Goal: Communication & Community: Answer question/provide support

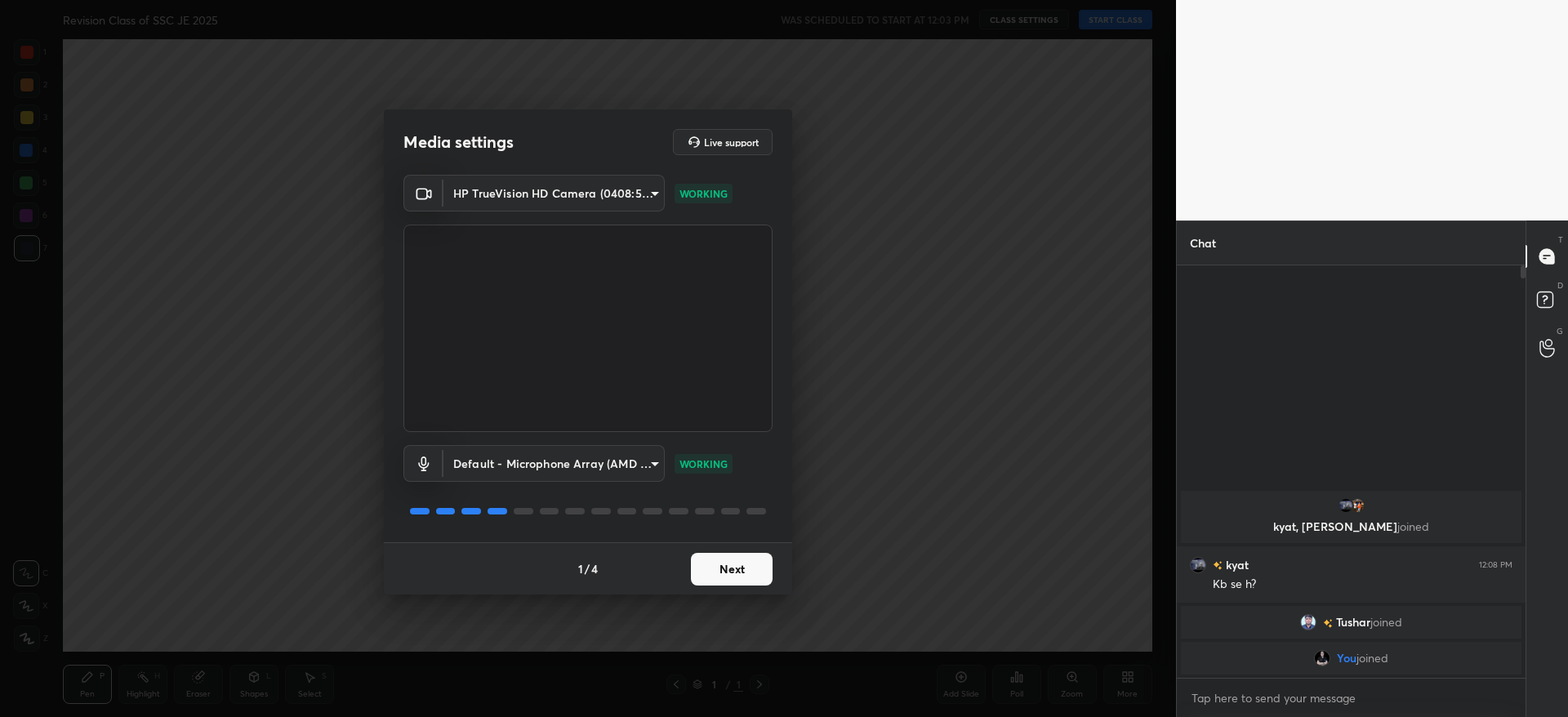
click at [728, 574] on button "Next" at bounding box center [731, 570] width 81 height 33
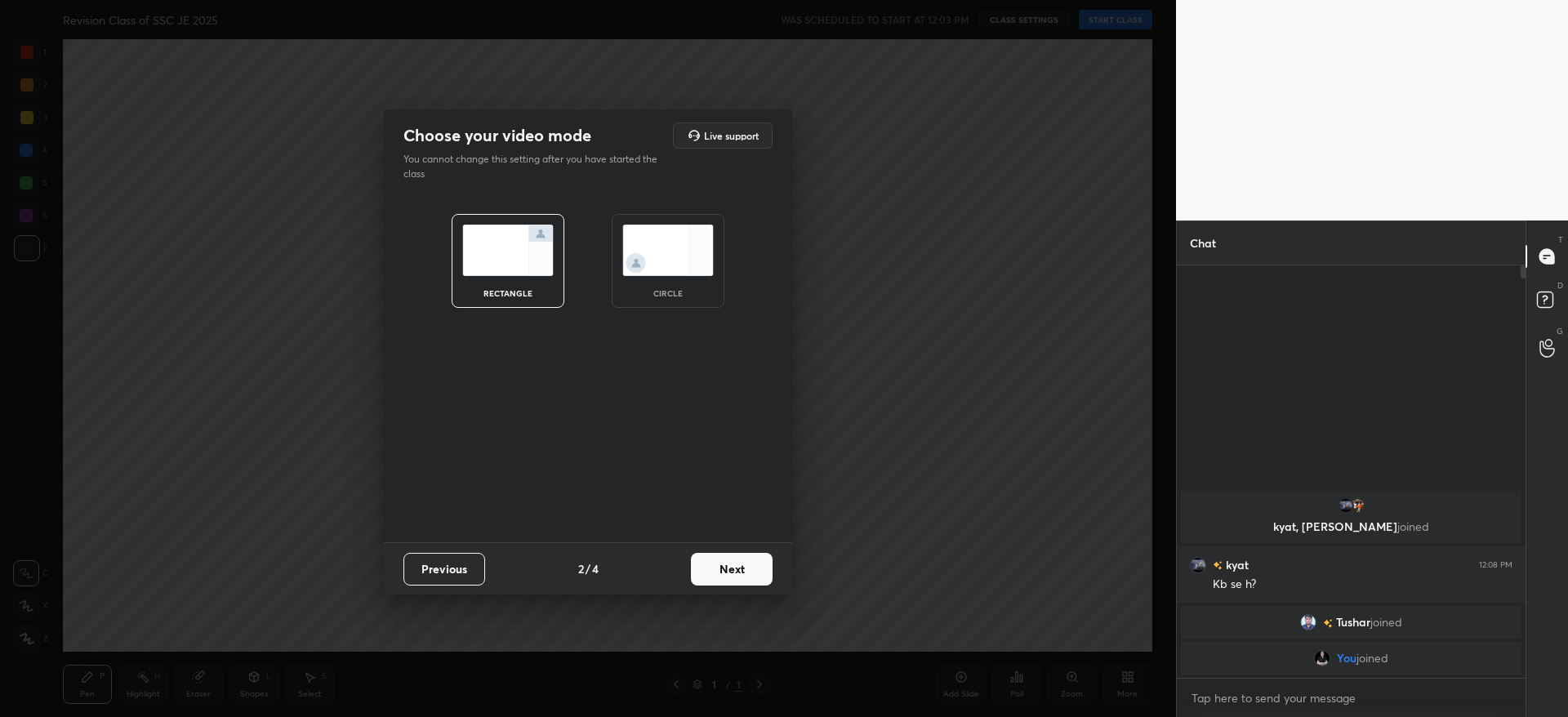
click at [728, 574] on button "Next" at bounding box center [731, 570] width 81 height 33
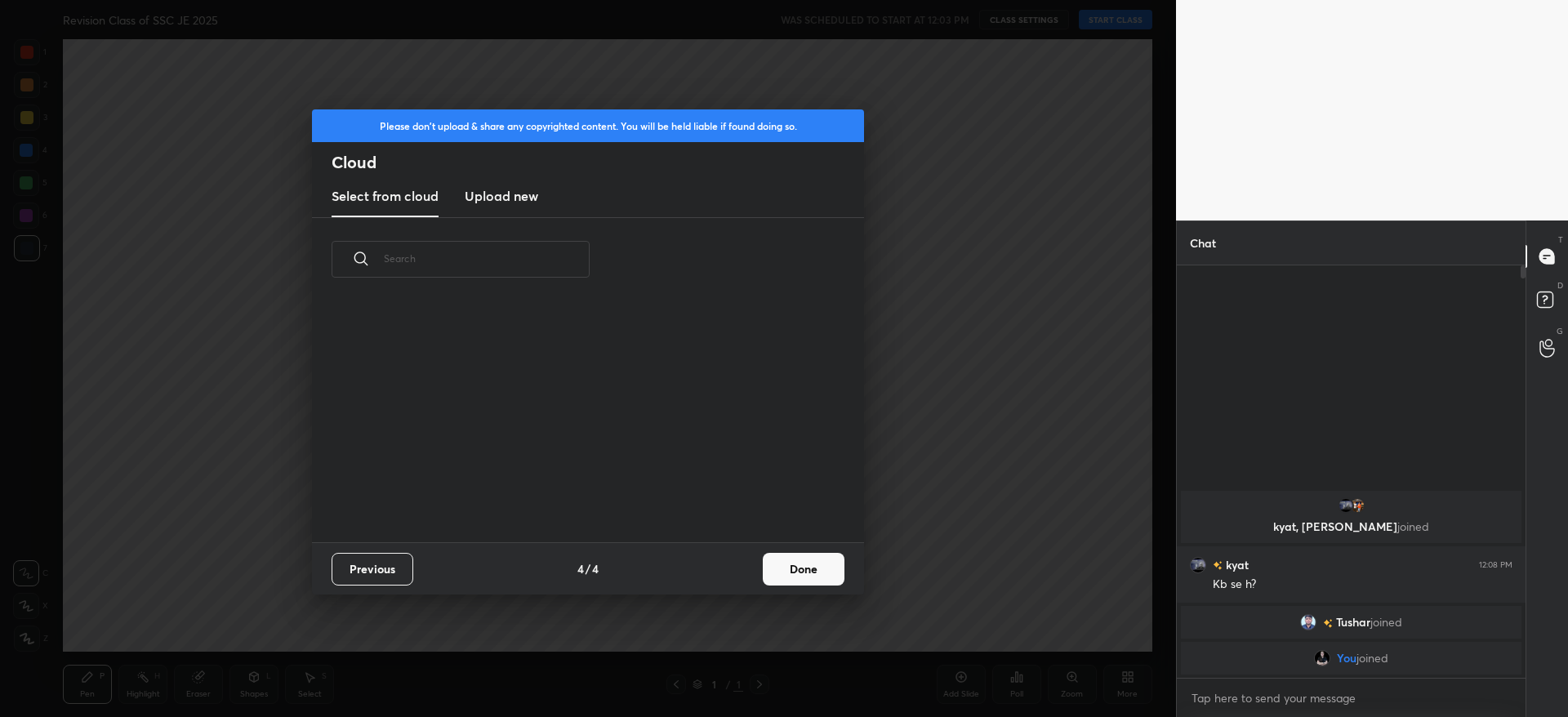
click at [728, 574] on div "Previous 4 / 4 Done" at bounding box center [588, 568] width 552 height 52
drag, startPoint x: 728, startPoint y: 574, endPoint x: 841, endPoint y: 559, distance: 114.0
click at [841, 559] on div "Previous 4 / 4 Done" at bounding box center [588, 568] width 552 height 52
click at [841, 559] on button "Done" at bounding box center [803, 570] width 81 height 33
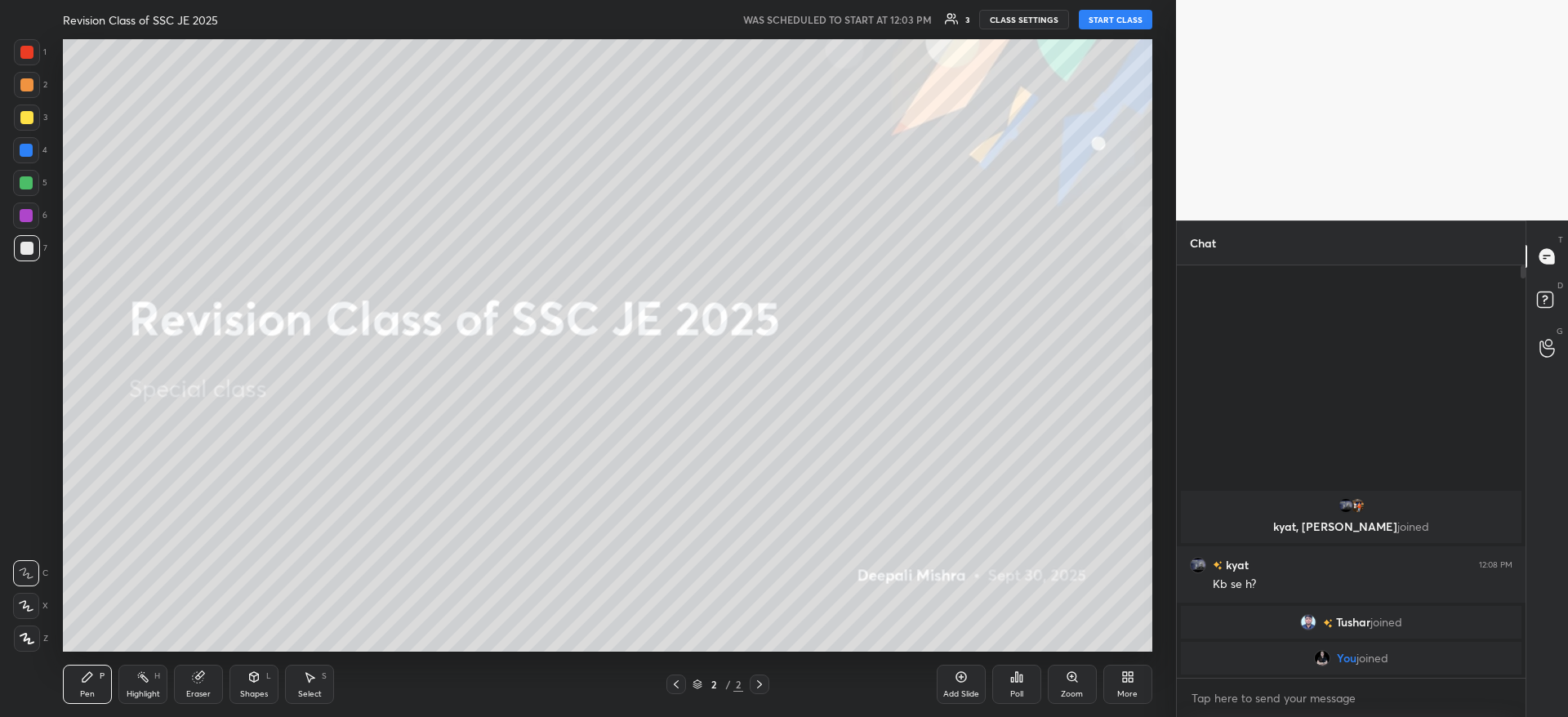
click at [1141, 682] on div "More" at bounding box center [1128, 684] width 49 height 40
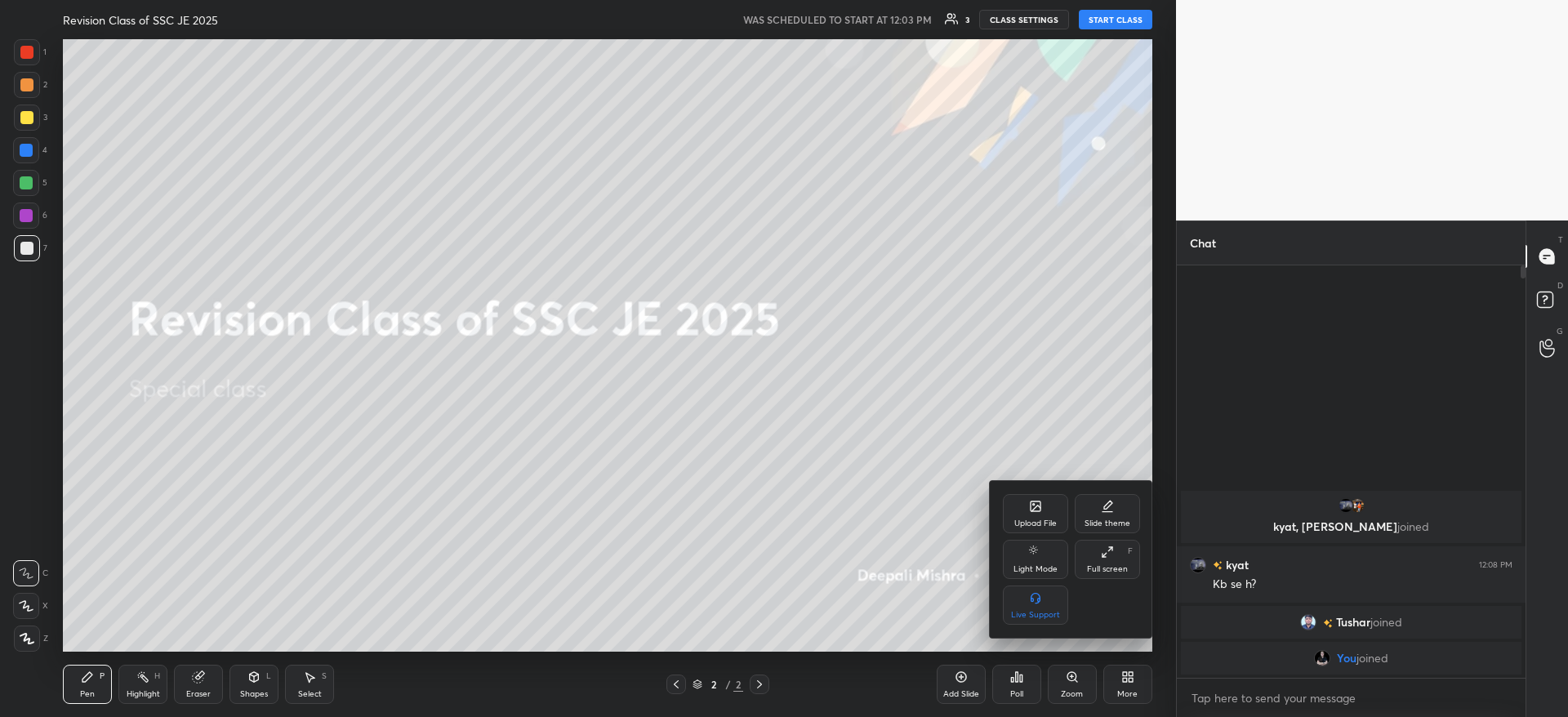
click at [1018, 514] on div "Upload File" at bounding box center [1035, 514] width 65 height 40
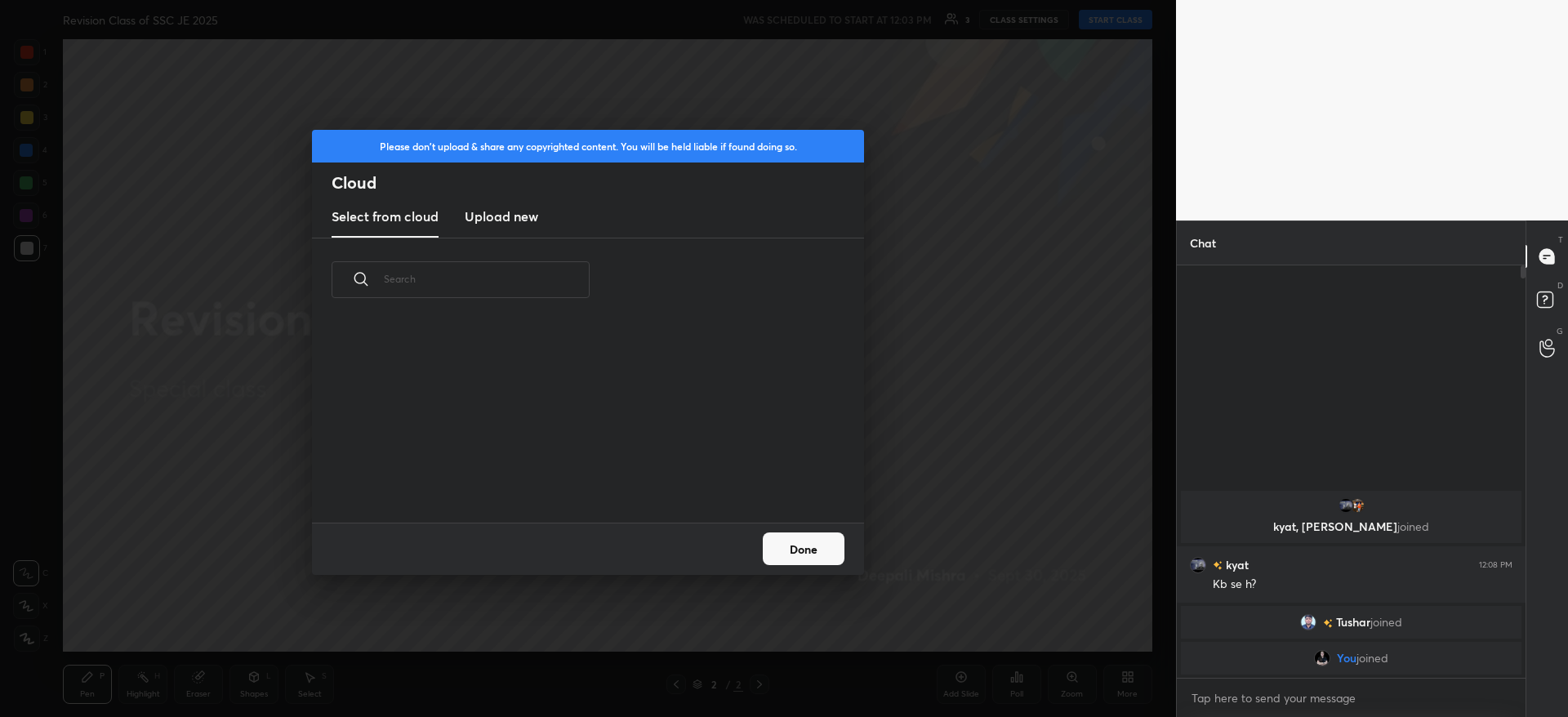
scroll to position [201, 524]
click at [492, 223] on h3 "Upload new" at bounding box center [500, 216] width 73 height 20
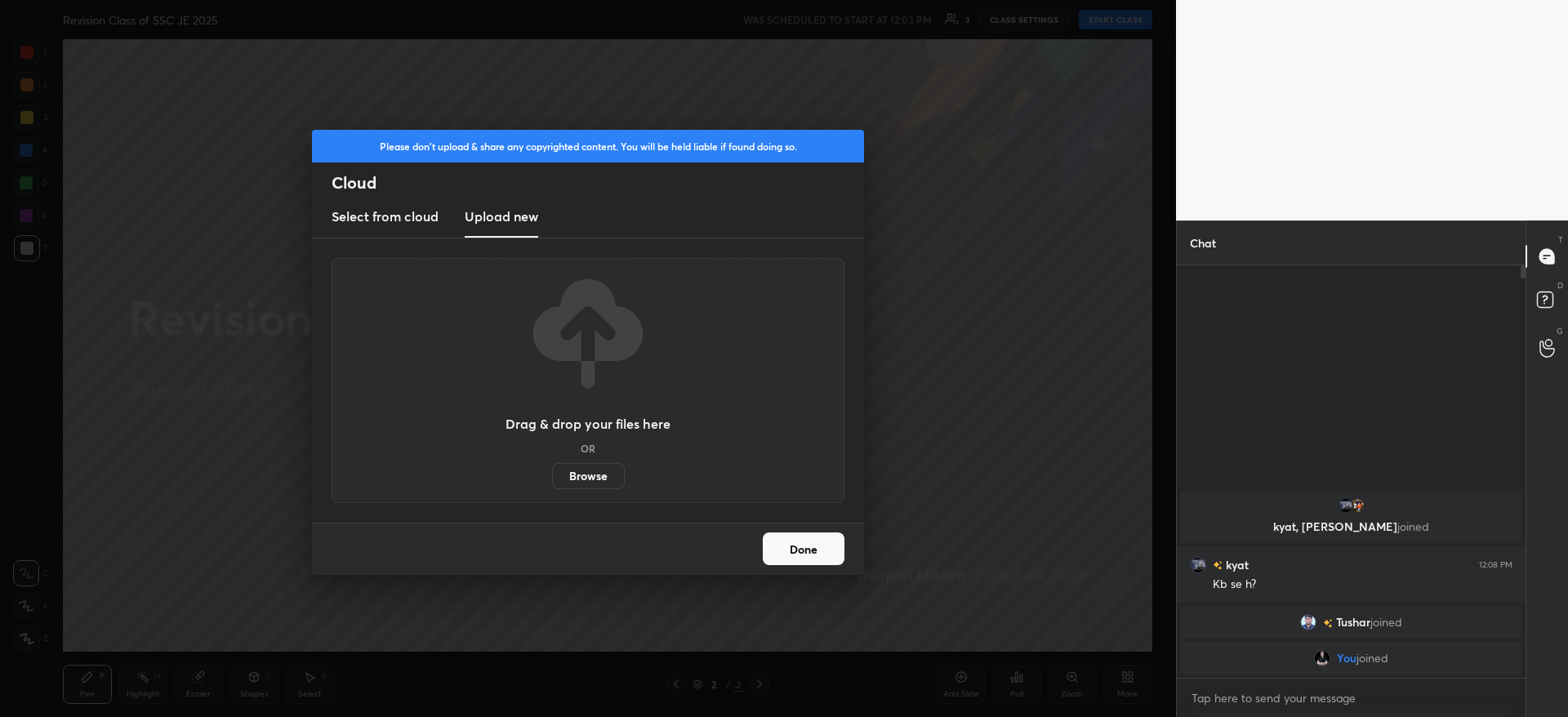
click at [590, 482] on label "Browse" at bounding box center [589, 476] width 72 height 26
click at [552, 482] on input "Browse" at bounding box center [552, 476] width 0 height 26
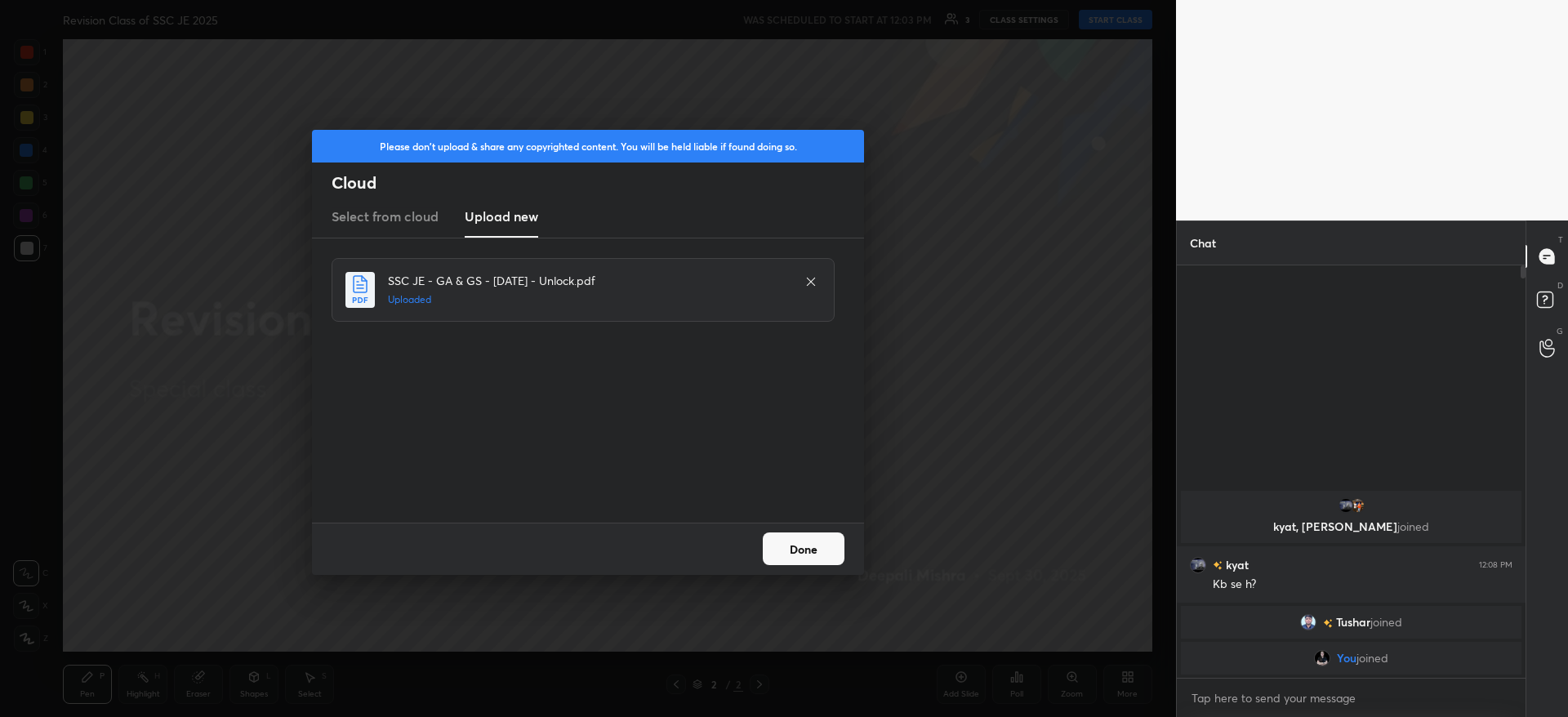
click at [814, 544] on button "Done" at bounding box center [803, 549] width 81 height 33
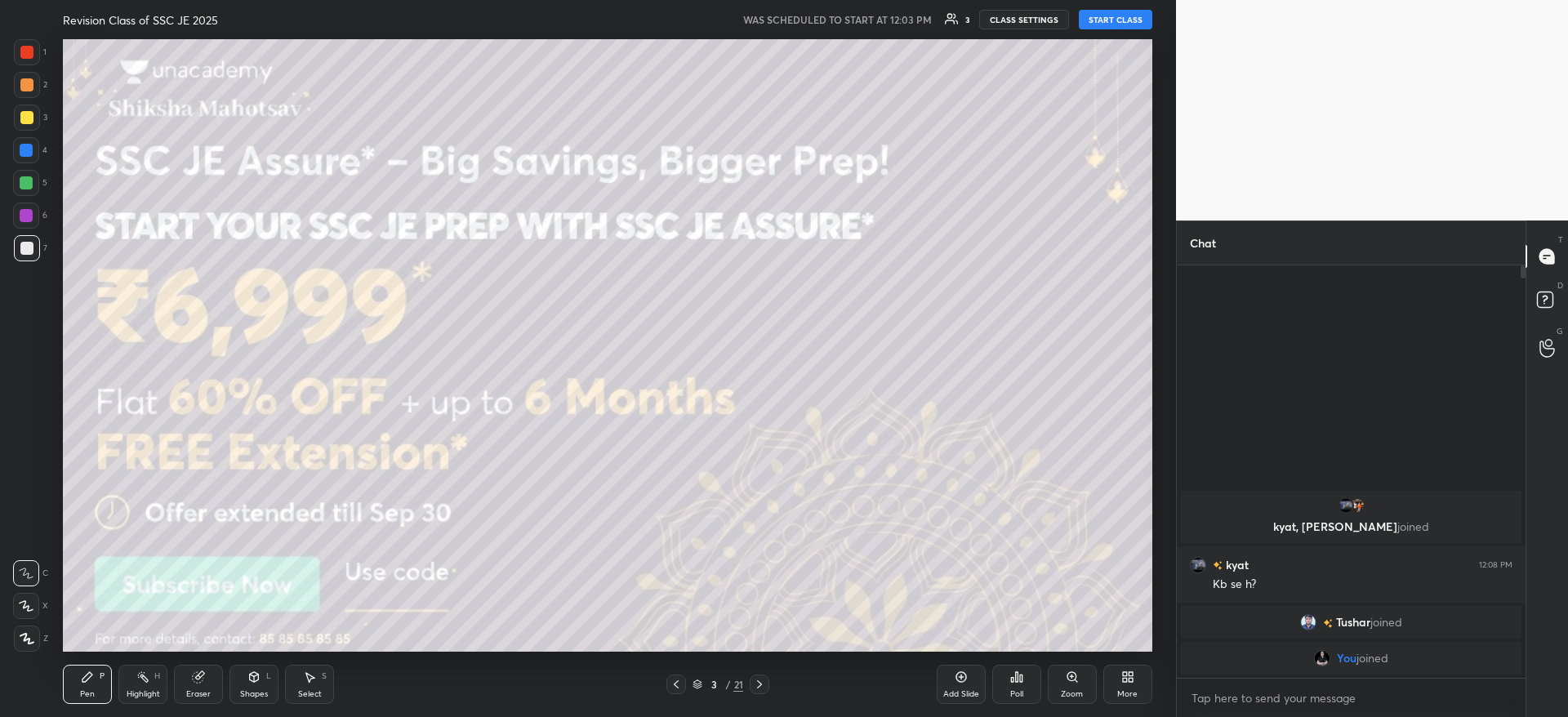
click at [1129, 18] on button "START CLASS" at bounding box center [1114, 20] width 73 height 20
click at [966, 17] on span "mute" at bounding box center [955, 20] width 23 height 12
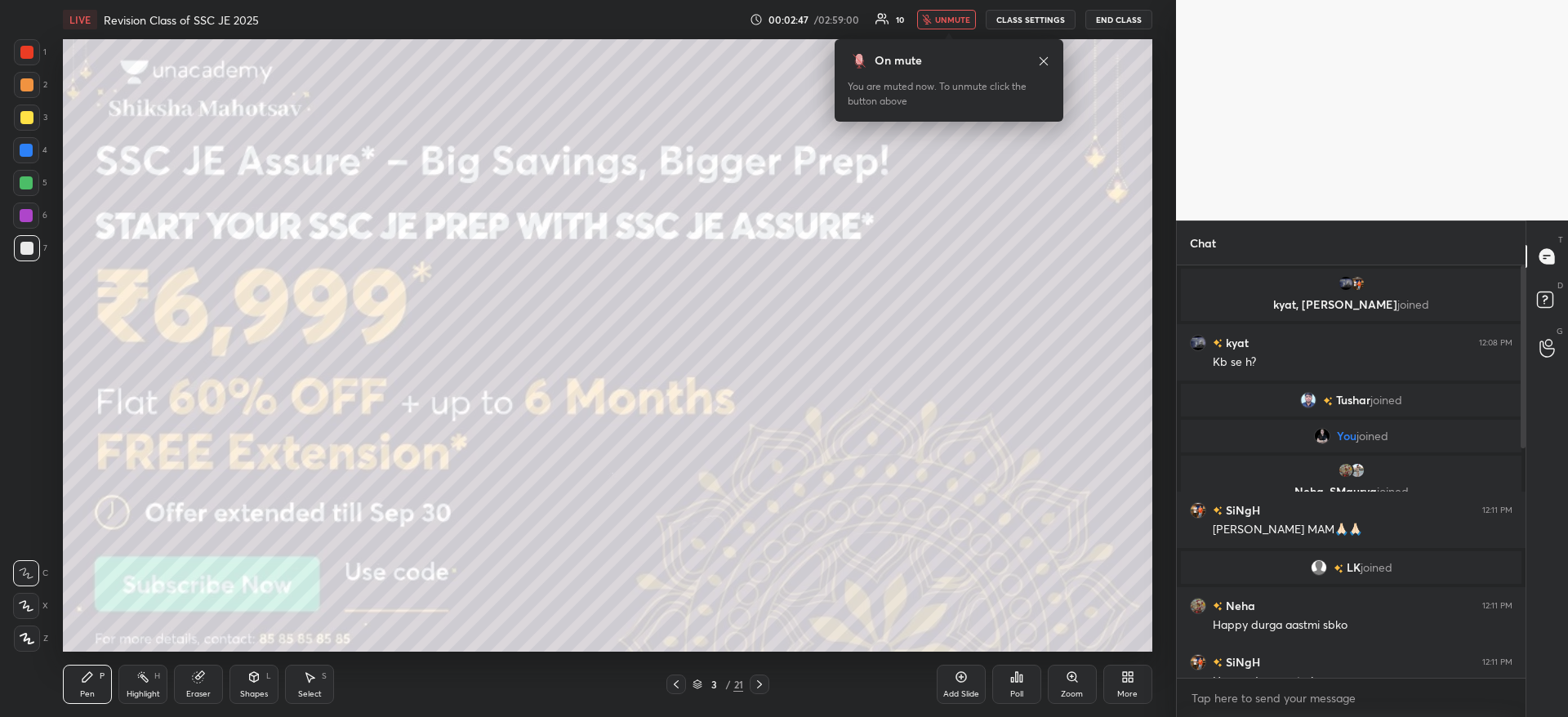
click at [938, 11] on button "unmute" at bounding box center [946, 20] width 58 height 20
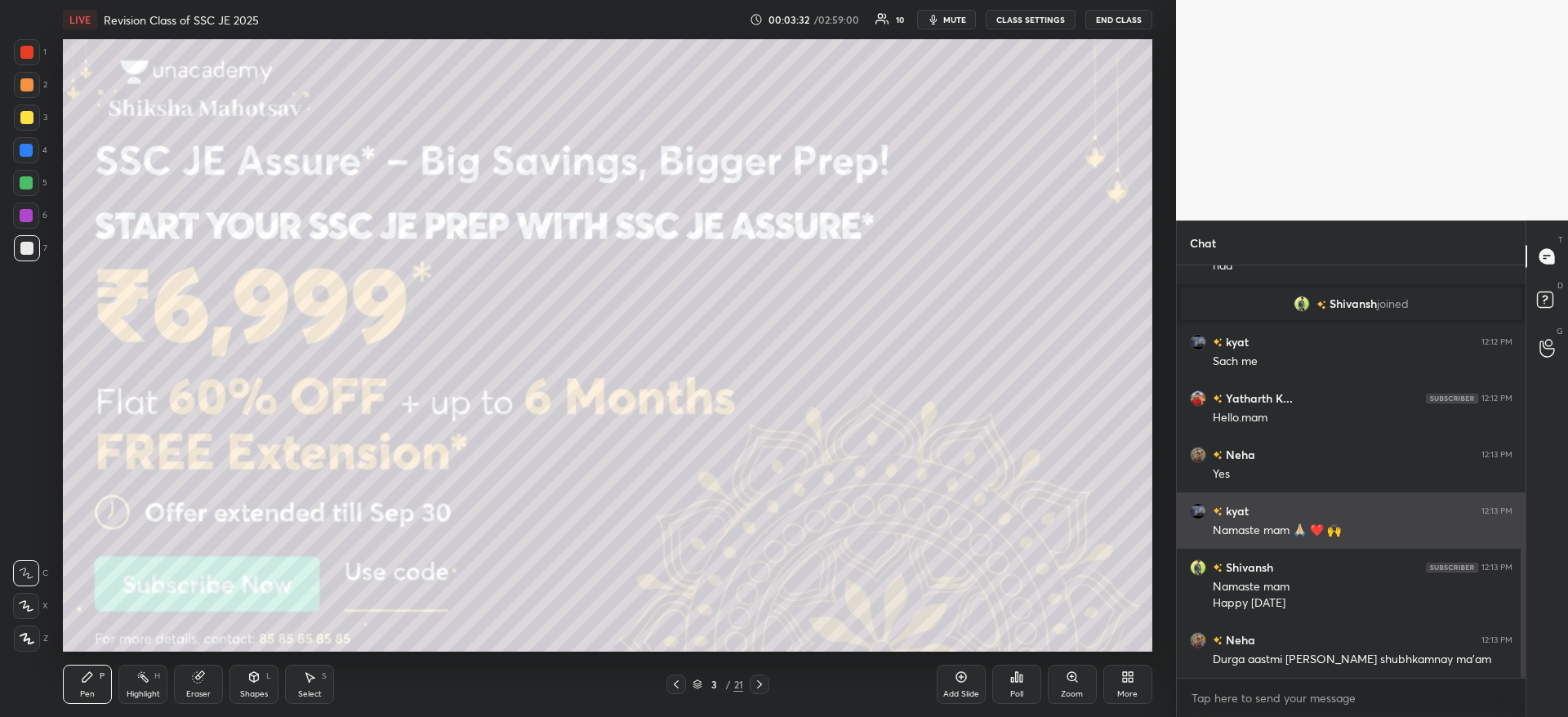
scroll to position [719, 0]
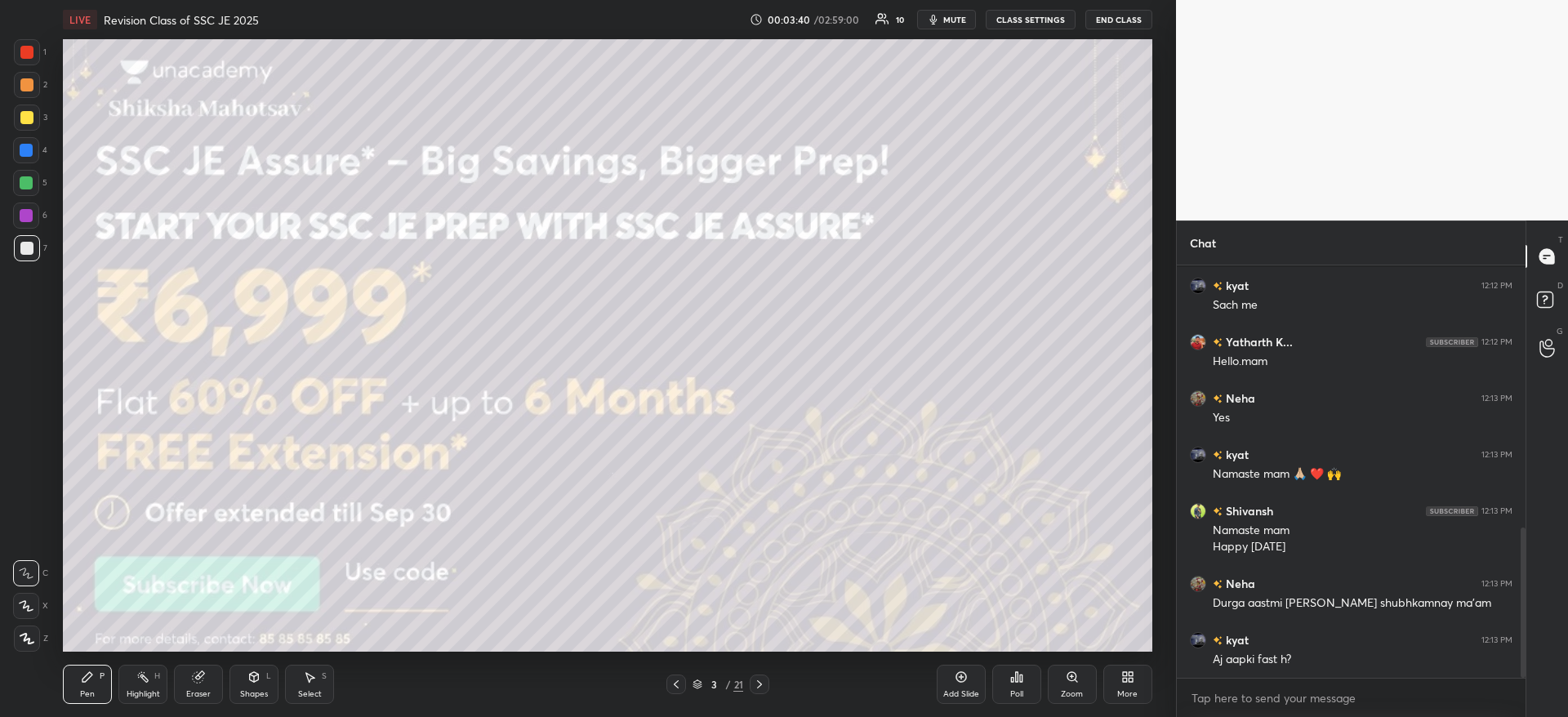
click at [973, 19] on button "mute" at bounding box center [946, 20] width 58 height 20
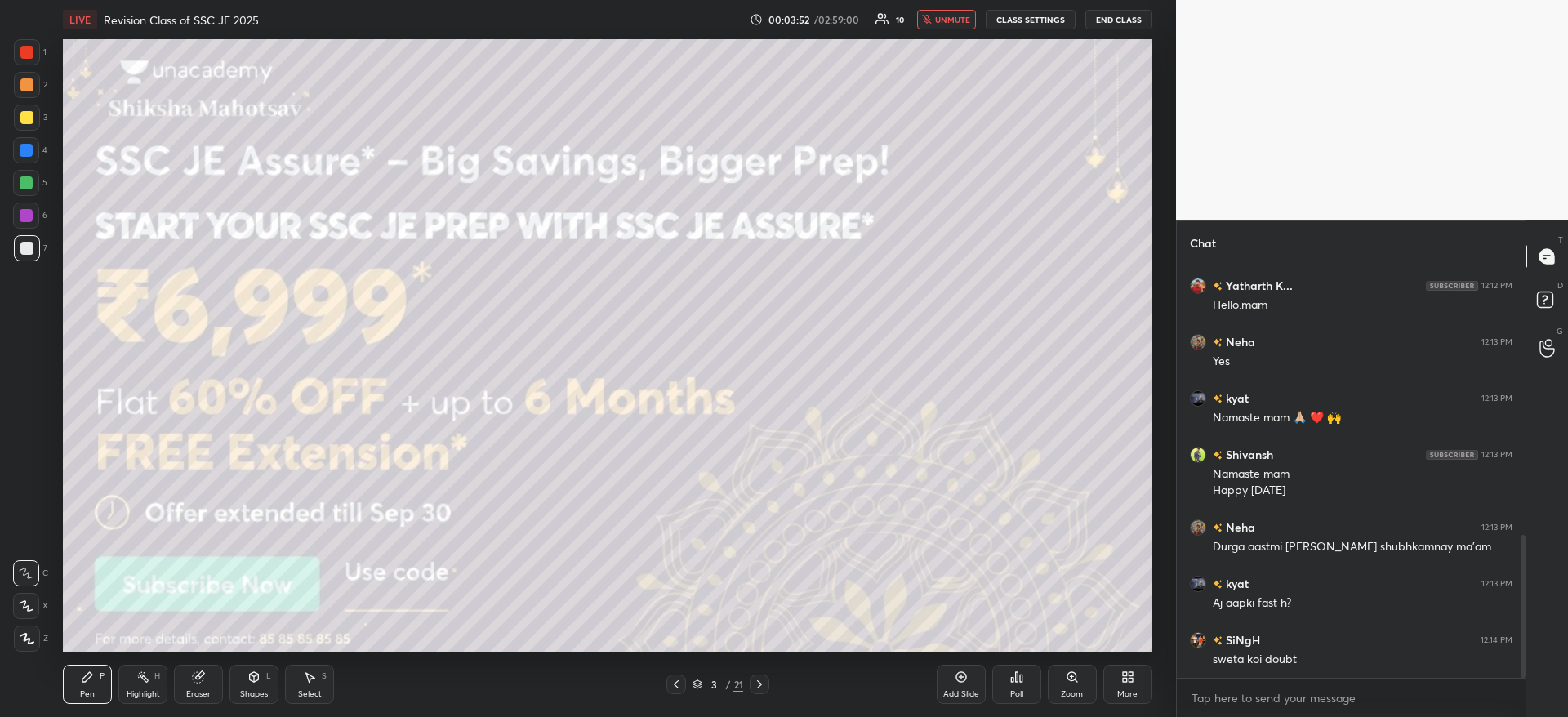
scroll to position [832, 0]
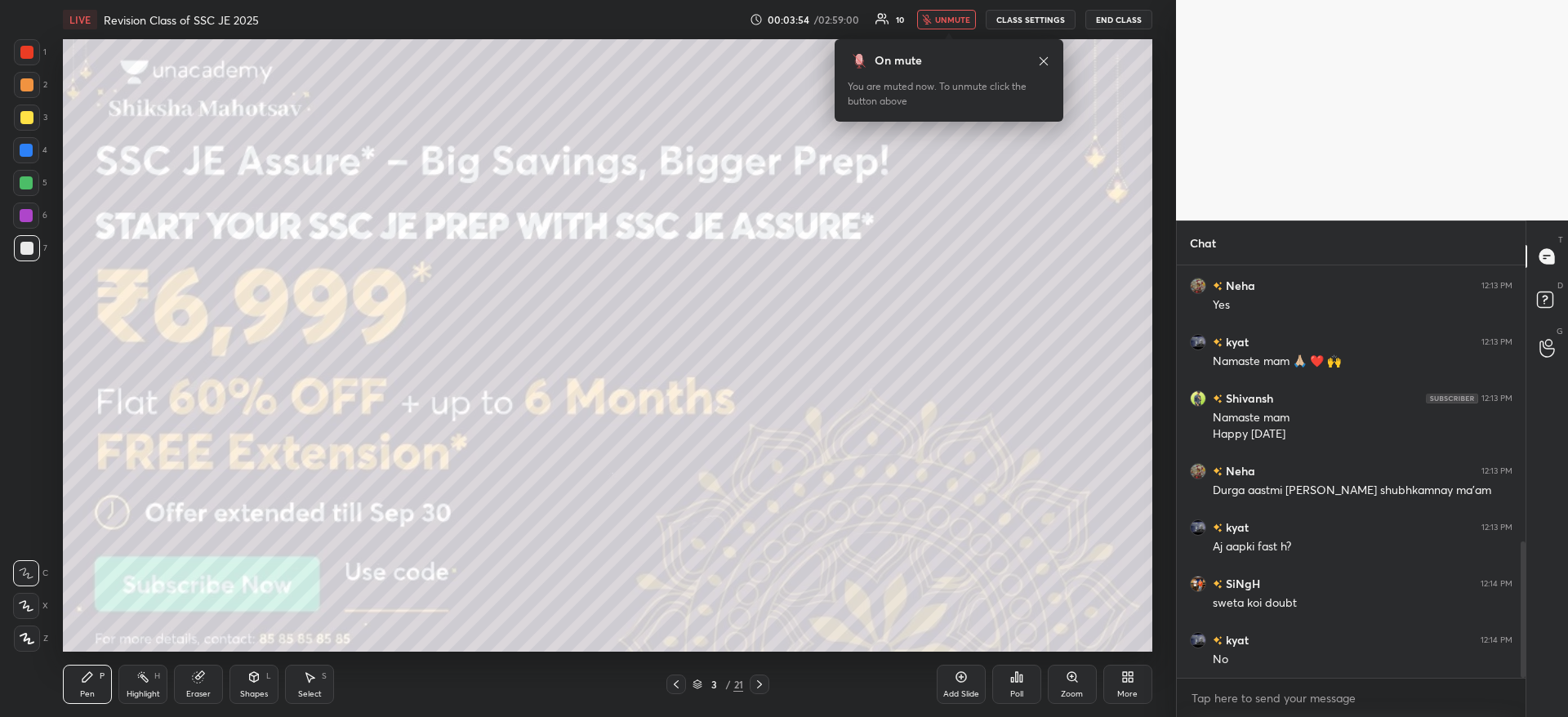
click at [973, 19] on button "unmute" at bounding box center [946, 20] width 58 height 20
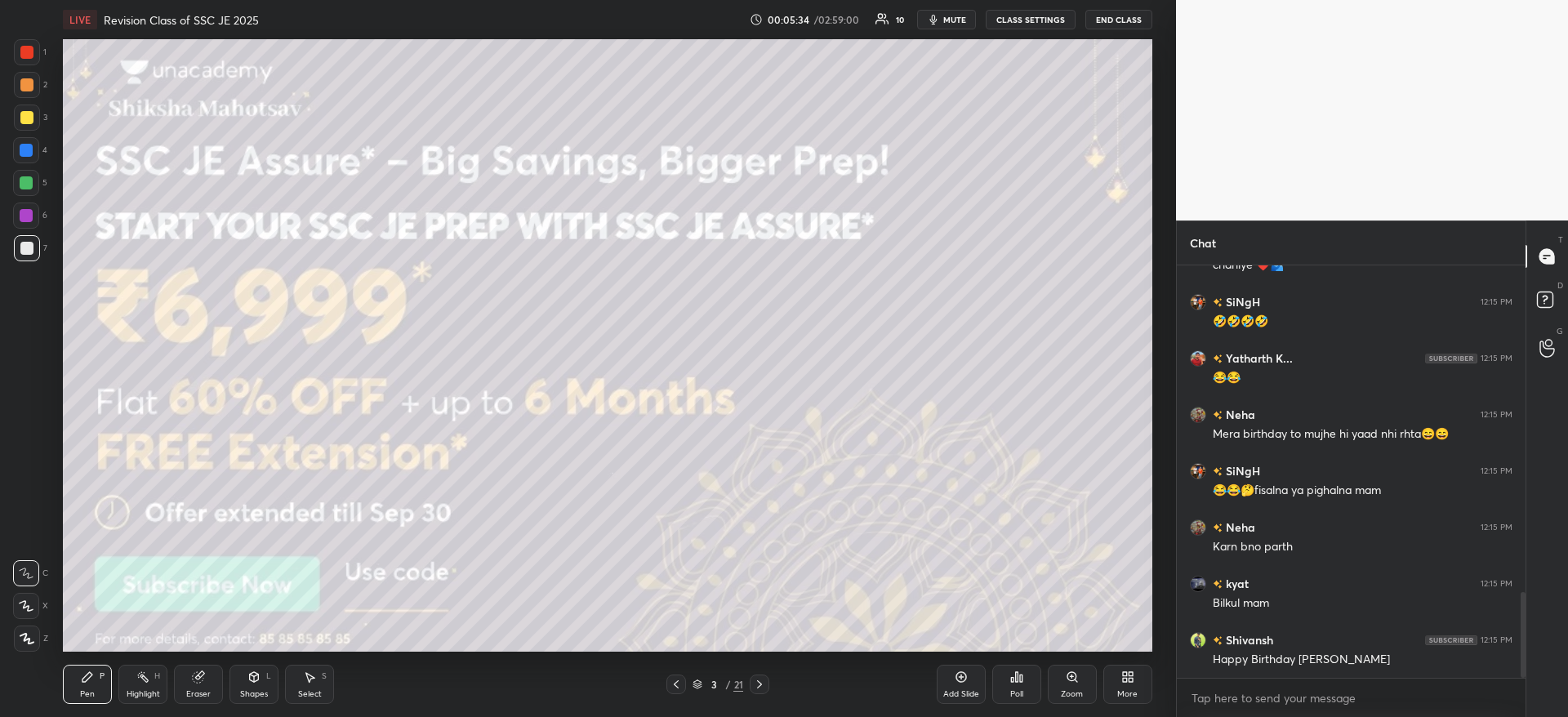
scroll to position [1636, 0]
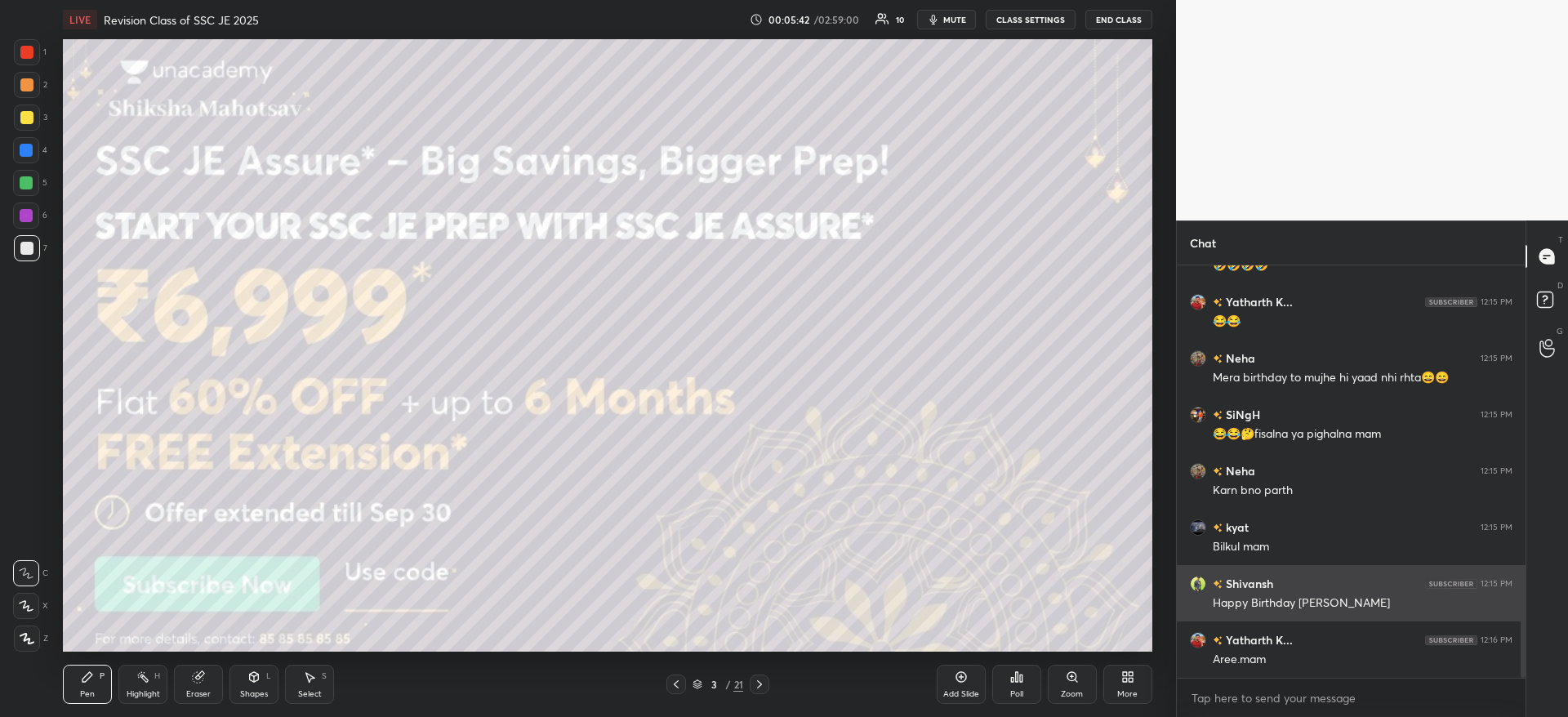
click at [1216, 598] on div "1 2 3 4 5 6 7 C X Z C X Z E E Erase all H H LIVE Revision Class of SSC JE 2025 …" at bounding box center [784, 358] width 1568 height 717
click at [1196, 587] on img "grid" at bounding box center [1198, 584] width 16 height 16
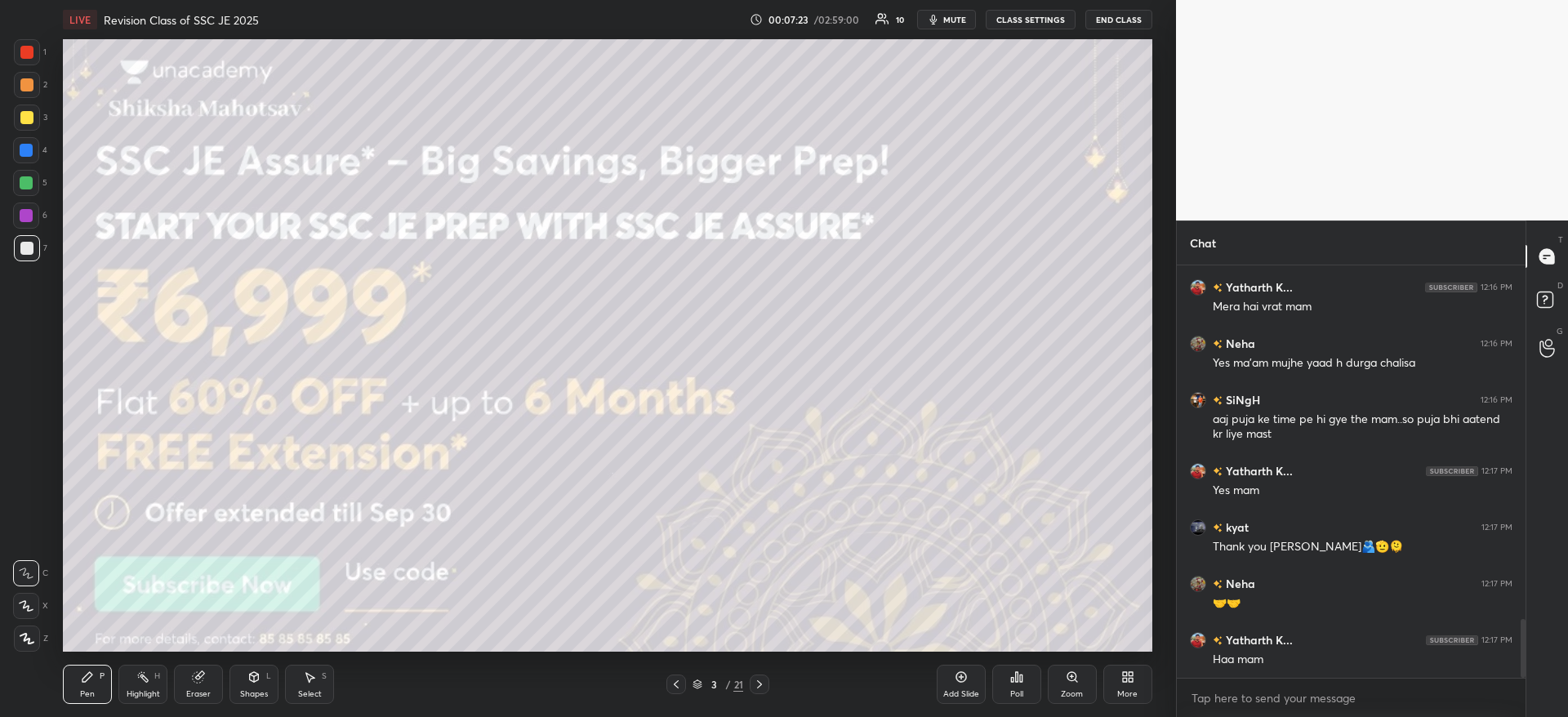
scroll to position [2552, 0]
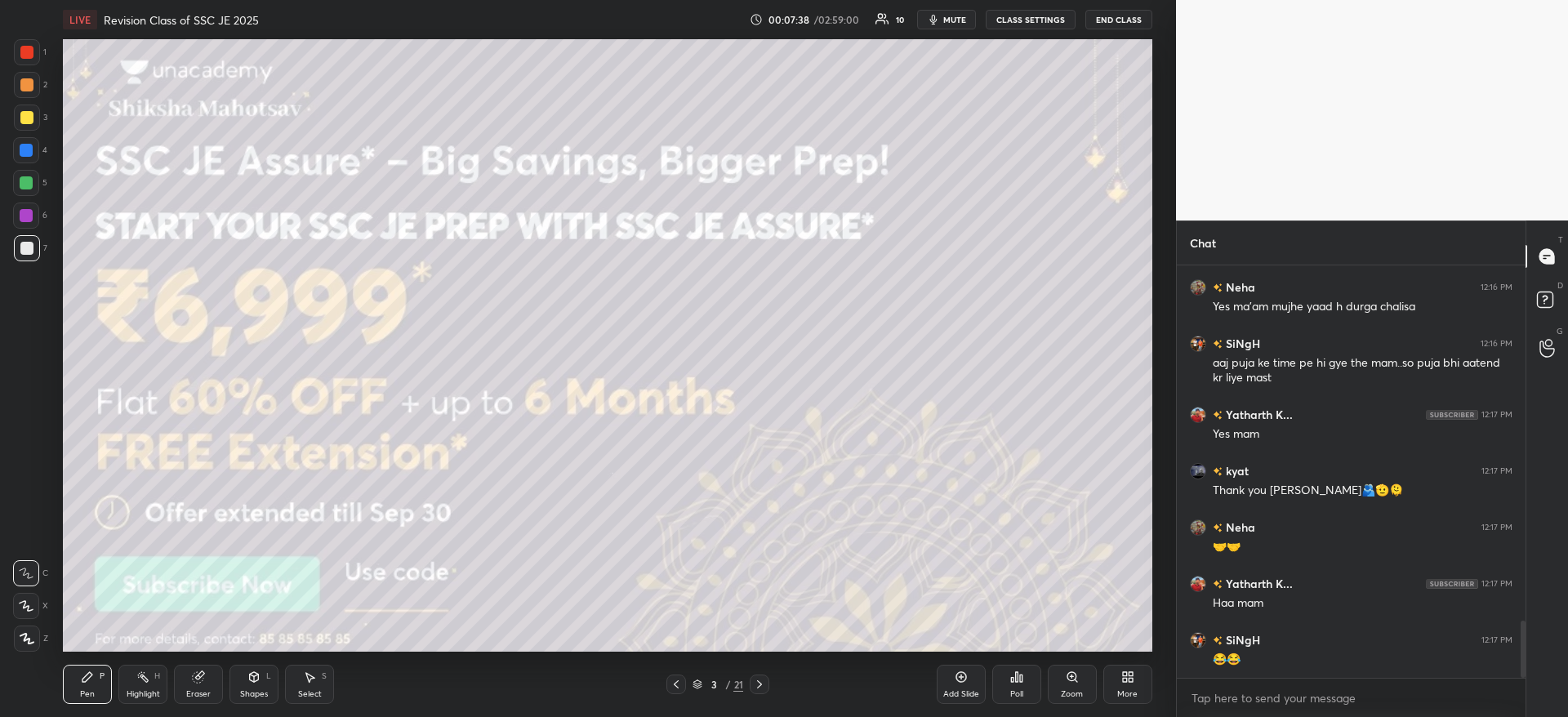
click at [21, 192] on div at bounding box center [26, 183] width 26 height 26
click at [30, 193] on div at bounding box center [26, 183] width 26 height 26
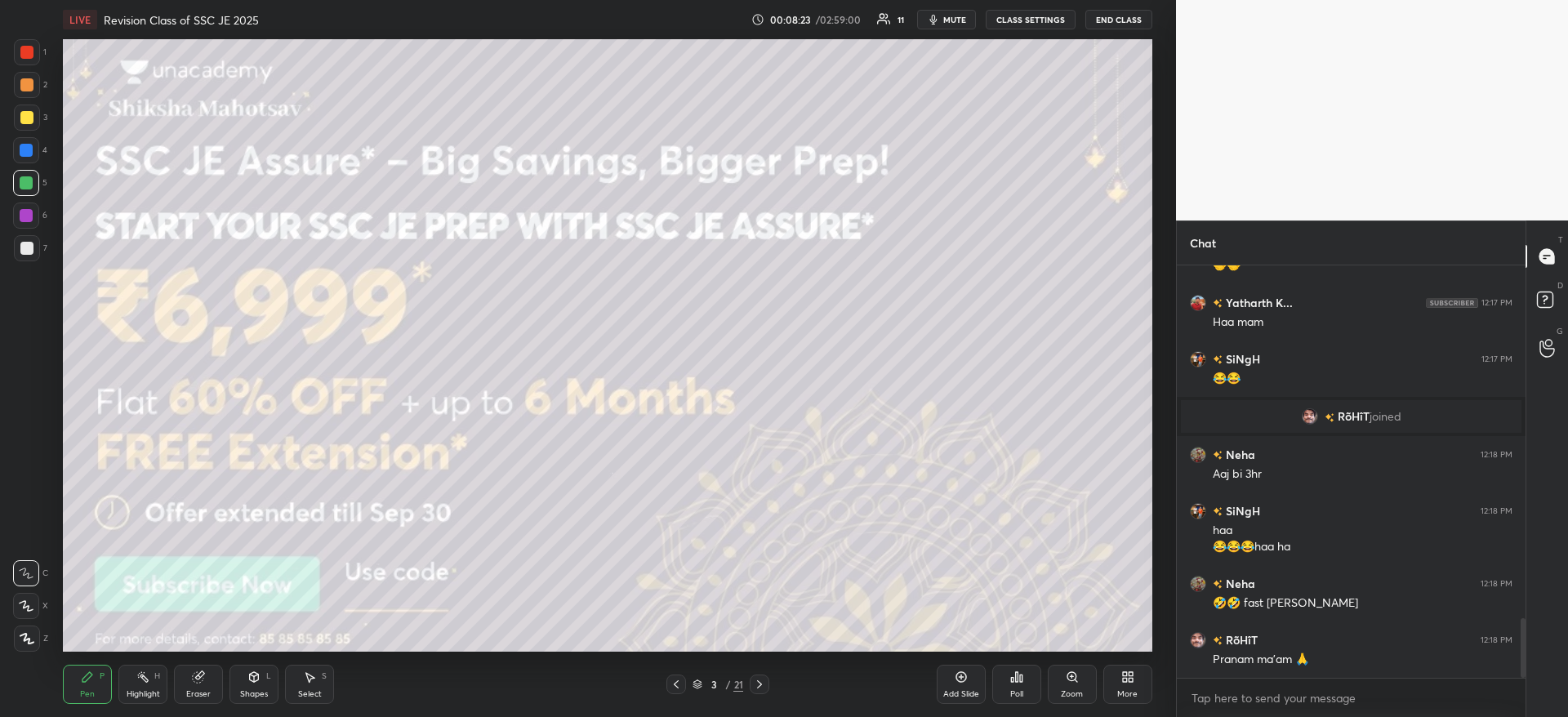
scroll to position [2423, 0]
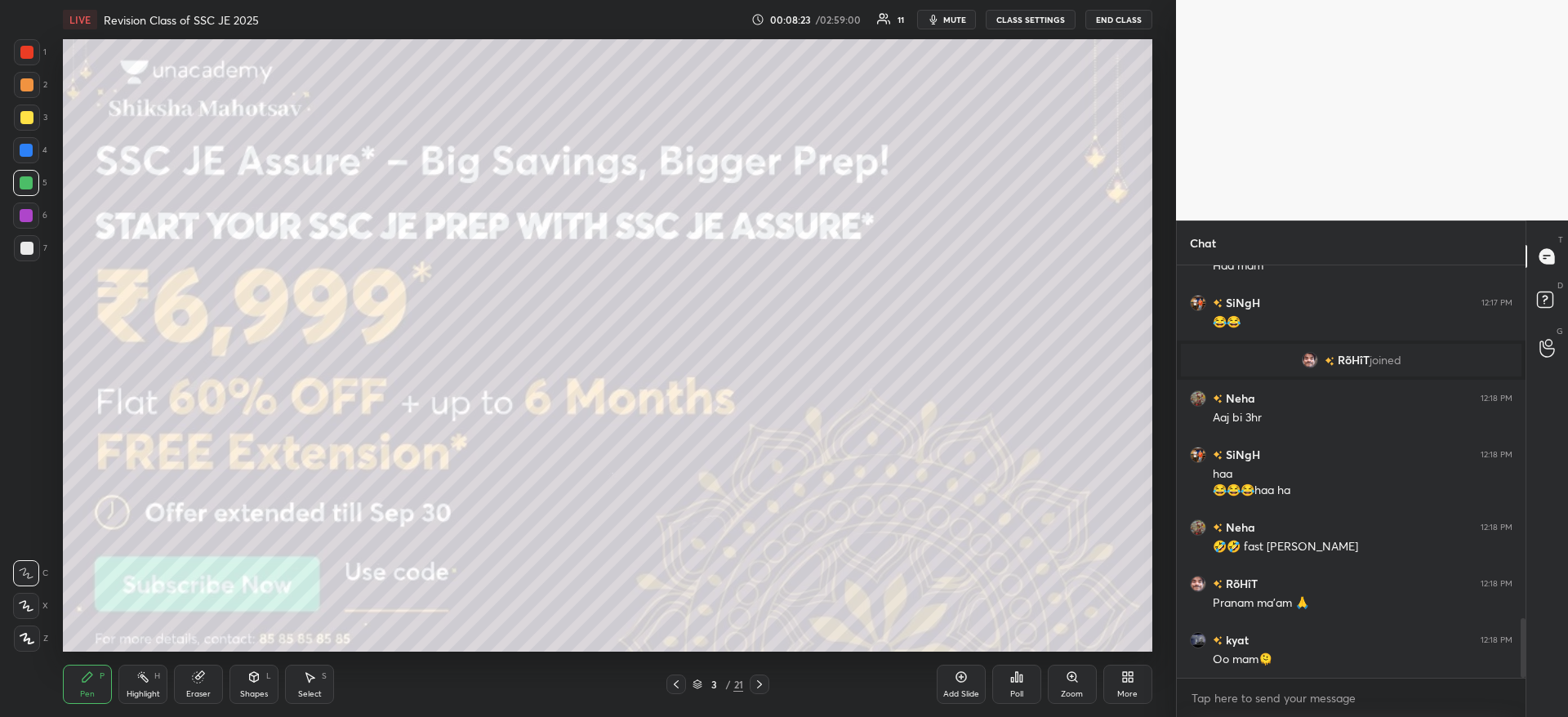
click at [26, 191] on div at bounding box center [26, 183] width 26 height 26
click at [25, 645] on div at bounding box center [27, 639] width 26 height 26
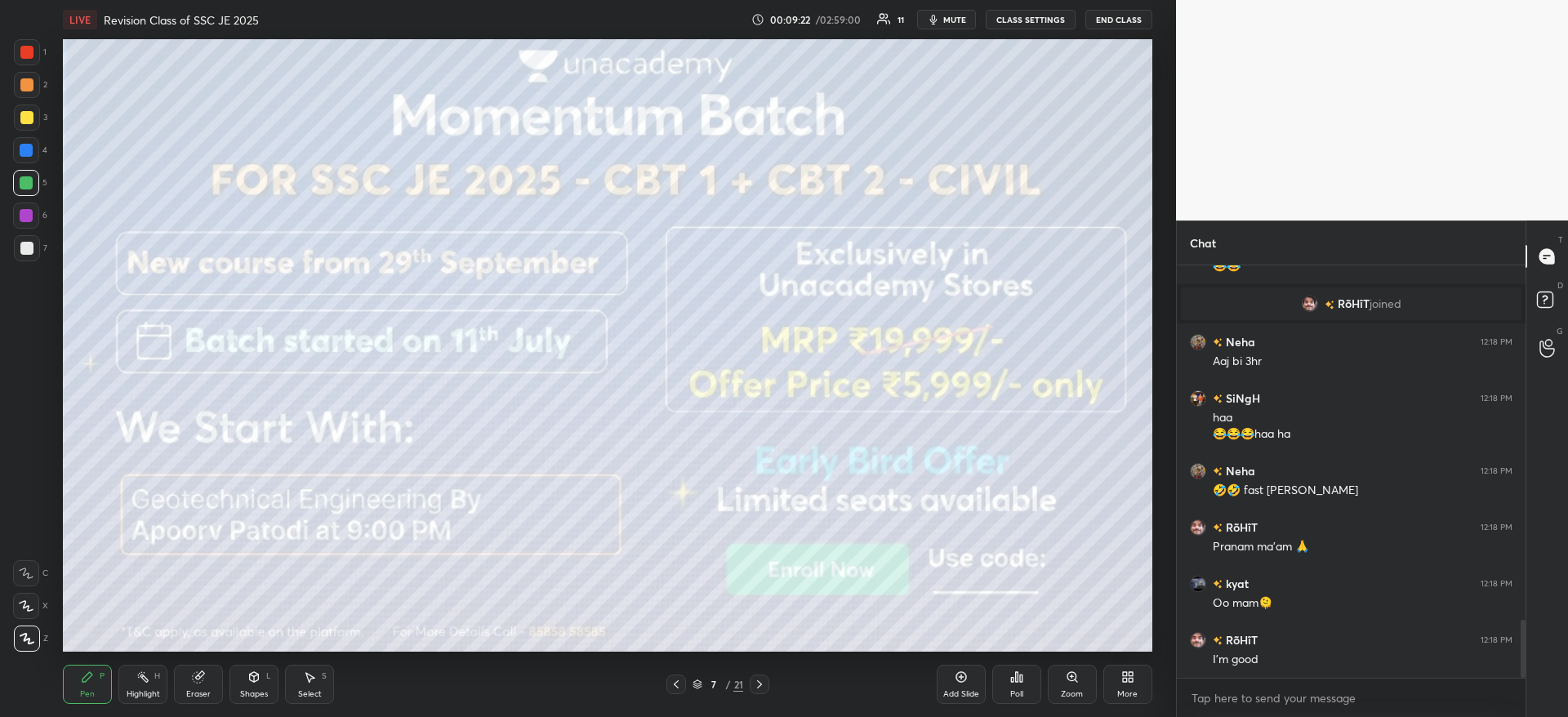
scroll to position [2536, 0]
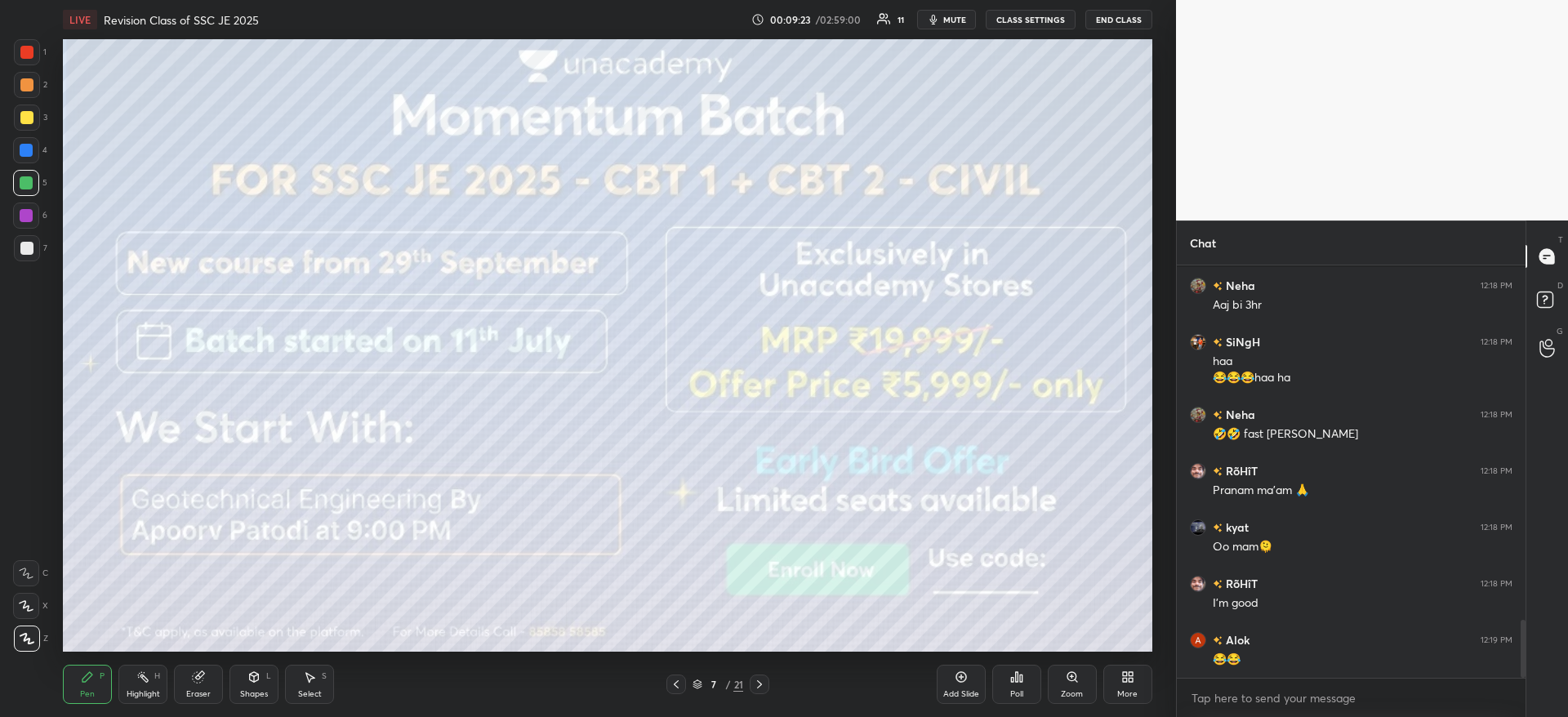
click at [21, 249] on div at bounding box center [27, 249] width 13 height 13
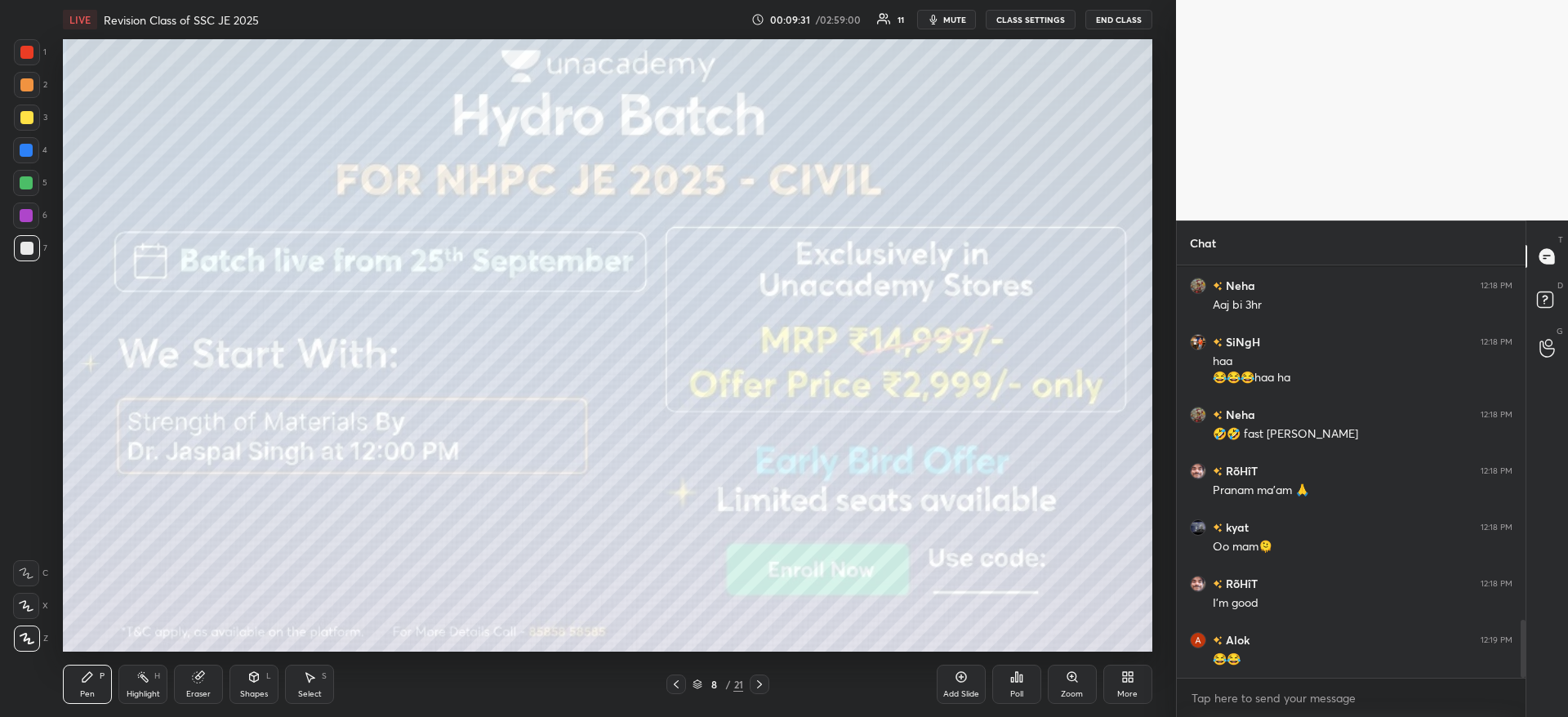
click at [32, 86] on div at bounding box center [27, 85] width 13 height 13
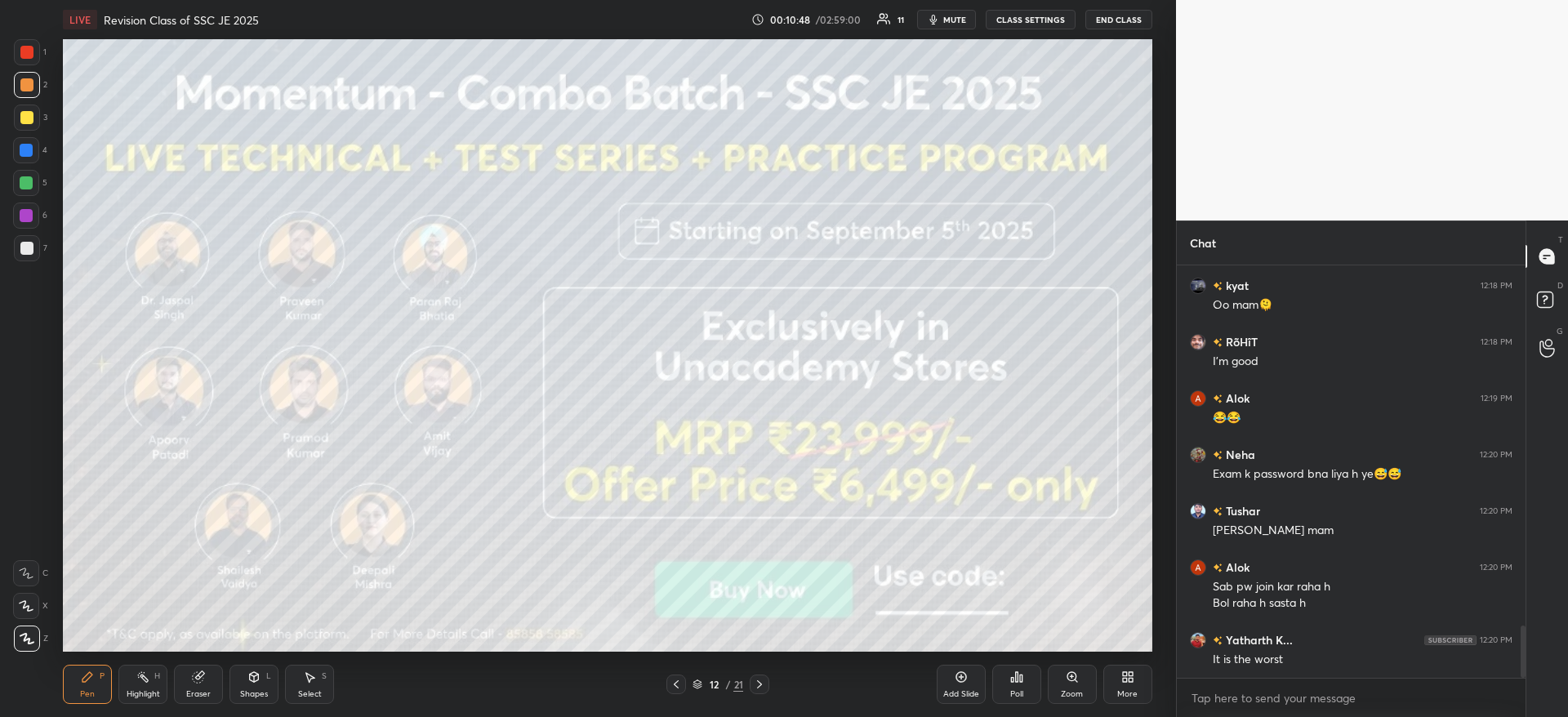
scroll to position [2834, 0]
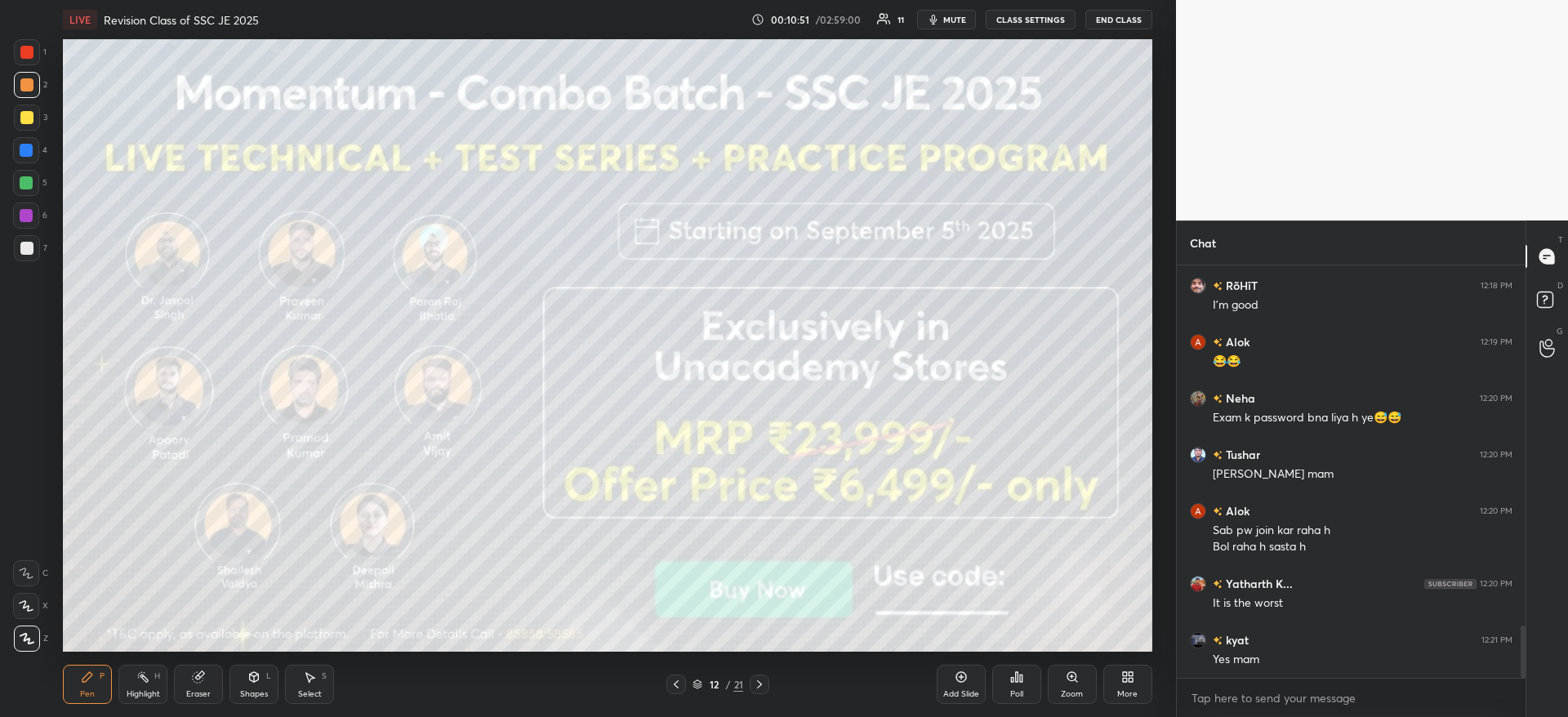
click at [22, 51] on div at bounding box center [27, 53] width 13 height 13
click at [25, 54] on div at bounding box center [27, 53] width 13 height 13
click at [23, 86] on div at bounding box center [27, 85] width 13 height 13
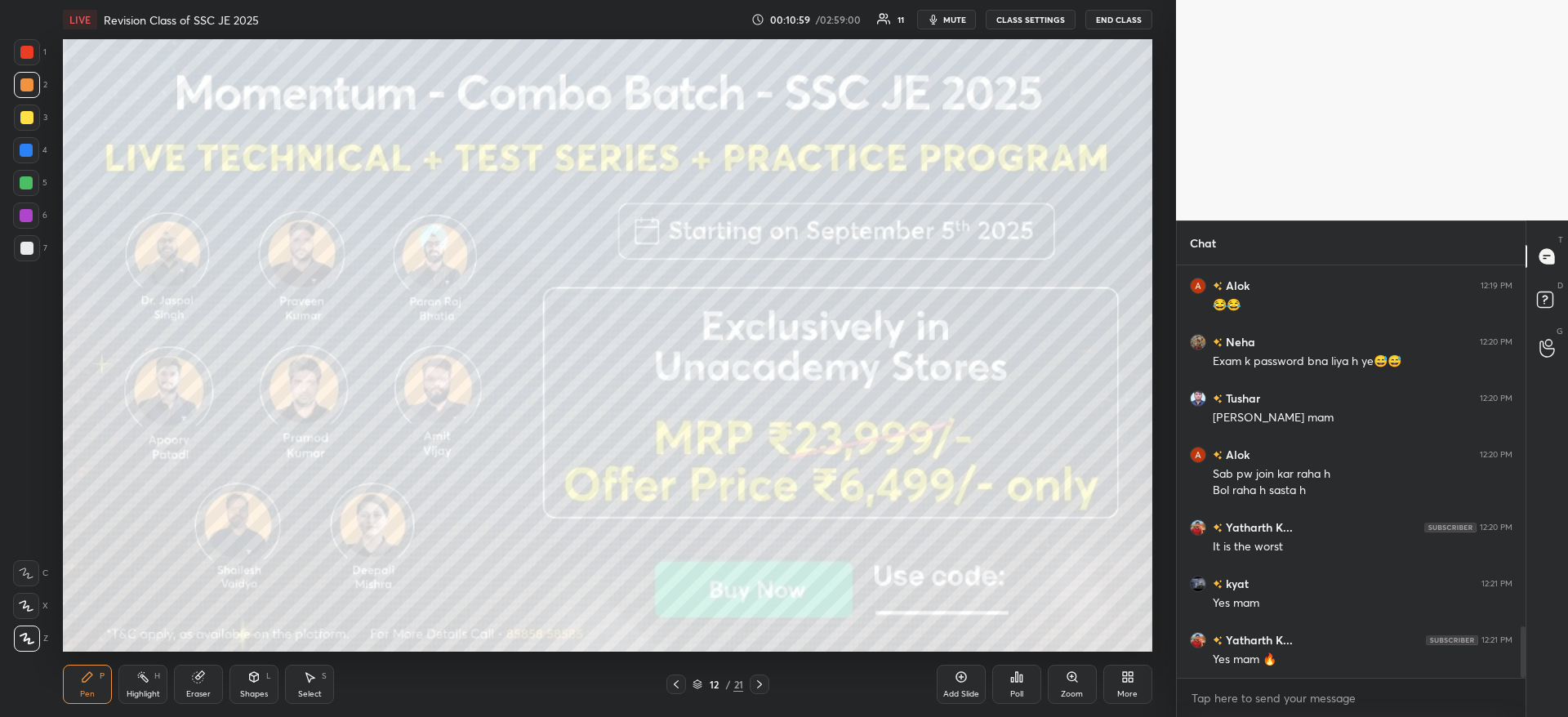
click at [22, 213] on div at bounding box center [26, 216] width 13 height 13
click at [31, 215] on div at bounding box center [26, 216] width 13 height 13
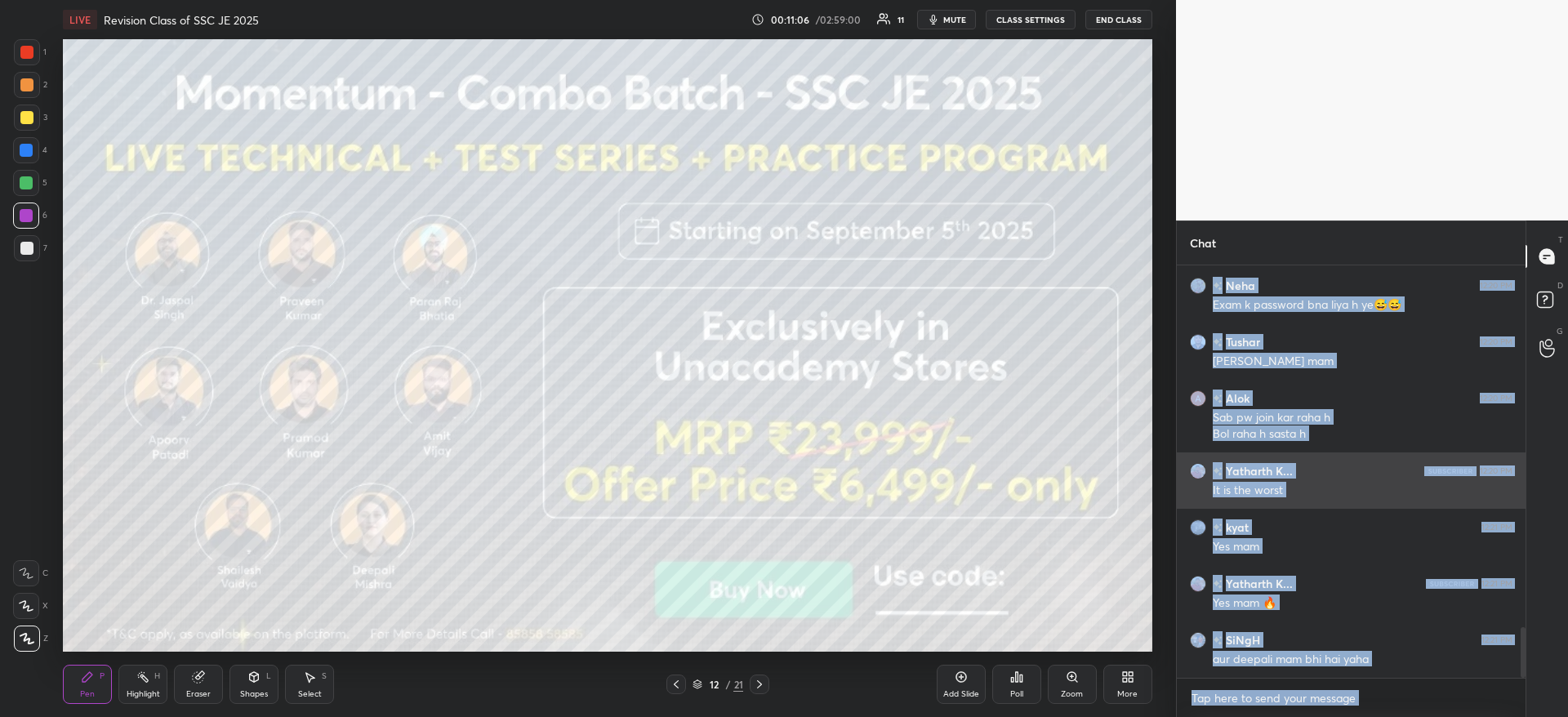
click at [1271, 504] on div "Yatharth K... 12:20 PM It is the worst" at bounding box center [1351, 481] width 349 height 56
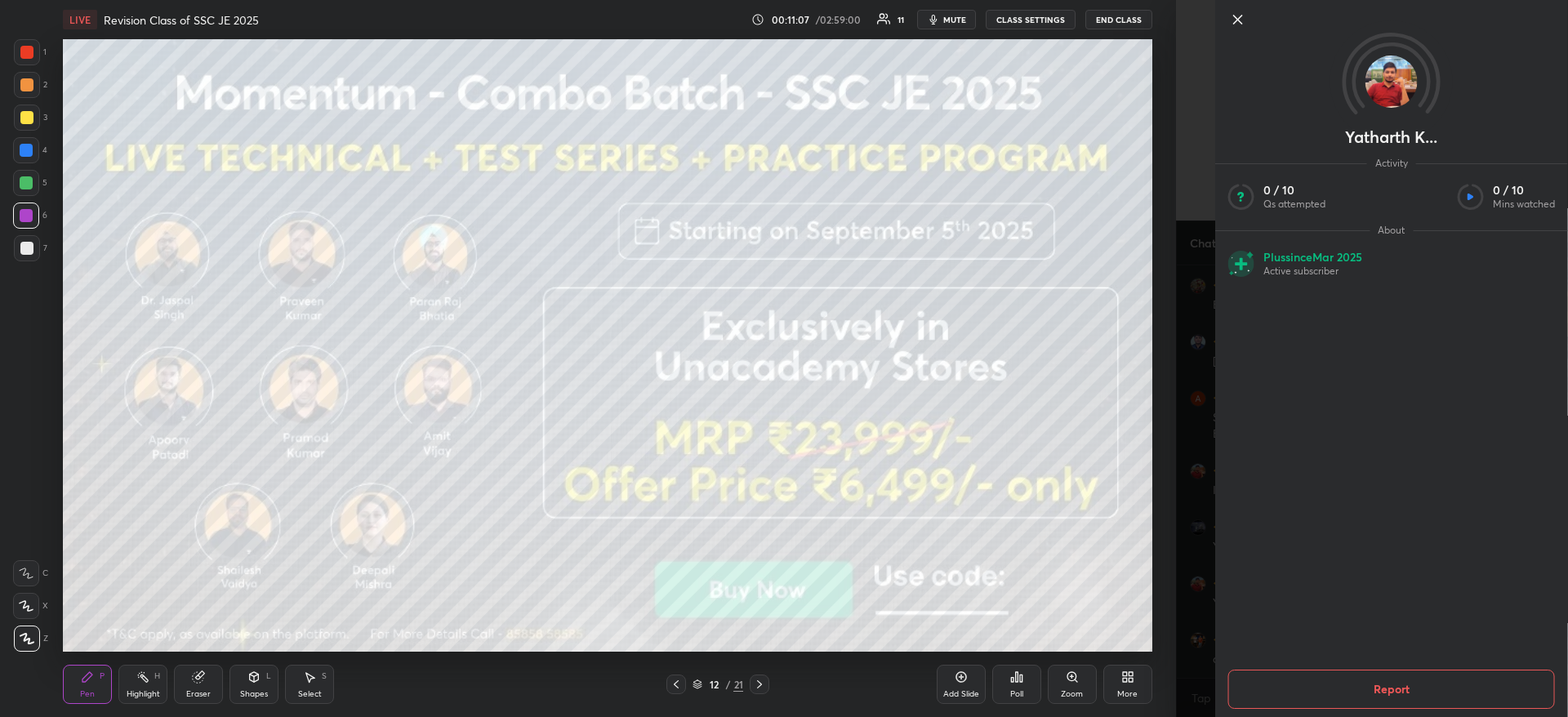
click at [1182, 687] on div "Yatharth K... Activity 0 / 10 Qs attempted 0 / 10 Mins watched About Plus since…" at bounding box center [1371, 358] width 392 height 717
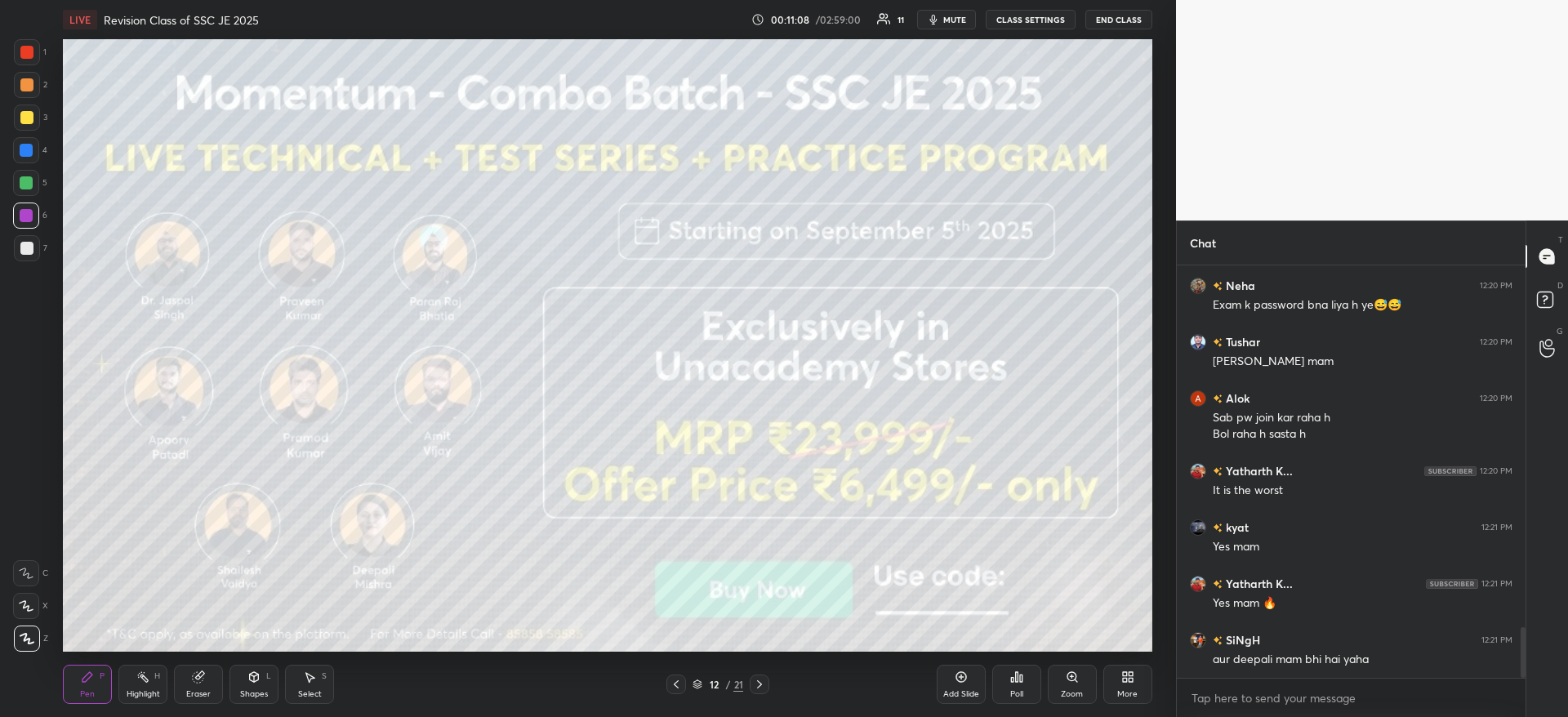
scroll to position [3004, 0]
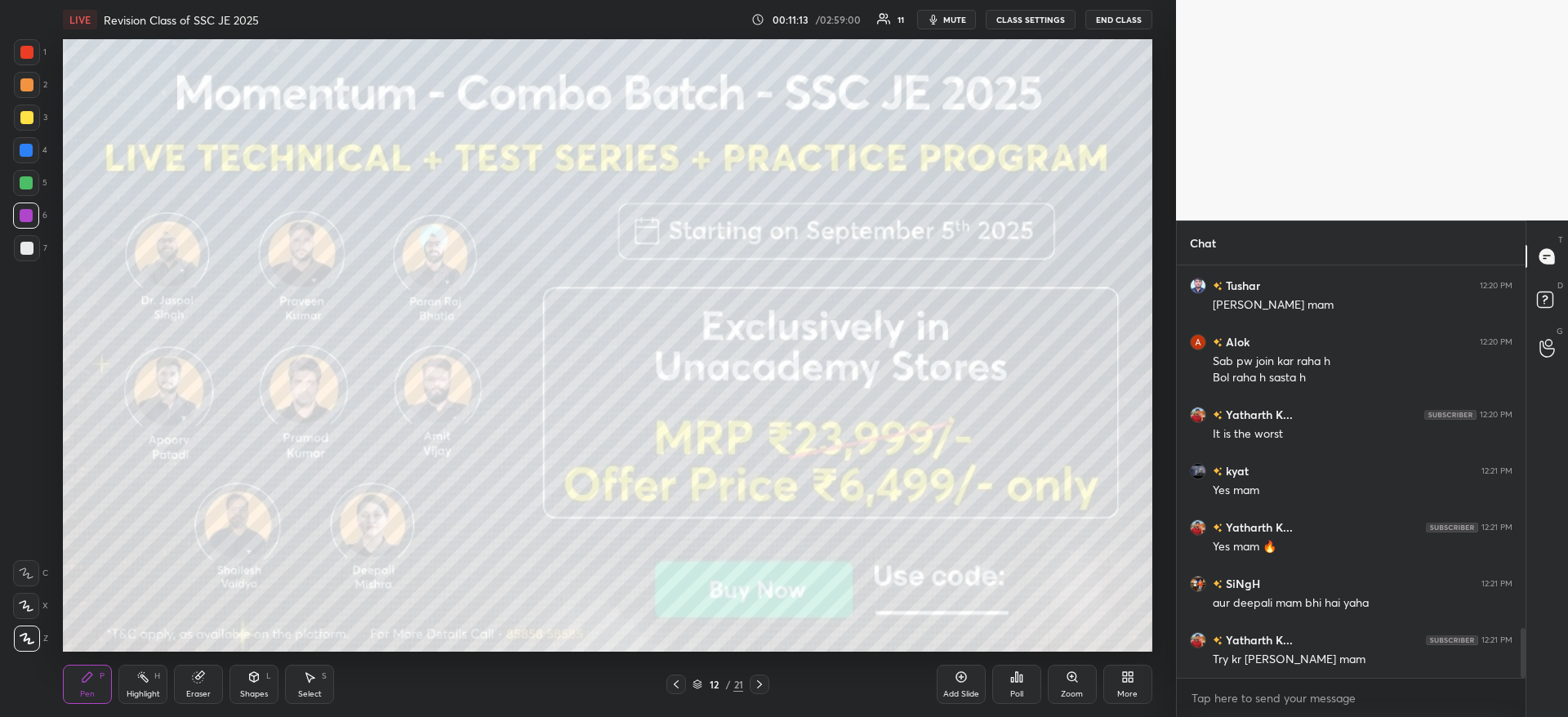
click at [21, 250] on div at bounding box center [27, 249] width 13 height 13
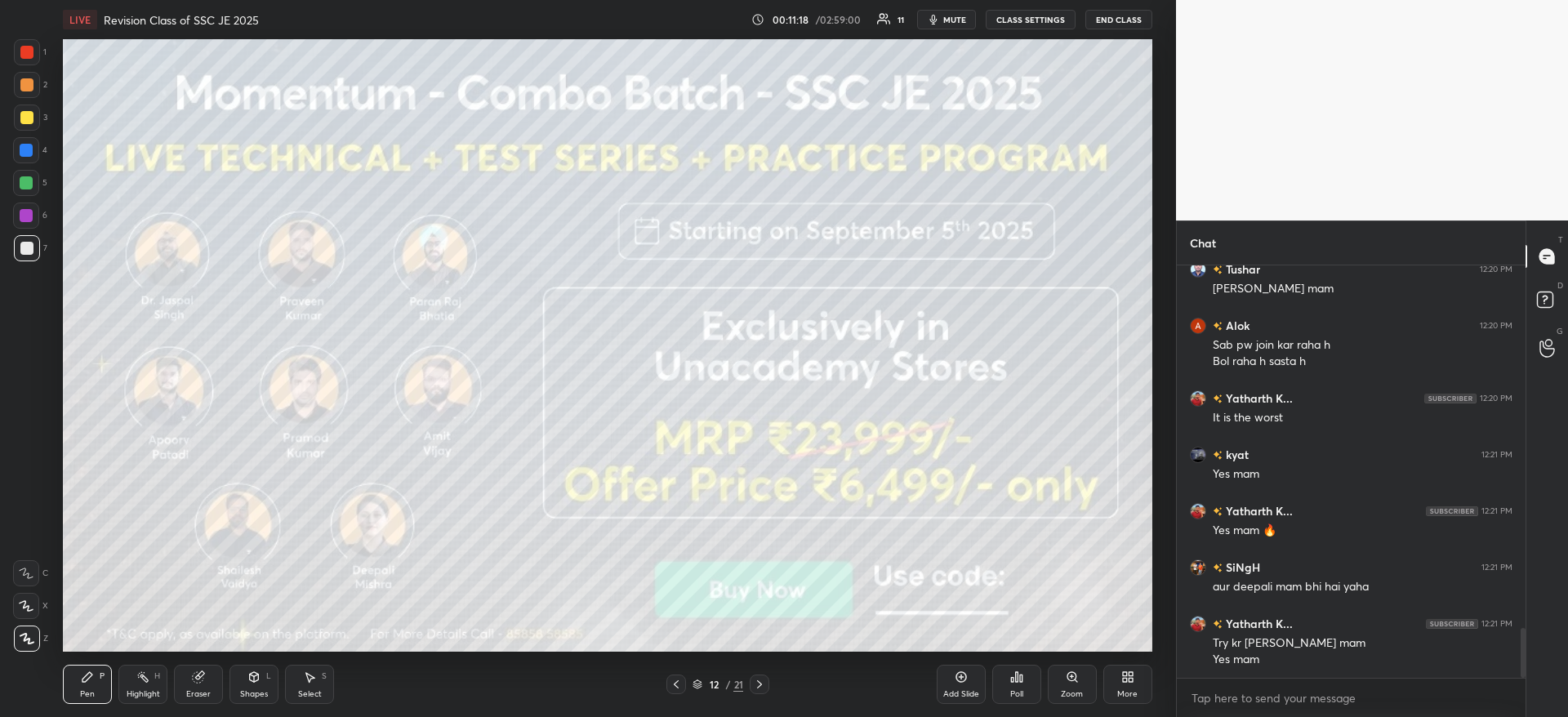
scroll to position [3076, 0]
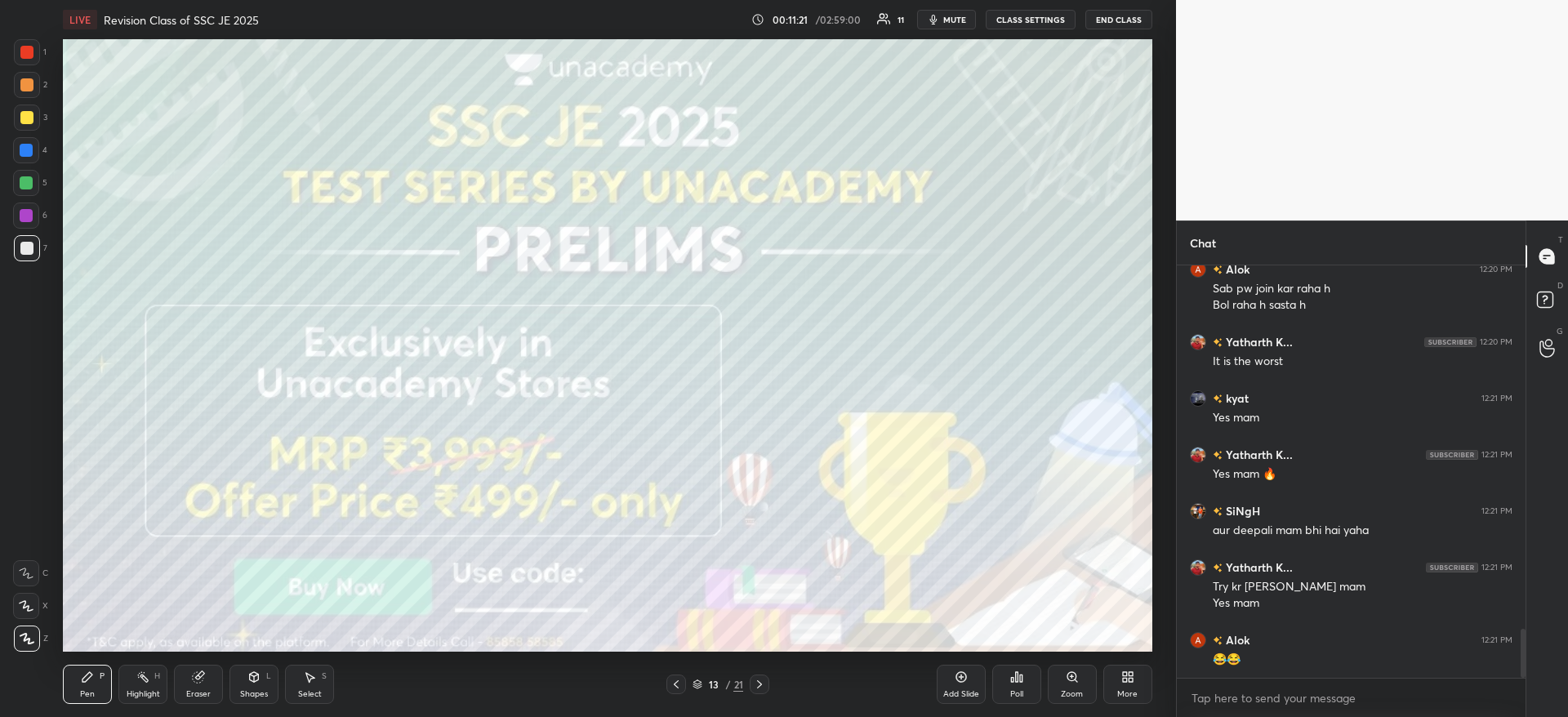
click at [24, 151] on div at bounding box center [26, 151] width 13 height 13
click at [33, 148] on div at bounding box center [26, 151] width 13 height 13
click at [26, 186] on div at bounding box center [26, 183] width 13 height 13
click at [22, 52] on div at bounding box center [27, 53] width 13 height 13
click at [33, 50] on div at bounding box center [27, 53] width 13 height 13
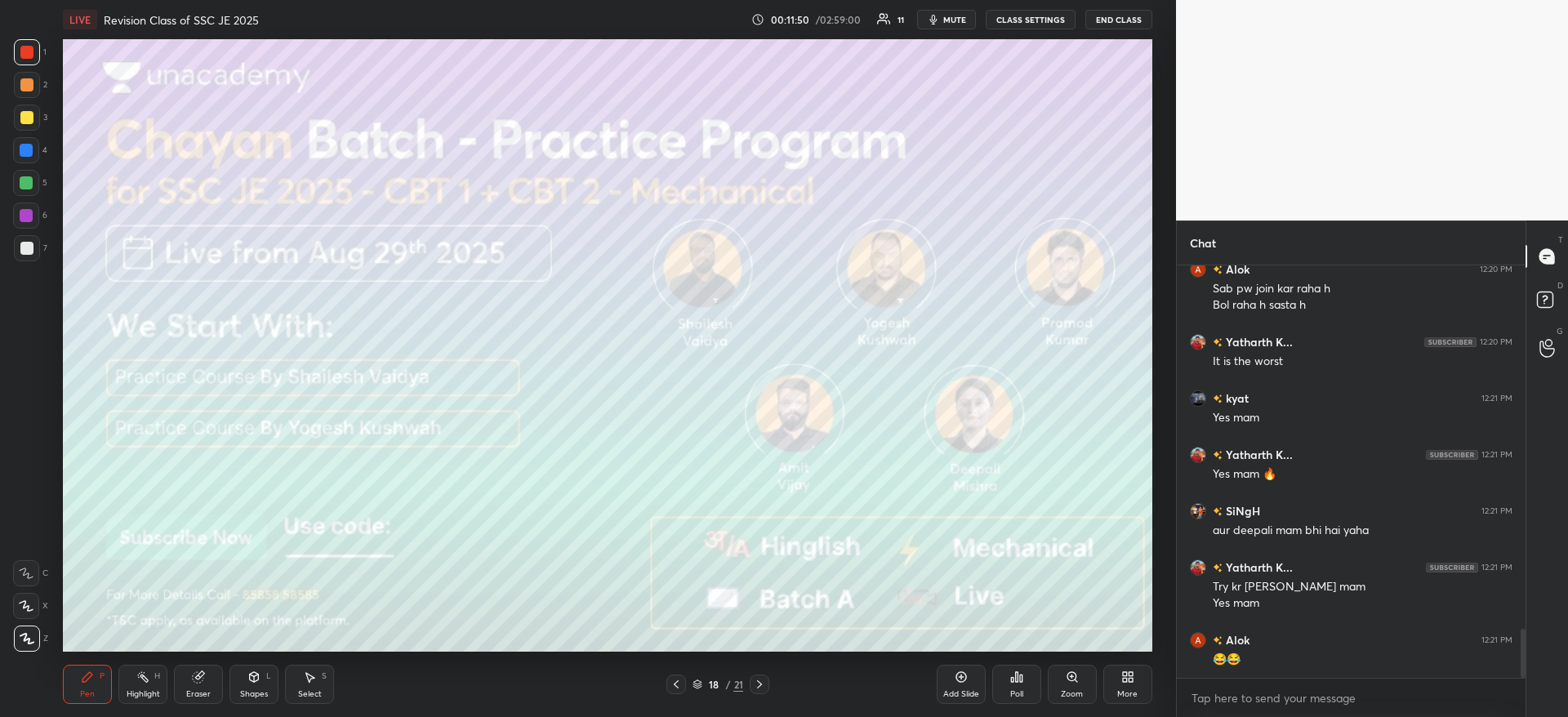
click at [30, 243] on div at bounding box center [27, 249] width 13 height 13
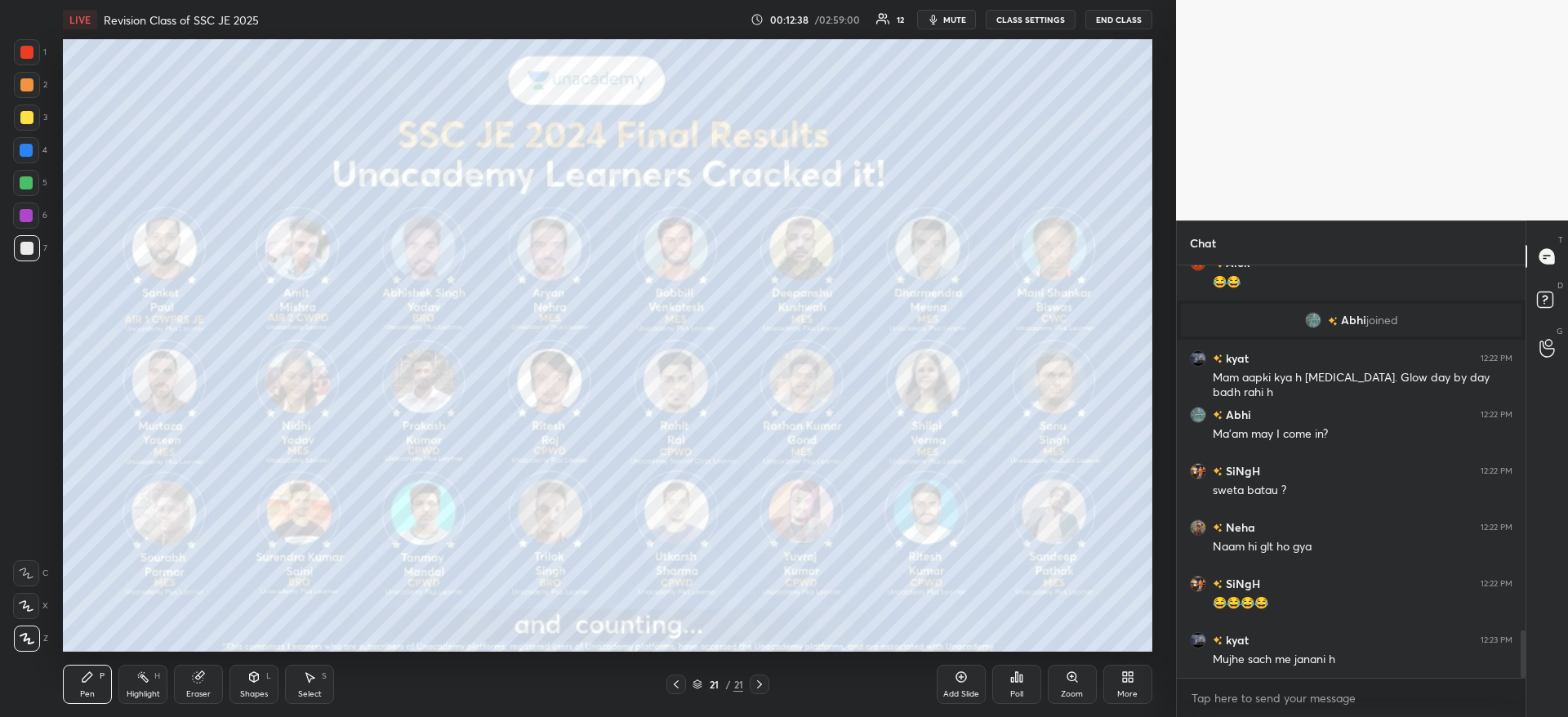
scroll to position [3231, 0]
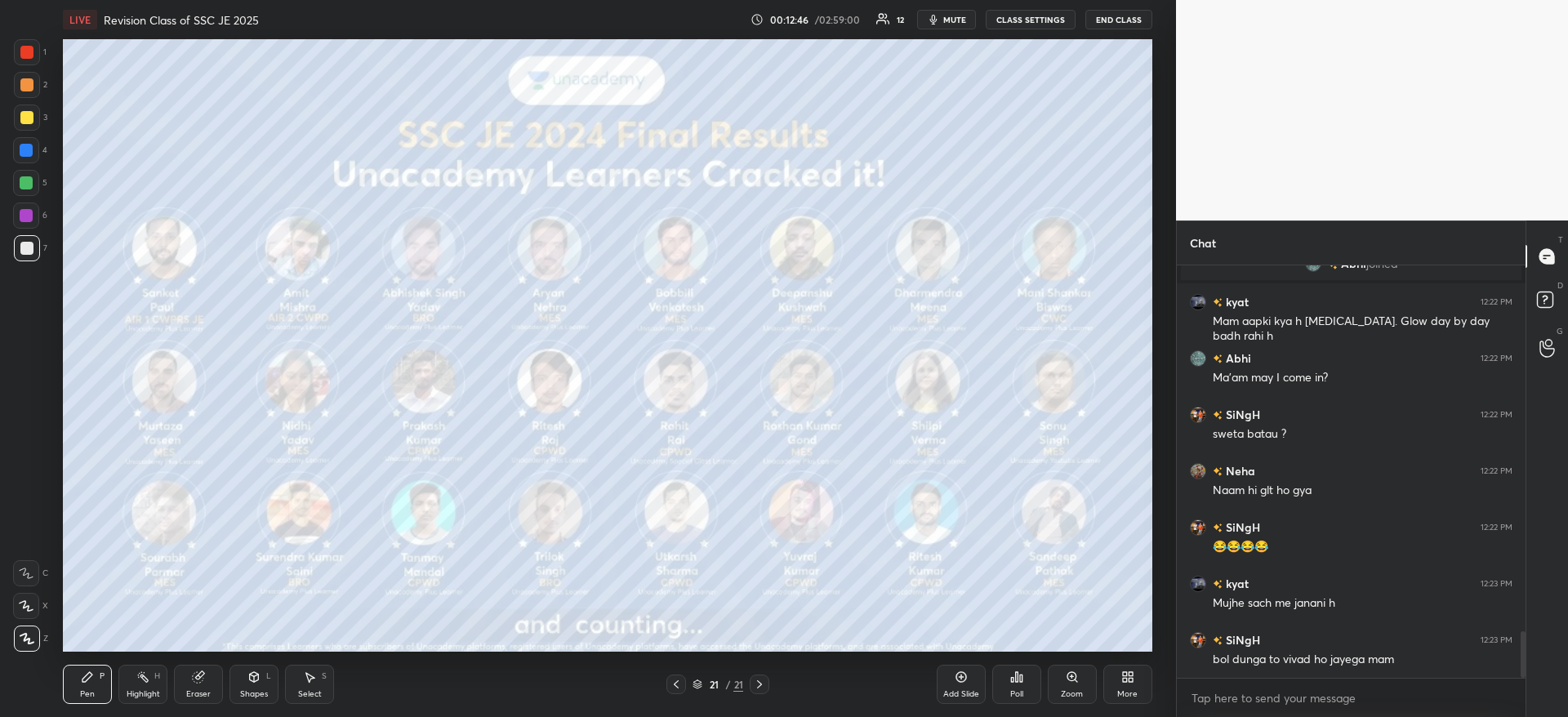
click at [35, 209] on div at bounding box center [26, 216] width 26 height 26
click at [36, 47] on div at bounding box center [27, 53] width 26 height 26
click at [30, 215] on div at bounding box center [26, 216] width 13 height 13
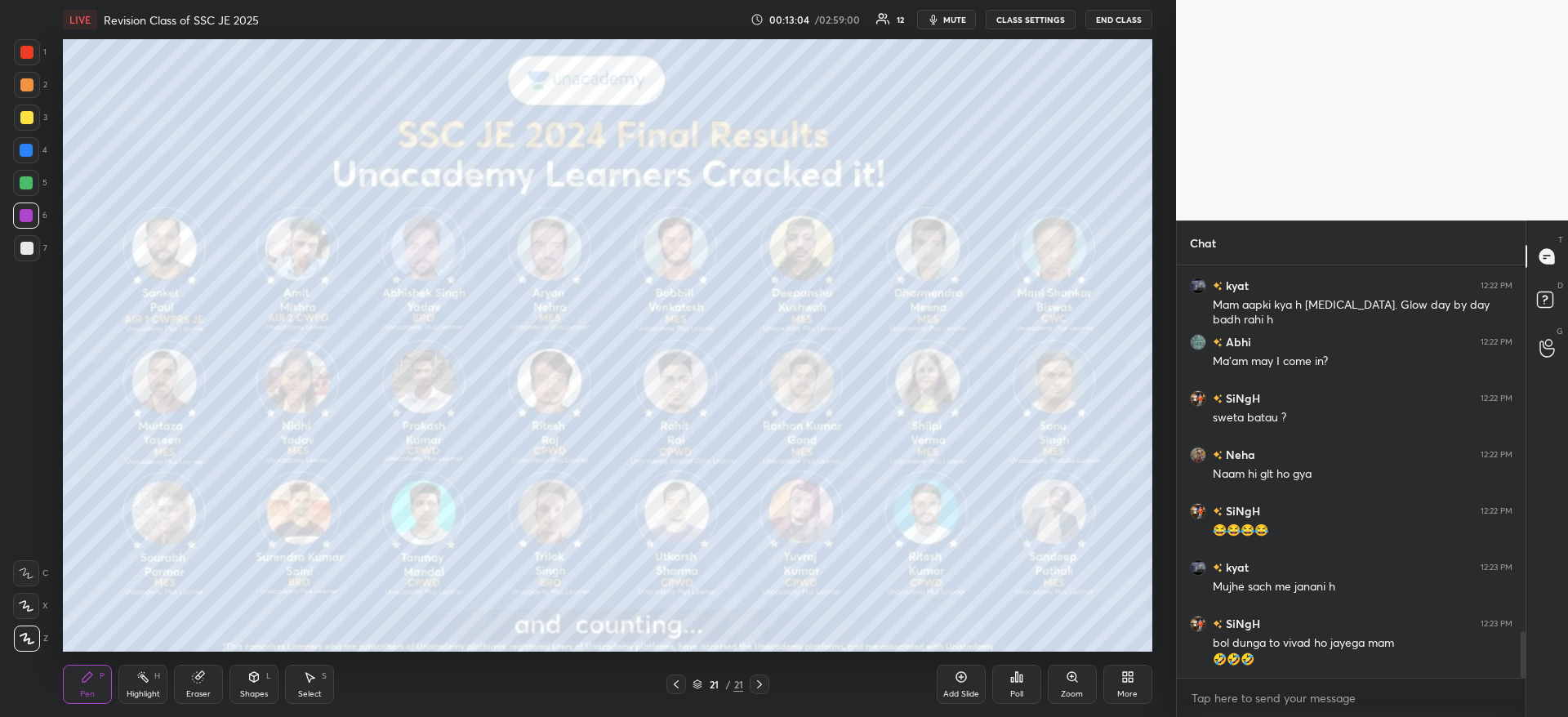
click at [1116, 682] on div "More" at bounding box center [1128, 684] width 49 height 40
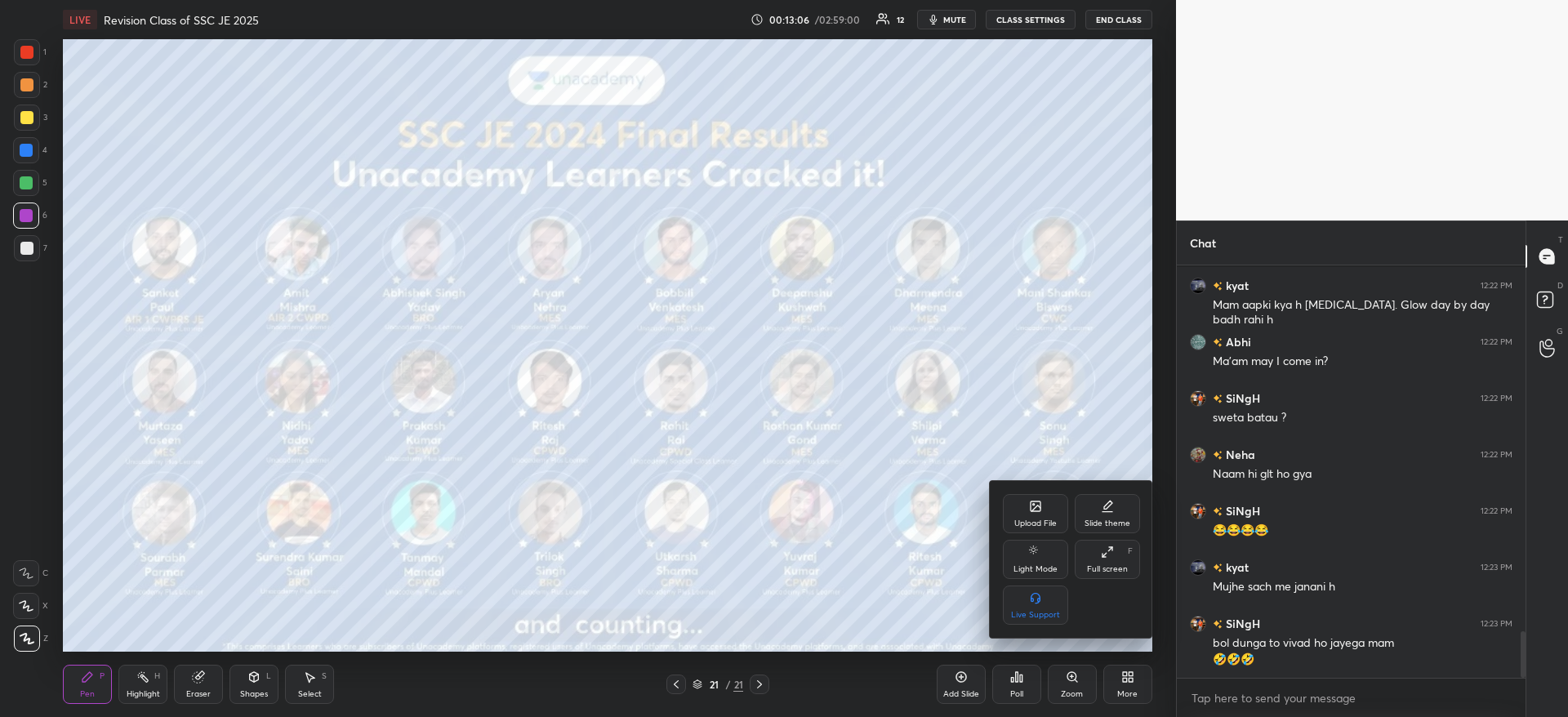
click at [766, 443] on div at bounding box center [784, 358] width 1568 height 717
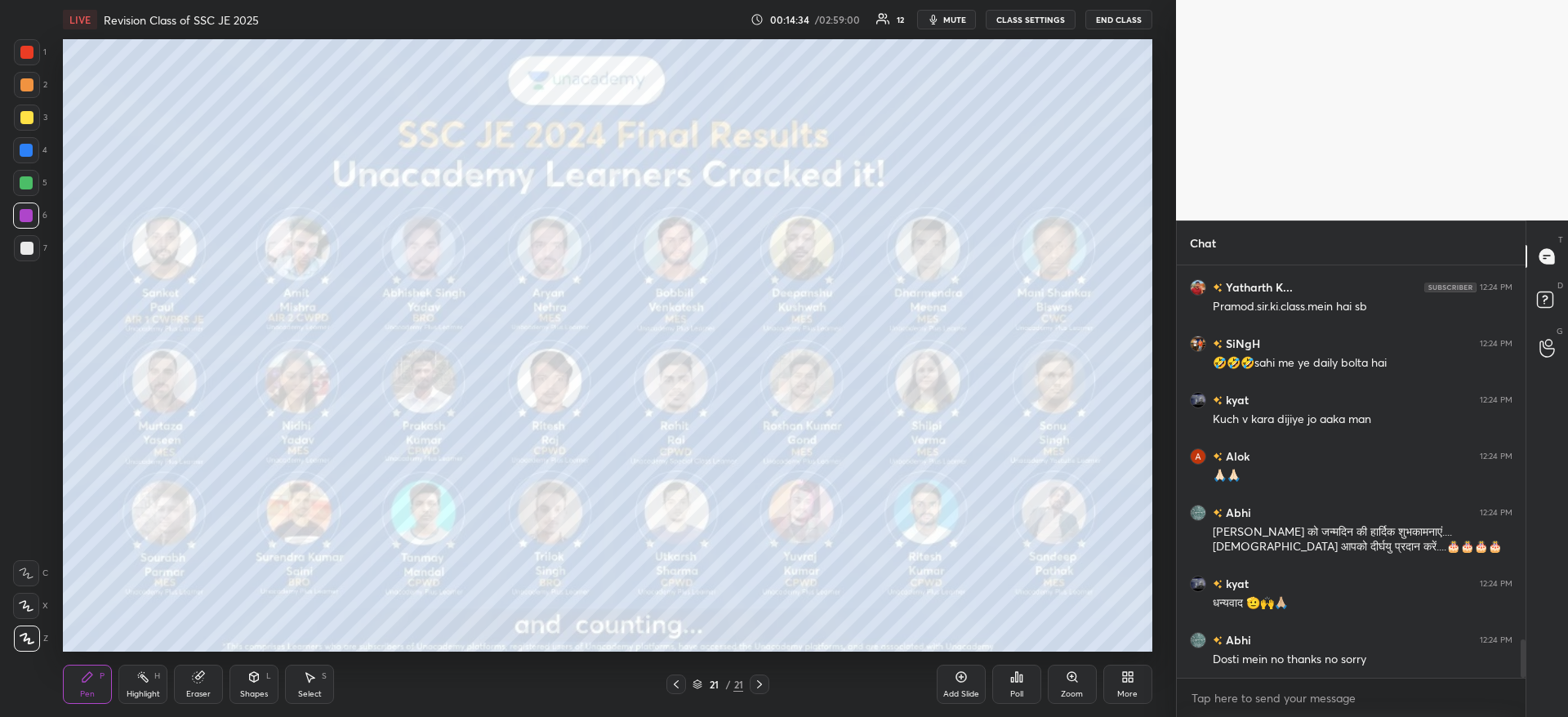
scroll to position [3995, 0]
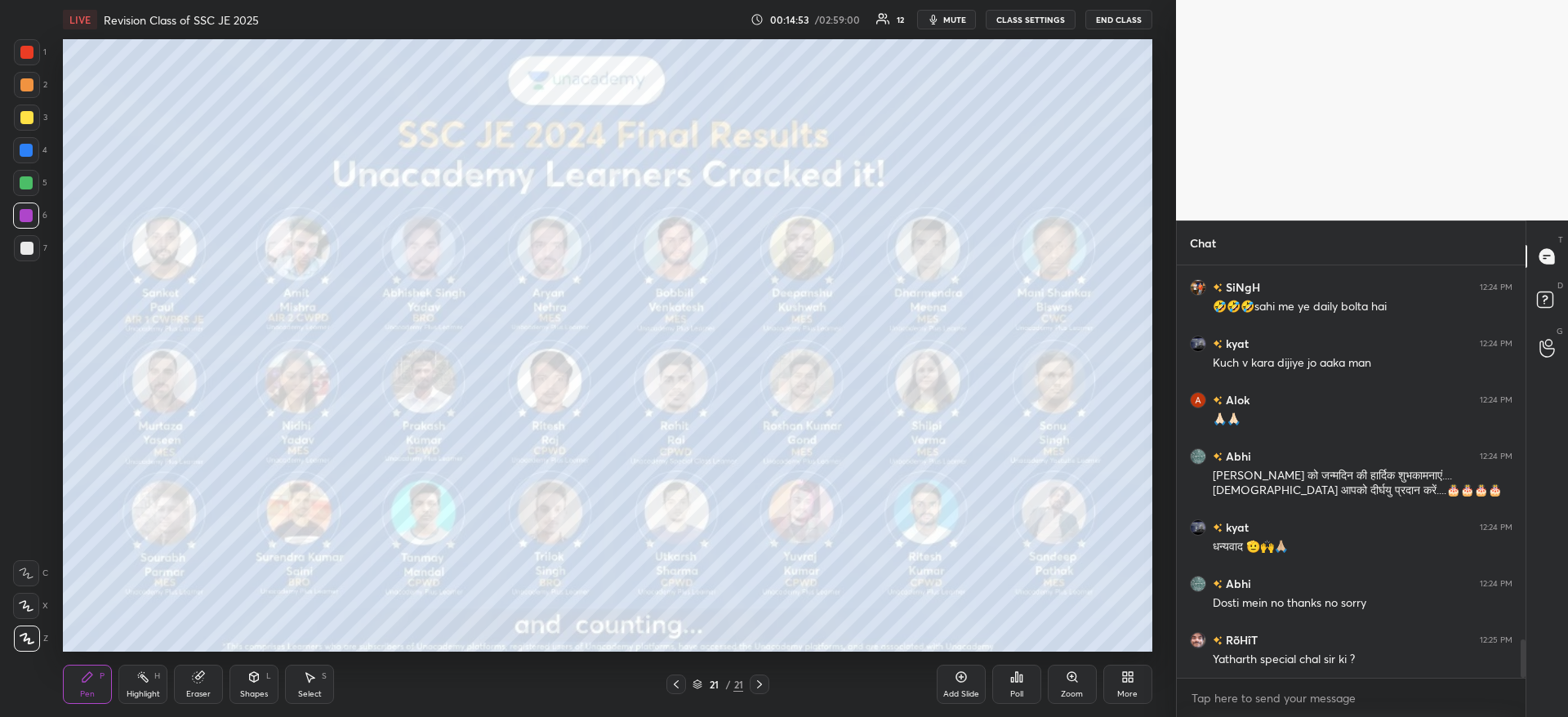
click at [954, 21] on span "mute" at bounding box center [955, 20] width 23 height 12
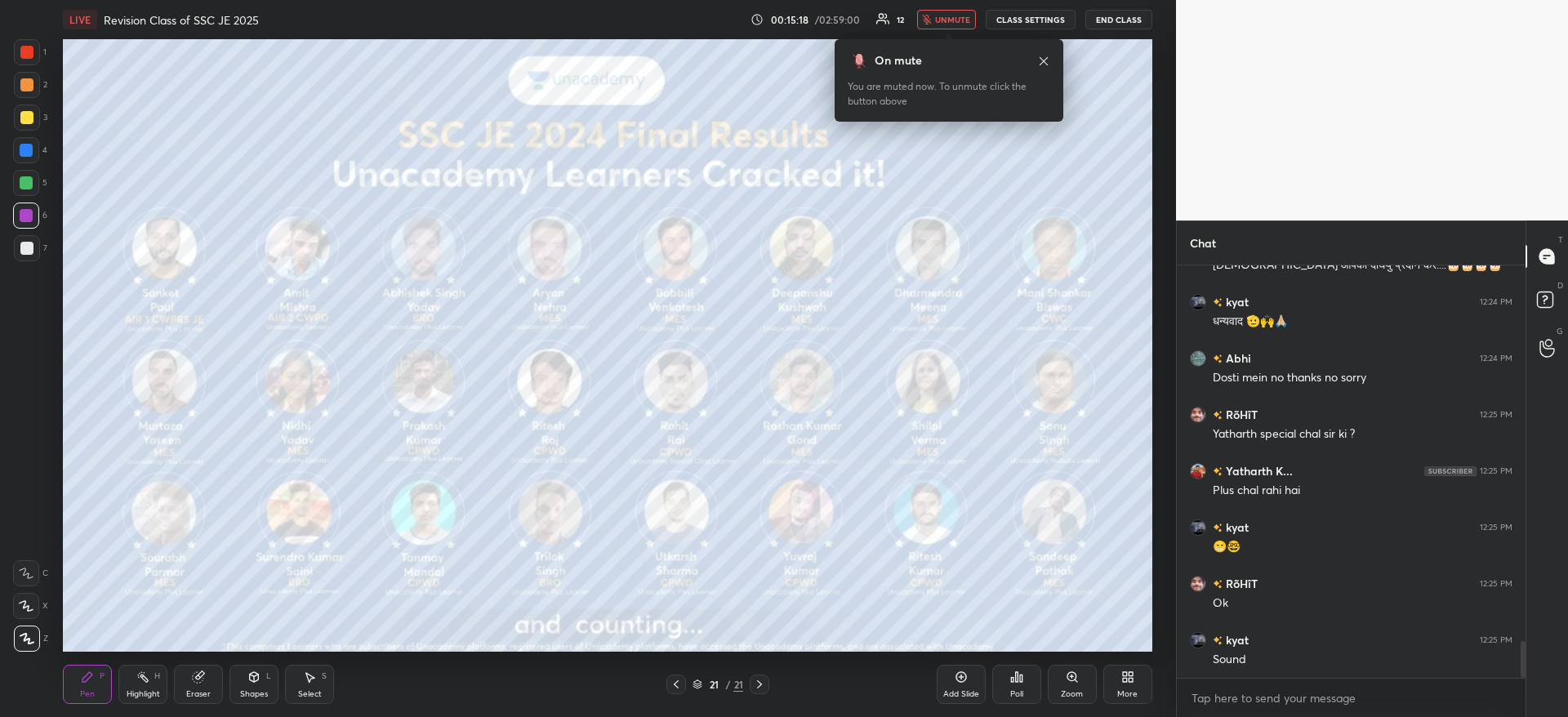
scroll to position [4276, 0]
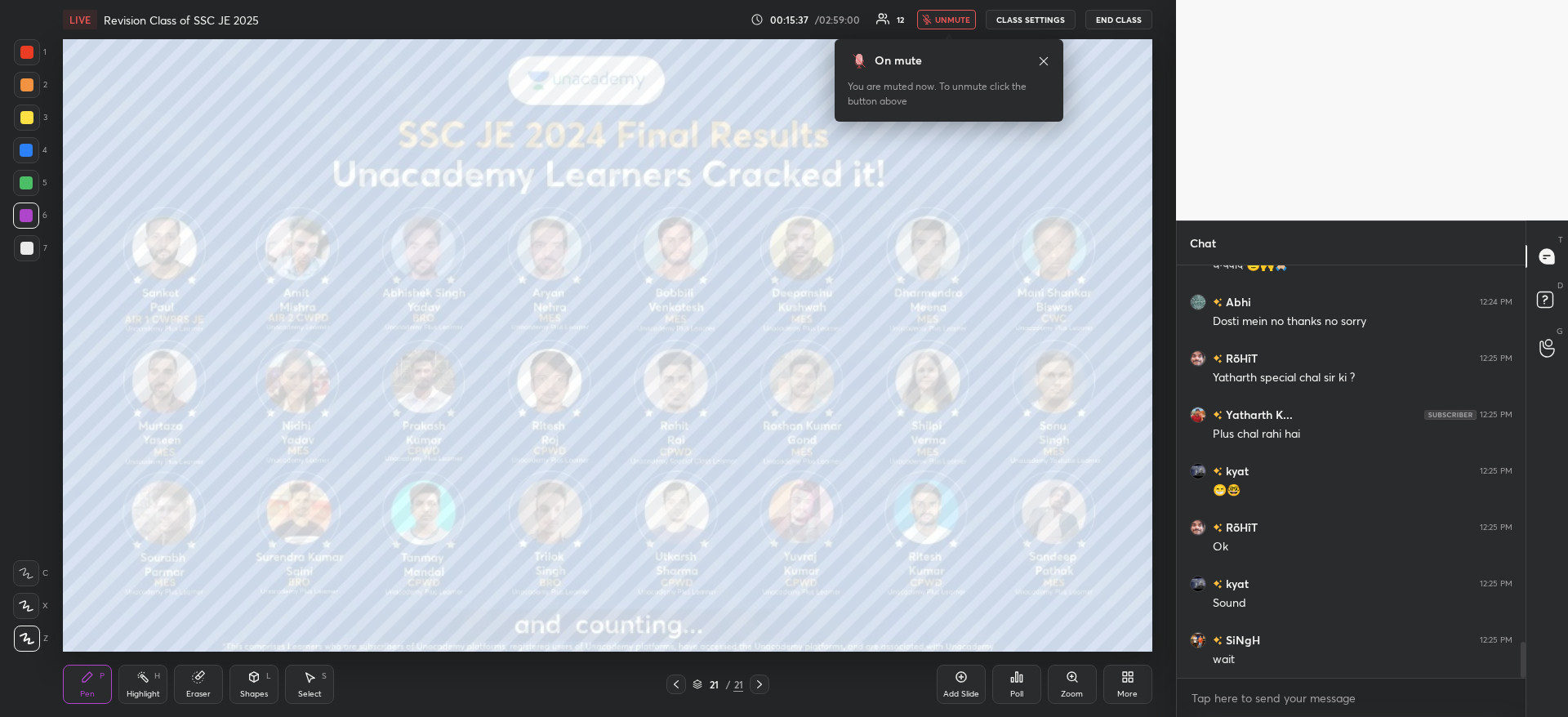
click at [963, 12] on button "unmute" at bounding box center [946, 20] width 58 height 20
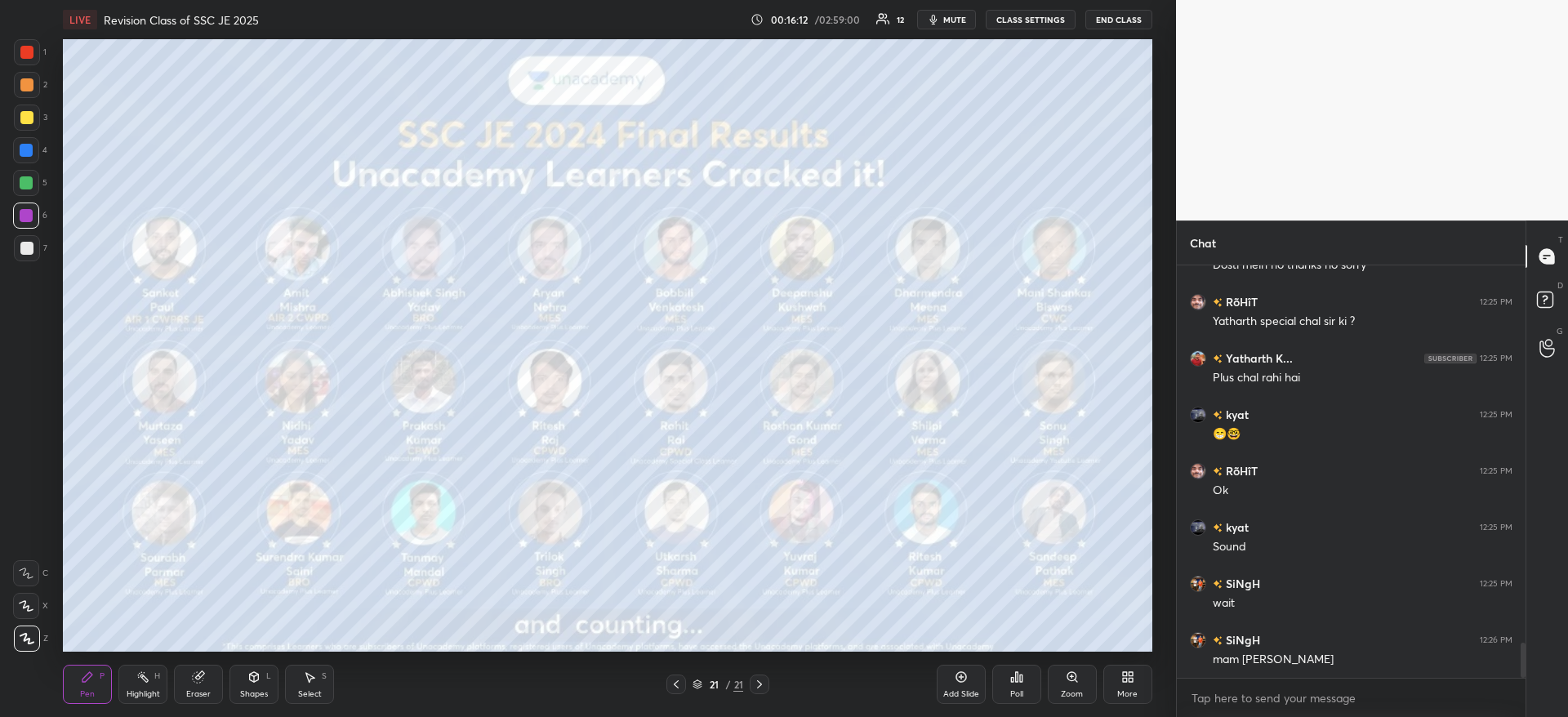
scroll to position [4389, 0]
click at [30, 221] on div at bounding box center [26, 216] width 13 height 13
click at [1126, 687] on div "More" at bounding box center [1128, 684] width 49 height 40
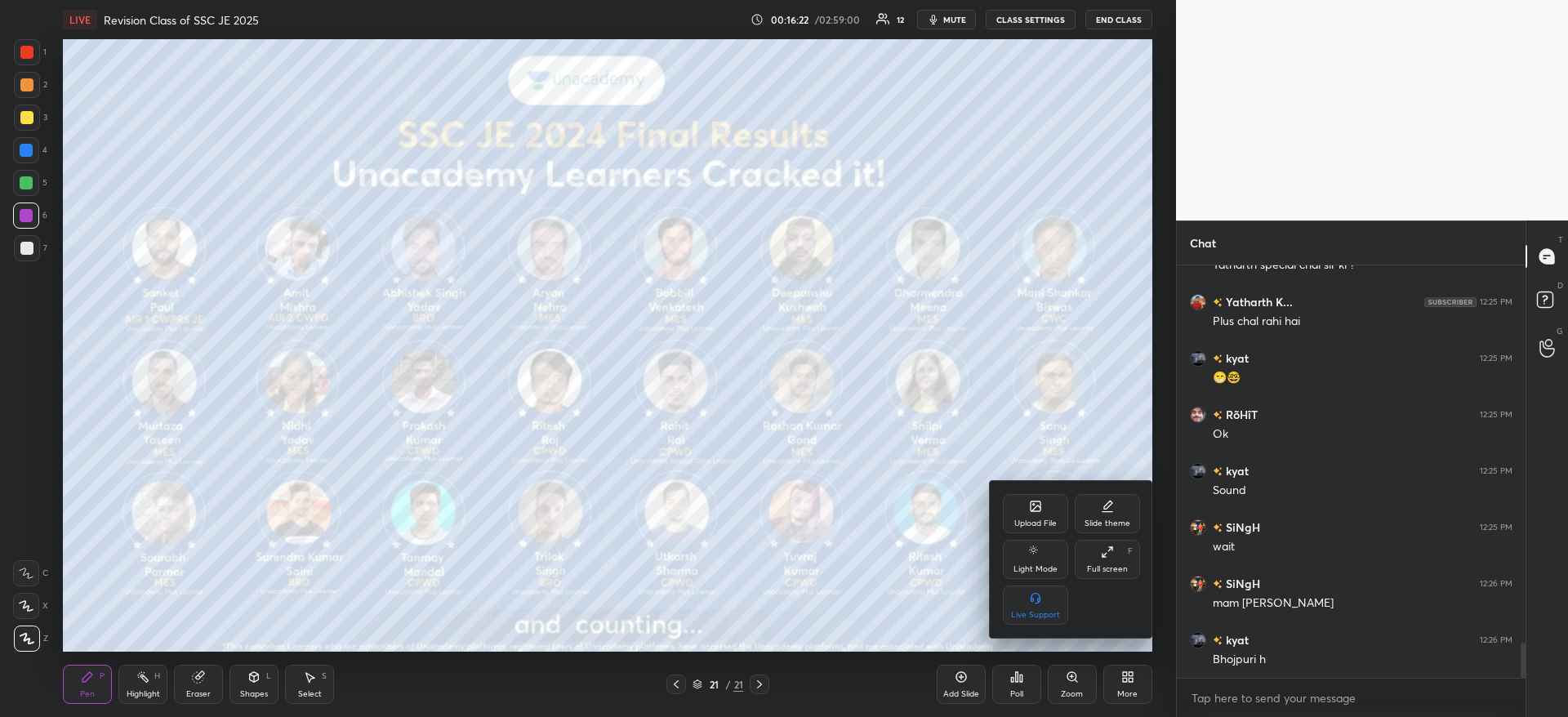
click at [872, 639] on div at bounding box center [784, 358] width 1568 height 717
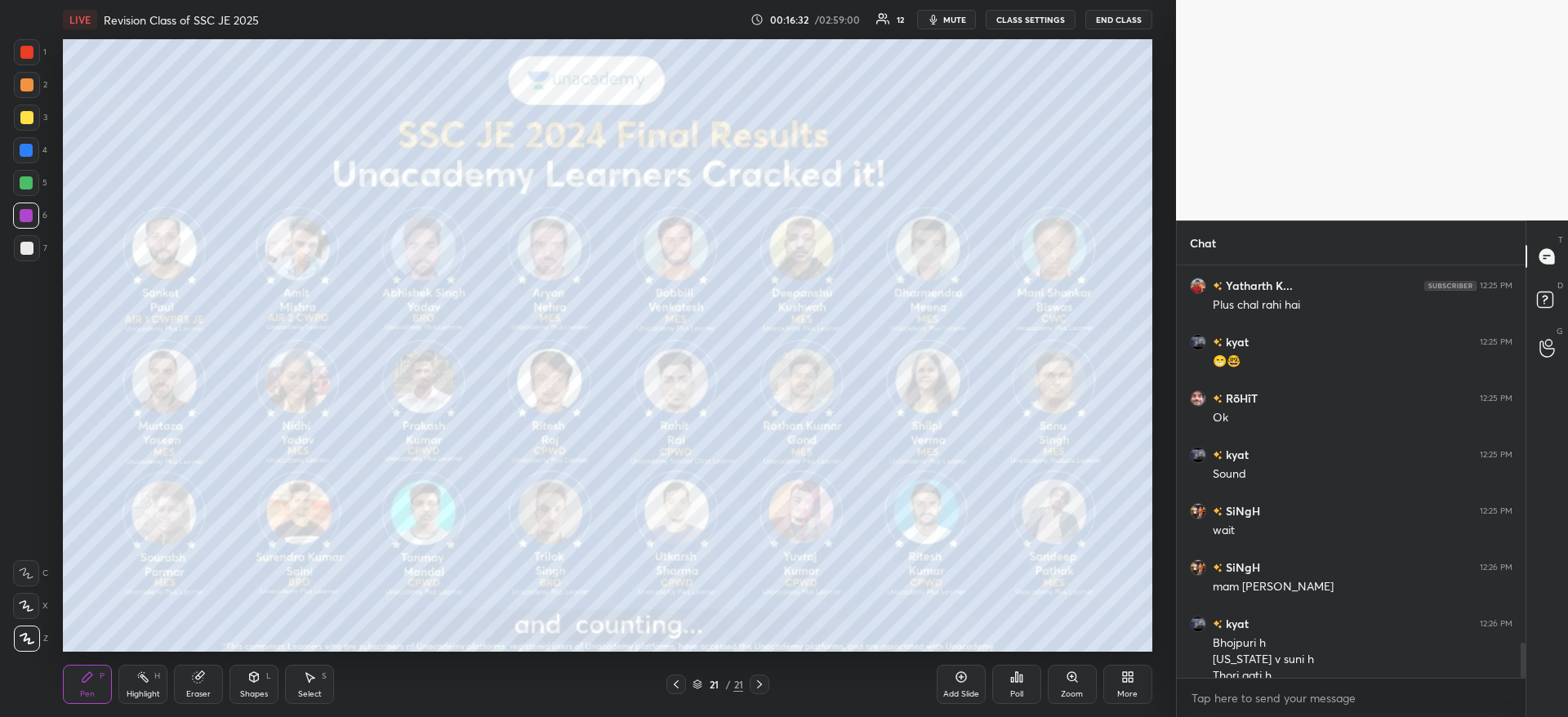
scroll to position [4422, 0]
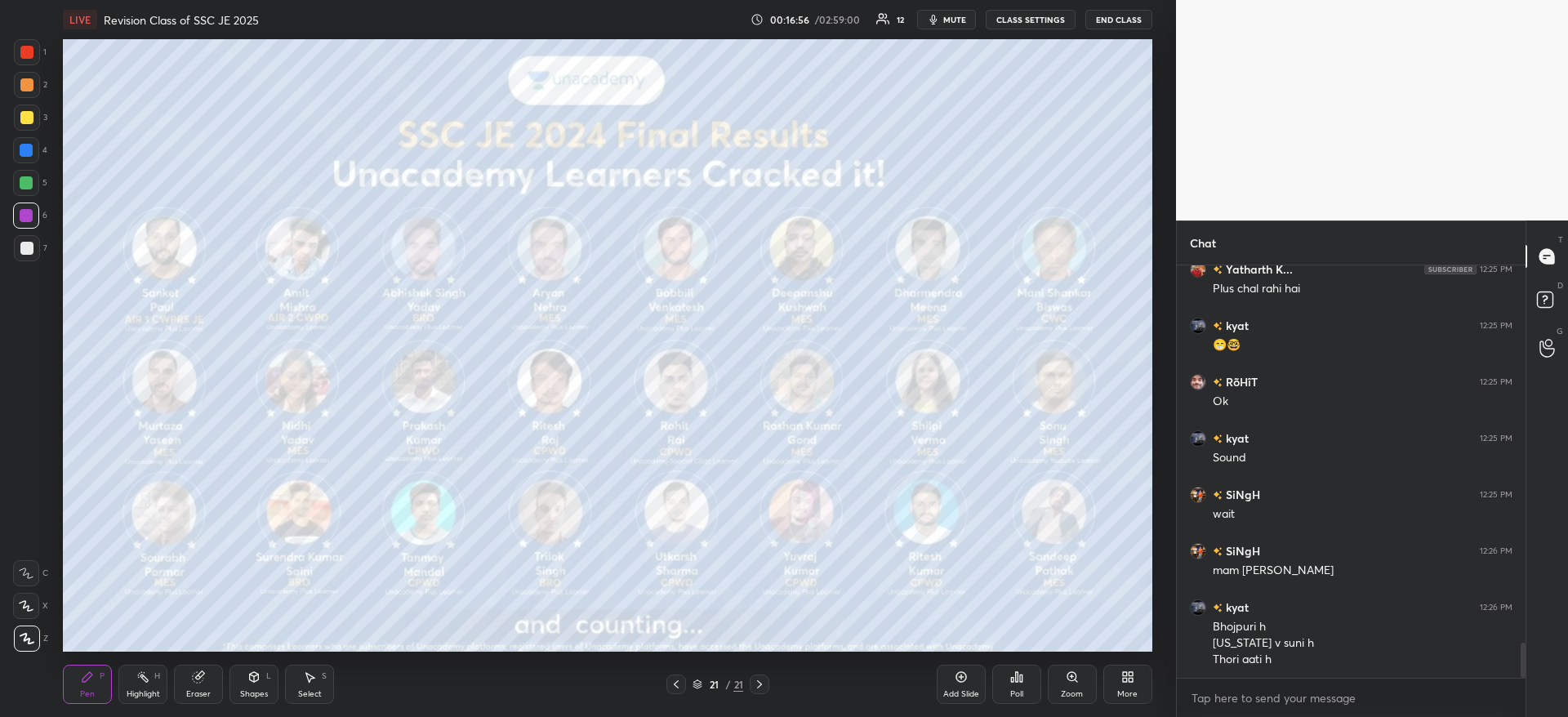
click at [1134, 682] on div "More" at bounding box center [1128, 684] width 49 height 40
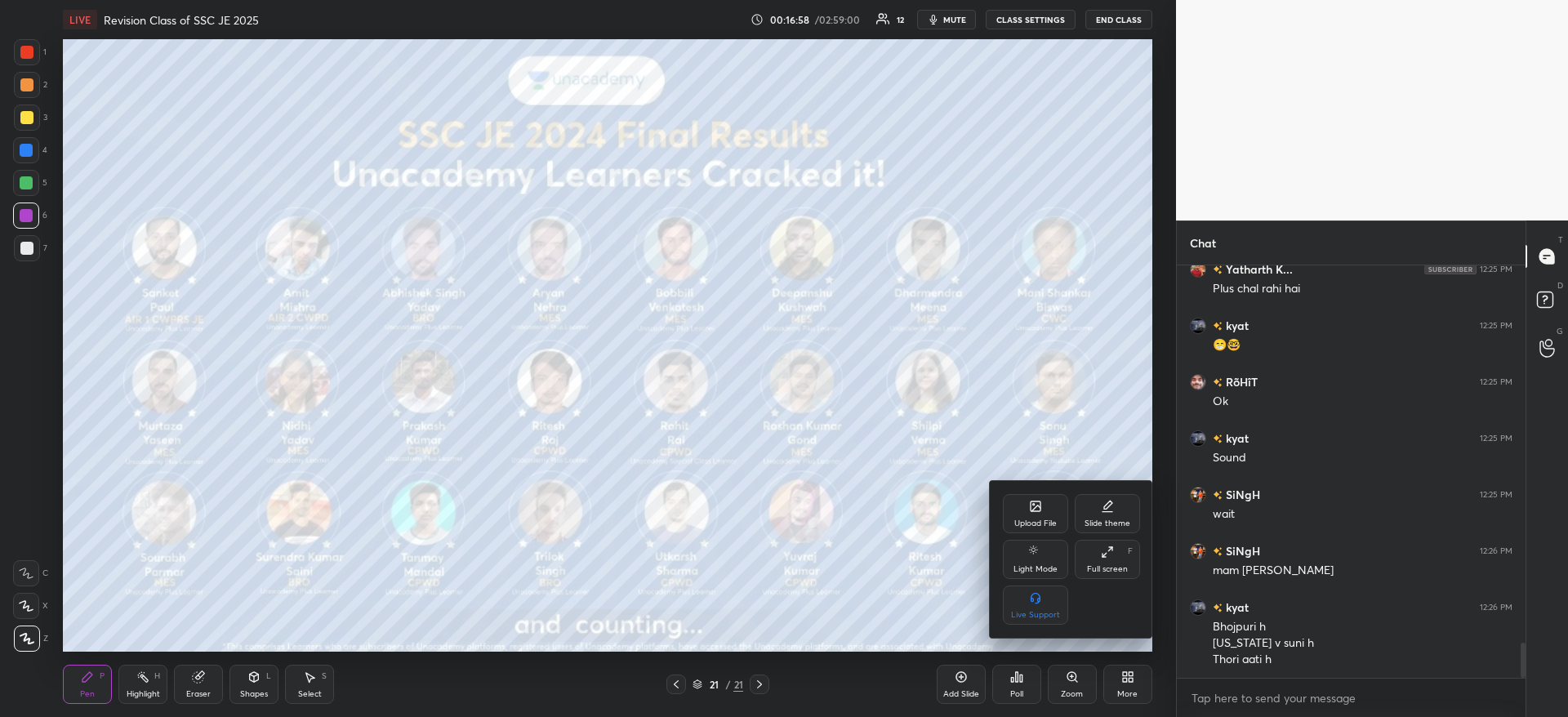
click at [1024, 514] on div "Upload File" at bounding box center [1035, 514] width 65 height 40
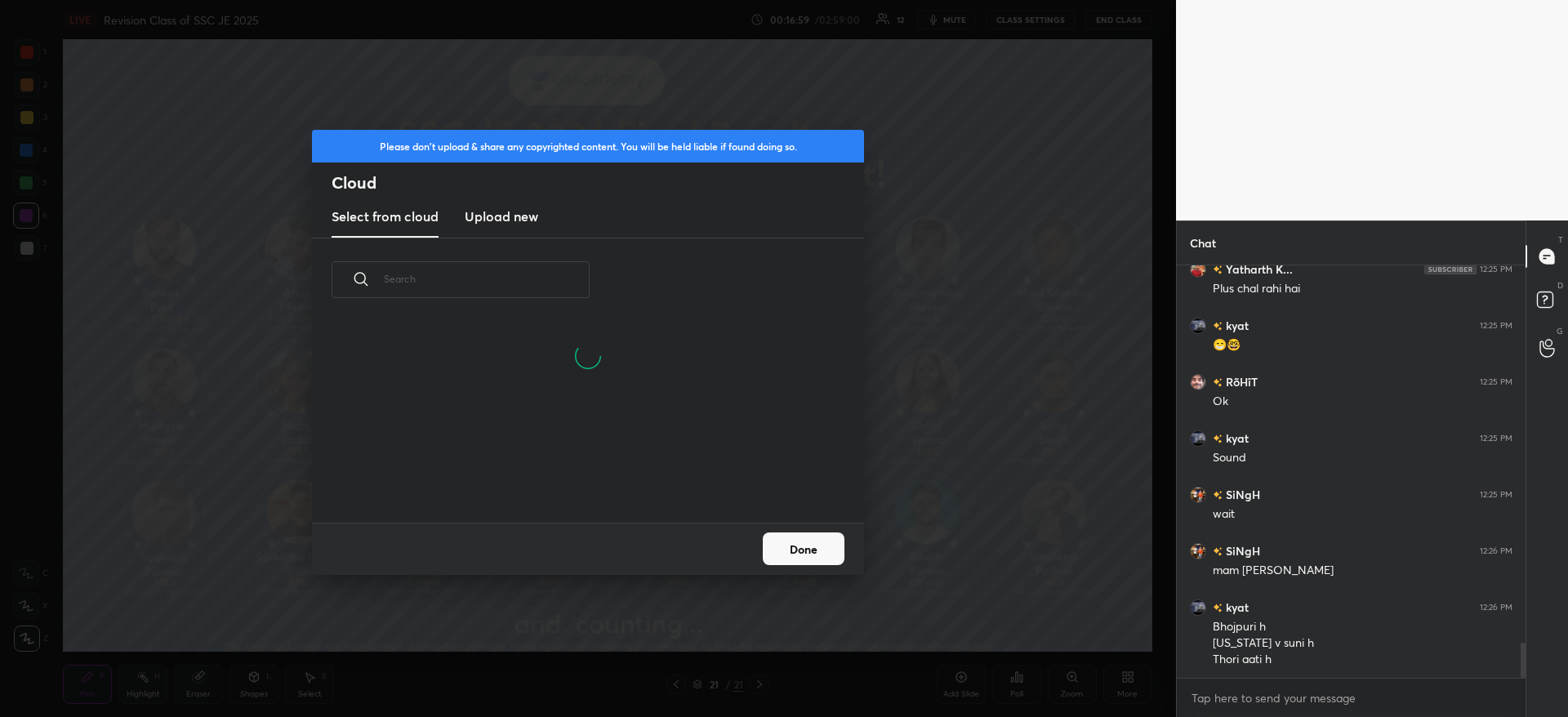
scroll to position [201, 524]
click at [513, 217] on h3 "Upload new" at bounding box center [500, 216] width 73 height 20
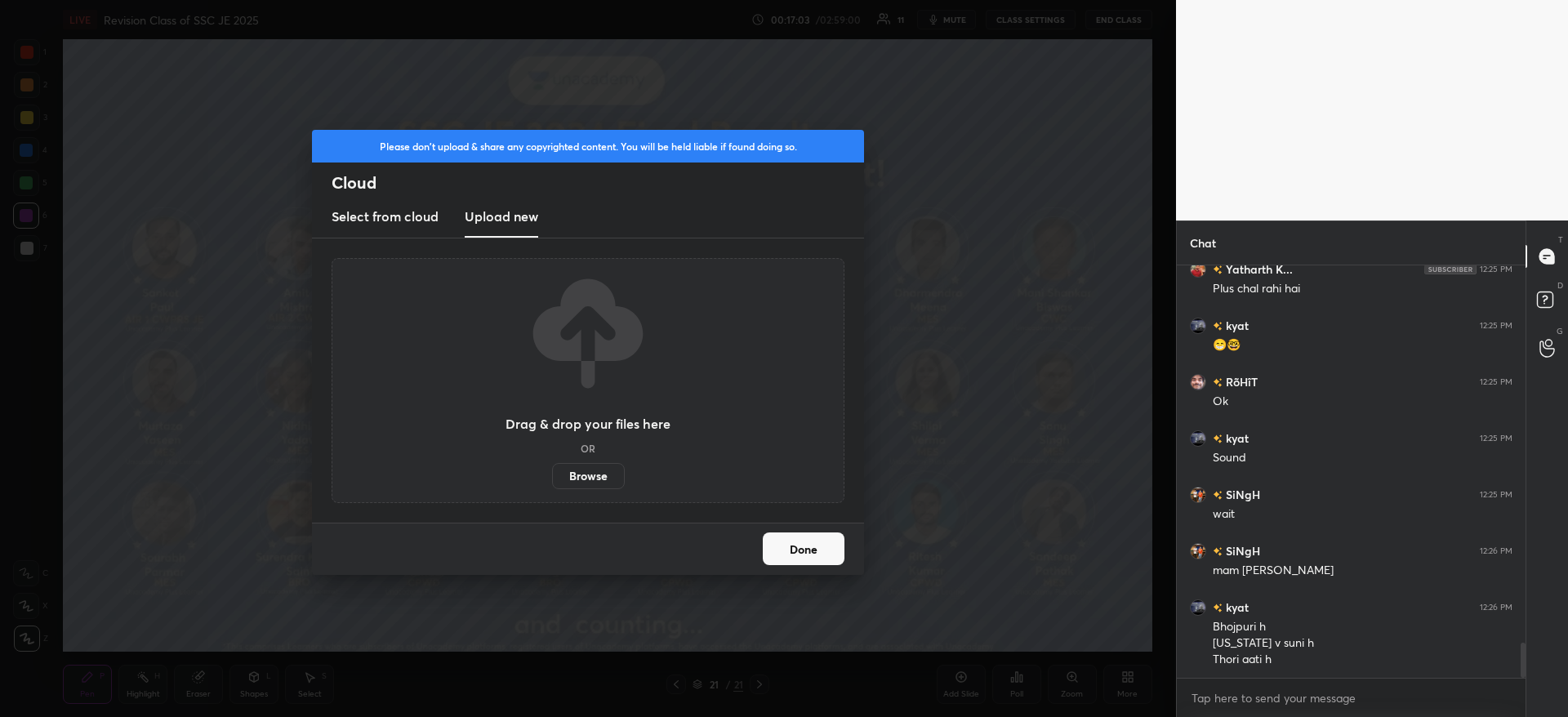
click at [593, 472] on label "Browse" at bounding box center [589, 476] width 72 height 26
click at [552, 472] on input "Browse" at bounding box center [552, 476] width 0 height 26
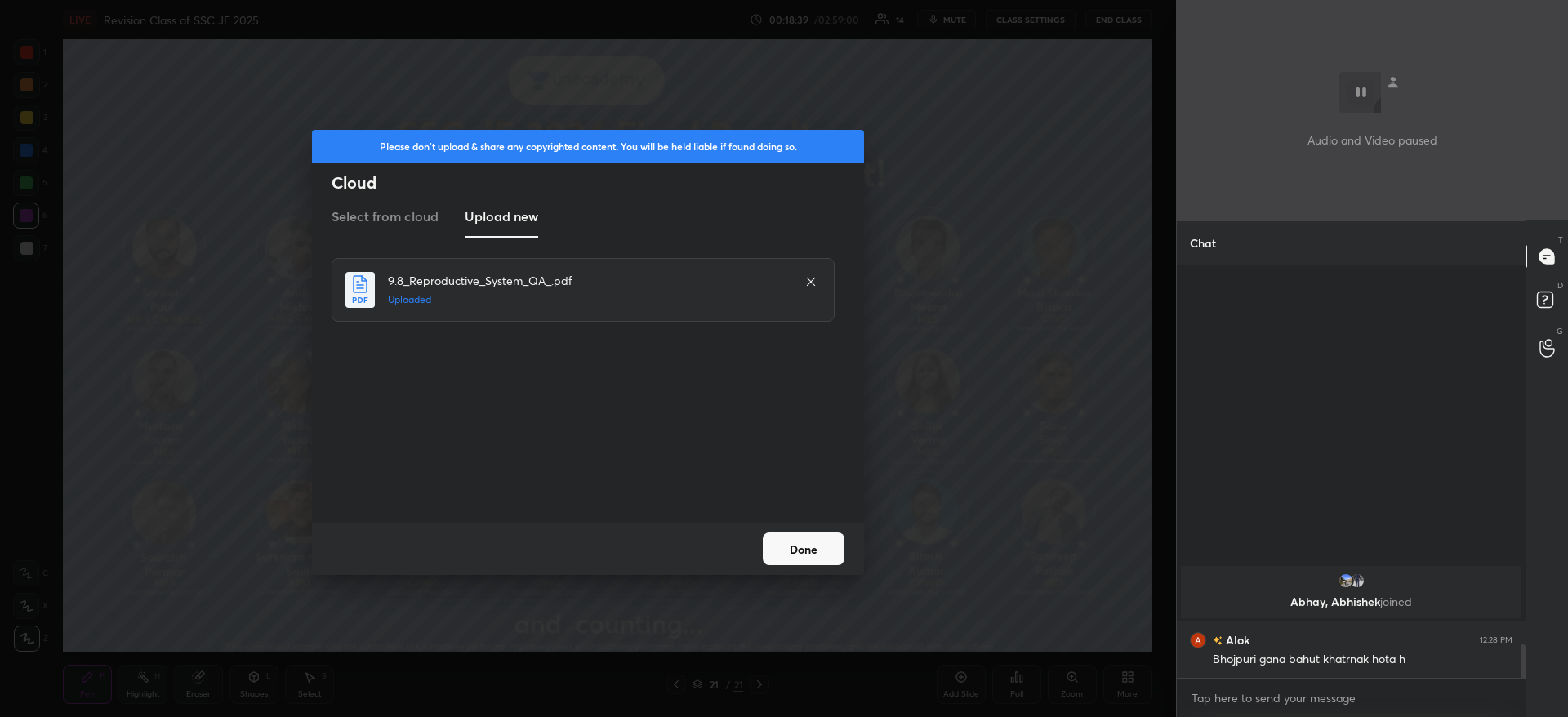
scroll to position [4228, 0]
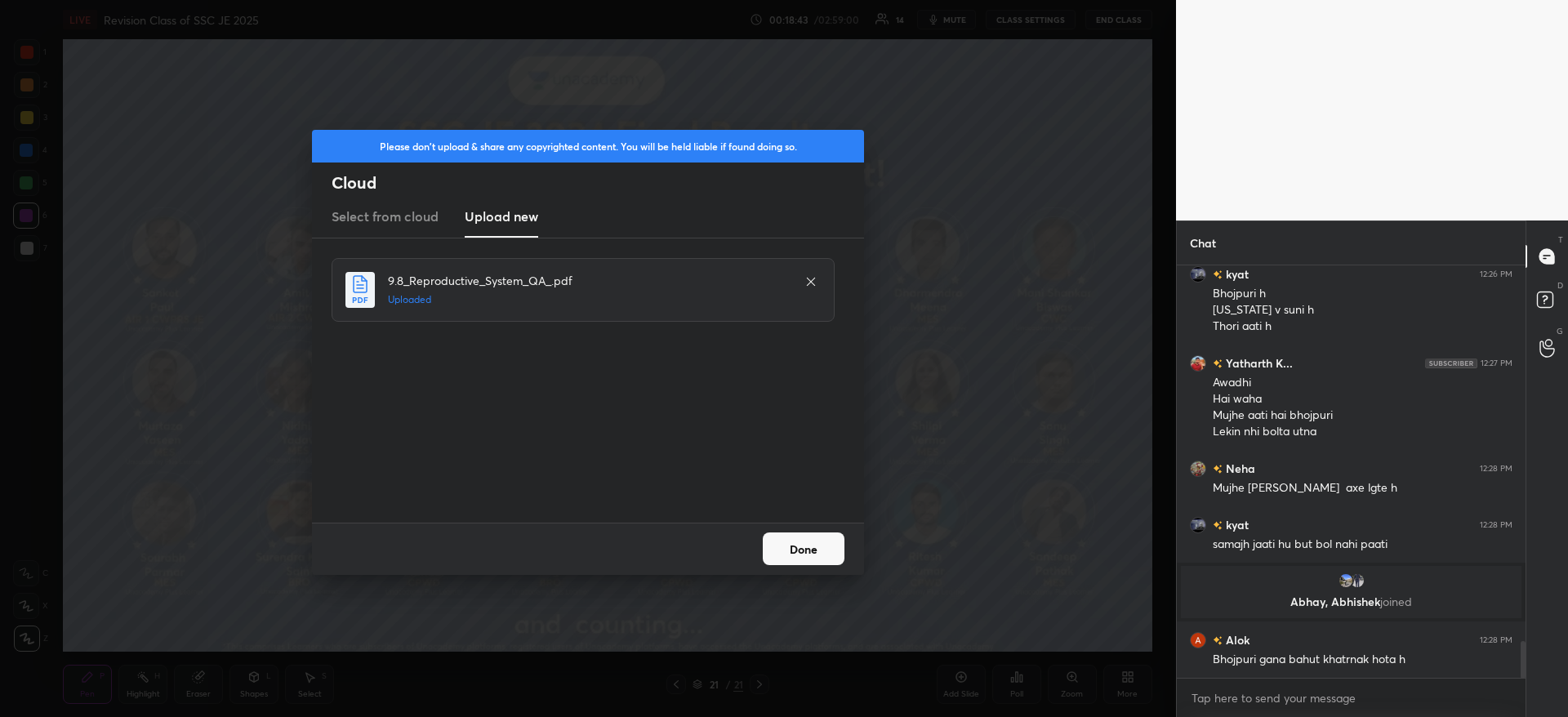
click at [822, 550] on button "Done" at bounding box center [803, 549] width 81 height 33
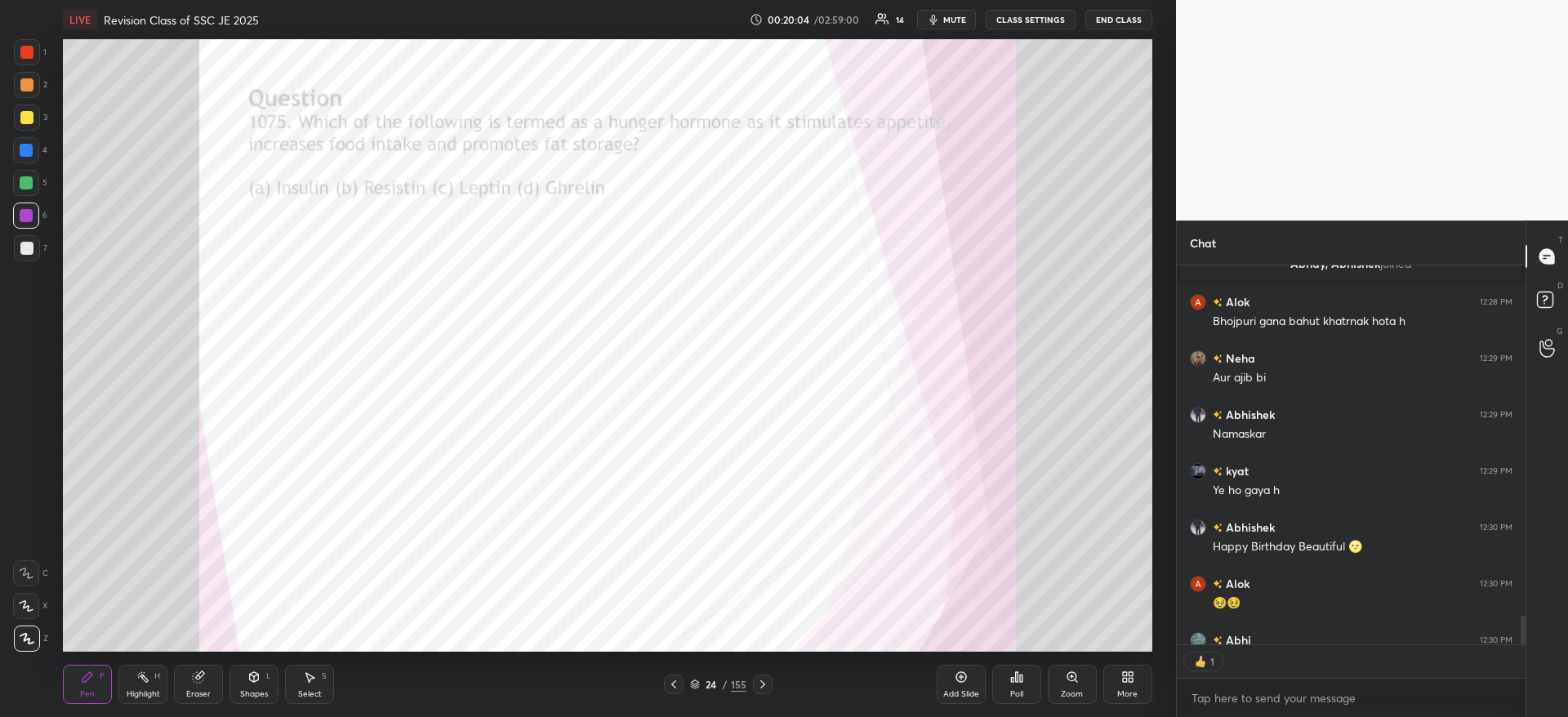
scroll to position [4565, 0]
click at [1128, 690] on div "More" at bounding box center [1127, 694] width 21 height 8
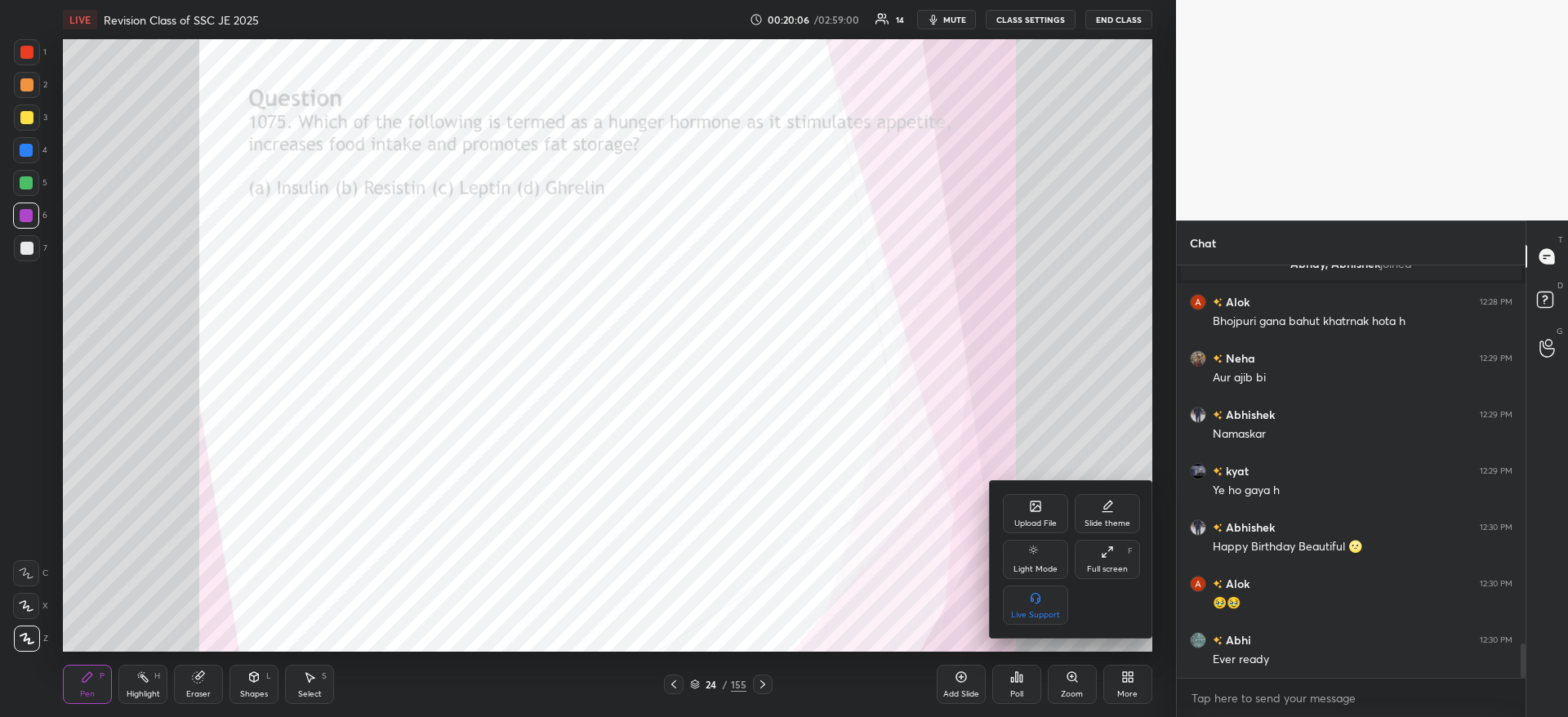
click at [847, 579] on div at bounding box center [784, 358] width 1568 height 717
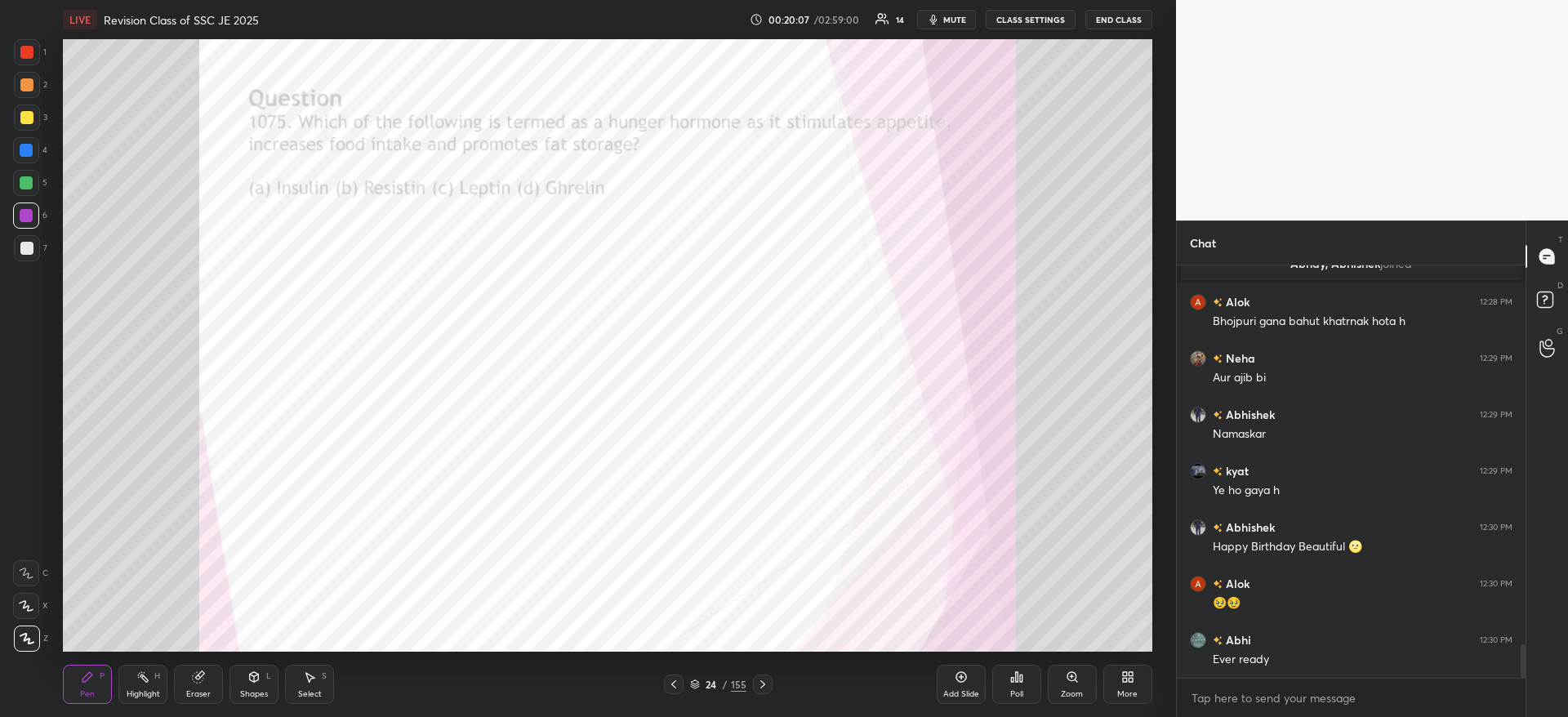
scroll to position [4622, 0]
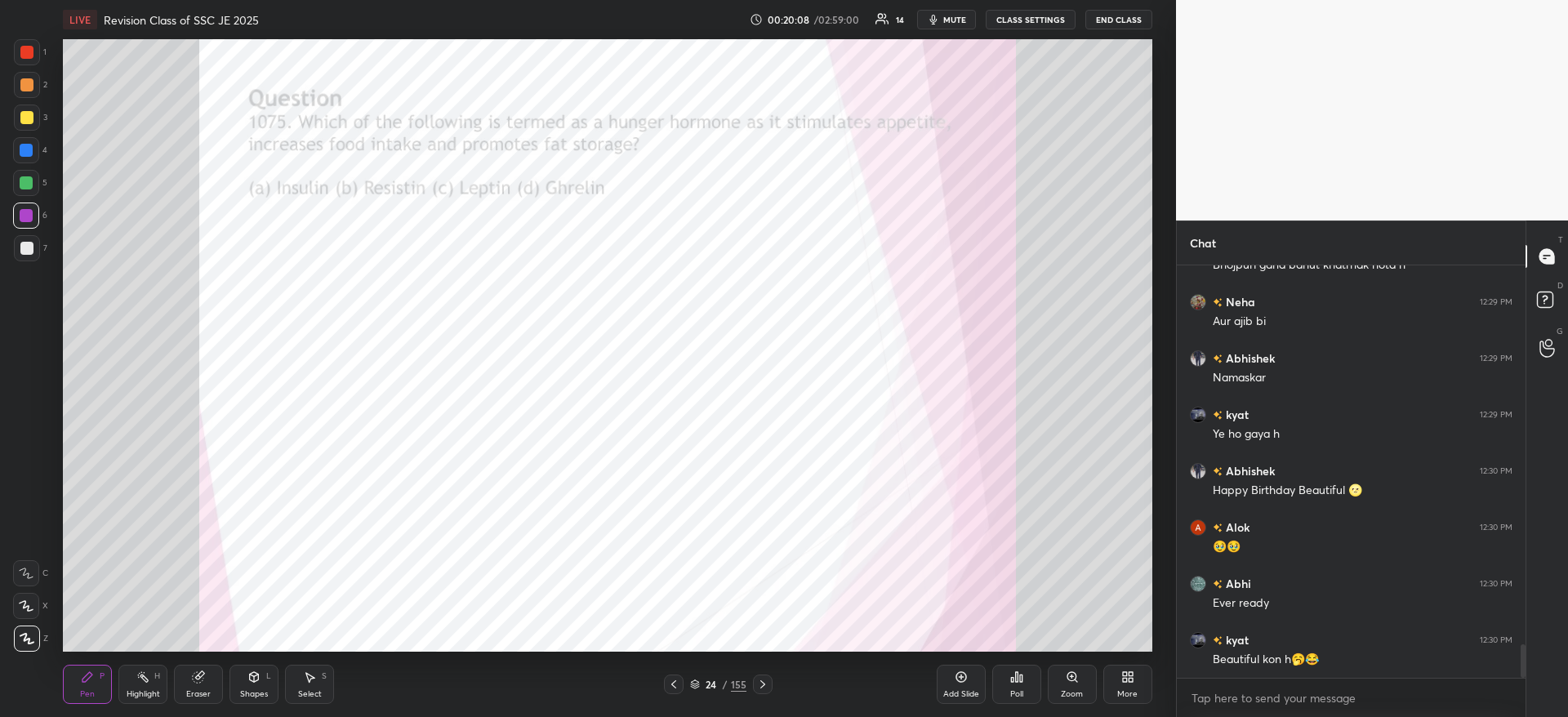
click at [691, 688] on icon at bounding box center [695, 684] width 10 height 10
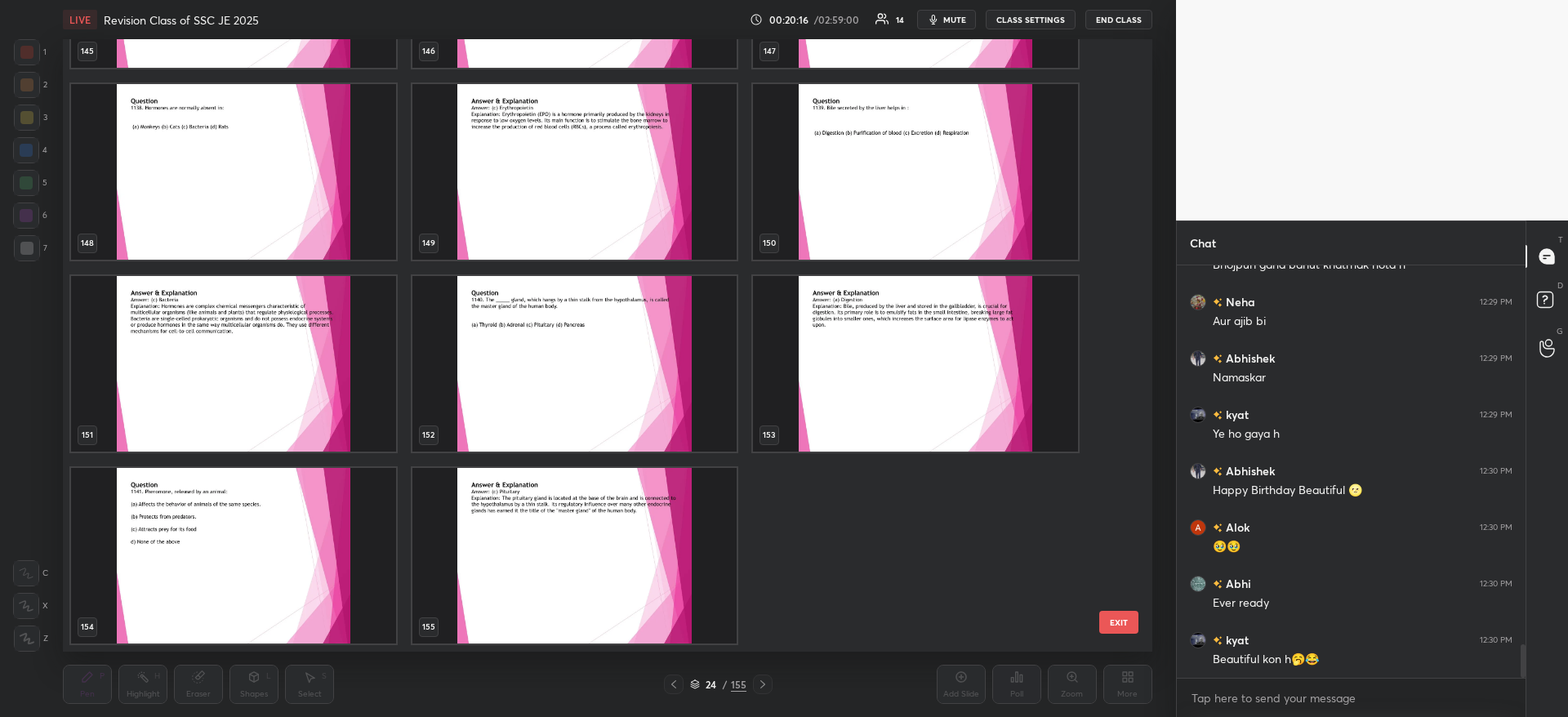
scroll to position [4678, 0]
click at [677, 549] on img "grid" at bounding box center [575, 555] width 325 height 175
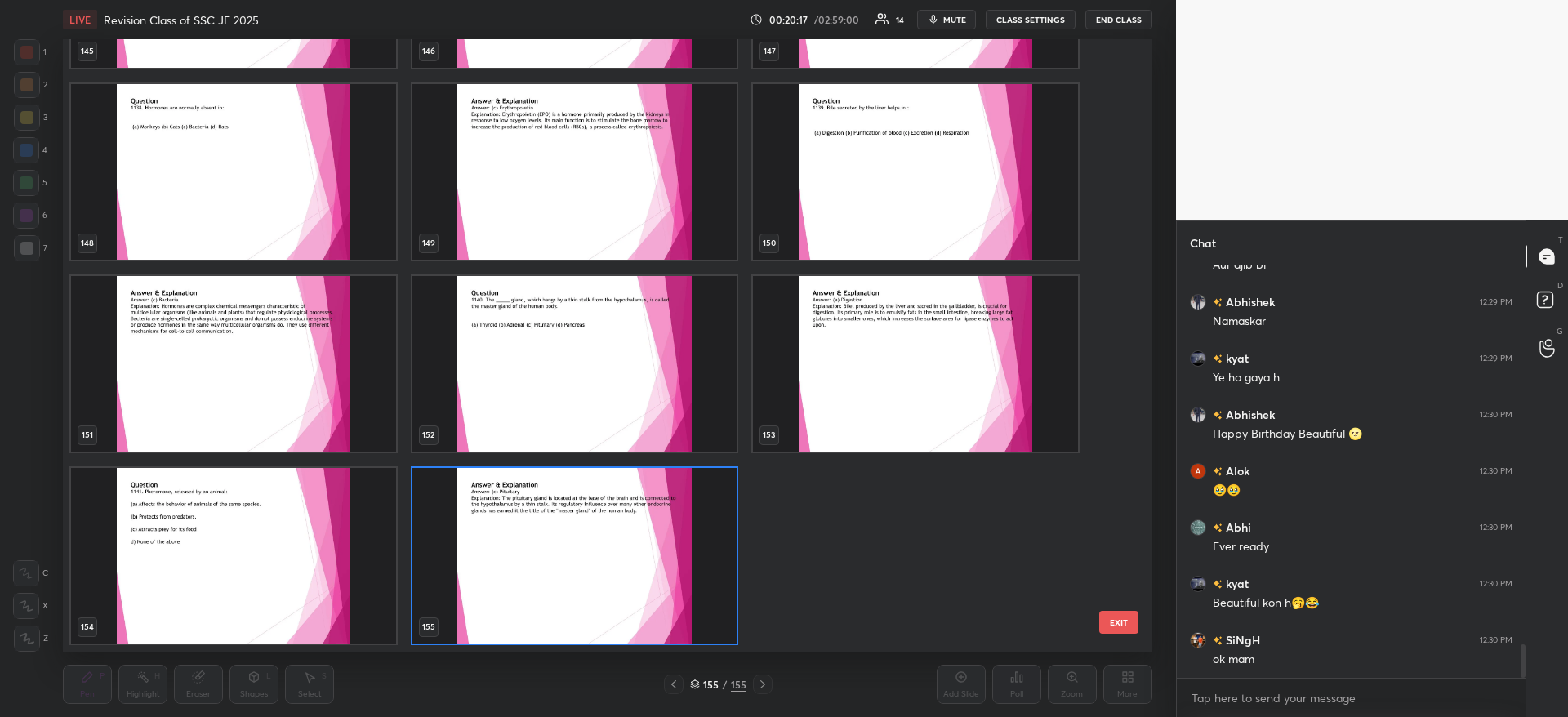
click at [677, 549] on img "grid" at bounding box center [575, 555] width 325 height 175
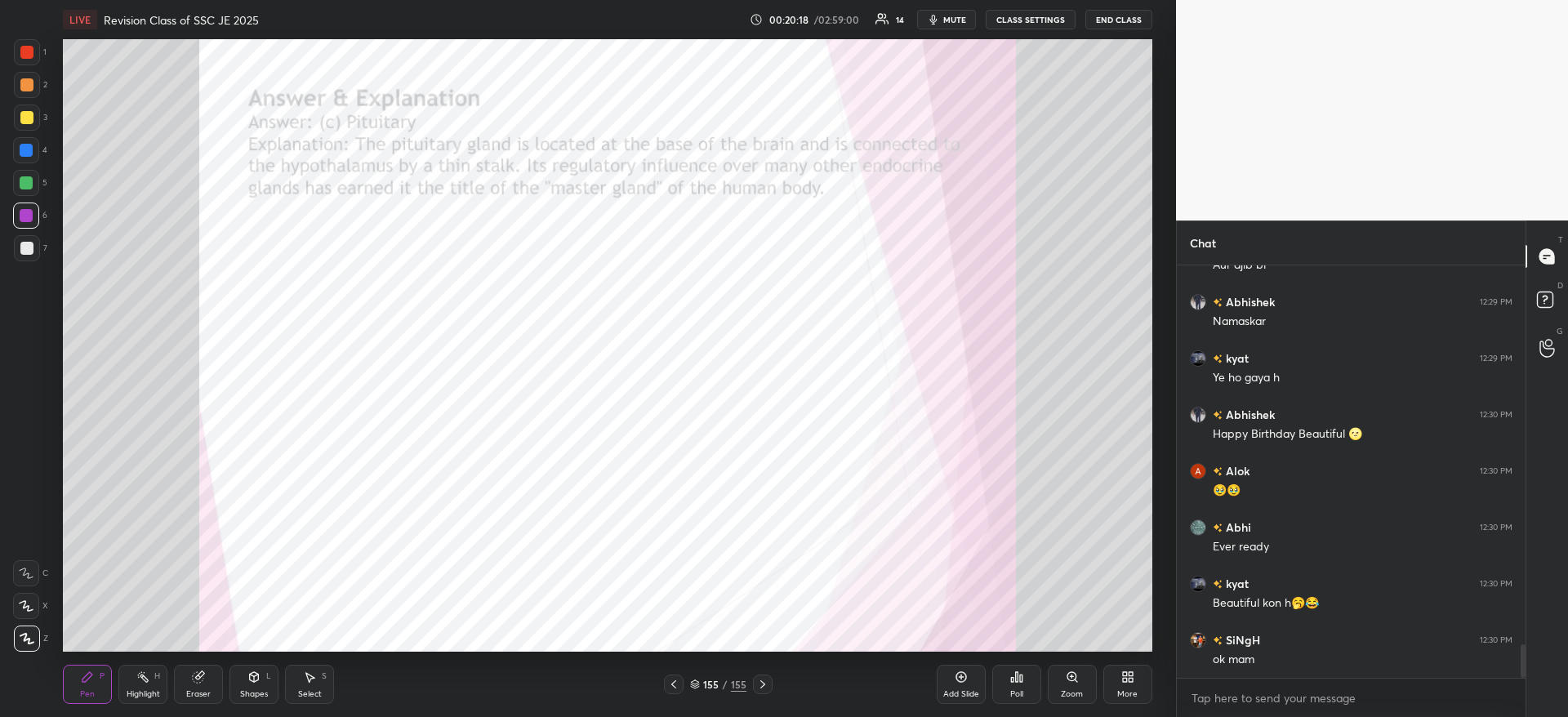
click at [962, 697] on div "Add Slide" at bounding box center [961, 694] width 36 height 8
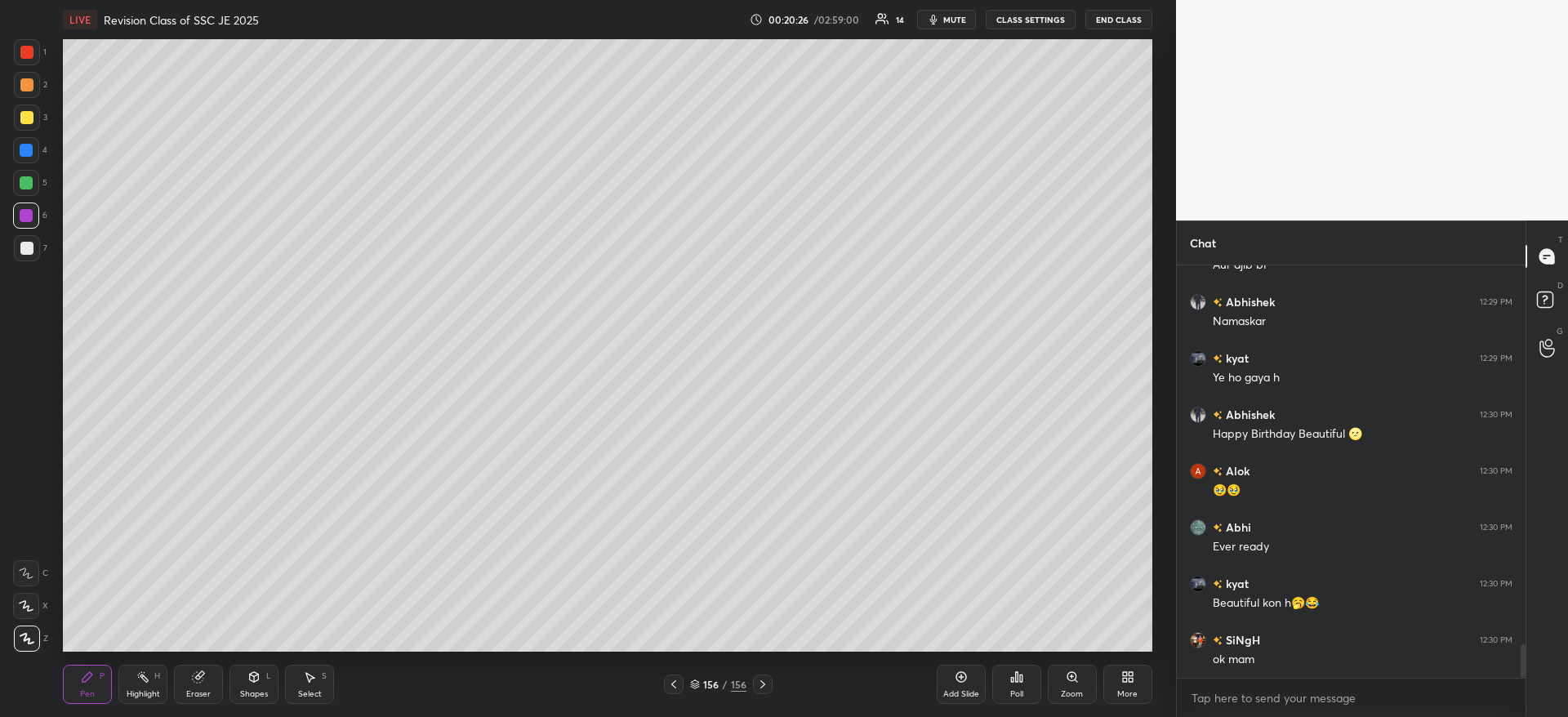
click at [1138, 666] on div "More" at bounding box center [1128, 684] width 49 height 40
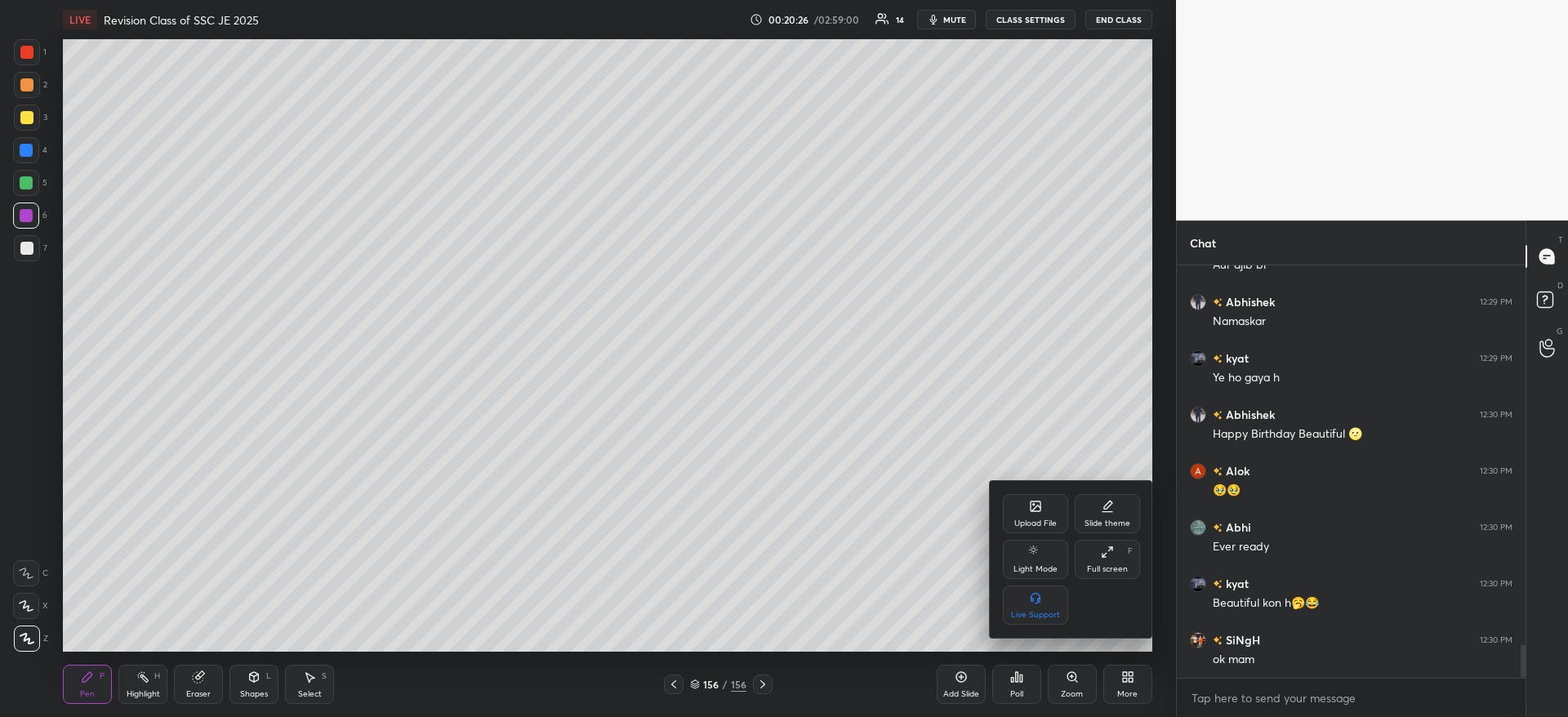
scroll to position [4735, 0]
click at [1015, 505] on div "Upload File" at bounding box center [1035, 514] width 65 height 40
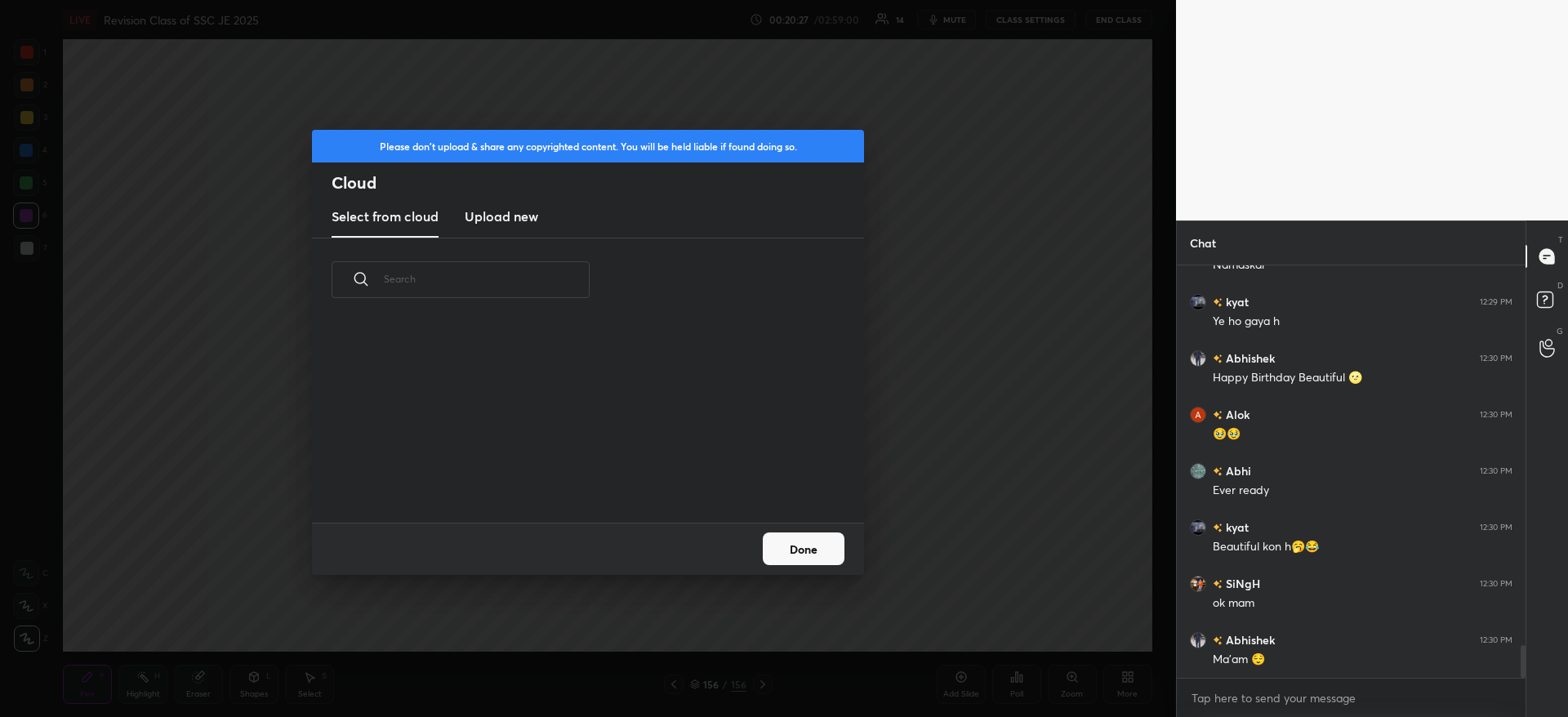
scroll to position [201, 524]
click at [508, 207] on h3 "Upload new" at bounding box center [500, 216] width 73 height 20
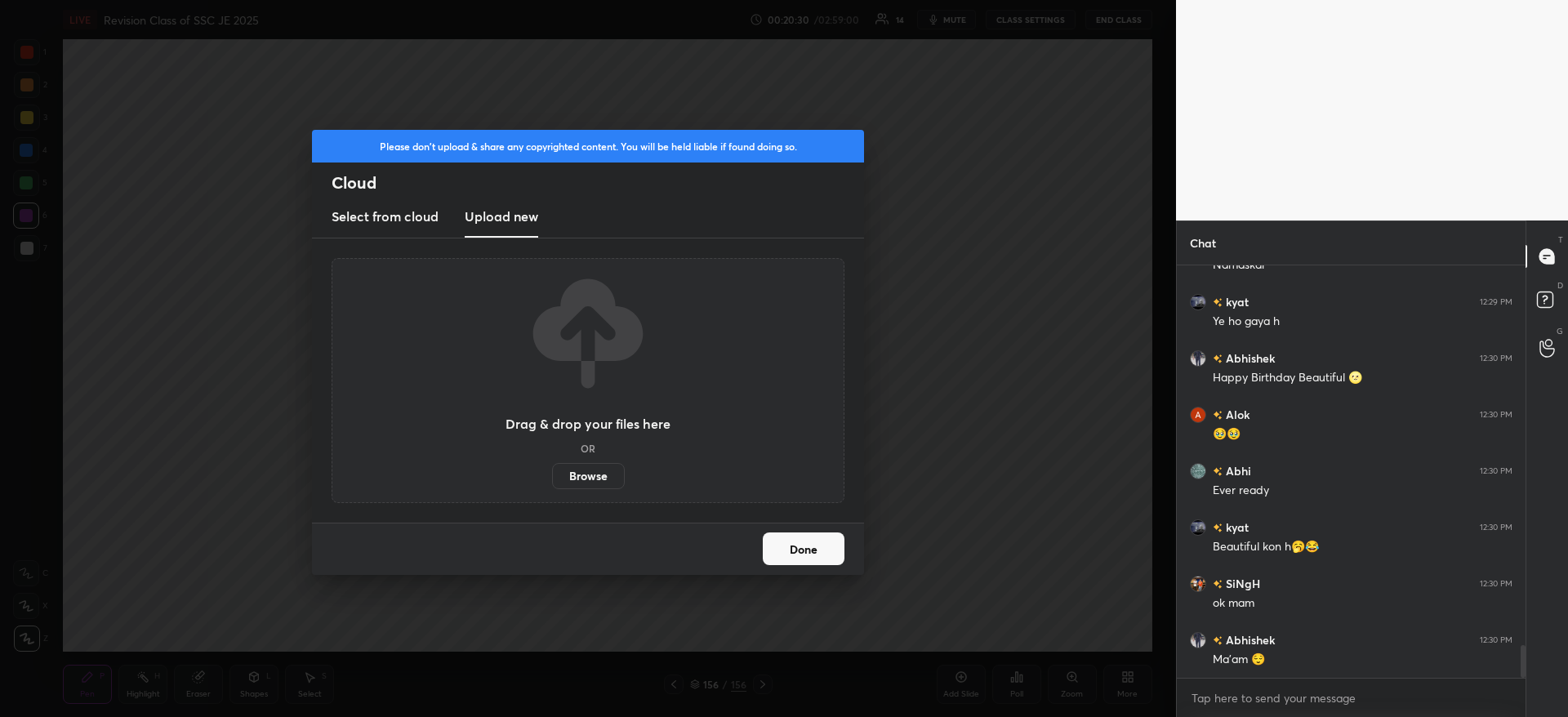
click at [583, 477] on label "Browse" at bounding box center [589, 476] width 72 height 26
click at [552, 477] on input "Browse" at bounding box center [552, 476] width 0 height 26
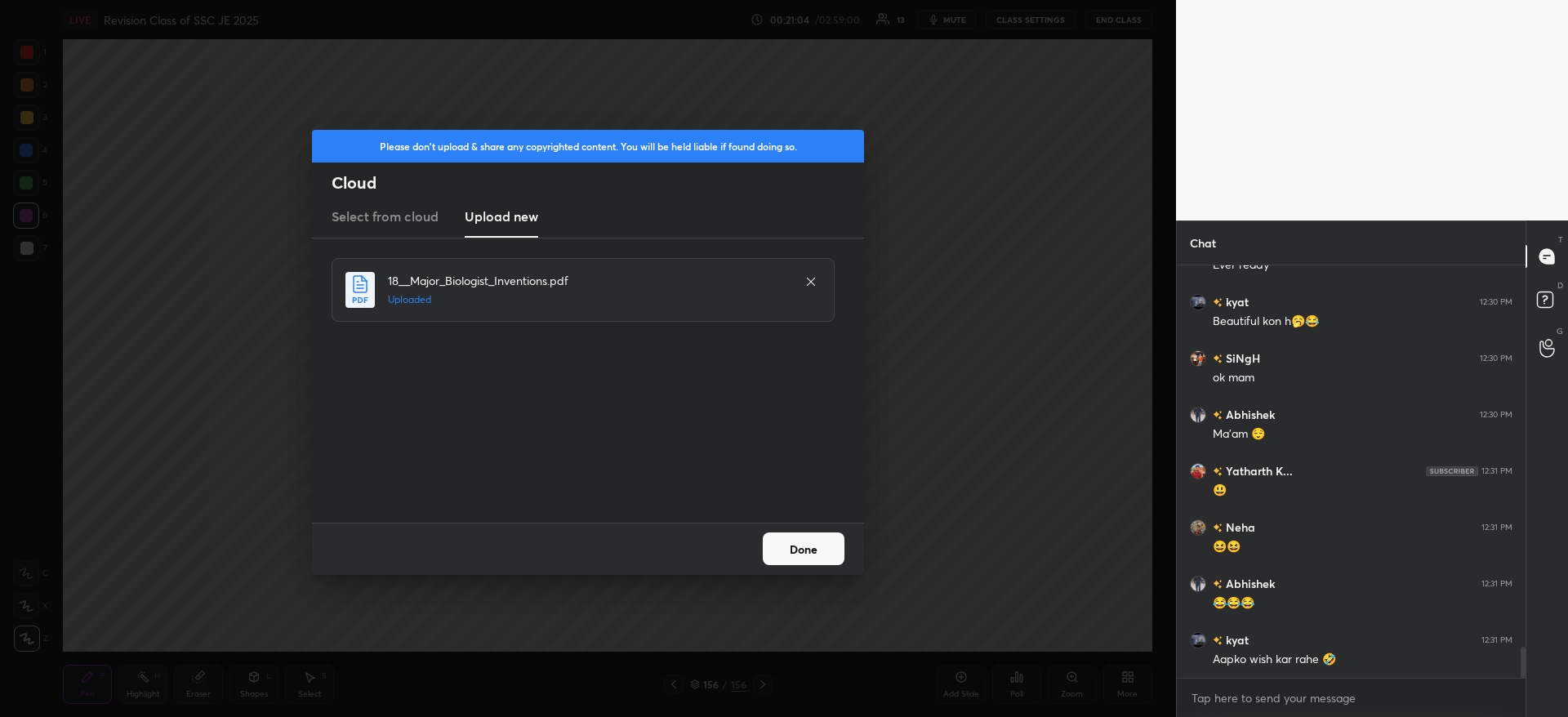
scroll to position [5017, 0]
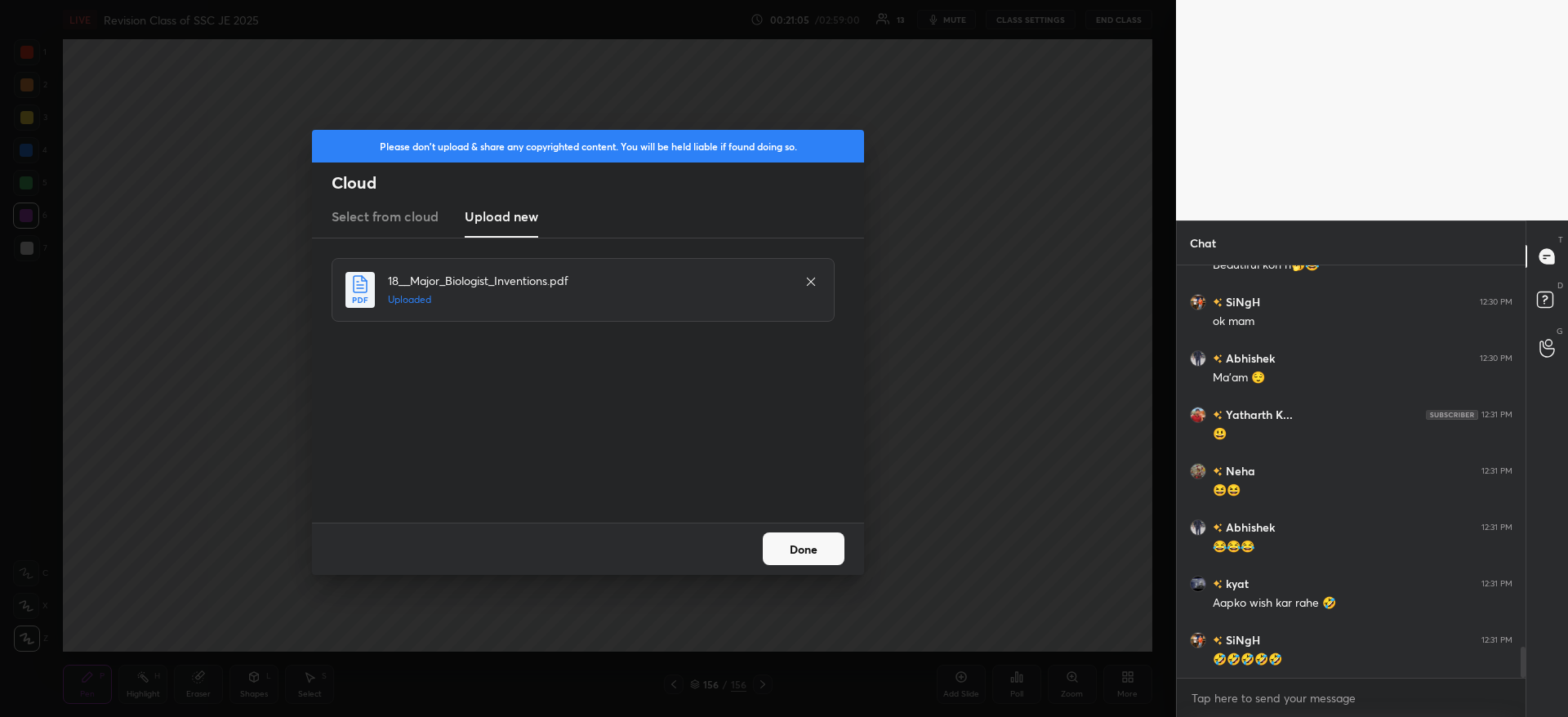
click at [818, 544] on button "Done" at bounding box center [803, 549] width 81 height 33
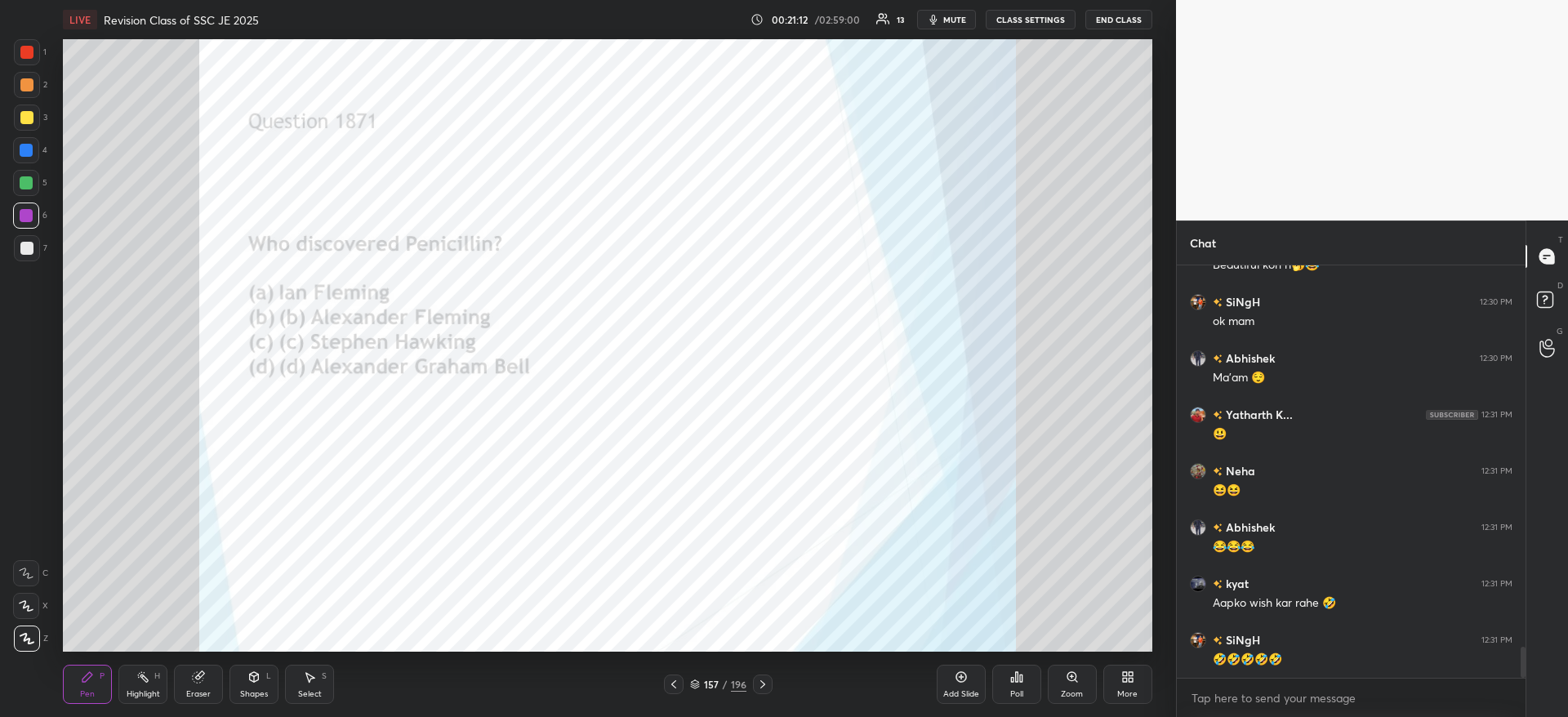
click at [1022, 681] on icon at bounding box center [1021, 677] width 2 height 7
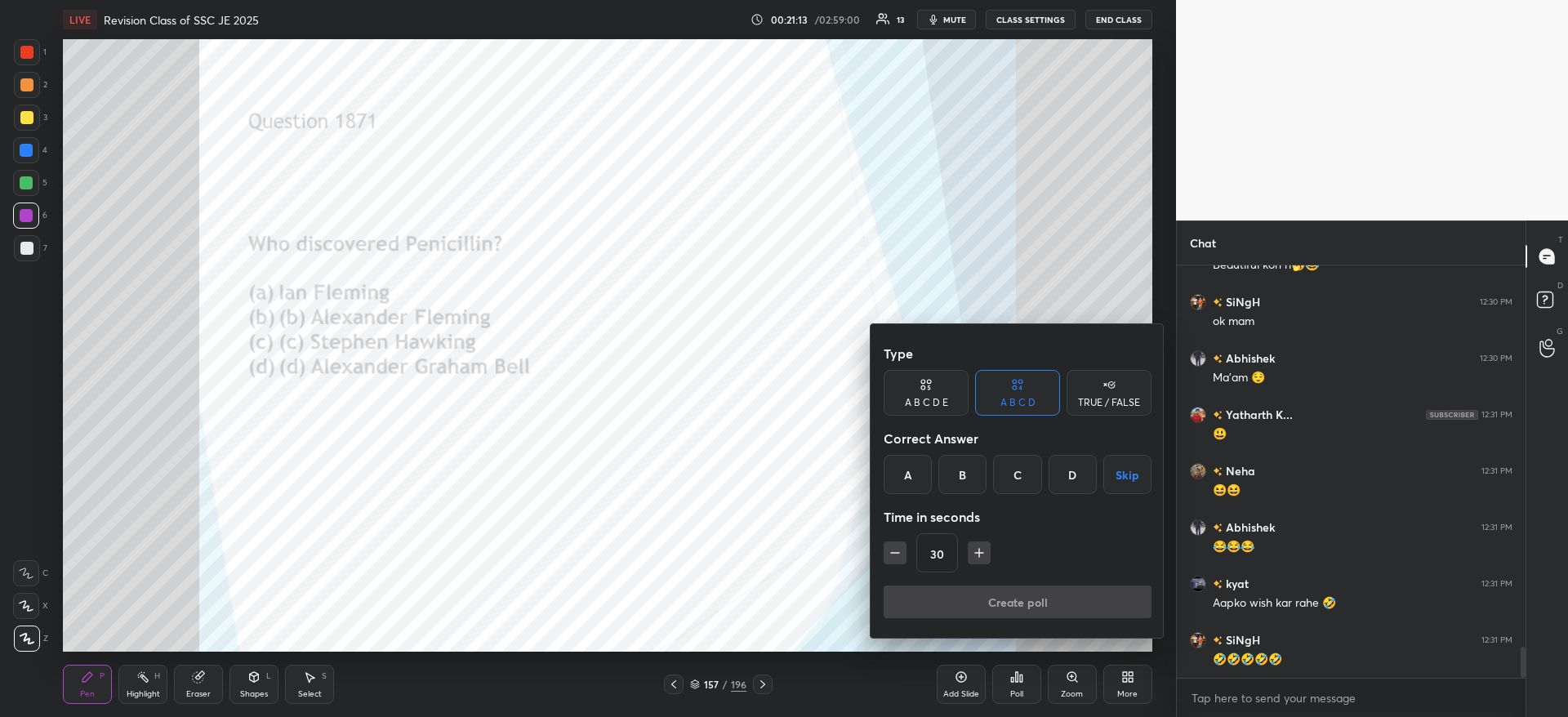
click at [970, 490] on div "B" at bounding box center [962, 475] width 49 height 40
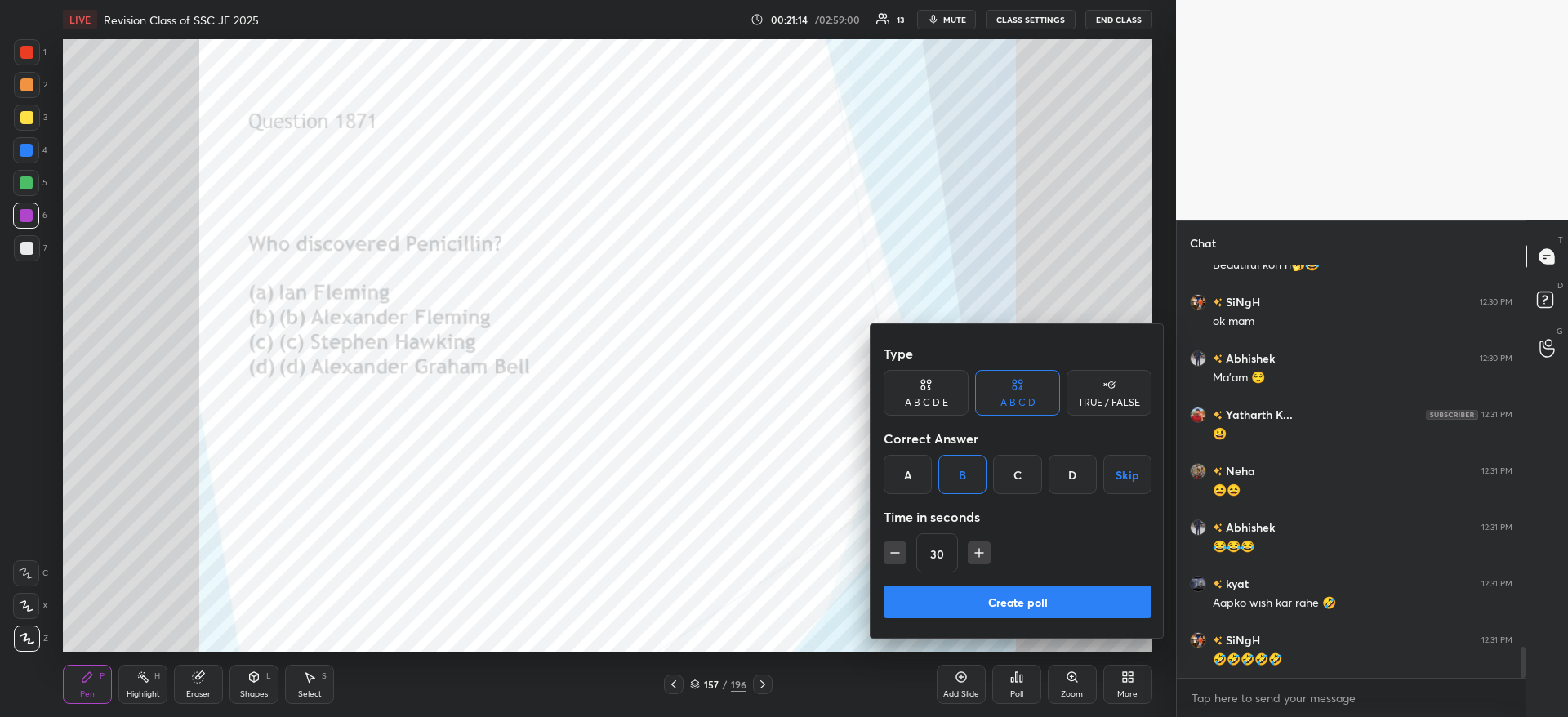
click at [940, 603] on button "Create poll" at bounding box center [1017, 602] width 268 height 33
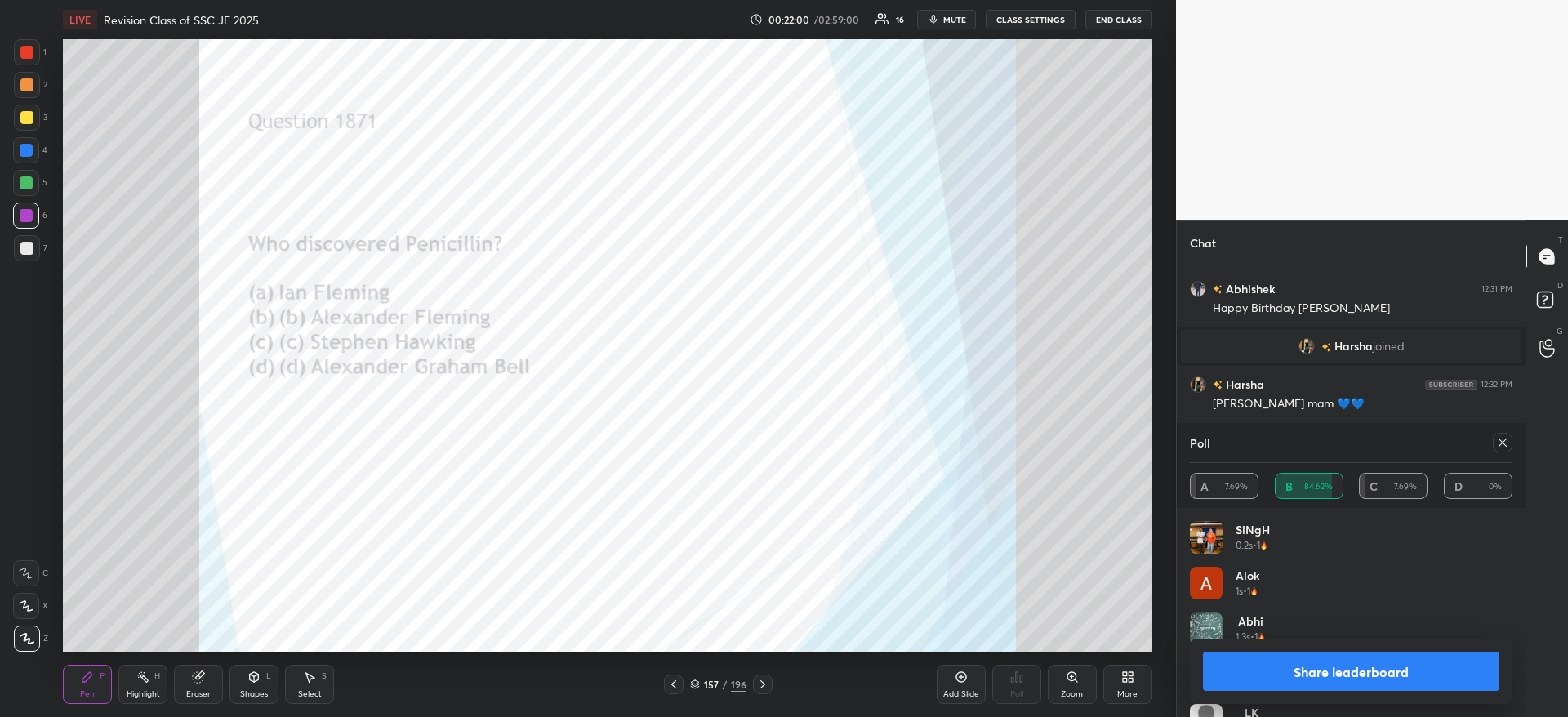
scroll to position [5055, 0]
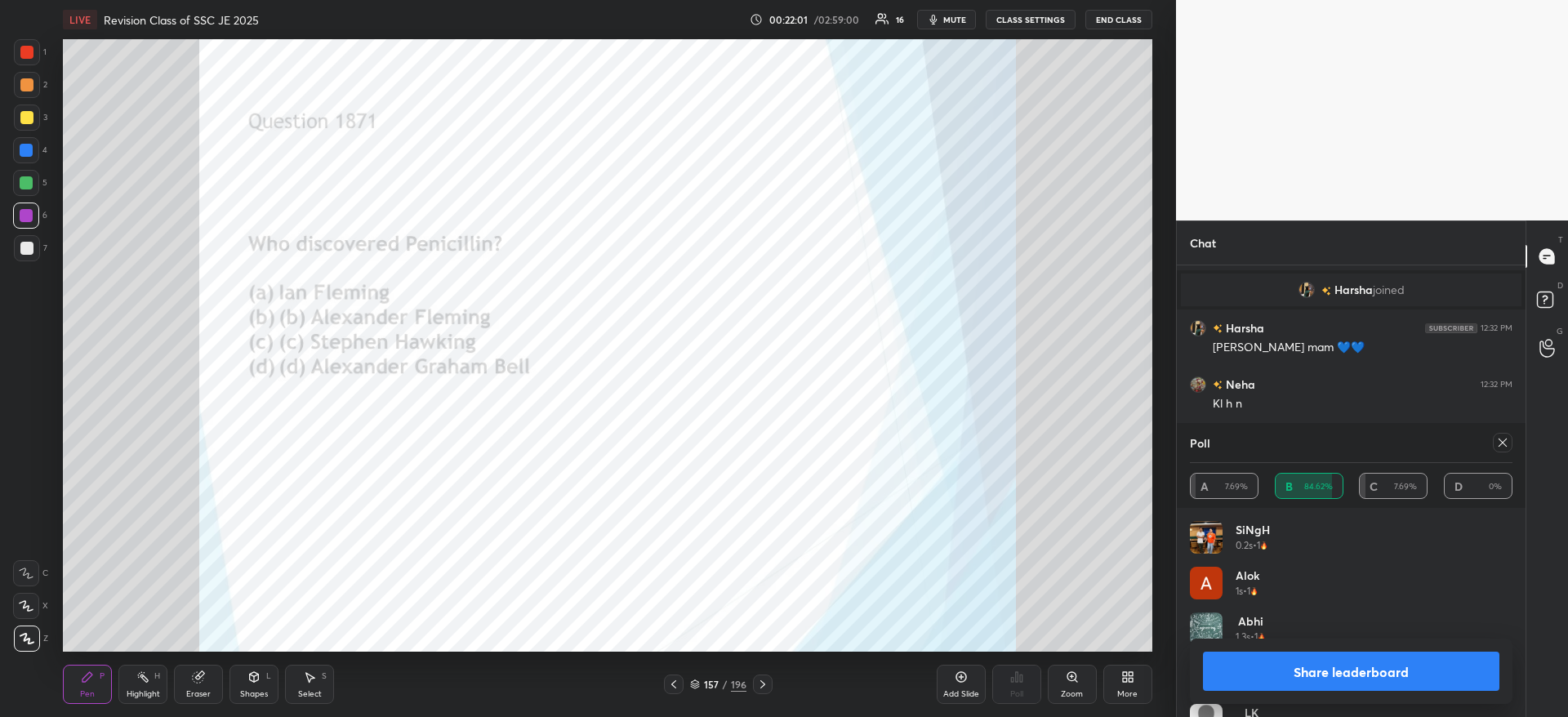
click at [1310, 671] on button "Share leaderboard" at bounding box center [1351, 672] width 296 height 40
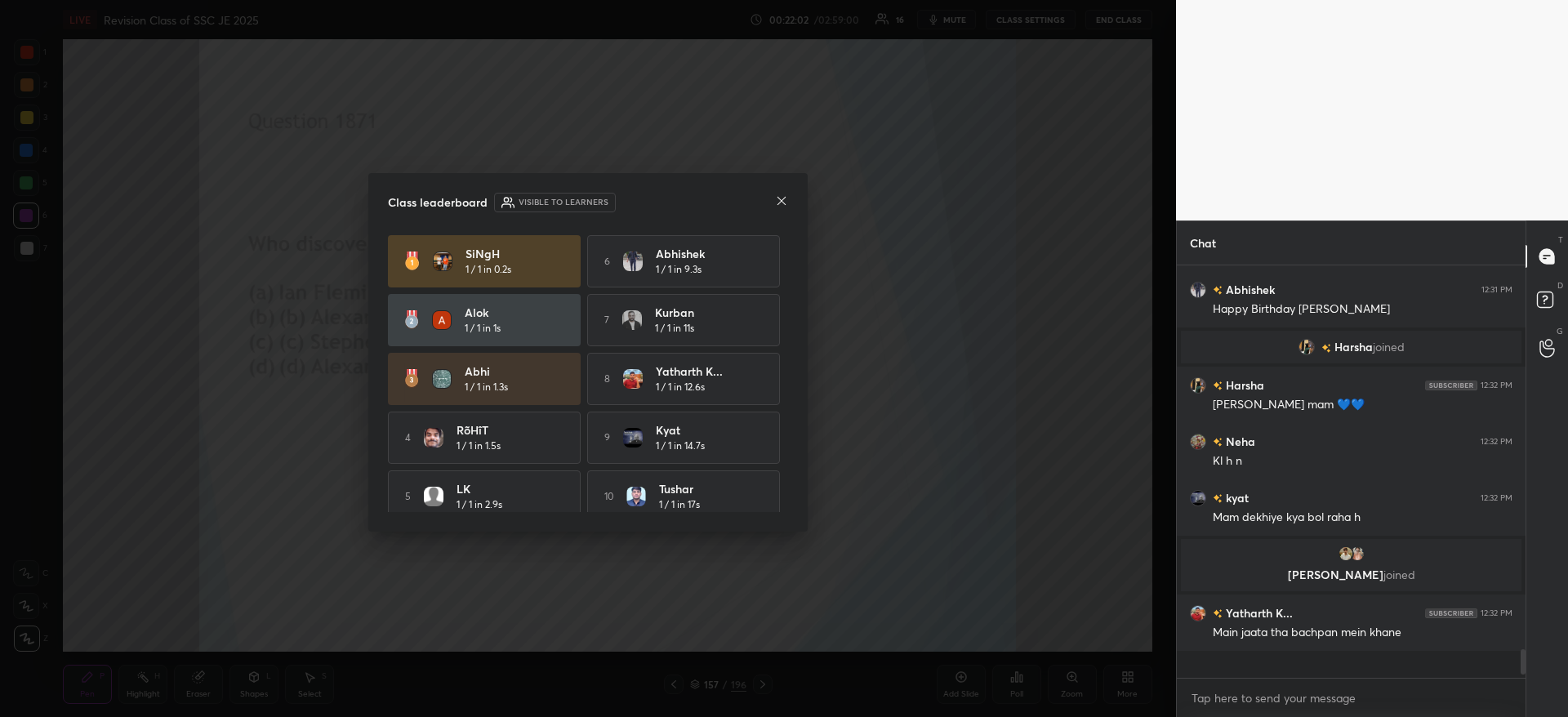
scroll to position [6, 6]
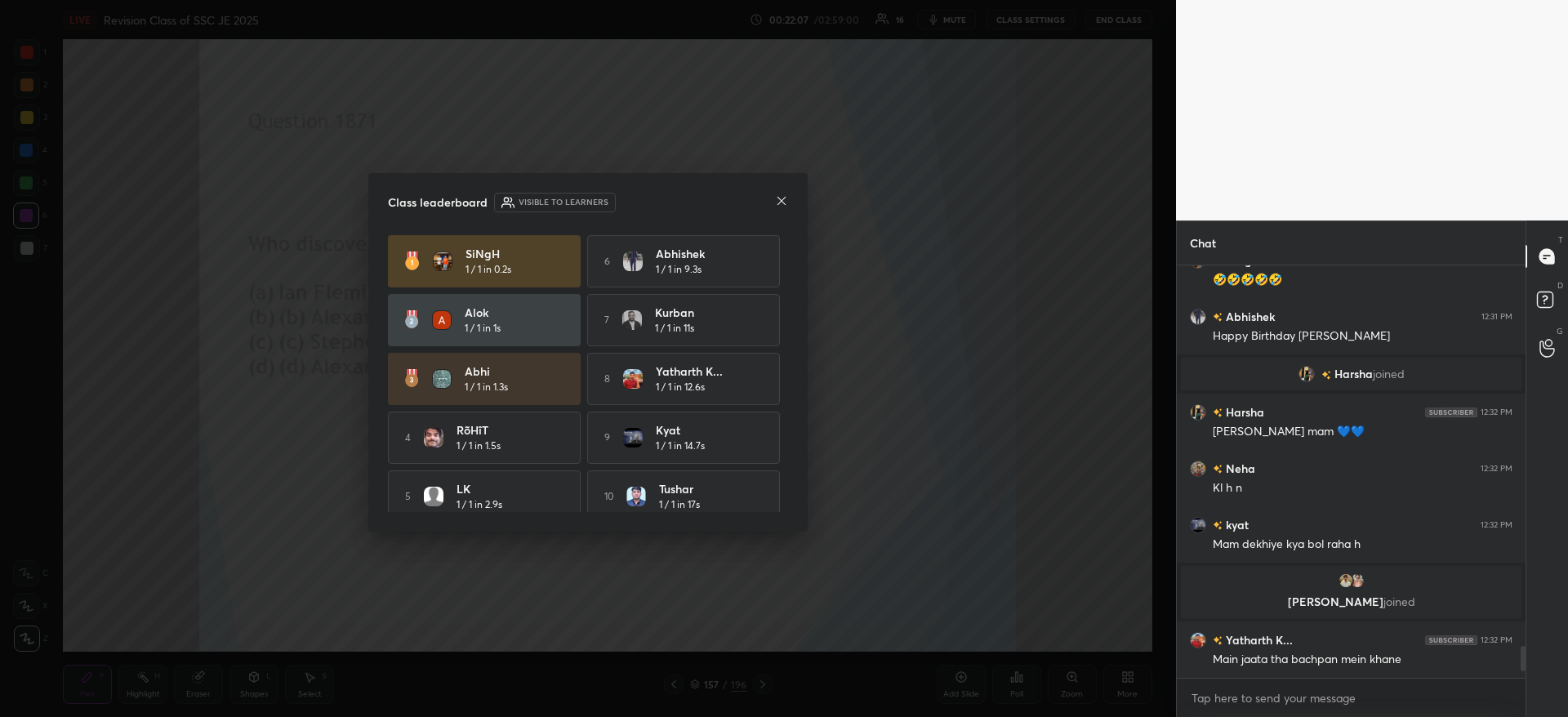
click at [781, 202] on icon at bounding box center [781, 201] width 13 height 13
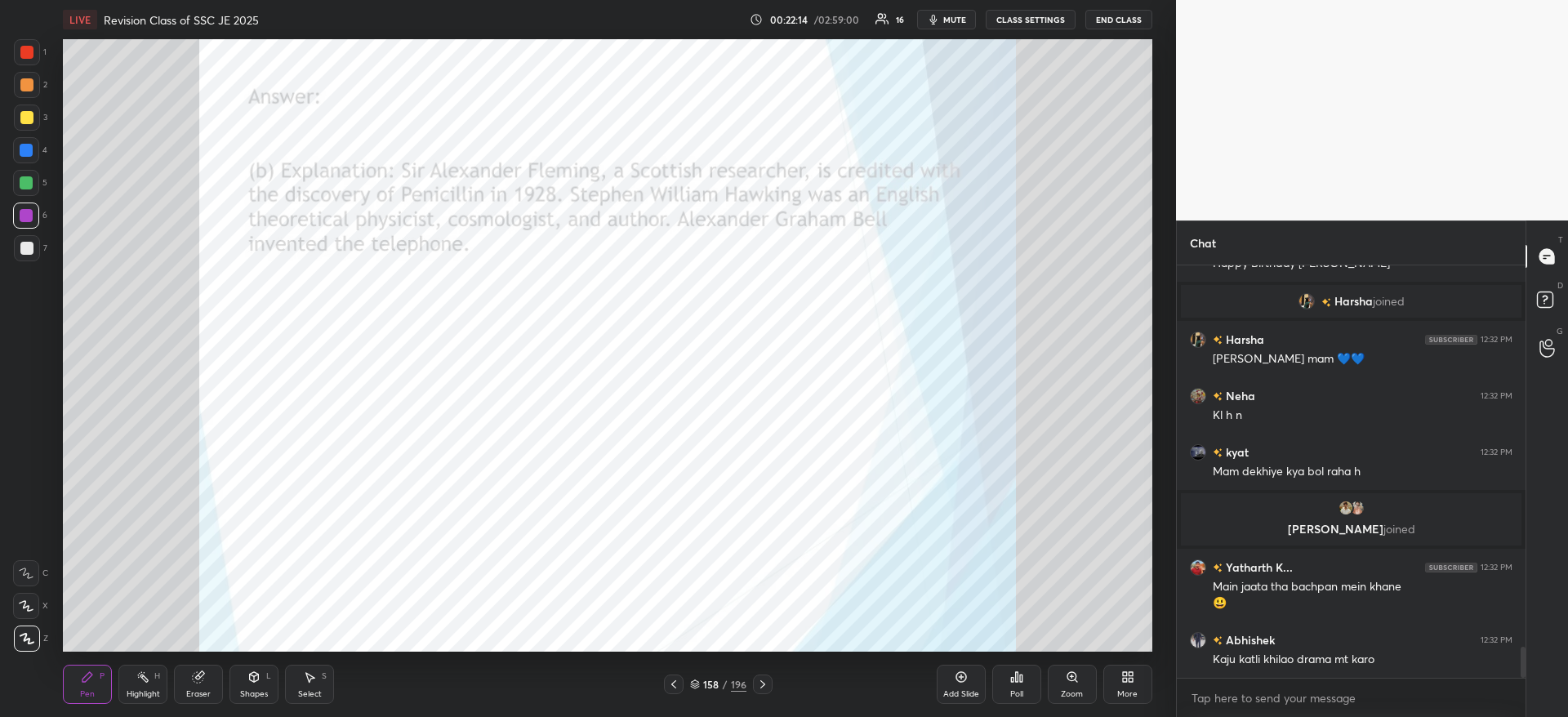
scroll to position [5100, 0]
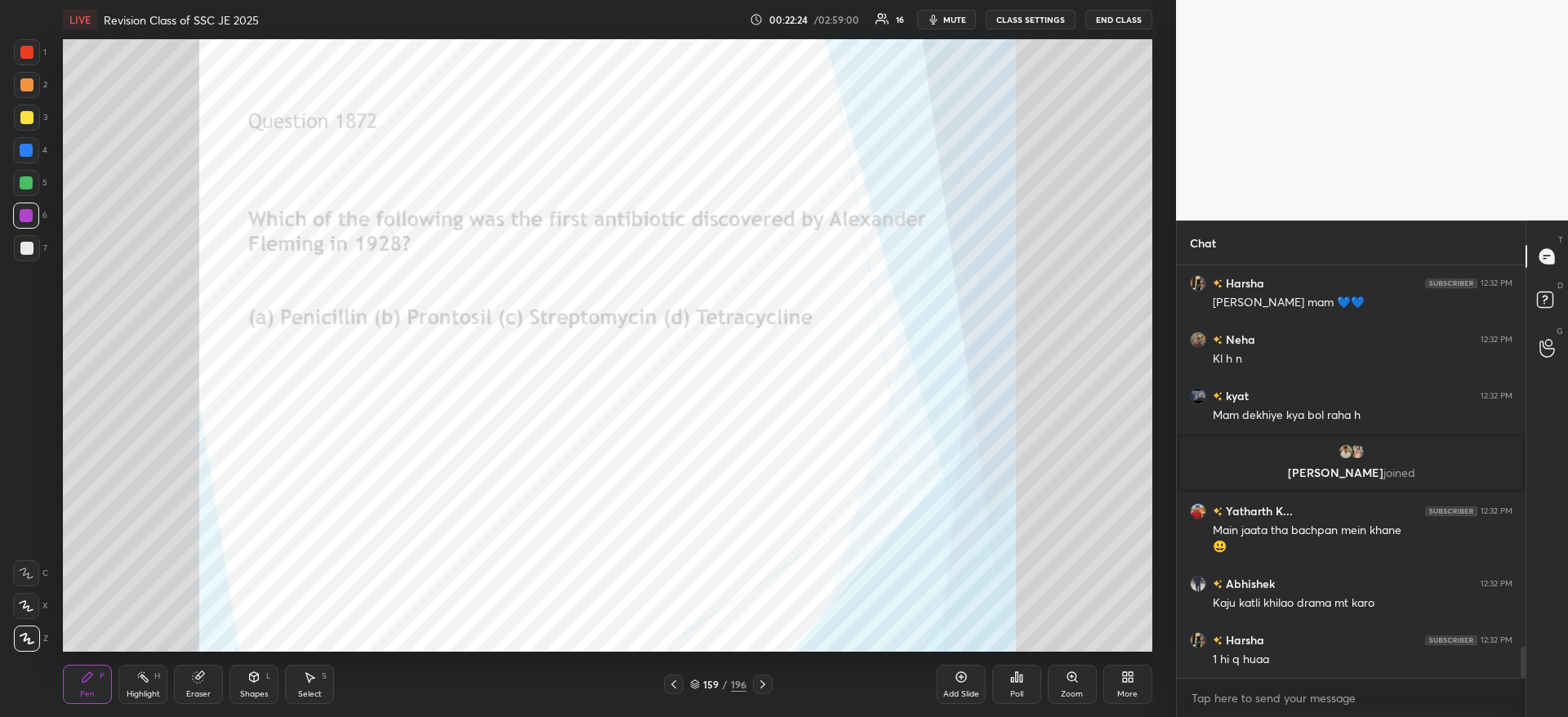
click at [1016, 685] on div "Poll" at bounding box center [1017, 684] width 49 height 40
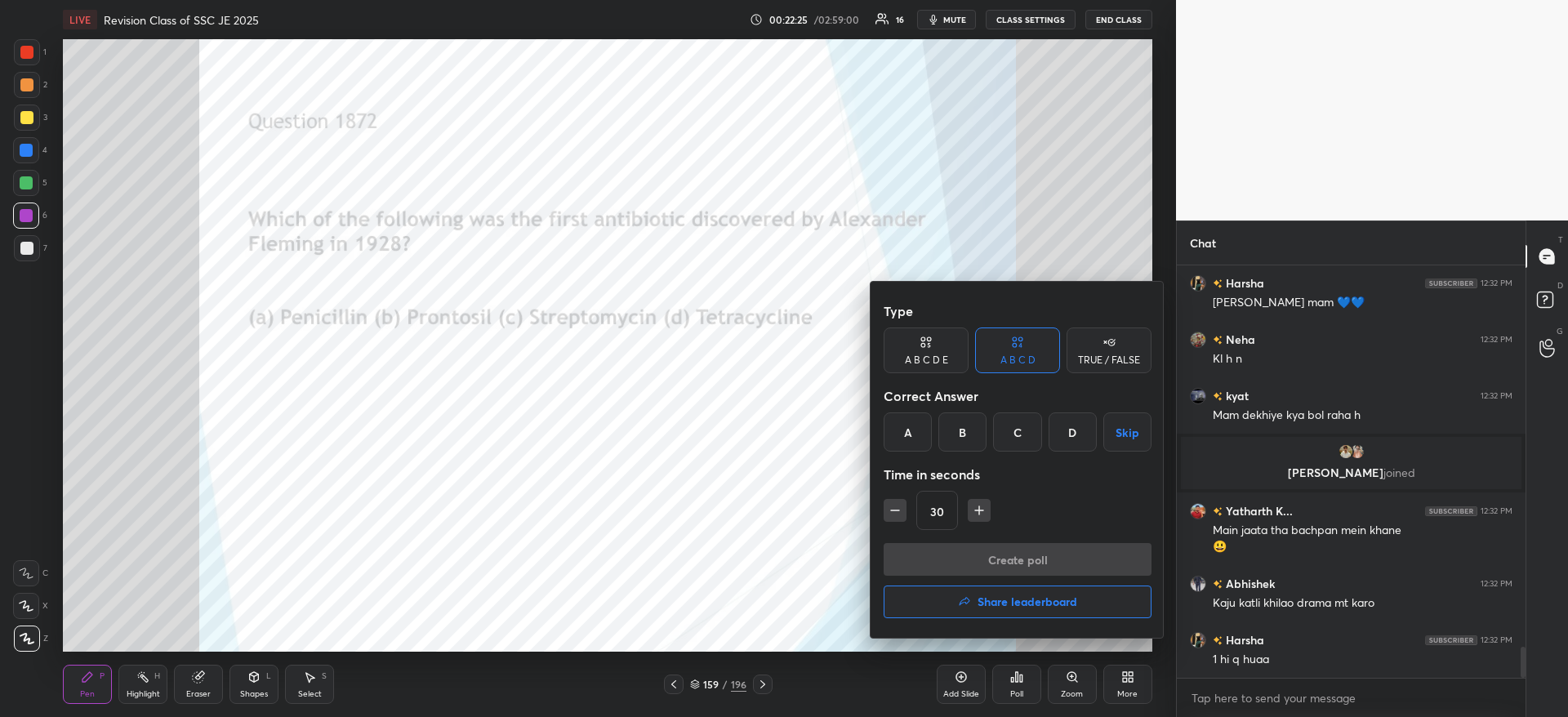
click at [910, 433] on div "A" at bounding box center [907, 432] width 49 height 40
click at [975, 558] on button "Create poll" at bounding box center [1017, 560] width 268 height 33
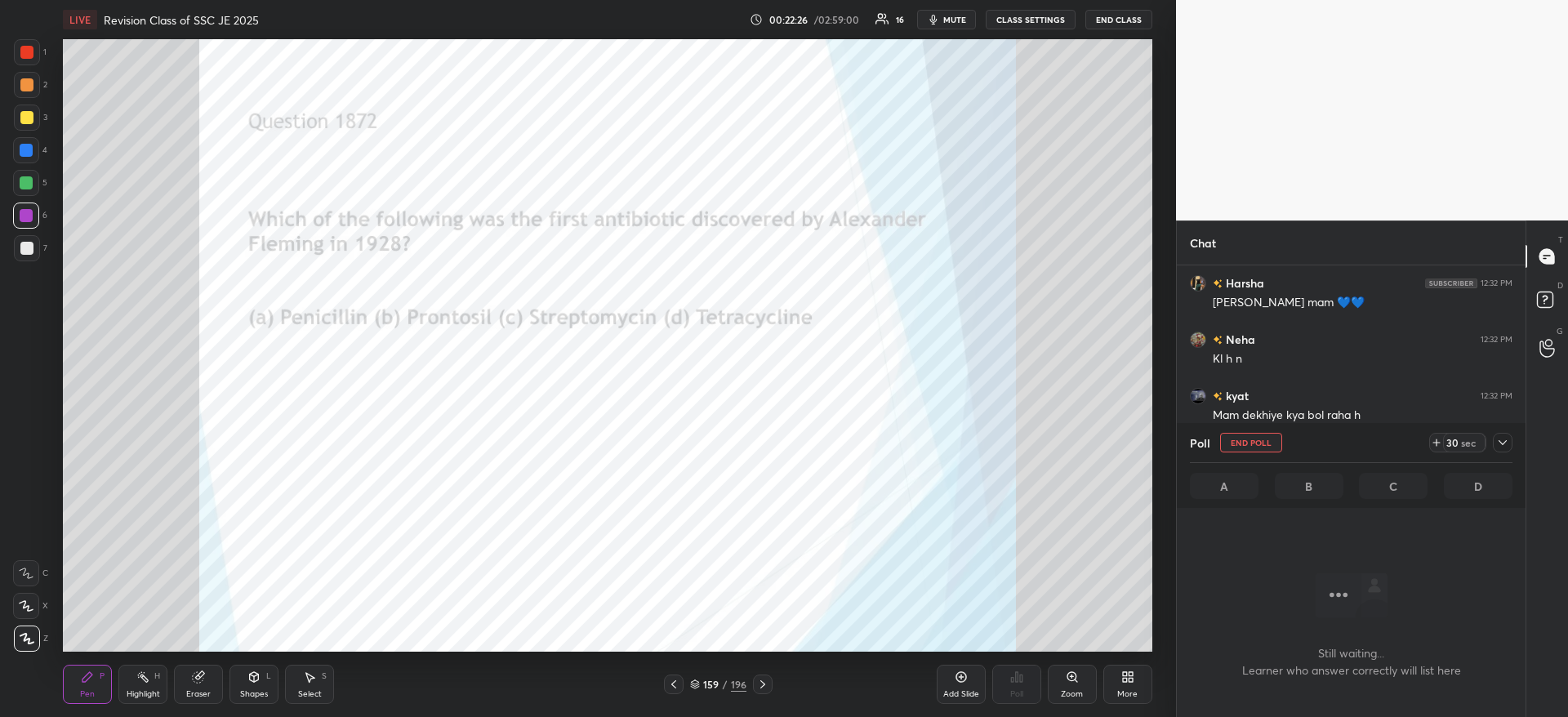
scroll to position [361, 344]
click at [1492, 446] on div at bounding box center [1502, 443] width 20 height 20
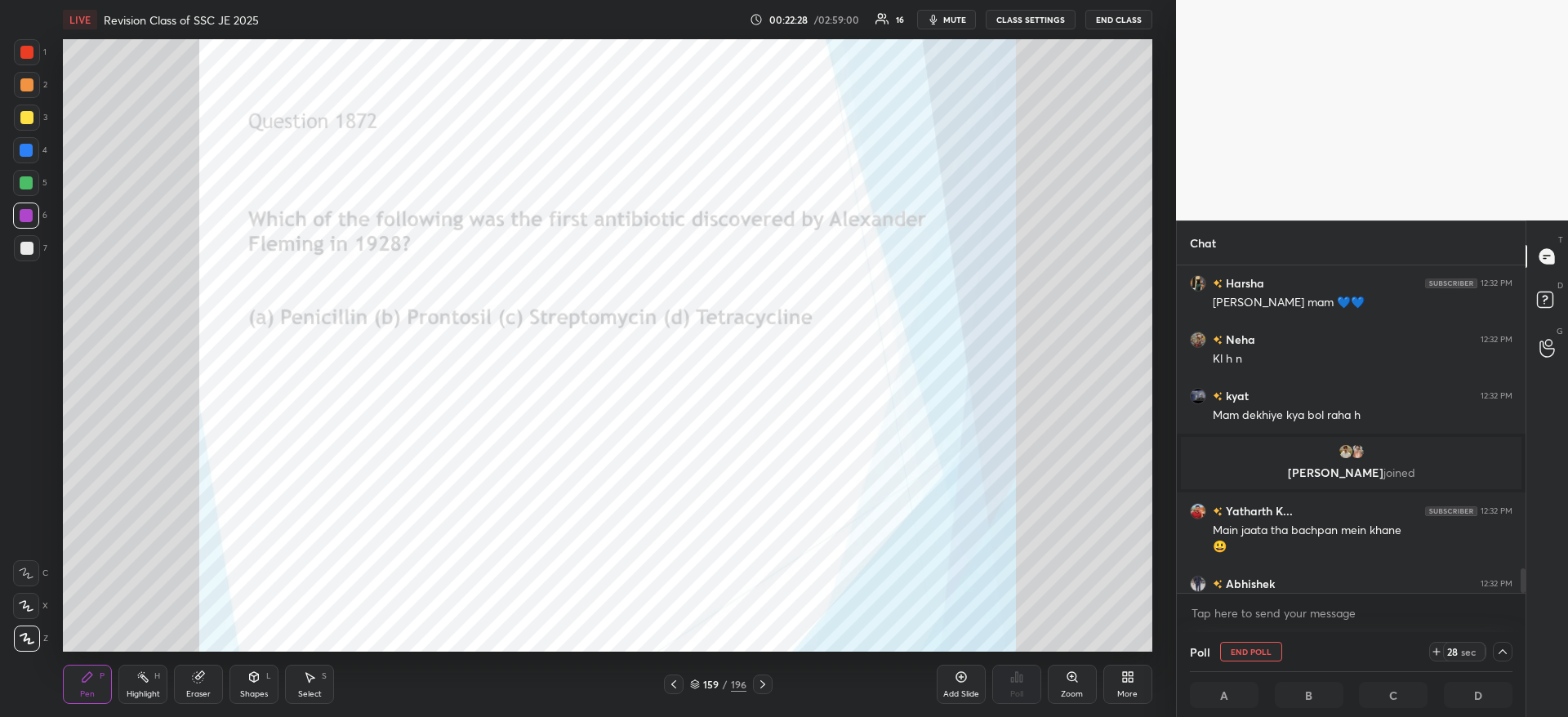
scroll to position [1, 6]
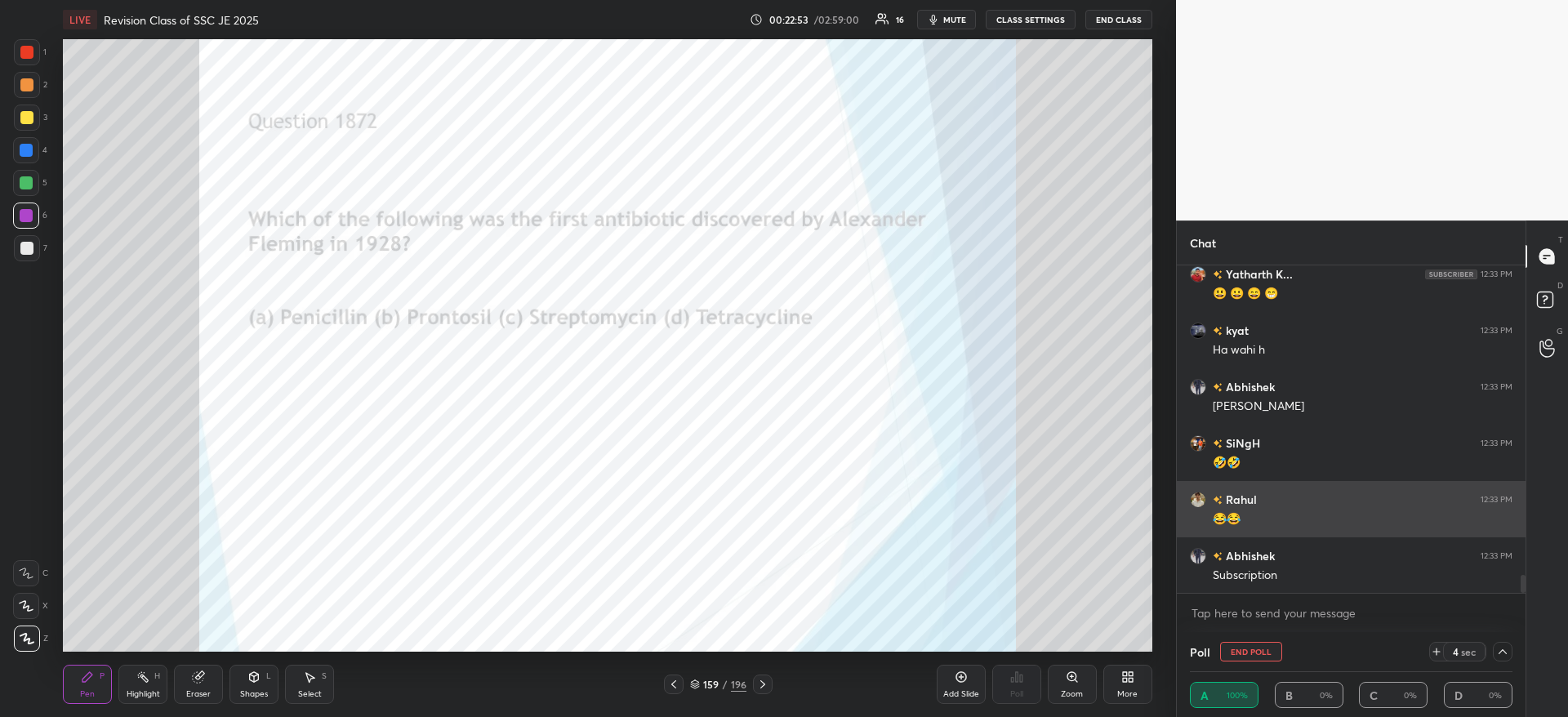
click at [1190, 496] on img "grid" at bounding box center [1198, 500] width 16 height 16
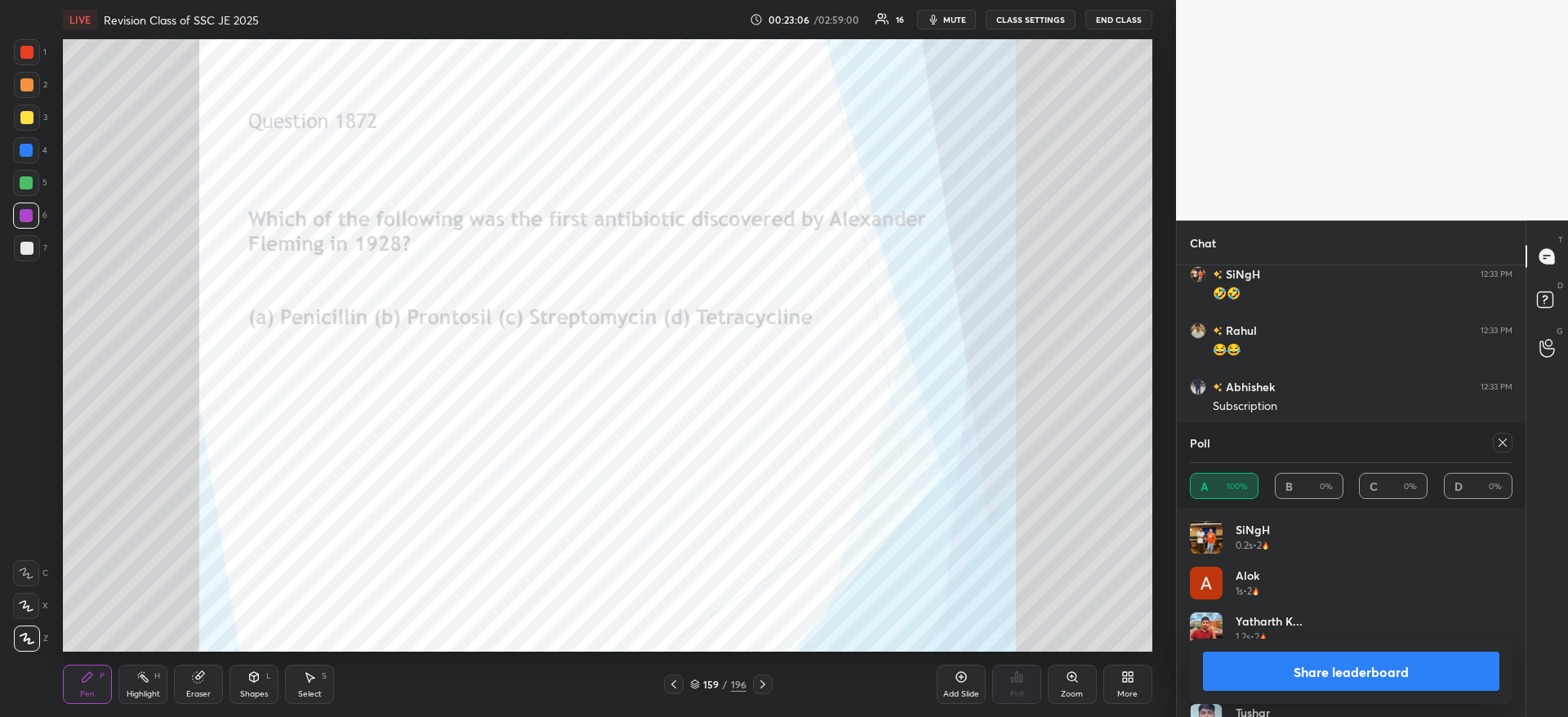
scroll to position [6003, 0]
click at [1340, 678] on button "Share leaderboard" at bounding box center [1351, 672] width 296 height 40
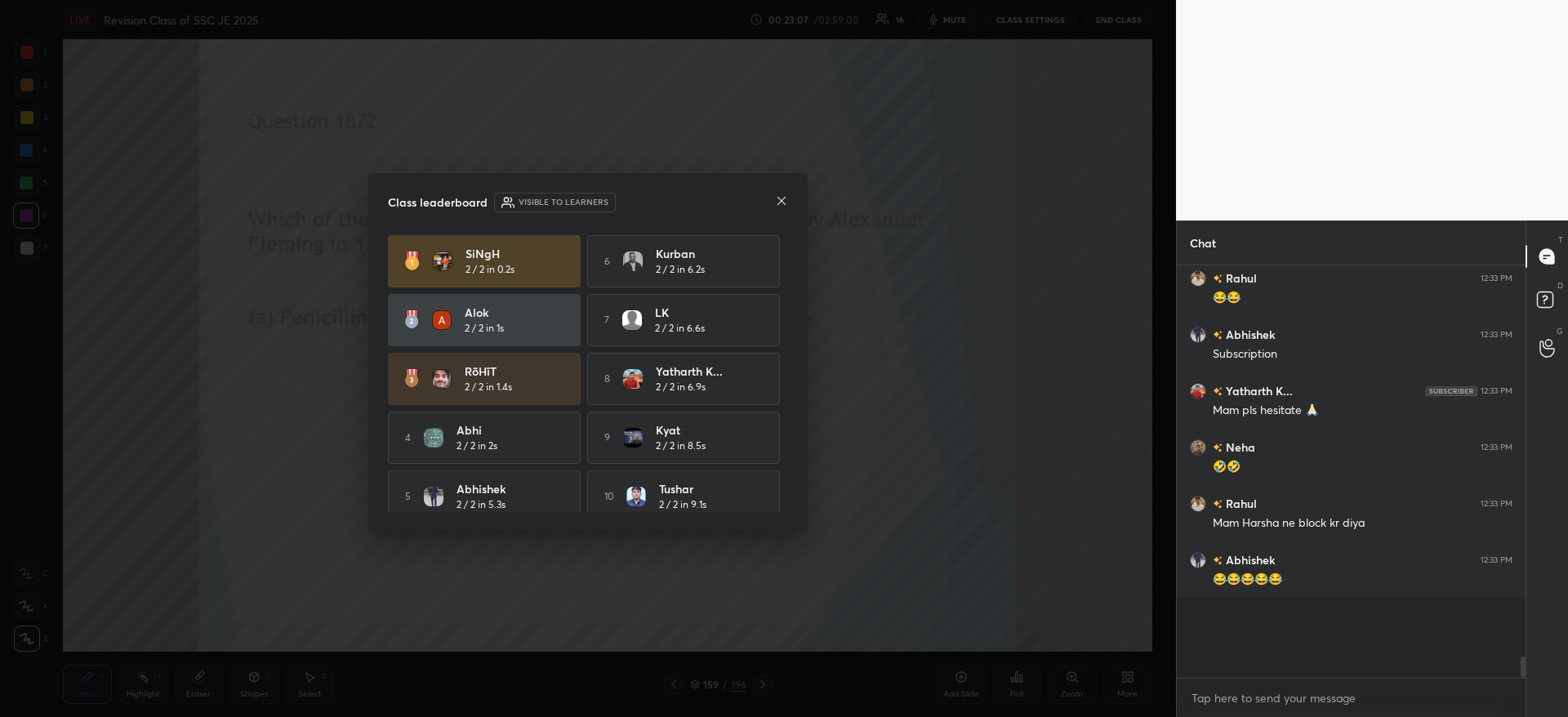
scroll to position [6, 6]
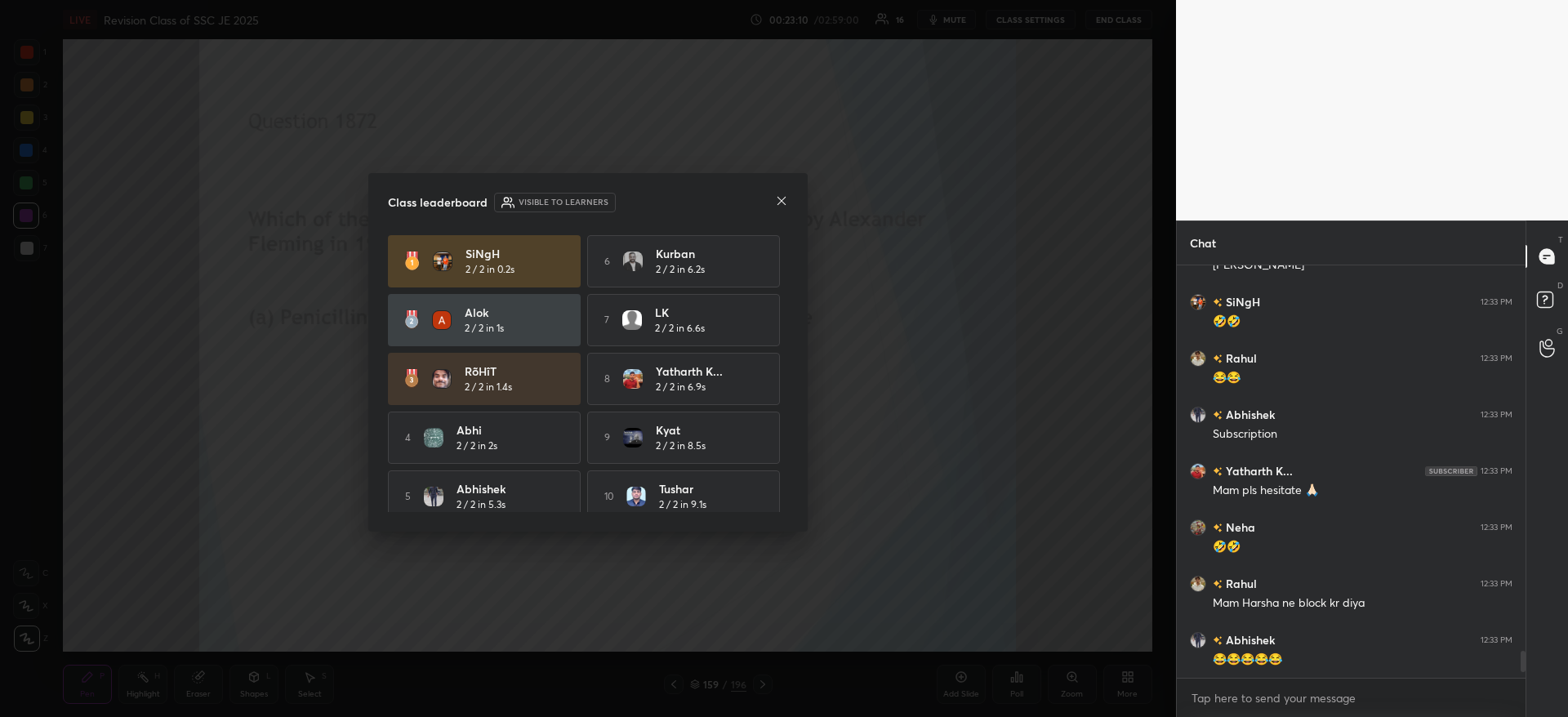
click at [783, 202] on icon at bounding box center [781, 201] width 13 height 13
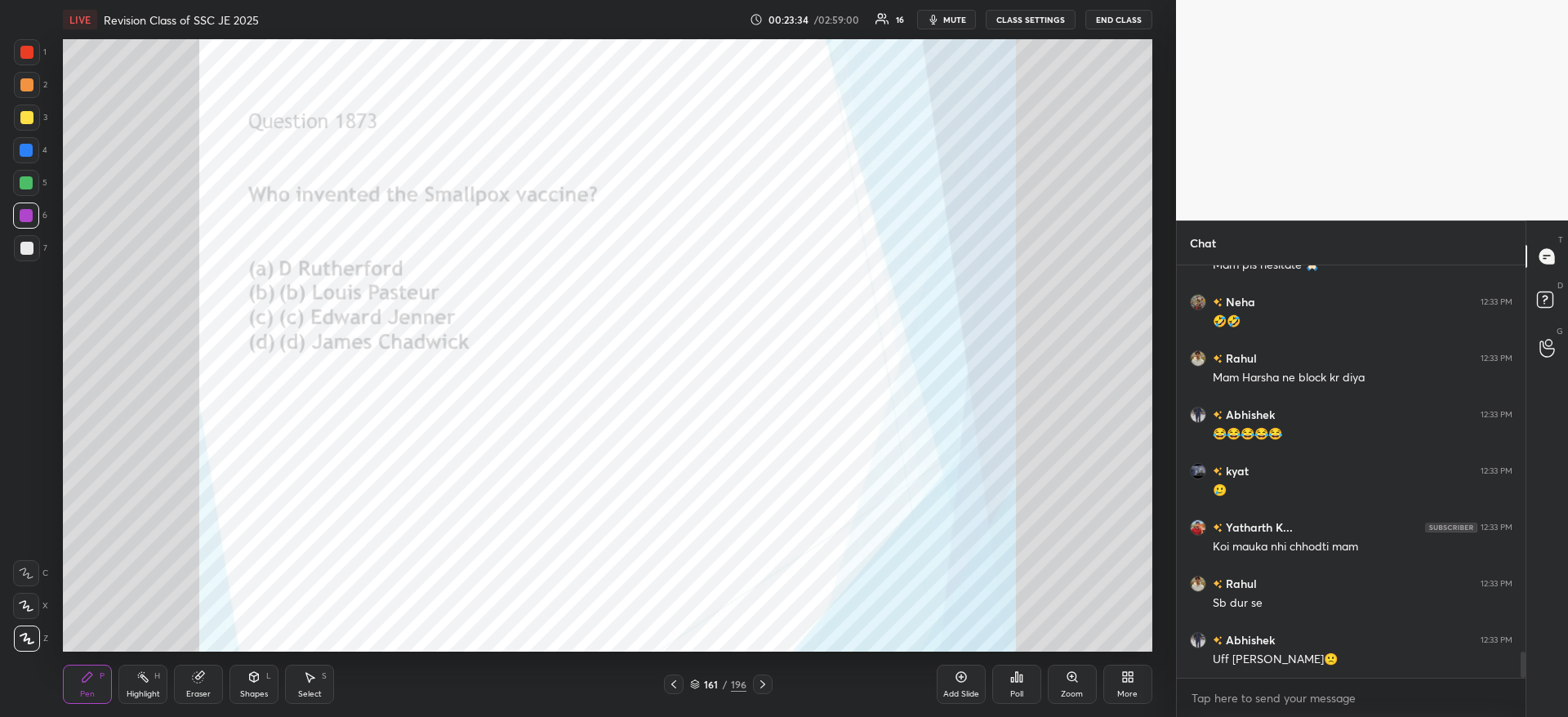
click at [1013, 672] on icon at bounding box center [1017, 677] width 13 height 13
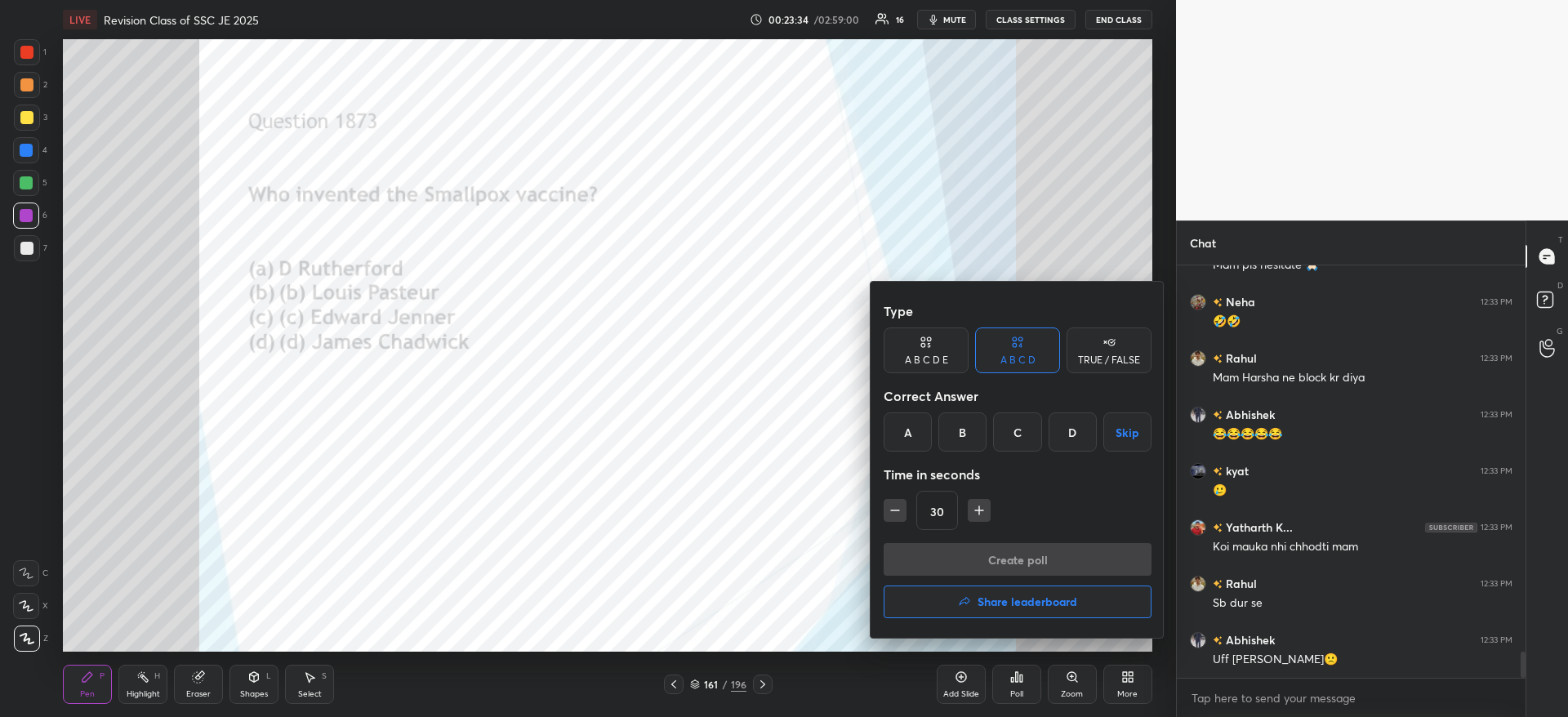
click at [1012, 432] on div "C" at bounding box center [1017, 432] width 49 height 40
click at [1017, 555] on button "Create poll" at bounding box center [1017, 560] width 268 height 33
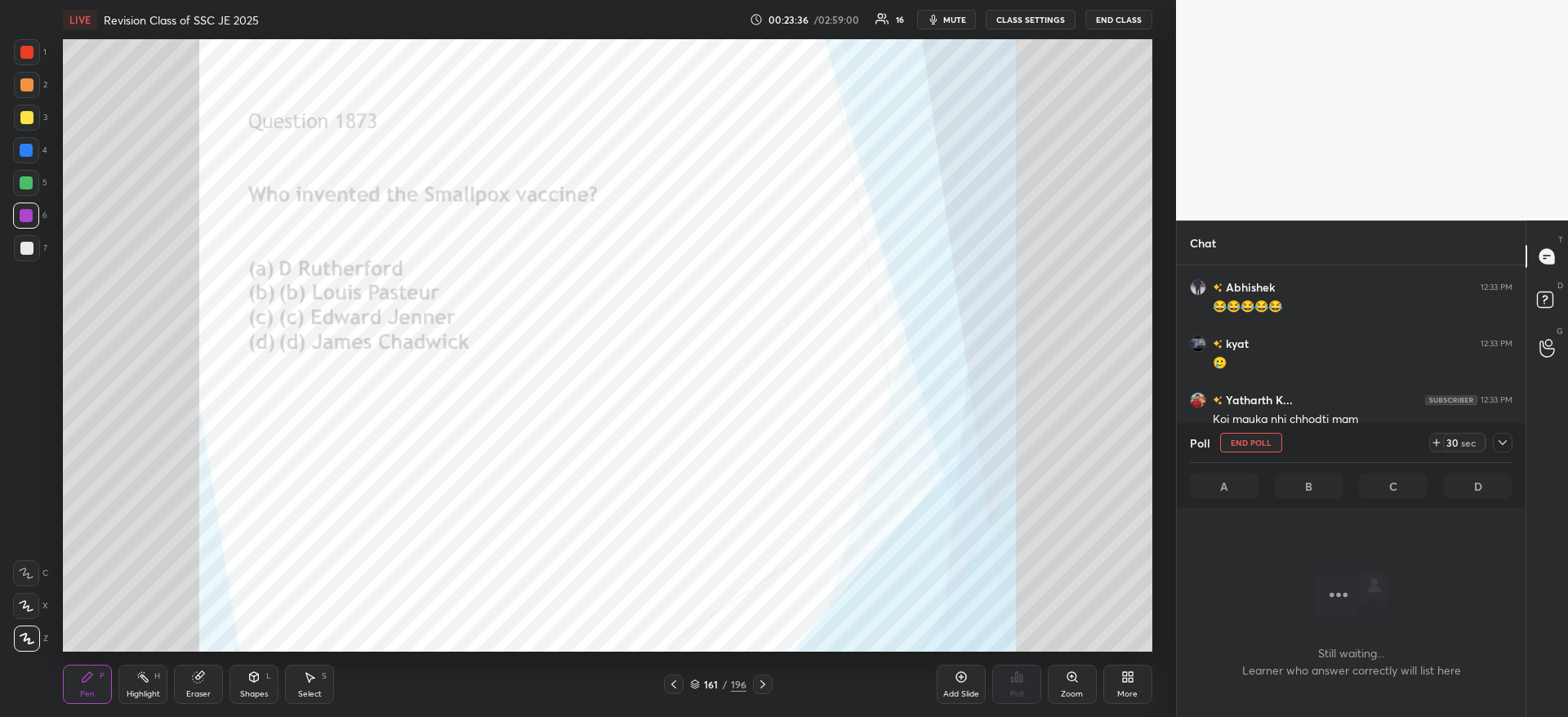
click at [1505, 442] on icon at bounding box center [1502, 443] width 13 height 13
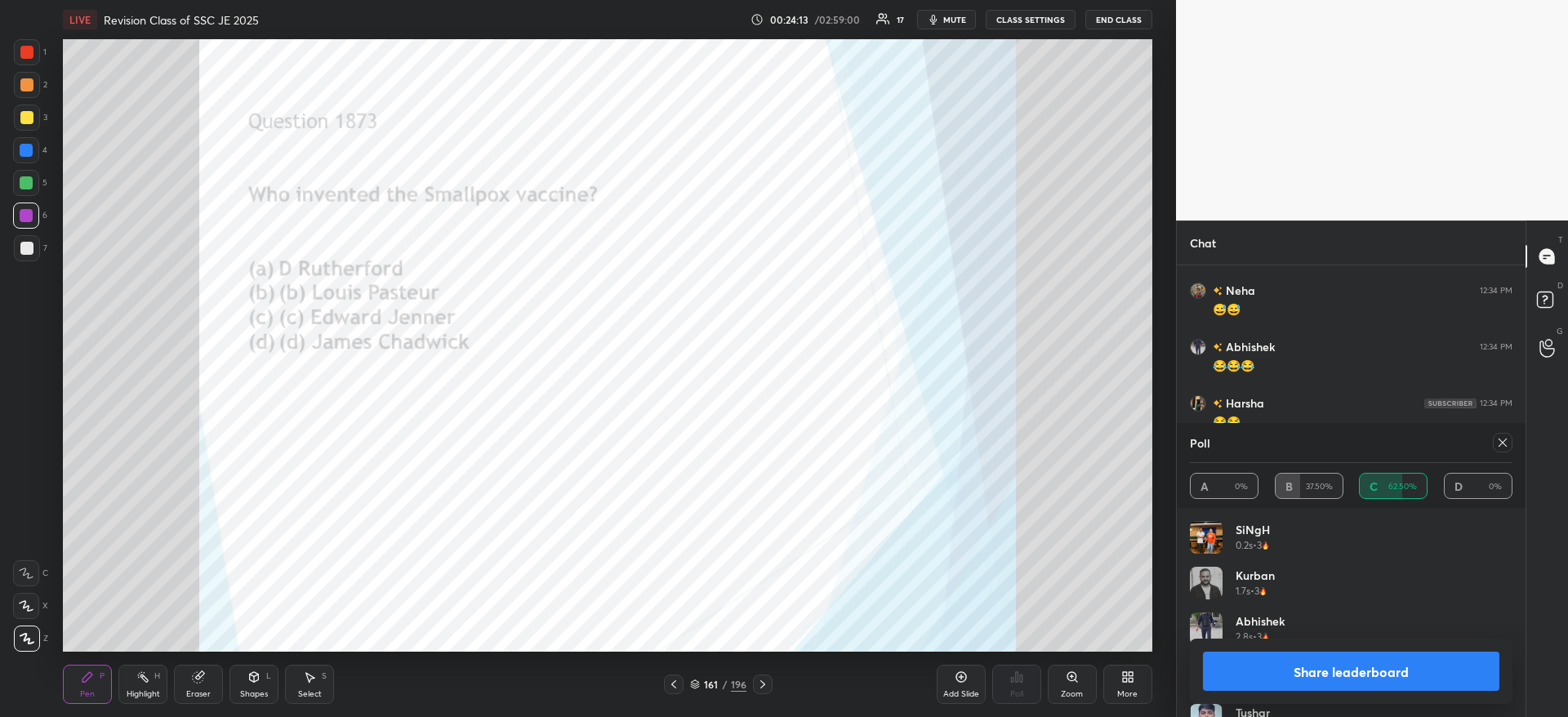
scroll to position [6050, 0]
click at [1445, 677] on button "Share leaderboard" at bounding box center [1351, 672] width 296 height 40
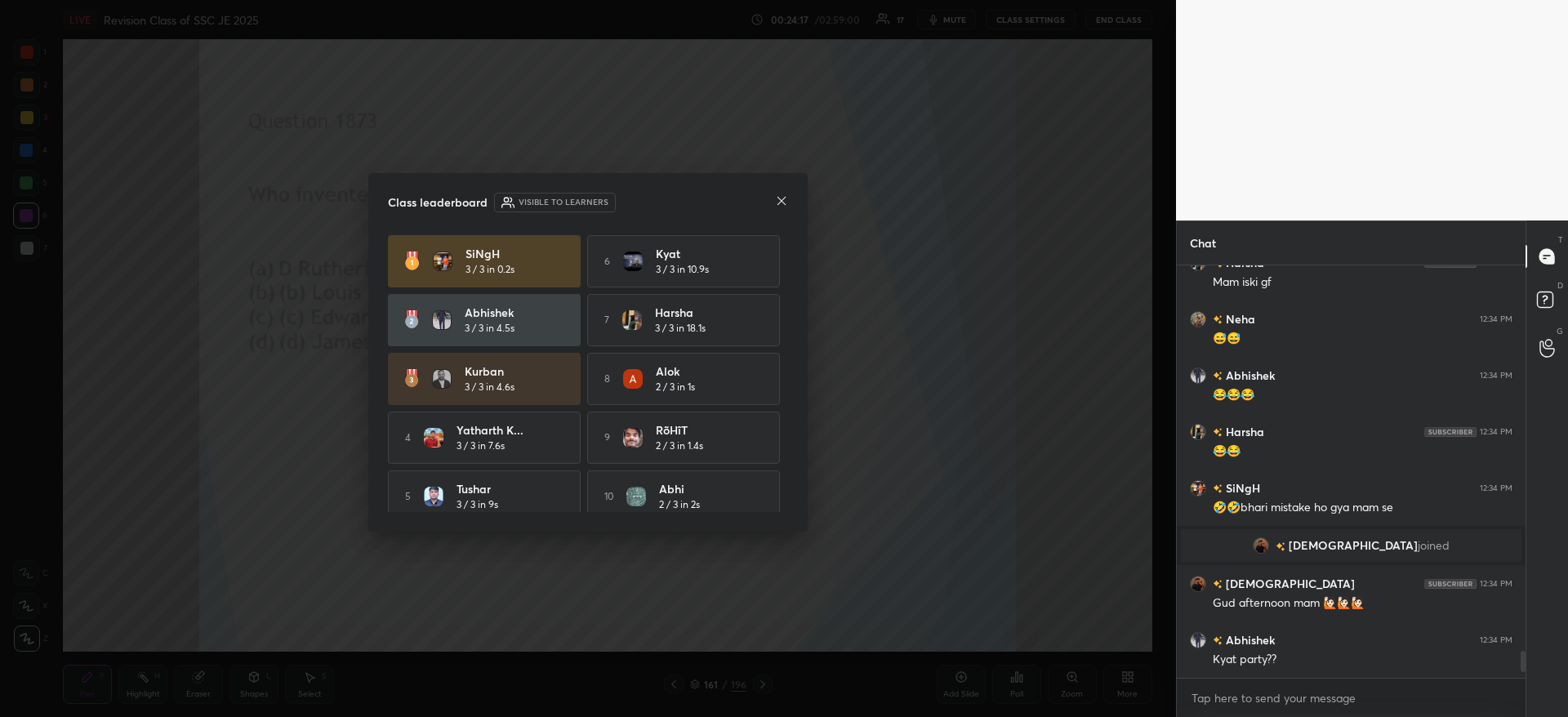
scroll to position [407, 344]
click at [781, 203] on icon at bounding box center [781, 201] width 13 height 13
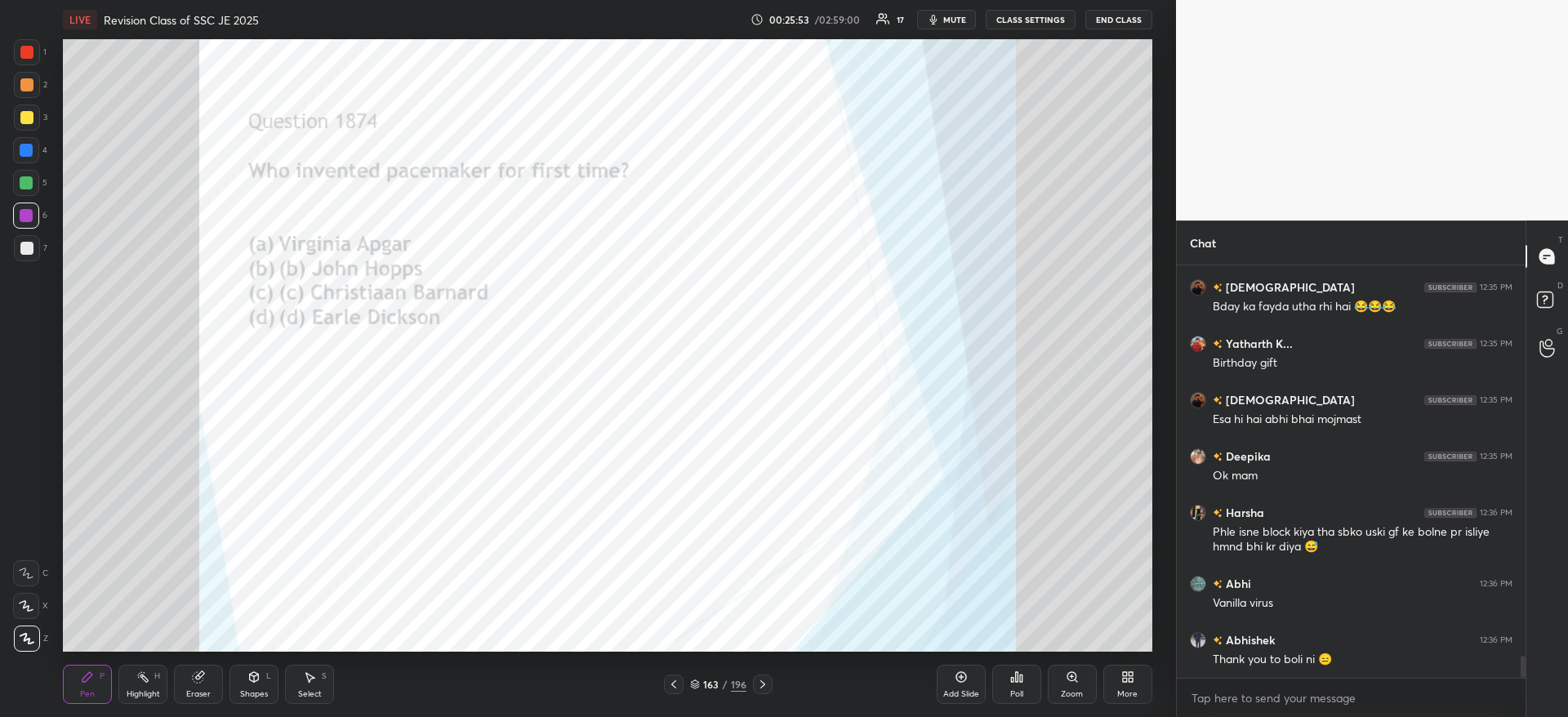
scroll to position [7219, 0]
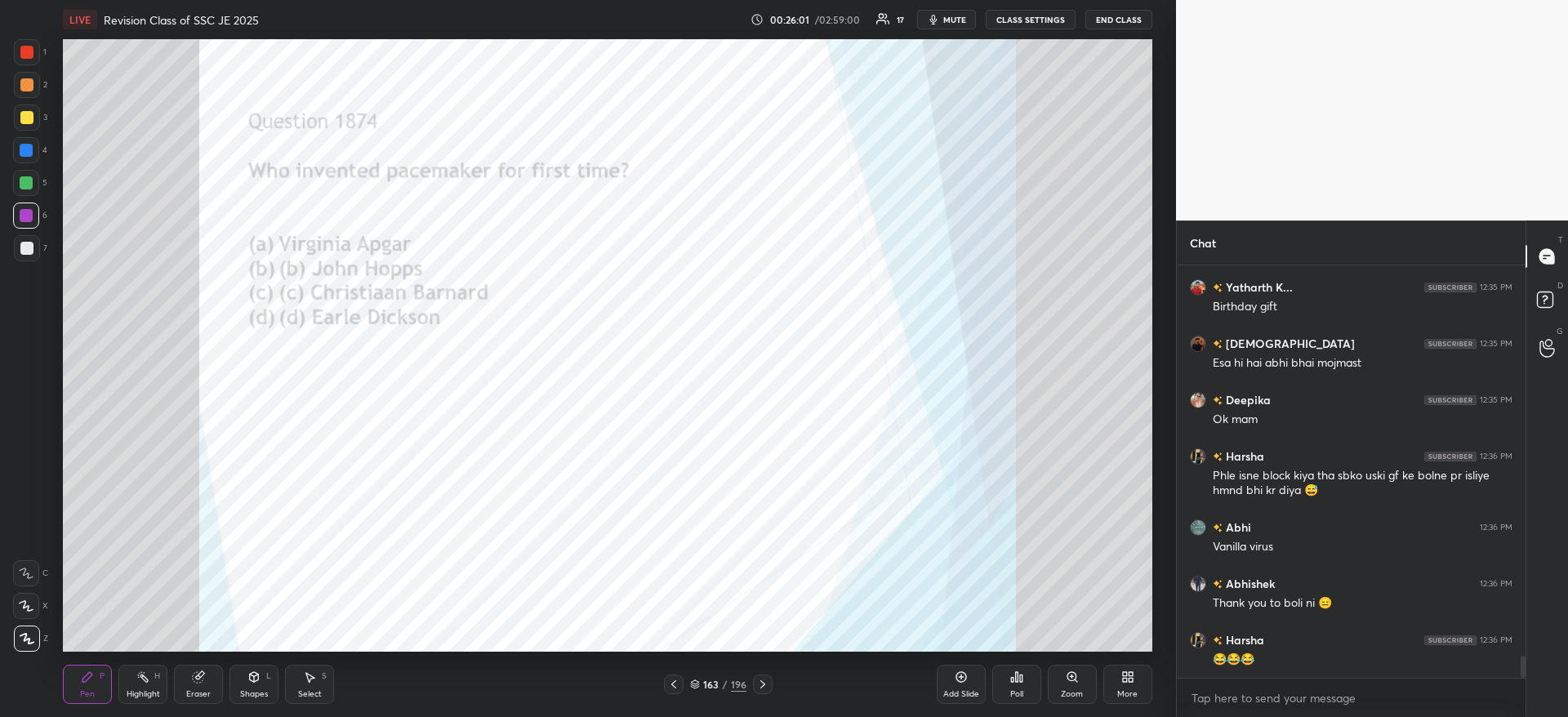
click at [1010, 682] on icon at bounding box center [1017, 677] width 13 height 13
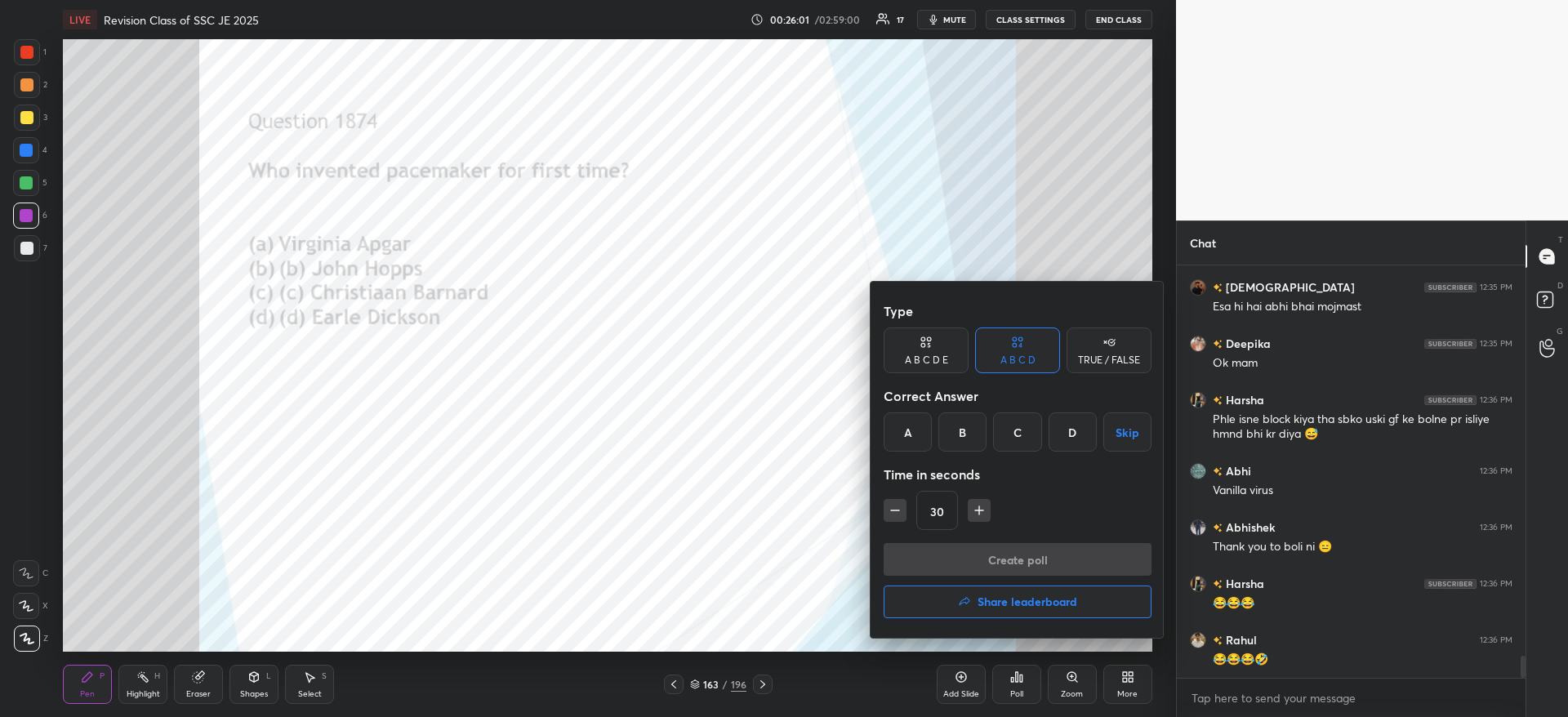
click at [961, 424] on div "B" at bounding box center [962, 432] width 49 height 40
click at [987, 552] on button "Create poll" at bounding box center [1017, 560] width 268 height 33
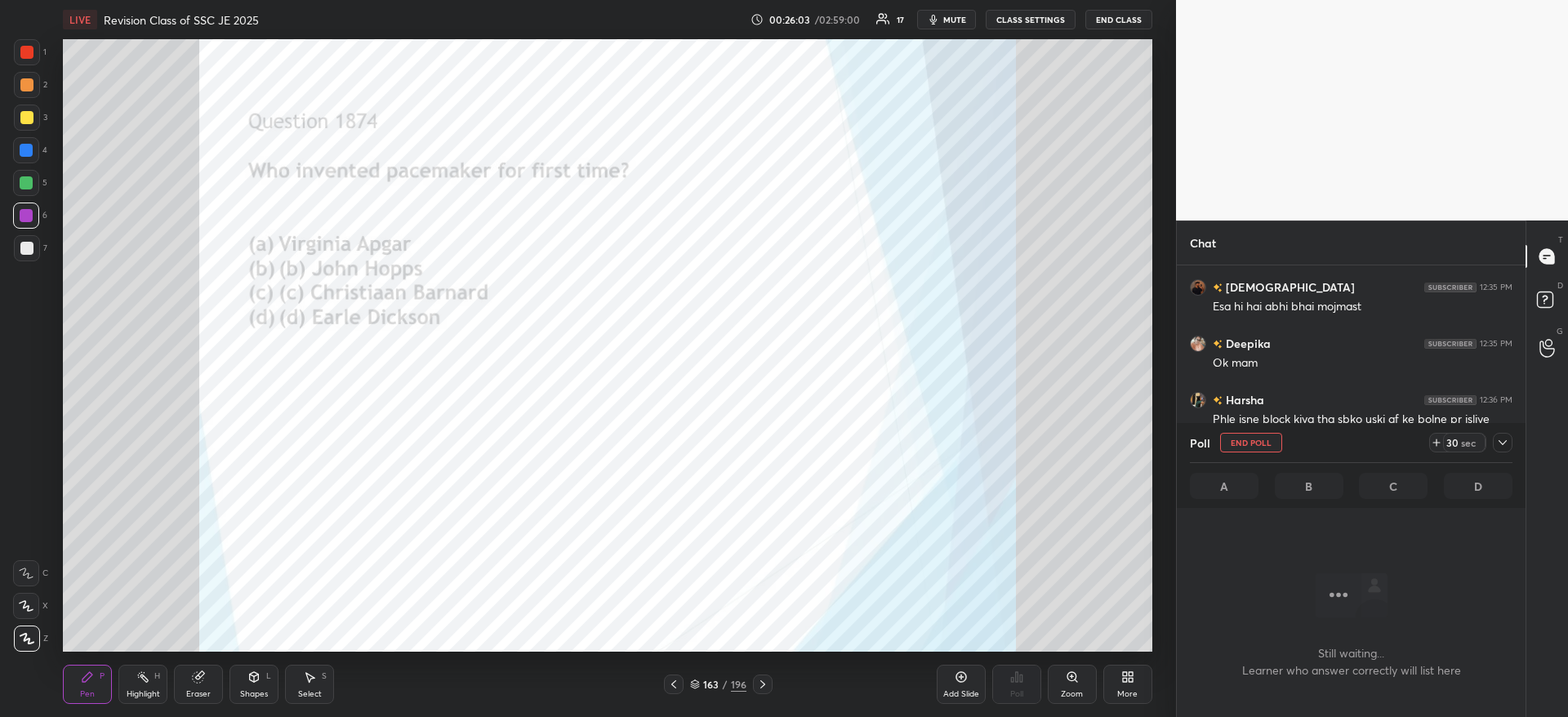
scroll to position [361, 344]
click at [1496, 444] on icon at bounding box center [1502, 443] width 13 height 13
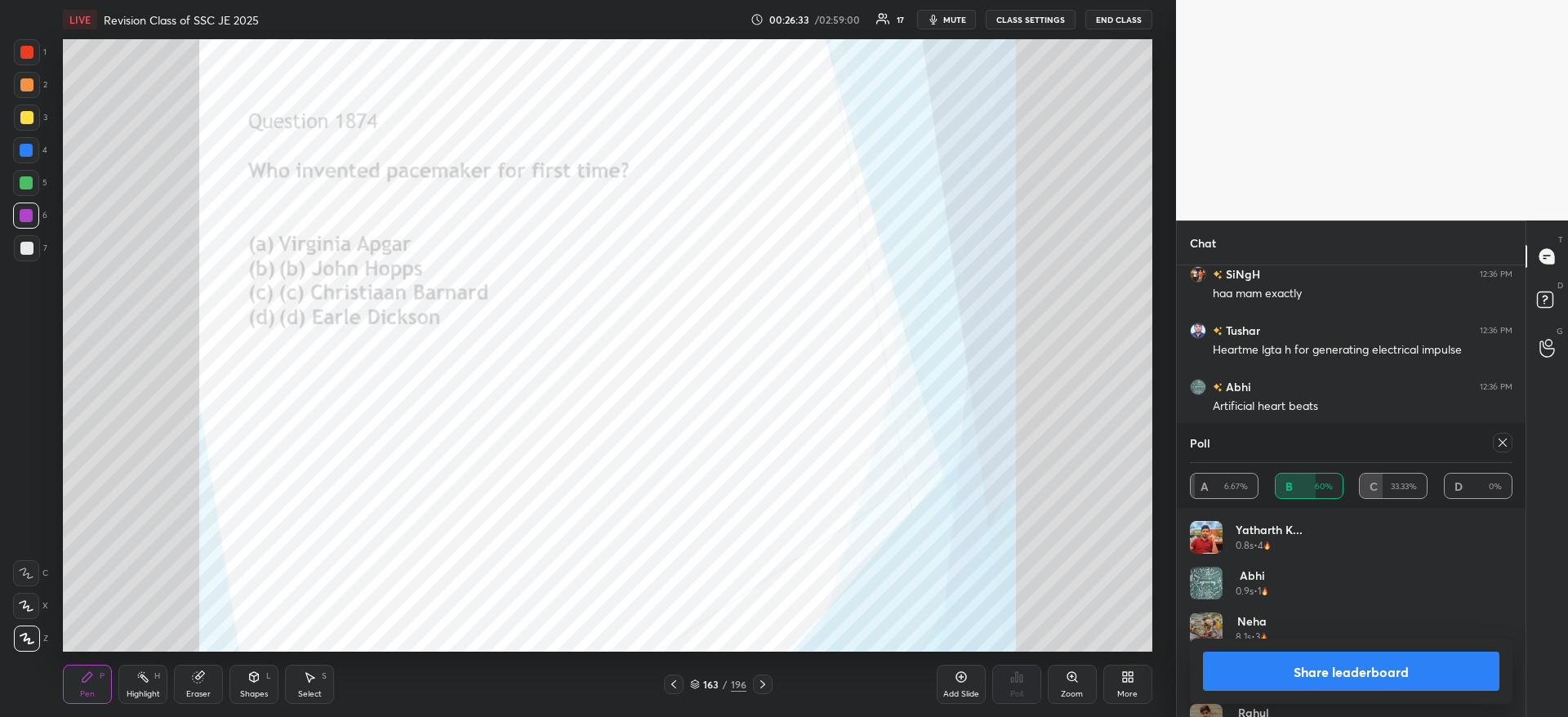
scroll to position [191, 318]
click at [1332, 675] on button "Share leaderboard" at bounding box center [1351, 672] width 296 height 40
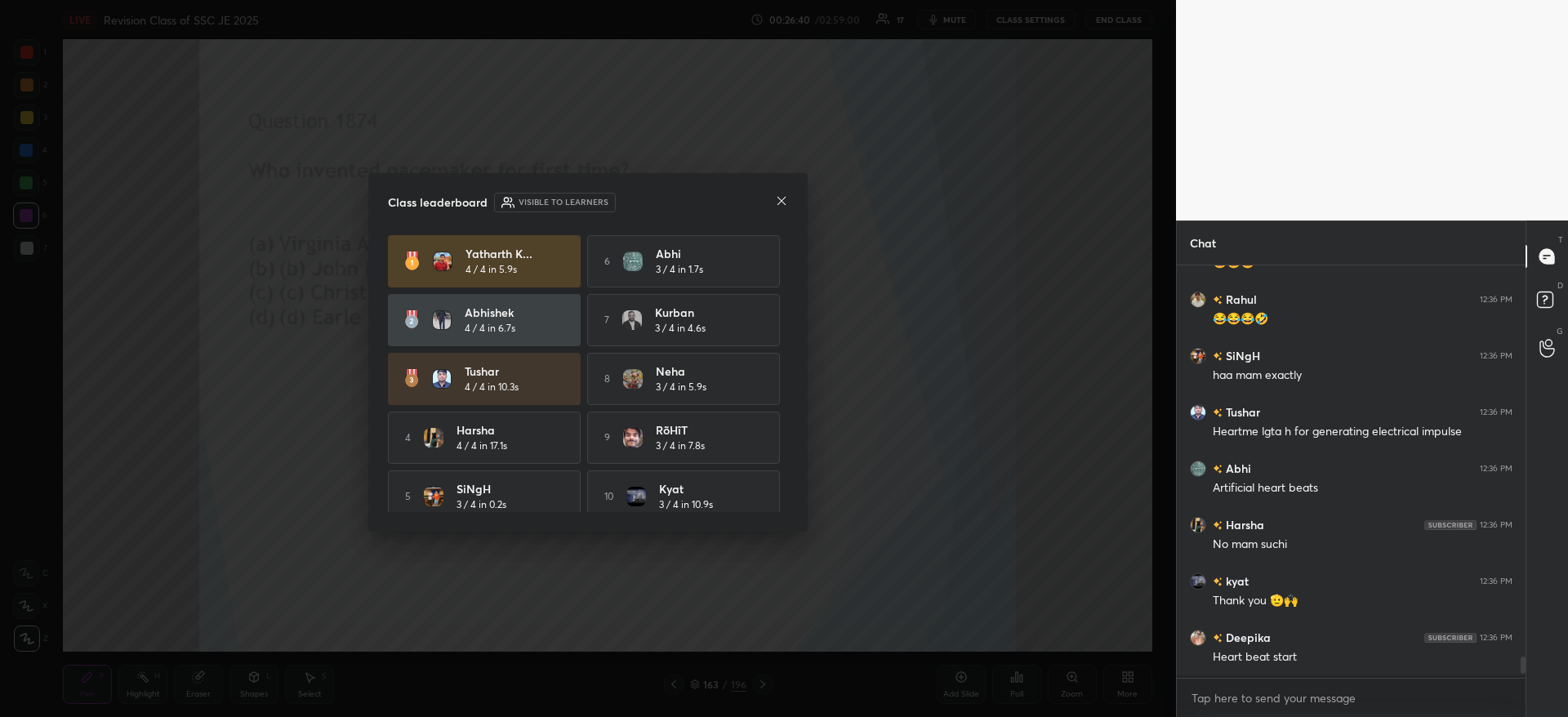
scroll to position [7615, 0]
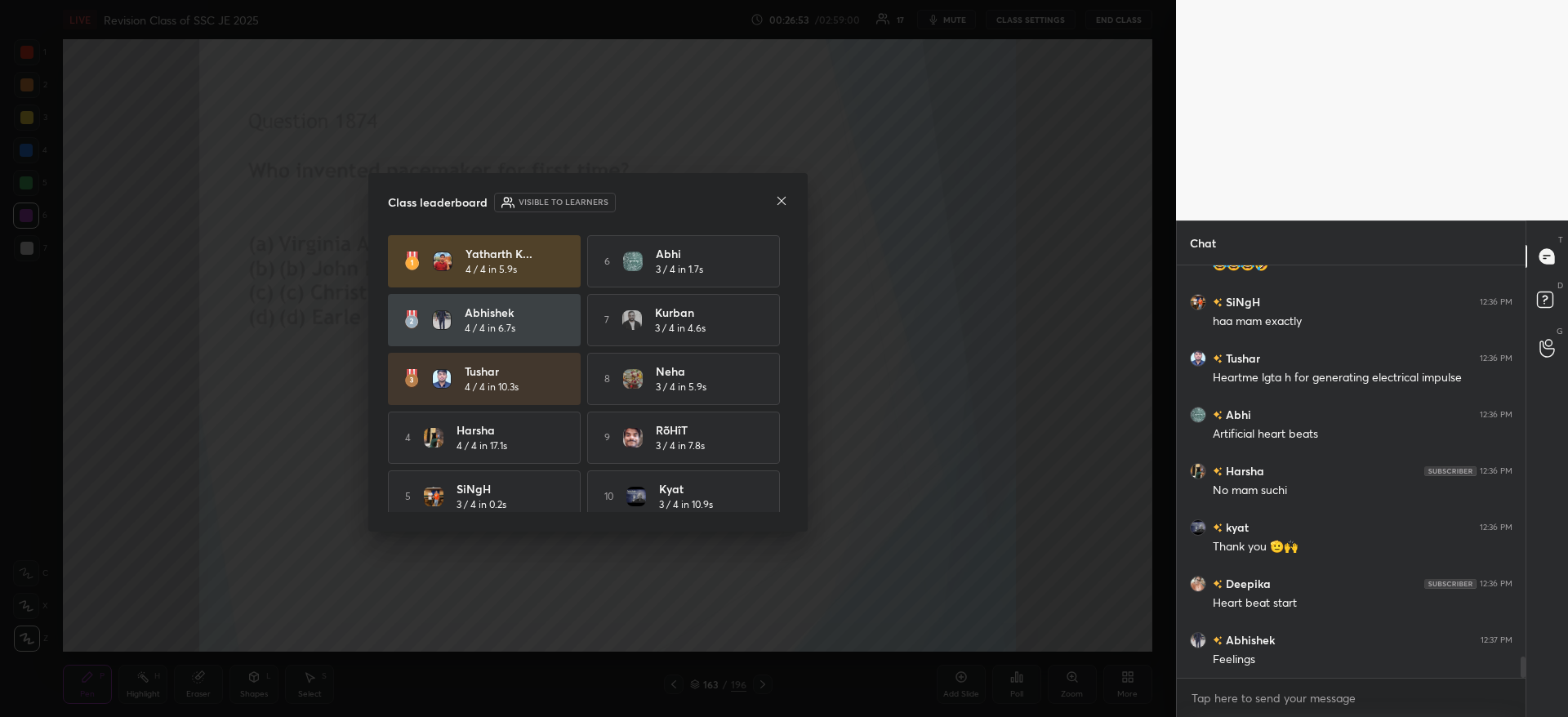
click at [783, 203] on icon at bounding box center [781, 201] width 8 height 8
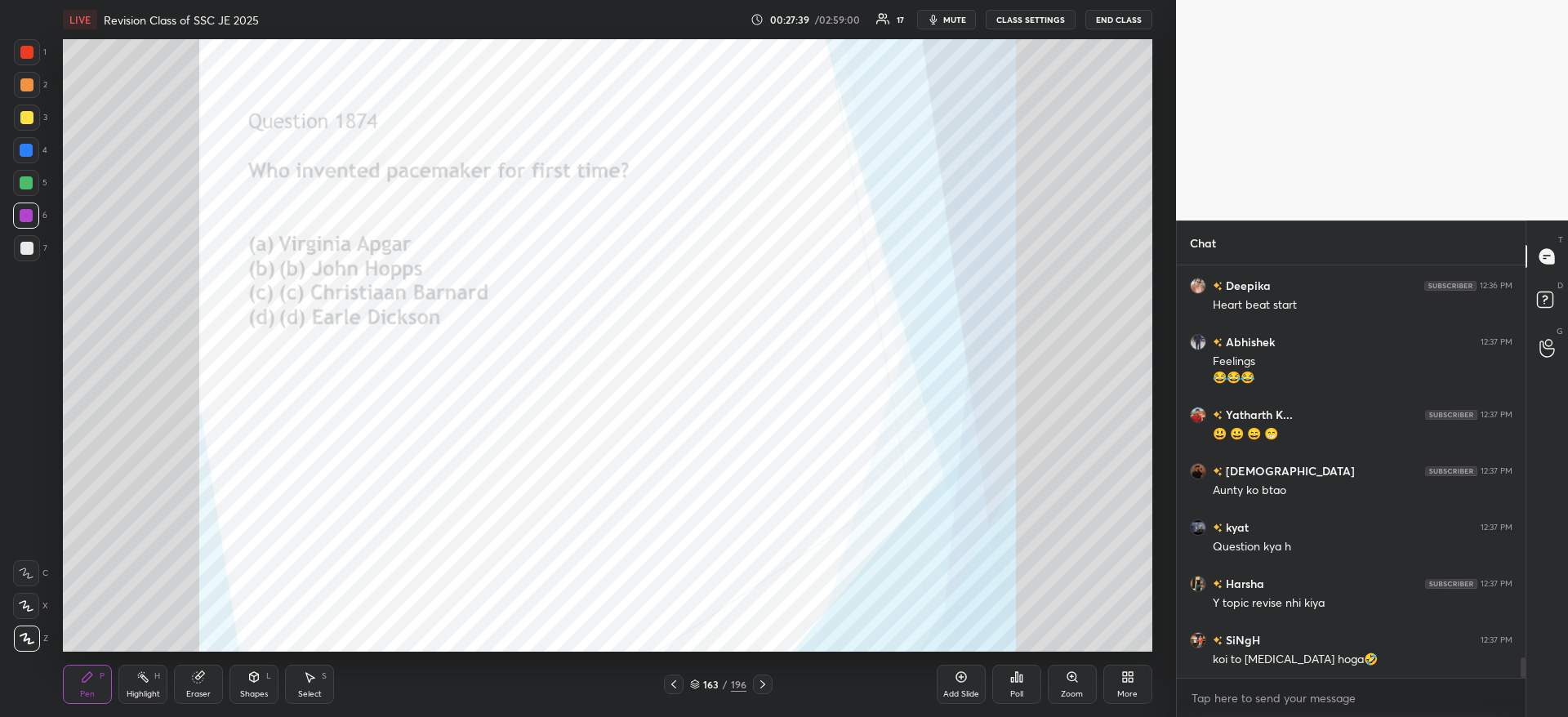
scroll to position [8024, 0]
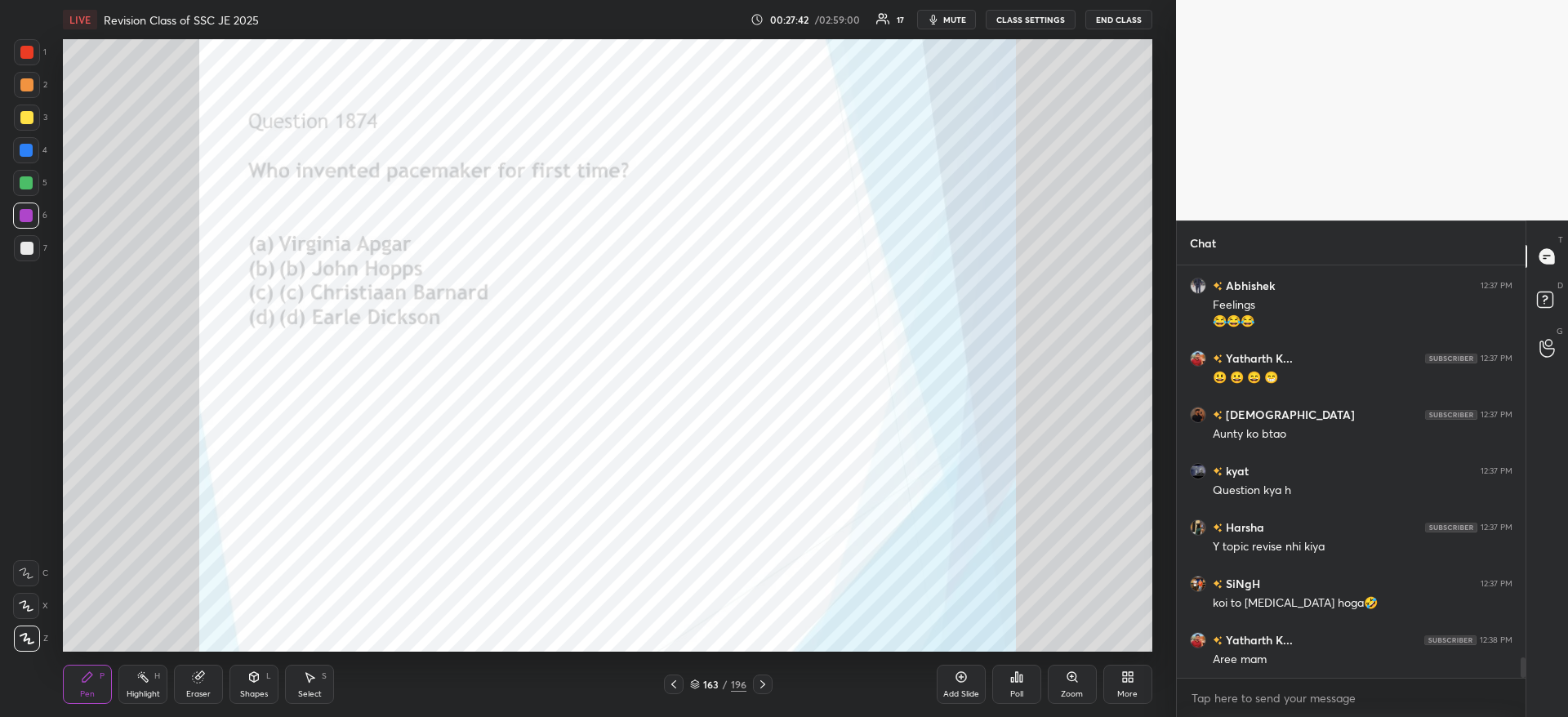
click at [30, 53] on div at bounding box center [27, 53] width 13 height 13
click at [35, 51] on div at bounding box center [27, 53] width 26 height 26
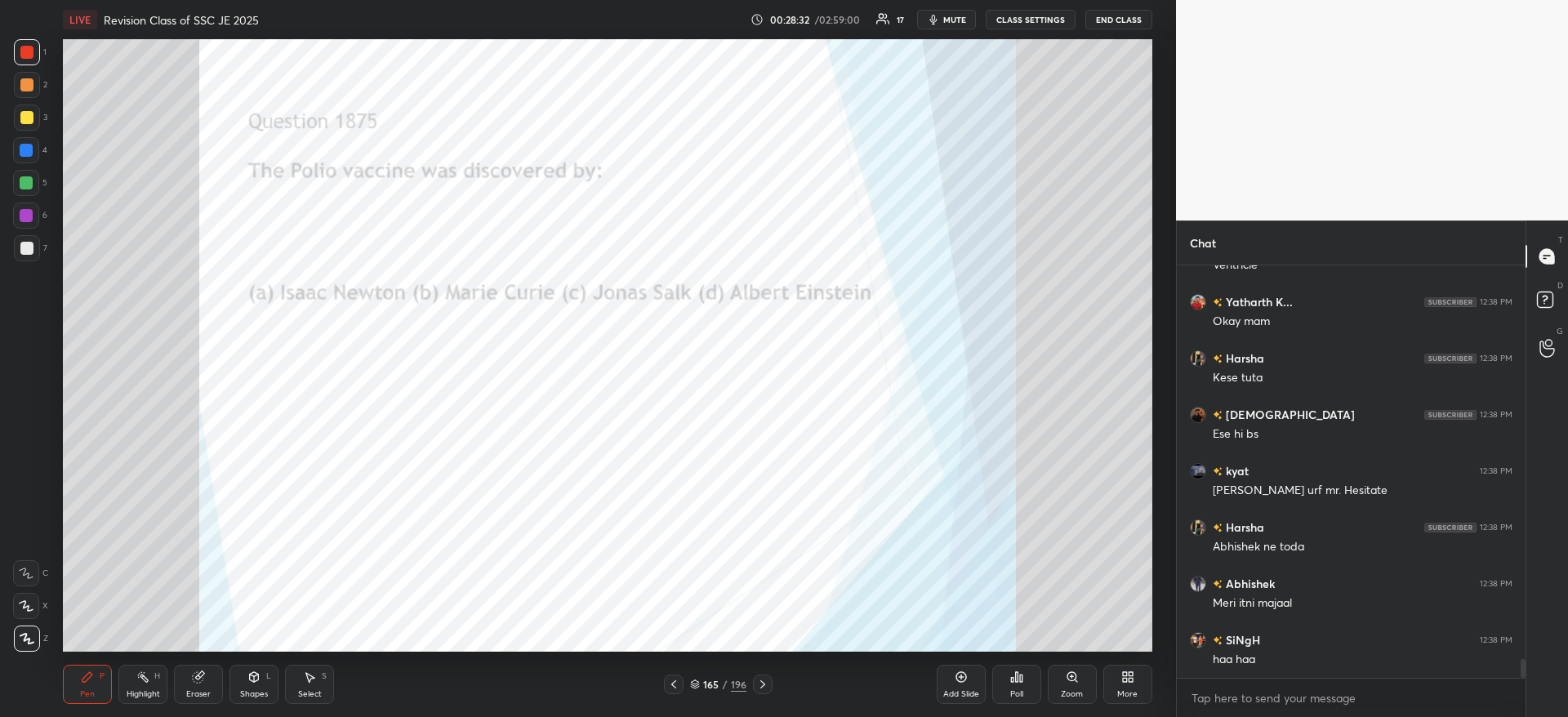
scroll to position [8588, 0]
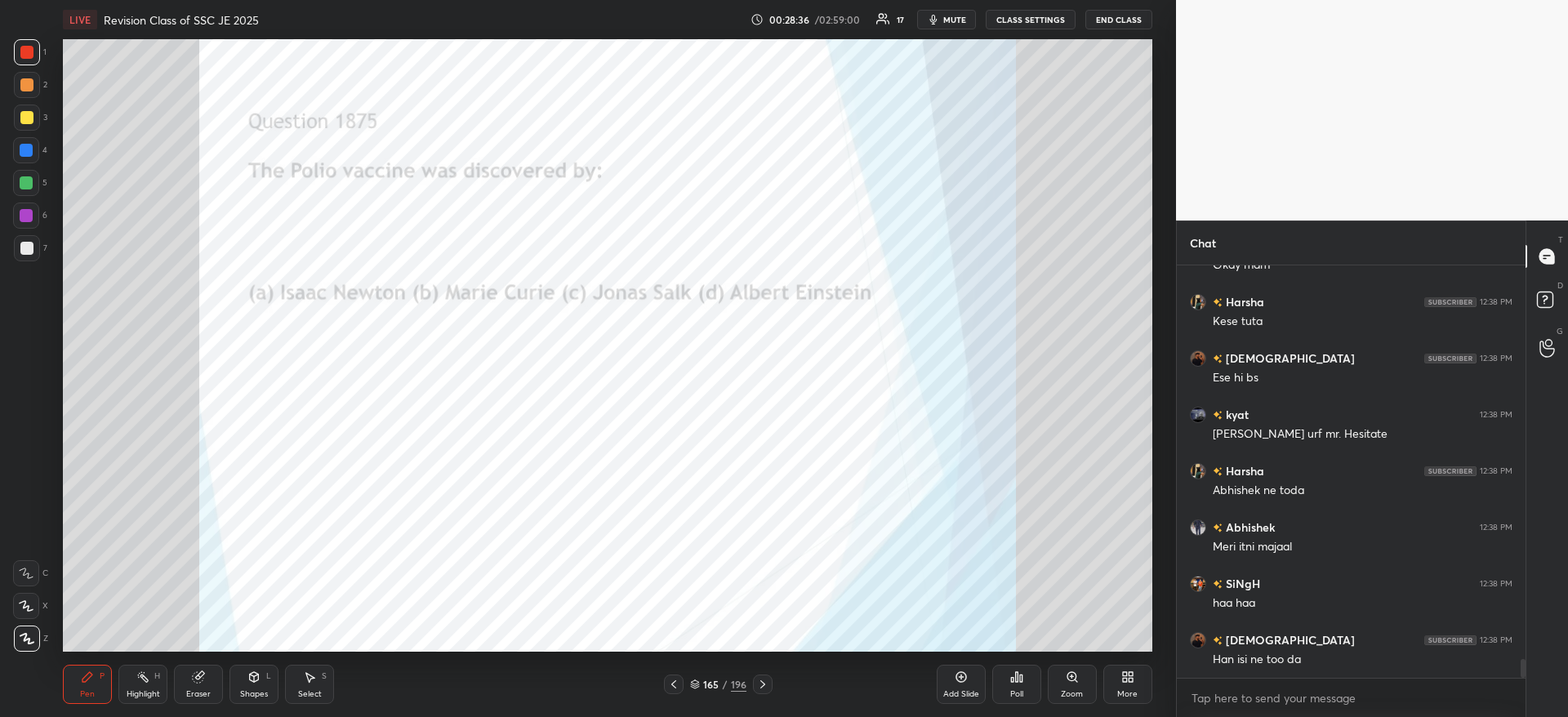
click at [1014, 675] on icon at bounding box center [1017, 677] width 13 height 13
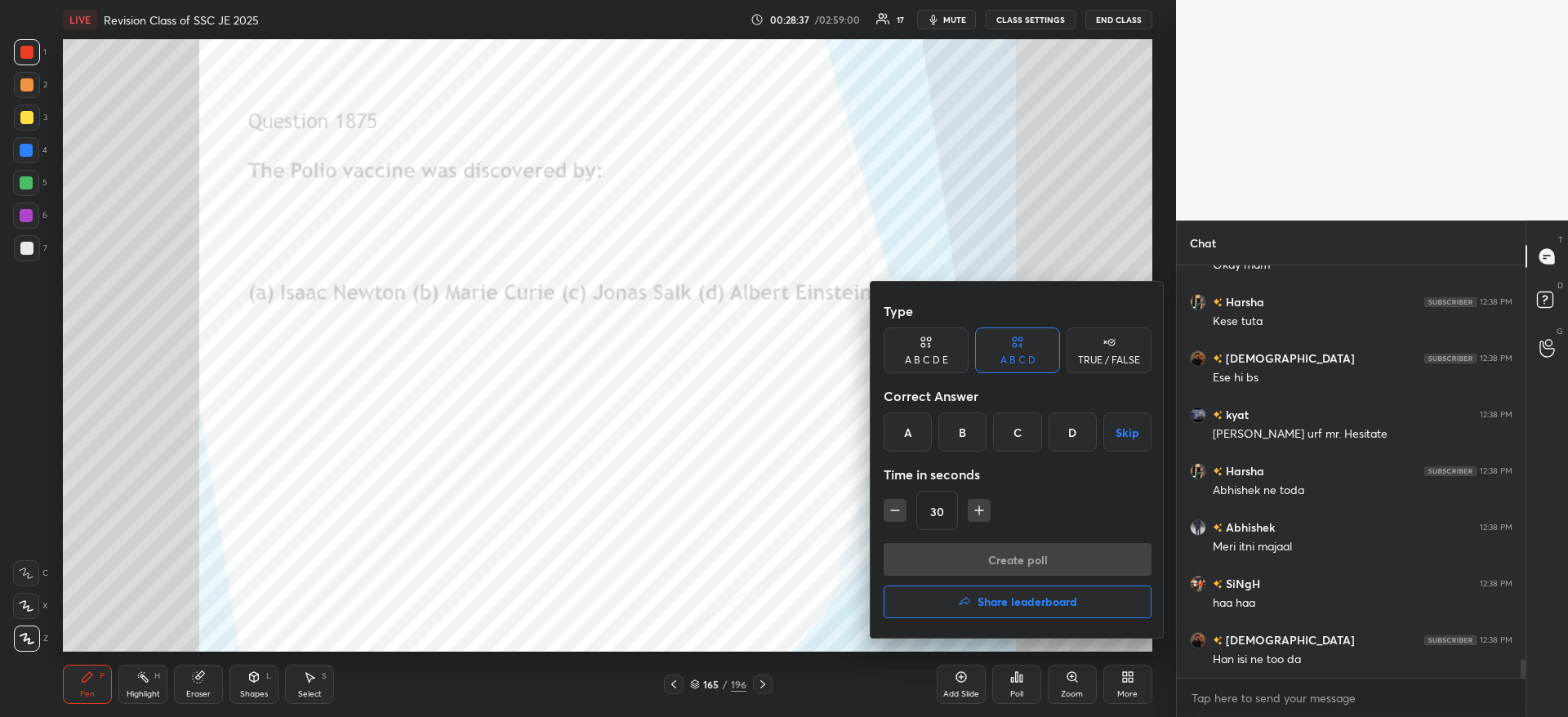
click at [1026, 428] on div "C" at bounding box center [1017, 432] width 49 height 40
click at [1014, 557] on button "Create poll" at bounding box center [1017, 560] width 268 height 33
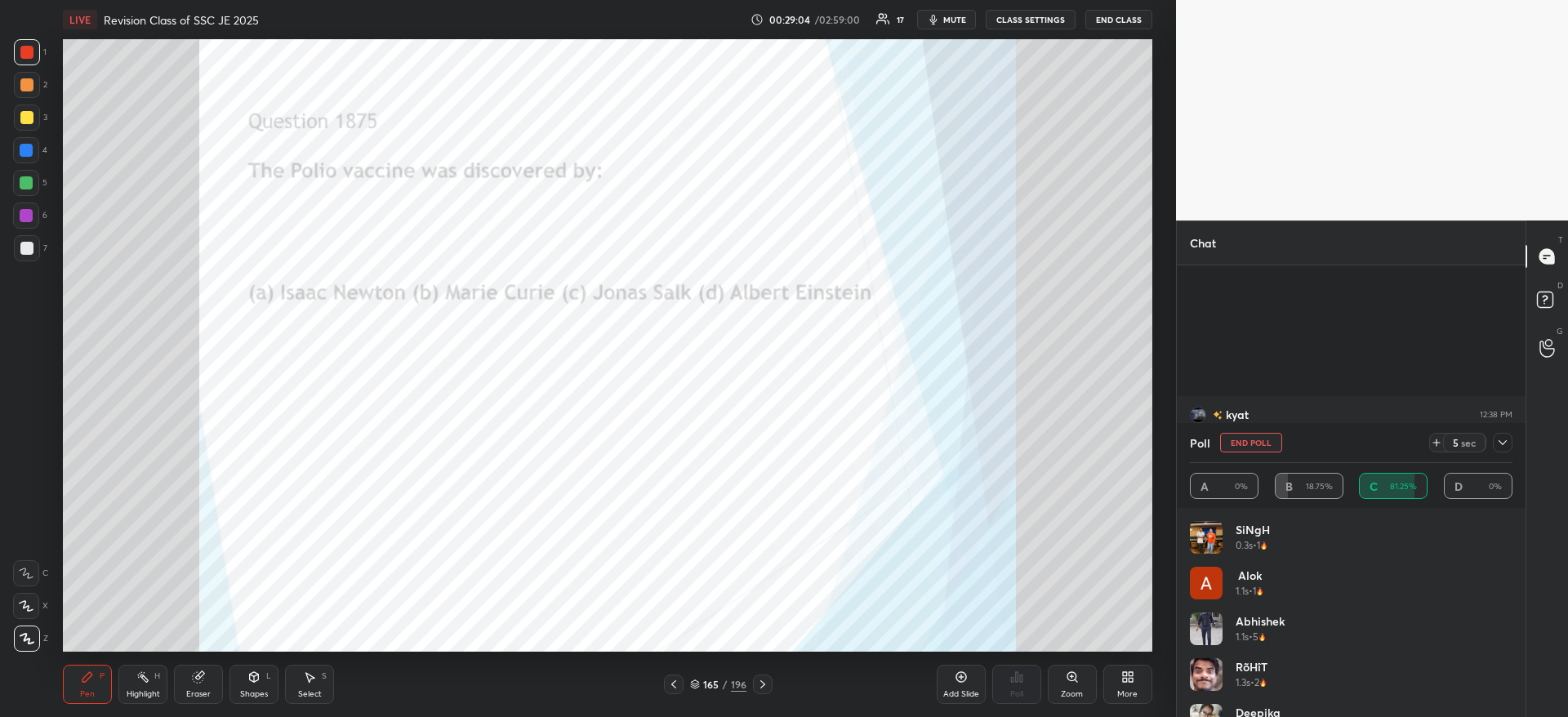
scroll to position [8801, 0]
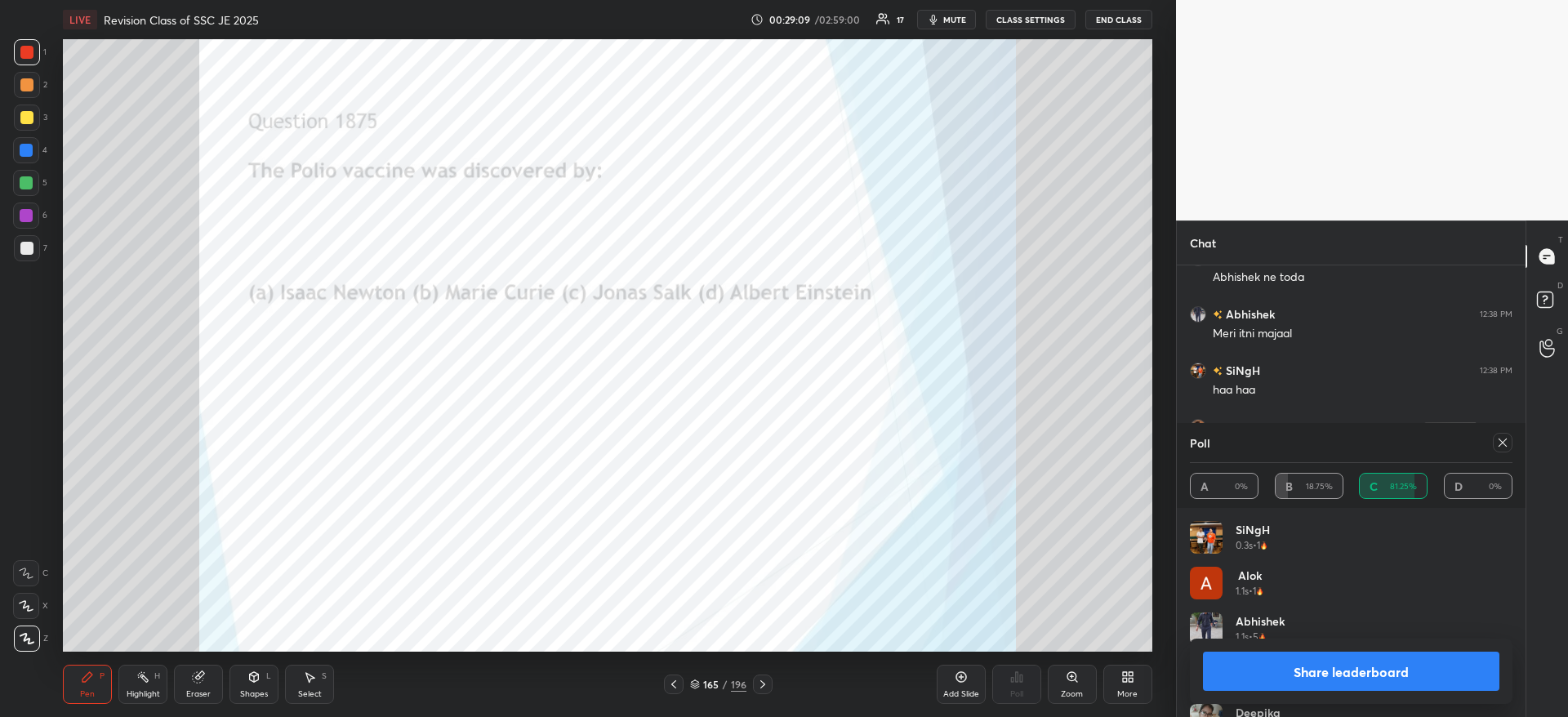
click at [1375, 685] on button "Share leaderboard" at bounding box center [1351, 672] width 296 height 40
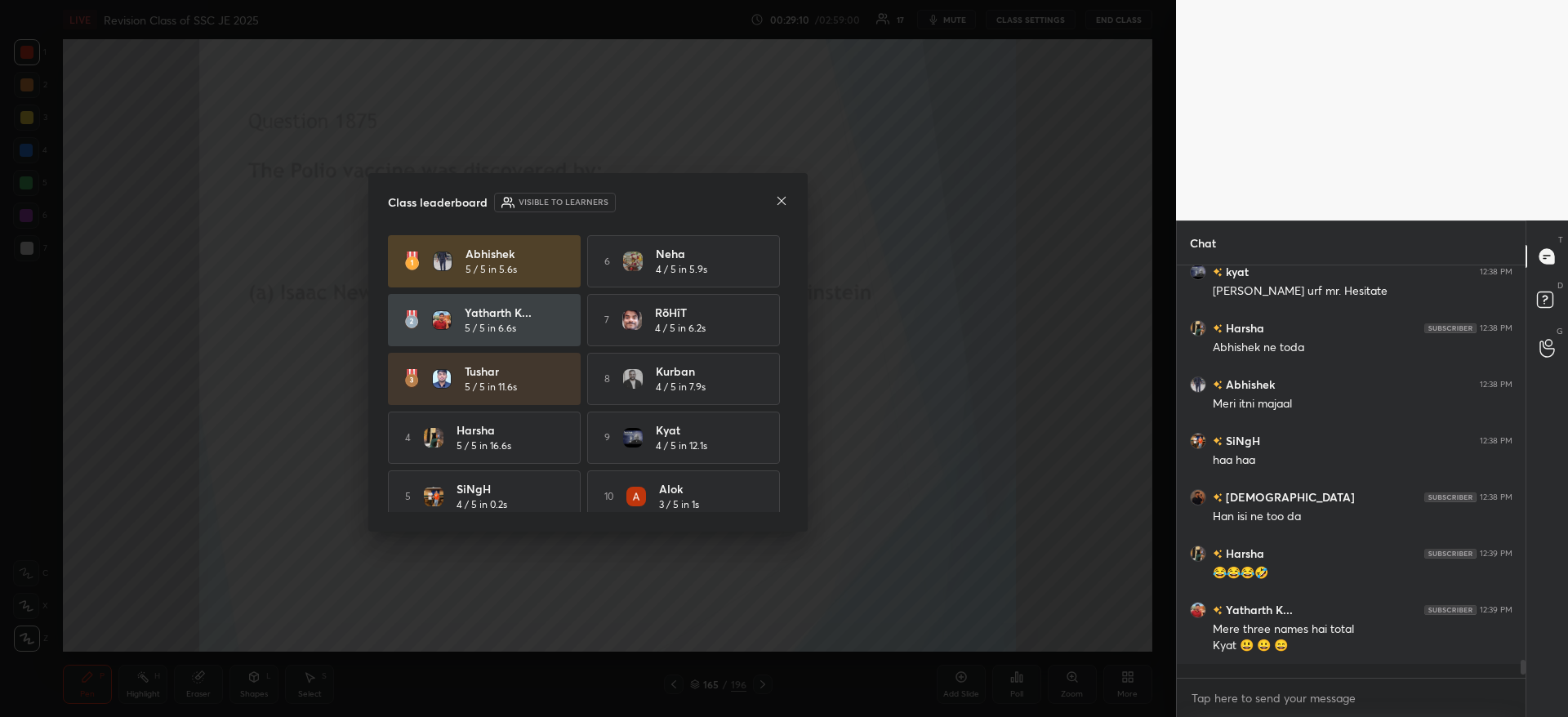
scroll to position [8717, 0]
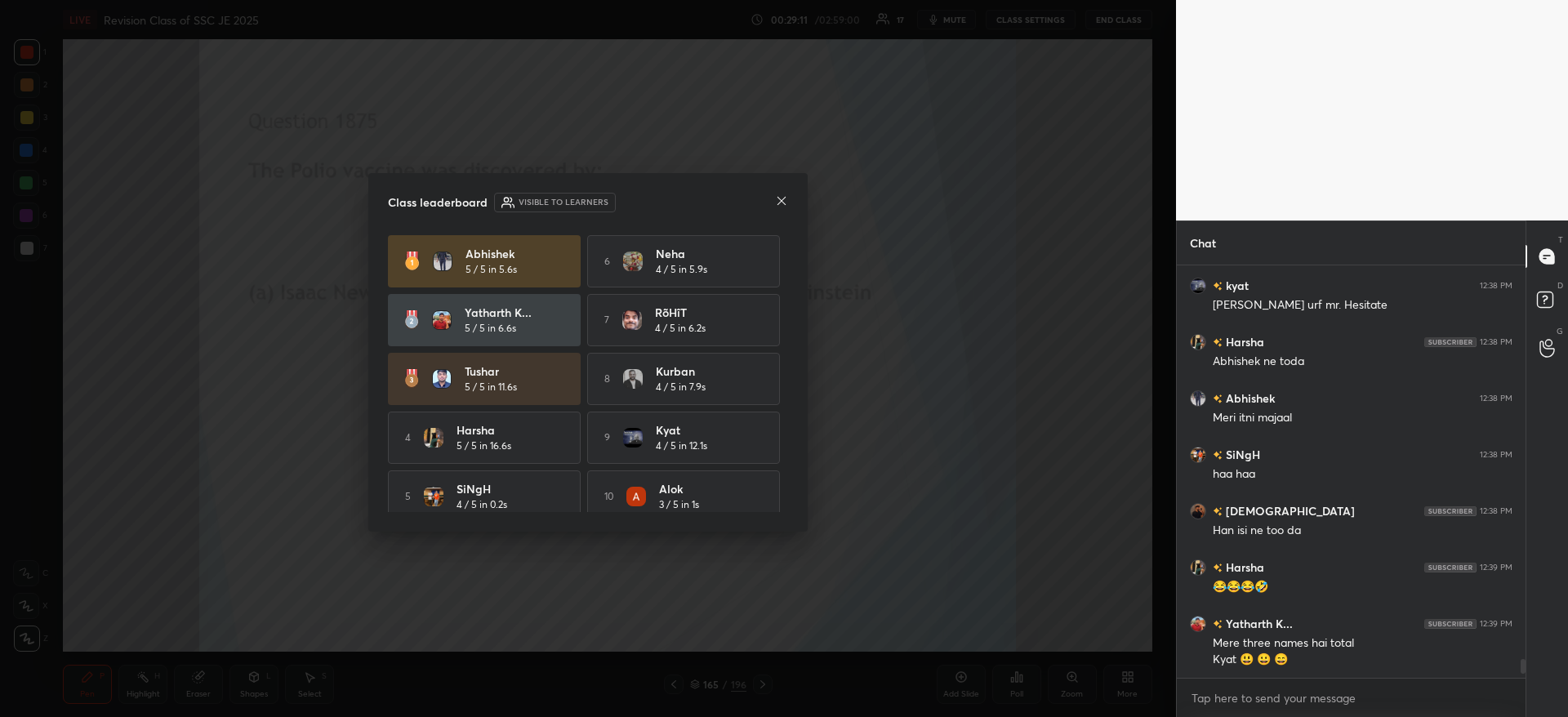
click at [784, 197] on icon at bounding box center [781, 201] width 13 height 13
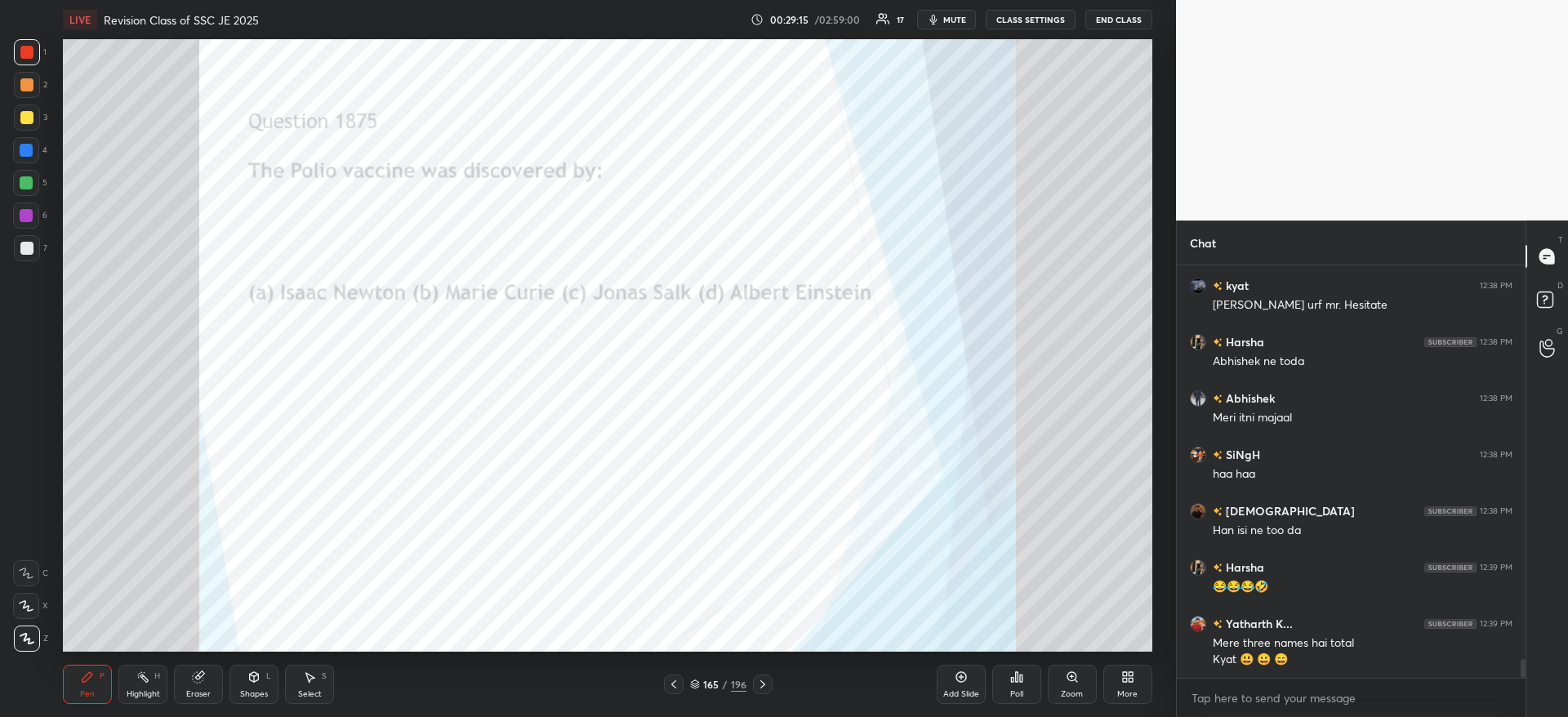
scroll to position [8755, 0]
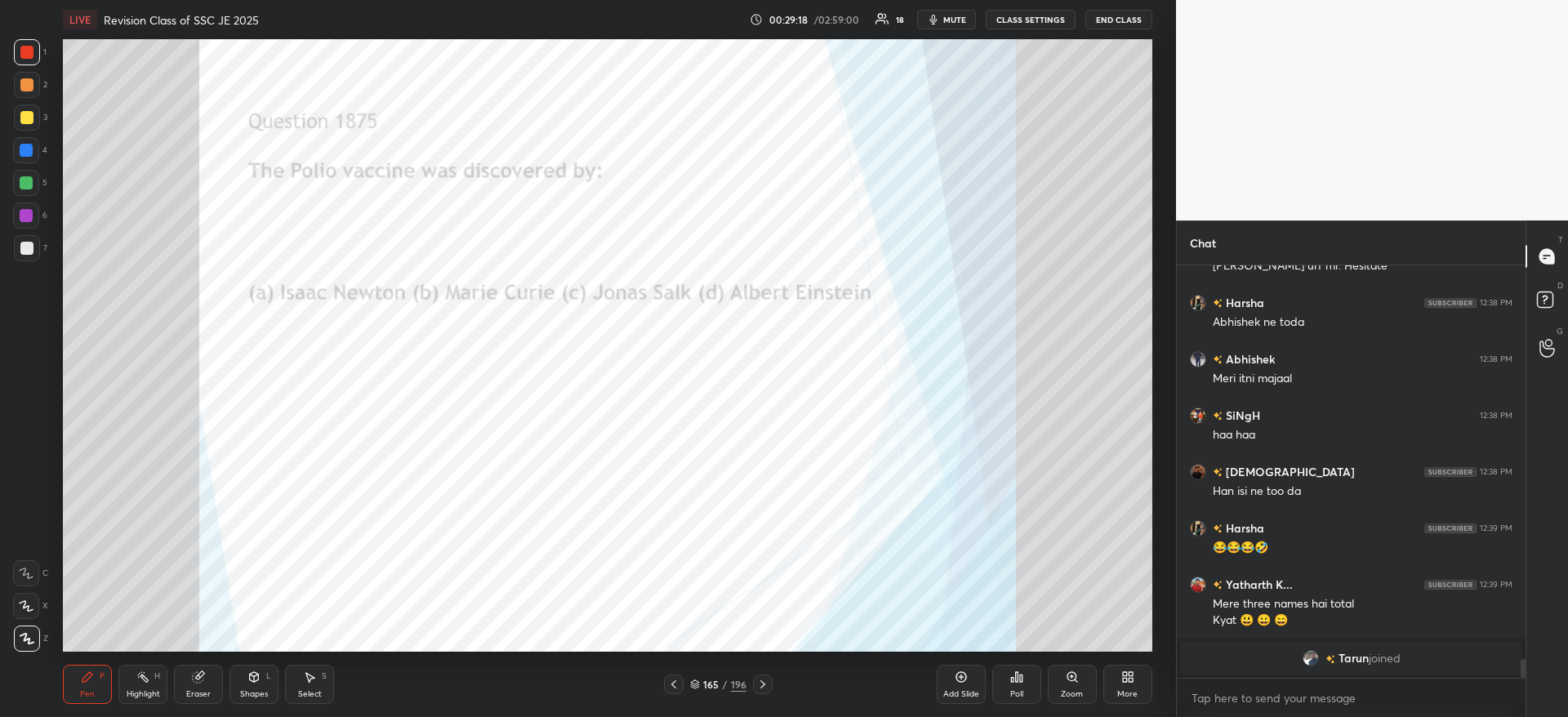
click at [1322, 657] on div "grid" at bounding box center [1314, 659] width 23 height 16
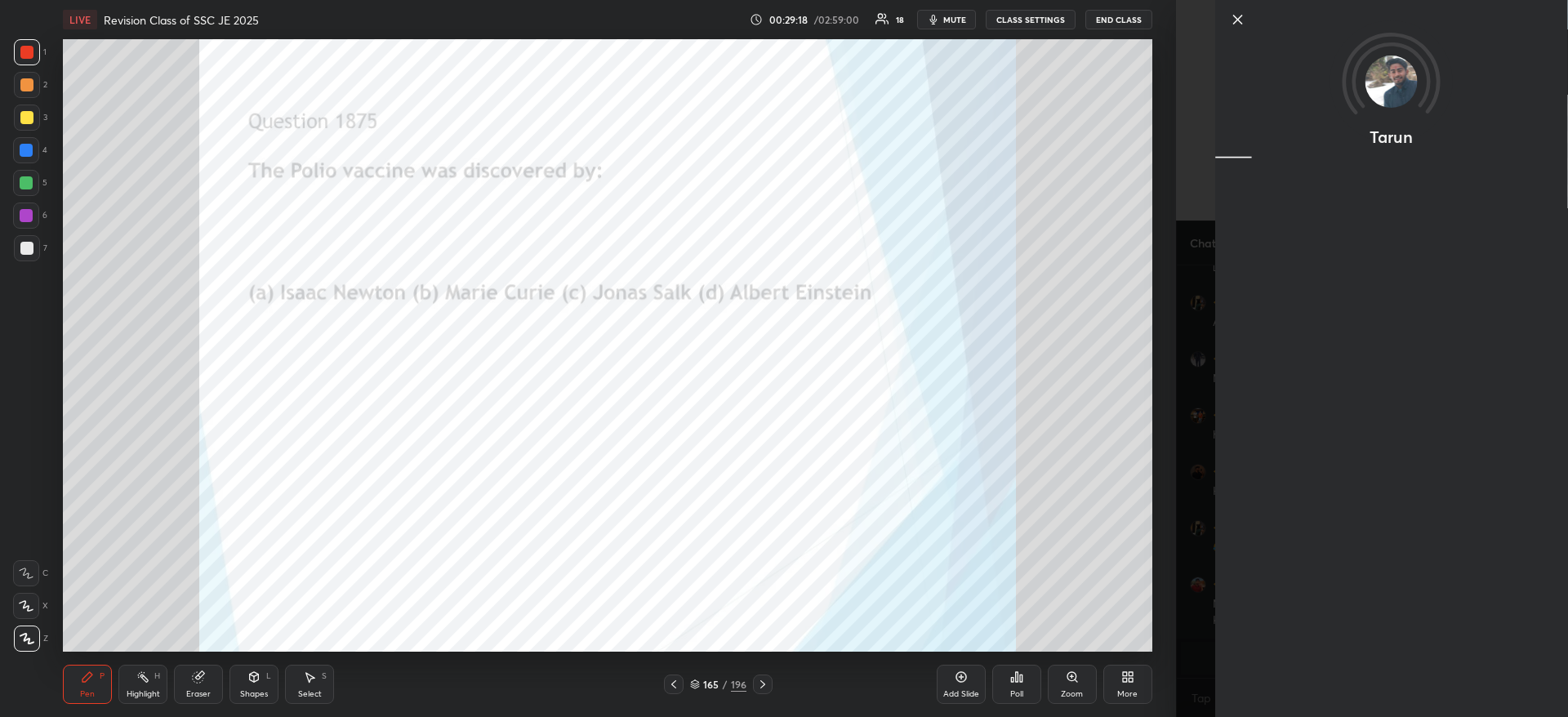
click at [1307, 656] on div "Tarun" at bounding box center [1391, 358] width 353 height 717
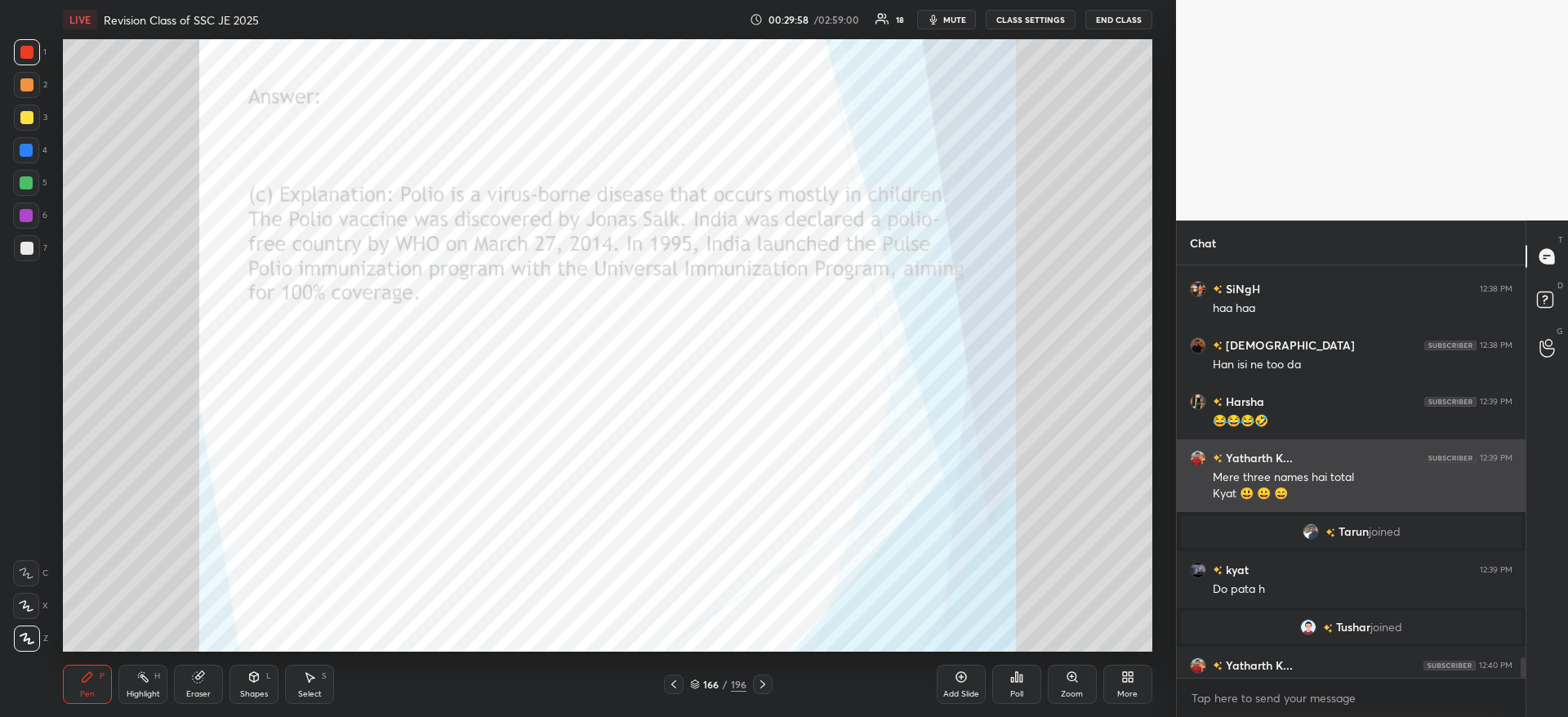
scroll to position [8087, 0]
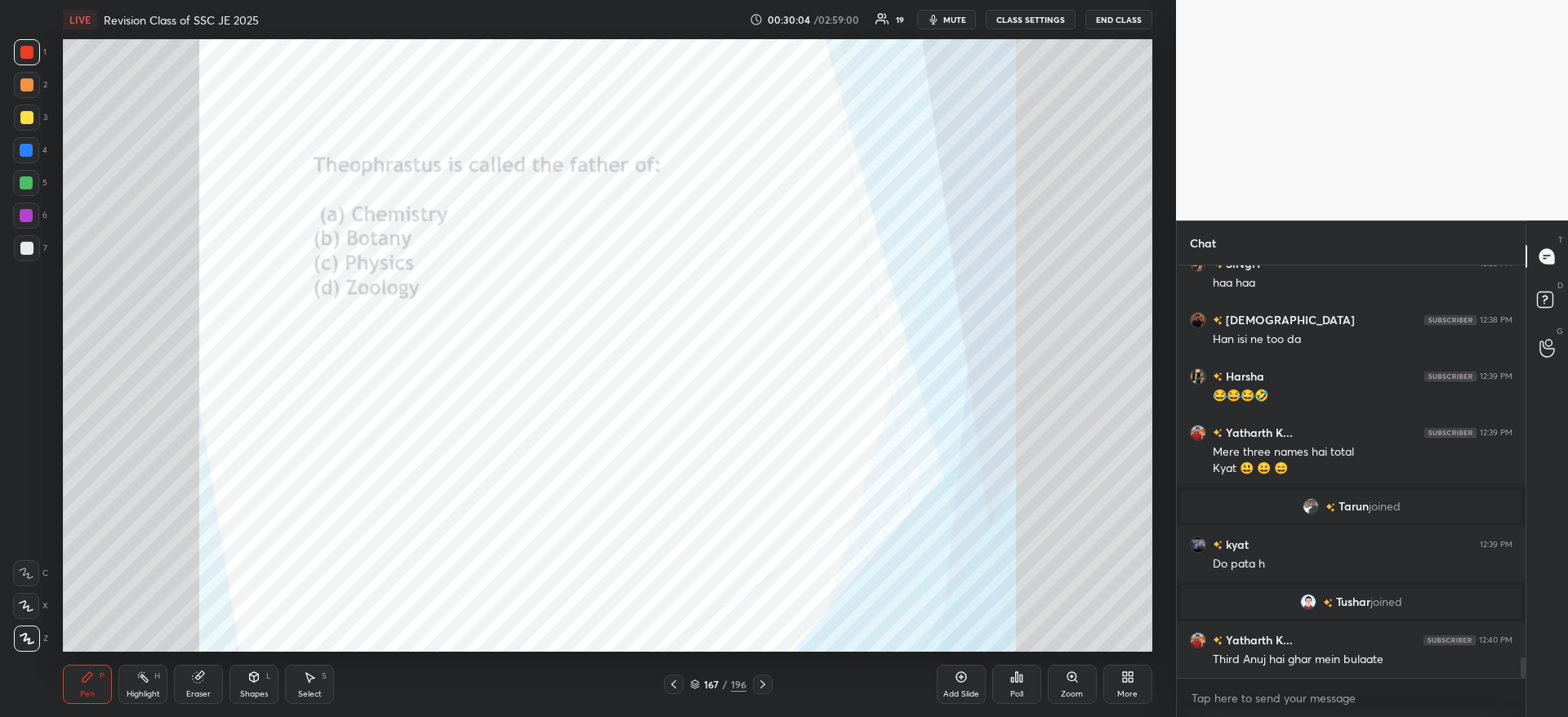
click at [1022, 682] on icon at bounding box center [1021, 677] width 2 height 7
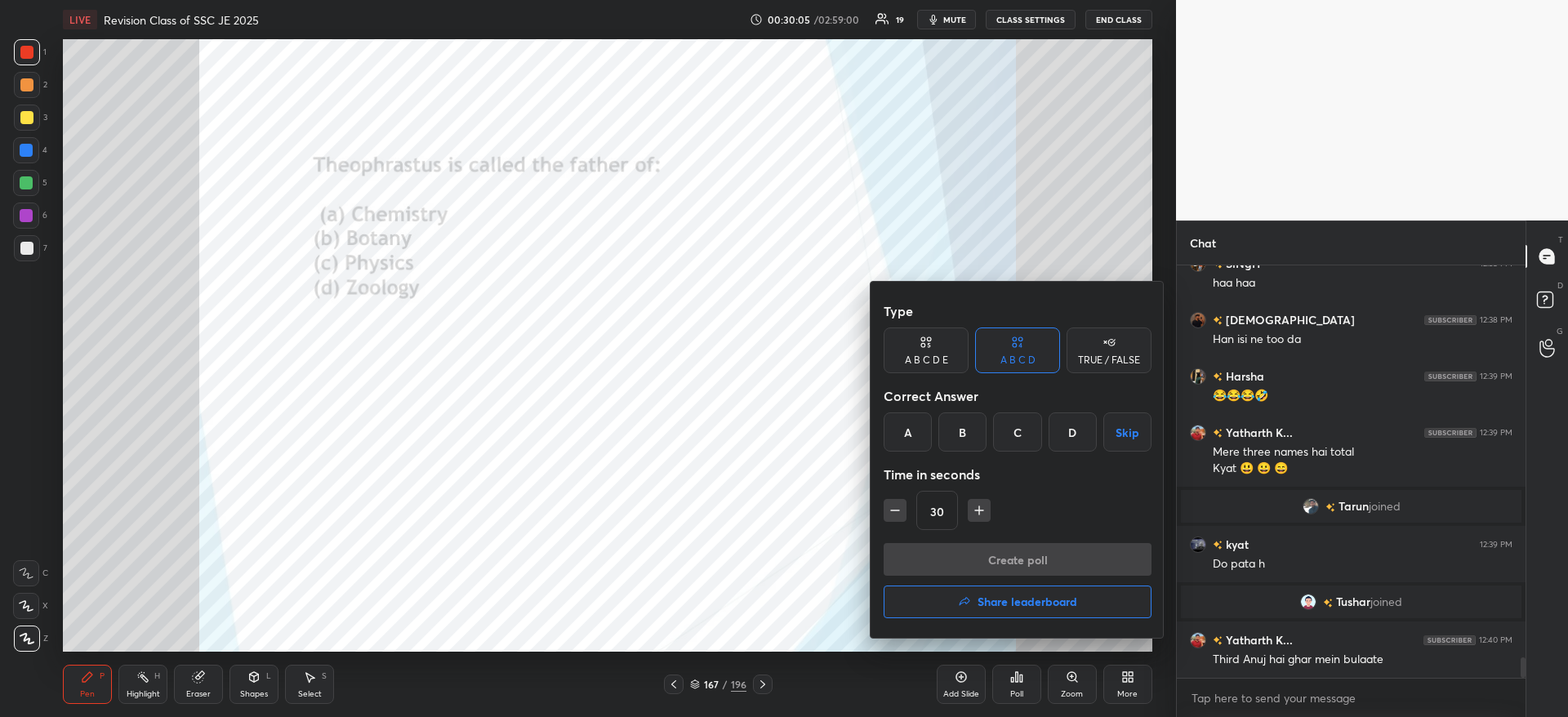
click at [965, 432] on div "B" at bounding box center [962, 432] width 49 height 40
click at [980, 549] on button "Create poll" at bounding box center [1017, 560] width 268 height 33
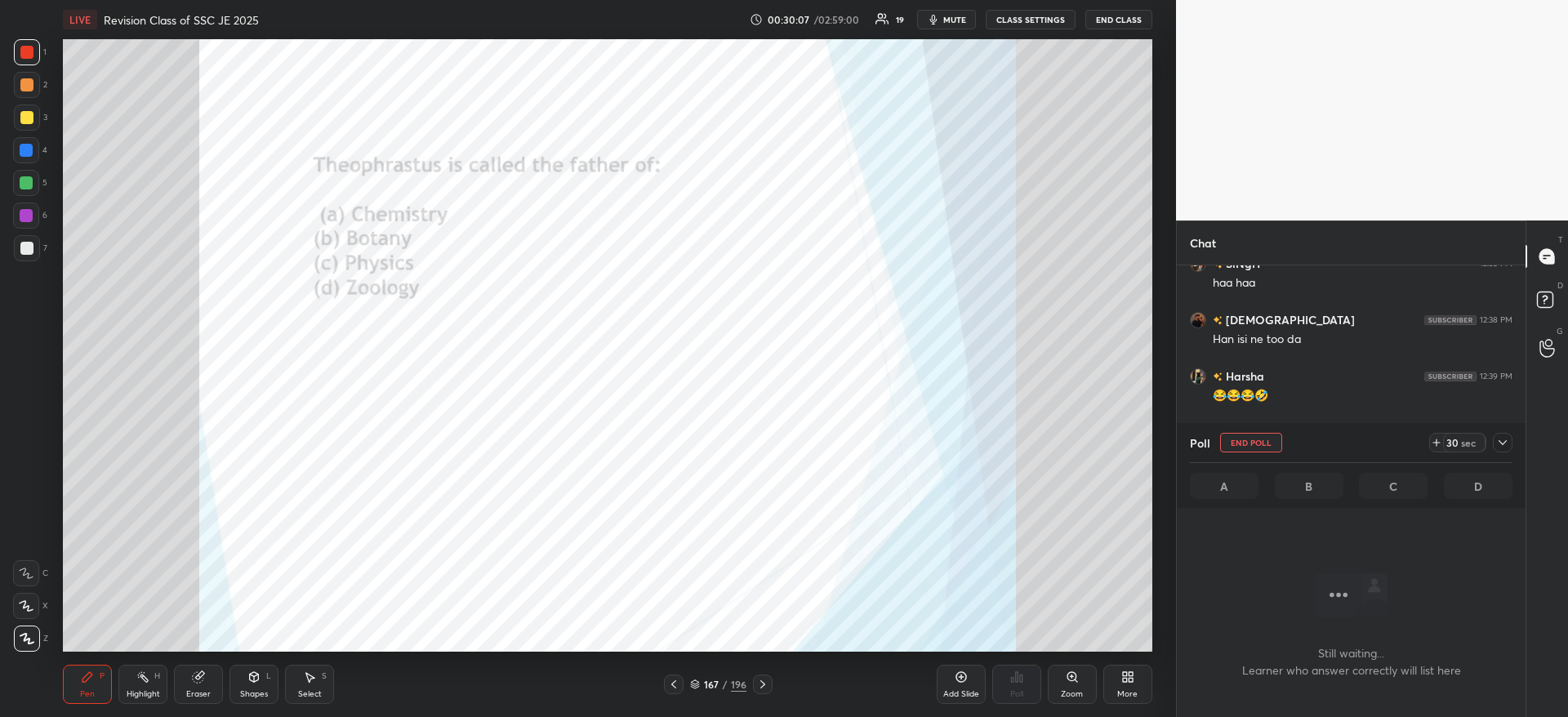
scroll to position [361, 344]
click at [1502, 442] on icon at bounding box center [1502, 443] width 13 height 13
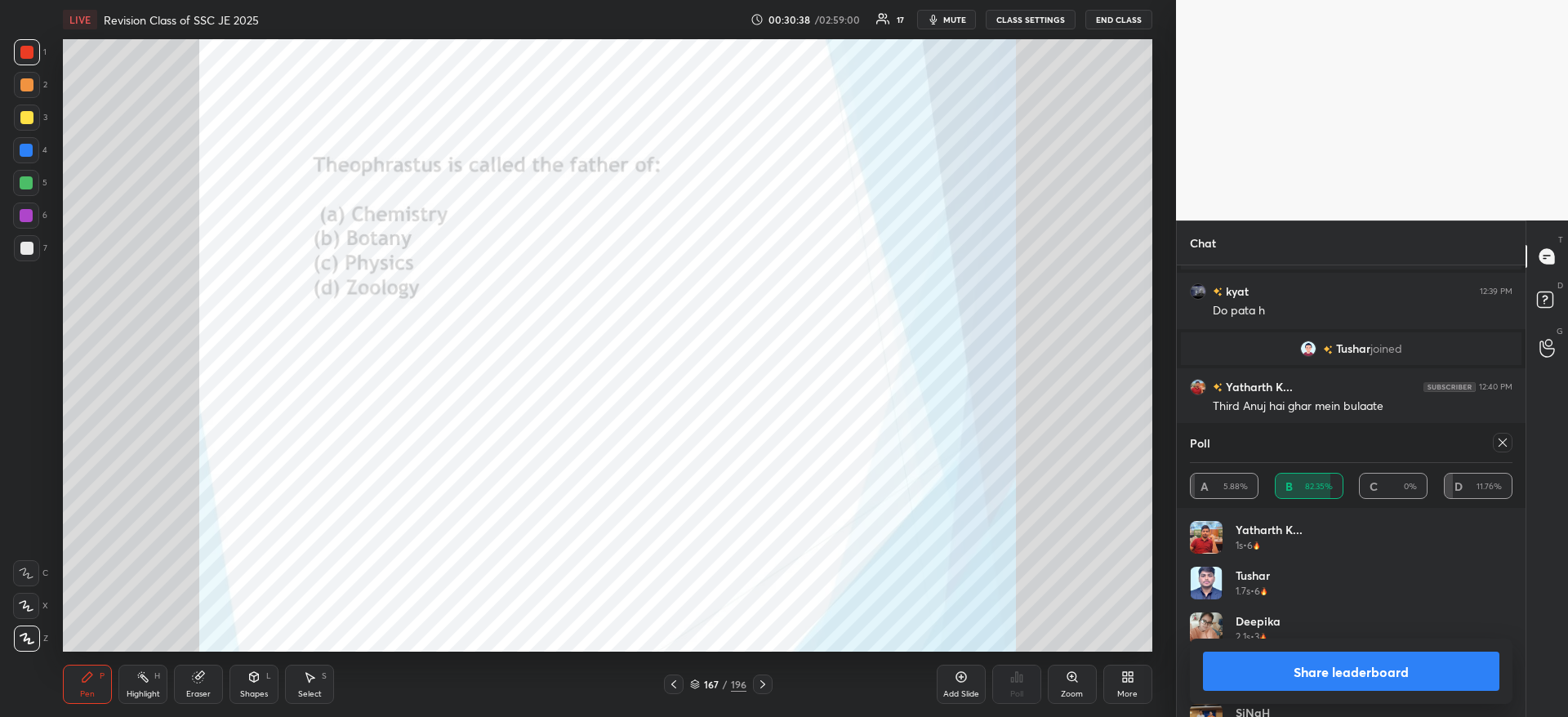
scroll to position [191, 318]
click at [1398, 666] on button "Share leaderboard" at bounding box center [1351, 672] width 296 height 40
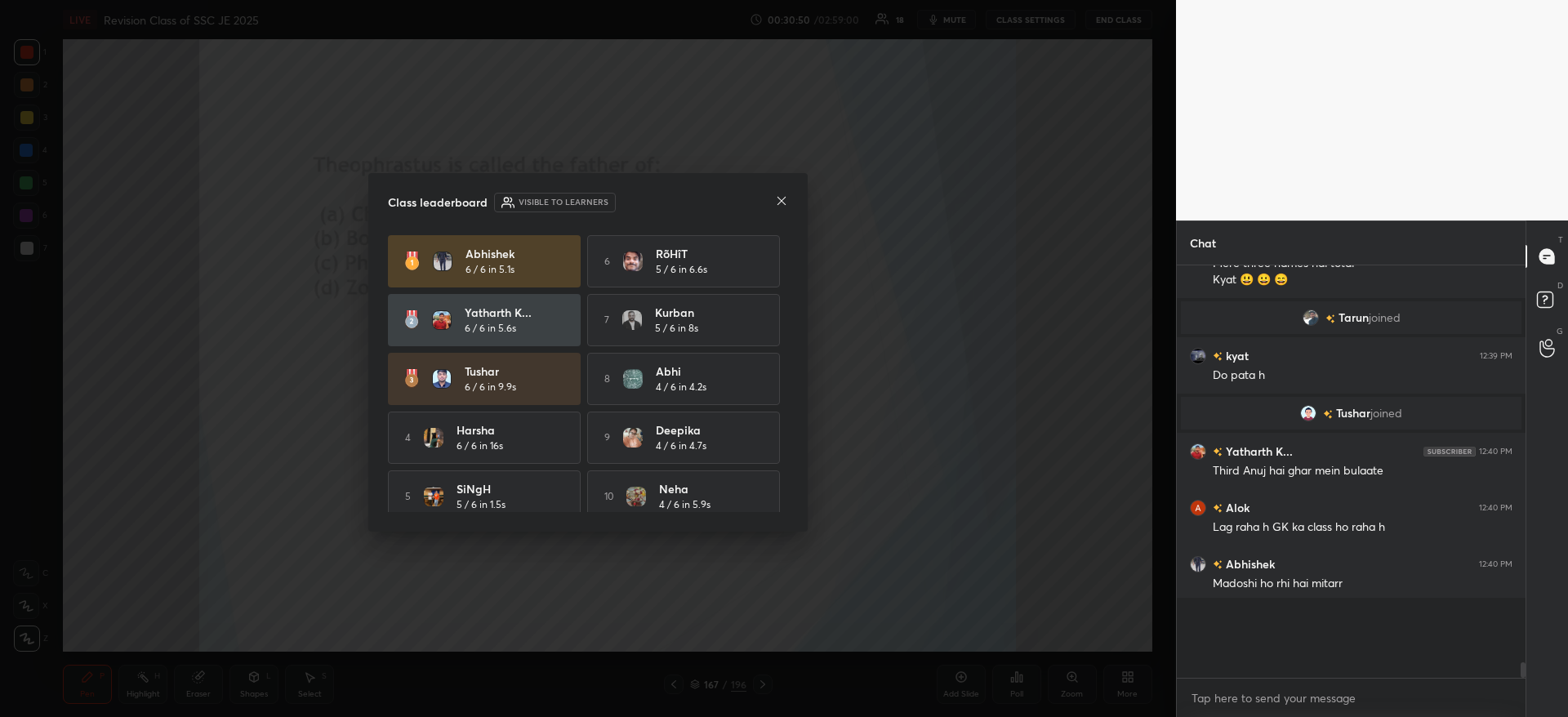
scroll to position [6, 6]
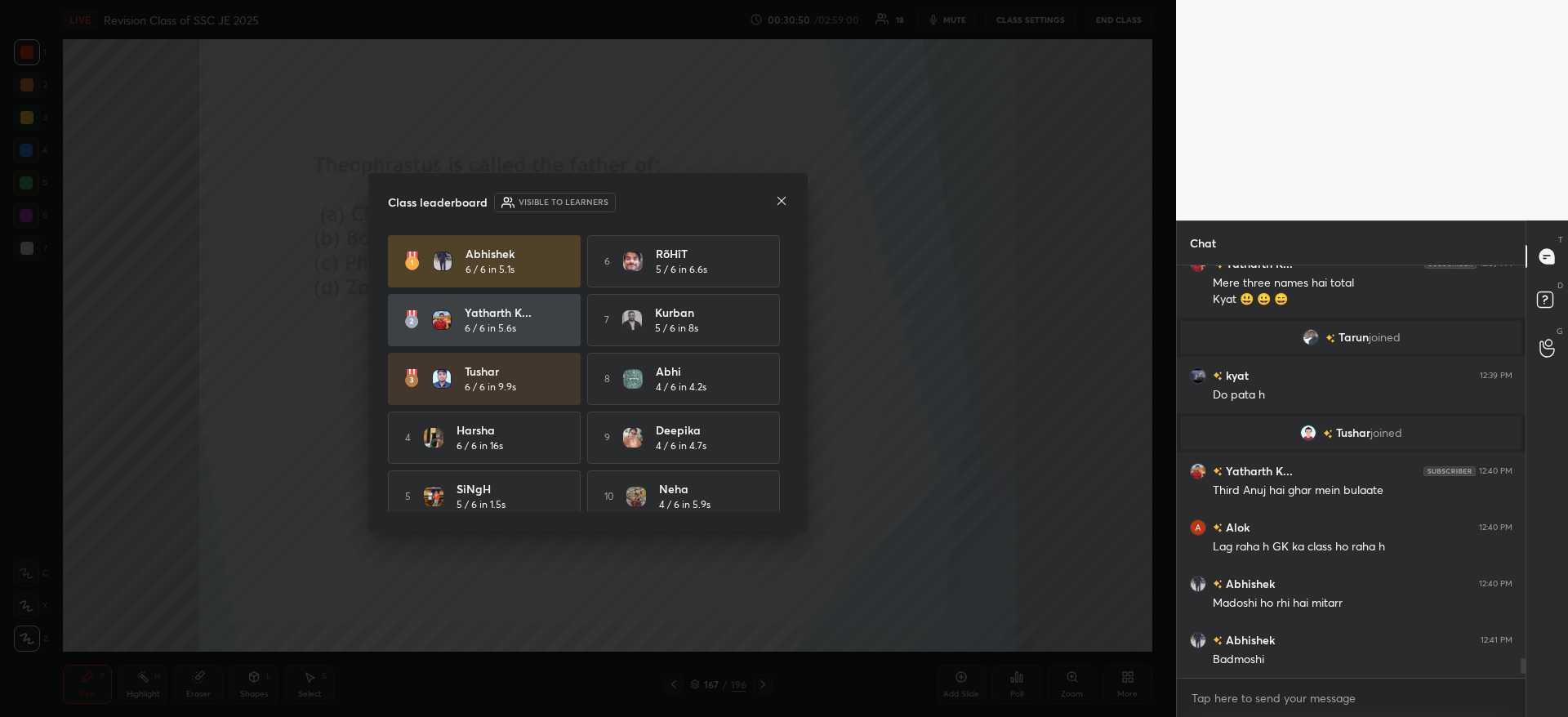
click at [782, 202] on icon at bounding box center [781, 201] width 8 height 8
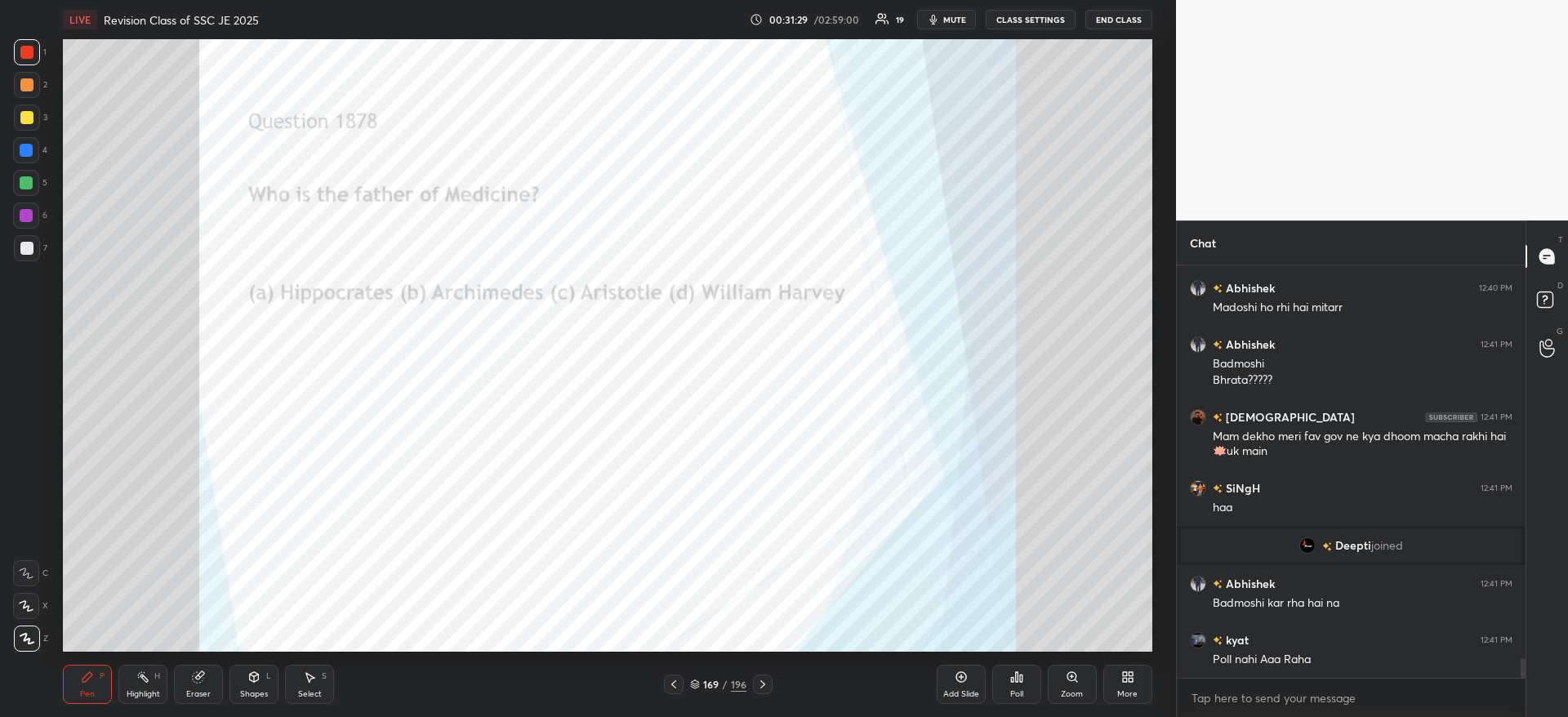
scroll to position [8499, 0]
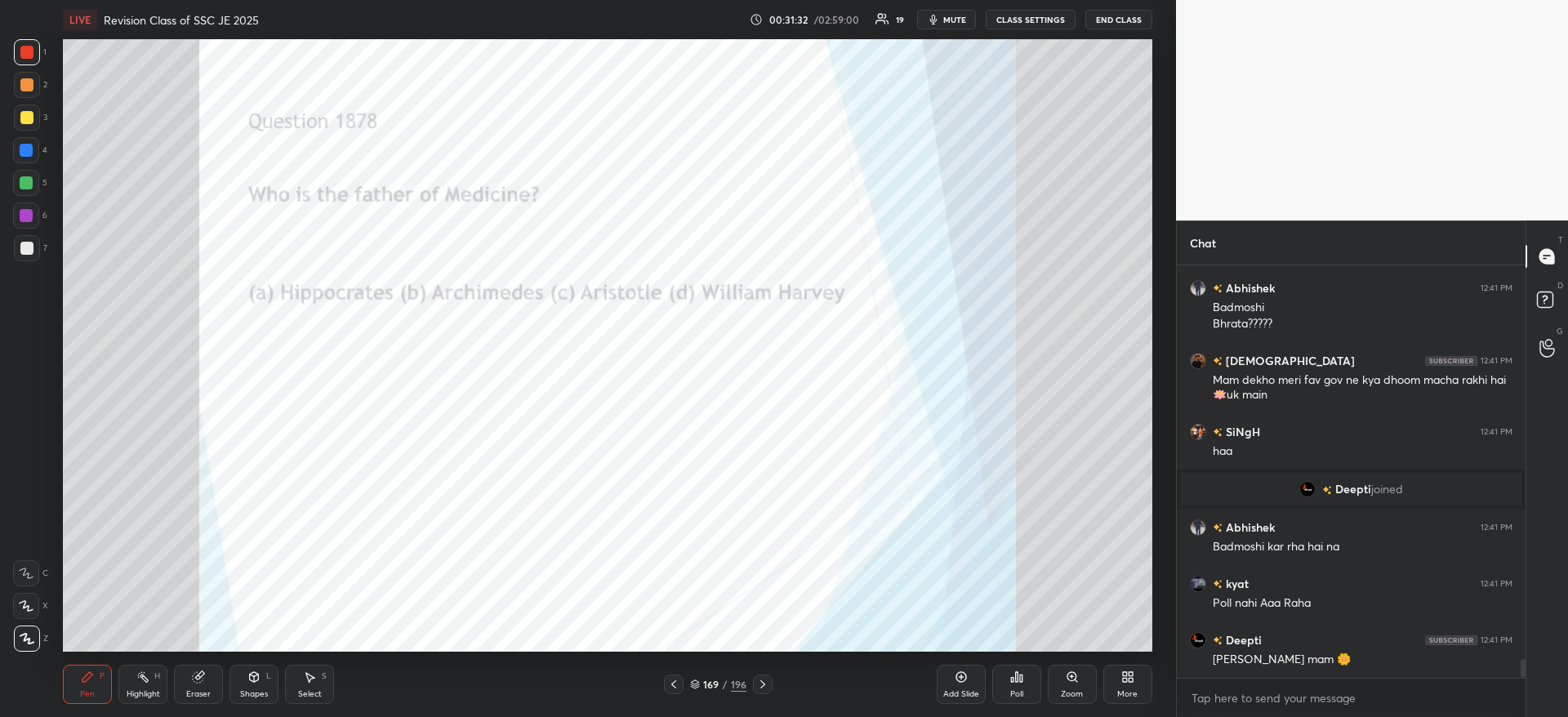
click at [1012, 686] on div "Poll" at bounding box center [1017, 684] width 49 height 40
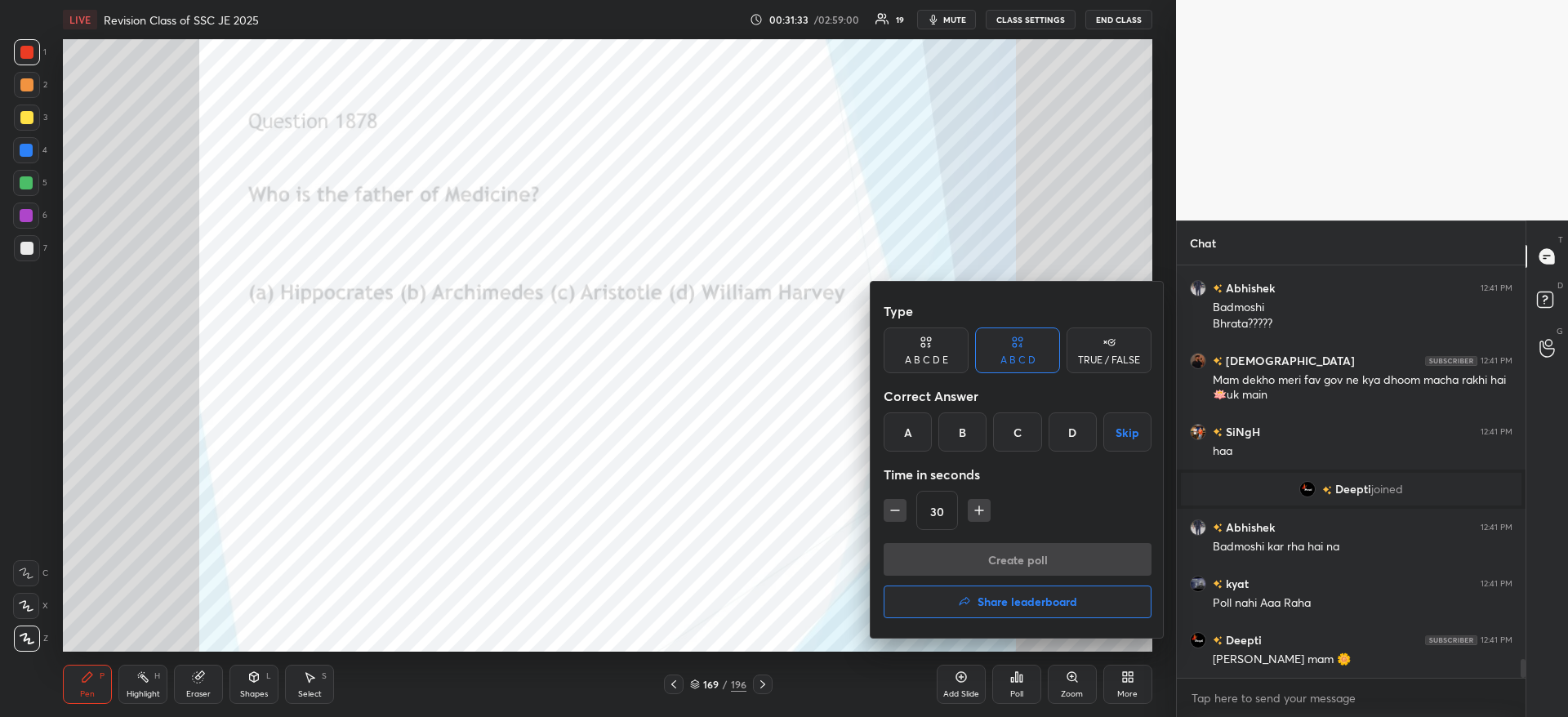
click at [910, 446] on div "A" at bounding box center [907, 432] width 49 height 40
click at [952, 547] on button "Create poll" at bounding box center [1017, 560] width 268 height 33
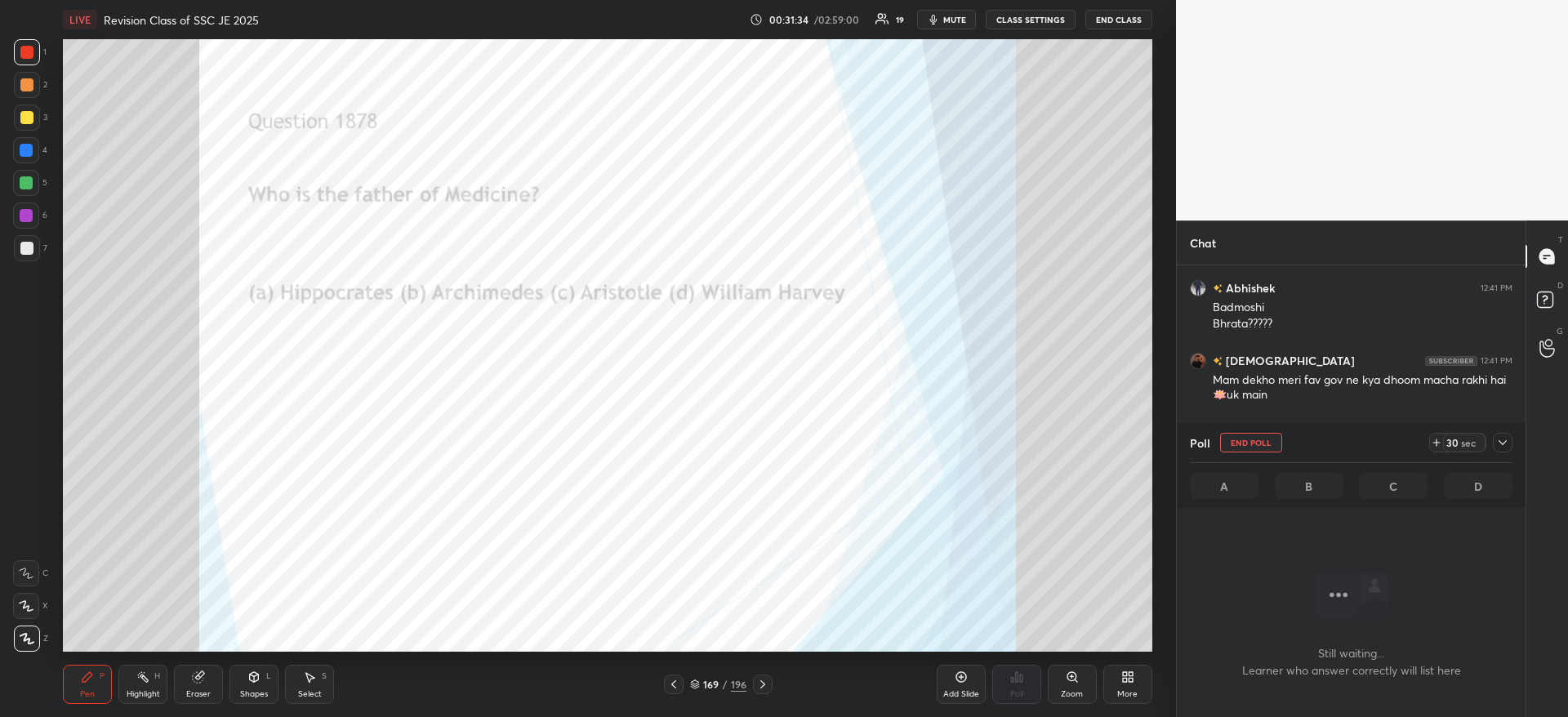
scroll to position [323, 344]
click at [1496, 440] on icon at bounding box center [1502, 443] width 13 height 13
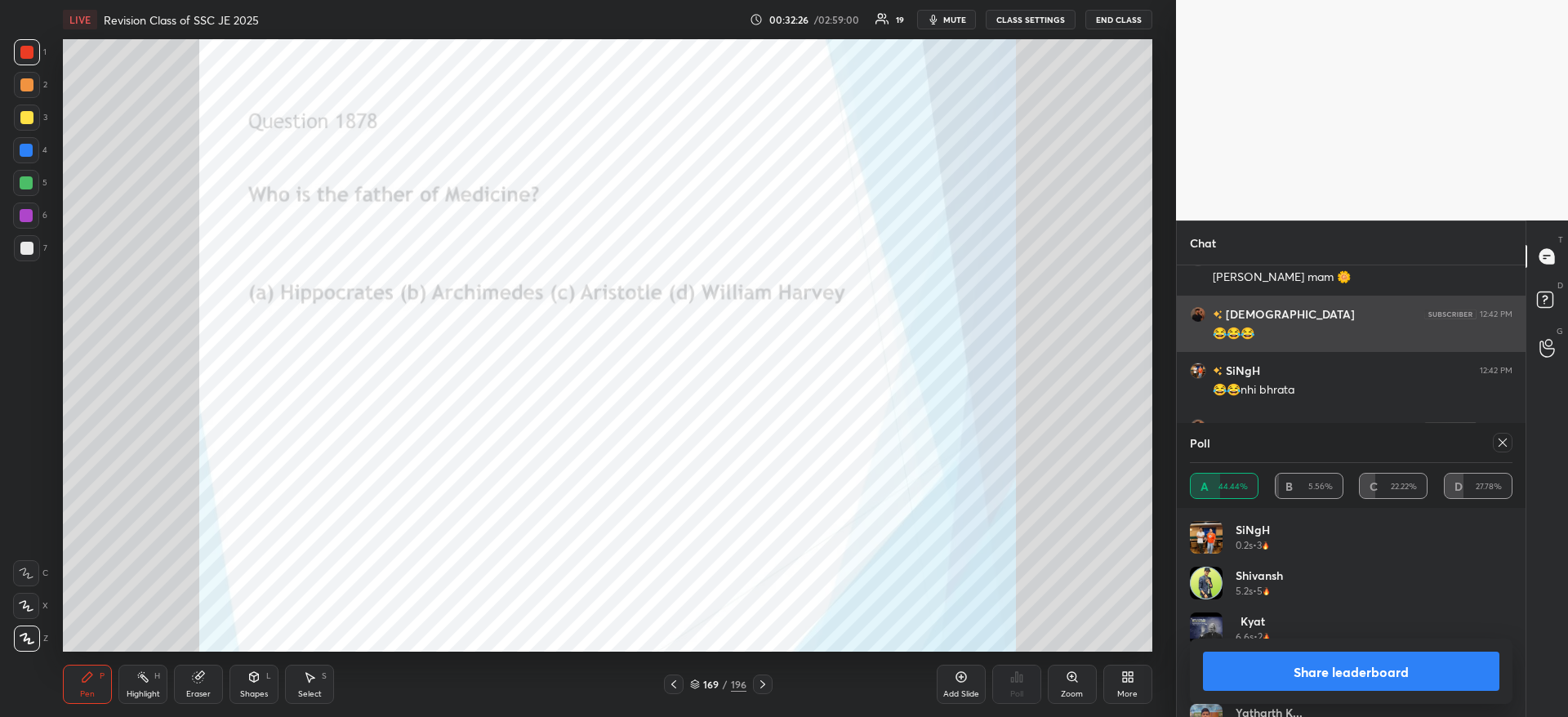
scroll to position [8937, 0]
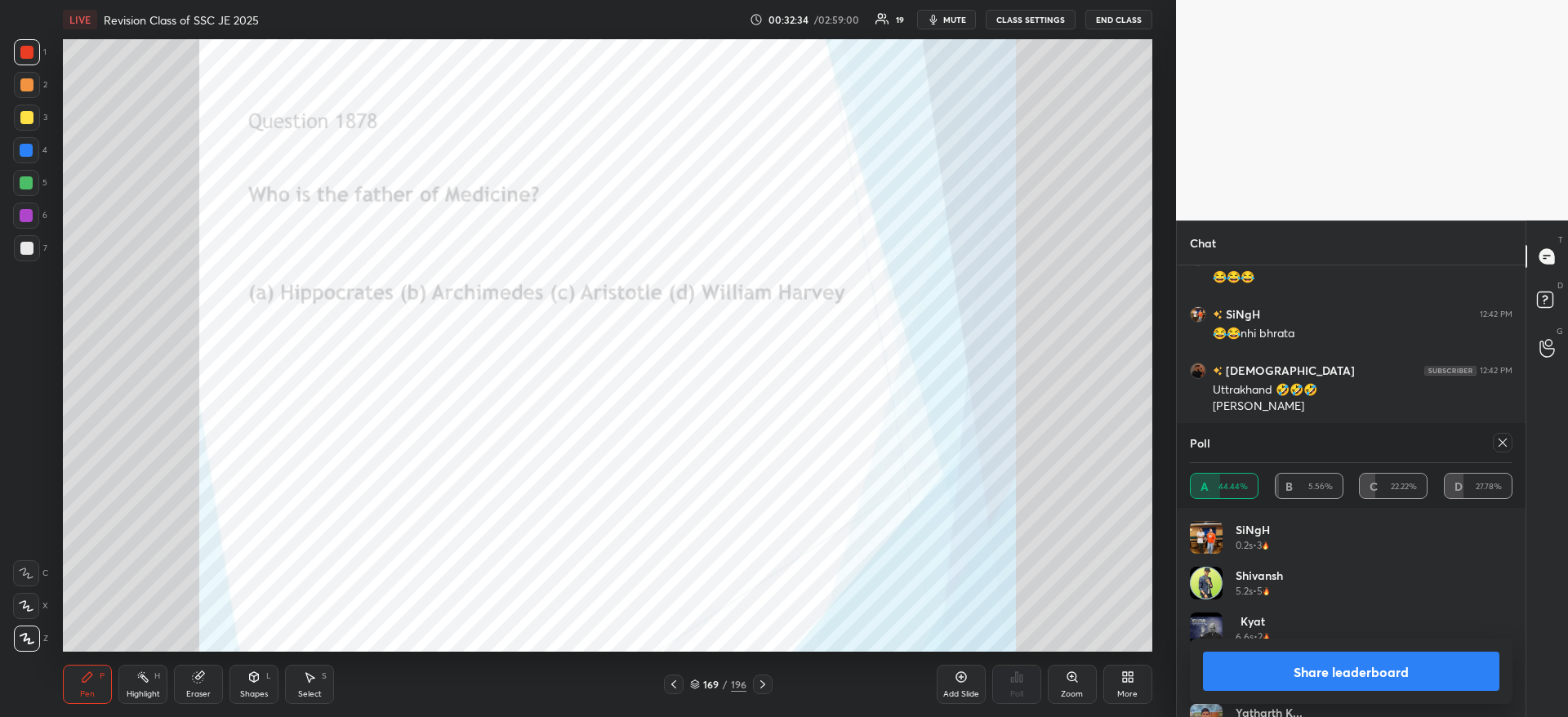
click at [1371, 665] on button "Share leaderboard" at bounding box center [1351, 672] width 296 height 40
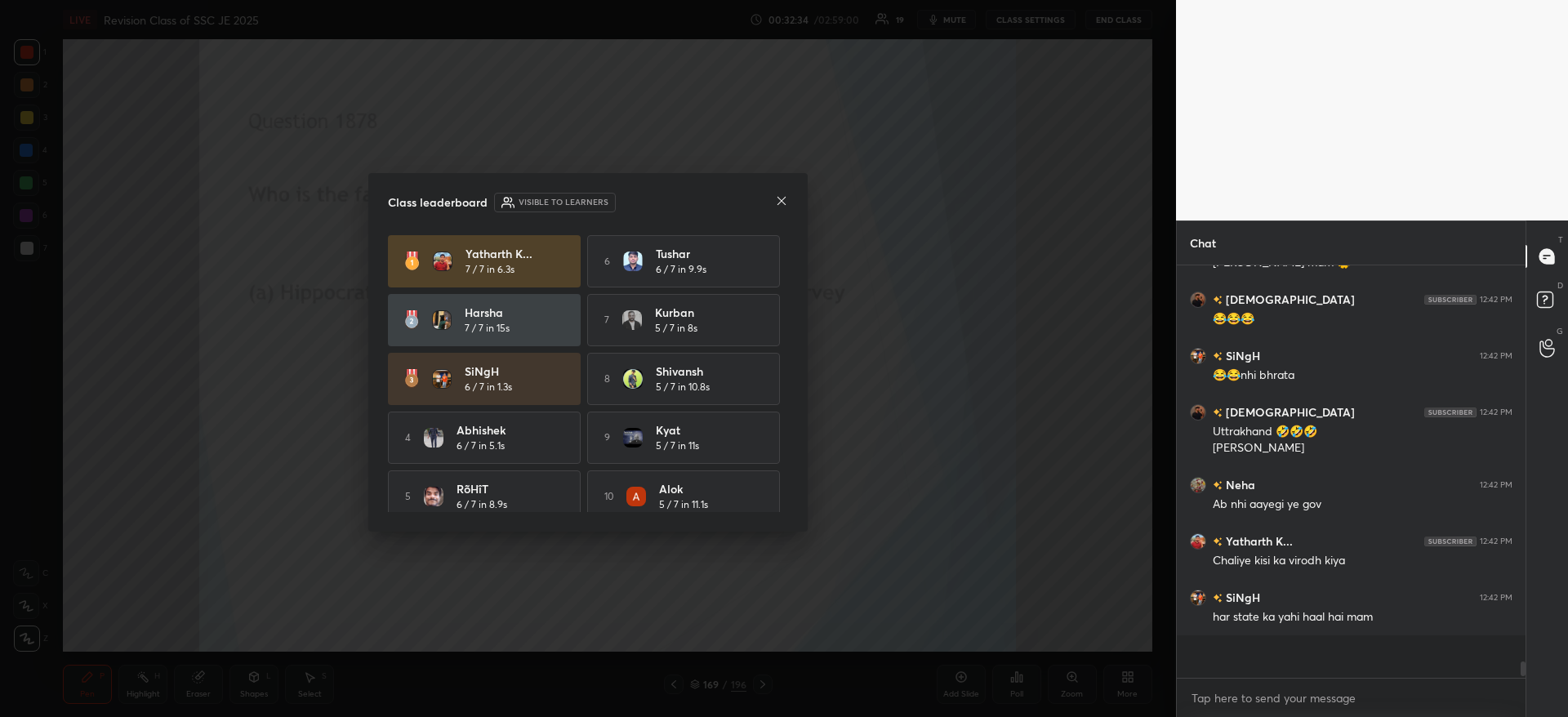
scroll to position [8856, 0]
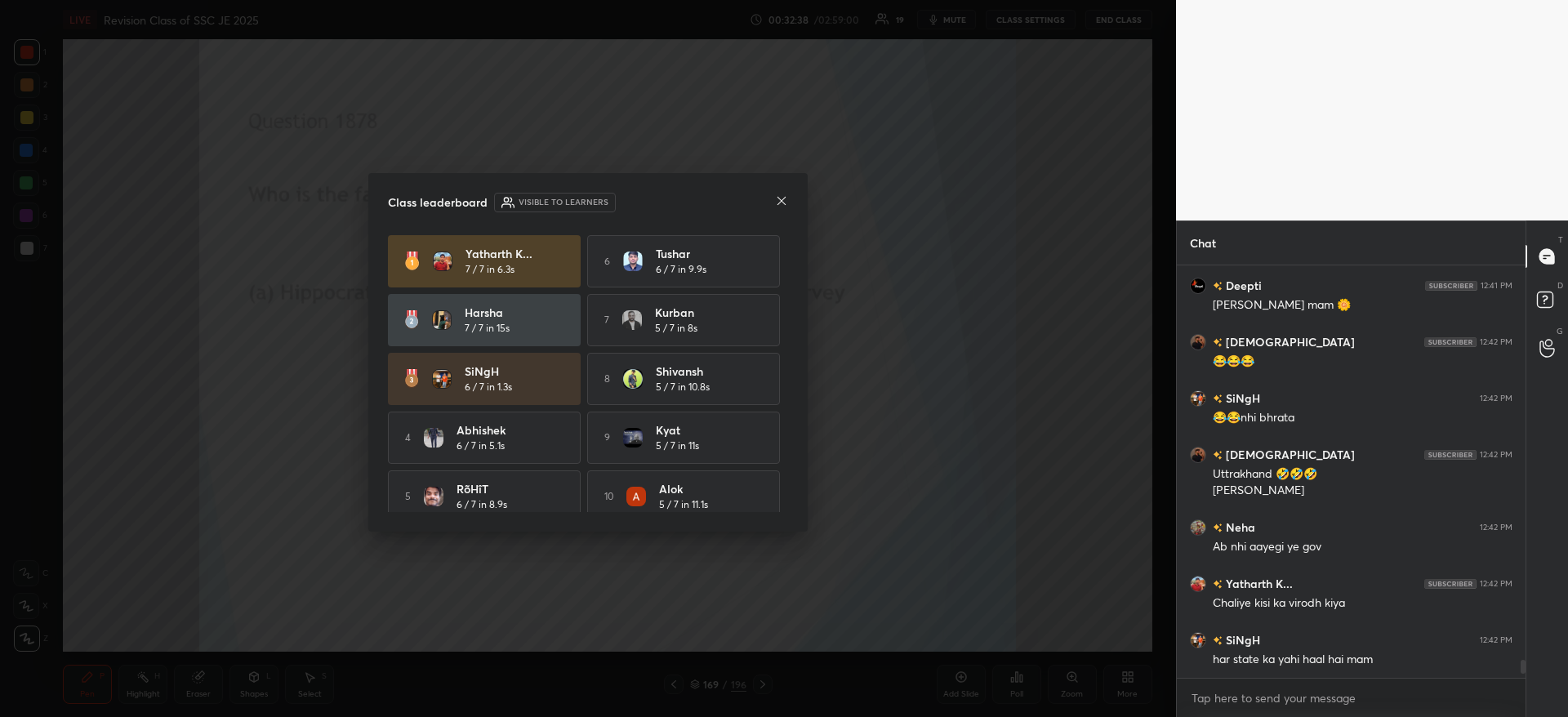
click at [786, 203] on icon at bounding box center [781, 201] width 13 height 13
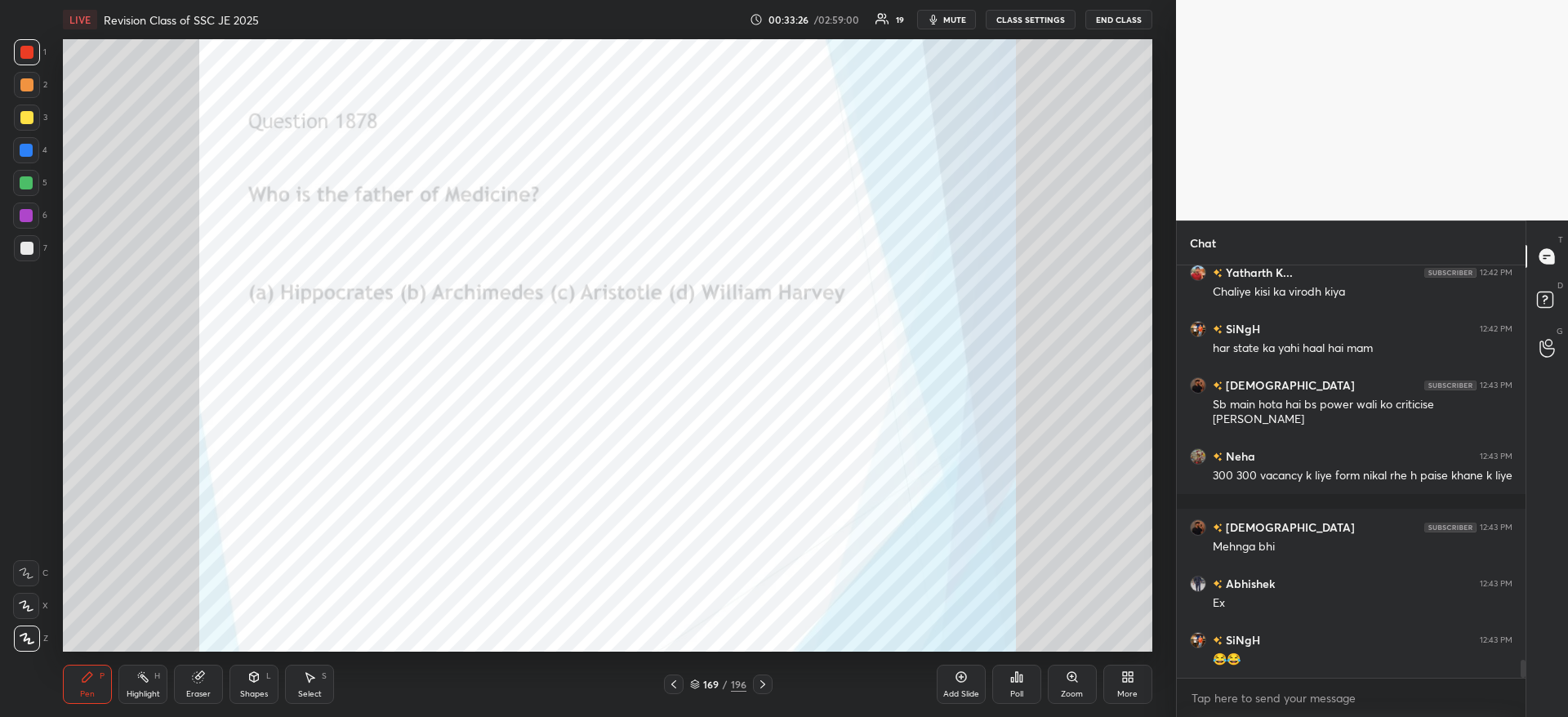
scroll to position [9221, 0]
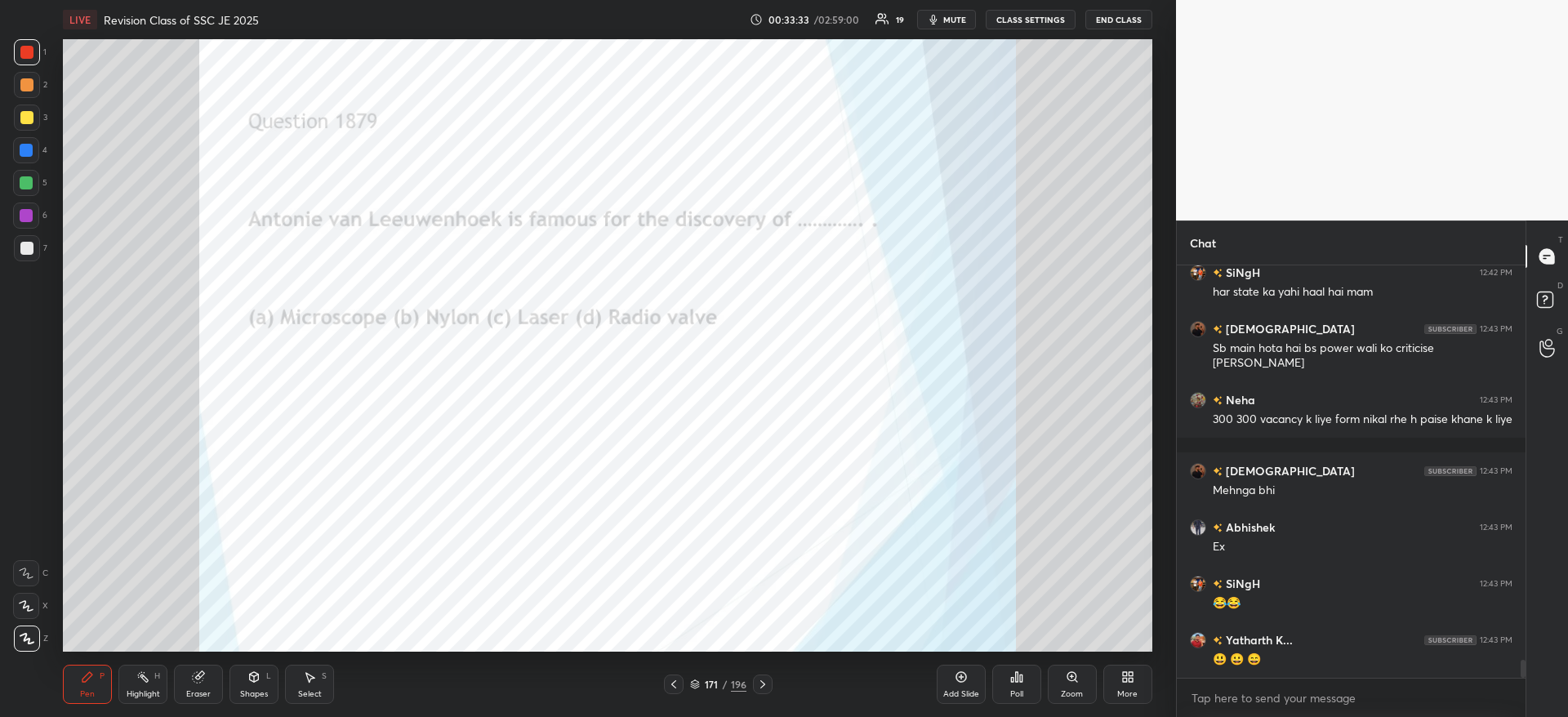
click at [1024, 684] on div "Poll" at bounding box center [1017, 684] width 49 height 40
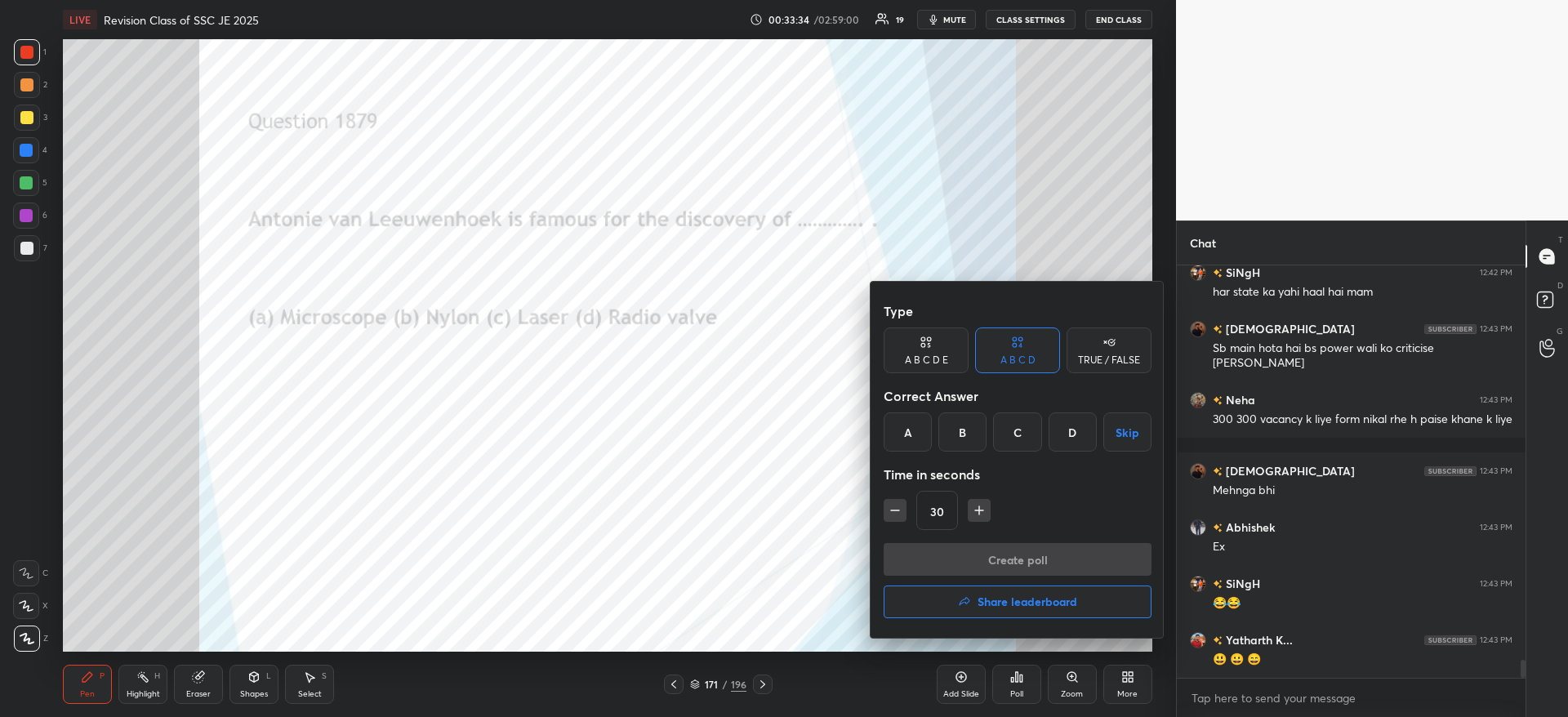
click at [910, 430] on div "A" at bounding box center [907, 432] width 49 height 40
click at [928, 561] on button "Create poll" at bounding box center [1017, 560] width 268 height 33
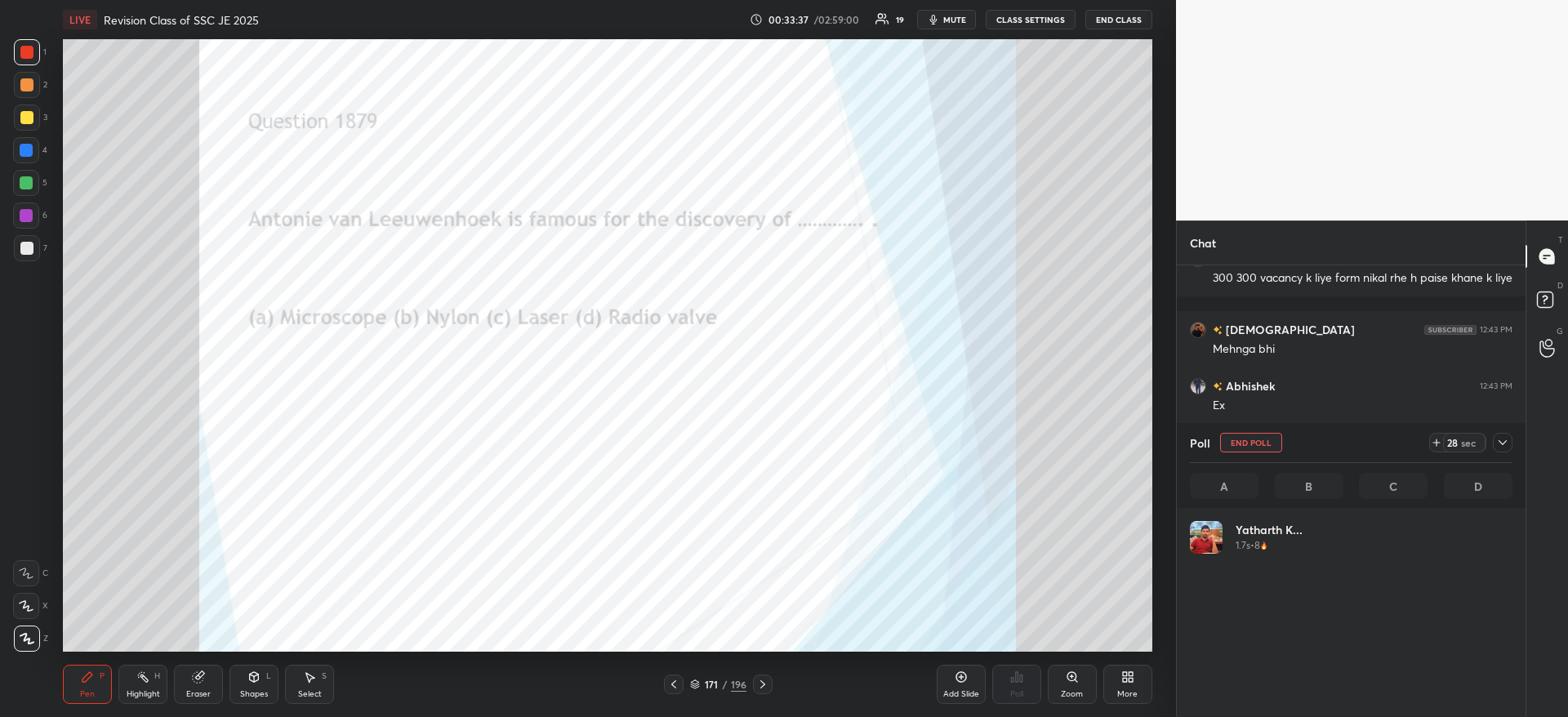
scroll to position [6, 6]
click at [1494, 445] on div at bounding box center [1502, 443] width 20 height 20
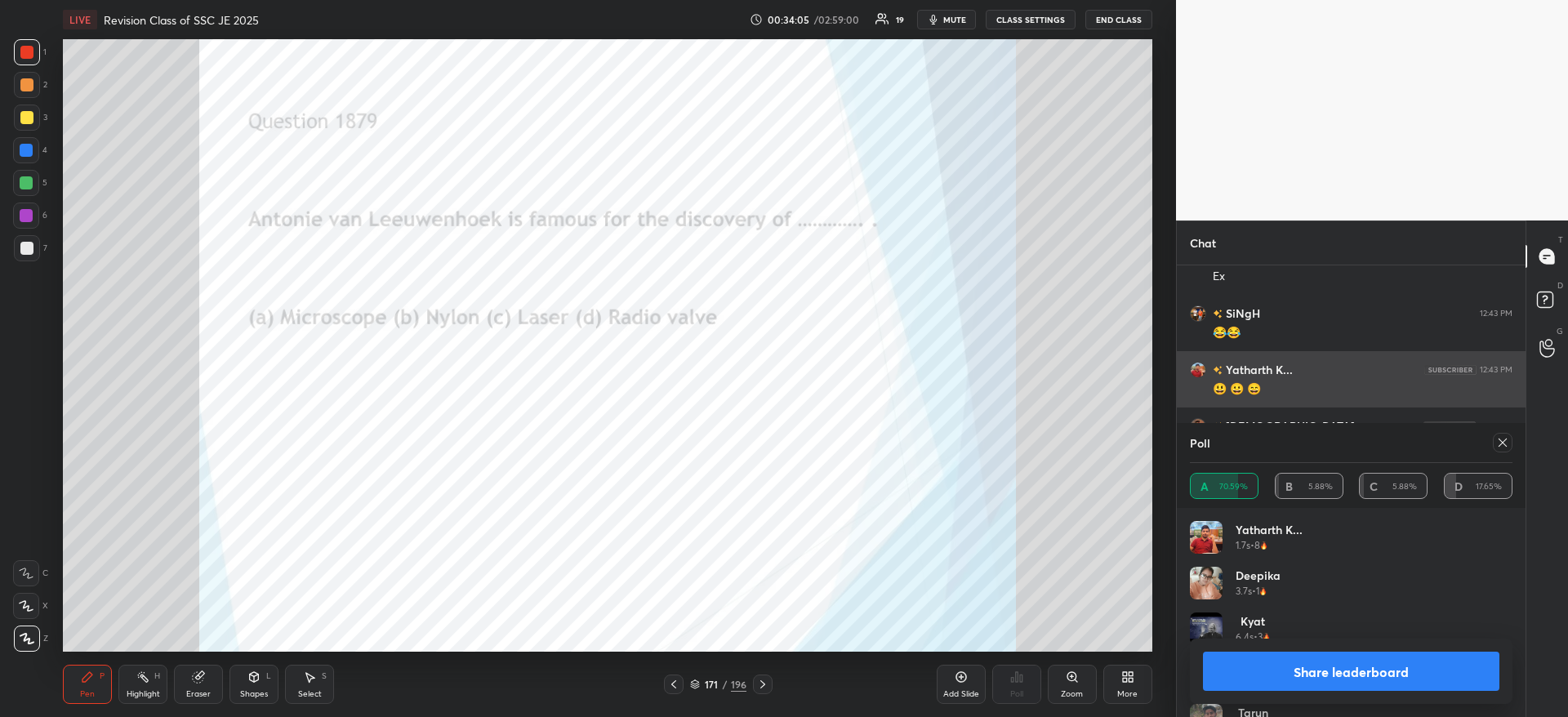
scroll to position [9547, 0]
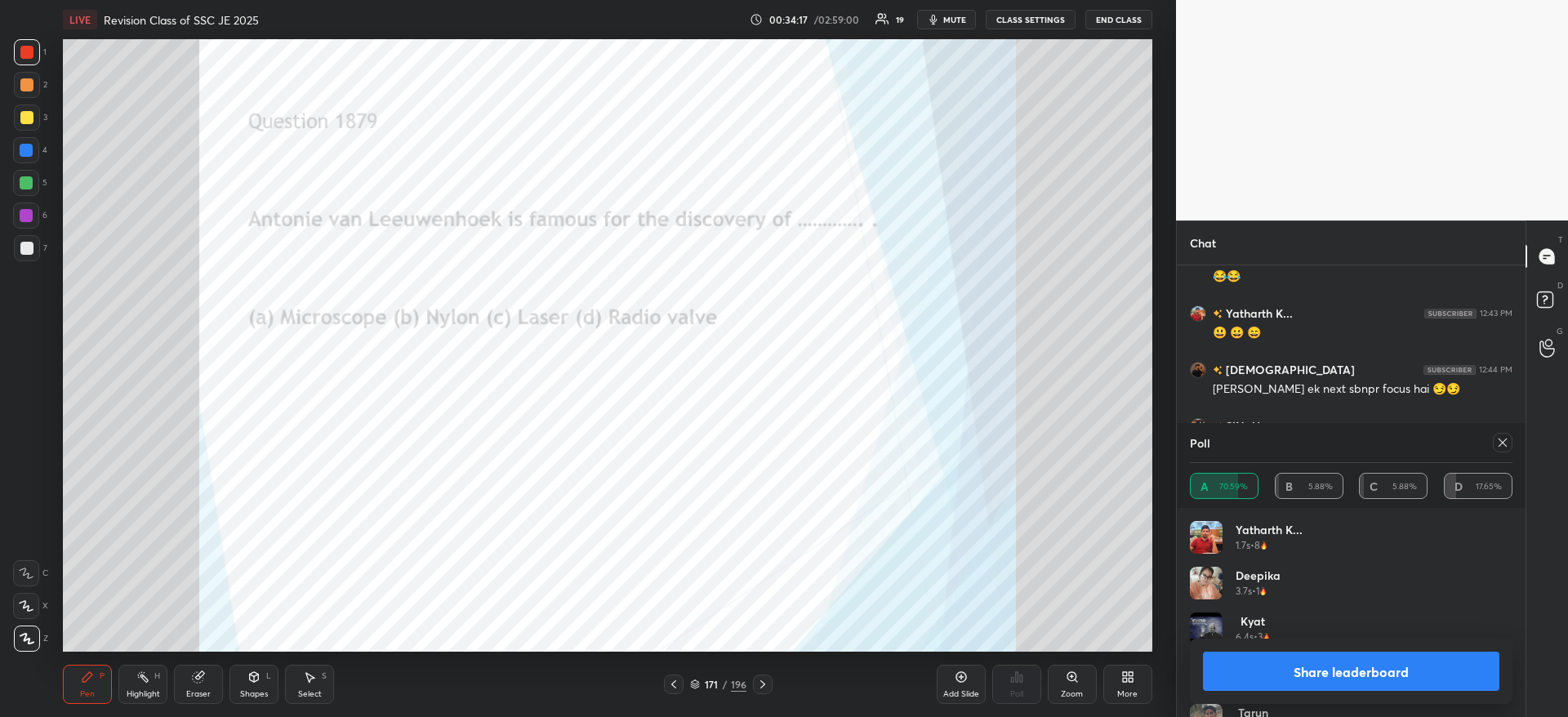
click at [1353, 666] on button "Share leaderboard" at bounding box center [1351, 672] width 296 height 40
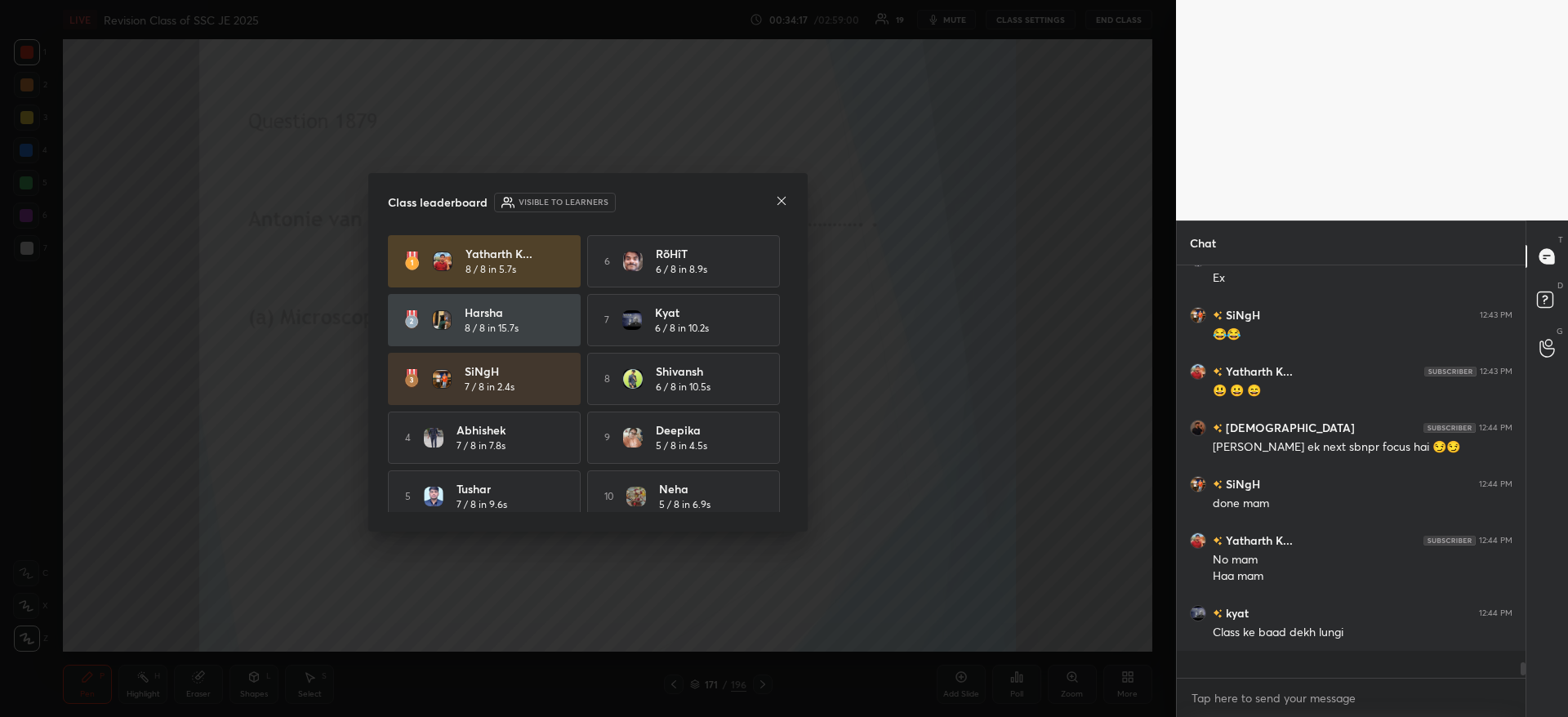
scroll to position [9472, 0]
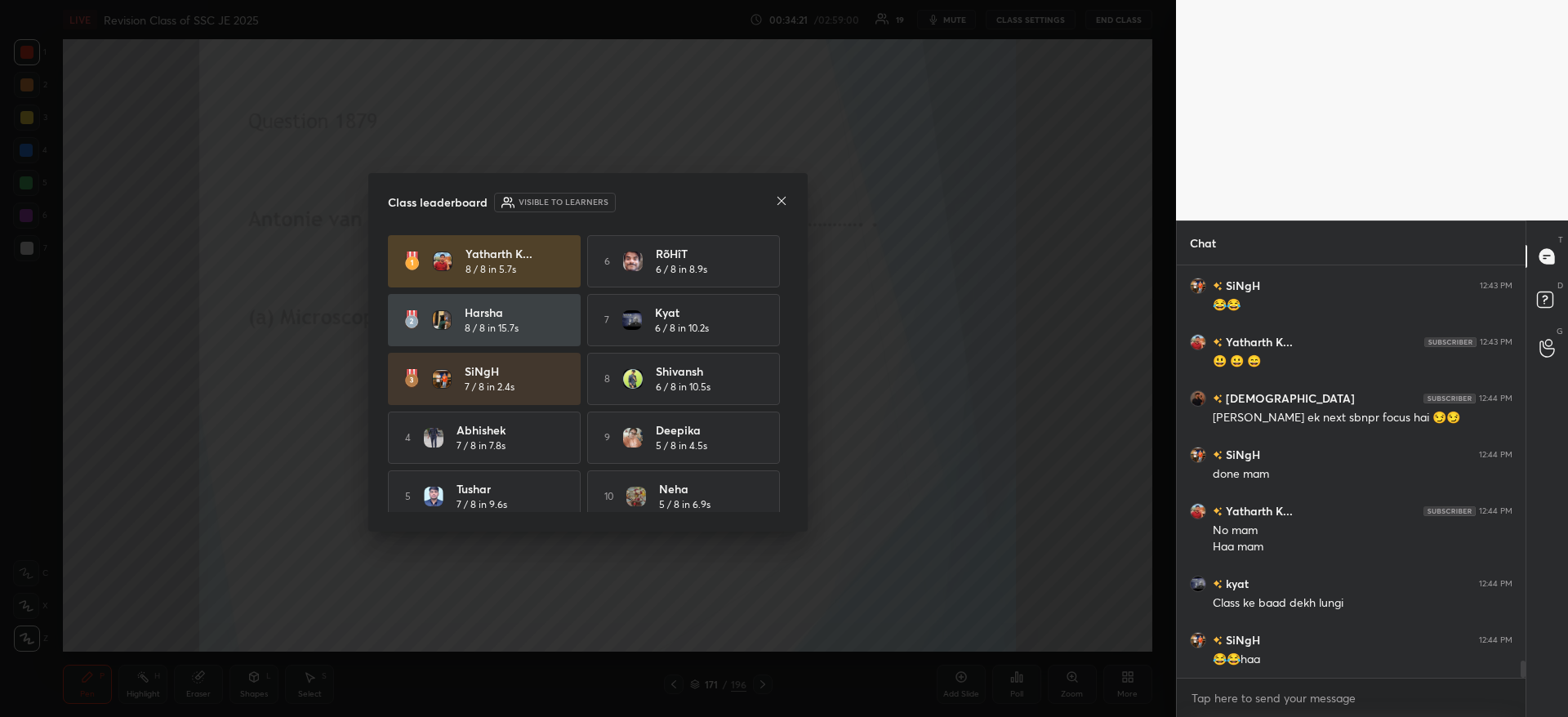
click at [785, 206] on icon at bounding box center [781, 201] width 13 height 13
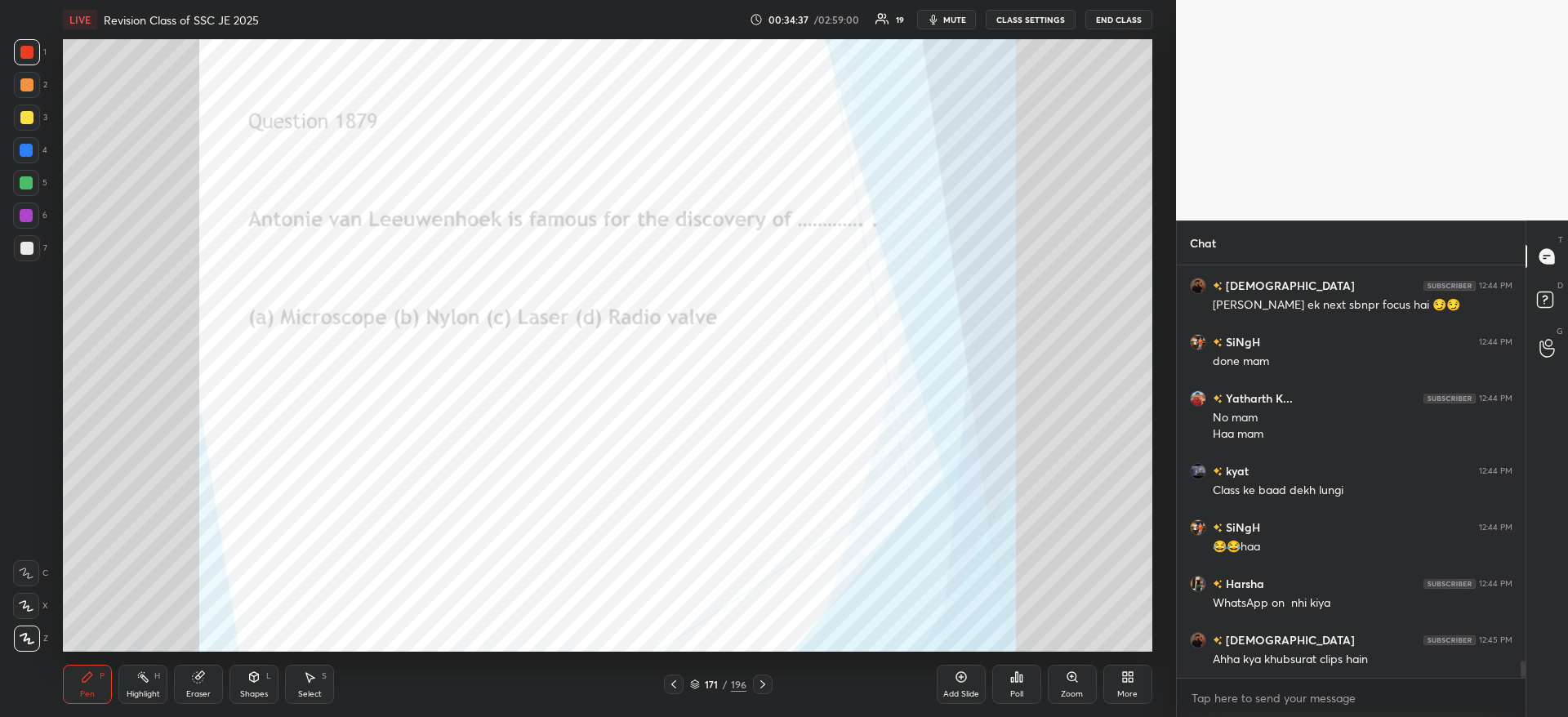
scroll to position [9688, 0]
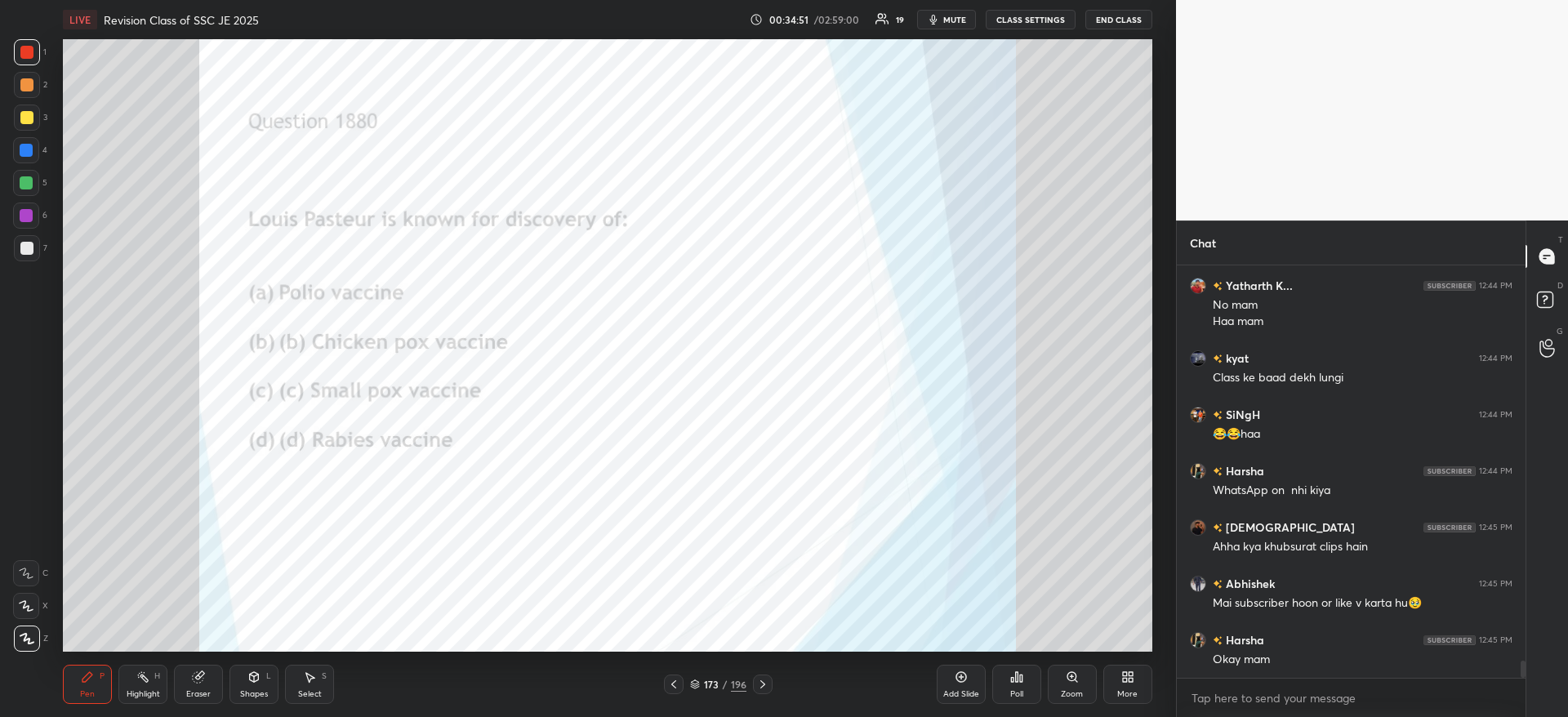
click at [1018, 682] on icon at bounding box center [1017, 677] width 13 height 13
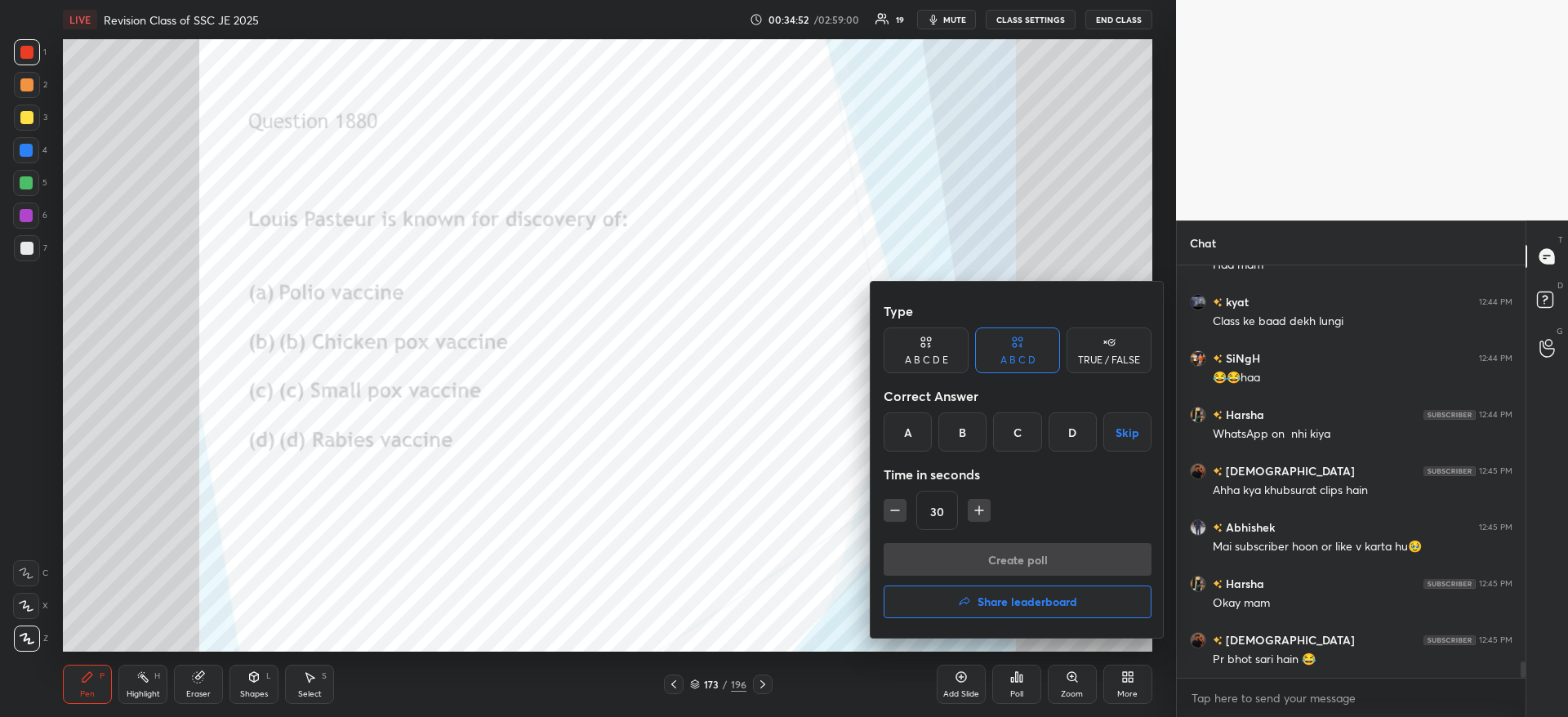
click at [1067, 427] on div "D" at bounding box center [1072, 432] width 49 height 40
click at [1043, 558] on button "Create poll" at bounding box center [1017, 560] width 268 height 33
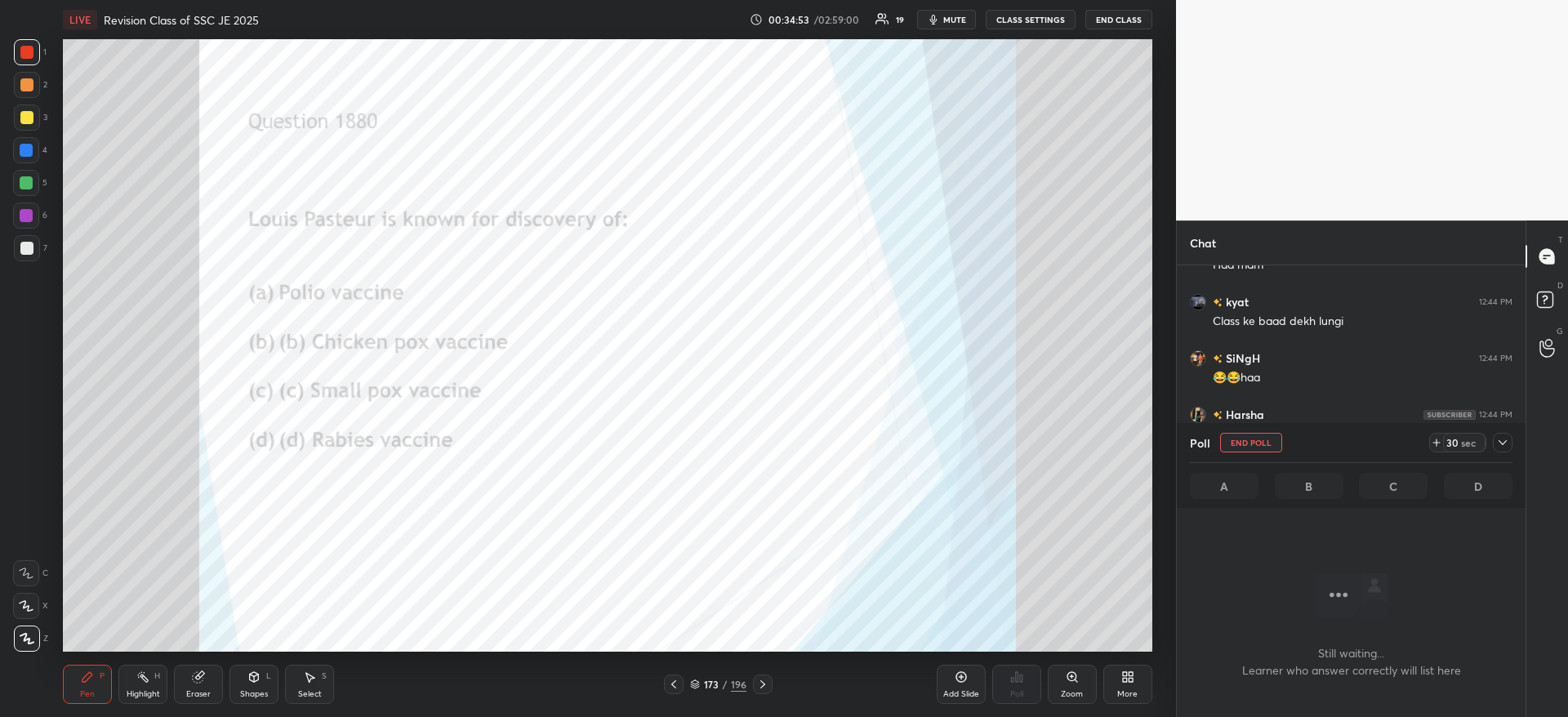
scroll to position [361, 344]
click at [1505, 440] on icon at bounding box center [1502, 443] width 13 height 13
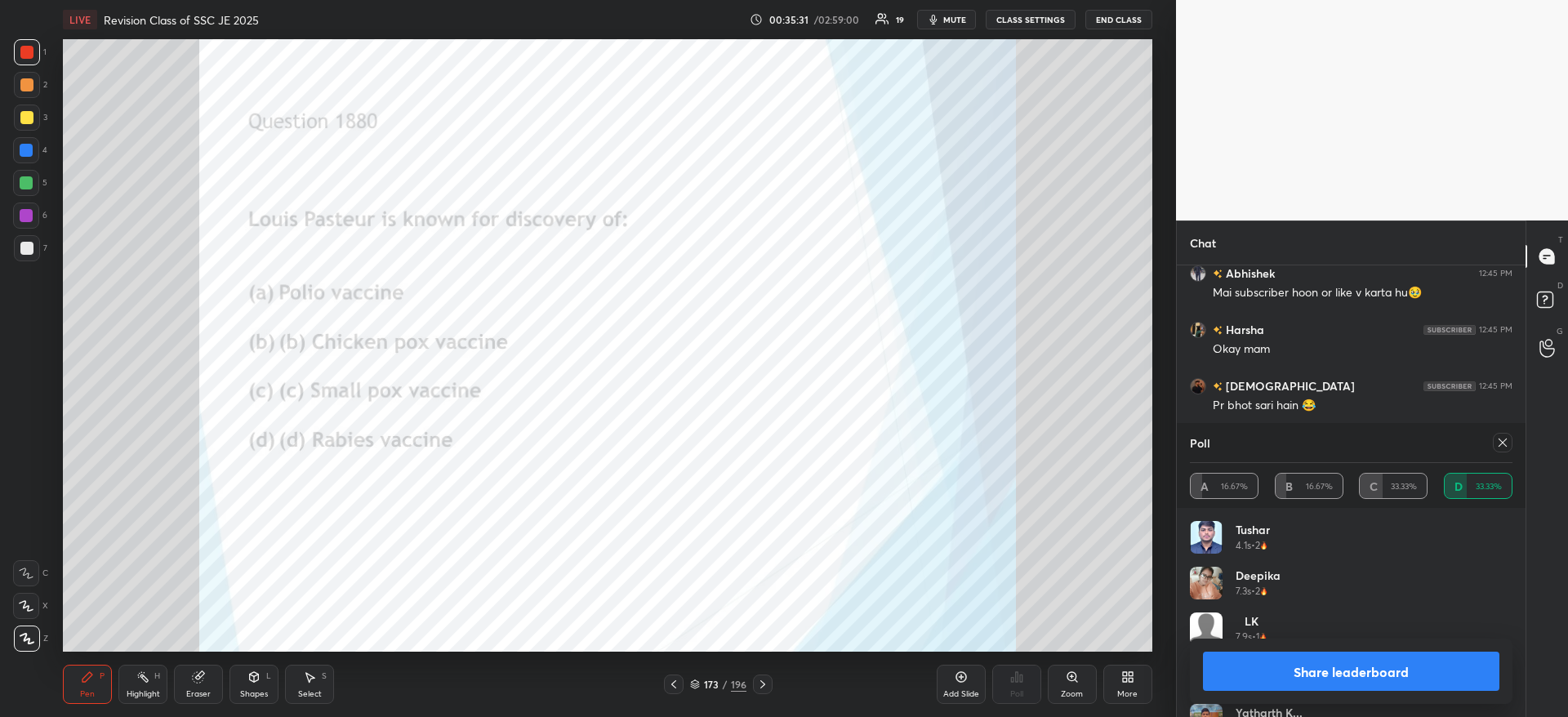
scroll to position [10111, 0]
click at [1445, 659] on button "Share leaderboard" at bounding box center [1351, 672] width 296 height 40
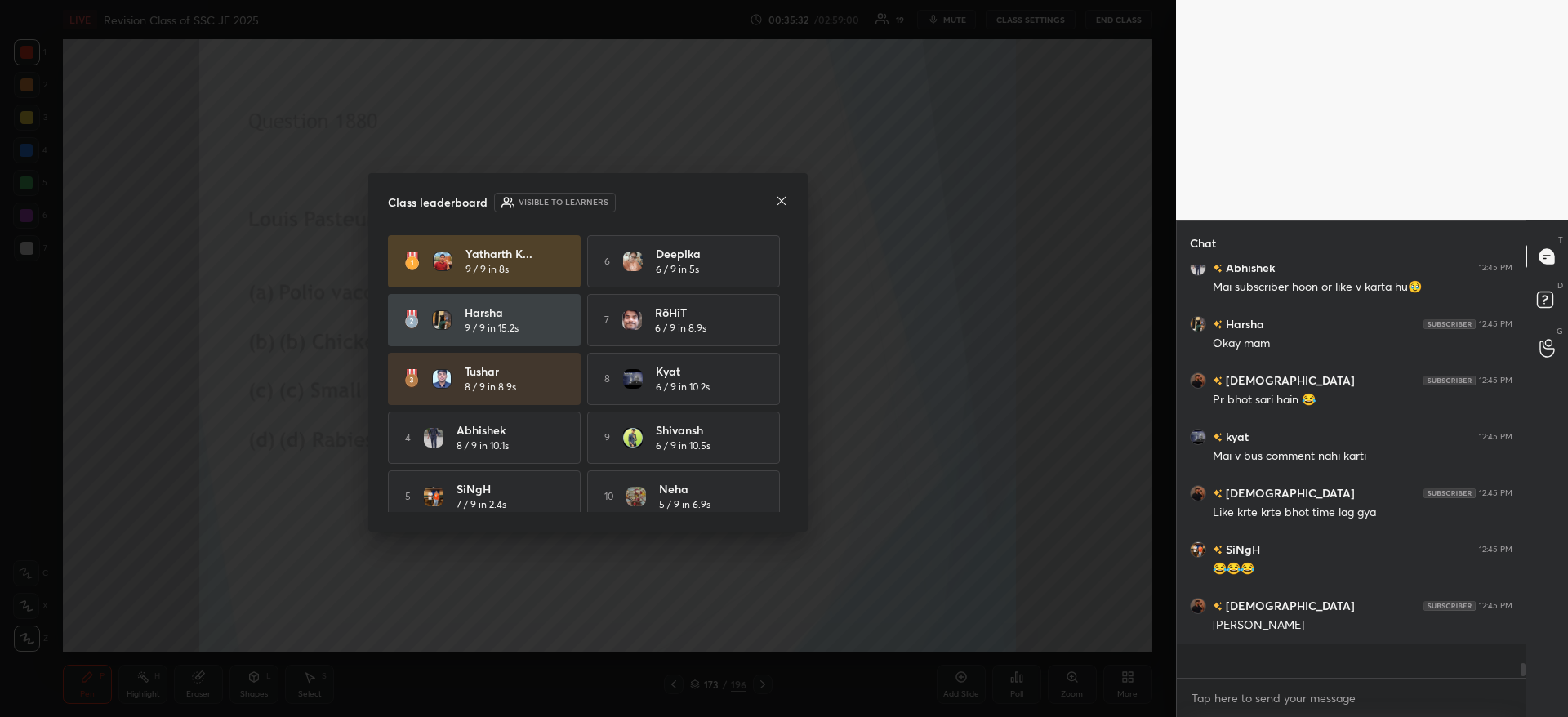
scroll to position [10040, 0]
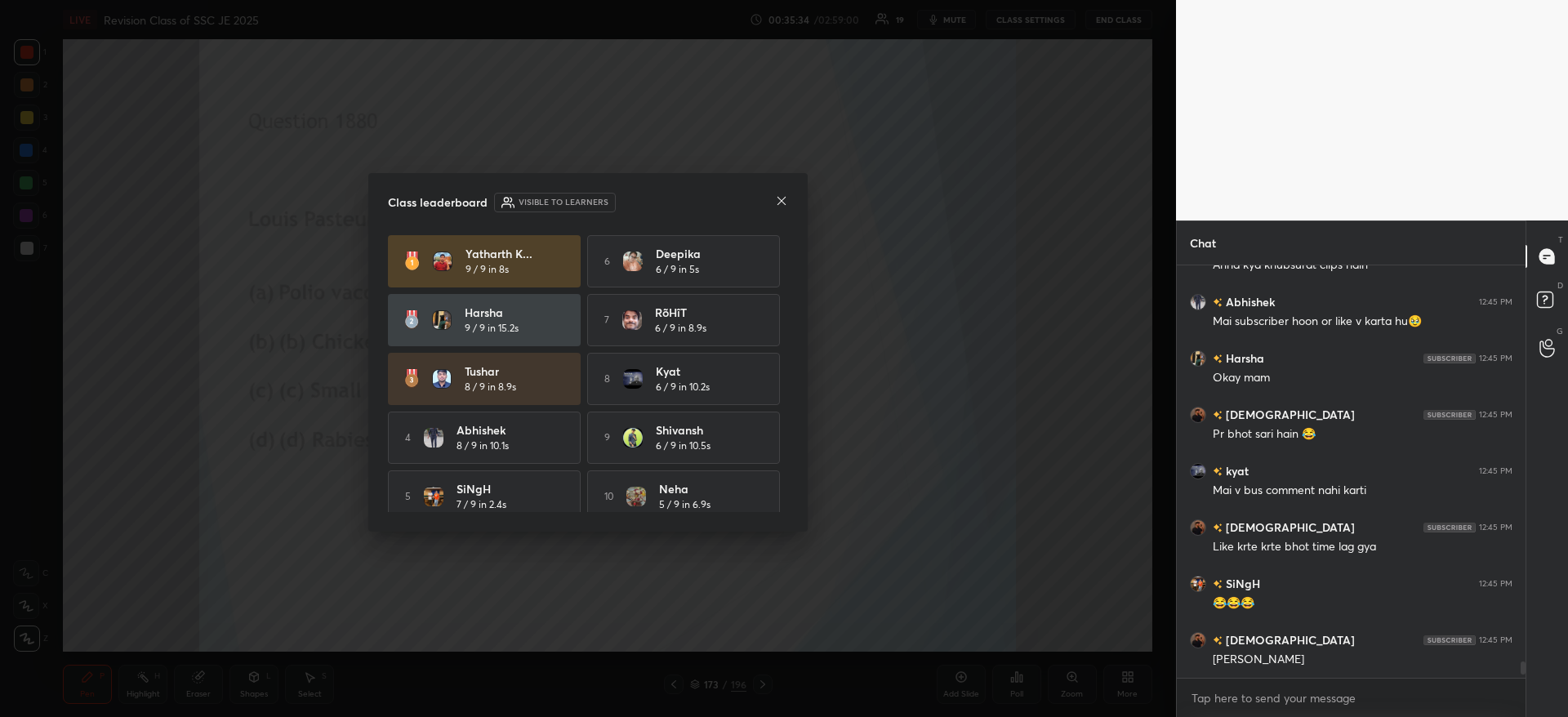
click at [783, 198] on icon at bounding box center [781, 201] width 13 height 13
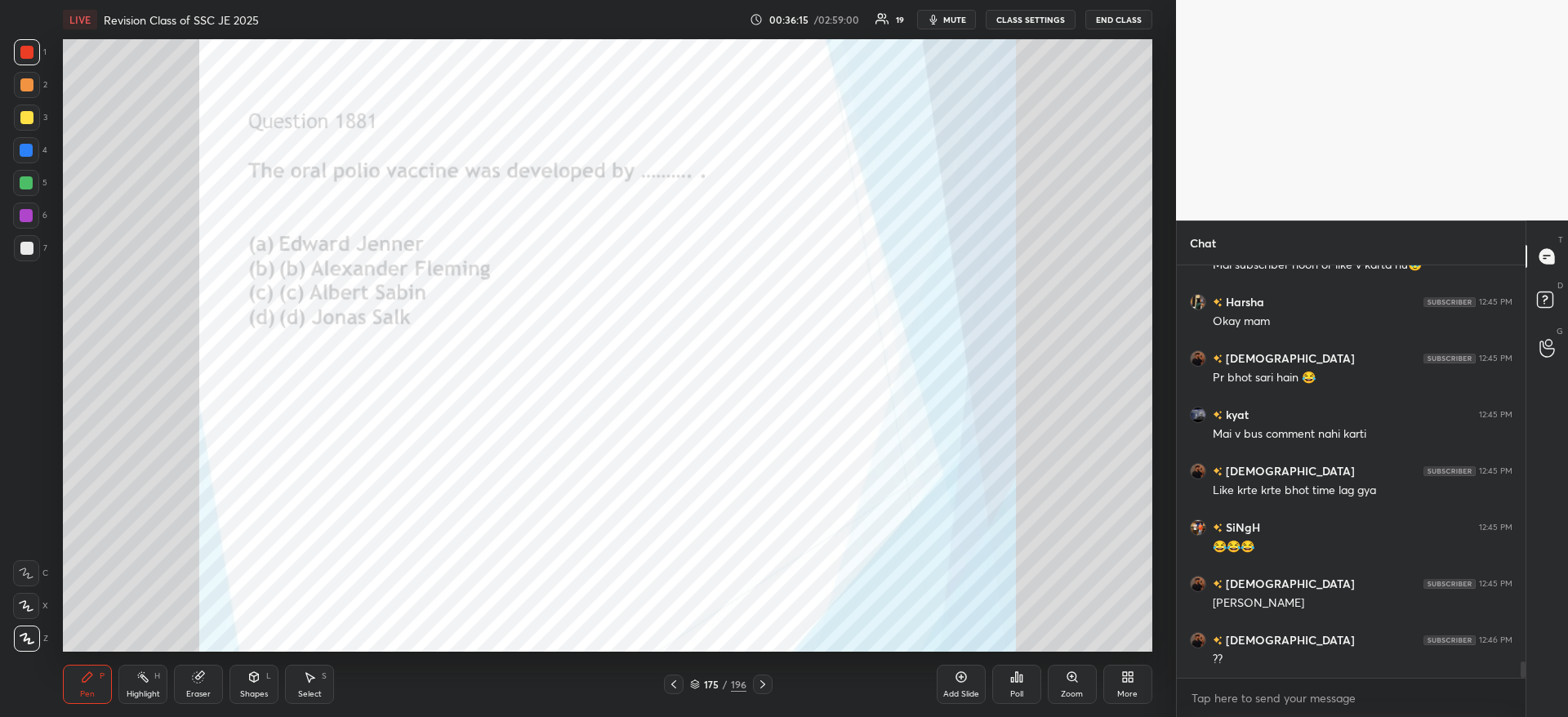
scroll to position [10139, 0]
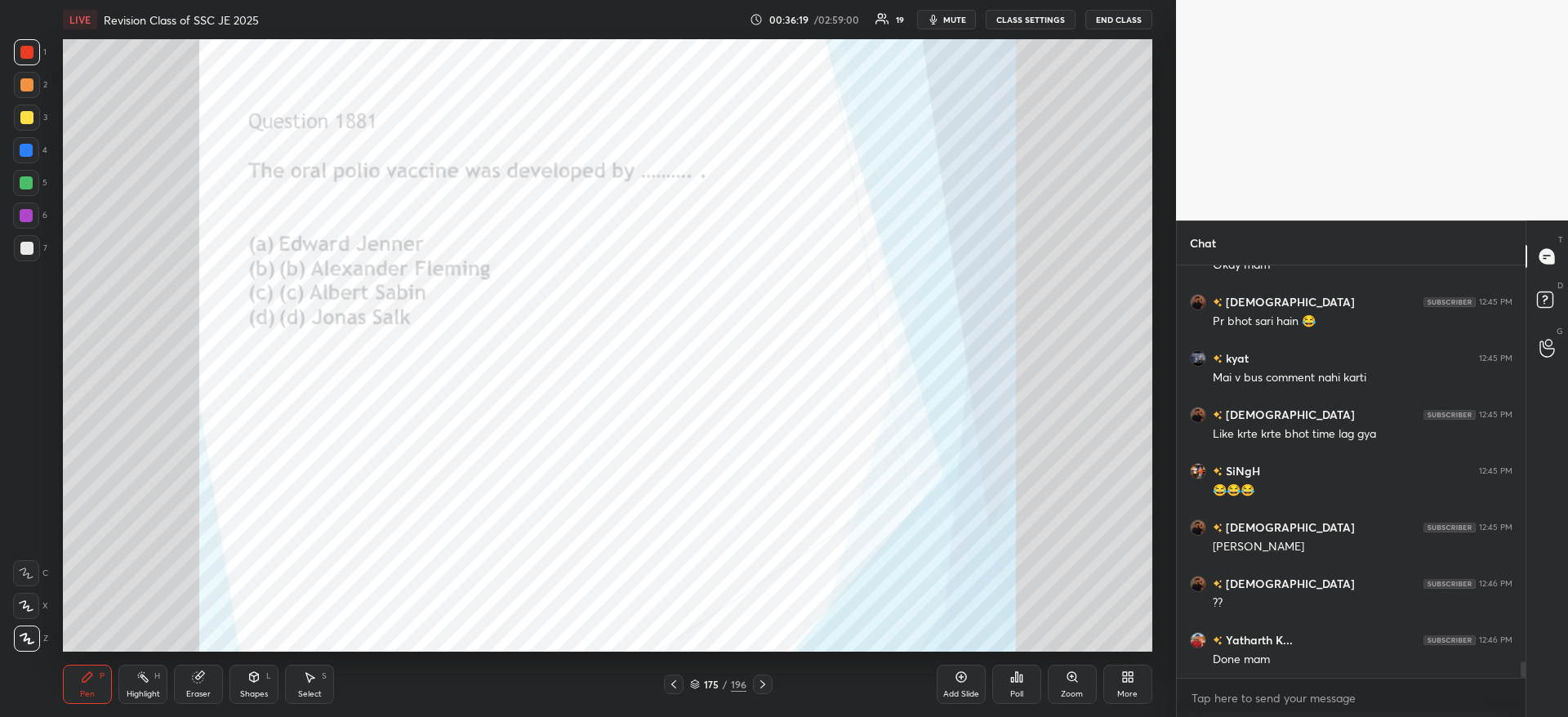
click at [1025, 679] on div "Poll" at bounding box center [1017, 684] width 49 height 40
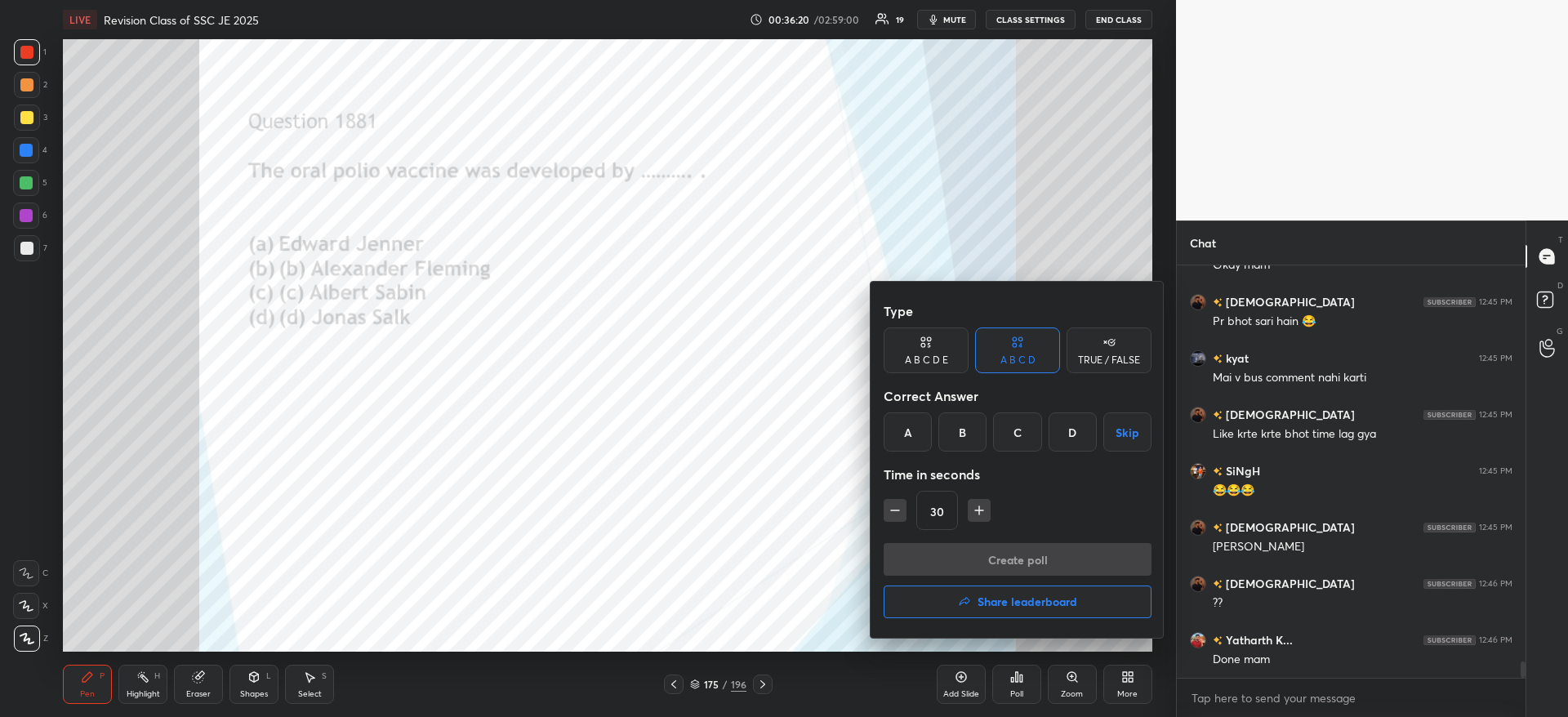
click at [1021, 432] on div "C" at bounding box center [1017, 432] width 49 height 40
click at [1026, 557] on button "Create poll" at bounding box center [1017, 560] width 268 height 33
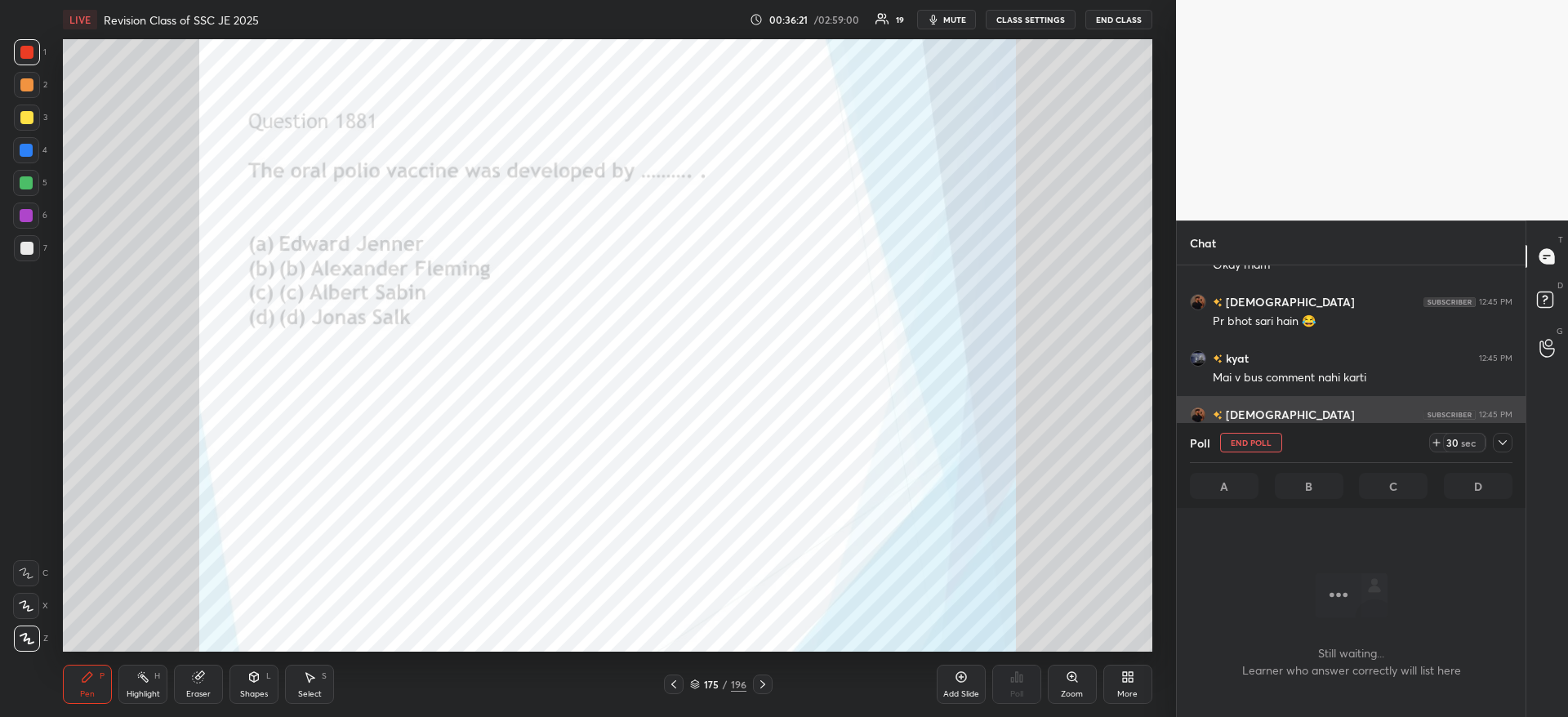
scroll to position [361, 344]
click at [1505, 449] on div at bounding box center [1502, 443] width 20 height 20
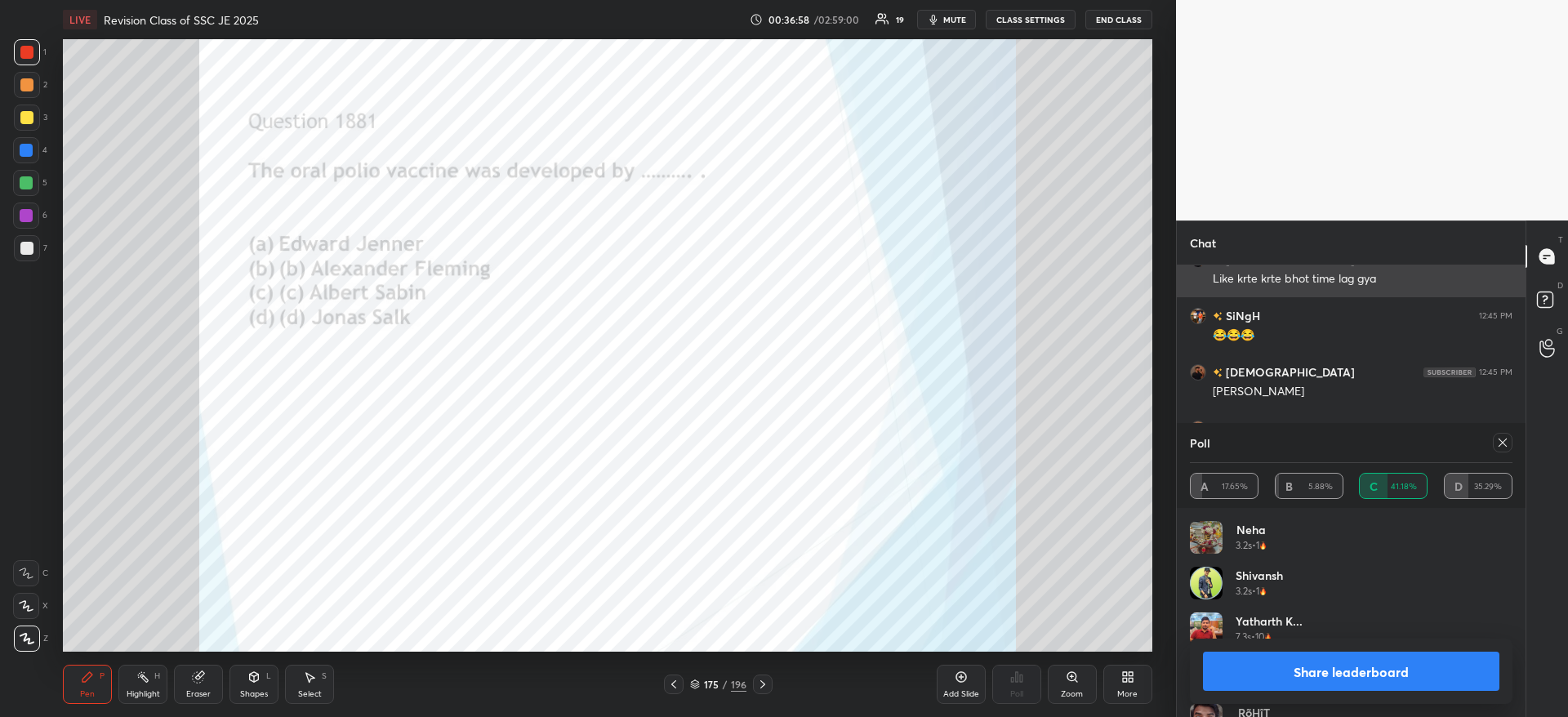
scroll to position [10351, 0]
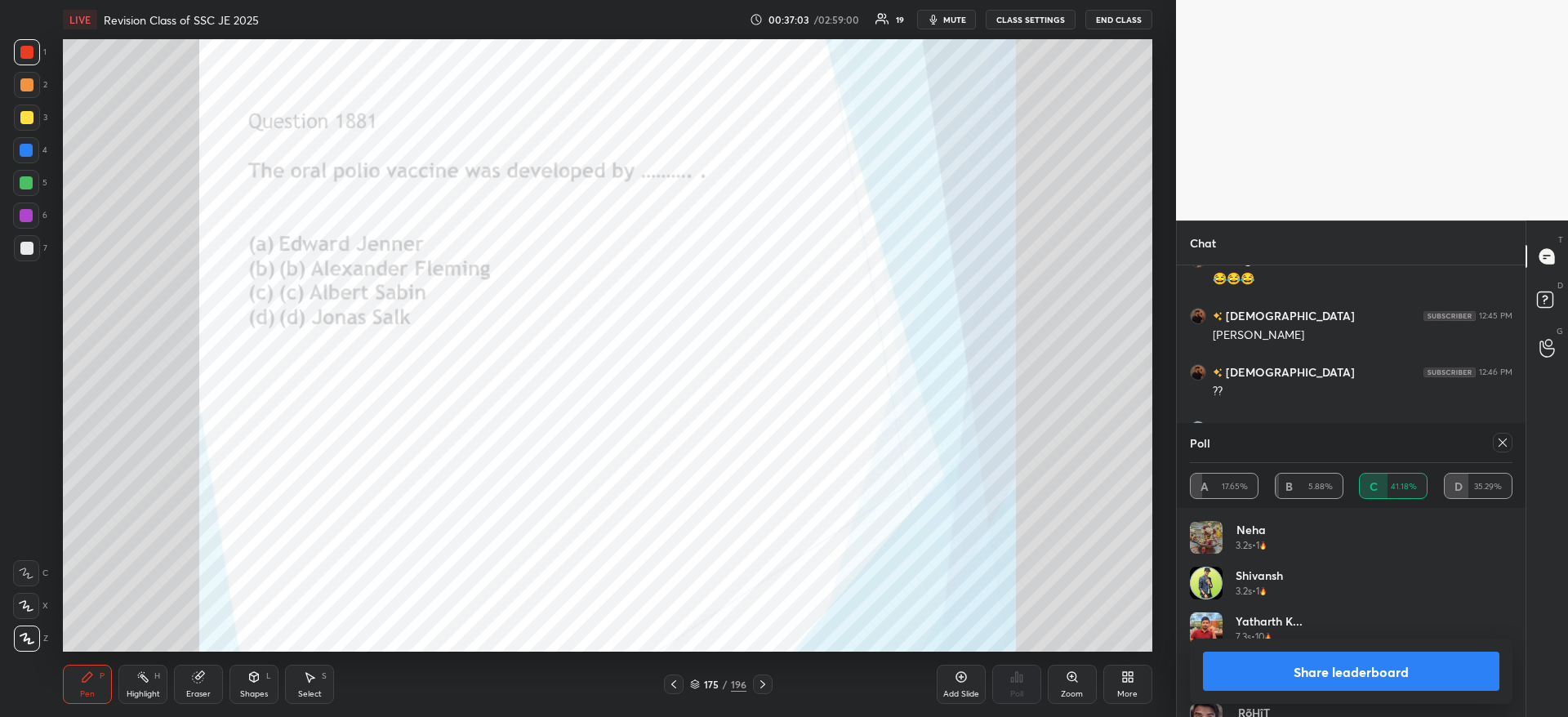
click at [1364, 664] on button "Share leaderboard" at bounding box center [1351, 672] width 296 height 40
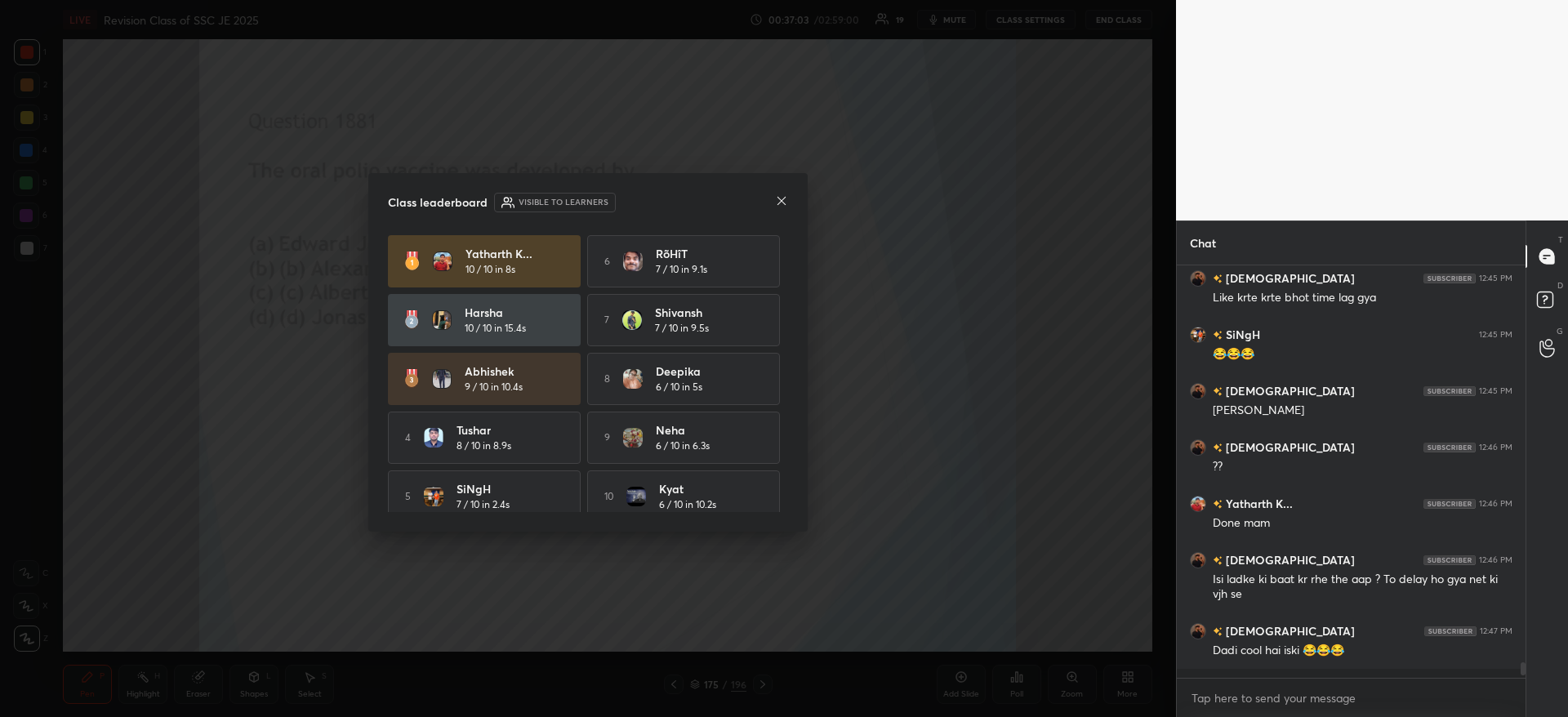
scroll to position [10271, 0]
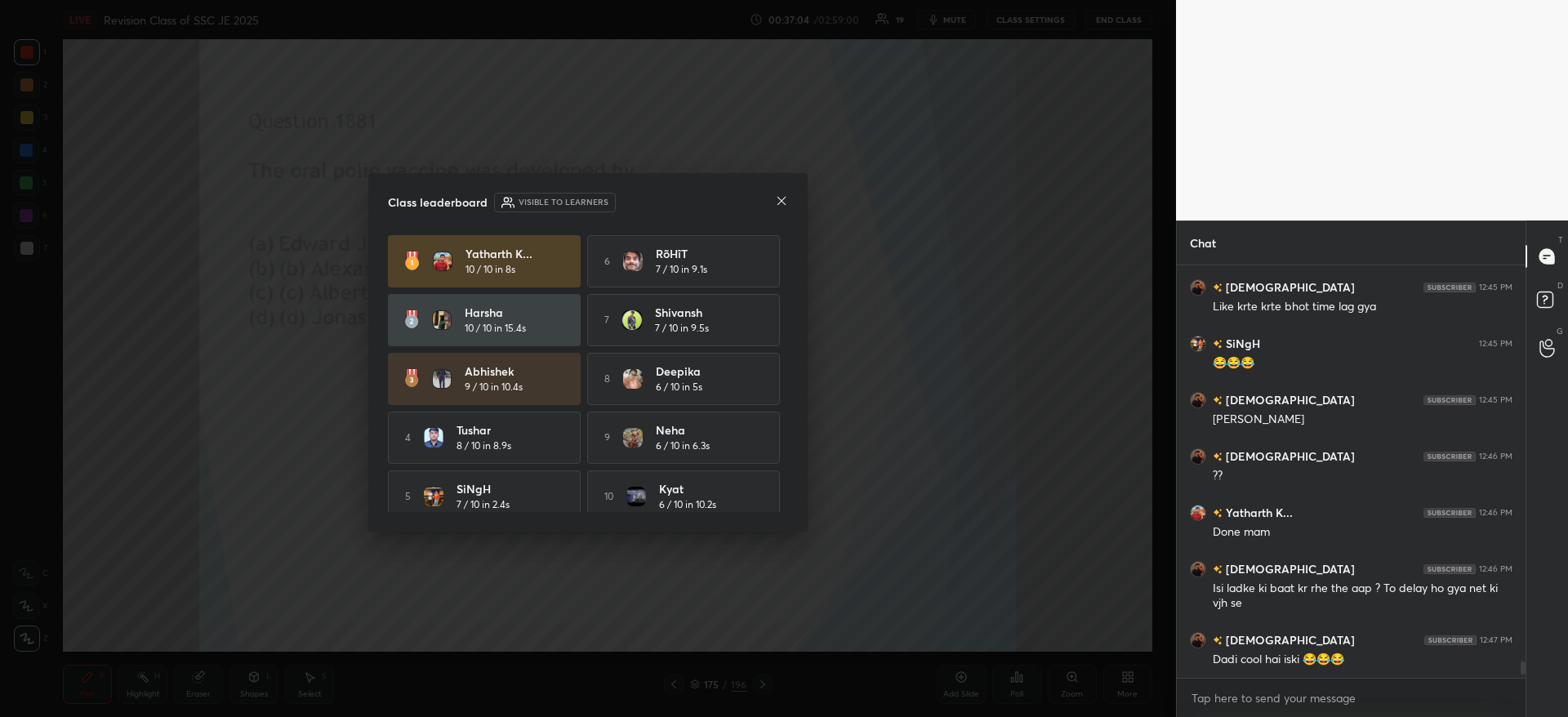
click at [779, 207] on icon at bounding box center [781, 201] width 13 height 13
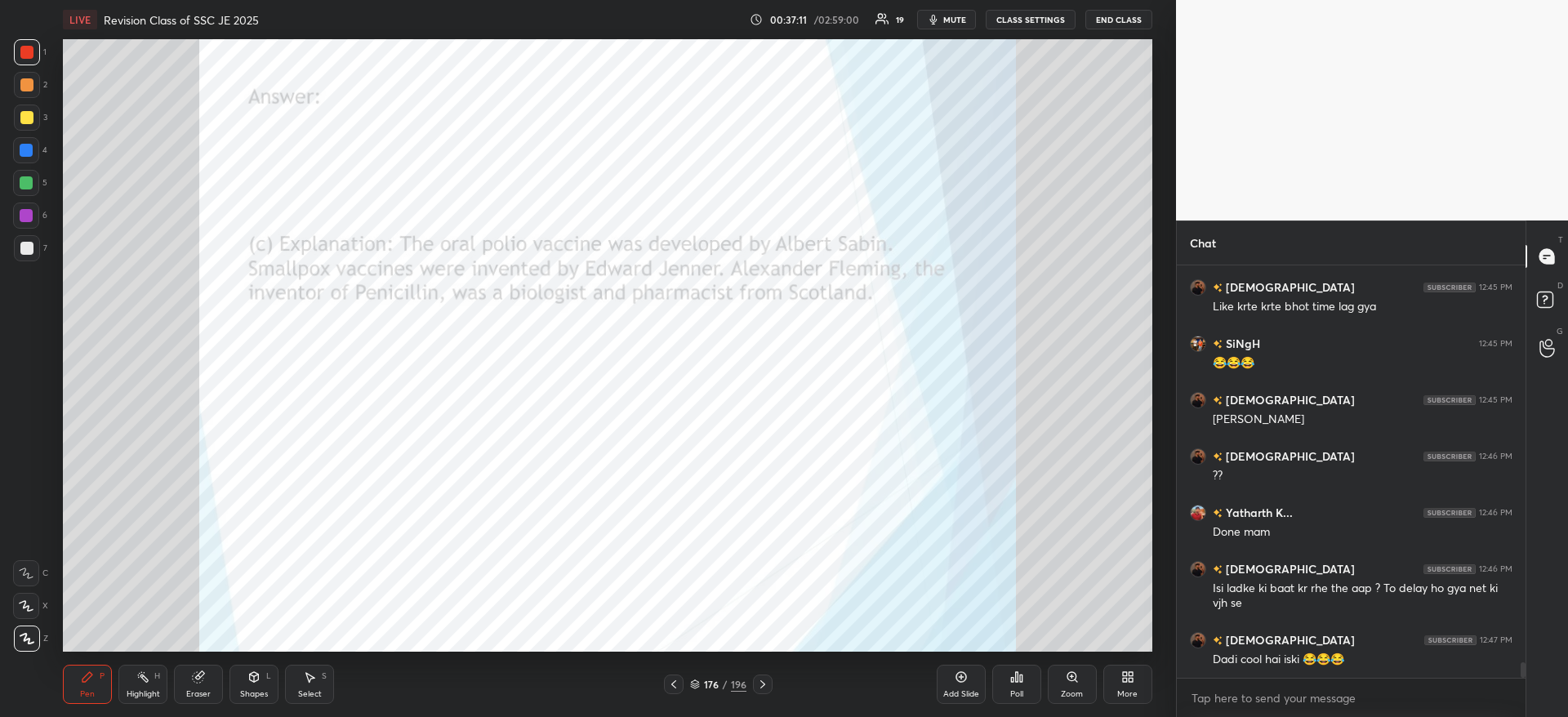
scroll to position [10323, 0]
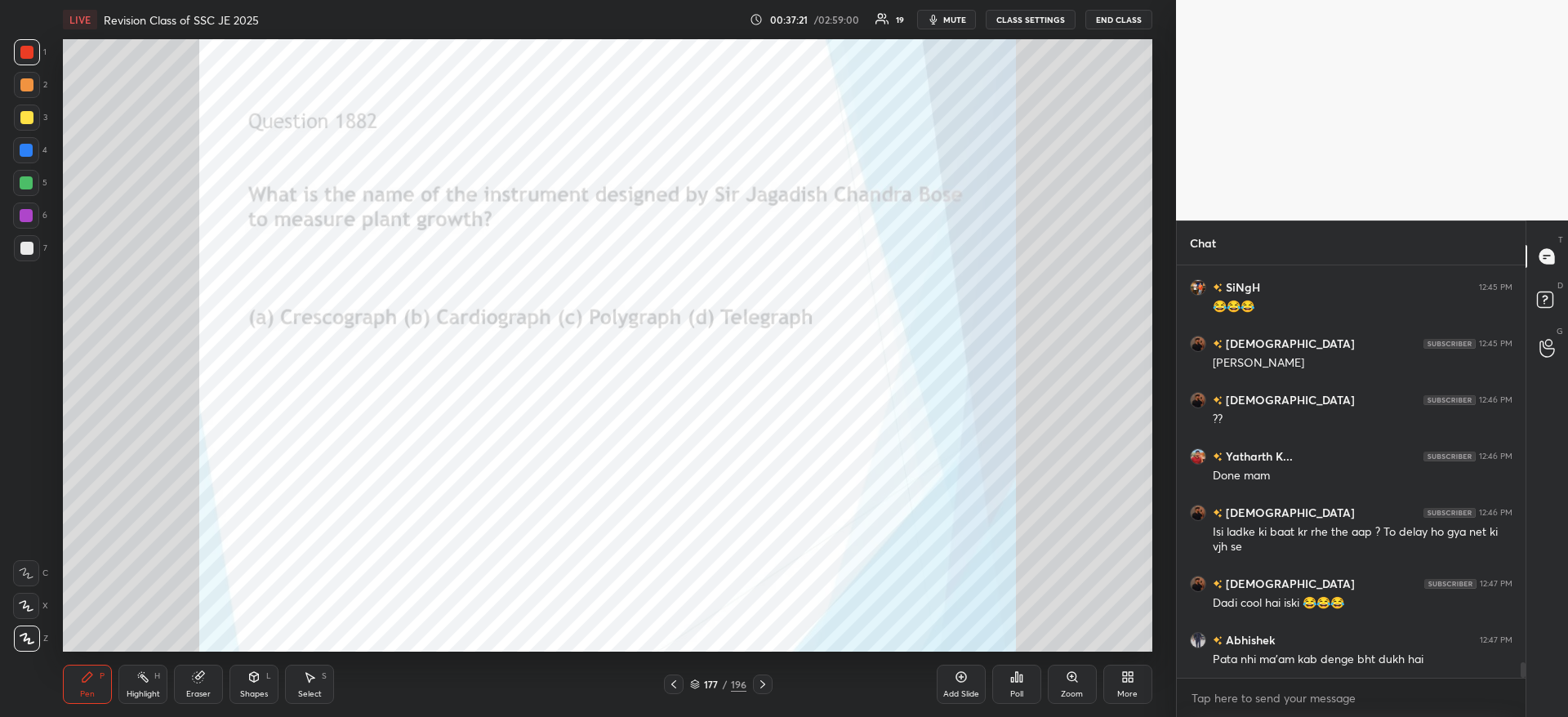
click at [1019, 677] on icon at bounding box center [1017, 677] width 13 height 13
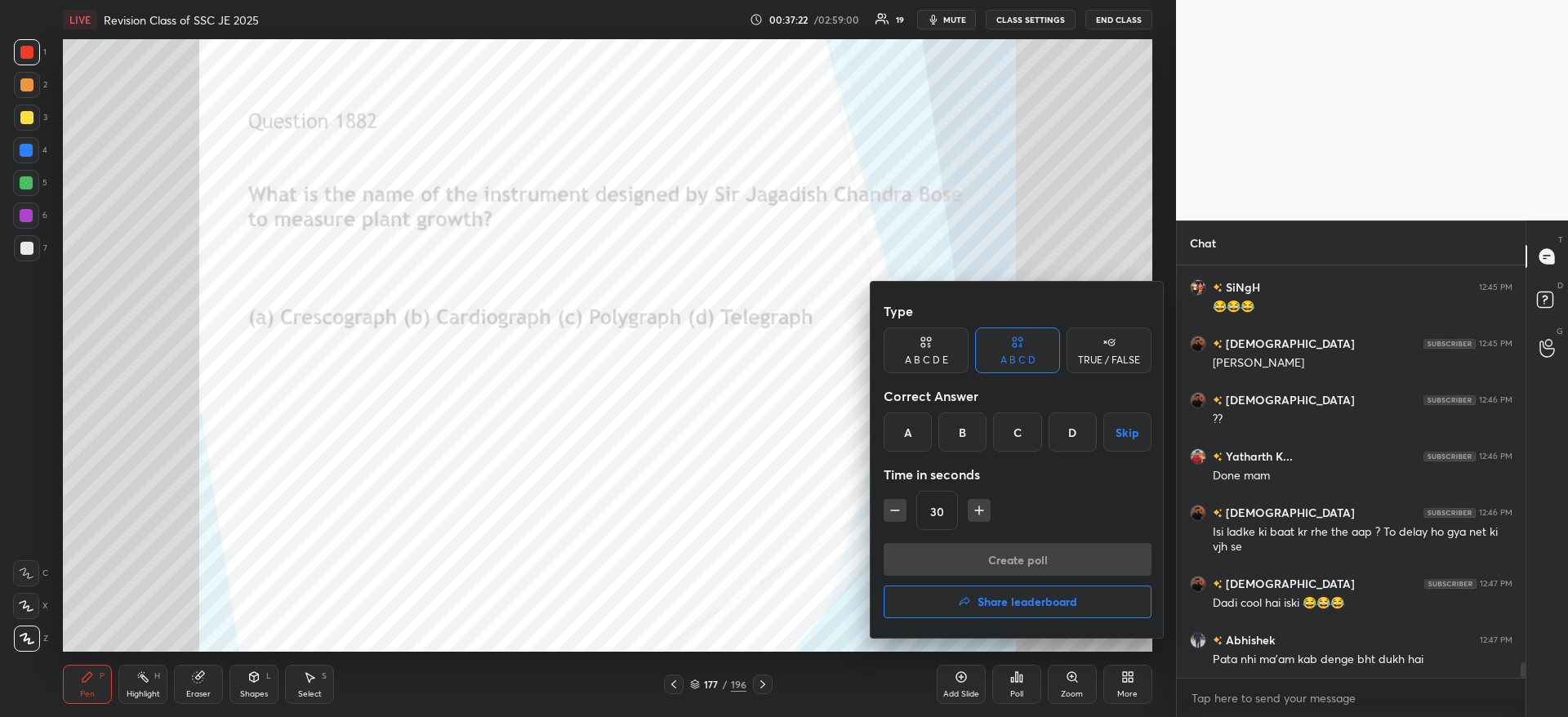
click at [912, 426] on div "A" at bounding box center [907, 432] width 49 height 40
click at [947, 542] on div "Type A B C D E A B C D TRUE / FALSE Correct Answer A B C D Skip Time in seconds…" at bounding box center [1017, 419] width 268 height 249
click at [1123, 561] on button "Create poll" at bounding box center [1017, 560] width 268 height 33
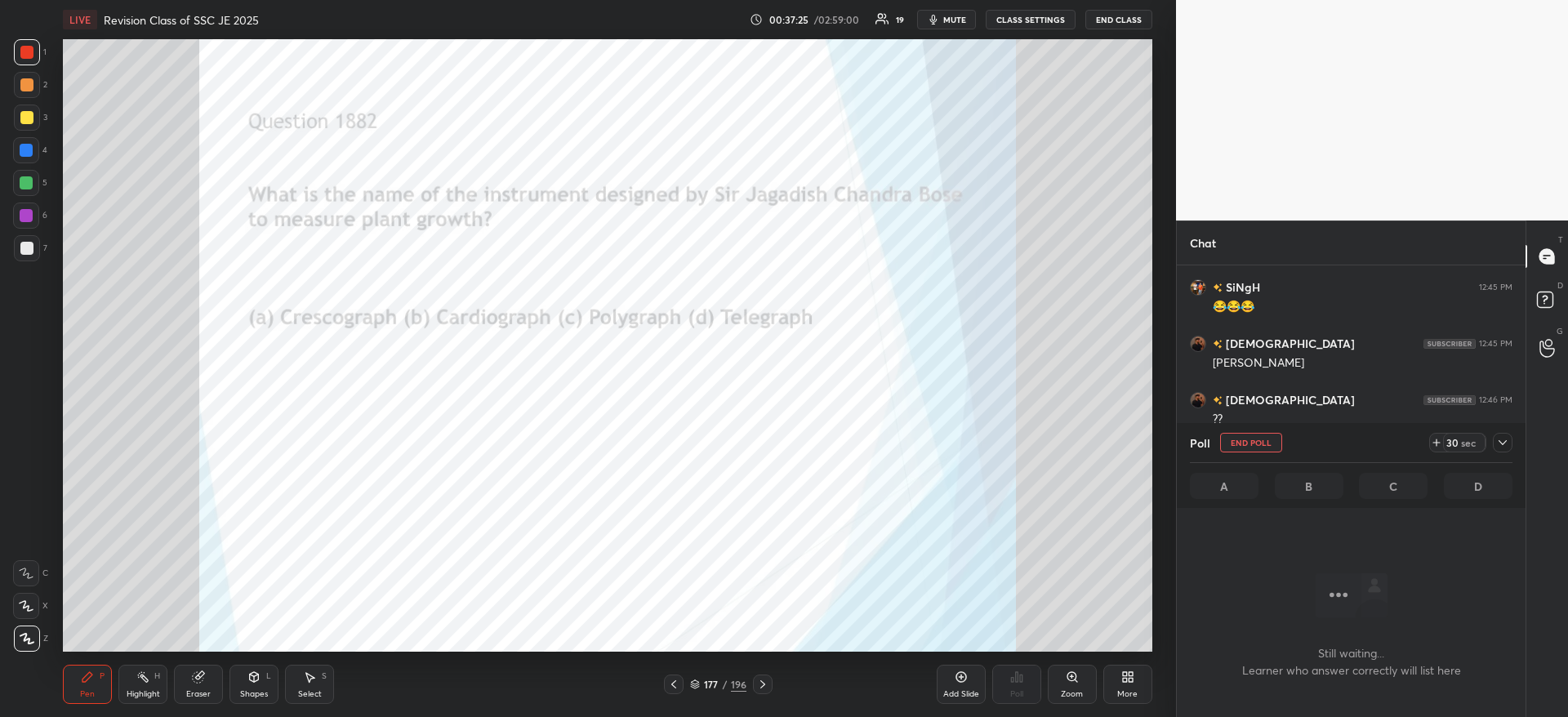
scroll to position [361, 344]
click at [1501, 442] on icon at bounding box center [1502, 443] width 13 height 13
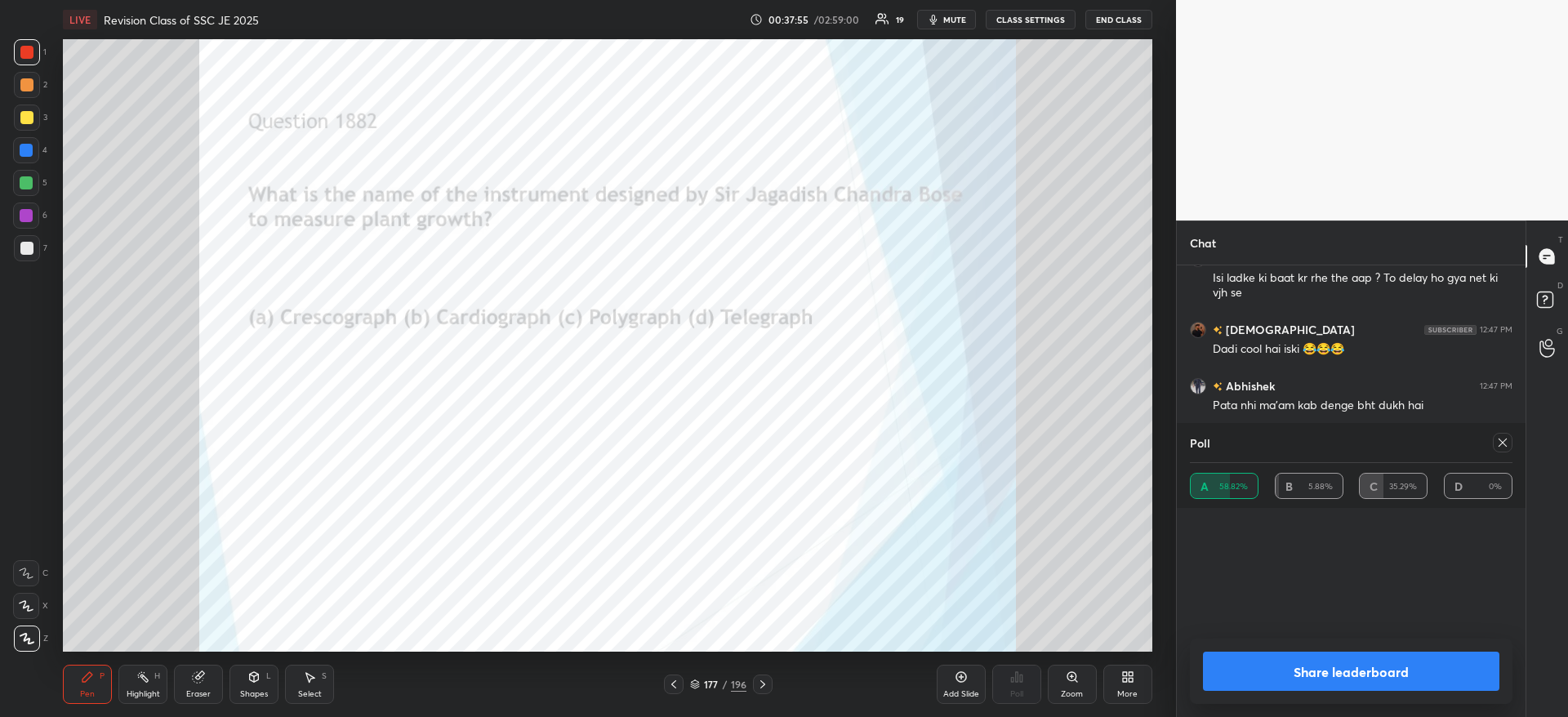
scroll to position [107, 318]
click at [1310, 663] on button "Share leaderboard" at bounding box center [1351, 672] width 296 height 40
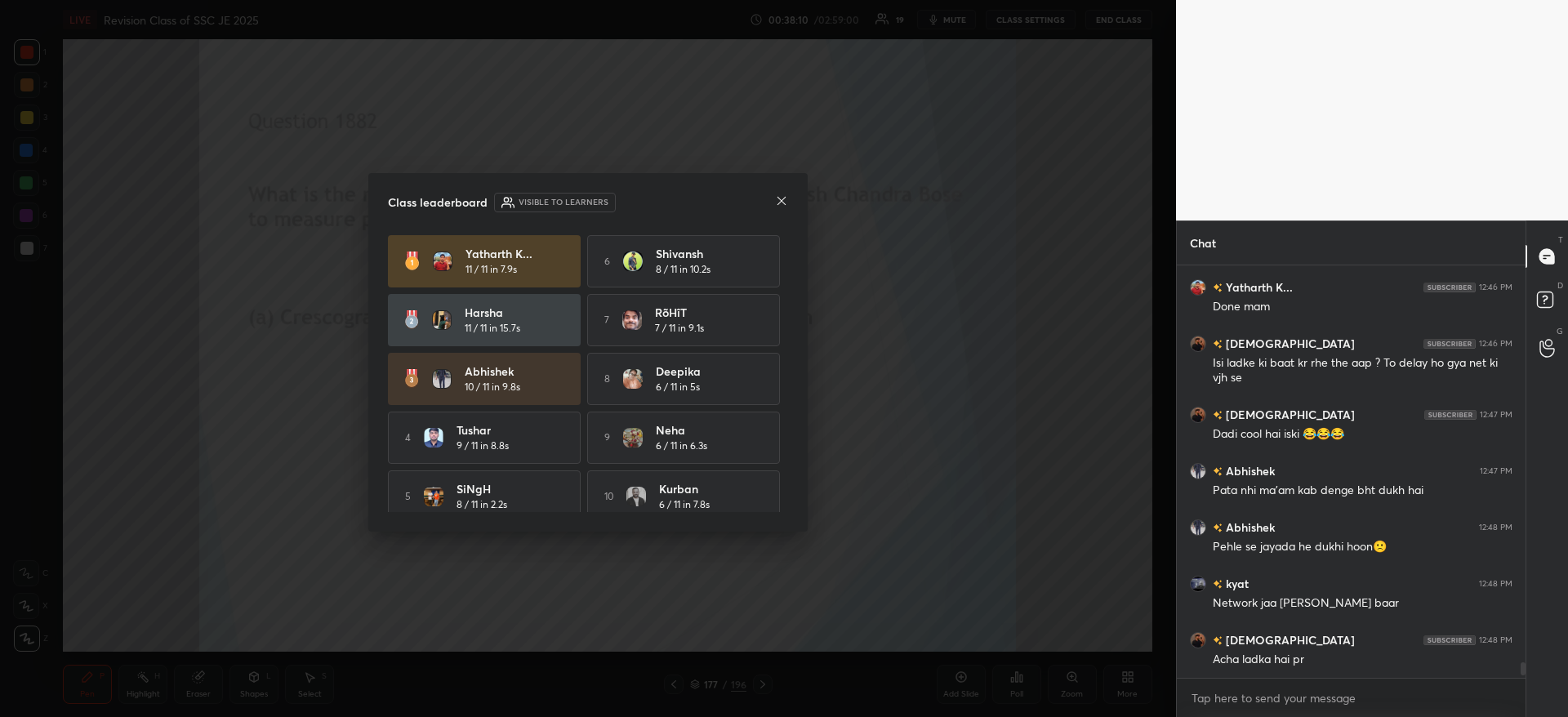
scroll to position [10508, 0]
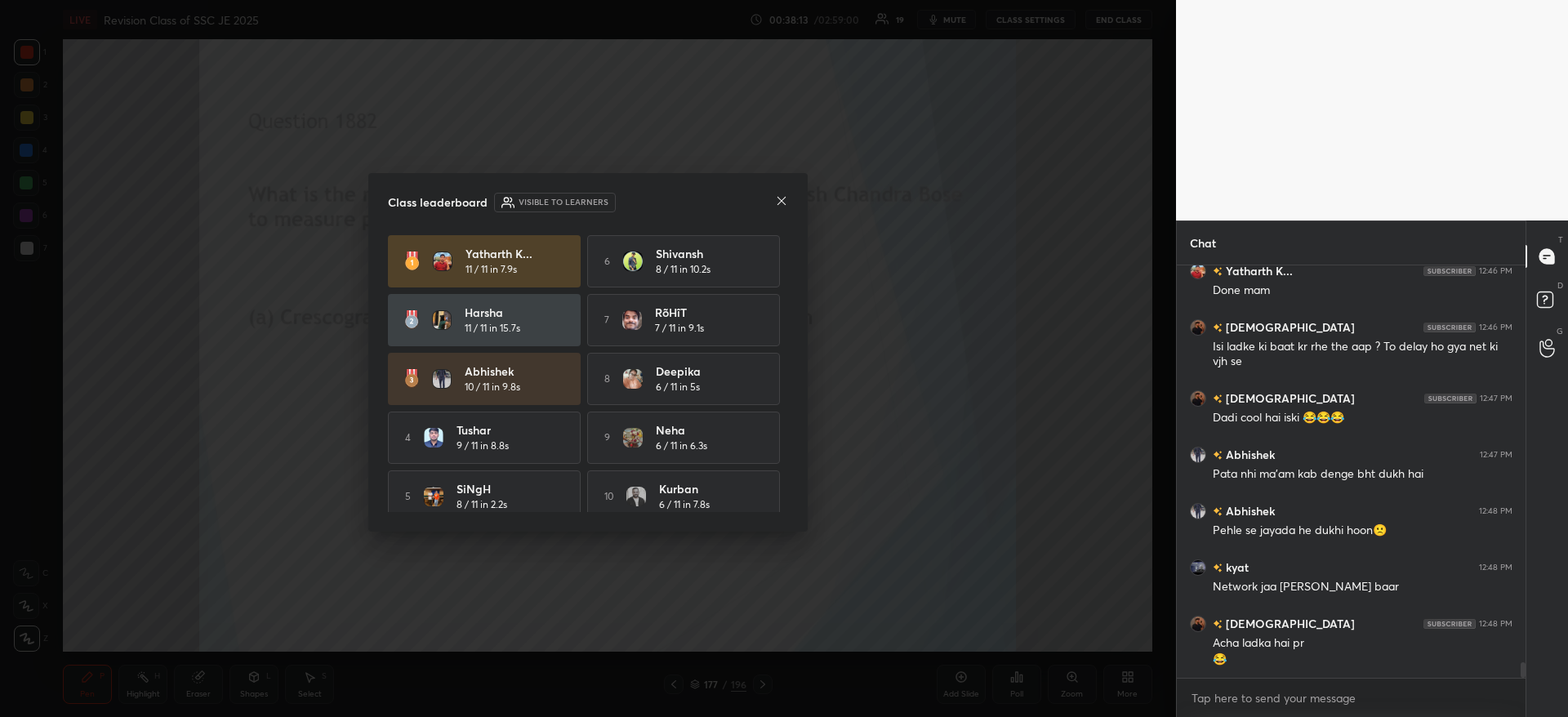
click at [791, 201] on div "Class leaderboard Visible to learners Yatharth K... 11 / 11 in 7.9s 6 Shivansh …" at bounding box center [588, 352] width 440 height 358
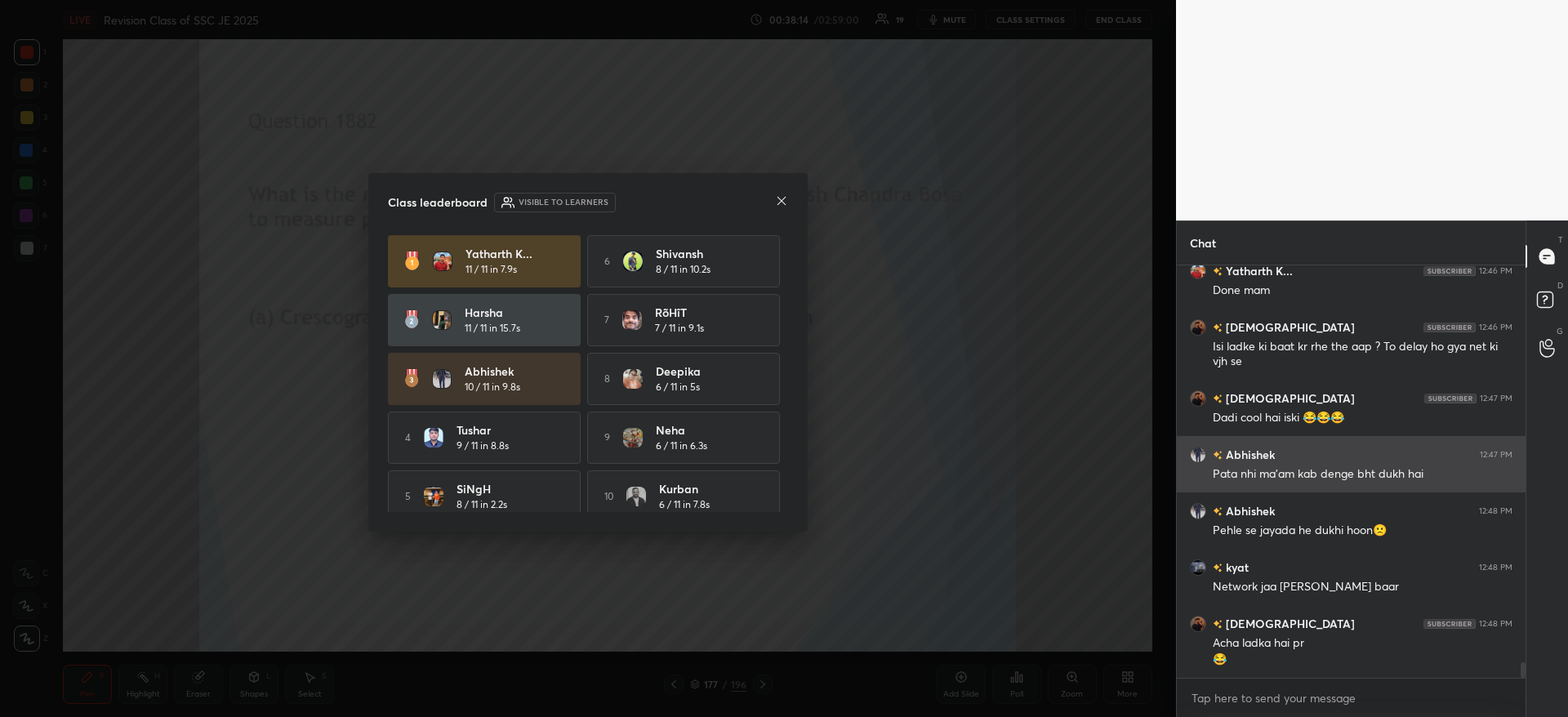
click at [784, 201] on icon at bounding box center [781, 201] width 13 height 13
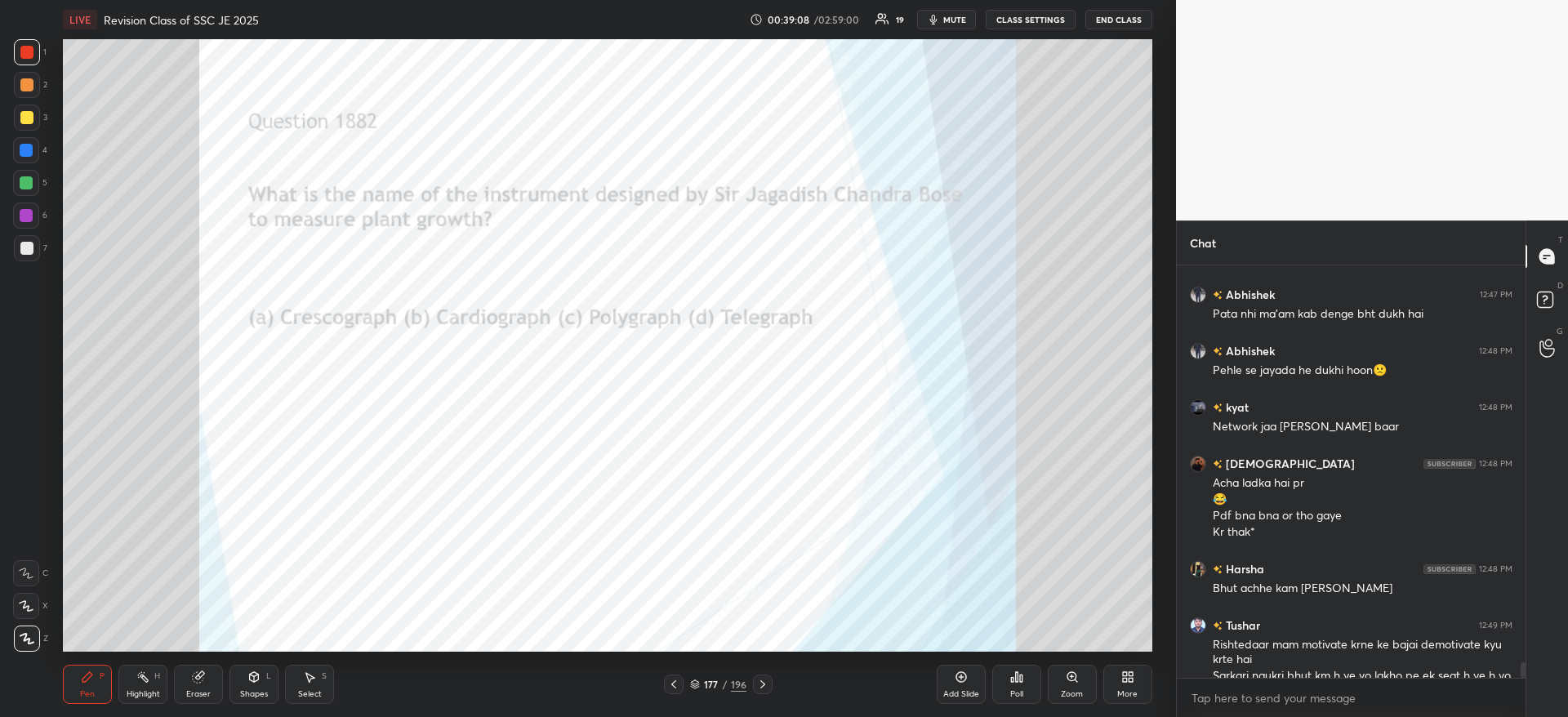
scroll to position [10699, 0]
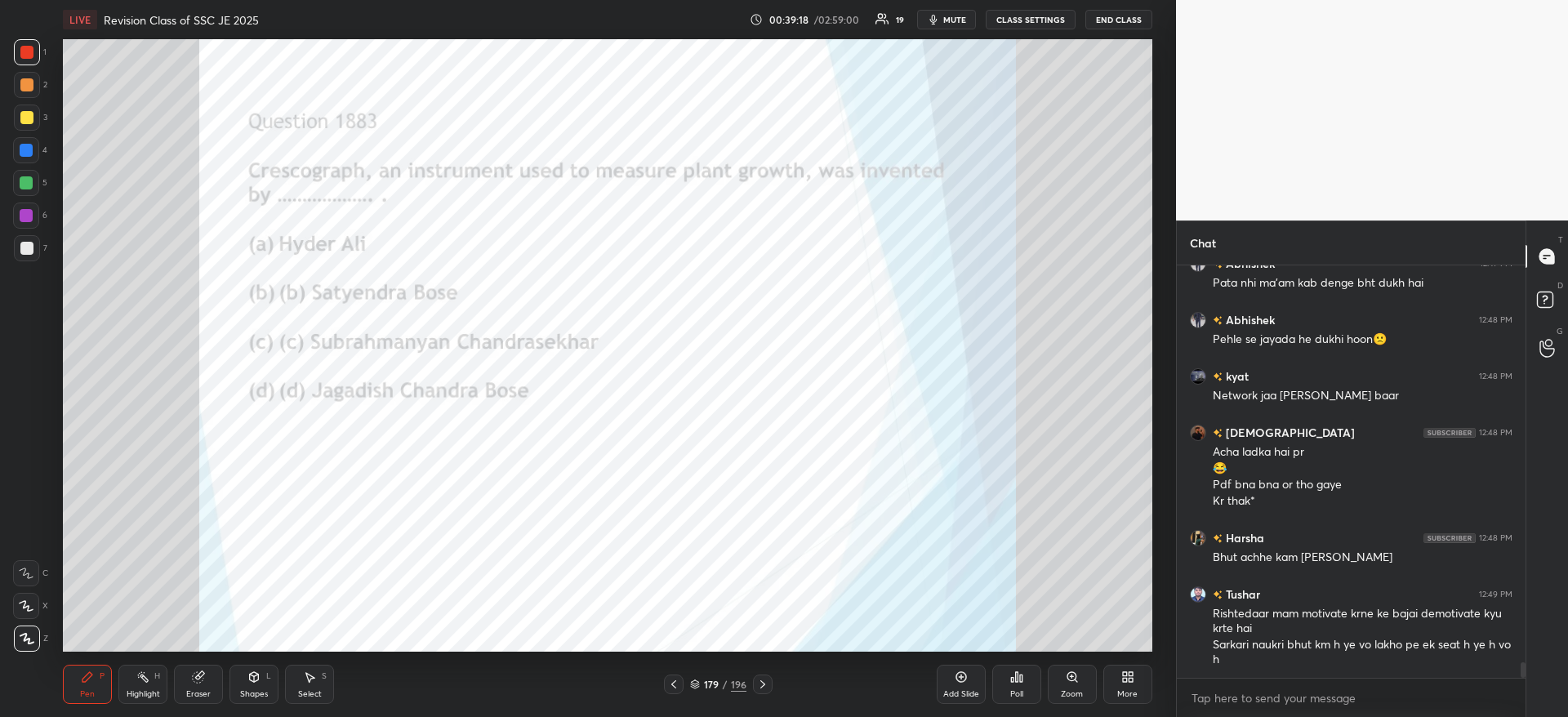
click at [1012, 684] on div "Poll" at bounding box center [1017, 684] width 49 height 40
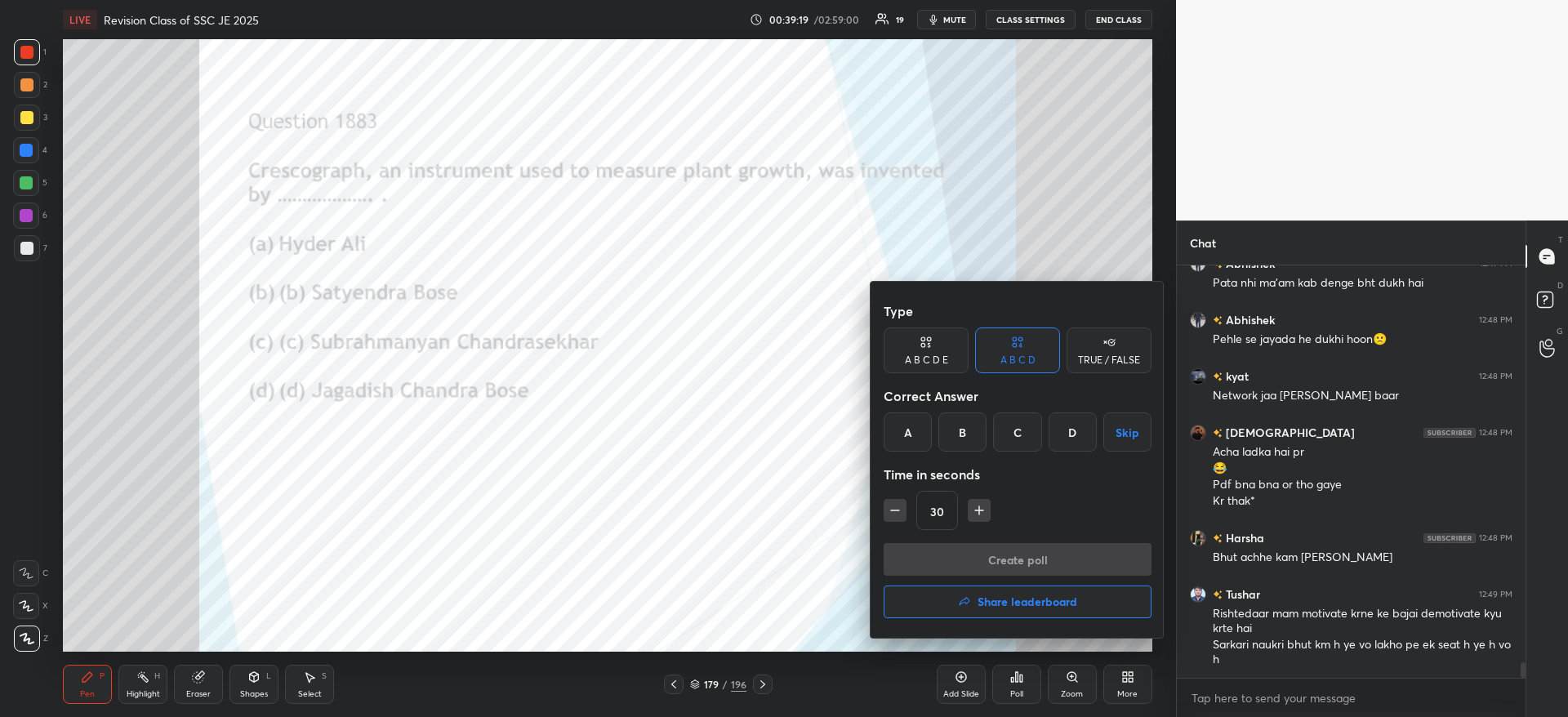
click at [1068, 431] on div "D" at bounding box center [1072, 432] width 49 height 40
click at [1008, 556] on button "Create poll" at bounding box center [1017, 560] width 268 height 33
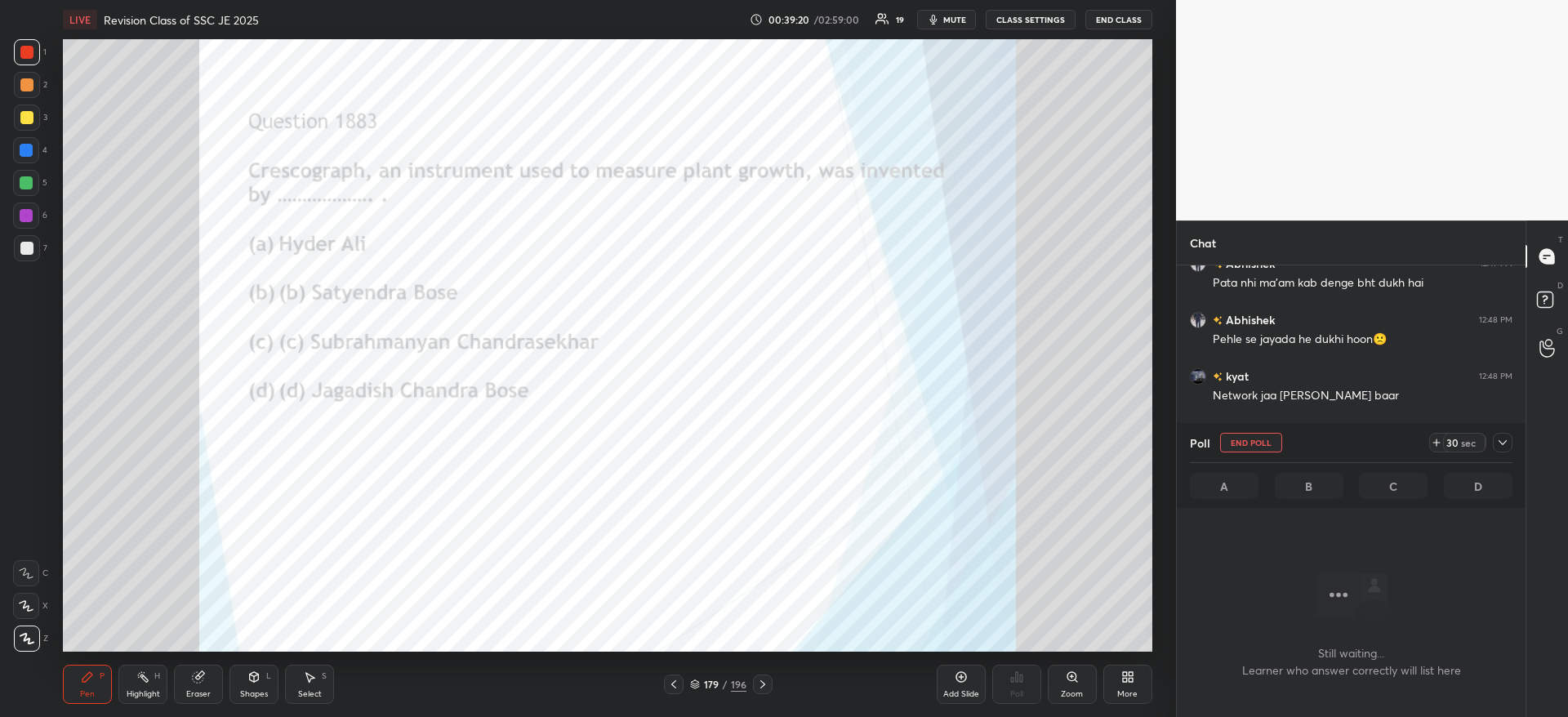
scroll to position [361, 344]
click at [1502, 449] on icon at bounding box center [1502, 443] width 13 height 13
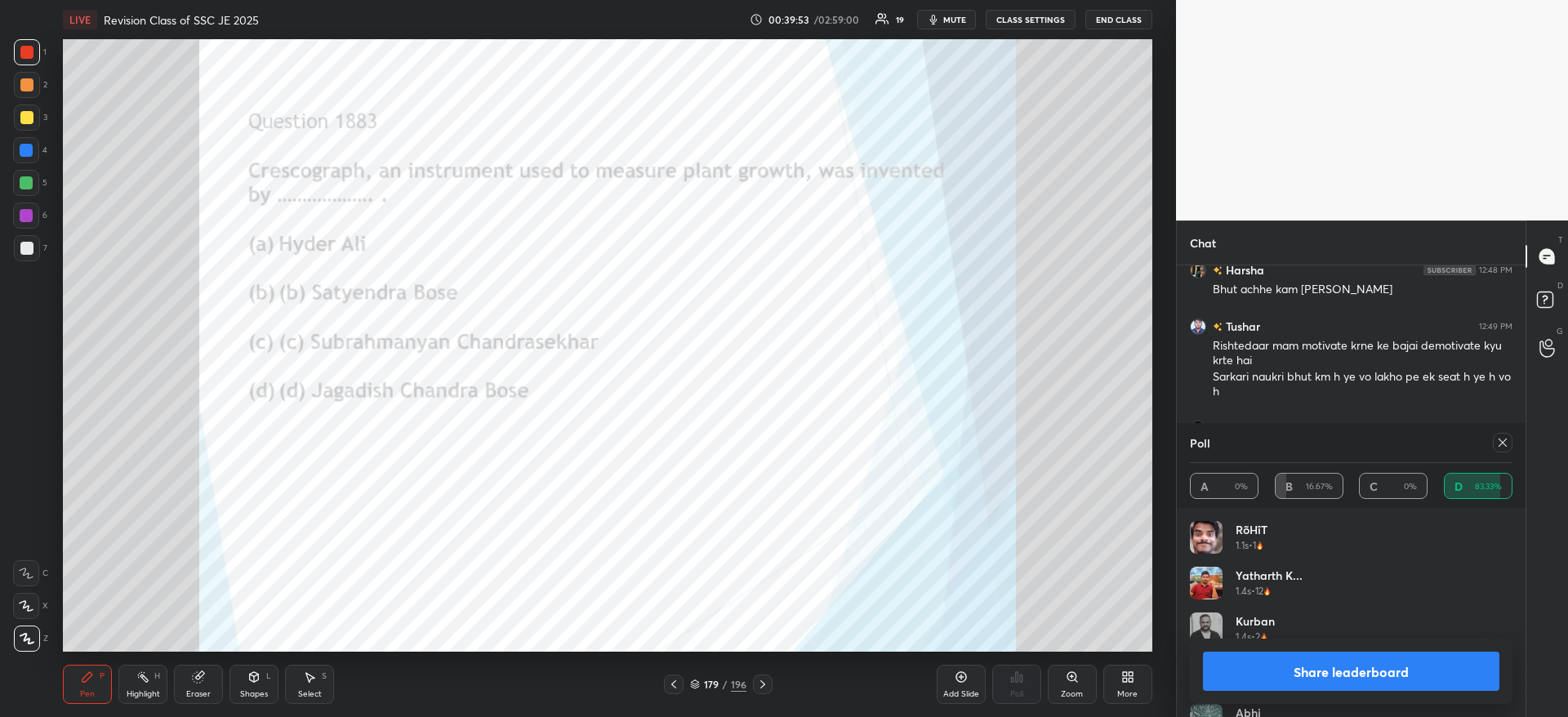
scroll to position [11023, 0]
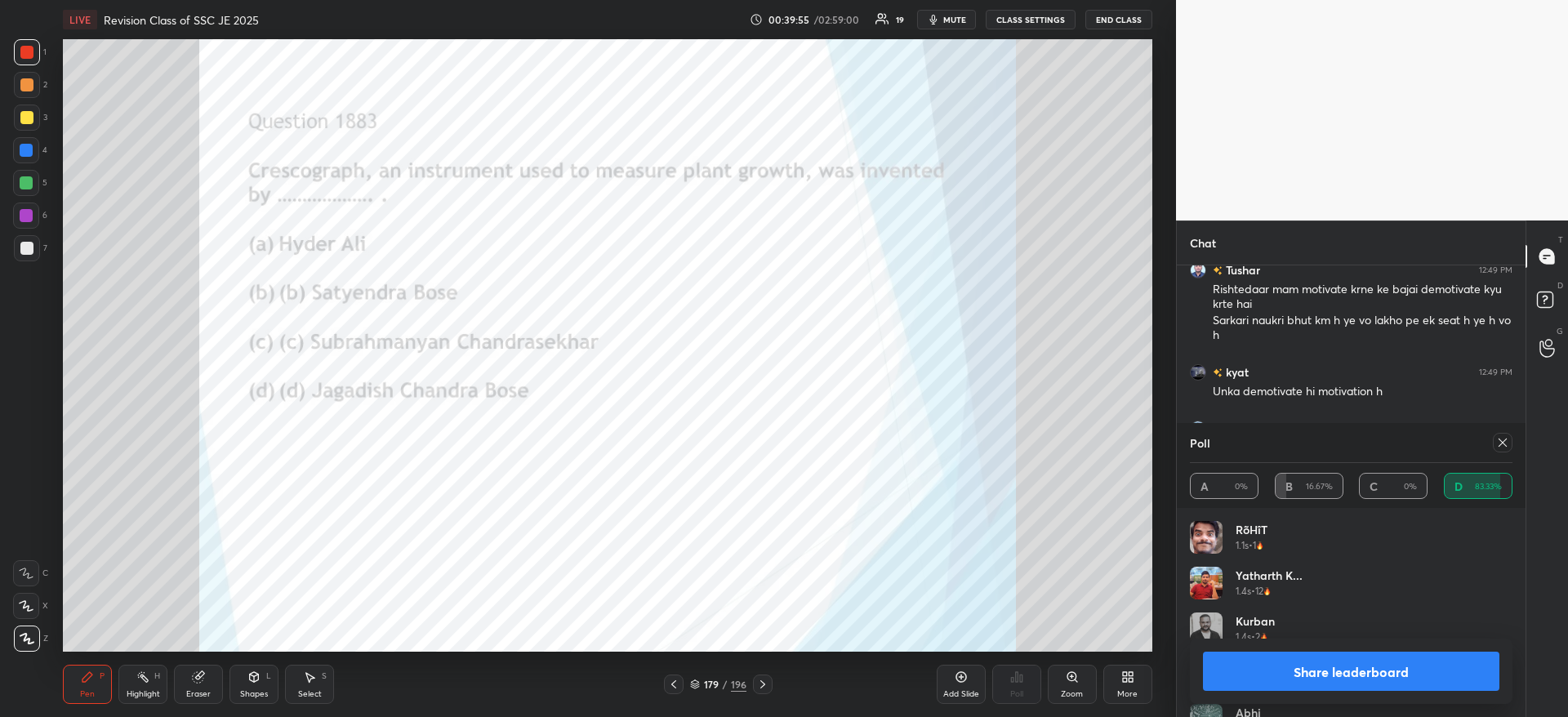
click at [1366, 682] on button "Share leaderboard" at bounding box center [1351, 672] width 296 height 40
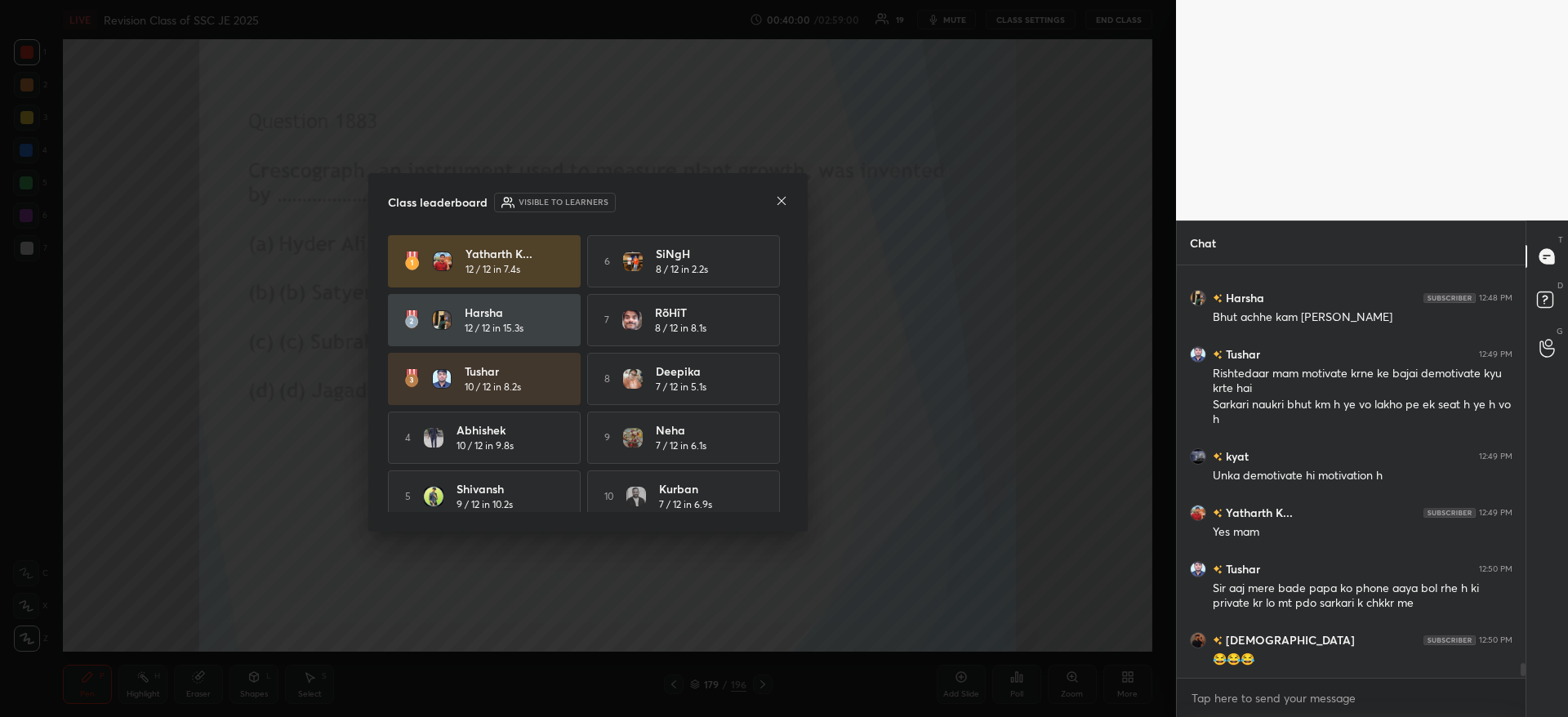
scroll to position [10995, 0]
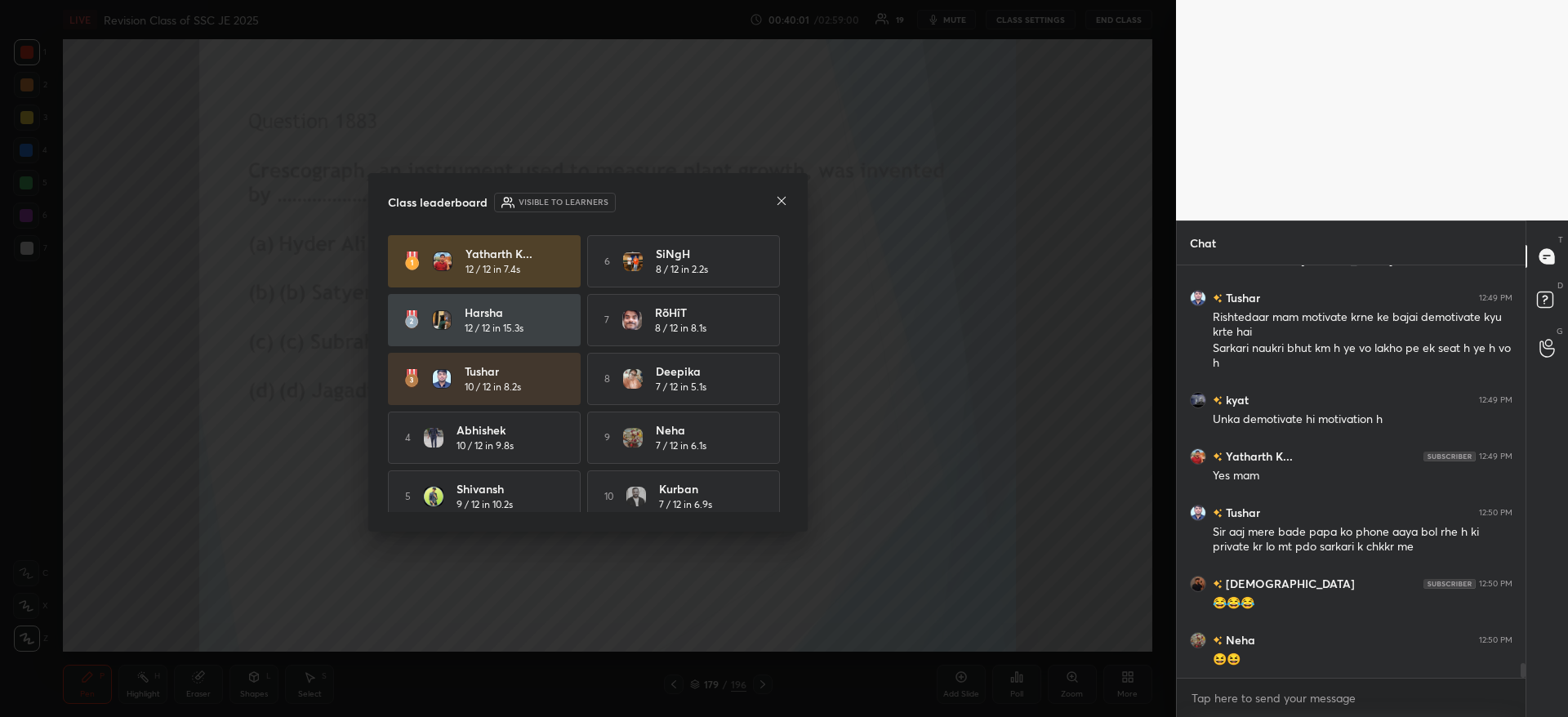
click at [784, 202] on icon at bounding box center [781, 201] width 13 height 13
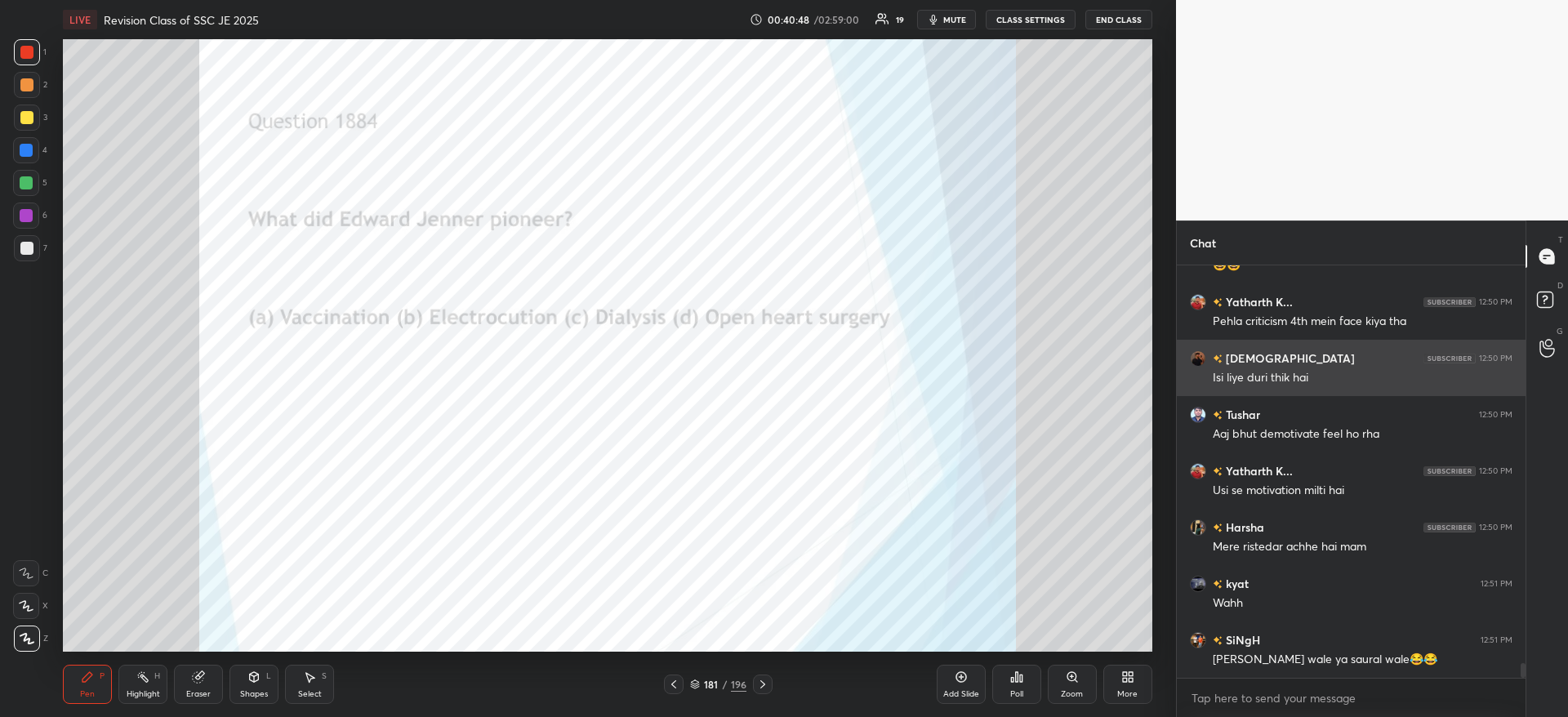
scroll to position [11446, 0]
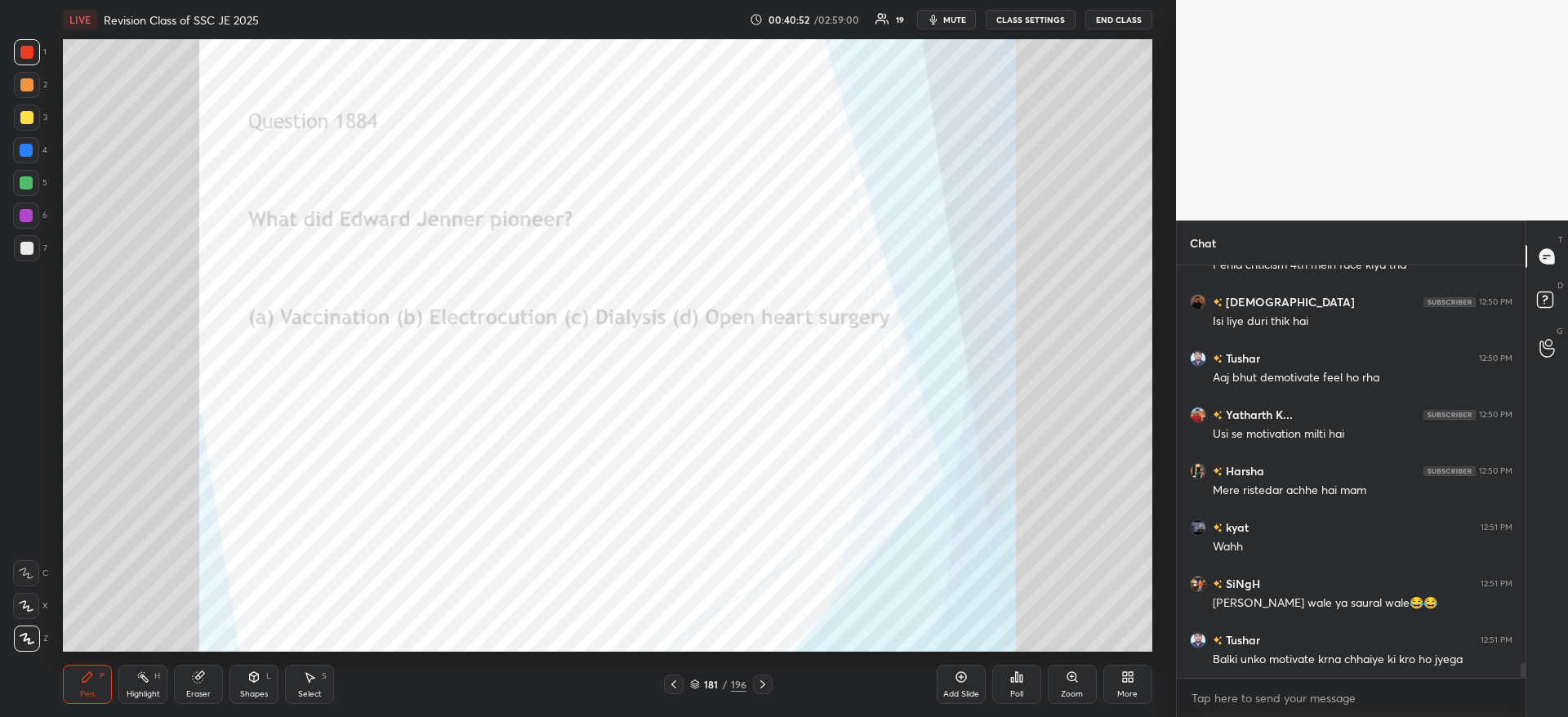
click at [1020, 682] on icon at bounding box center [1021, 677] width 2 height 7
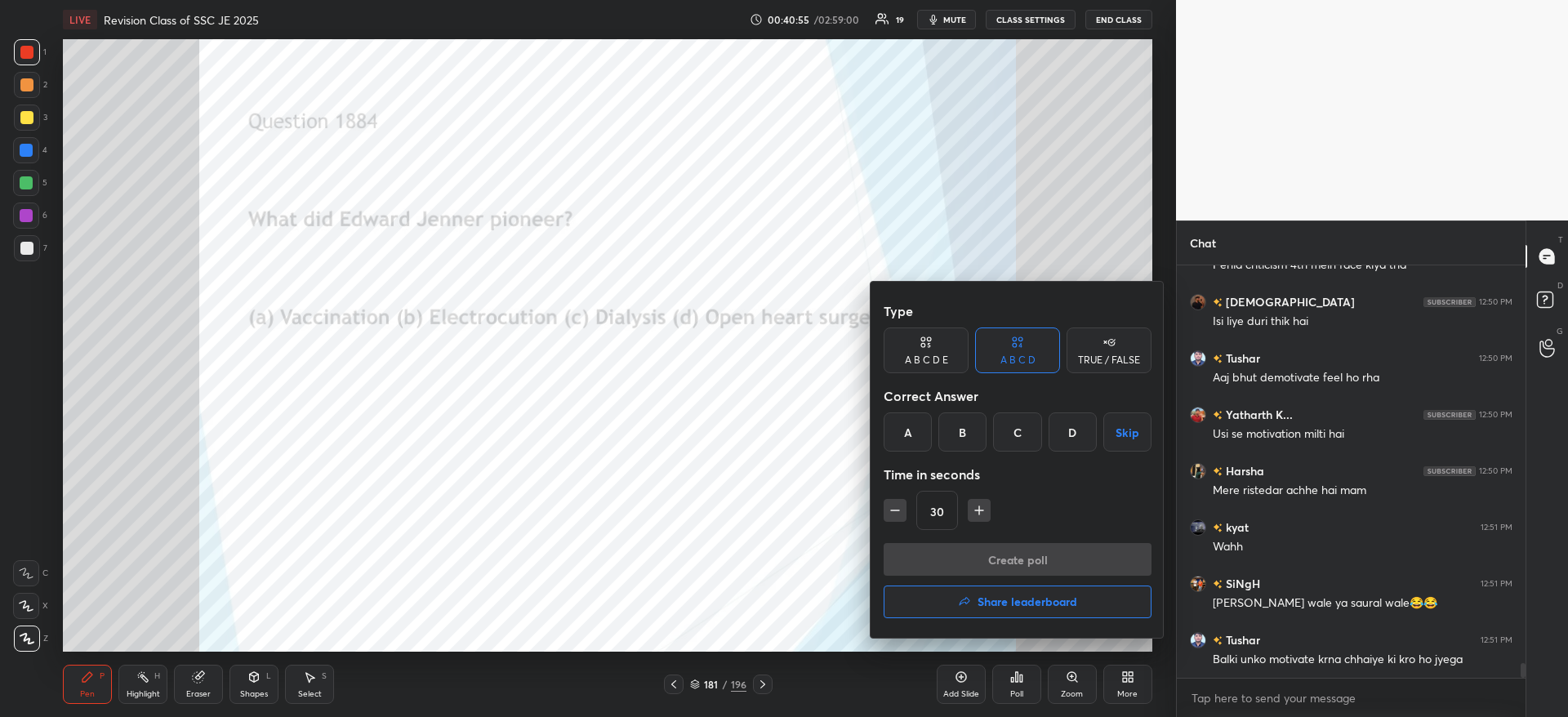
click at [913, 427] on div "A" at bounding box center [907, 432] width 49 height 40
click at [955, 543] on button "Create poll" at bounding box center [1017, 560] width 268 height 33
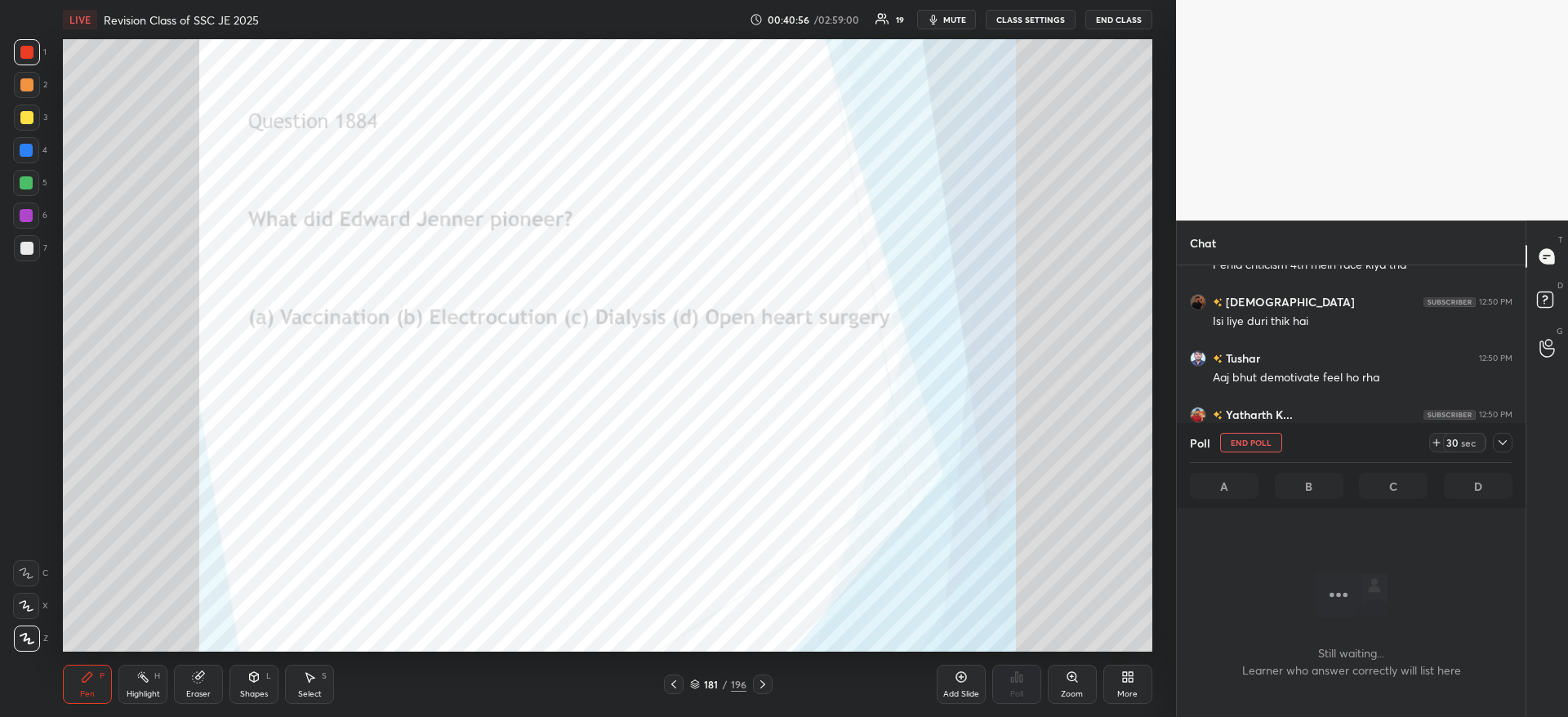
scroll to position [361, 344]
click at [1501, 440] on icon at bounding box center [1502, 443] width 13 height 13
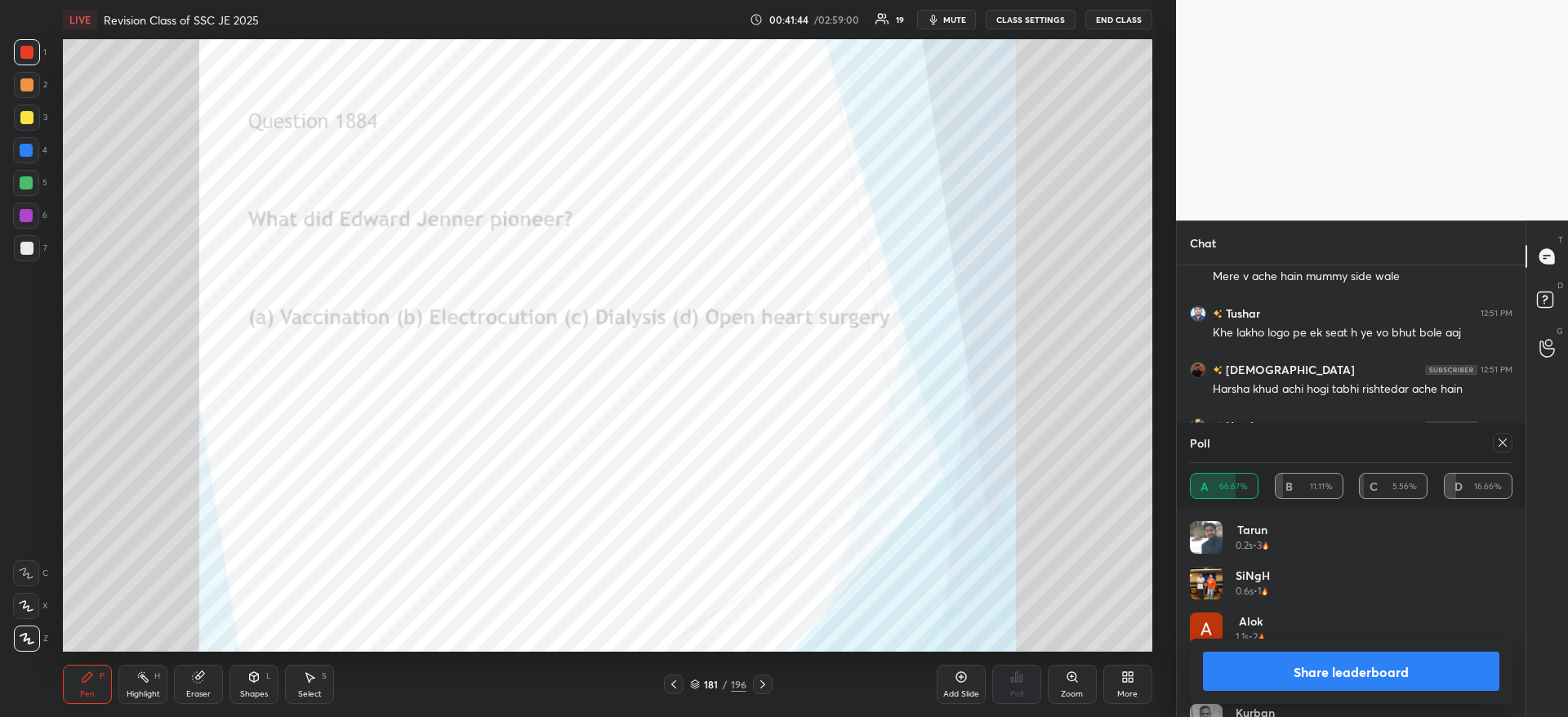
scroll to position [11942, 0]
click at [1277, 682] on button "Share leaderboard" at bounding box center [1351, 672] width 296 height 40
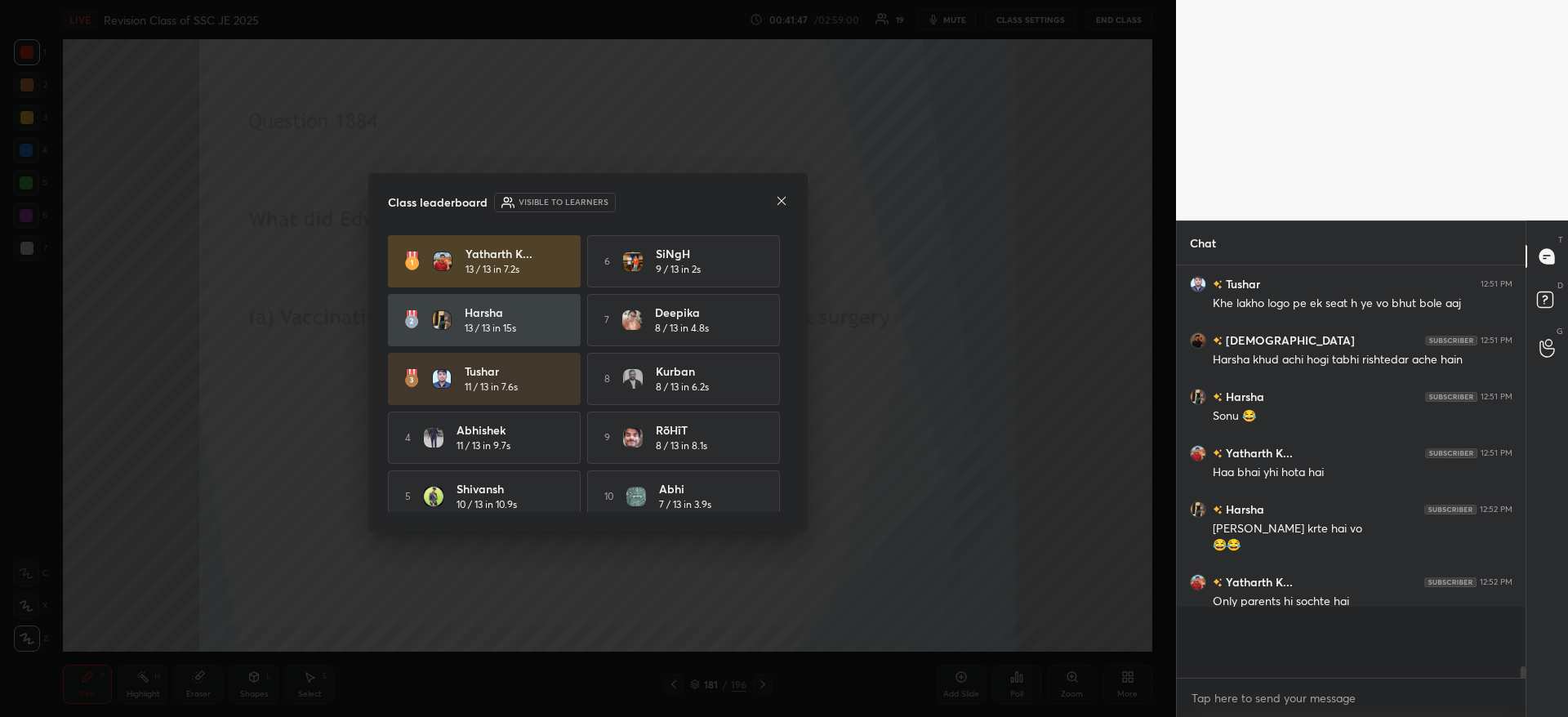
scroll to position [439, 344]
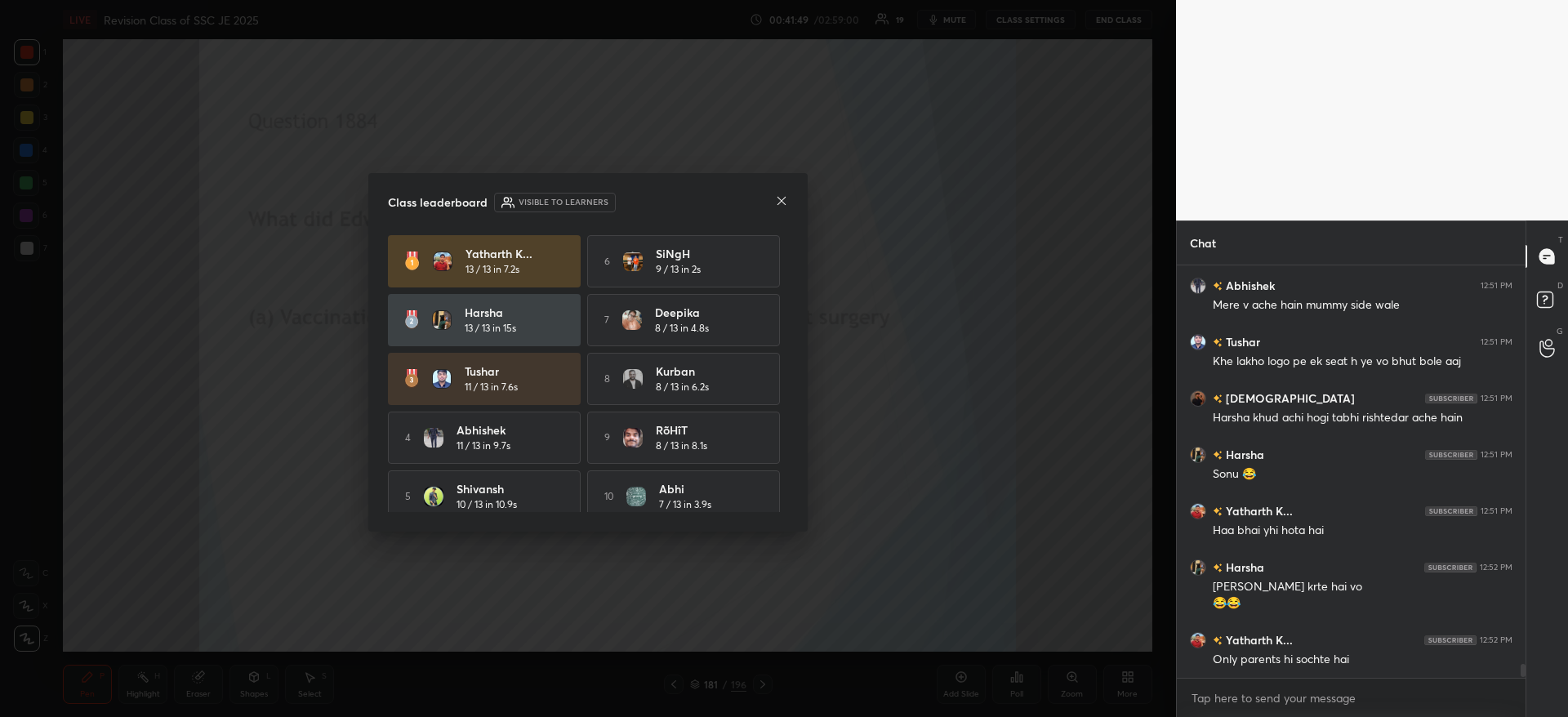
click at [783, 204] on icon at bounding box center [781, 201] width 13 height 13
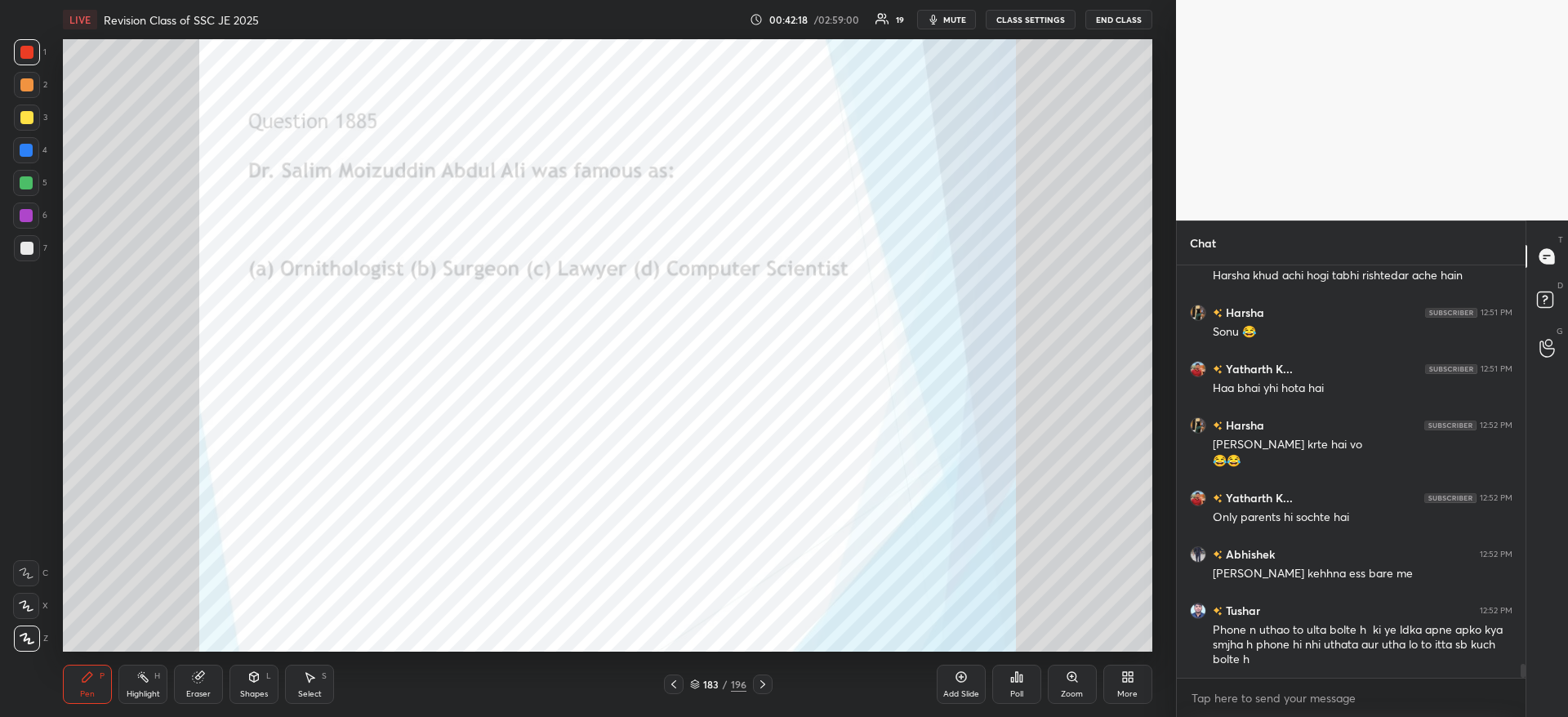
scroll to position [12056, 0]
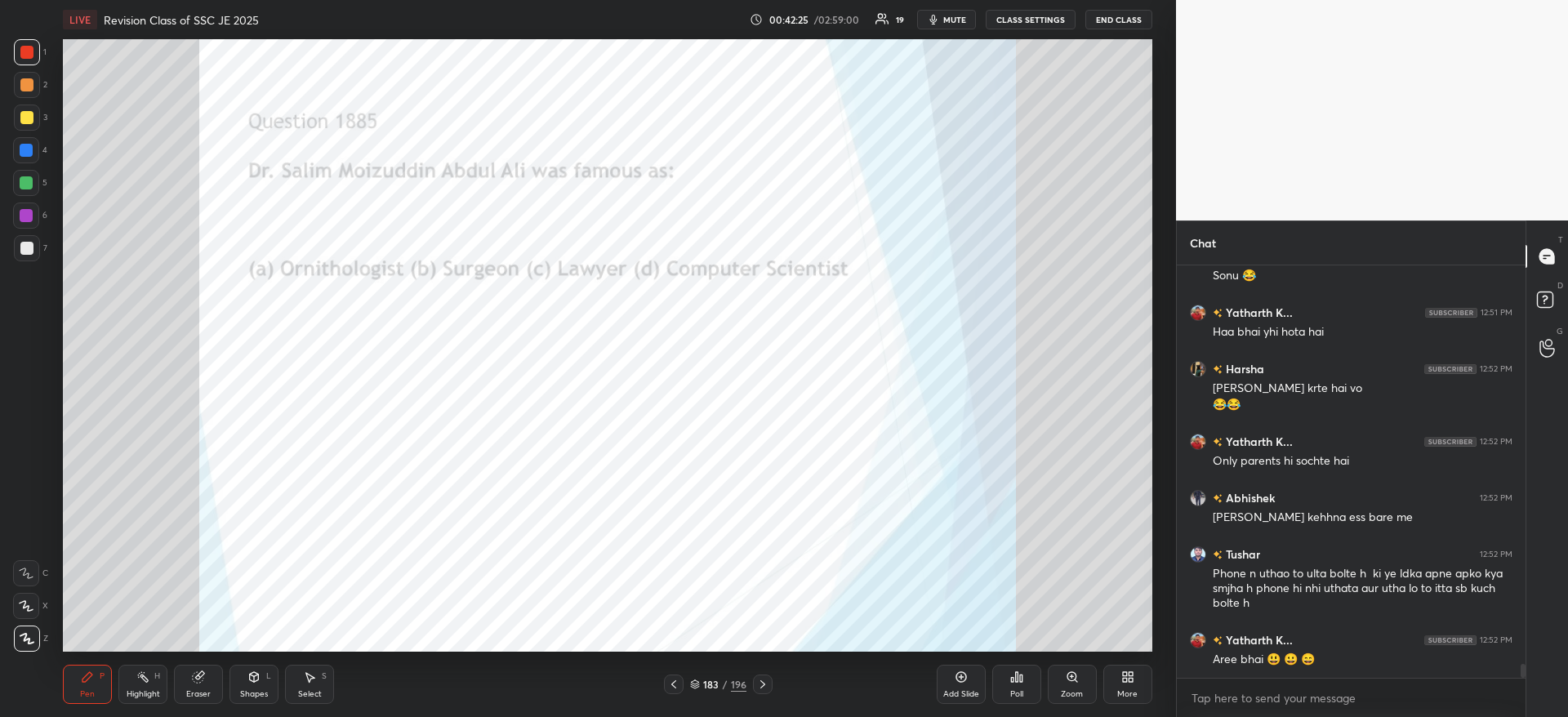
click at [1019, 681] on icon at bounding box center [1017, 677] width 13 height 13
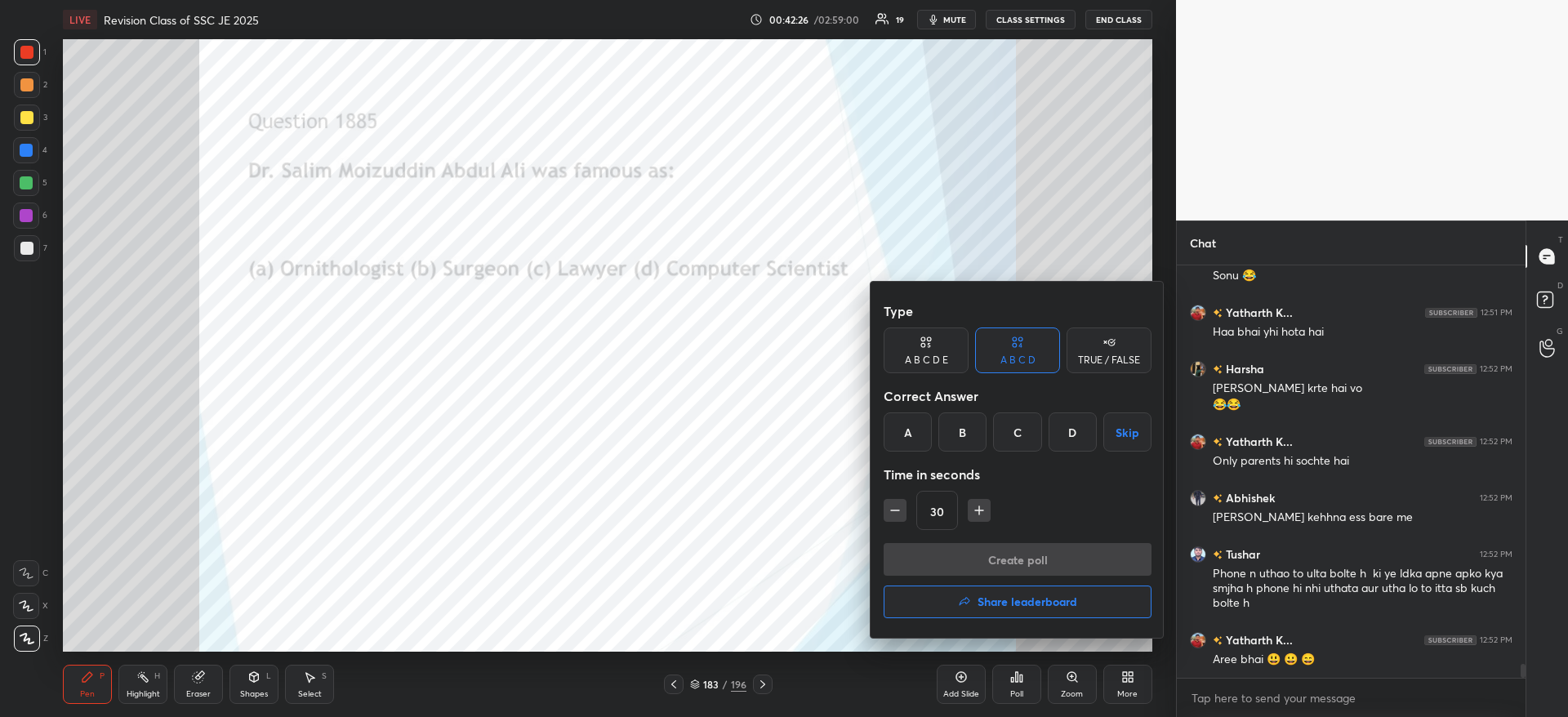
click at [907, 434] on div "A" at bounding box center [907, 432] width 49 height 40
click at [908, 568] on button "Create poll" at bounding box center [1017, 560] width 268 height 33
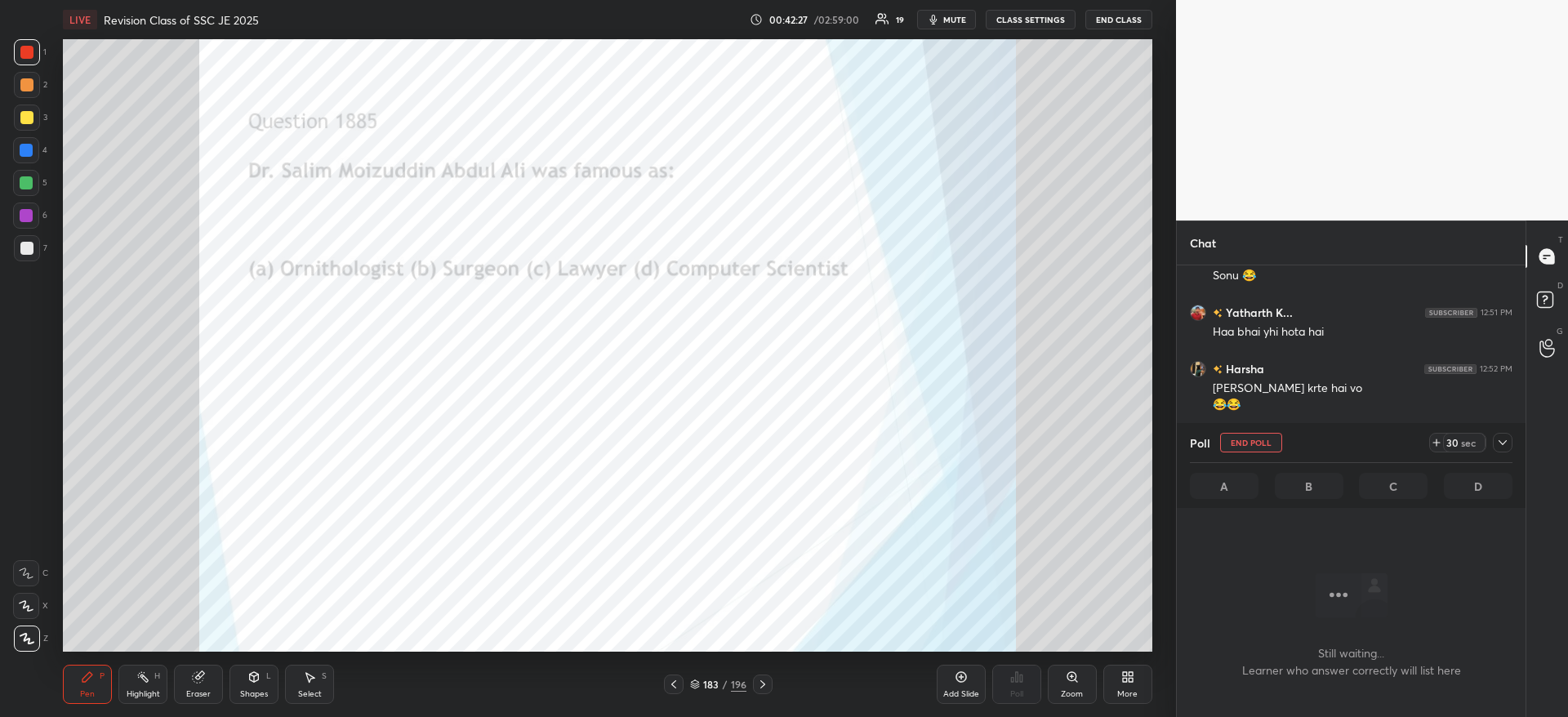
scroll to position [12157, 0]
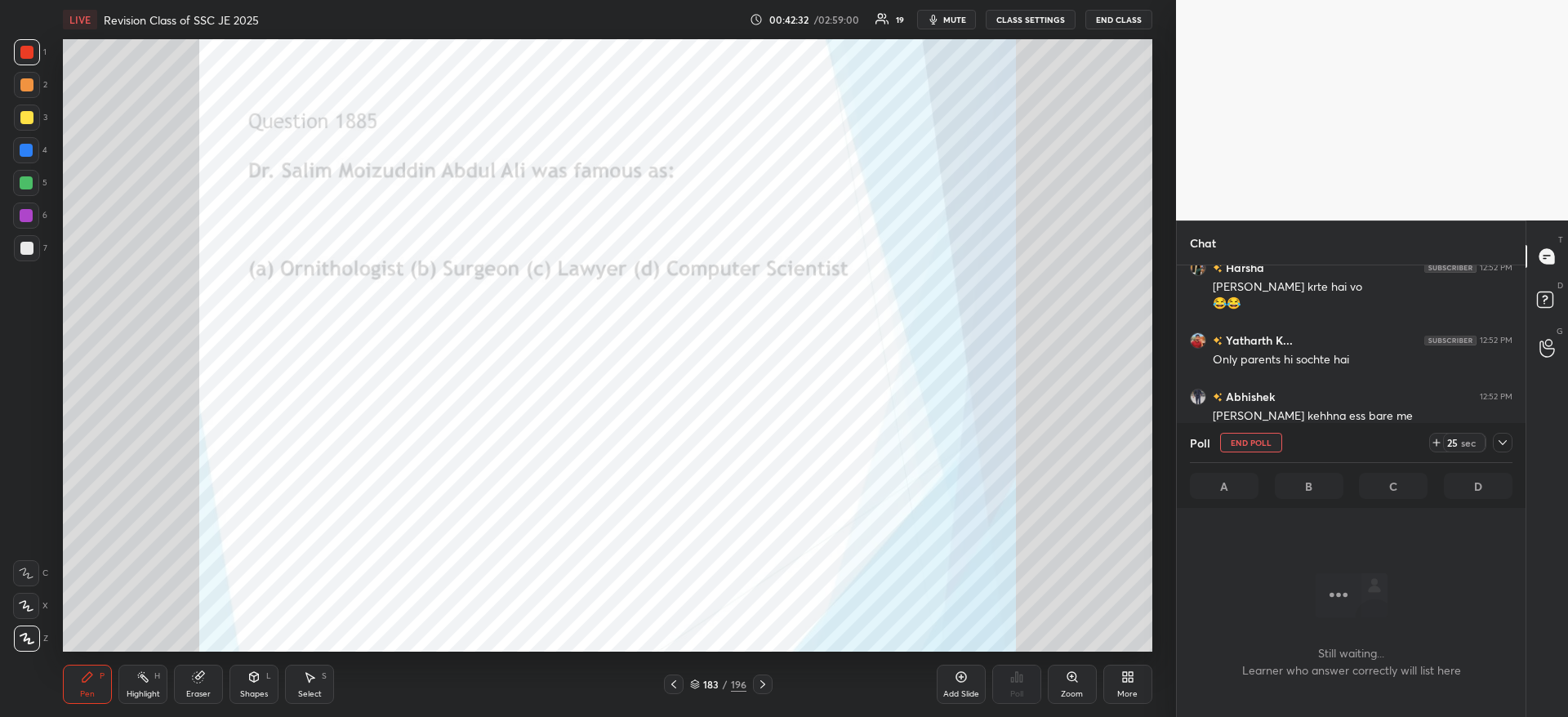
click at [1496, 439] on icon at bounding box center [1502, 443] width 13 height 13
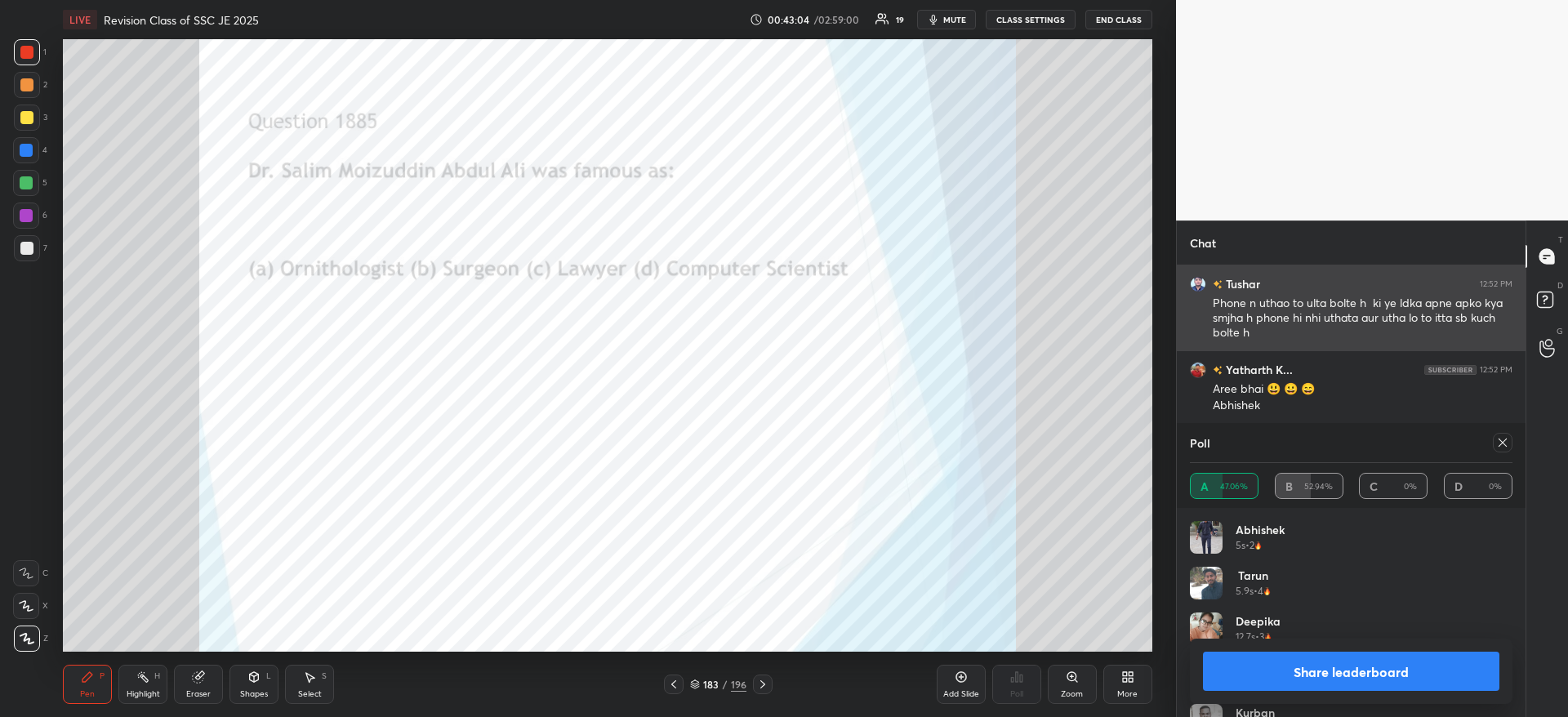
scroll to position [12382, 0]
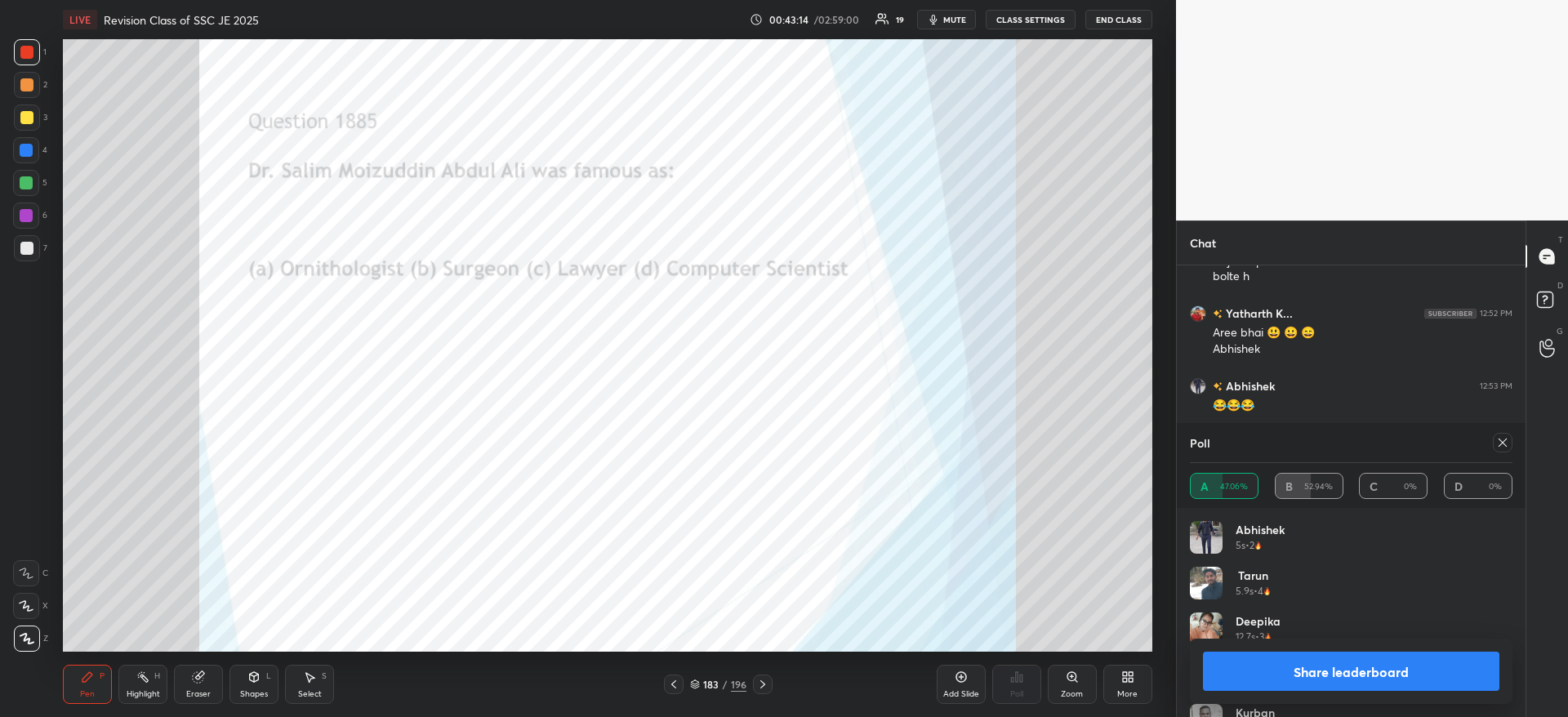
click at [1277, 674] on button "Share leaderboard" at bounding box center [1351, 672] width 296 height 40
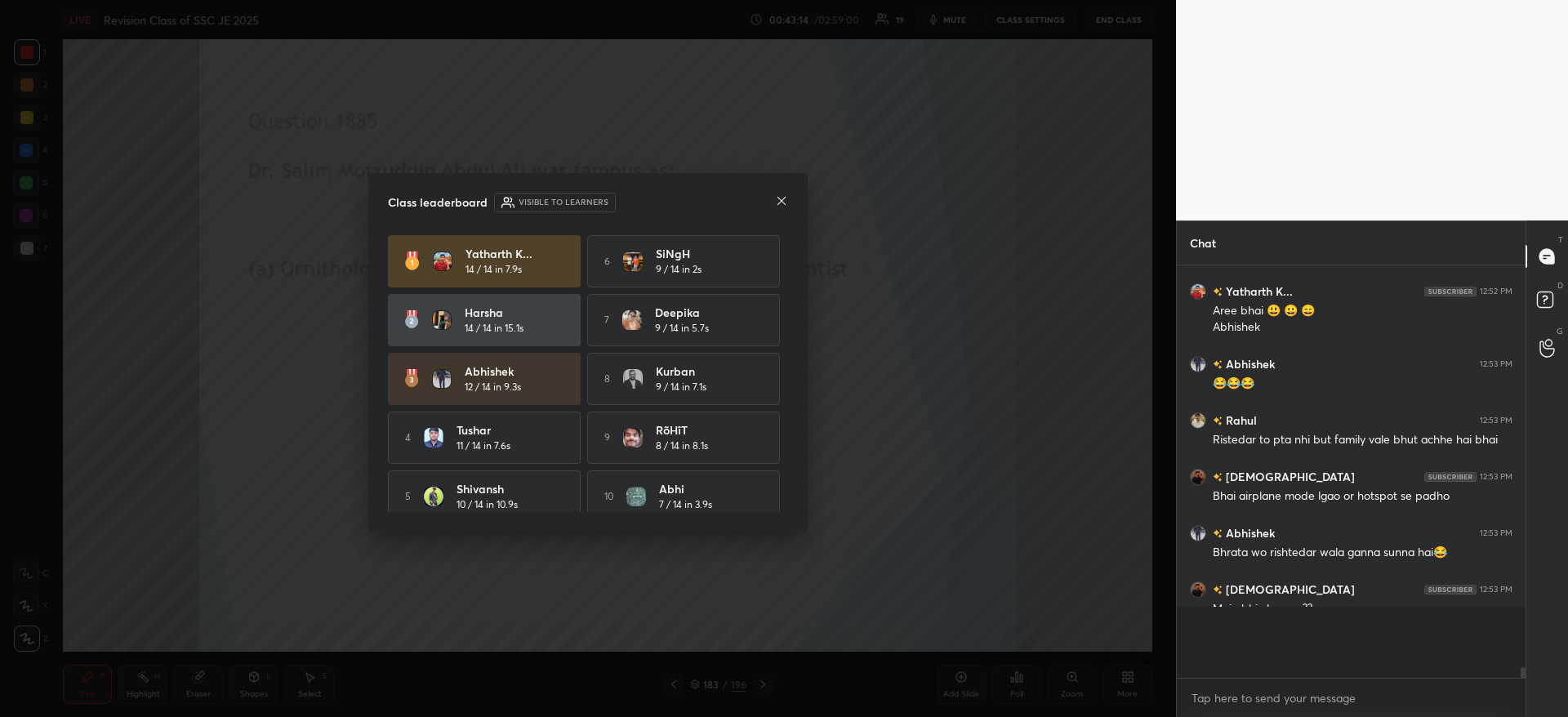
scroll to position [403, 344]
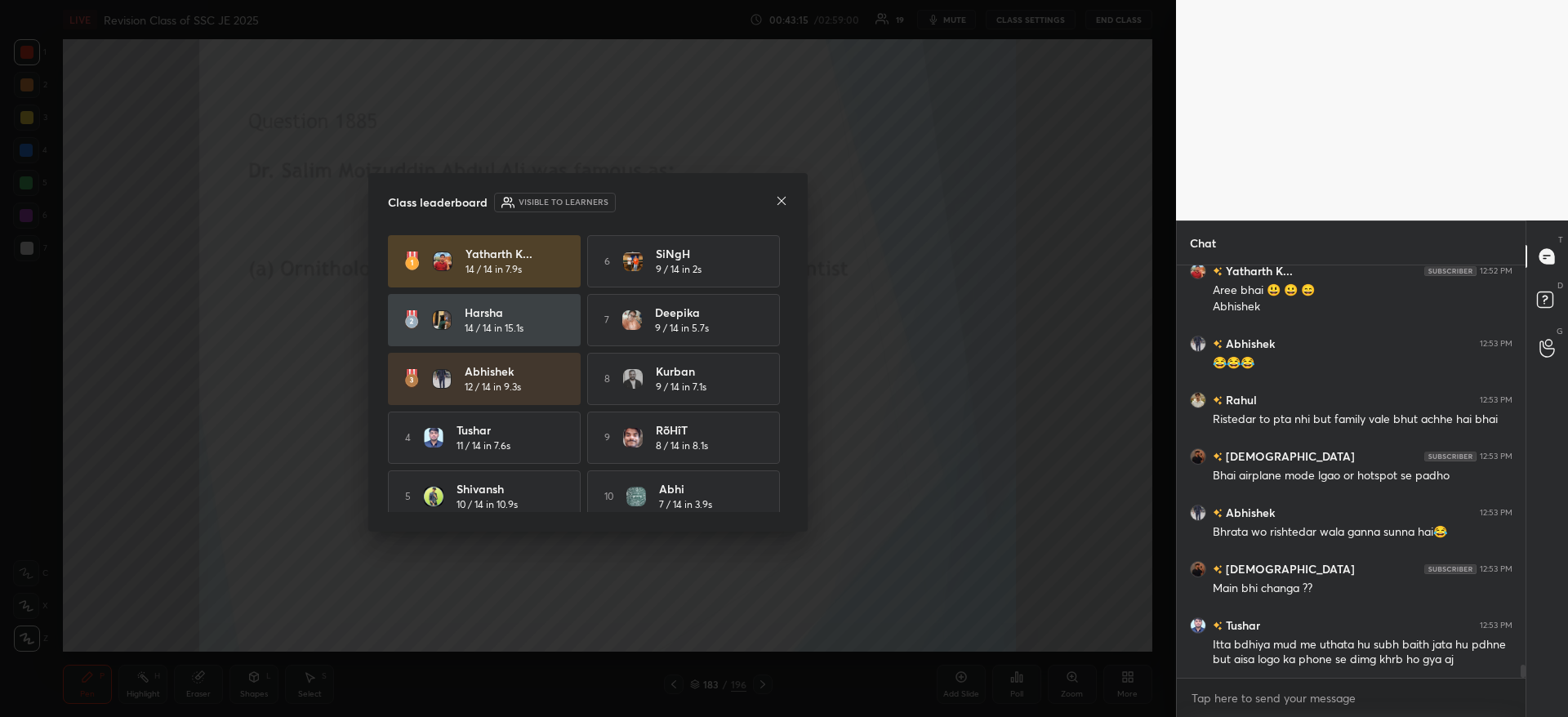
click at [789, 200] on div "Class leaderboard Visible to learners Yatharth K... 14 / 14 in 7.9s 6 SiNgH 9 /…" at bounding box center [588, 352] width 440 height 358
click at [780, 203] on icon at bounding box center [781, 201] width 13 height 13
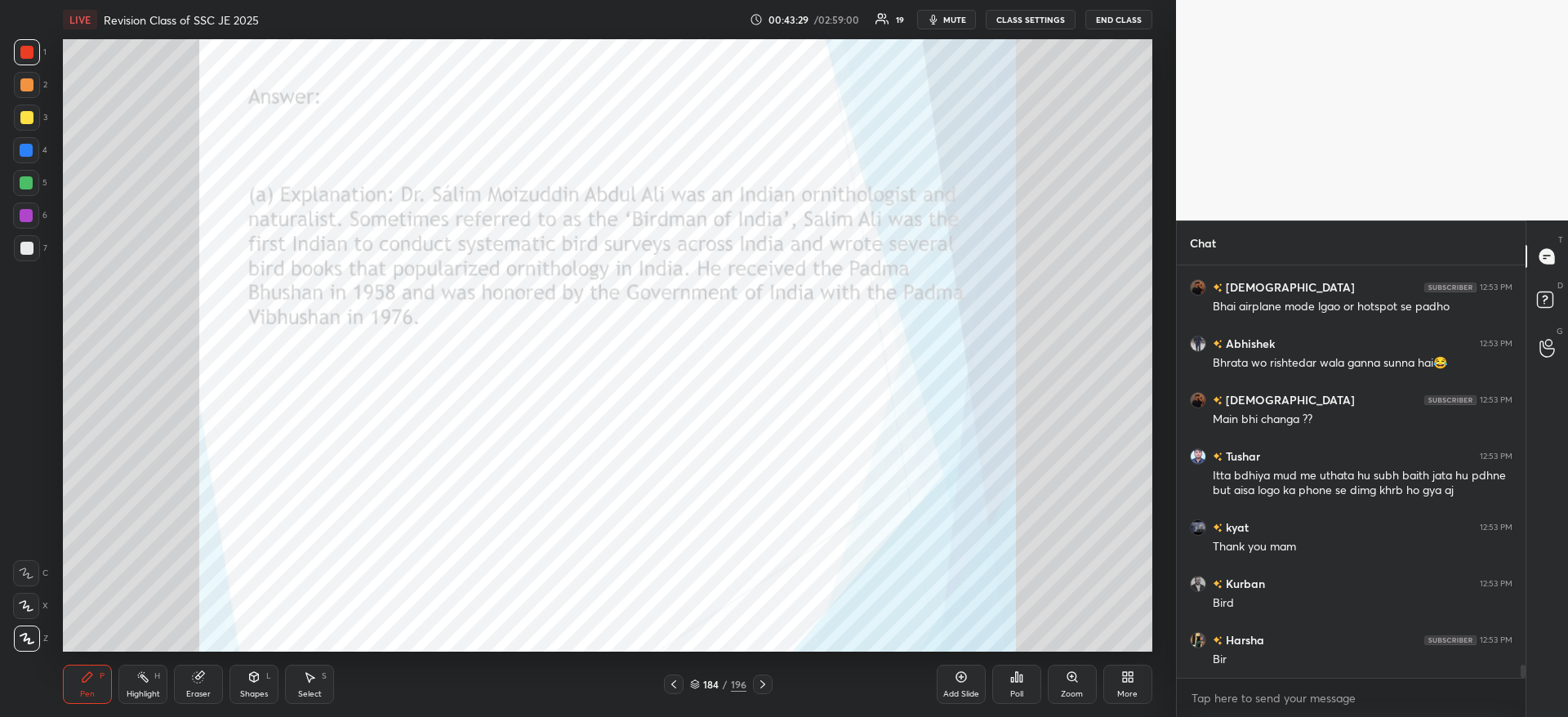
click at [255, 687] on div "Shapes L" at bounding box center [254, 684] width 49 height 40
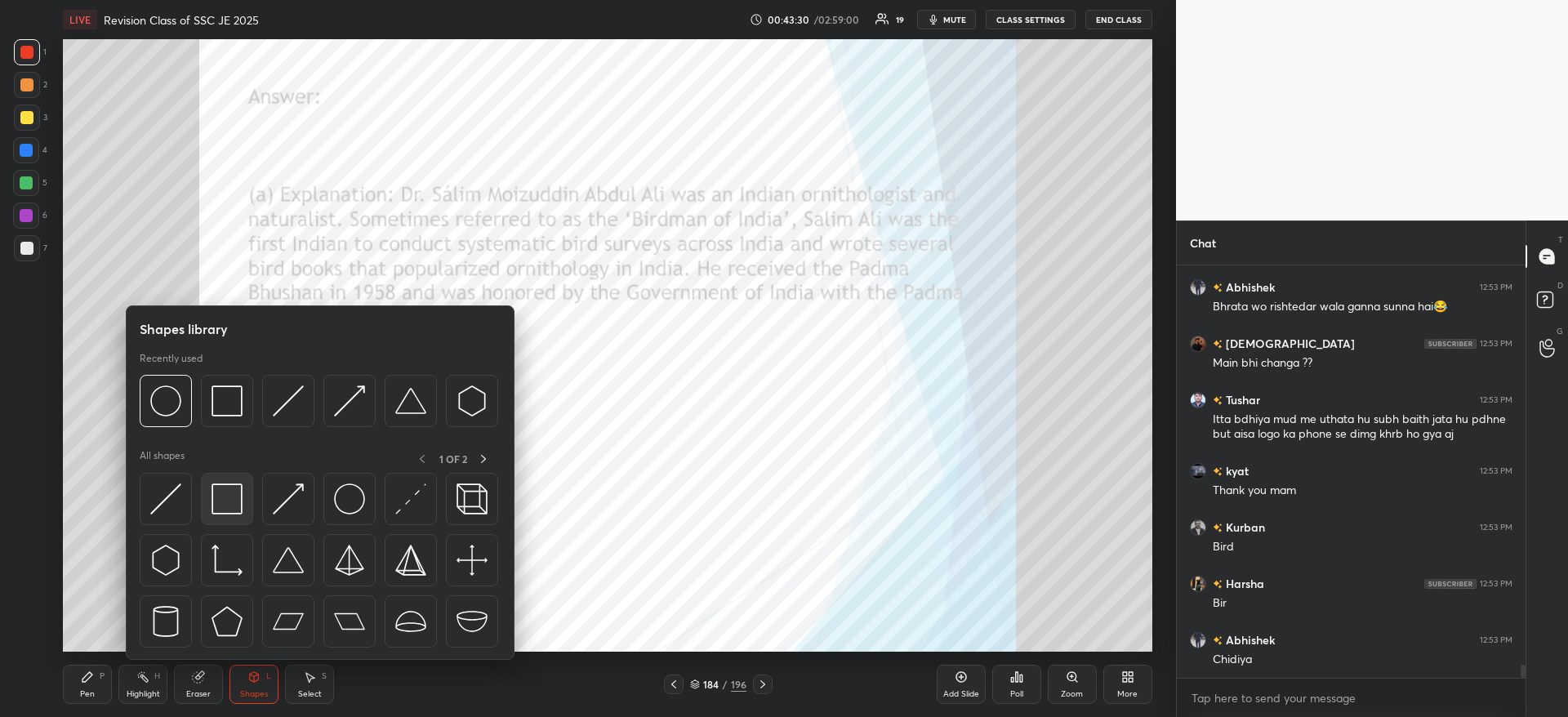
click at [225, 496] on img at bounding box center [227, 499] width 31 height 31
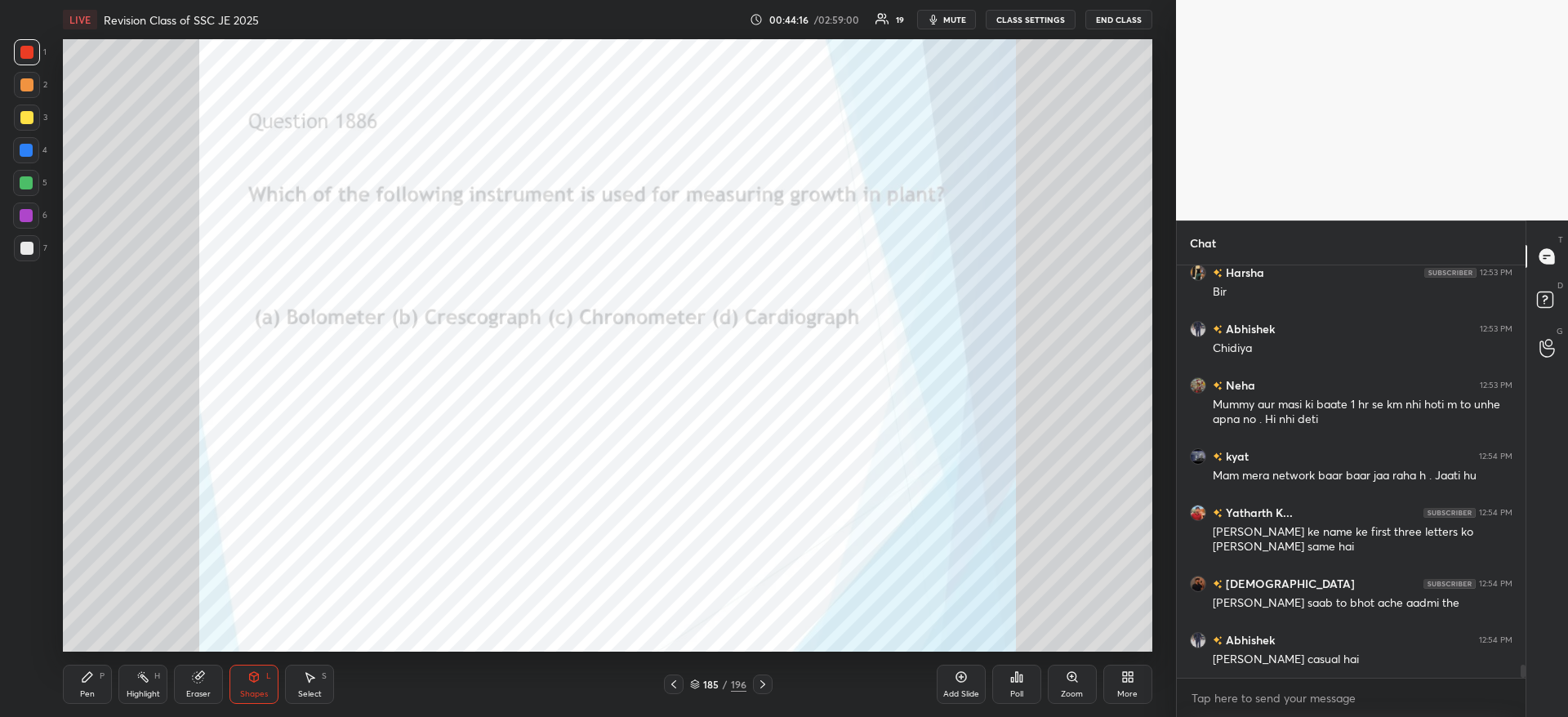
scroll to position [13017, 0]
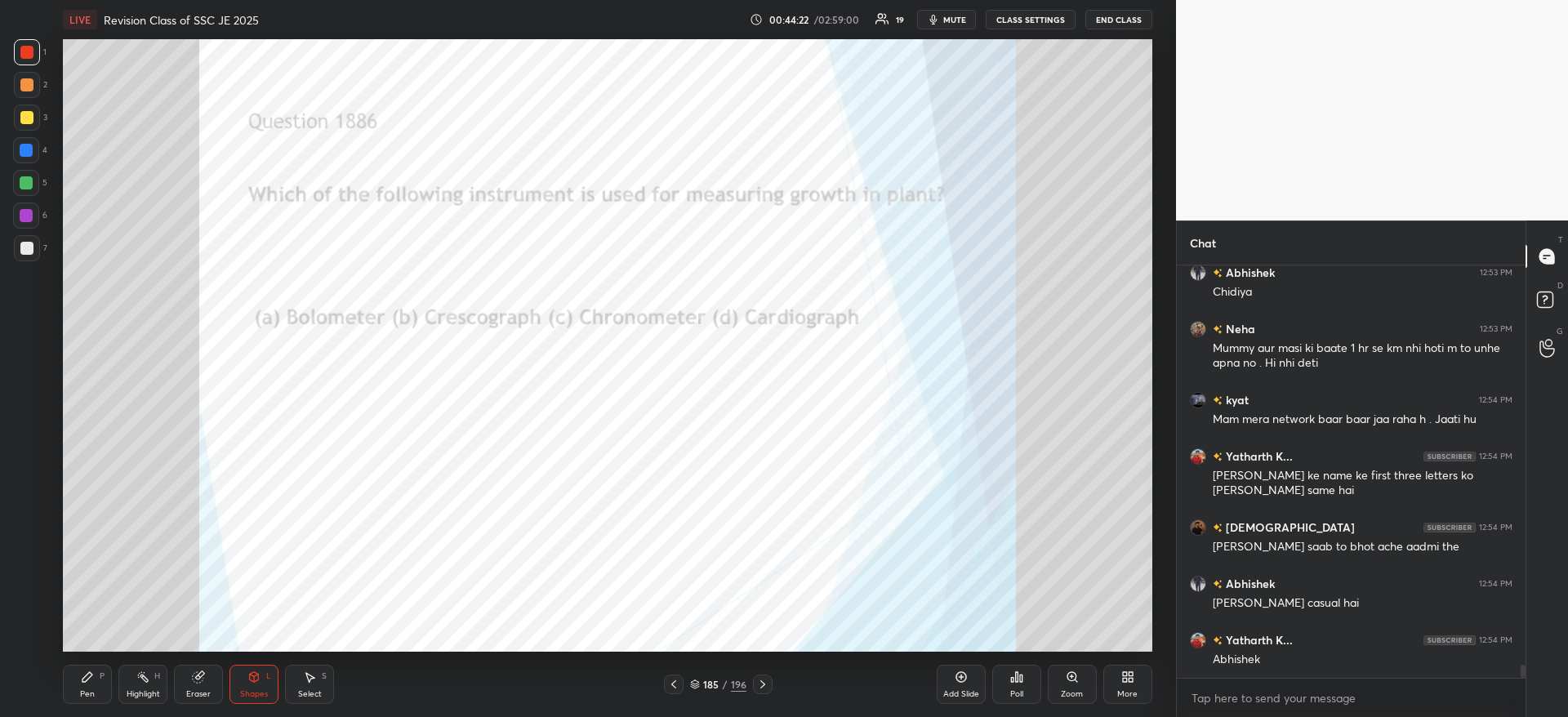
click at [1012, 687] on div "Poll" at bounding box center [1017, 684] width 49 height 40
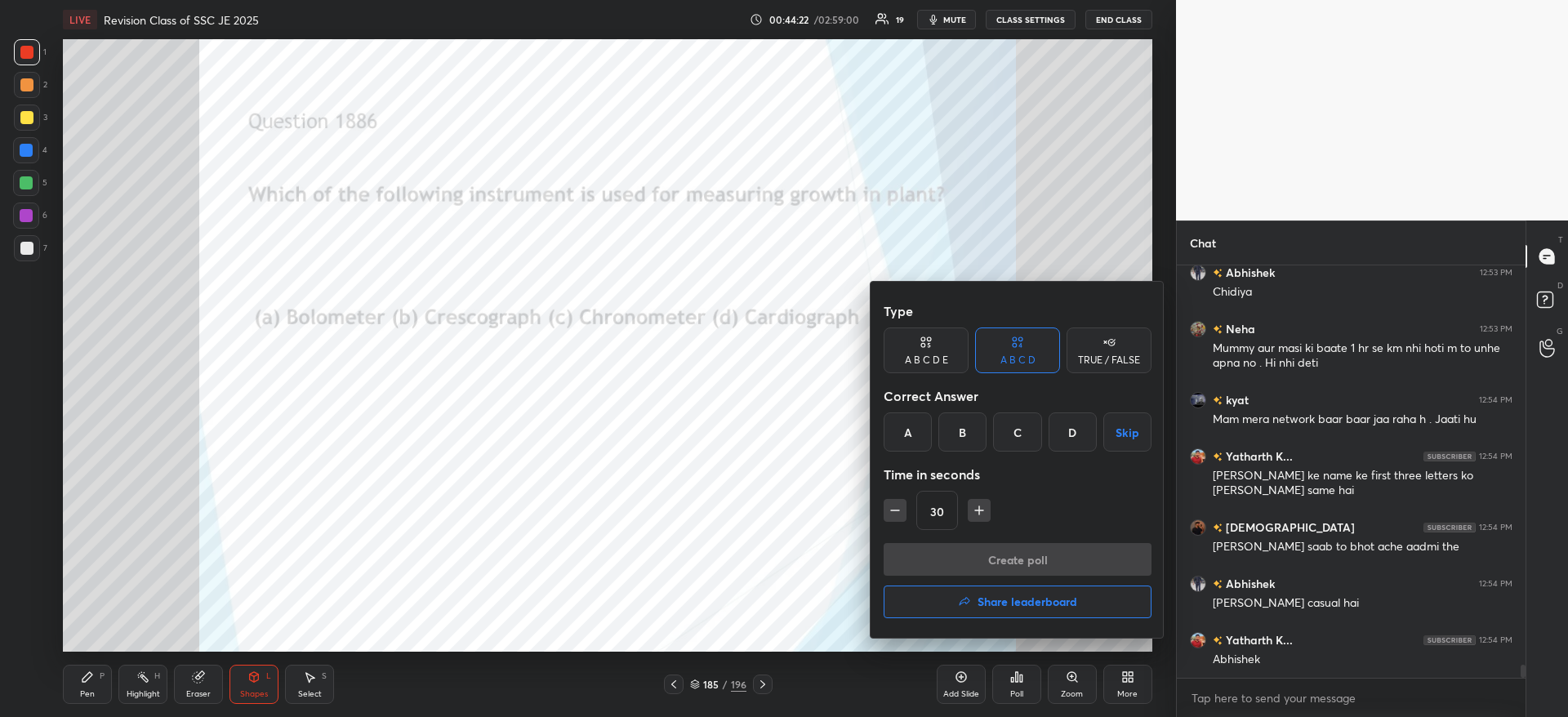
click at [962, 435] on div "B" at bounding box center [962, 432] width 49 height 40
click at [959, 550] on button "Create poll" at bounding box center [1017, 560] width 268 height 33
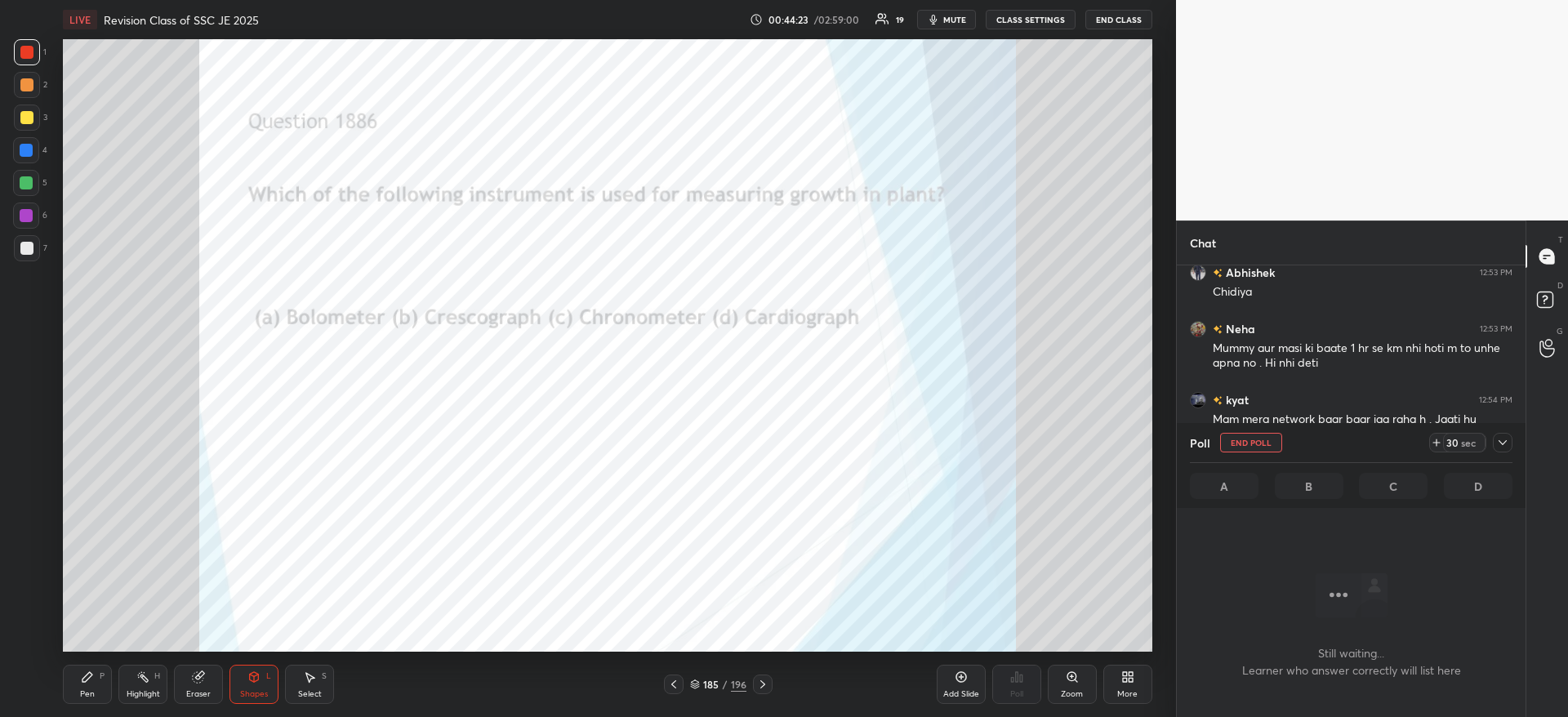
scroll to position [361, 344]
click at [1495, 448] on div at bounding box center [1502, 443] width 20 height 20
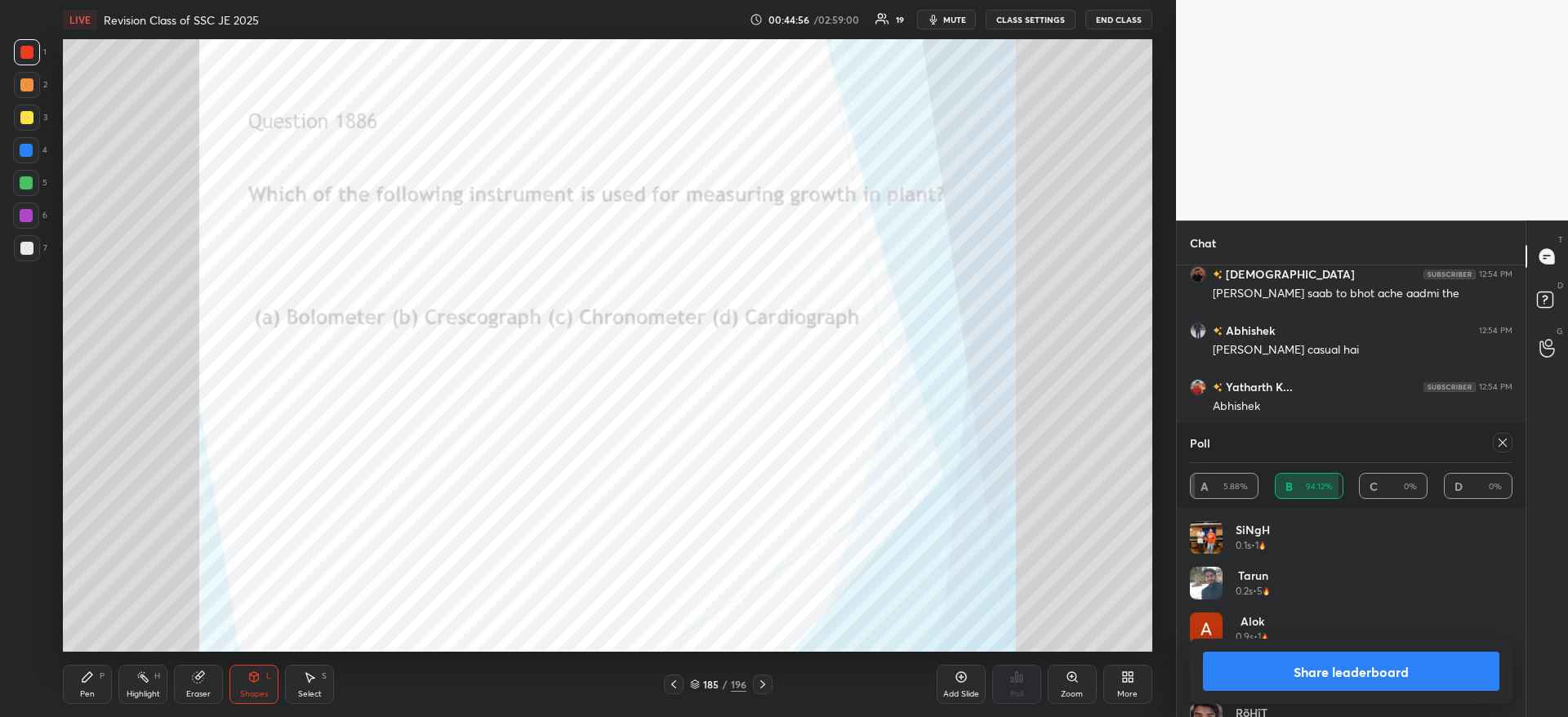
scroll to position [13327, 0]
click at [72, 677] on div "Pen P" at bounding box center [87, 684] width 49 height 40
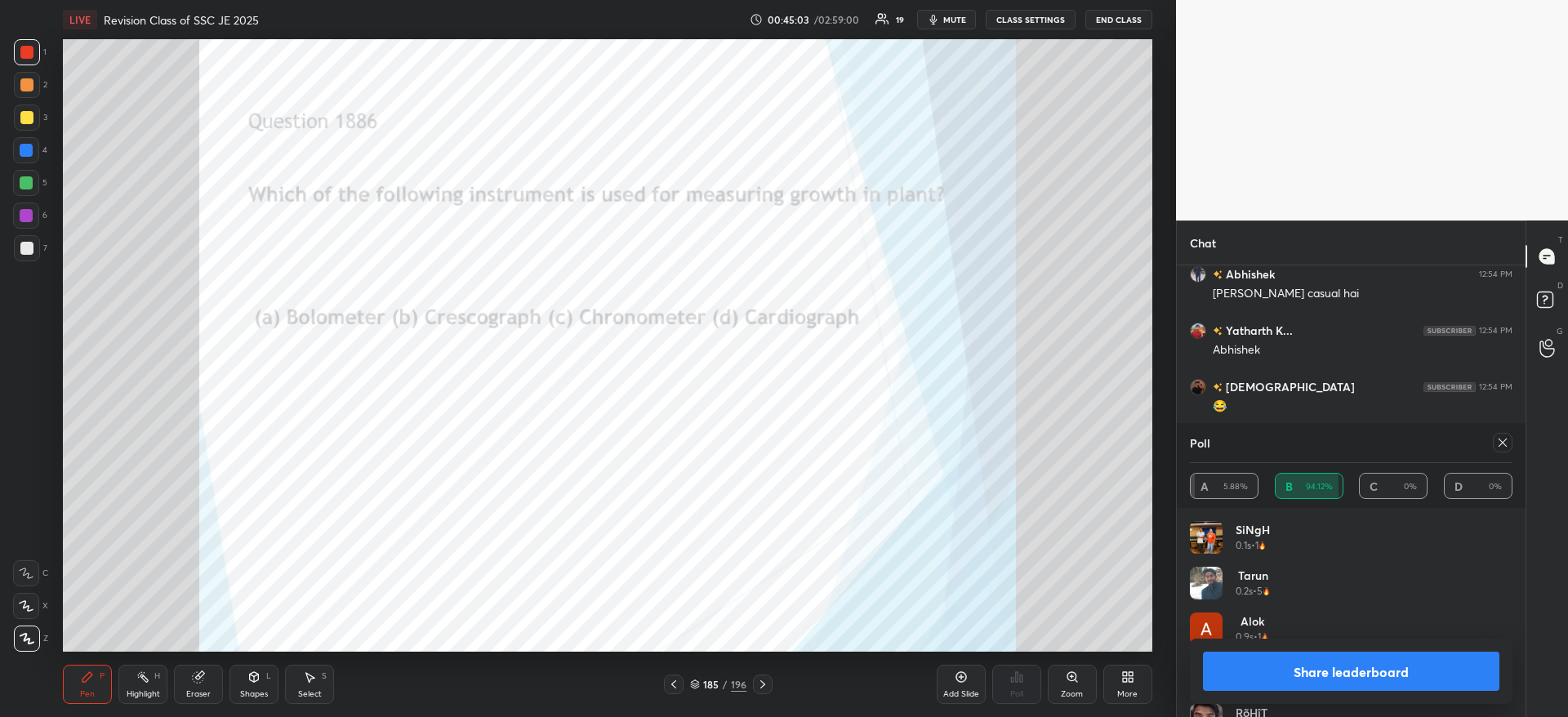
click at [1313, 687] on button "Share leaderboard" at bounding box center [1351, 672] width 296 height 40
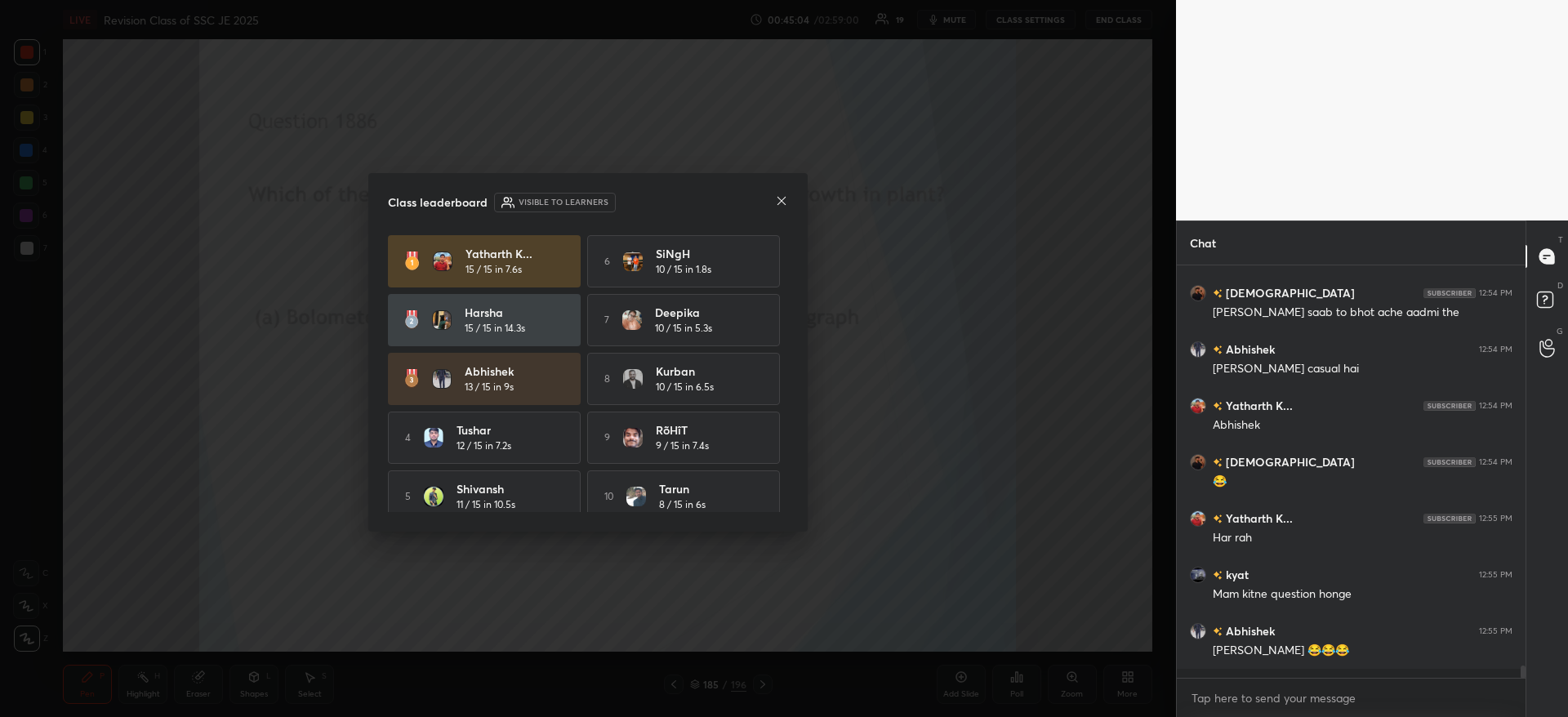
scroll to position [13248, 0]
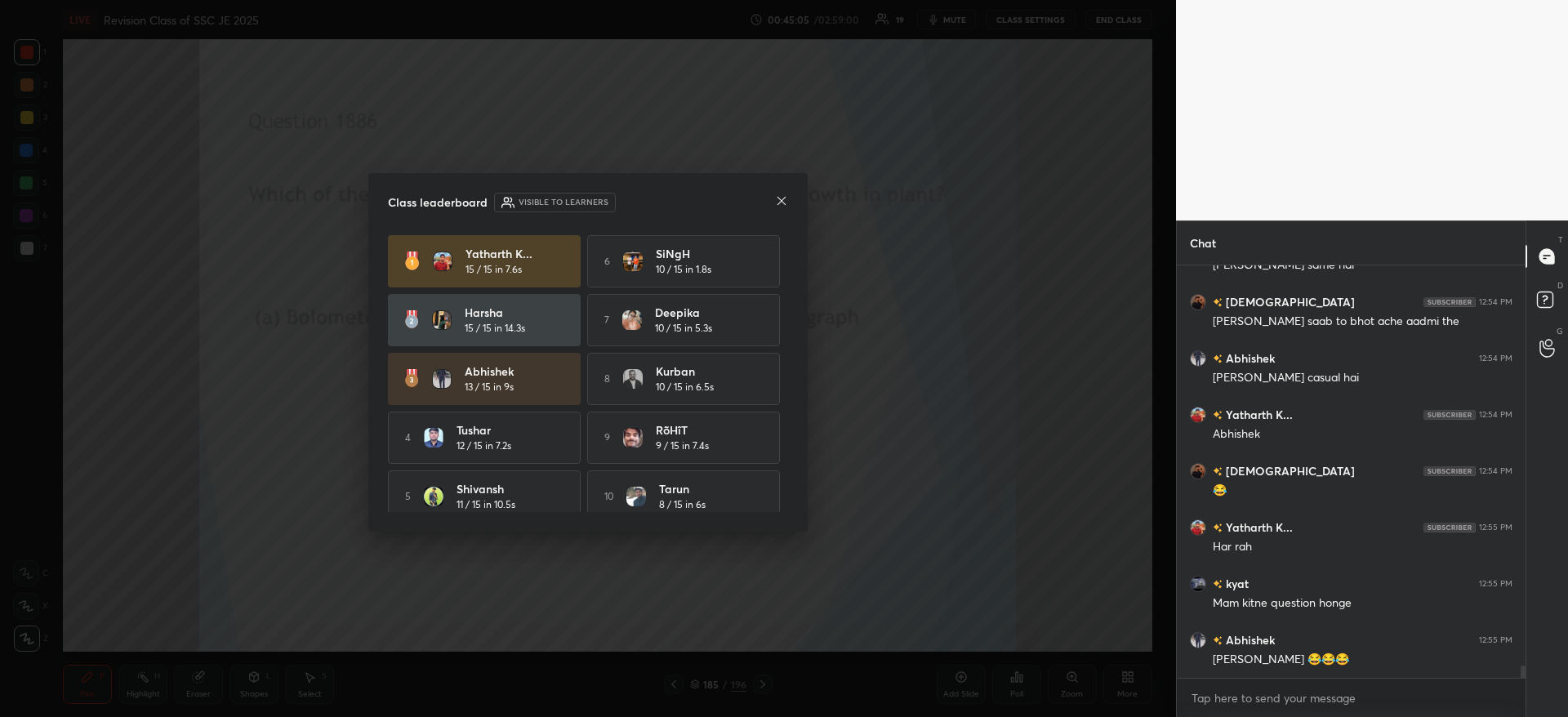
click at [791, 207] on div "Class leaderboard Visible to learners Yatharth K... 15 / 15 in 7.6s 6 SiNgH 10 …" at bounding box center [588, 352] width 440 height 358
click at [780, 198] on icon at bounding box center [781, 201] width 13 height 13
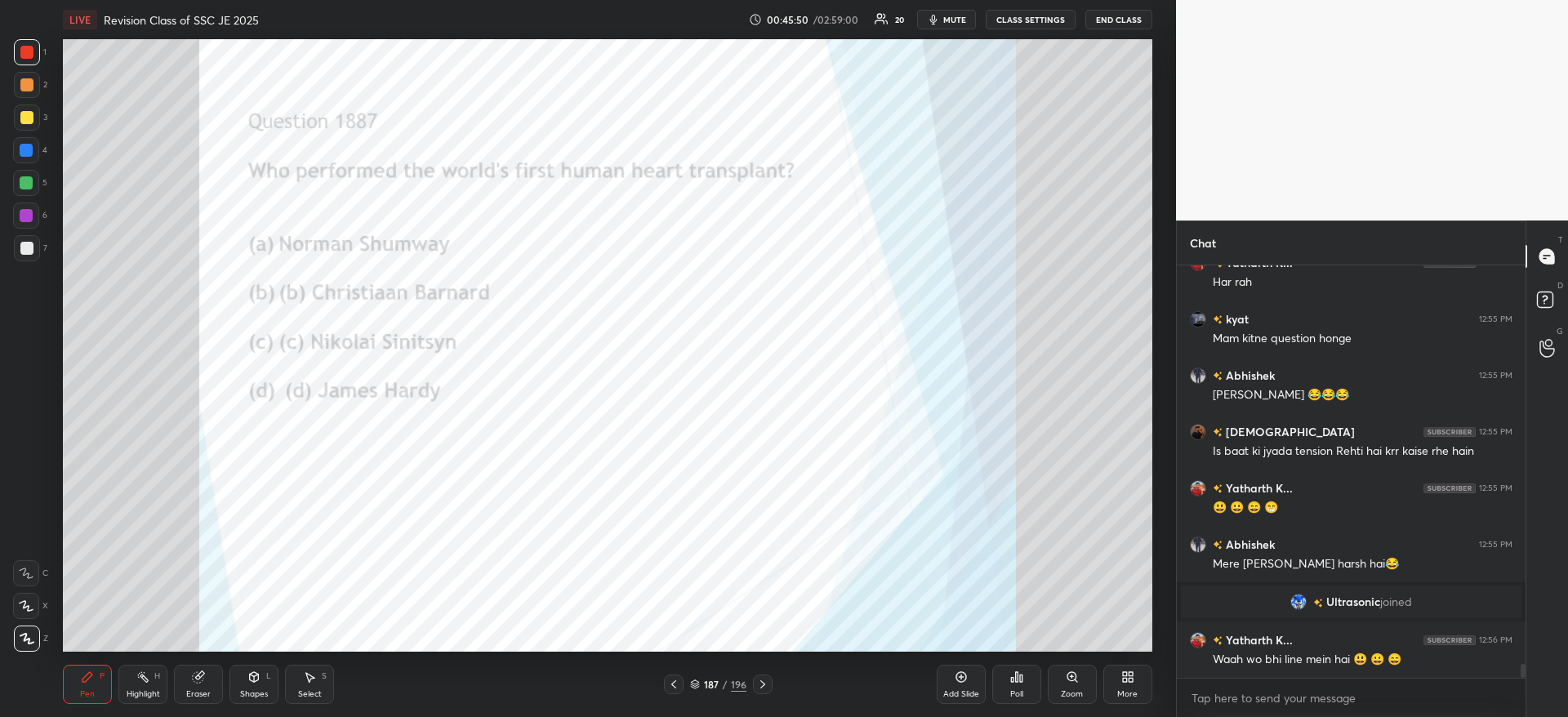
scroll to position [12016, 0]
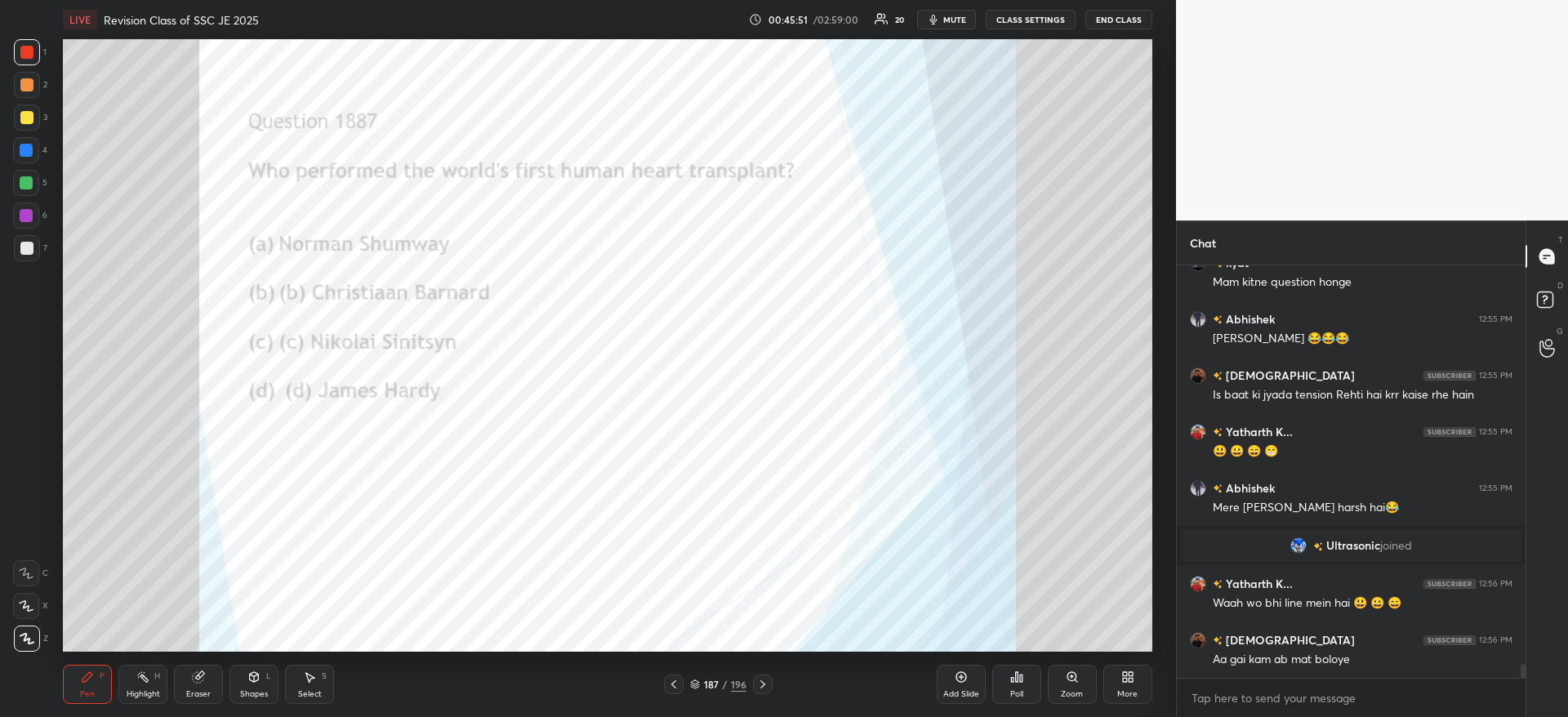
click at [1011, 681] on icon at bounding box center [1012, 679] width 2 height 4
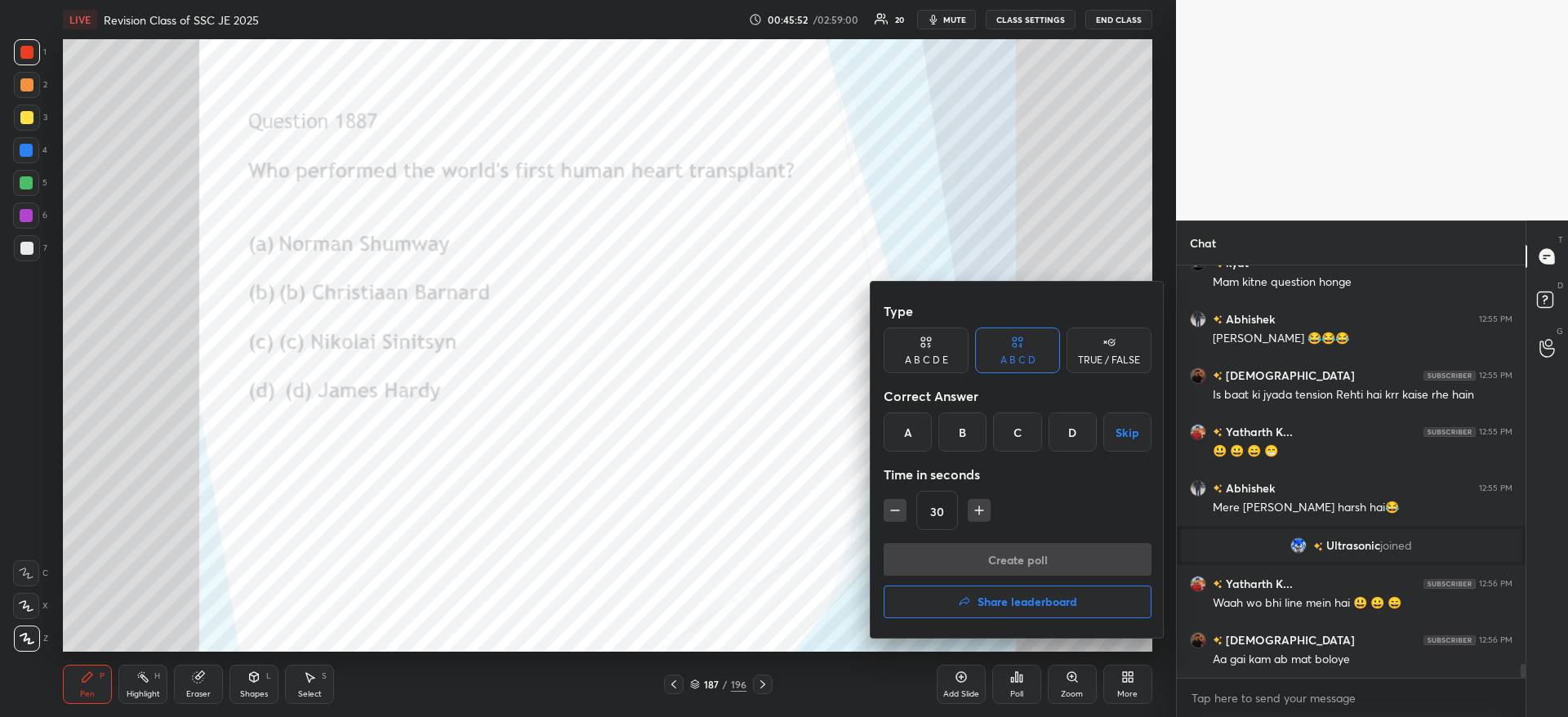
click at [964, 433] on div "B" at bounding box center [962, 432] width 49 height 40
click at [971, 556] on button "Create poll" at bounding box center [1017, 560] width 268 height 33
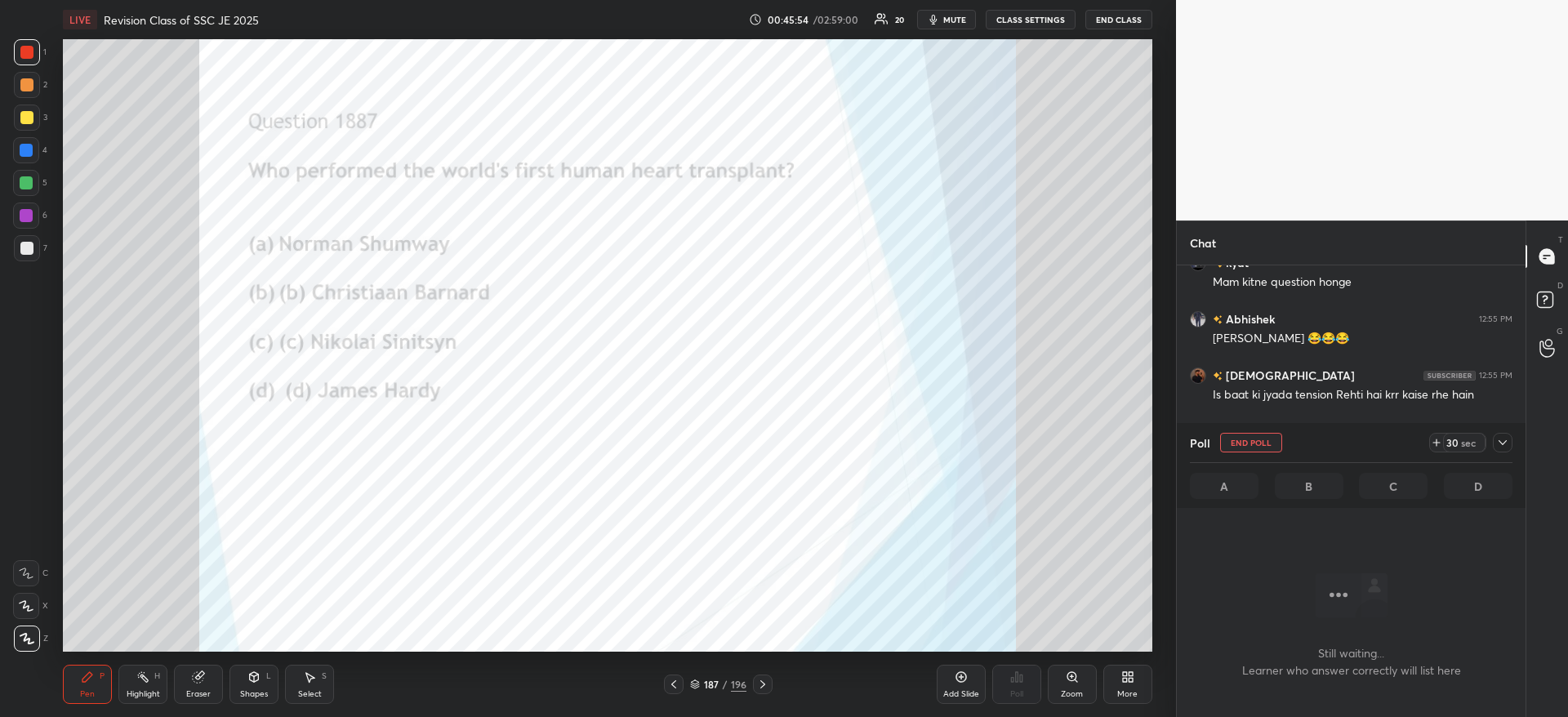
scroll to position [12158, 0]
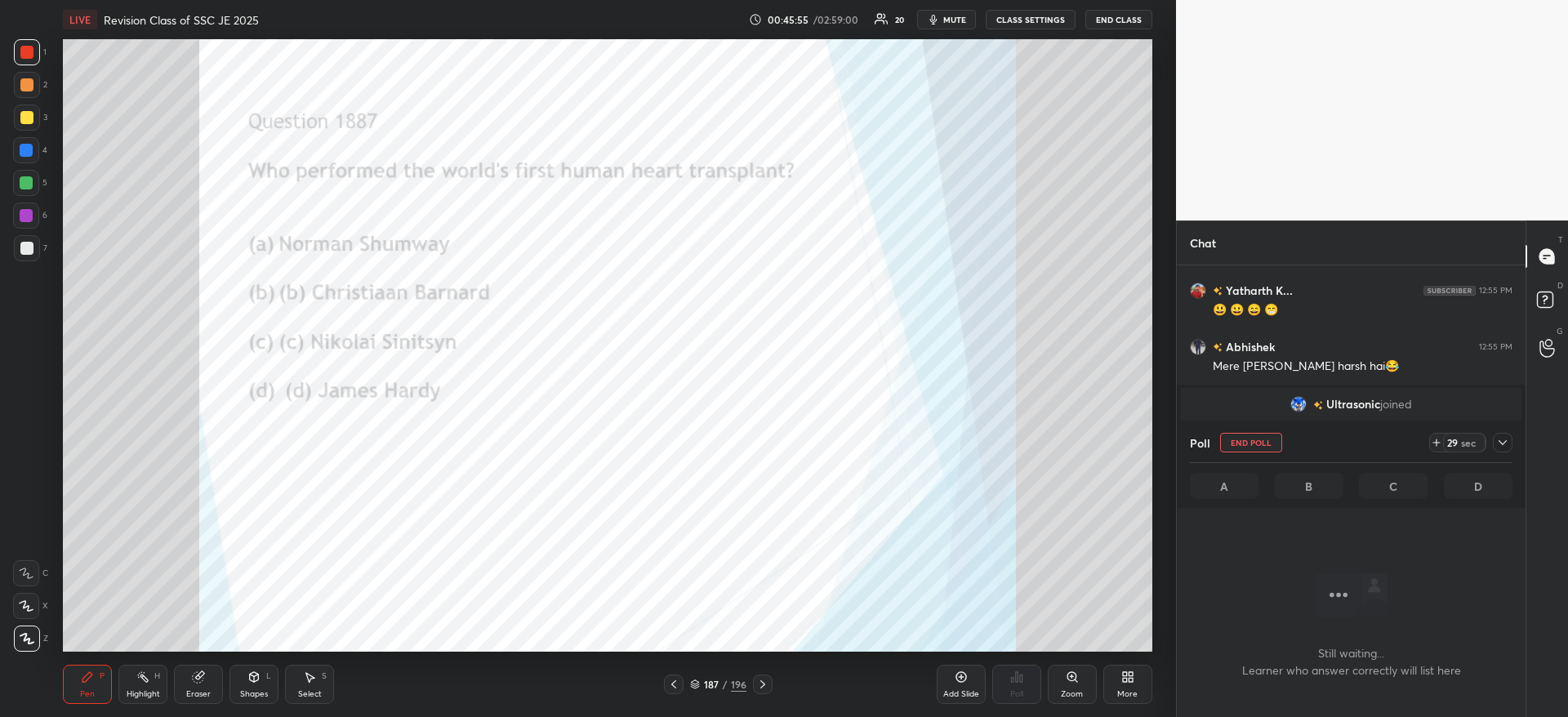
click at [1496, 438] on icon at bounding box center [1502, 443] width 13 height 13
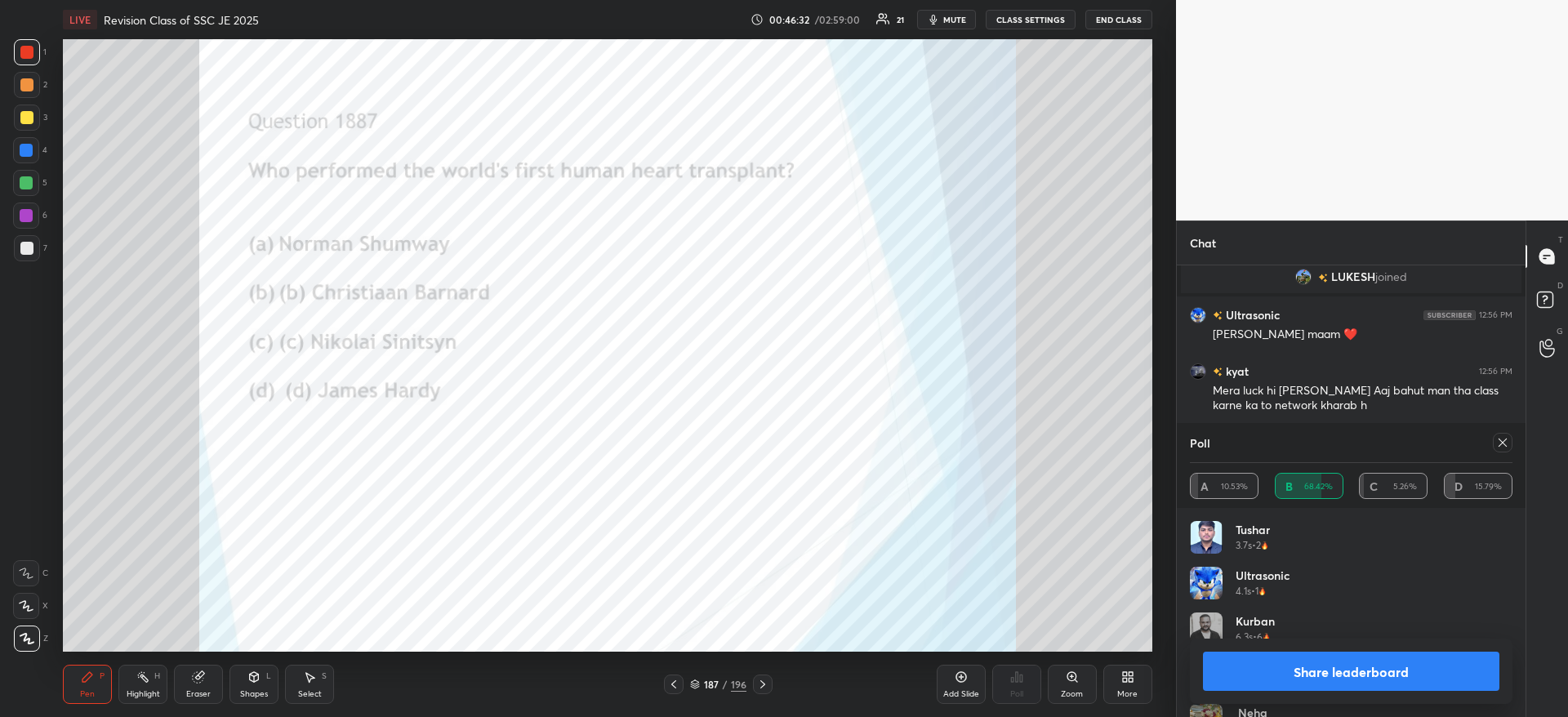
scroll to position [12508, 0]
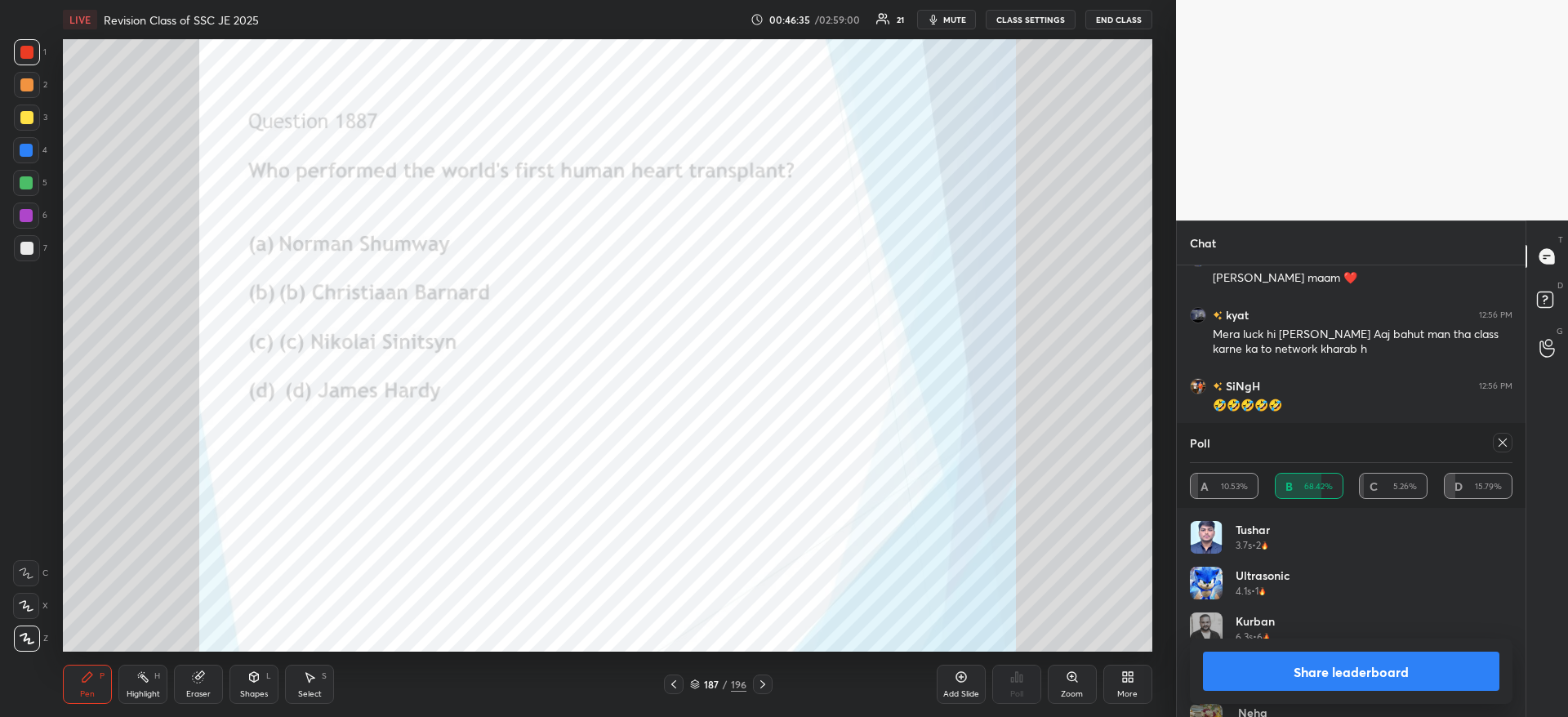
click at [1249, 661] on button "Share leaderboard" at bounding box center [1351, 672] width 296 height 40
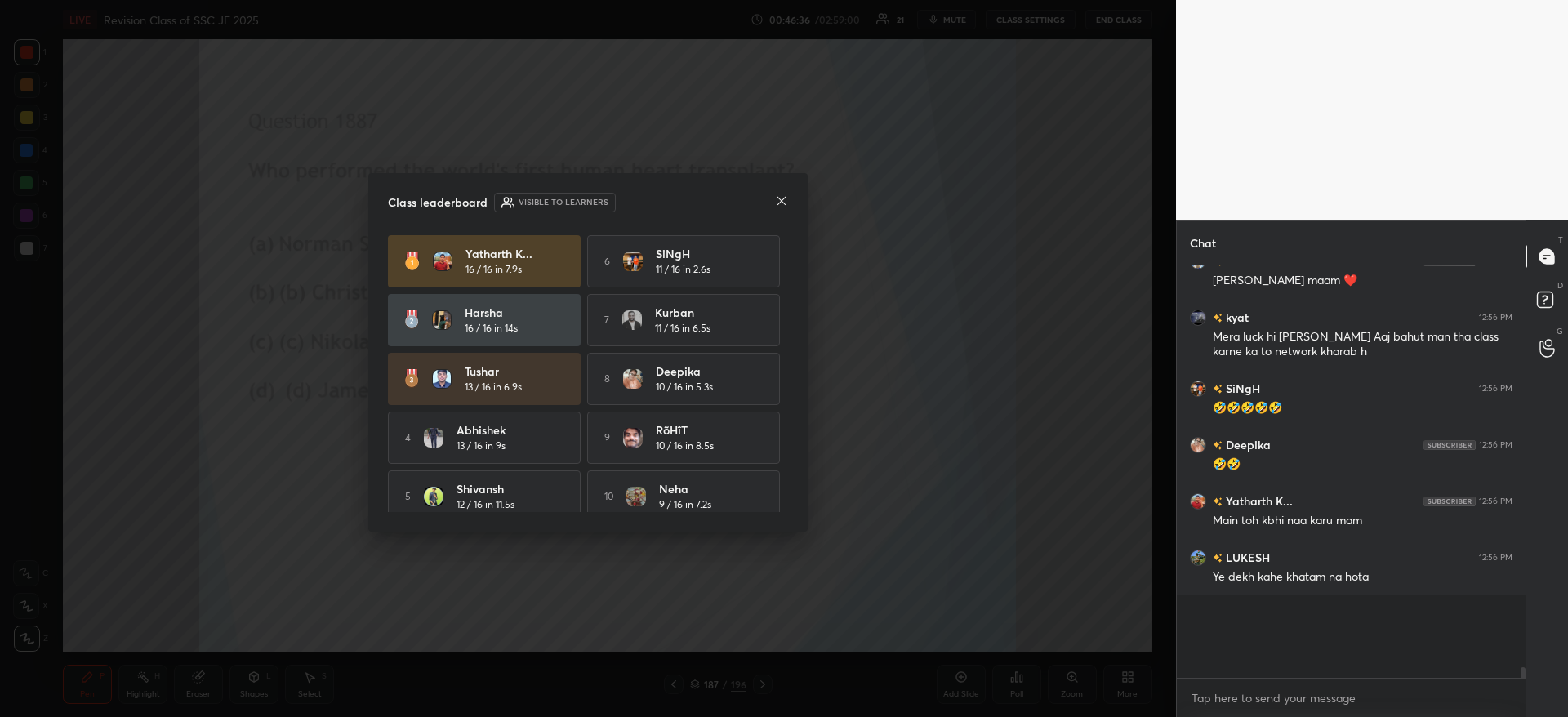
scroll to position [434, 344]
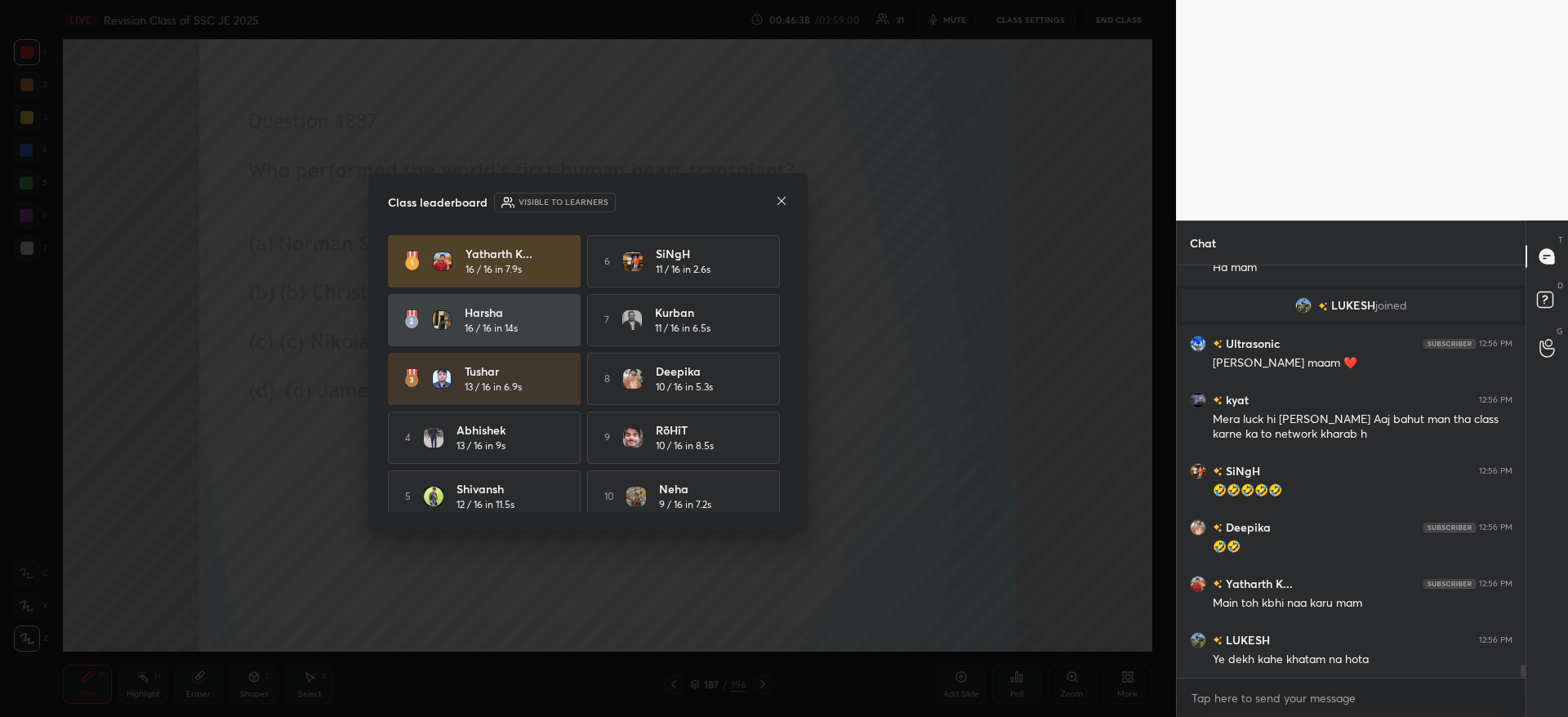
click at [784, 201] on icon at bounding box center [781, 201] width 13 height 13
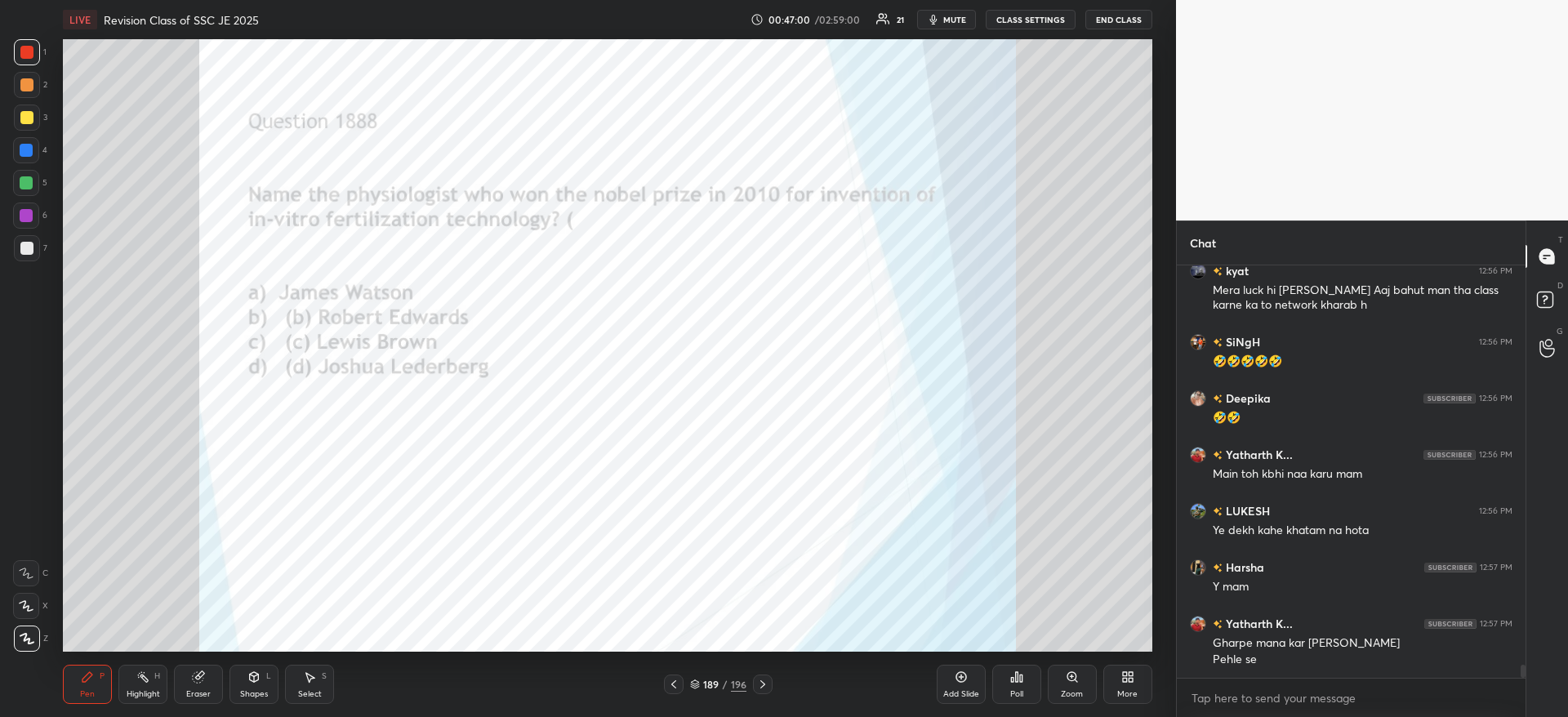
click at [1025, 677] on div "Poll" at bounding box center [1017, 684] width 49 height 40
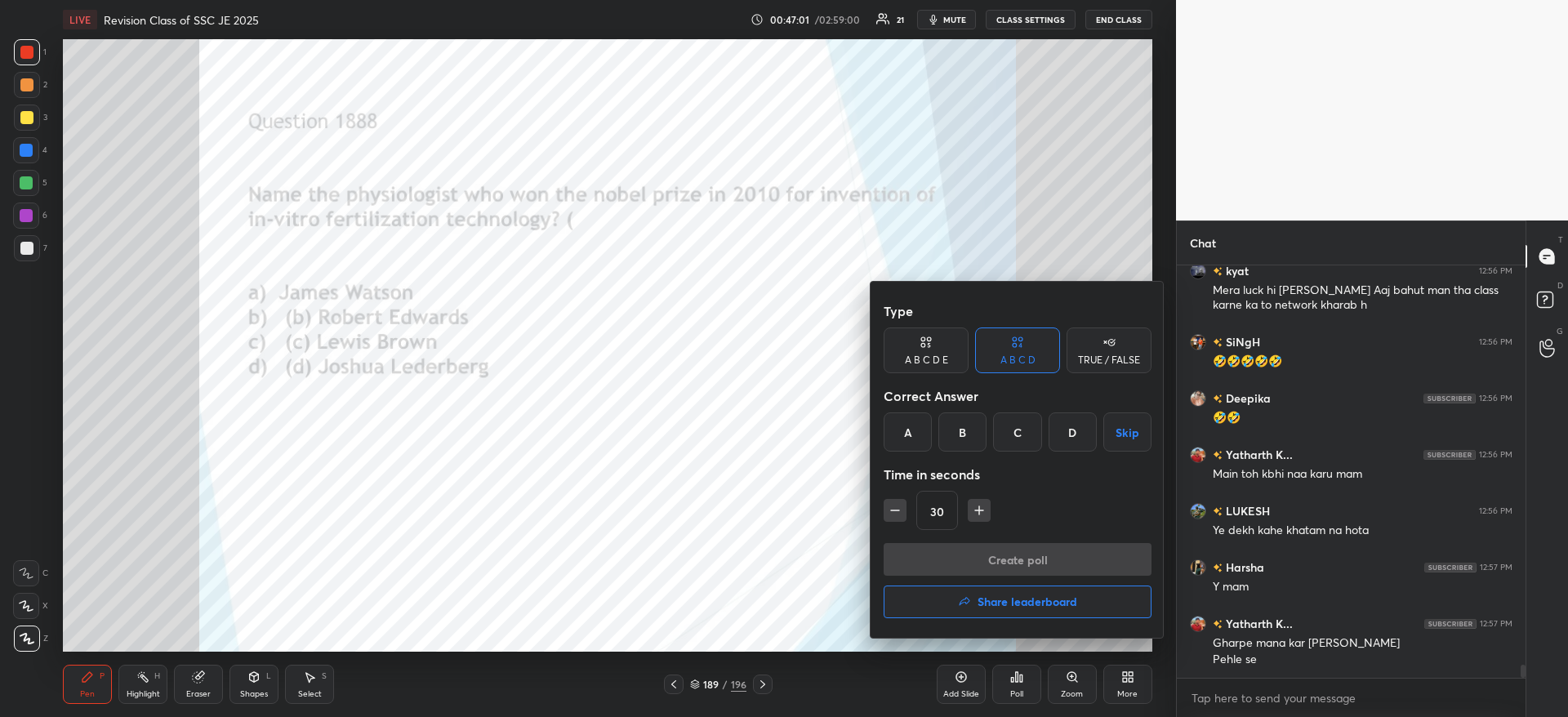
click at [956, 430] on div "B" at bounding box center [962, 432] width 49 height 40
click at [942, 562] on button "Create poll" at bounding box center [1017, 560] width 268 height 33
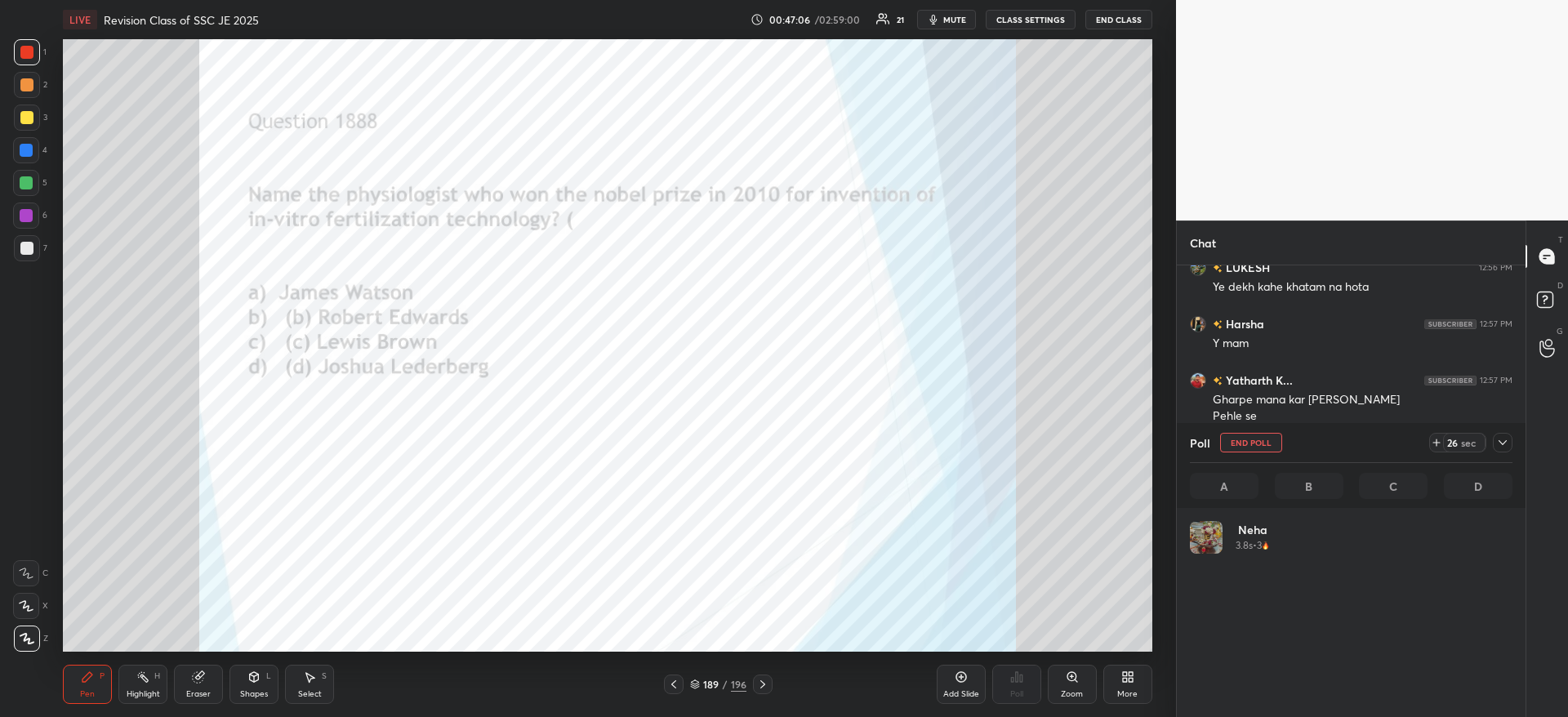
scroll to position [191, 318]
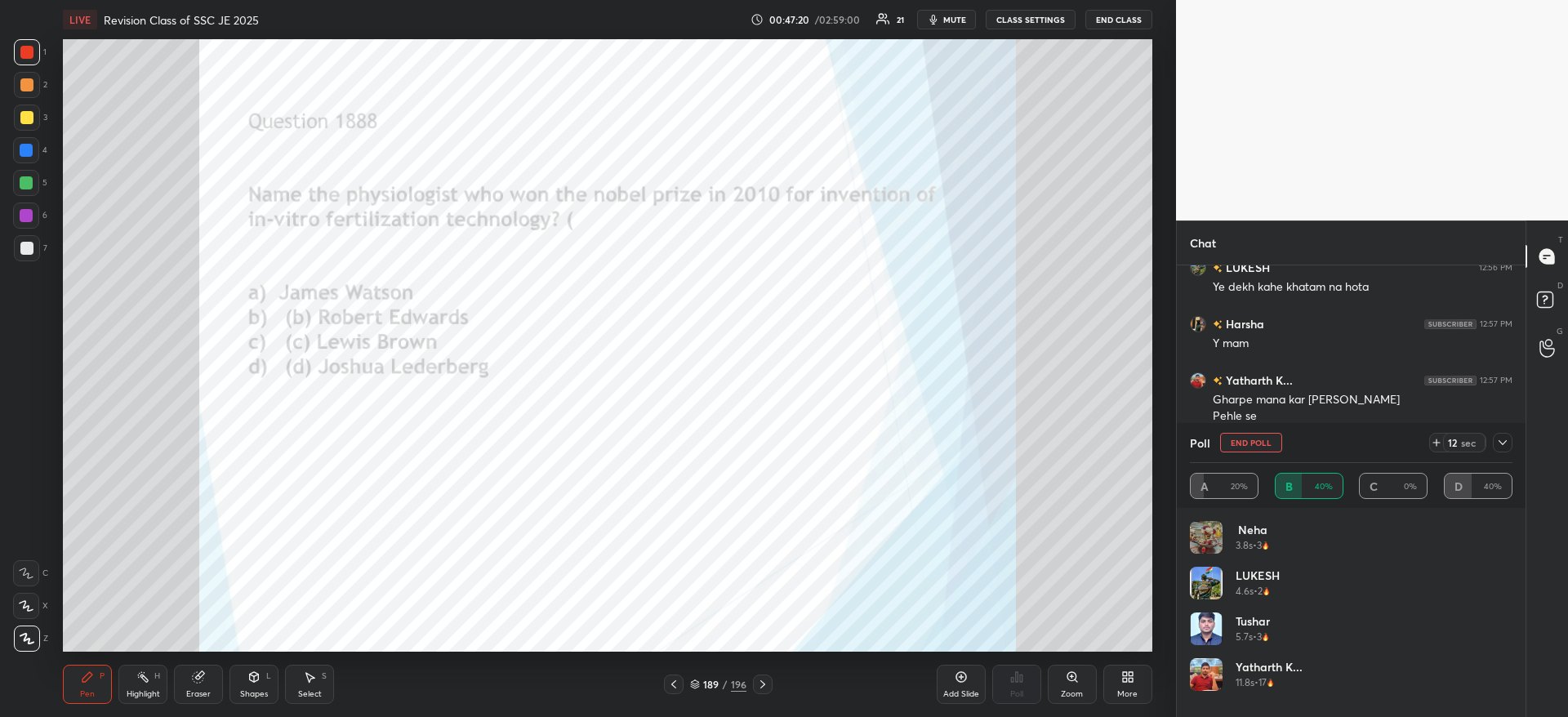
click at [958, 16] on span "mute" at bounding box center [955, 20] width 23 height 12
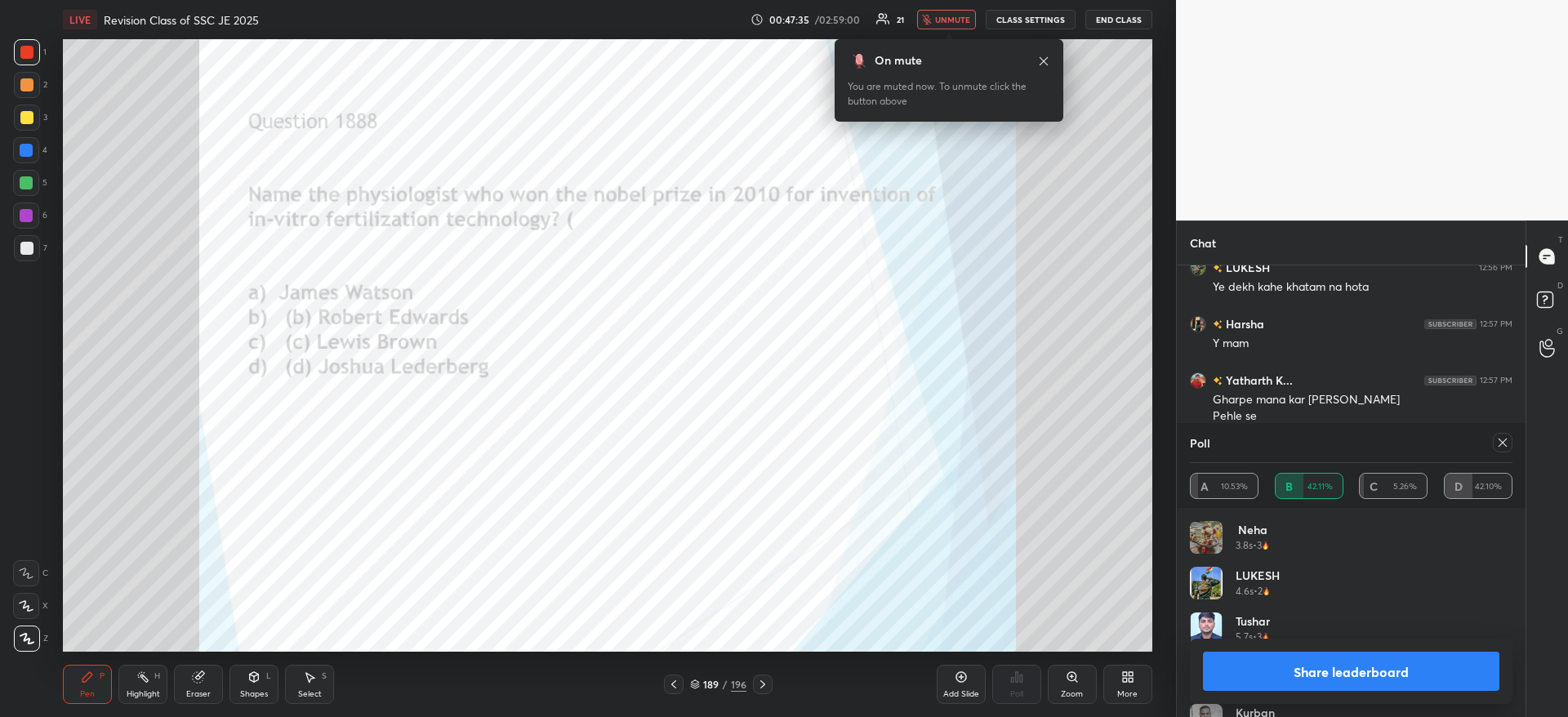
click at [970, 19] on span "unmute" at bounding box center [952, 20] width 35 height 12
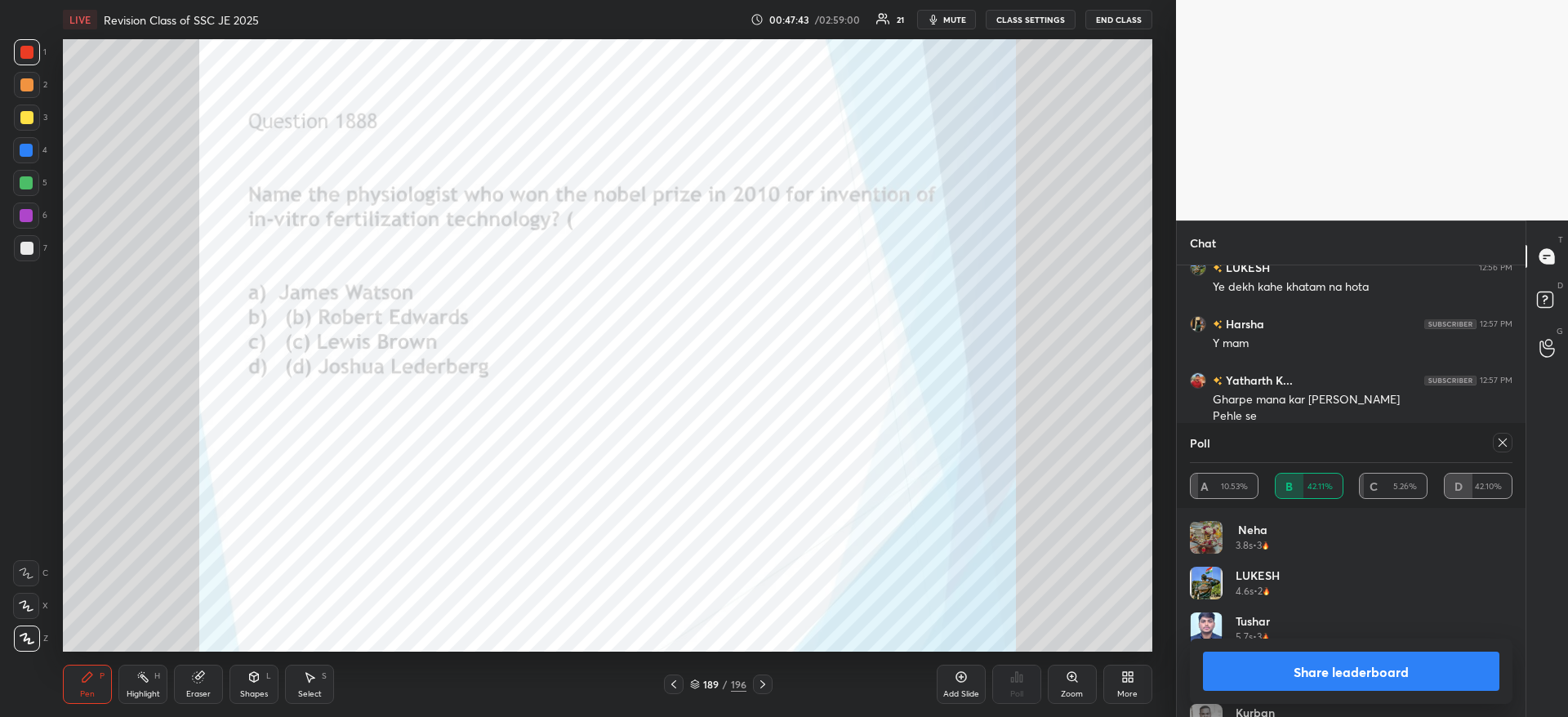
scroll to position [12852, 0]
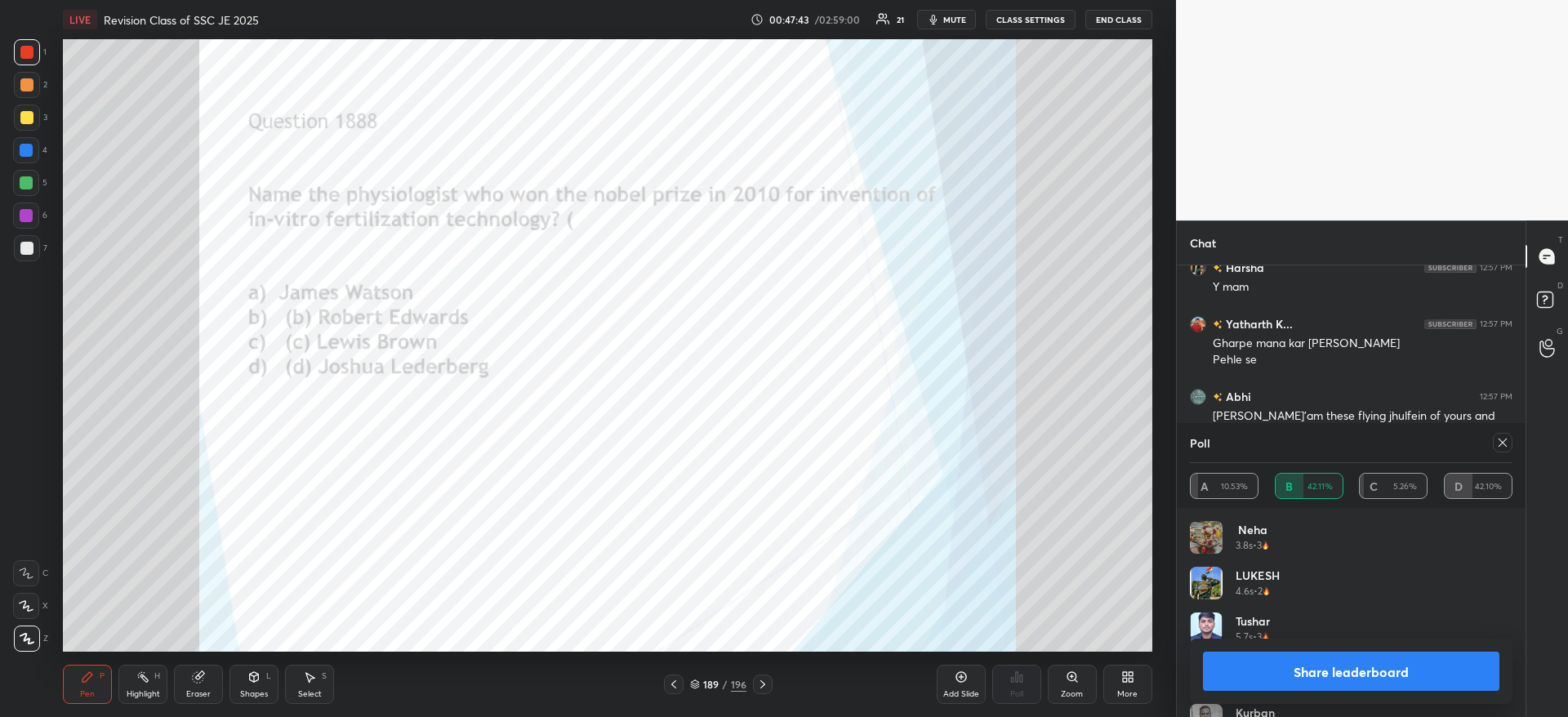
click at [1290, 683] on button "Share leaderboard" at bounding box center [1351, 672] width 296 height 40
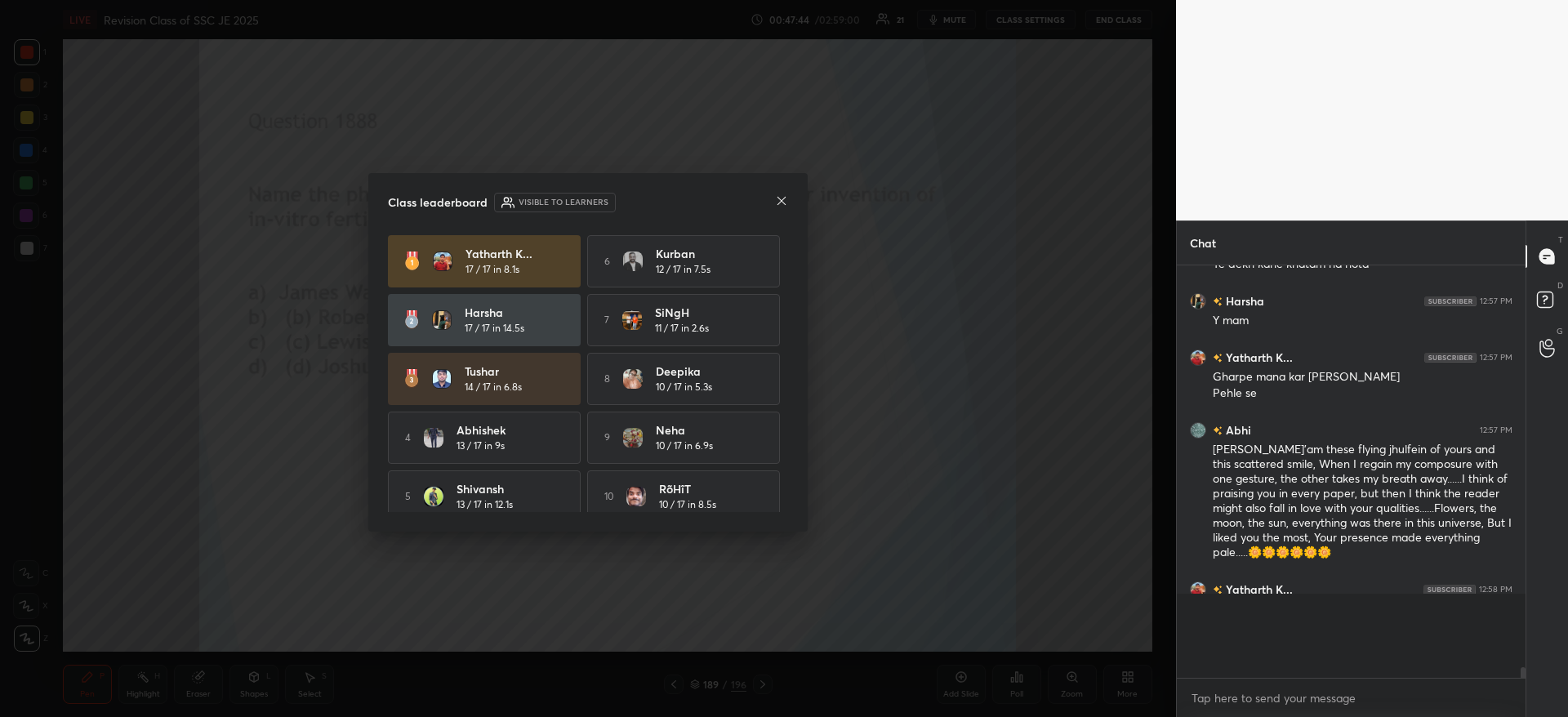
scroll to position [12773, 0]
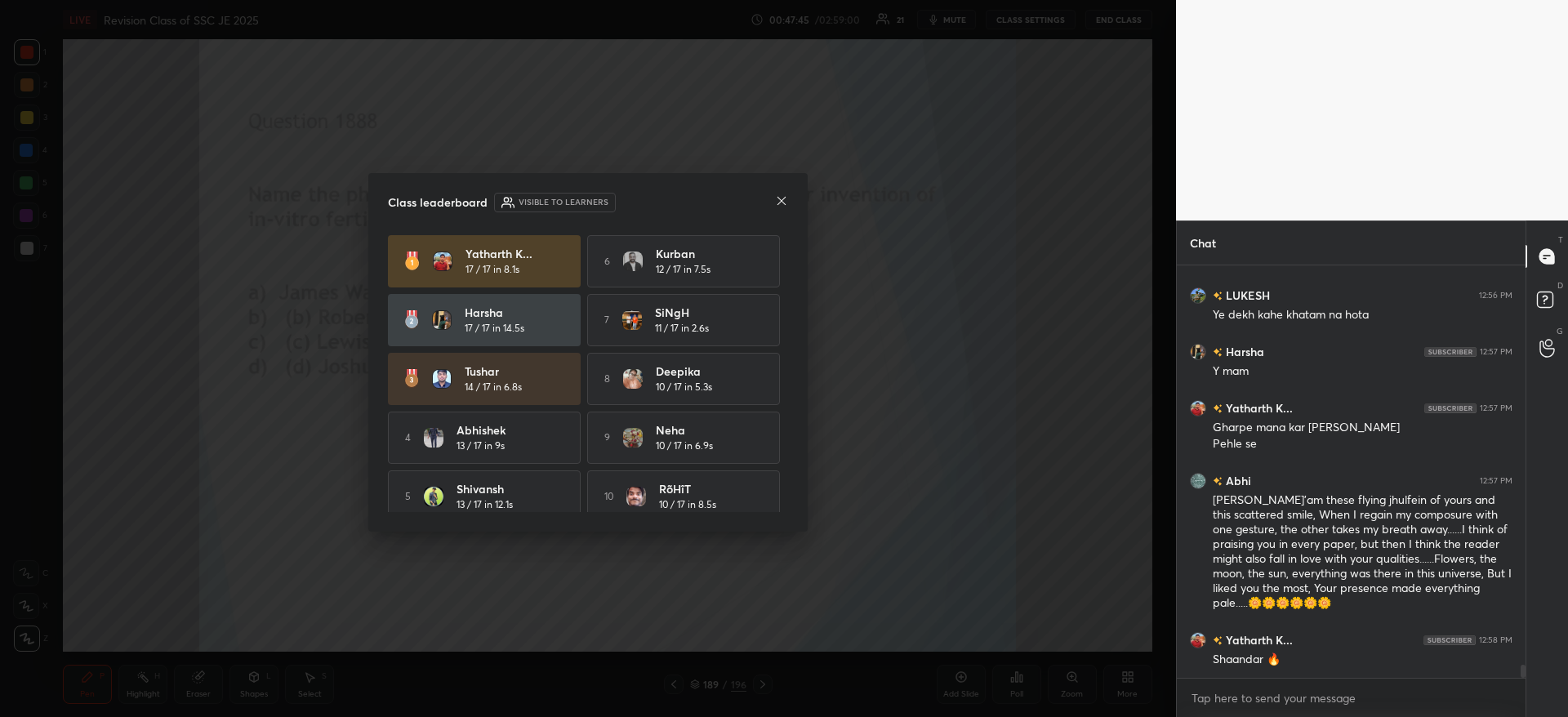
click at [781, 202] on icon at bounding box center [781, 201] width 13 height 13
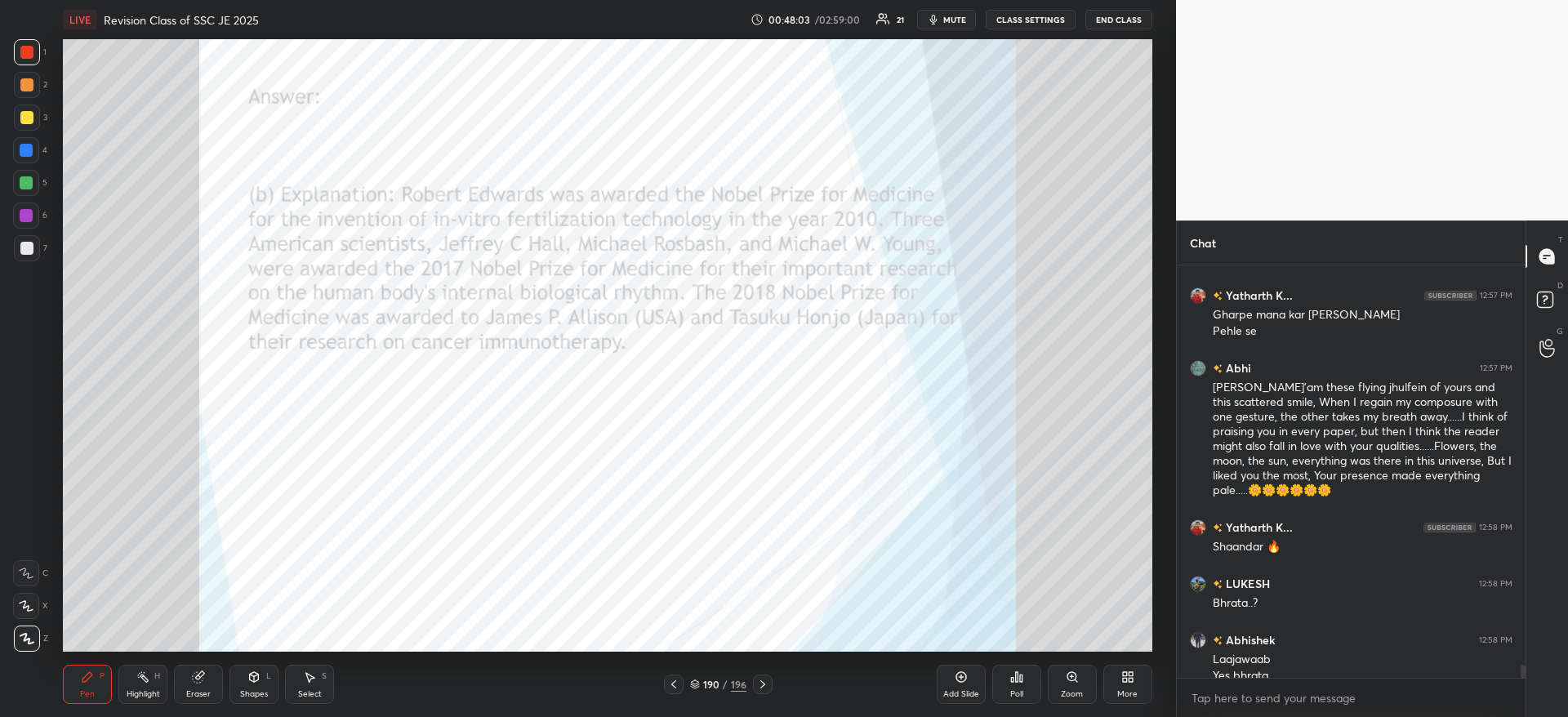
scroll to position [12898, 0]
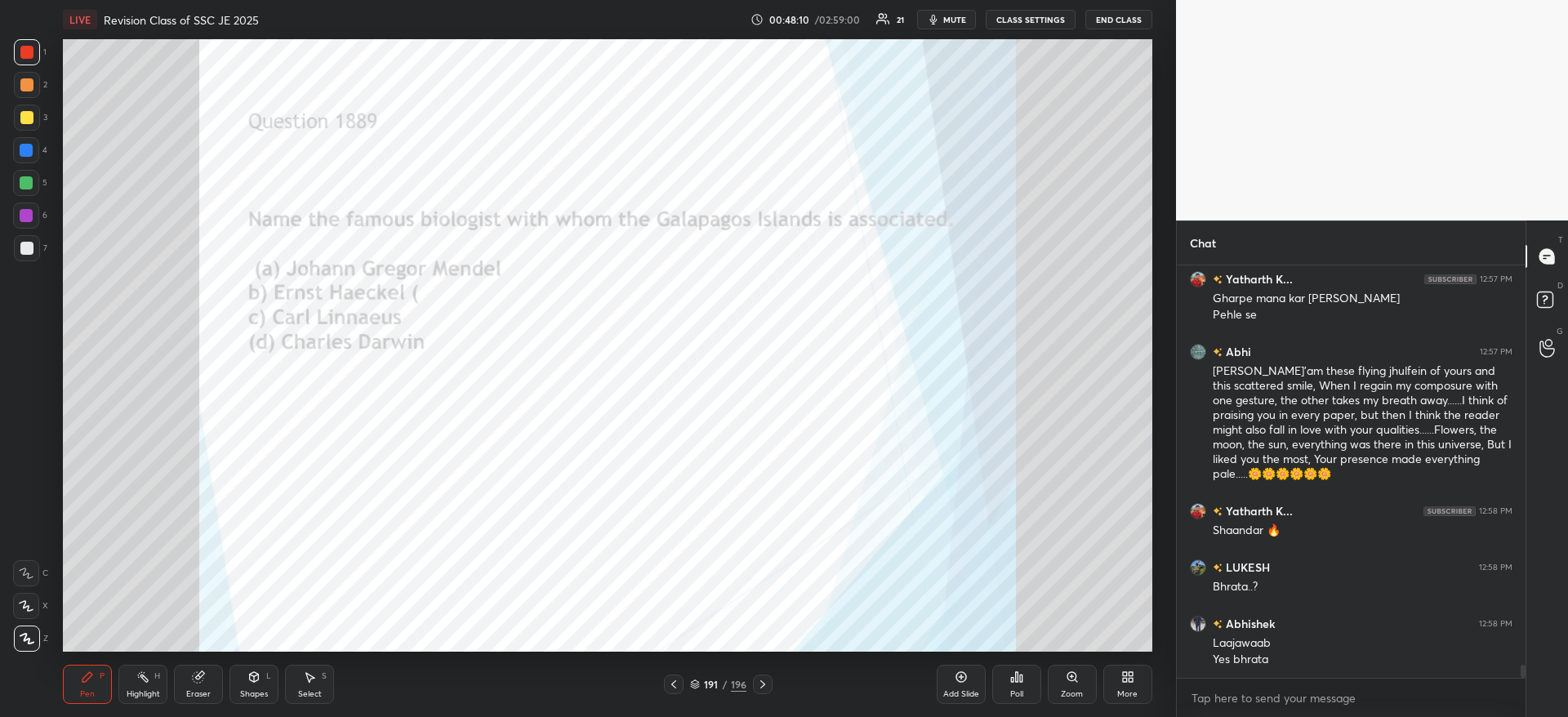
click at [1027, 682] on div "Poll" at bounding box center [1017, 684] width 49 height 40
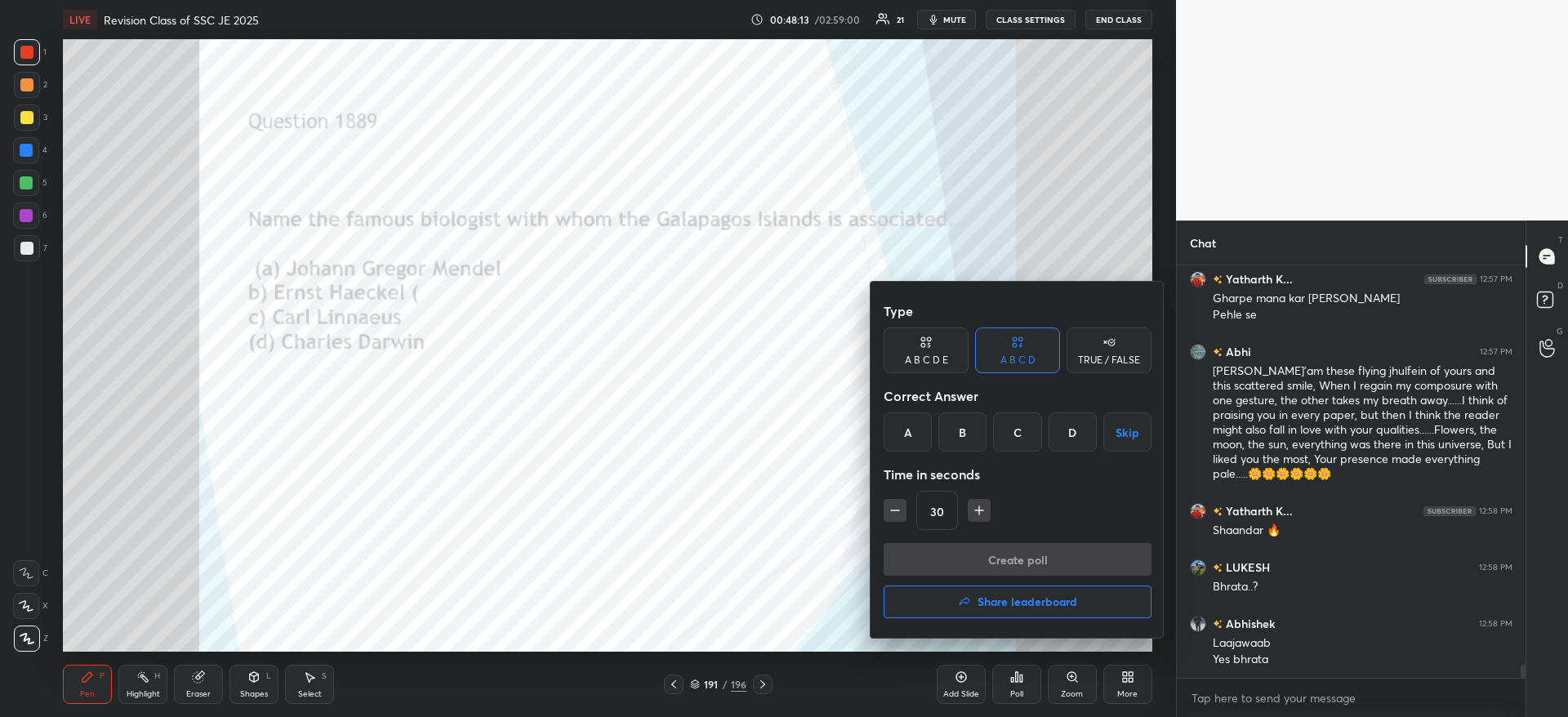
click at [1062, 429] on div "D" at bounding box center [1072, 432] width 49 height 40
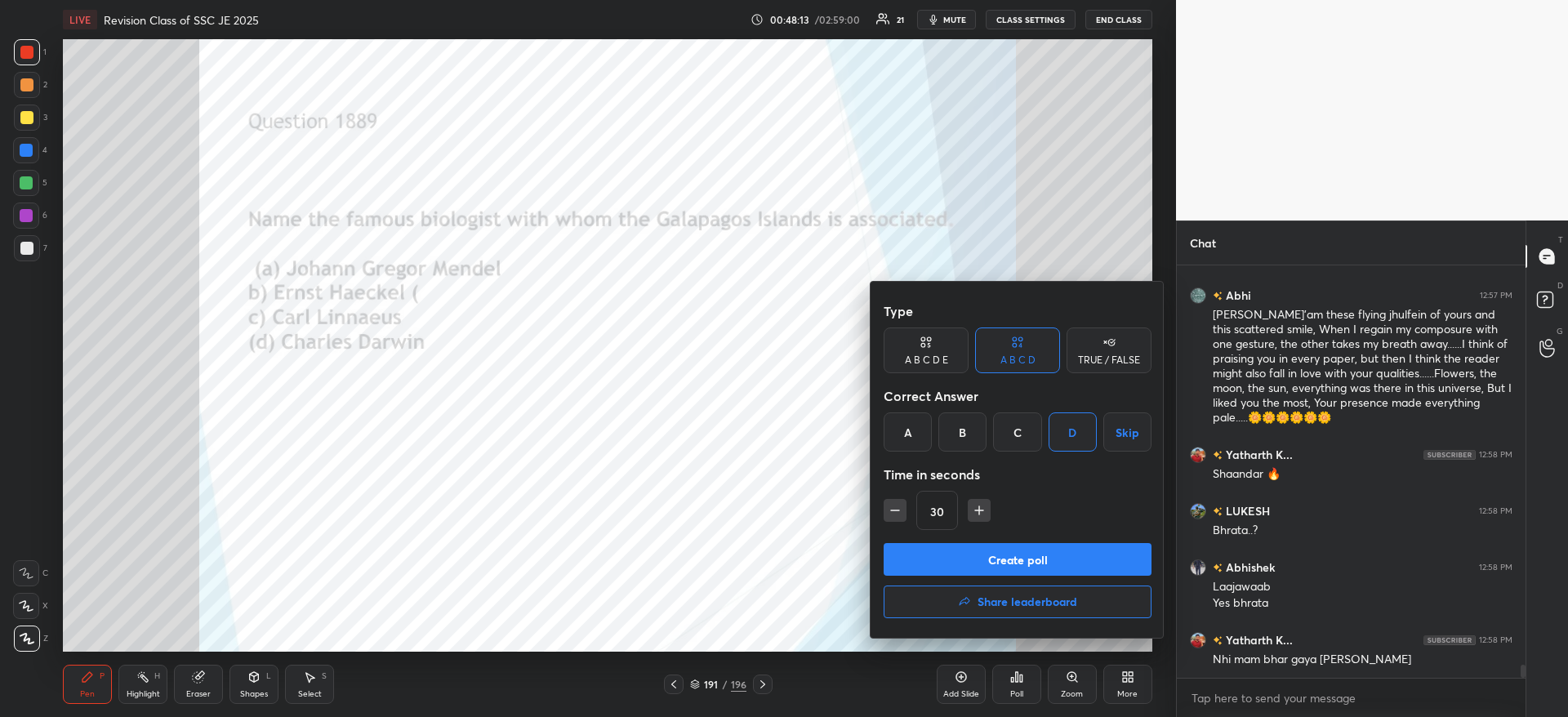
click at [997, 555] on button "Create poll" at bounding box center [1017, 560] width 268 height 33
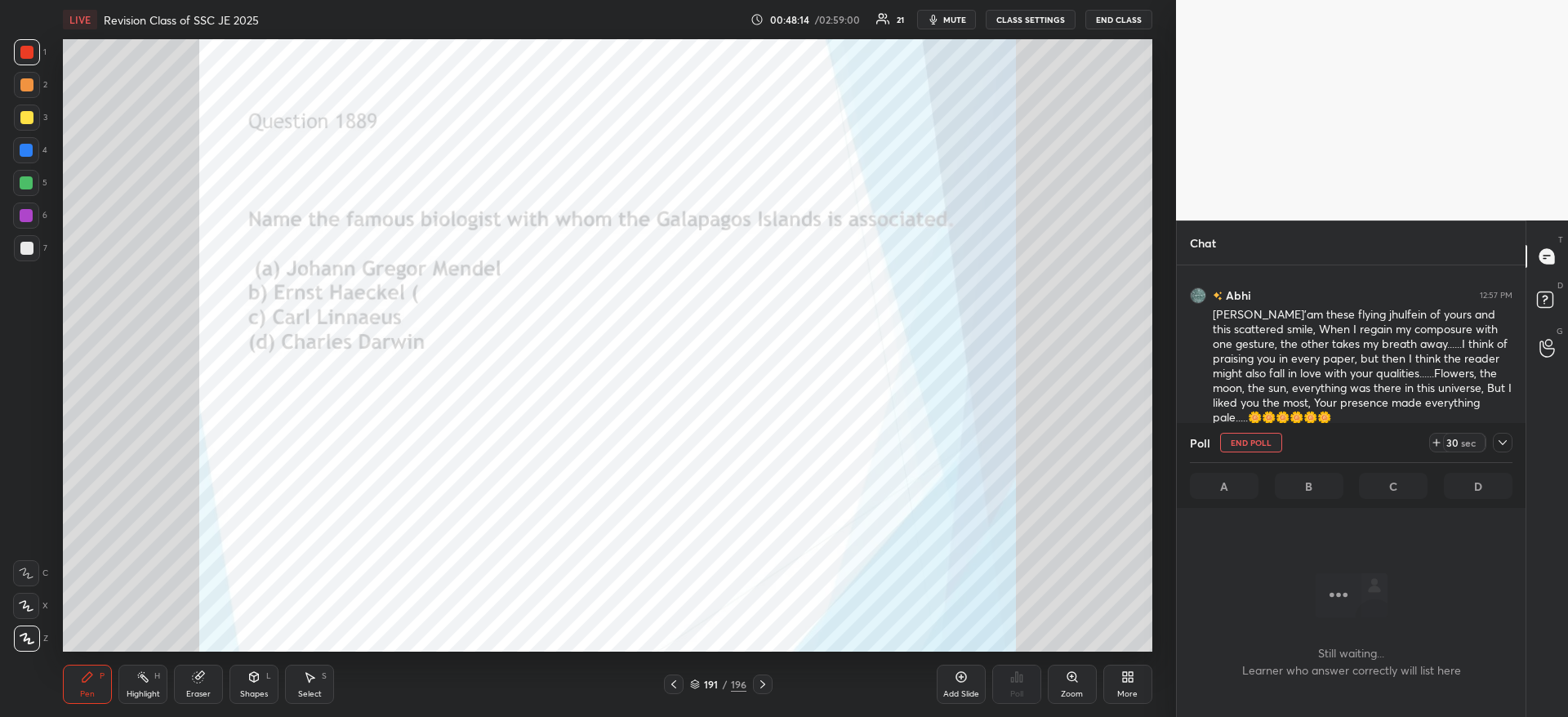
scroll to position [361, 344]
click at [965, 16] on span "mute" at bounding box center [955, 20] width 23 height 12
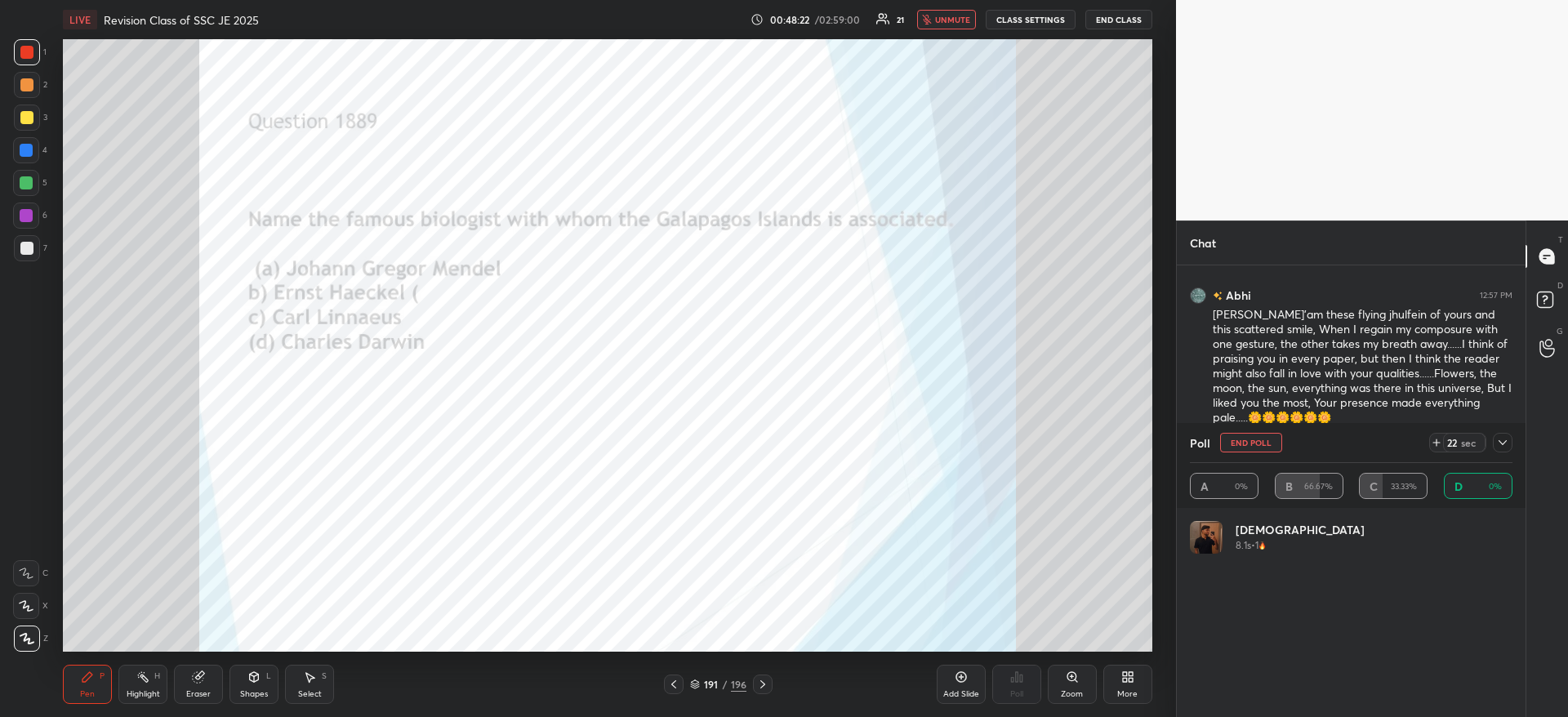
scroll to position [191, 318]
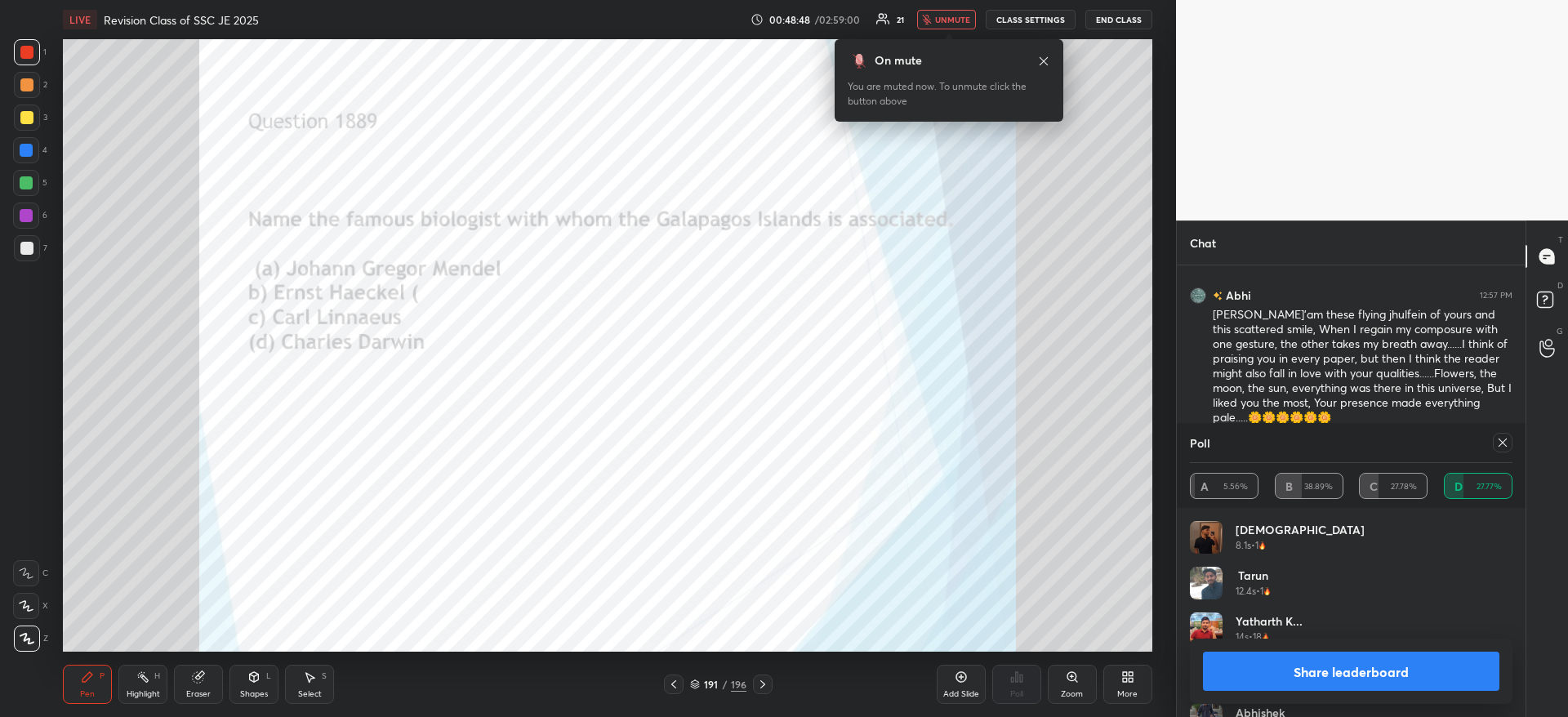
click at [961, 13] on button "unmute" at bounding box center [946, 20] width 58 height 20
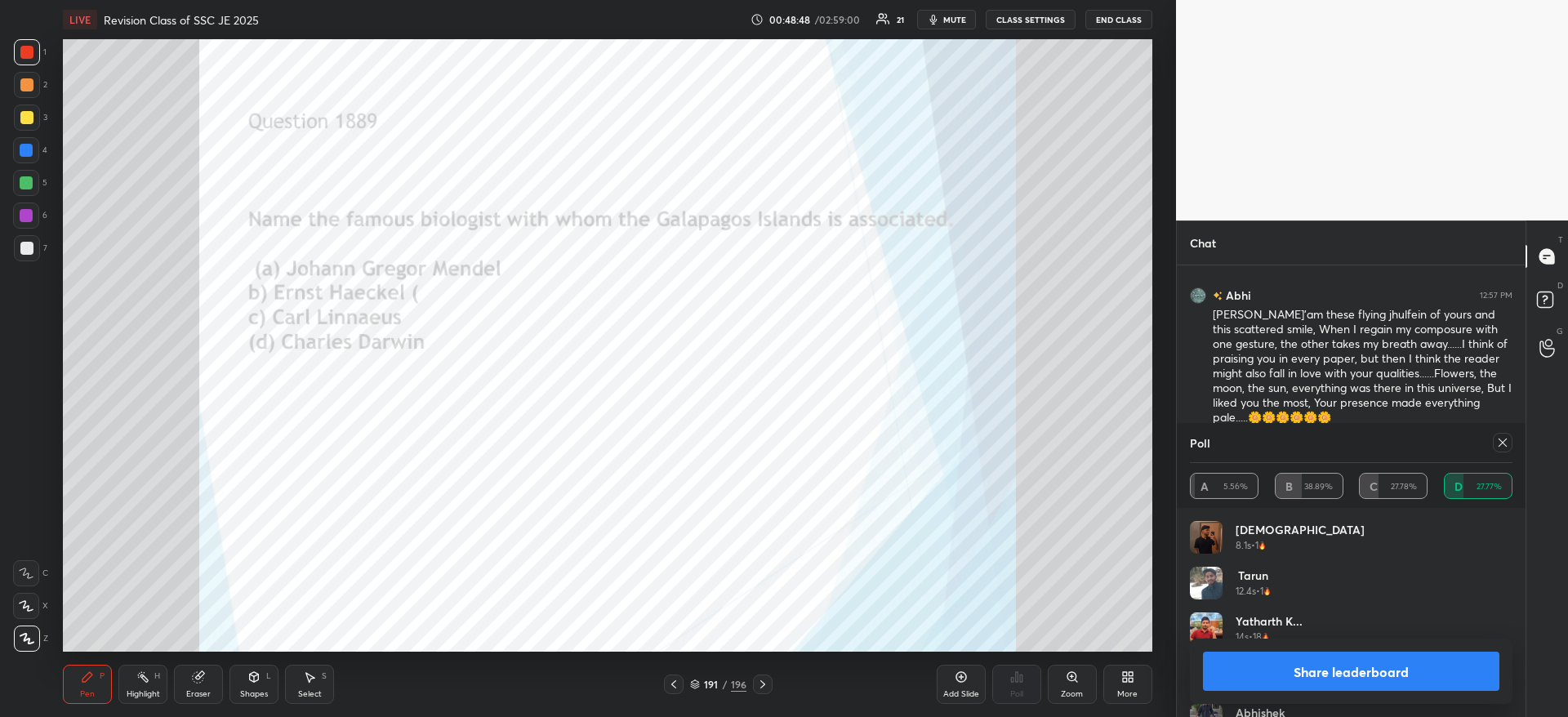
scroll to position [13095, 0]
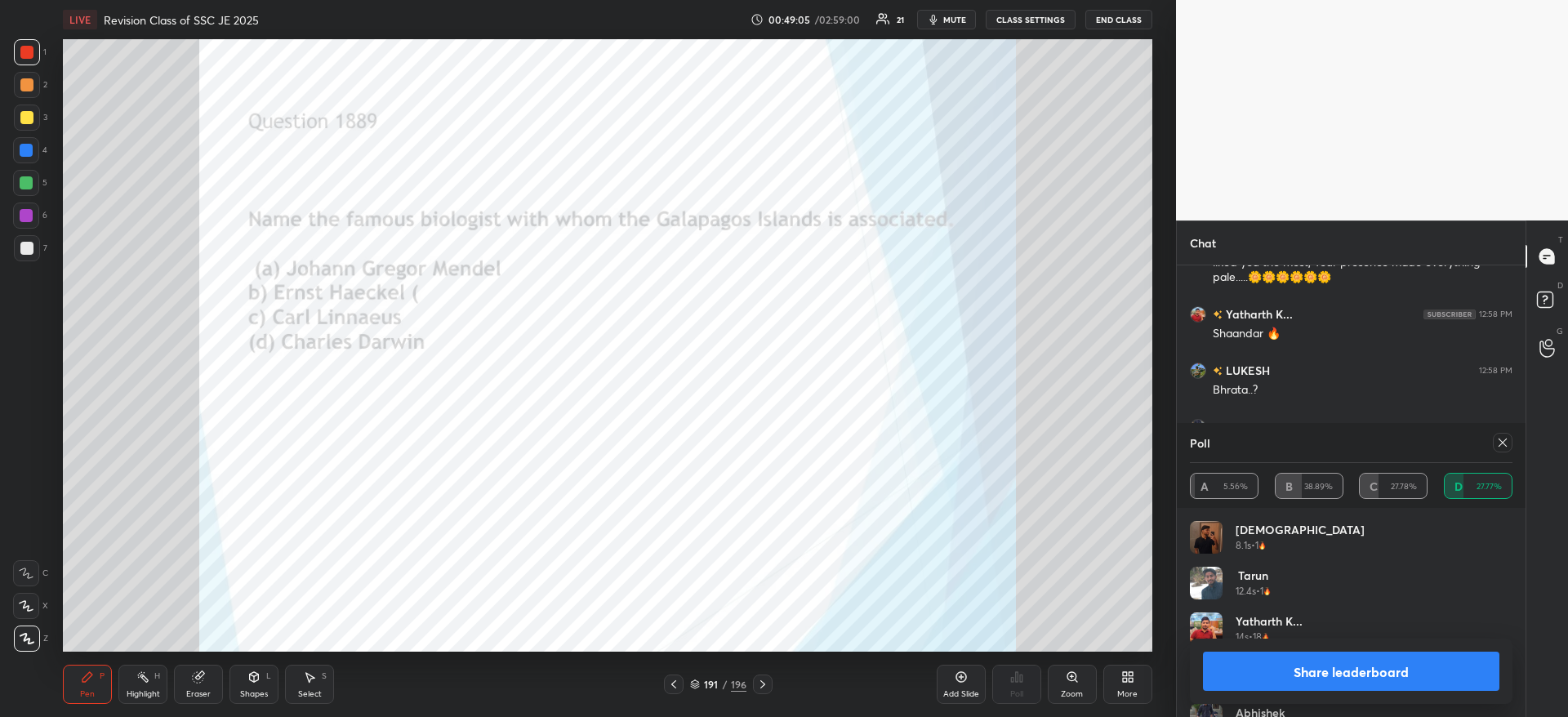
click at [1372, 665] on button "Share leaderboard" at bounding box center [1351, 672] width 296 height 40
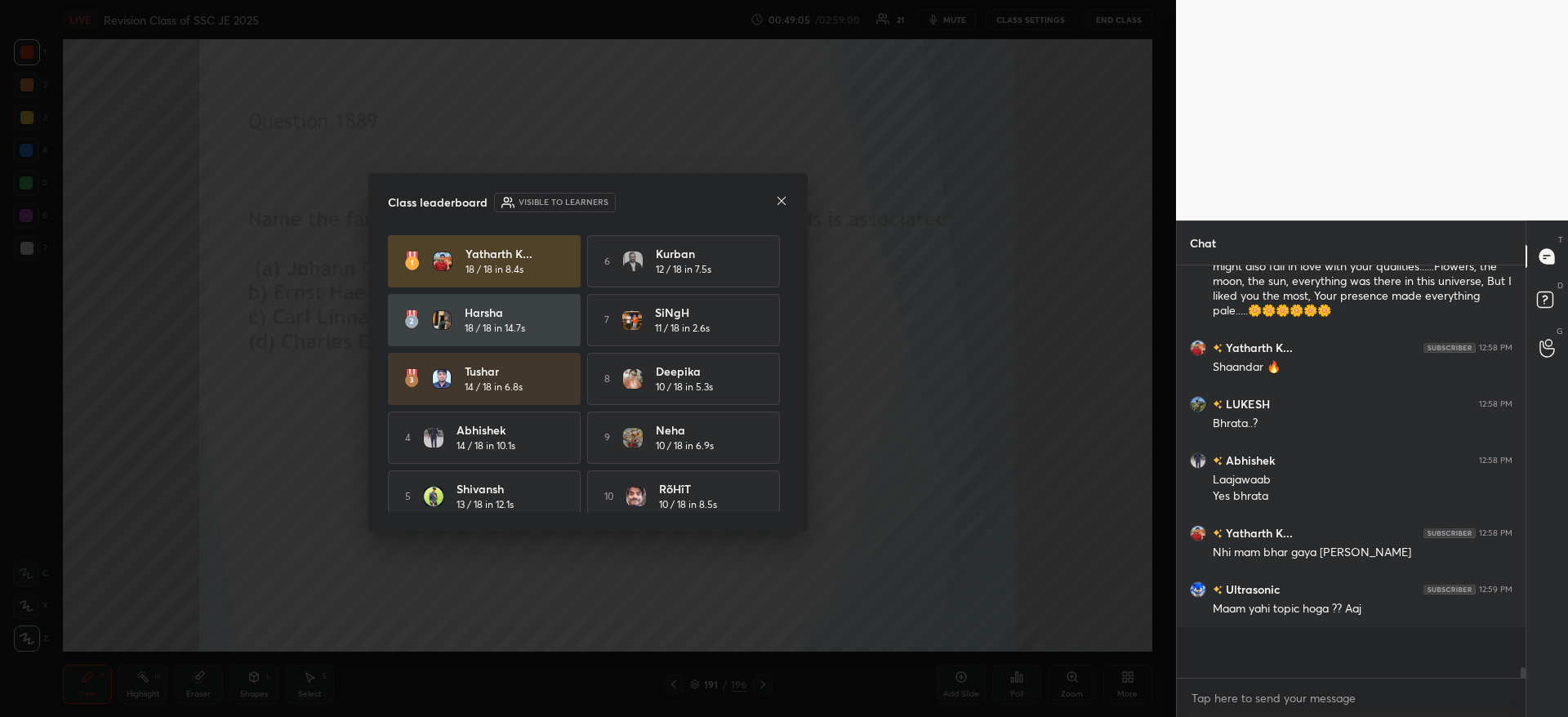
scroll to position [13015, 0]
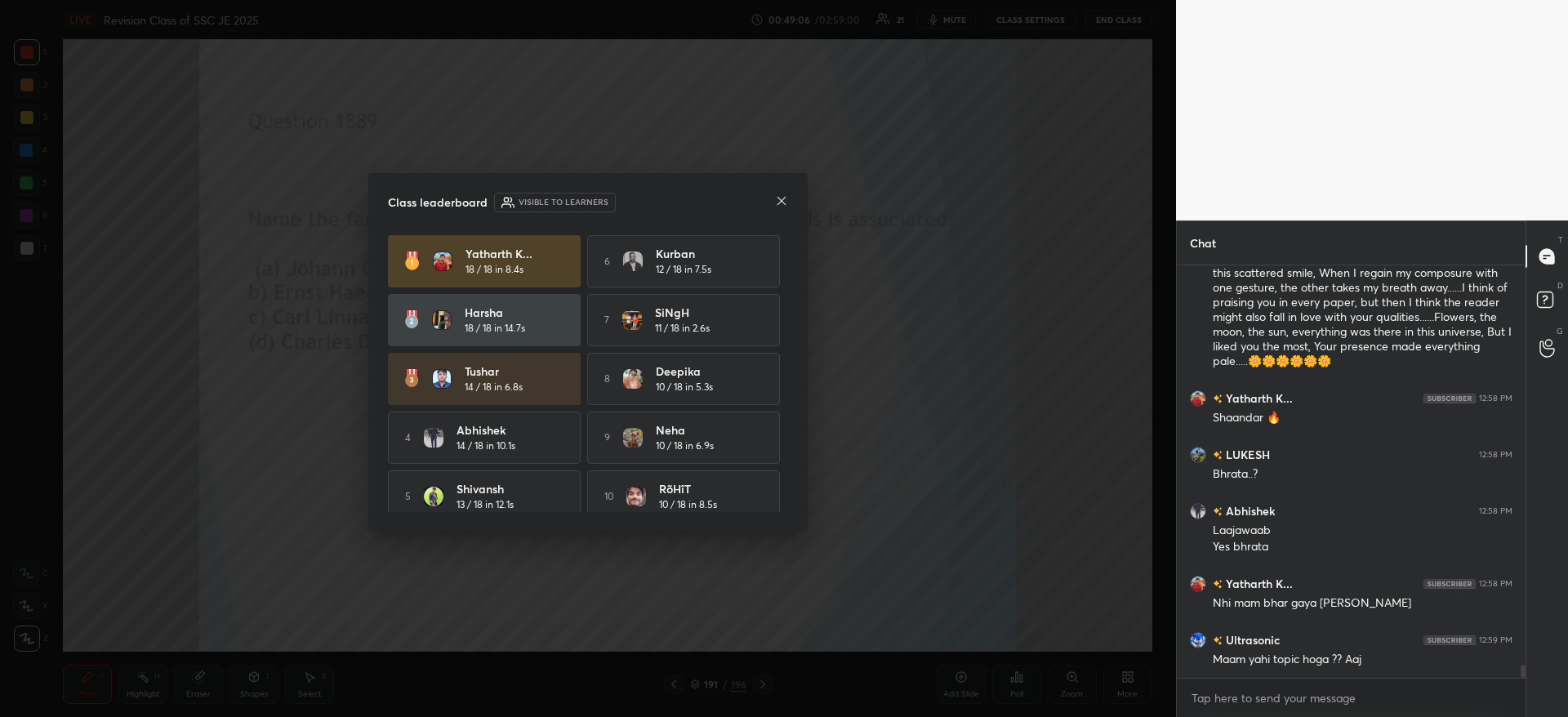
click at [784, 201] on icon at bounding box center [781, 201] width 13 height 13
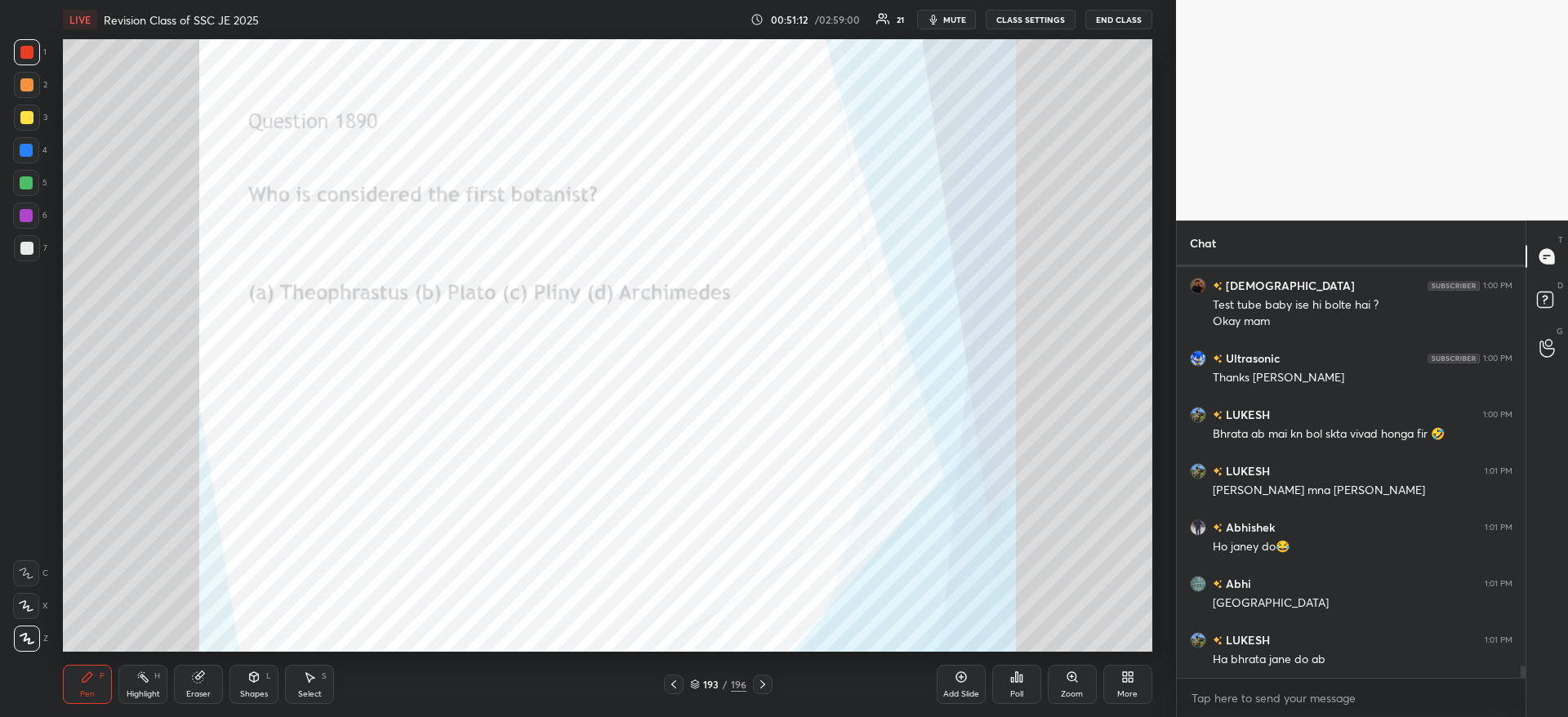
scroll to position [13967, 0]
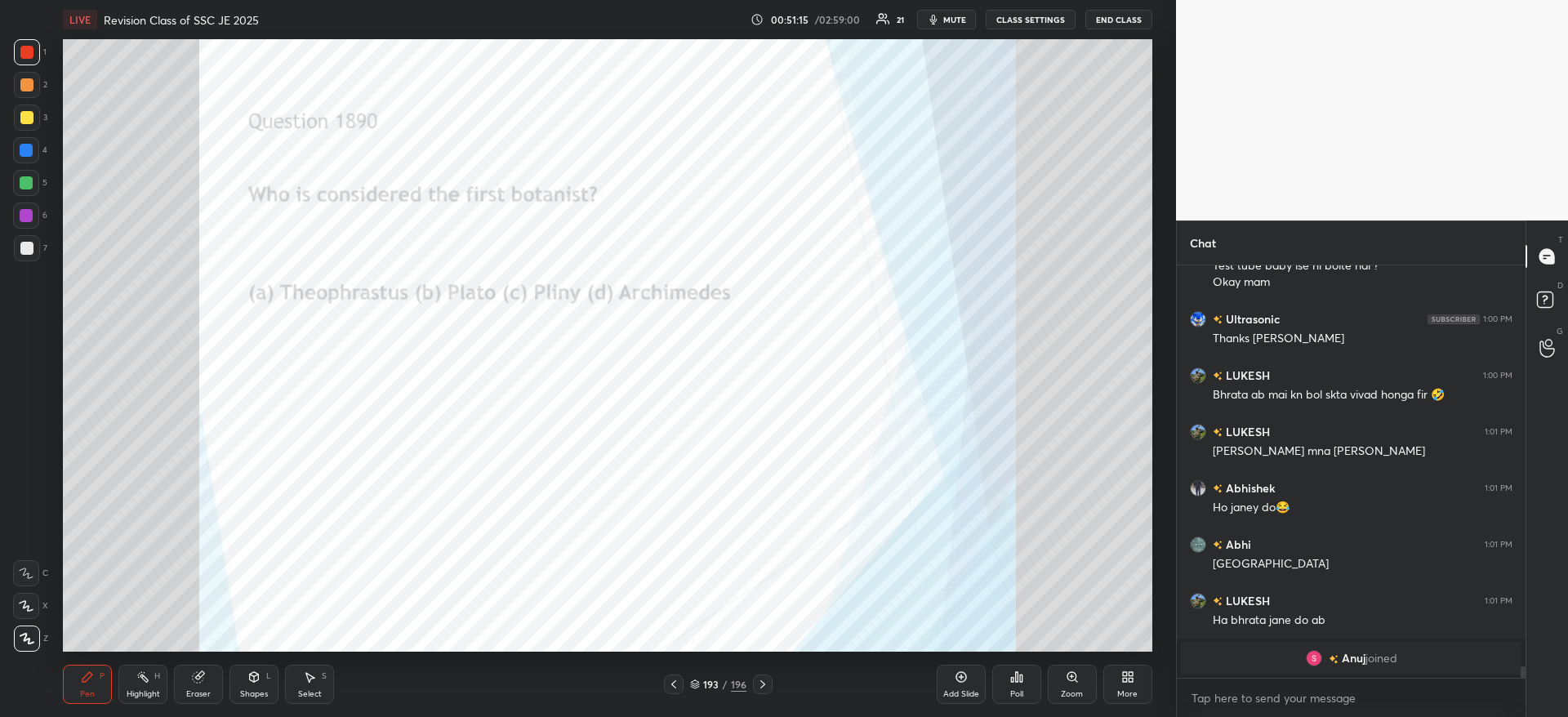
click at [1026, 676] on div "Poll" at bounding box center [1017, 684] width 49 height 40
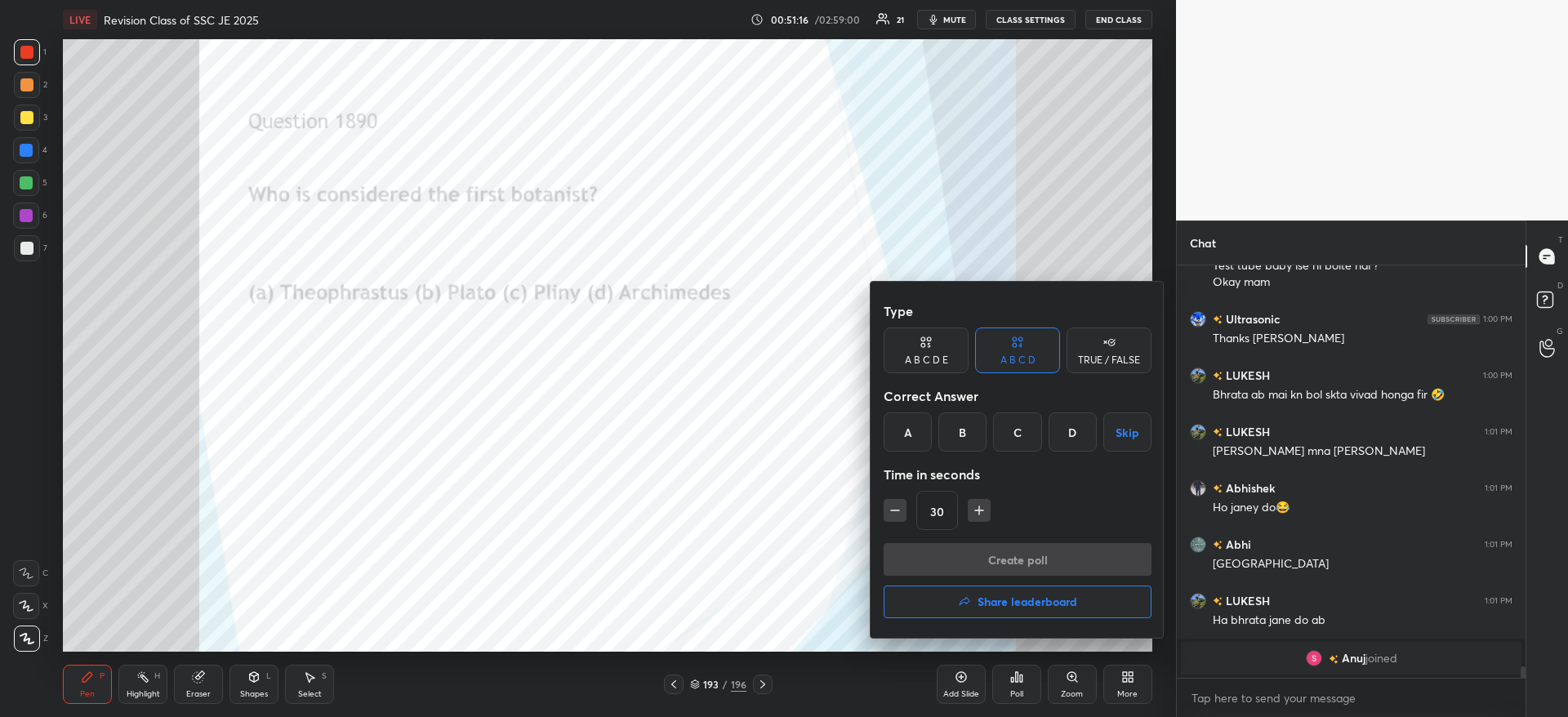
click at [906, 434] on div "A" at bounding box center [907, 432] width 49 height 40
click at [948, 561] on button "Create poll" at bounding box center [1017, 560] width 268 height 33
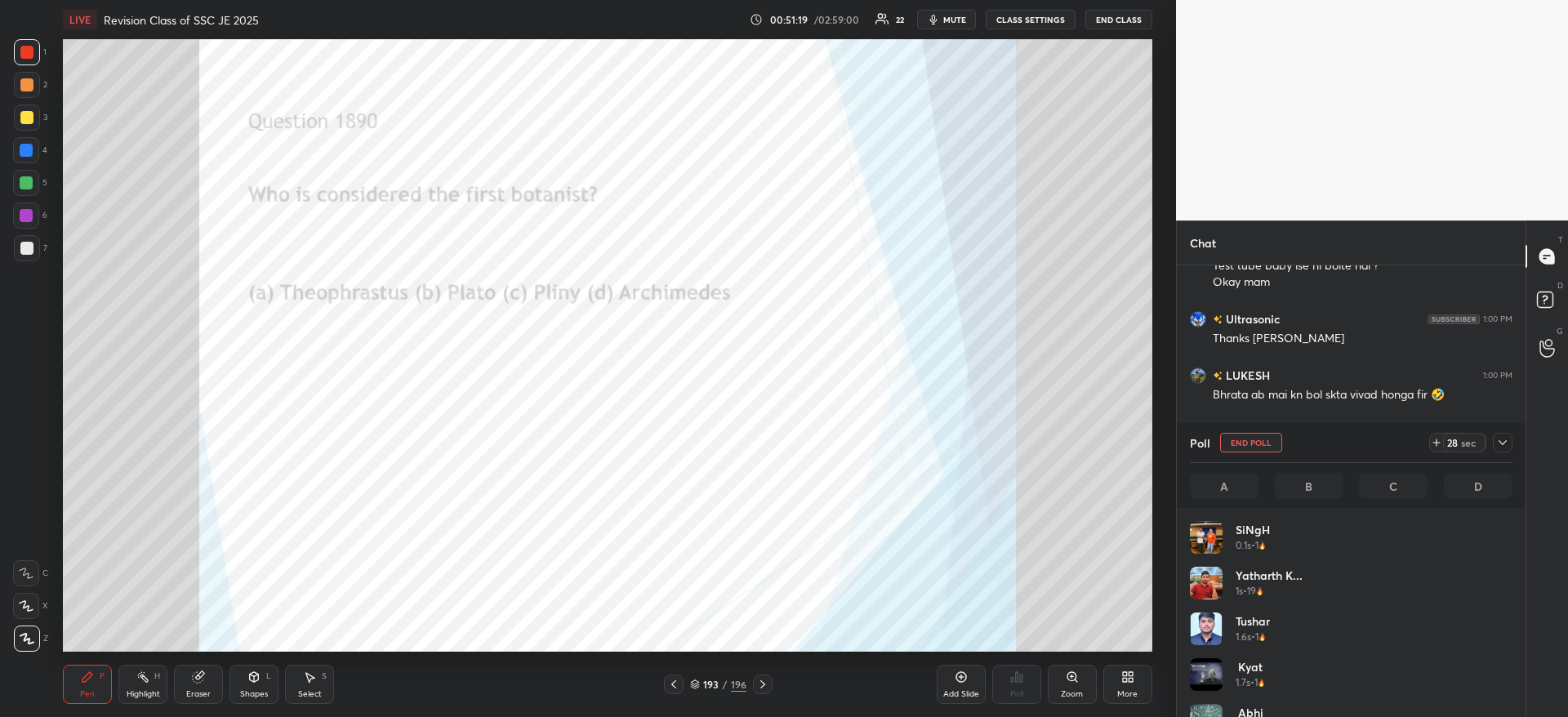
scroll to position [191, 318]
click at [1501, 442] on icon at bounding box center [1502, 443] width 8 height 5
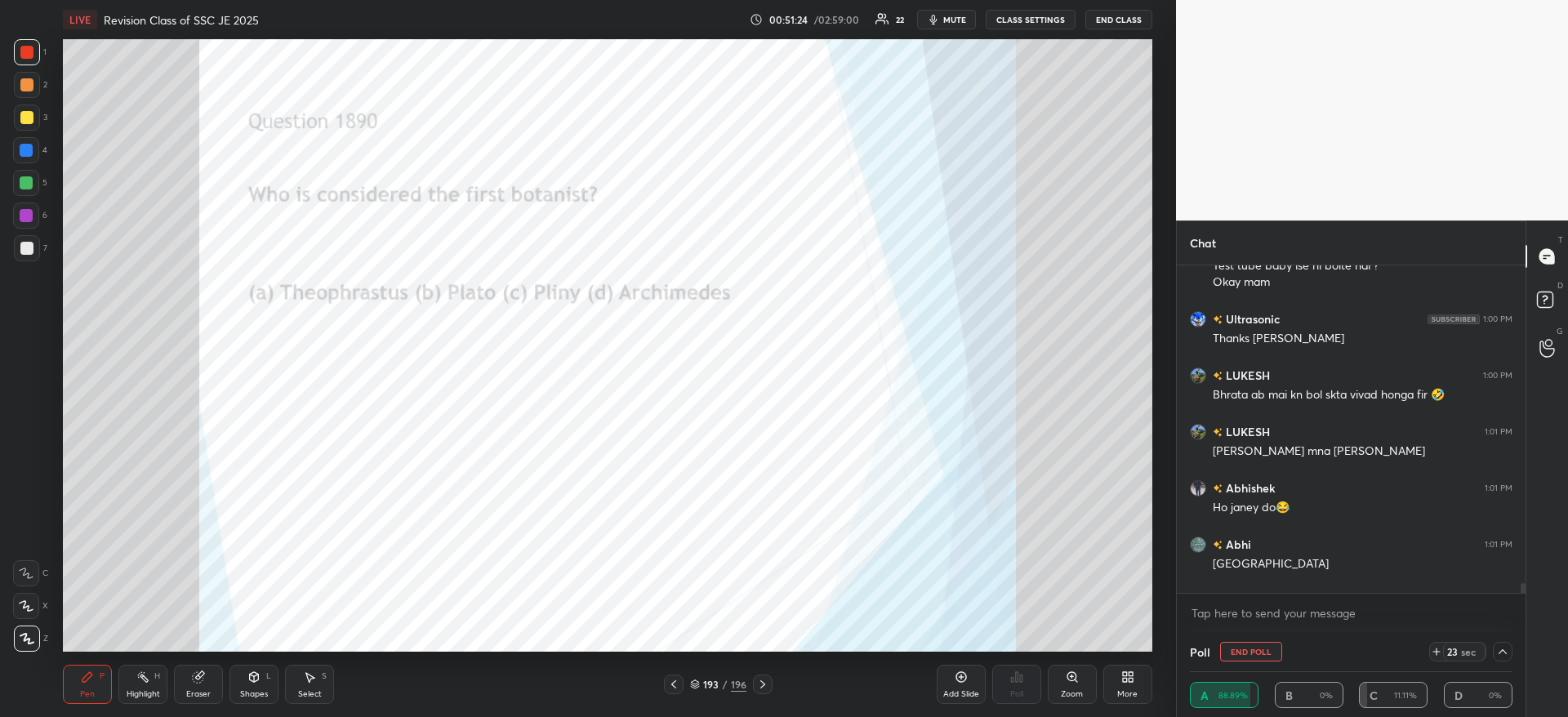
scroll to position [1, 6]
click at [1501, 442] on div "Singh mna kiya maiko bhrata" at bounding box center [1362, 450] width 300 height 20
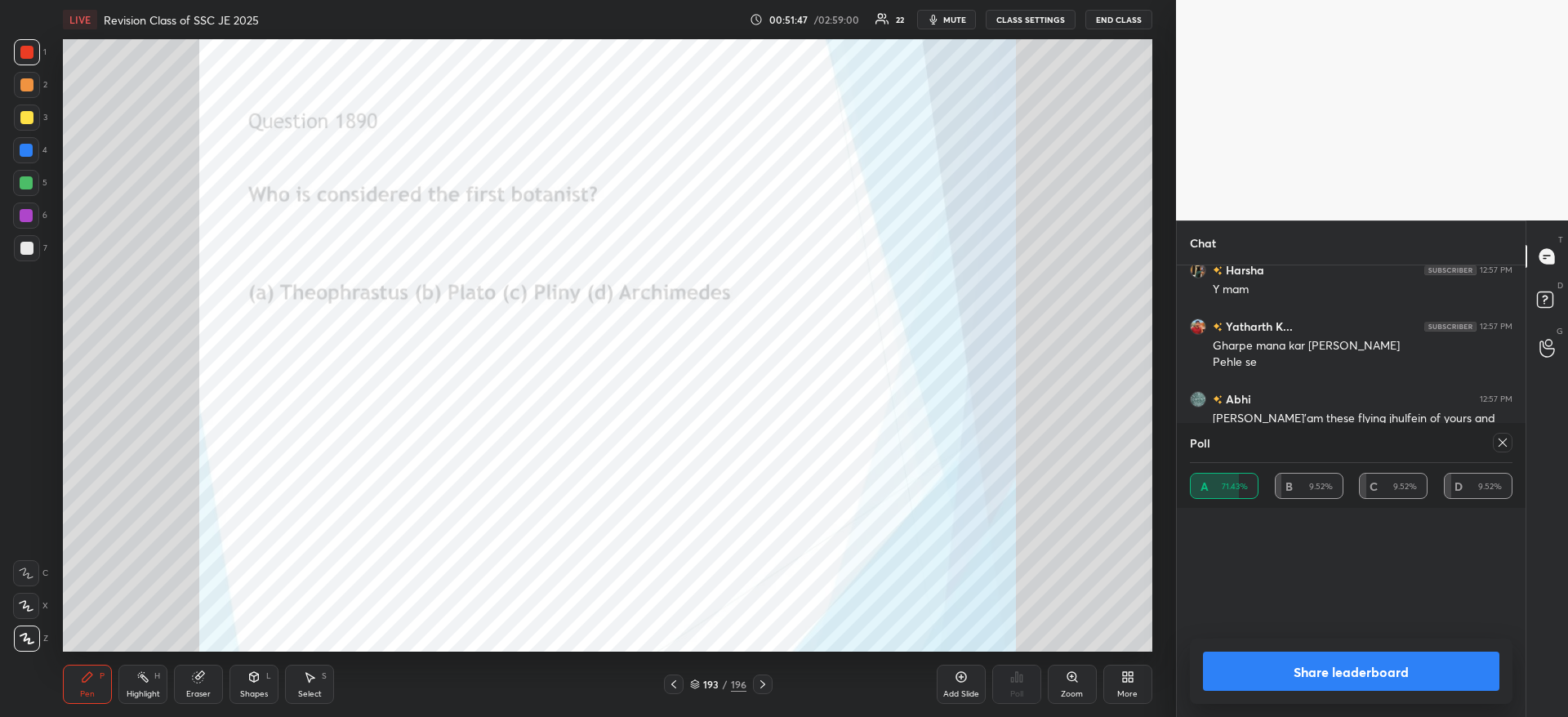
scroll to position [191, 318]
click at [1505, 445] on icon at bounding box center [1502, 443] width 13 height 13
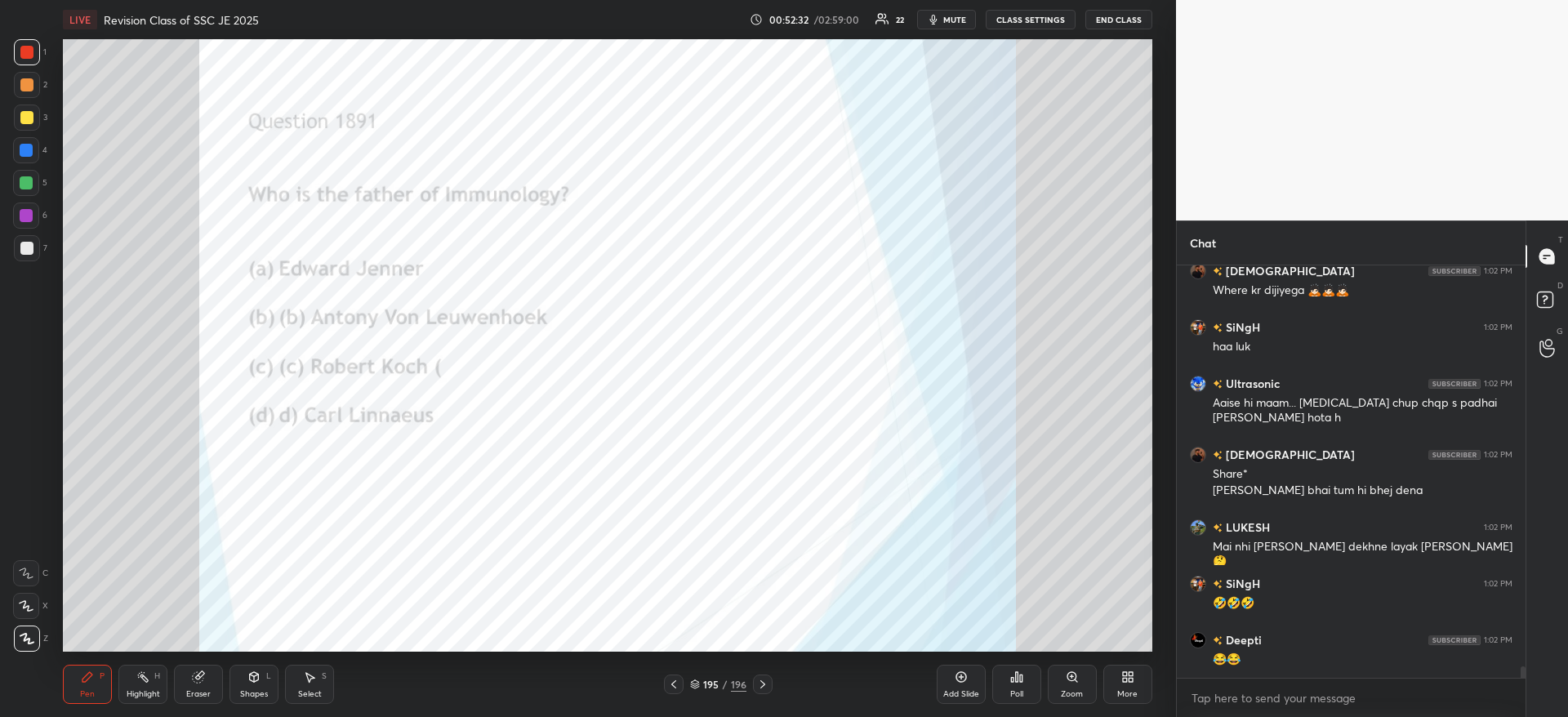
scroll to position [14602, 0]
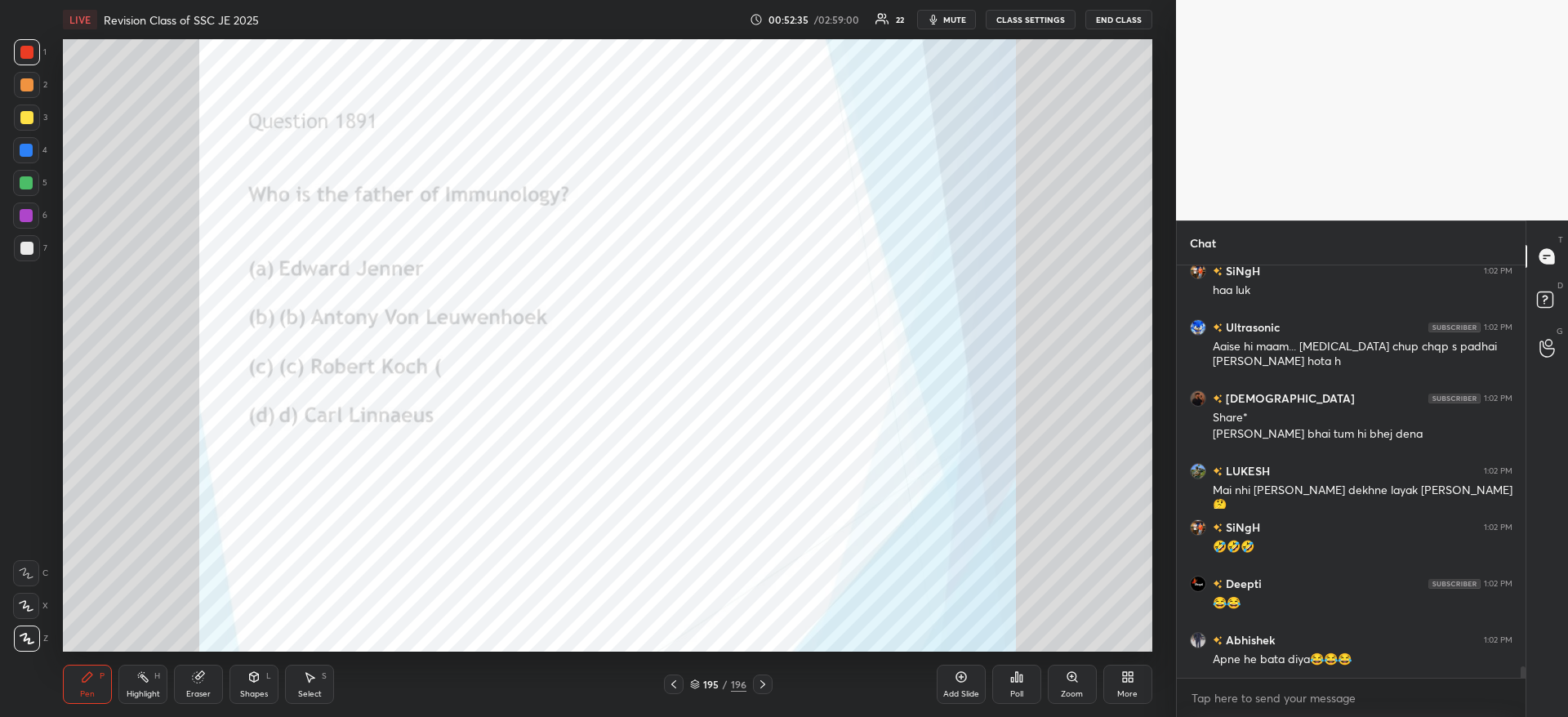
click at [1003, 677] on div "Poll" at bounding box center [1017, 684] width 49 height 40
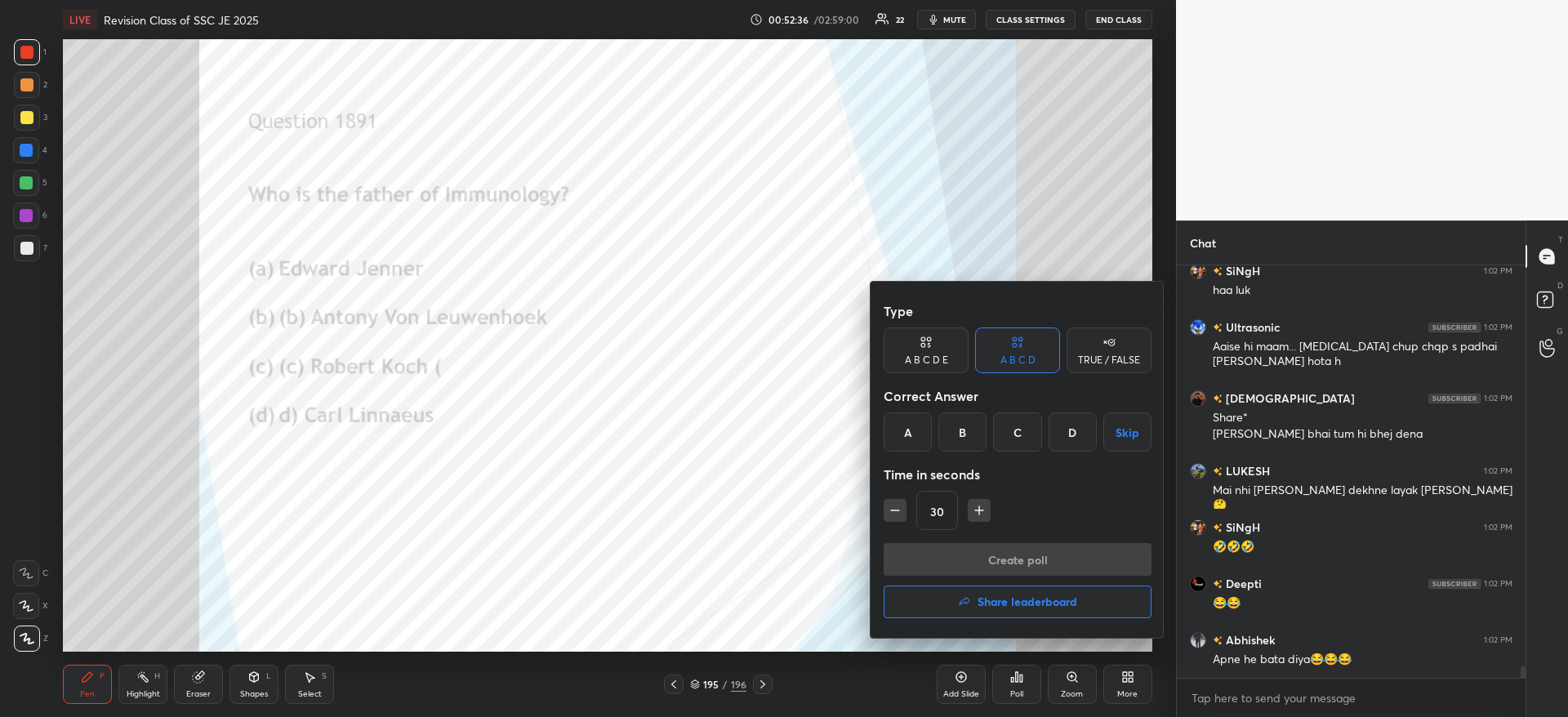
click at [910, 431] on div "A" at bounding box center [907, 432] width 49 height 40
click at [917, 559] on button "Create poll" at bounding box center [1017, 560] width 268 height 33
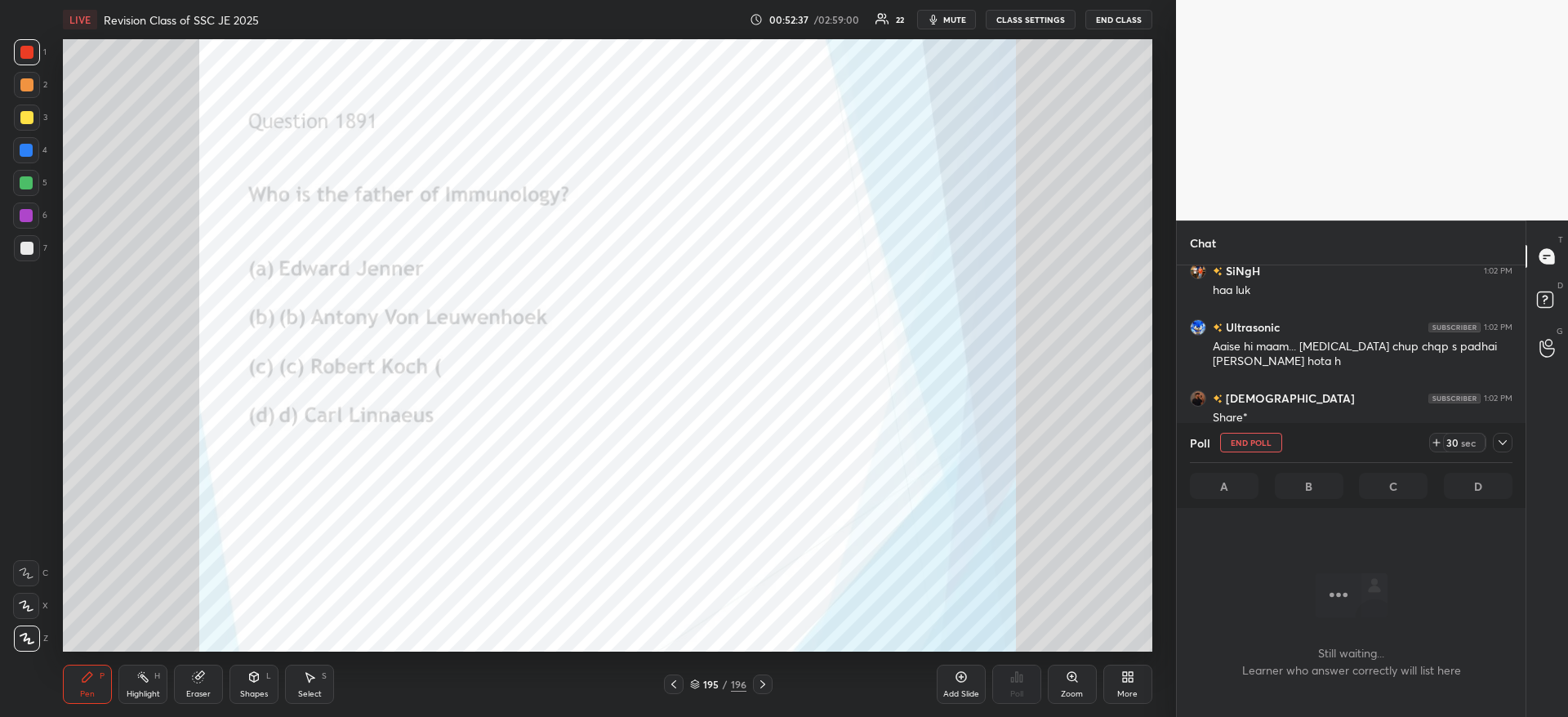
scroll to position [361, 344]
click at [1505, 440] on icon at bounding box center [1502, 443] width 13 height 13
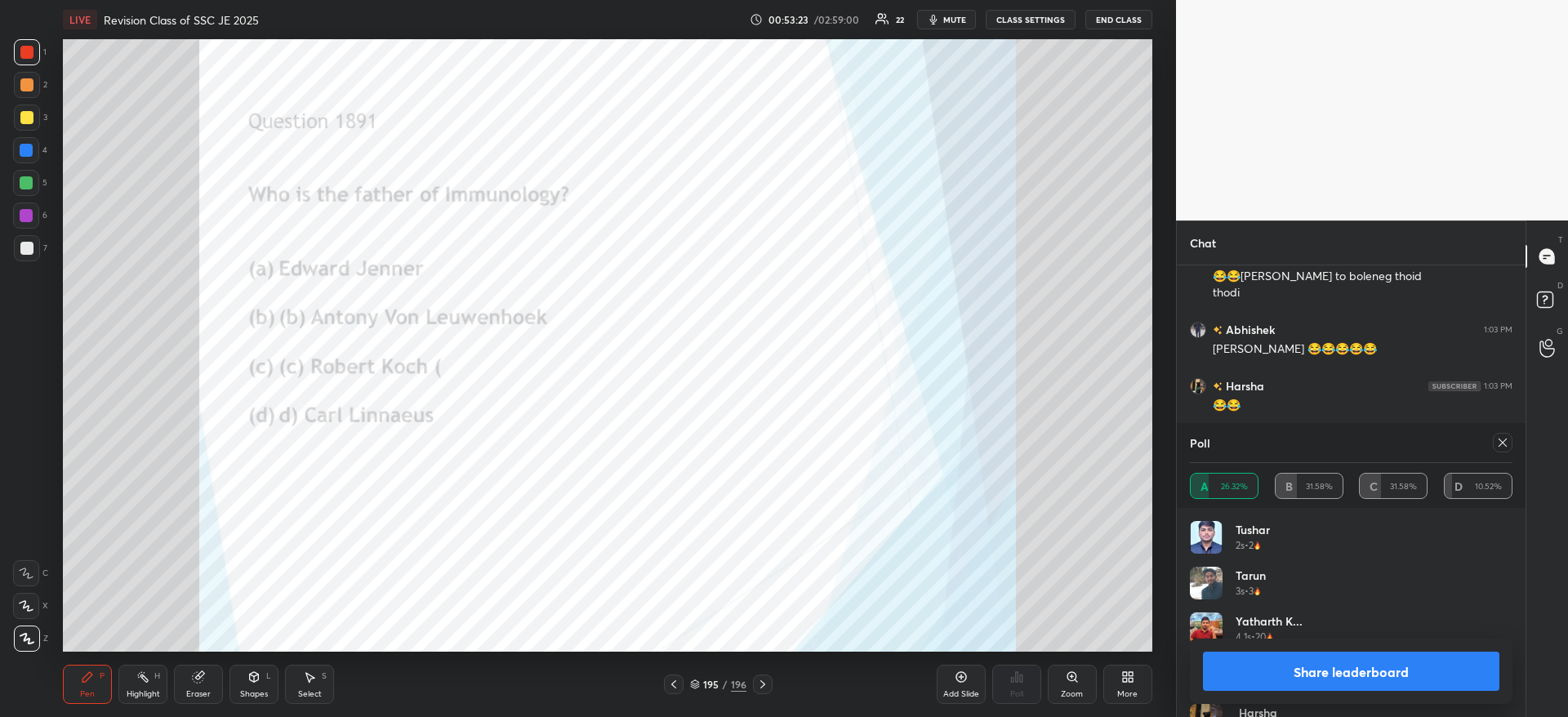
scroll to position [15338, 0]
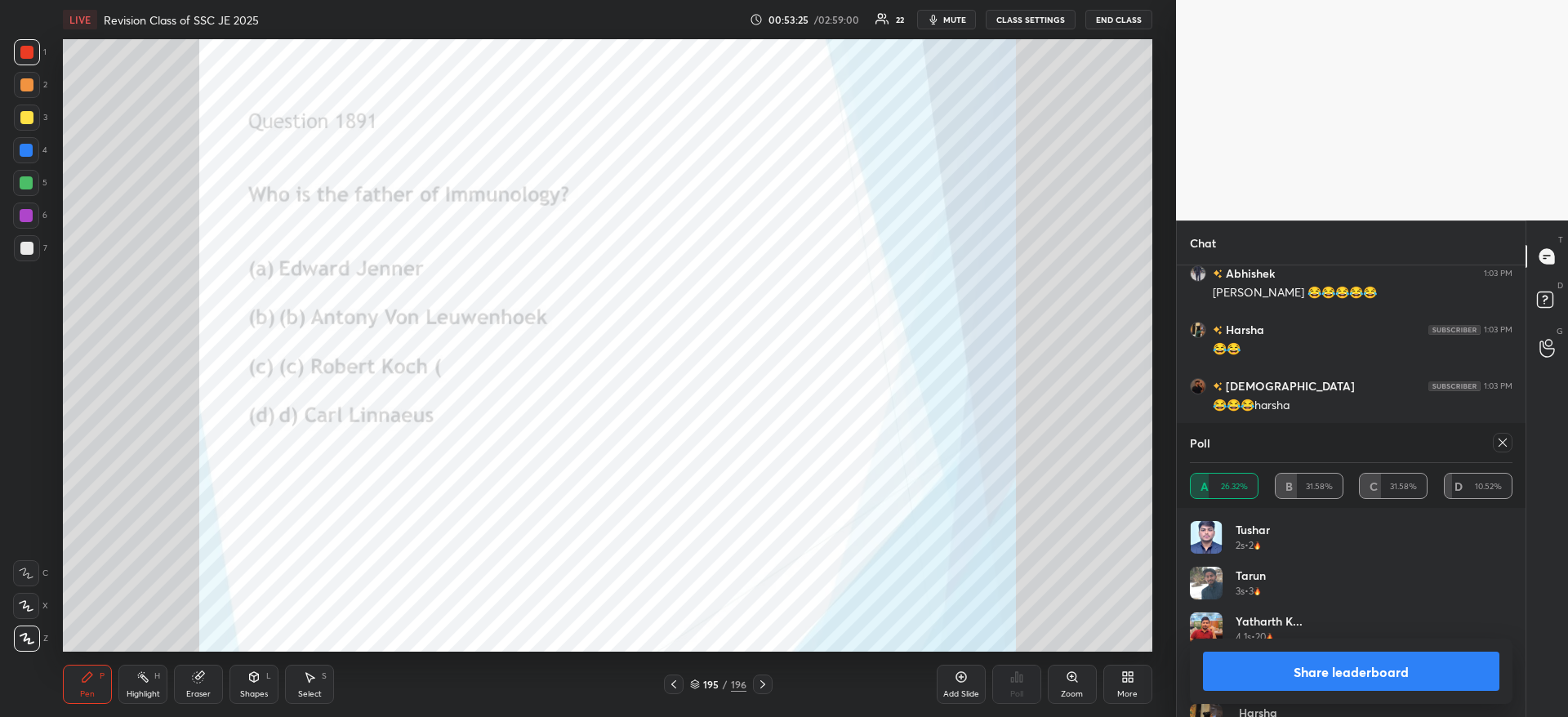
click at [1269, 674] on button "Share leaderboard" at bounding box center [1351, 672] width 296 height 40
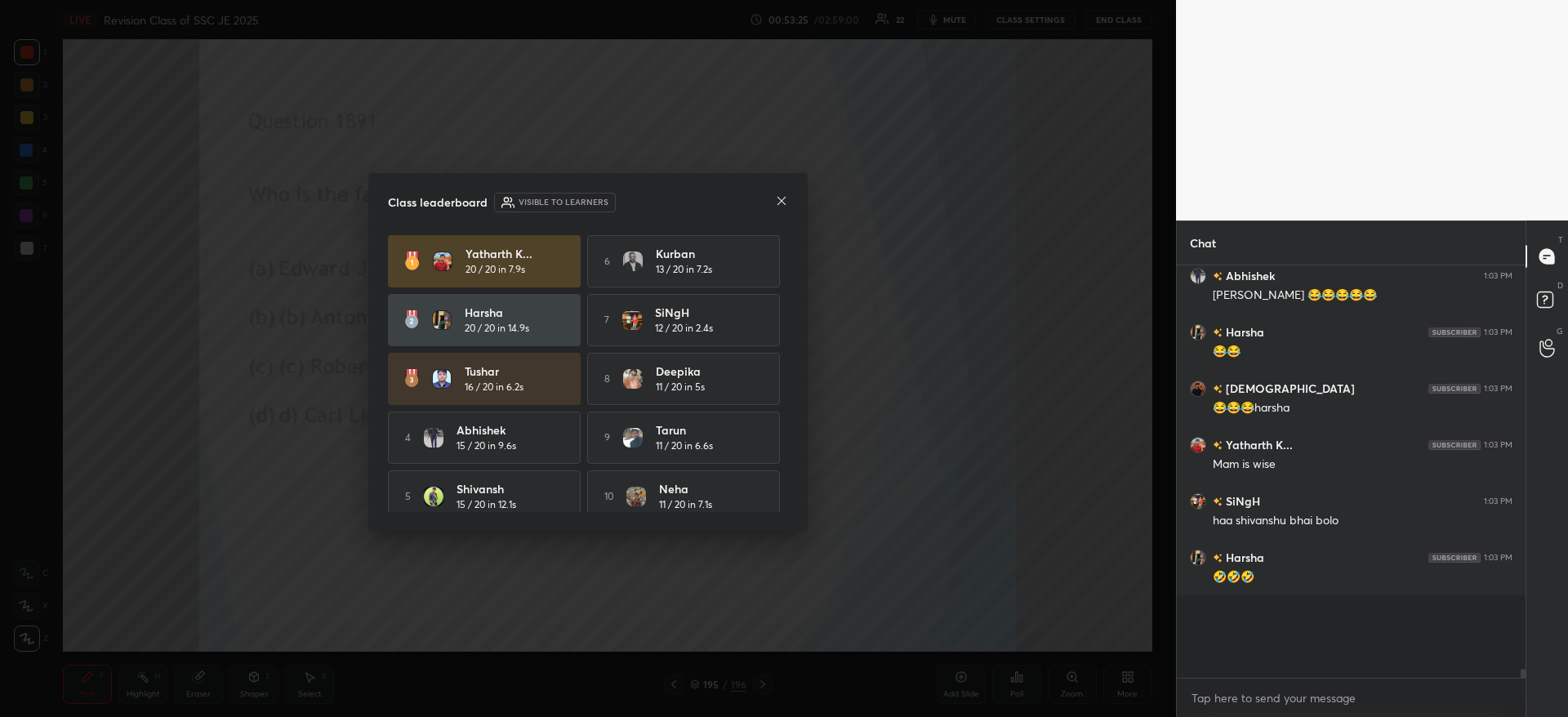
scroll to position [6, 6]
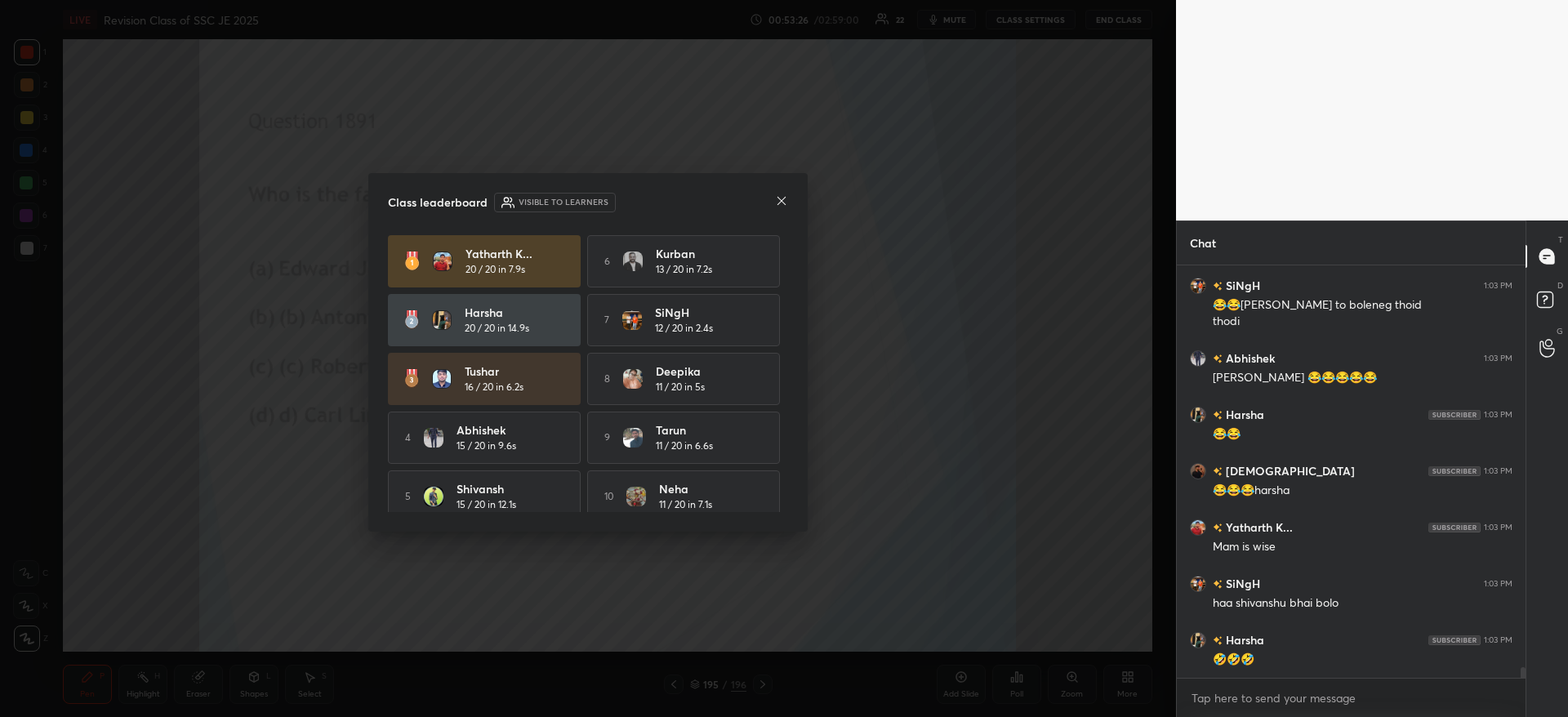
click at [781, 207] on icon at bounding box center [781, 201] width 13 height 13
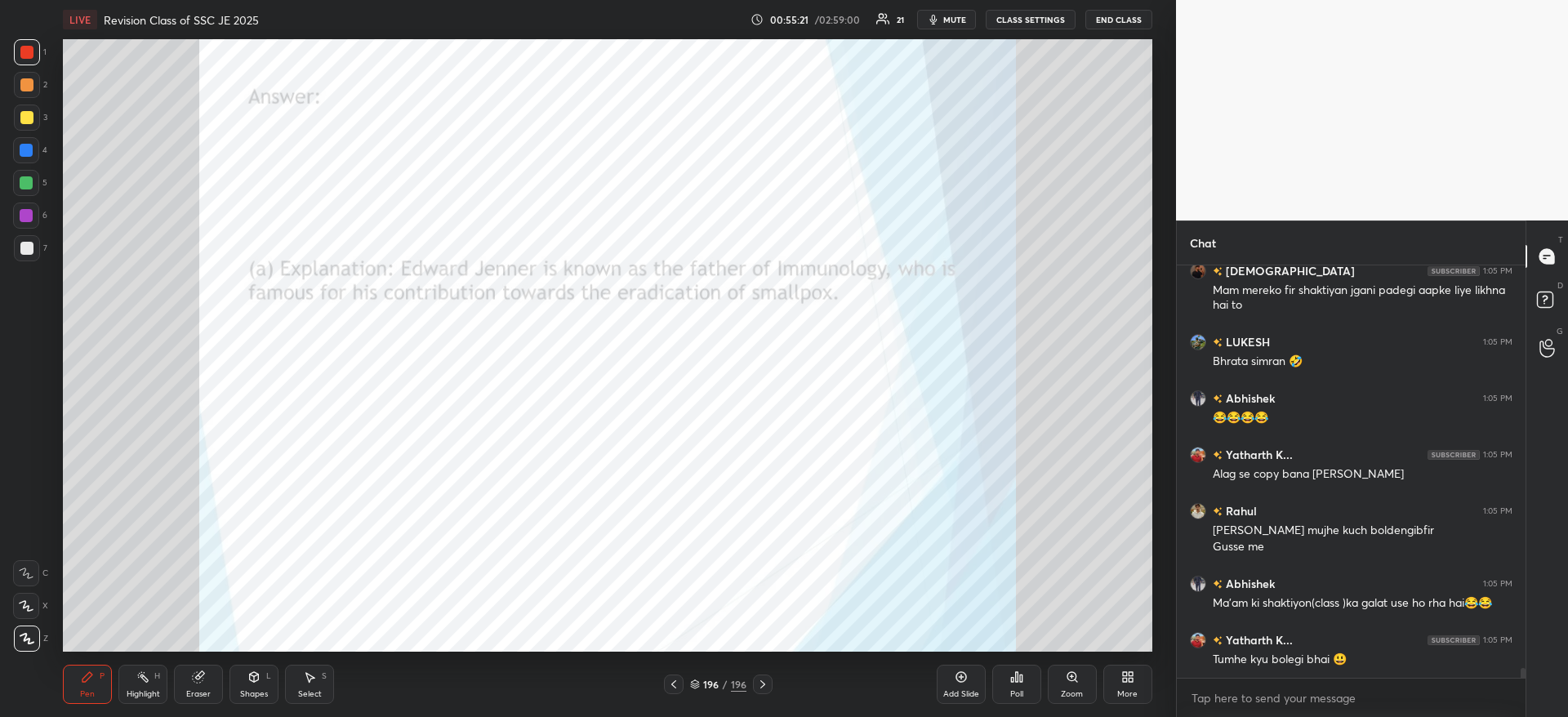
scroll to position [16749, 0]
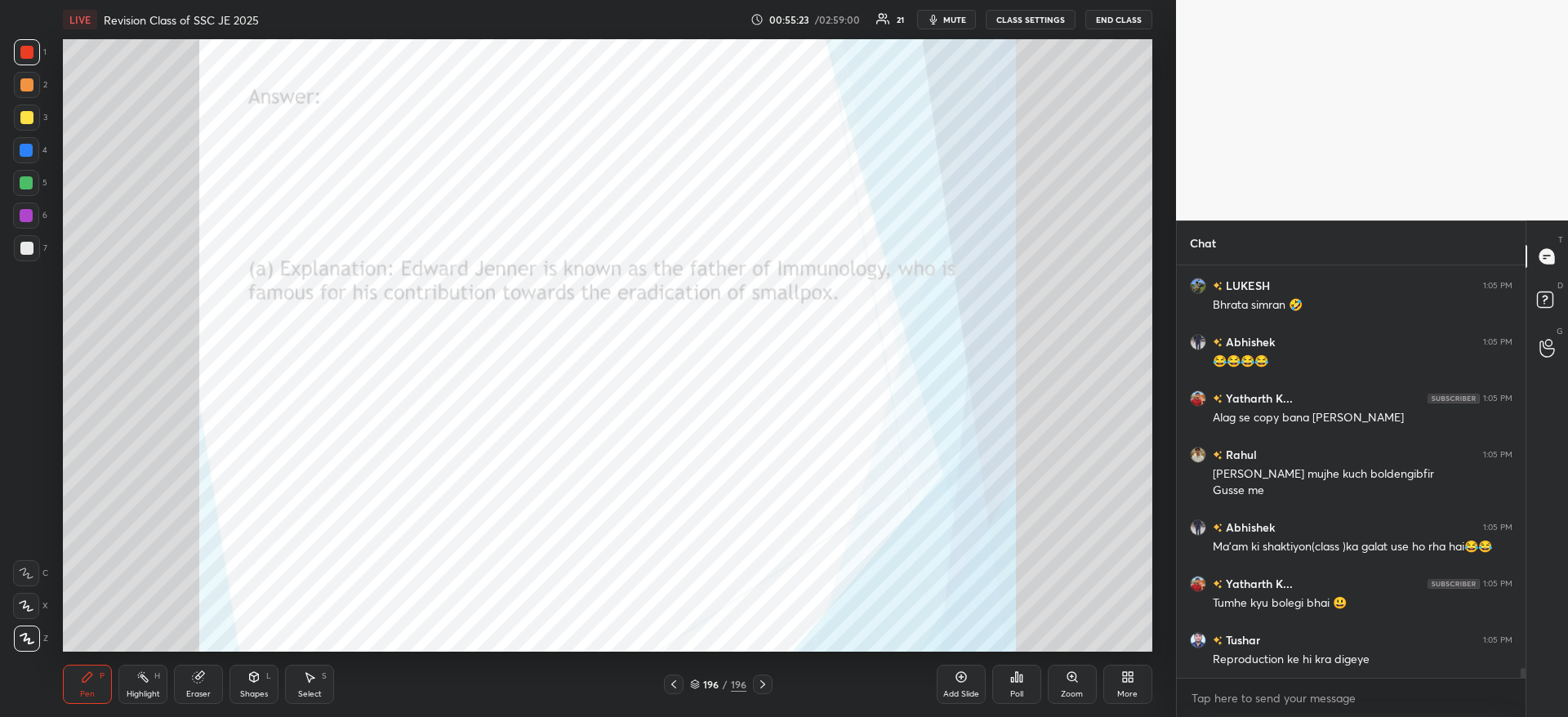
click at [966, 16] on span "mute" at bounding box center [955, 20] width 23 height 12
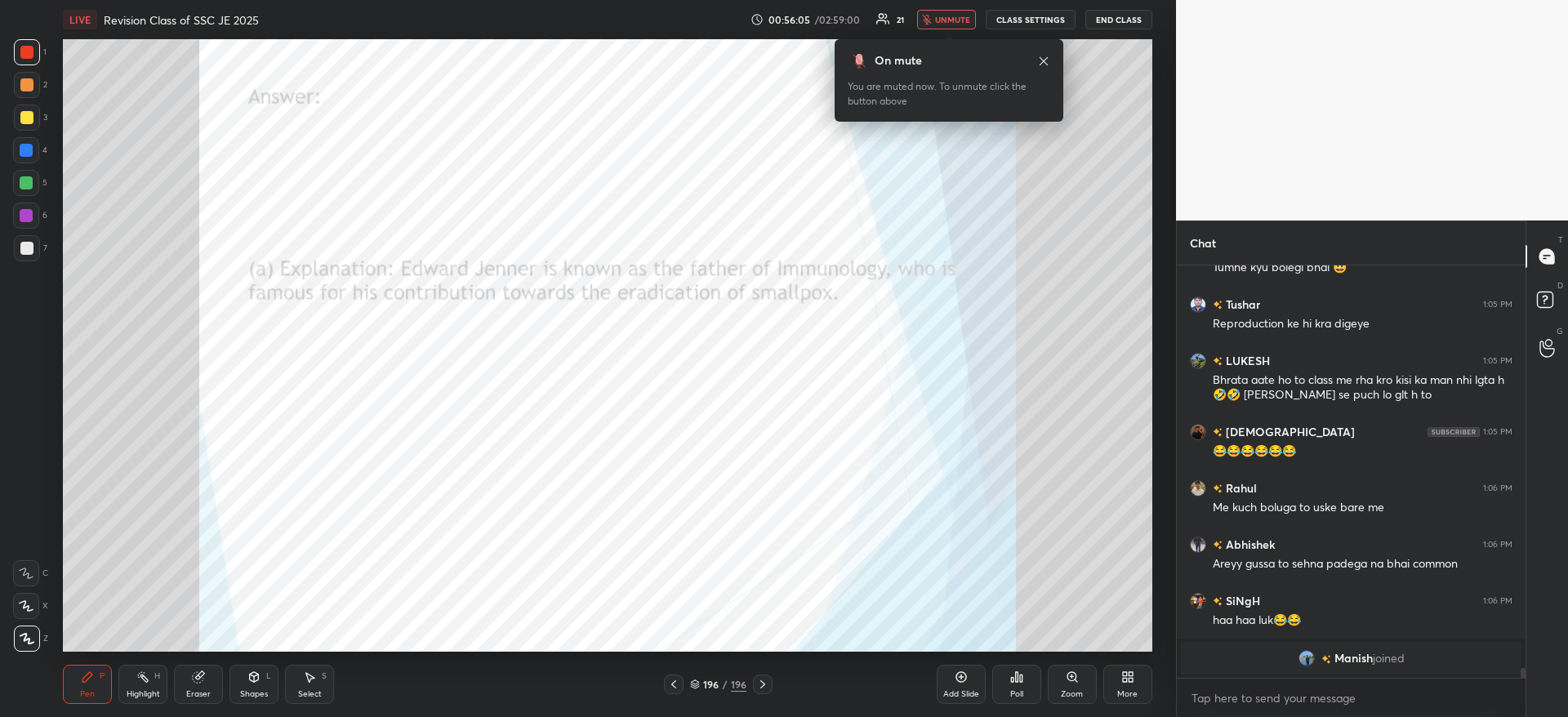
scroll to position [15784, 0]
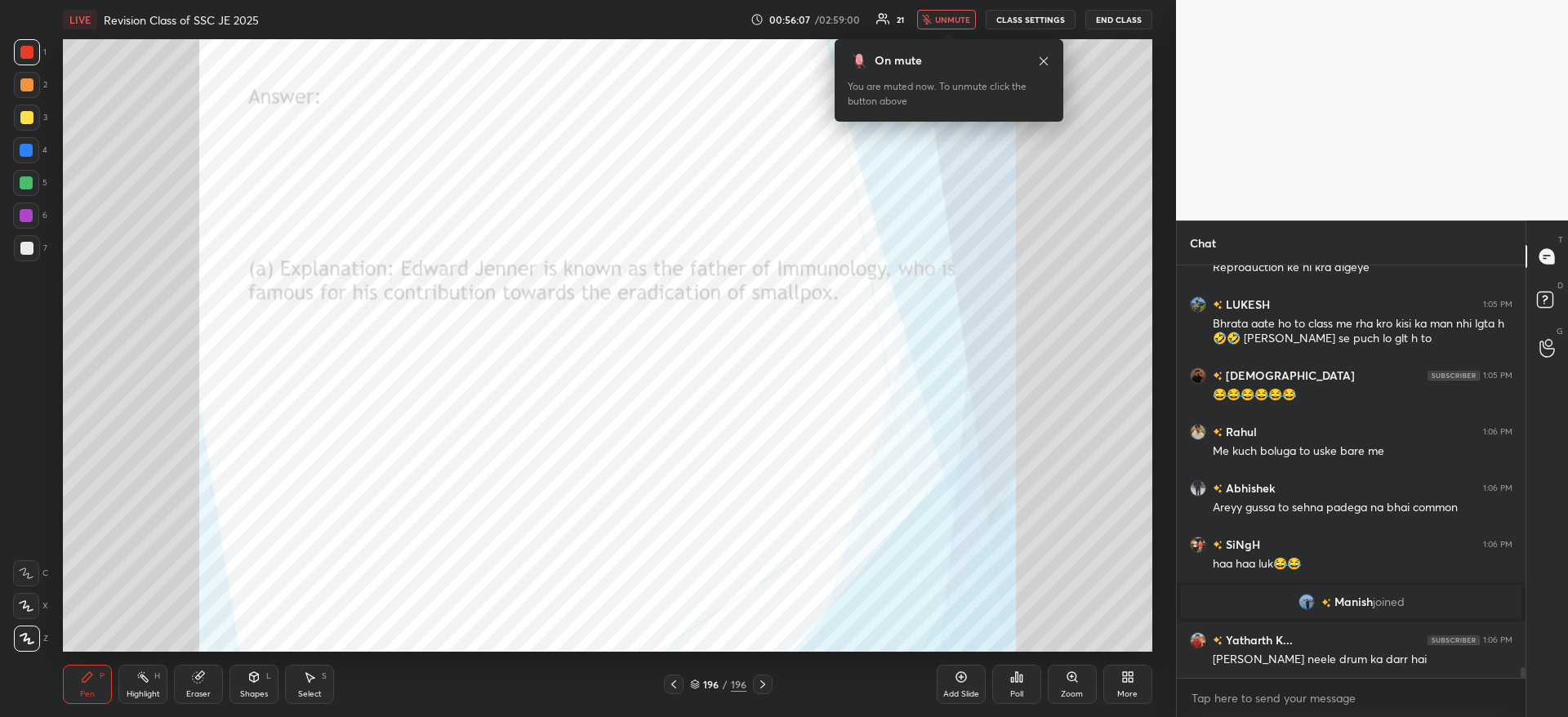
click at [952, 14] on span "unmute" at bounding box center [952, 20] width 35 height 12
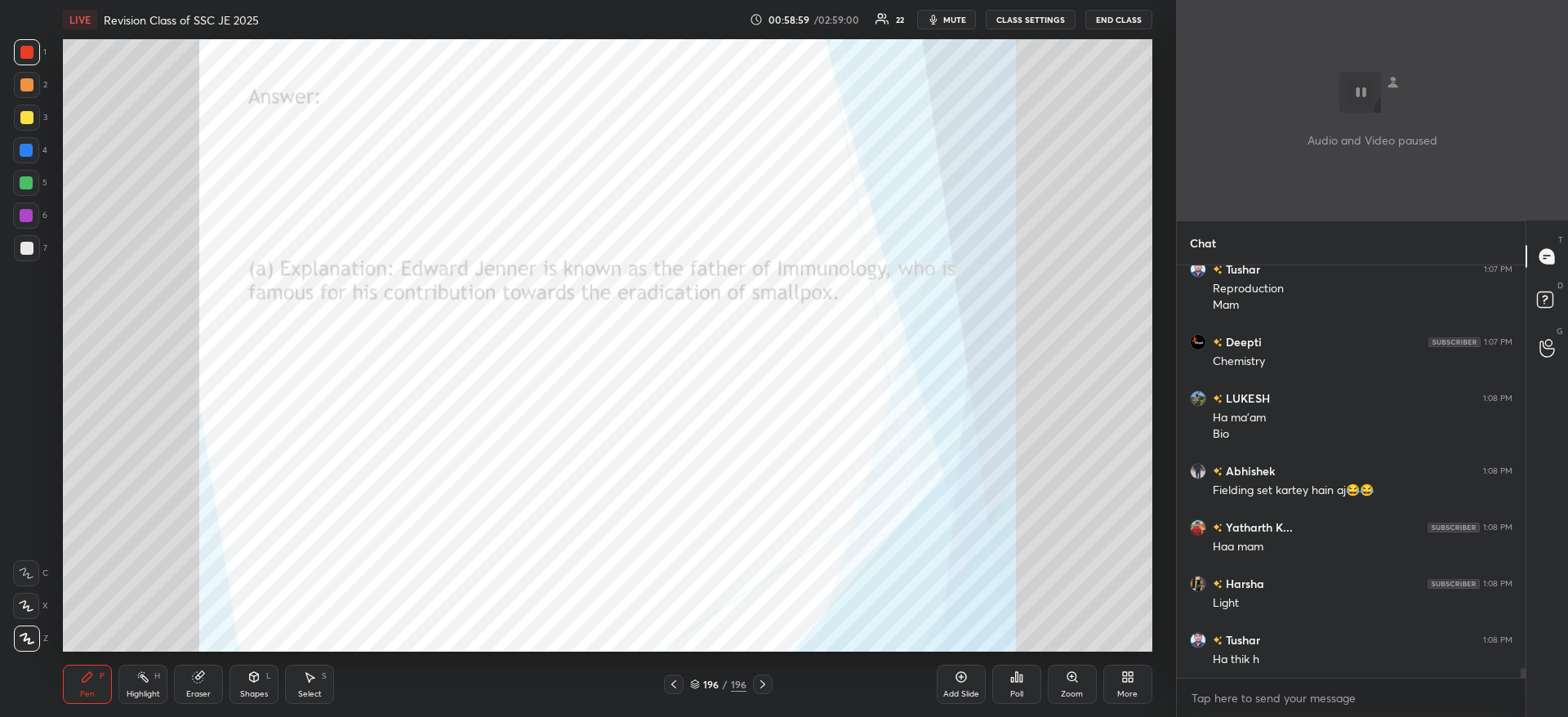
scroll to position [17663, 0]
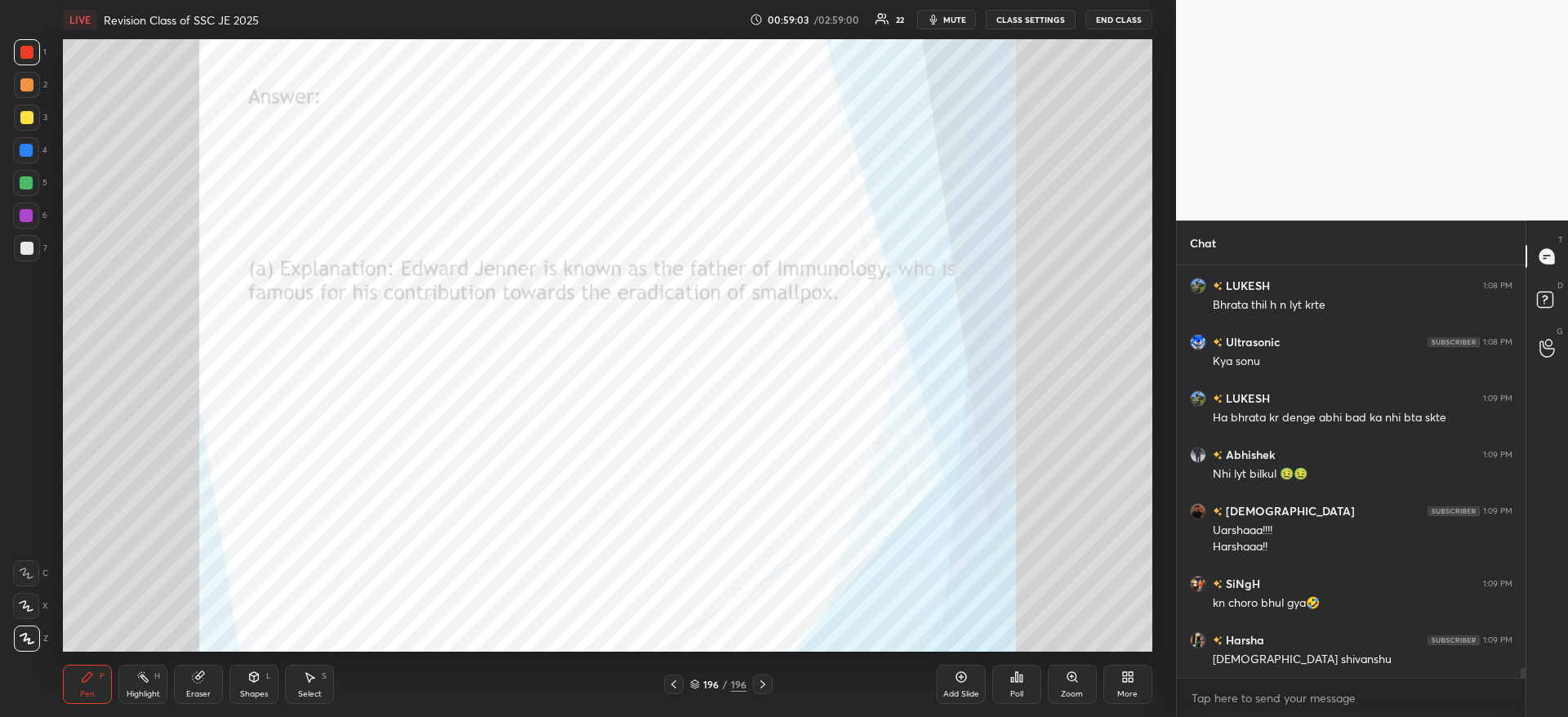
click at [1128, 691] on div "More" at bounding box center [1127, 694] width 21 height 8
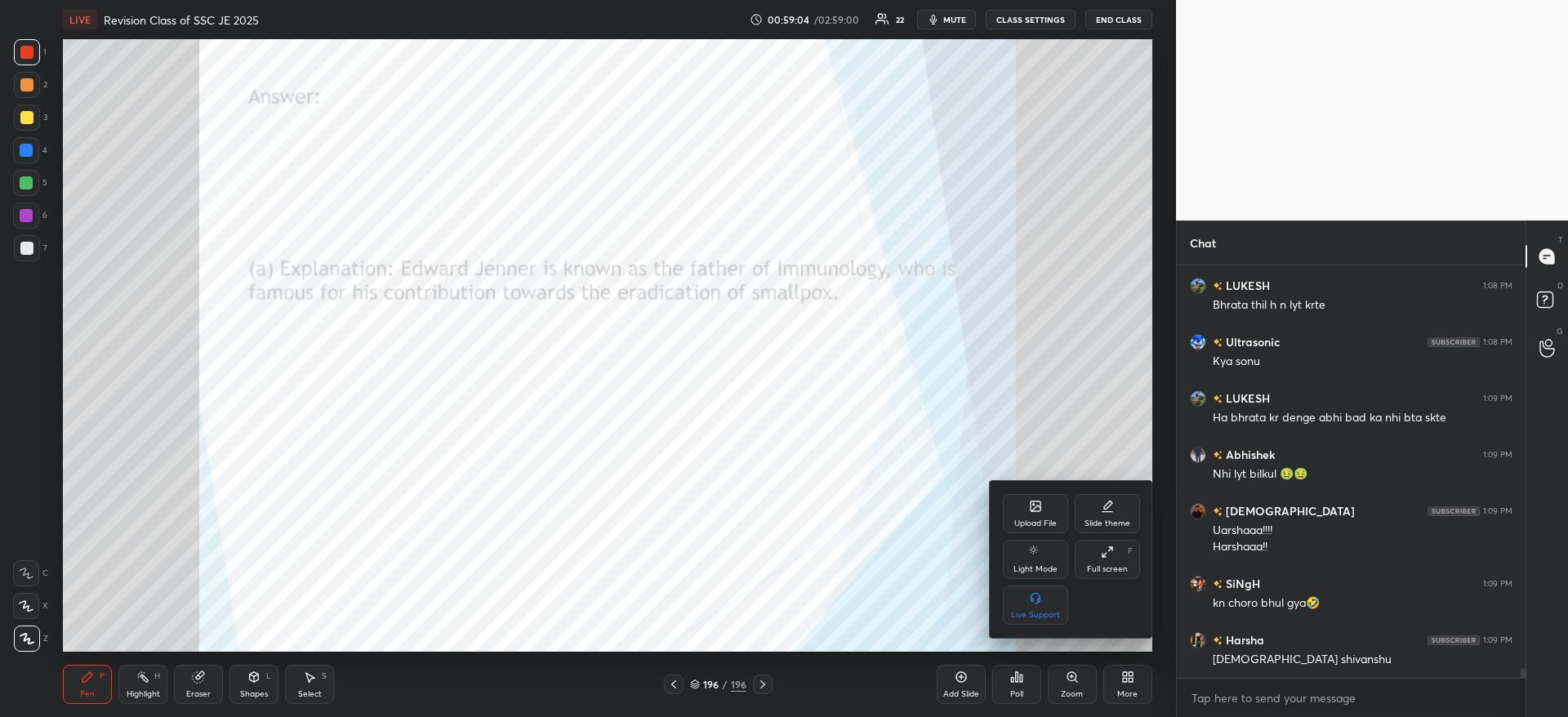
click at [1026, 508] on div "Upload File" at bounding box center [1035, 514] width 65 height 40
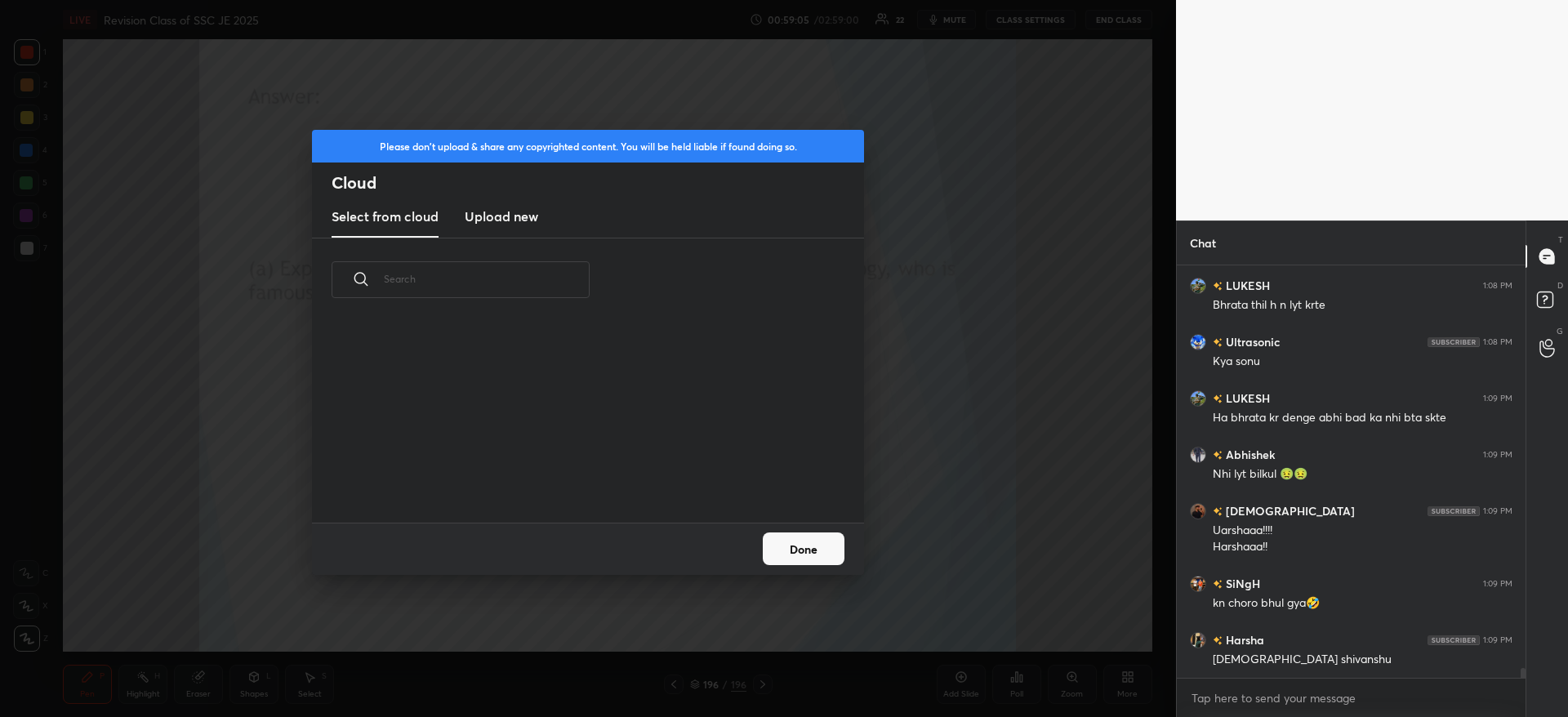
scroll to position [201, 524]
click at [520, 226] on new "Upload new" at bounding box center [500, 217] width 73 height 41
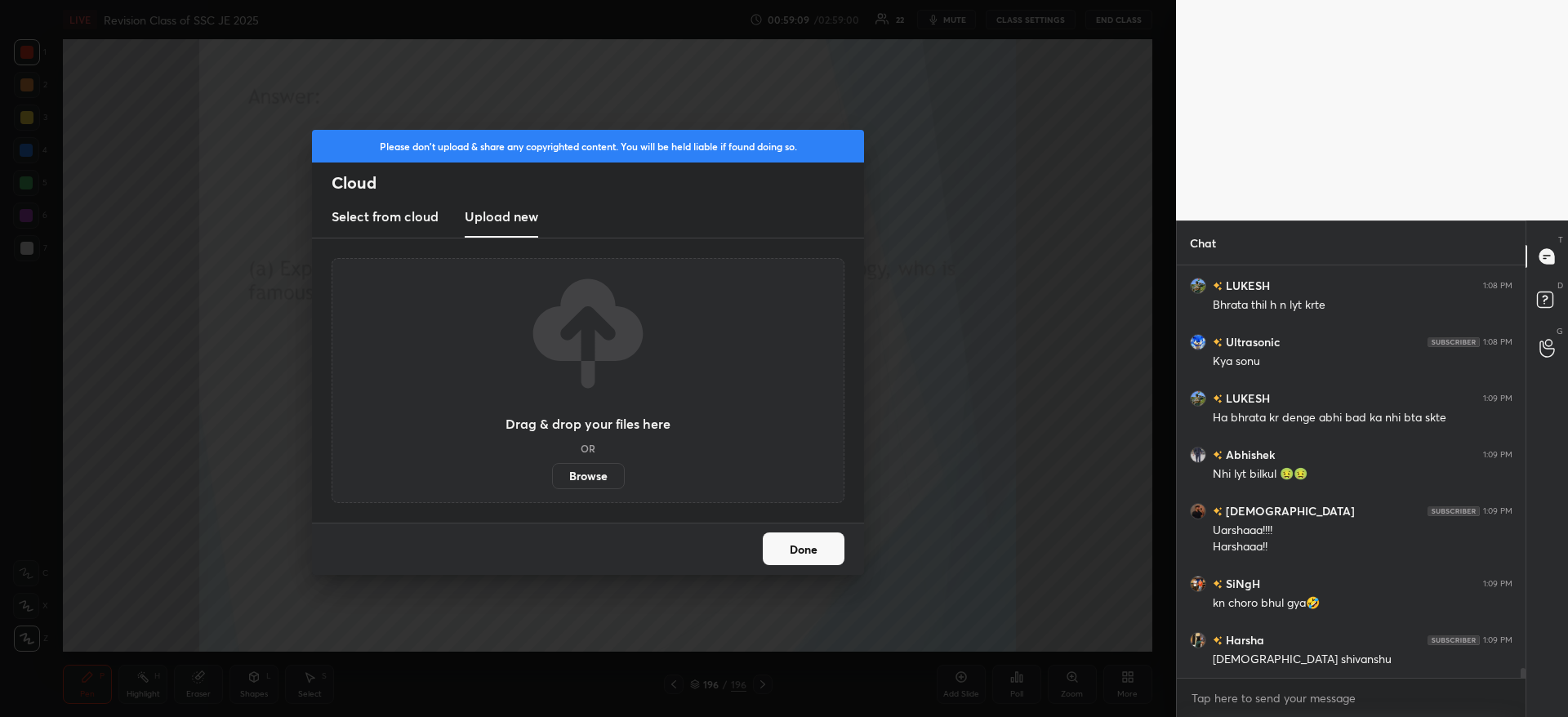
scroll to position [17719, 0]
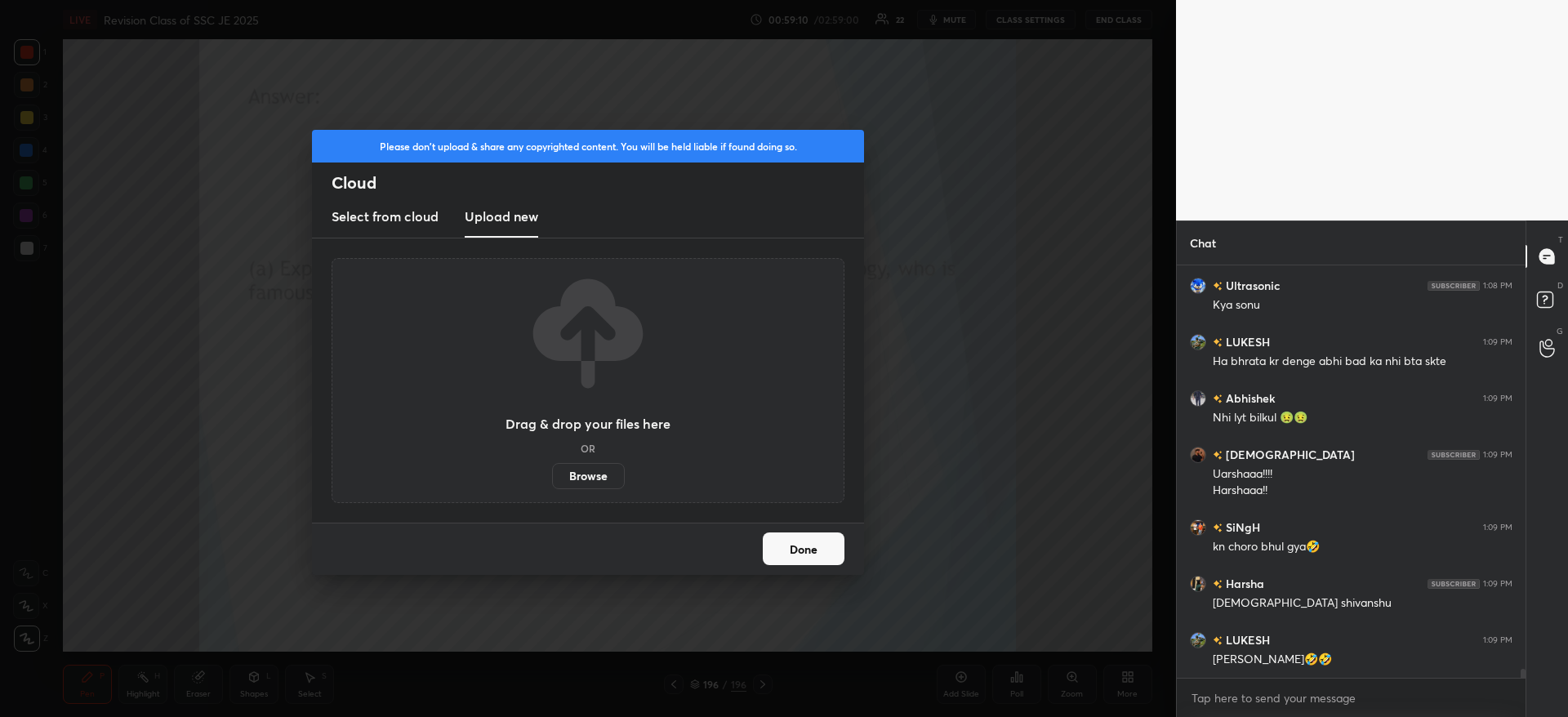
click at [601, 481] on label "Browse" at bounding box center [589, 476] width 72 height 26
click at [552, 481] on input "Browse" at bounding box center [552, 476] width 0 height 26
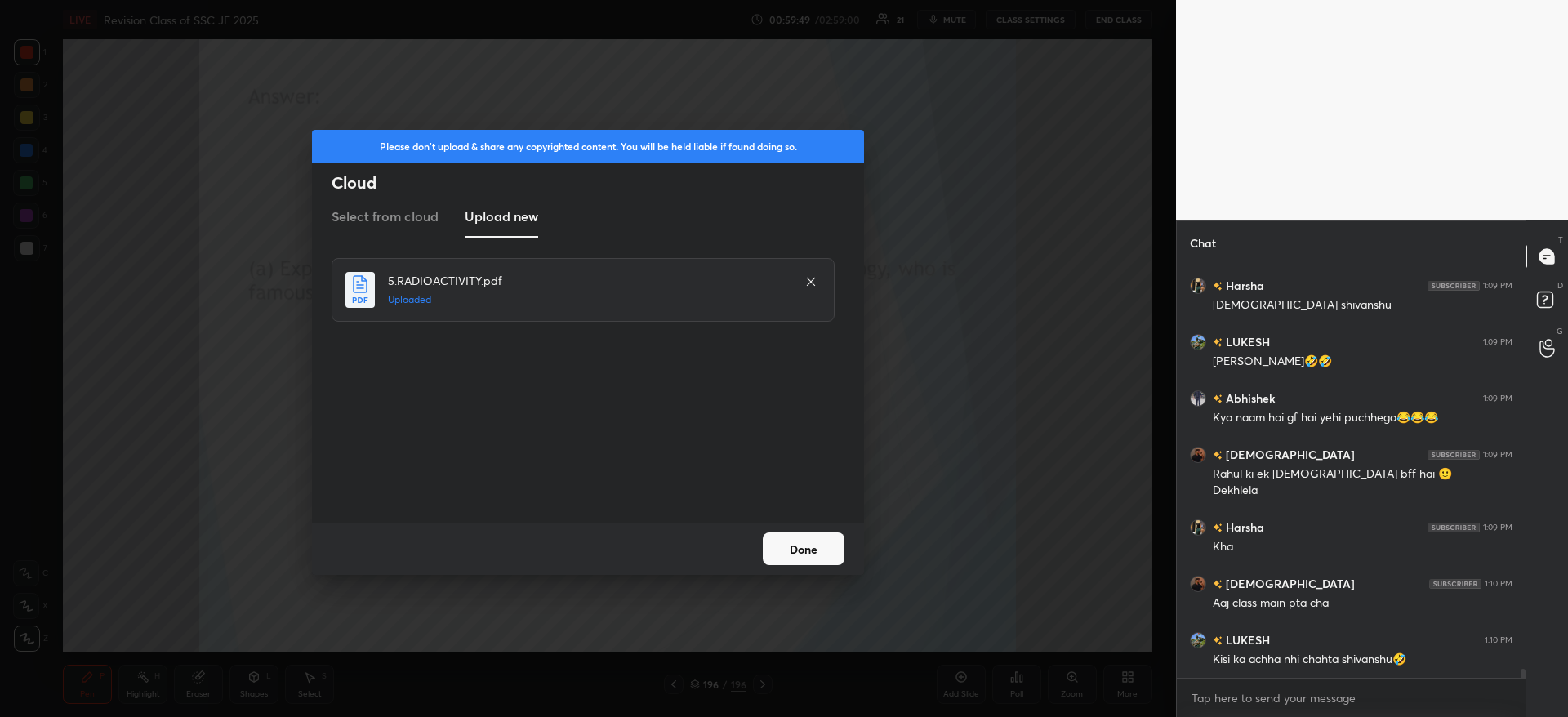
scroll to position [18074, 0]
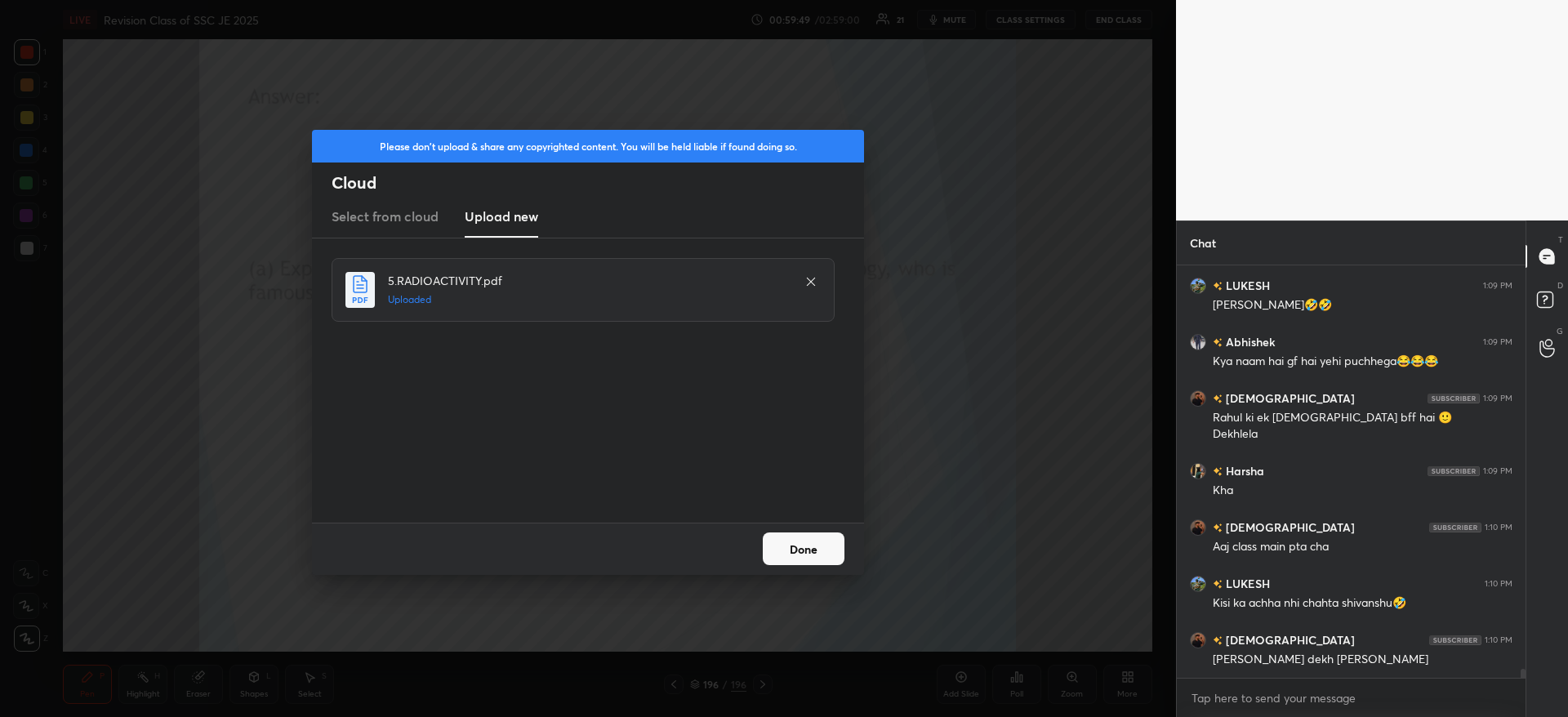
click at [779, 557] on button "Done" at bounding box center [803, 549] width 81 height 33
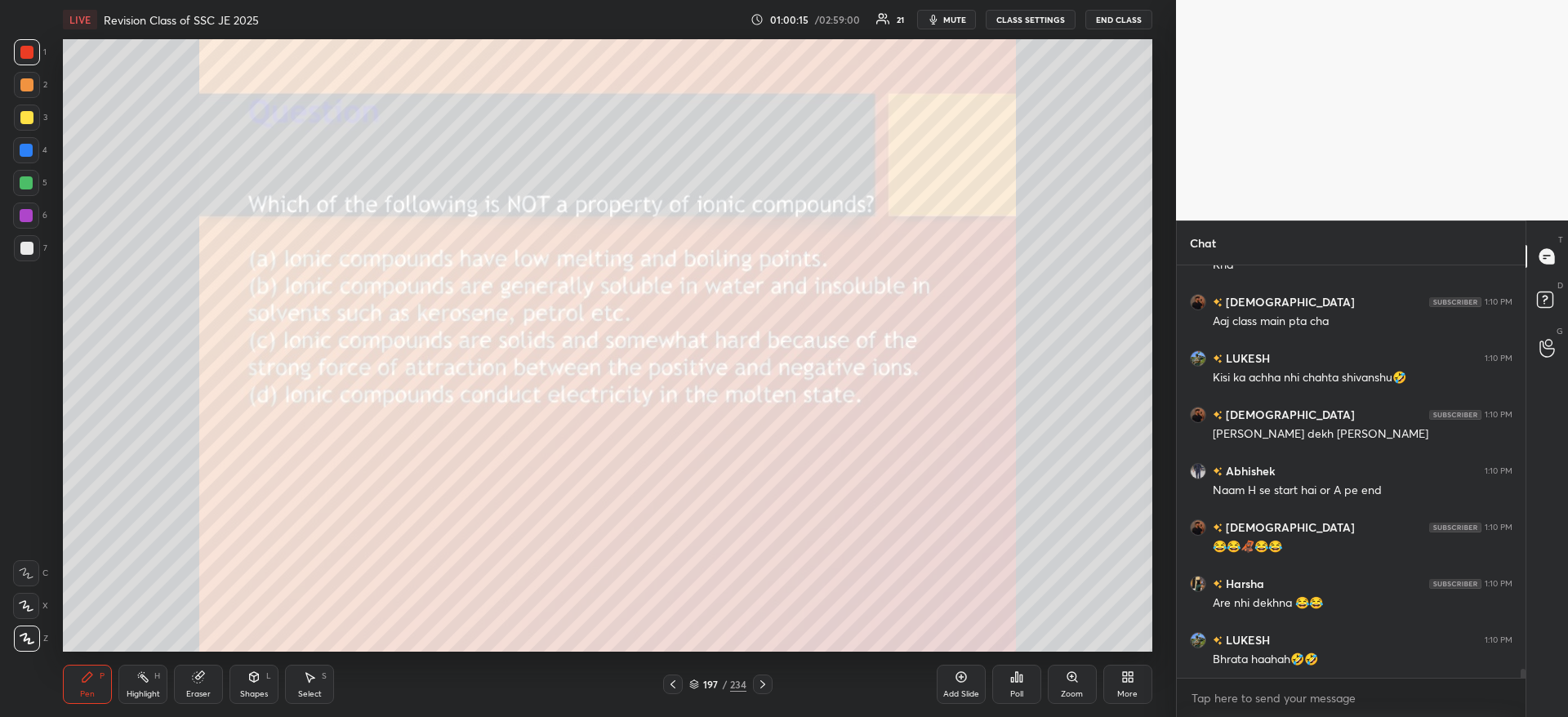
scroll to position [18356, 0]
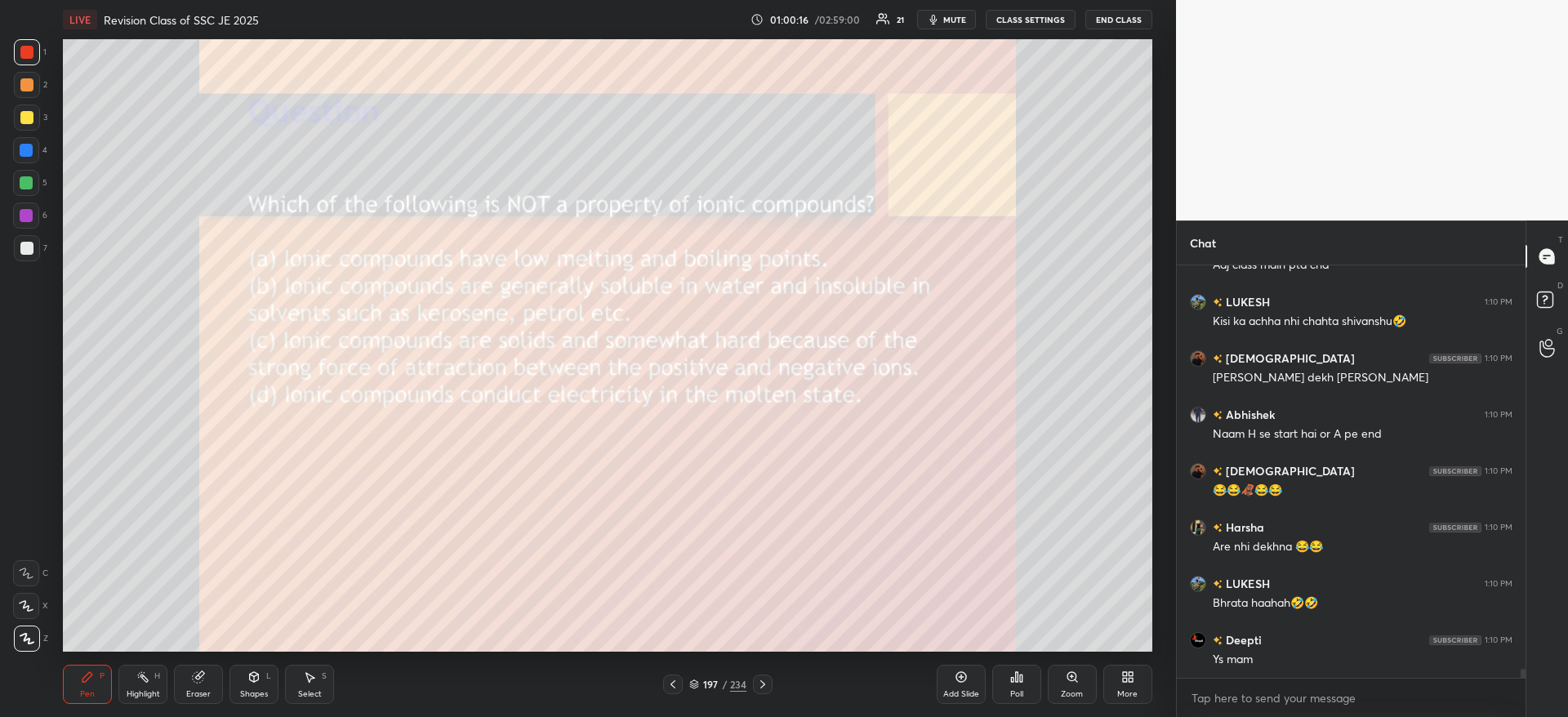
click at [1018, 678] on icon at bounding box center [1017, 677] width 13 height 13
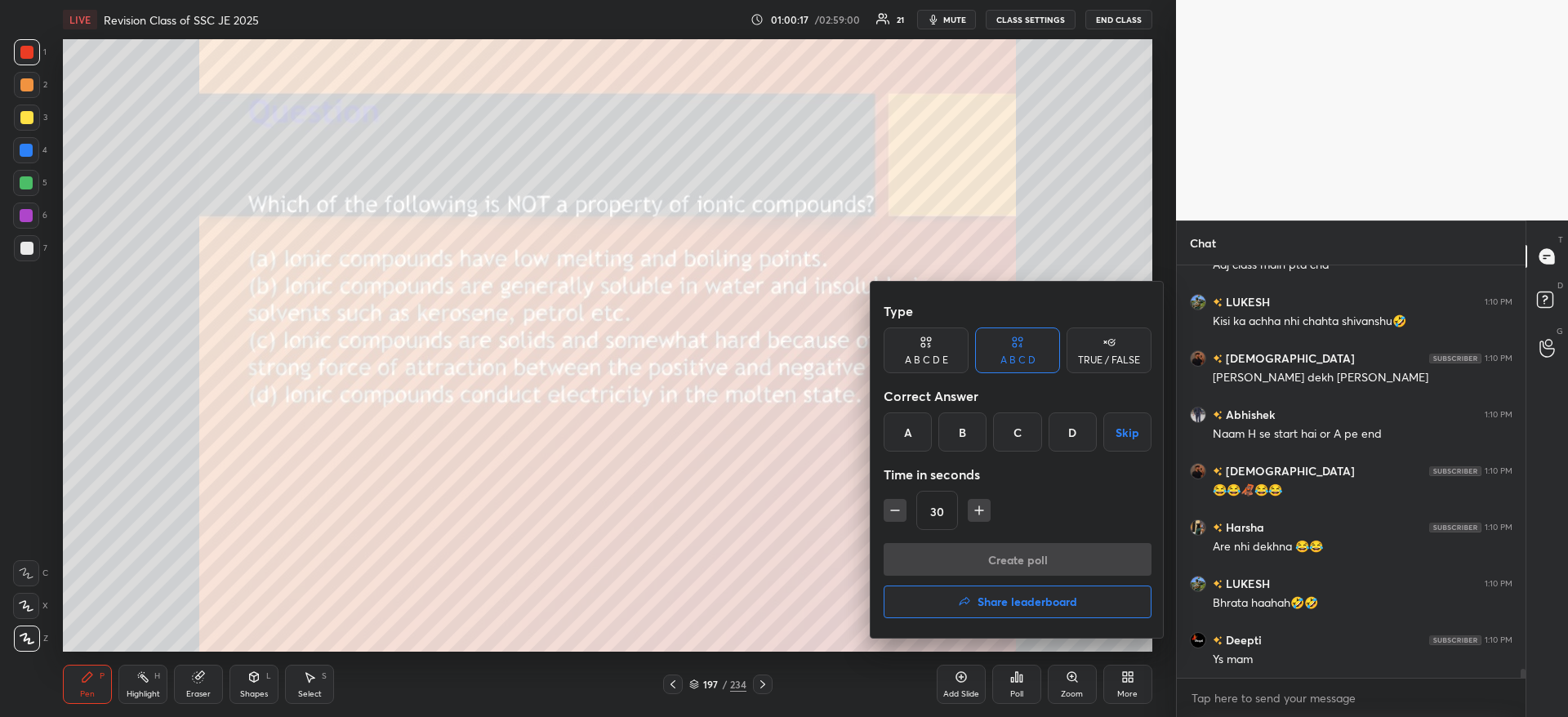
click at [911, 437] on div "Type A B C D E A B C D TRUE / FALSE Correct Answer A B C D Skip Time in seconds…" at bounding box center [1017, 419] width 268 height 249
click at [911, 436] on div "A" at bounding box center [907, 432] width 49 height 40
click at [938, 550] on button "Create poll" at bounding box center [1017, 560] width 268 height 33
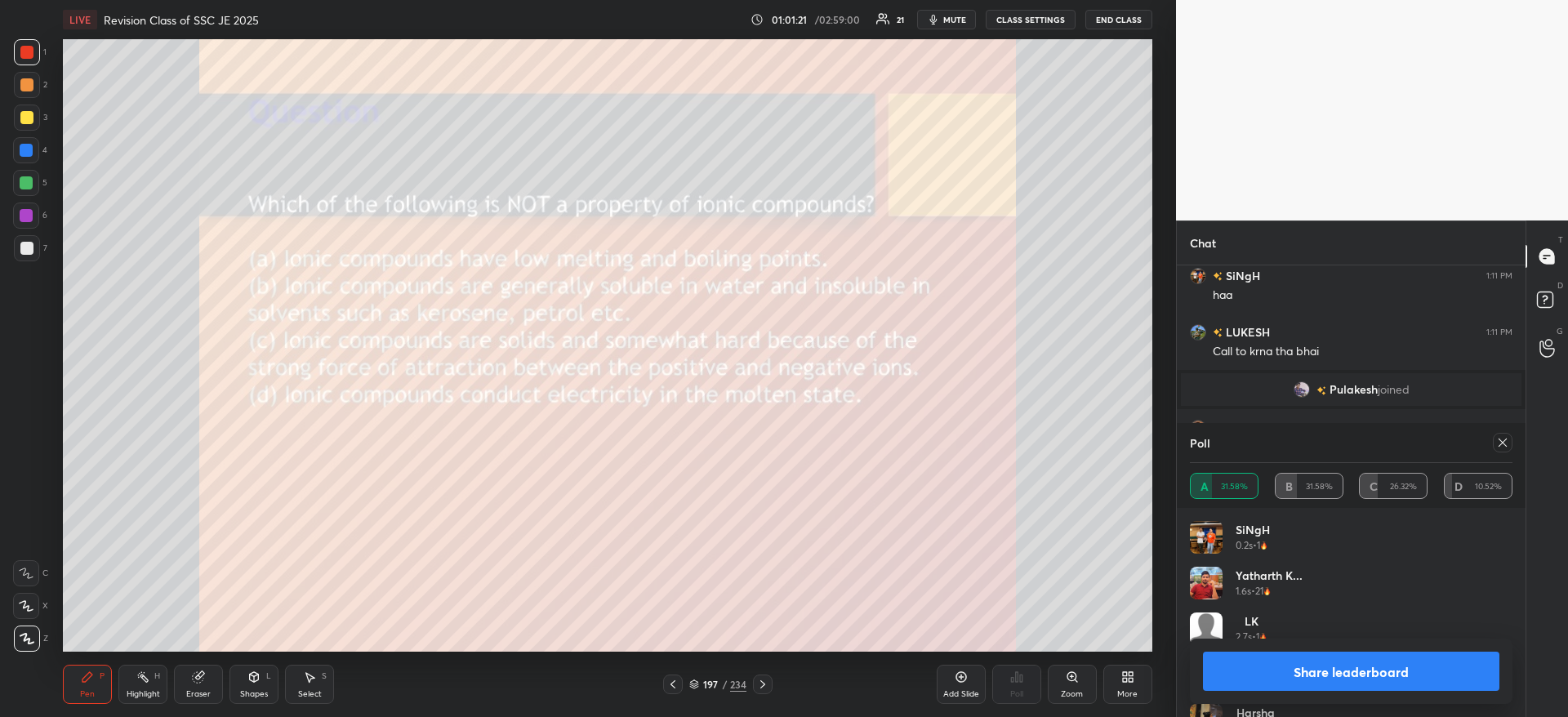
scroll to position [18904, 0]
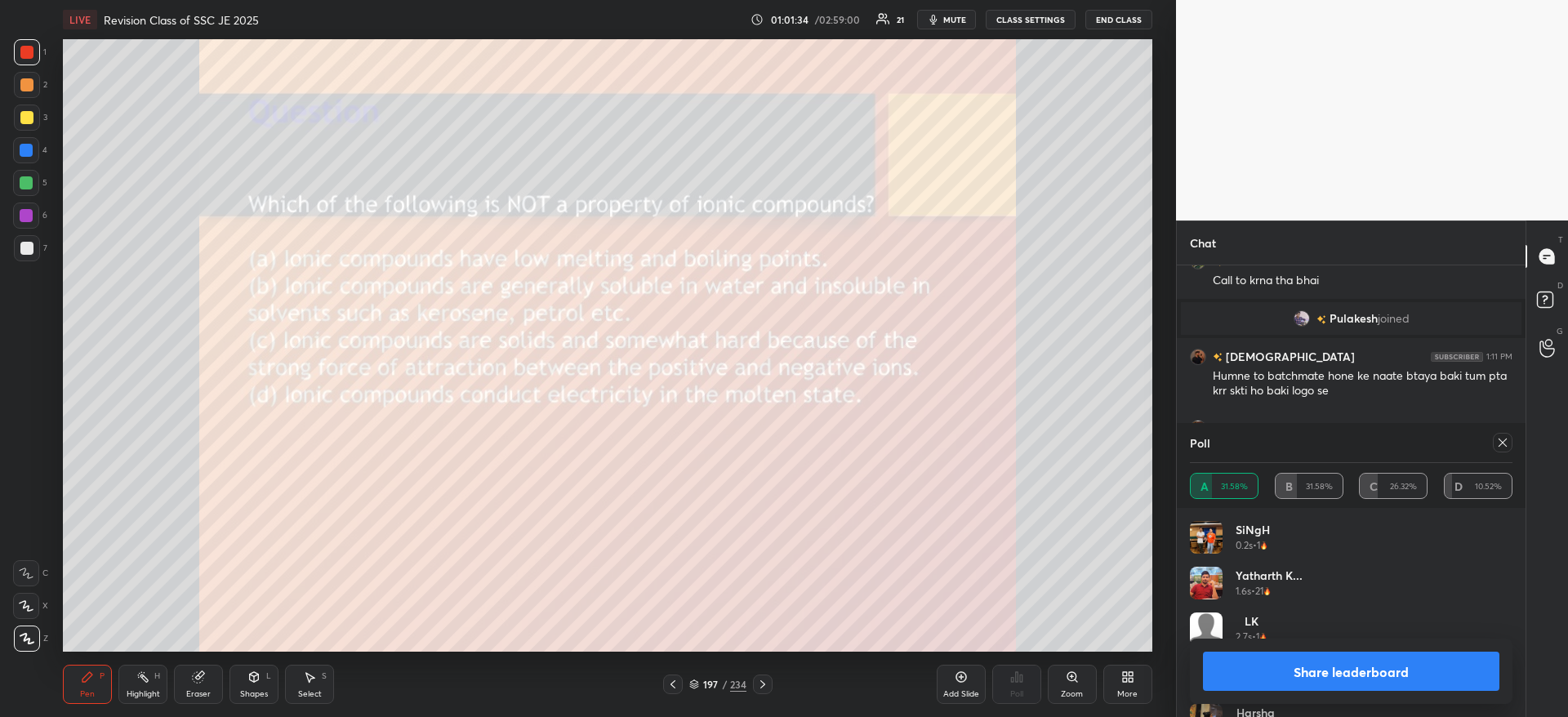
click at [30, 112] on div at bounding box center [27, 118] width 13 height 13
click at [35, 116] on div at bounding box center [27, 118] width 26 height 26
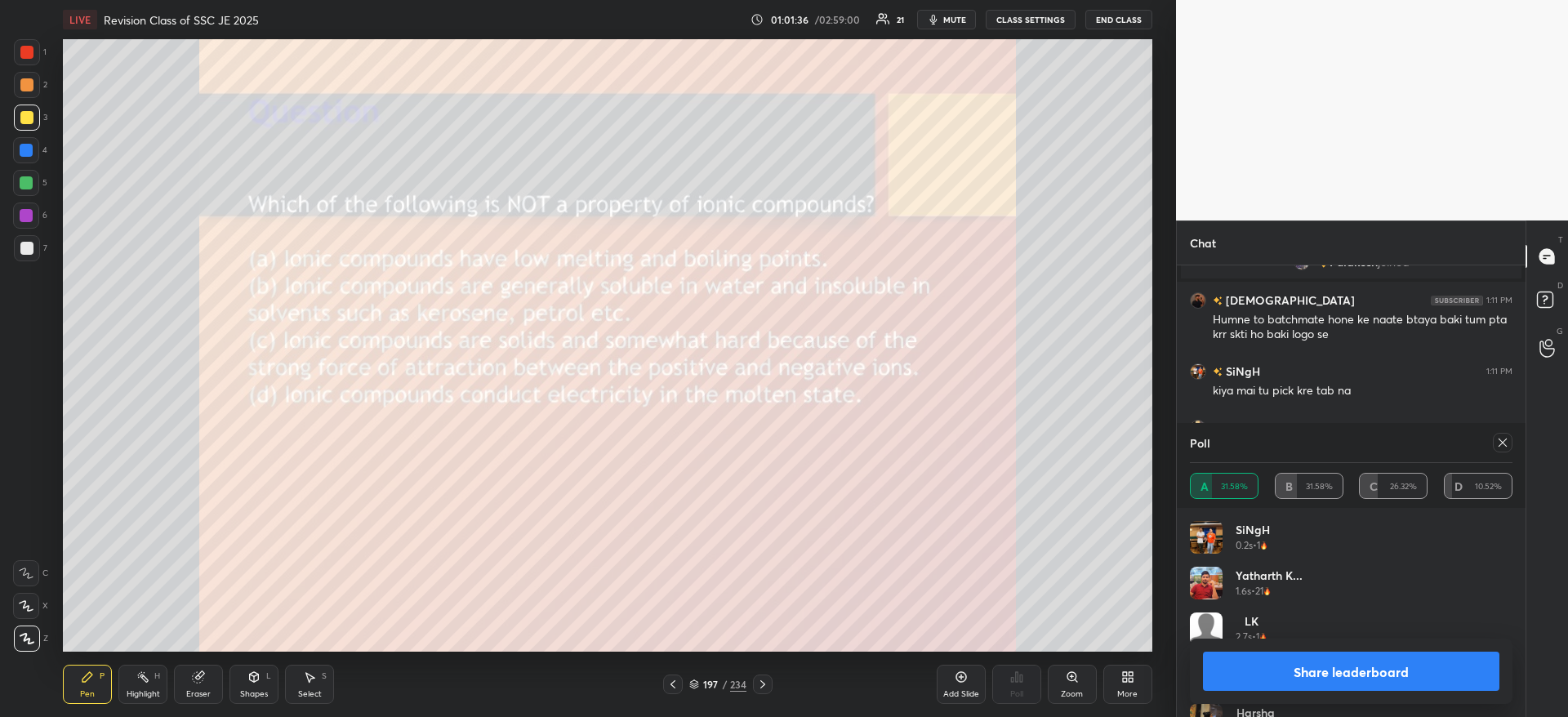
click at [1314, 675] on button "Share leaderboard" at bounding box center [1351, 672] width 296 height 40
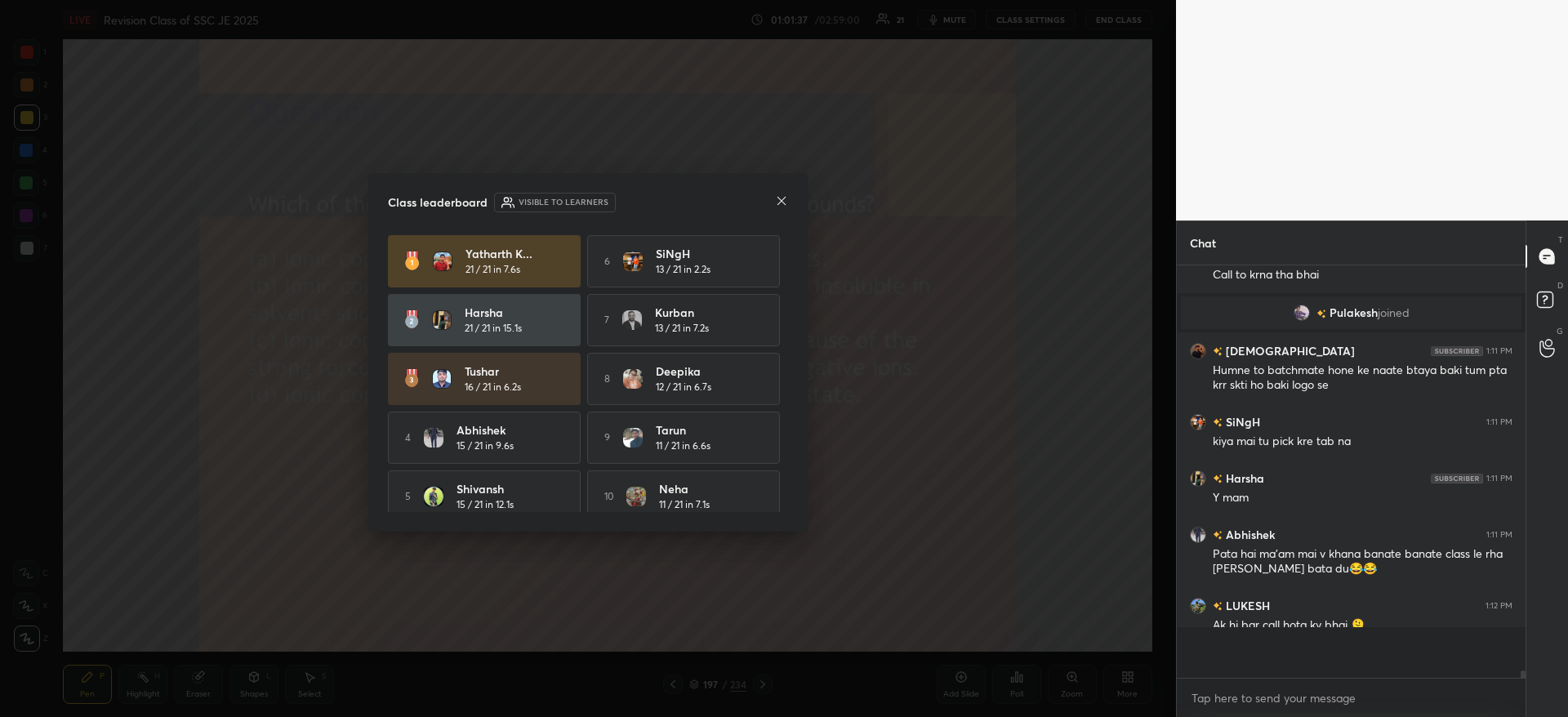
scroll to position [18875, 0]
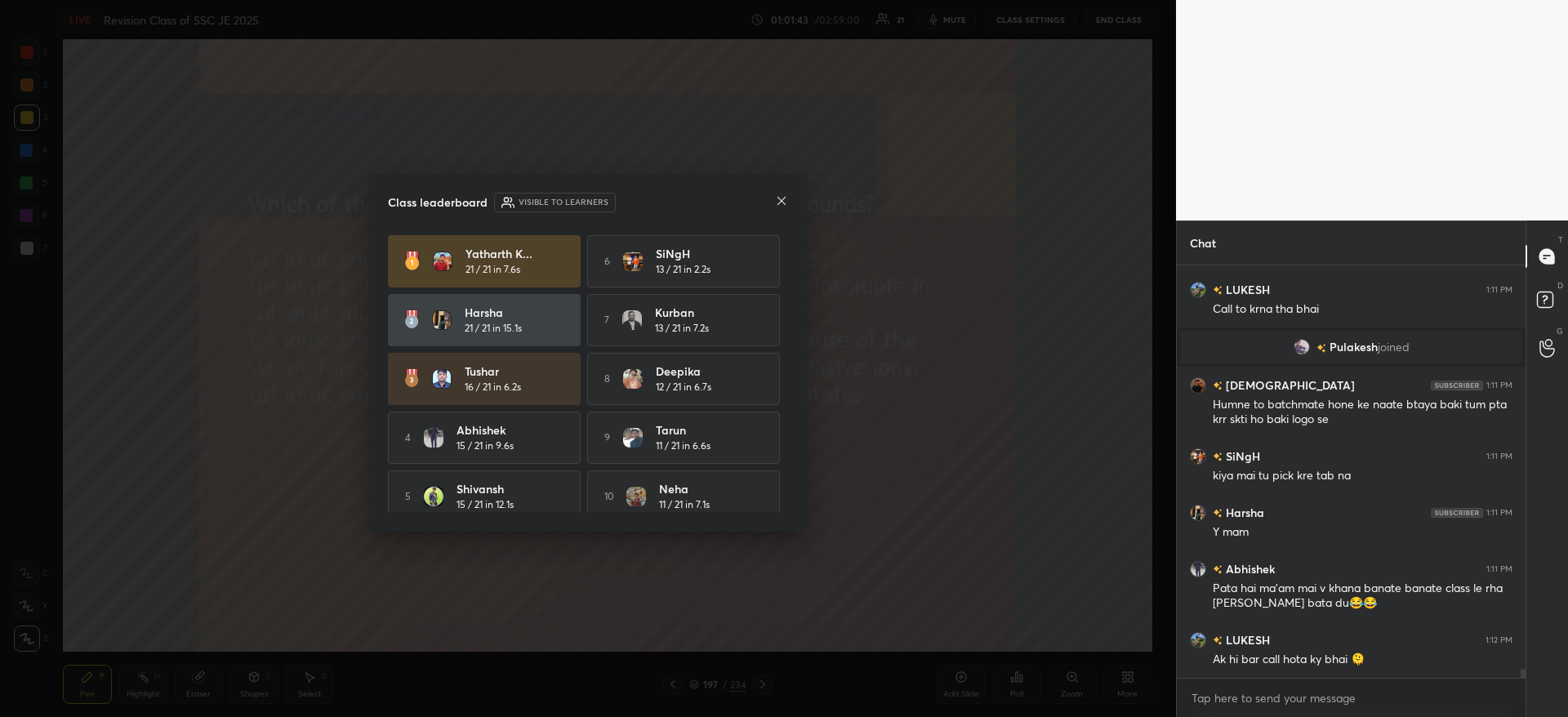
click at [782, 206] on icon at bounding box center [781, 201] width 13 height 13
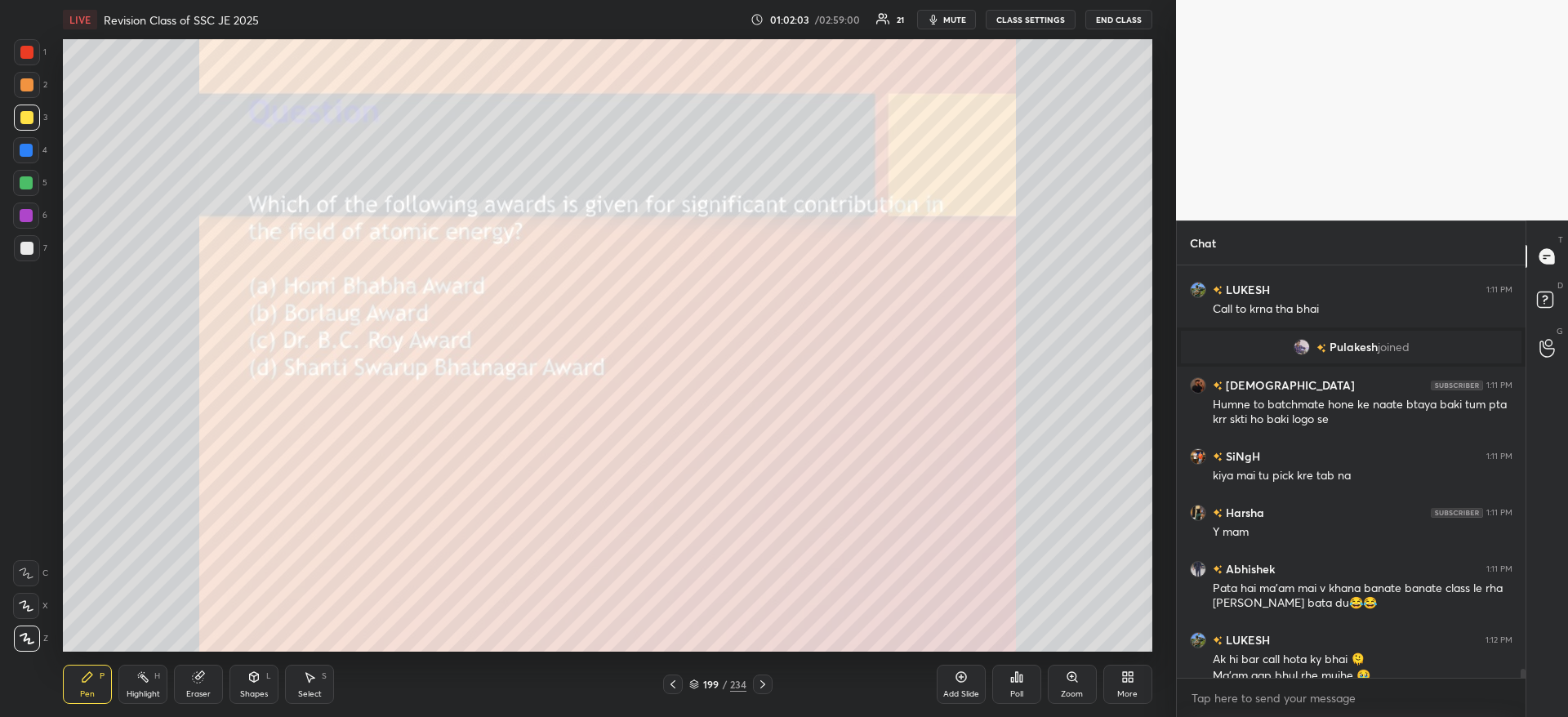
scroll to position [18891, 0]
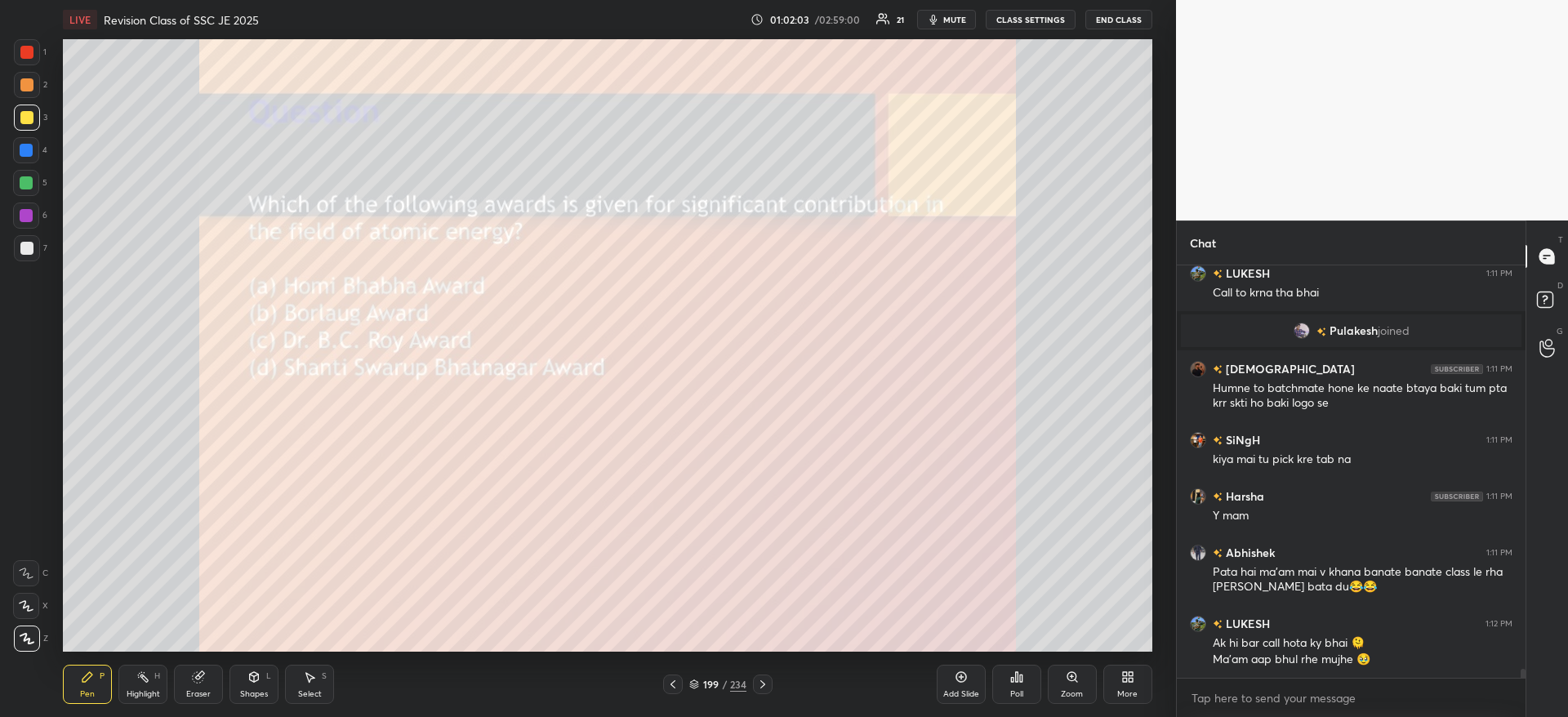
click at [1024, 690] on div "Poll" at bounding box center [1017, 684] width 49 height 40
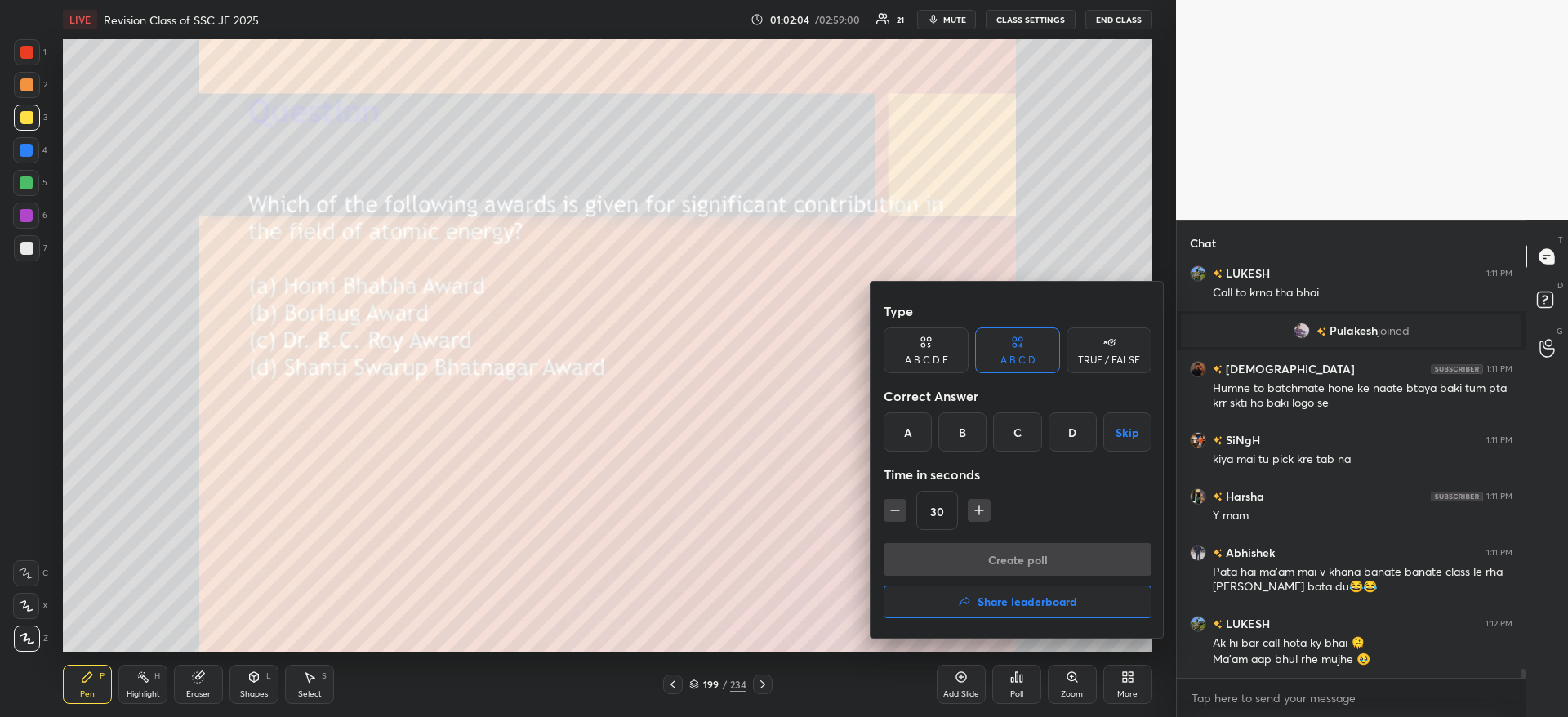
click at [908, 431] on div "A" at bounding box center [907, 432] width 49 height 40
click at [937, 546] on button "Create poll" at bounding box center [1017, 560] width 268 height 33
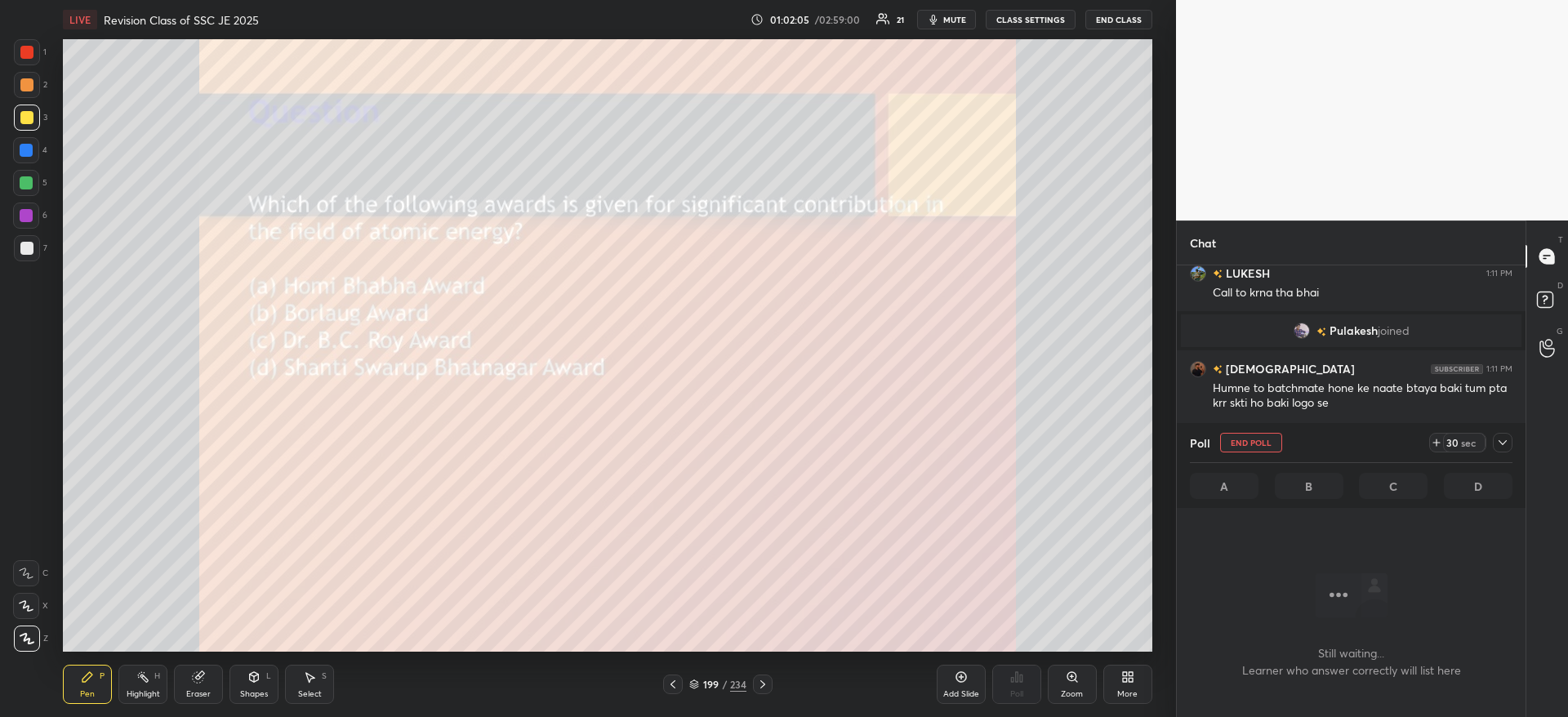
scroll to position [361, 344]
click at [1503, 449] on div at bounding box center [1502, 443] width 20 height 20
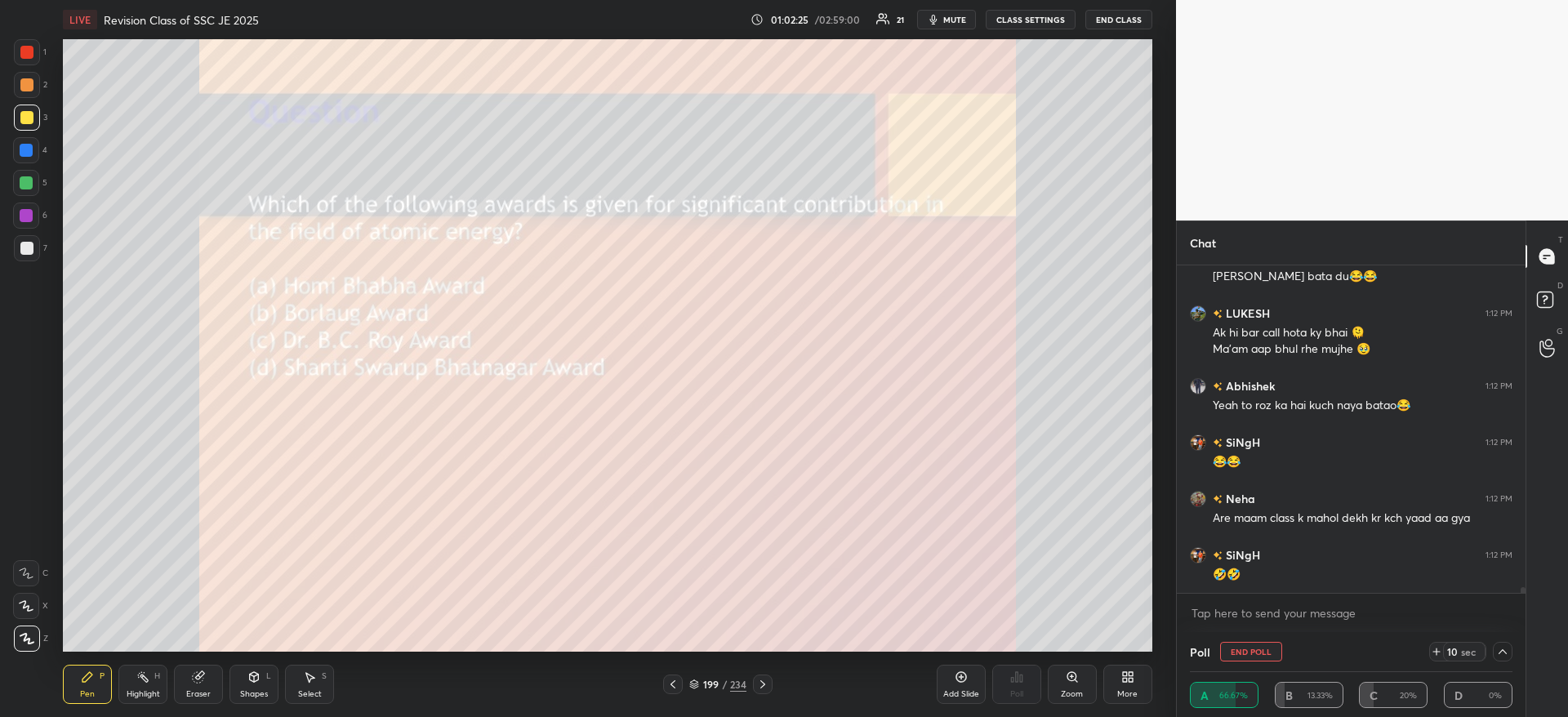
scroll to position [19258, 0]
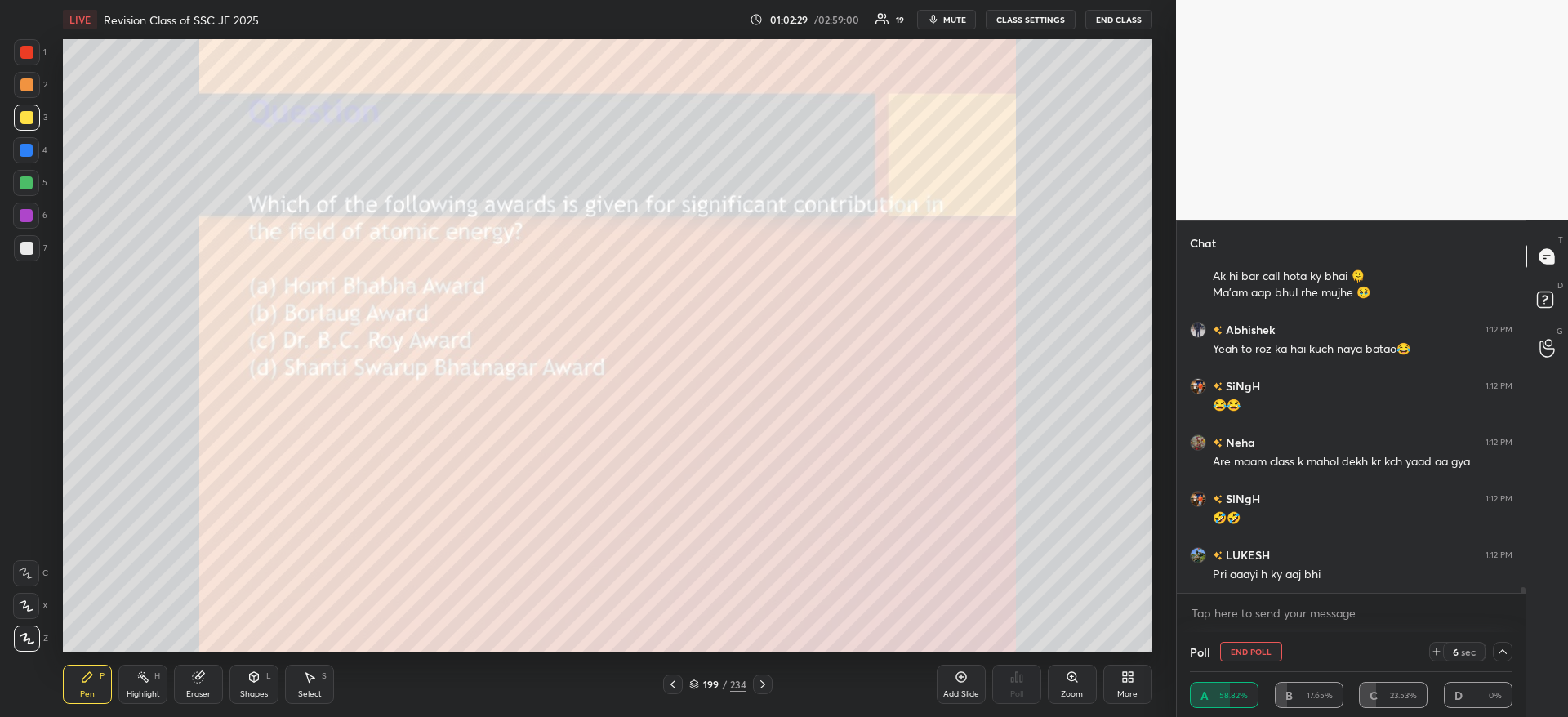
click at [960, 14] on span "mute" at bounding box center [955, 20] width 23 height 12
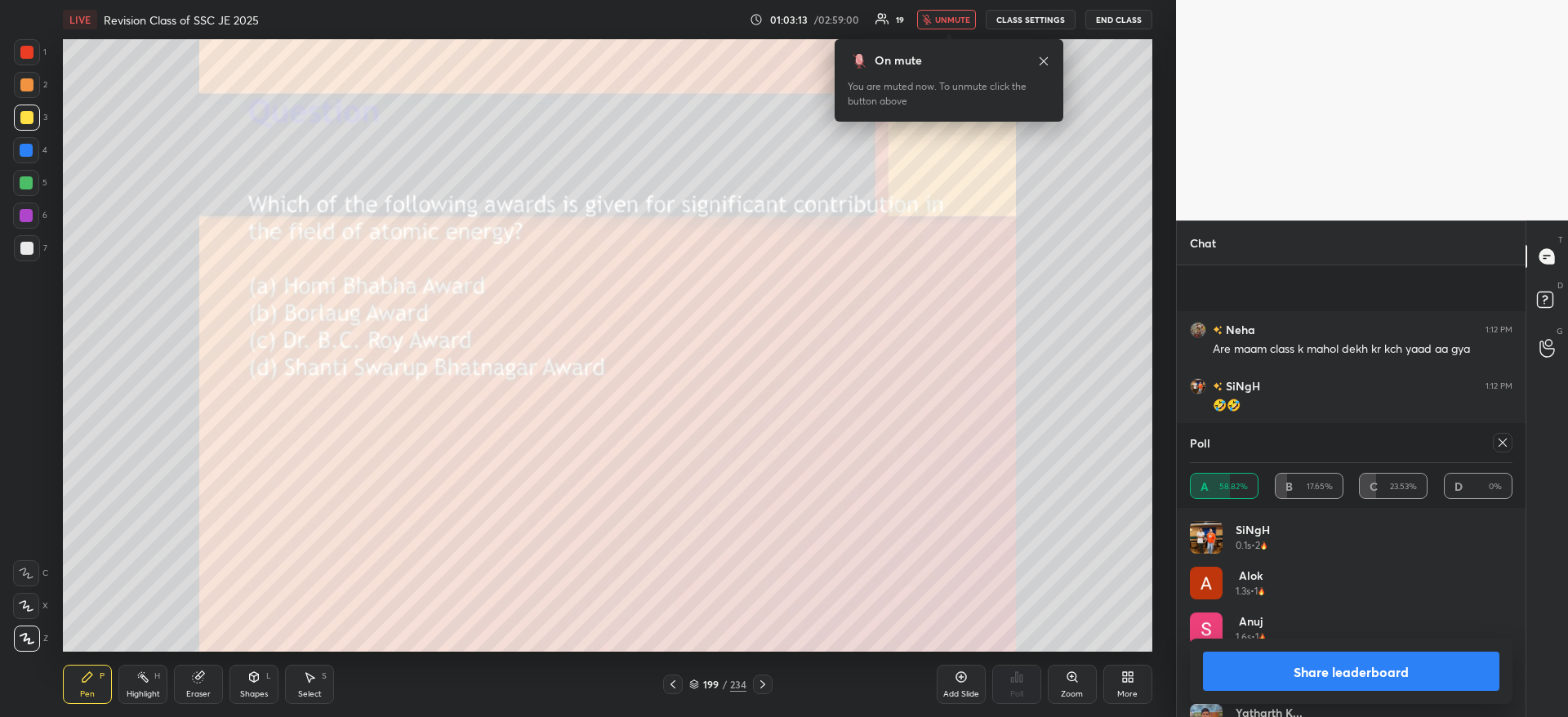
scroll to position [19483, 0]
click at [1352, 685] on button "Share leaderboard" at bounding box center [1351, 672] width 296 height 40
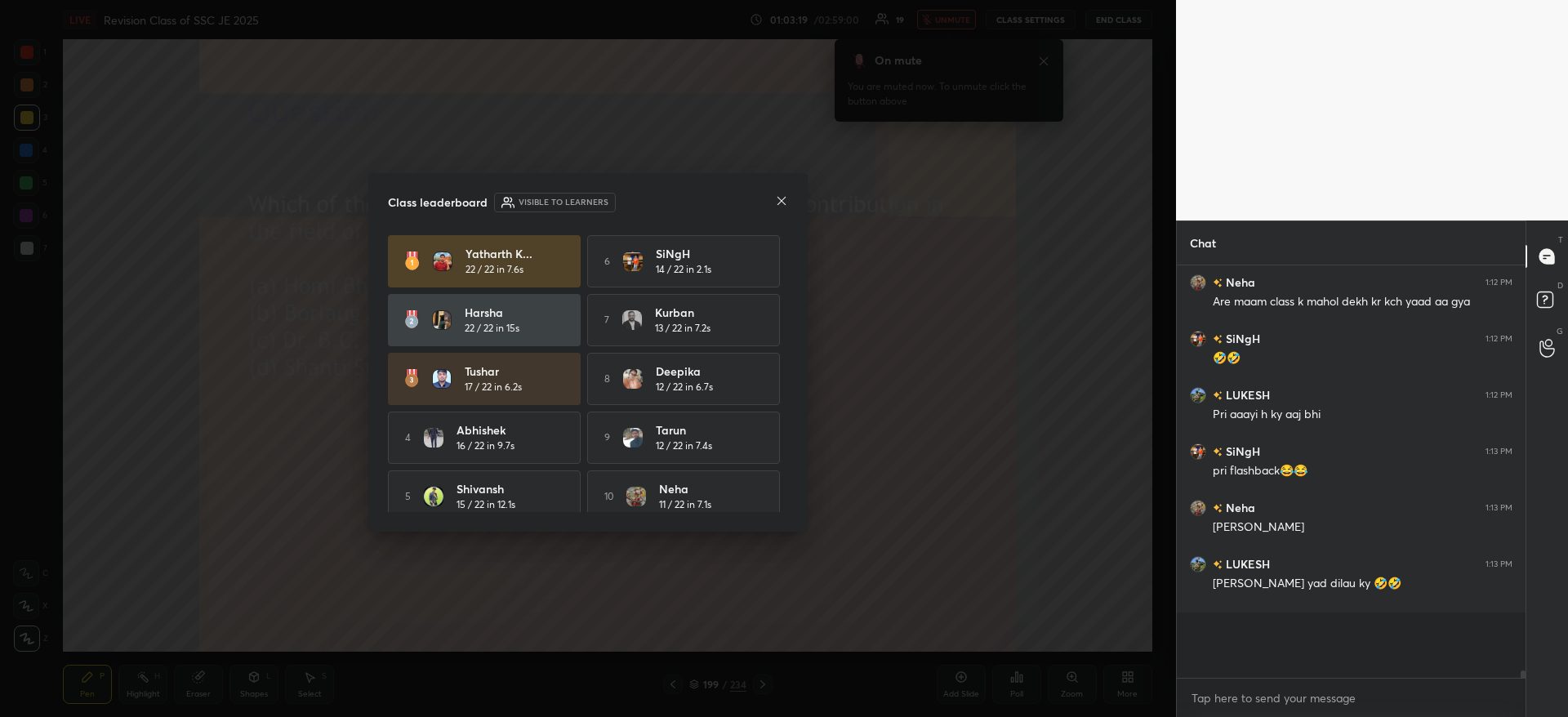
scroll to position [19399, 0]
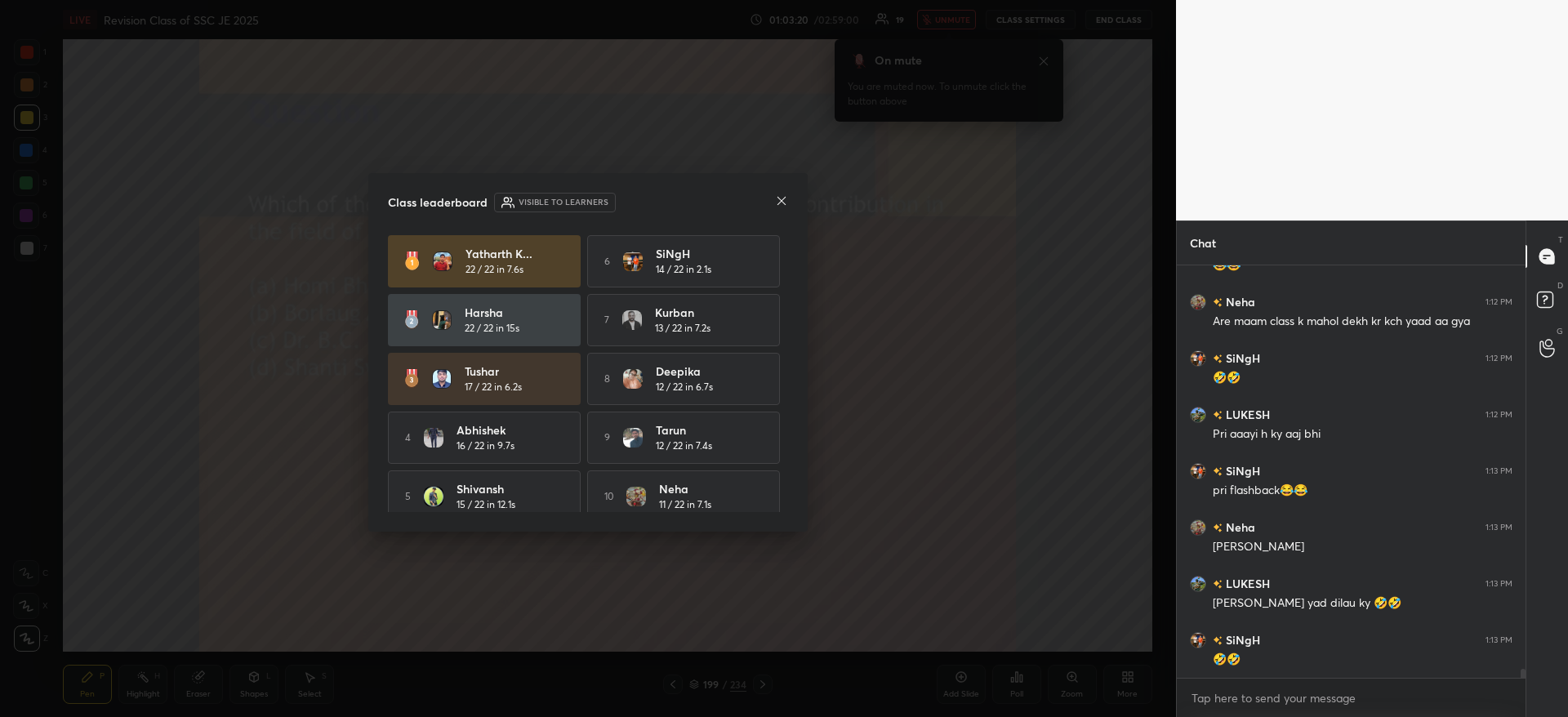
click at [779, 199] on icon at bounding box center [781, 201] width 13 height 13
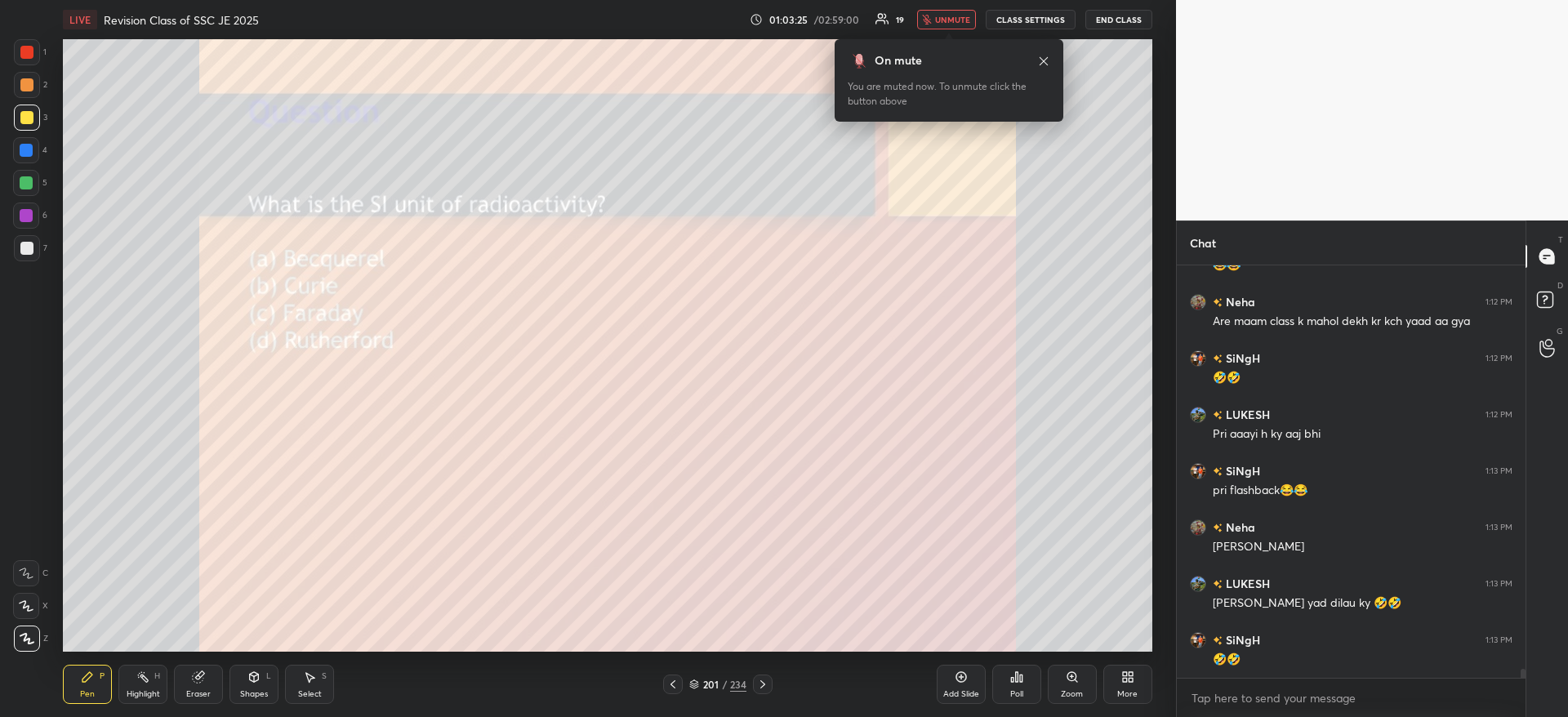
click at [1020, 680] on icon at bounding box center [1021, 677] width 2 height 7
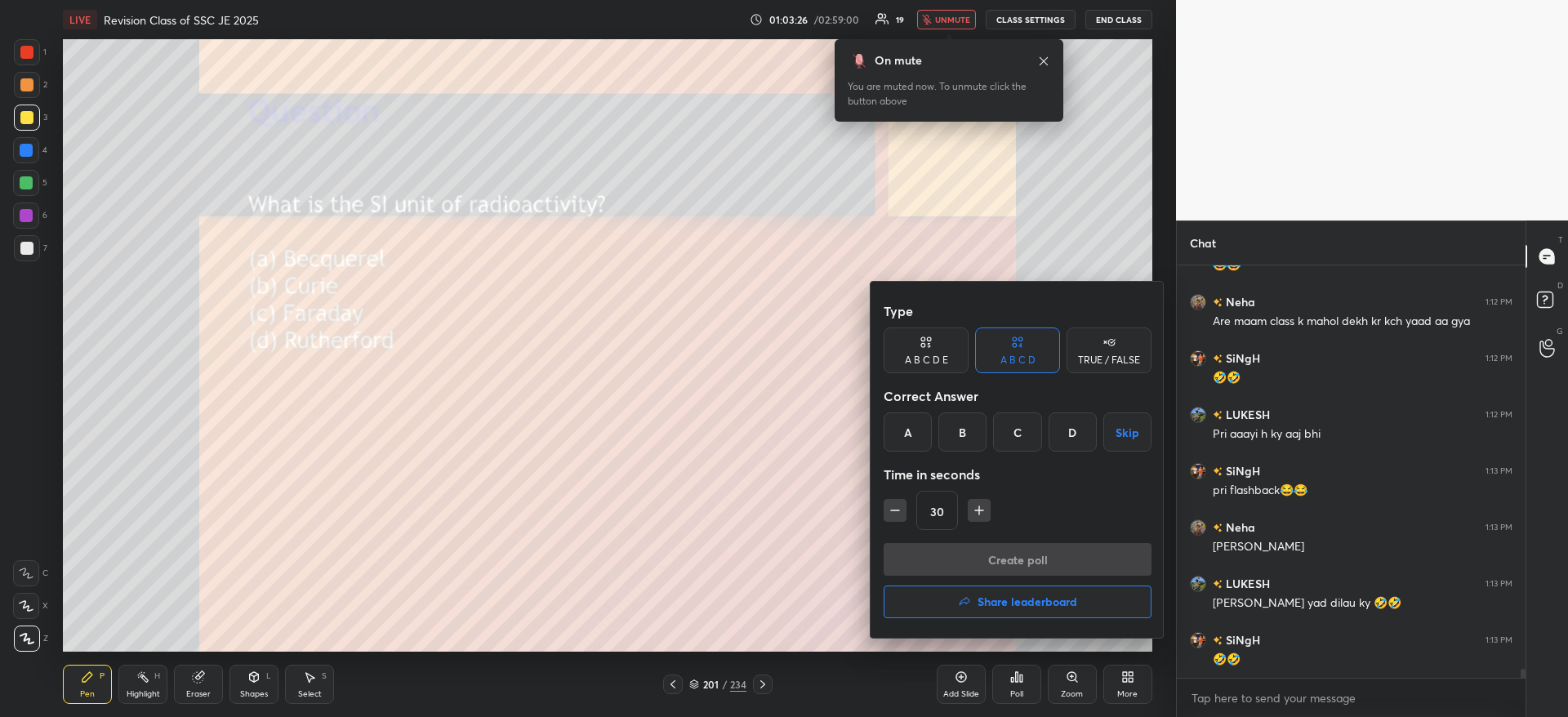
click at [906, 431] on div "A" at bounding box center [907, 432] width 49 height 40
click at [975, 570] on button "Create poll" at bounding box center [1017, 560] width 268 height 33
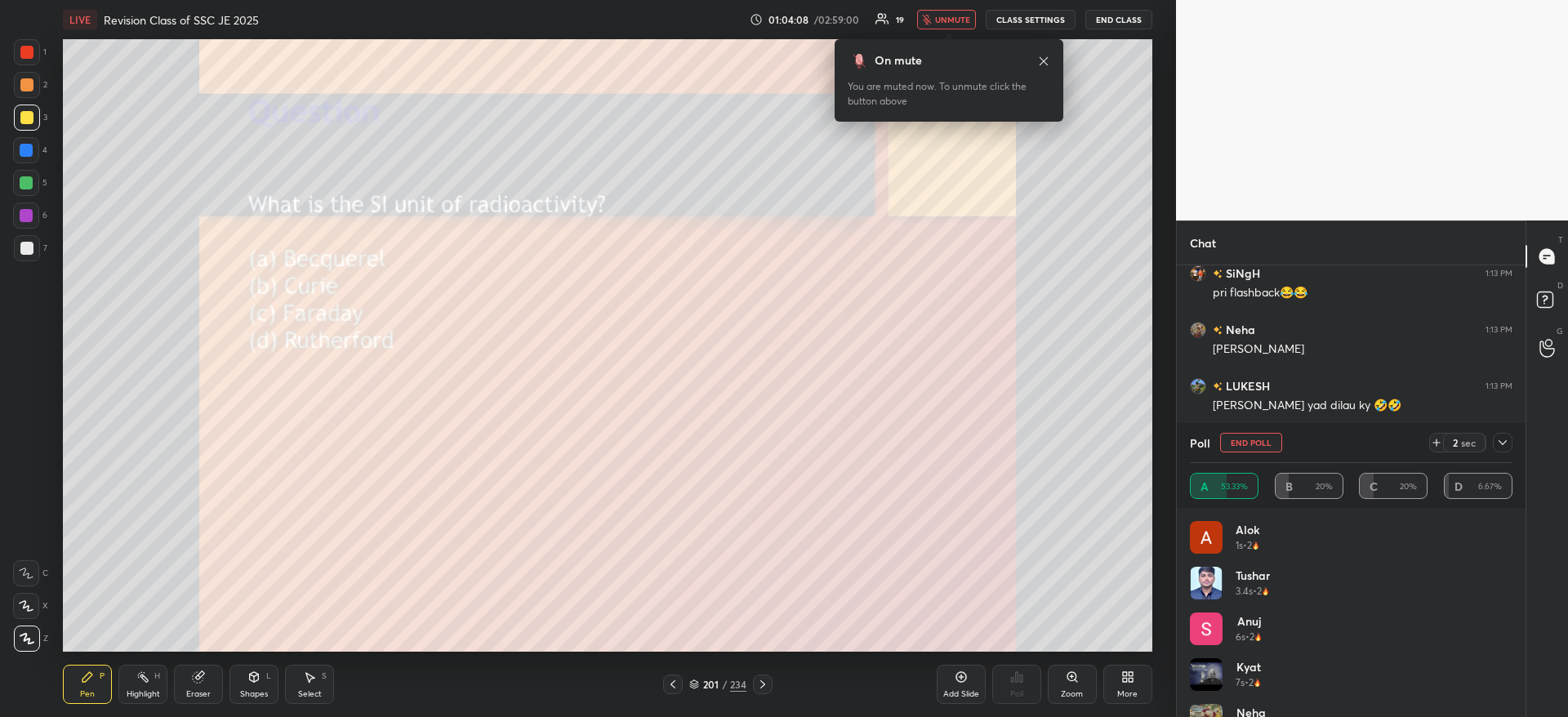
scroll to position [19652, 0]
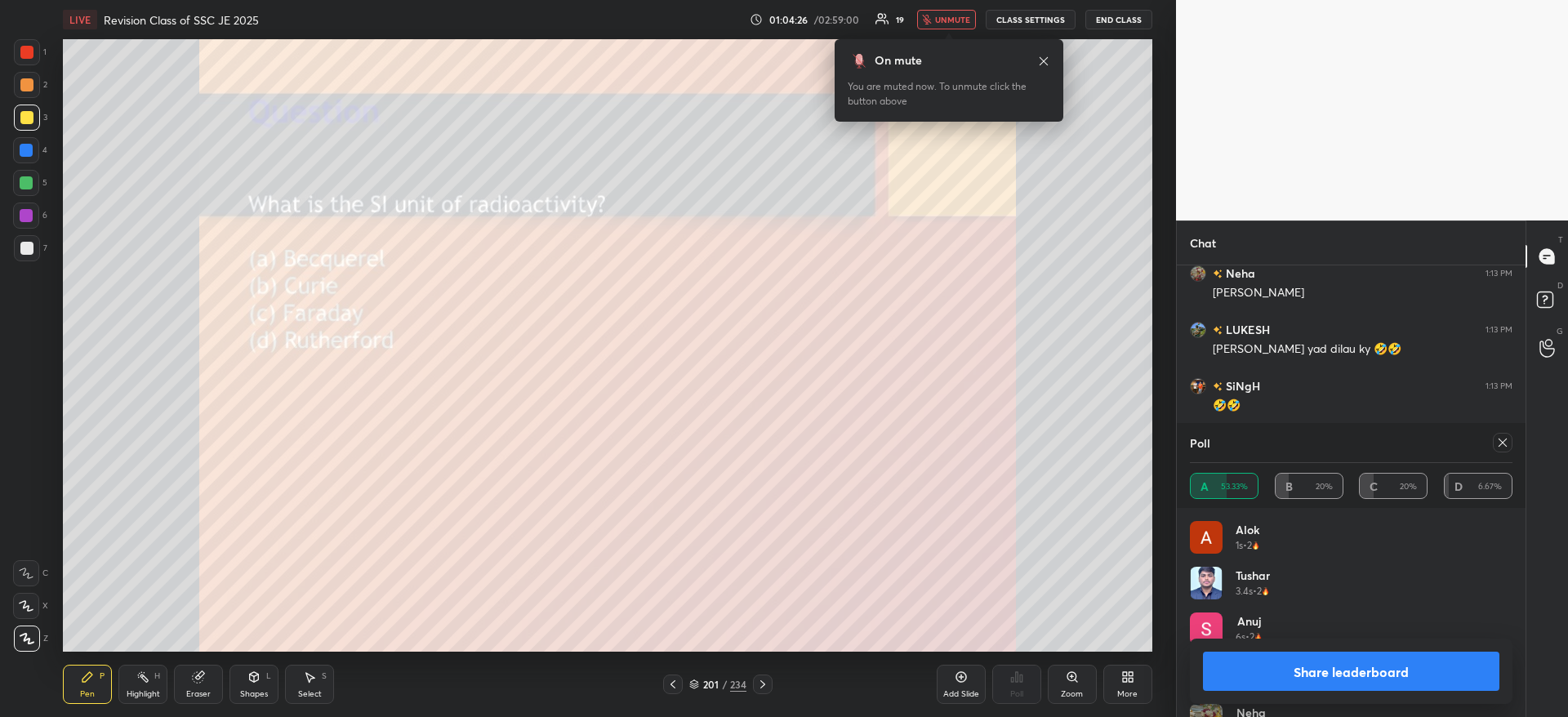
click at [956, 24] on span "unmute" at bounding box center [952, 20] width 35 height 12
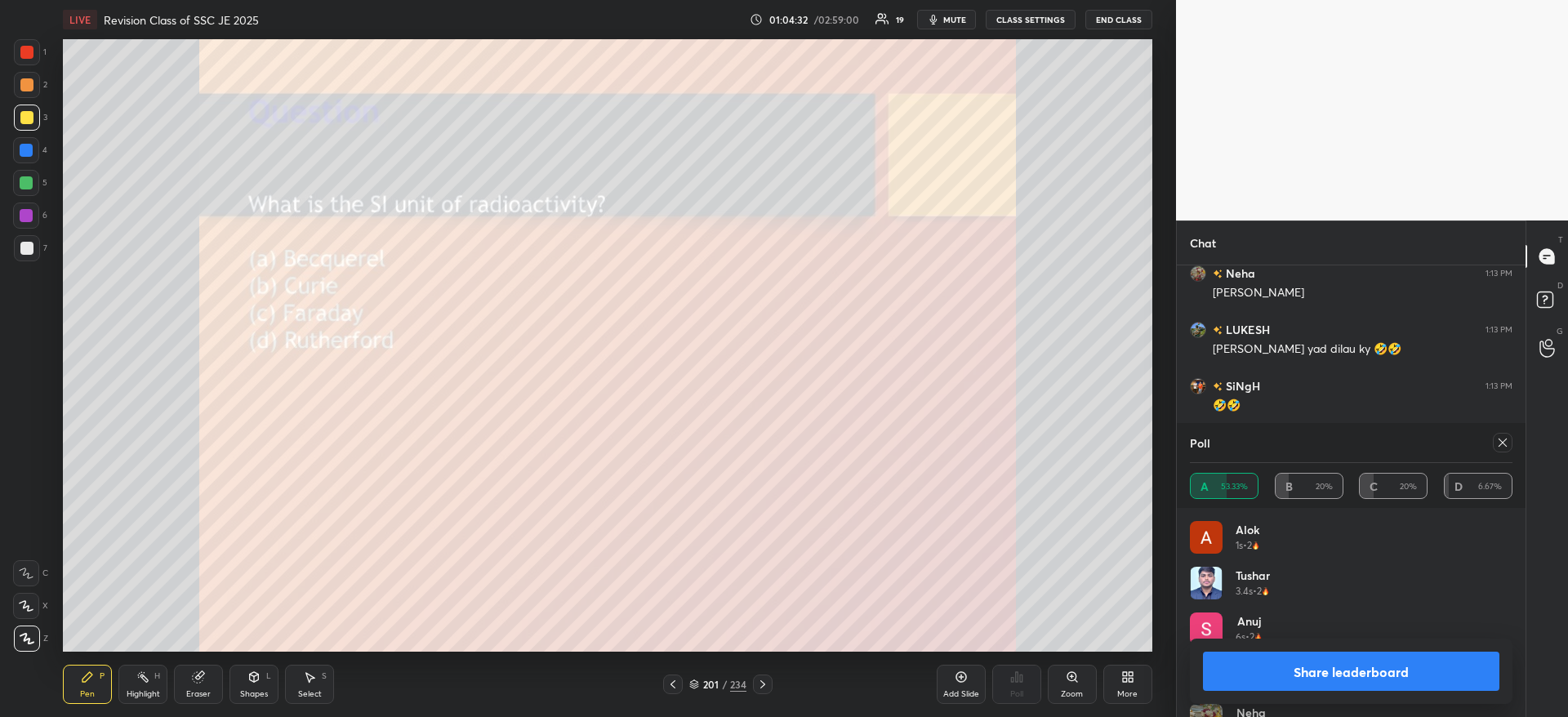
click at [1418, 681] on button "Share leaderboard" at bounding box center [1351, 672] width 296 height 40
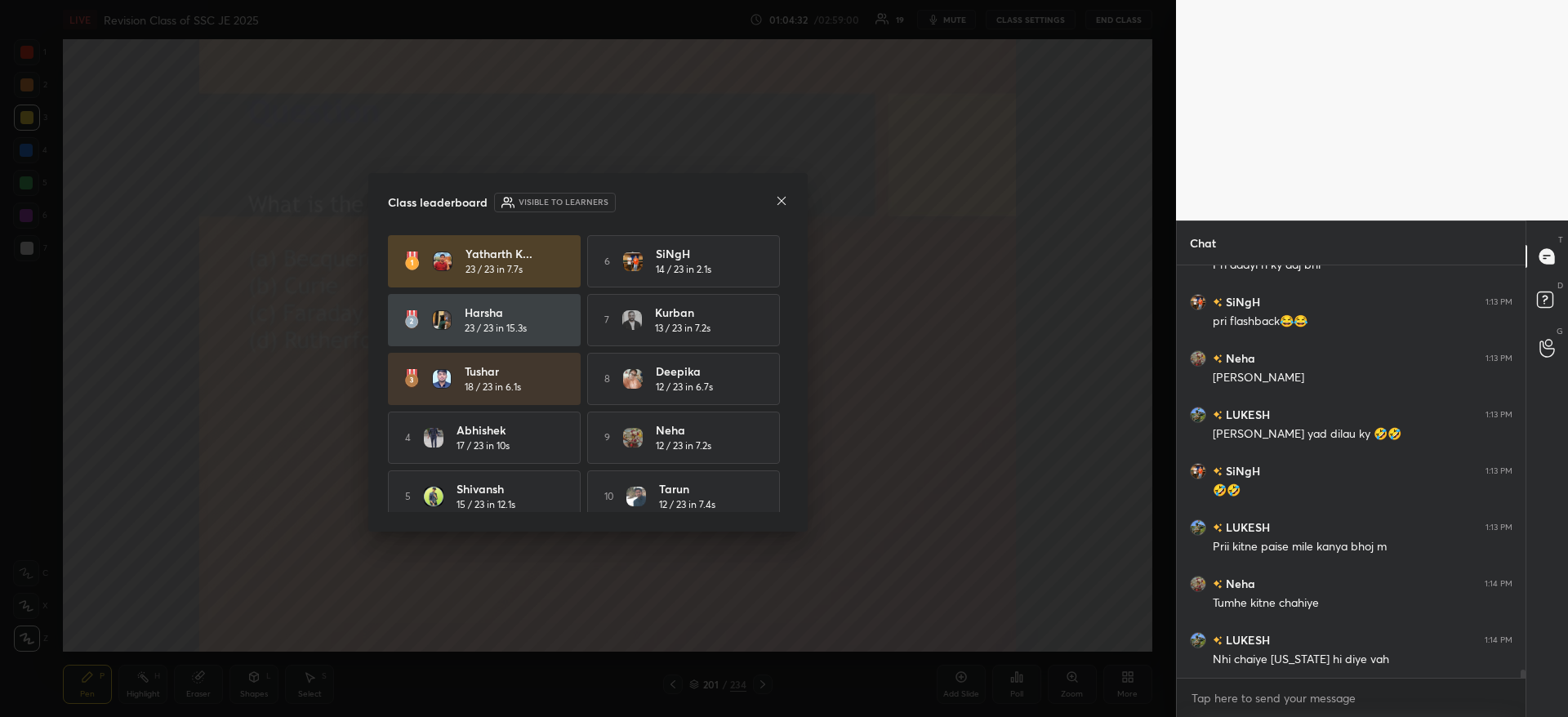
scroll to position [19567, 0]
click at [782, 206] on icon at bounding box center [781, 201] width 13 height 13
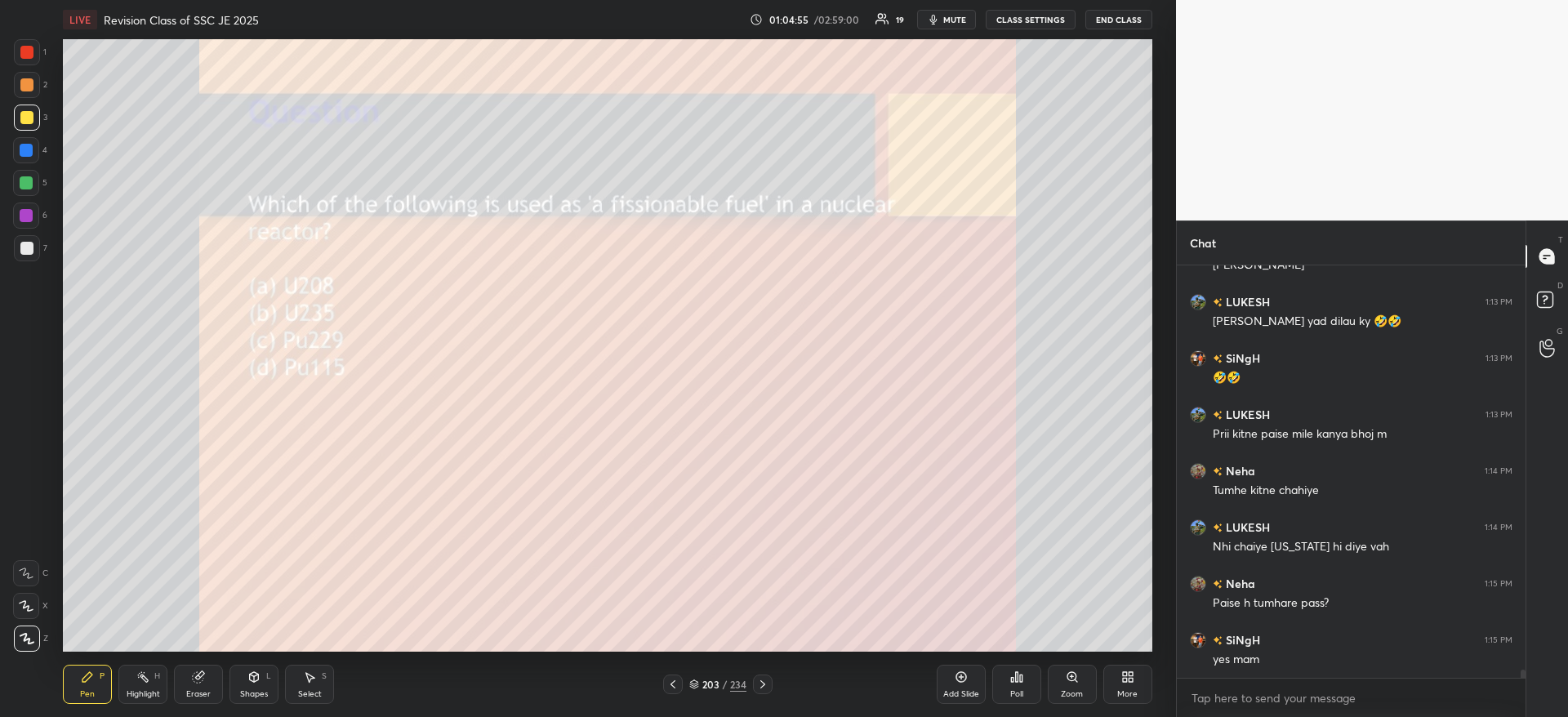
scroll to position [19736, 0]
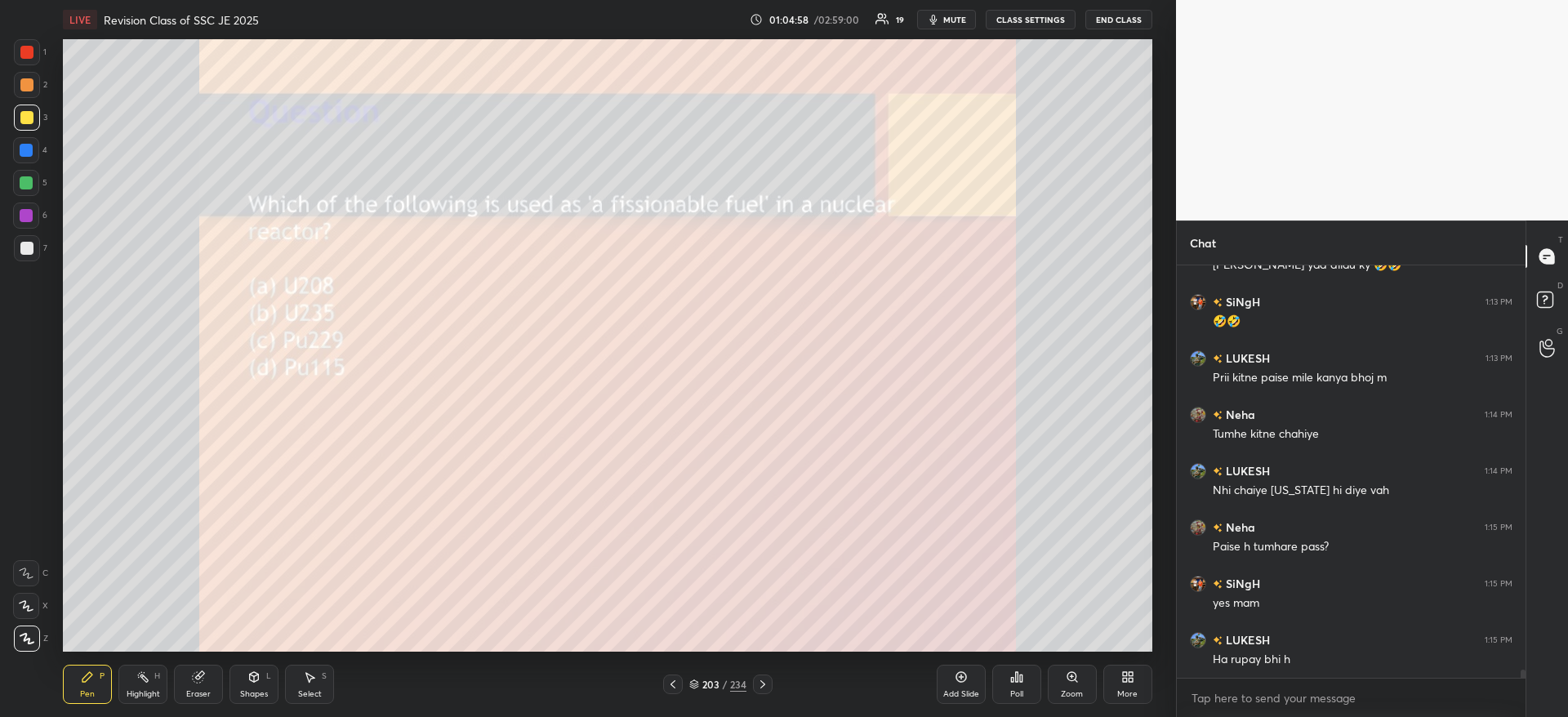
click at [1015, 676] on icon at bounding box center [1016, 677] width 2 height 10
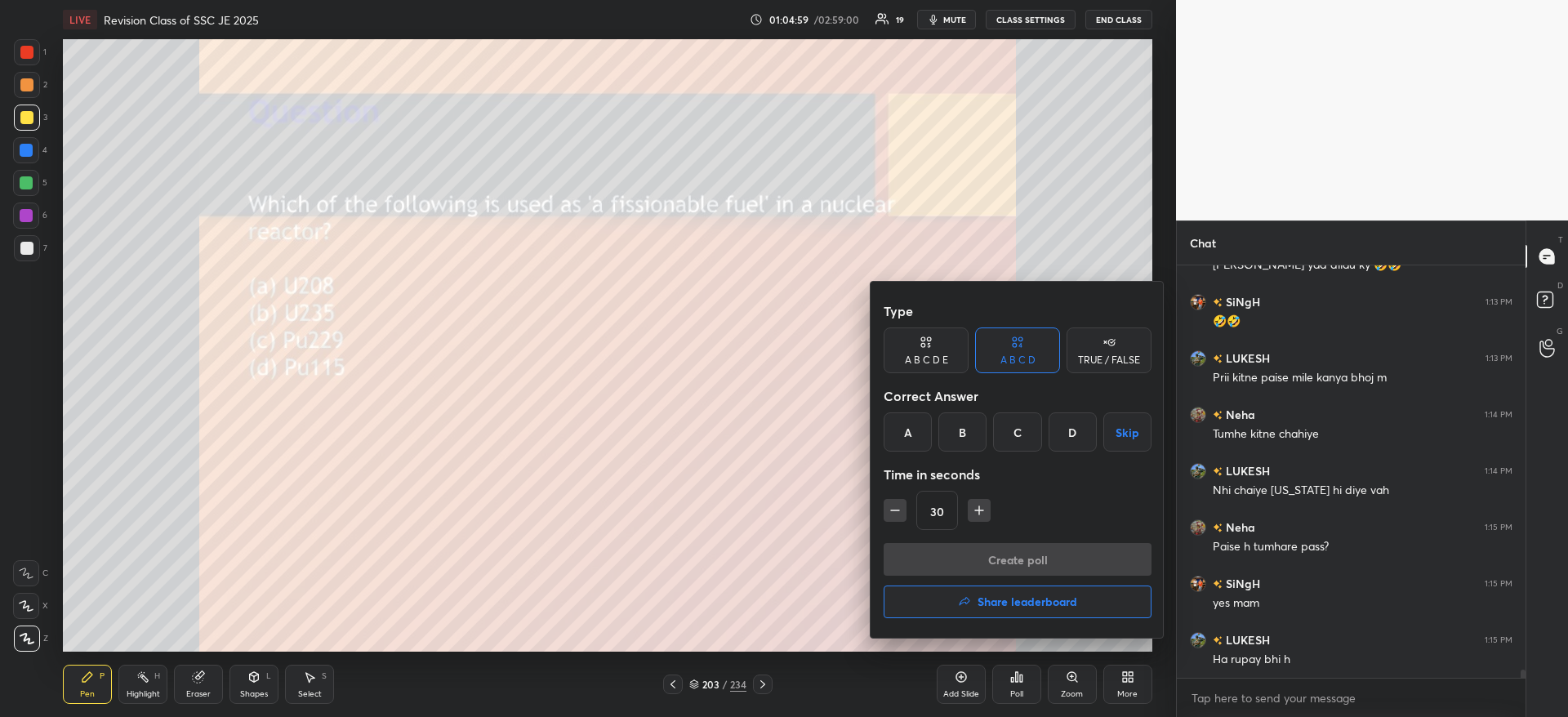
click at [957, 429] on div "B" at bounding box center [962, 432] width 49 height 40
click at [936, 565] on button "Create poll" at bounding box center [1017, 560] width 268 height 33
type textarea "x"
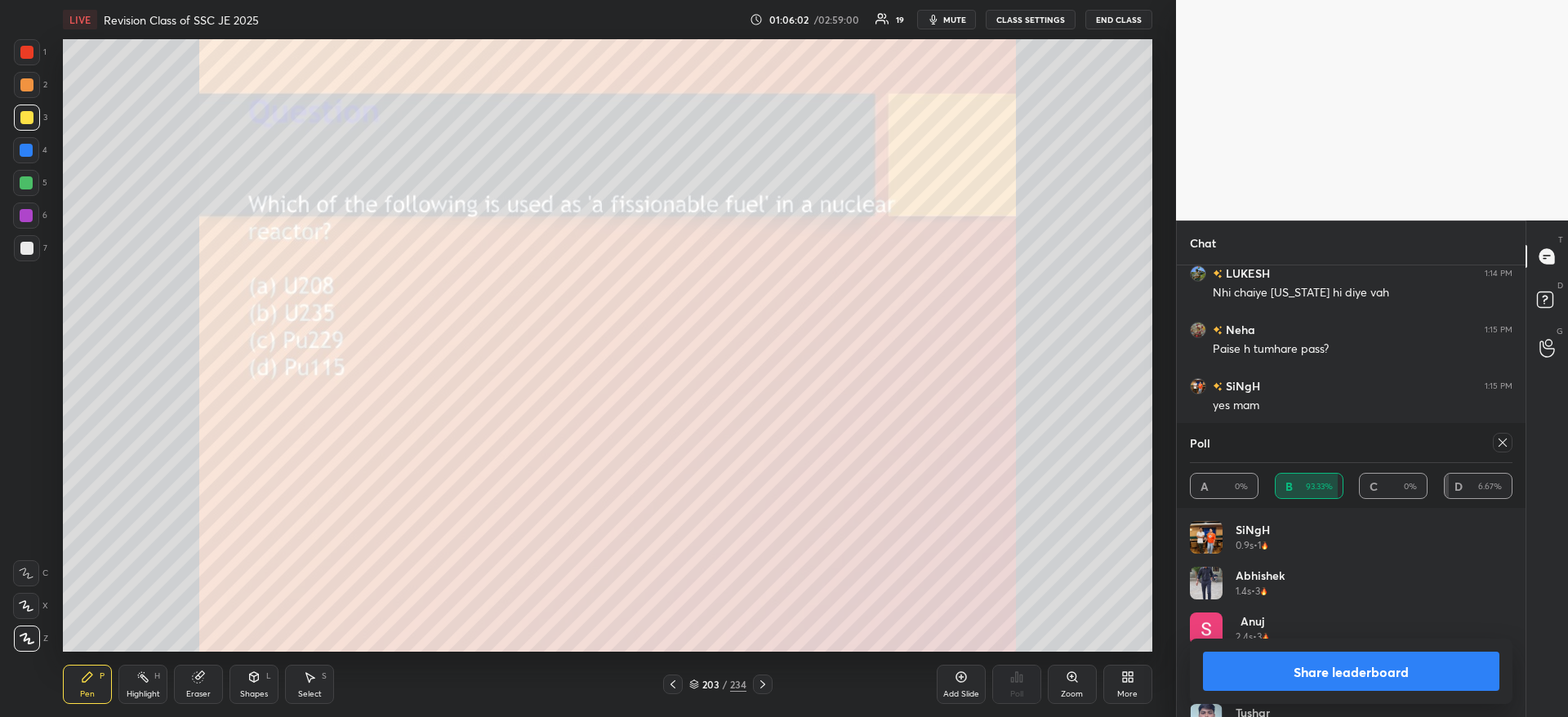
scroll to position [19990, 0]
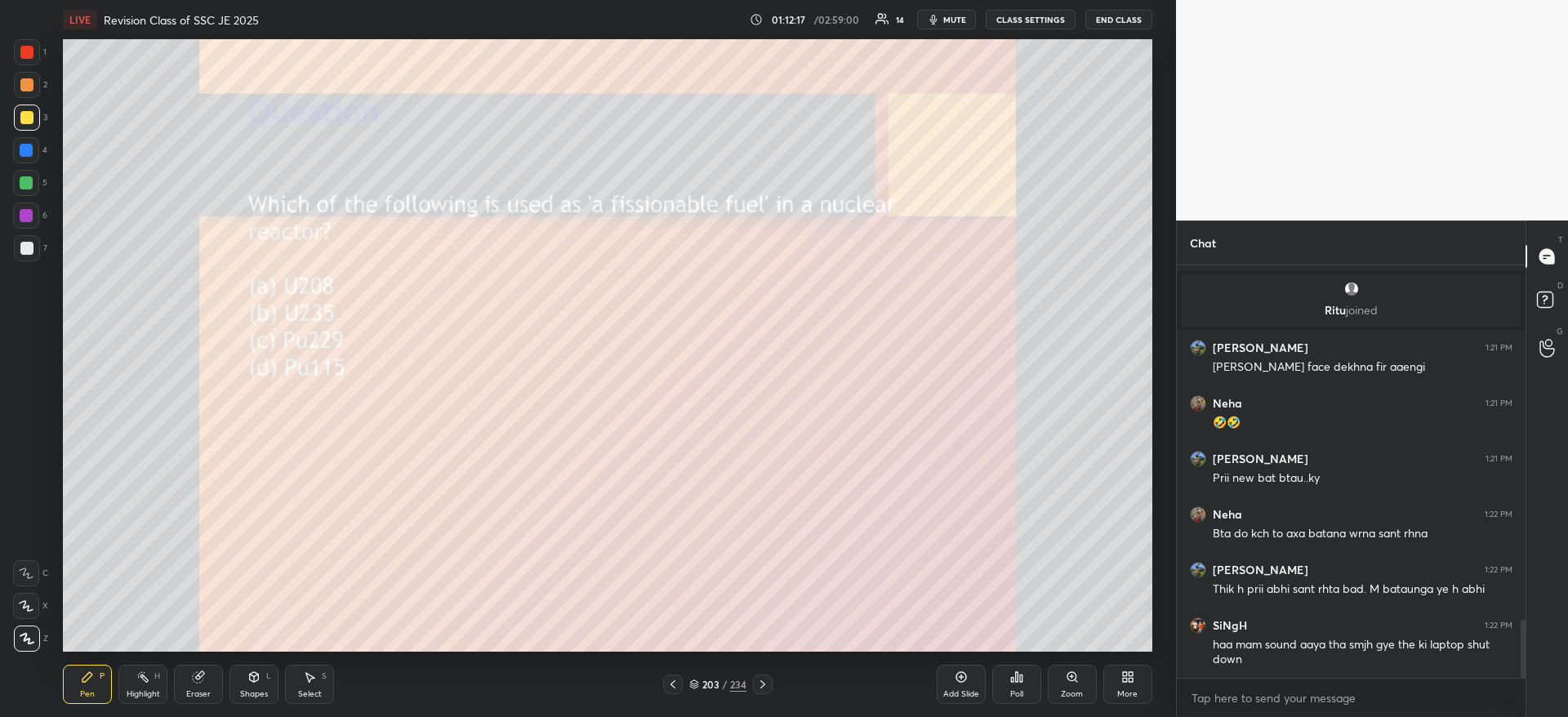
scroll to position [2516, 0]
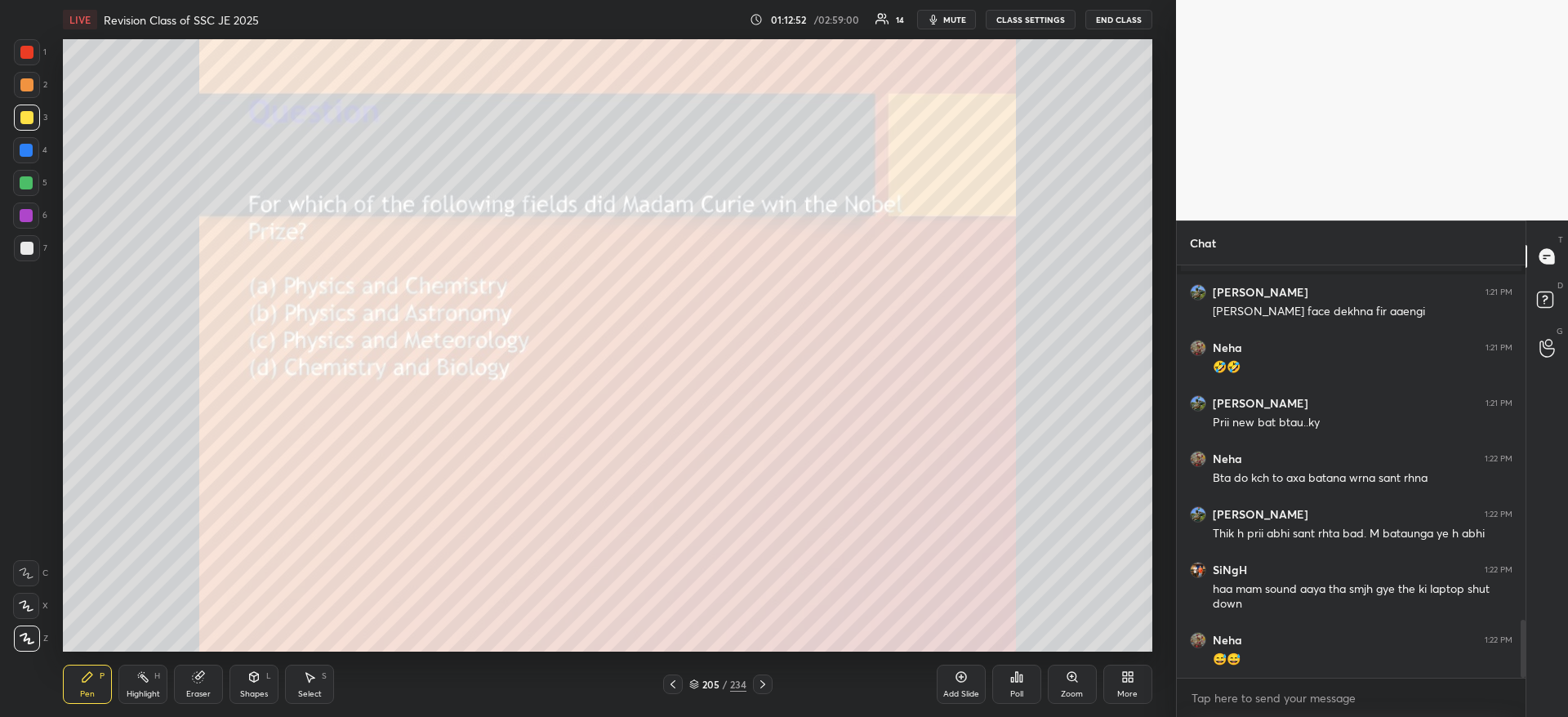
click at [1014, 678] on icon at bounding box center [1017, 677] width 13 height 13
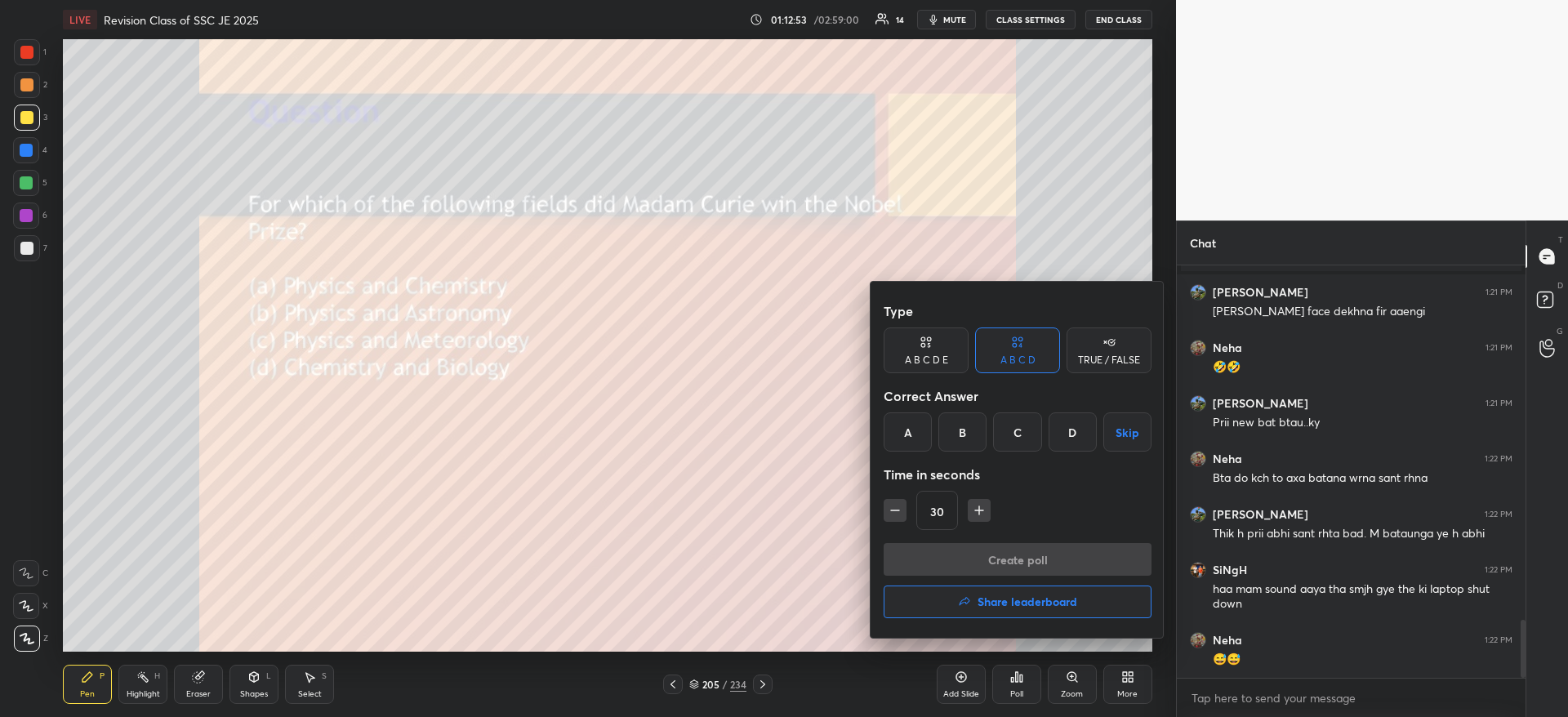
click at [898, 429] on div "A" at bounding box center [907, 432] width 49 height 40
click at [927, 553] on button "Create poll" at bounding box center [1017, 560] width 268 height 33
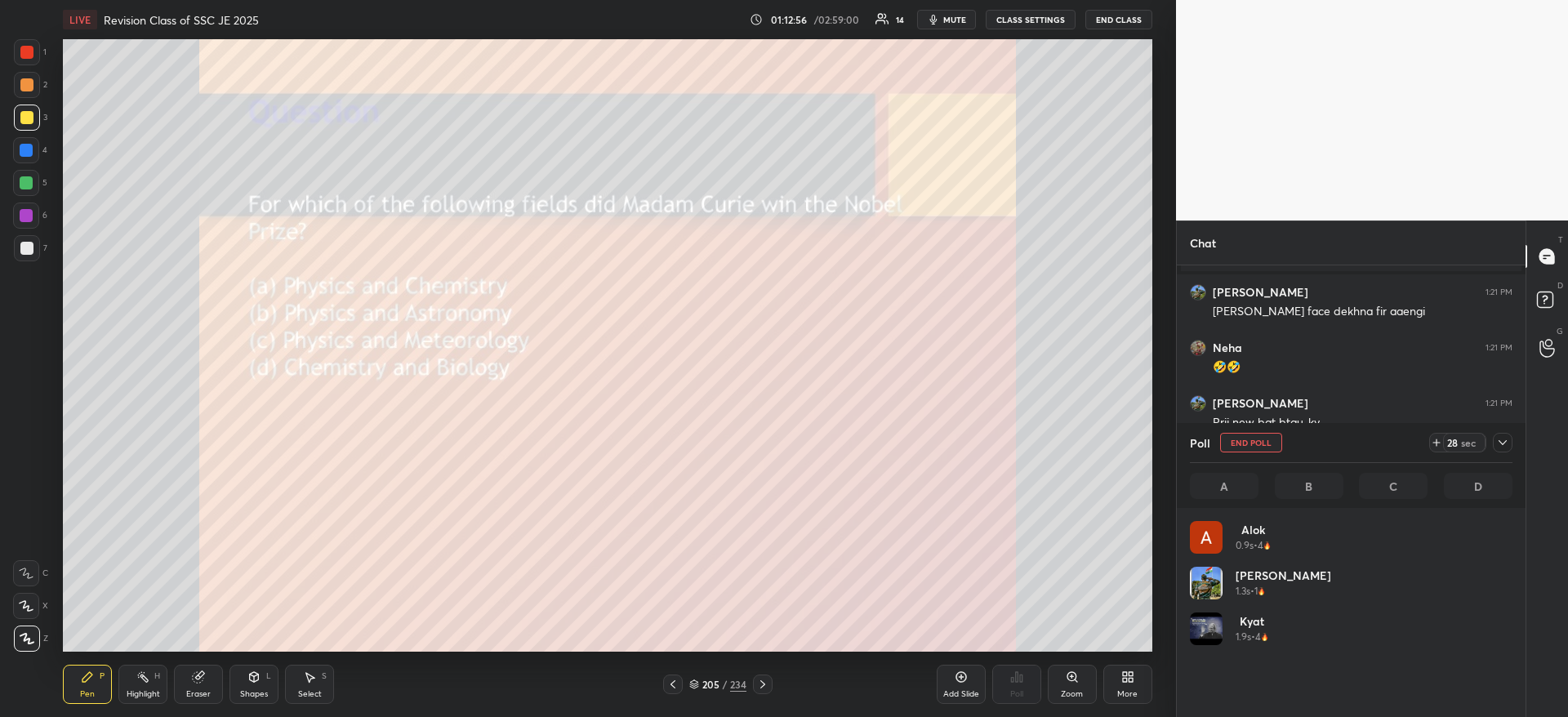
scroll to position [2656, 0]
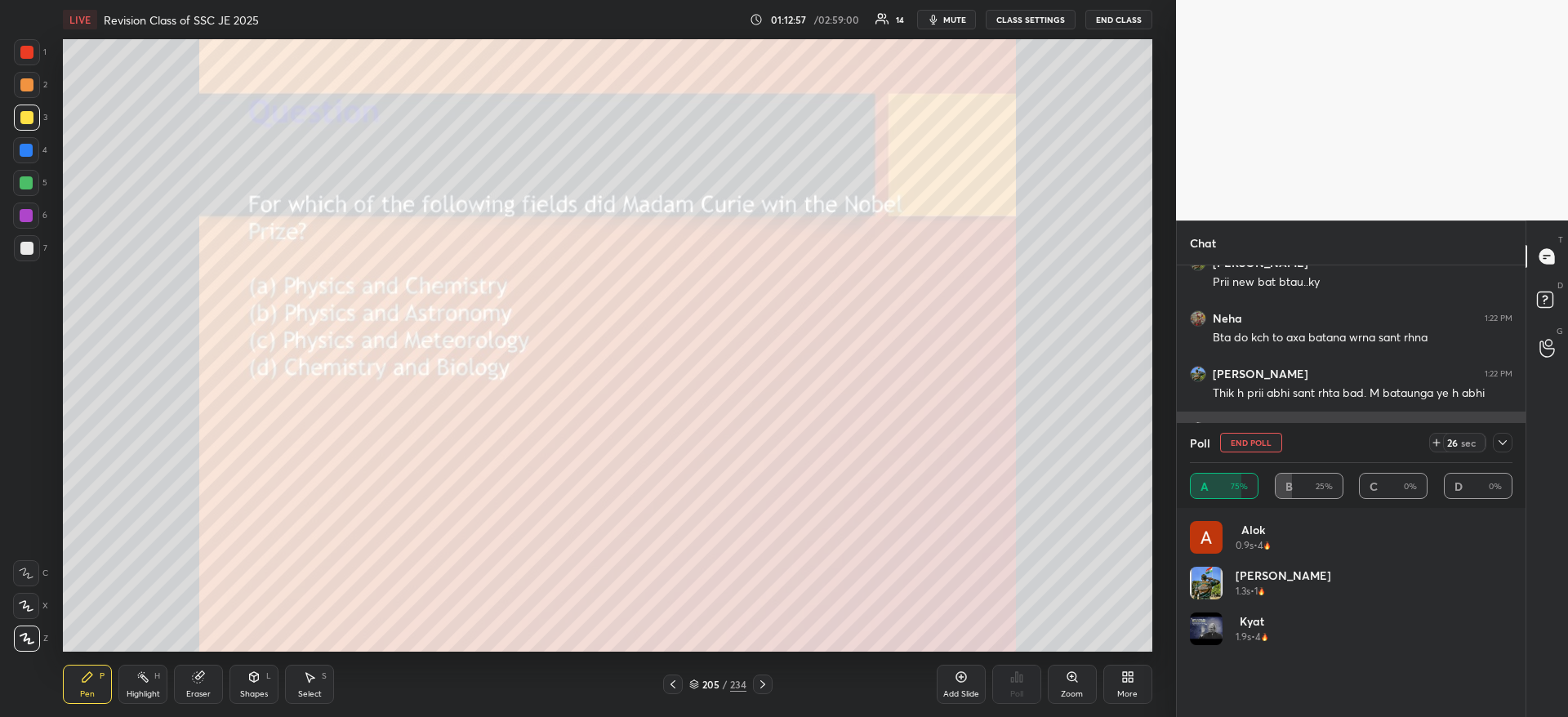
click at [1499, 440] on icon at bounding box center [1502, 443] width 13 height 13
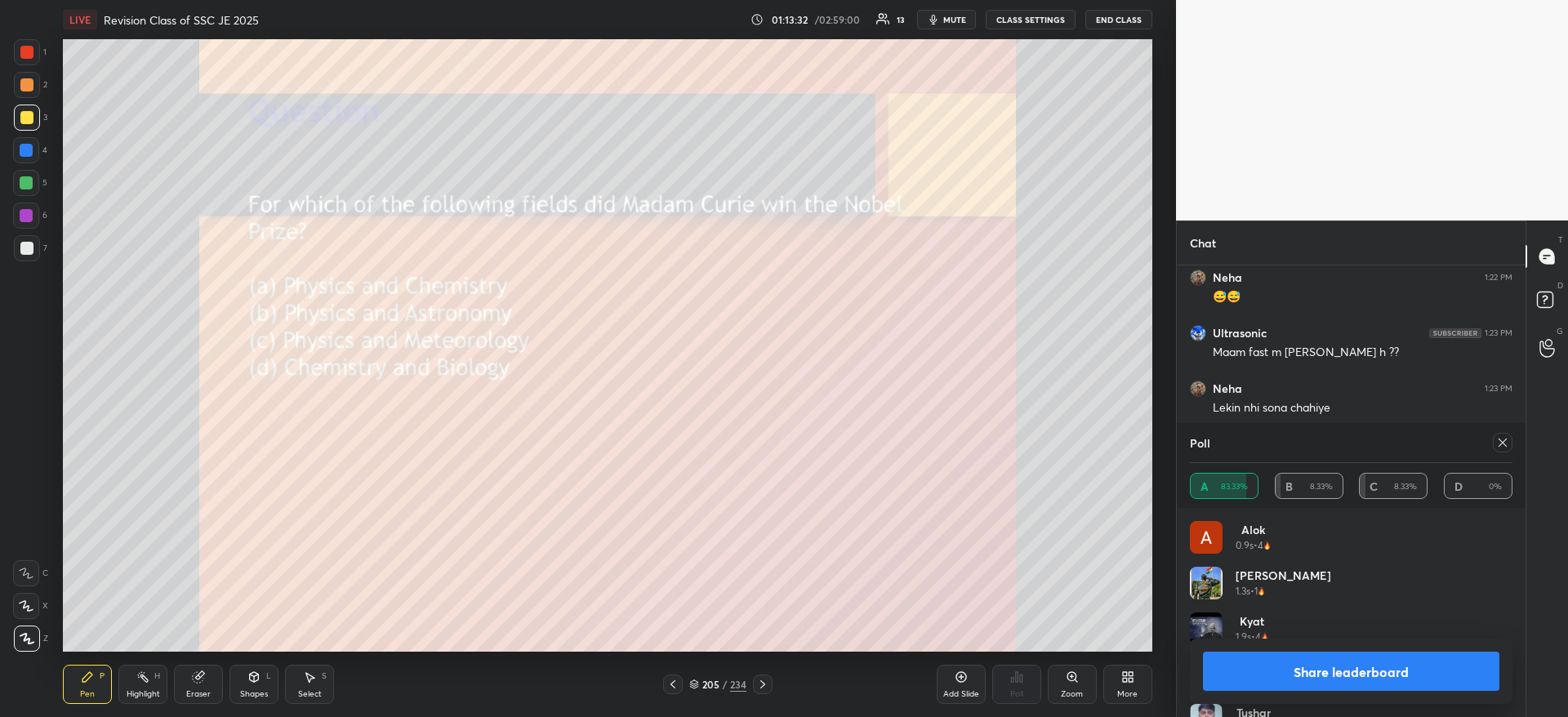
scroll to position [2934, 0]
click at [1425, 675] on button "Share leaderboard" at bounding box center [1351, 672] width 296 height 40
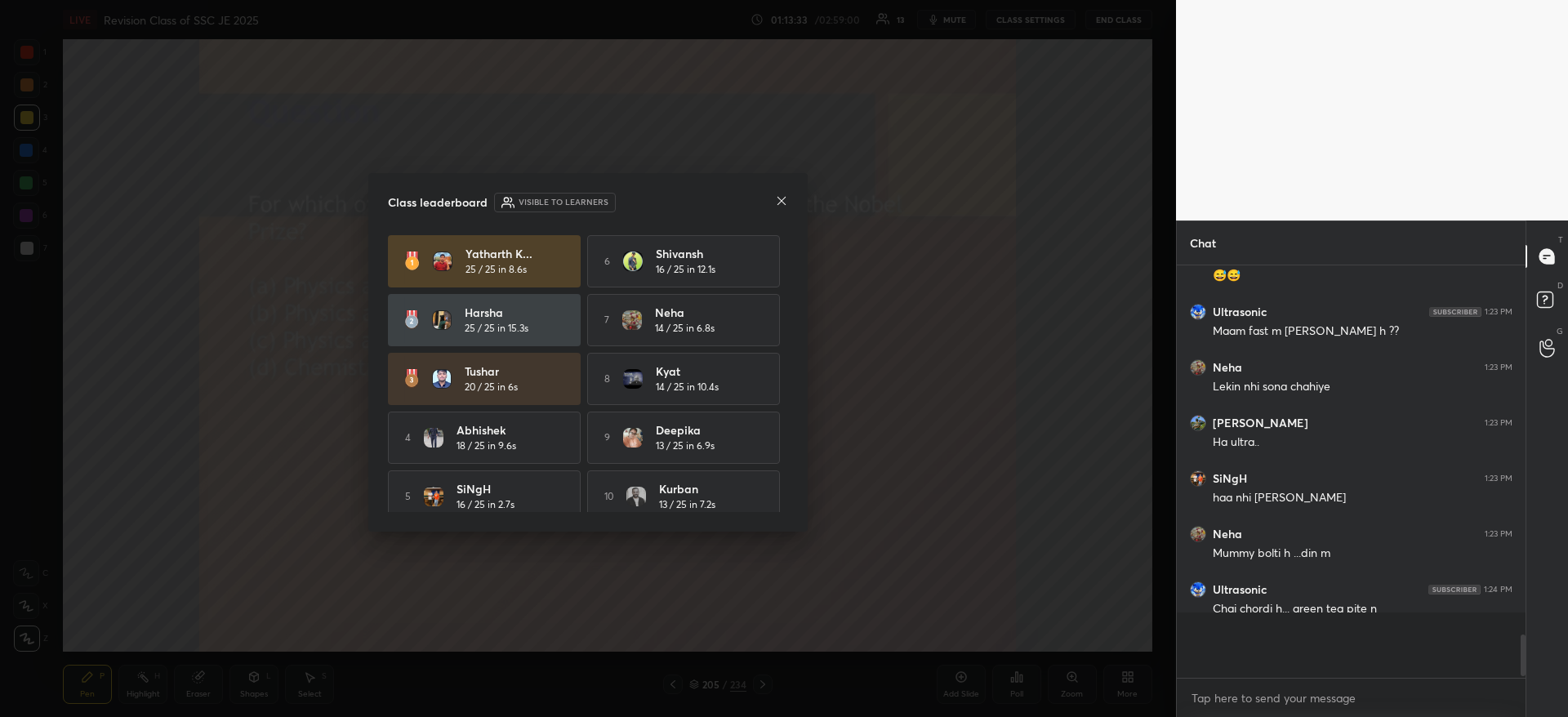
scroll to position [0, 0]
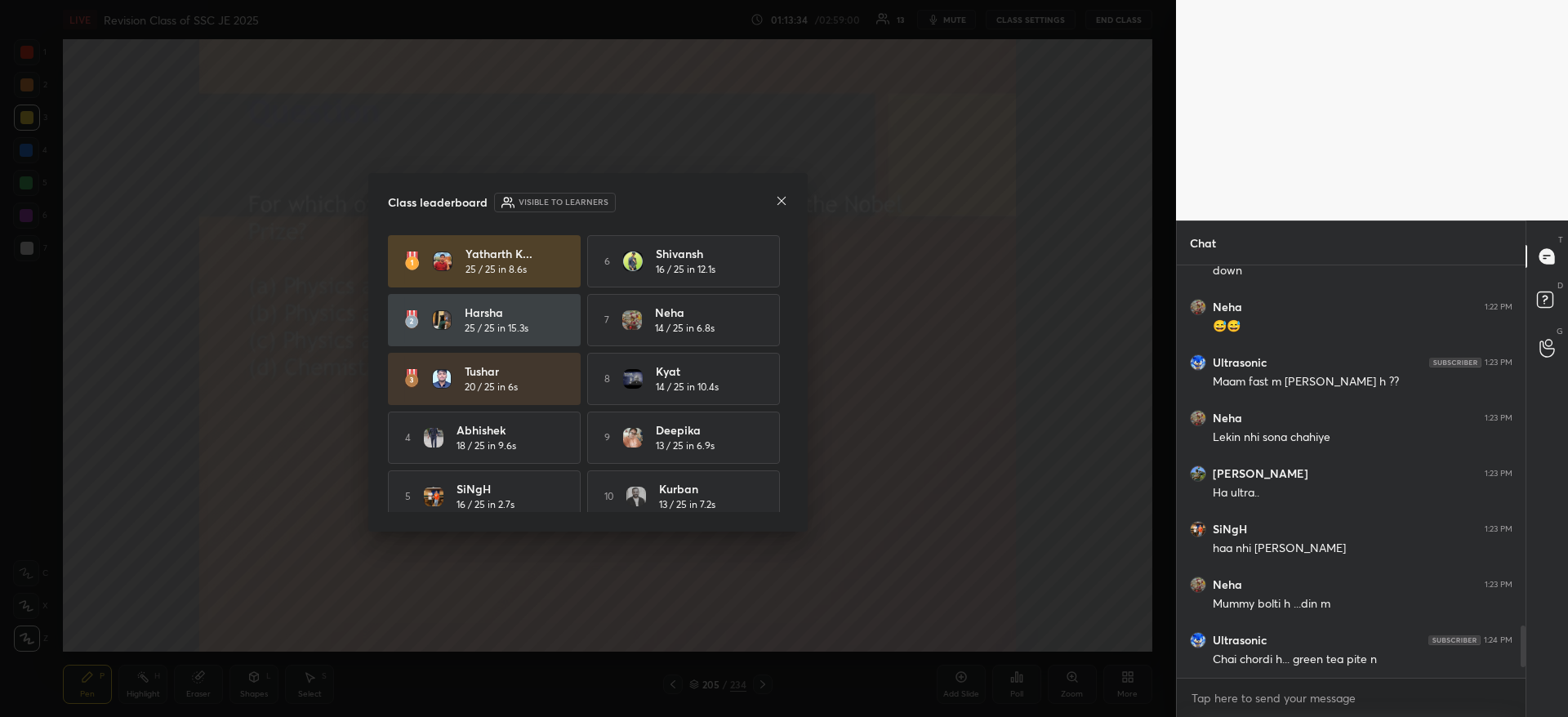
click at [789, 203] on div "Class leaderboard Visible to learners [PERSON_NAME] 25 / 25 in 8.6s 6 [PERSON_N…" at bounding box center [588, 352] width 440 height 358
click at [783, 196] on icon at bounding box center [781, 201] width 13 height 13
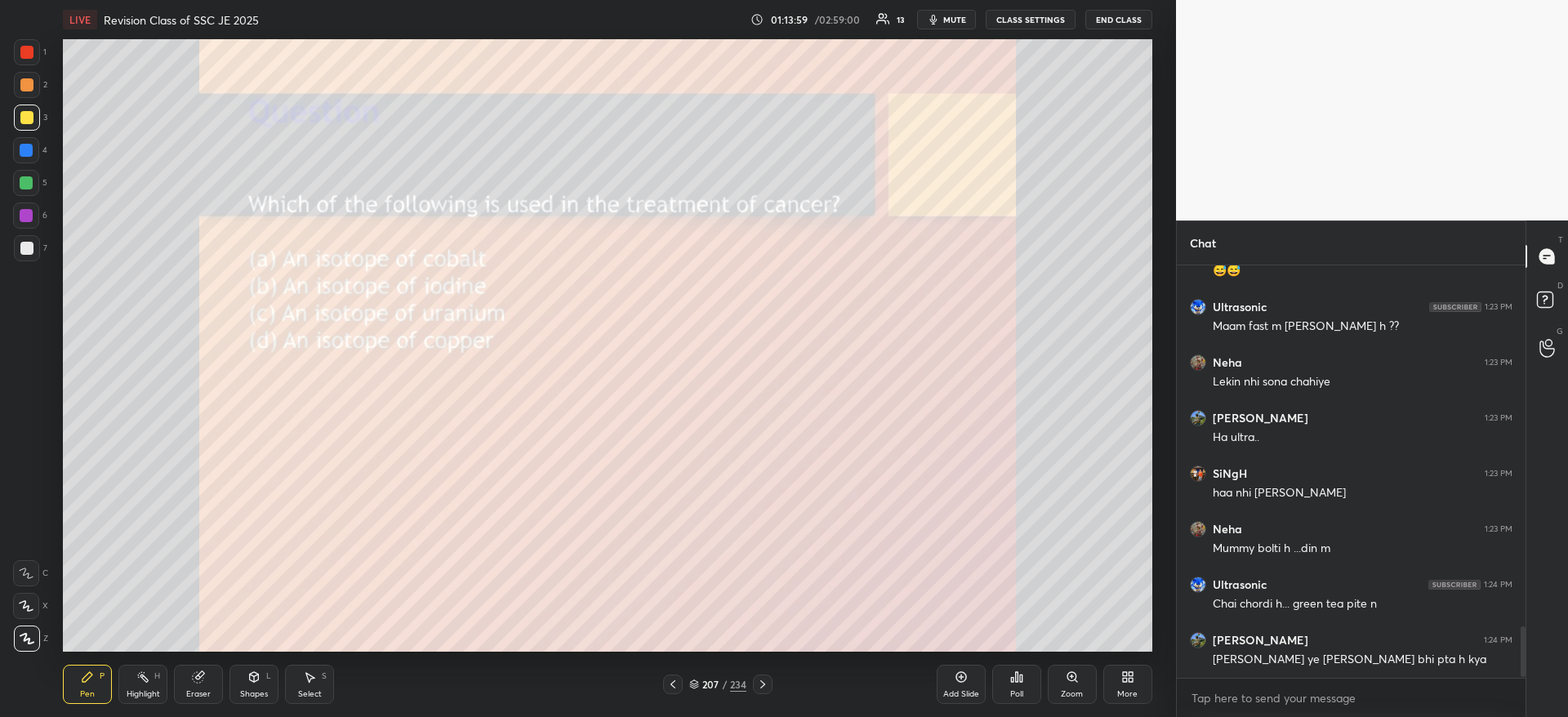
scroll to position [2960, 0]
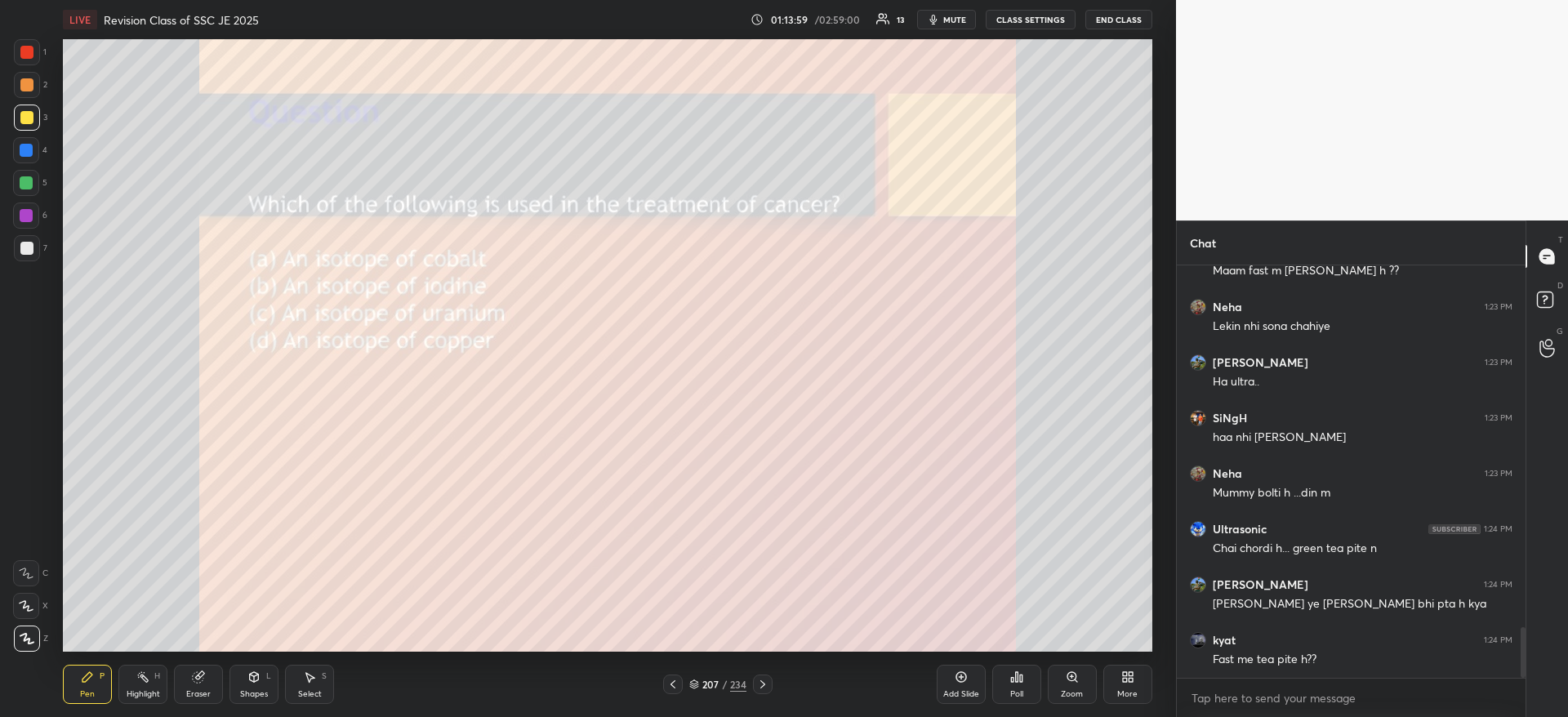
click at [1017, 682] on icon at bounding box center [1017, 677] width 13 height 13
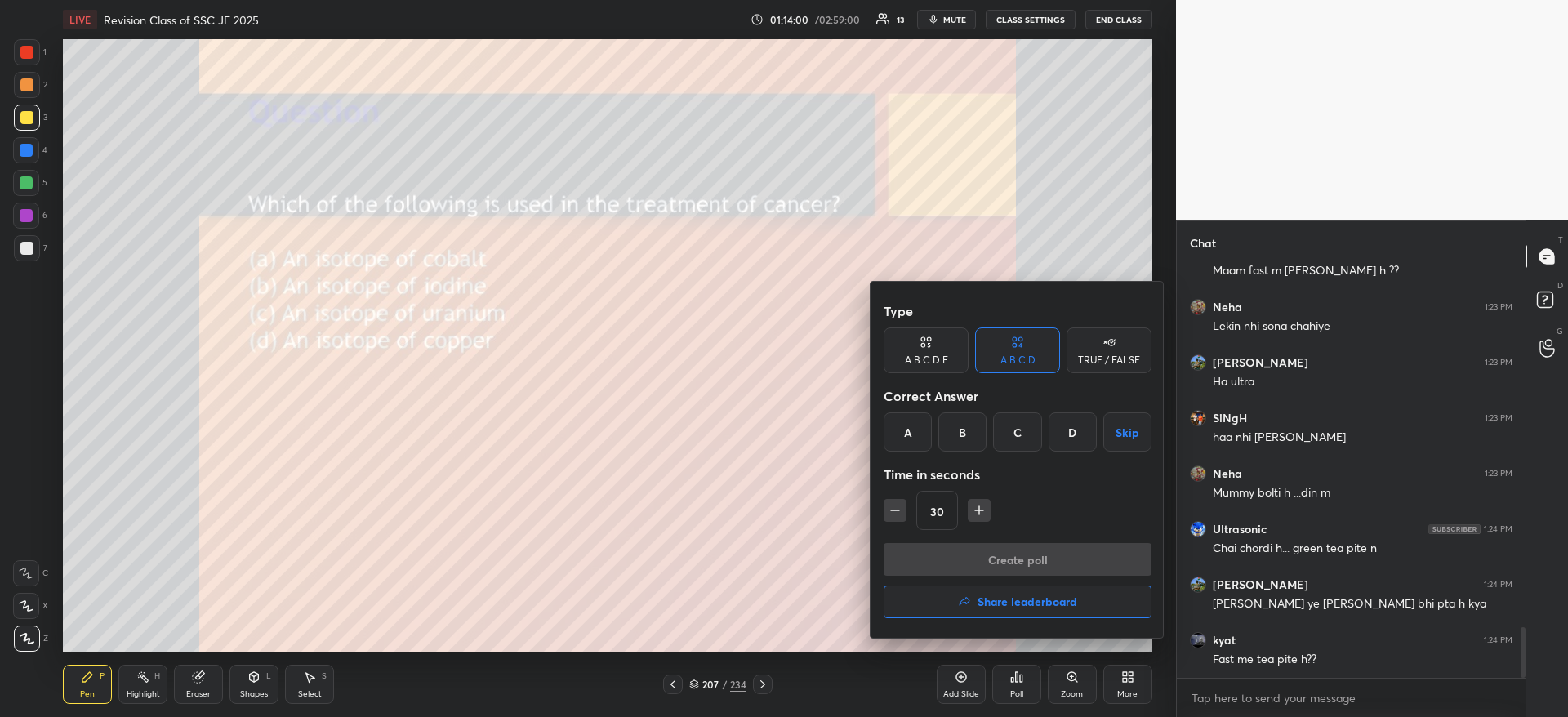
click at [900, 432] on div "A" at bounding box center [907, 432] width 49 height 40
click at [1081, 431] on div "D" at bounding box center [1072, 432] width 49 height 40
click at [1007, 558] on button "Create poll" at bounding box center [1017, 560] width 268 height 33
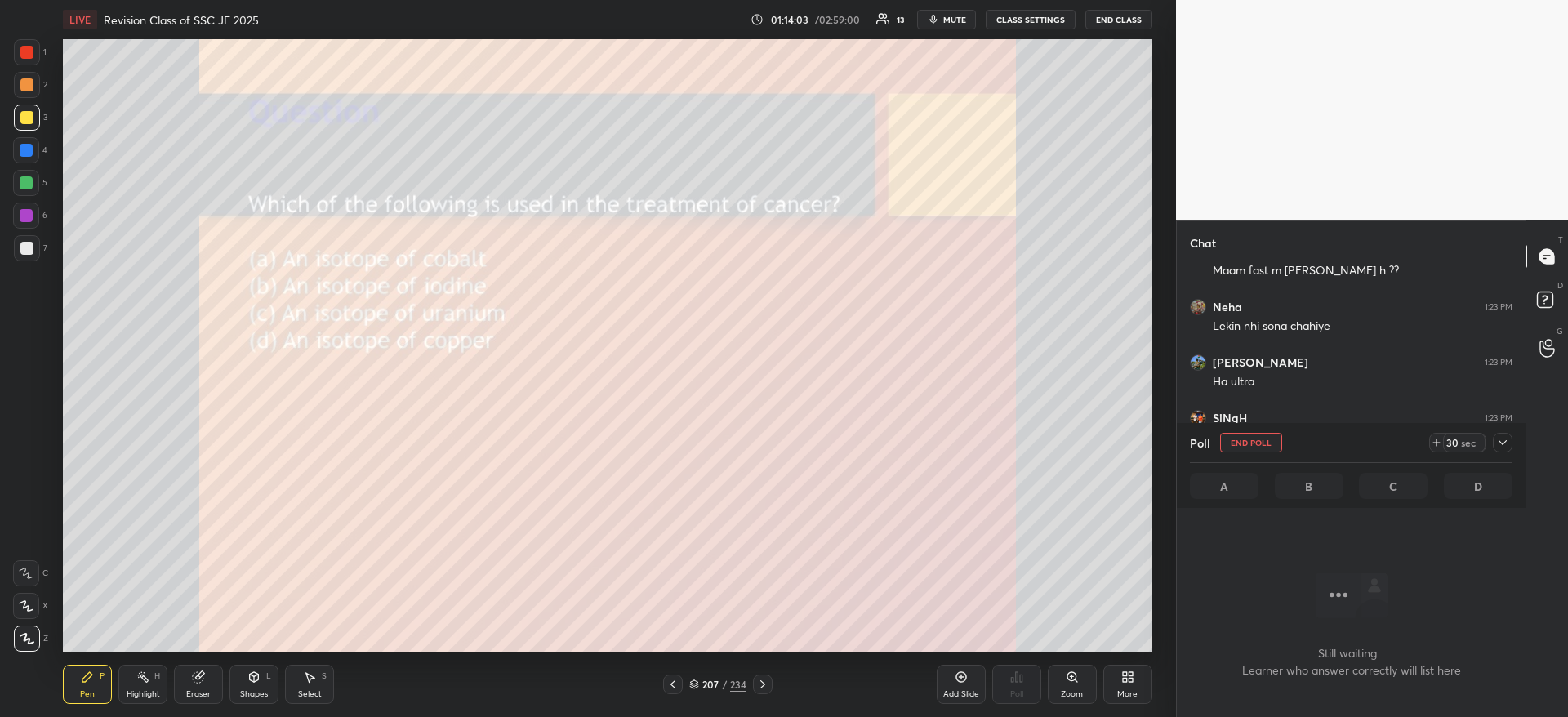
scroll to position [363, 344]
click at [1234, 436] on button "End Poll" at bounding box center [1250, 443] width 62 height 20
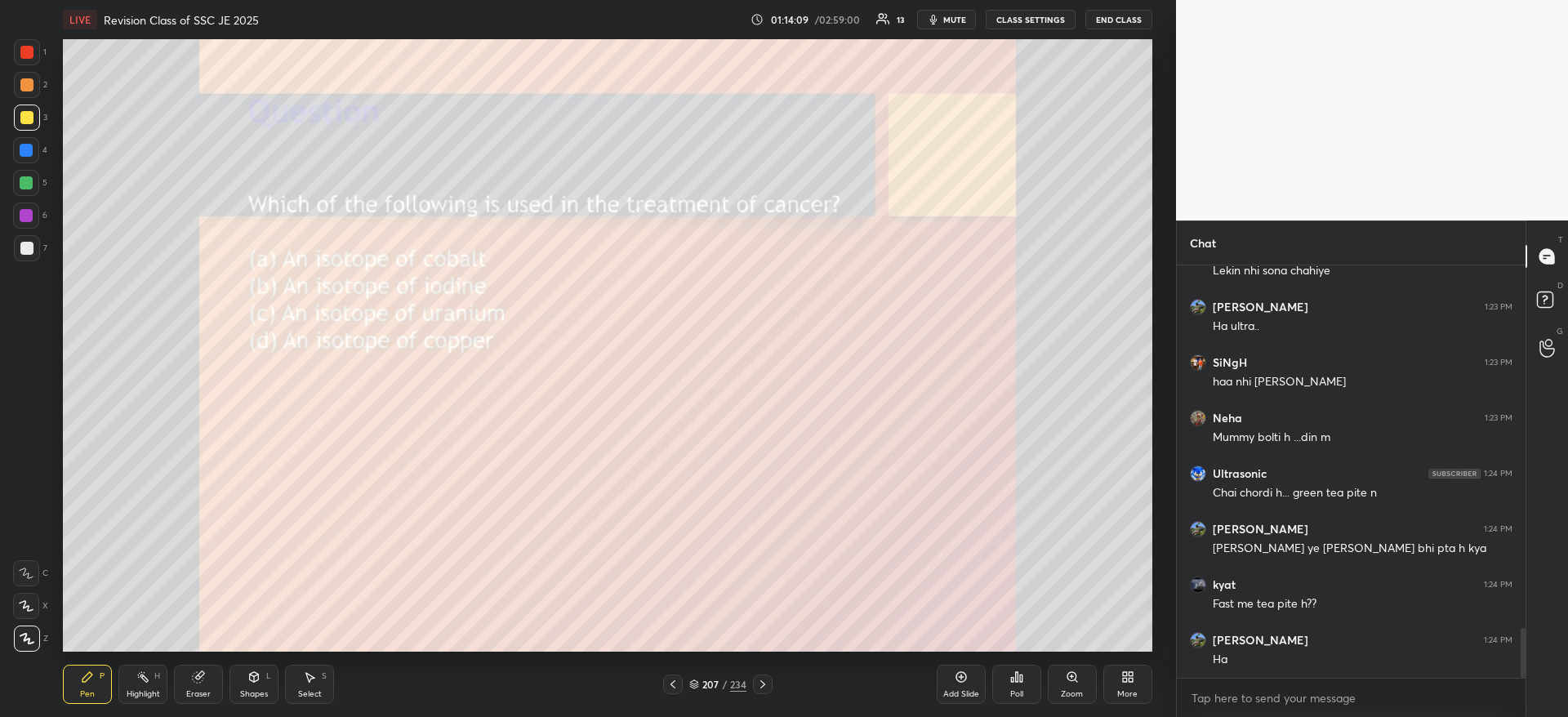
click at [1015, 684] on div "Poll" at bounding box center [1017, 684] width 49 height 40
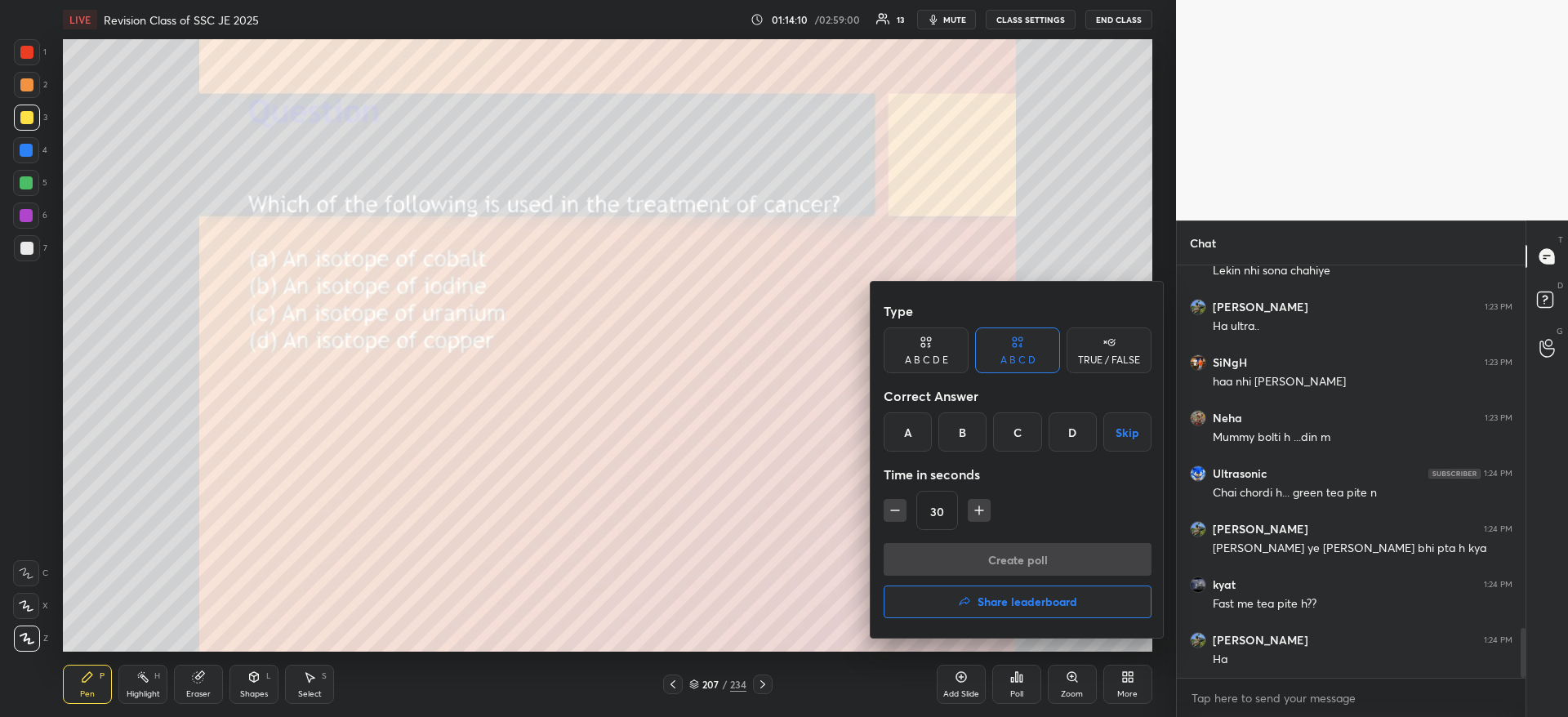
click at [912, 433] on div "A" at bounding box center [907, 432] width 49 height 40
click at [952, 544] on button "Create poll" at bounding box center [1017, 560] width 268 height 33
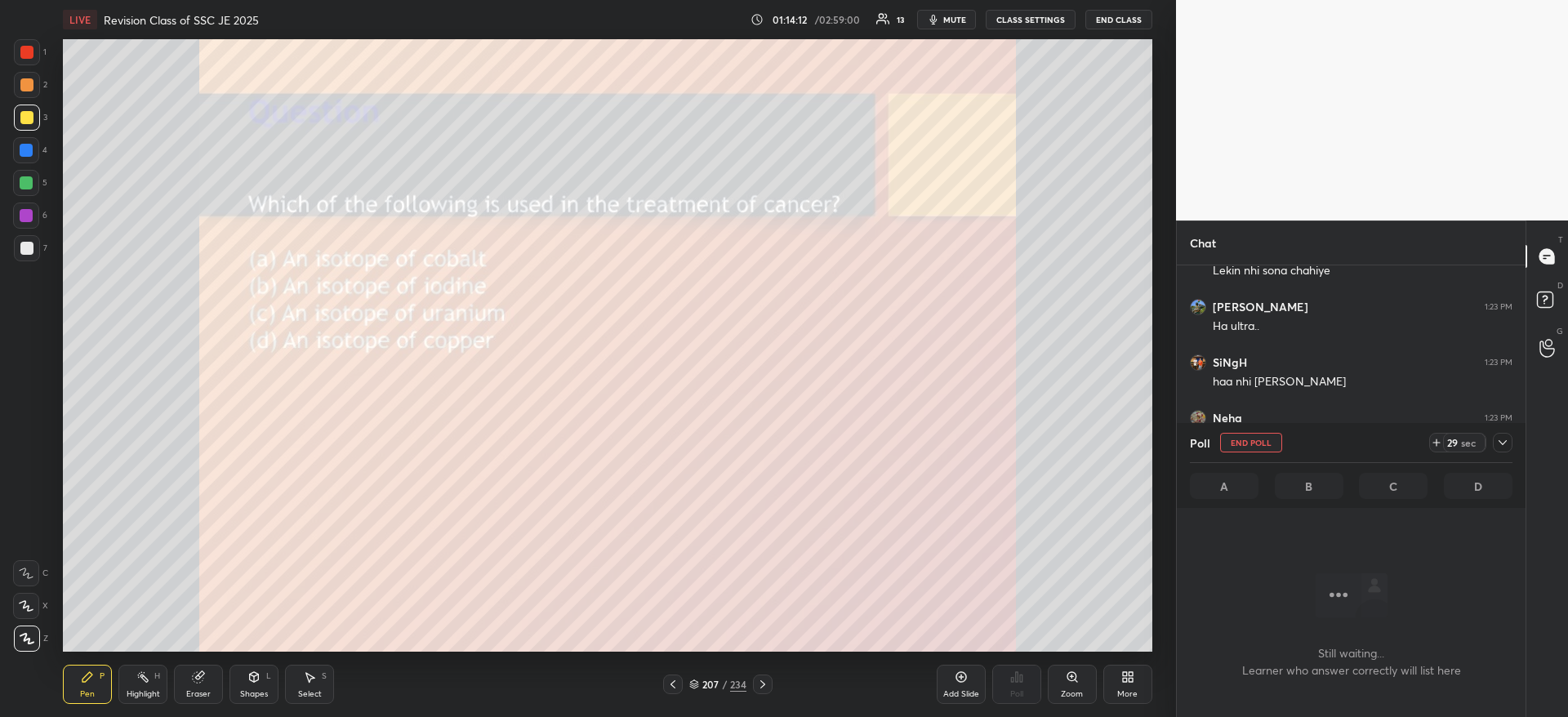
click at [1499, 442] on icon at bounding box center [1502, 443] width 13 height 13
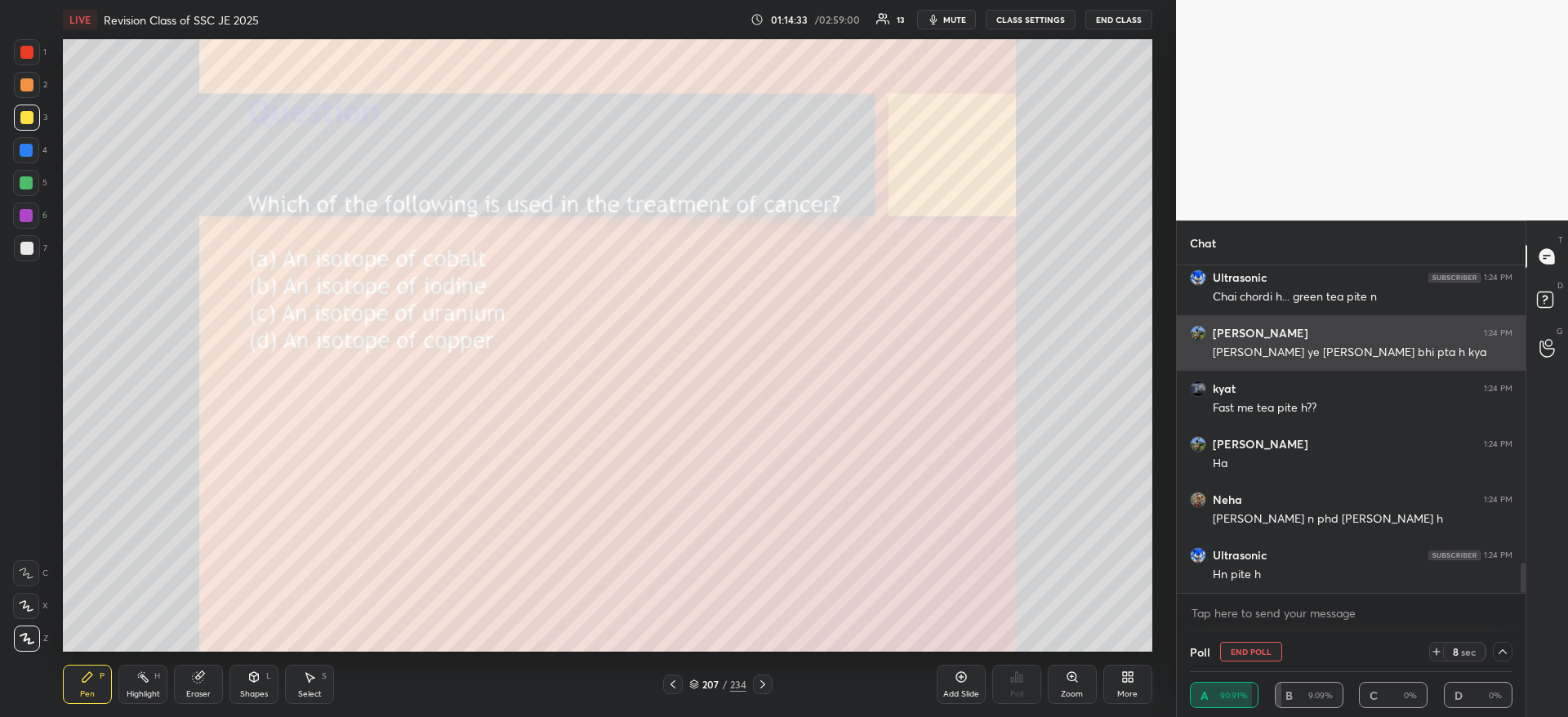
scroll to position [3267, 0]
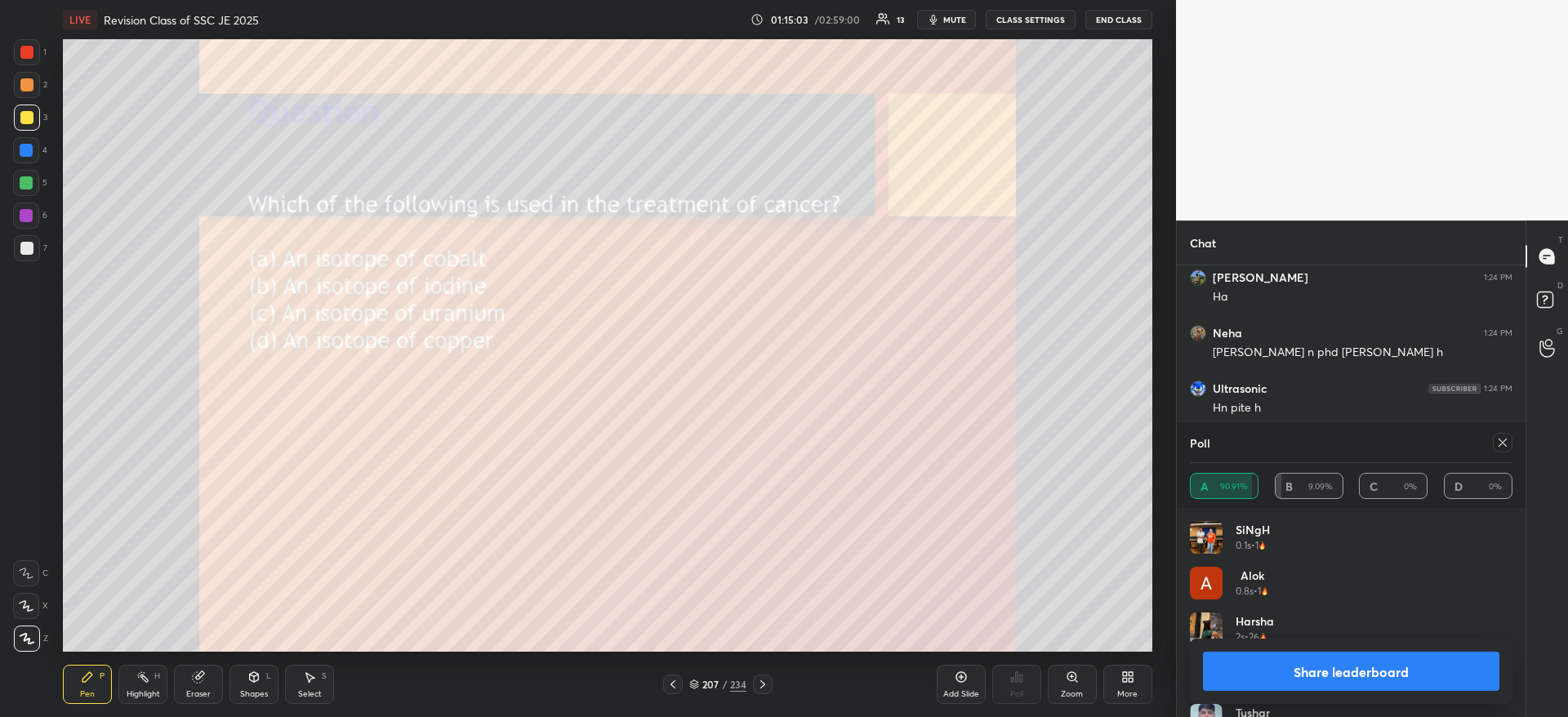
click at [1299, 656] on button "Share leaderboard" at bounding box center [1351, 672] width 296 height 40
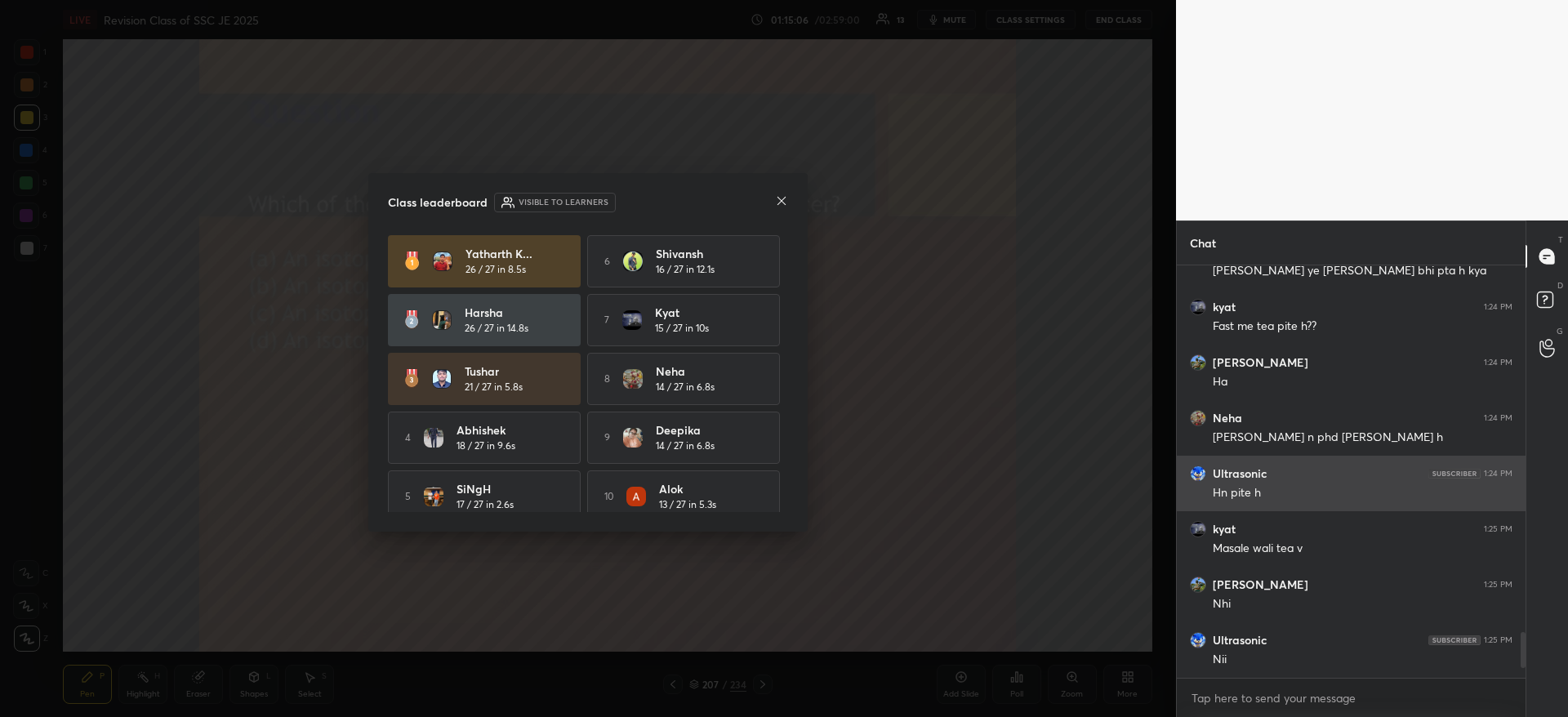
click at [783, 198] on icon at bounding box center [781, 201] width 13 height 13
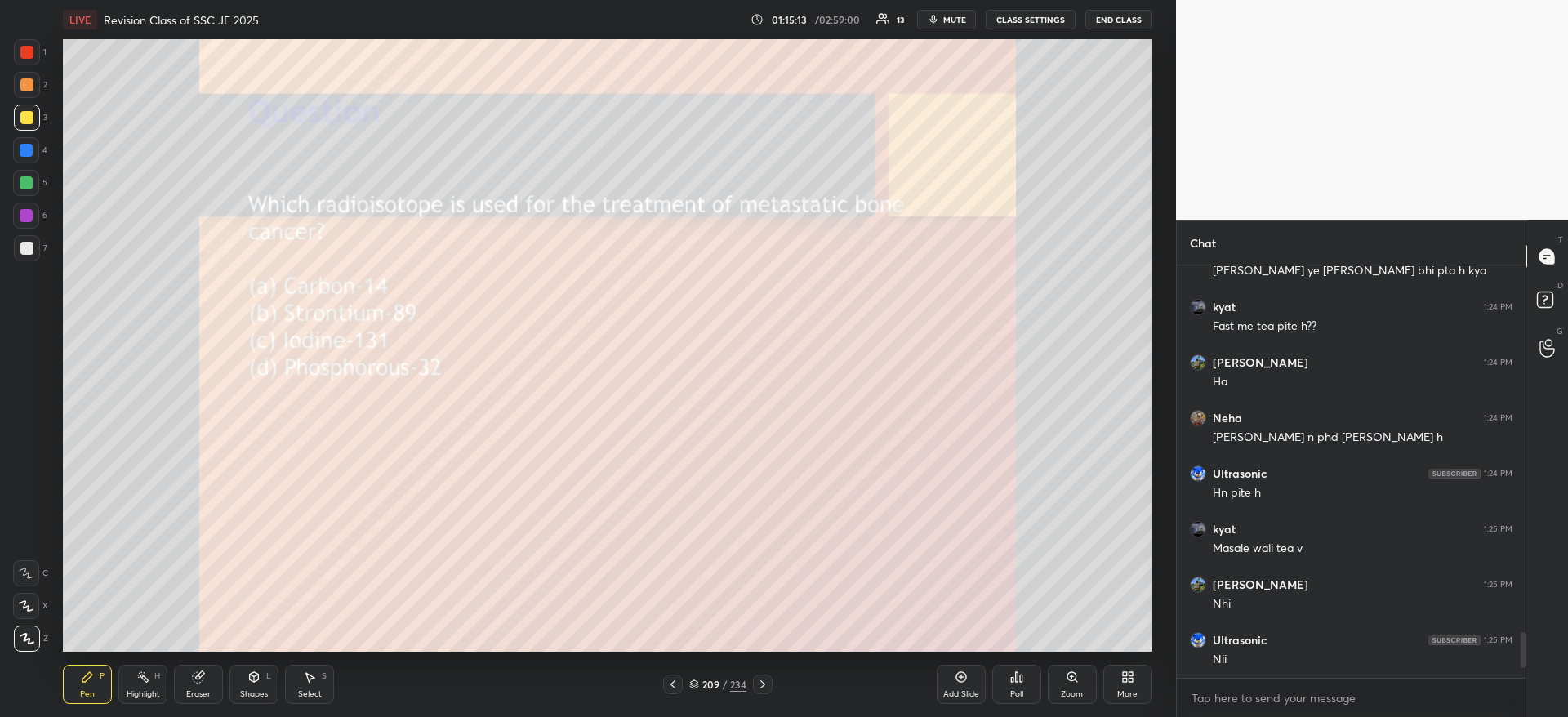
click at [1010, 687] on div "Poll" at bounding box center [1017, 684] width 49 height 40
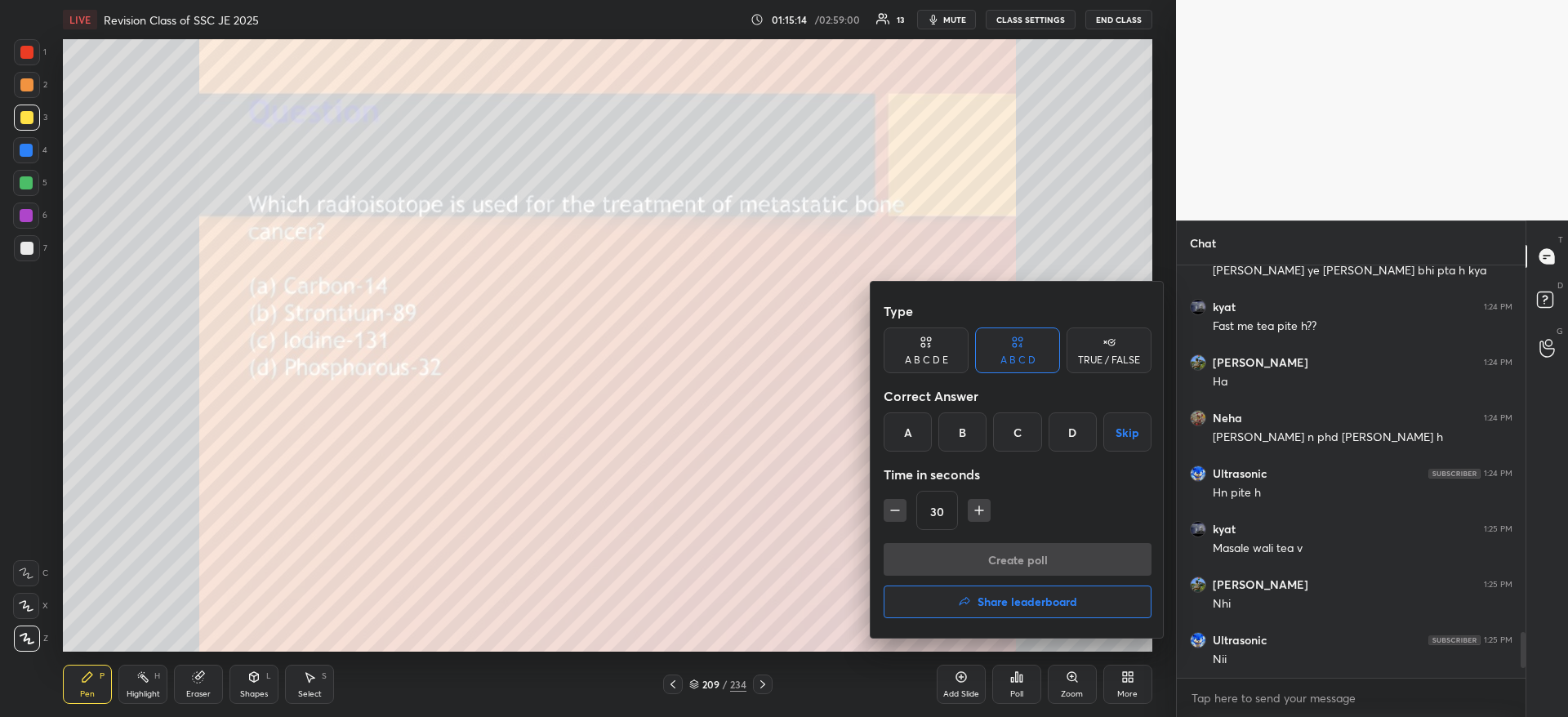
click at [965, 444] on div "B" at bounding box center [962, 432] width 49 height 40
click at [961, 572] on button "Create poll" at bounding box center [1017, 560] width 268 height 33
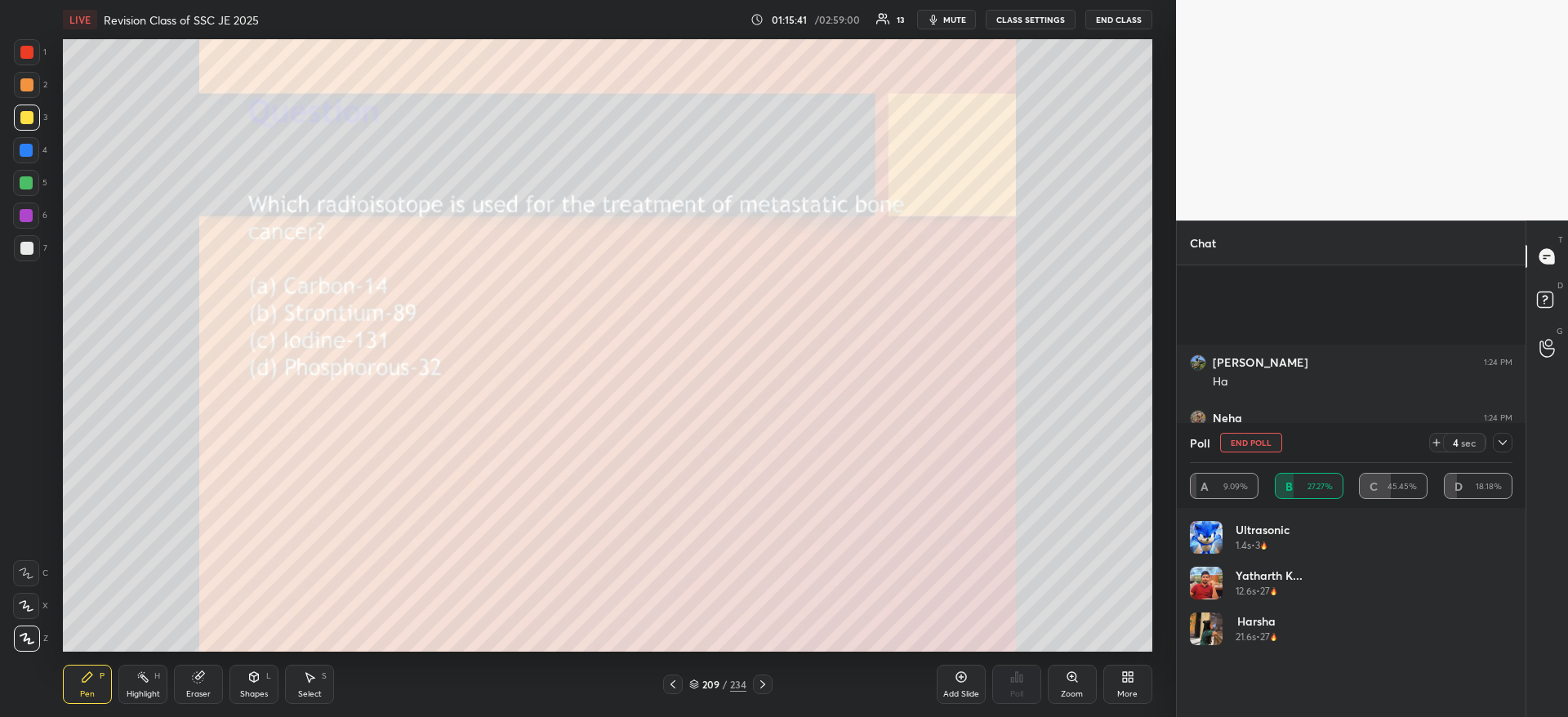
scroll to position [3433, 0]
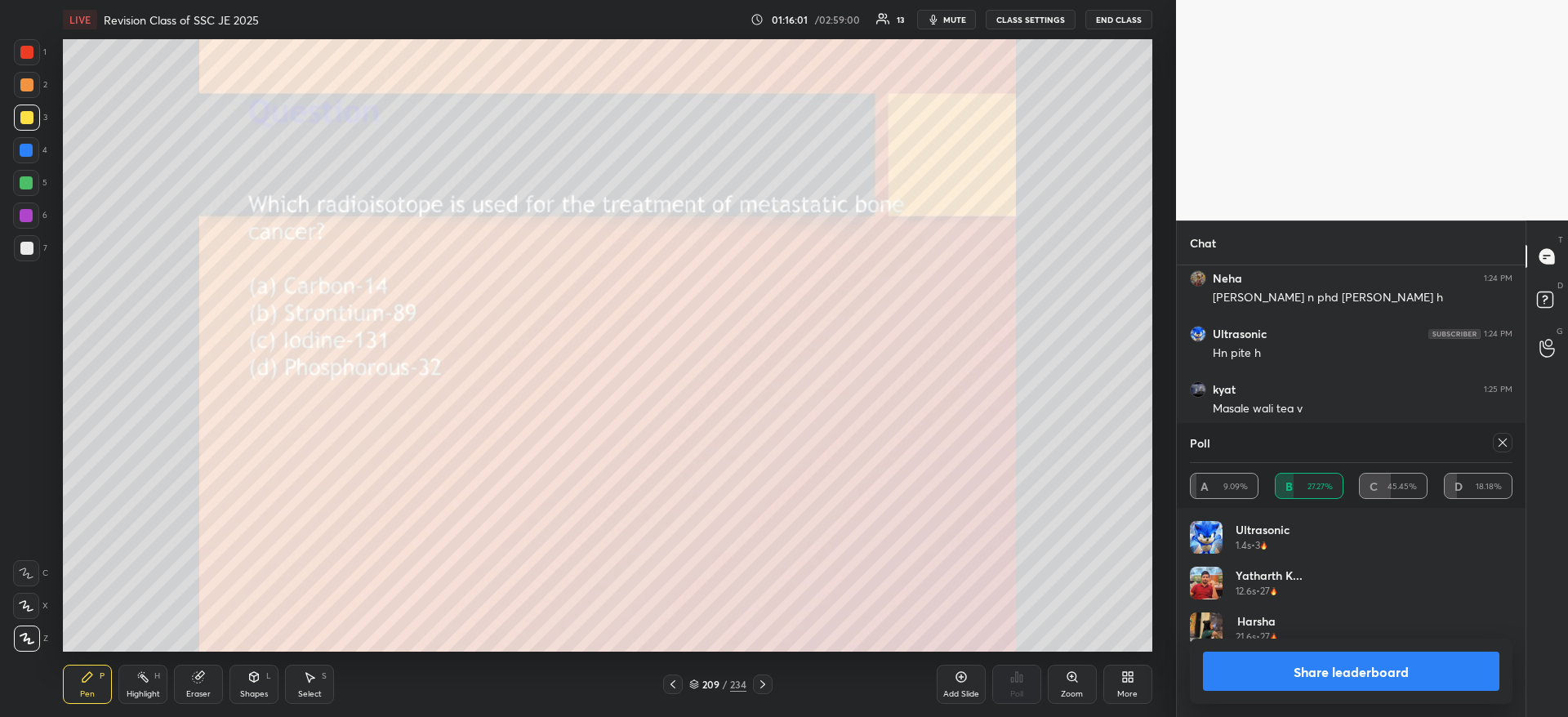
click at [1339, 672] on button "Share leaderboard" at bounding box center [1351, 672] width 296 height 40
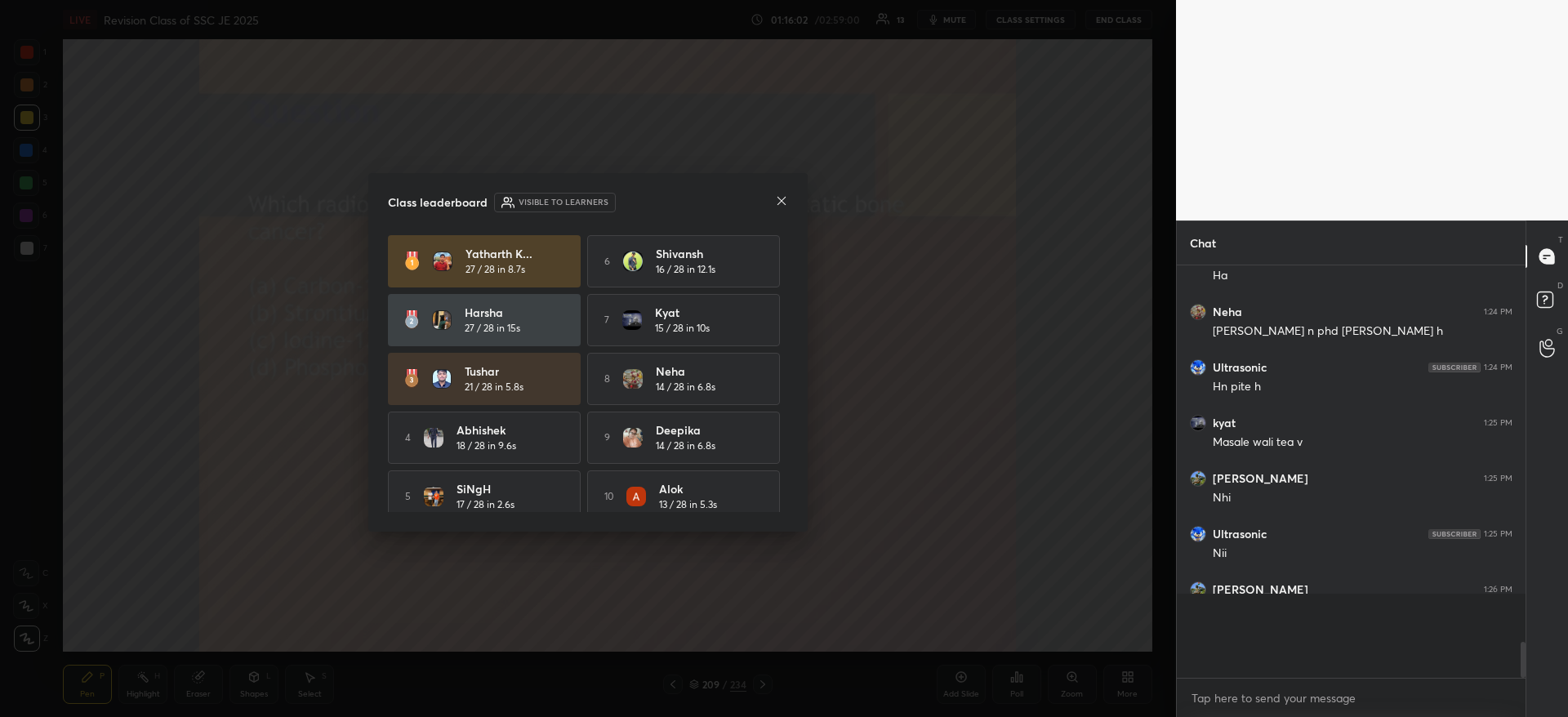
scroll to position [3354, 0]
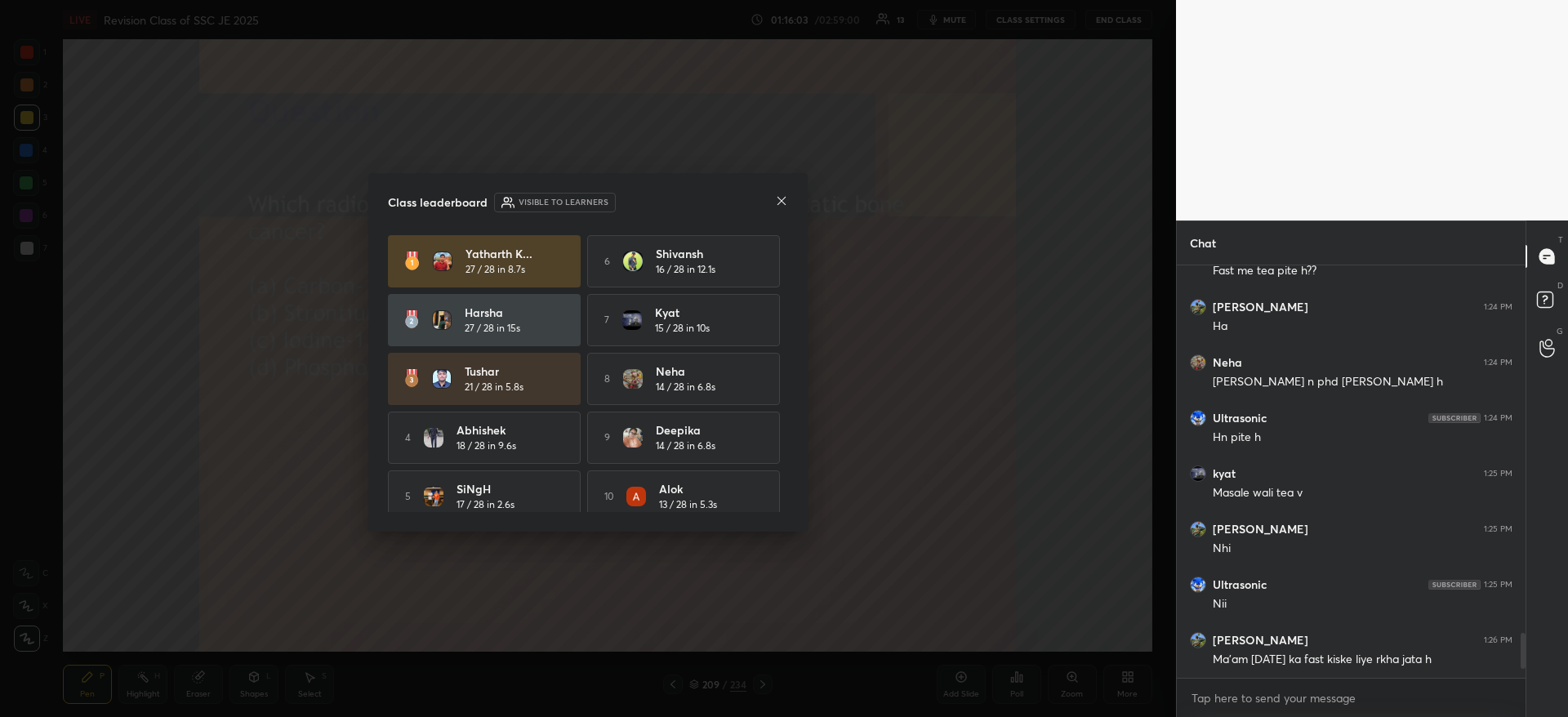
click at [784, 203] on icon at bounding box center [781, 201] width 13 height 13
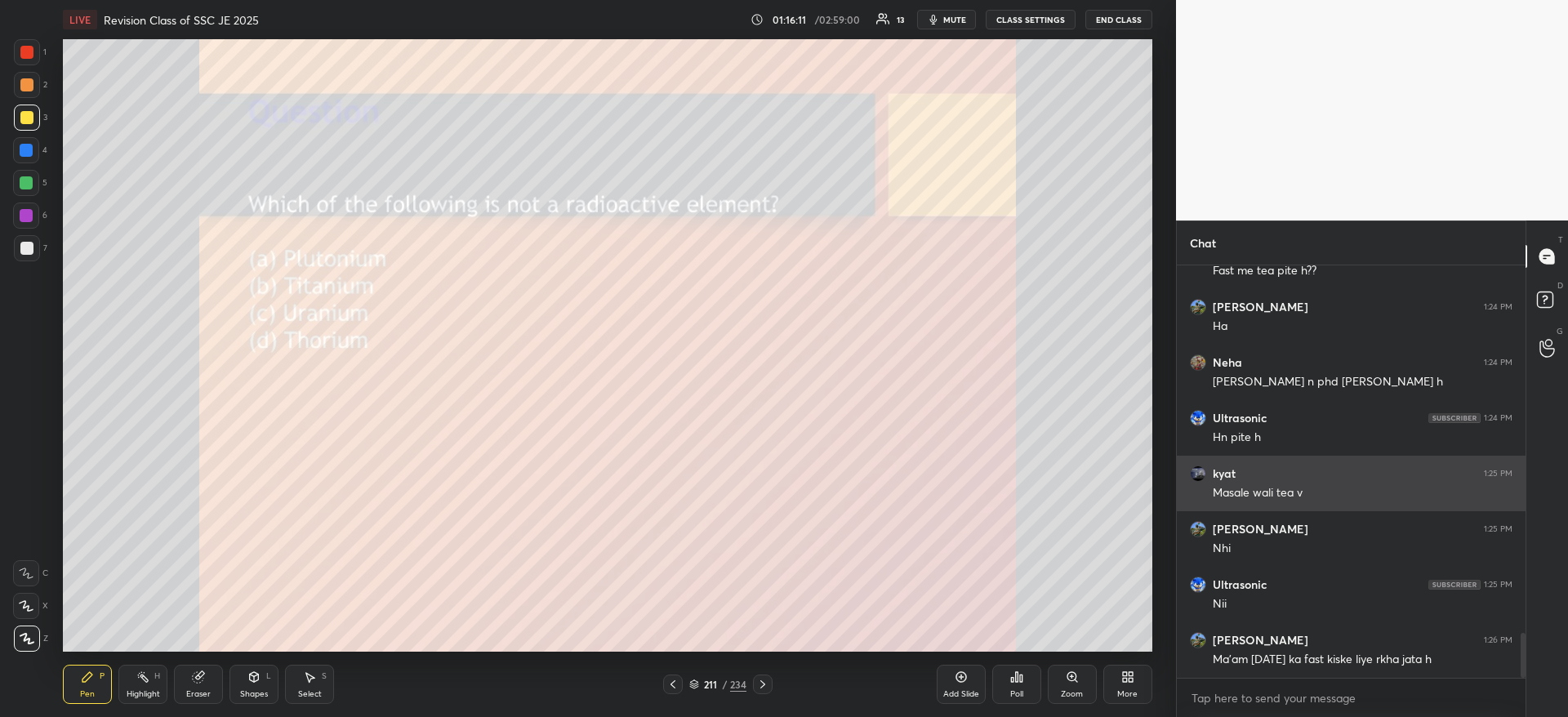
scroll to position [3405, 0]
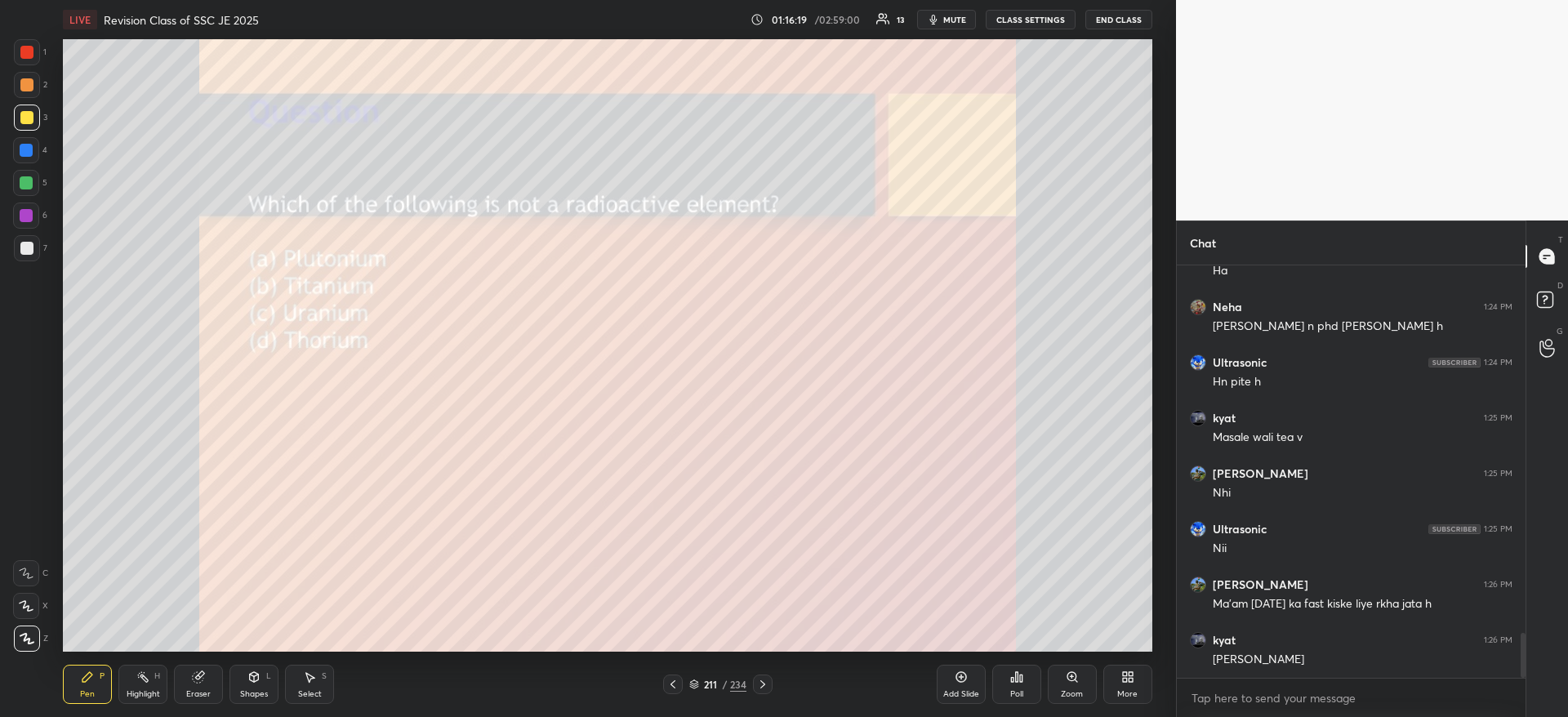
click at [1007, 672] on div "Poll" at bounding box center [1017, 684] width 49 height 40
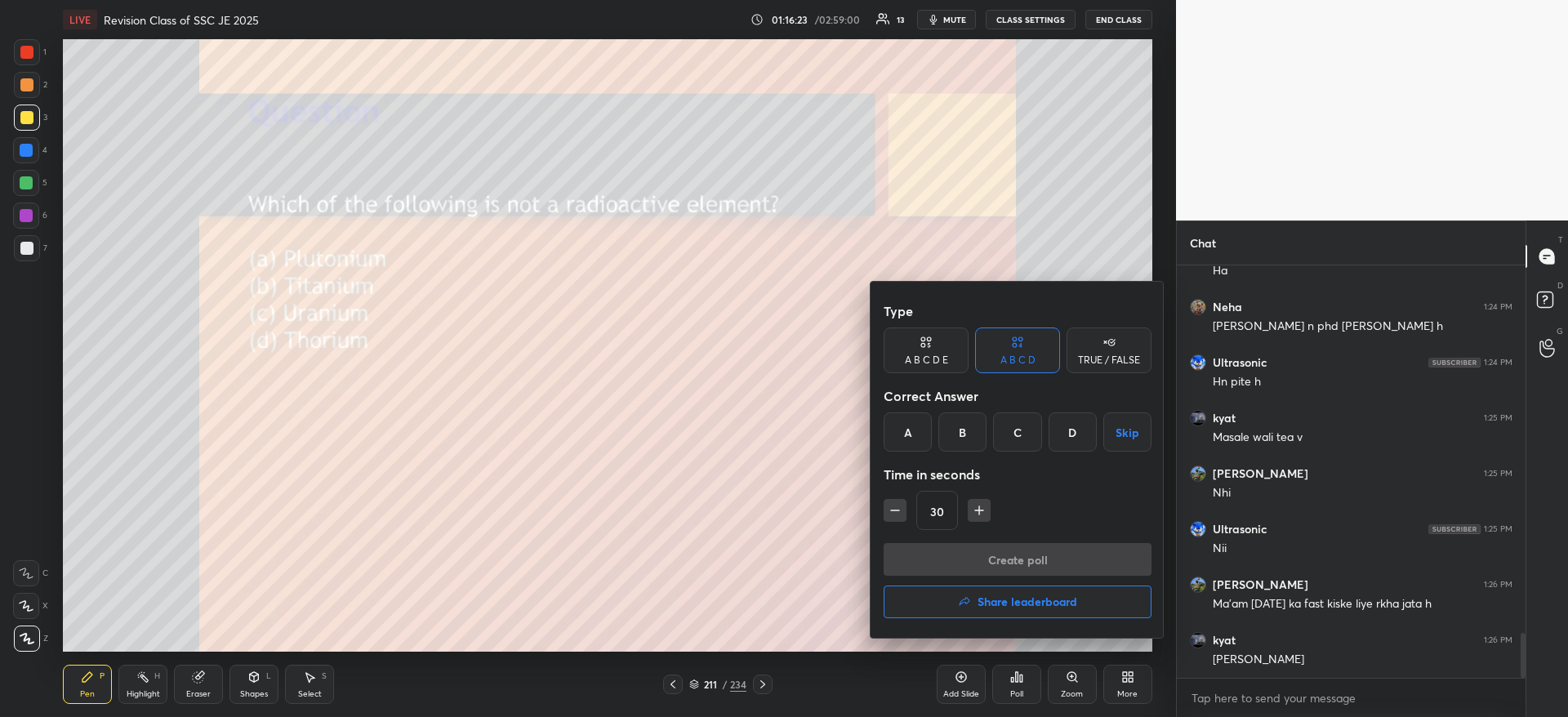
click at [962, 429] on div "B" at bounding box center [962, 432] width 49 height 40
click at [968, 569] on button "Create poll" at bounding box center [1017, 560] width 268 height 33
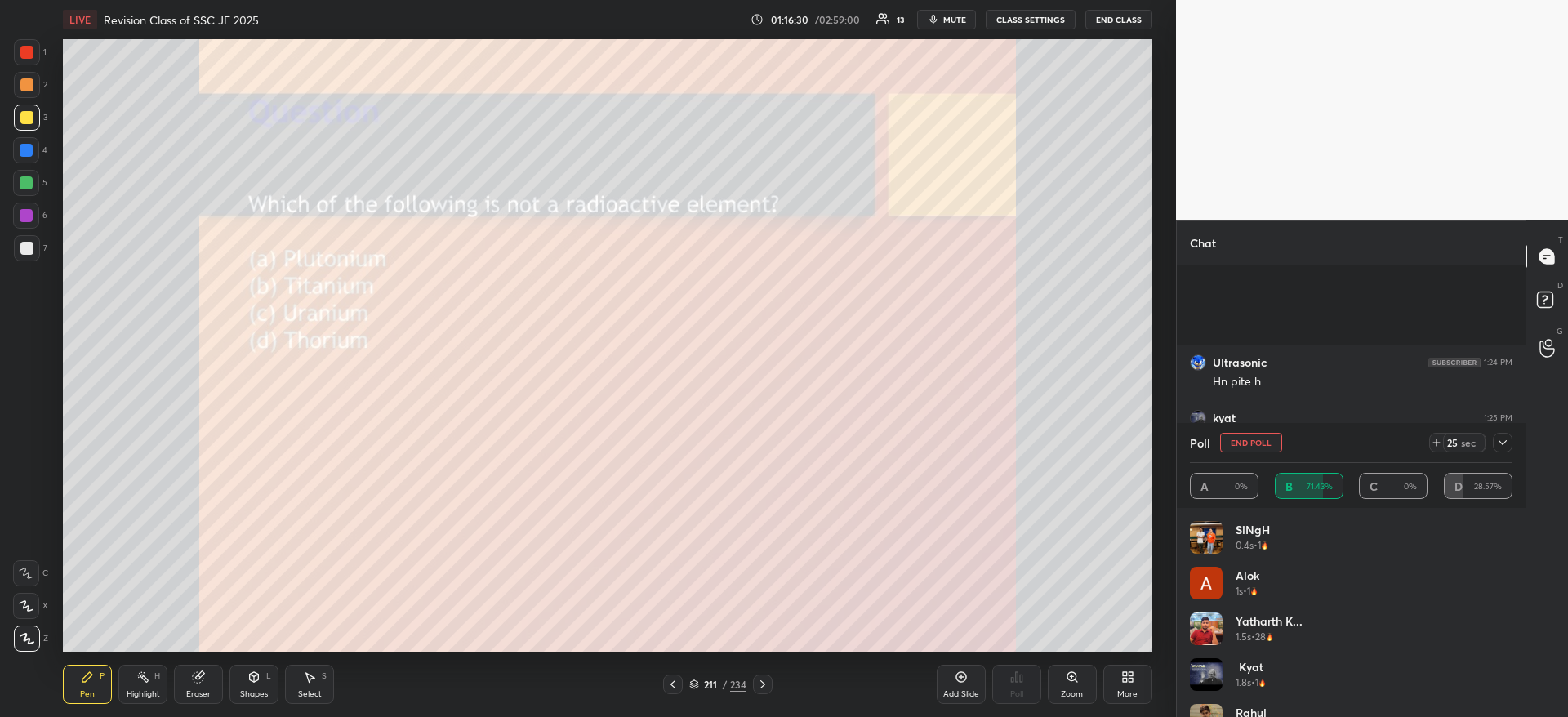
scroll to position [3545, 0]
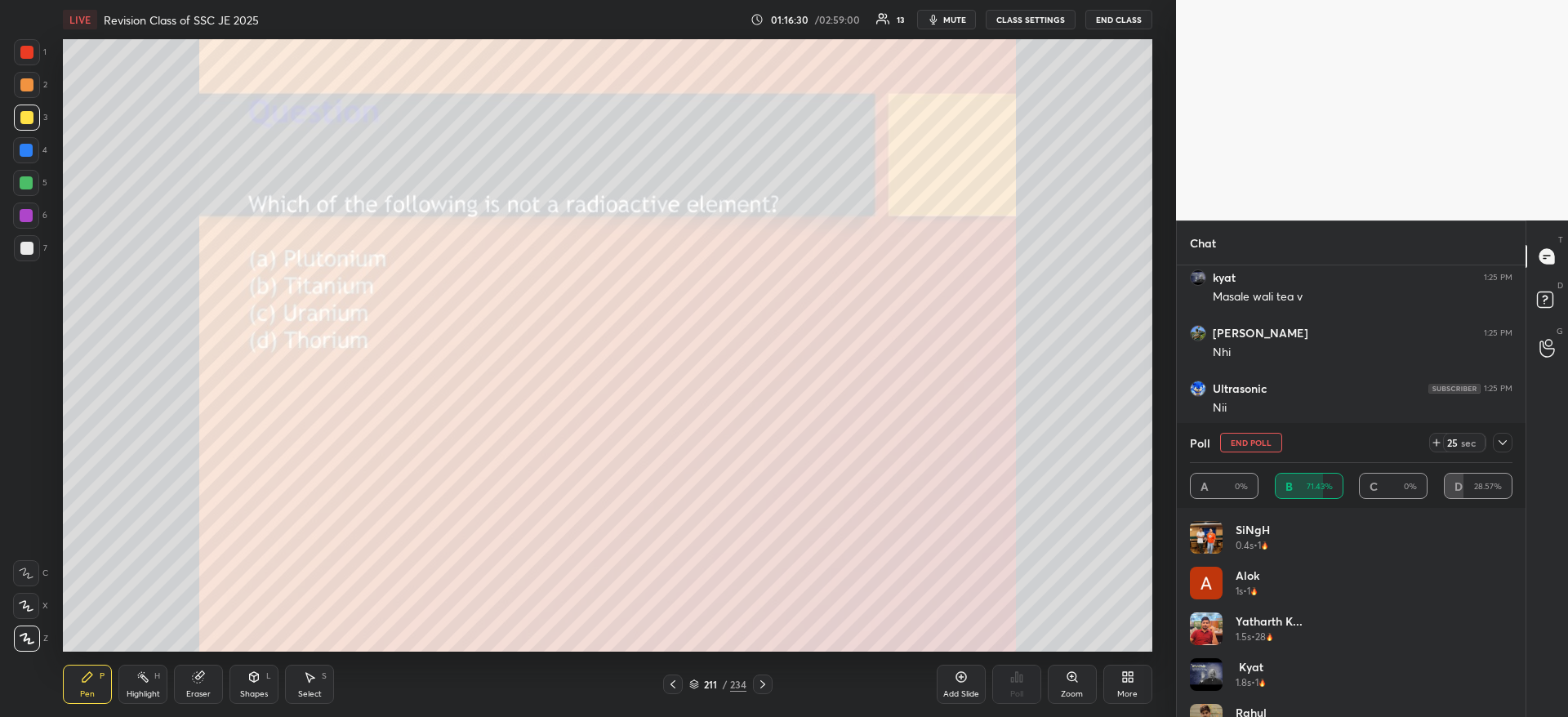
click at [1504, 439] on icon at bounding box center [1502, 443] width 13 height 13
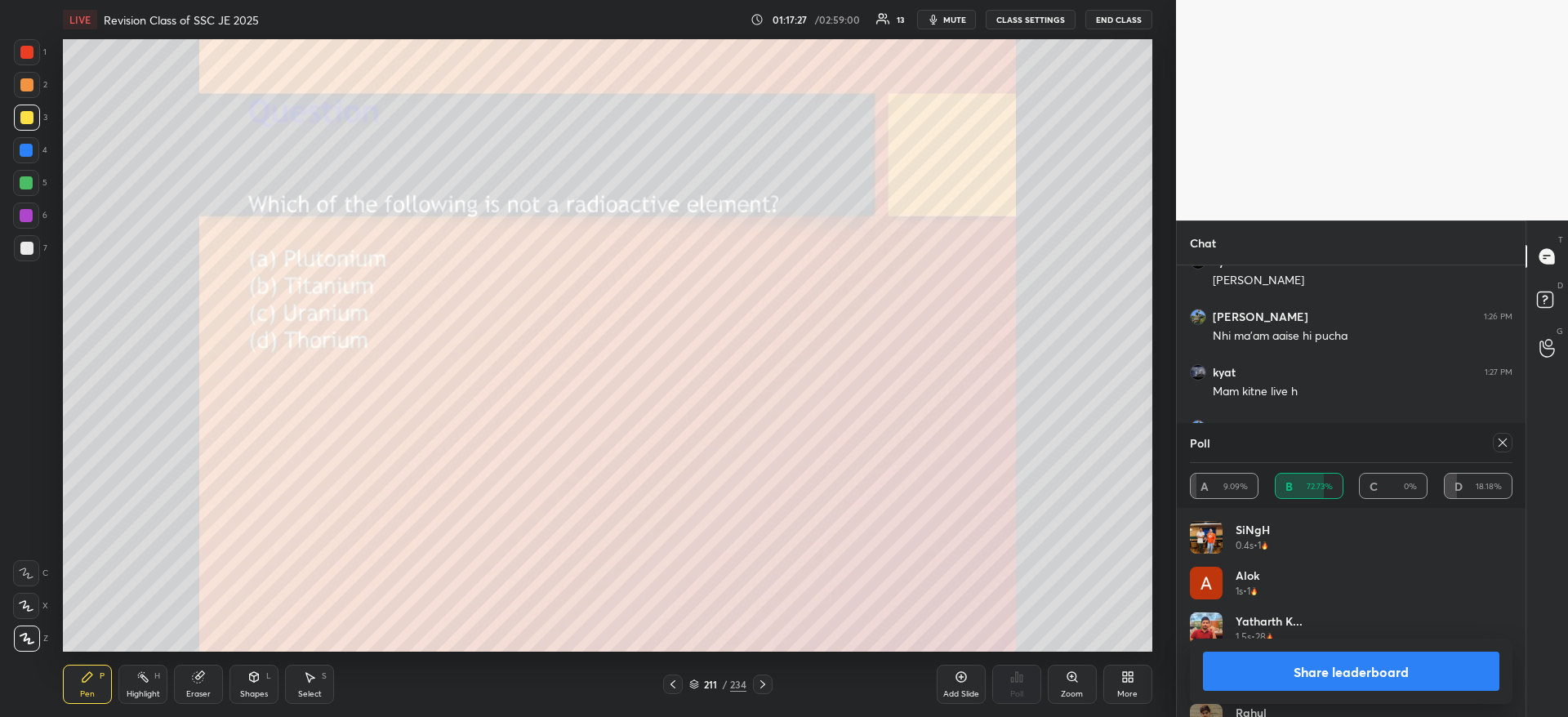
scroll to position [3839, 0]
click at [1346, 677] on button "Share leaderboard" at bounding box center [1351, 672] width 296 height 40
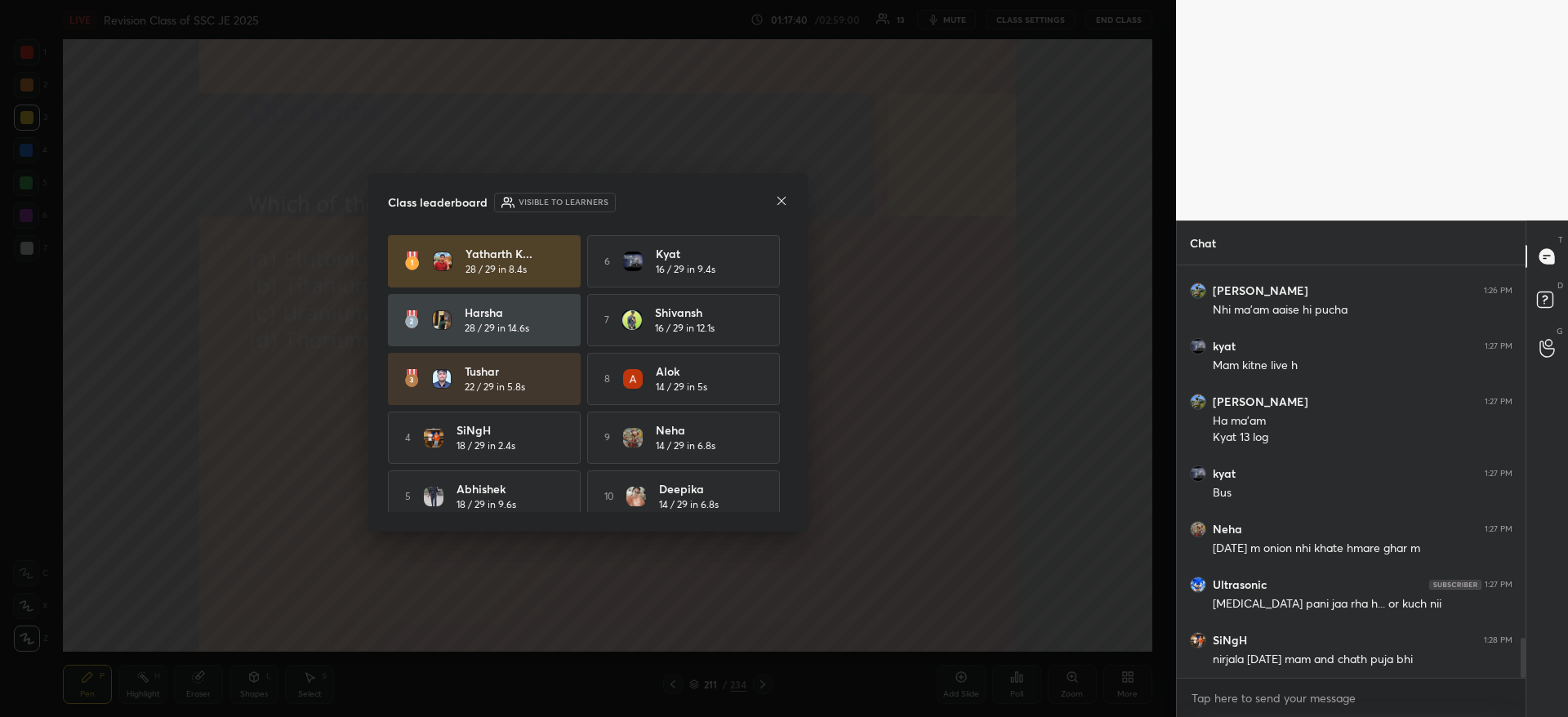
scroll to position [3865, 0]
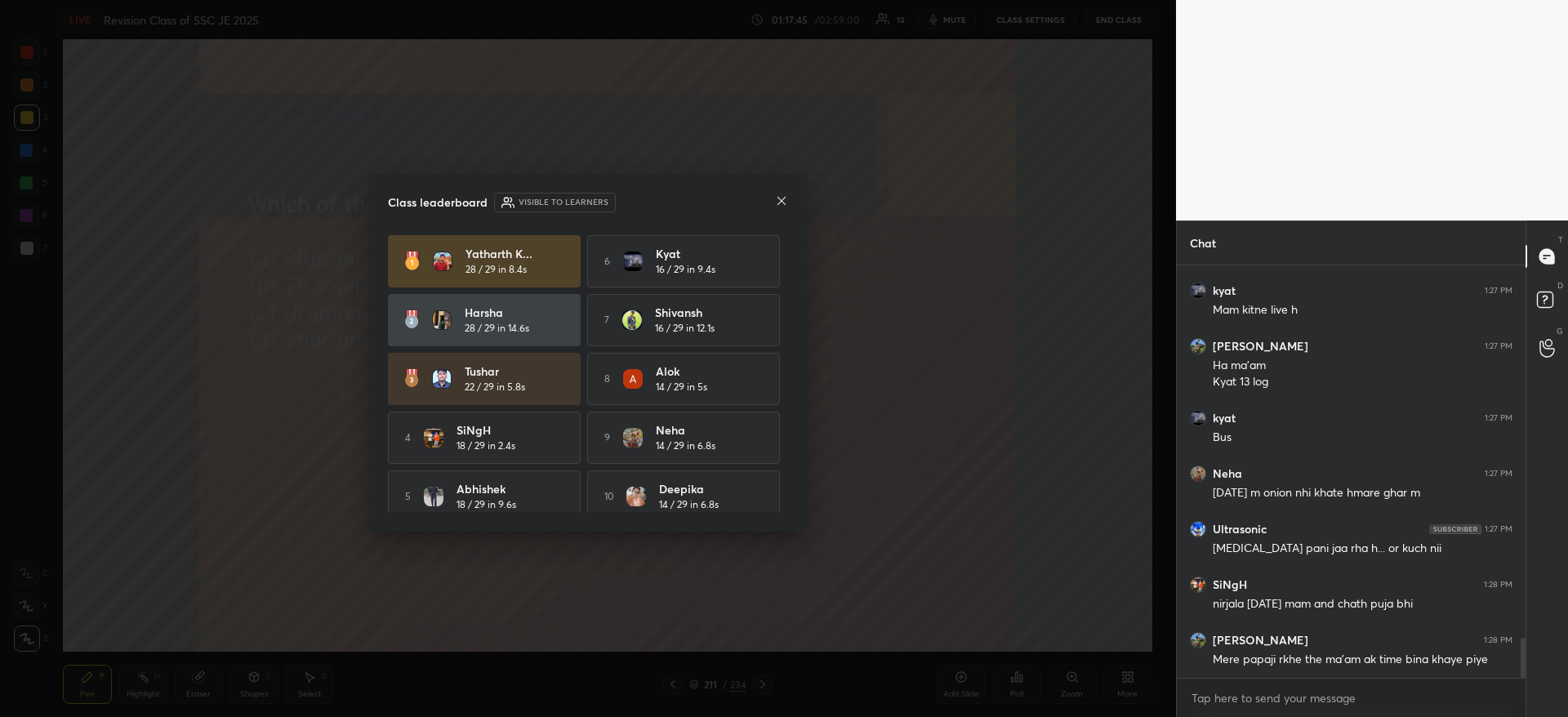
click at [783, 204] on icon at bounding box center [781, 201] width 13 height 13
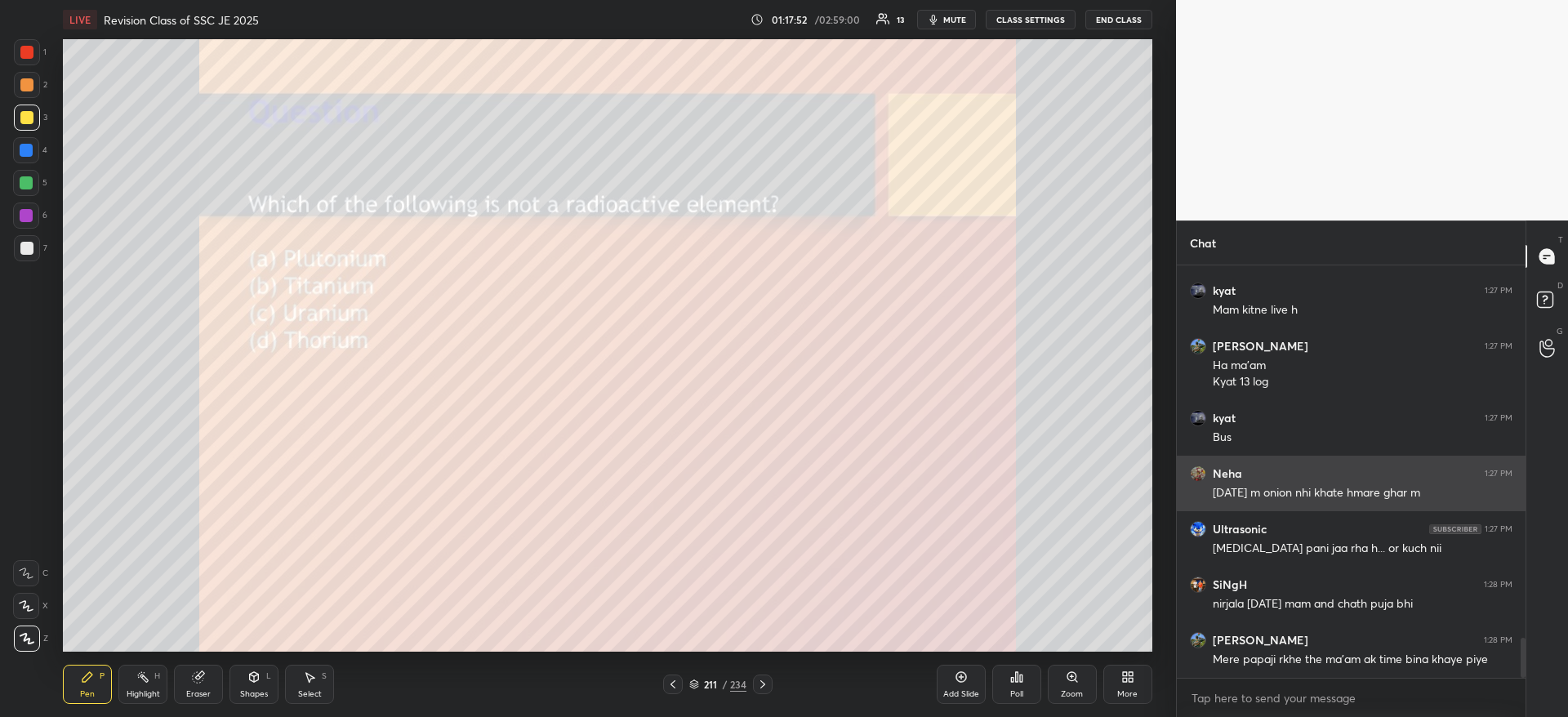
scroll to position [3921, 0]
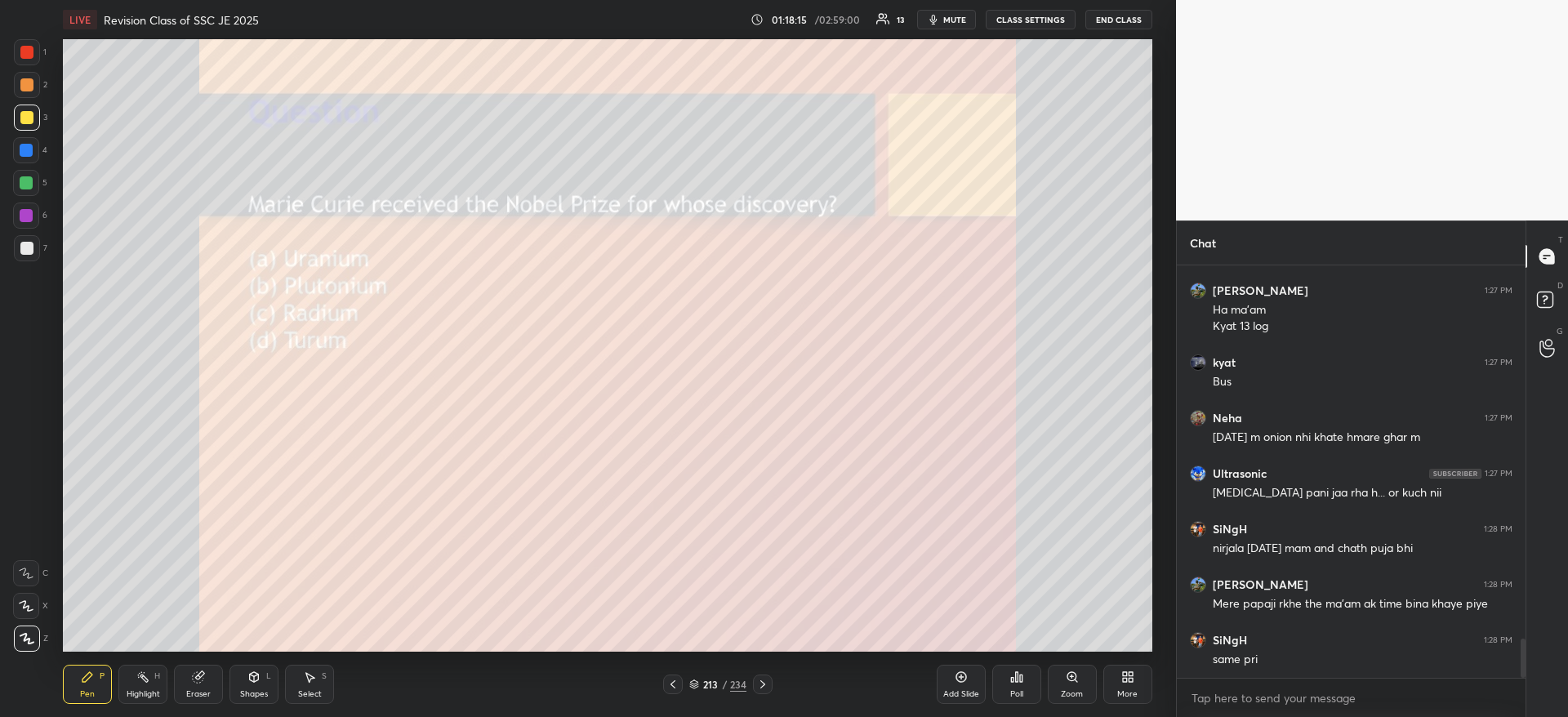
click at [1015, 691] on div "Poll" at bounding box center [1017, 694] width 13 height 8
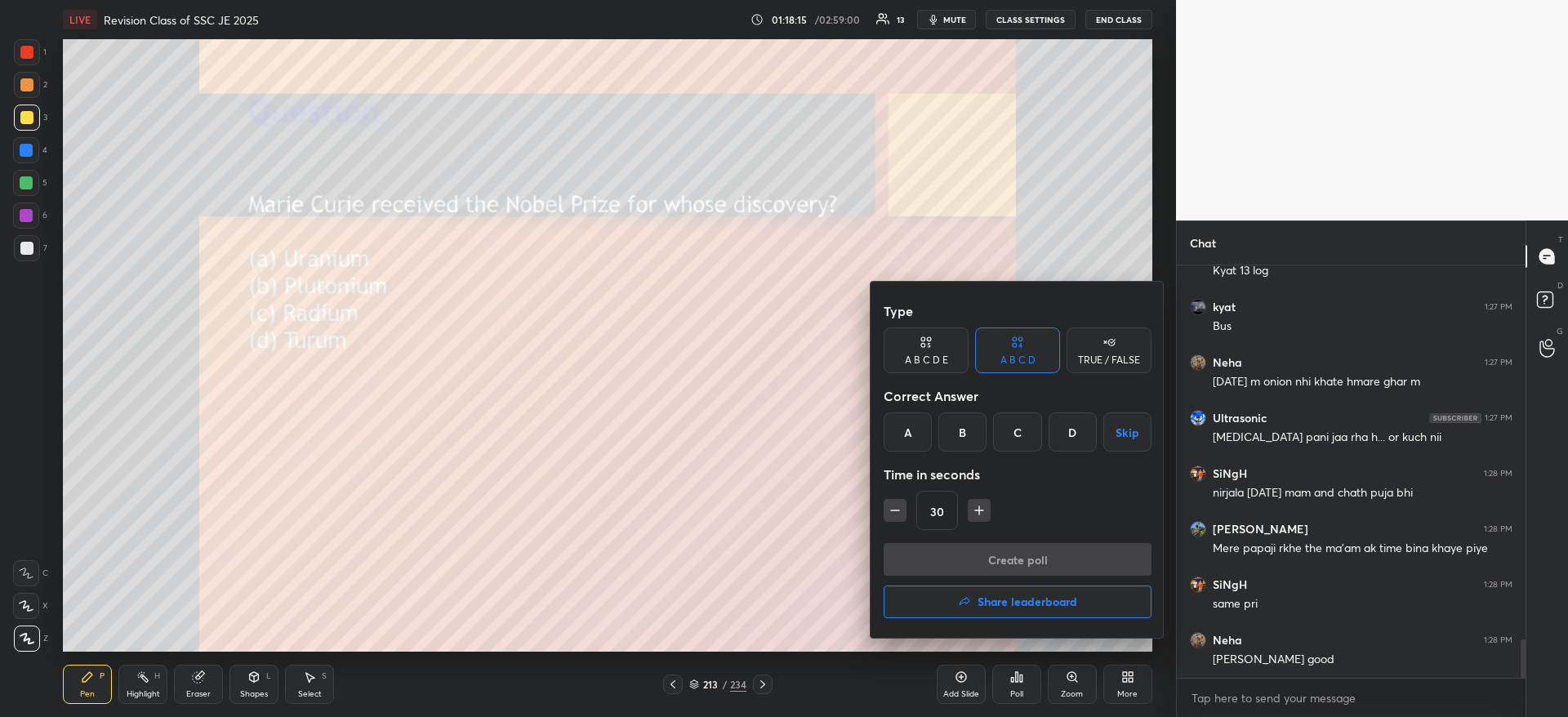
click at [993, 439] on div "C" at bounding box center [1017, 432] width 49 height 40
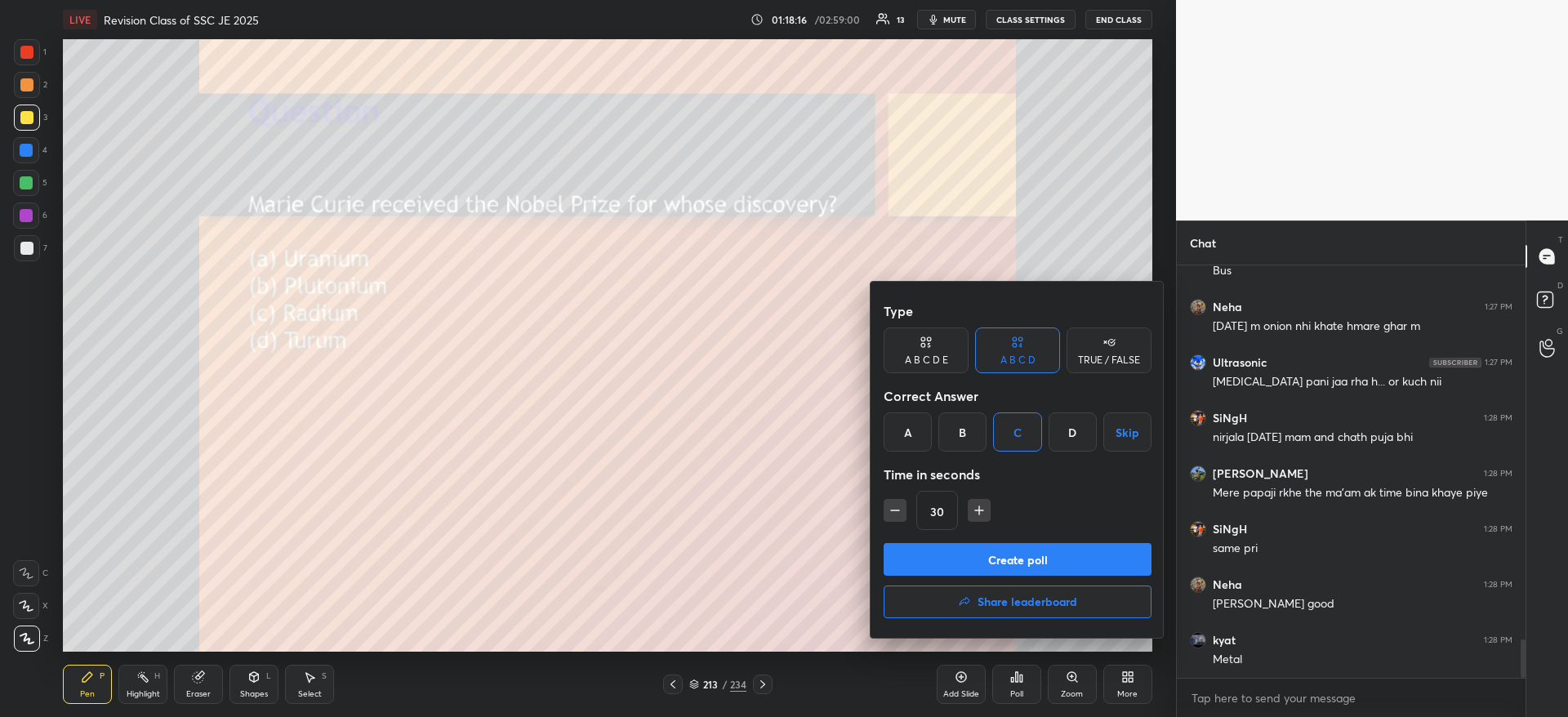
click at [976, 560] on button "Create poll" at bounding box center [1017, 560] width 268 height 33
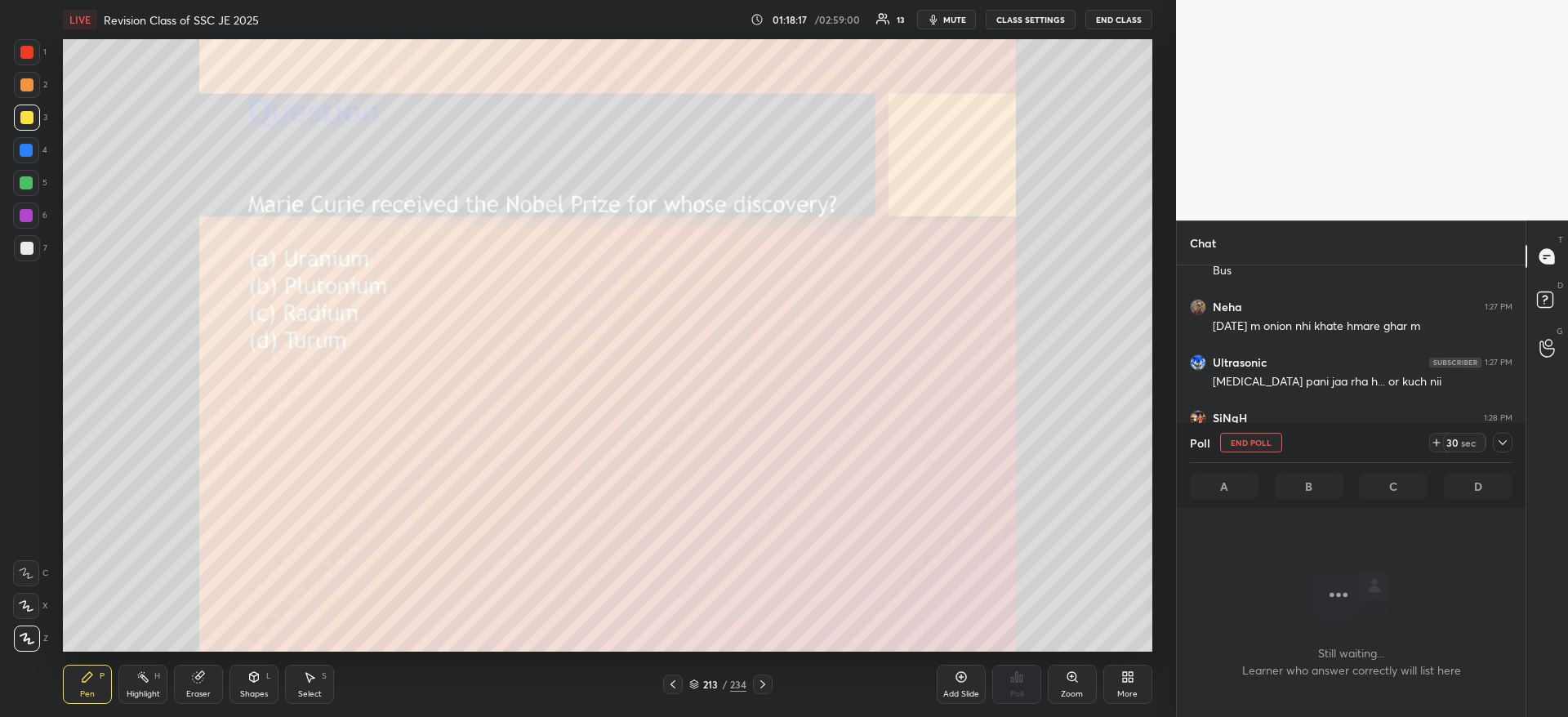
scroll to position [361, 344]
click at [1501, 454] on div "Poll End Poll 30 sec" at bounding box center [1351, 443] width 323 height 40
click at [1510, 438] on div at bounding box center [1502, 443] width 20 height 20
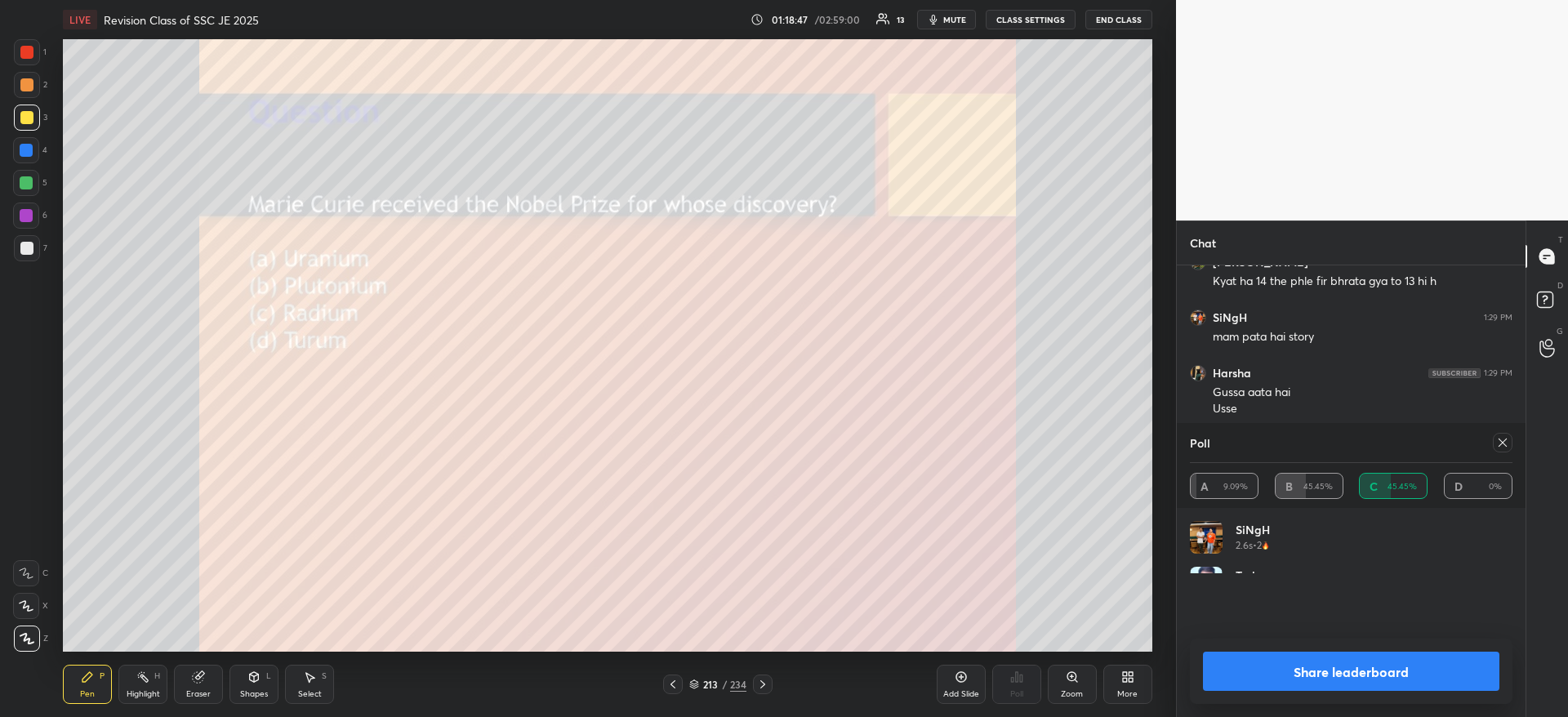
scroll to position [191, 318]
click at [1356, 670] on button "Share leaderboard" at bounding box center [1351, 672] width 296 height 40
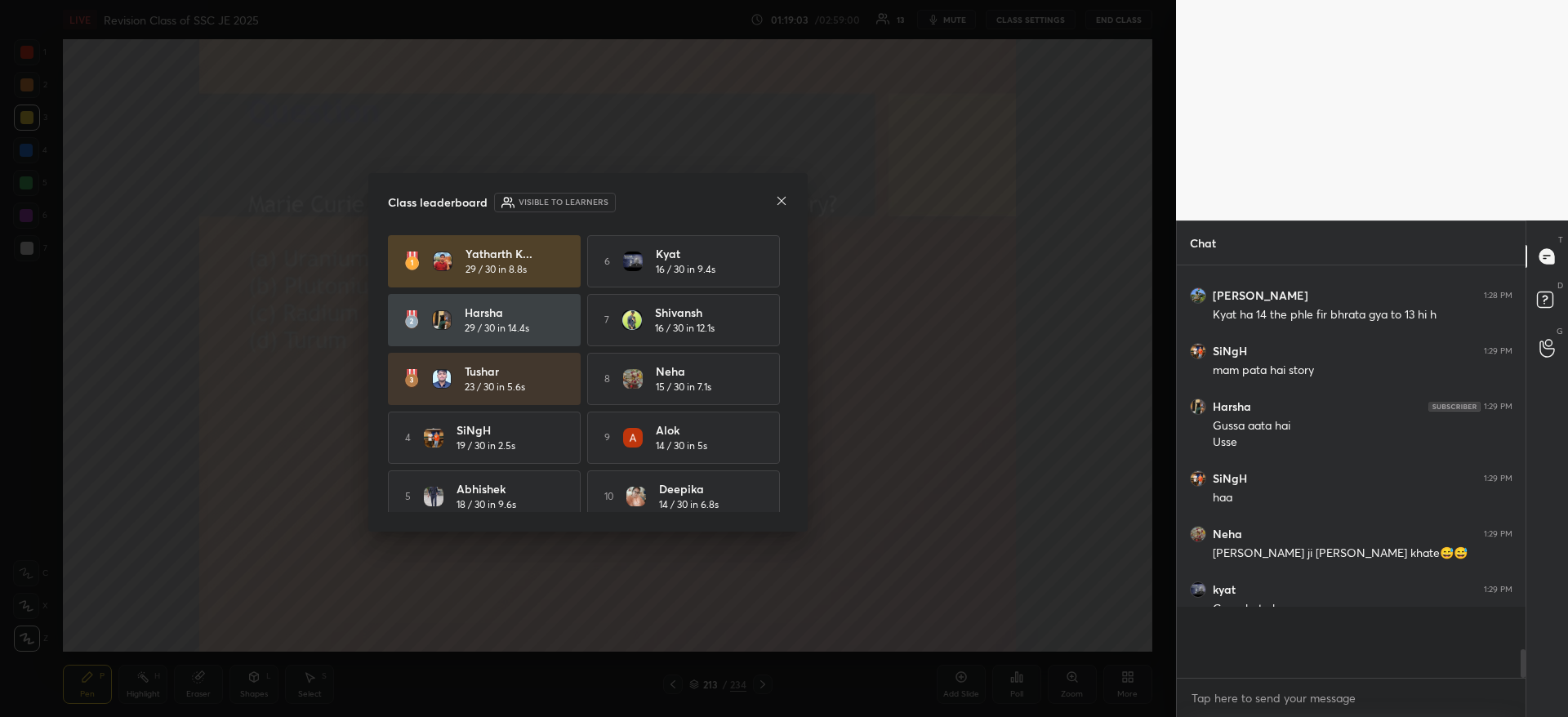
scroll to position [4386, 0]
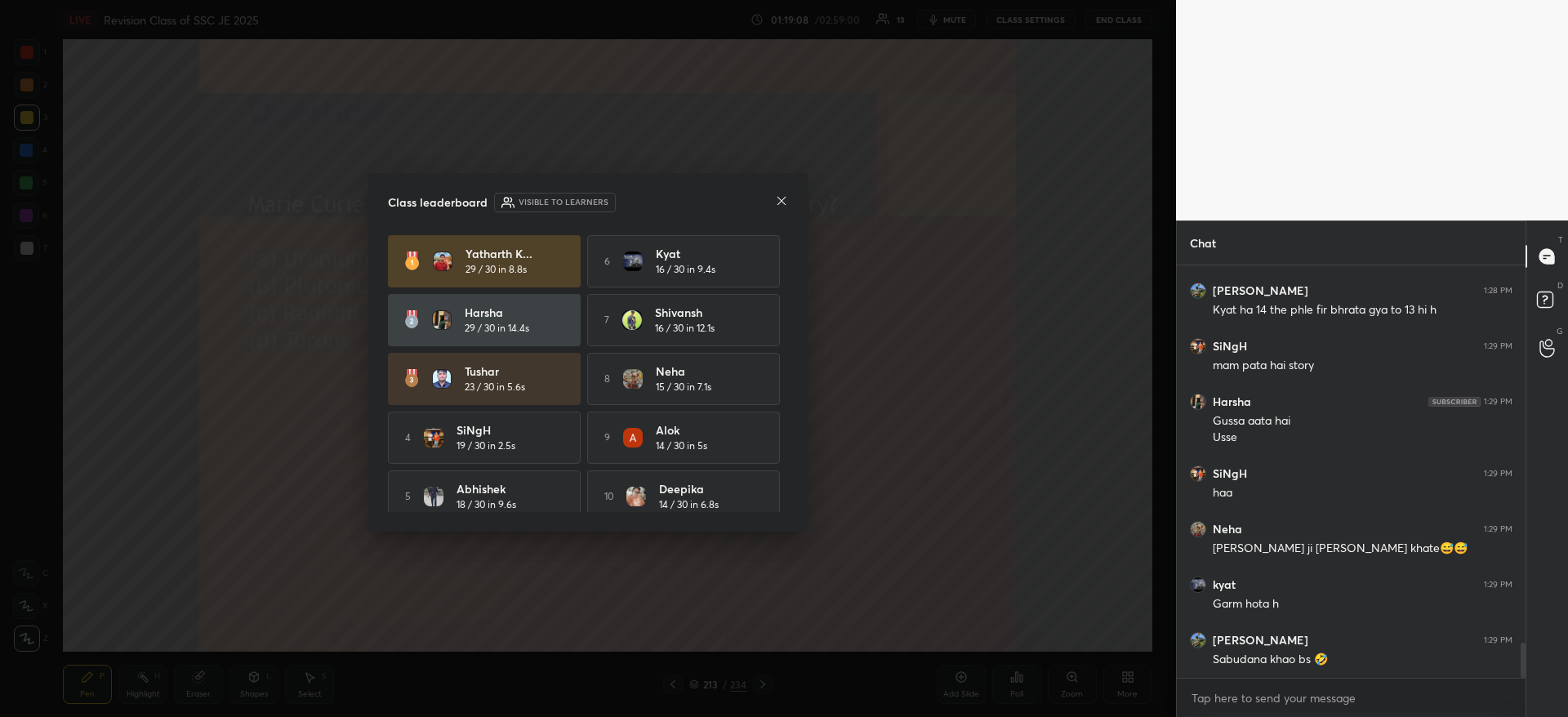
click at [781, 196] on icon at bounding box center [781, 201] width 13 height 13
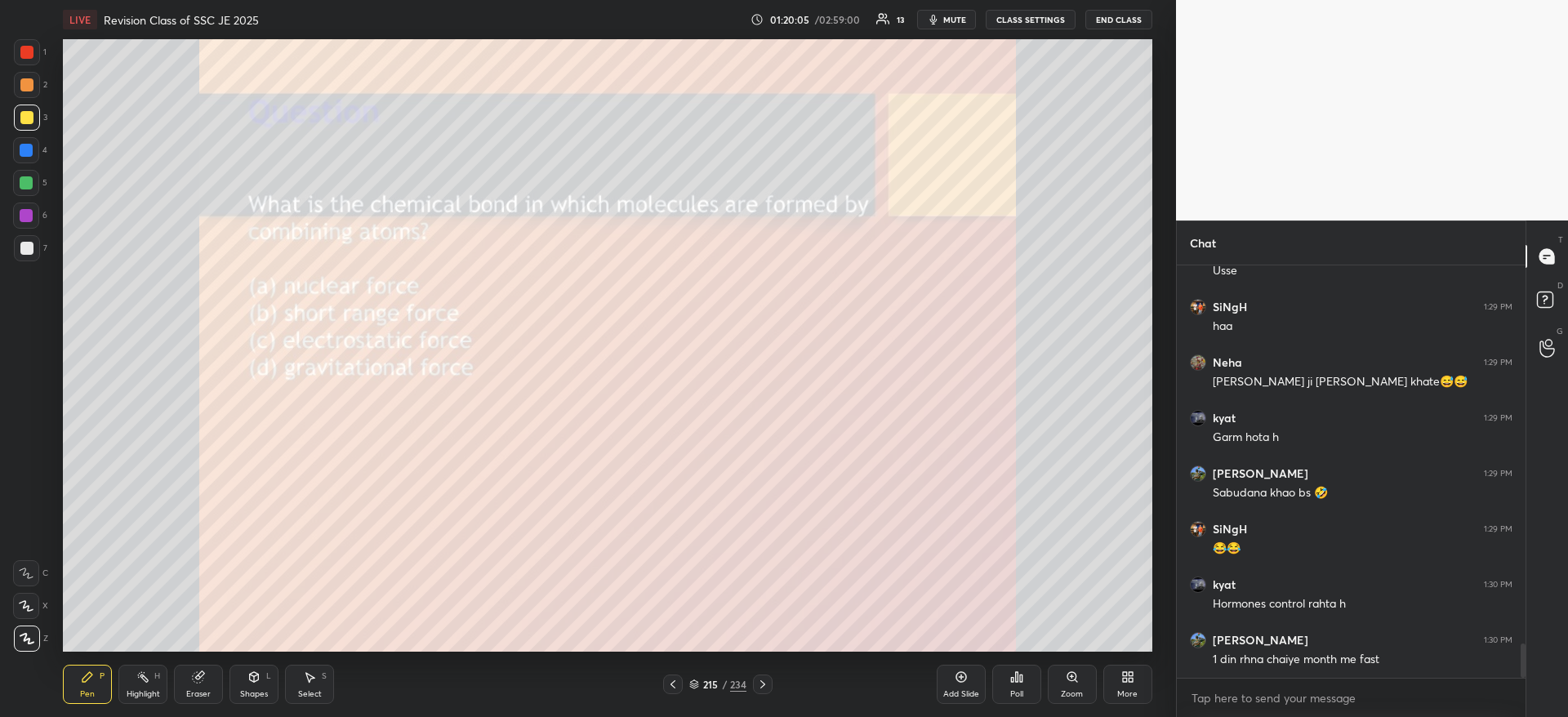
scroll to position [4658, 0]
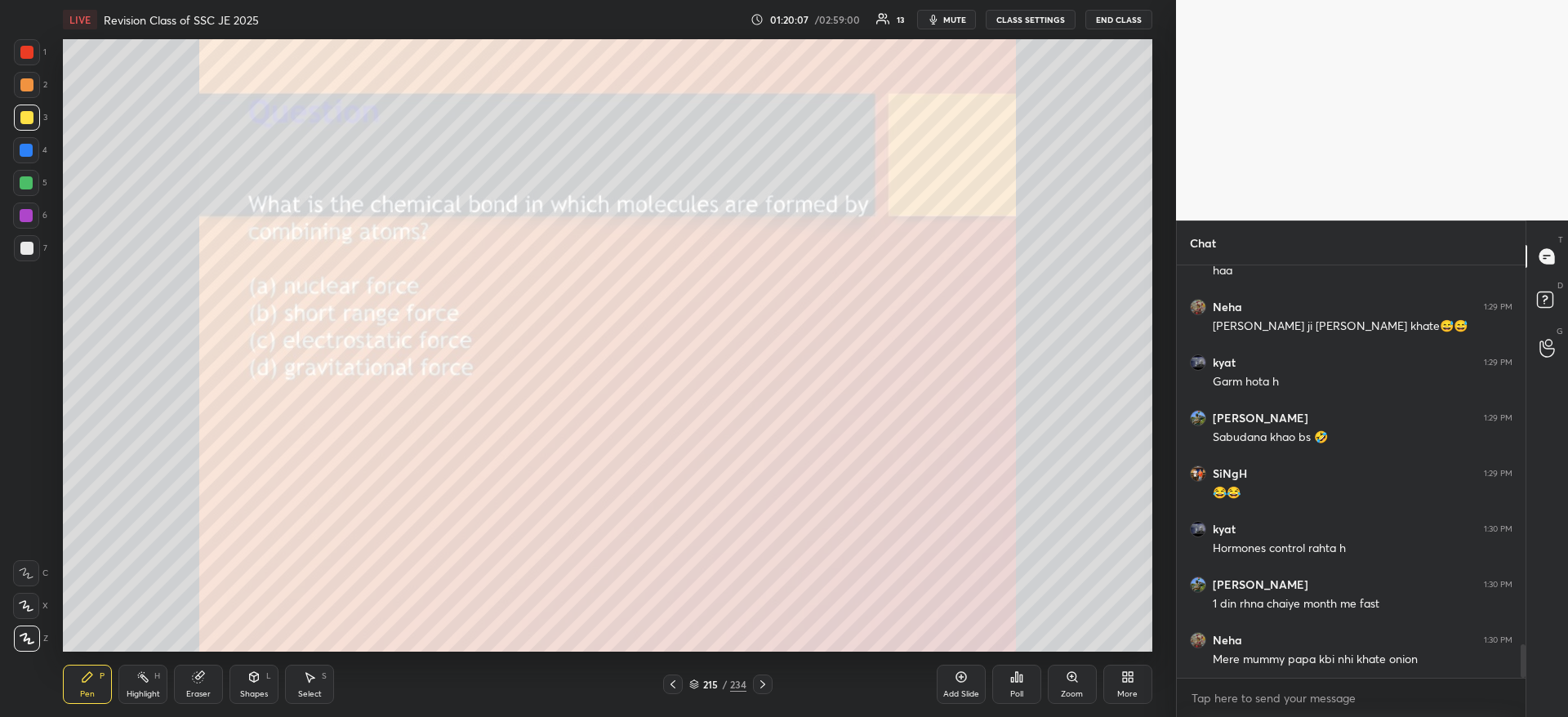
click at [1011, 690] on div "Poll" at bounding box center [1017, 694] width 13 height 8
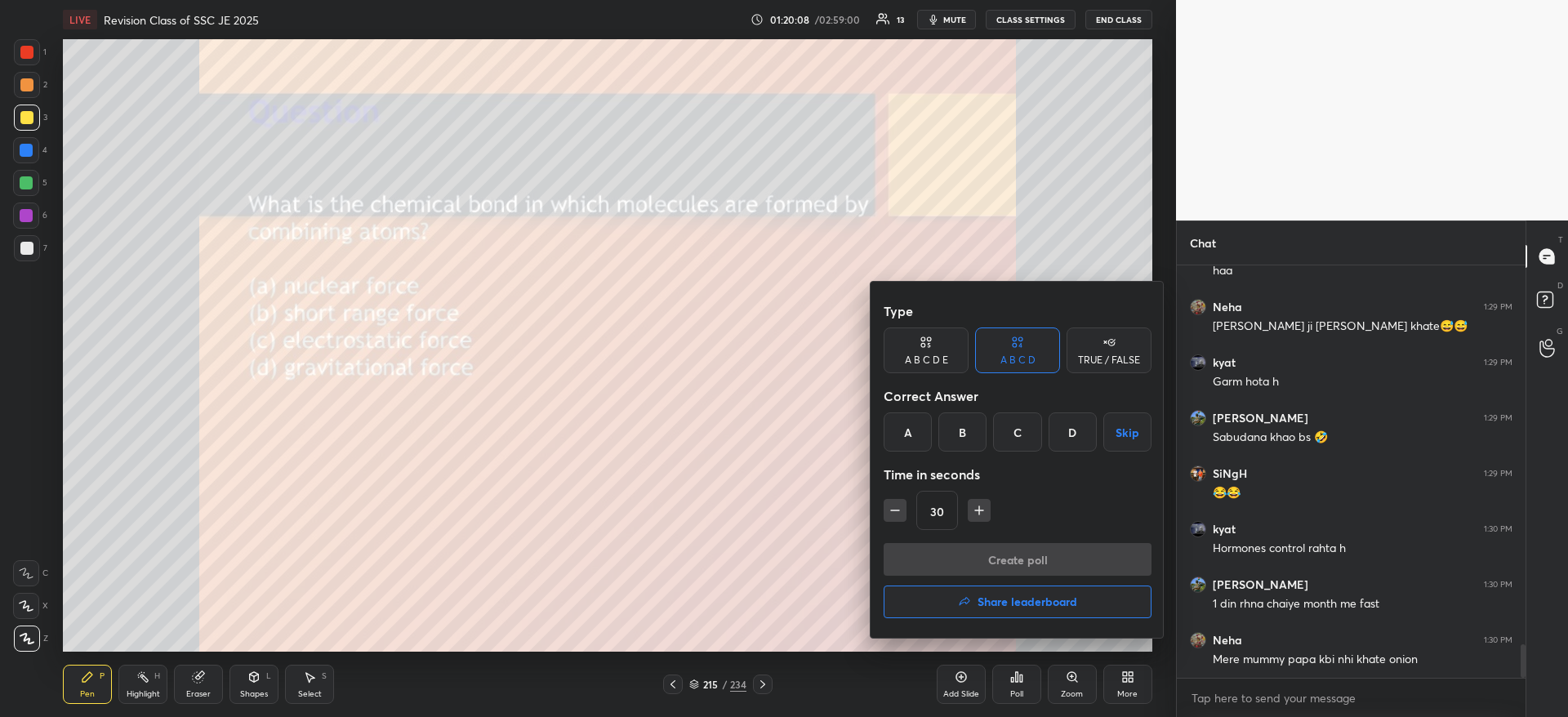
click at [1019, 434] on div "C" at bounding box center [1017, 432] width 49 height 40
click at [1012, 564] on button "Create poll" at bounding box center [1017, 560] width 268 height 33
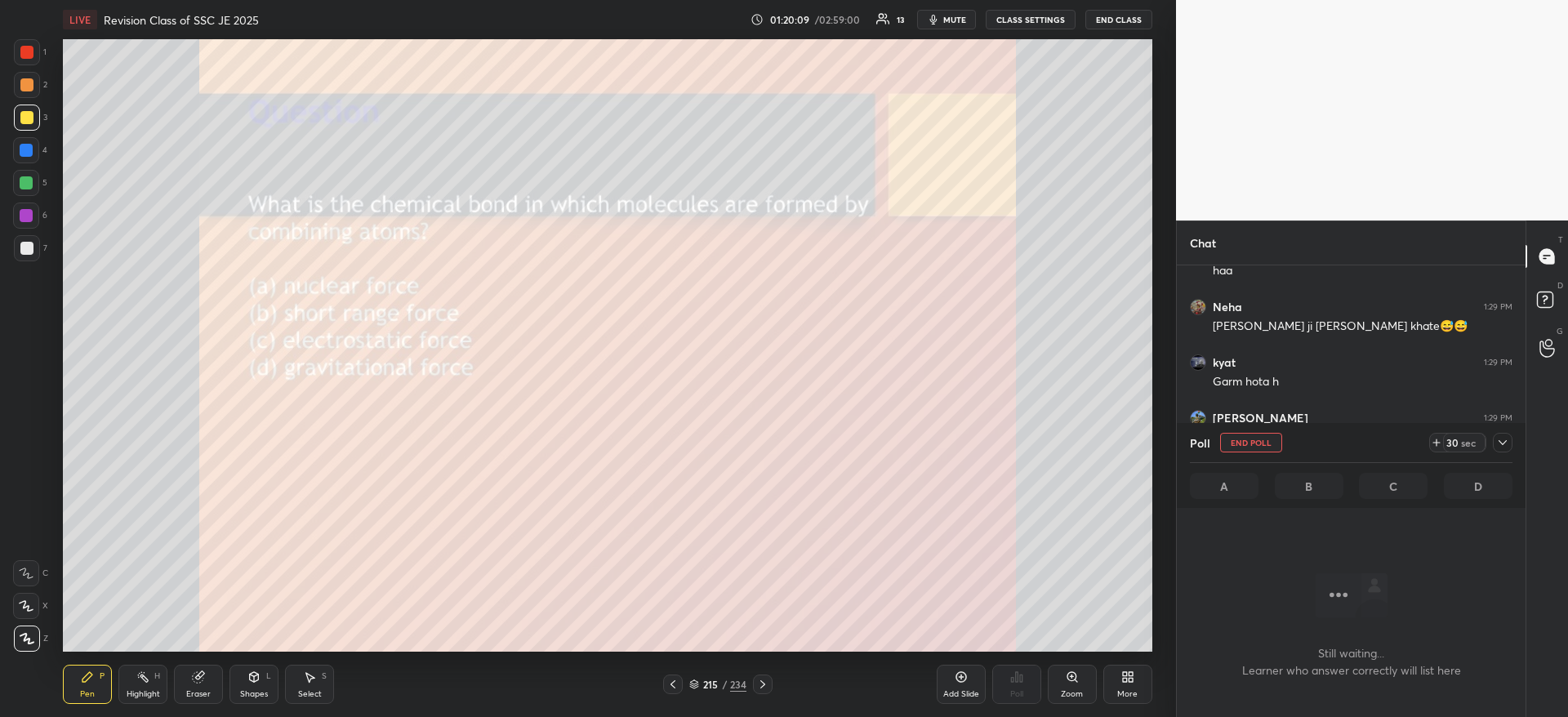
scroll to position [361, 344]
click at [1509, 443] on div at bounding box center [1502, 443] width 20 height 20
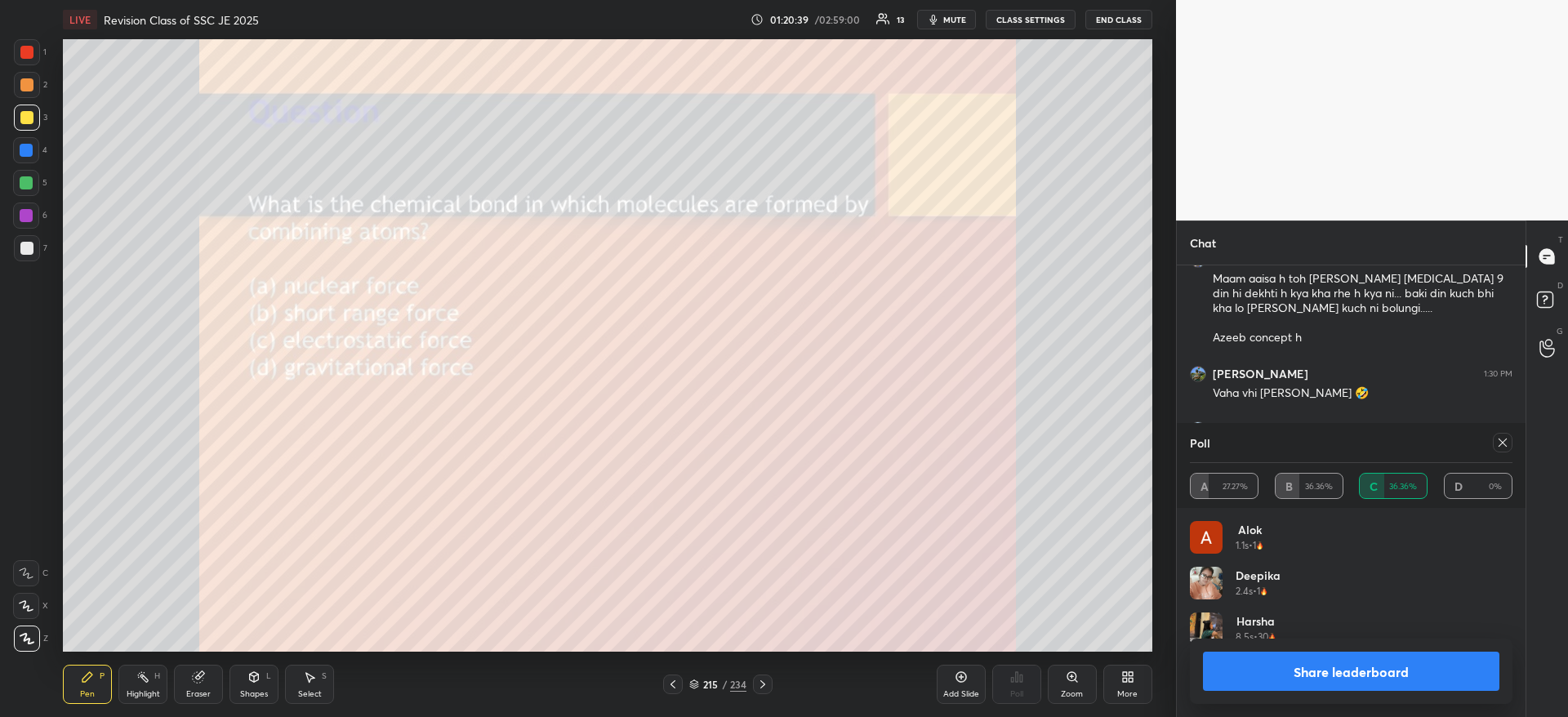
scroll to position [191, 318]
click at [1321, 671] on button "Share leaderboard" at bounding box center [1351, 672] width 296 height 40
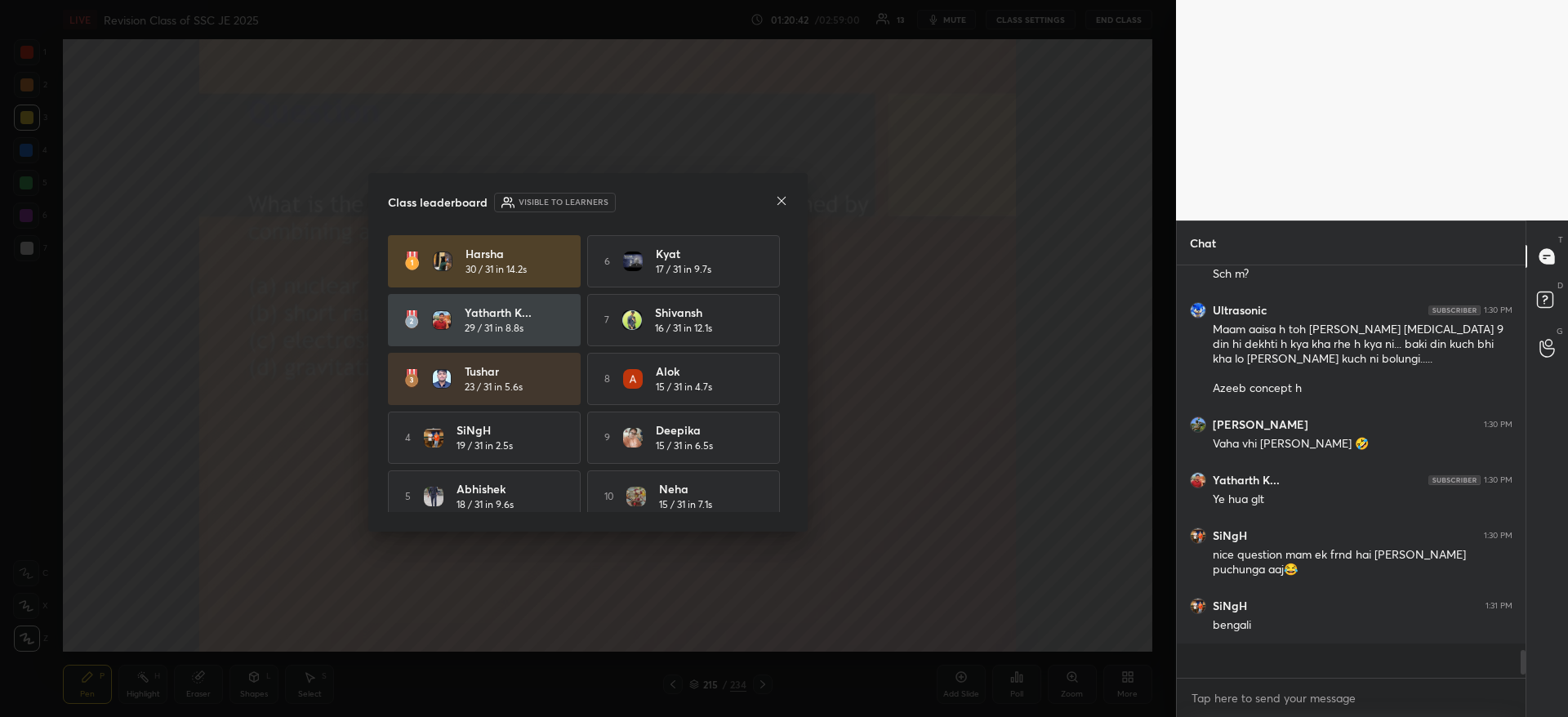
scroll to position [5040, 0]
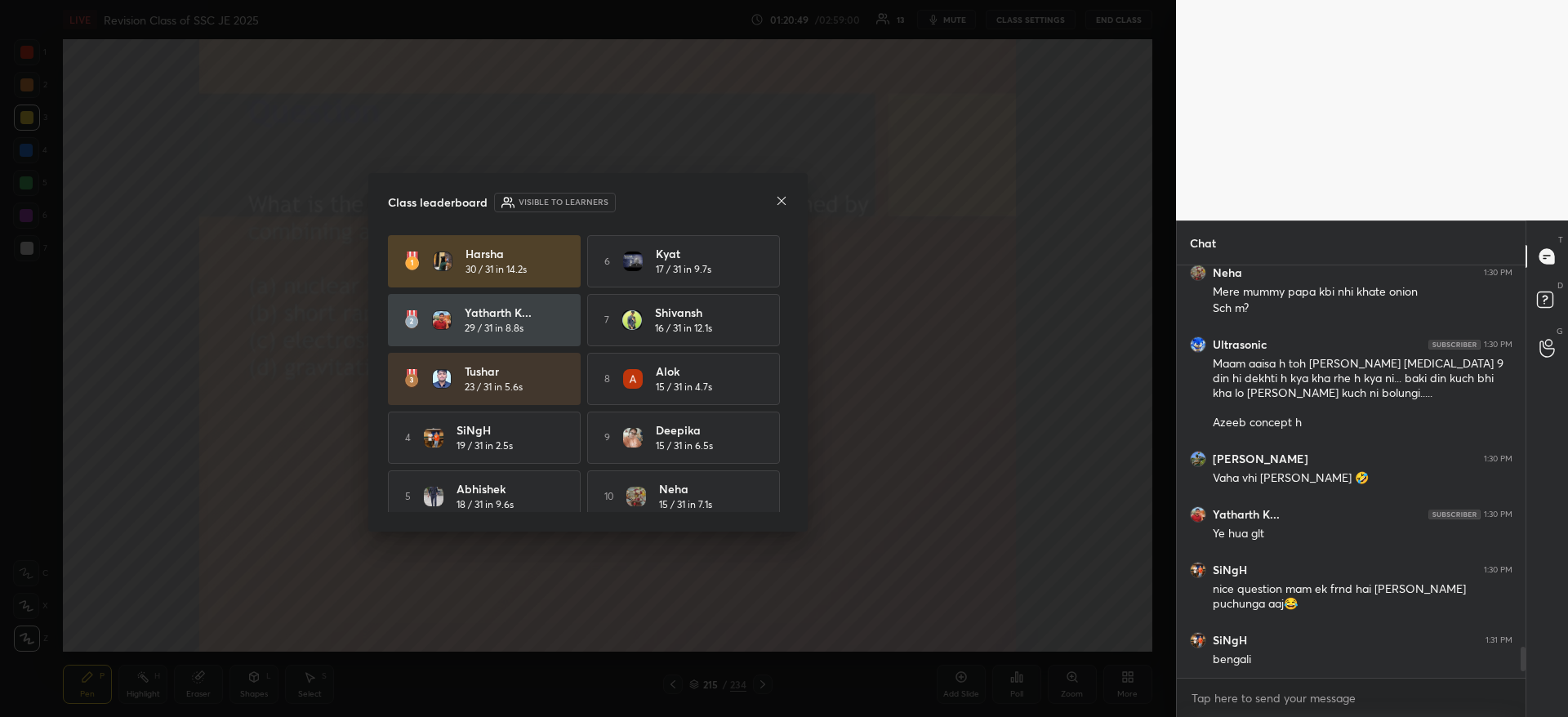
click at [779, 205] on icon at bounding box center [781, 201] width 13 height 13
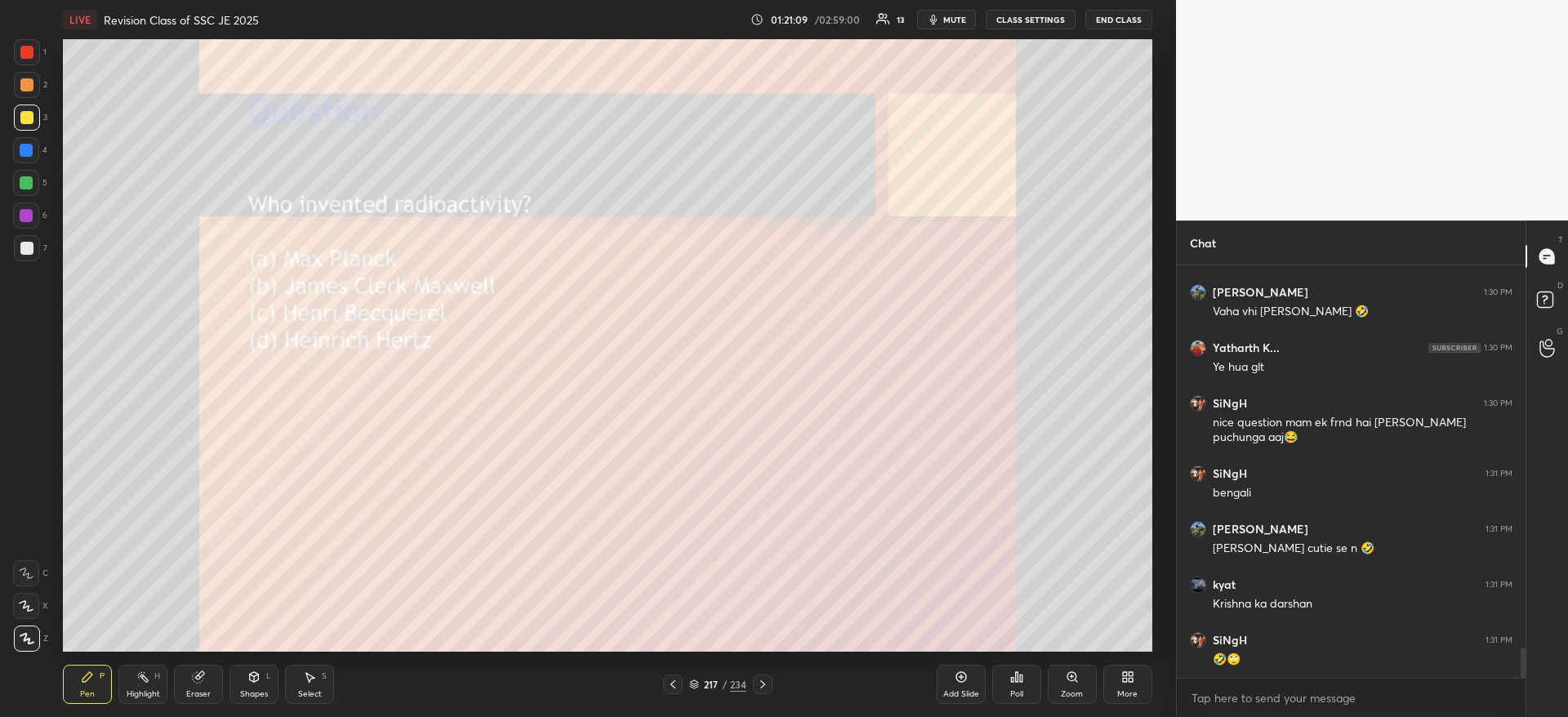
click at [1015, 663] on div "Poll" at bounding box center [1017, 684] width 49 height 91
click at [1016, 667] on div "Poll" at bounding box center [1017, 684] width 49 height 40
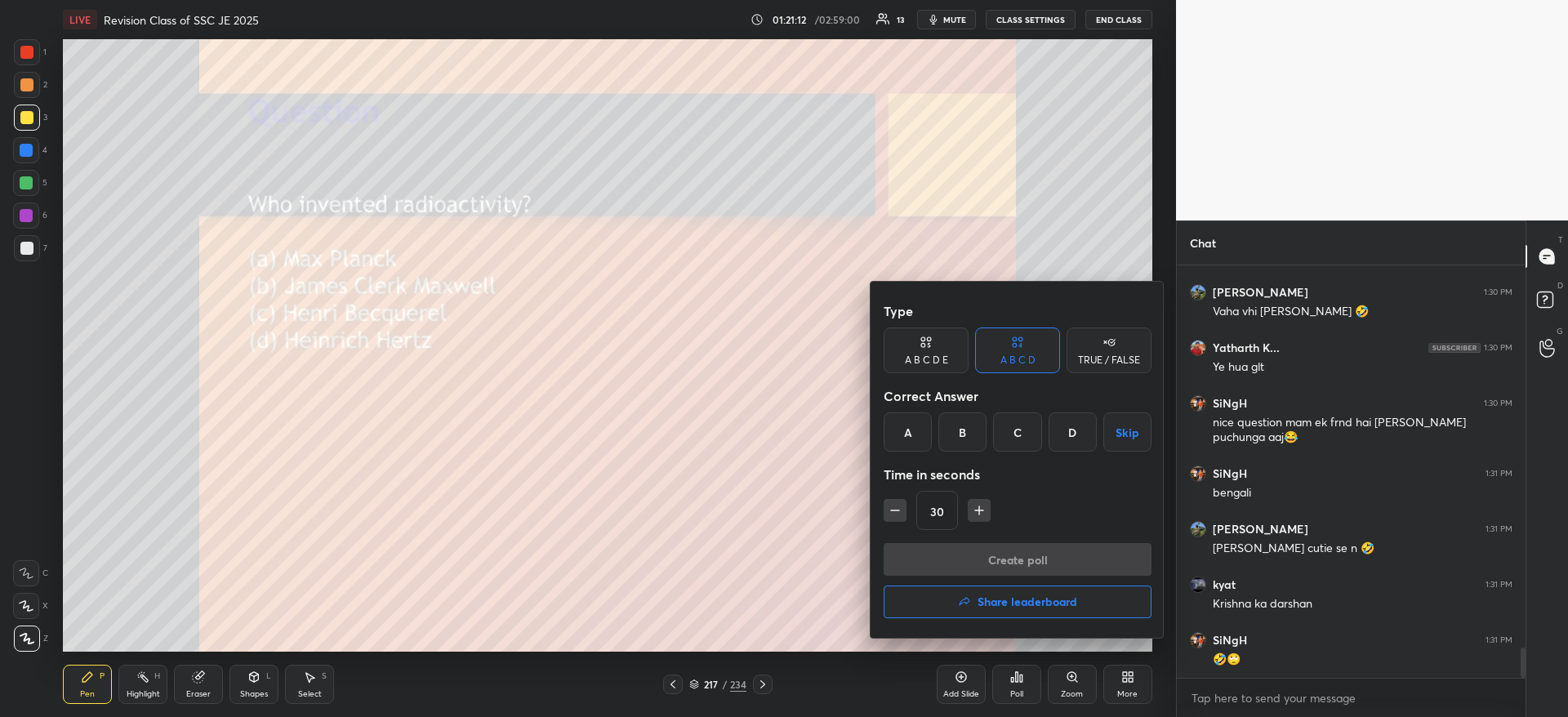
click at [1021, 430] on div "C" at bounding box center [1017, 432] width 49 height 40
click at [998, 557] on button "Create poll" at bounding box center [1017, 560] width 268 height 33
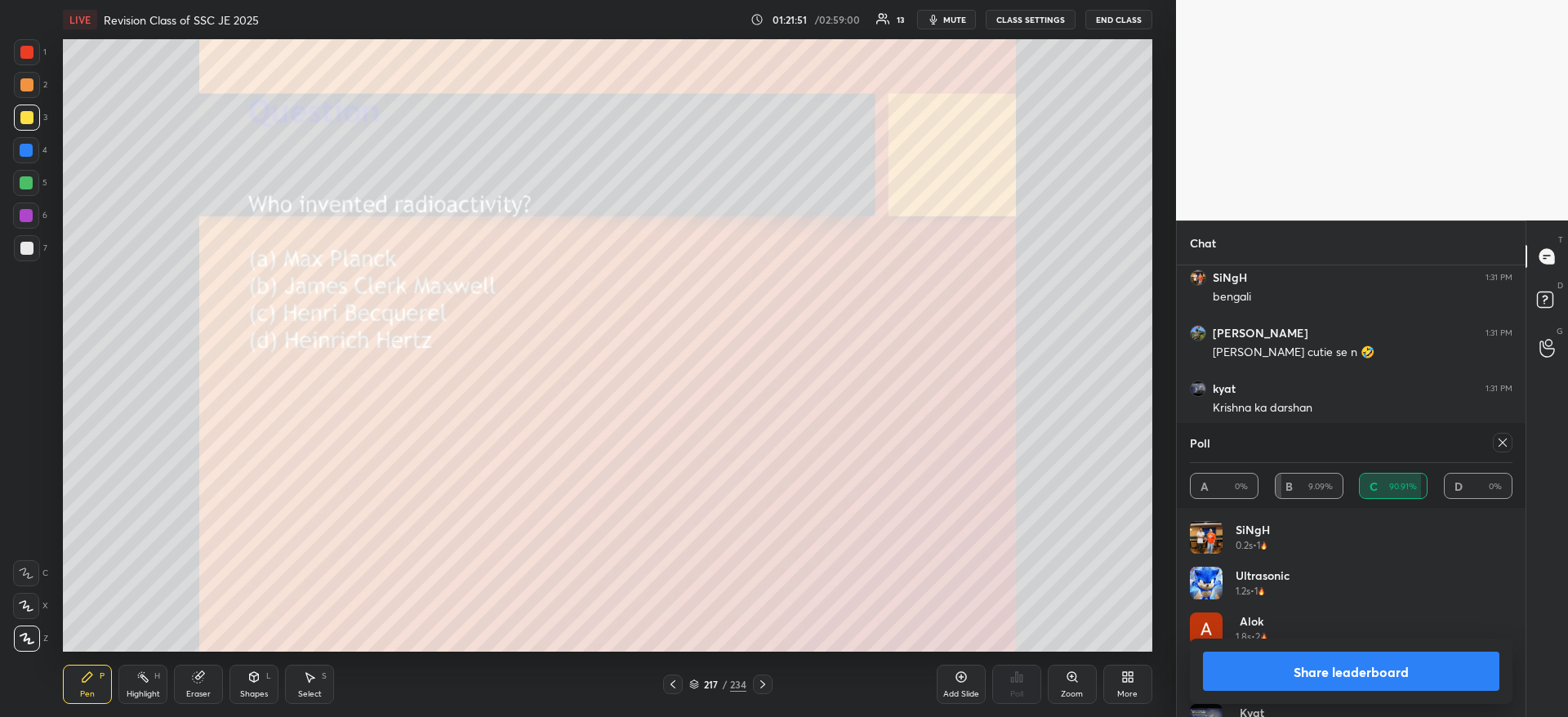
scroll to position [5445, 0]
click at [1284, 674] on button "Share leaderboard" at bounding box center [1351, 672] width 296 height 40
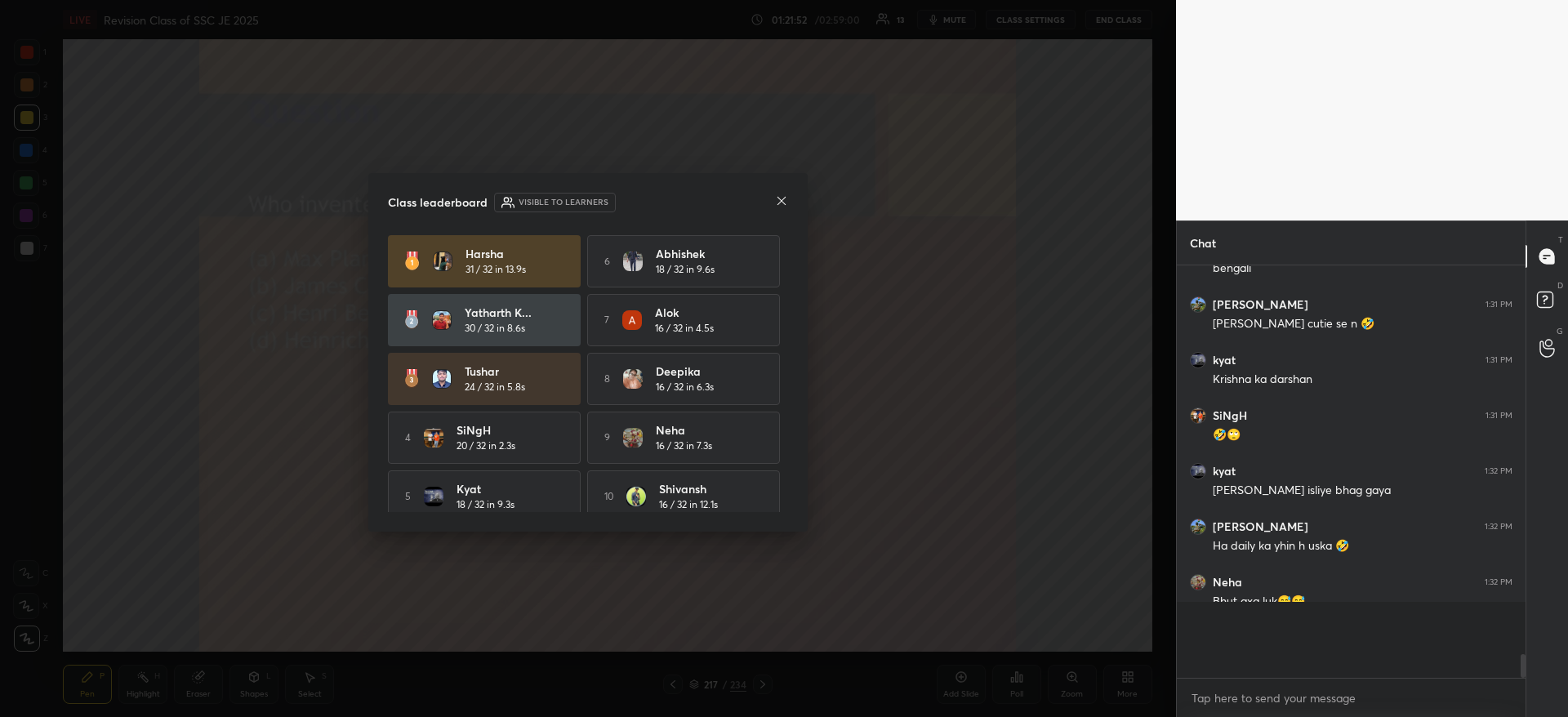
scroll to position [5368, 0]
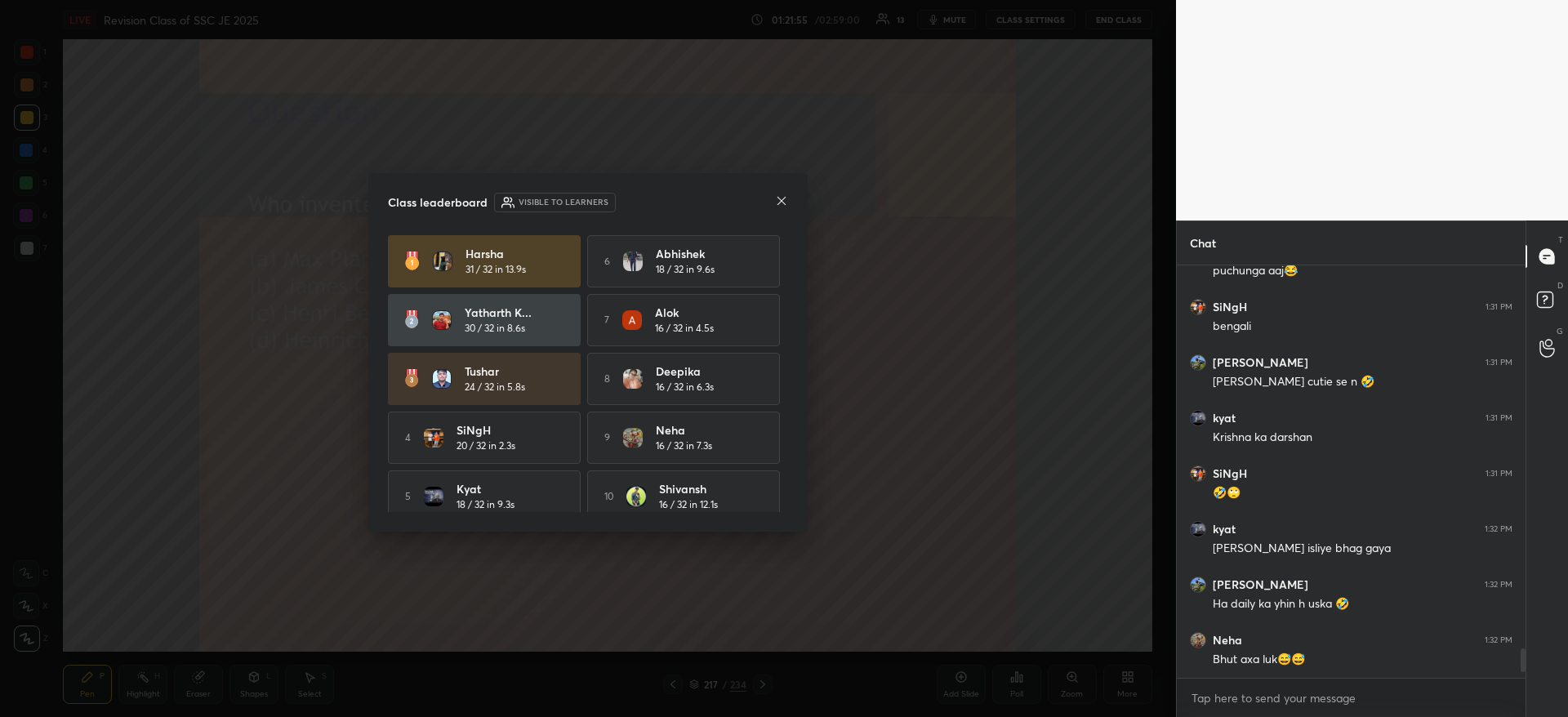
click at [778, 193] on div at bounding box center [781, 202] width 13 height 17
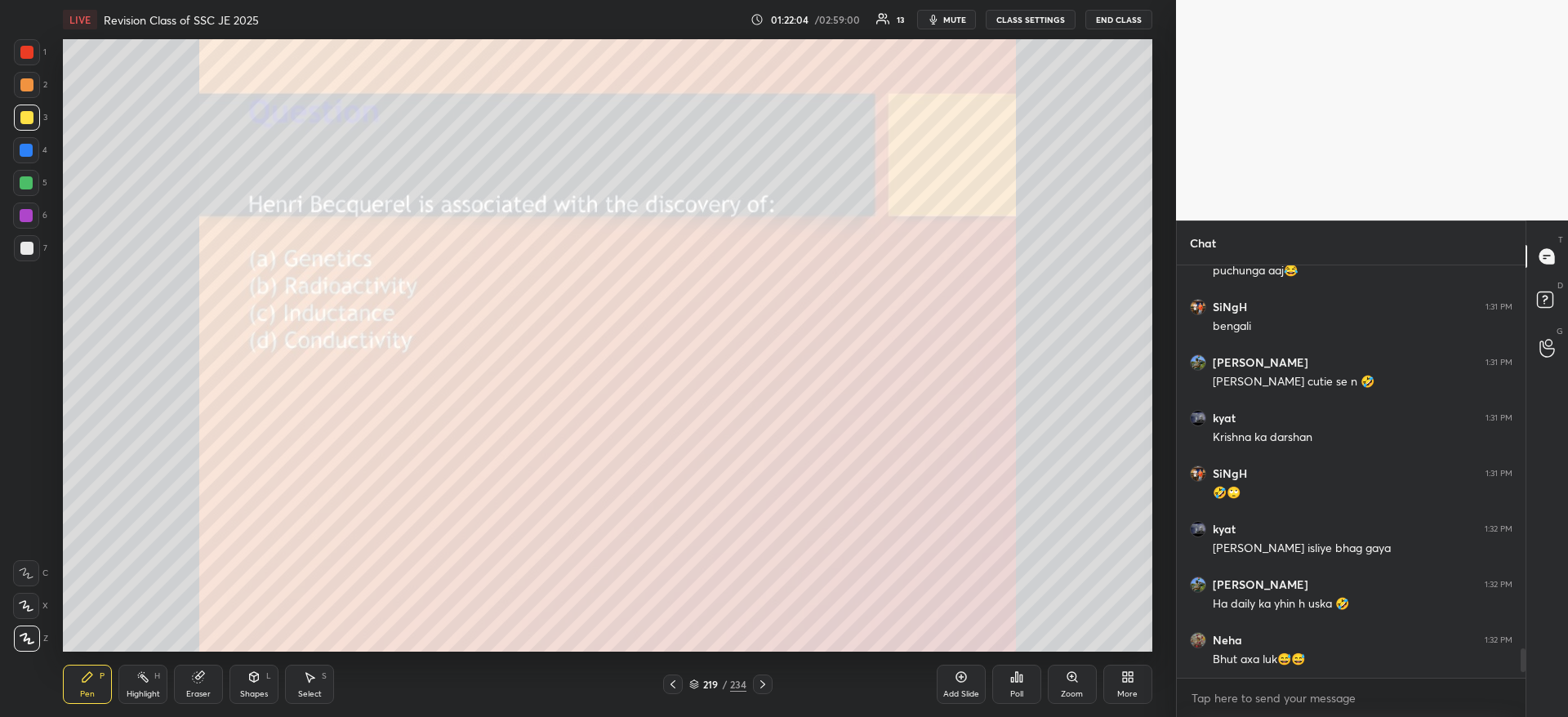
click at [1016, 682] on icon at bounding box center [1016, 677] width 2 height 10
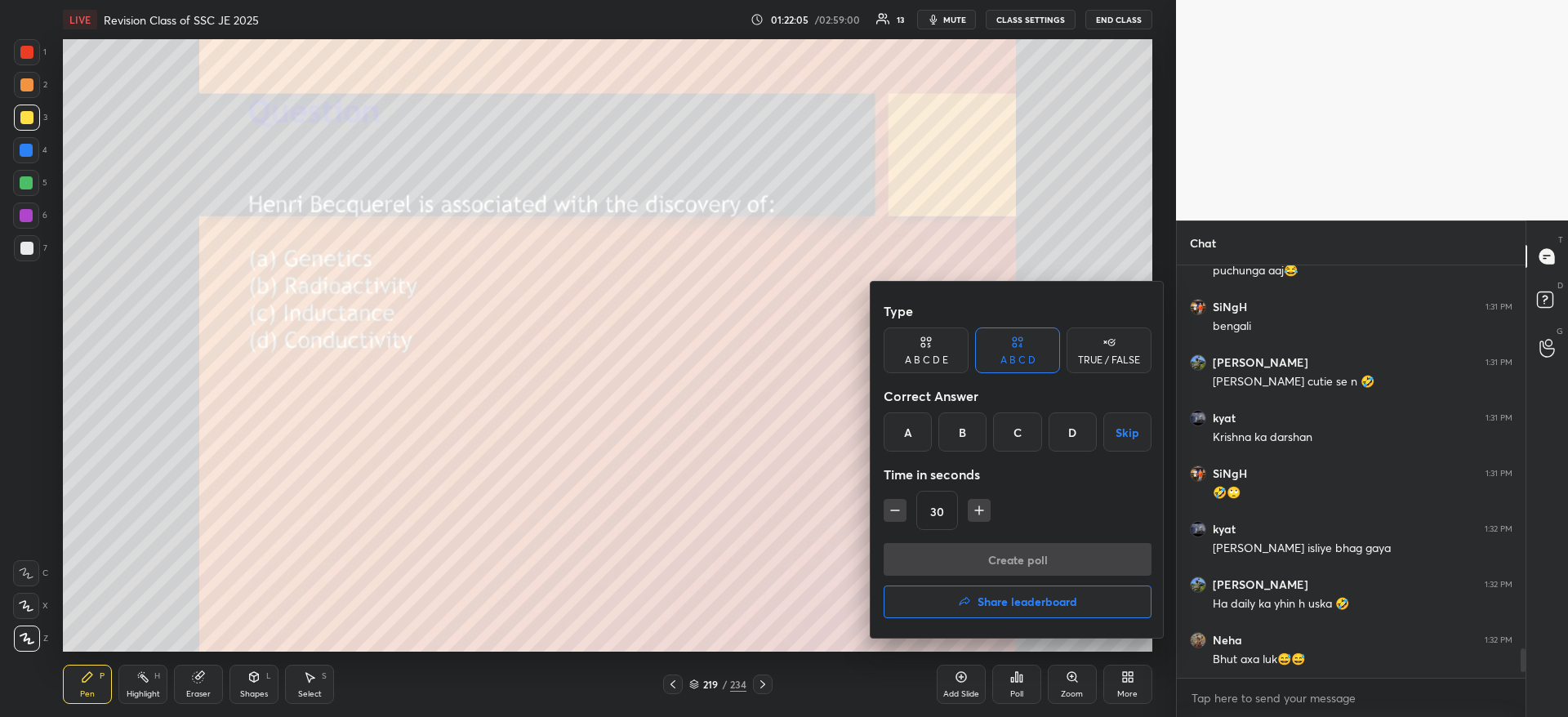
click at [952, 435] on div "B" at bounding box center [962, 432] width 49 height 40
click at [931, 544] on button "Create poll" at bounding box center [1017, 560] width 268 height 33
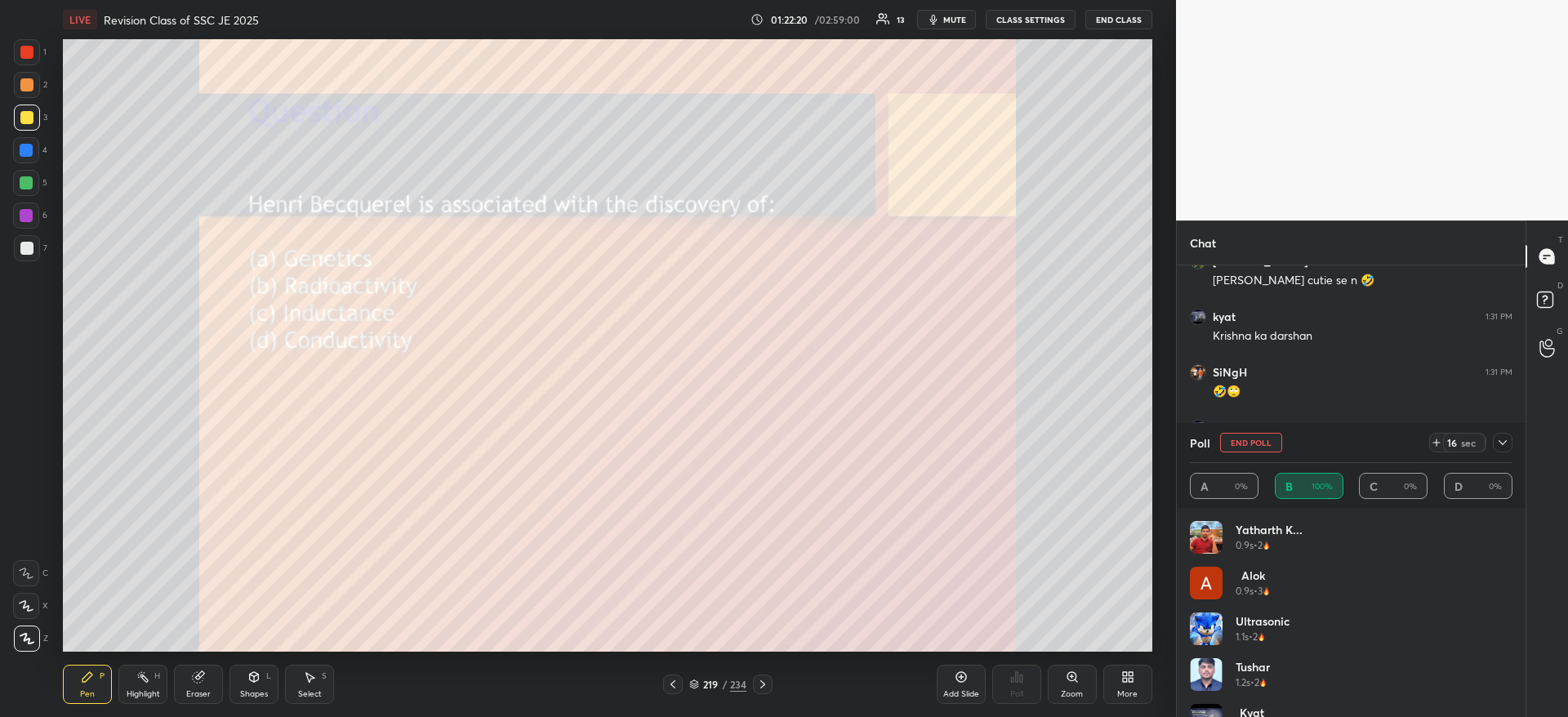
scroll to position [5516, 0]
click at [1501, 440] on icon at bounding box center [1502, 443] width 13 height 13
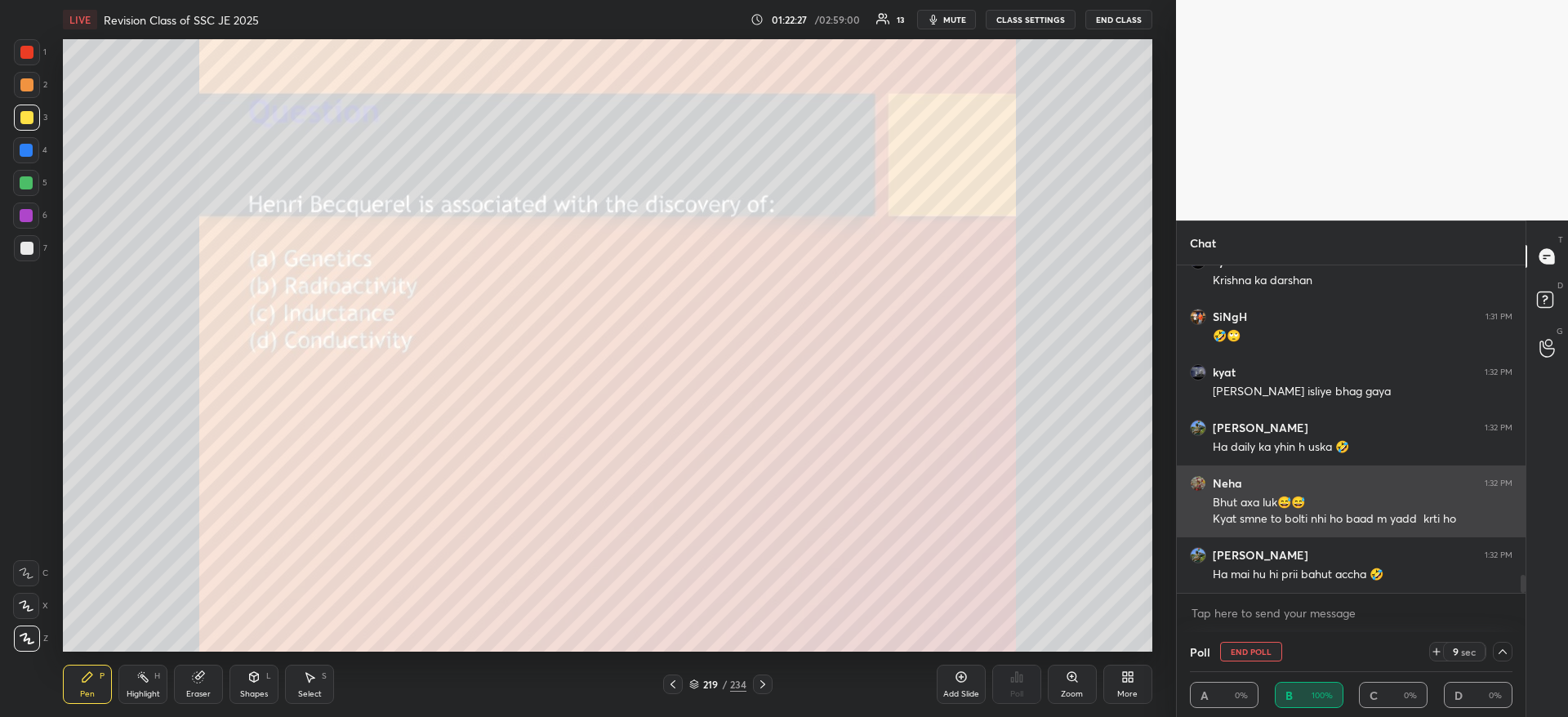
scroll to position [1, 6]
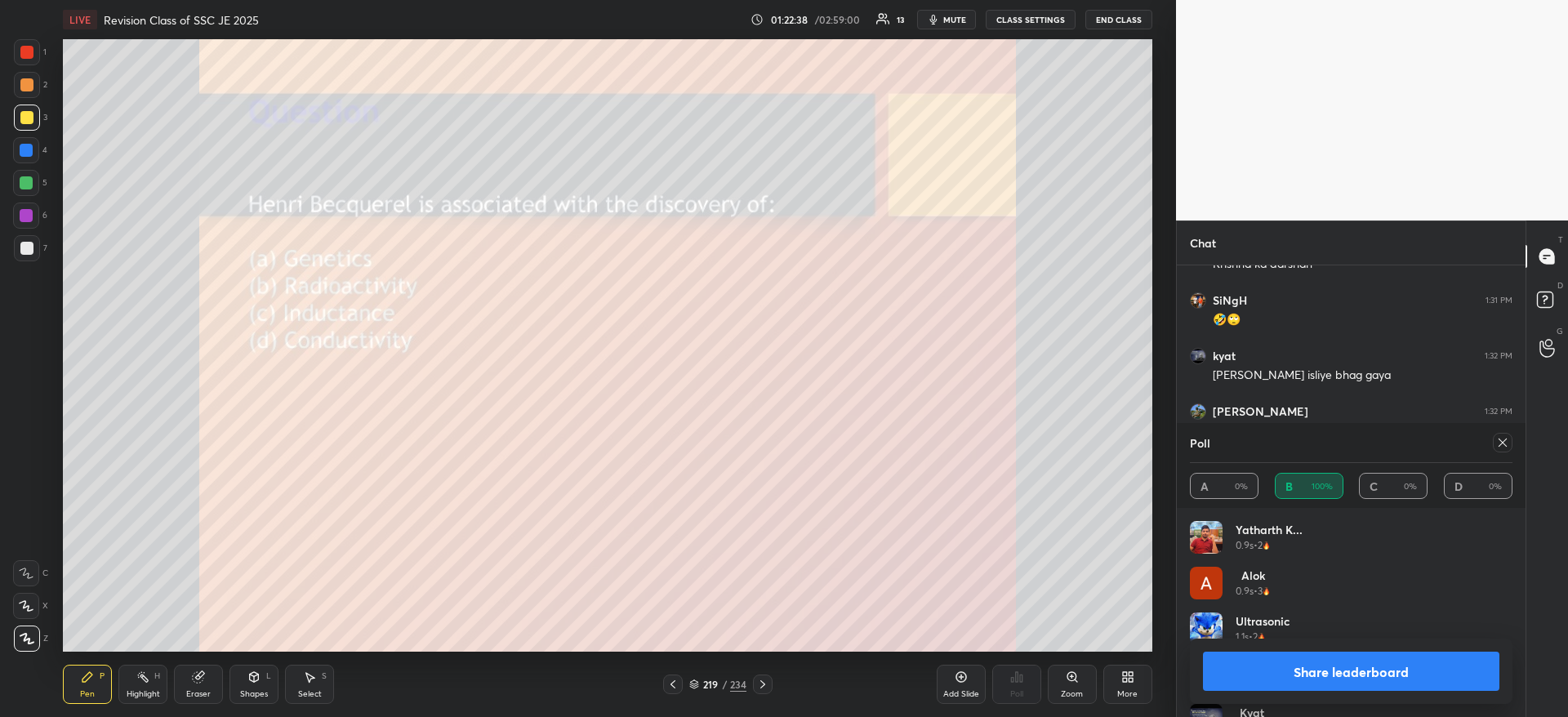
click at [1282, 693] on div "Share leaderboard" at bounding box center [1351, 671] width 323 height 65
click at [1275, 679] on button "Share leaderboard" at bounding box center [1351, 672] width 296 height 40
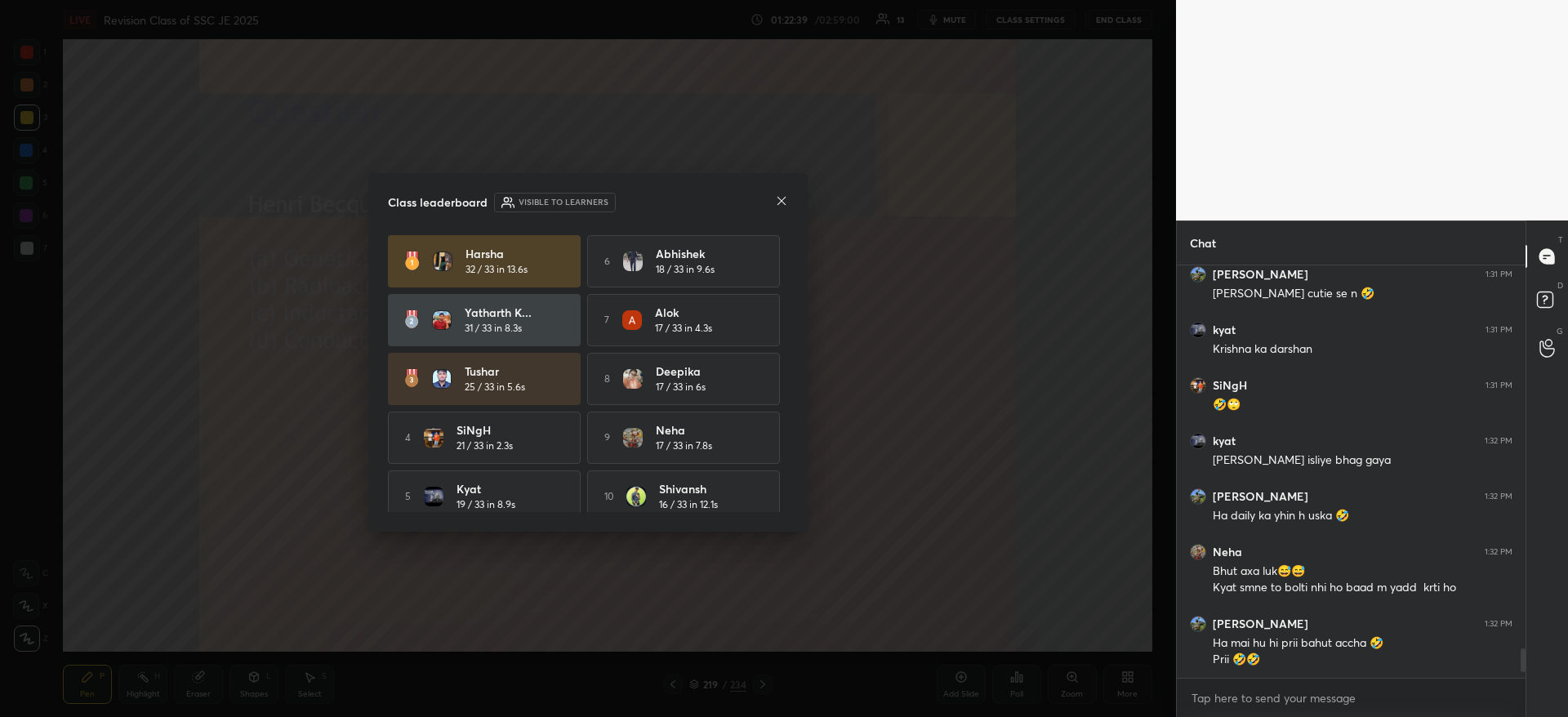
click at [784, 203] on icon at bounding box center [781, 201] width 13 height 13
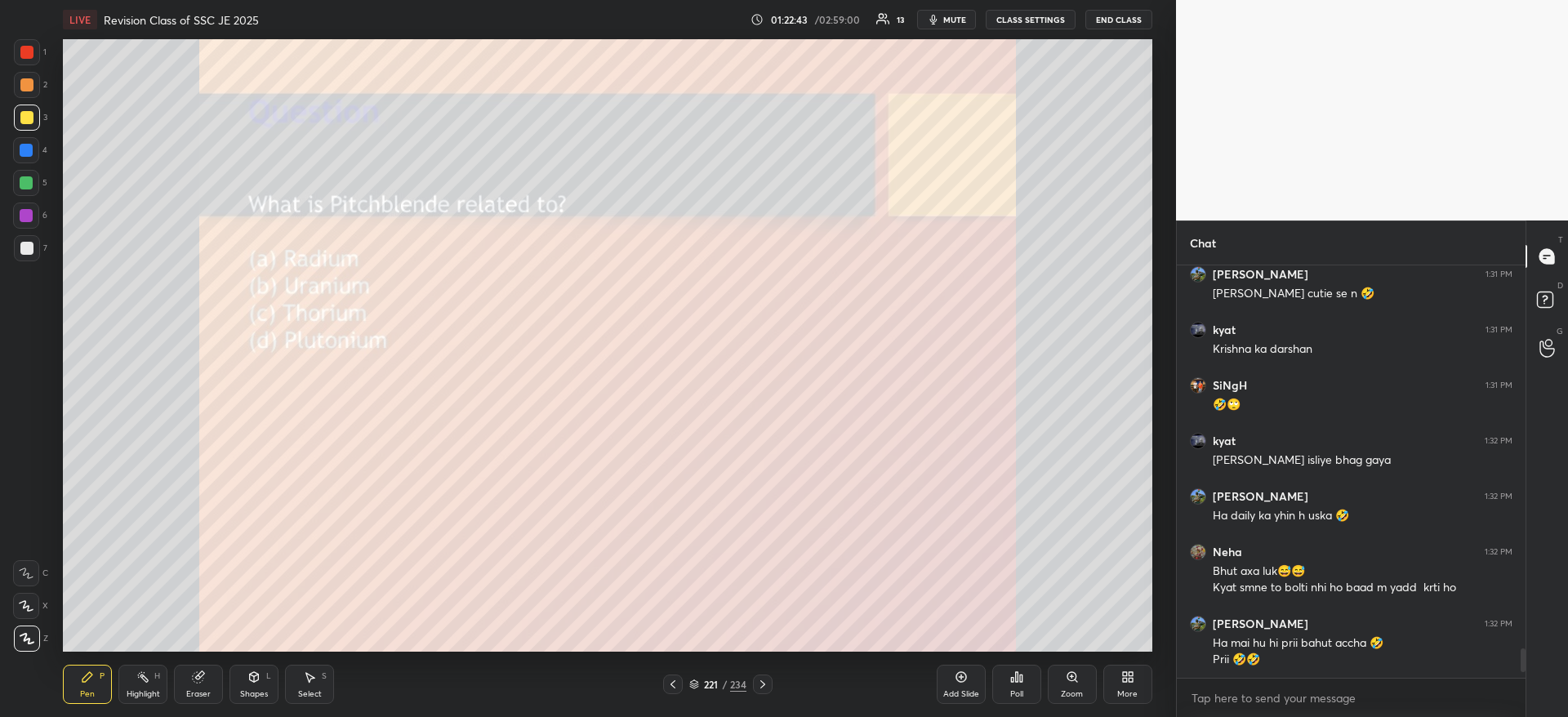
click at [1029, 680] on div "Poll" at bounding box center [1017, 684] width 49 height 40
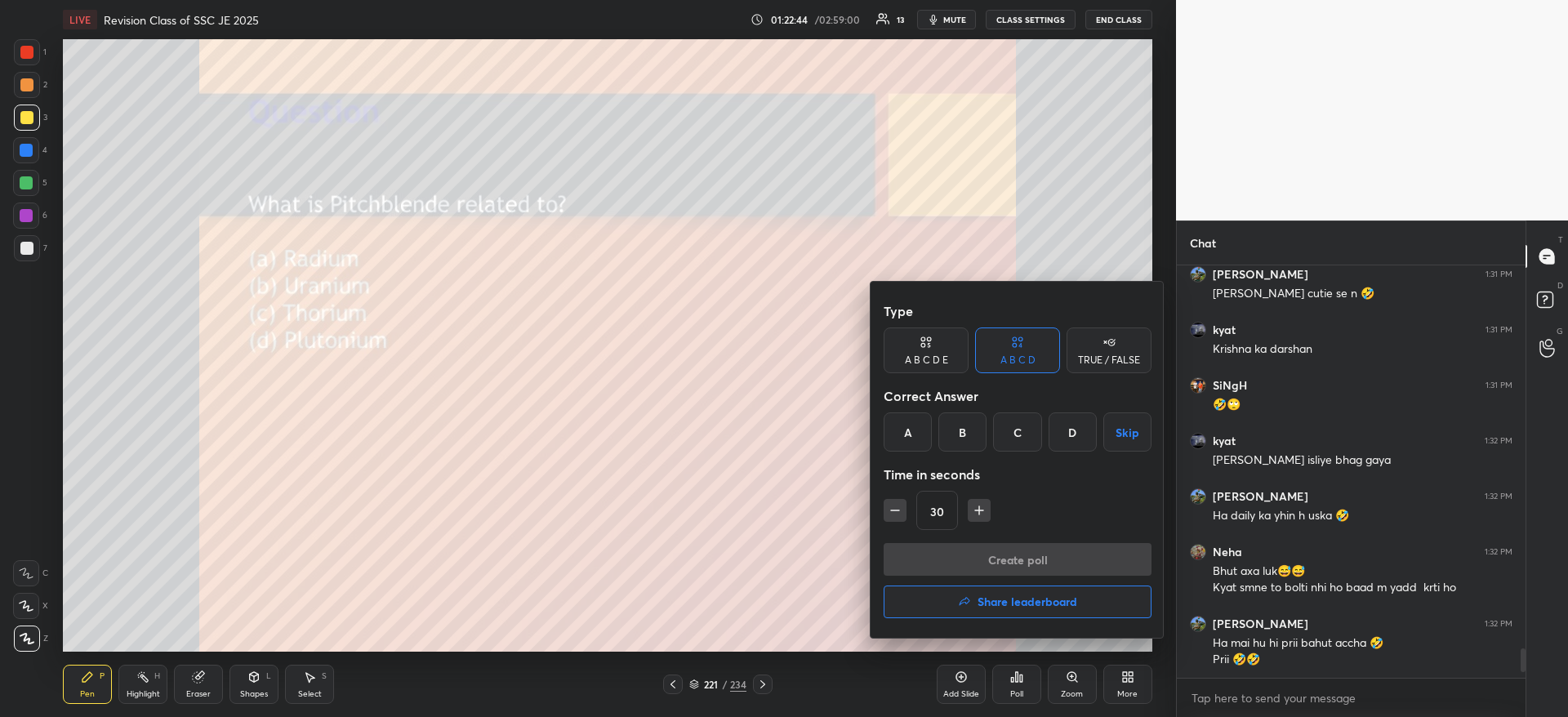
click at [1017, 426] on div "C" at bounding box center [1017, 432] width 49 height 40
click at [999, 555] on button "Create poll" at bounding box center [1017, 560] width 268 height 33
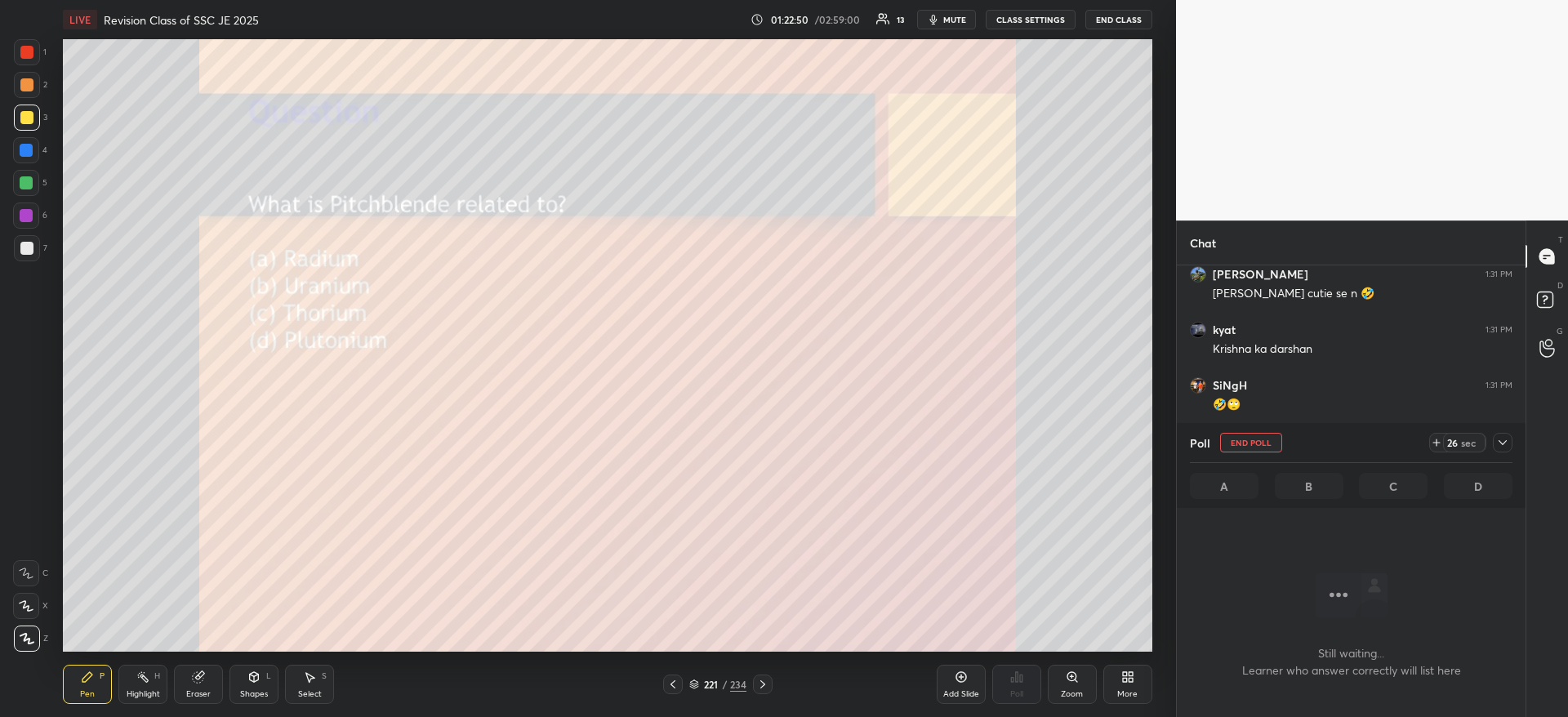
click at [1243, 442] on button "End Poll" at bounding box center [1250, 443] width 62 height 20
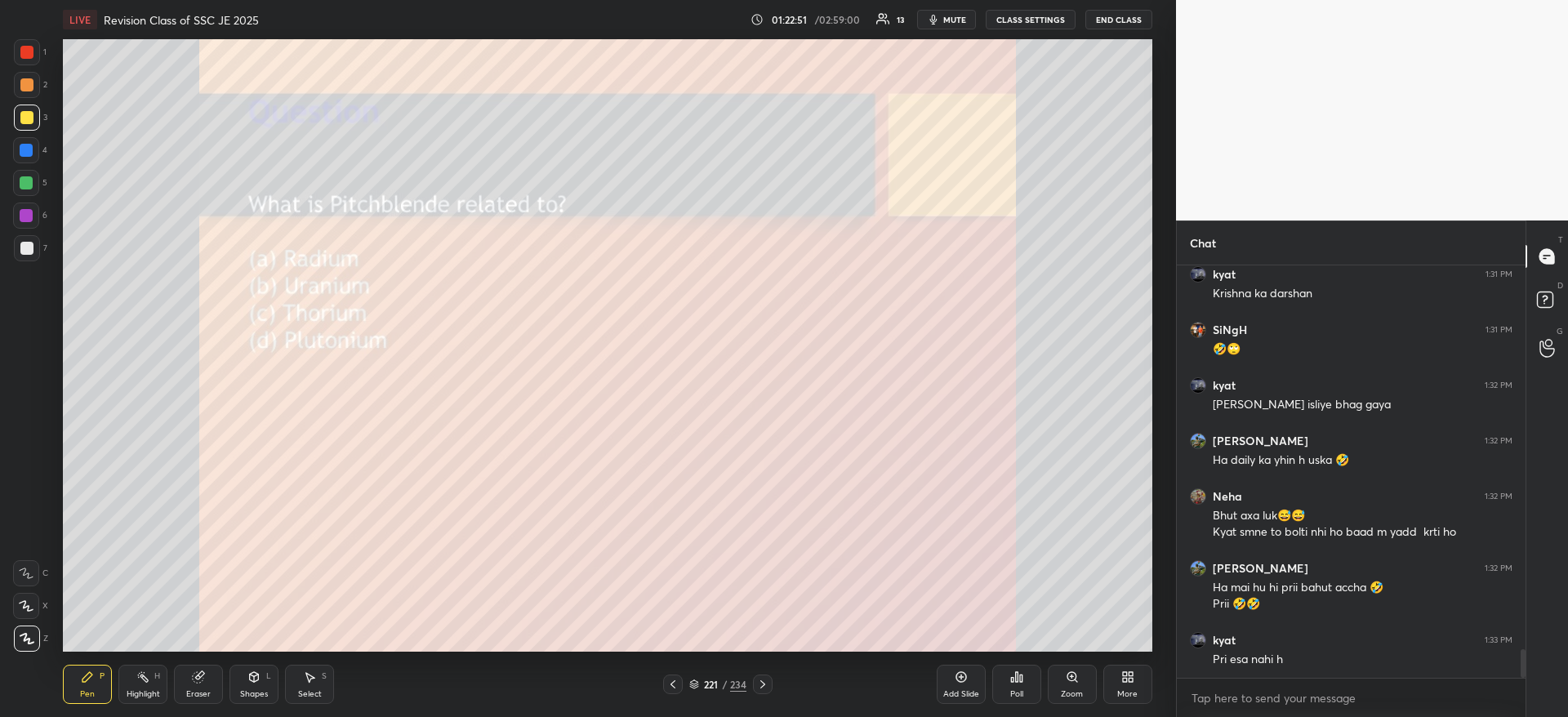
click at [1013, 680] on icon at bounding box center [1012, 679] width 2 height 4
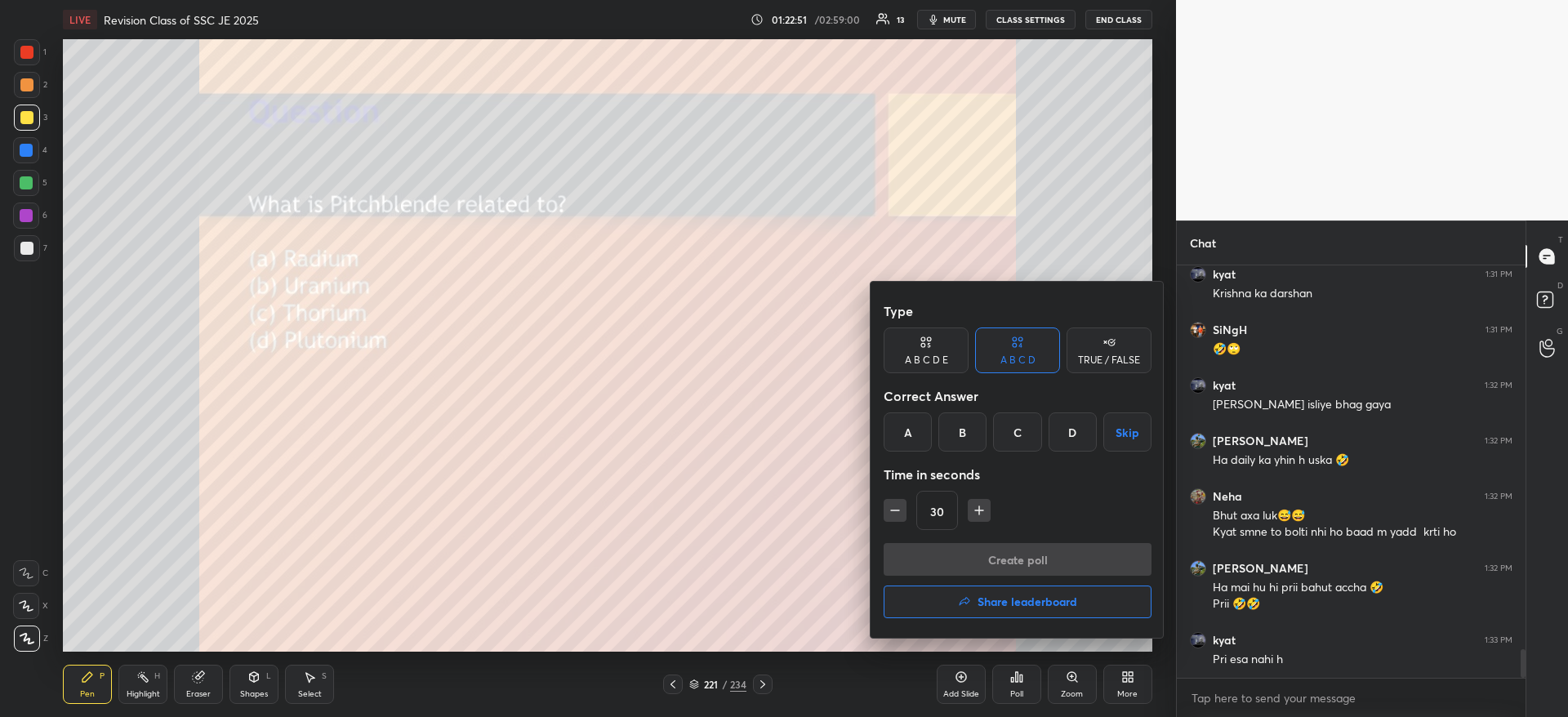
click at [965, 436] on div "B" at bounding box center [962, 432] width 49 height 40
click at [975, 556] on button "Create poll" at bounding box center [1017, 560] width 268 height 33
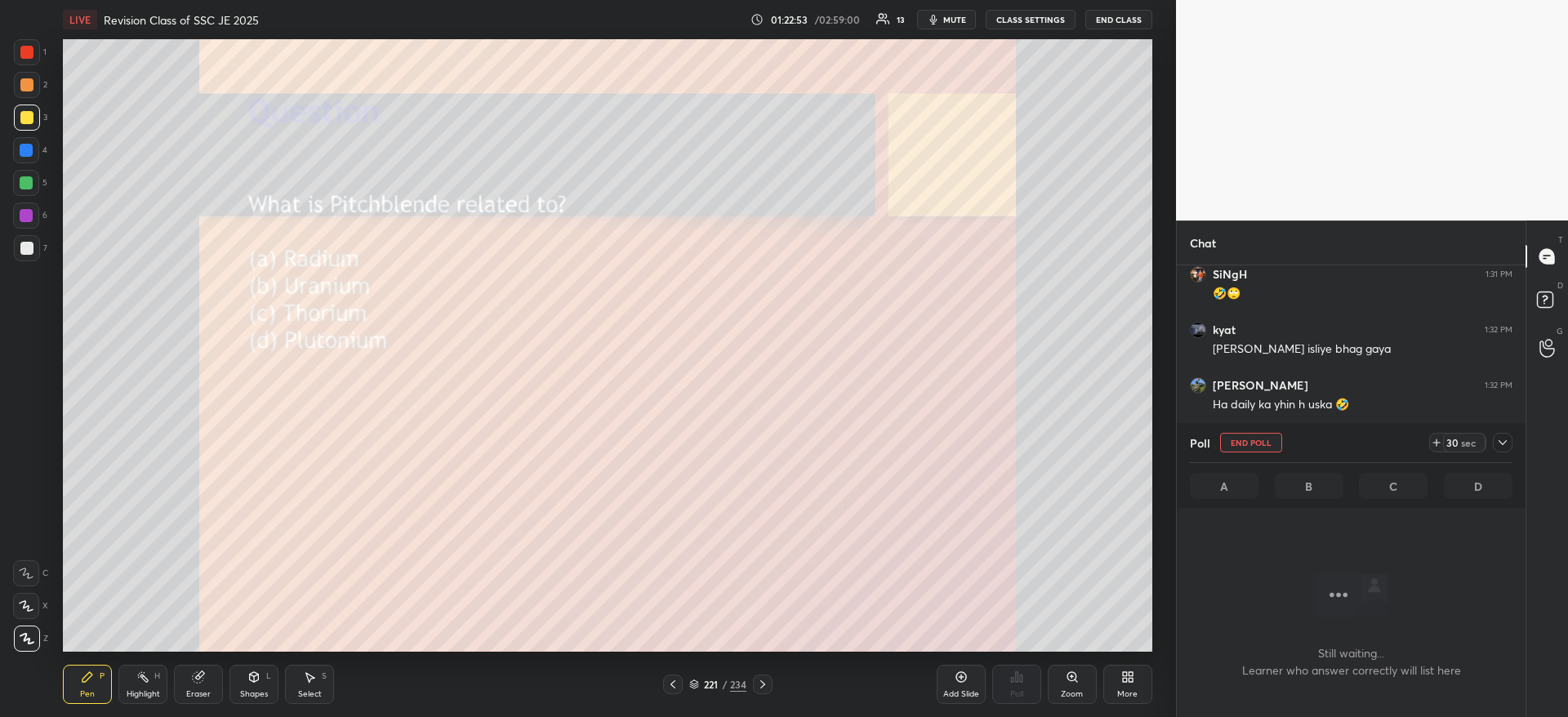
click at [1498, 446] on icon at bounding box center [1502, 443] width 13 height 13
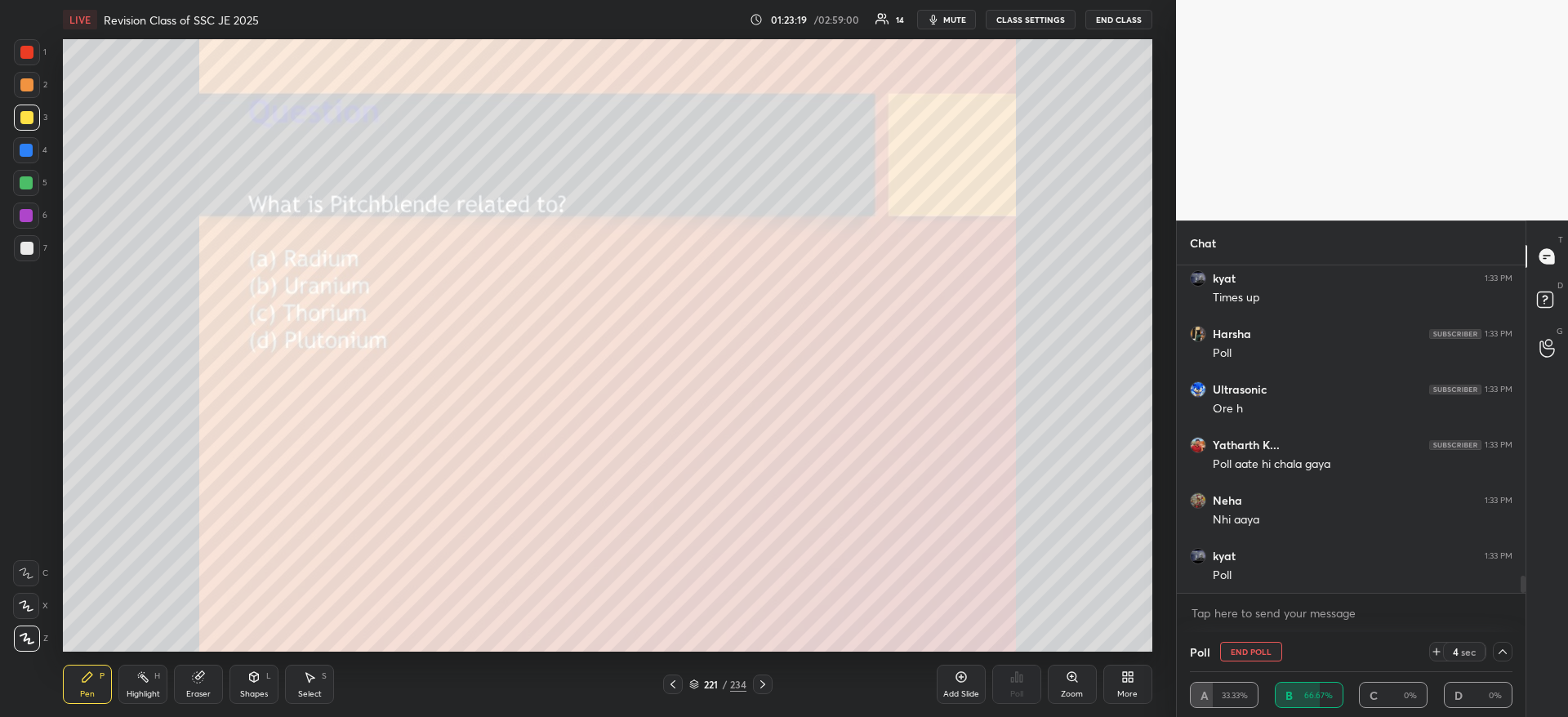
click at [1441, 649] on icon at bounding box center [1436, 652] width 13 height 13
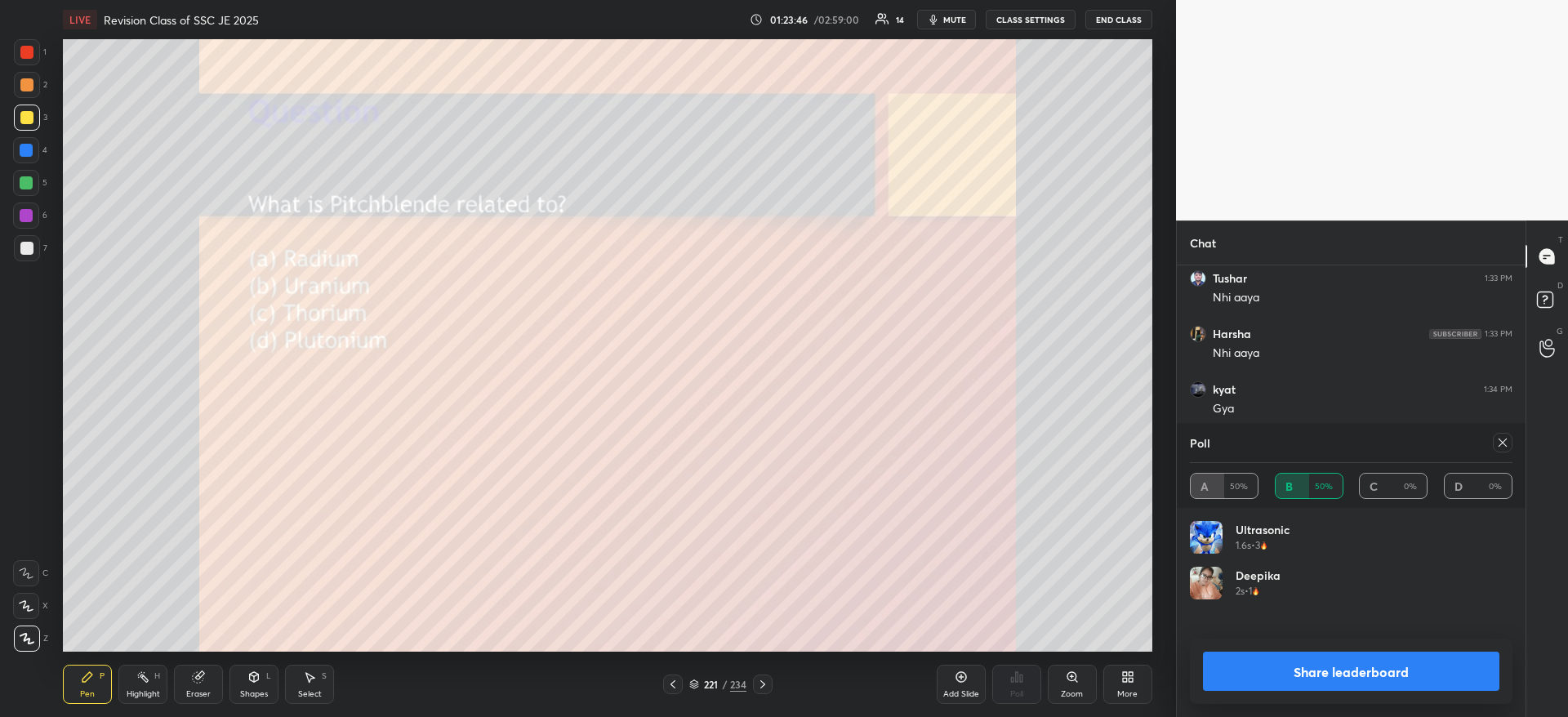
click at [1398, 667] on button "Share leaderboard" at bounding box center [1351, 672] width 296 height 40
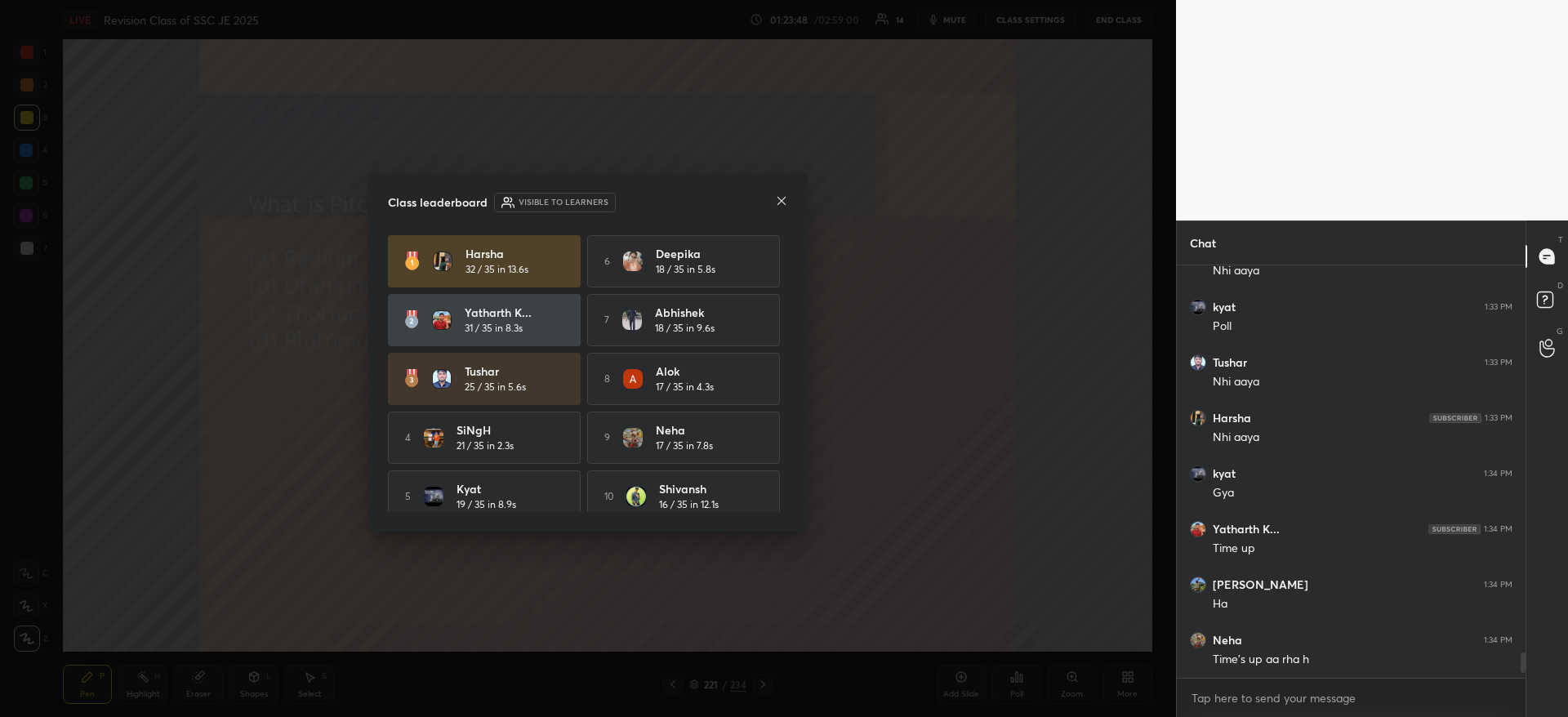
click at [784, 206] on icon at bounding box center [781, 201] width 13 height 13
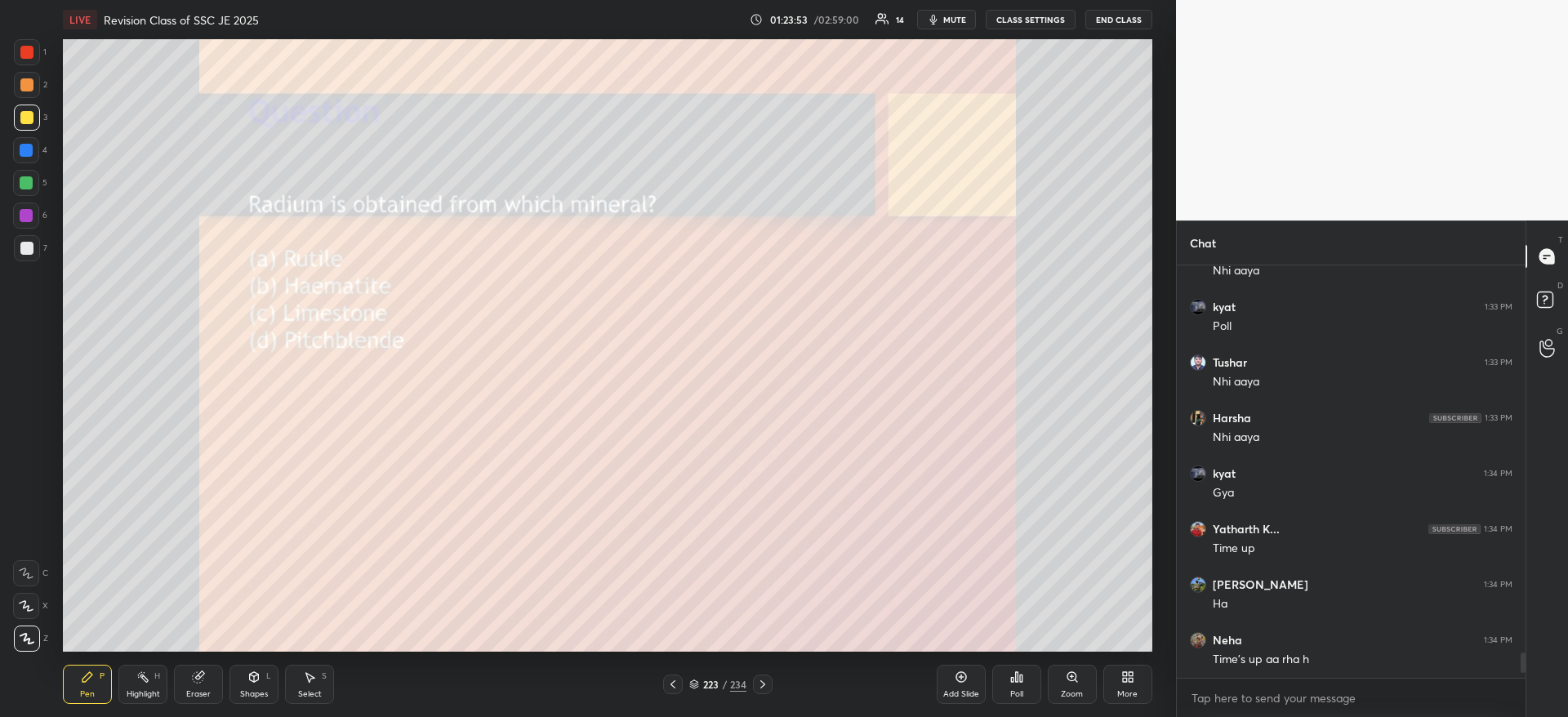
click at [1017, 682] on icon at bounding box center [1017, 677] width 13 height 13
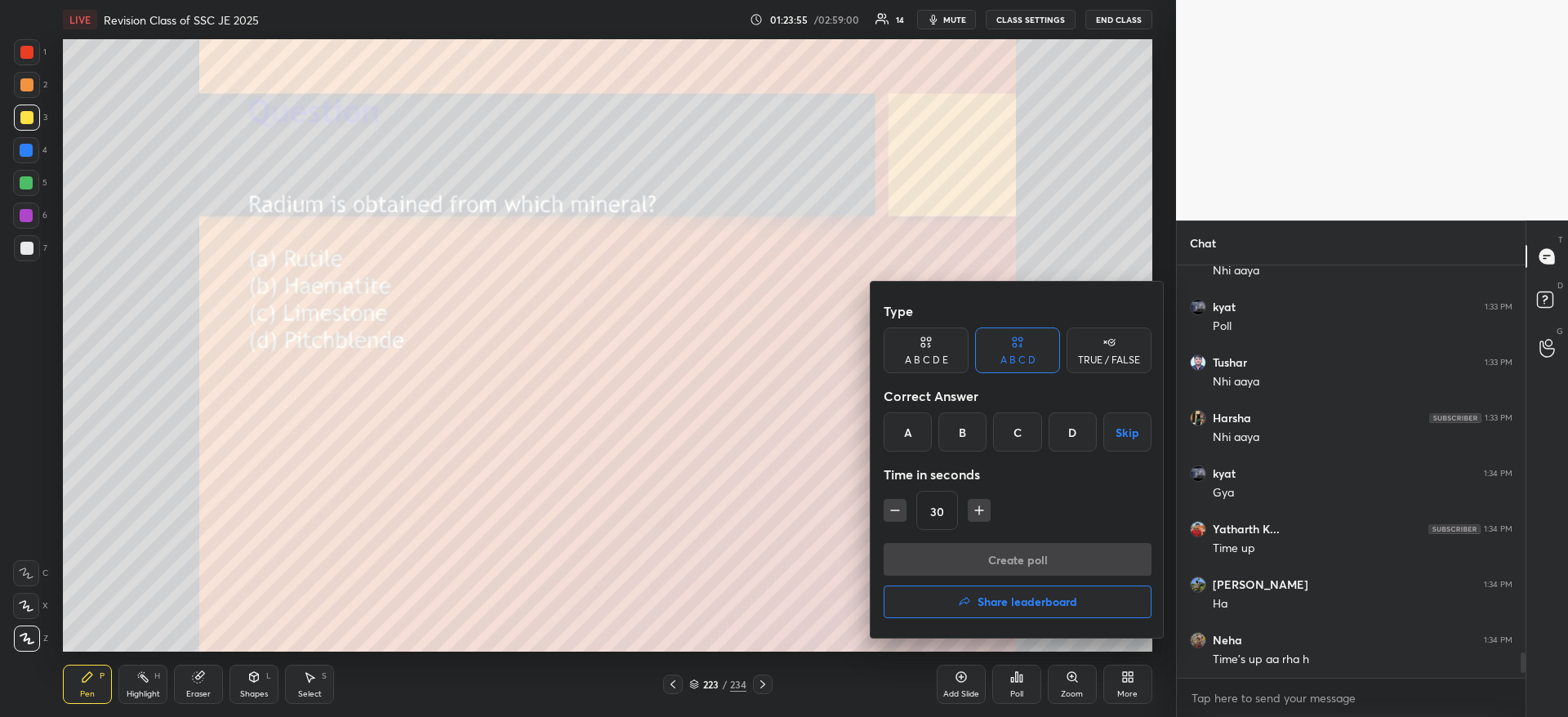
click at [1064, 434] on div "D" at bounding box center [1072, 432] width 49 height 40
click at [1006, 559] on button "Create poll" at bounding box center [1017, 560] width 268 height 33
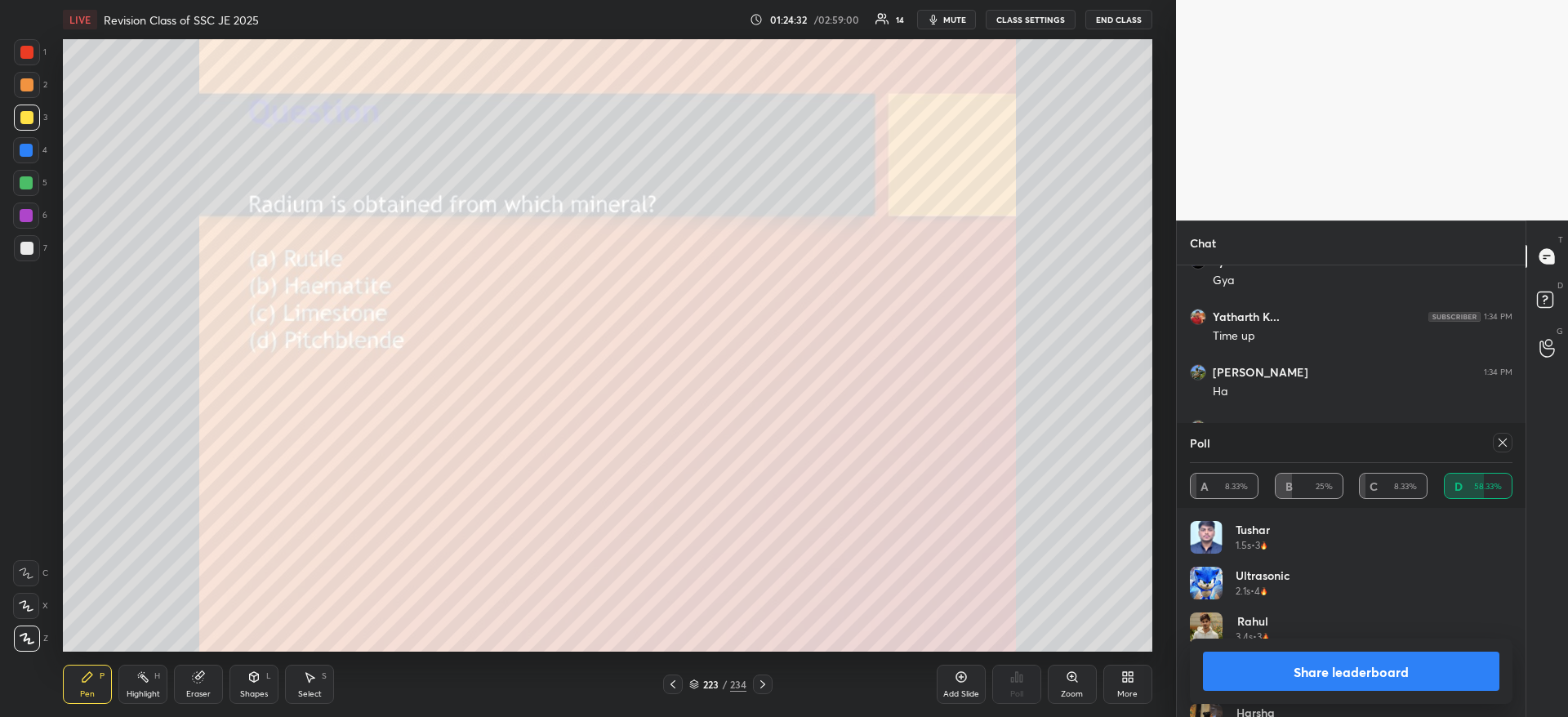
scroll to position [6548, 0]
click at [1396, 685] on button "Share leaderboard" at bounding box center [1351, 672] width 296 height 40
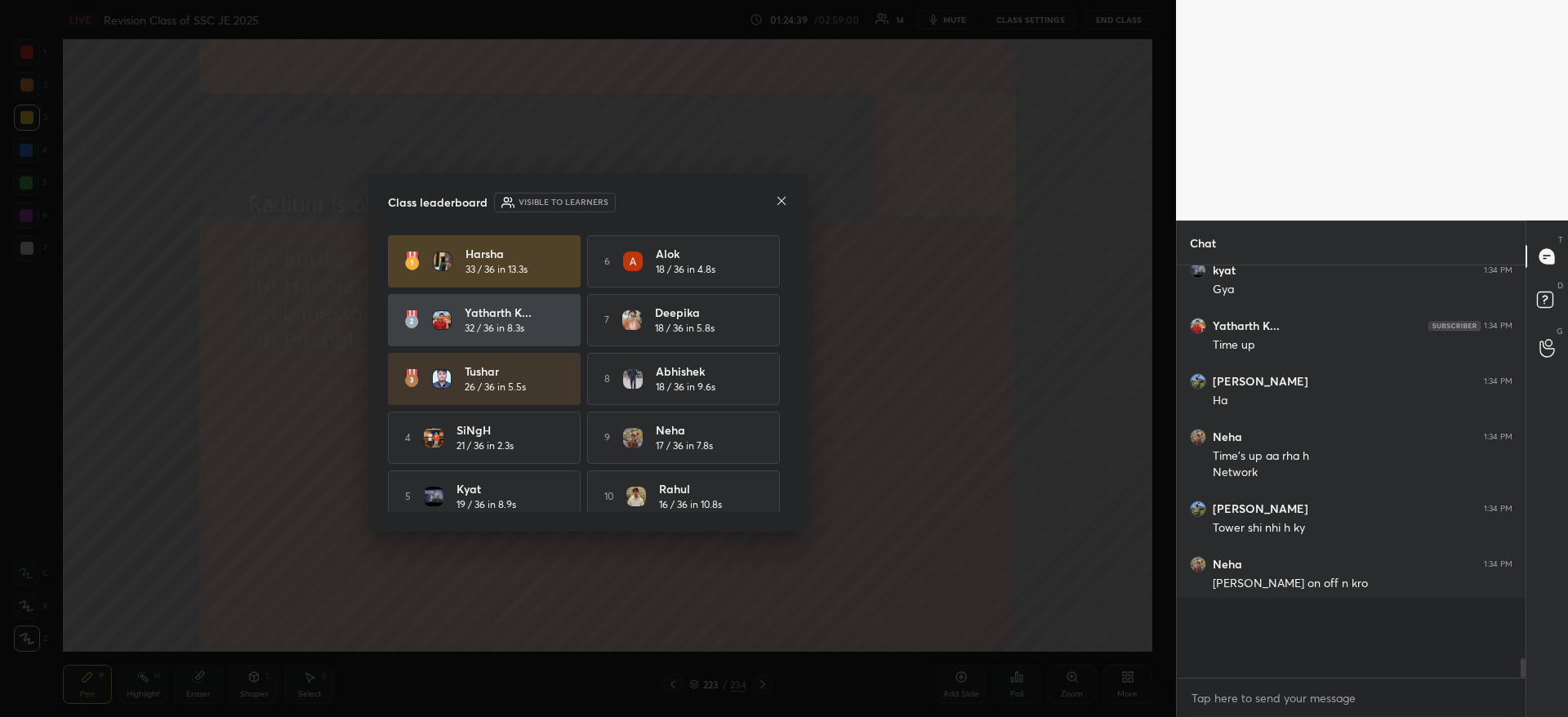
scroll to position [6, 6]
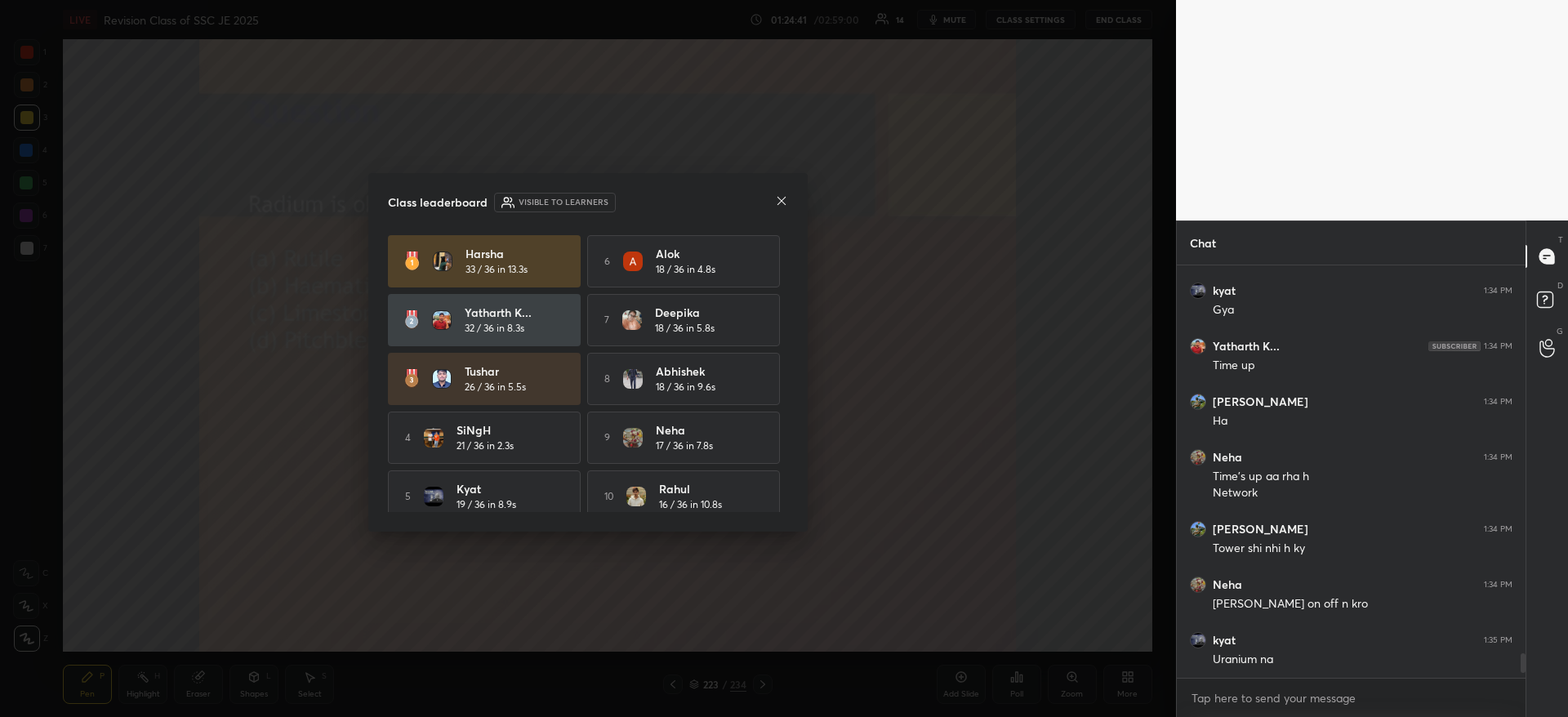
click at [775, 204] on icon at bounding box center [781, 201] width 13 height 13
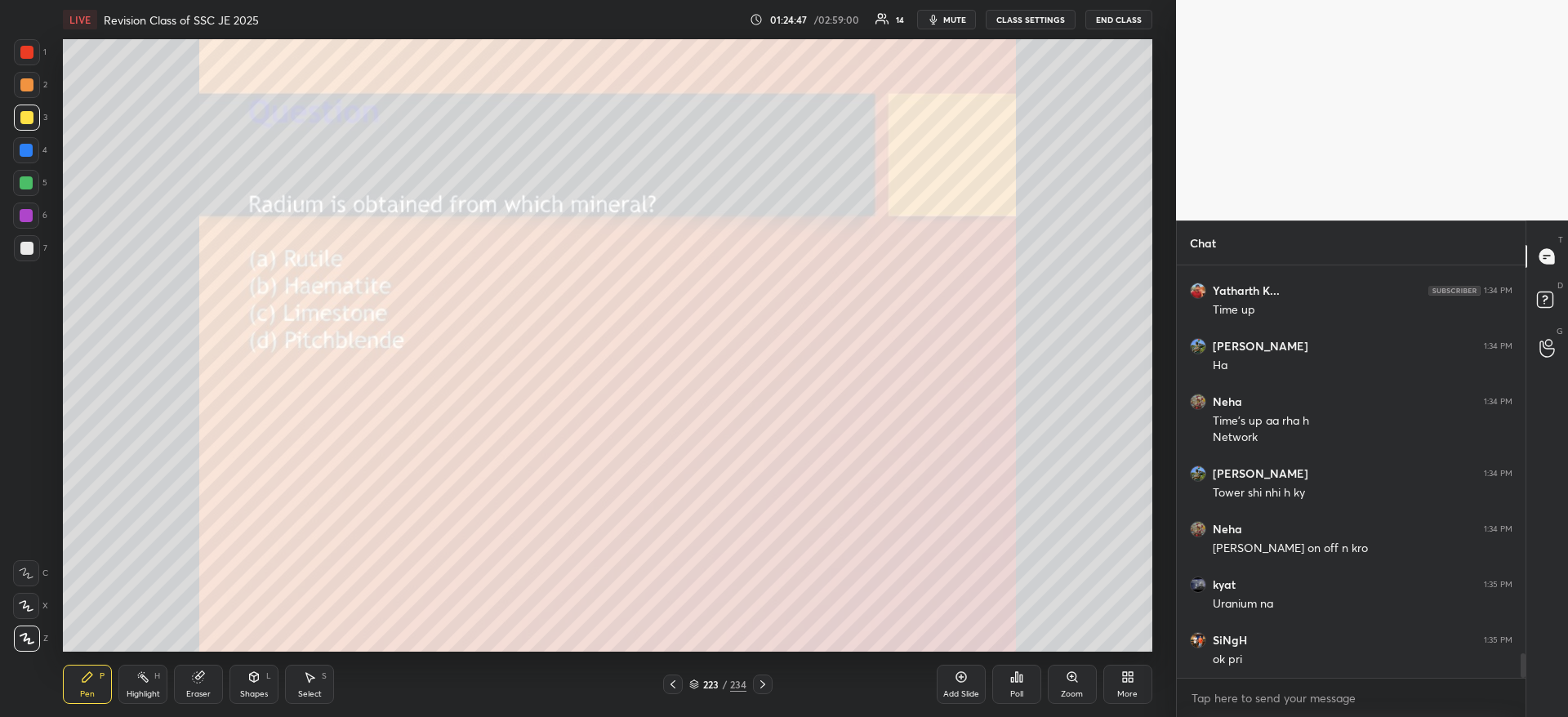
scroll to position [6578, 0]
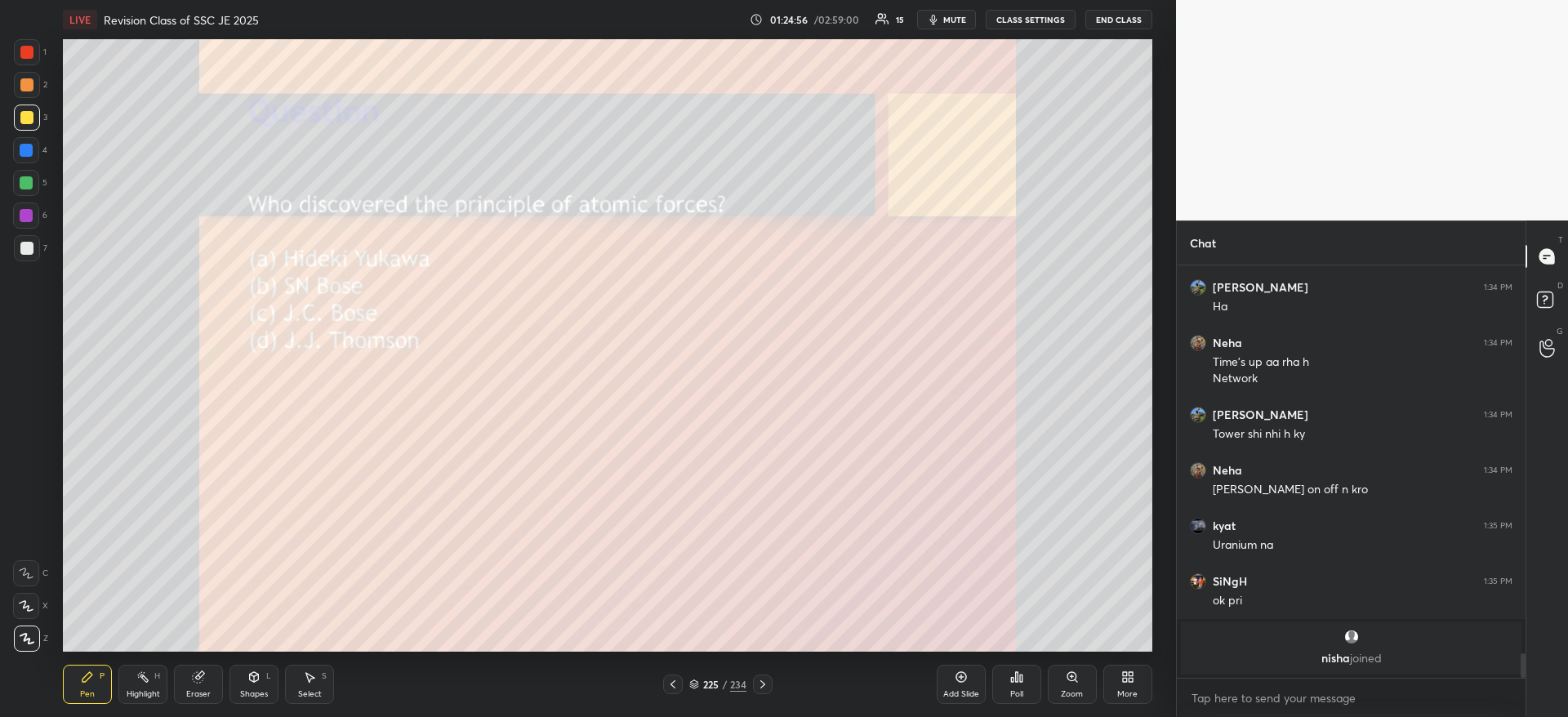
click at [1020, 677] on icon at bounding box center [1021, 677] width 2 height 7
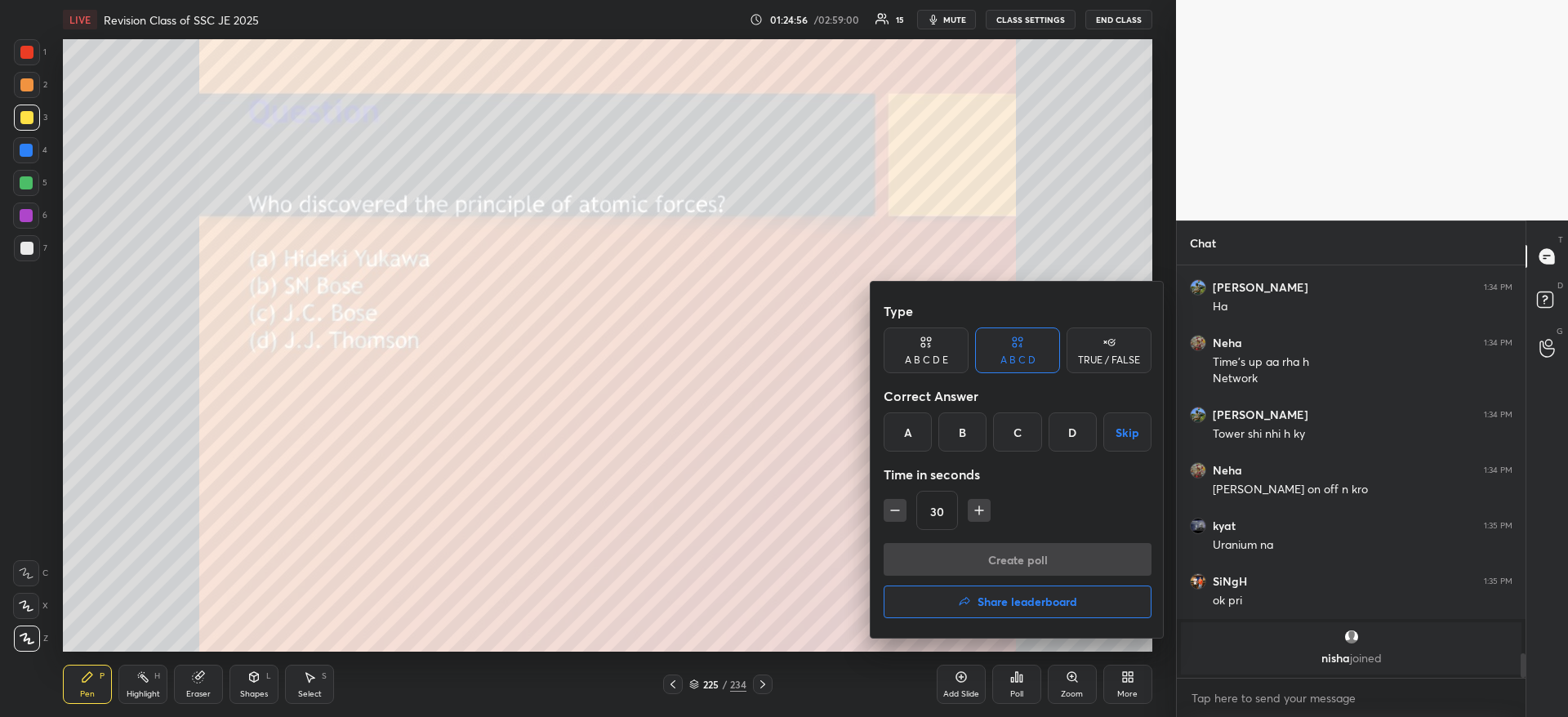
click at [899, 438] on div "A" at bounding box center [907, 432] width 49 height 40
click at [929, 542] on div "Type A B C D E A B C D TRUE / FALSE Correct Answer A B C D Skip Time in seconds…" at bounding box center [1017, 419] width 268 height 249
click at [1071, 566] on button "Create poll" at bounding box center [1017, 560] width 268 height 33
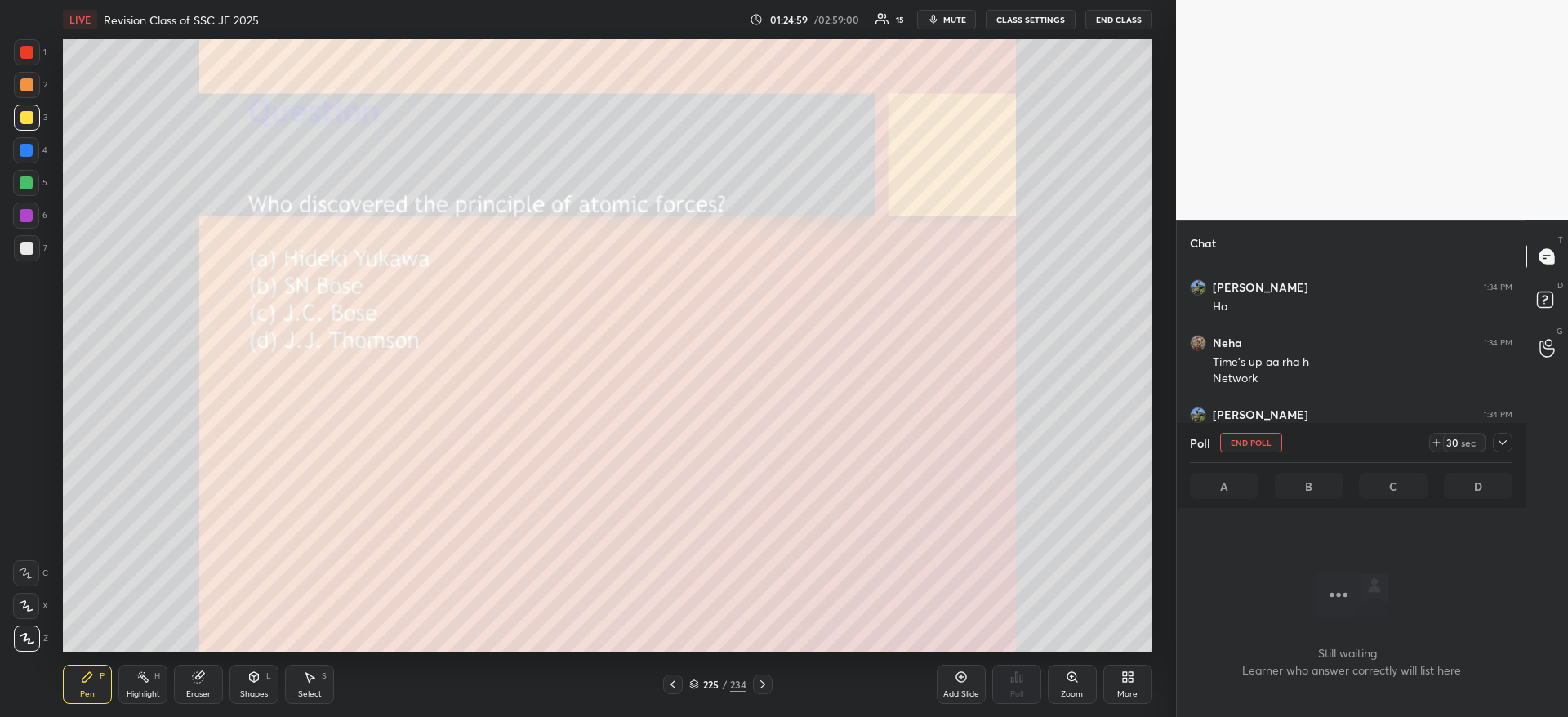
scroll to position [361, 344]
click at [1497, 437] on icon at bounding box center [1502, 443] width 13 height 13
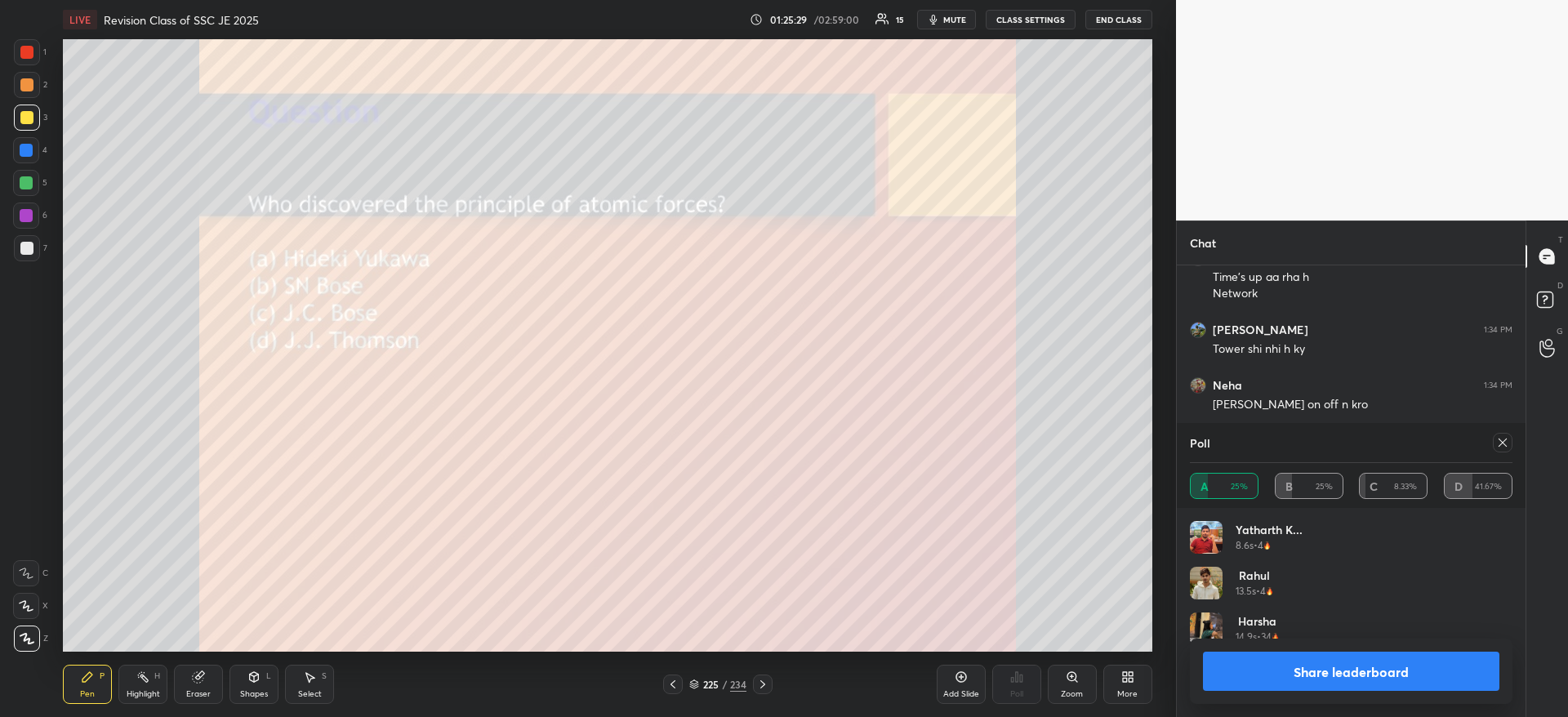
scroll to position [6, 6]
click at [1376, 656] on button "Share leaderboard" at bounding box center [1351, 672] width 296 height 40
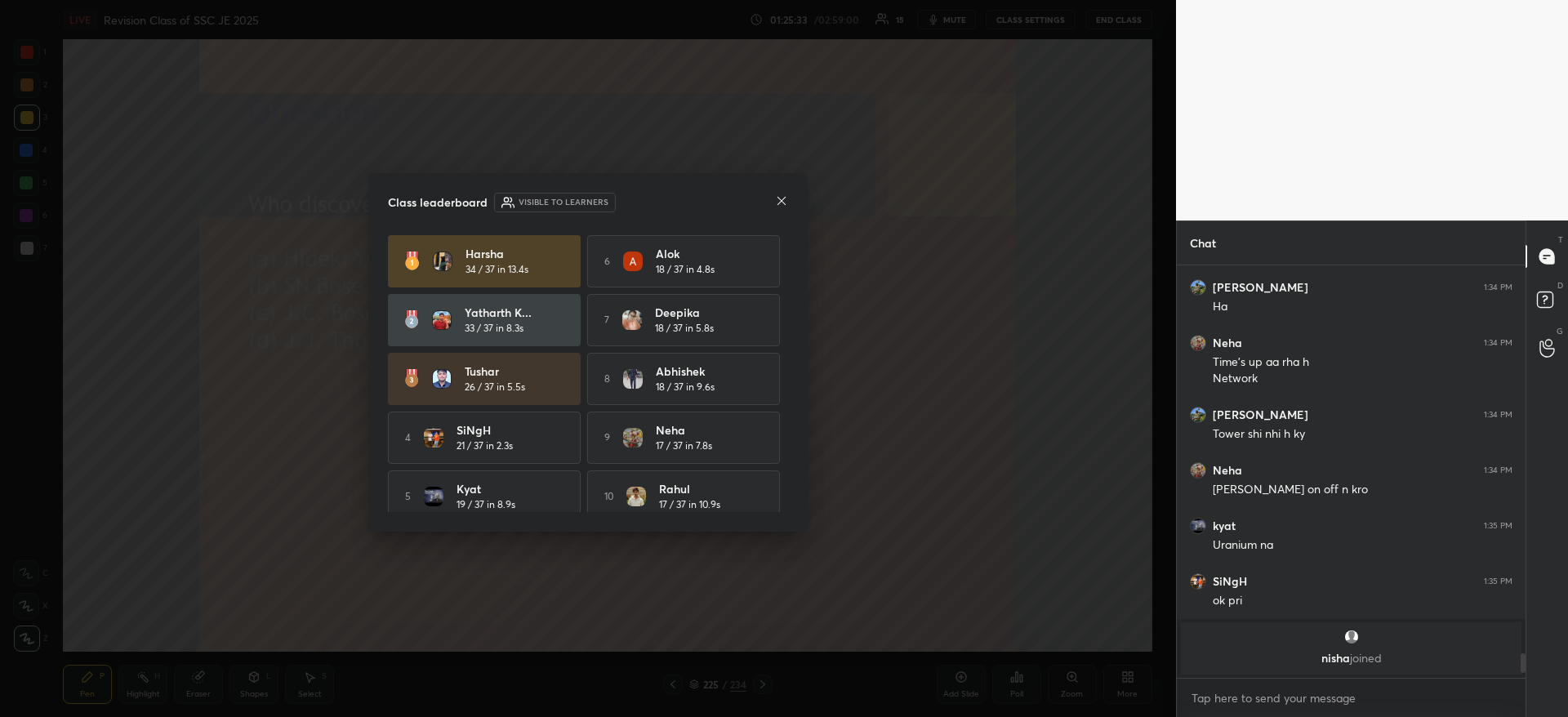
click at [779, 211] on div "Class leaderboard Visible to learners" at bounding box center [588, 203] width 400 height 20
click at [780, 205] on icon at bounding box center [781, 201] width 13 height 13
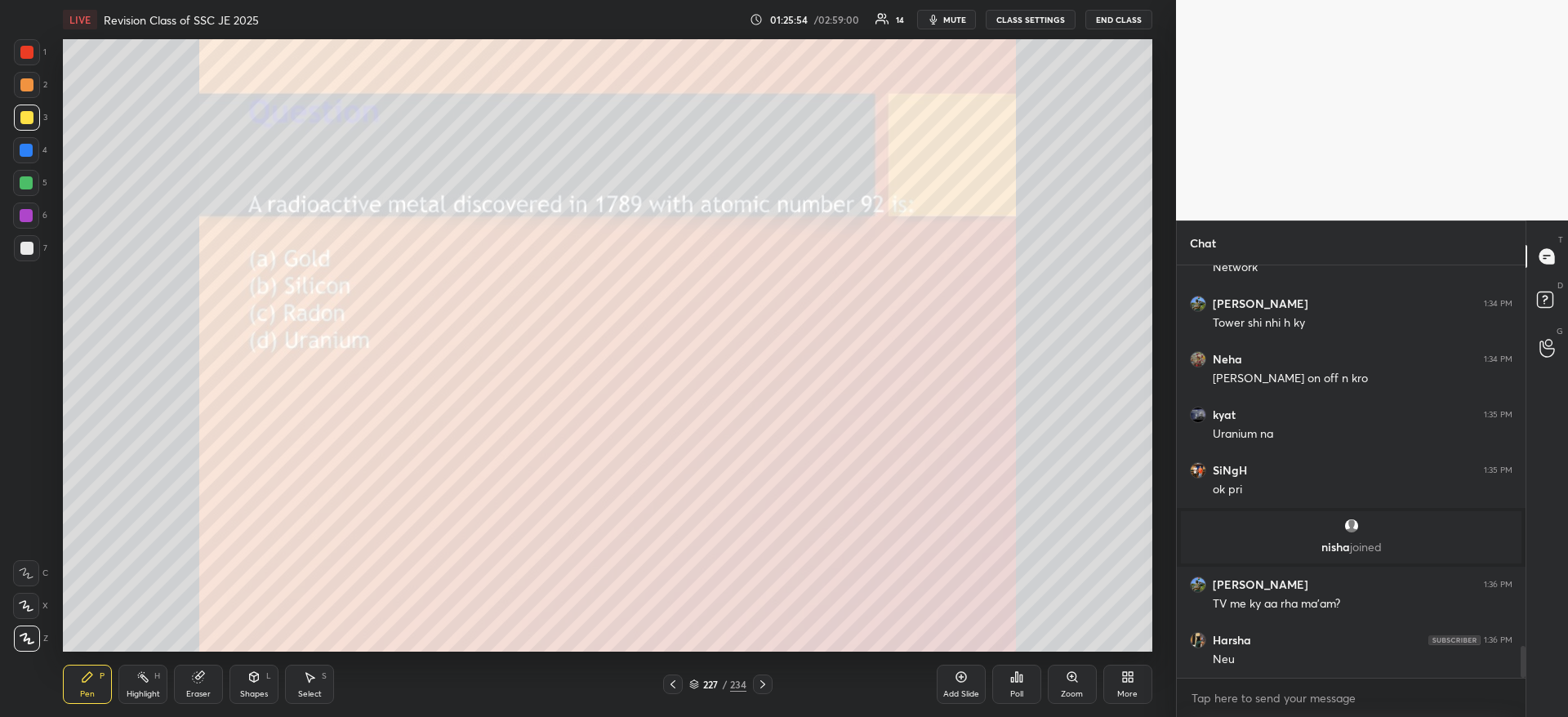
scroll to position [4979, 0]
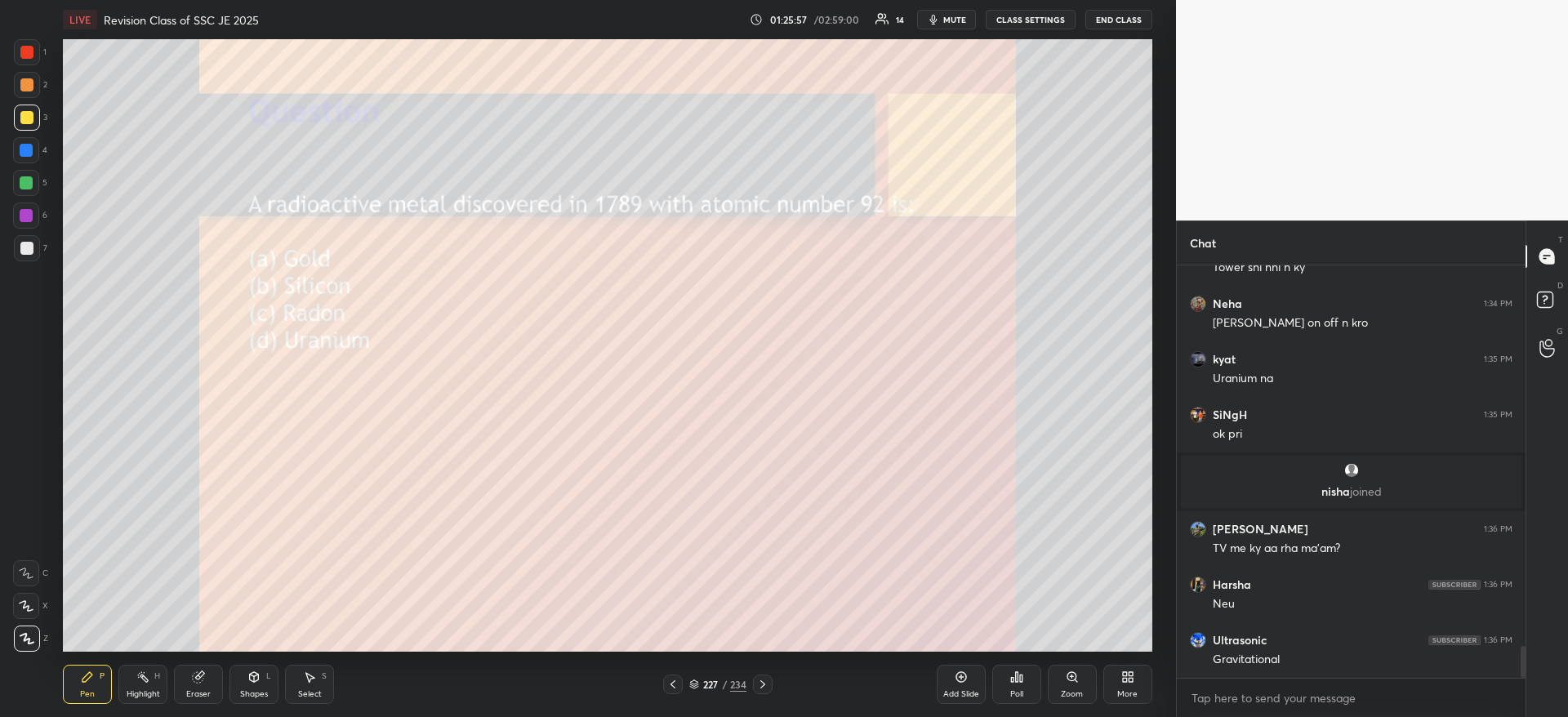
click at [1003, 694] on div "Poll" at bounding box center [1017, 684] width 49 height 40
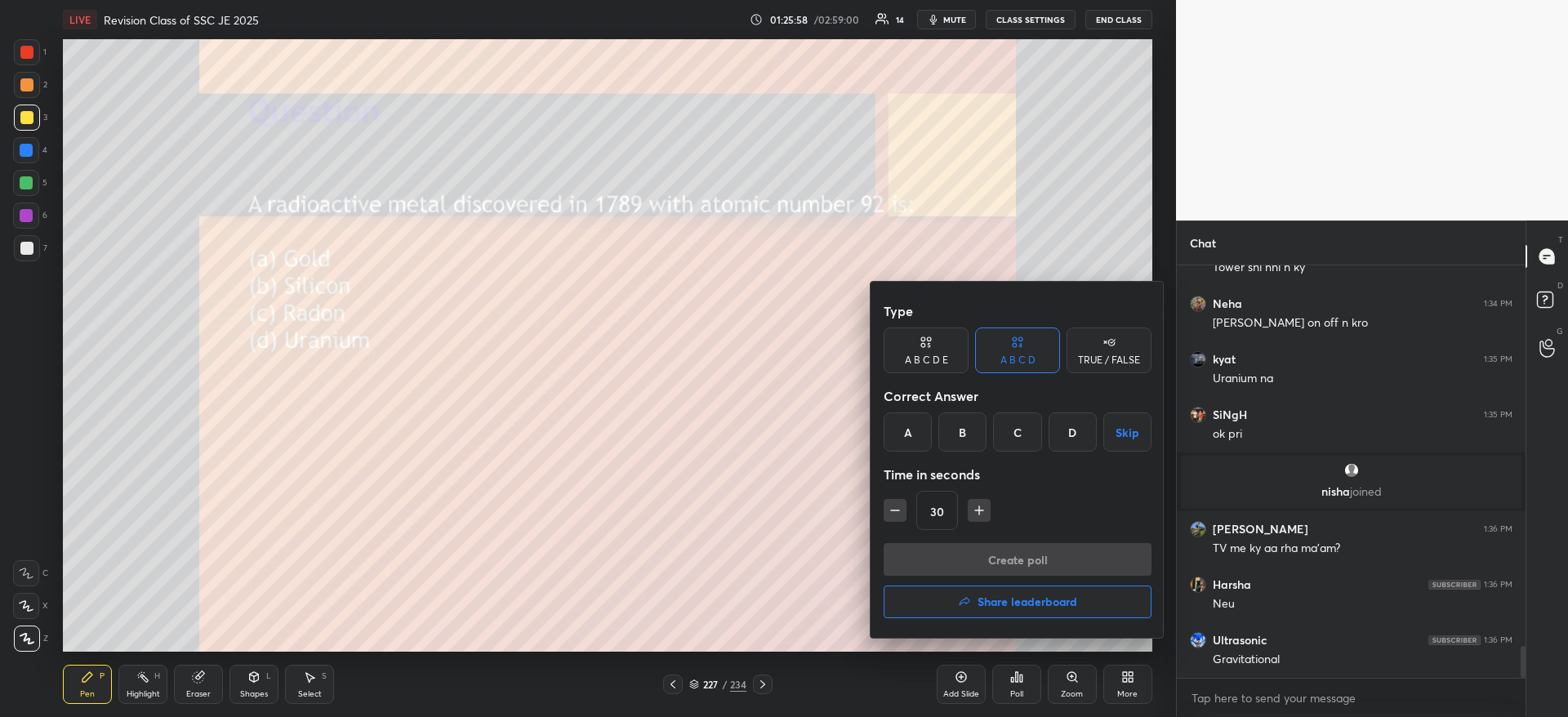
click at [1059, 432] on div "D" at bounding box center [1072, 432] width 49 height 40
click at [1014, 556] on button "Create poll" at bounding box center [1017, 560] width 268 height 33
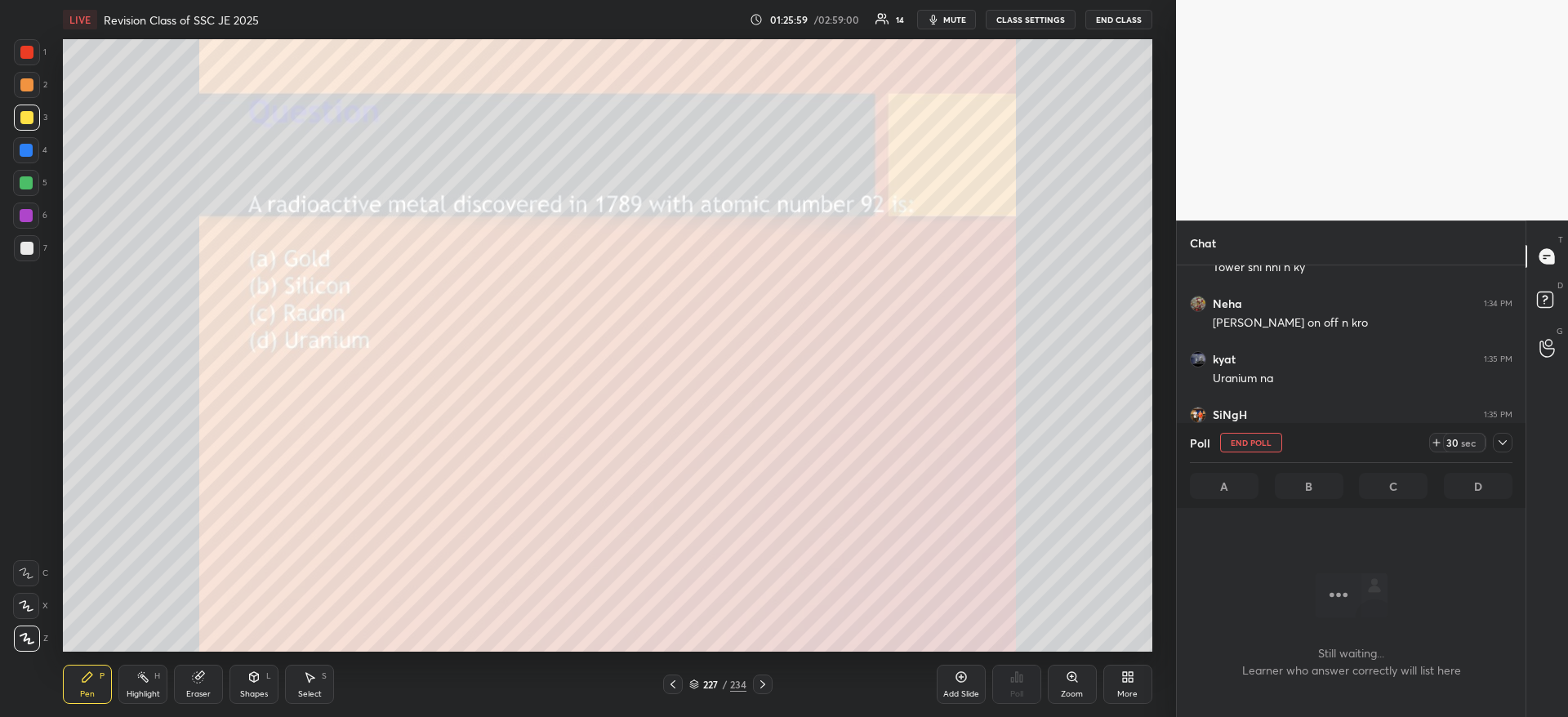
scroll to position [361, 344]
click at [1495, 444] on div at bounding box center [1502, 443] width 20 height 20
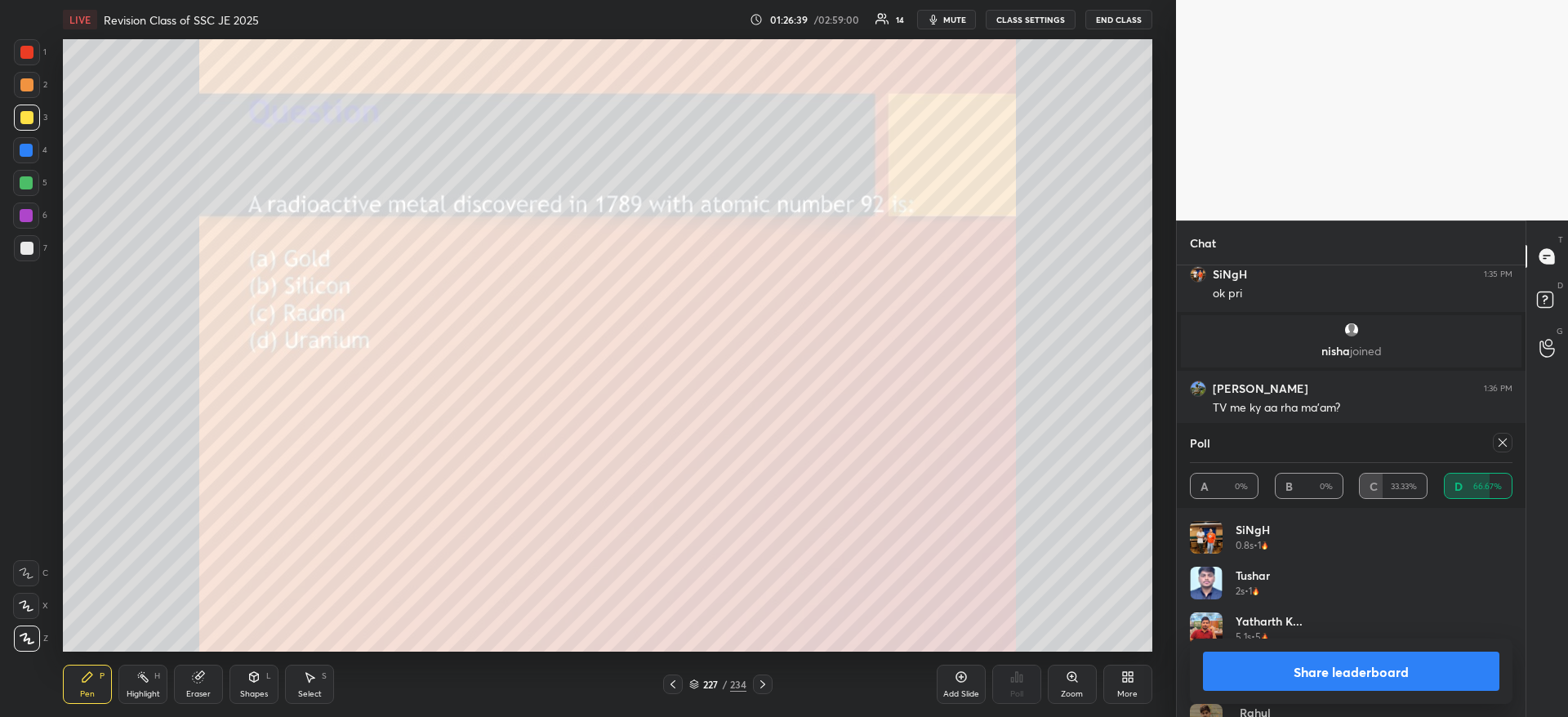
scroll to position [5175, 0]
click at [1435, 651] on div "Share leaderboard" at bounding box center [1351, 671] width 323 height 65
click at [1382, 669] on button "Share leaderboard" at bounding box center [1351, 672] width 296 height 40
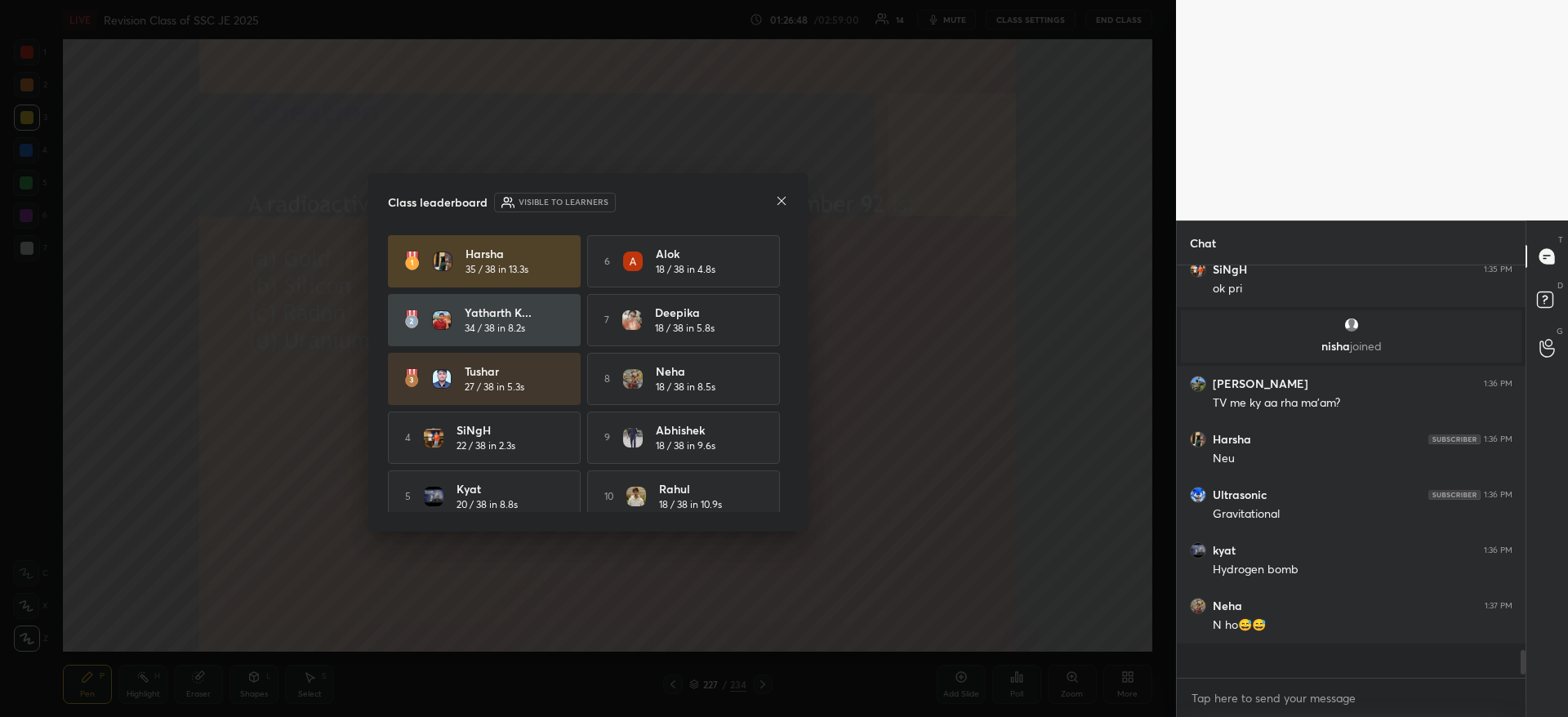
scroll to position [5104, 0]
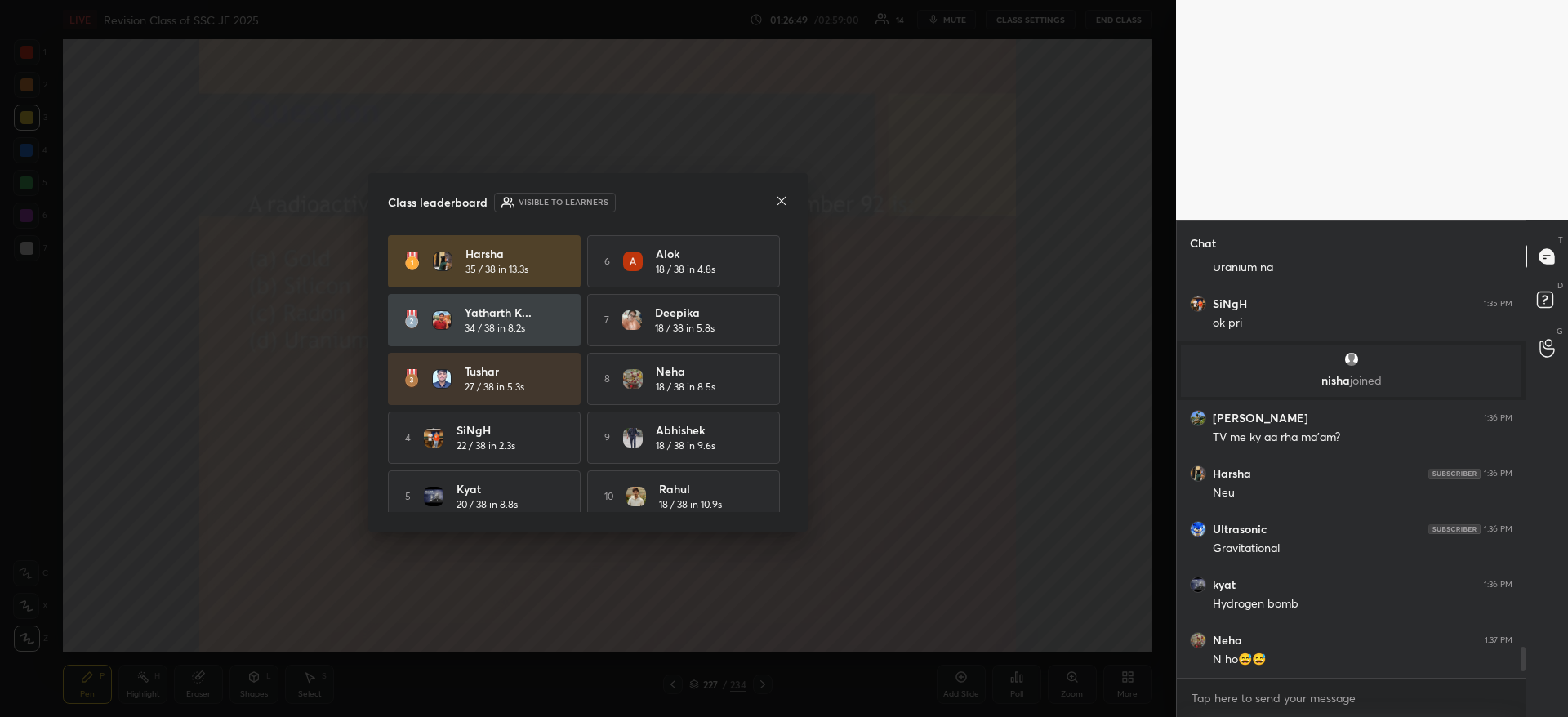
click at [781, 203] on icon at bounding box center [781, 201] width 13 height 13
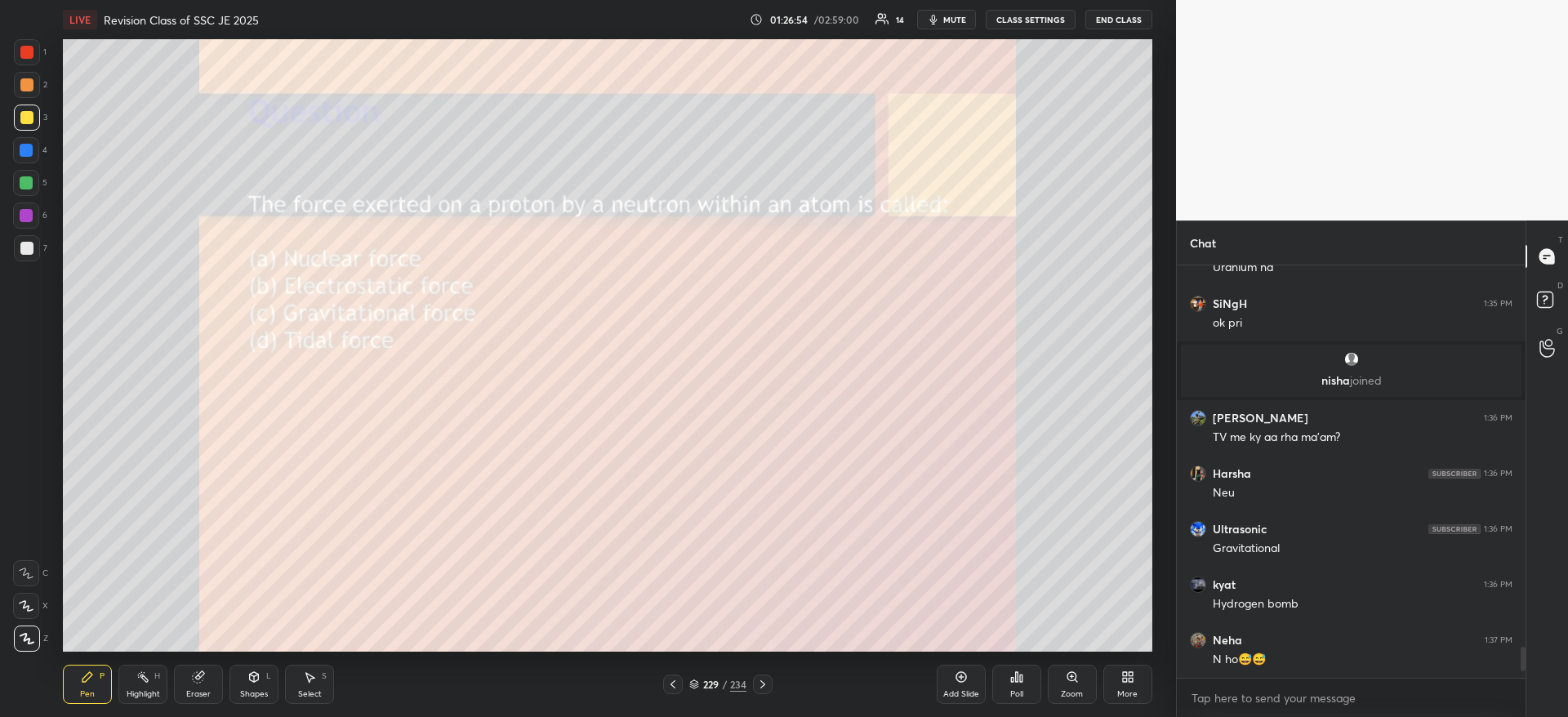
click at [1010, 681] on icon at bounding box center [1017, 677] width 13 height 13
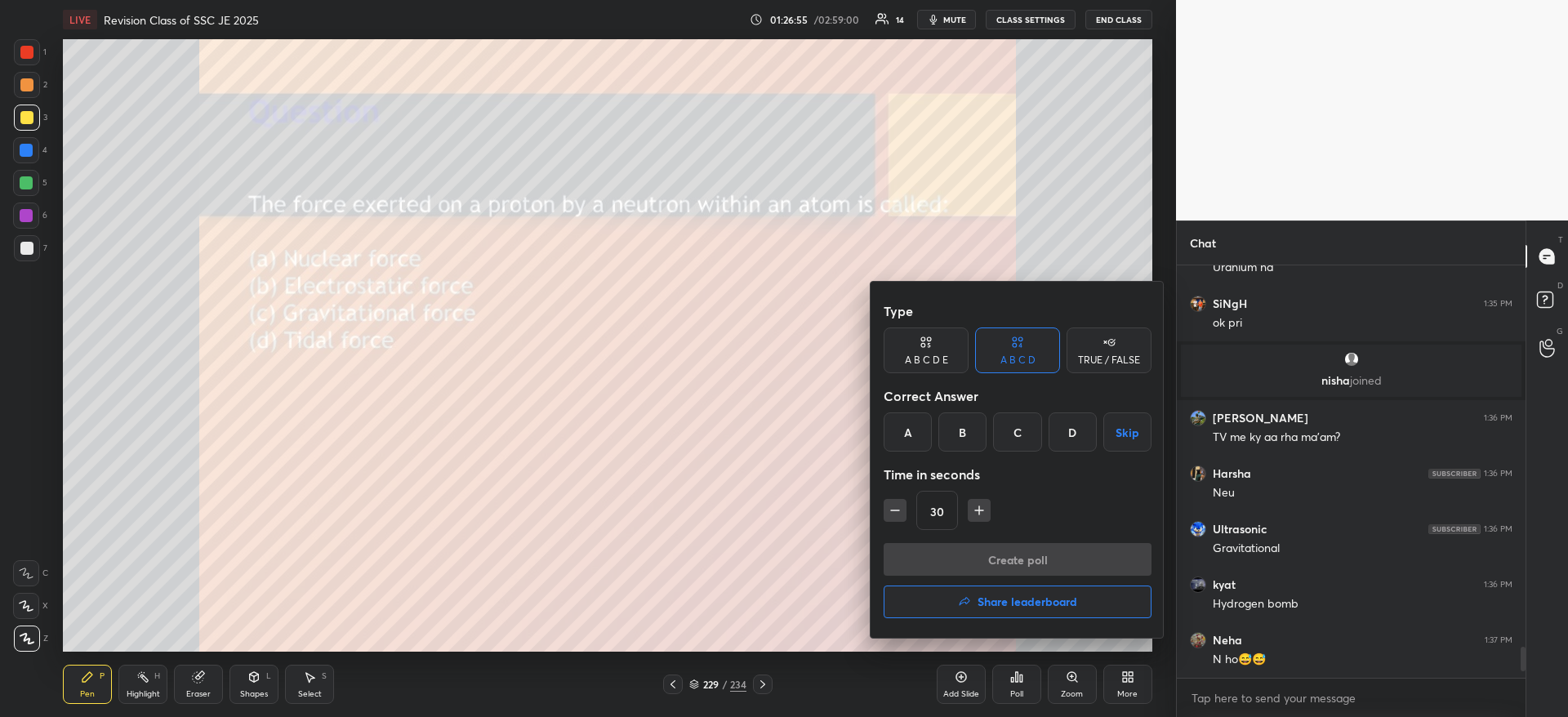
click at [906, 427] on div "A" at bounding box center [907, 432] width 49 height 40
click at [924, 549] on button "Create poll" at bounding box center [1017, 560] width 268 height 33
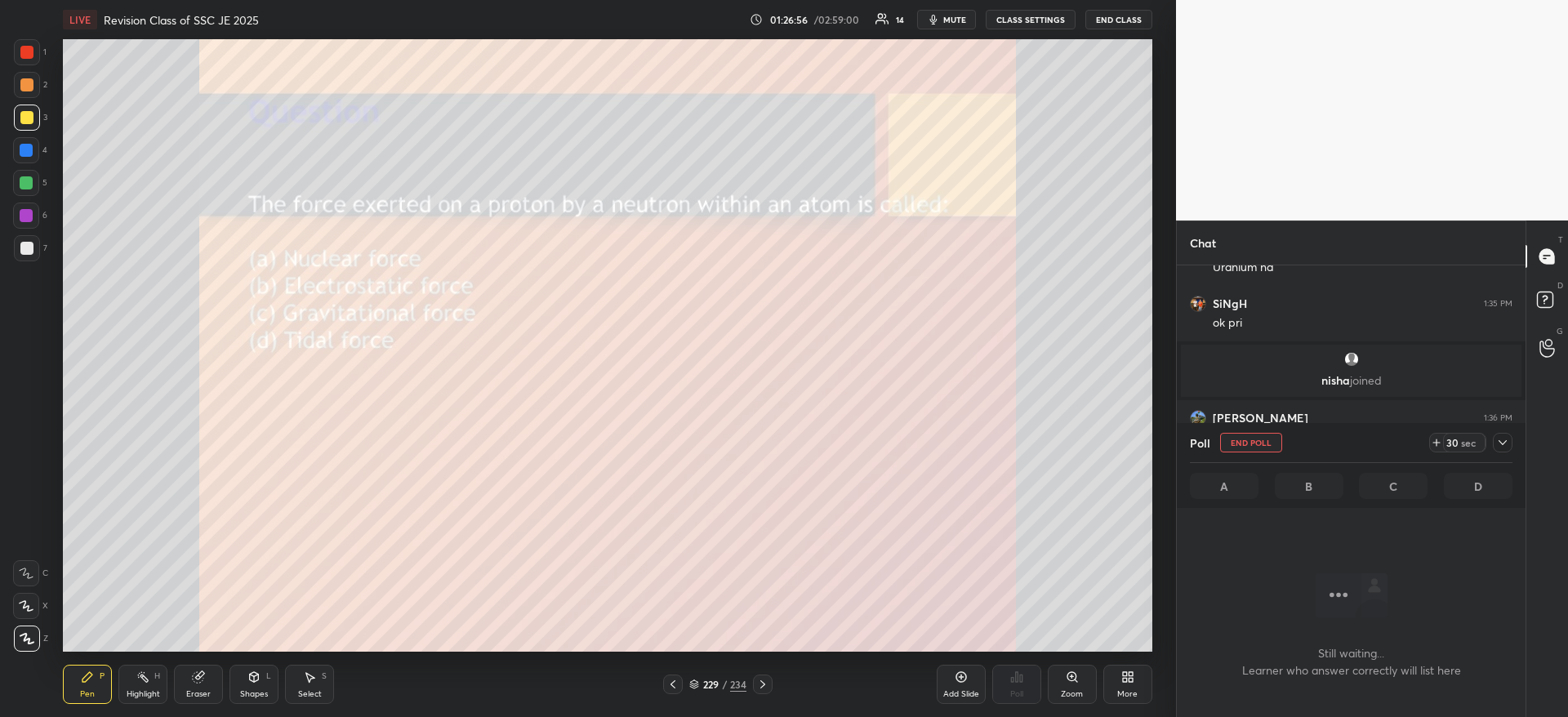
scroll to position [373, 344]
click at [1504, 449] on icon at bounding box center [1502, 443] width 13 height 13
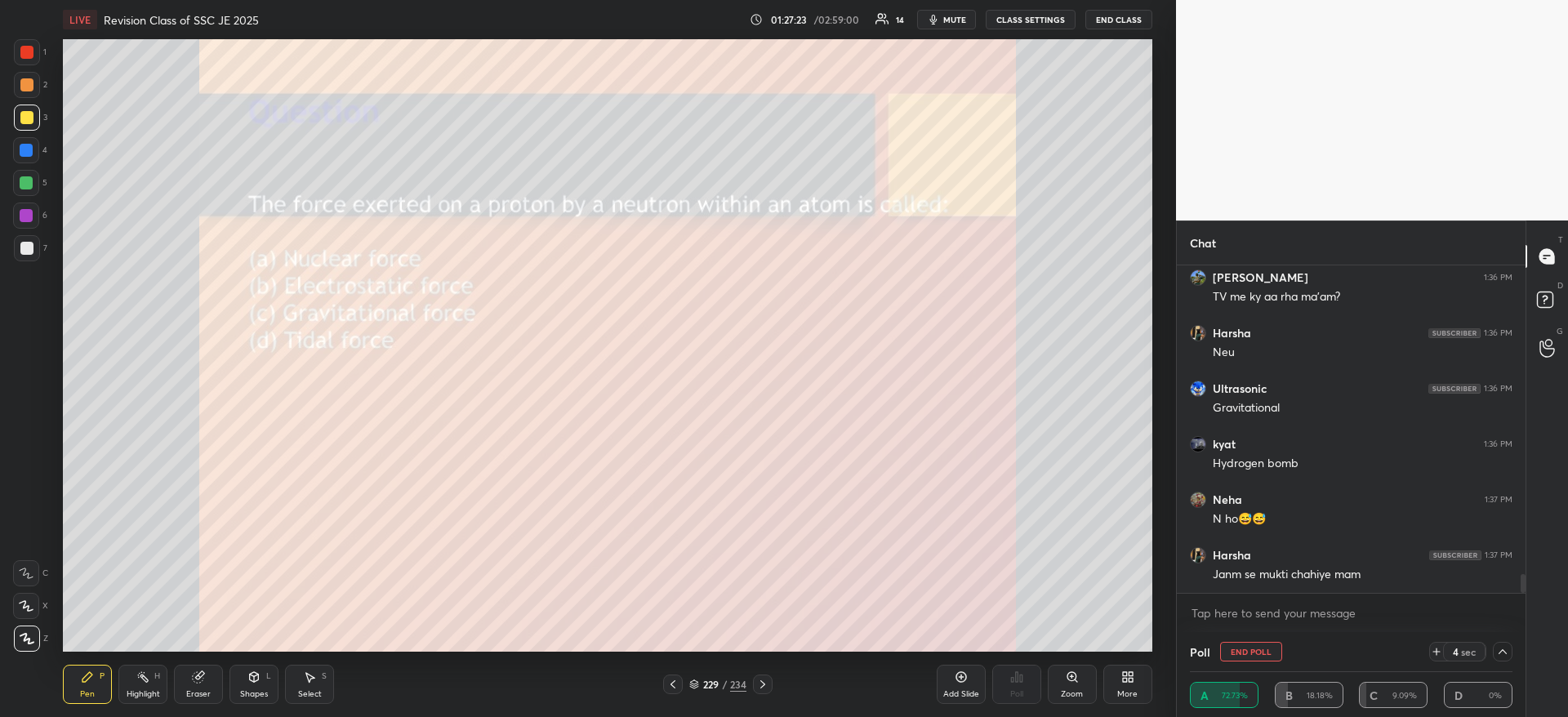
scroll to position [5286, 0]
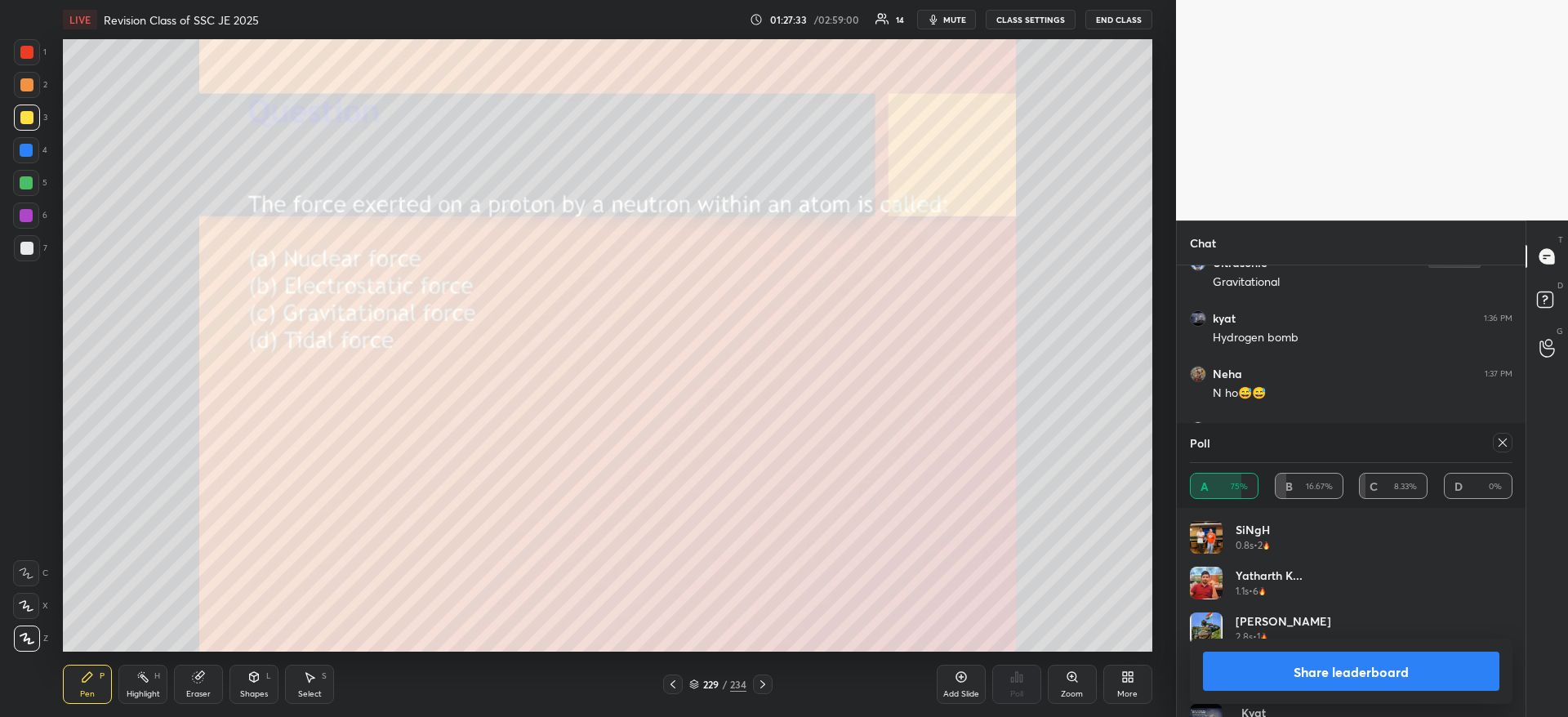
click at [1328, 668] on button "Share leaderboard" at bounding box center [1351, 672] width 296 height 40
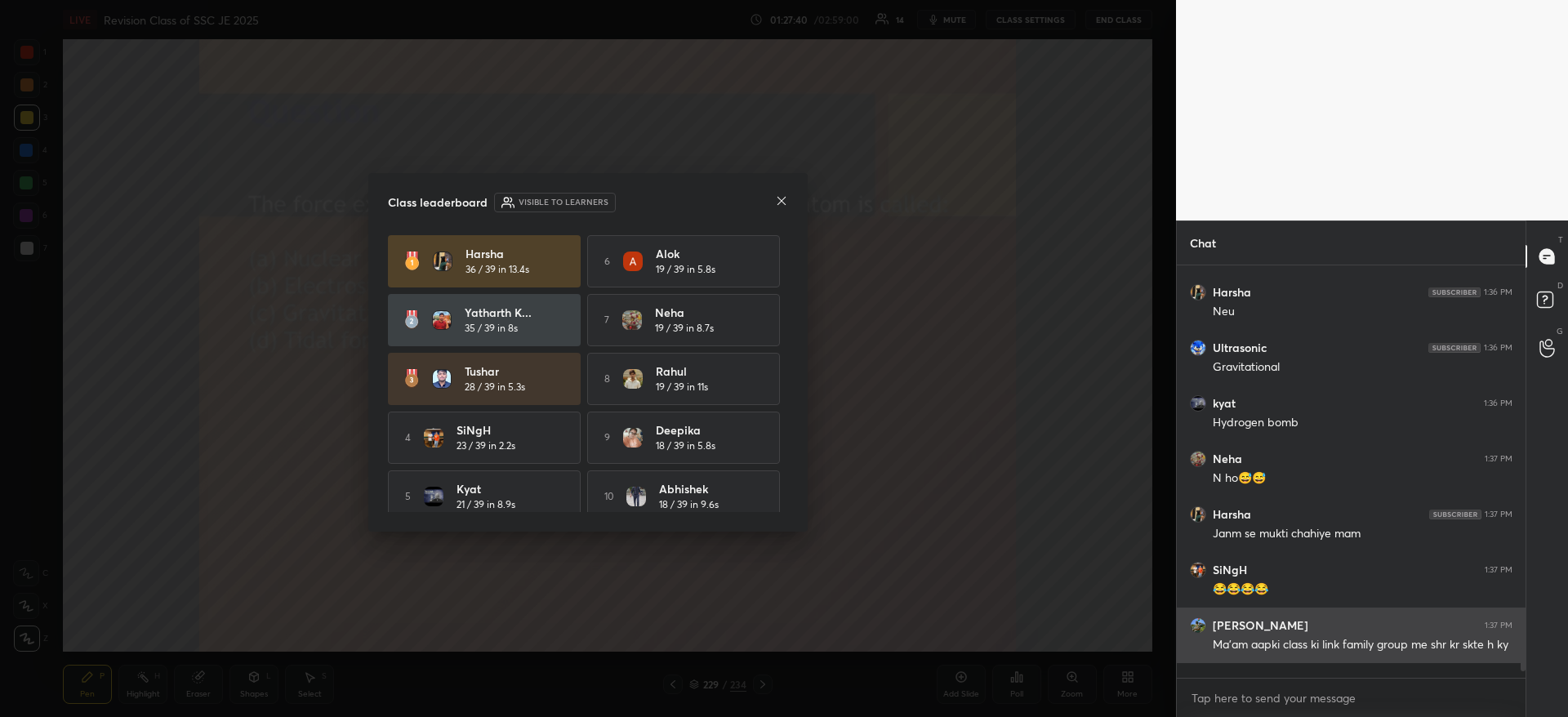
click at [781, 207] on icon at bounding box center [781, 201] width 13 height 13
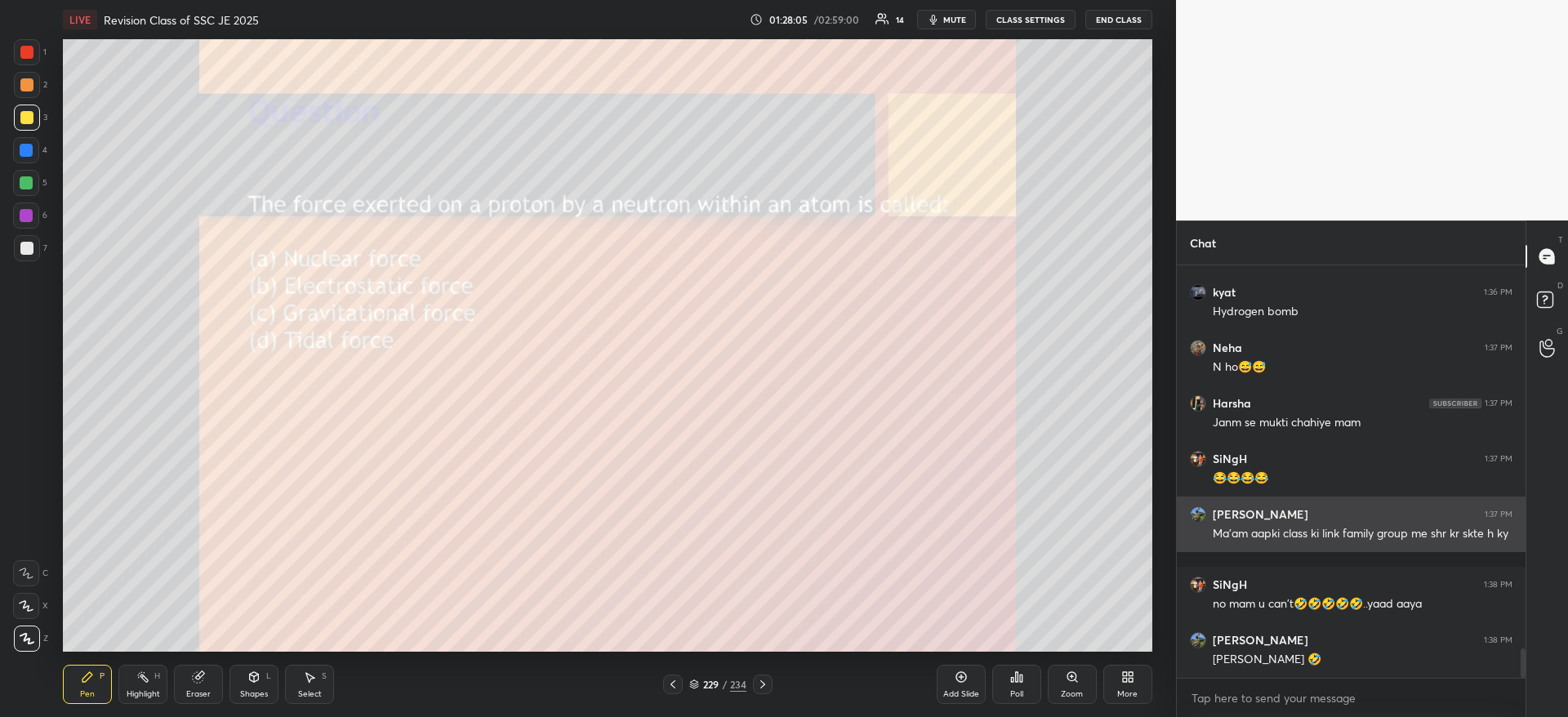
scroll to position [5438, 0]
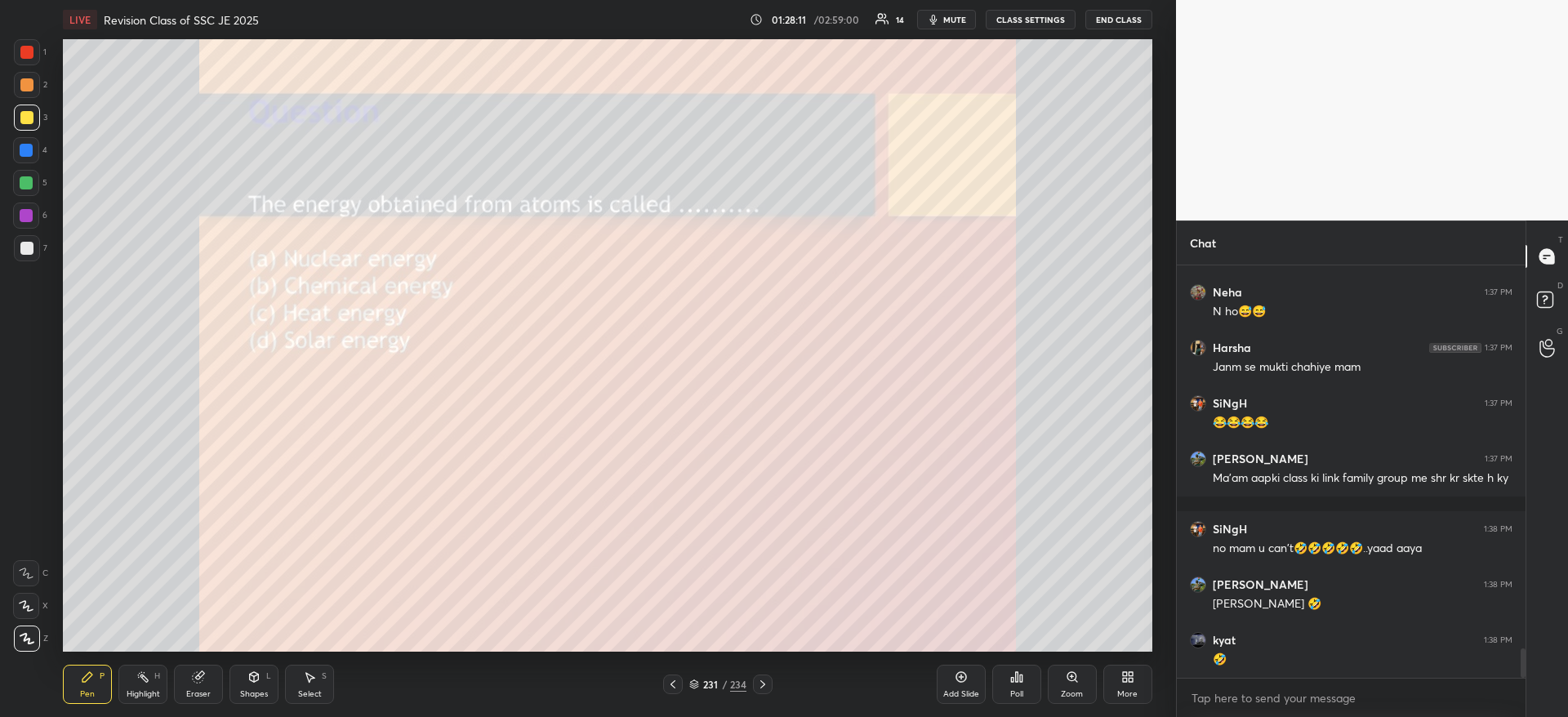
click at [1007, 670] on div "Poll" at bounding box center [1017, 684] width 49 height 40
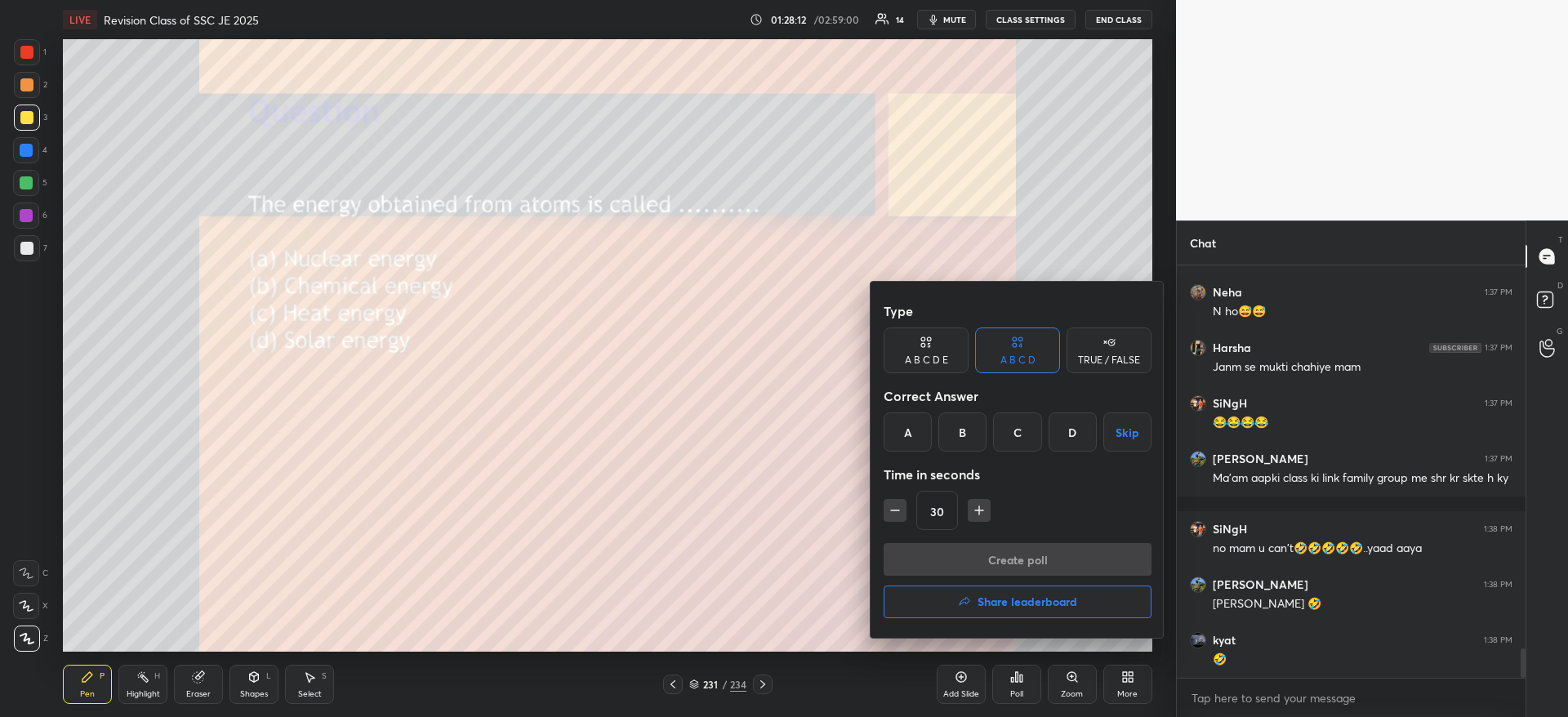
click at [910, 430] on div "A" at bounding box center [907, 432] width 49 height 40
click at [978, 552] on button "Create poll" at bounding box center [1017, 560] width 268 height 33
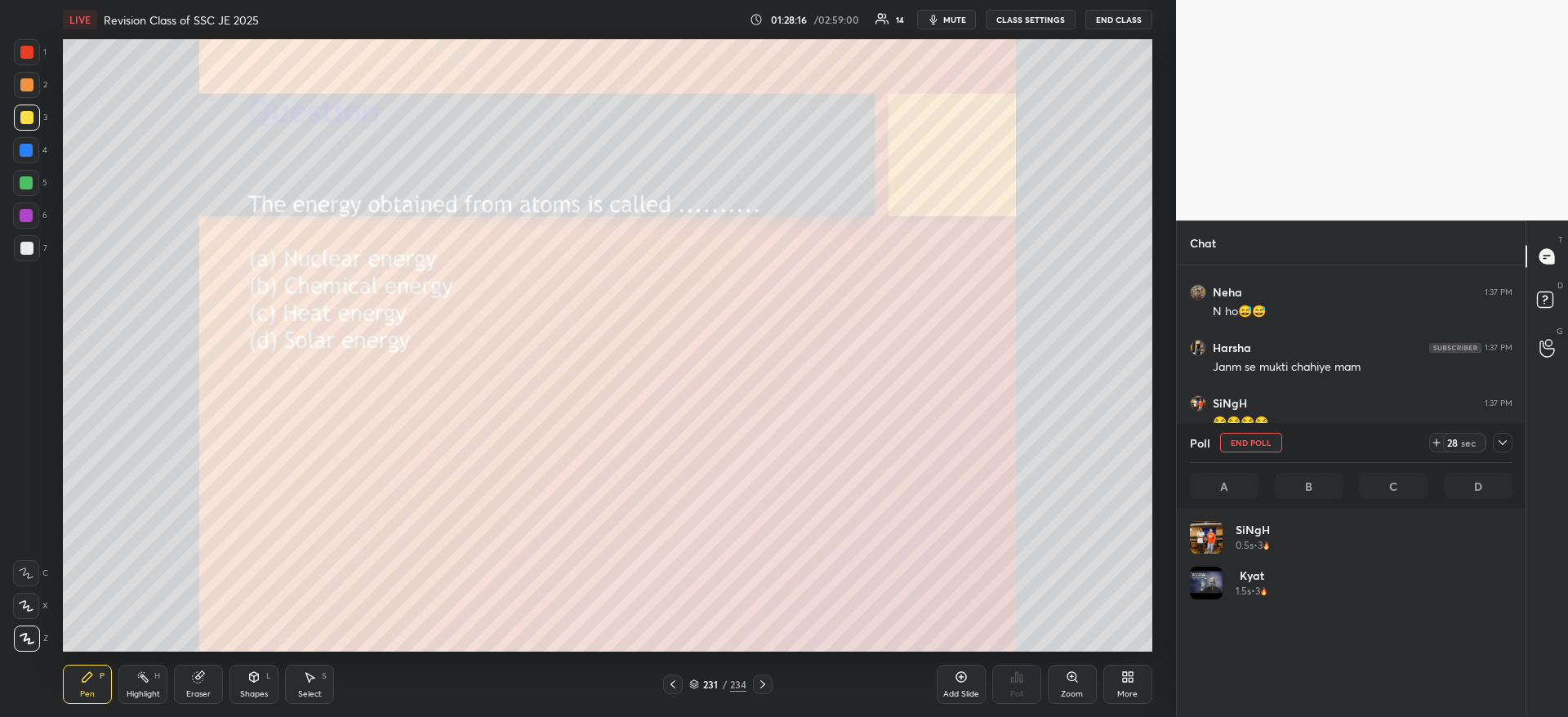
scroll to position [191, 318]
click at [1501, 450] on div at bounding box center [1502, 443] width 20 height 20
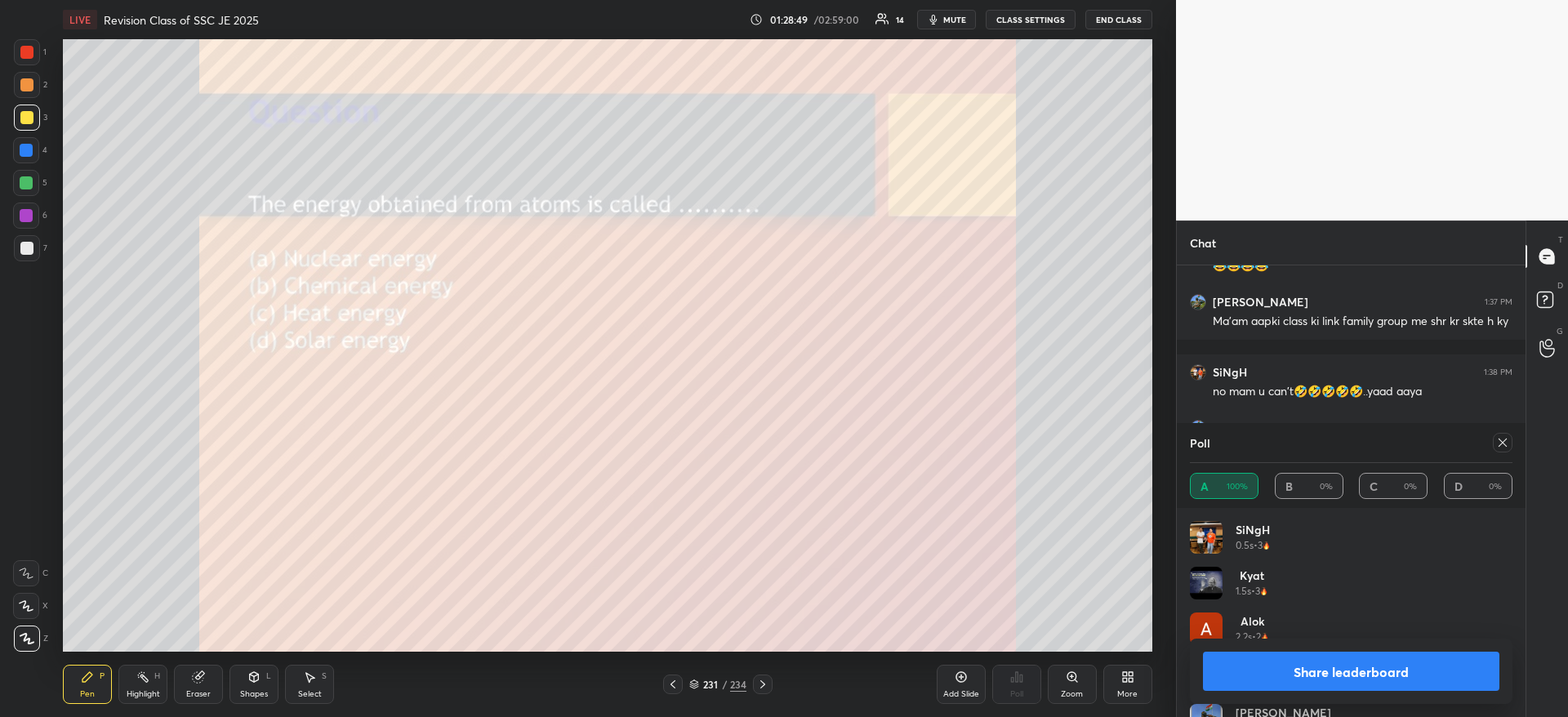
click at [1360, 676] on button "Share leaderboard" at bounding box center [1351, 672] width 296 height 40
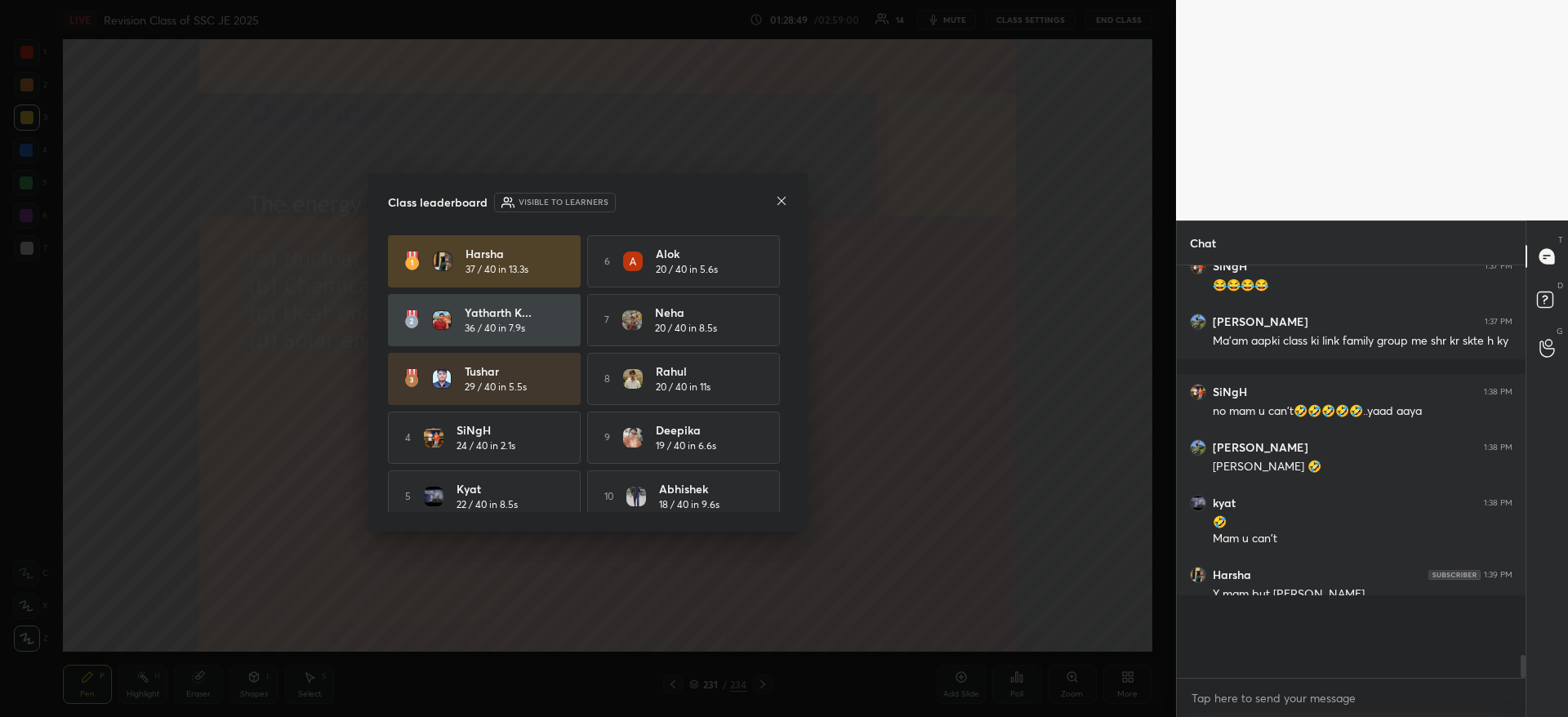
scroll to position [5524, 0]
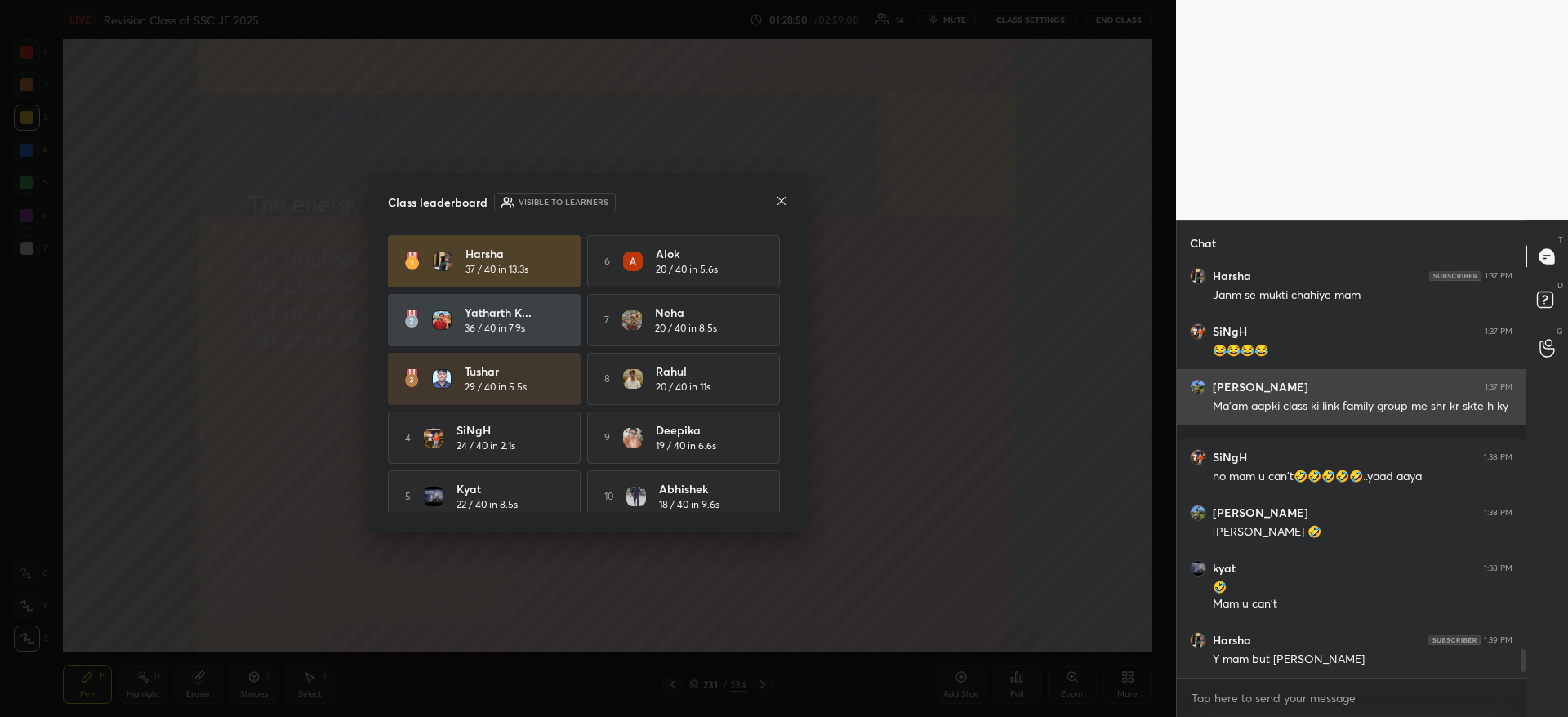
click at [783, 201] on icon at bounding box center [781, 201] width 13 height 13
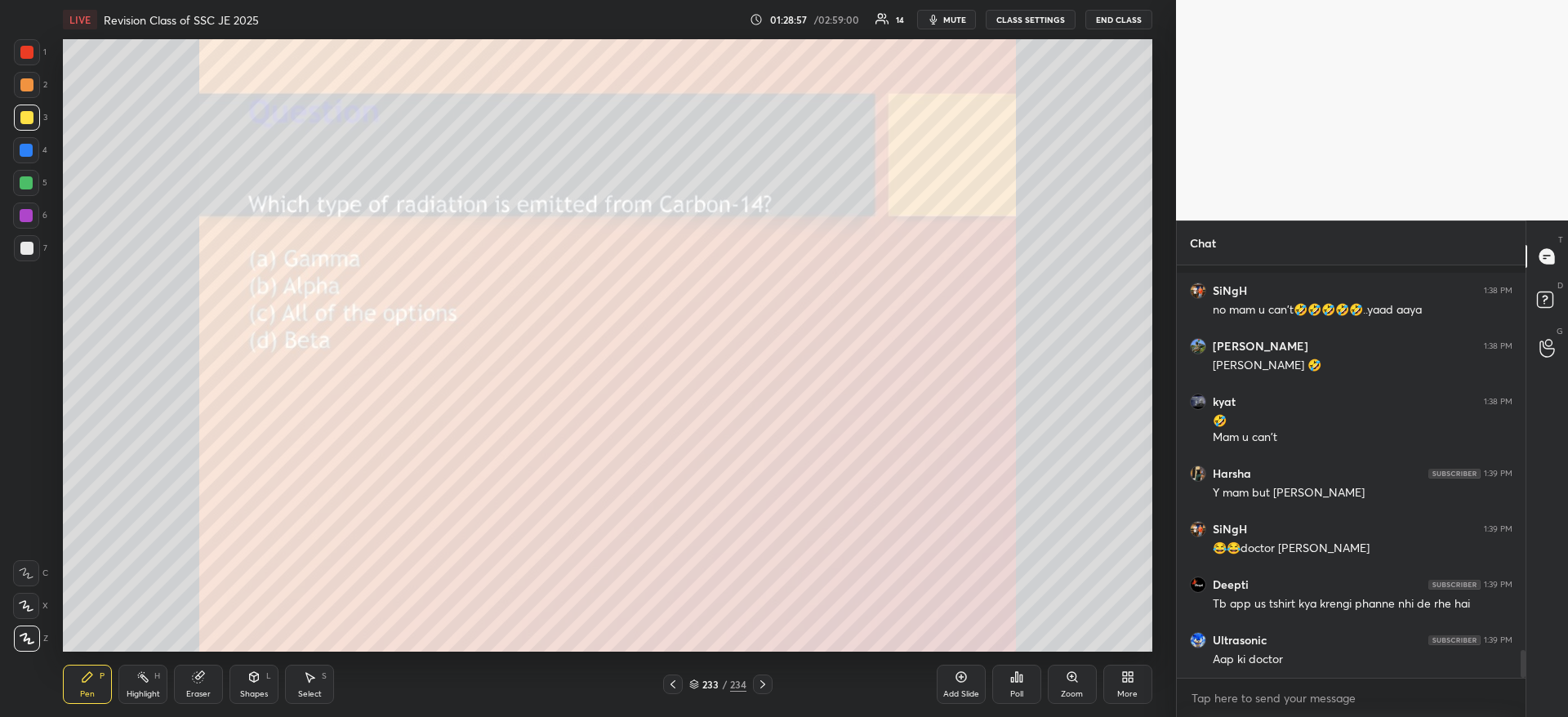
click at [947, 16] on span "mute" at bounding box center [955, 20] width 23 height 12
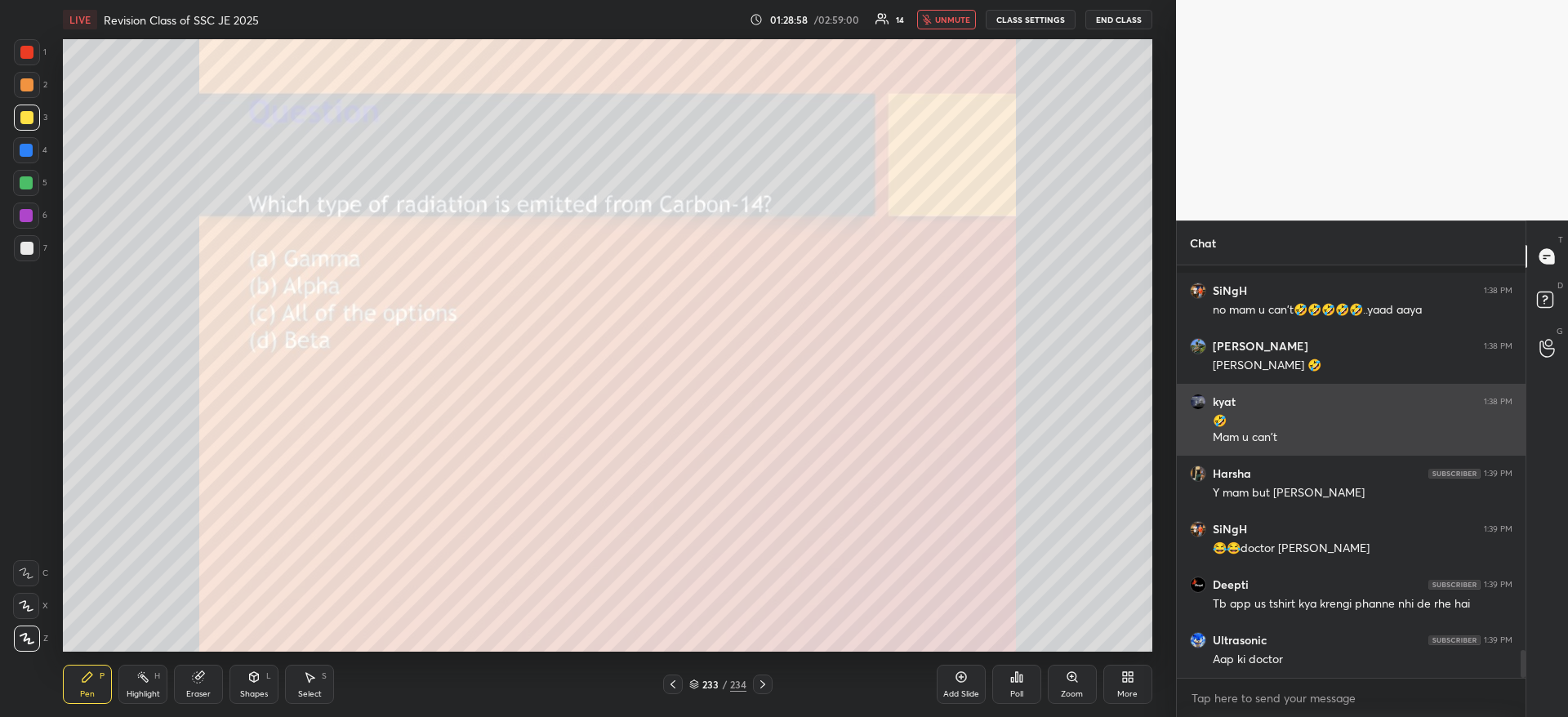
click at [953, 23] on span "unmute" at bounding box center [952, 20] width 35 height 12
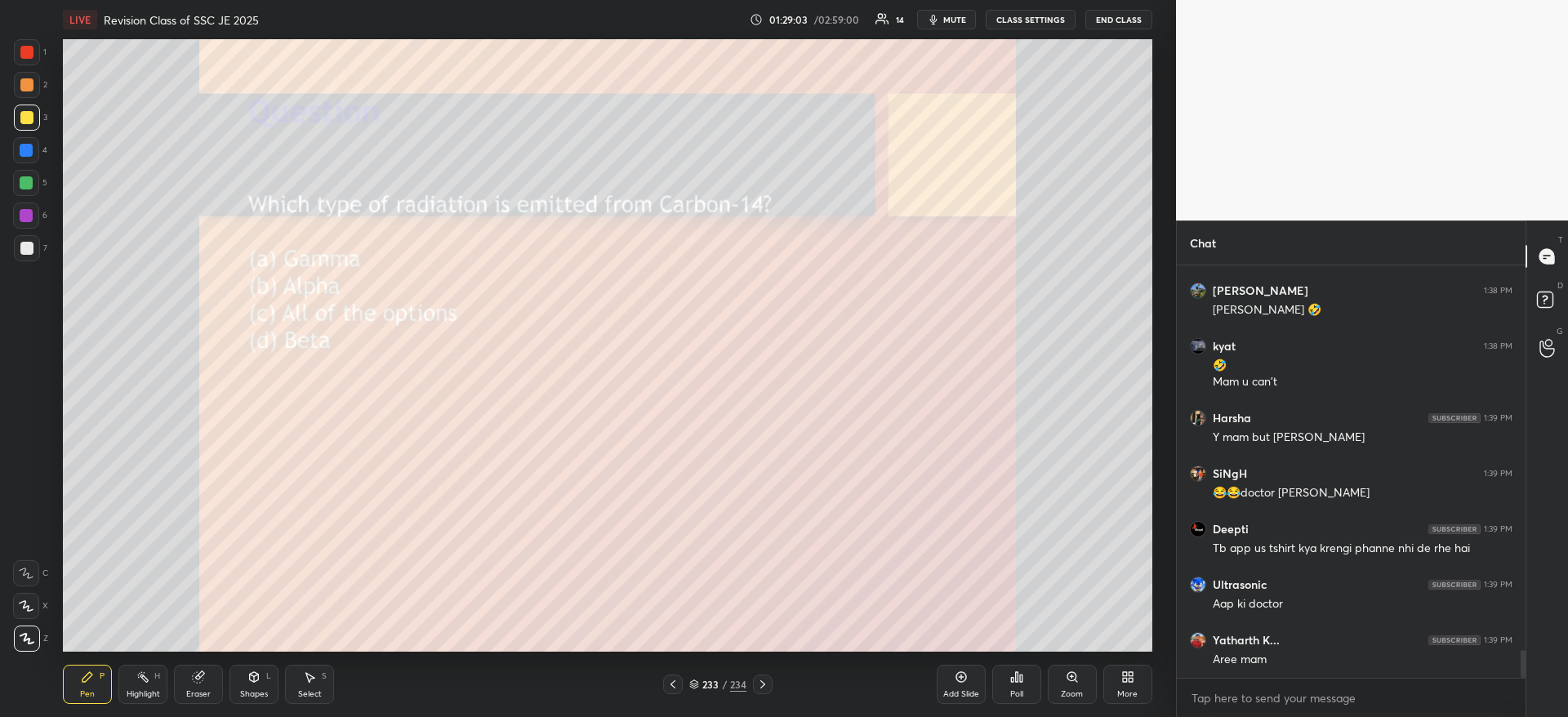
click at [954, 16] on span "mute" at bounding box center [955, 20] width 23 height 12
click at [1013, 683] on div "Poll" at bounding box center [1017, 684] width 49 height 40
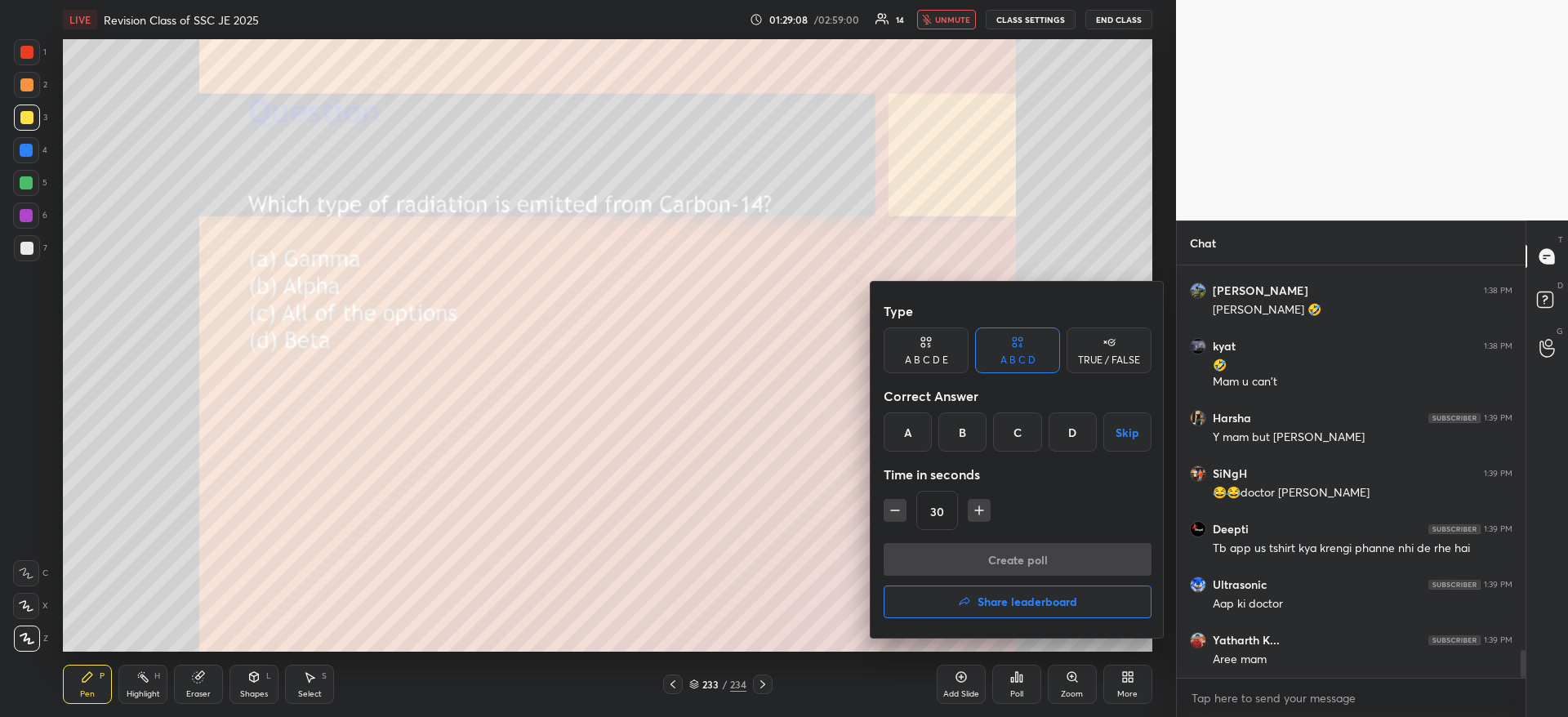
click at [1063, 426] on div "D" at bounding box center [1072, 432] width 49 height 40
click at [1032, 551] on button "Create poll" at bounding box center [1017, 560] width 268 height 33
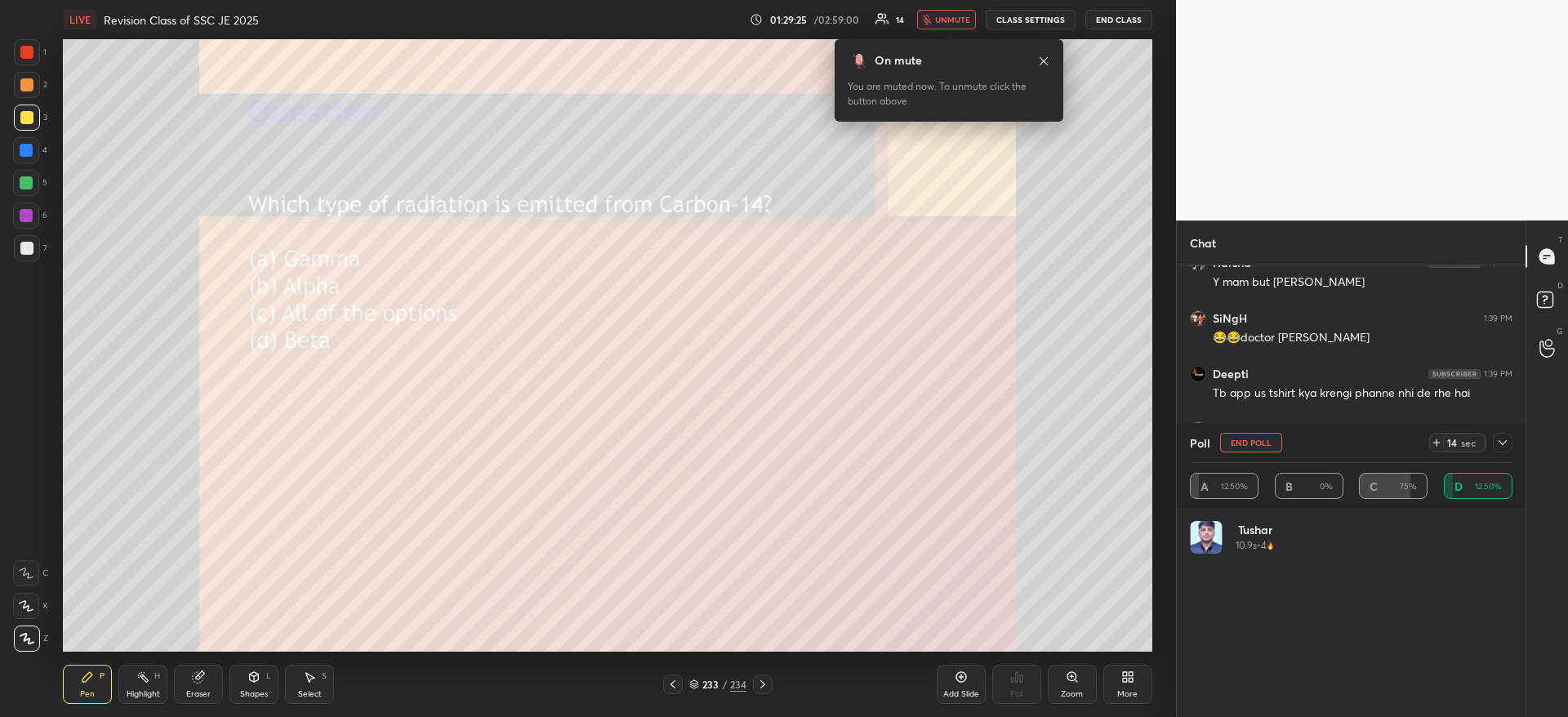
click at [956, 14] on span "unmute" at bounding box center [952, 20] width 35 height 12
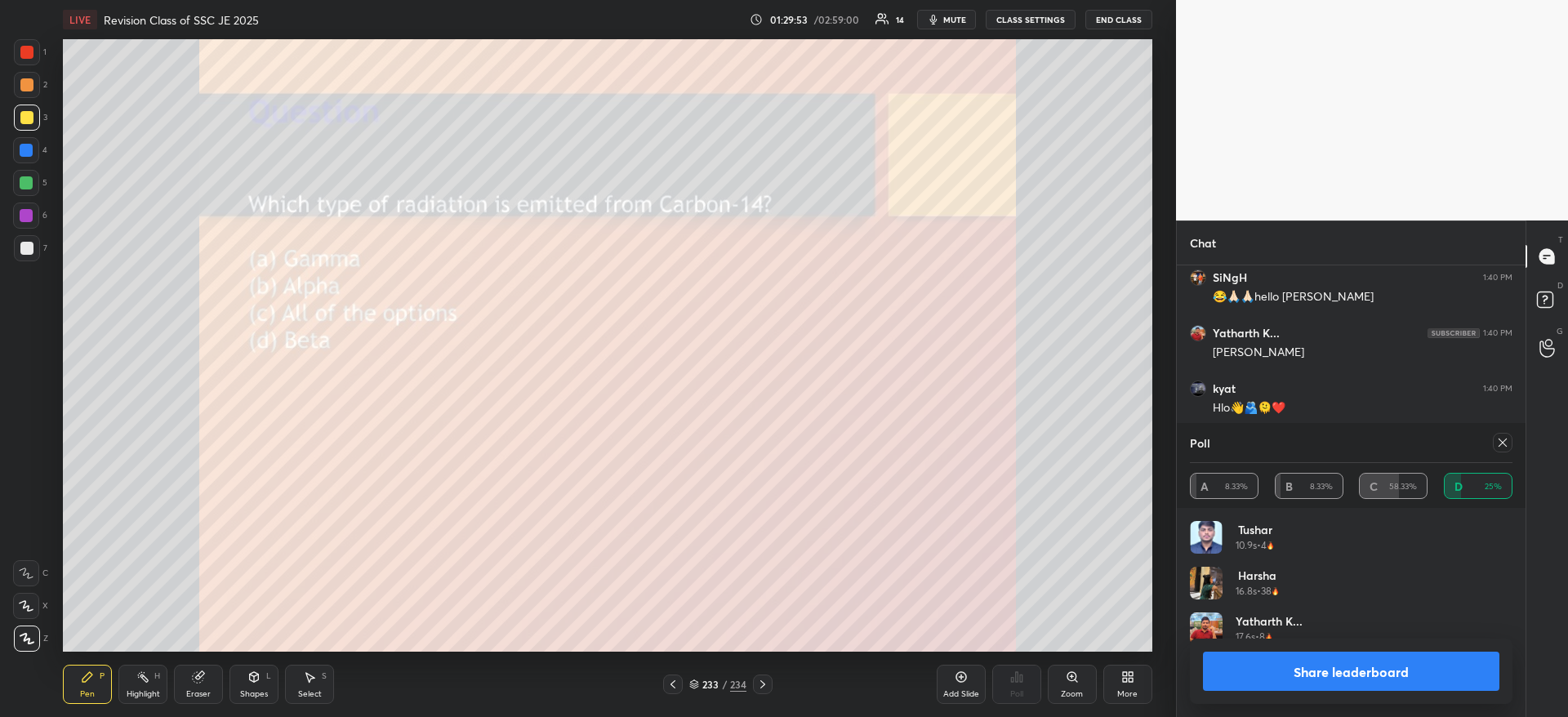
scroll to position [6386, 0]
click at [1375, 676] on button "Share leaderboard" at bounding box center [1351, 672] width 296 height 40
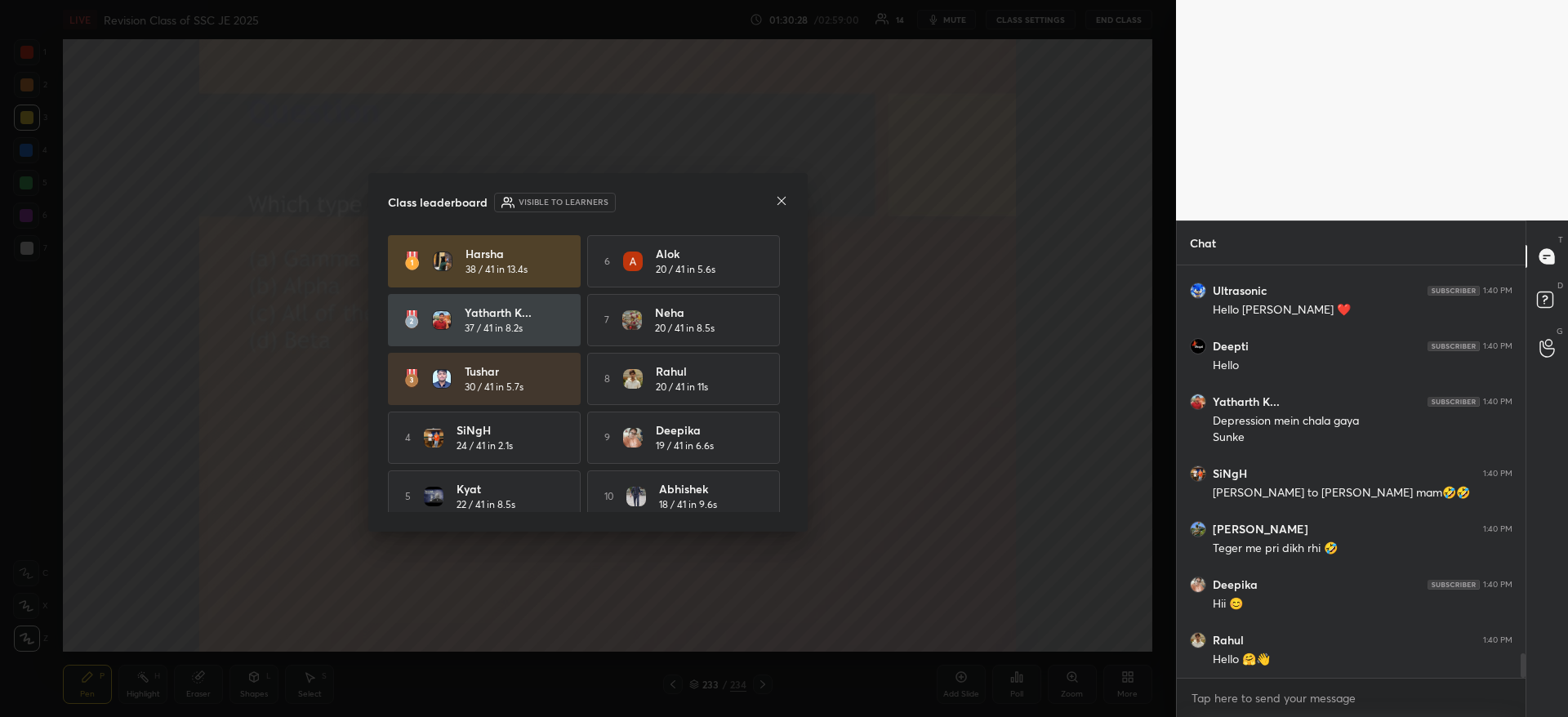
scroll to position [6651, 0]
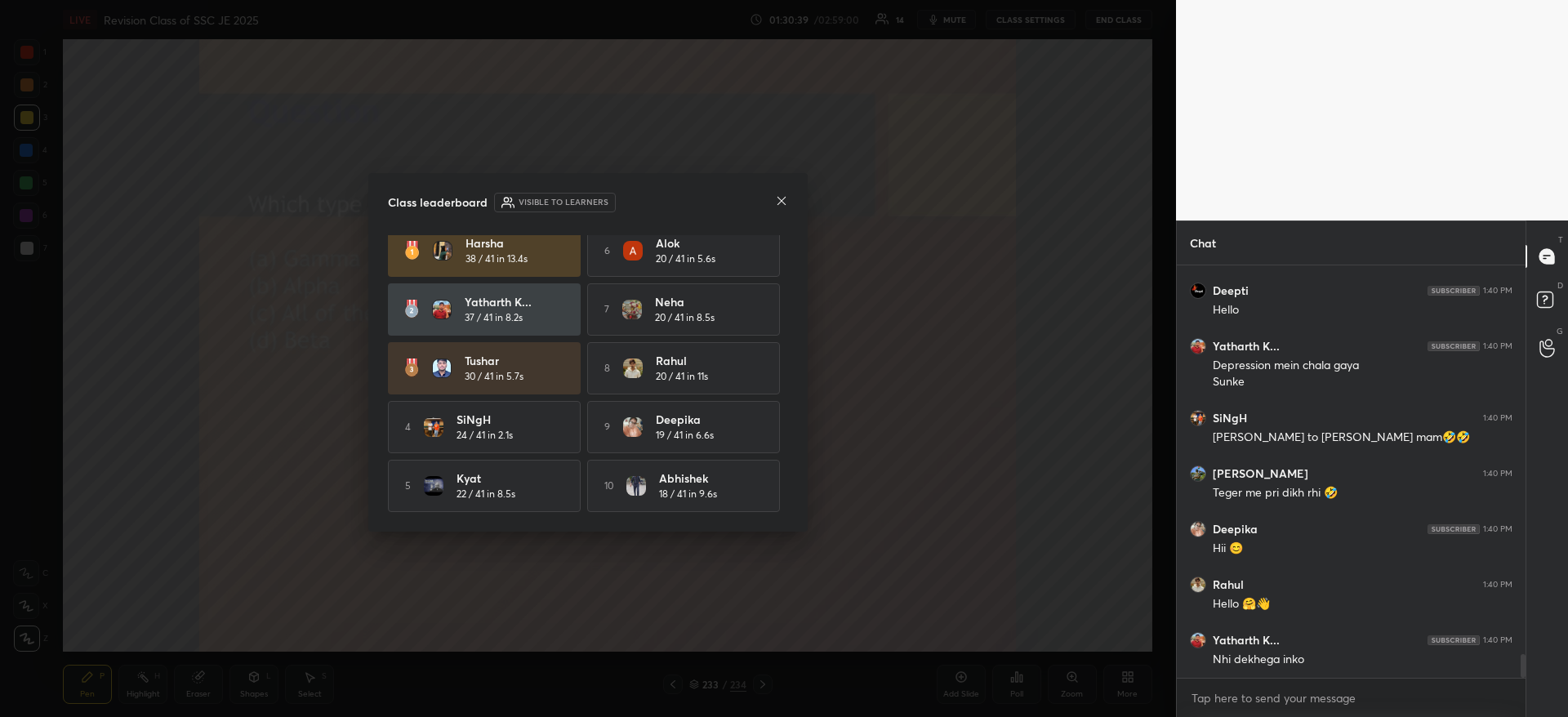
click at [781, 194] on icon at bounding box center [781, 201] width 13 height 13
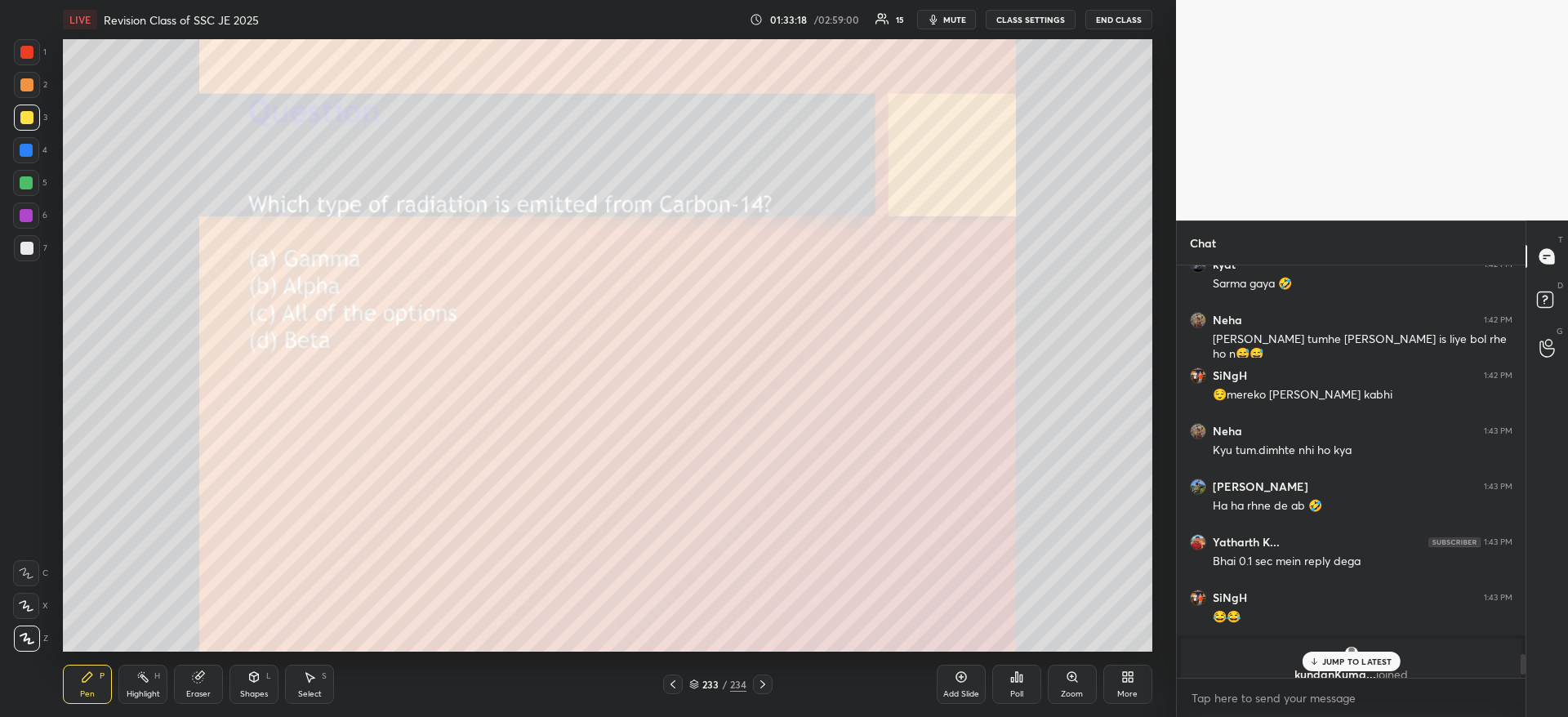
scroll to position [8043, 0]
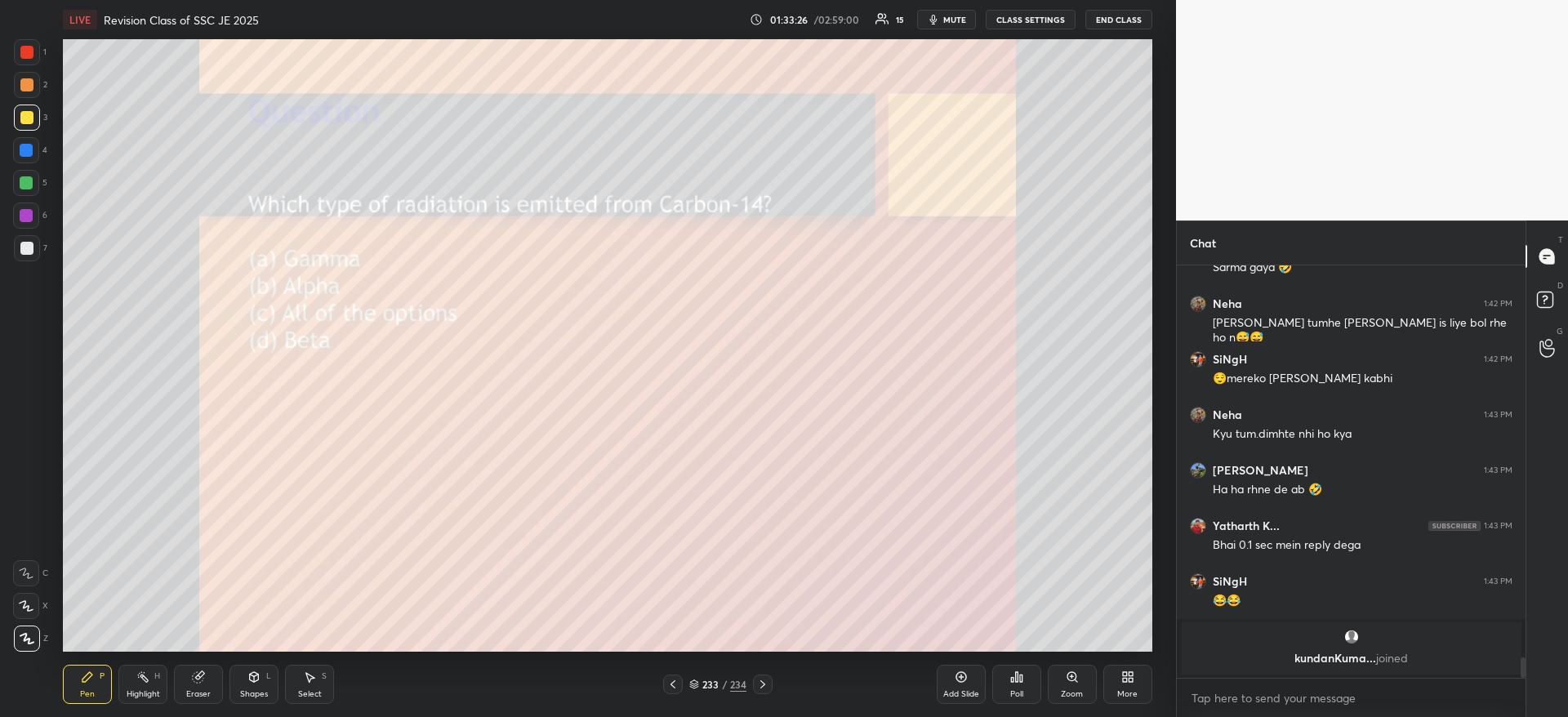
click at [1123, 659] on div "Add Slide Poll Zoom More" at bounding box center [1045, 684] width 216 height 91
click at [1123, 670] on icon at bounding box center [1128, 677] width 13 height 13
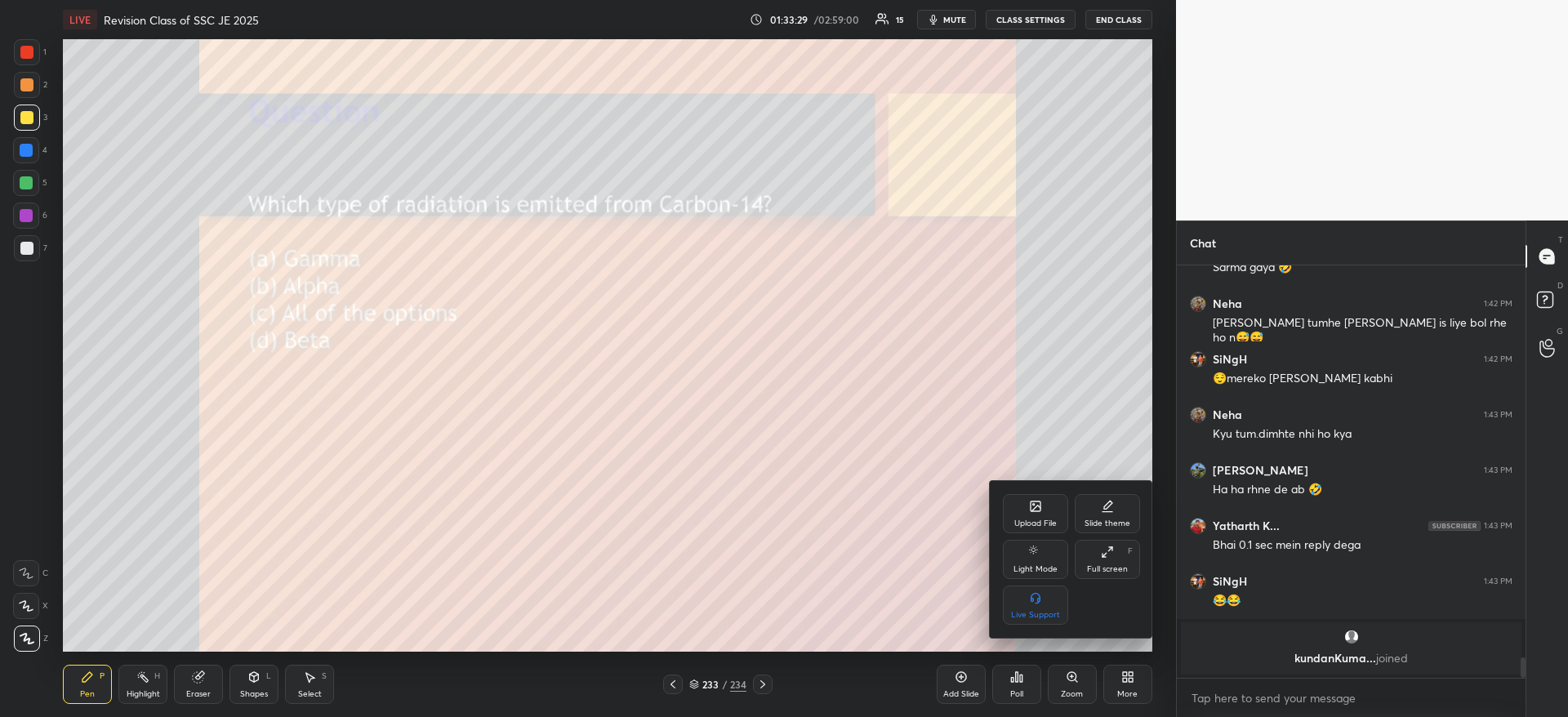
drag, startPoint x: 871, startPoint y: 572, endPoint x: 1007, endPoint y: 774, distance: 243.5
click at [1007, 0] on html "1 2 3 4 5 6 7 C X Z C X Z E E Erase all H H LIVE Revision Class of SSC JE 2025 …" at bounding box center [784, 0] width 1568 height 0
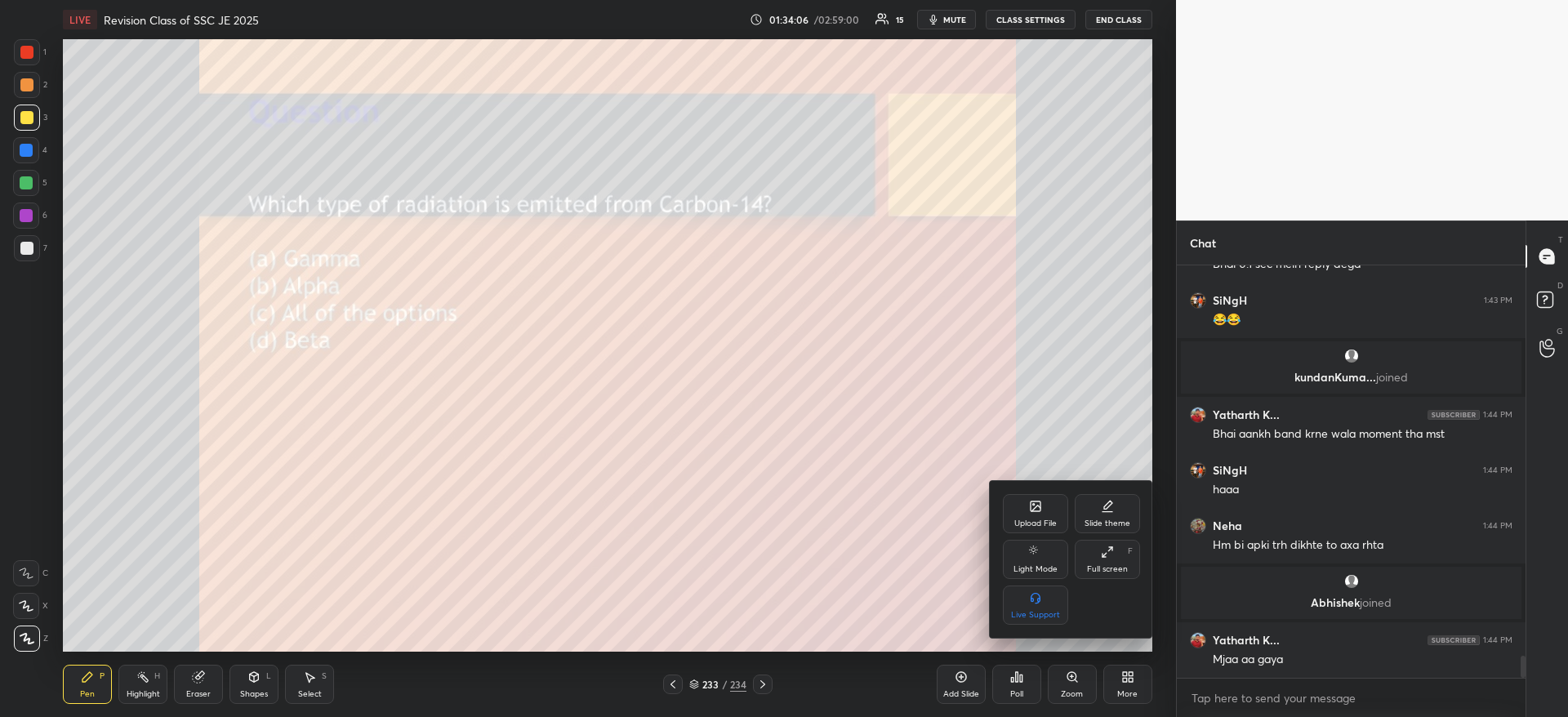
scroll to position [7360, 0]
click at [1030, 514] on div "Upload File" at bounding box center [1035, 514] width 65 height 40
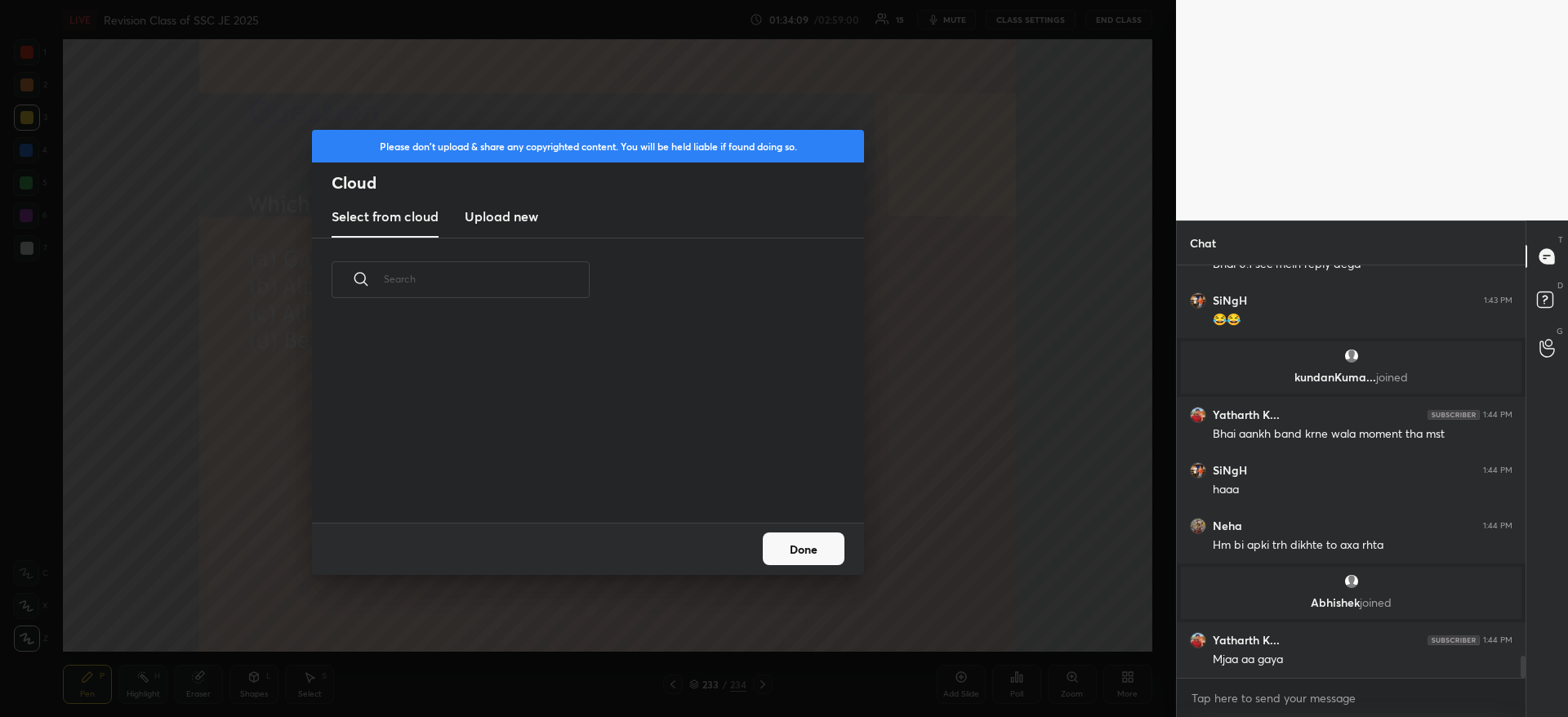
scroll to position [6, 9]
click at [519, 214] on h3 "Upload new" at bounding box center [500, 216] width 73 height 20
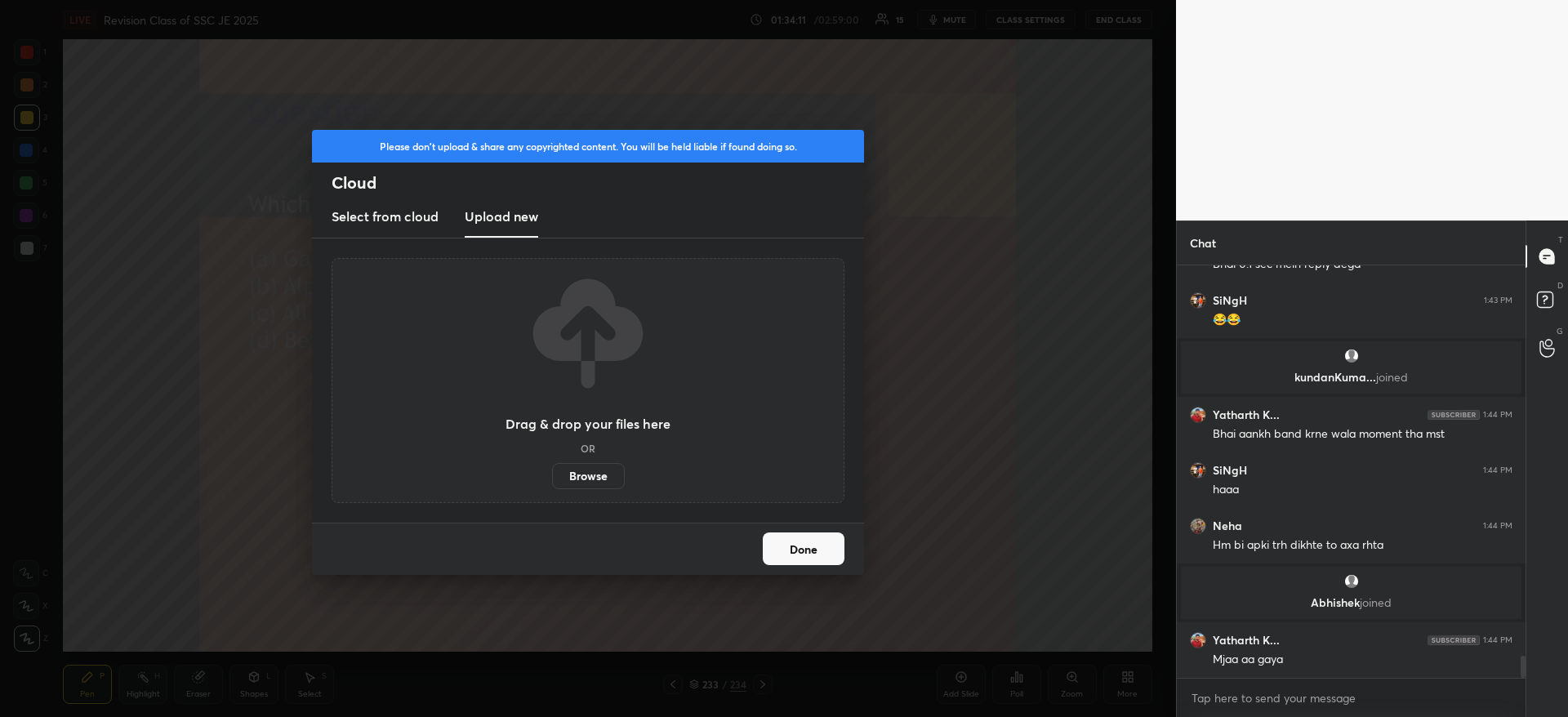
click at [598, 477] on label "Browse" at bounding box center [589, 476] width 72 height 26
click at [552, 477] on input "Browse" at bounding box center [552, 476] width 0 height 26
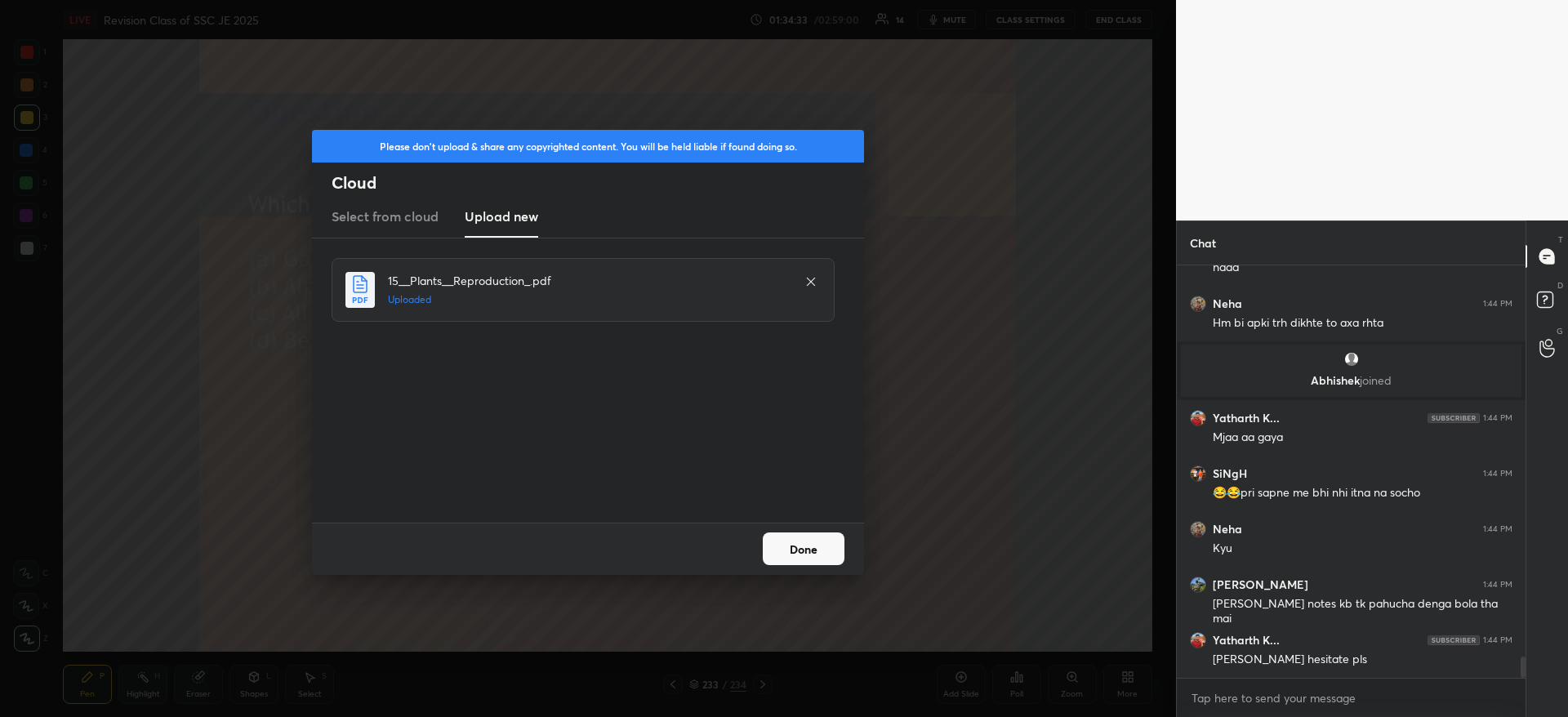
scroll to position [7638, 0]
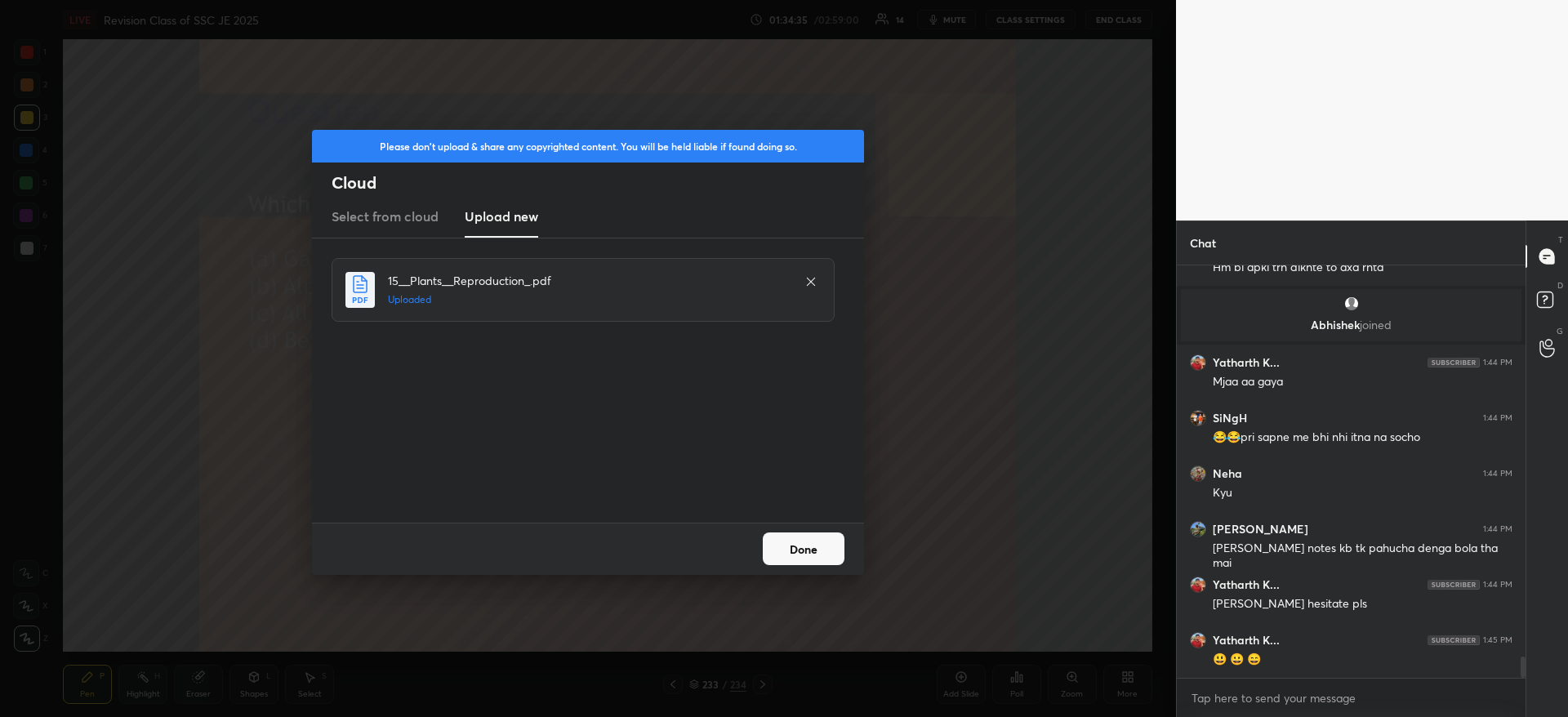
click at [809, 549] on button "Done" at bounding box center [803, 549] width 81 height 33
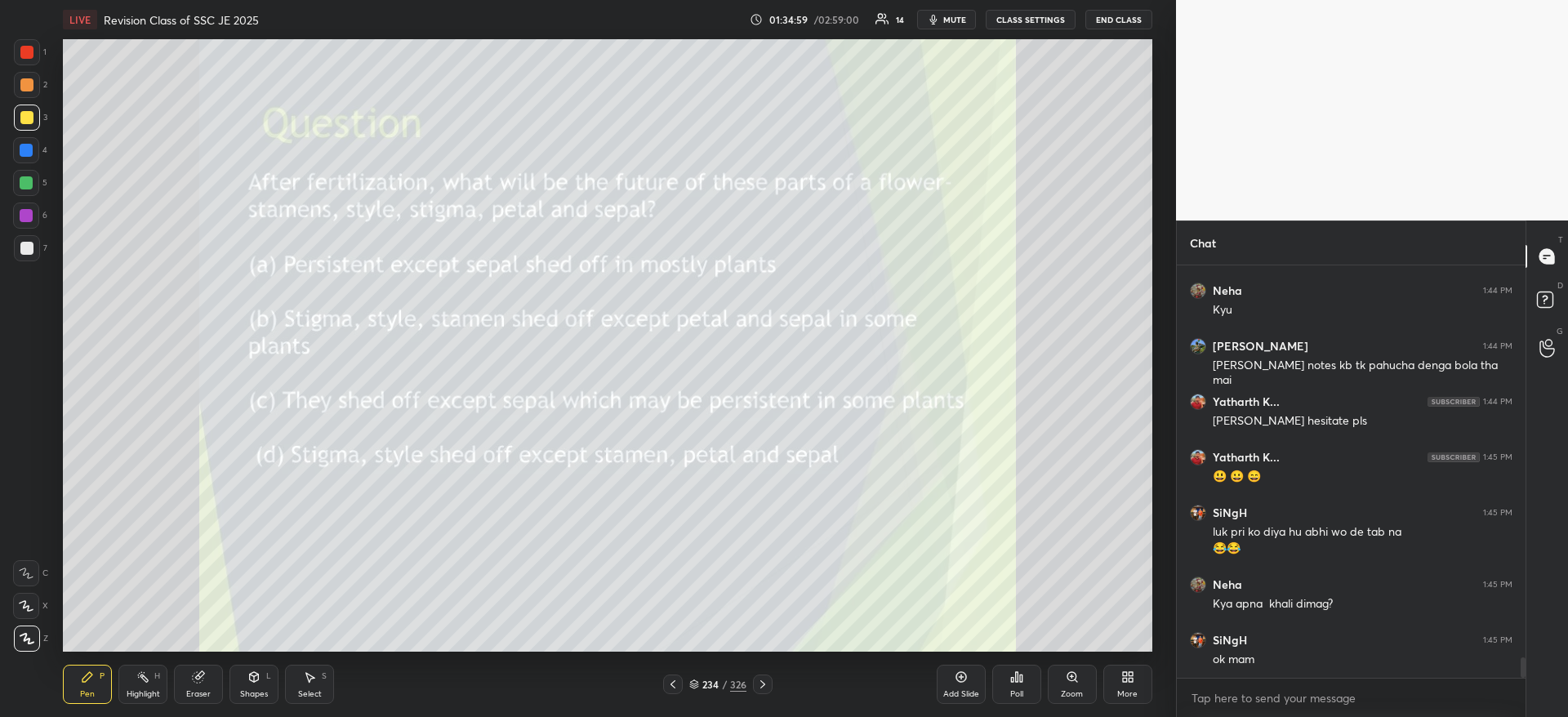
scroll to position [7876, 0]
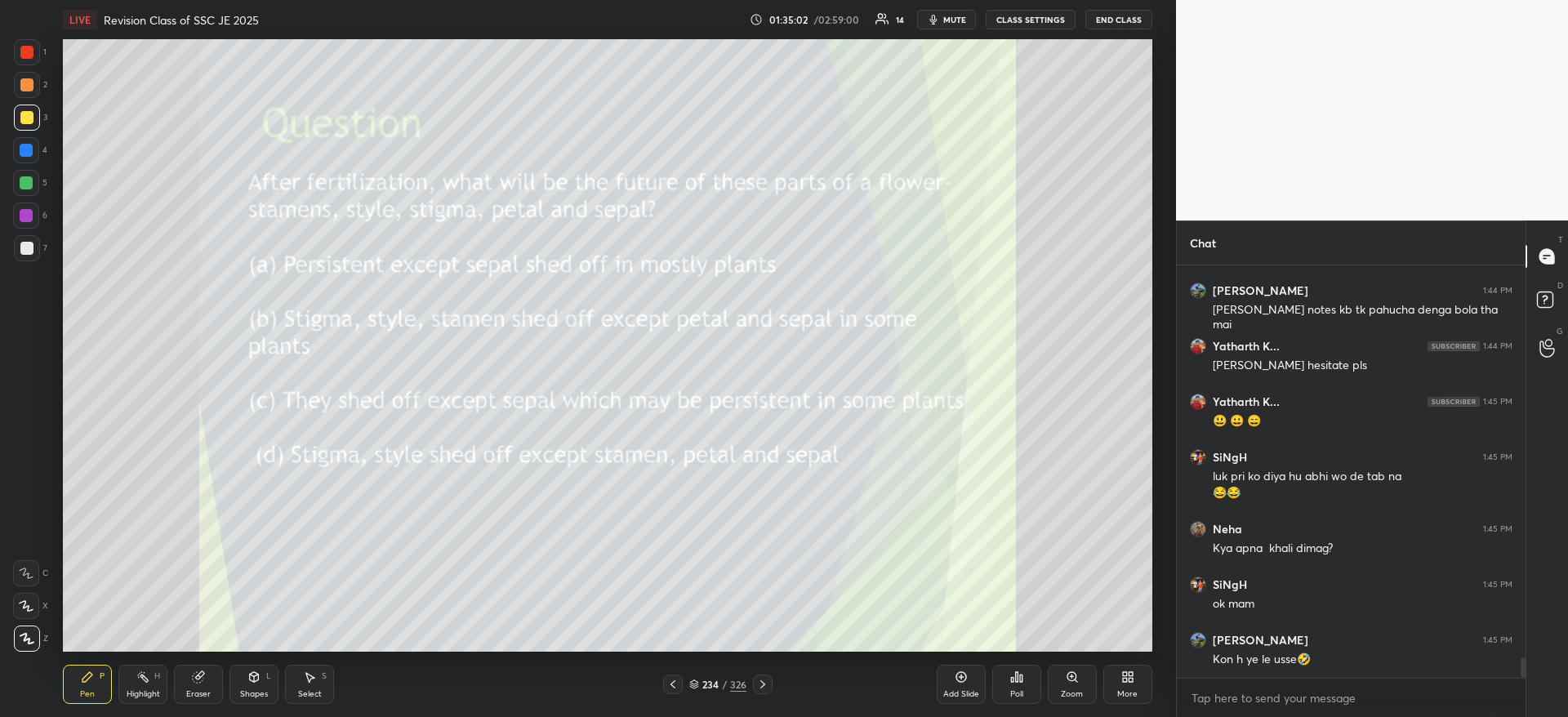
click at [961, 16] on span "mute" at bounding box center [955, 20] width 23 height 12
click at [961, 16] on span "unmute" at bounding box center [952, 20] width 35 height 12
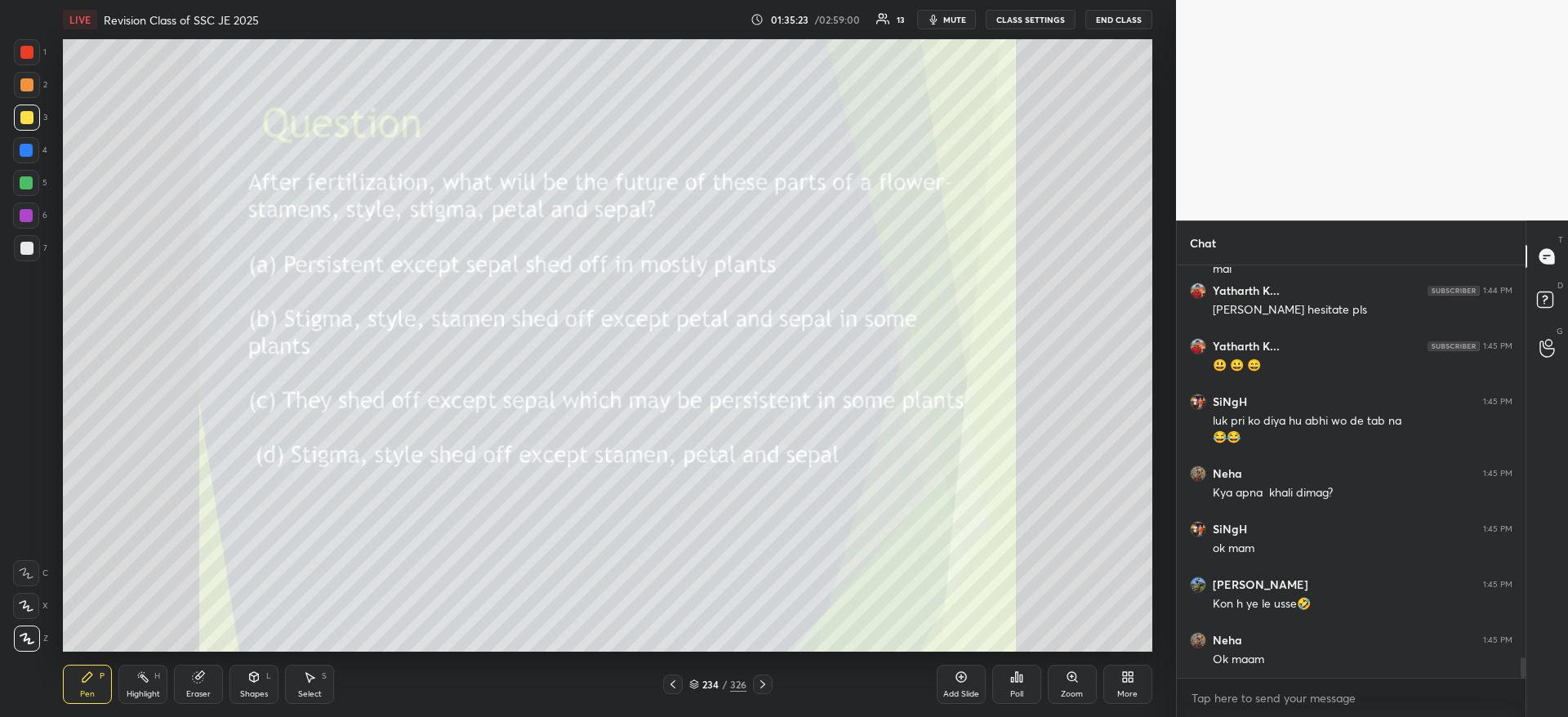
click at [959, 18] on span "mute" at bounding box center [955, 20] width 23 height 12
click at [1027, 684] on div "Poll" at bounding box center [1017, 684] width 49 height 40
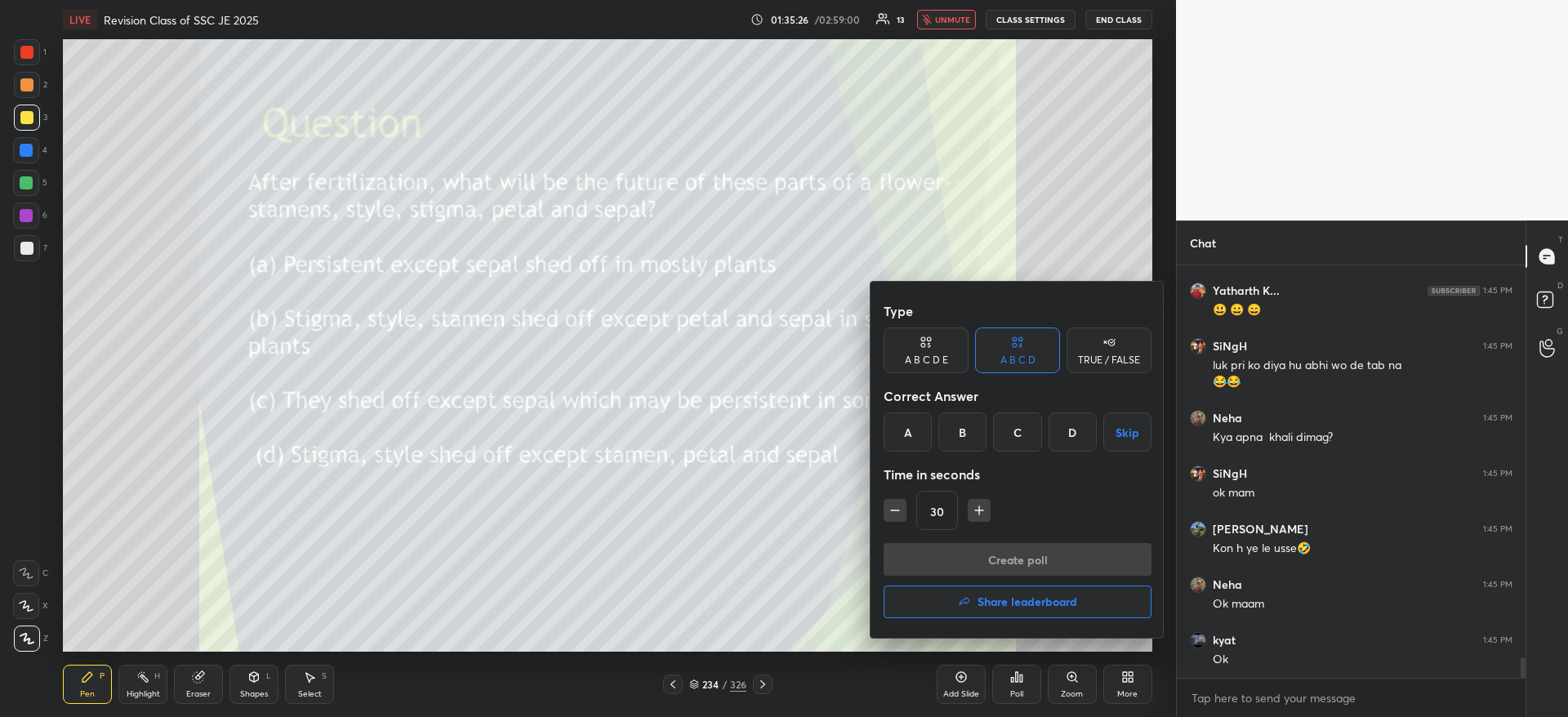
click at [1016, 435] on div "C" at bounding box center [1017, 432] width 49 height 40
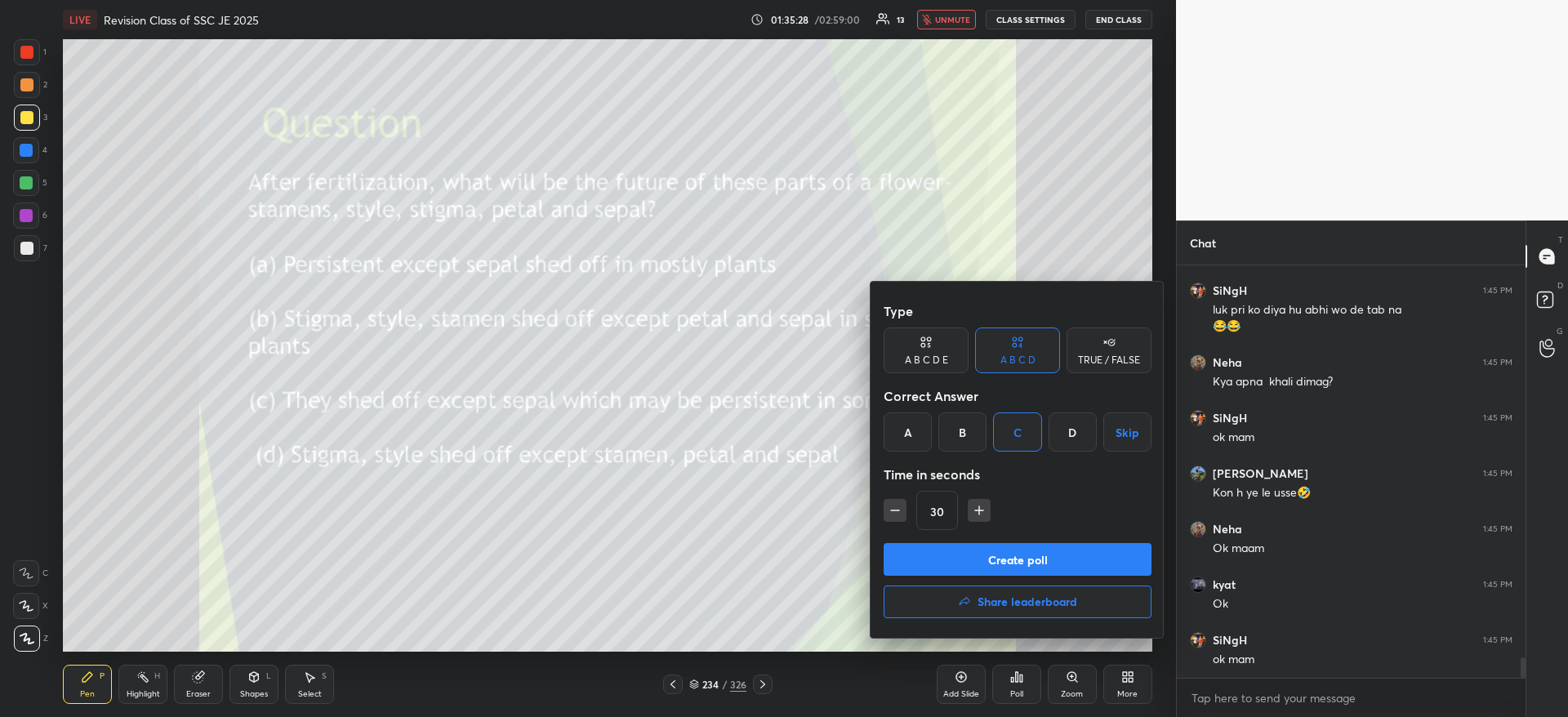
click at [972, 570] on button "Create poll" at bounding box center [1017, 560] width 268 height 33
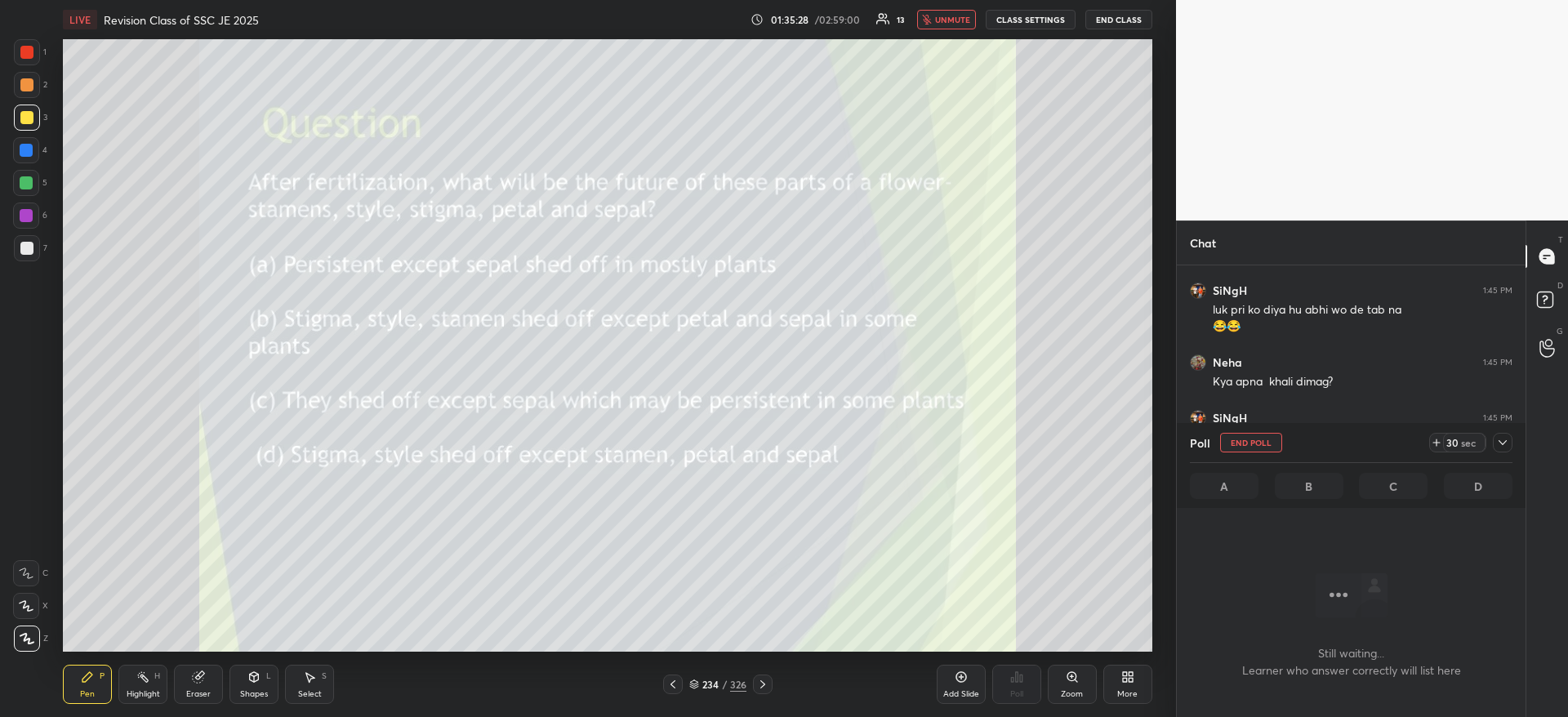
scroll to position [361, 344]
click at [1435, 436] on icon at bounding box center [1436, 443] width 13 height 13
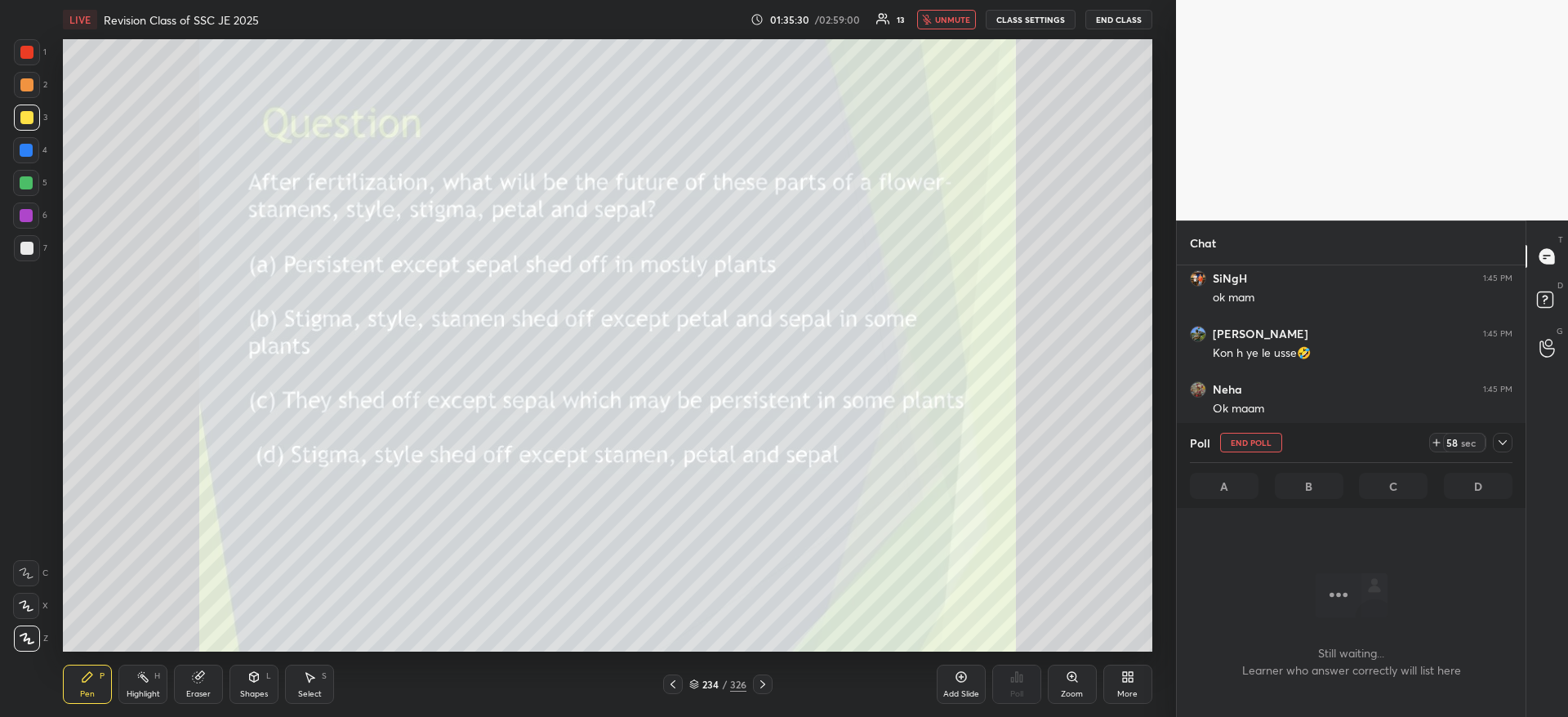
click at [1435, 436] on icon at bounding box center [1436, 443] width 13 height 13
click at [1435, 436] on icon at bounding box center [1431, 443] width 13 height 13
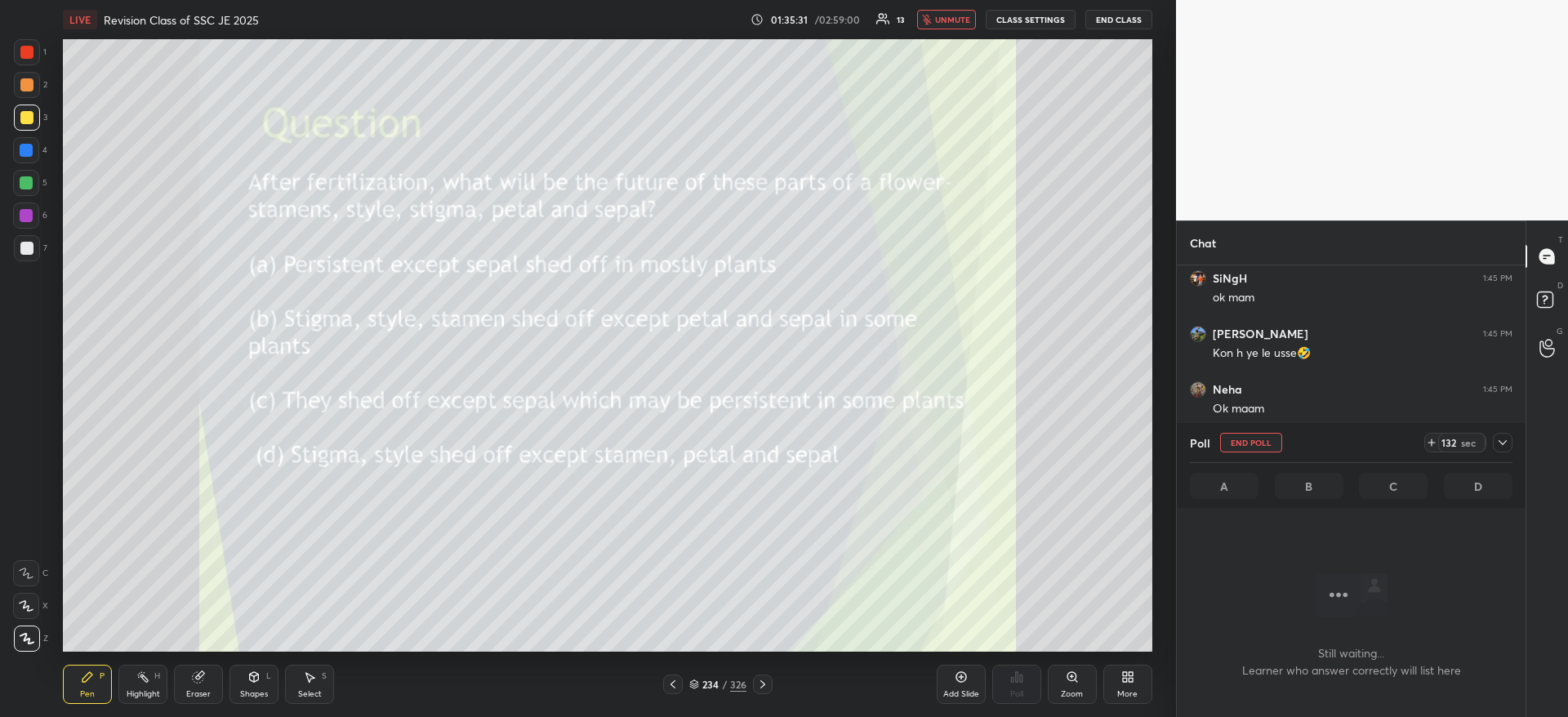
click at [1435, 436] on icon at bounding box center [1431, 443] width 13 height 13
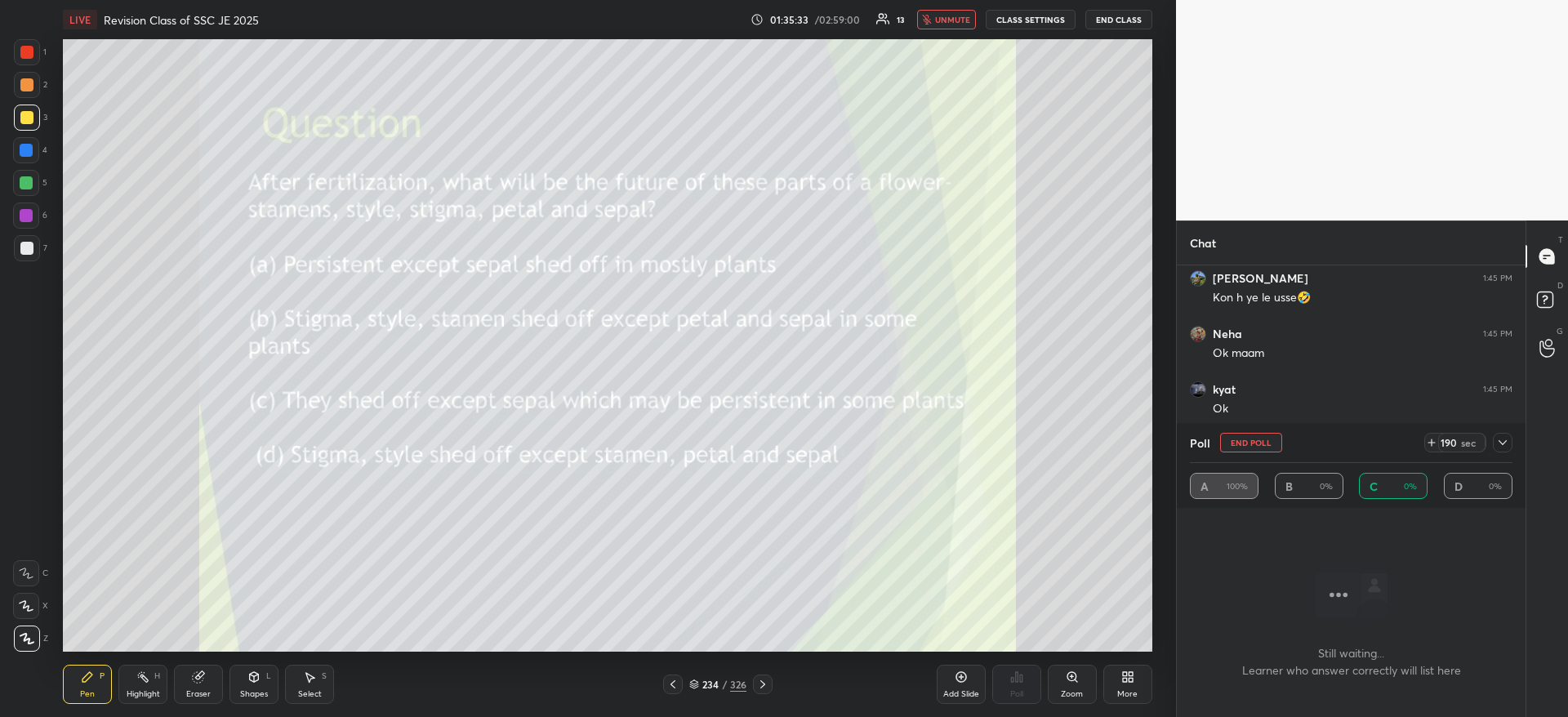
click at [1435, 436] on icon at bounding box center [1431, 443] width 13 height 13
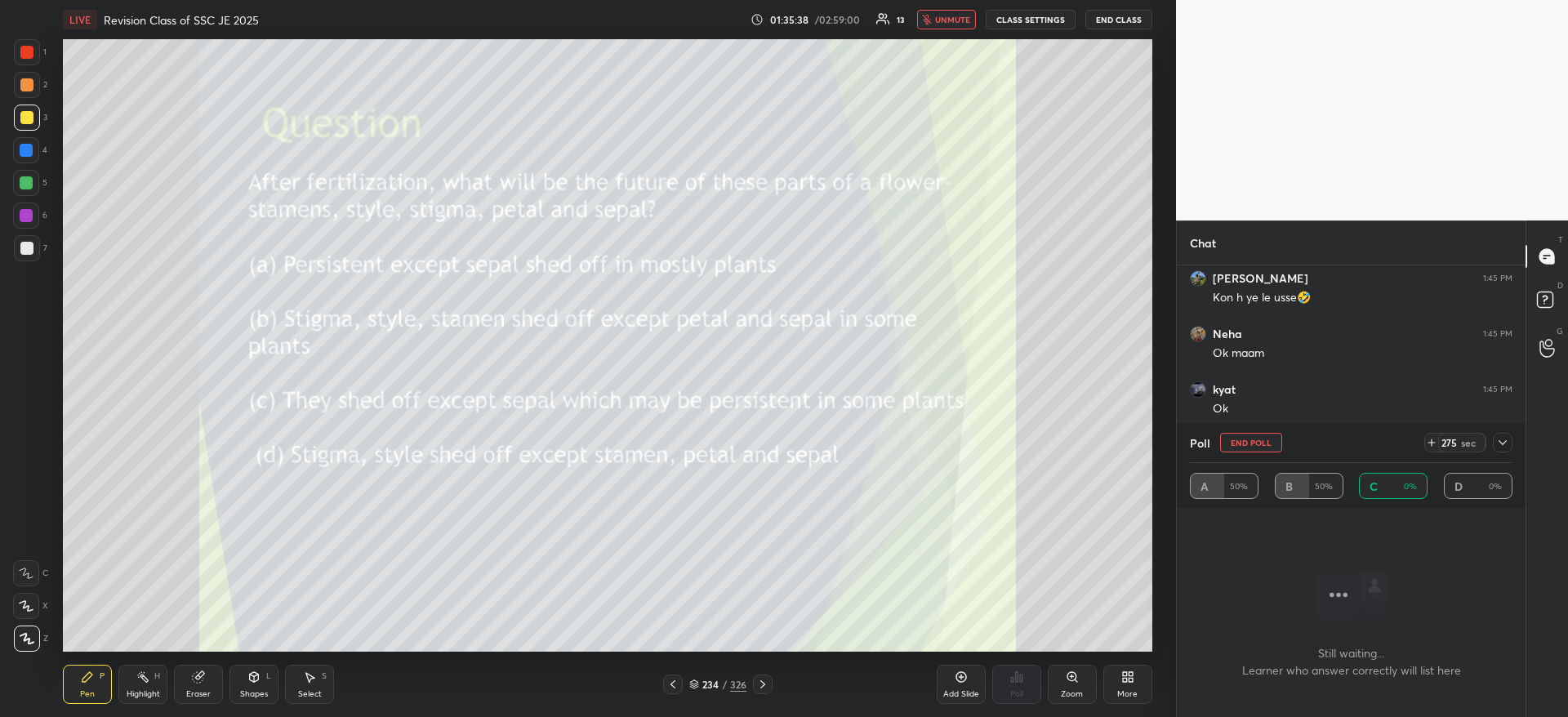
click at [1435, 445] on icon at bounding box center [1431, 443] width 13 height 13
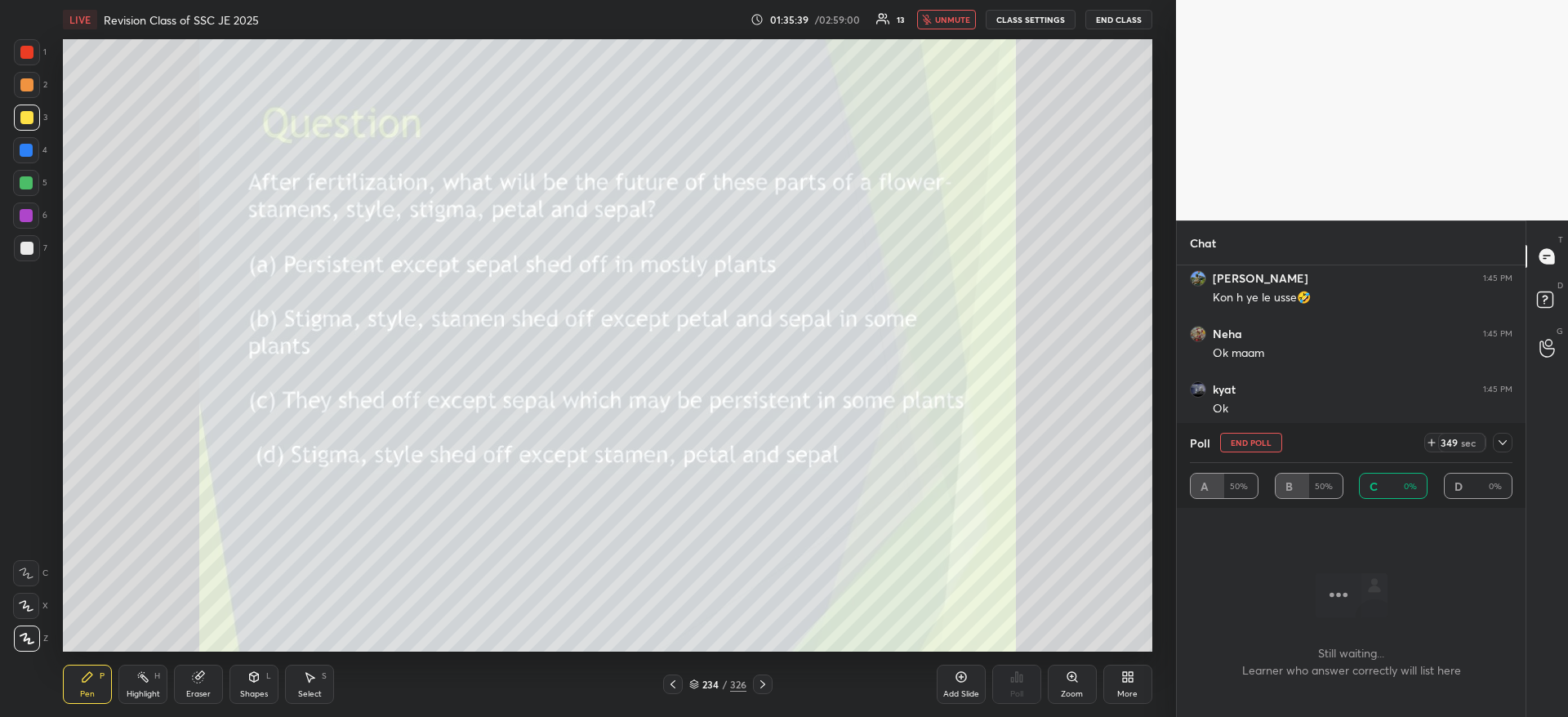
click at [1435, 445] on icon at bounding box center [1431, 443] width 13 height 13
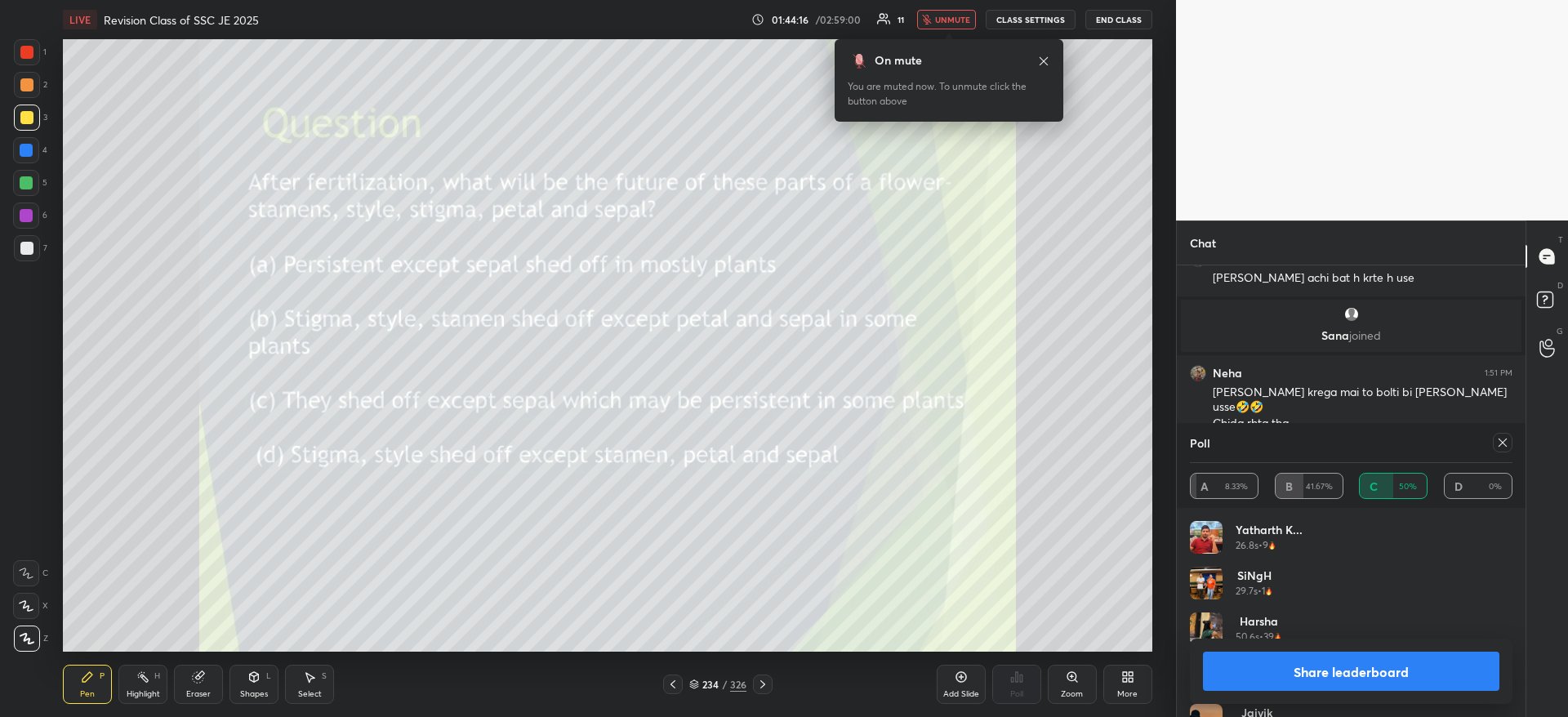
scroll to position [9809, 0]
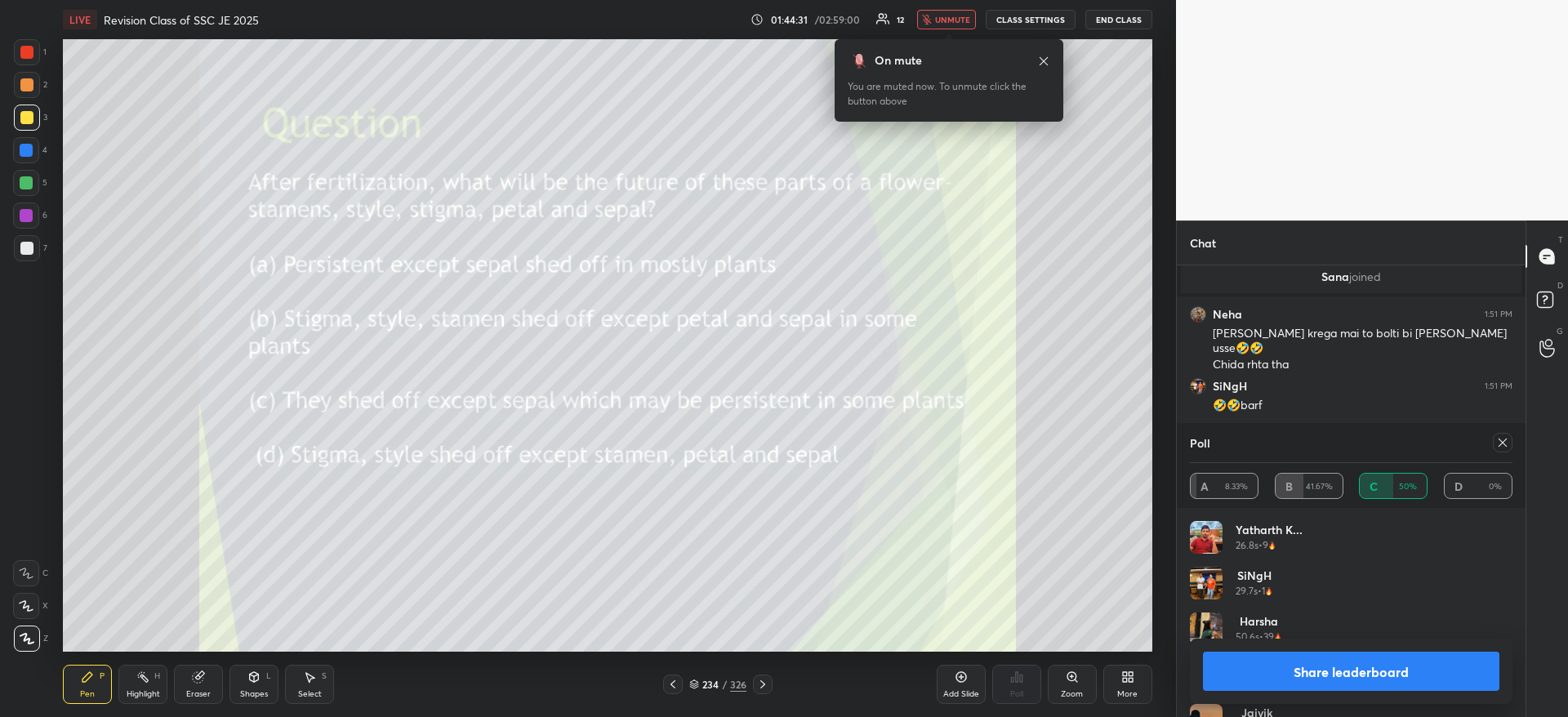
click at [965, 21] on span "unmute" at bounding box center [952, 20] width 35 height 12
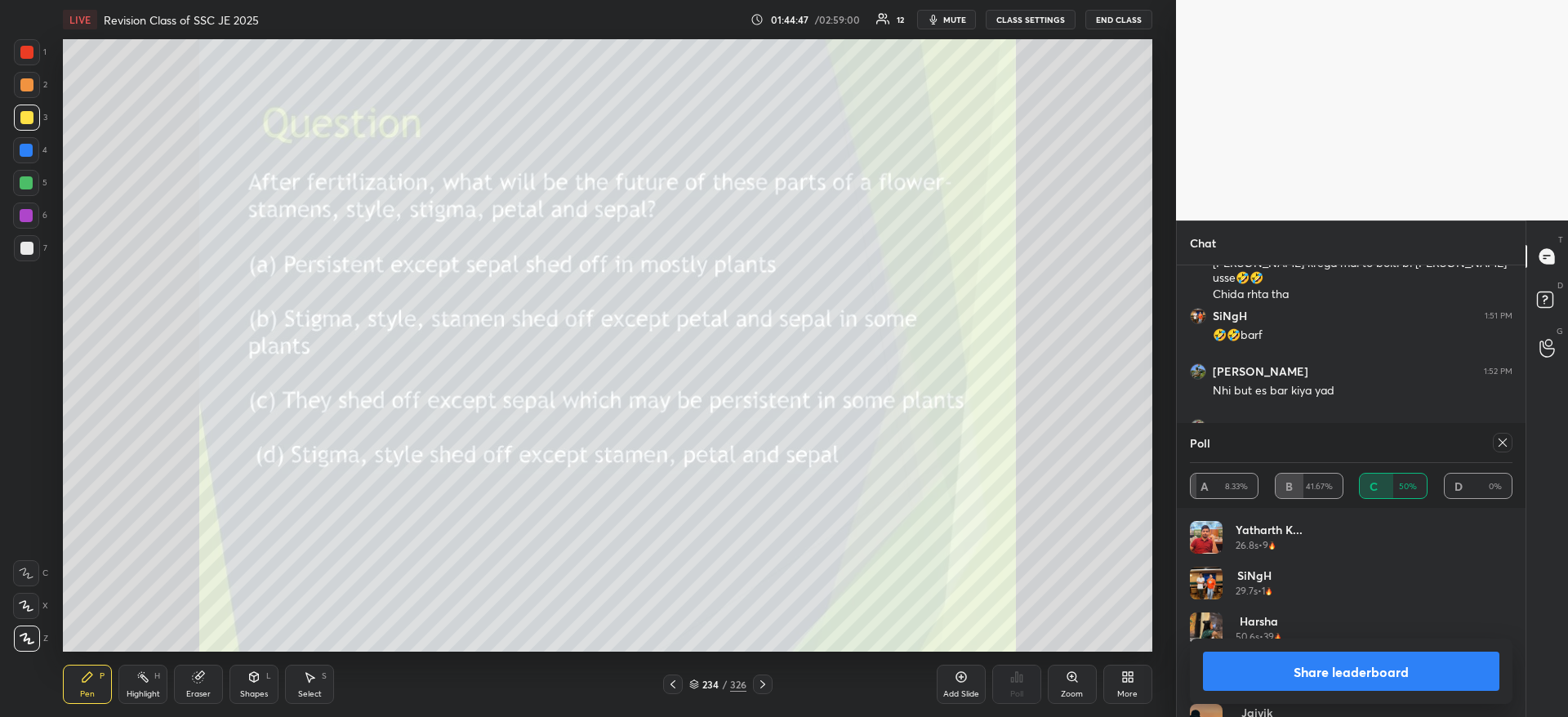
scroll to position [9832, 0]
click at [1241, 677] on button "Share leaderboard" at bounding box center [1351, 672] width 296 height 40
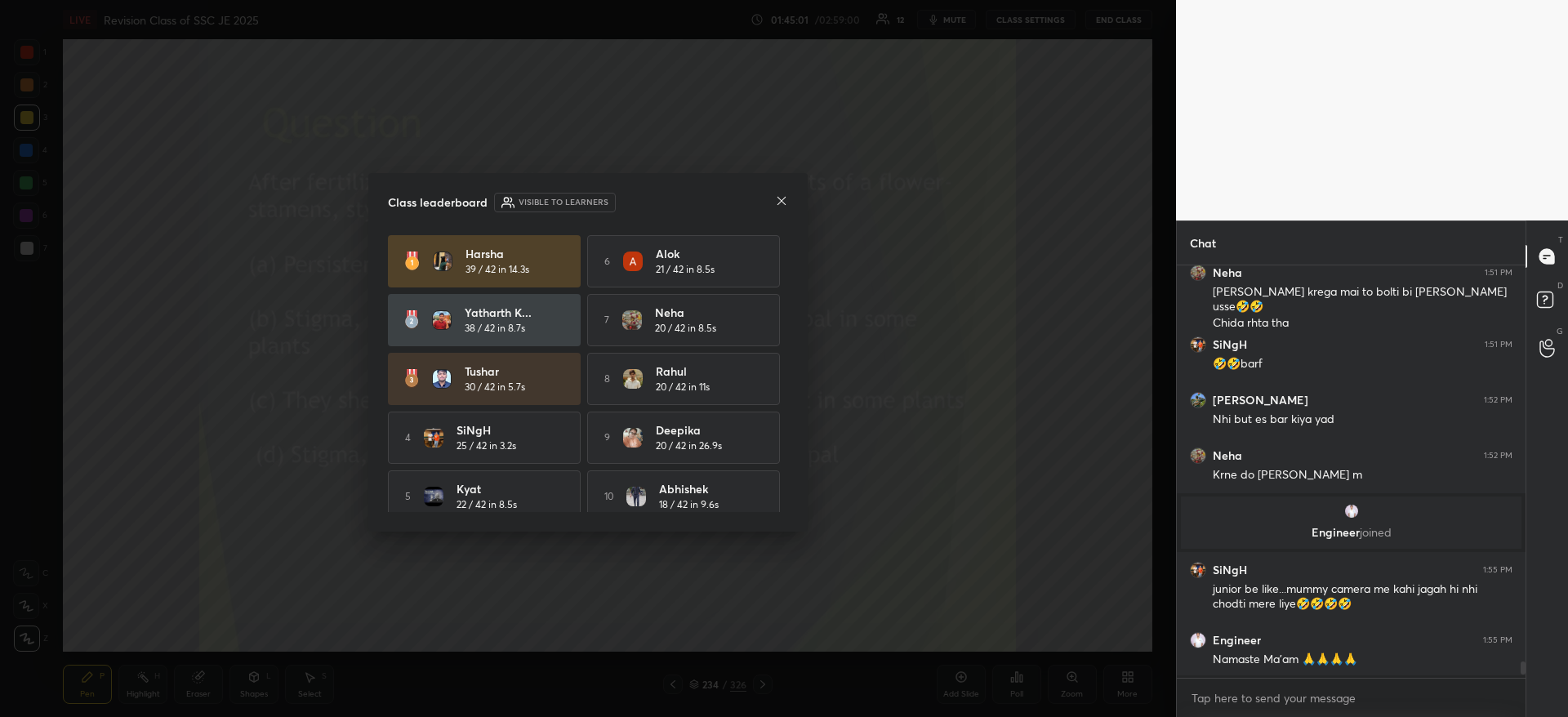
scroll to position [6, 6]
click at [784, 198] on icon at bounding box center [781, 201] width 8 height 8
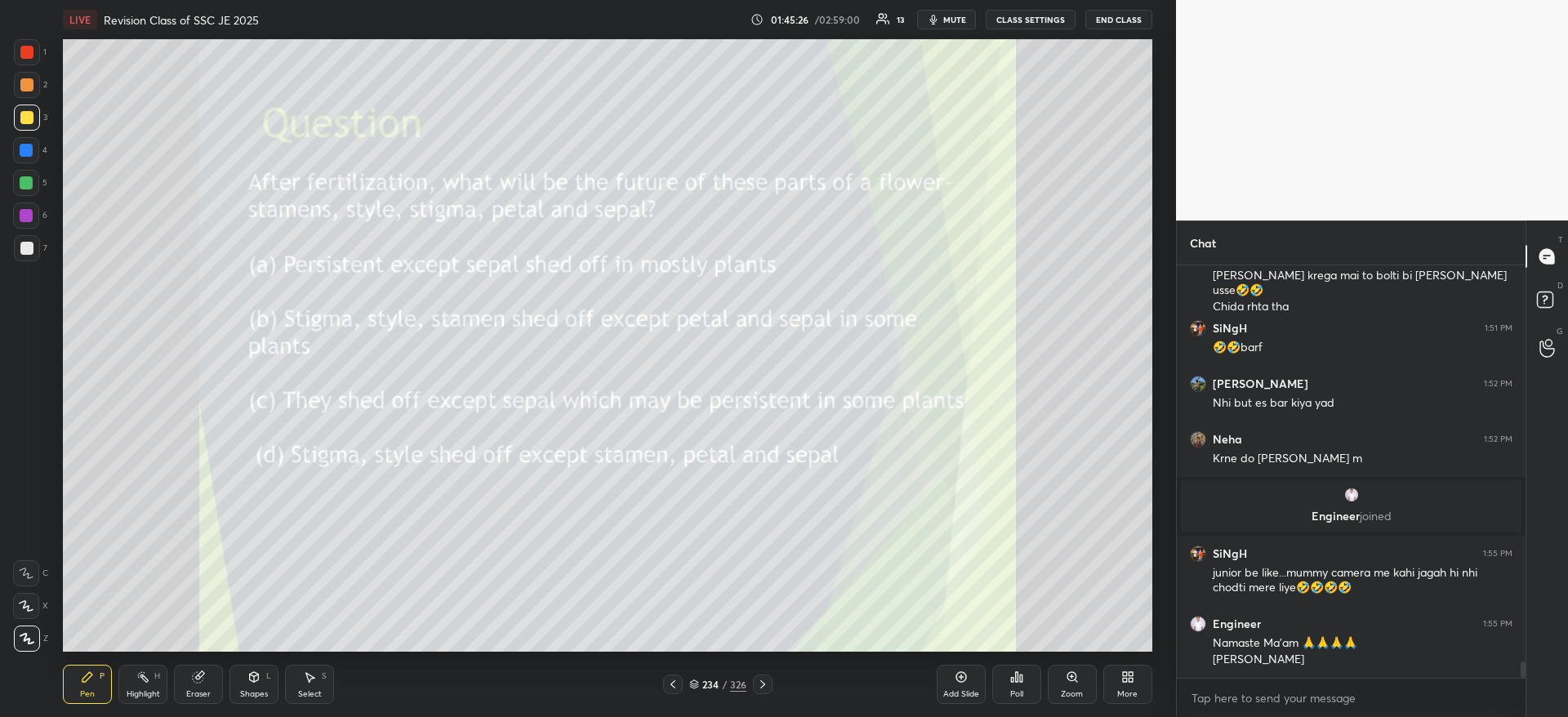
scroll to position [9820, 0]
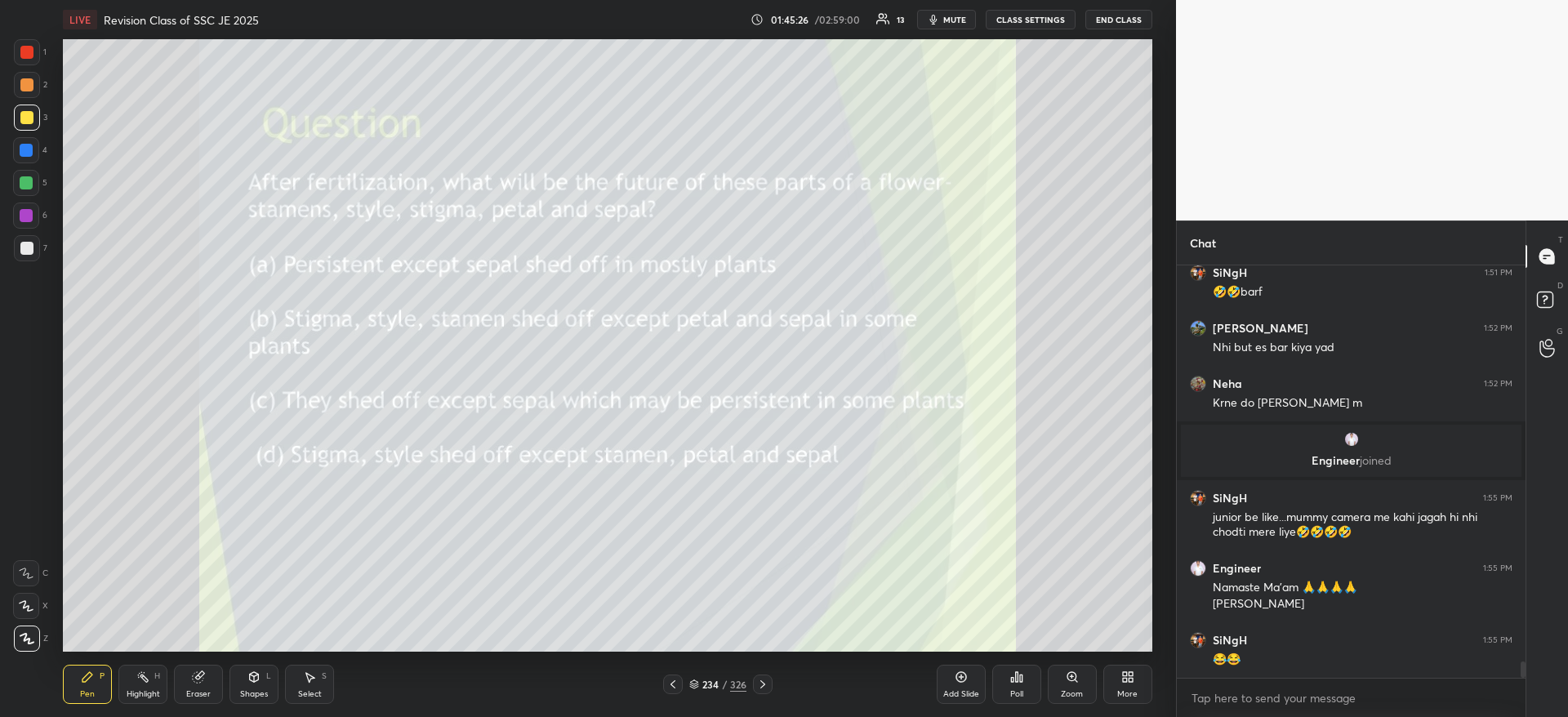
click at [32, 55] on div at bounding box center [27, 53] width 13 height 13
click at [1018, 681] on icon at bounding box center [1017, 677] width 13 height 13
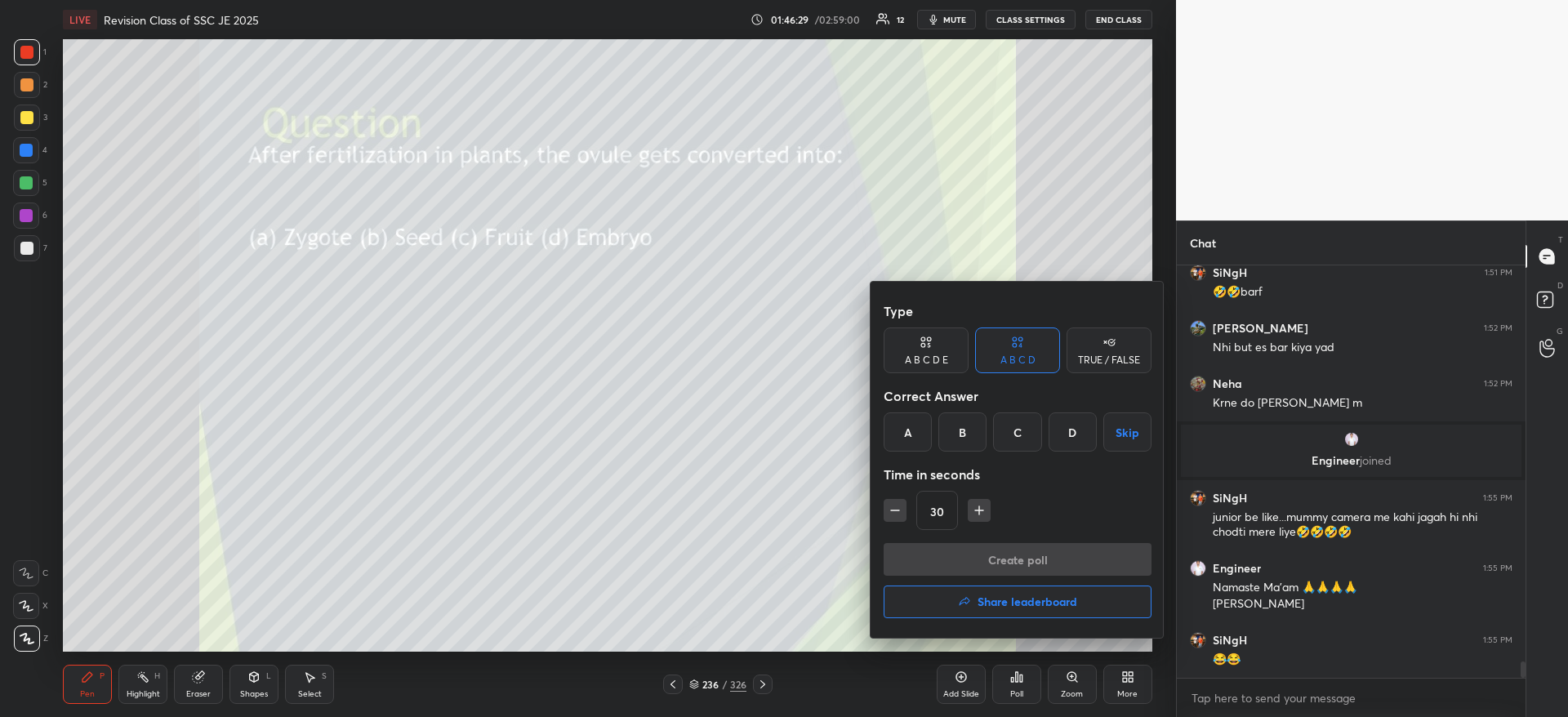
click at [960, 440] on div "B" at bounding box center [962, 432] width 49 height 40
click at [946, 561] on button "Create poll" at bounding box center [1017, 560] width 268 height 33
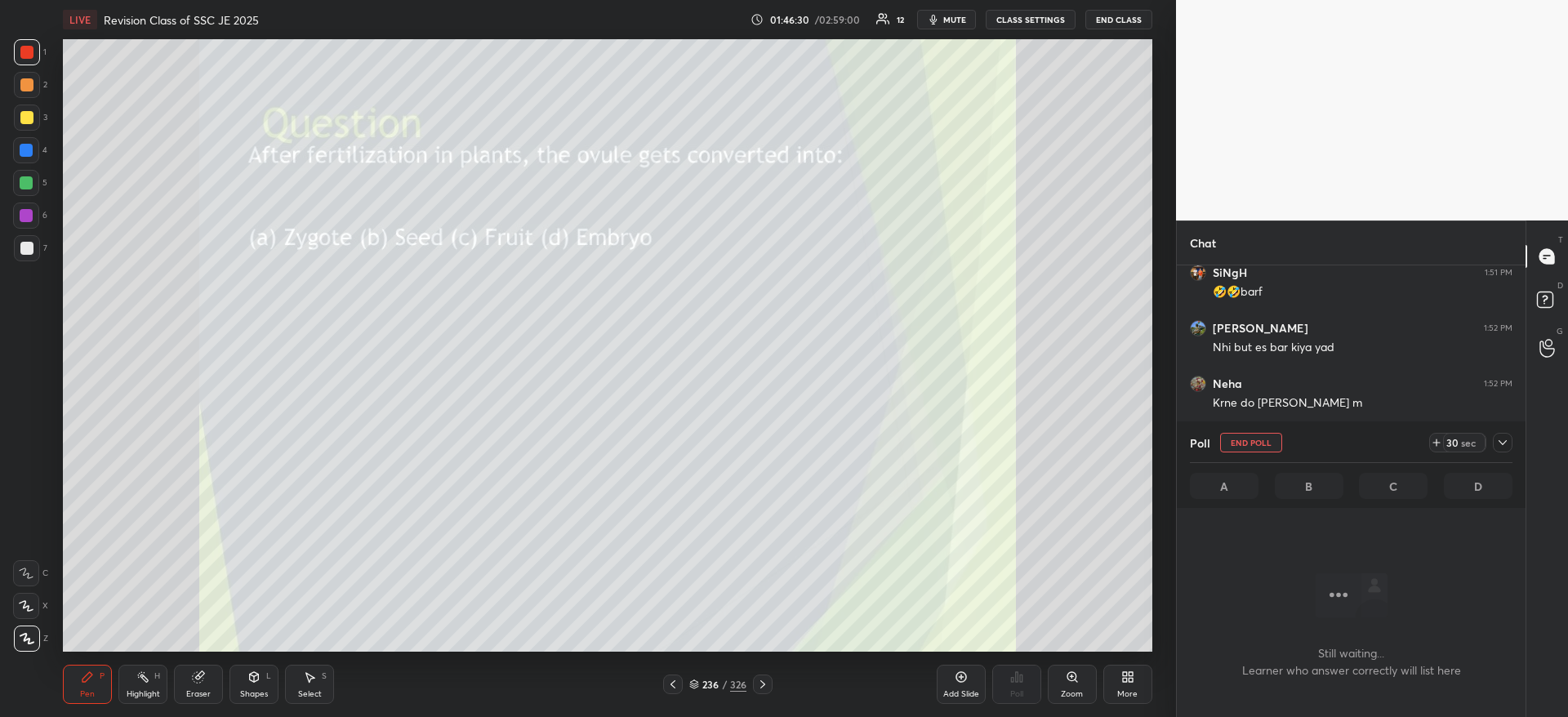
scroll to position [361, 344]
click at [1515, 440] on div "Poll End Poll 29 sec A B C D" at bounding box center [1351, 465] width 349 height 85
click at [1505, 447] on icon at bounding box center [1502, 443] width 13 height 13
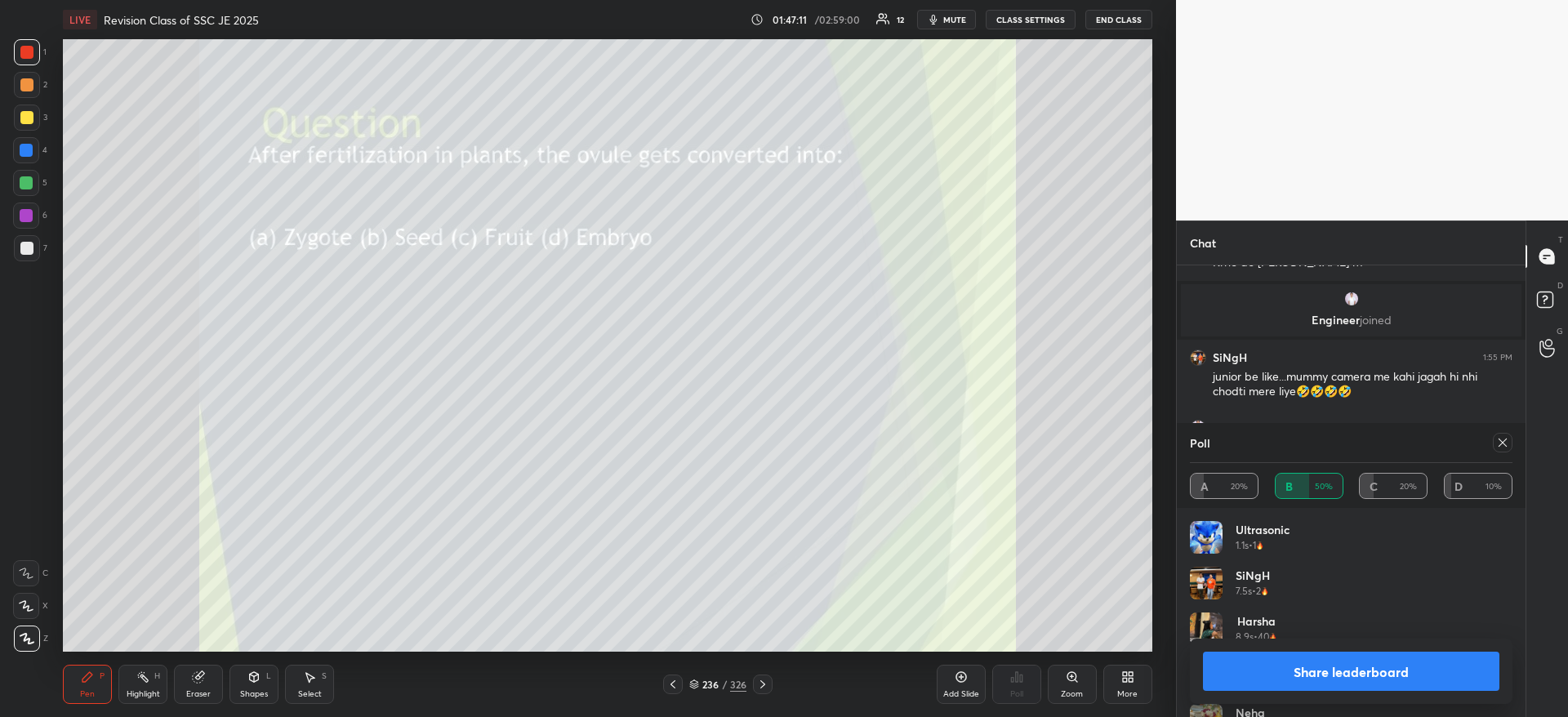
scroll to position [10019, 0]
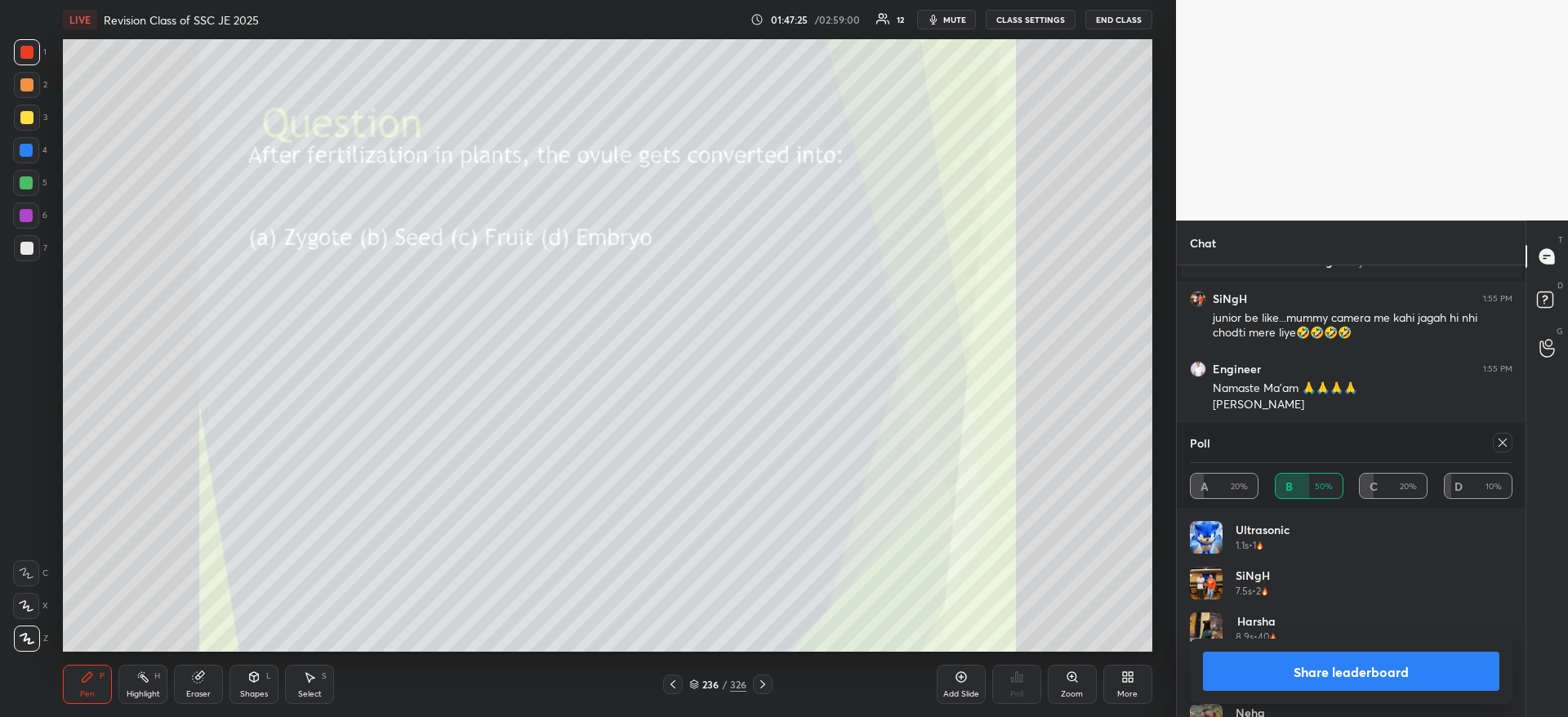
click at [1386, 672] on button "Share leaderboard" at bounding box center [1351, 672] width 296 height 40
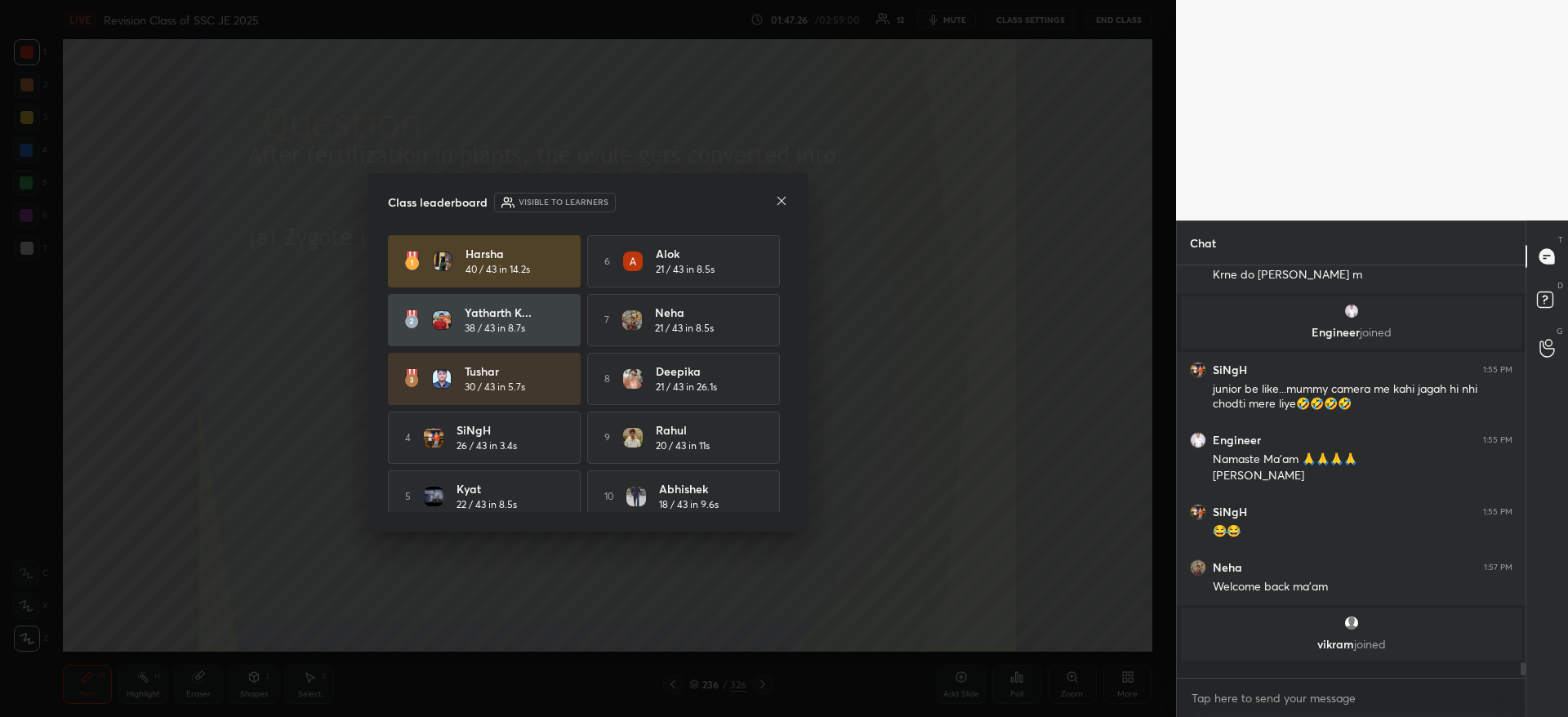
scroll to position [9939, 0]
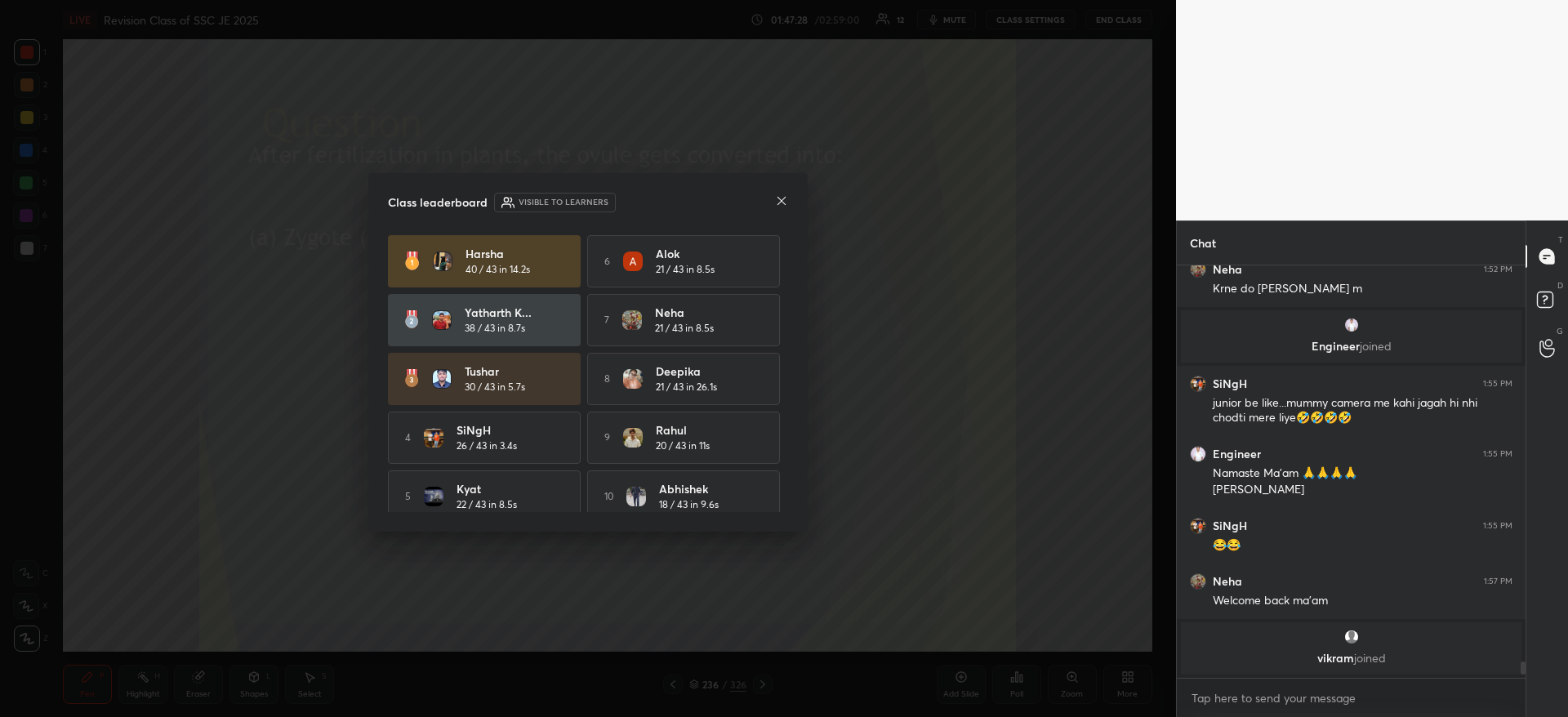
click at [779, 203] on icon at bounding box center [781, 201] width 8 height 8
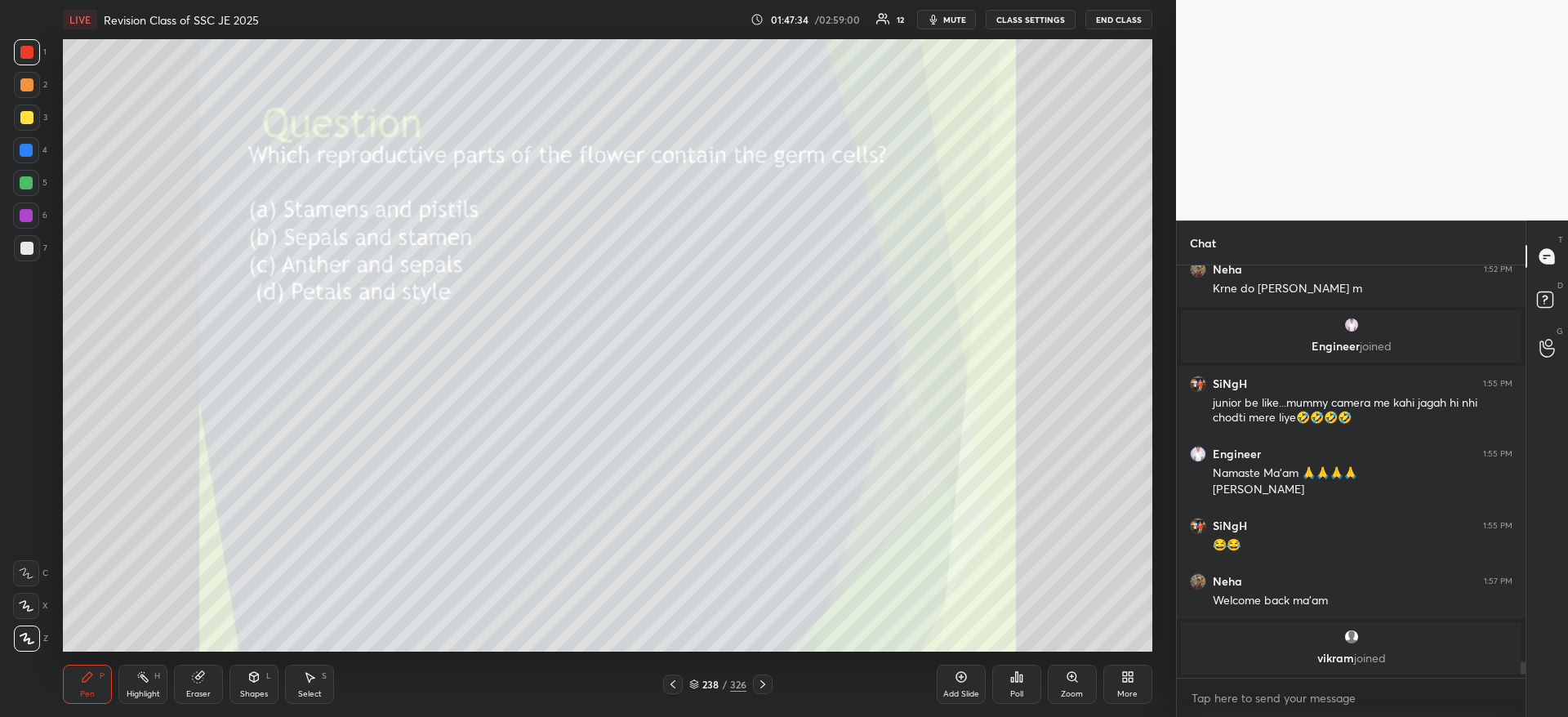
click at [1011, 673] on icon at bounding box center [1017, 677] width 13 height 13
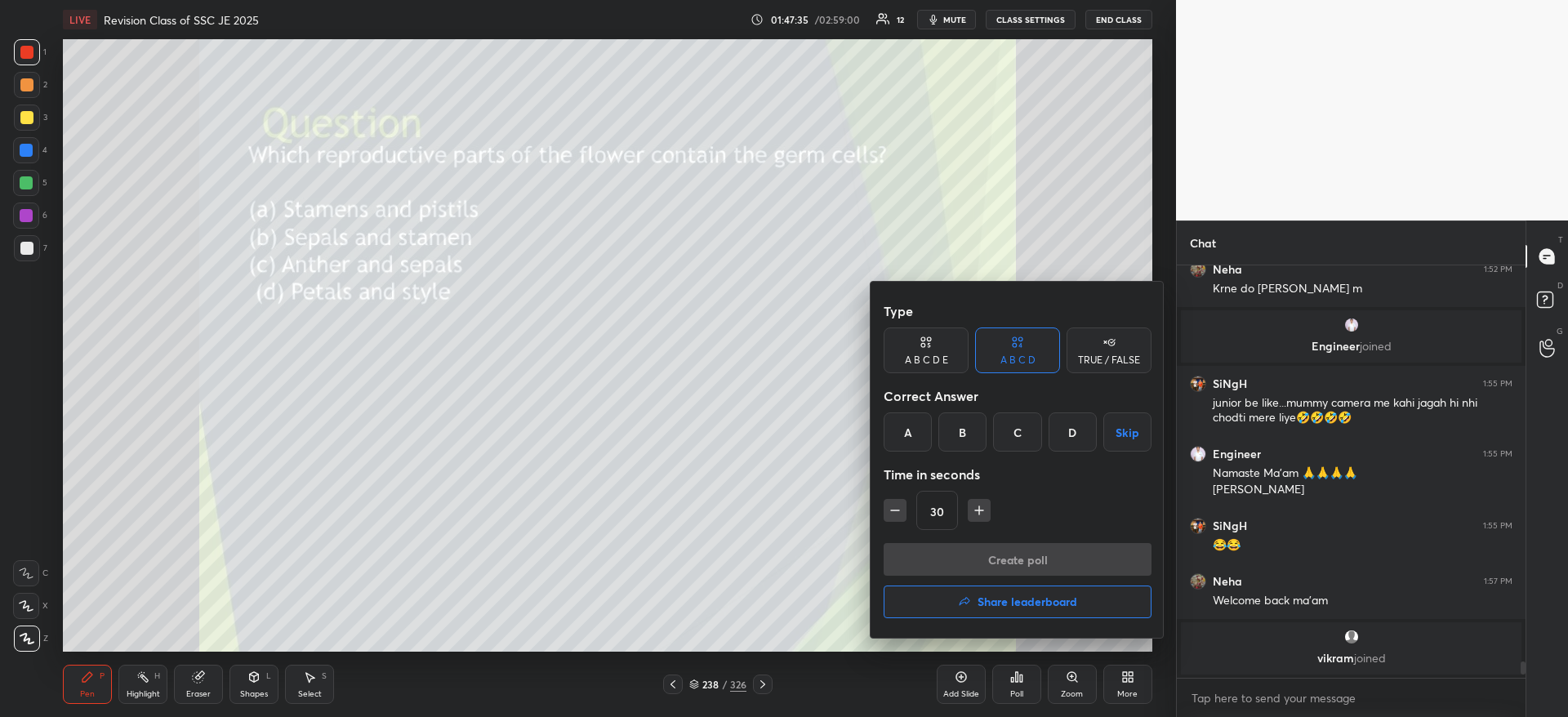
click at [899, 434] on div "A" at bounding box center [907, 432] width 49 height 40
click at [956, 557] on button "Create poll" at bounding box center [1017, 560] width 268 height 33
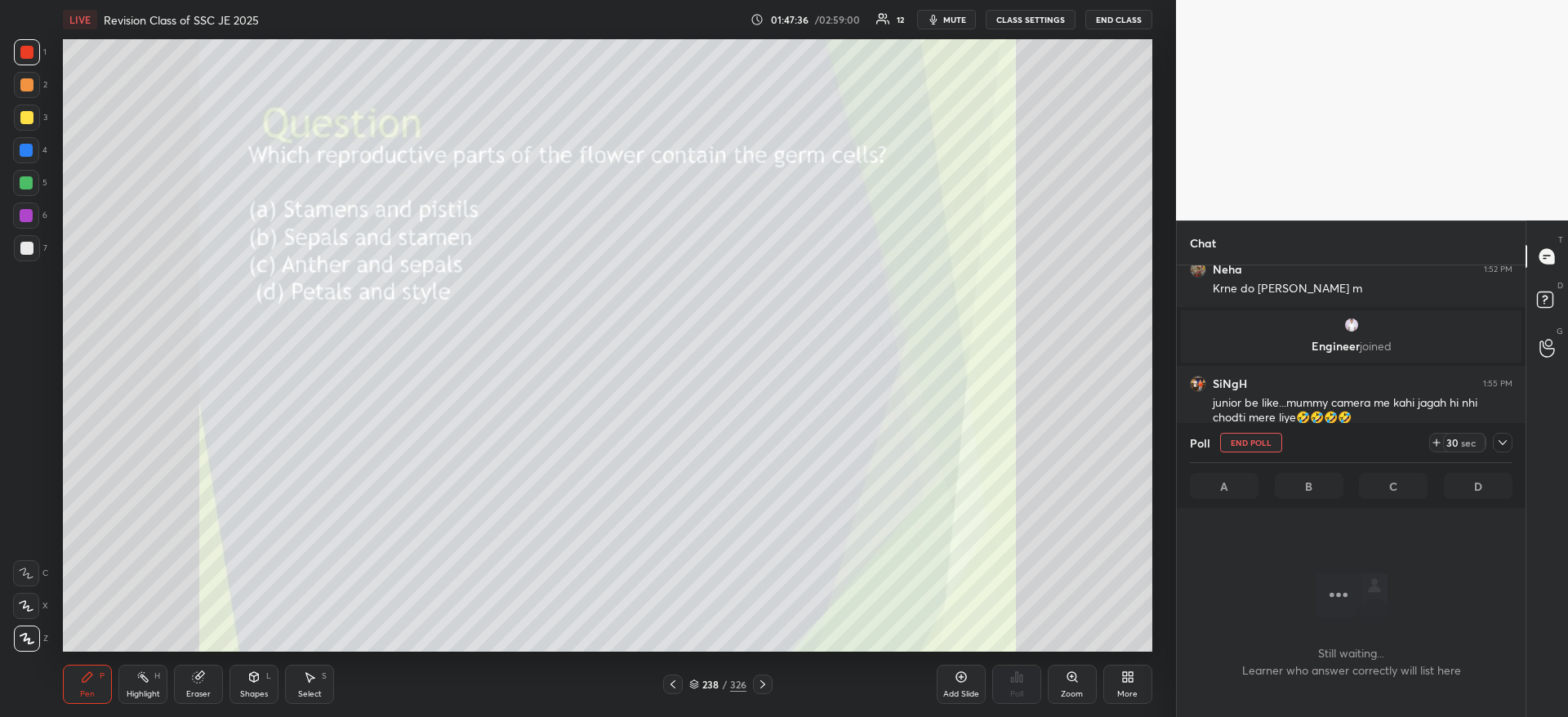
scroll to position [361, 344]
click at [1501, 435] on div at bounding box center [1502, 443] width 20 height 20
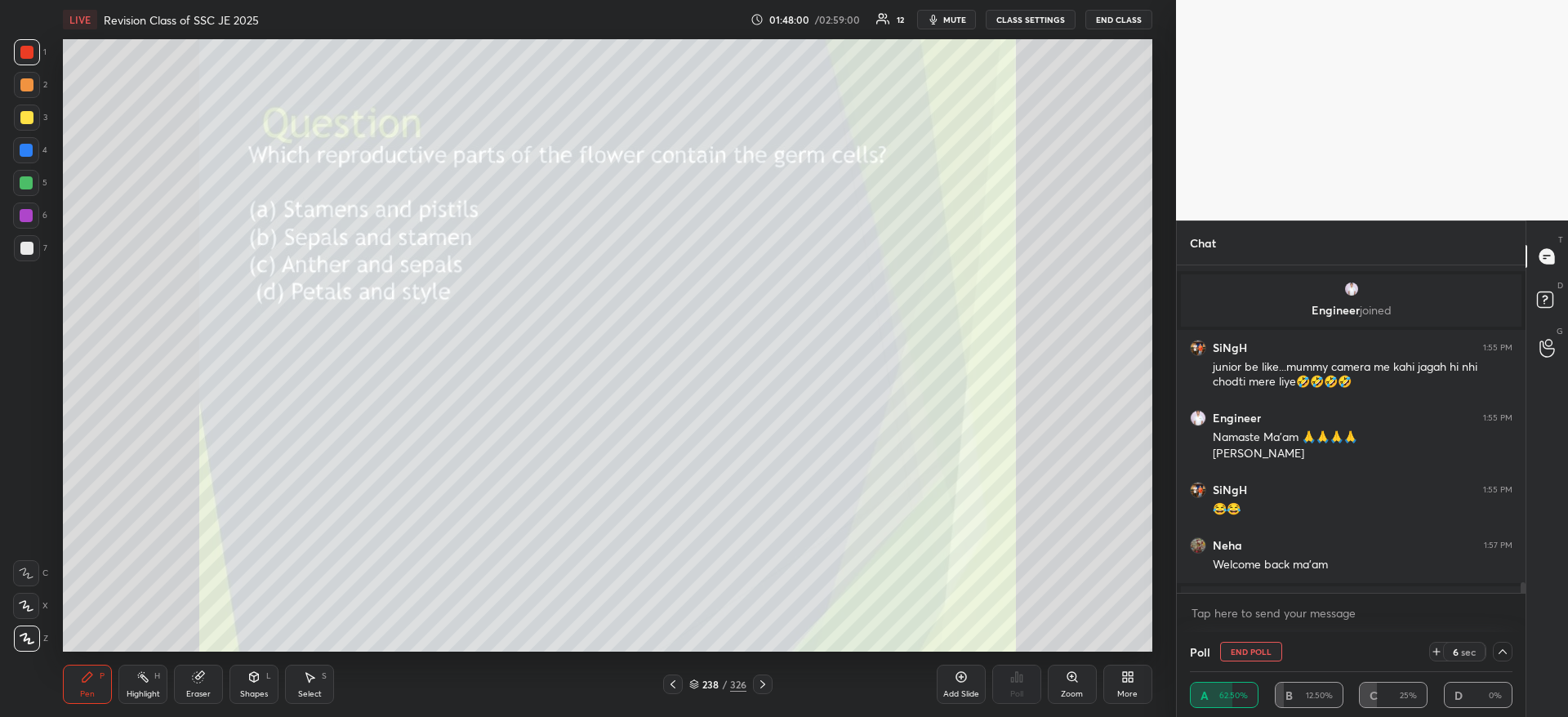
scroll to position [10034, 0]
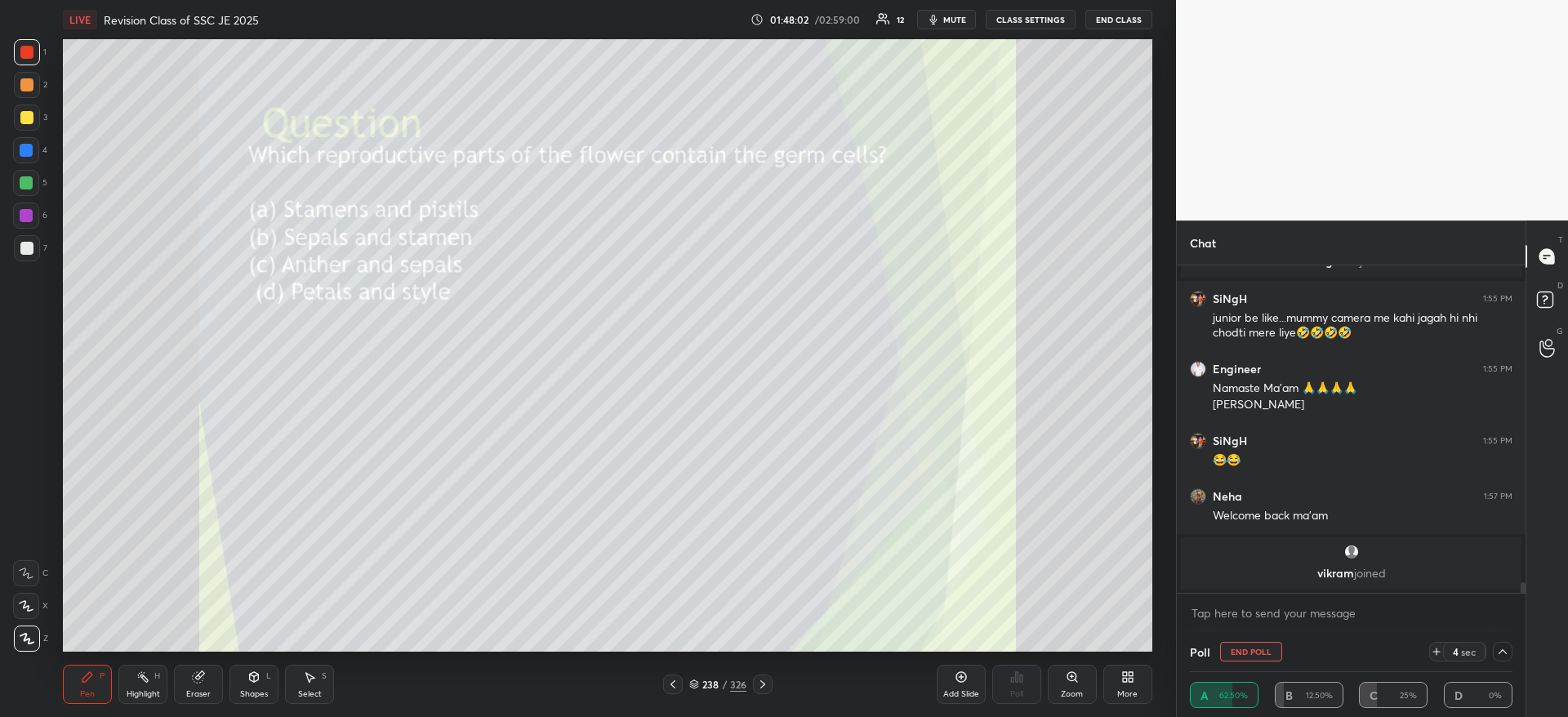
click at [950, 18] on span "mute" at bounding box center [955, 20] width 23 height 12
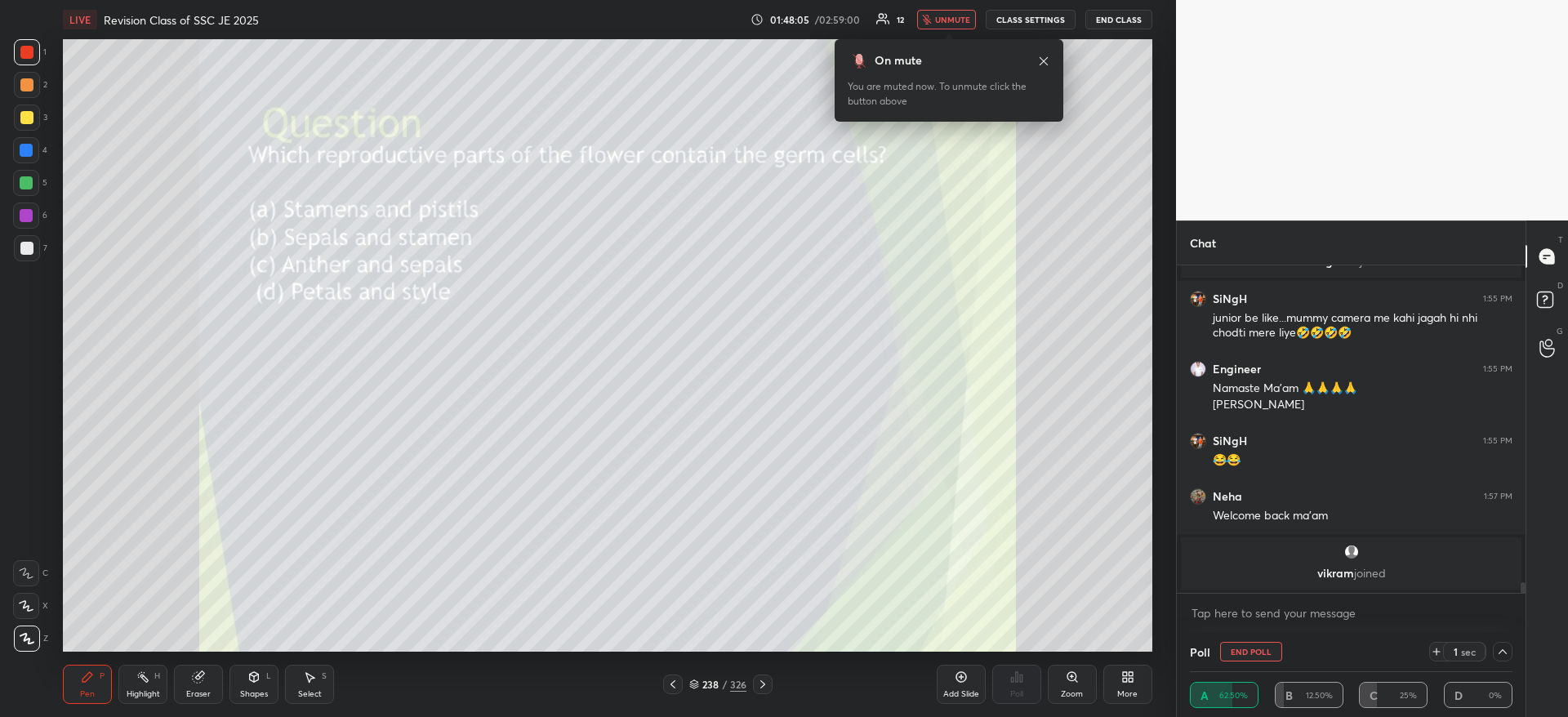
scroll to position [10089, 0]
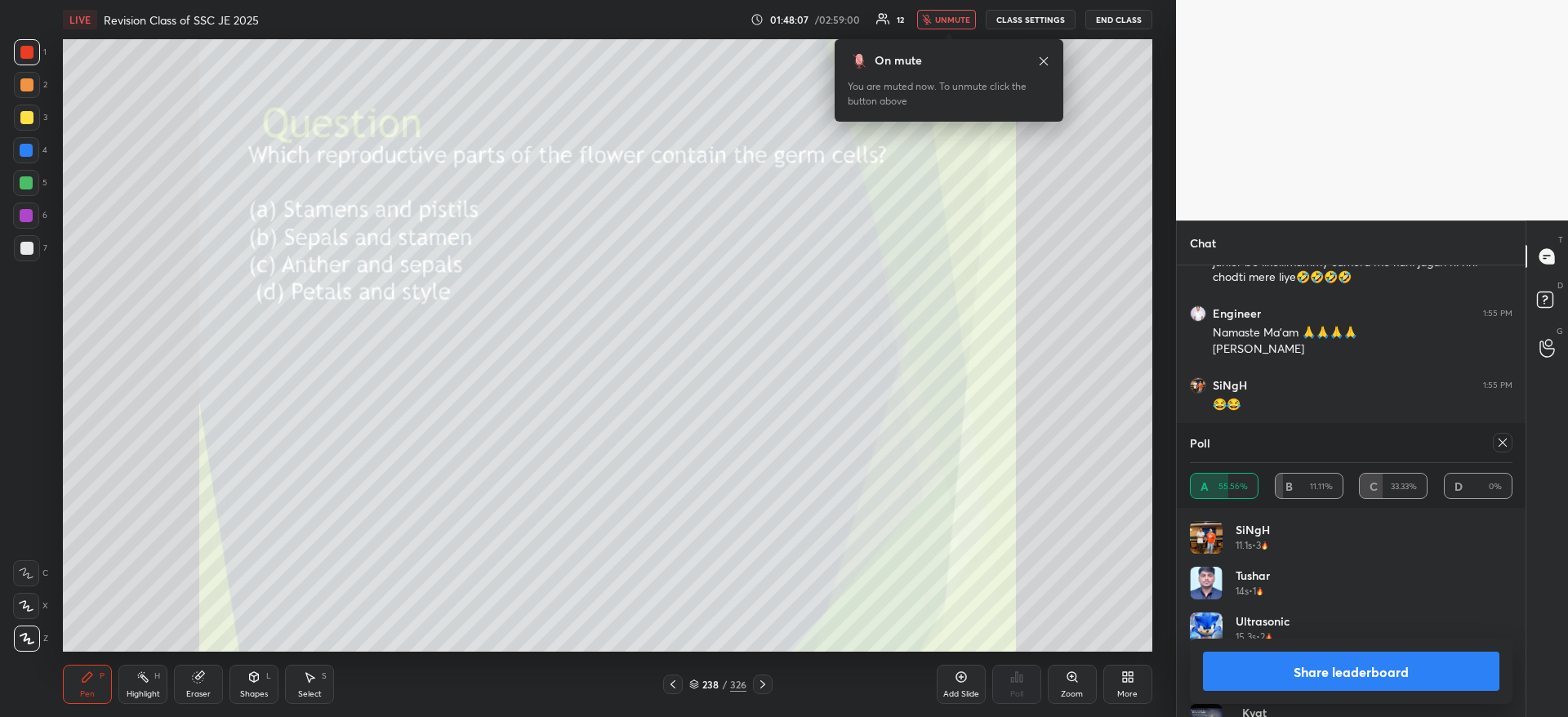
click at [950, 23] on span "unmute" at bounding box center [952, 20] width 35 height 12
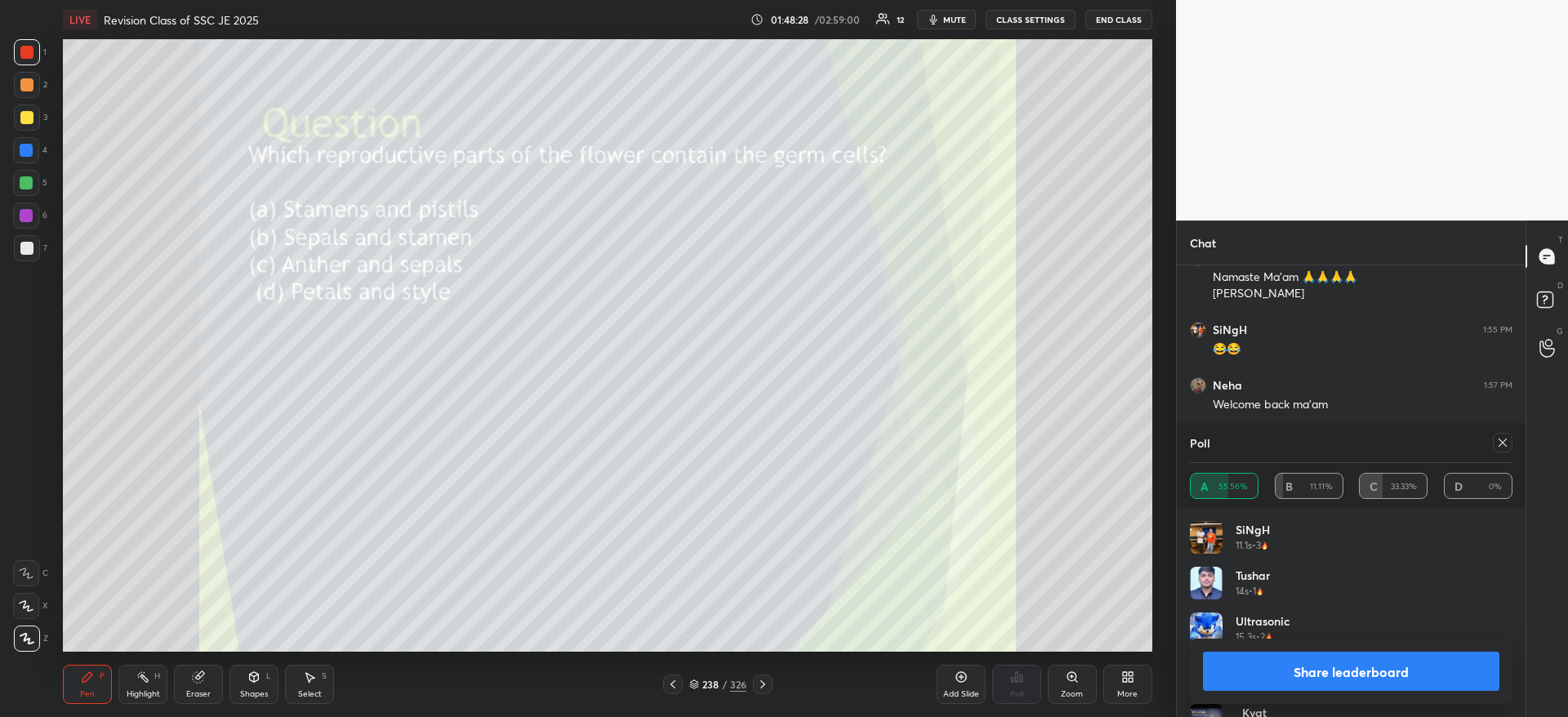
scroll to position [10200, 0]
click at [1397, 669] on button "Share leaderboard" at bounding box center [1351, 672] width 296 height 40
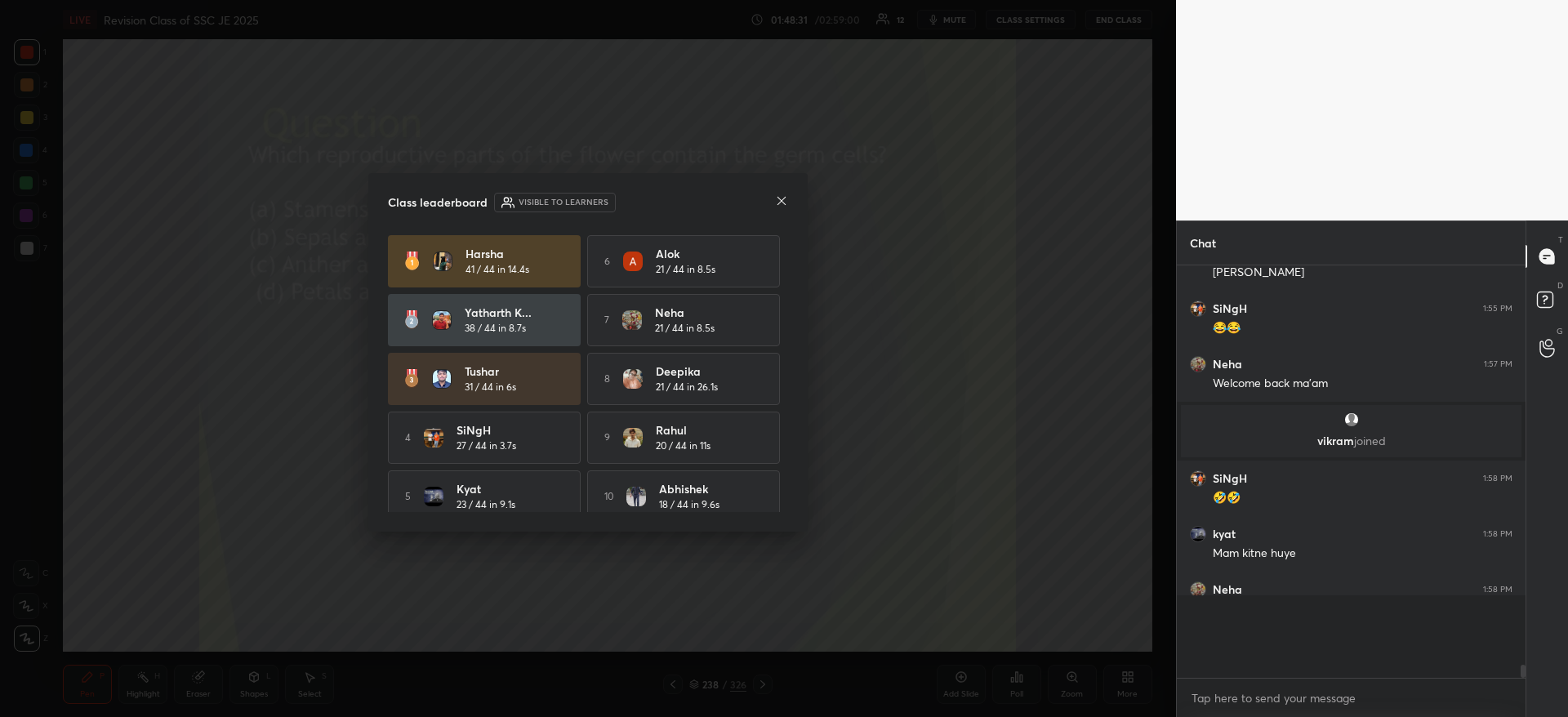
scroll to position [403, 344]
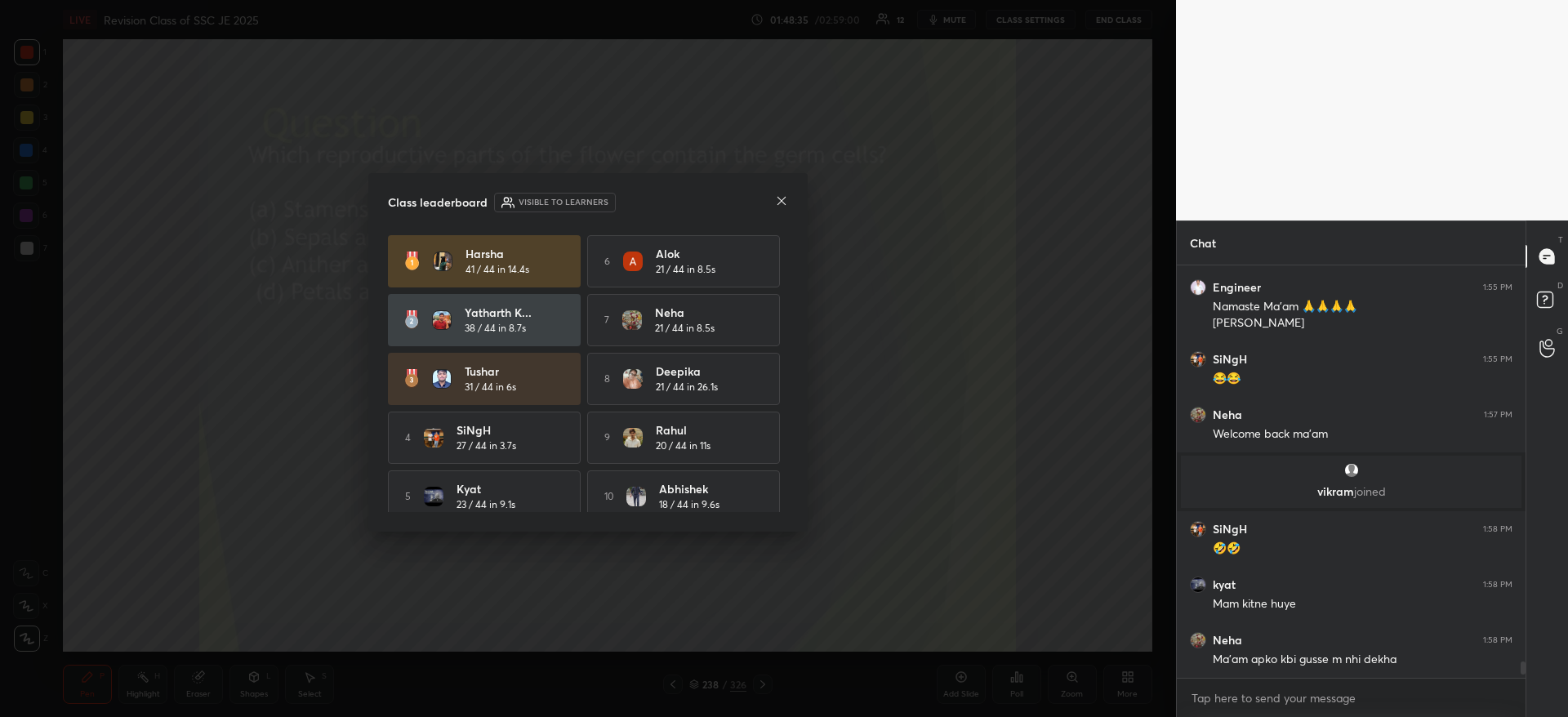
click at [782, 203] on icon at bounding box center [781, 201] width 13 height 13
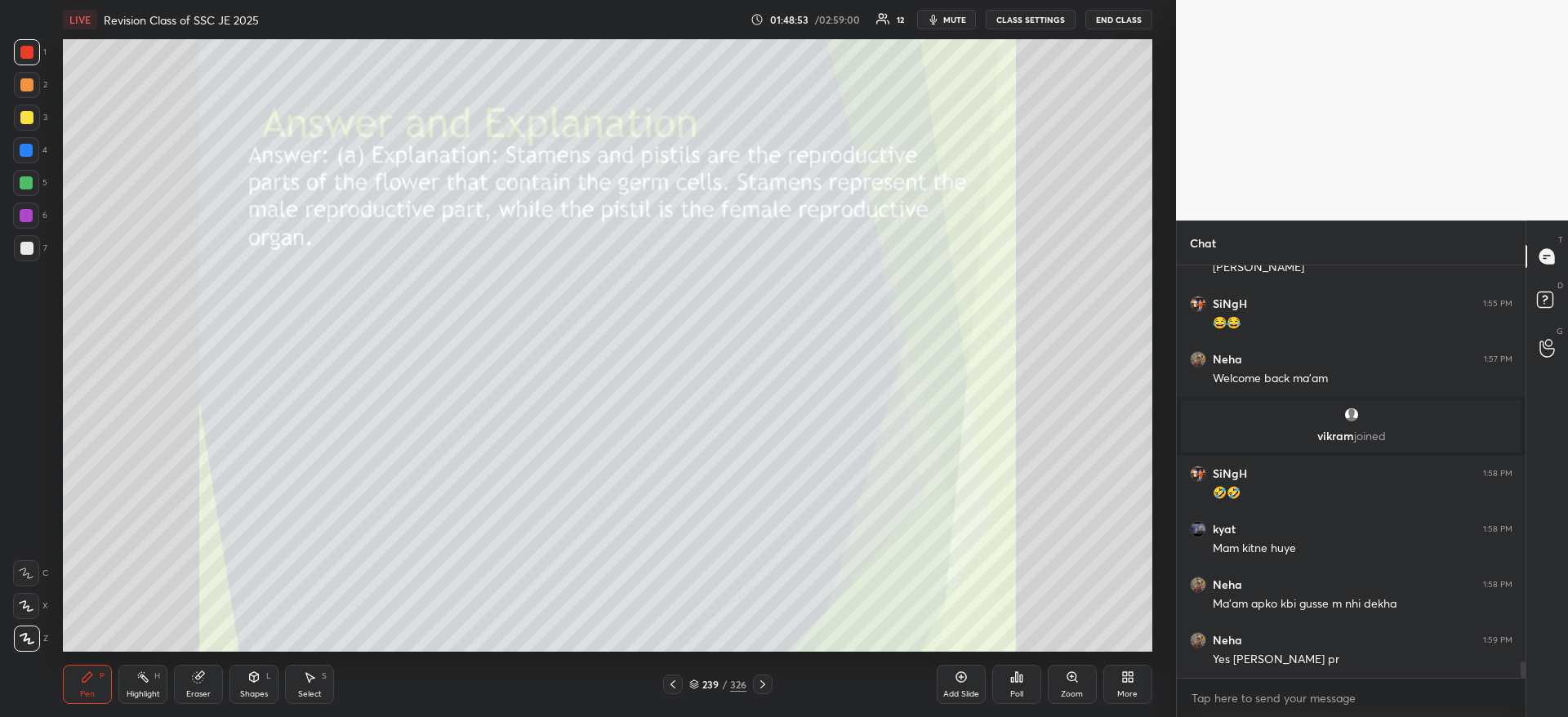
scroll to position [10227, 0]
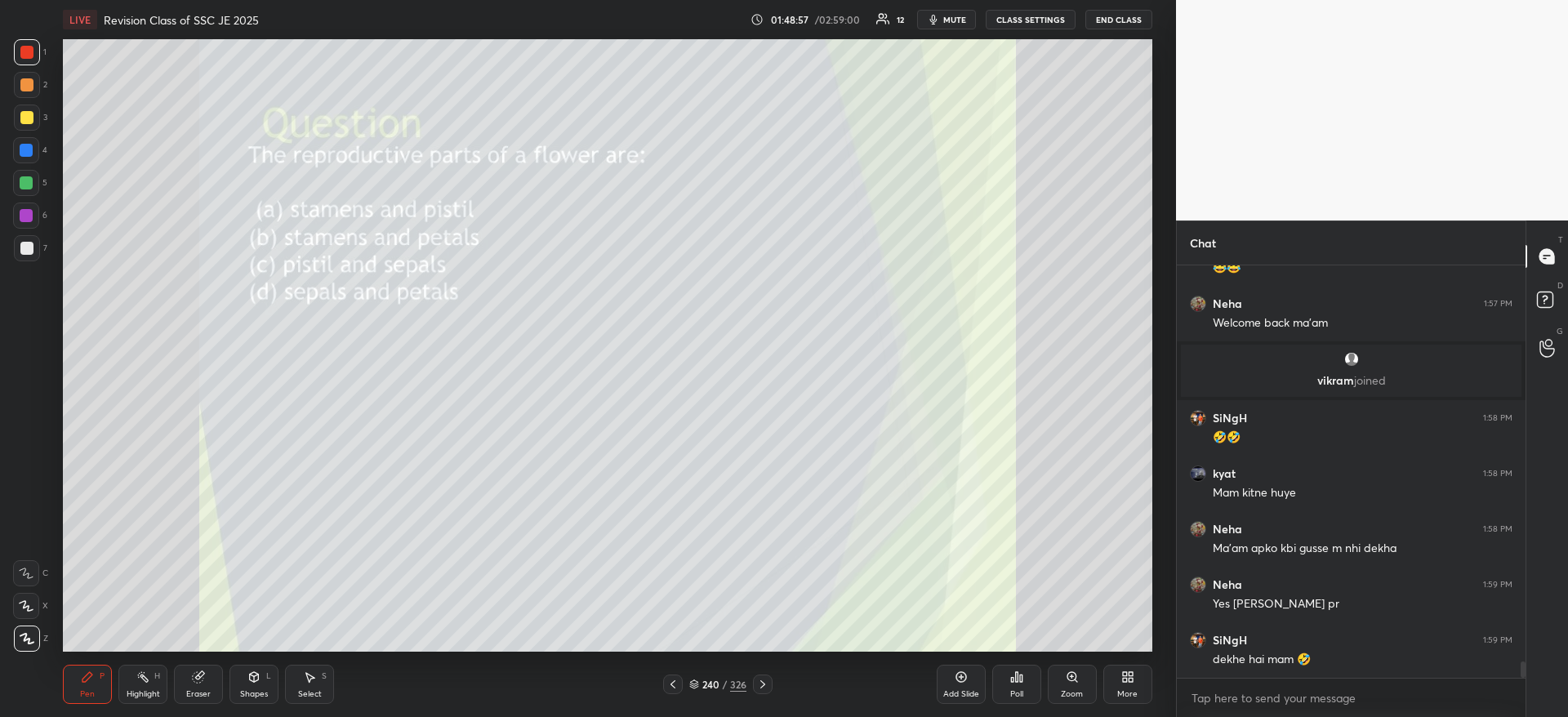
click at [956, 19] on span "mute" at bounding box center [955, 20] width 23 height 12
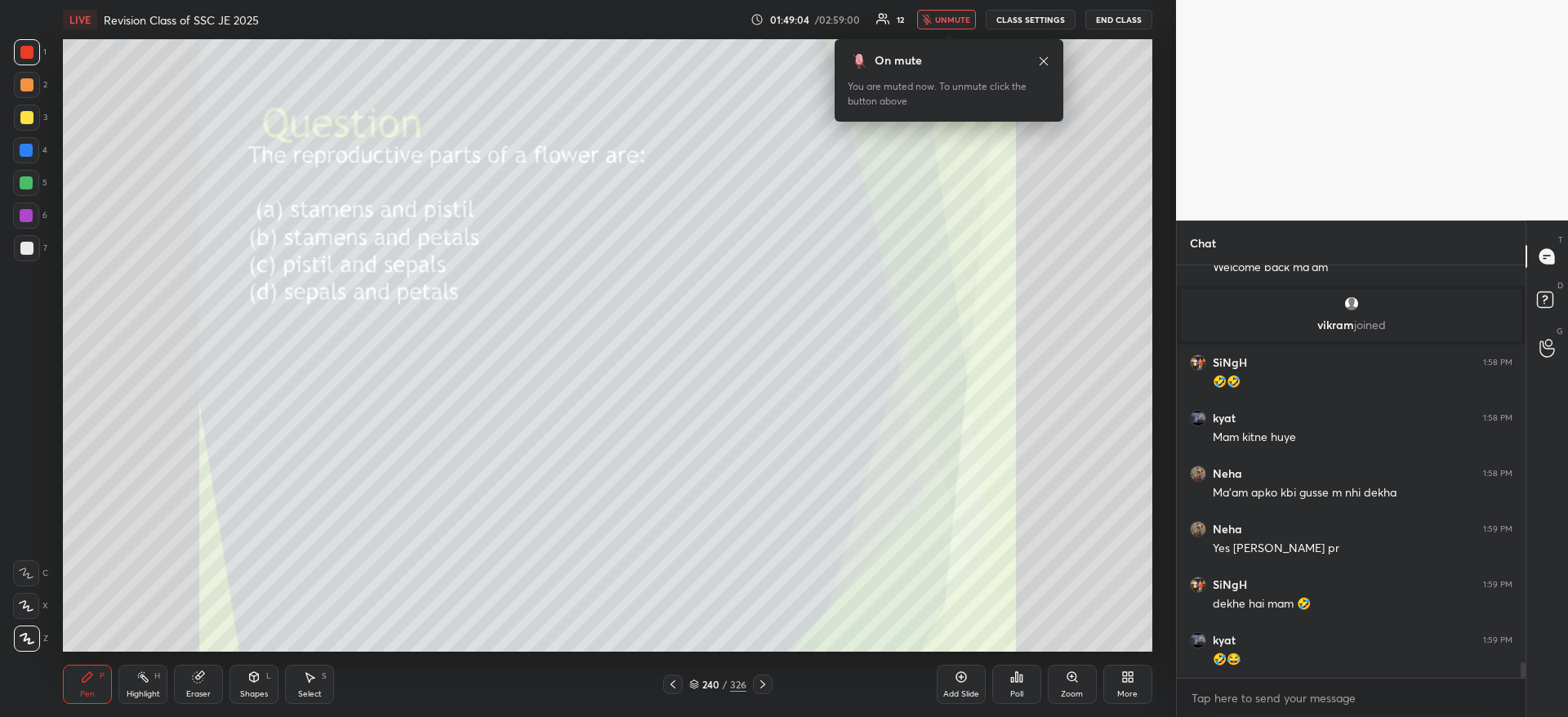
scroll to position [10338, 0]
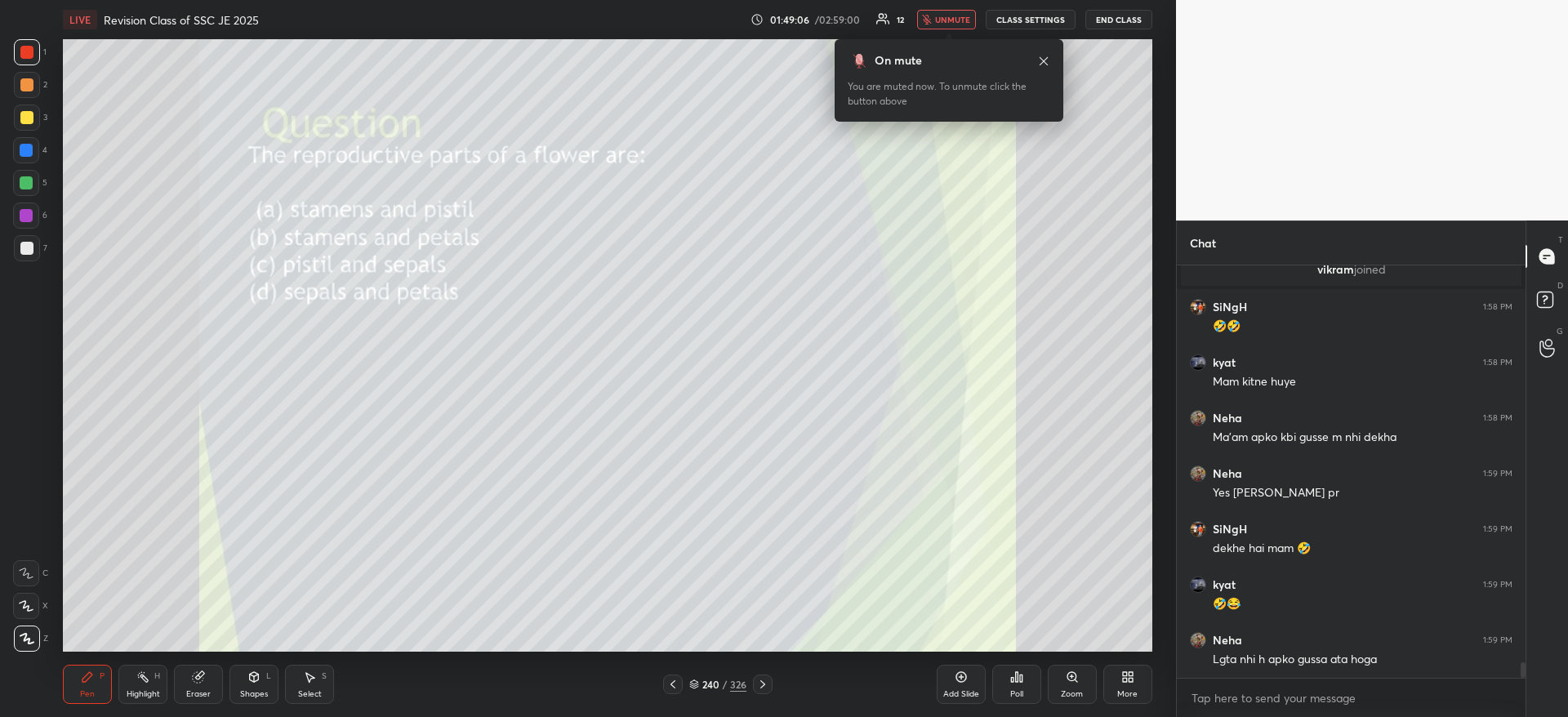
click at [1023, 680] on div "Poll" at bounding box center [1017, 684] width 49 height 40
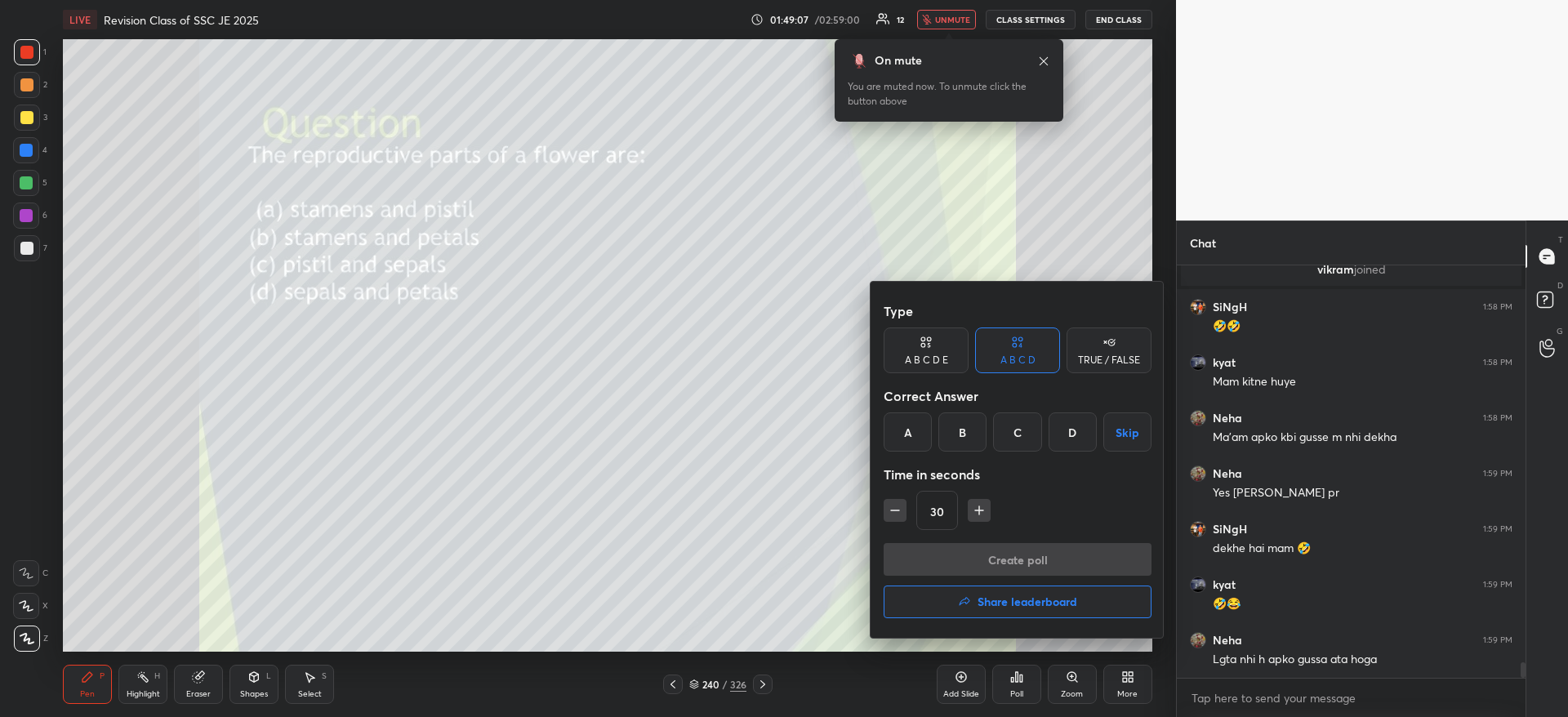
click at [904, 437] on div "A" at bounding box center [907, 432] width 49 height 40
click at [945, 576] on div "Create poll Share leaderboard" at bounding box center [1017, 584] width 268 height 81
click at [946, 566] on button "Create poll" at bounding box center [1017, 560] width 268 height 33
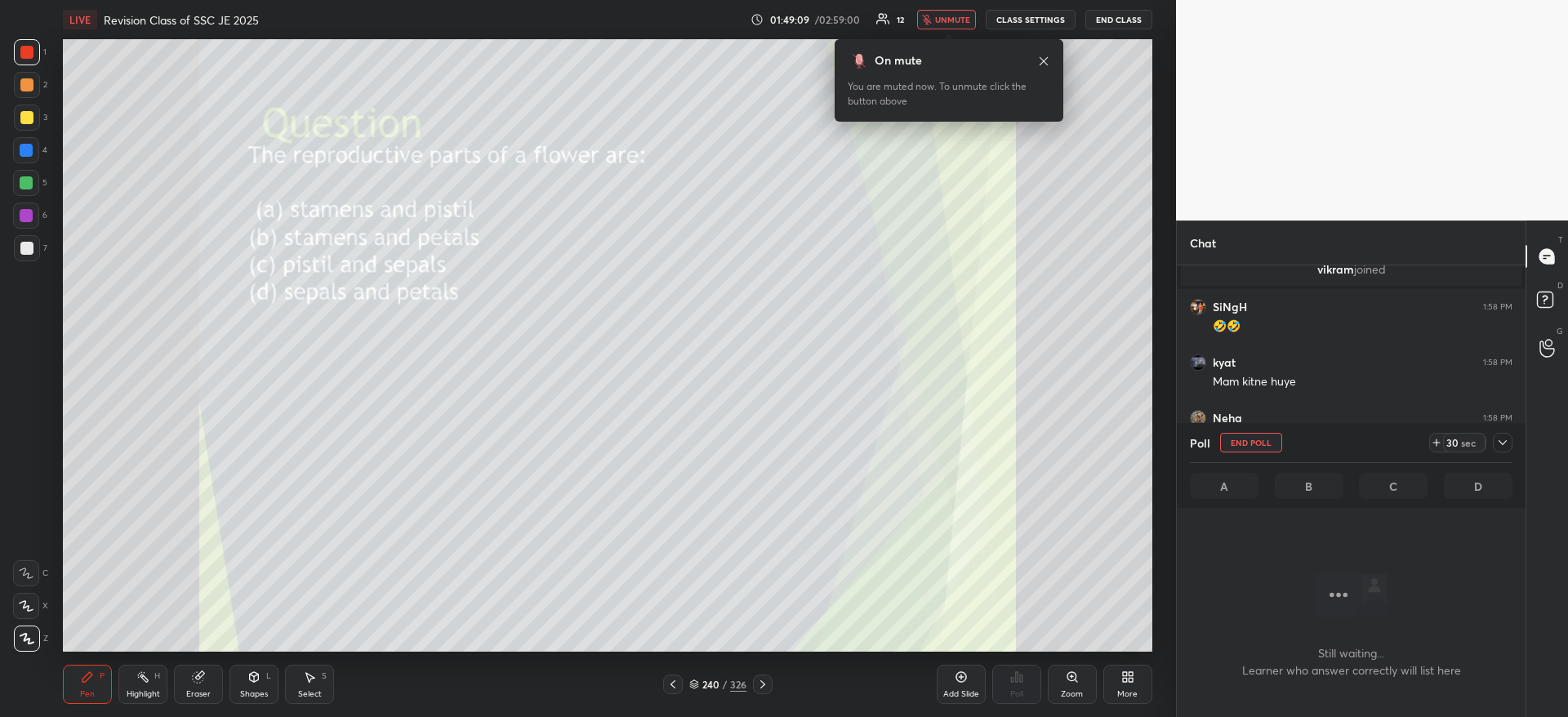
scroll to position [361, 344]
click at [1501, 444] on icon at bounding box center [1502, 443] width 8 height 5
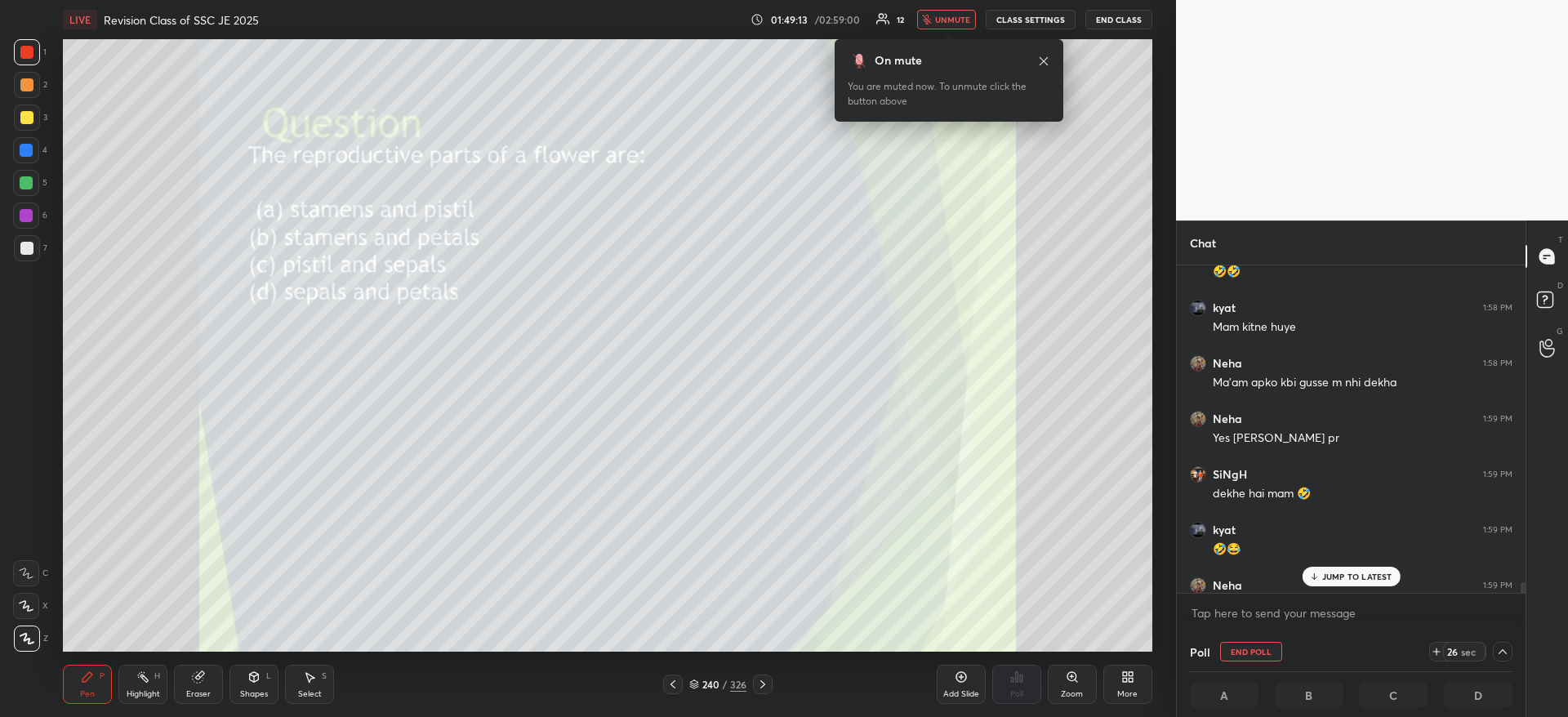
scroll to position [10422, 0]
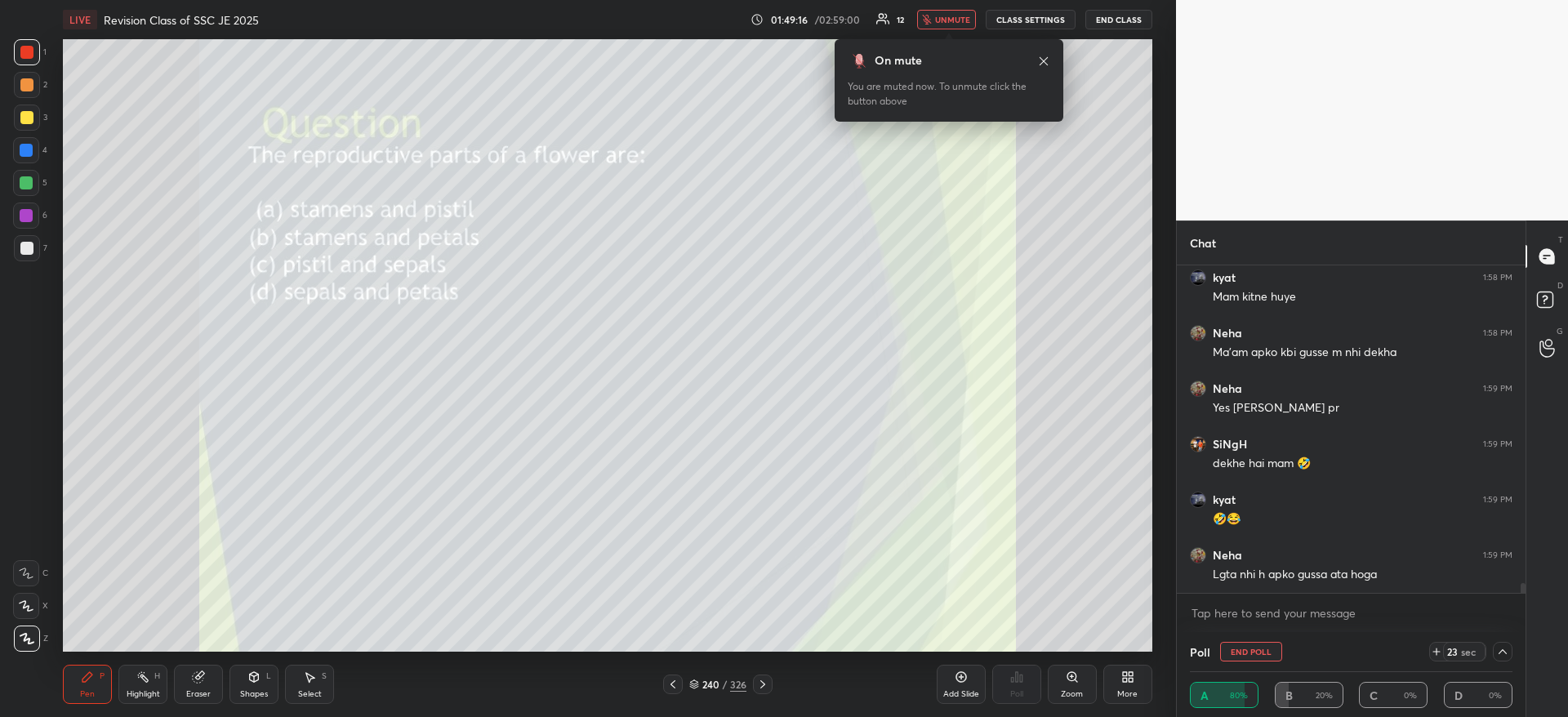
click at [947, 21] on span "unmute" at bounding box center [952, 20] width 35 height 12
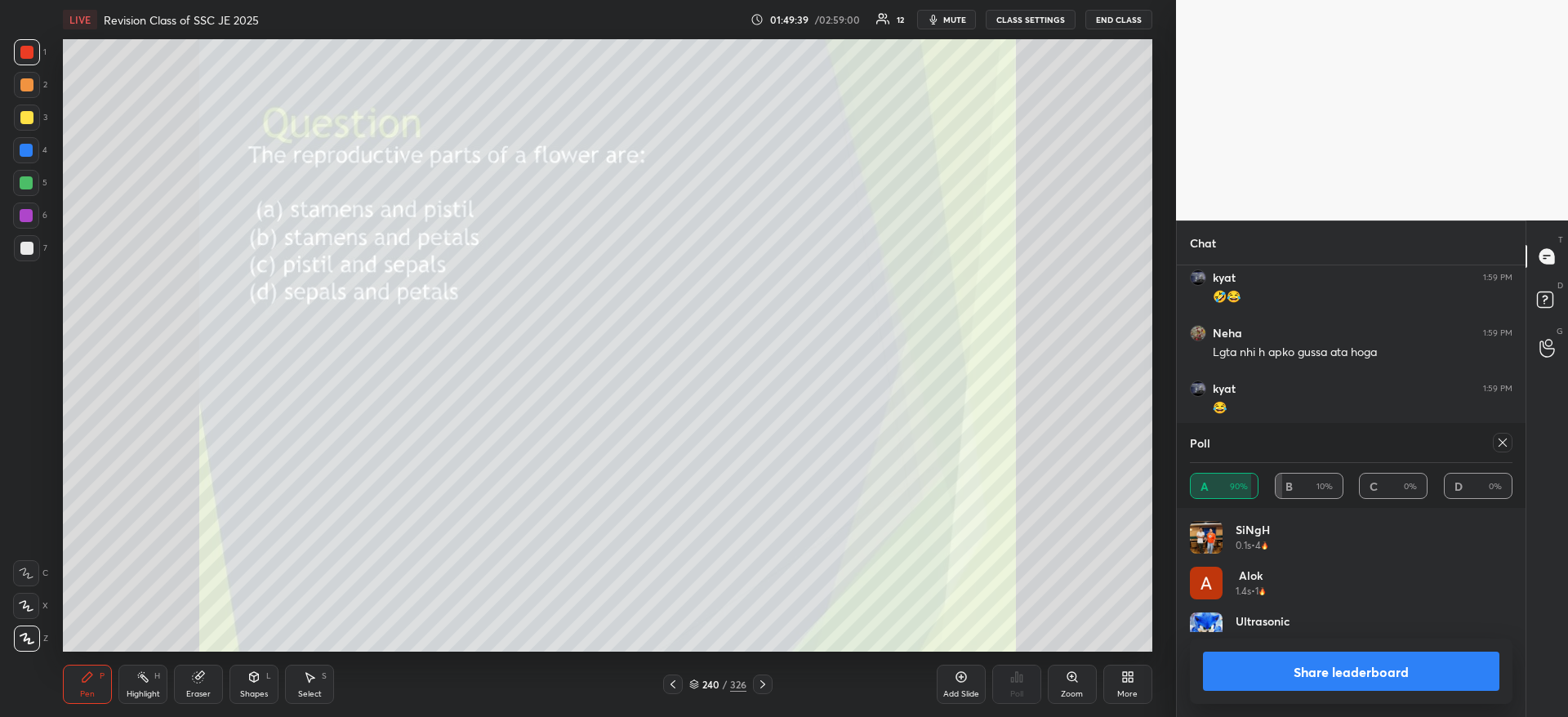
scroll to position [191, 318]
click at [965, 19] on span "mute" at bounding box center [955, 20] width 23 height 12
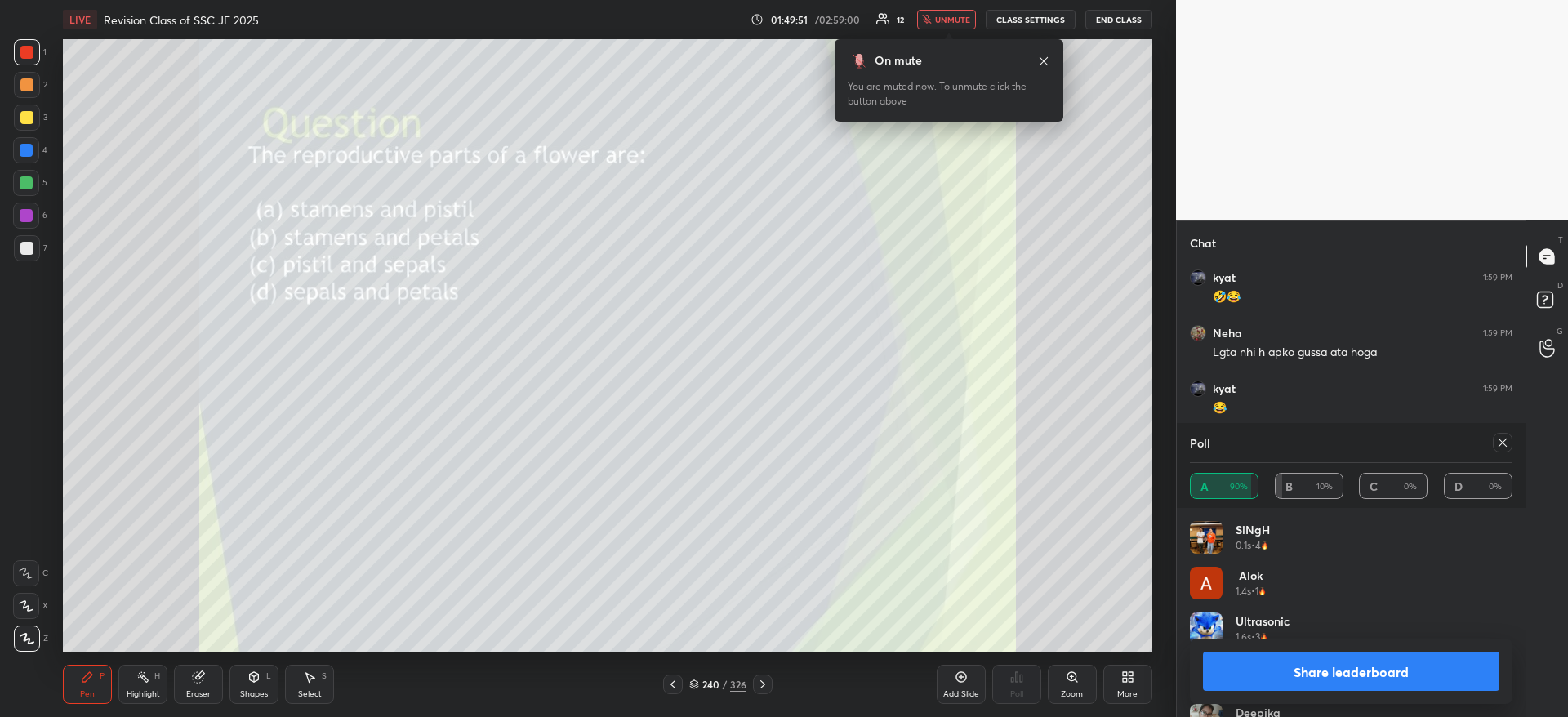
scroll to position [10700, 0]
click at [975, 27] on button "unmute" at bounding box center [946, 20] width 58 height 20
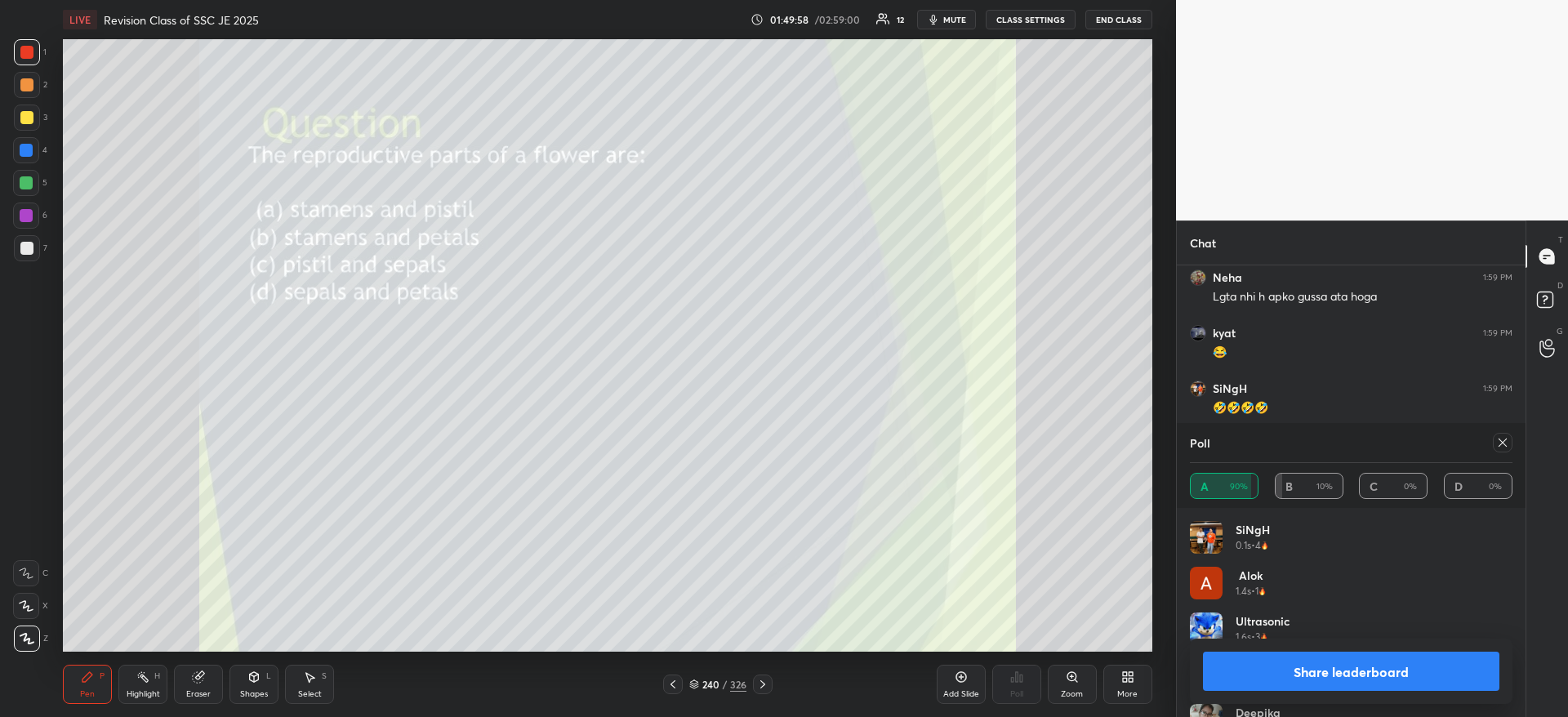
click at [954, 26] on button "mute" at bounding box center [946, 20] width 58 height 20
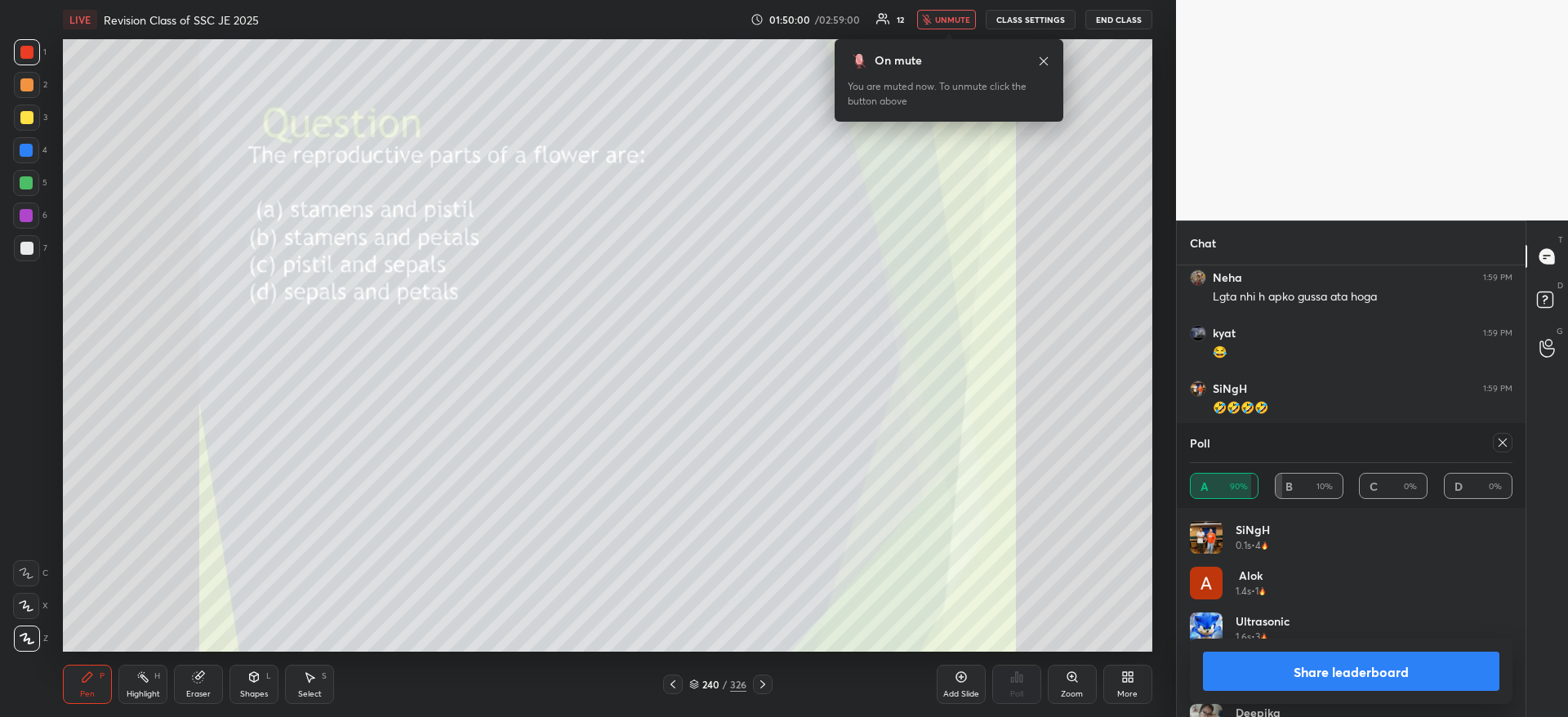
click at [1375, 664] on button "Share leaderboard" at bounding box center [1351, 672] width 296 height 40
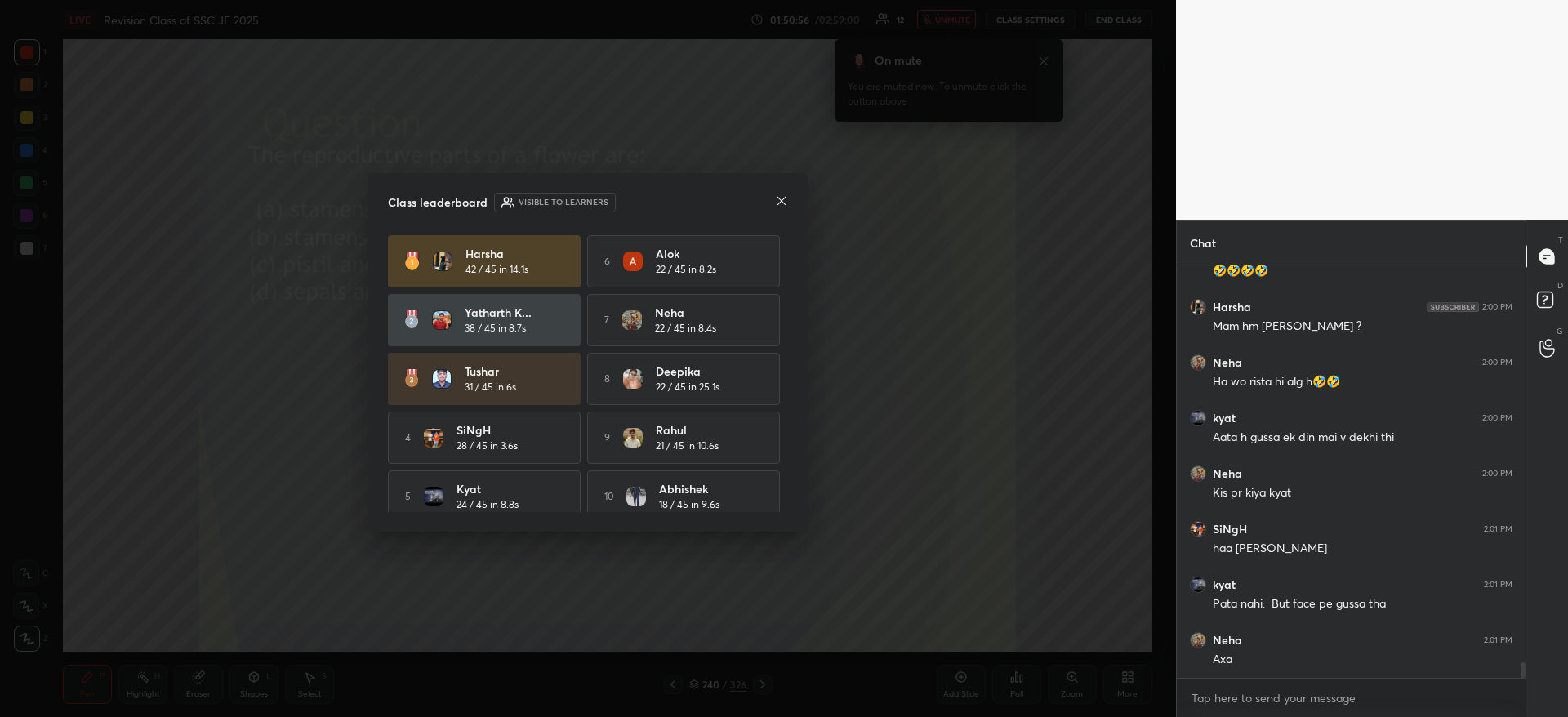
scroll to position [10892, 0]
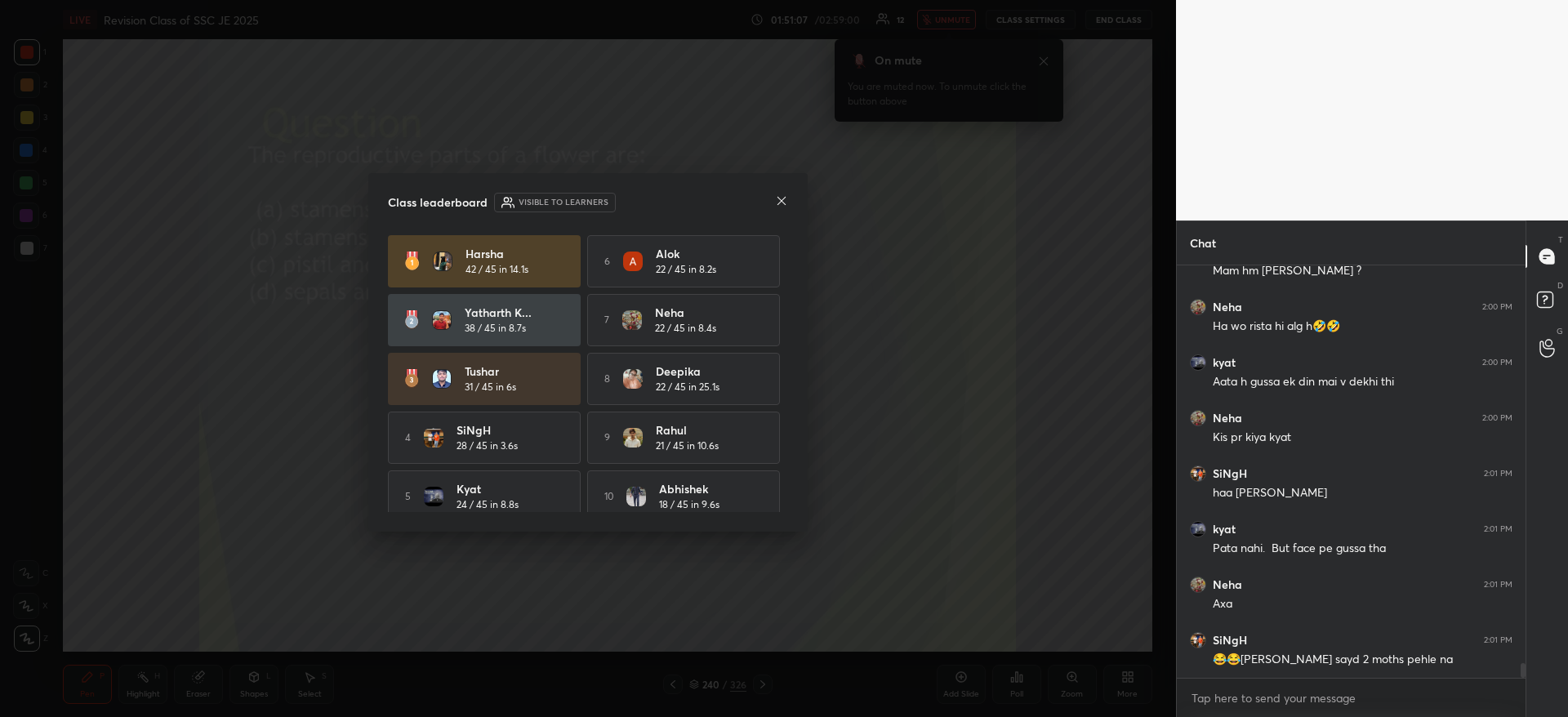
click at [784, 204] on icon at bounding box center [781, 201] width 8 height 8
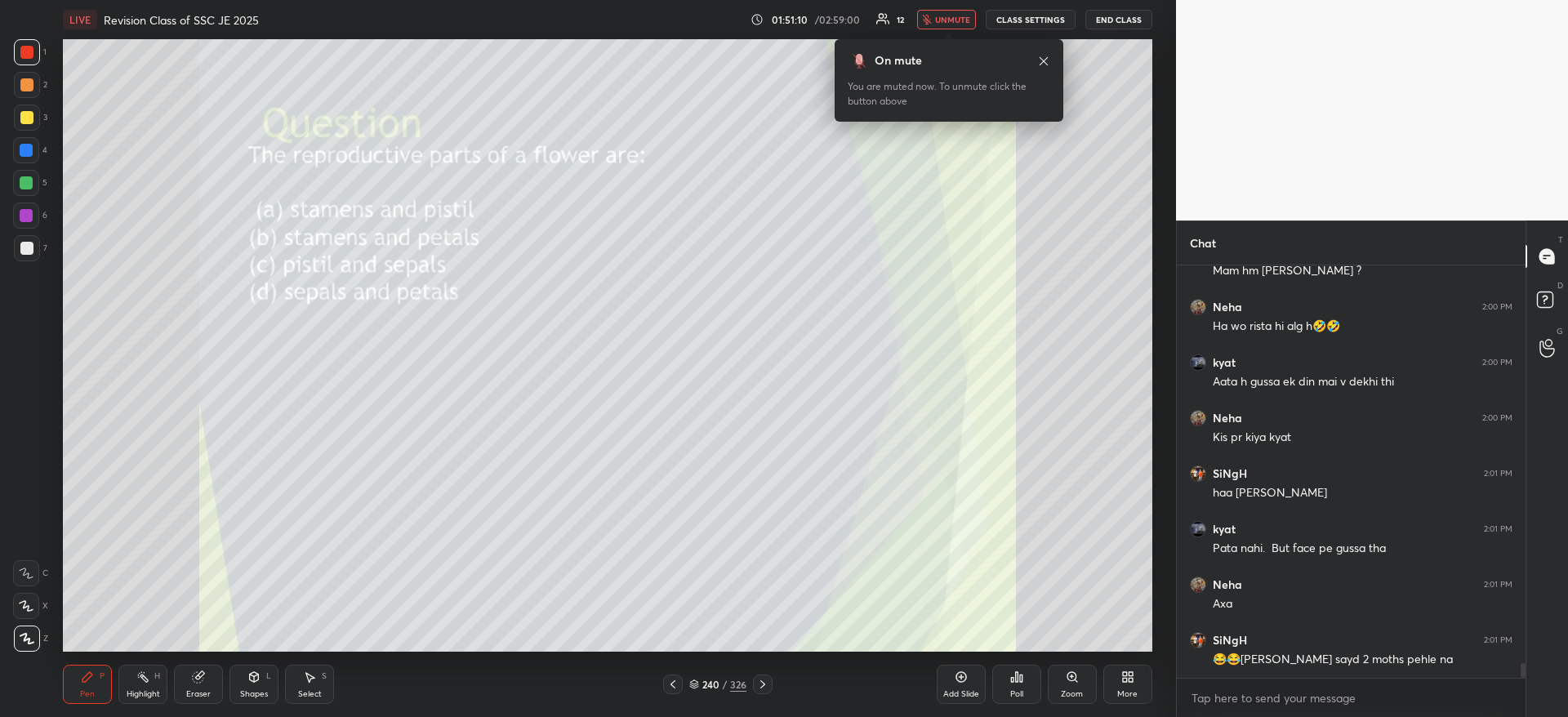
click at [959, 17] on span "unmute" at bounding box center [952, 20] width 35 height 12
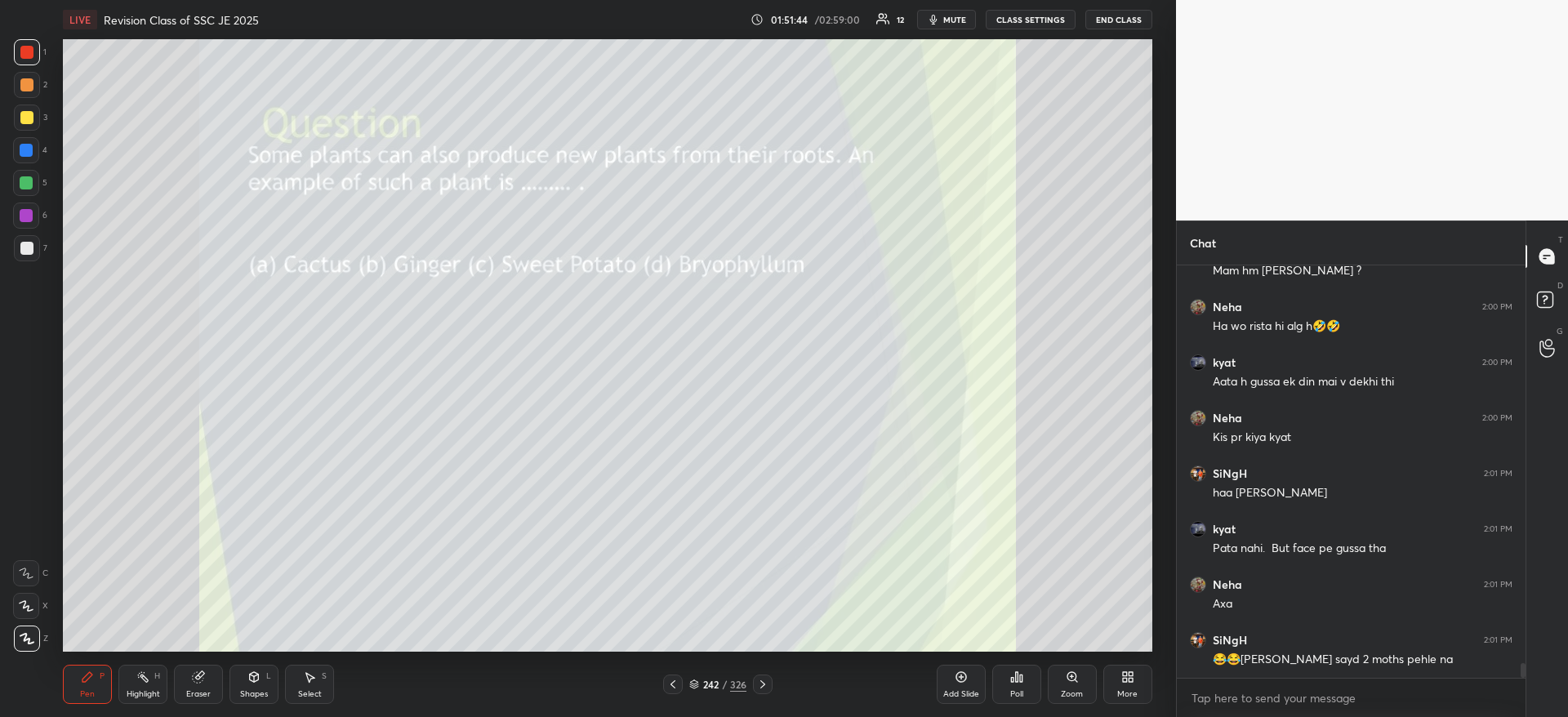
scroll to position [10948, 0]
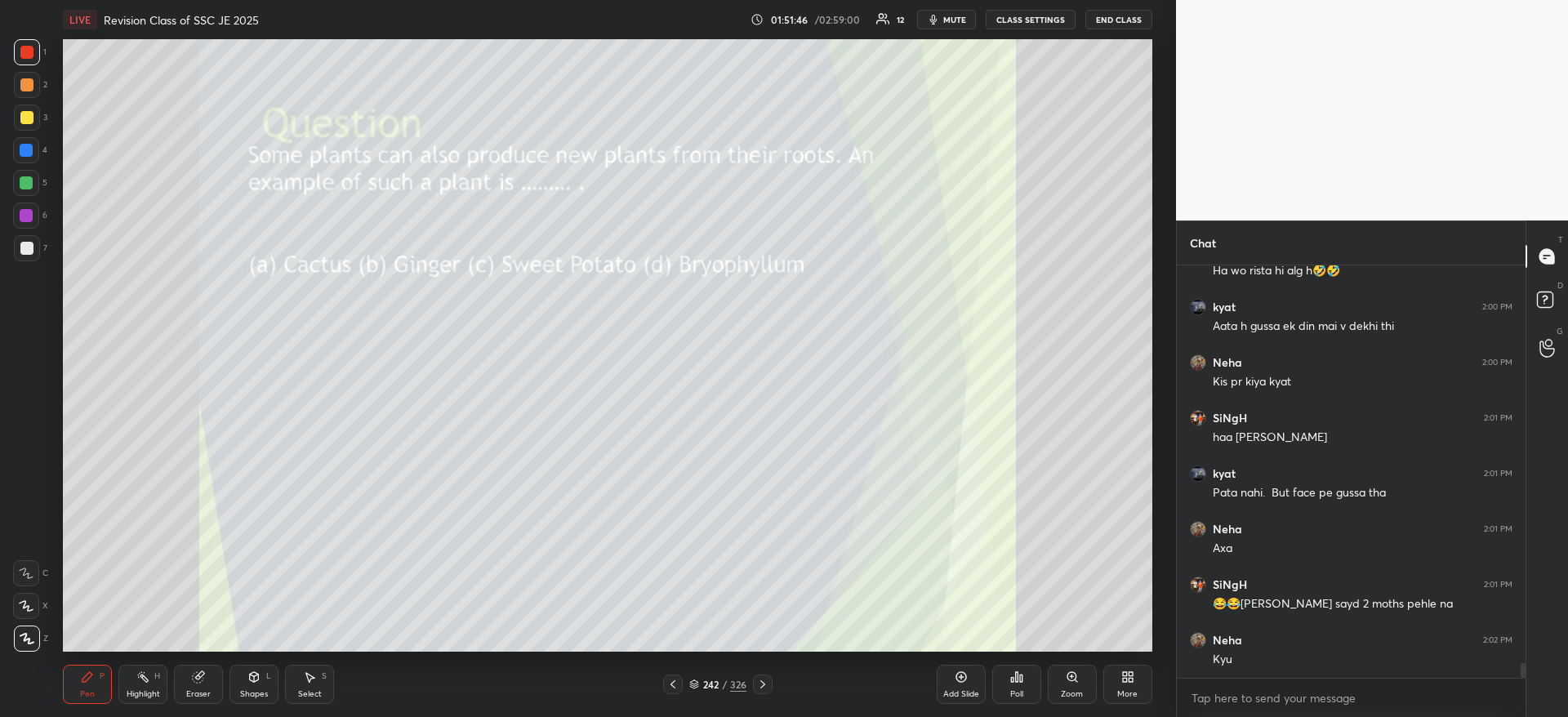
click at [1012, 679] on icon at bounding box center [1012, 679] width 2 height 4
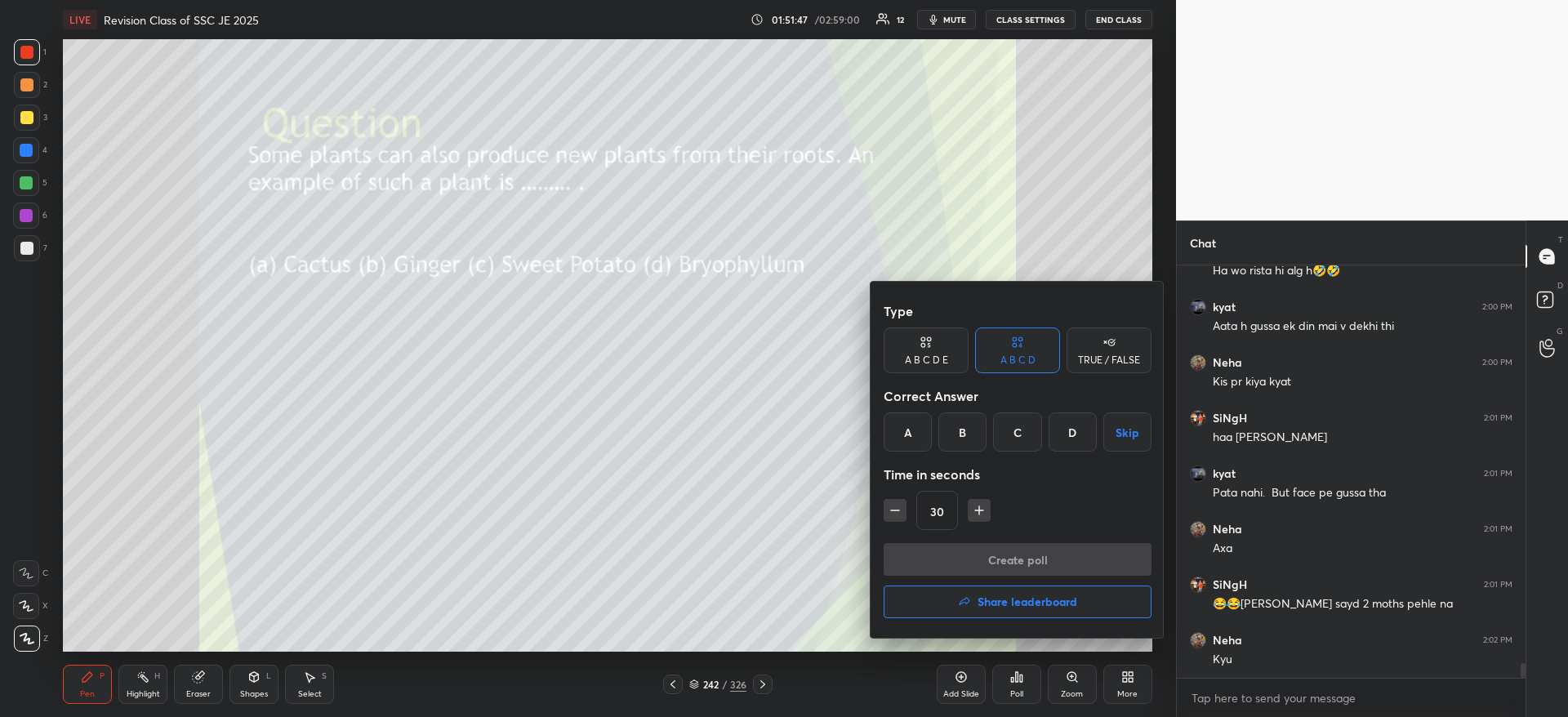
click at [1028, 426] on div "C" at bounding box center [1017, 432] width 49 height 40
click at [1020, 567] on button "Create poll" at bounding box center [1017, 560] width 268 height 33
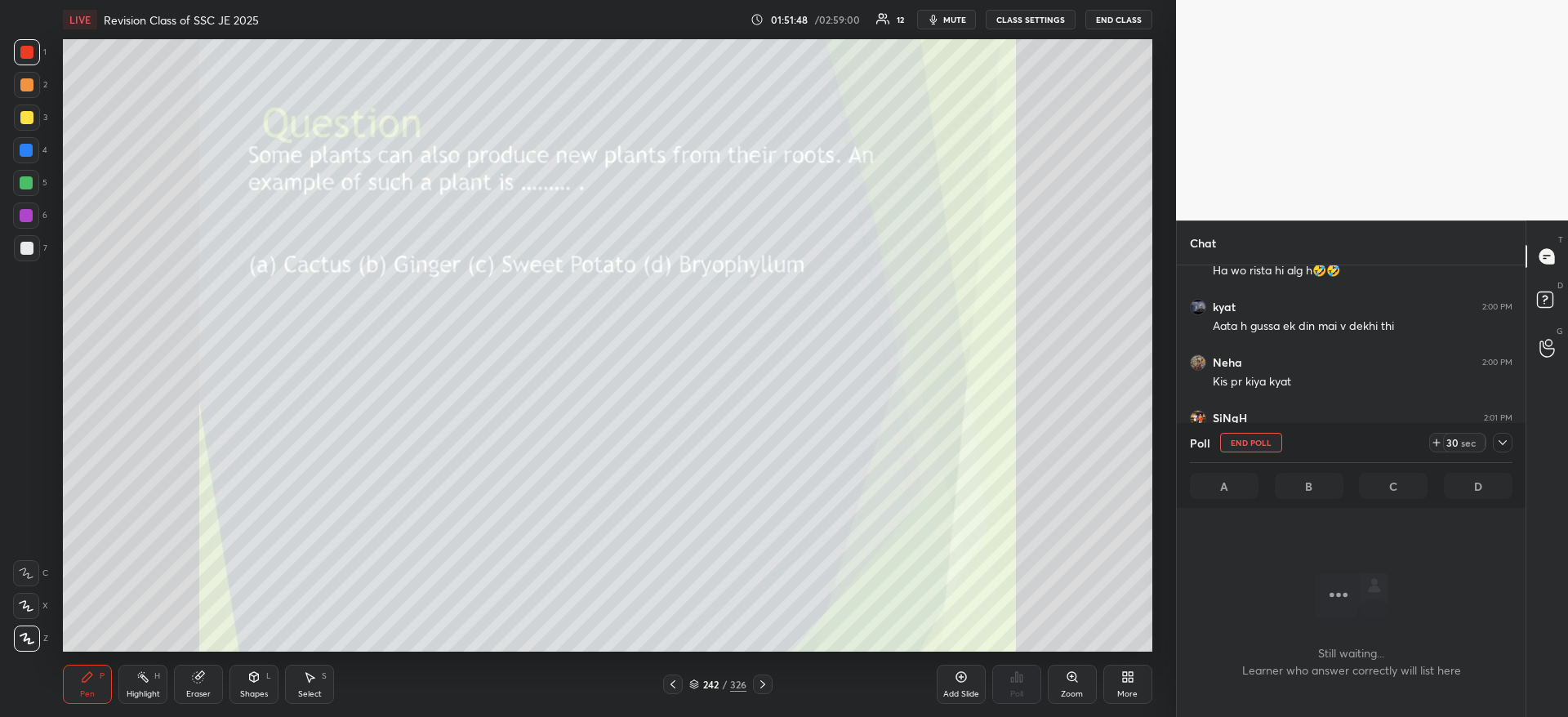
scroll to position [361, 344]
click at [1500, 445] on icon at bounding box center [1502, 443] width 13 height 13
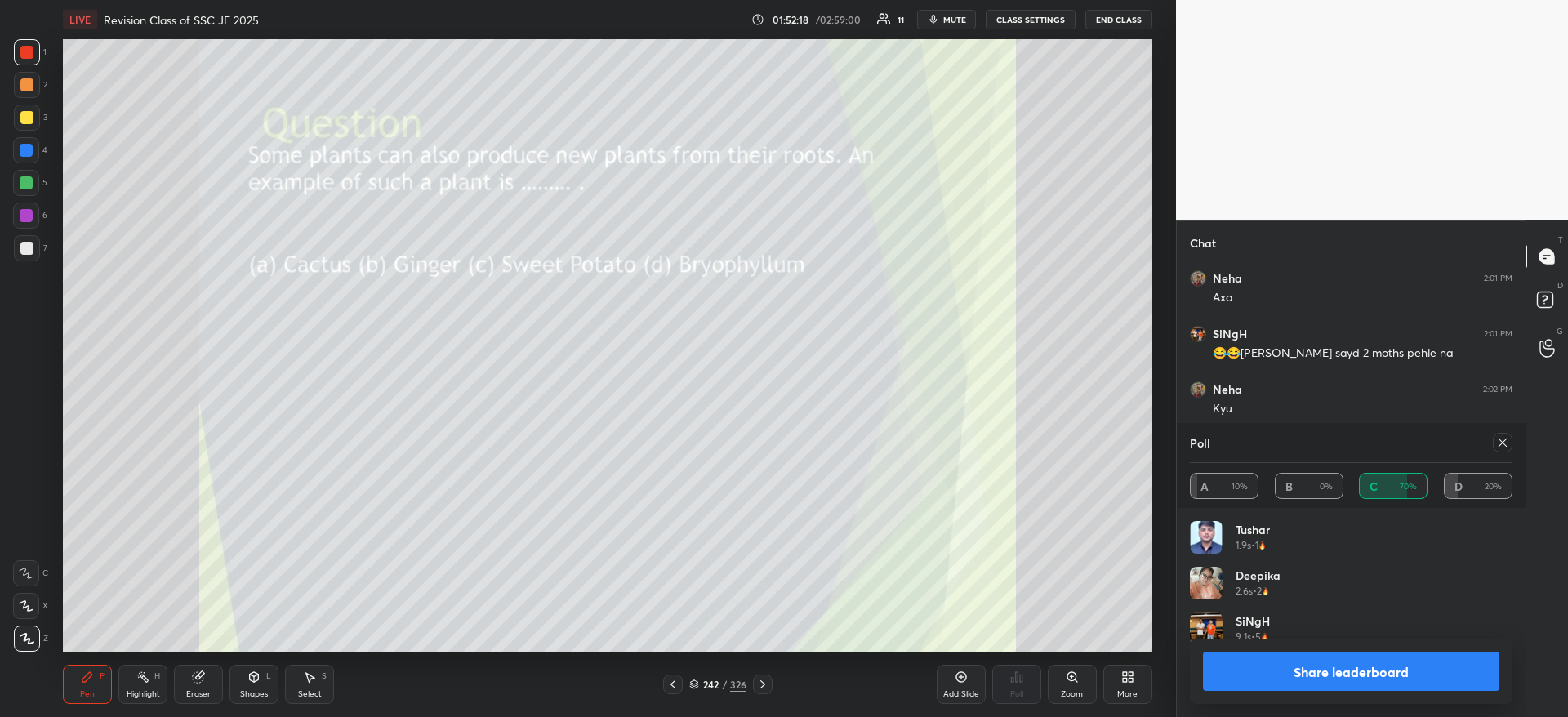
scroll to position [191, 318]
click at [1505, 442] on icon at bounding box center [1502, 443] width 13 height 13
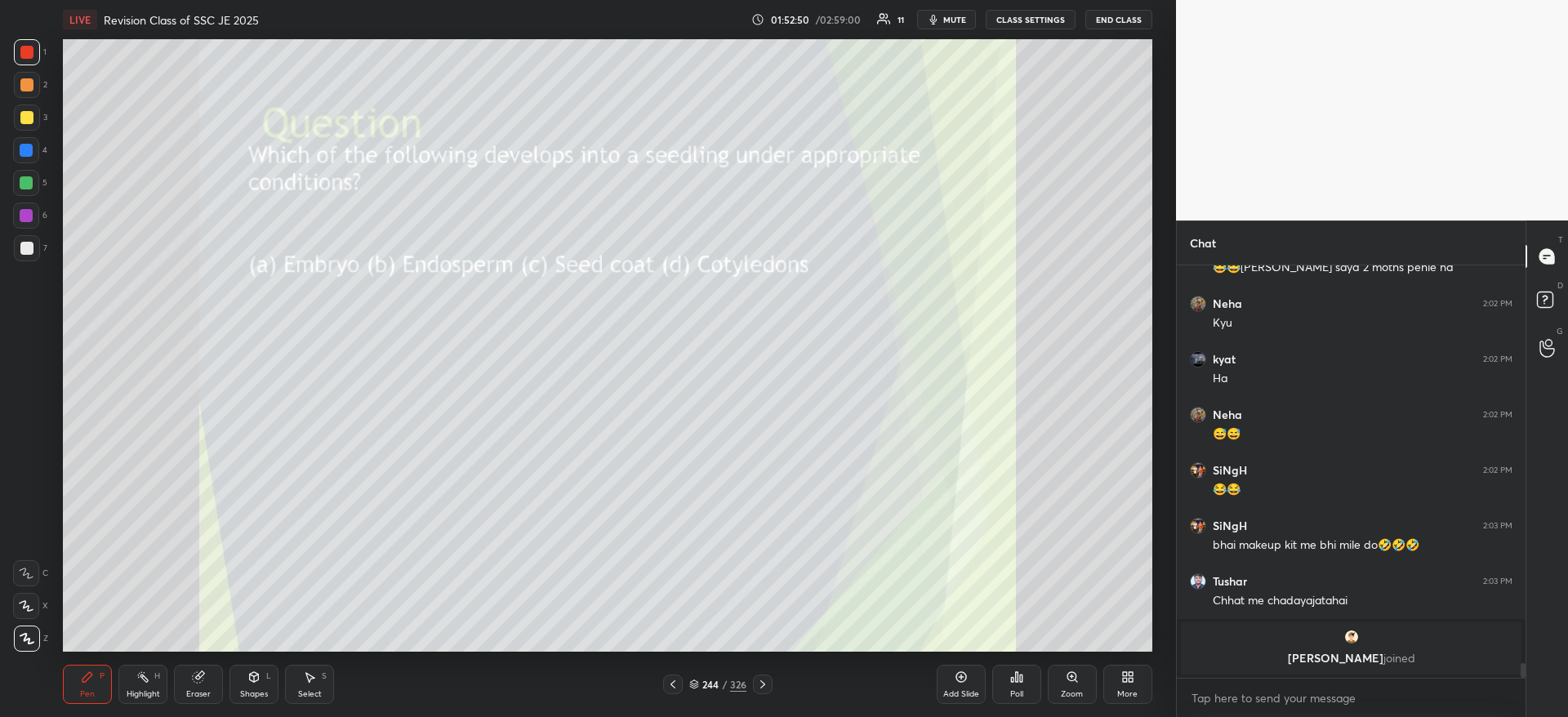
scroll to position [10868, 0]
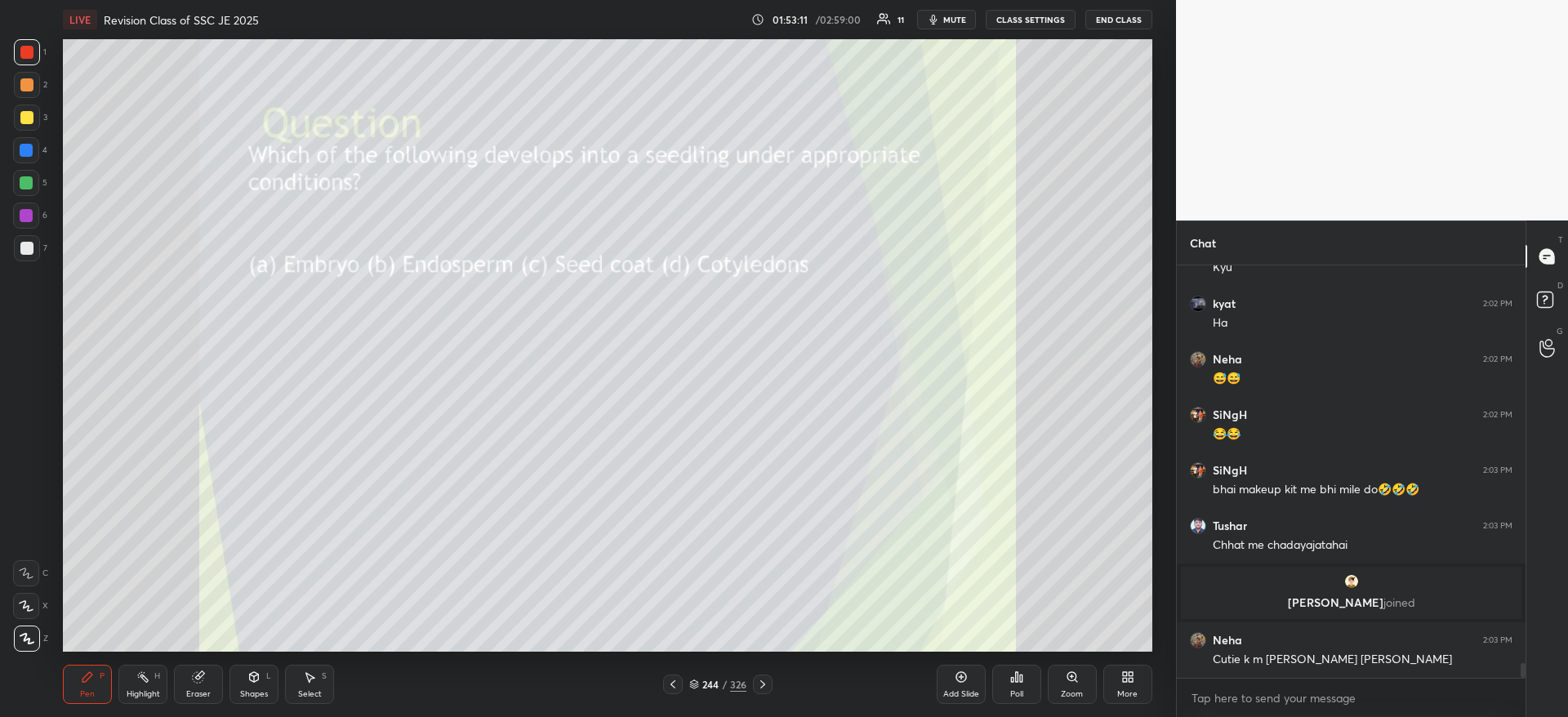
click at [1017, 674] on icon at bounding box center [1016, 677] width 2 height 10
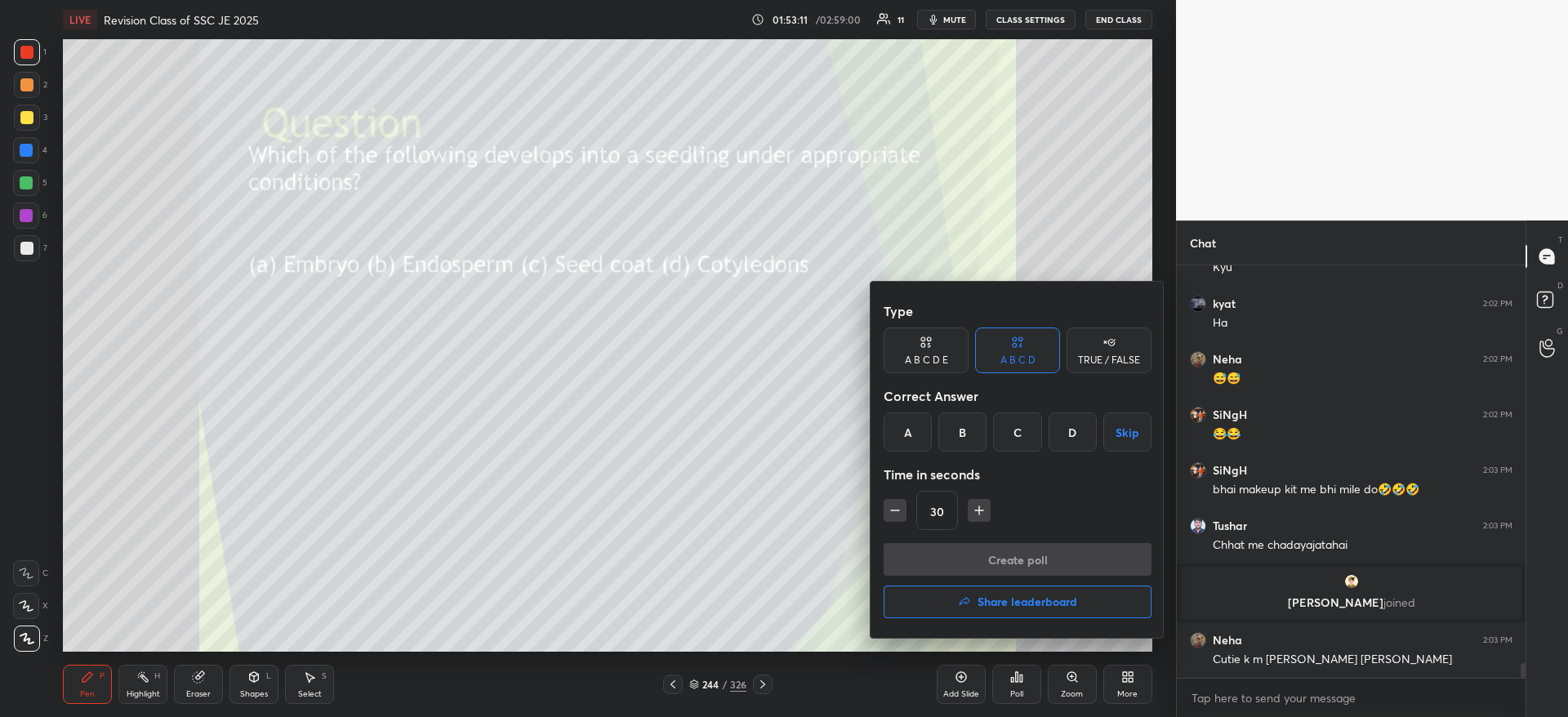
click at [911, 436] on div "A" at bounding box center [907, 432] width 49 height 40
click at [954, 565] on button "Create poll" at bounding box center [1017, 560] width 268 height 33
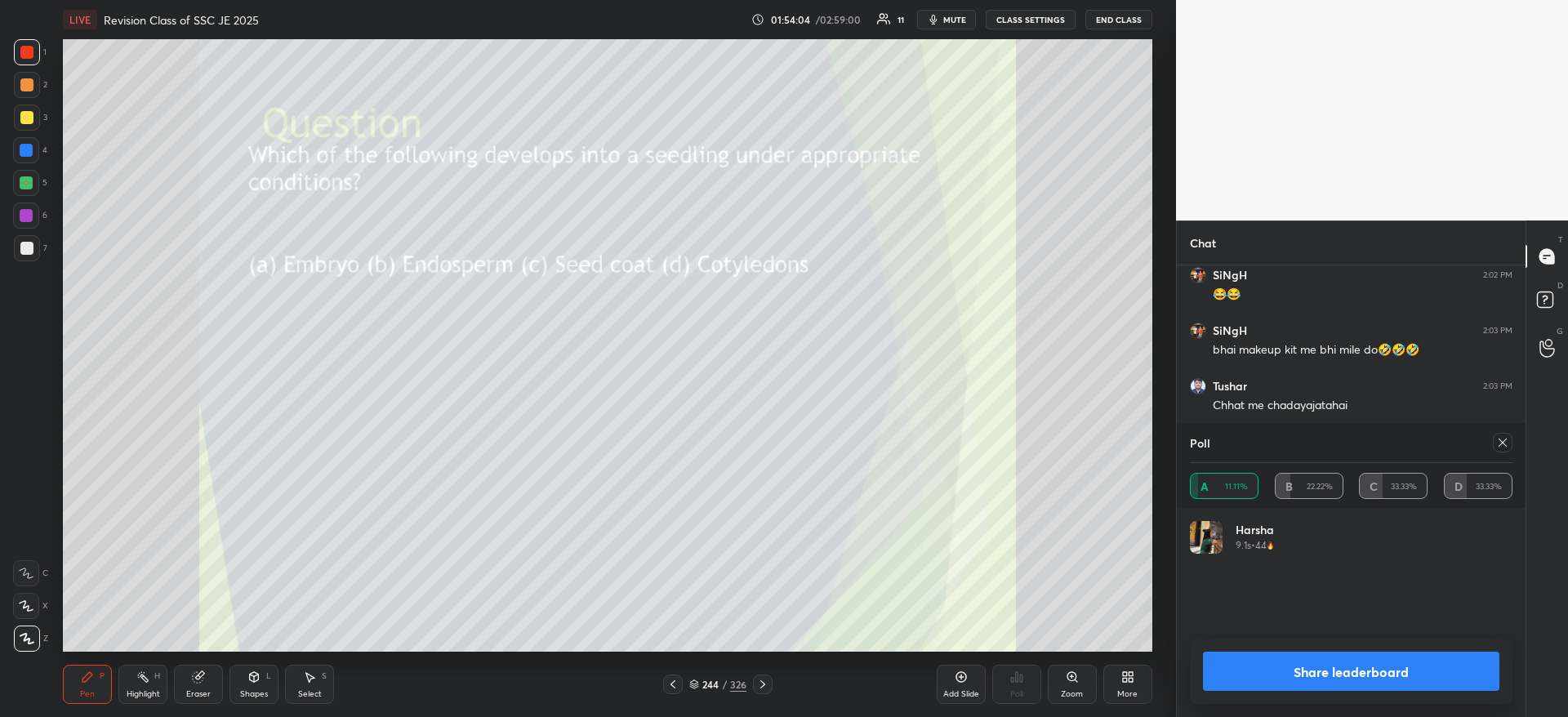
scroll to position [11078, 0]
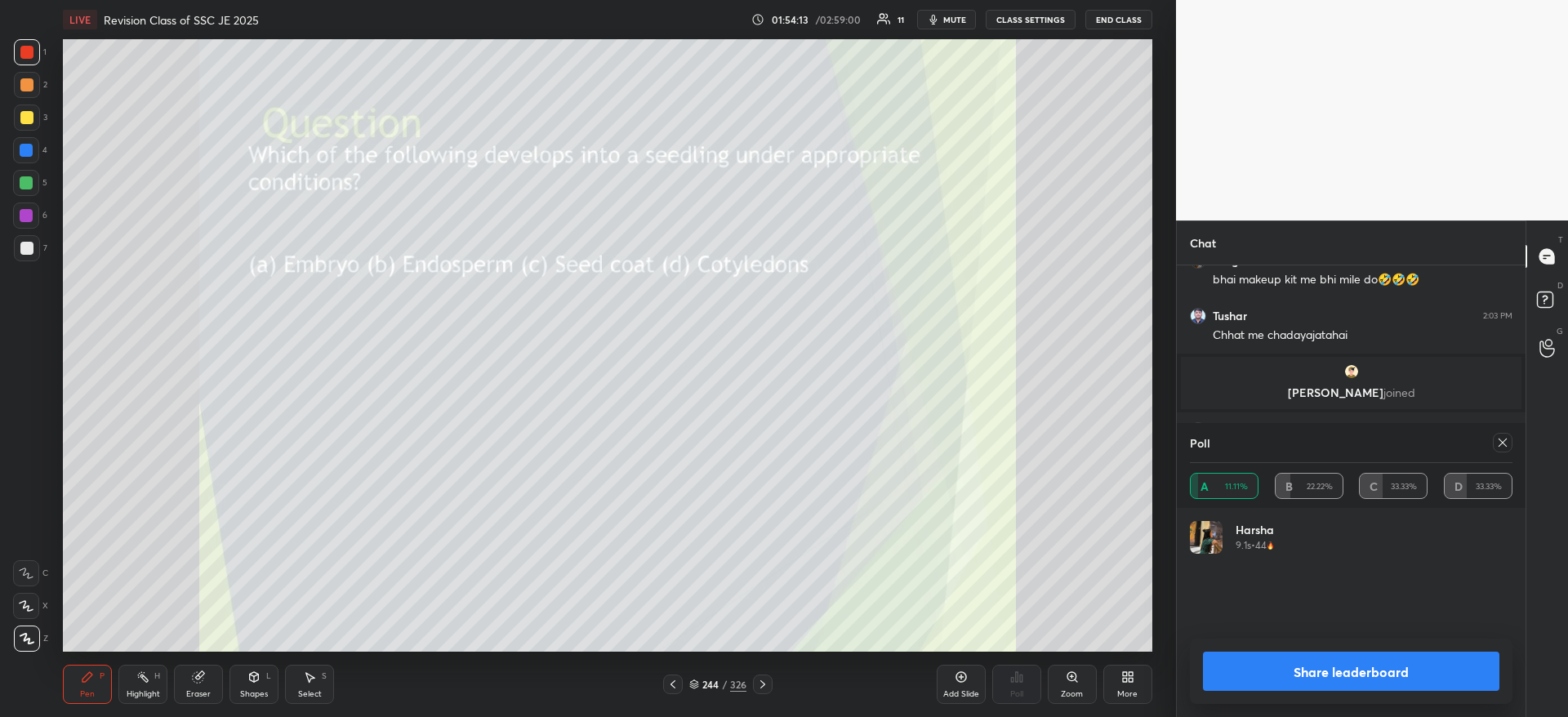
click at [1406, 670] on button "Share leaderboard" at bounding box center [1351, 672] width 296 height 40
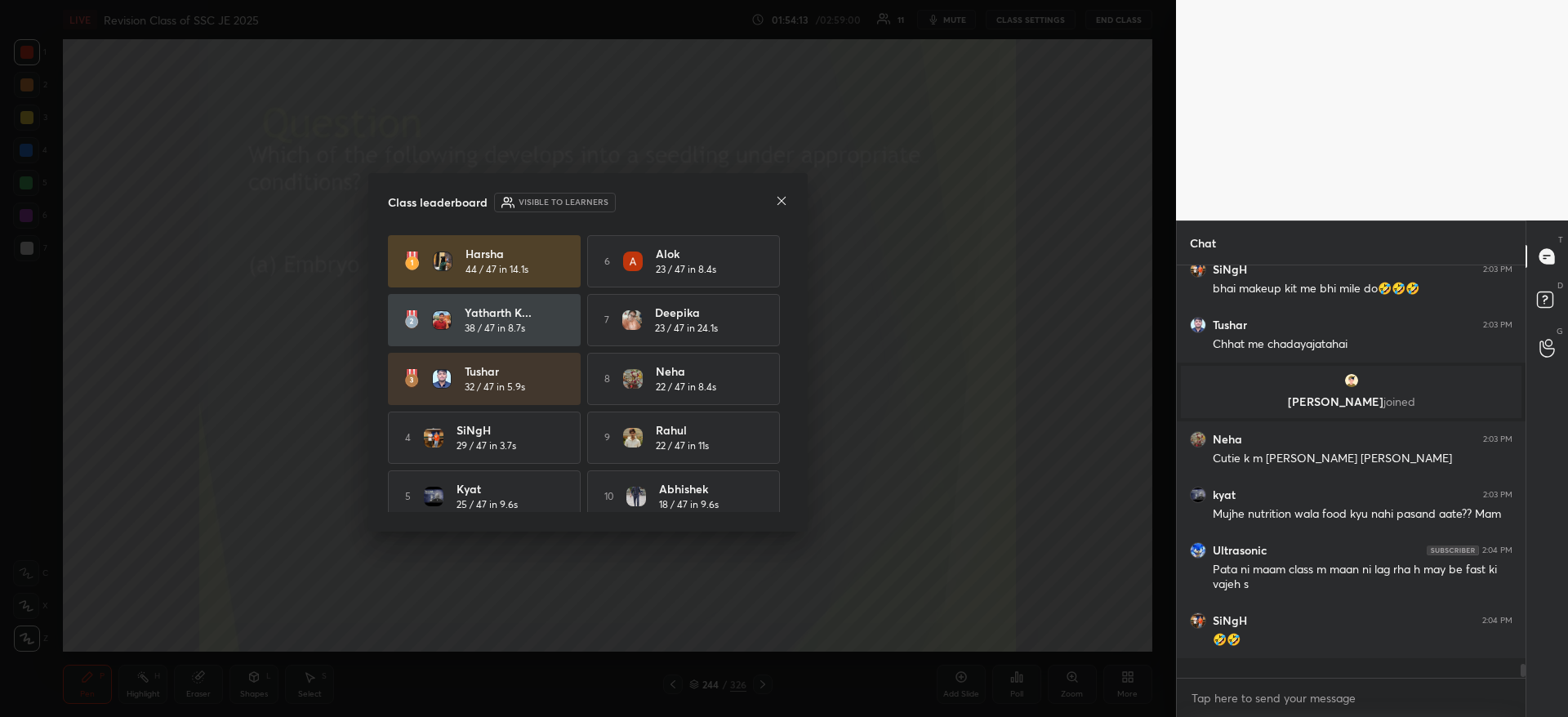
scroll to position [407, 344]
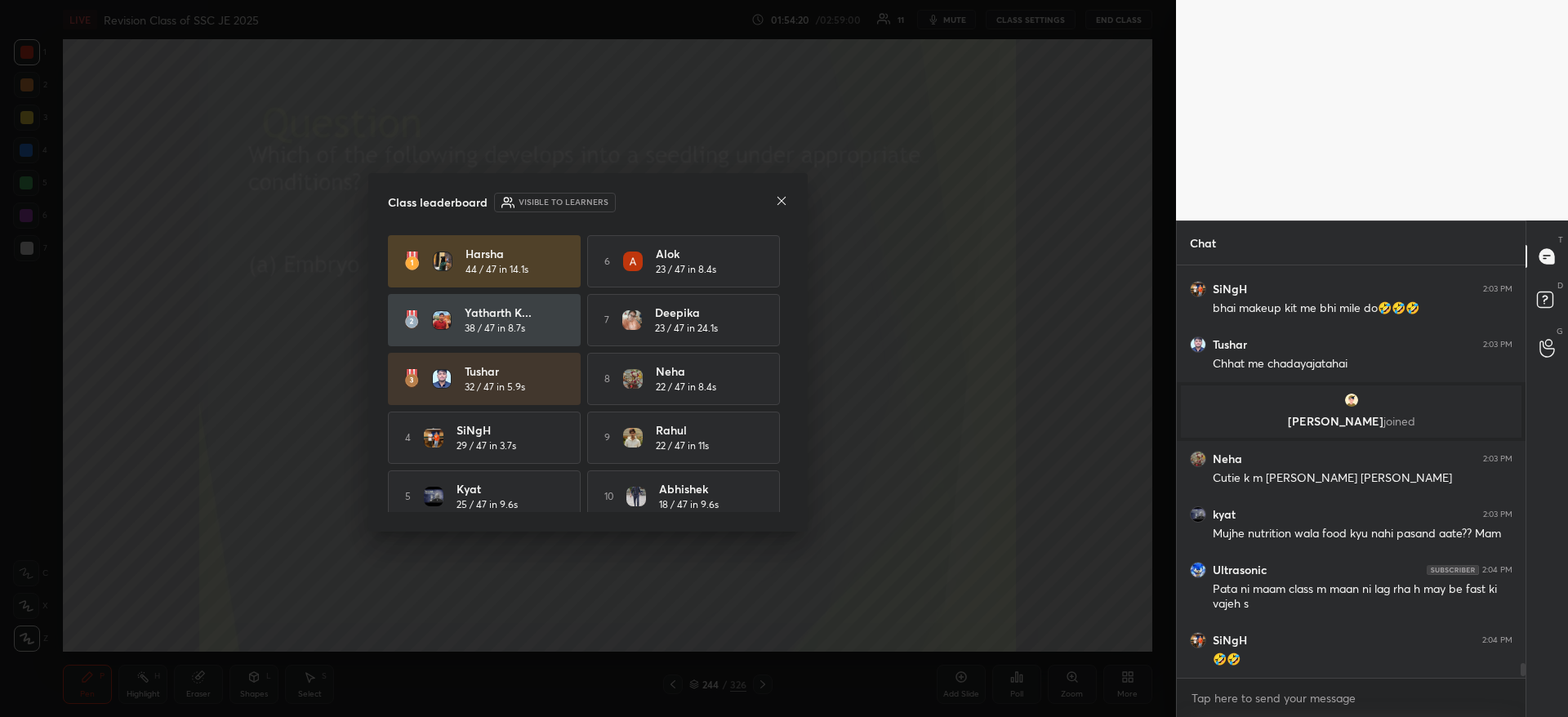
click at [781, 198] on icon at bounding box center [781, 201] width 13 height 13
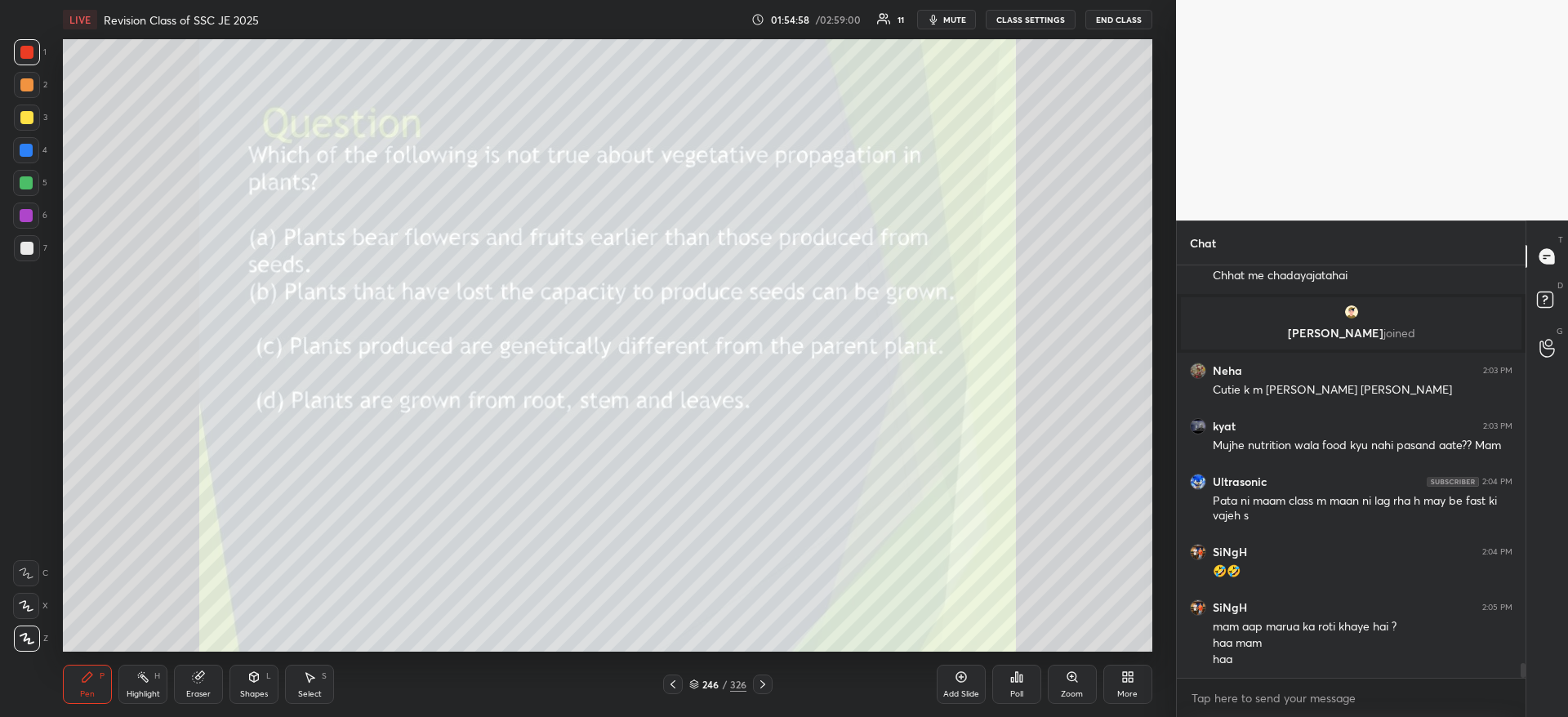
scroll to position [11193, 0]
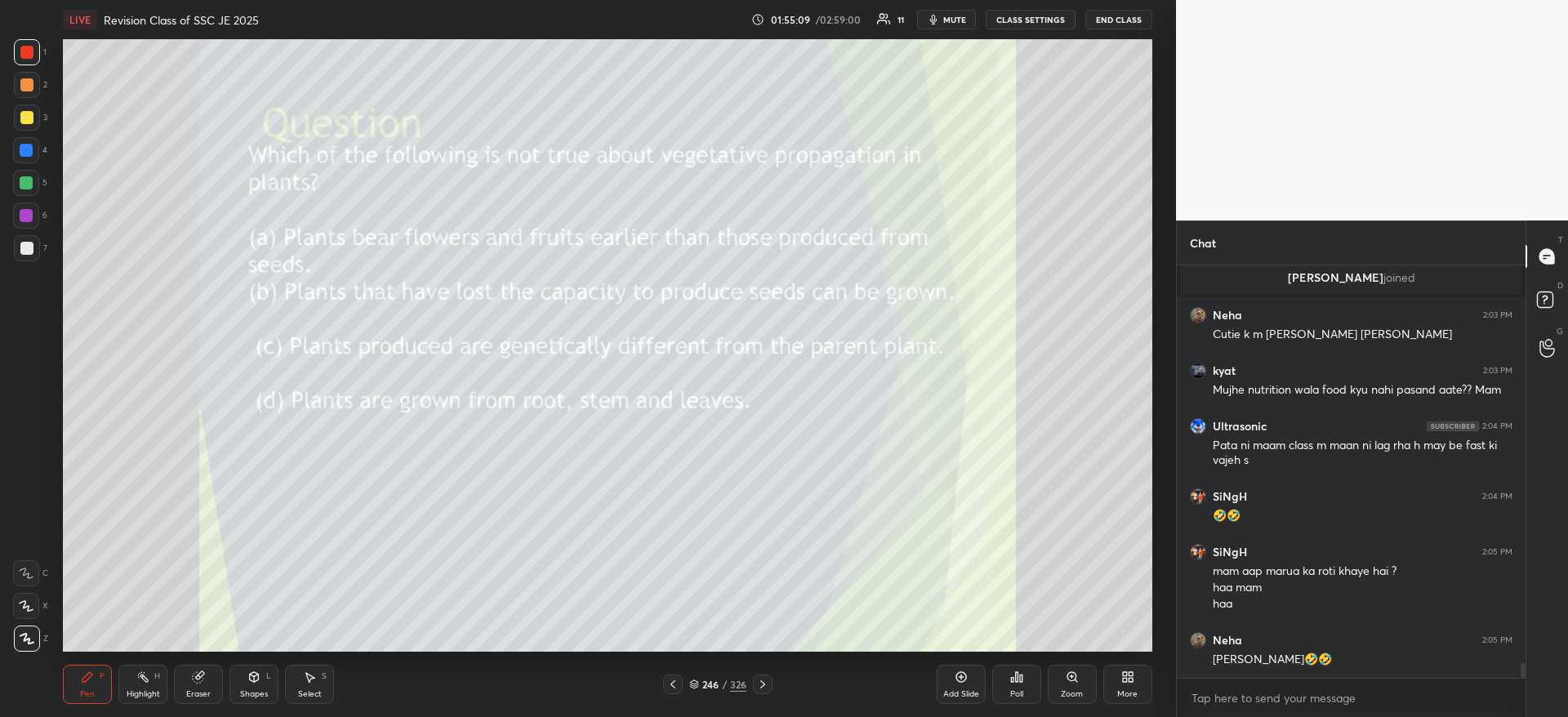
click at [1020, 690] on div "Poll" at bounding box center [1017, 694] width 13 height 8
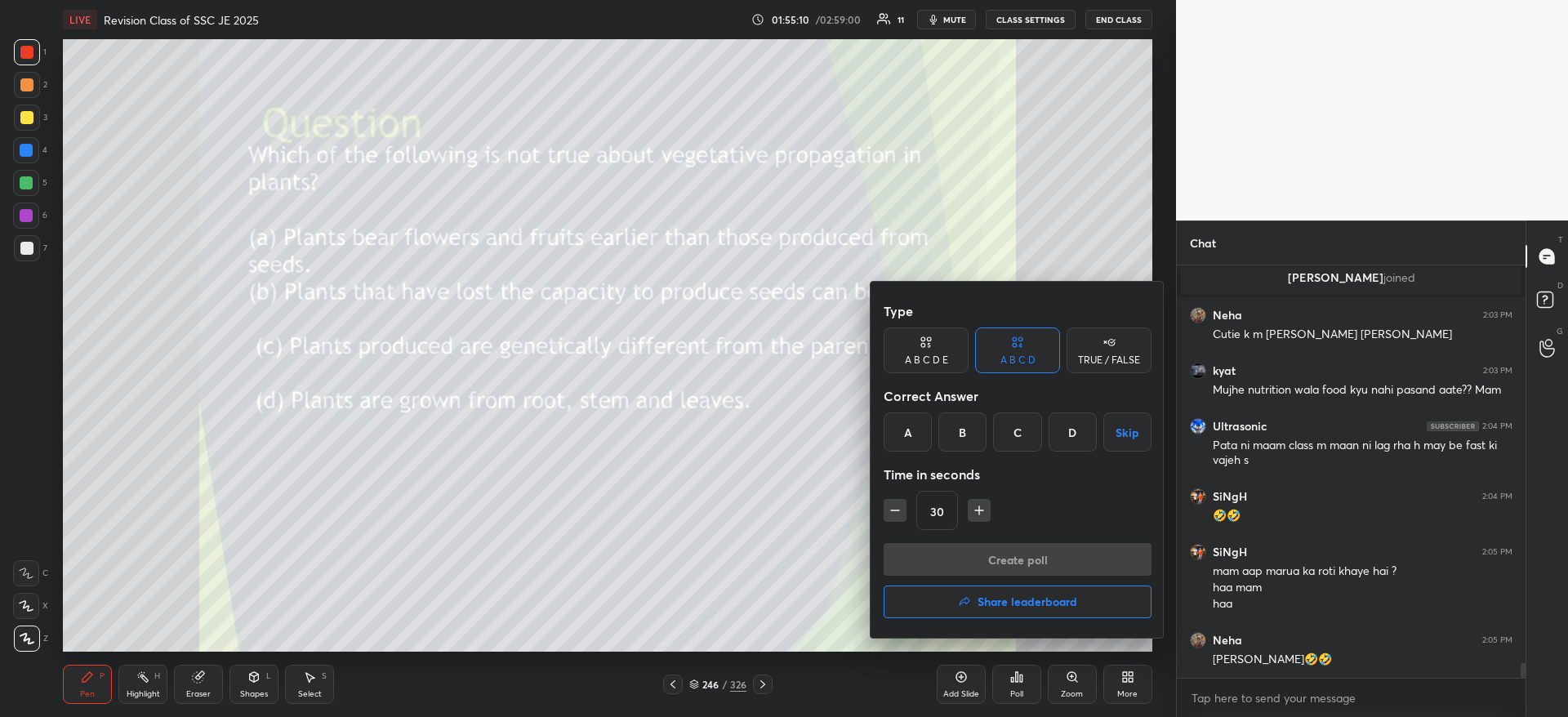
click at [1022, 436] on div "C" at bounding box center [1017, 432] width 49 height 40
click at [1008, 561] on button "Create poll" at bounding box center [1017, 560] width 268 height 33
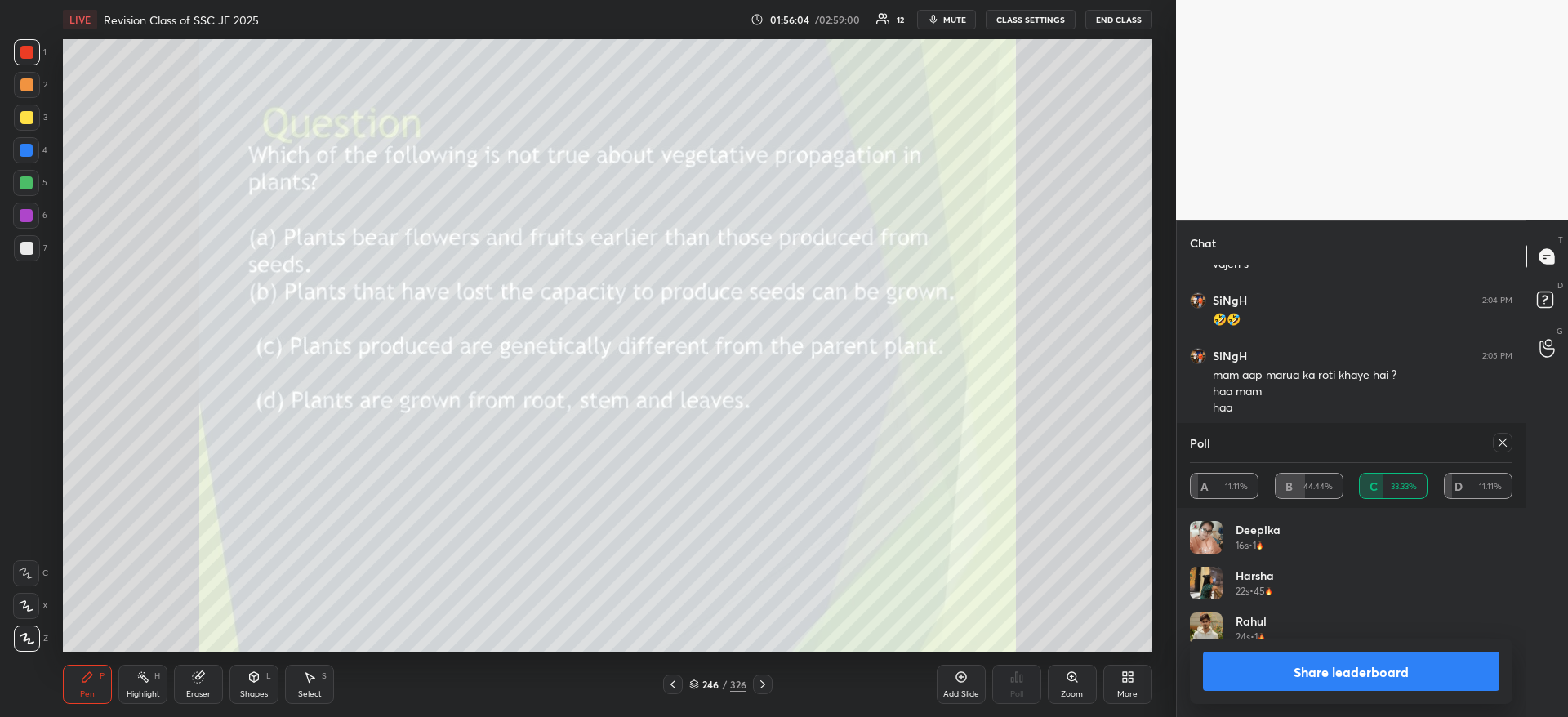
scroll to position [11448, 0]
click at [1384, 663] on button "Share leaderboard" at bounding box center [1351, 672] width 296 height 40
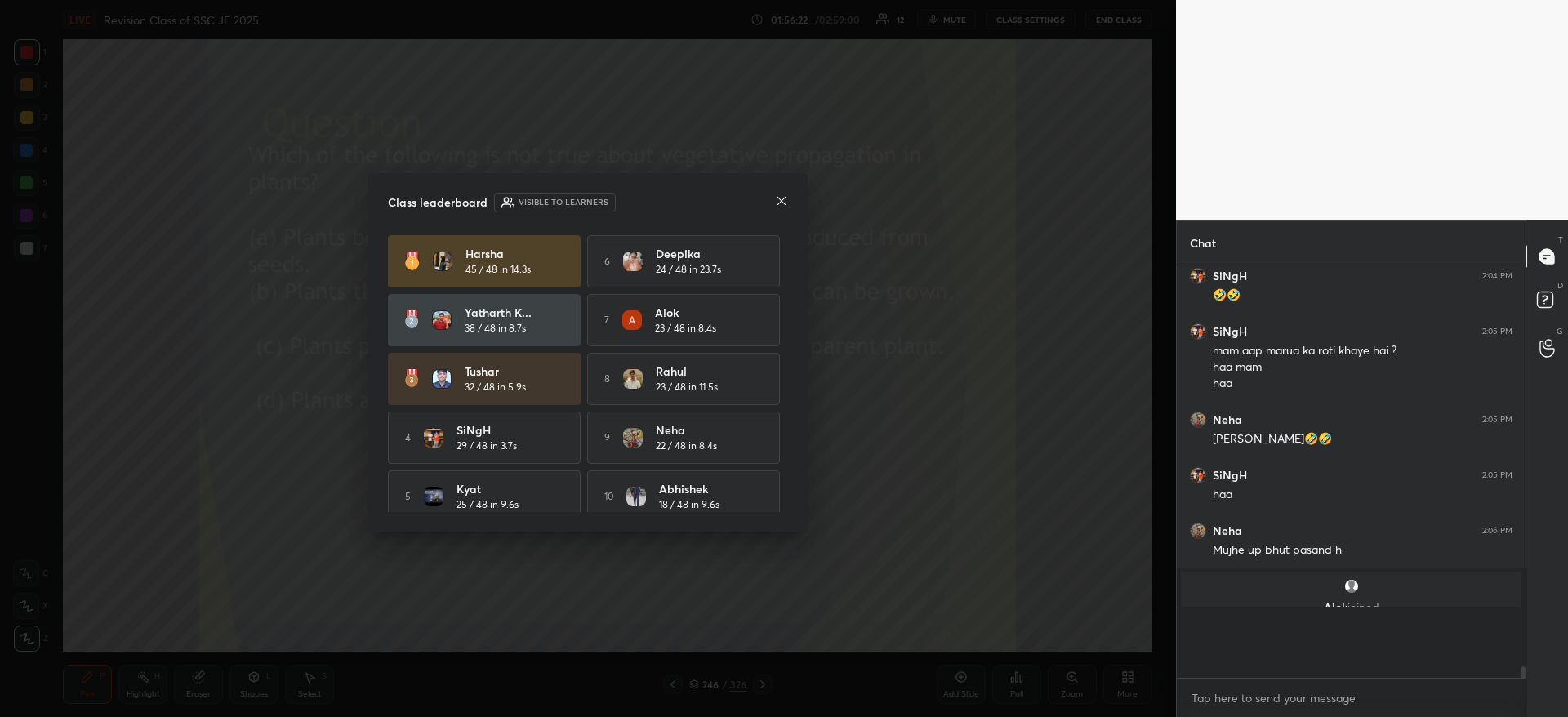
scroll to position [11368, 0]
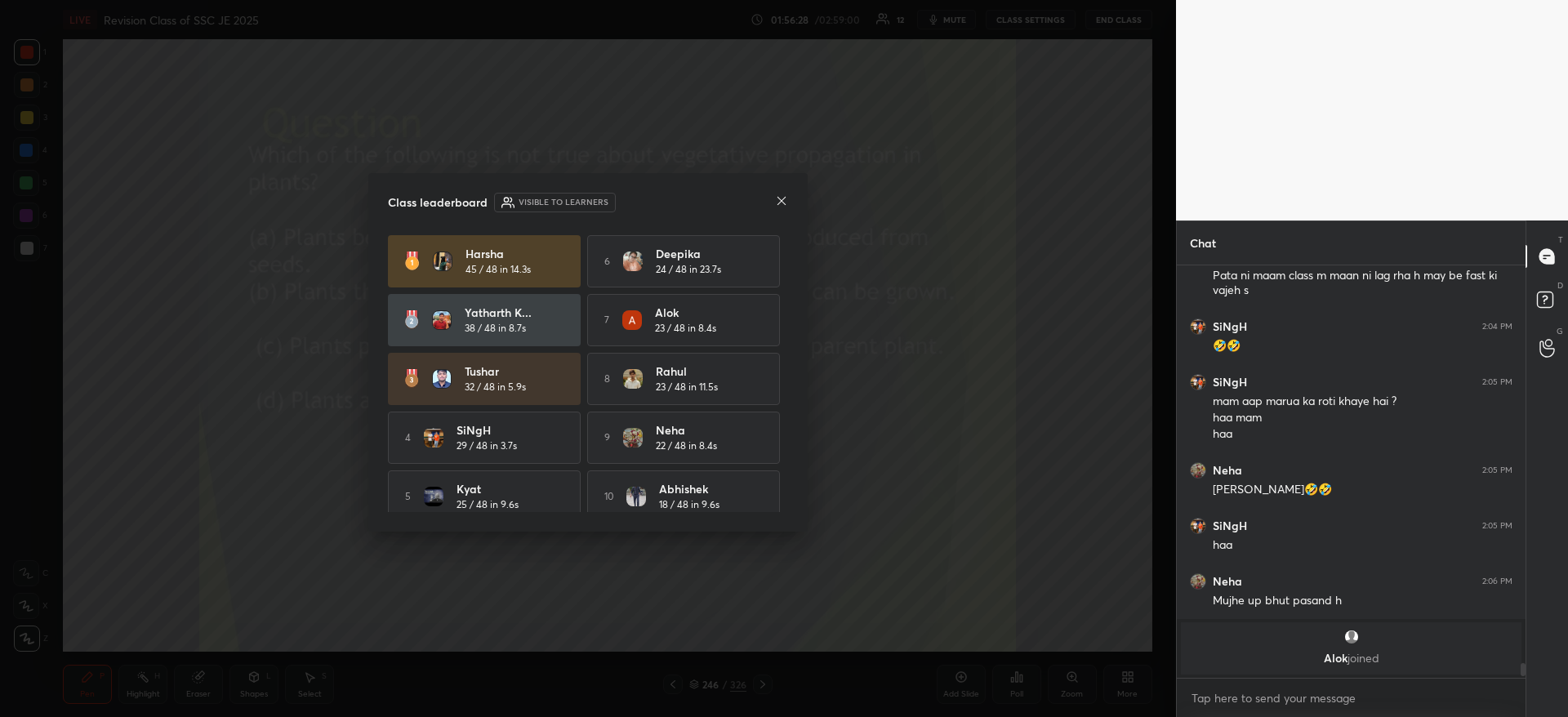
click at [782, 202] on icon at bounding box center [781, 201] width 8 height 8
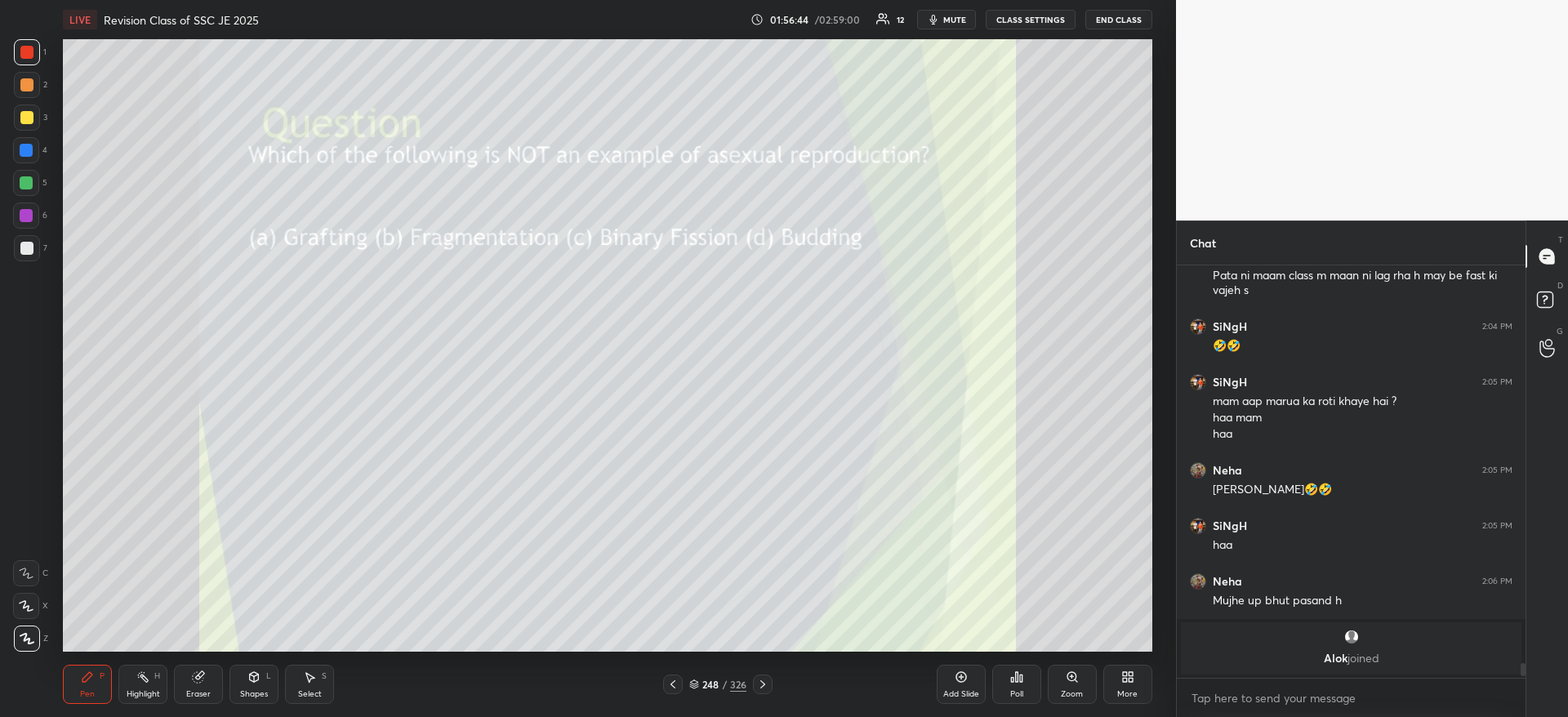
click at [1025, 679] on div "Poll" at bounding box center [1017, 684] width 49 height 40
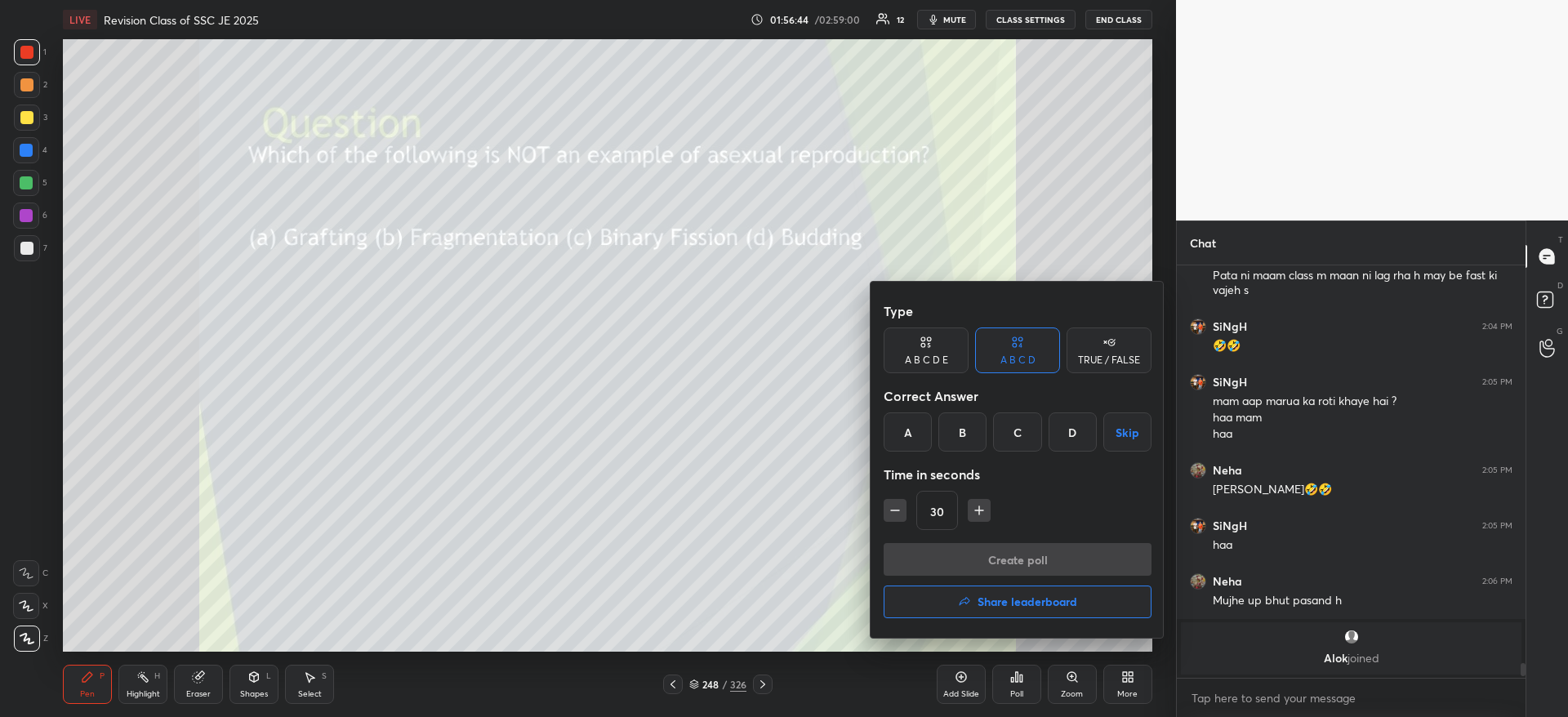
click at [912, 432] on div "A" at bounding box center [907, 432] width 49 height 40
click at [947, 559] on button "Create poll" at bounding box center [1017, 560] width 268 height 33
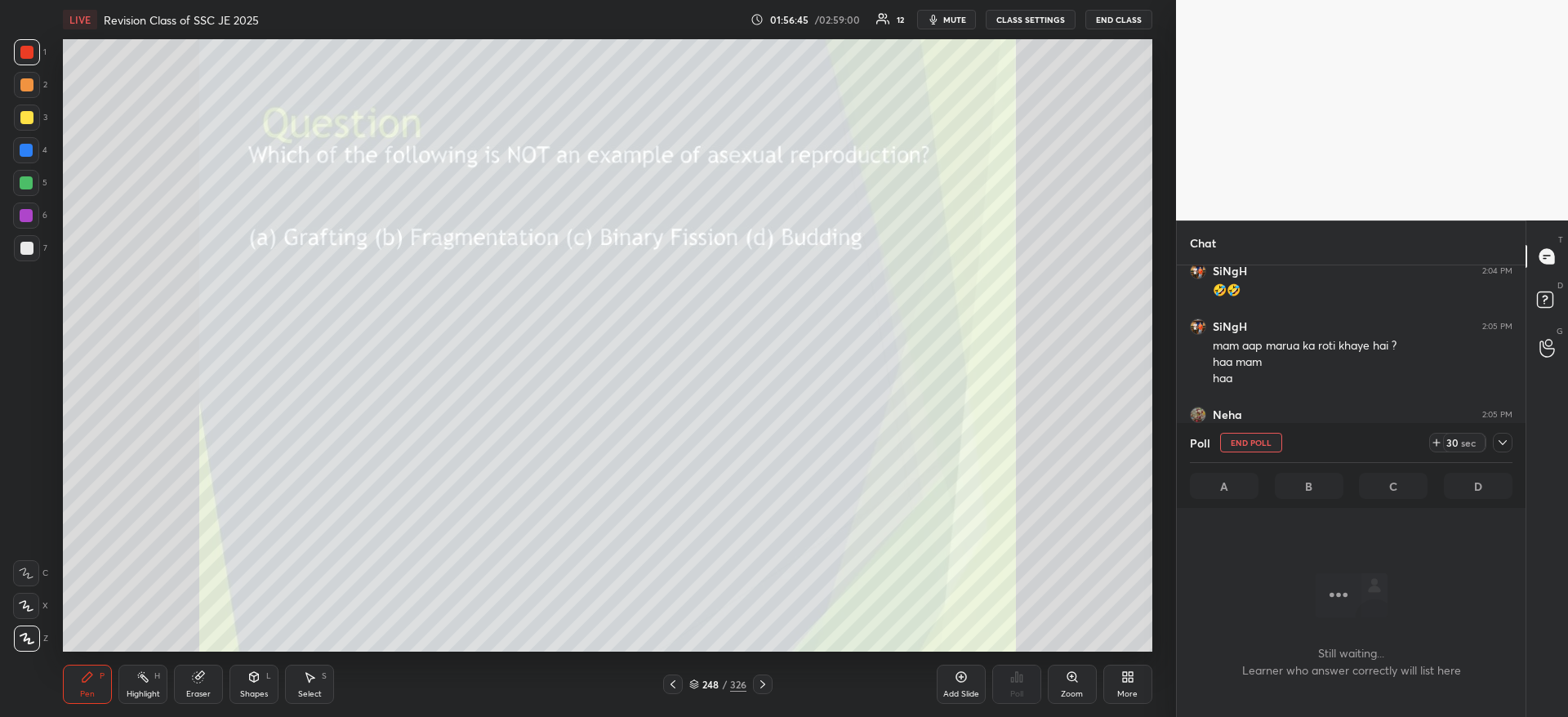
scroll to position [361, 344]
click at [1500, 439] on icon at bounding box center [1502, 443] width 13 height 13
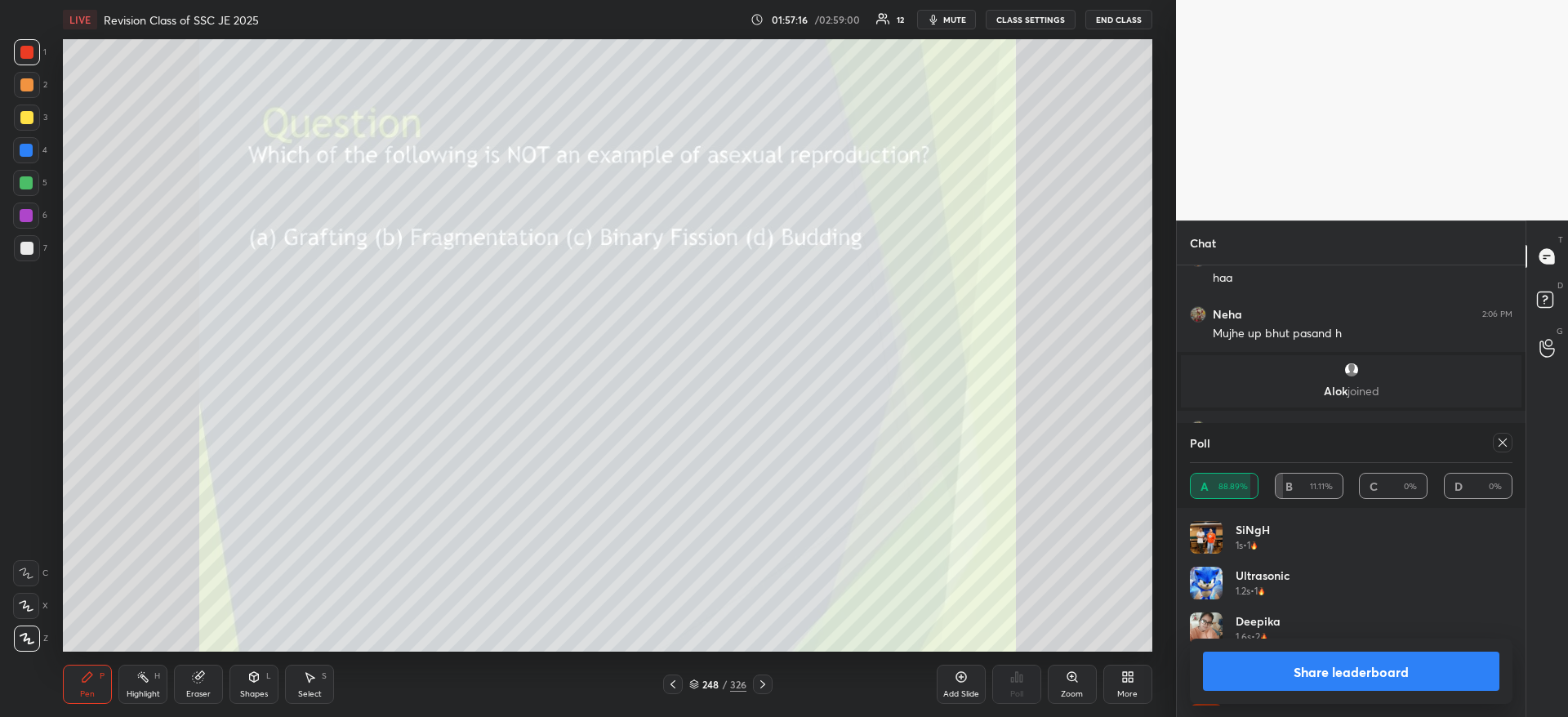
scroll to position [6, 6]
click at [1357, 675] on button "Share leaderboard" at bounding box center [1351, 672] width 296 height 40
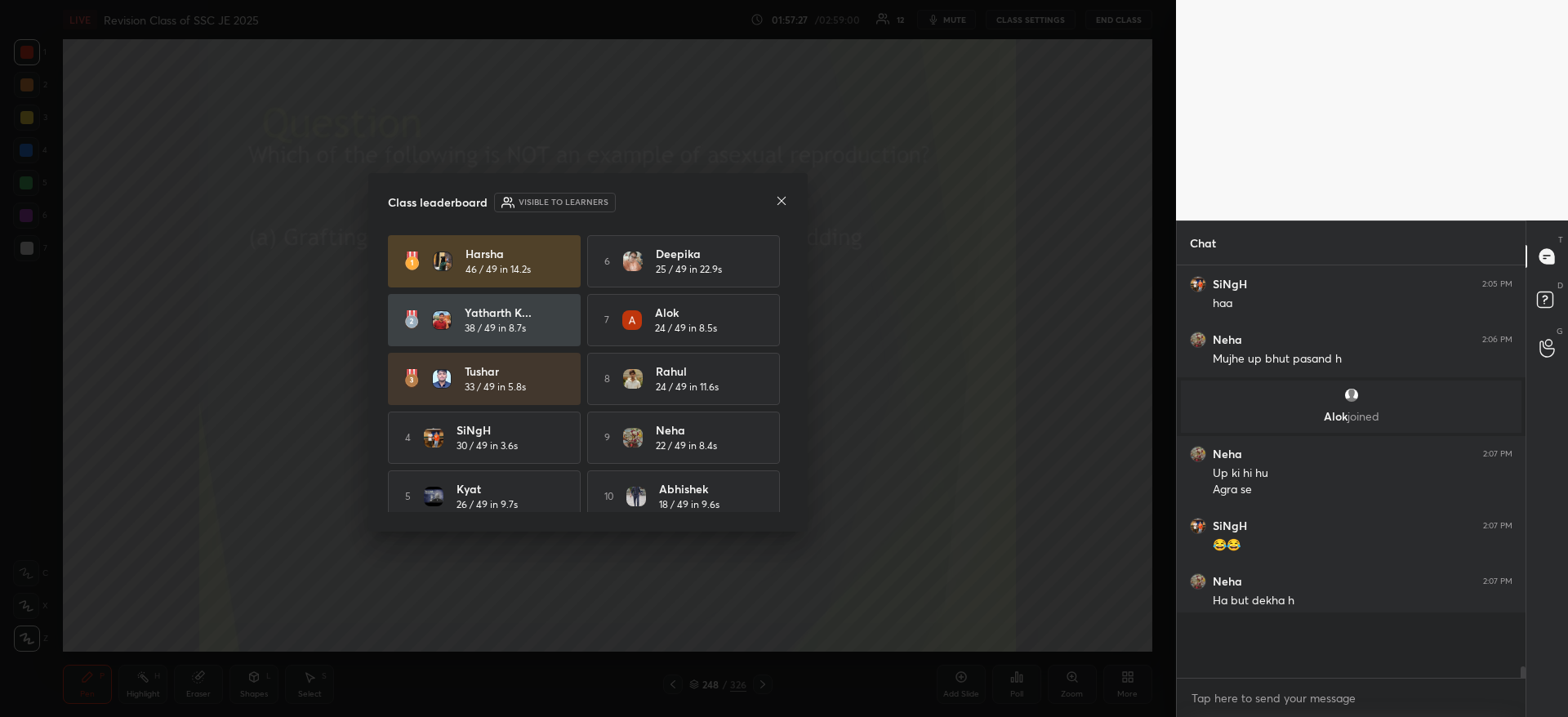
scroll to position [11403, 0]
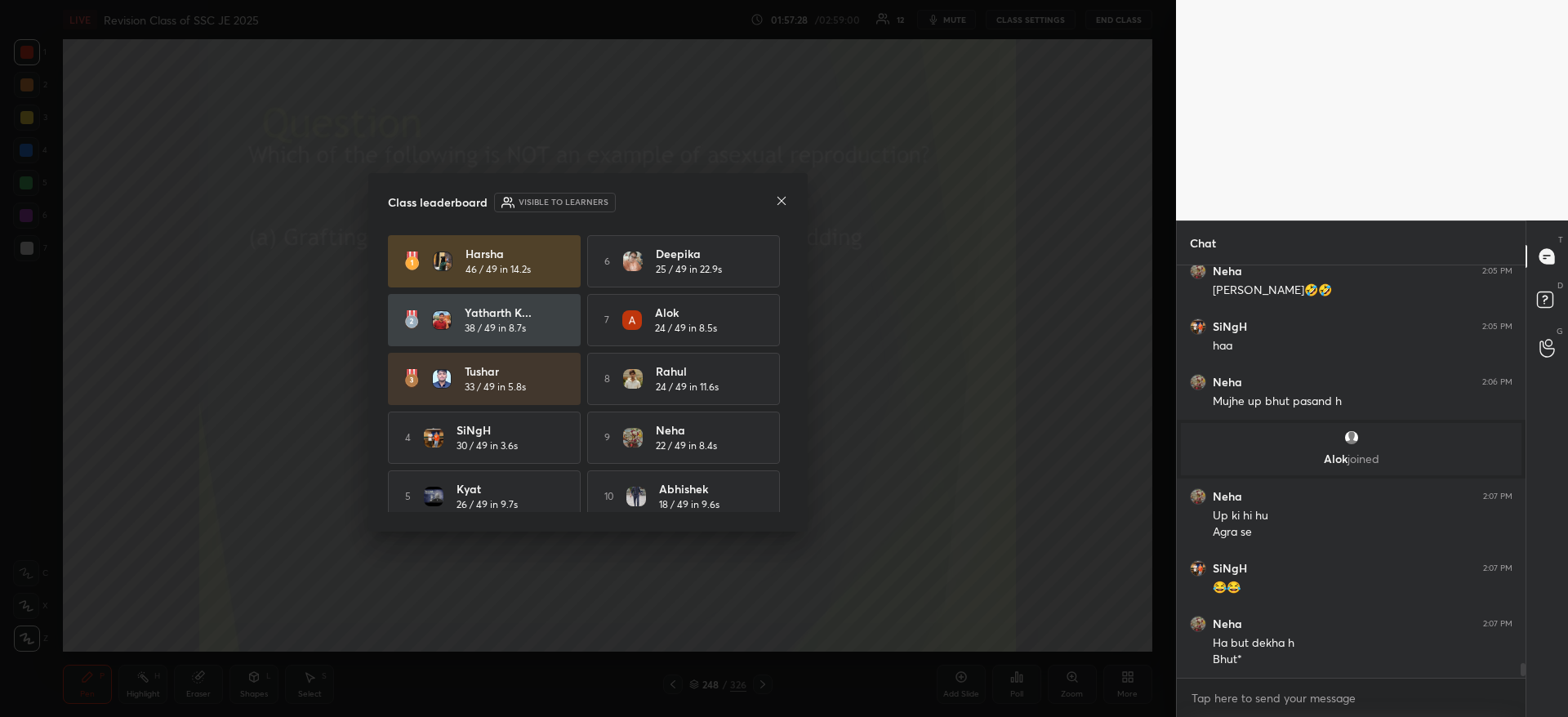
click at [782, 206] on icon at bounding box center [781, 201] width 13 height 13
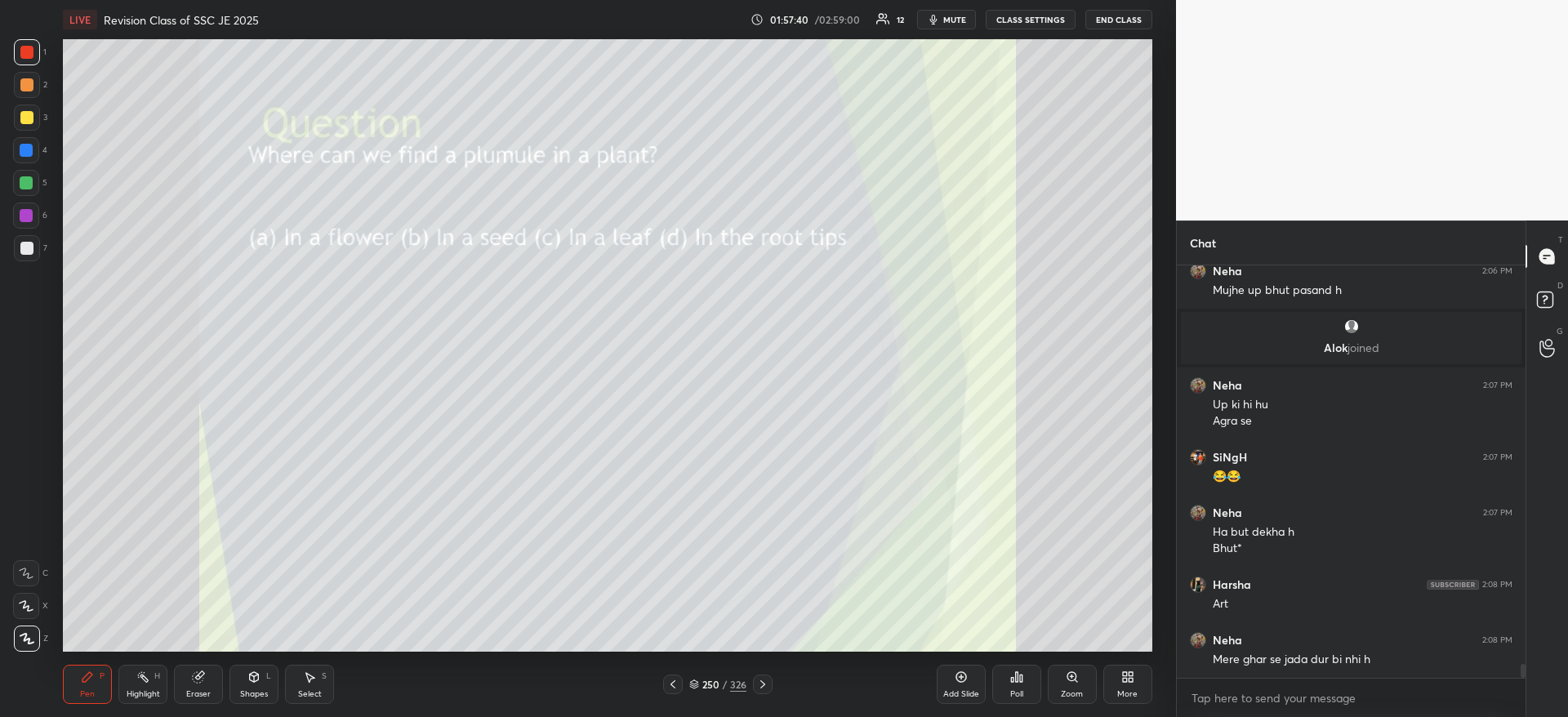
click at [1022, 700] on div "Poll" at bounding box center [1017, 684] width 49 height 40
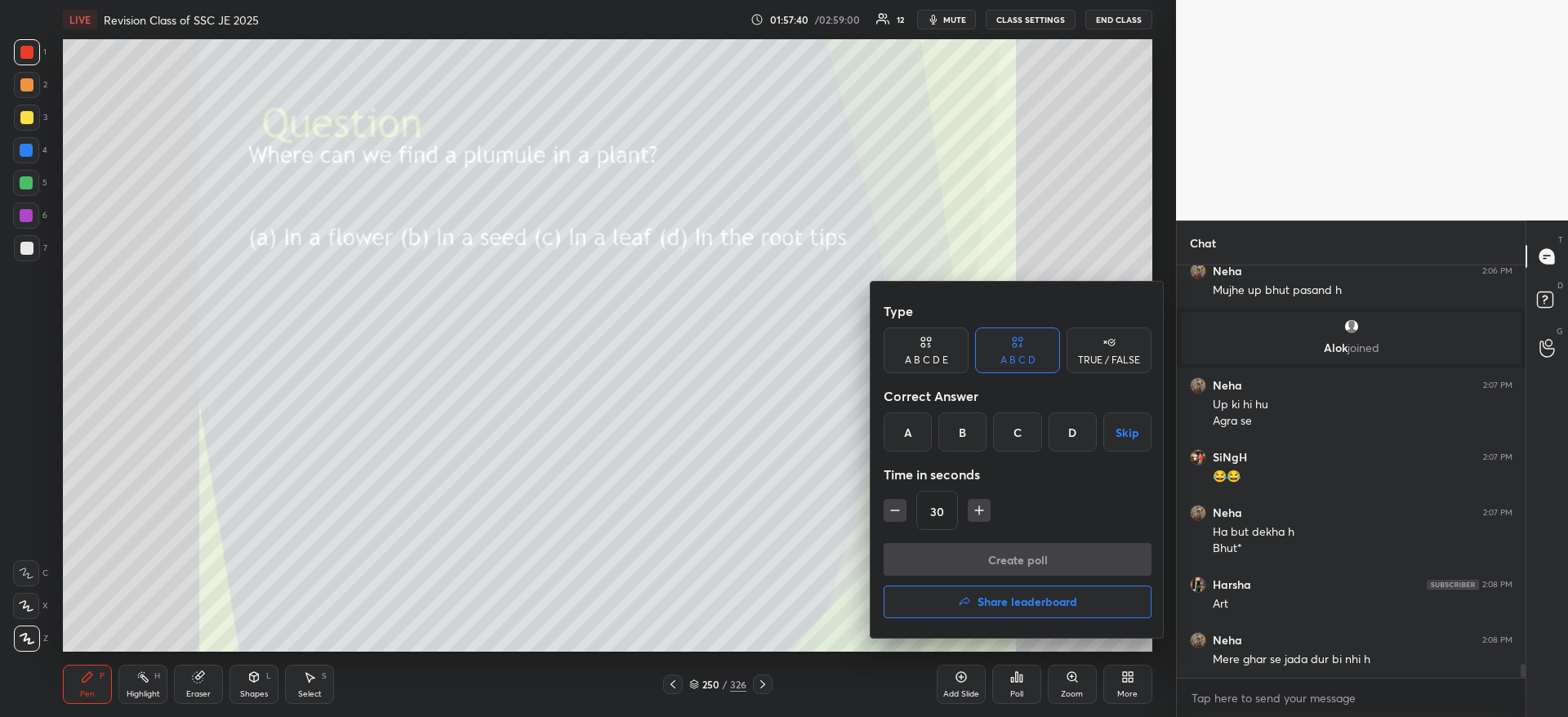
click at [962, 435] on div "B" at bounding box center [962, 432] width 49 height 40
click at [965, 561] on button "Create poll" at bounding box center [1017, 560] width 268 height 33
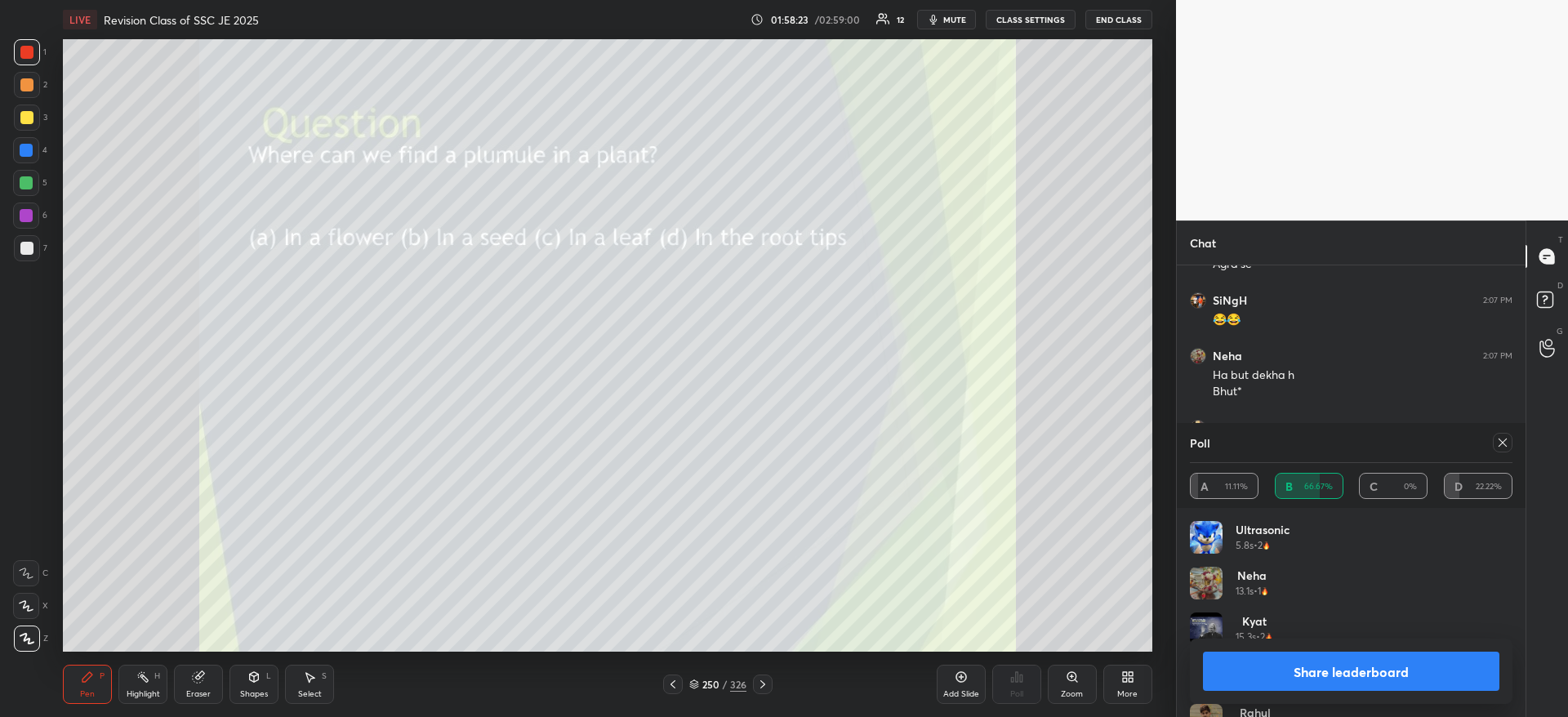
scroll to position [11724, 0]
click at [1424, 686] on button "Share leaderboard" at bounding box center [1351, 672] width 296 height 40
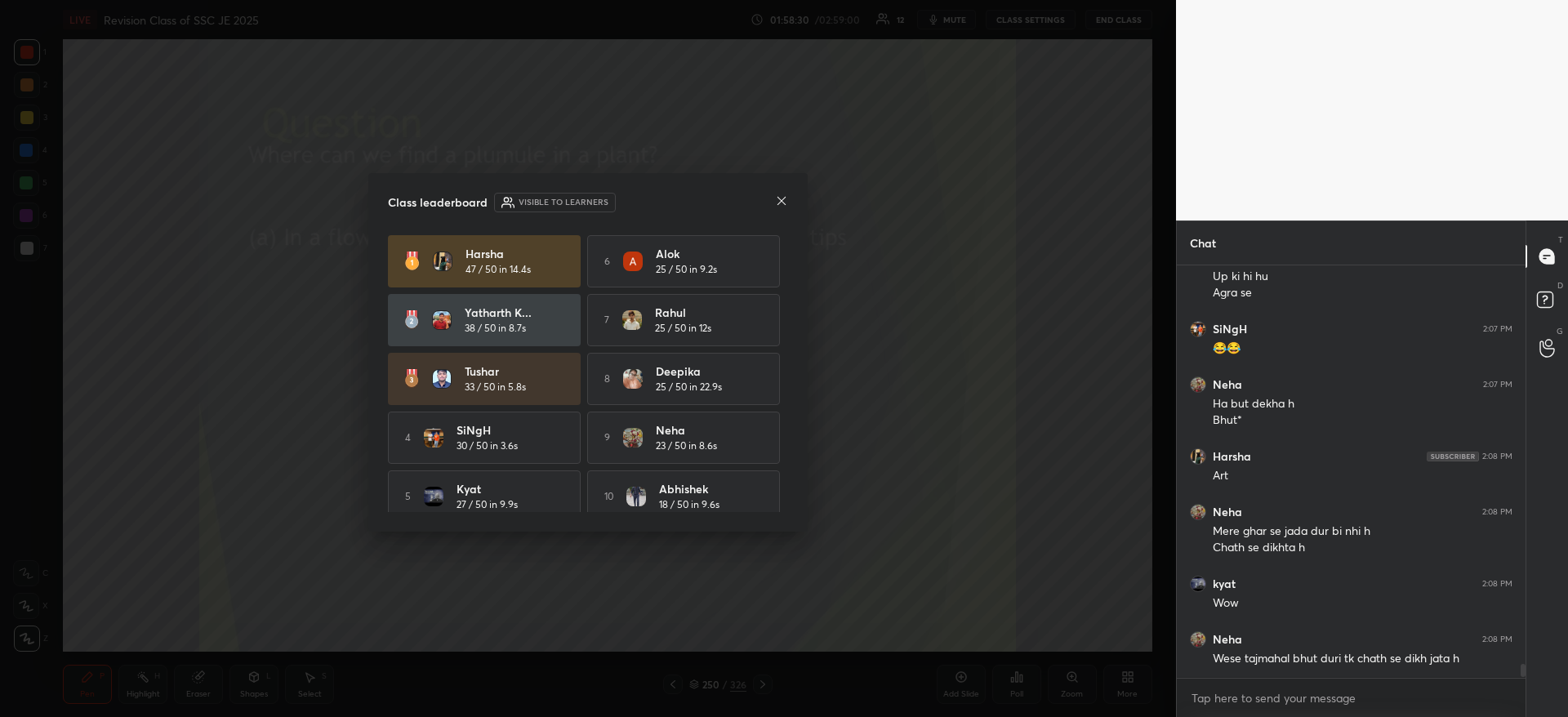
scroll to position [407, 344]
click at [782, 207] on div at bounding box center [781, 202] width 13 height 17
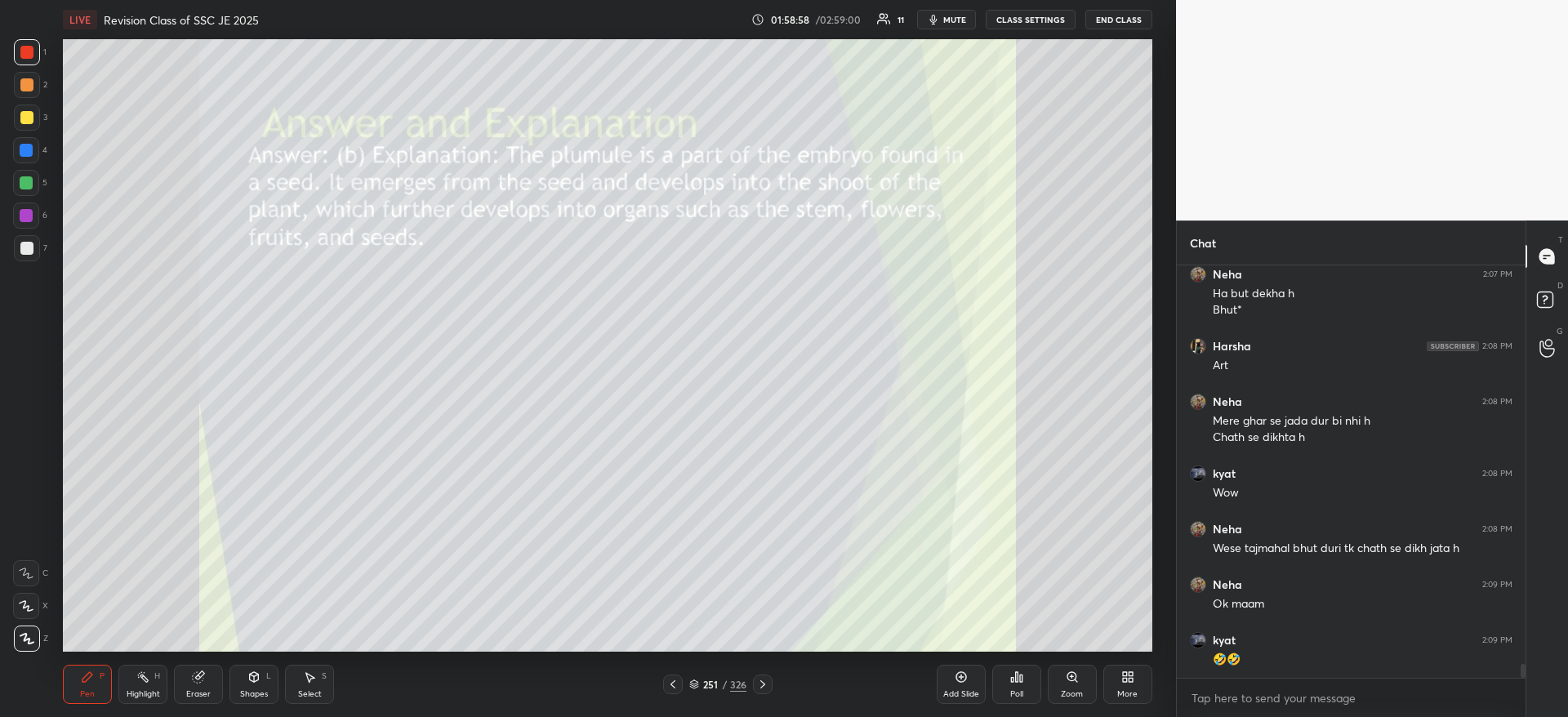
scroll to position [11805, 0]
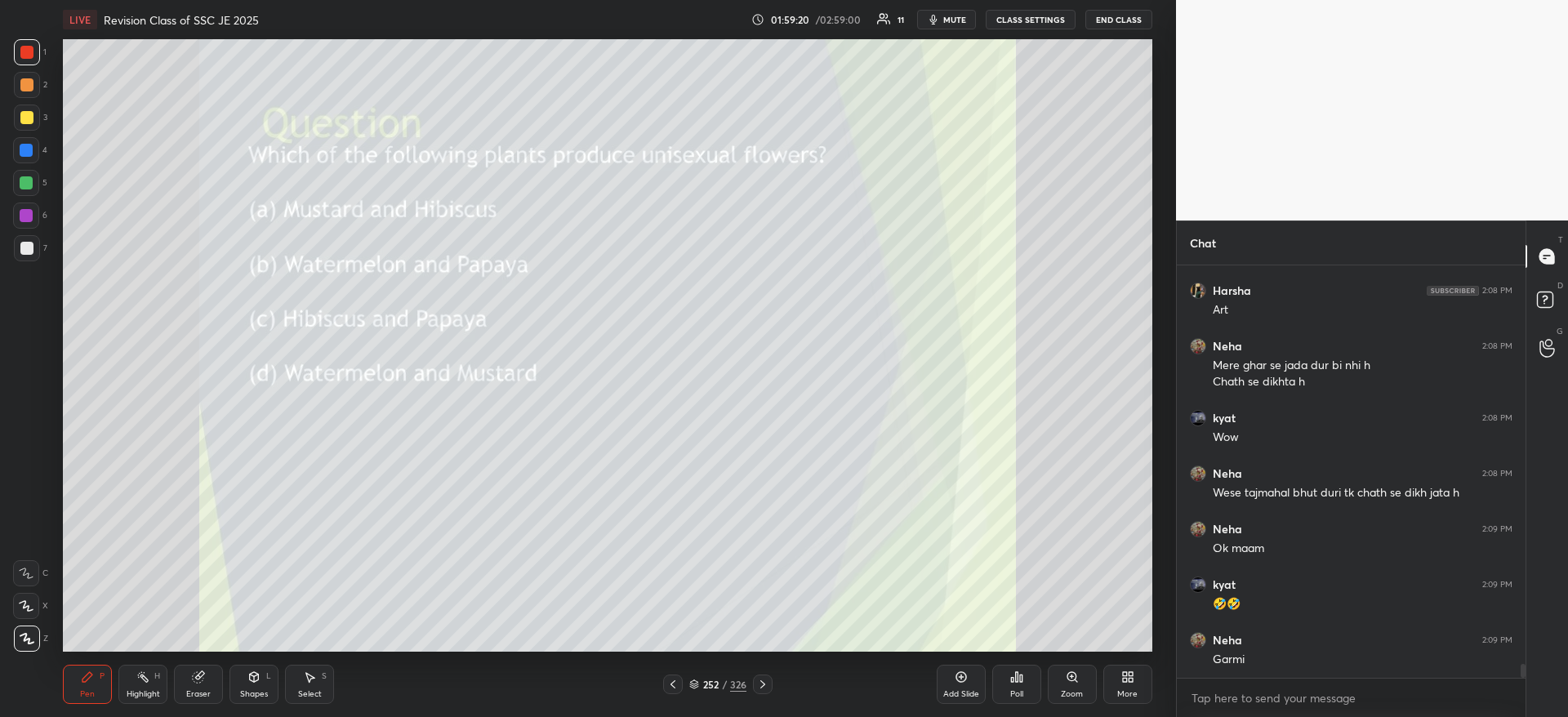
click at [1021, 686] on div "Poll" at bounding box center [1017, 684] width 49 height 40
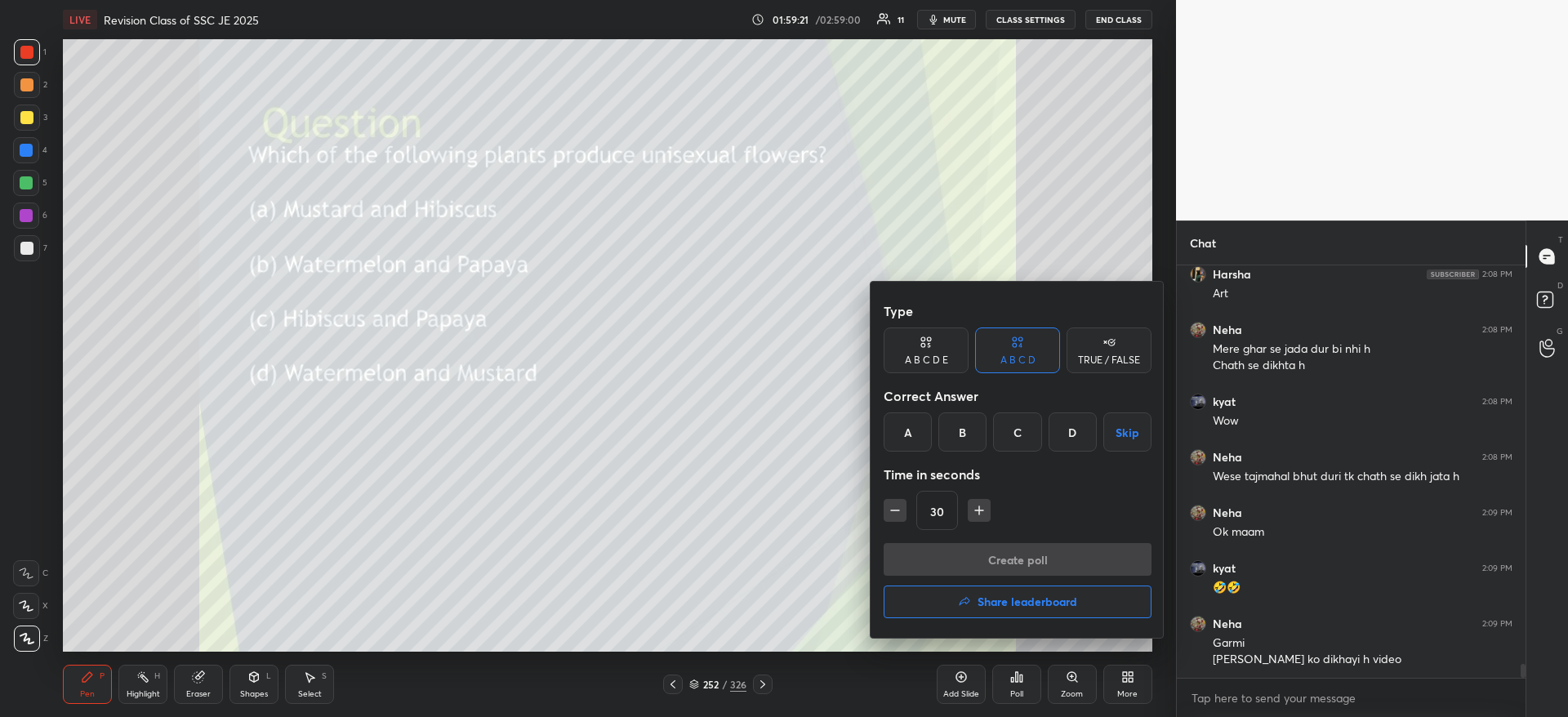
click at [968, 436] on div "B" at bounding box center [962, 432] width 49 height 40
click at [992, 560] on button "Create poll" at bounding box center [1017, 560] width 268 height 33
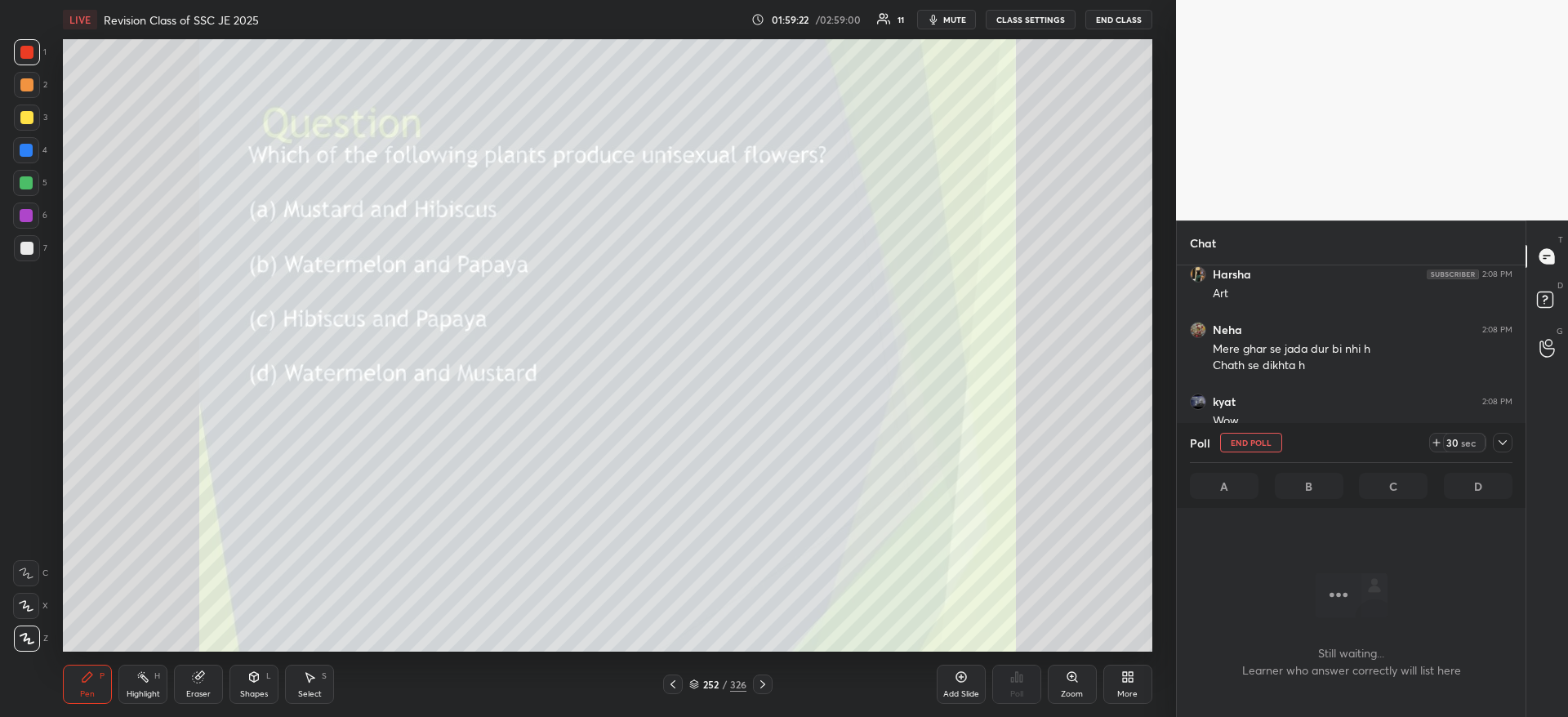
scroll to position [361, 344]
click at [1500, 440] on icon at bounding box center [1502, 443] width 13 height 13
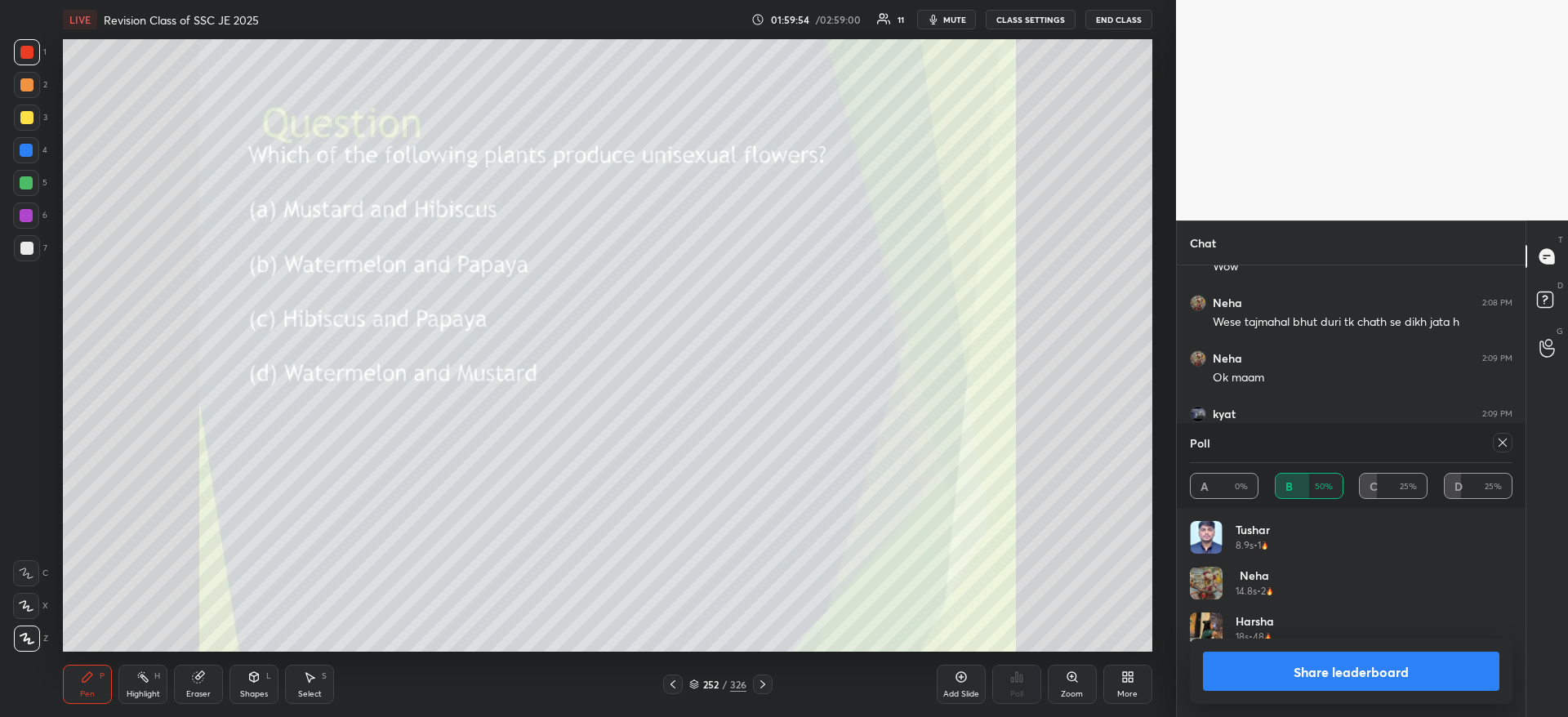
scroll to position [12032, 0]
click at [1347, 673] on button "Share leaderboard" at bounding box center [1351, 672] width 296 height 40
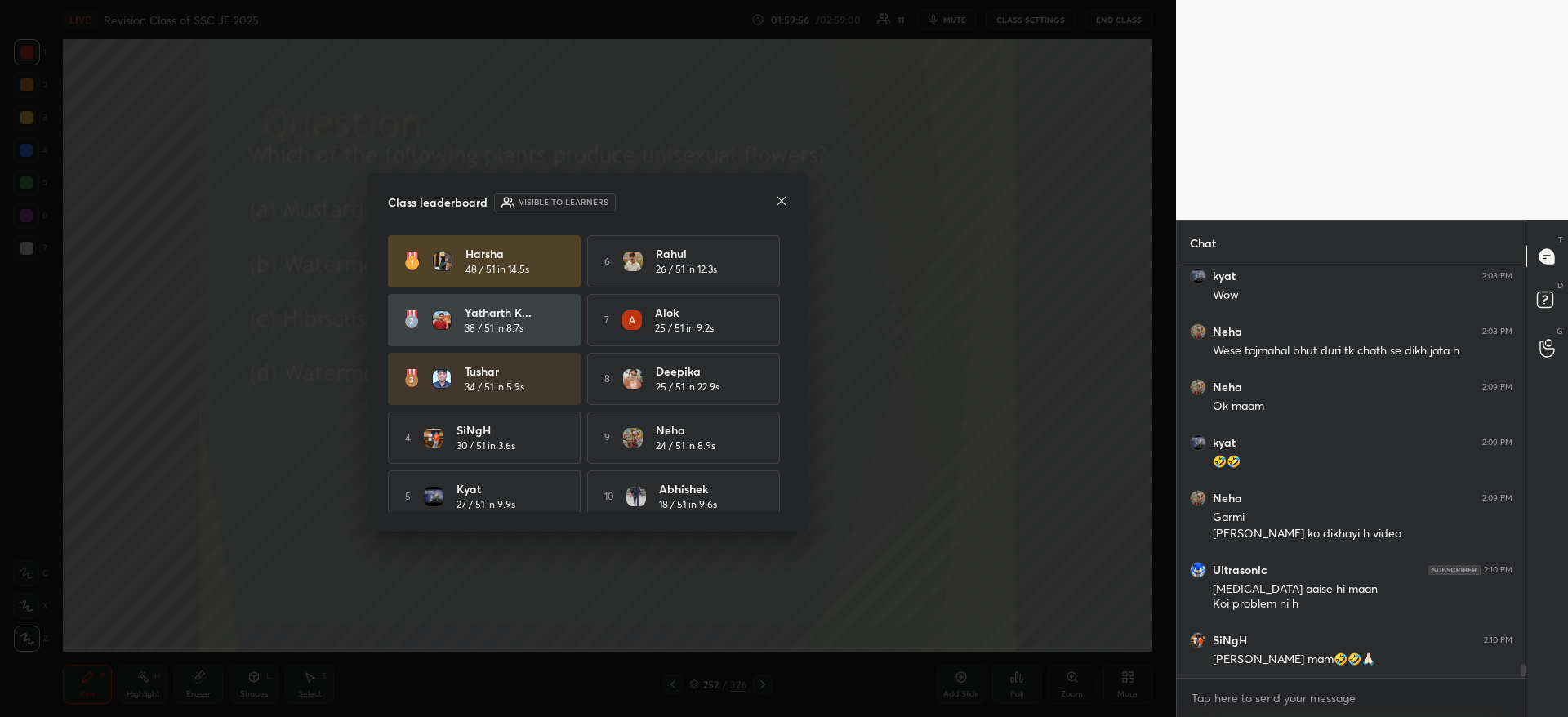
scroll to position [11948, 0]
click at [786, 198] on icon at bounding box center [781, 201] width 13 height 13
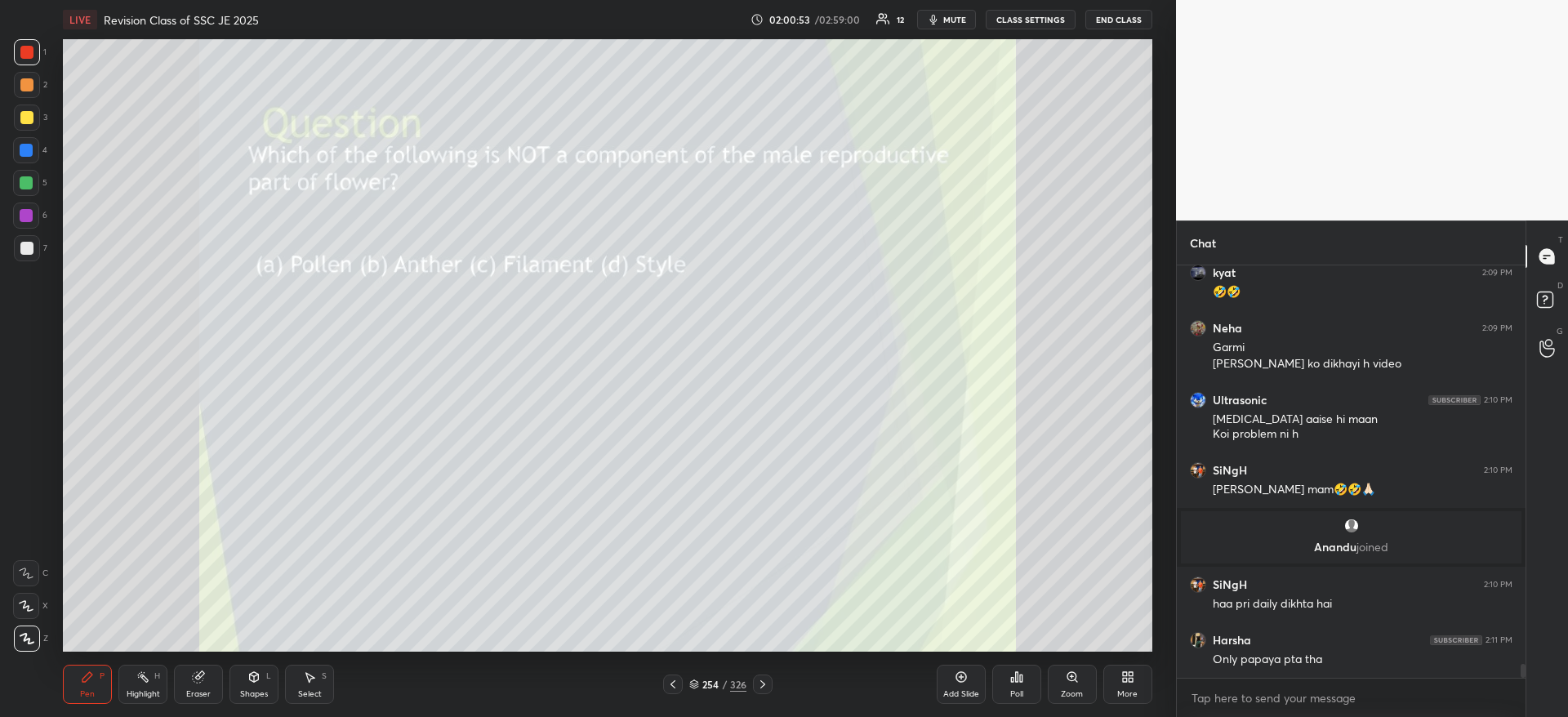
scroll to position [11979, 0]
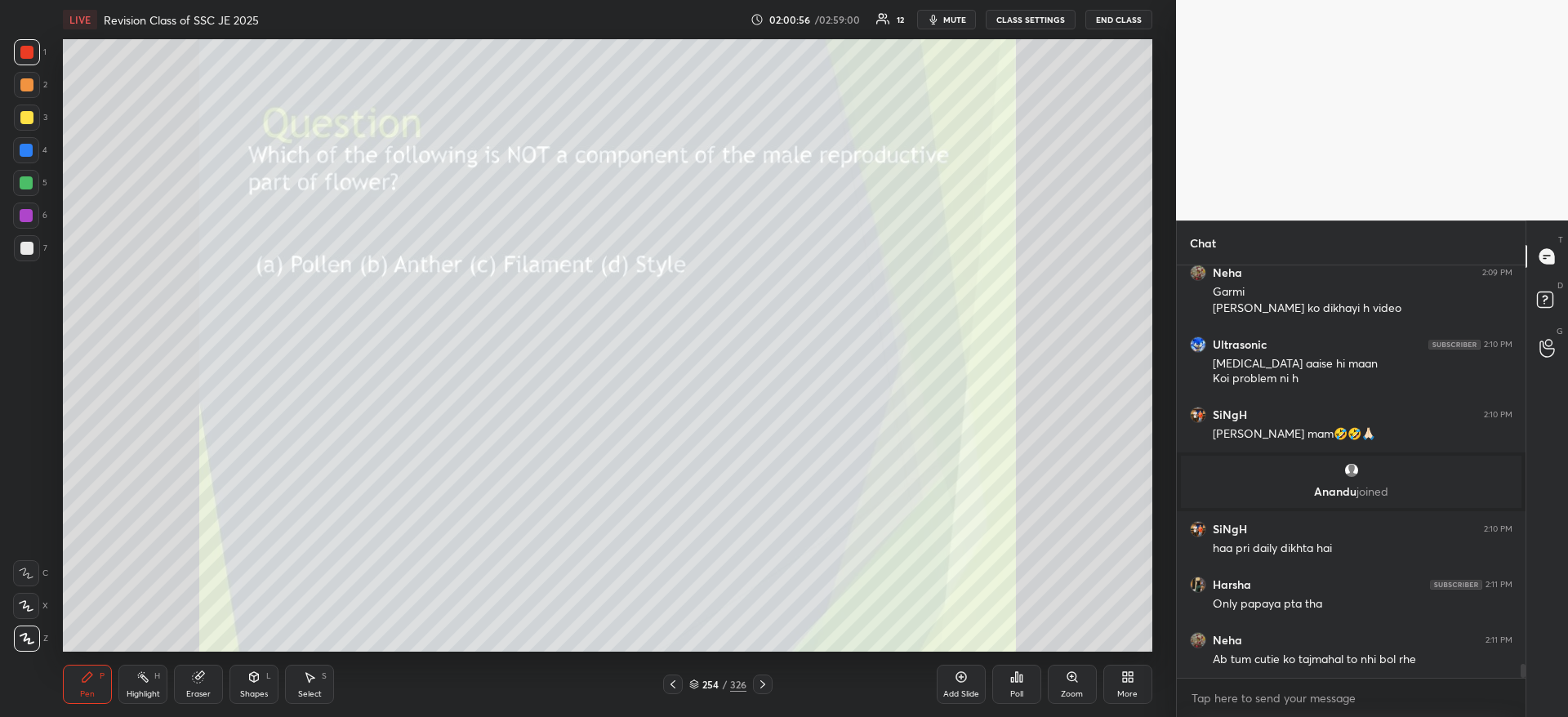
click at [1017, 676] on icon at bounding box center [1016, 677] width 2 height 10
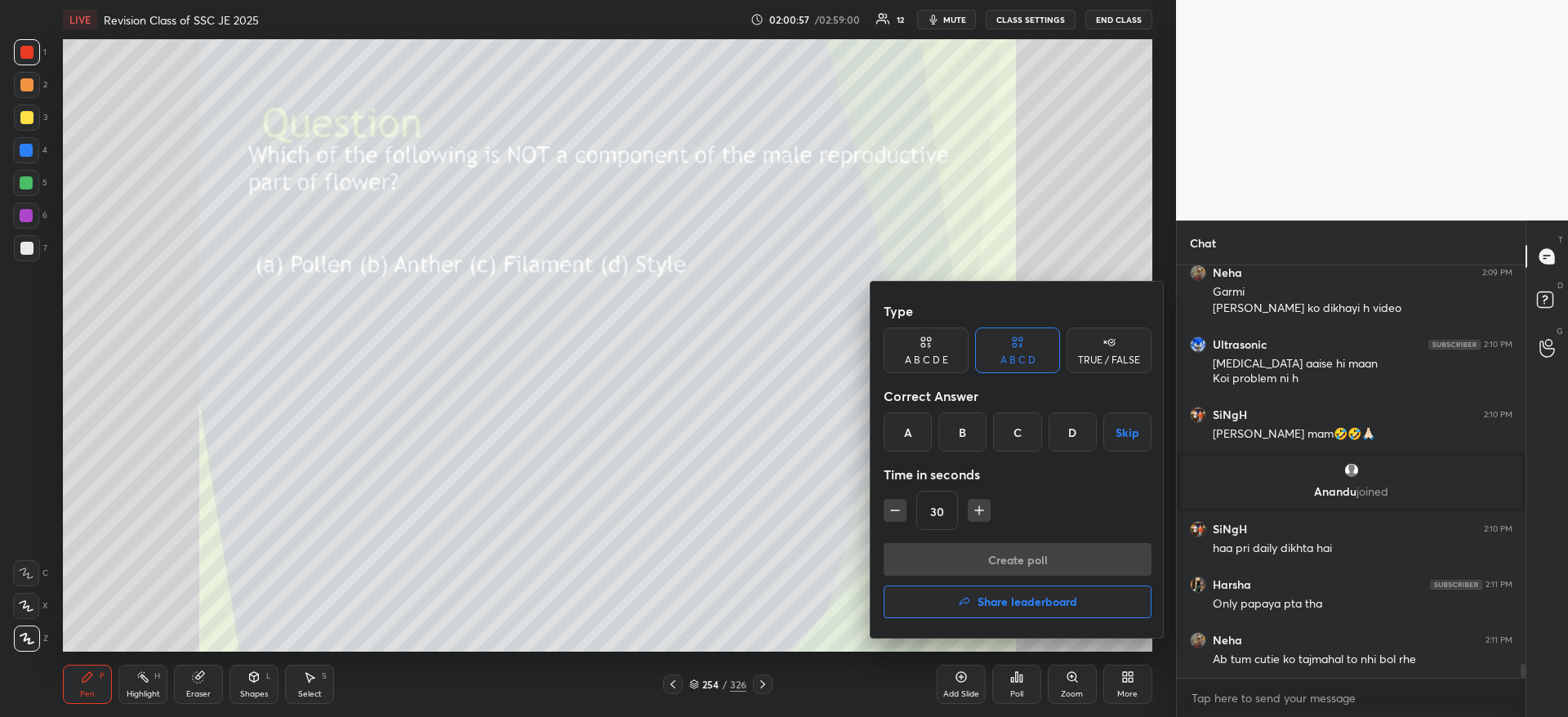
click at [1061, 432] on div "D" at bounding box center [1072, 432] width 49 height 40
click at [1026, 565] on button "Create poll" at bounding box center [1017, 560] width 268 height 33
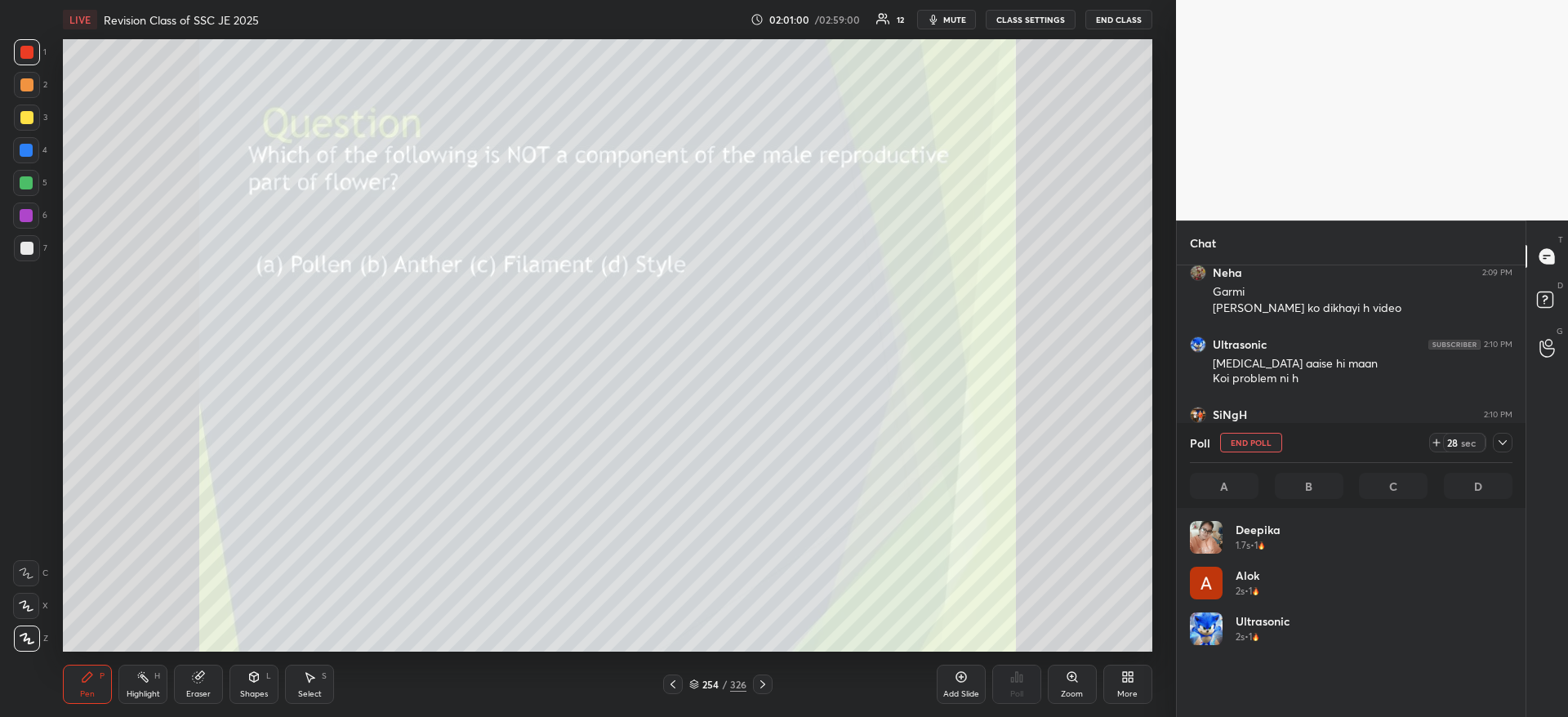
scroll to position [6, 6]
click at [1503, 440] on icon at bounding box center [1502, 443] width 13 height 13
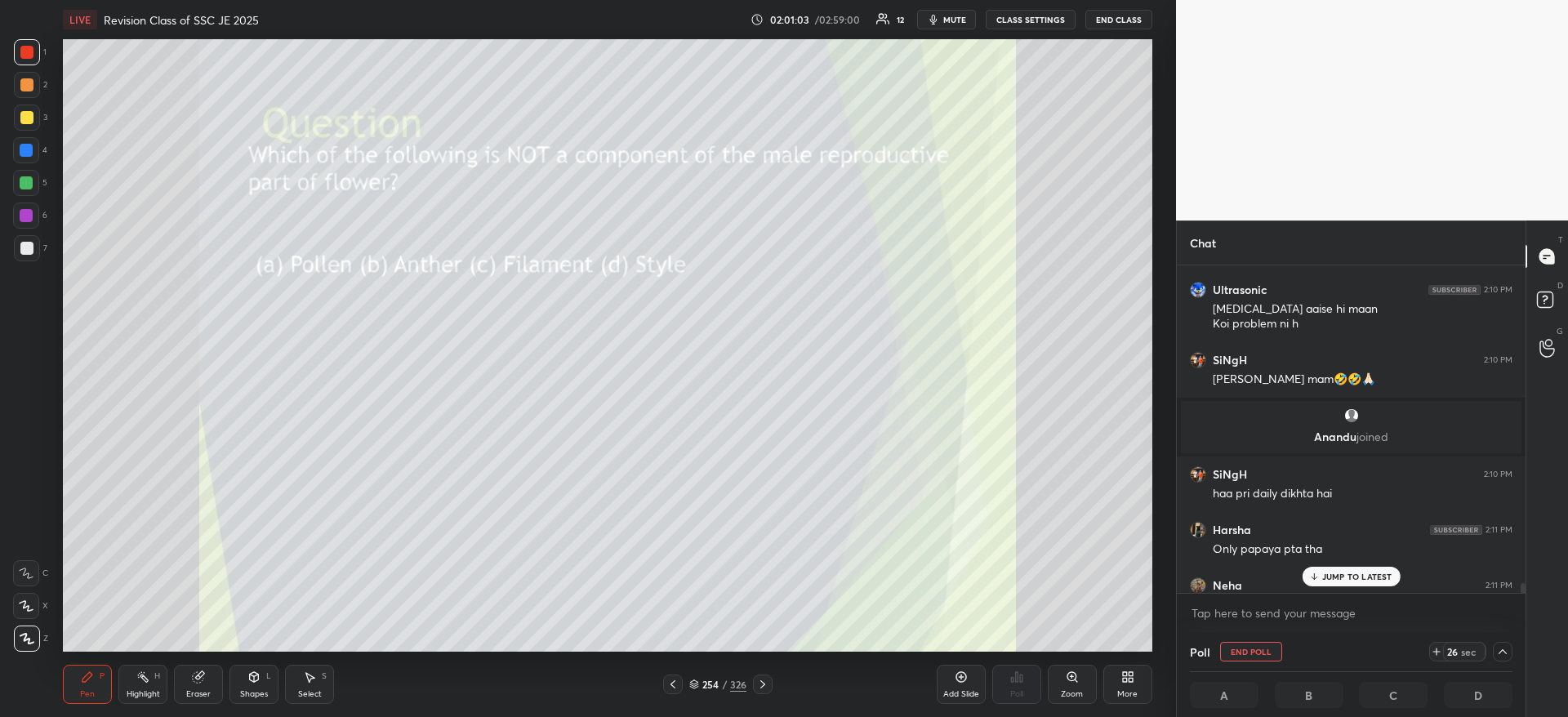
scroll to position [12064, 0]
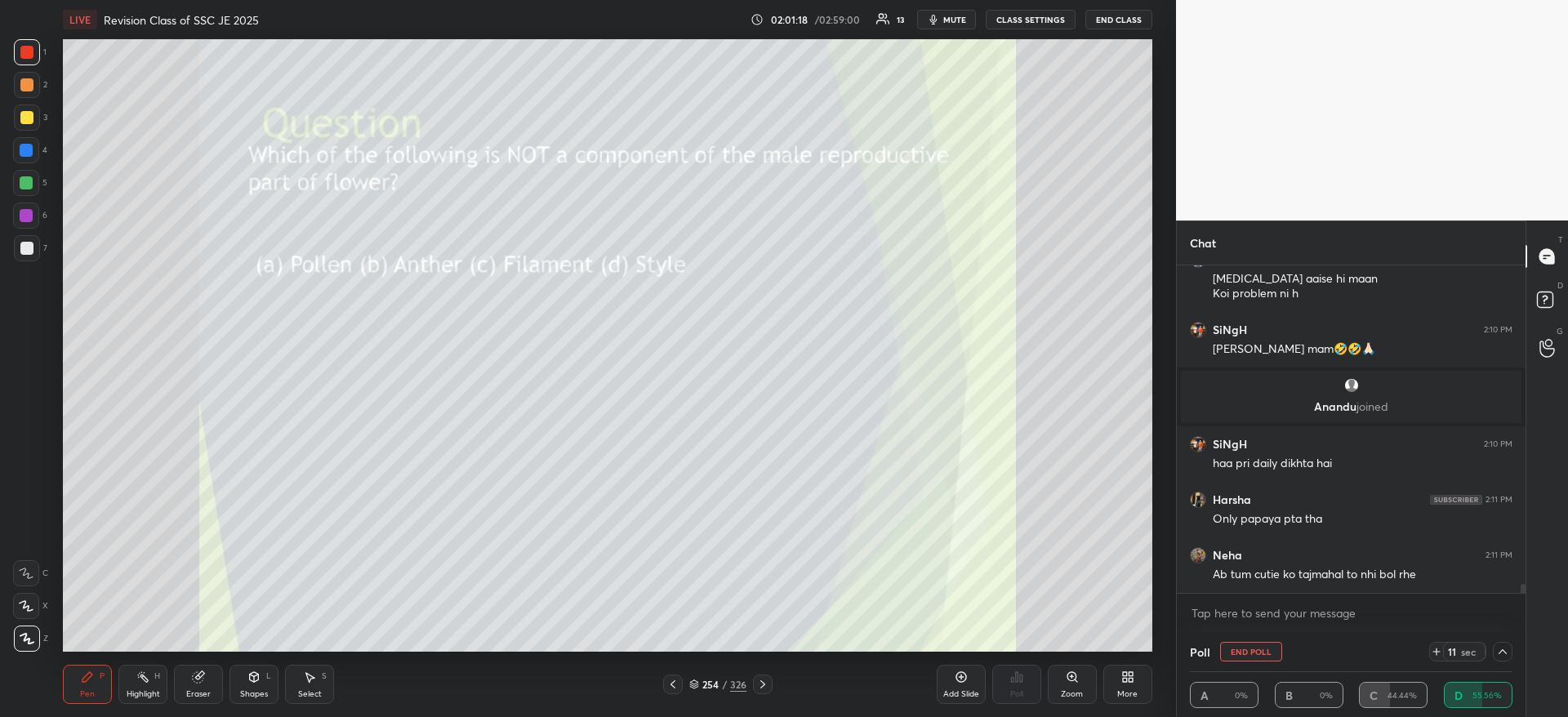
click at [1433, 657] on icon at bounding box center [1436, 652] width 13 height 13
click at [1433, 655] on icon at bounding box center [1436, 652] width 13 height 13
click at [1437, 650] on icon at bounding box center [1436, 652] width 13 height 13
click at [1439, 649] on icon at bounding box center [1436, 652] width 13 height 13
click at [954, 26] on button "mute" at bounding box center [946, 20] width 58 height 20
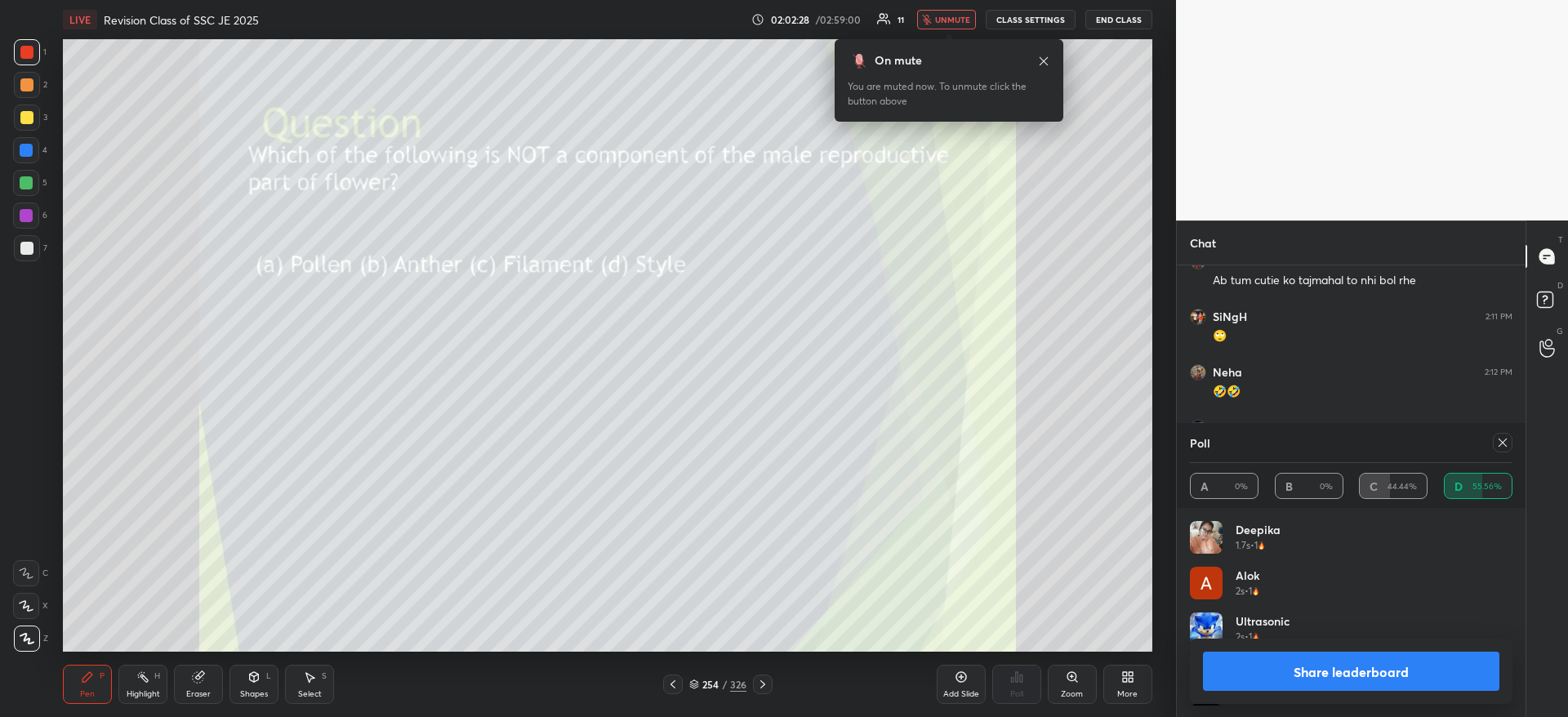
scroll to position [191, 318]
click at [954, 15] on span "unmute" at bounding box center [952, 20] width 35 height 12
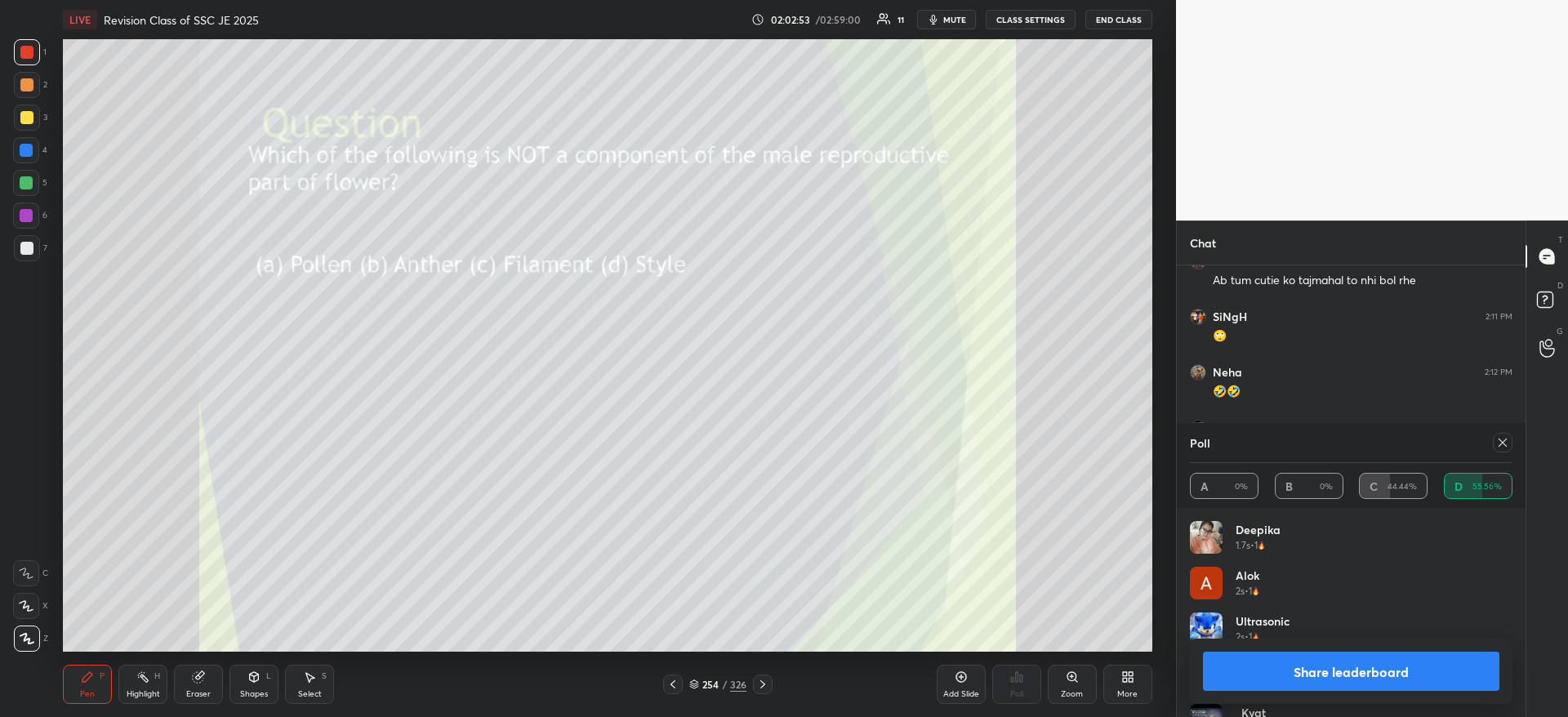
click at [1381, 668] on button "Share leaderboard" at bounding box center [1351, 672] width 296 height 40
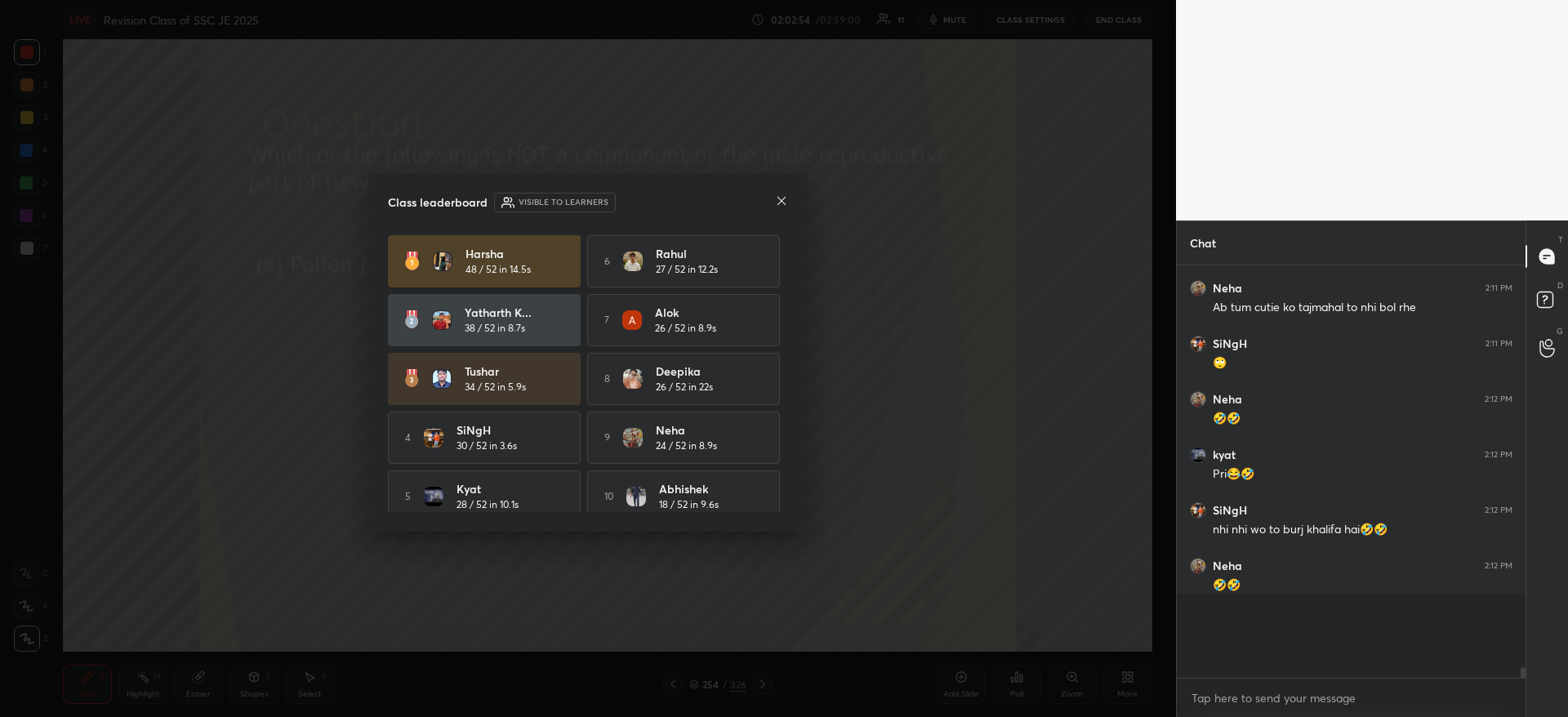
scroll to position [12282, 0]
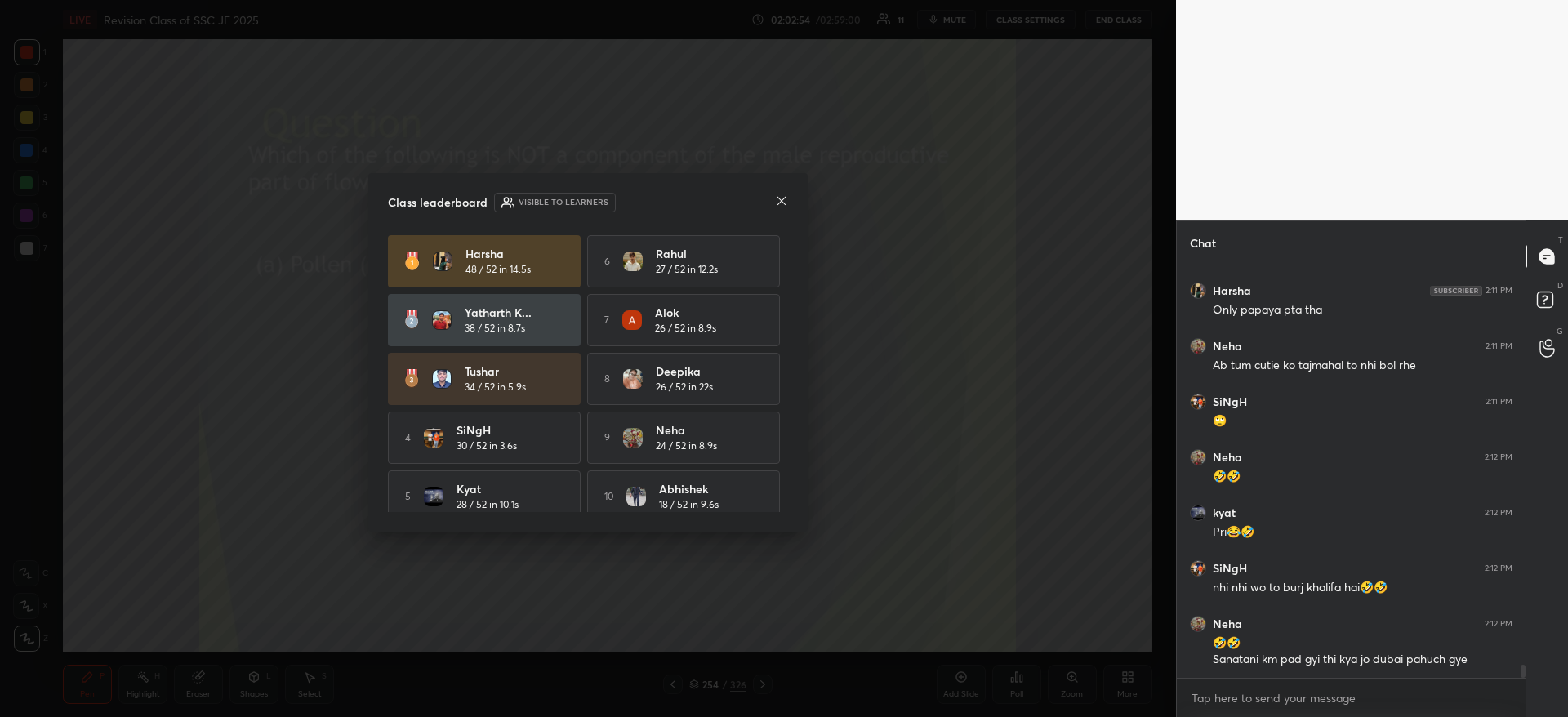
click at [787, 199] on icon at bounding box center [781, 201] width 13 height 13
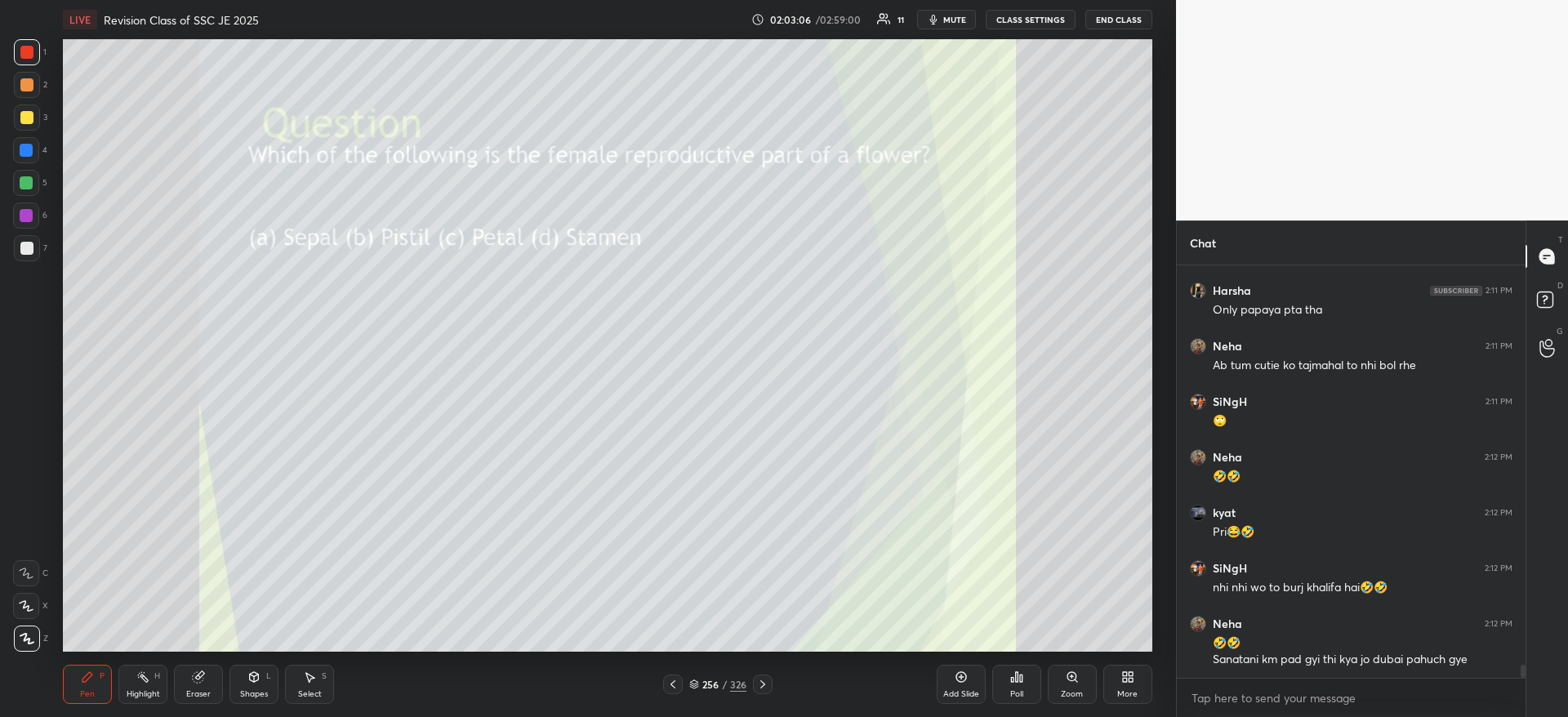
click at [1018, 675] on icon at bounding box center [1017, 677] width 13 height 13
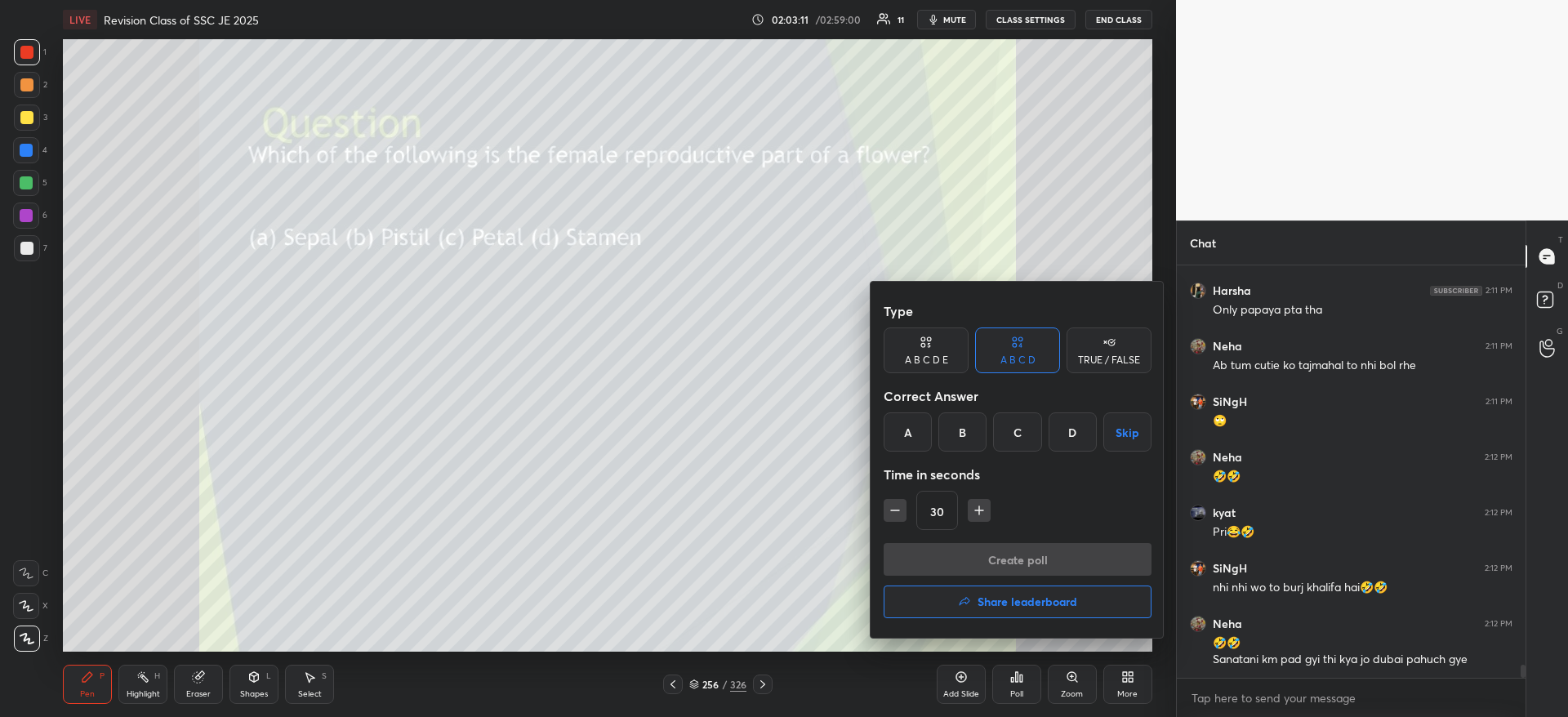
click at [965, 439] on div "B" at bounding box center [962, 432] width 49 height 40
click at [964, 556] on button "Create poll" at bounding box center [1017, 560] width 268 height 33
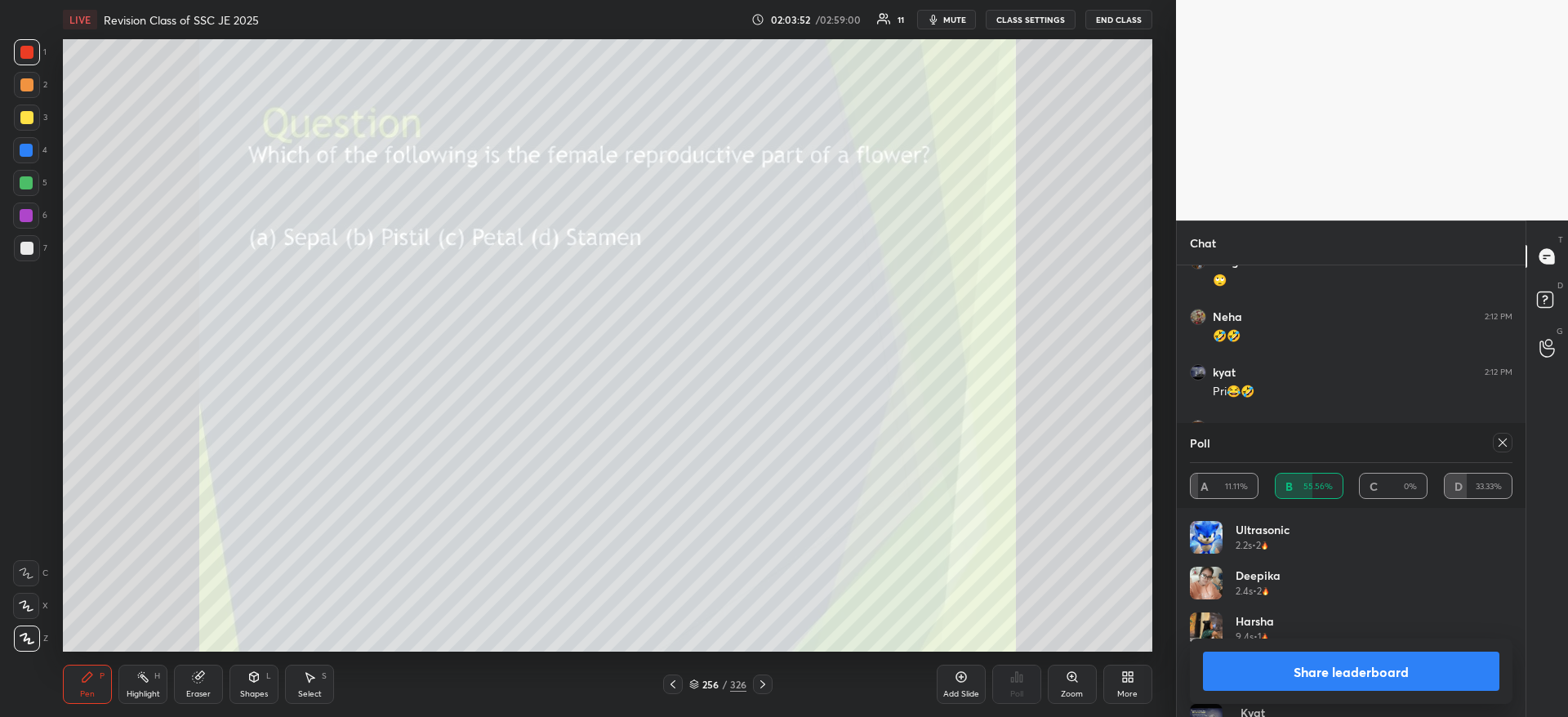
scroll to position [12469, 0]
click at [1376, 648] on div "Share leaderboard" at bounding box center [1351, 671] width 323 height 65
click at [1366, 666] on button "Share leaderboard" at bounding box center [1351, 672] width 296 height 40
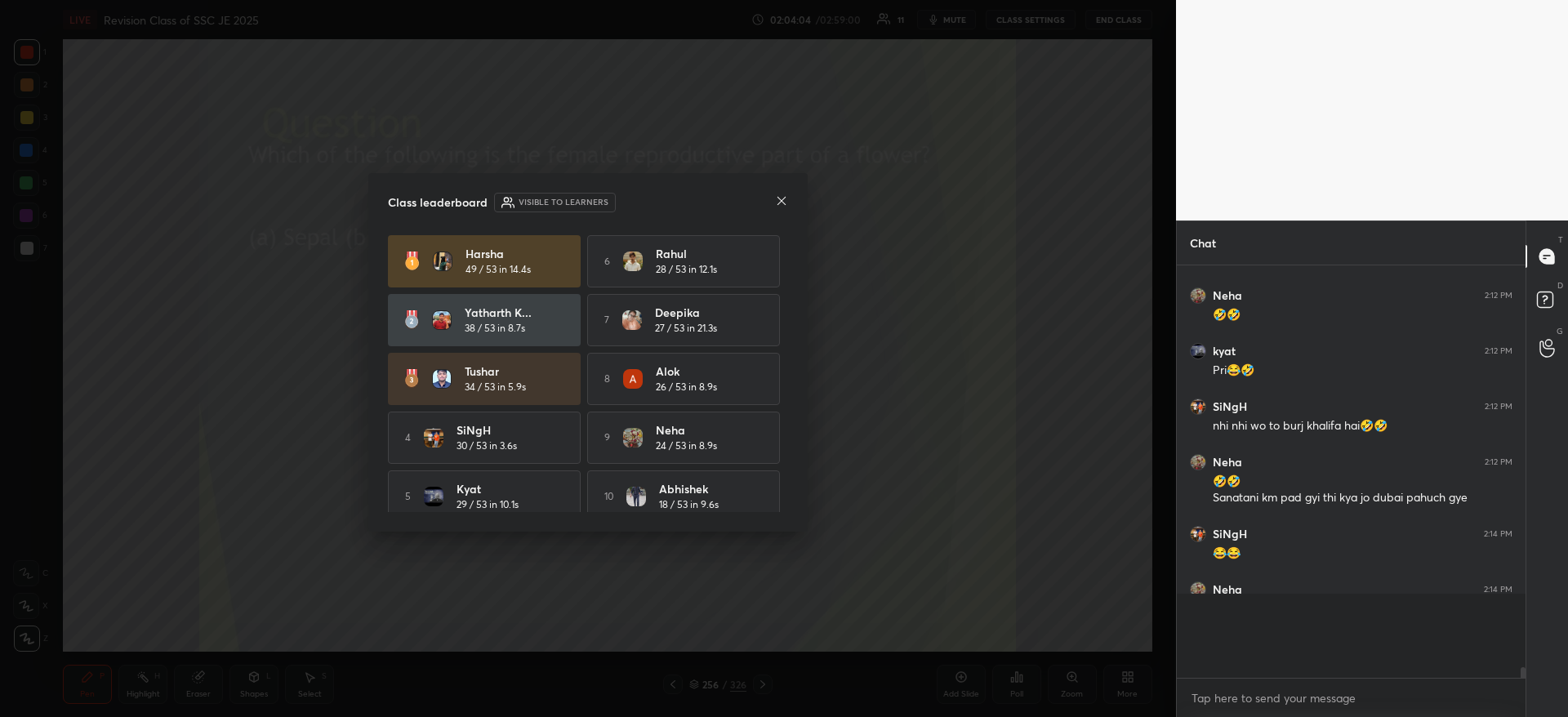
scroll to position [403, 344]
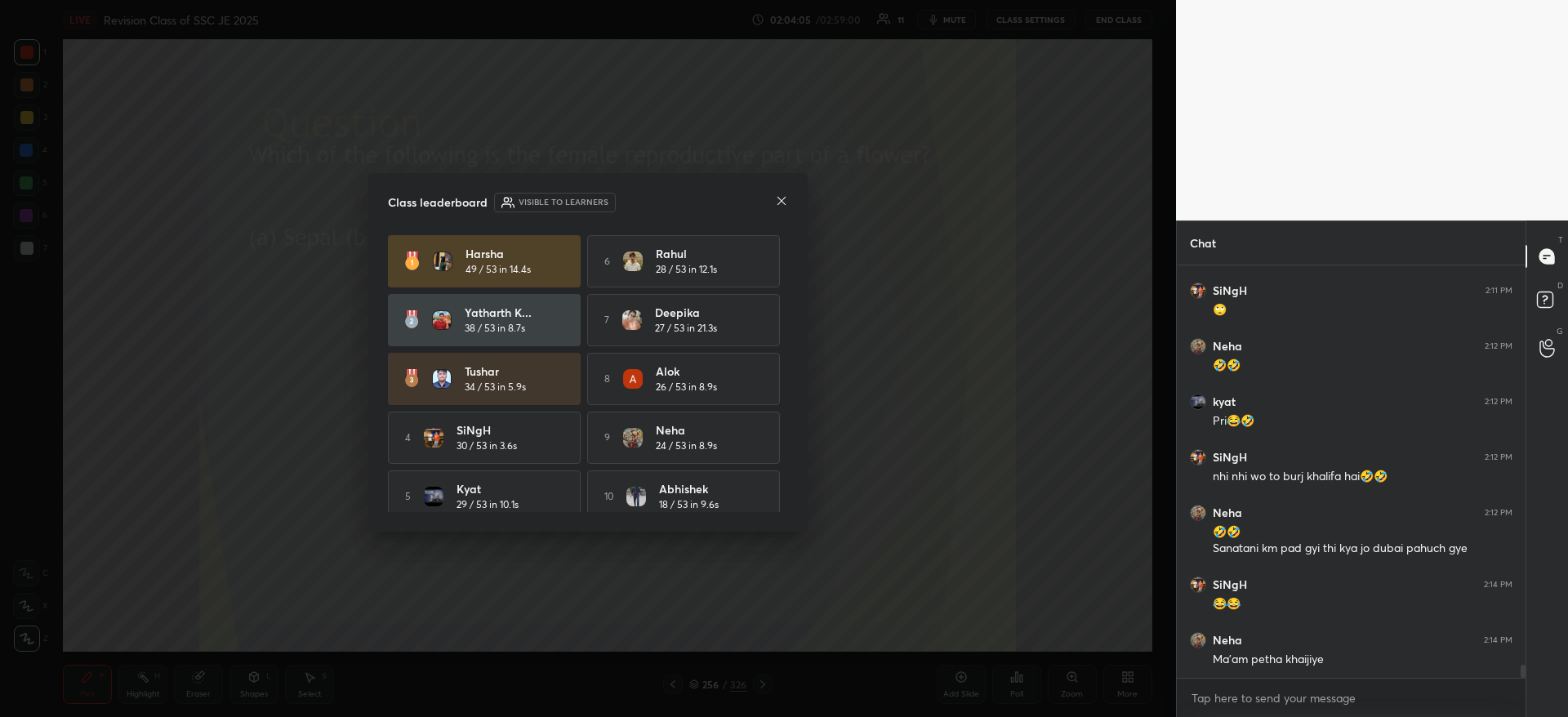
click at [779, 202] on icon at bounding box center [781, 201] width 13 height 13
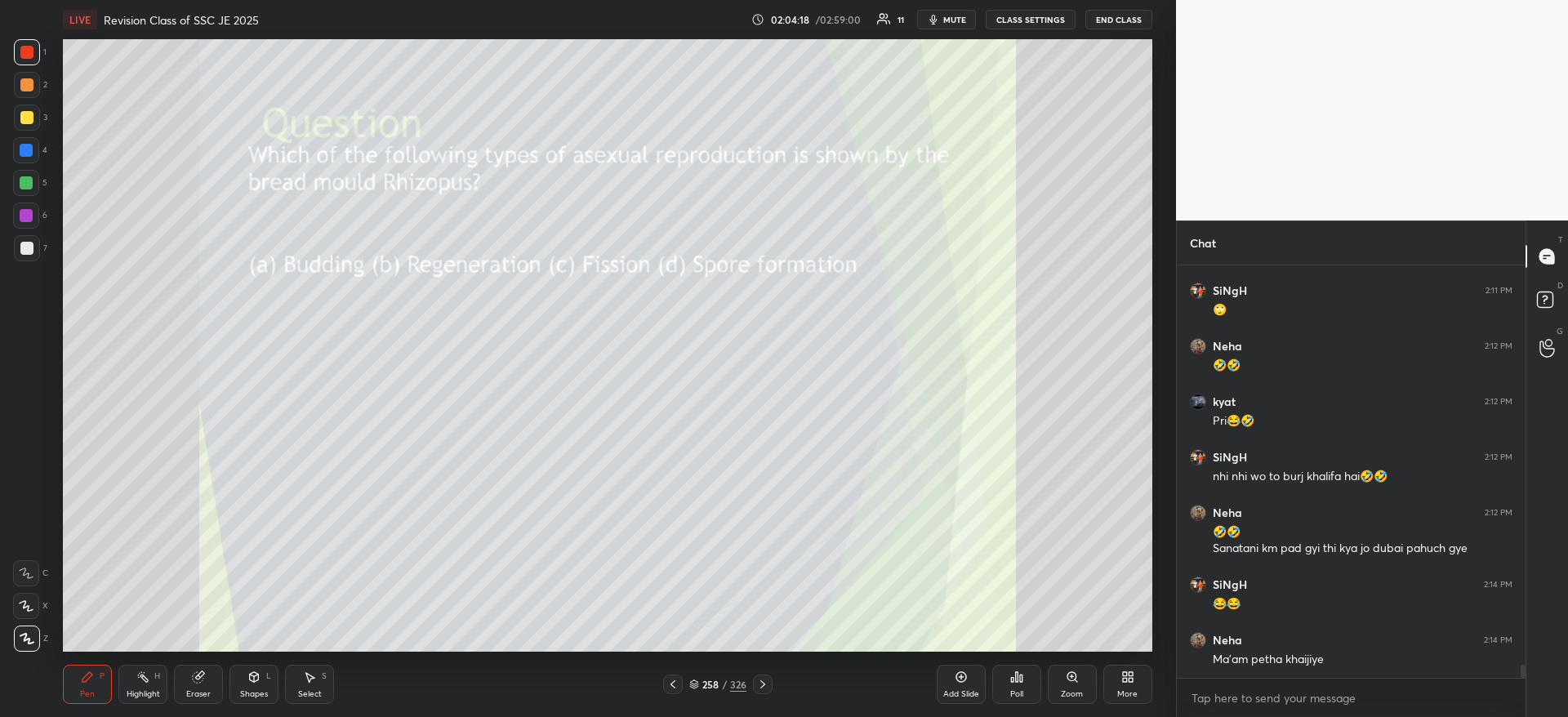
click at [1013, 685] on div "Poll" at bounding box center [1017, 684] width 49 height 40
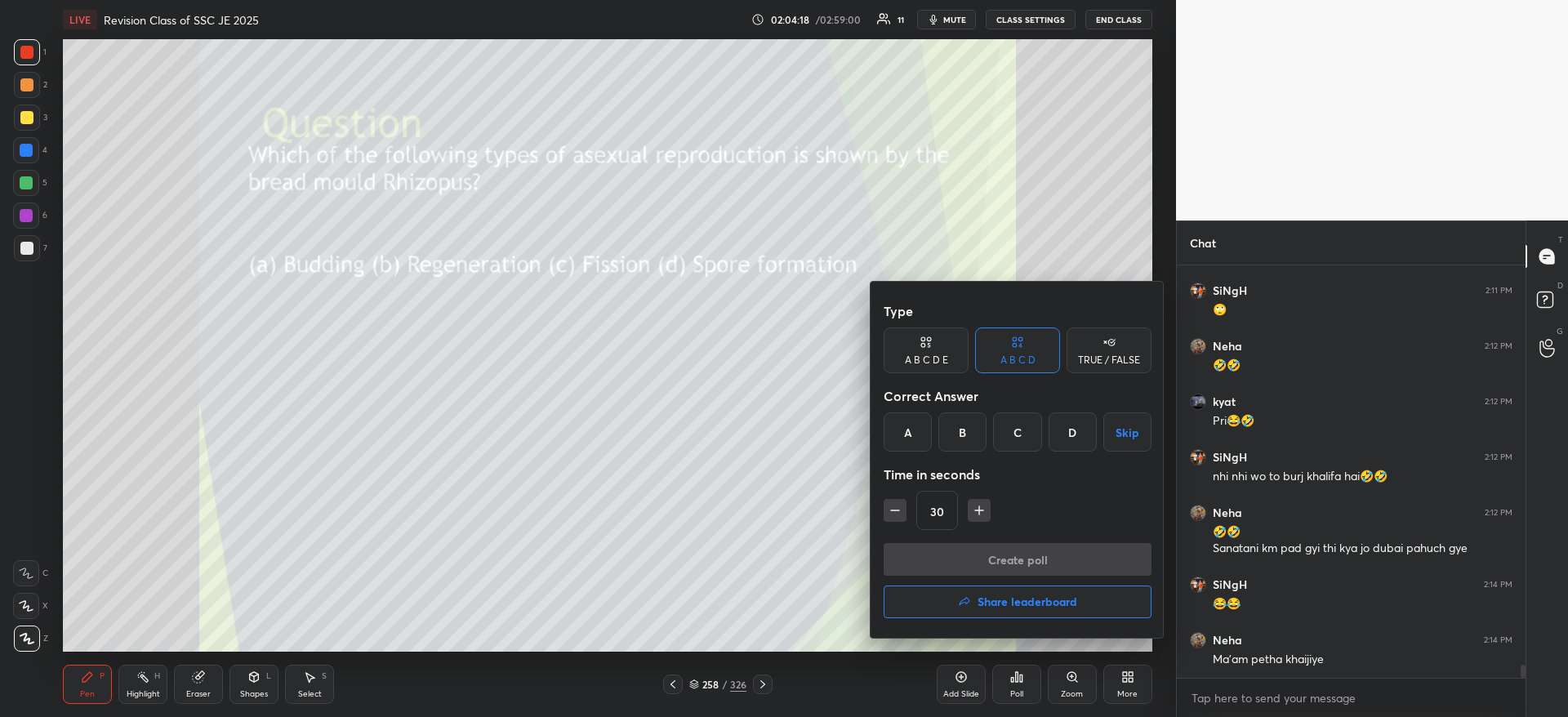
click at [1067, 435] on div "D" at bounding box center [1072, 432] width 49 height 40
click at [1034, 556] on button "Create poll" at bounding box center [1017, 560] width 268 height 33
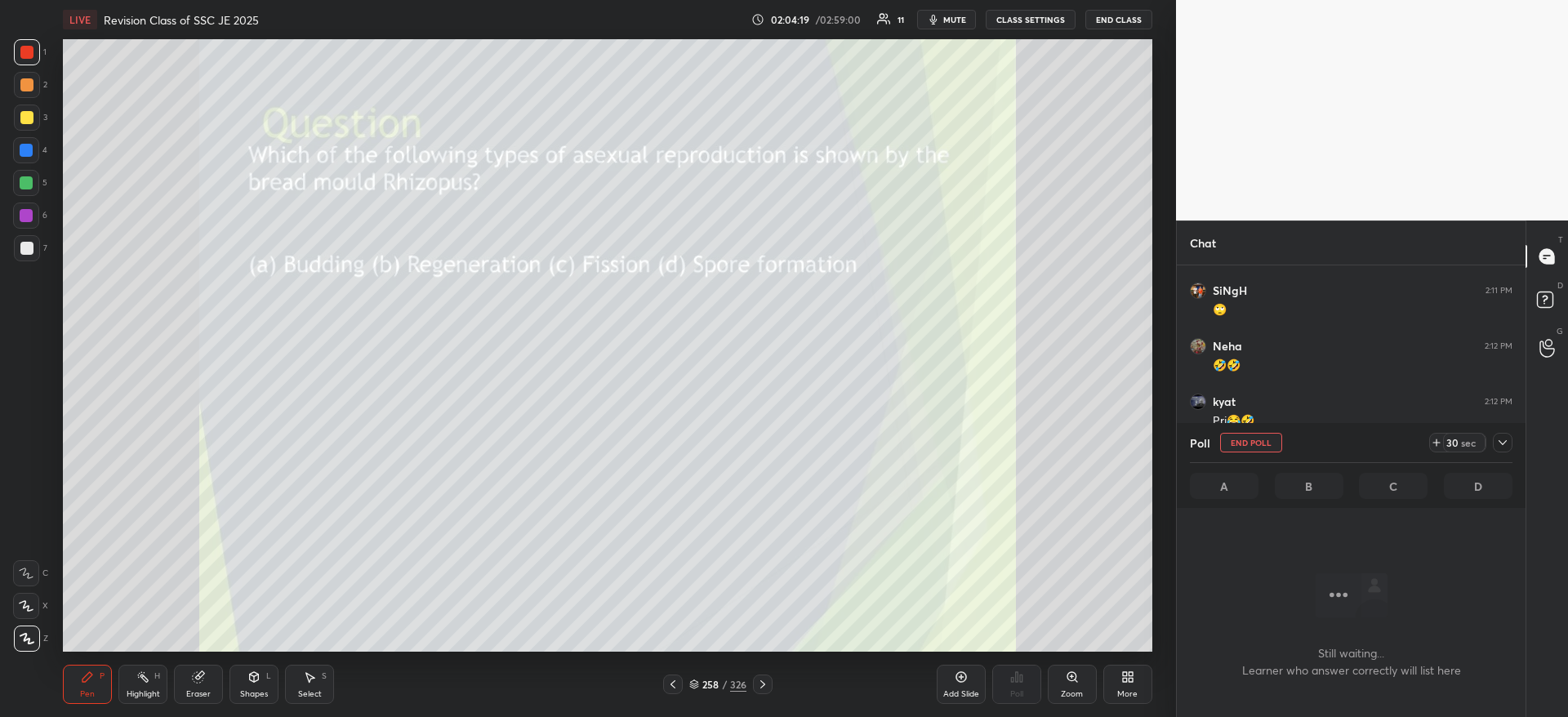
scroll to position [361, 344]
click at [1505, 445] on icon at bounding box center [1502, 443] width 13 height 13
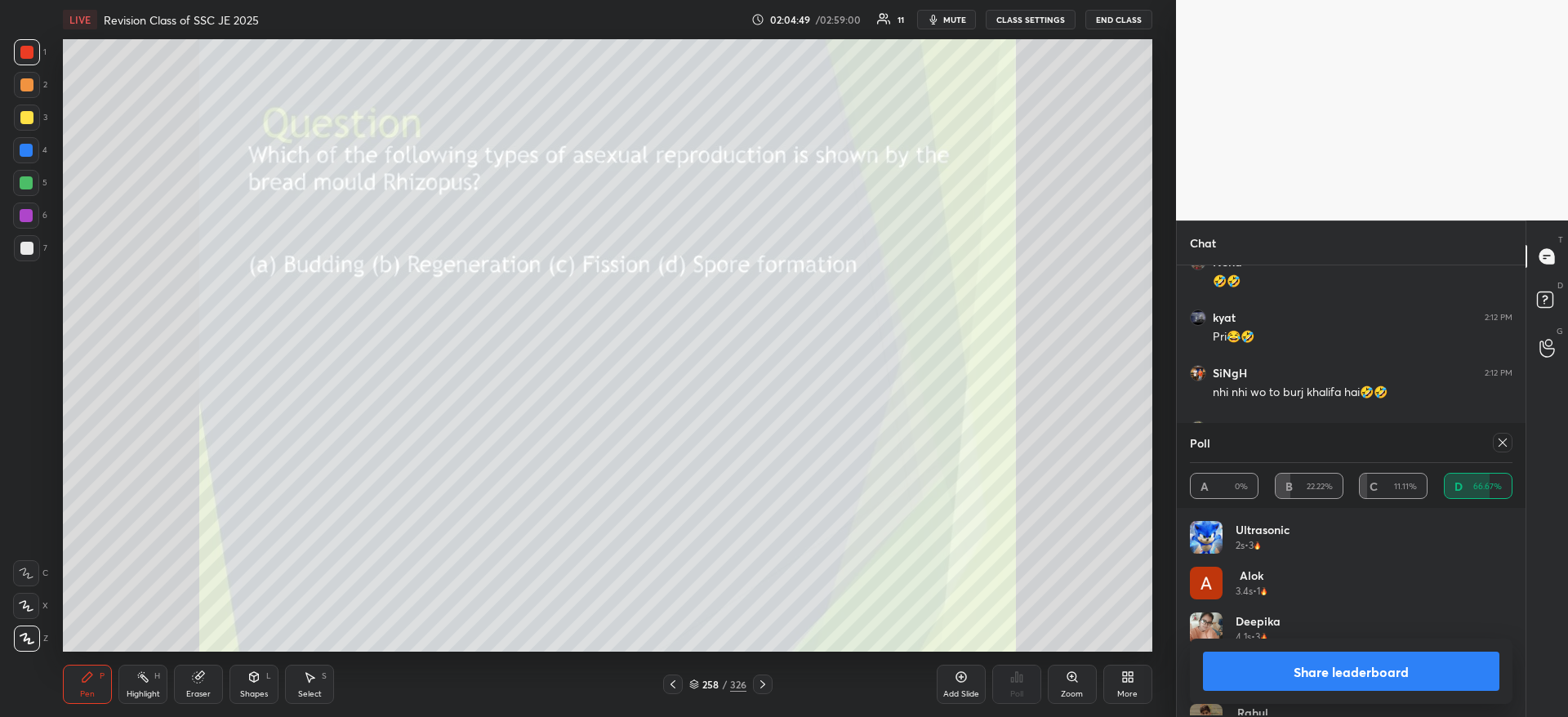
scroll to position [191, 318]
click at [1388, 667] on button "Share leaderboard" at bounding box center [1351, 672] width 296 height 40
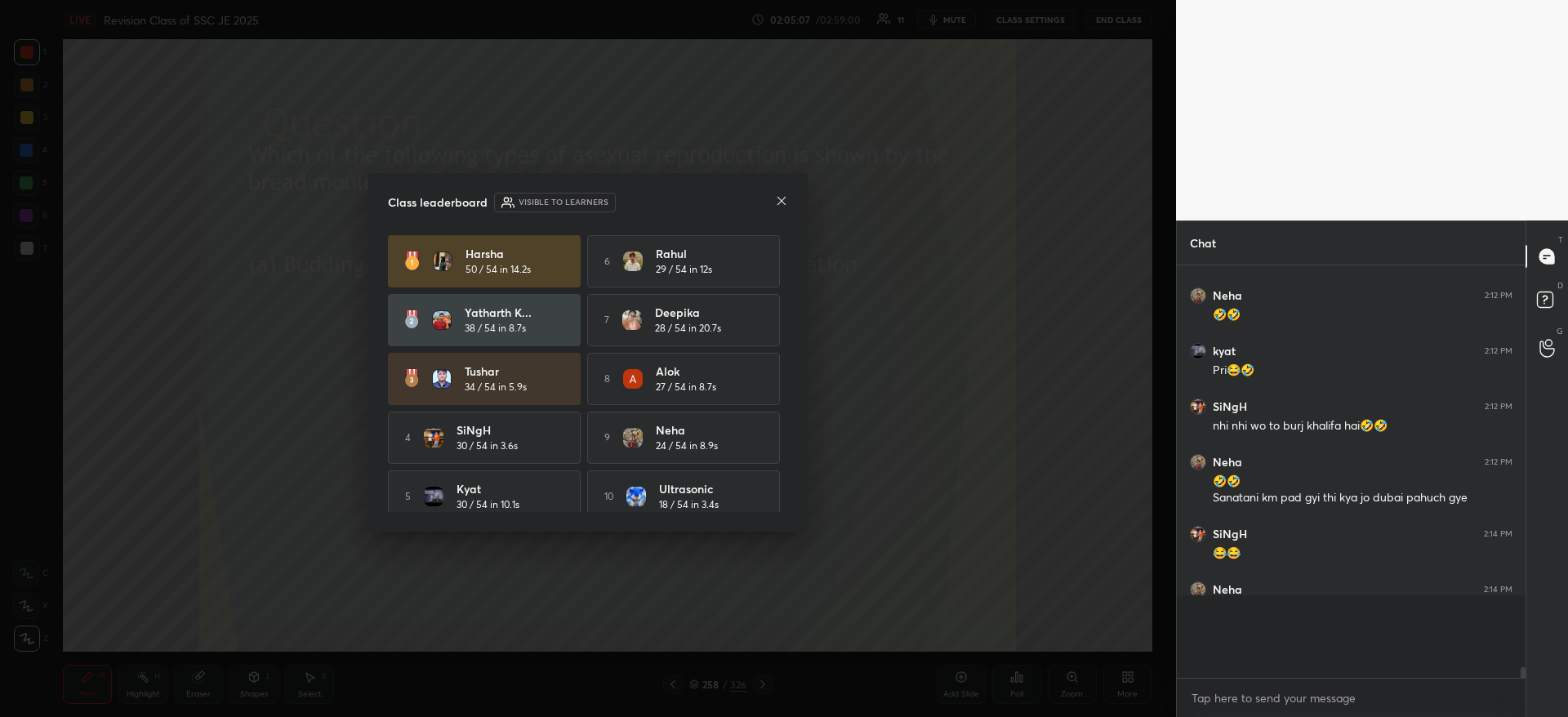
scroll to position [12389, 0]
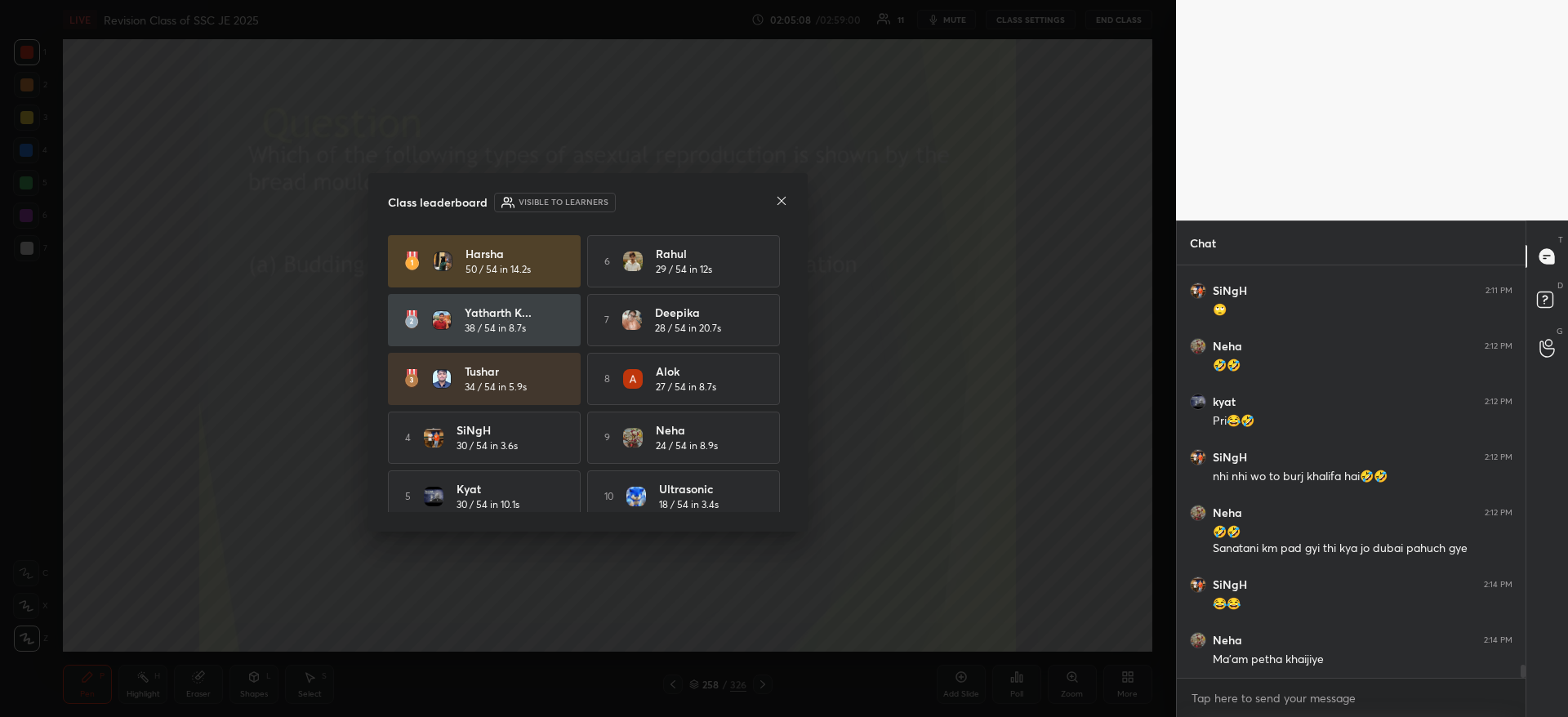
click at [780, 199] on icon at bounding box center [781, 201] width 13 height 13
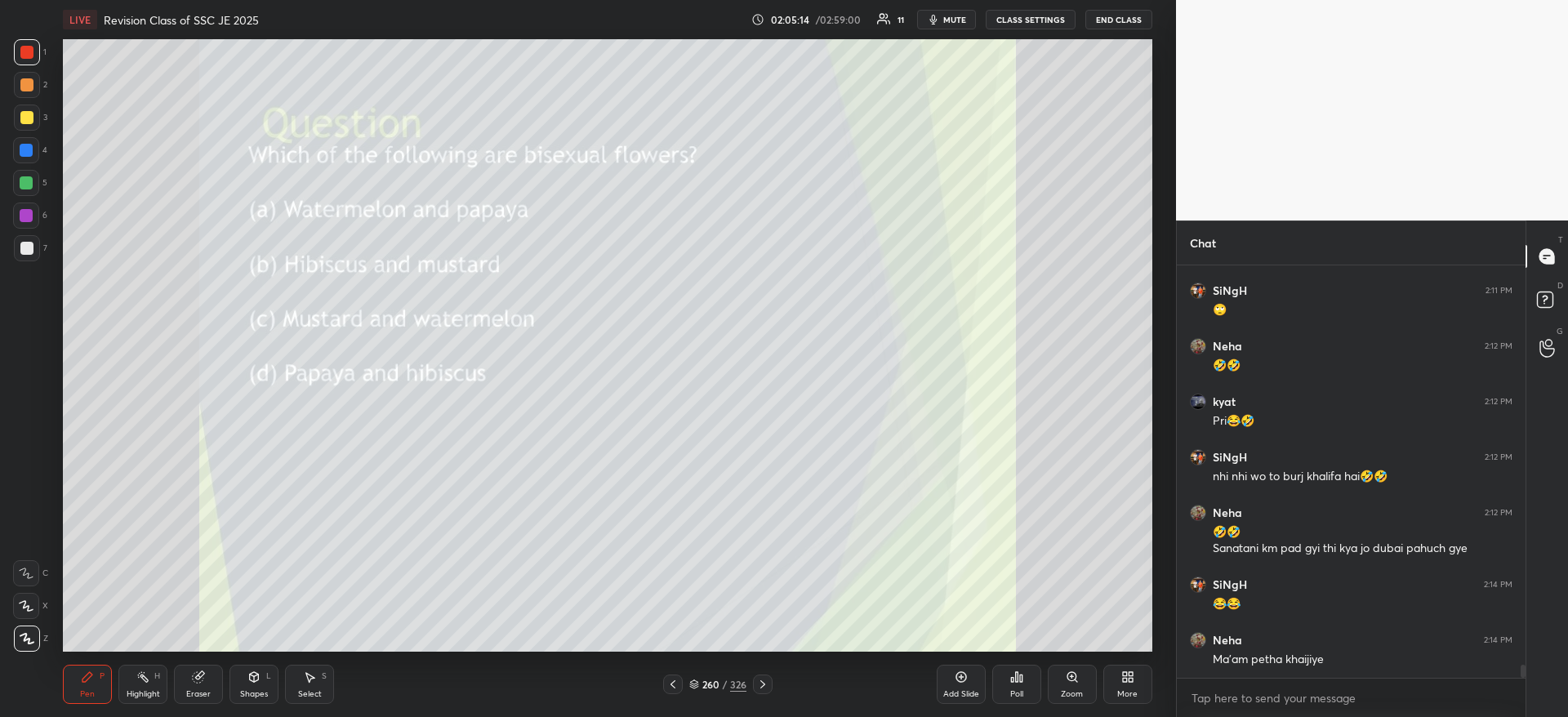
click at [1026, 681] on div "Poll" at bounding box center [1017, 684] width 49 height 40
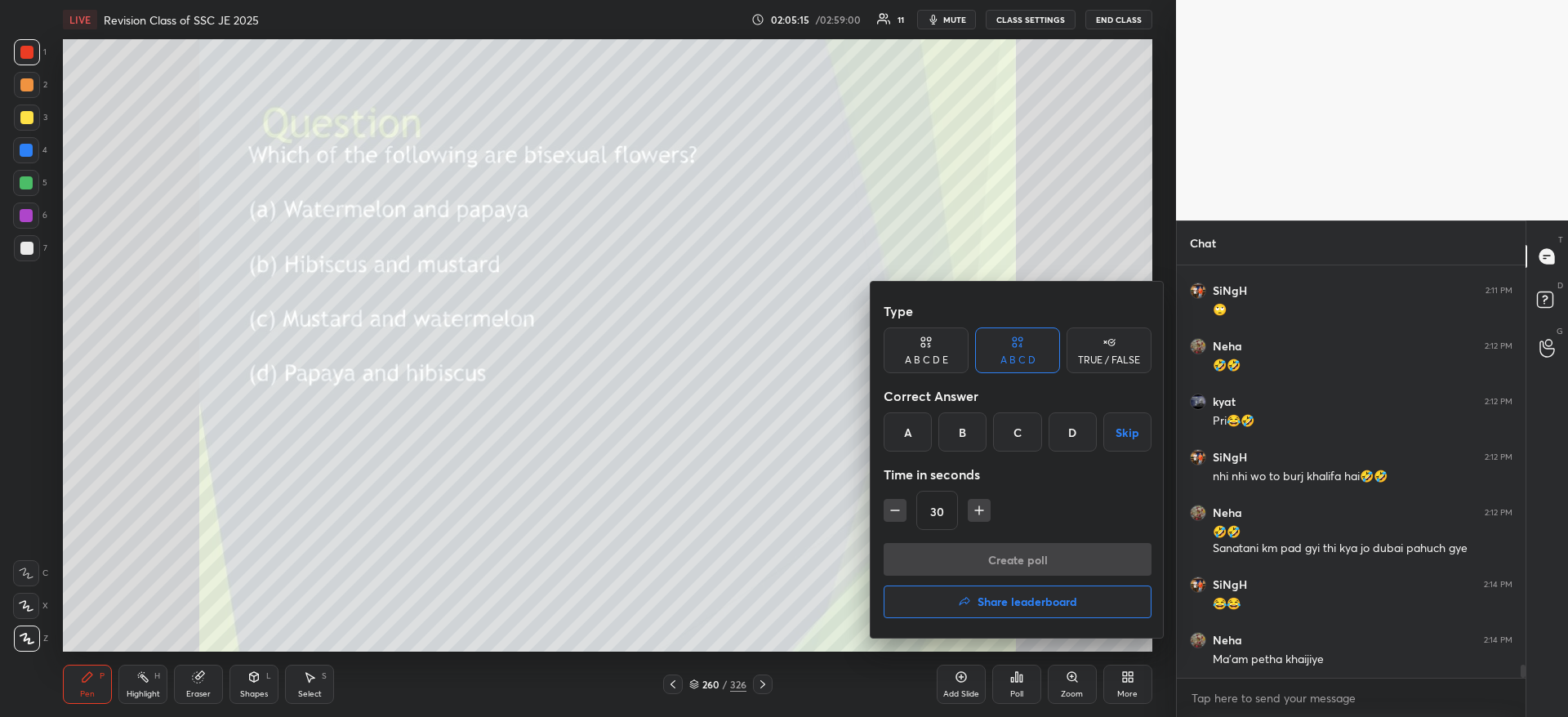
click at [961, 432] on div "B" at bounding box center [962, 432] width 49 height 40
click at [972, 561] on button "Create poll" at bounding box center [1017, 560] width 268 height 33
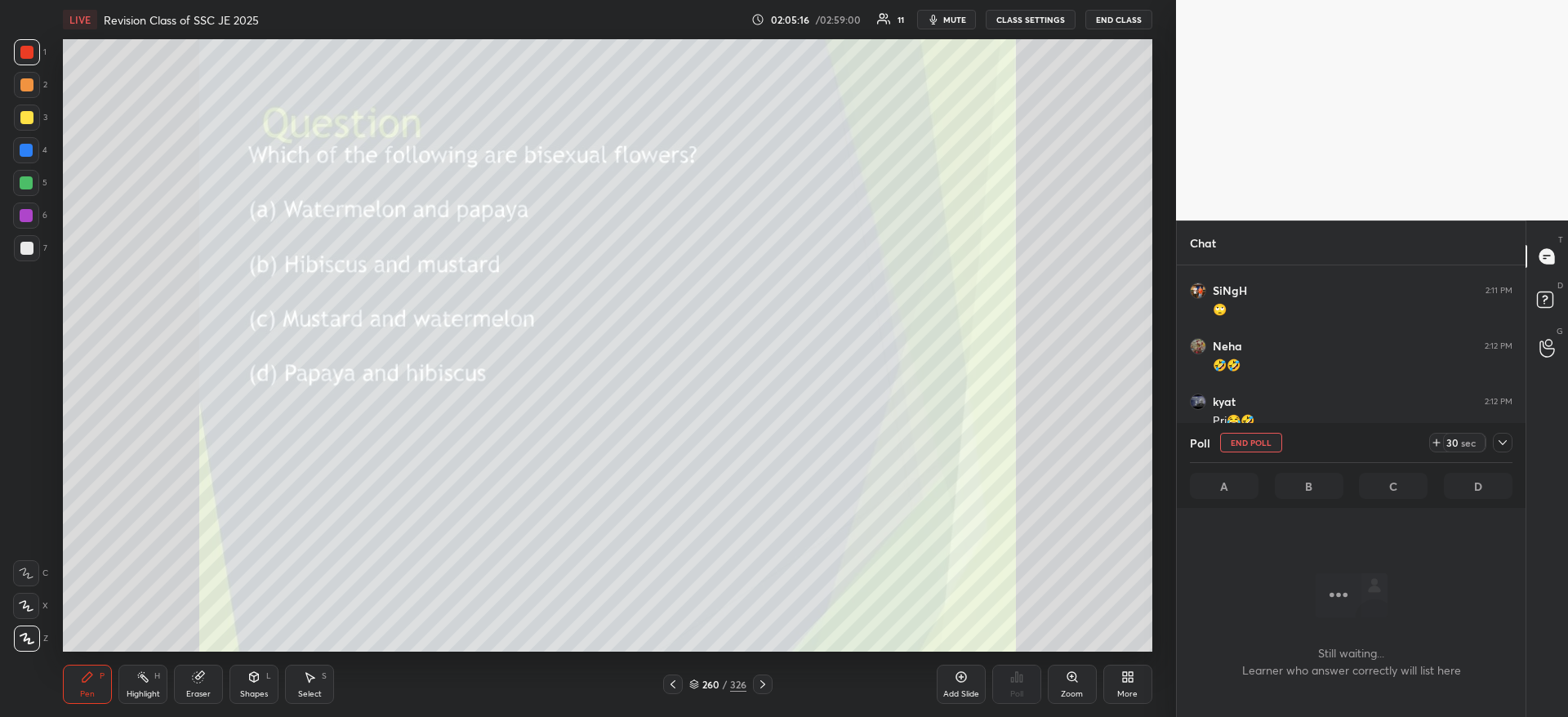
scroll to position [328, 344]
click at [1500, 445] on icon at bounding box center [1502, 443] width 13 height 13
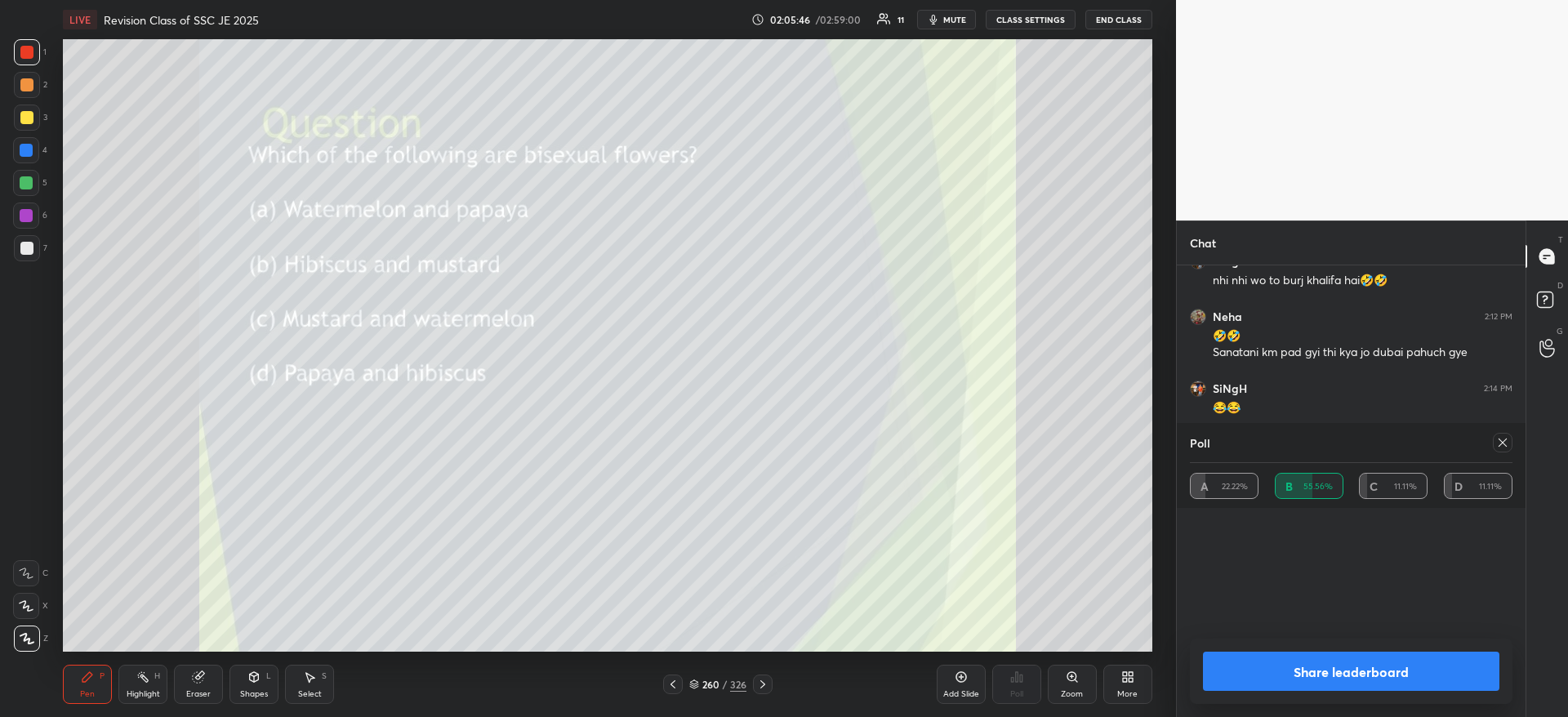
scroll to position [107, 318]
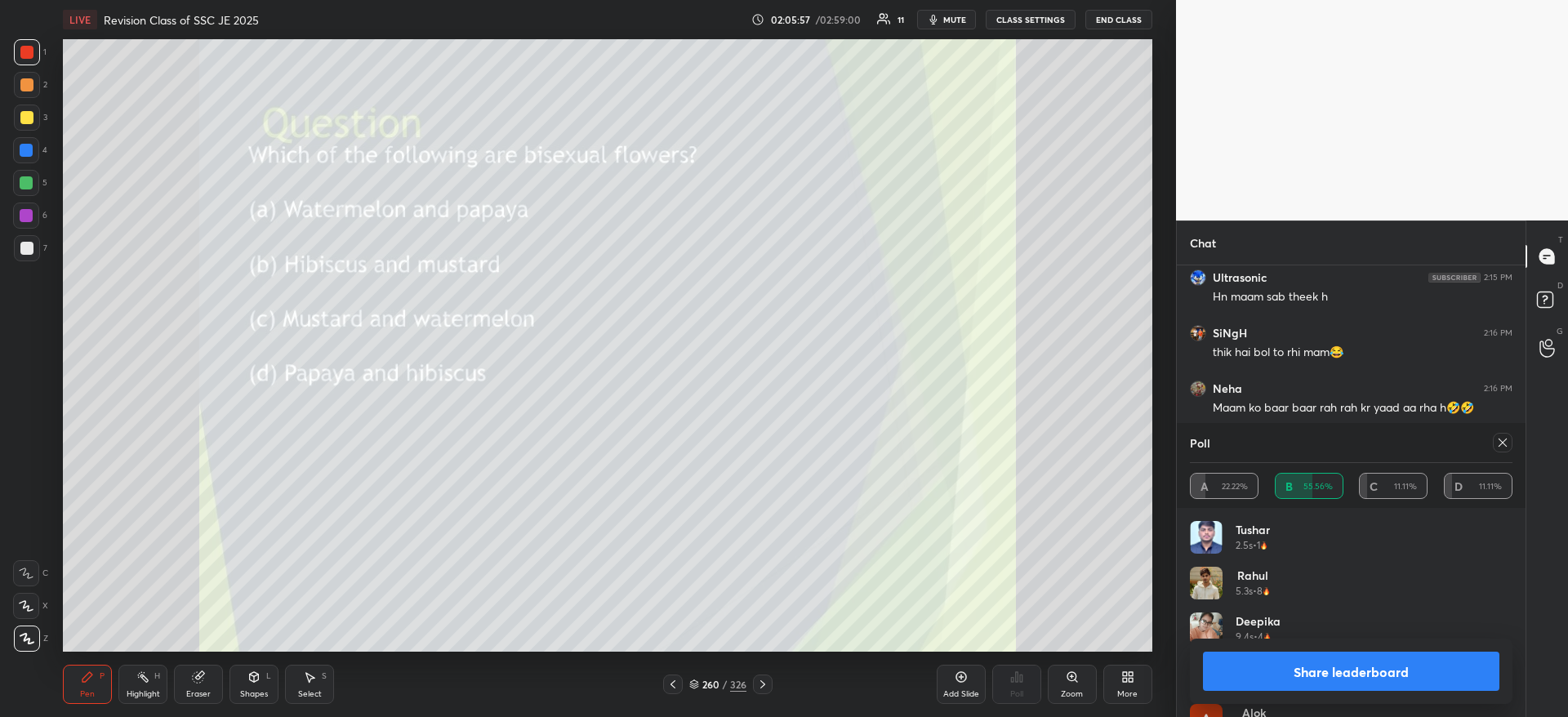
click at [1345, 666] on button "Share leaderboard" at bounding box center [1351, 672] width 296 height 40
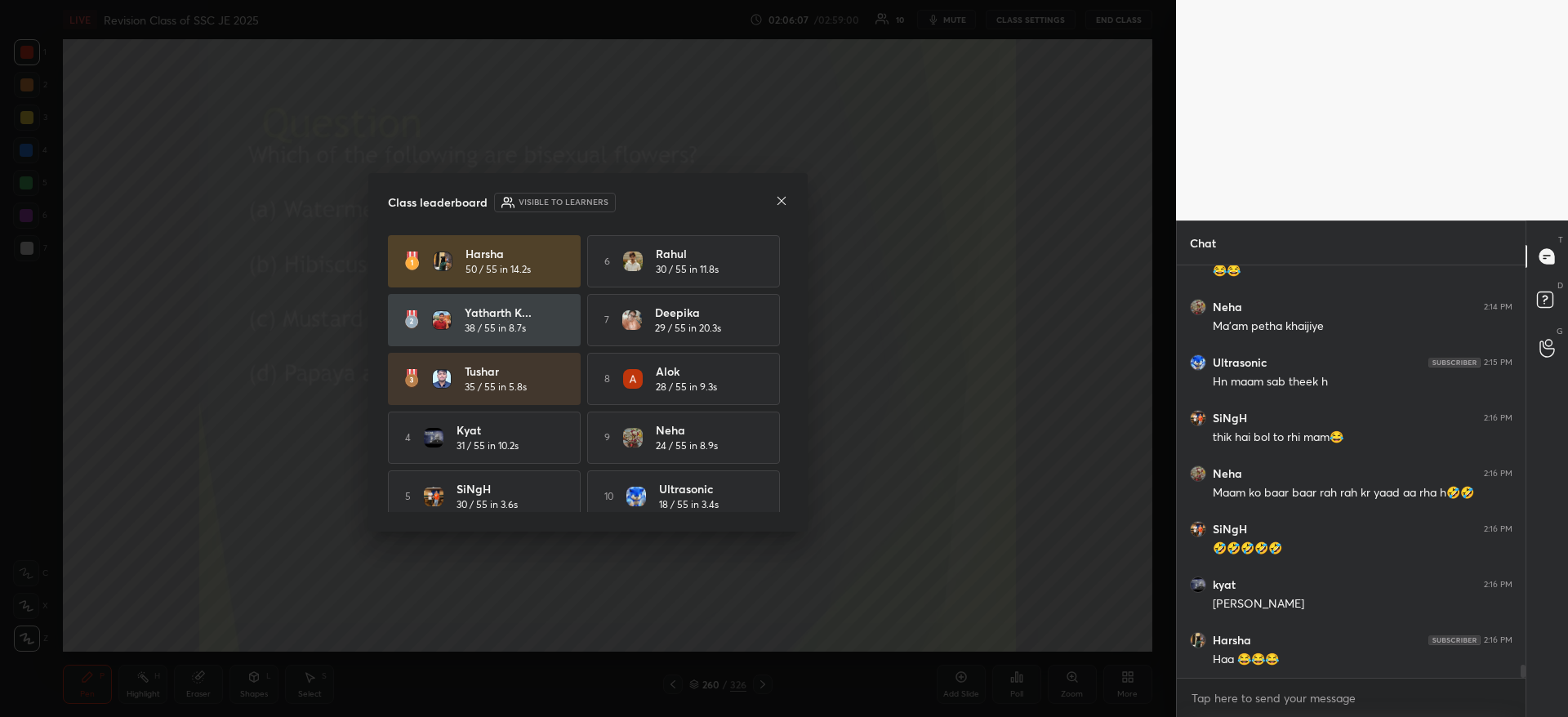
click at [779, 200] on icon at bounding box center [781, 201] width 13 height 13
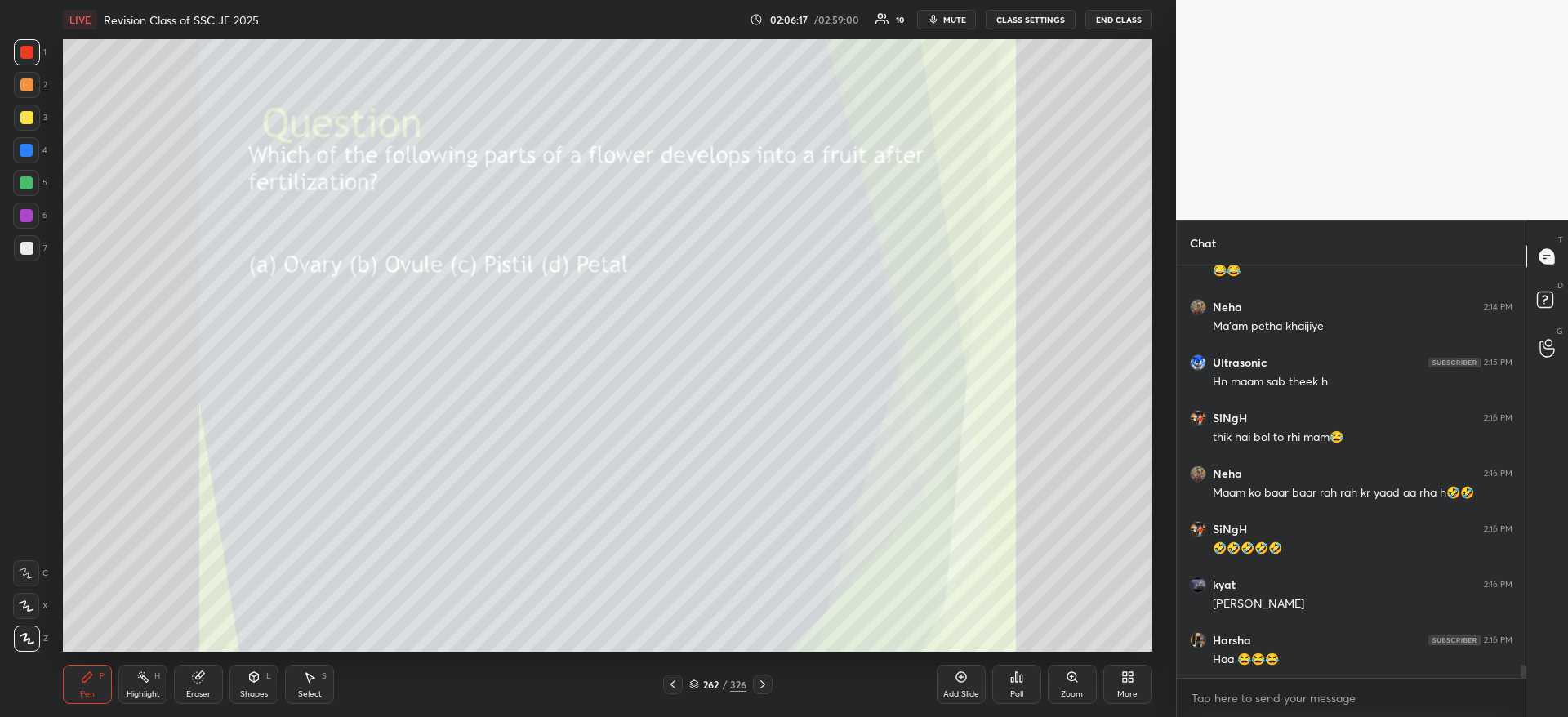
click at [1035, 678] on div "Poll" at bounding box center [1017, 684] width 49 height 40
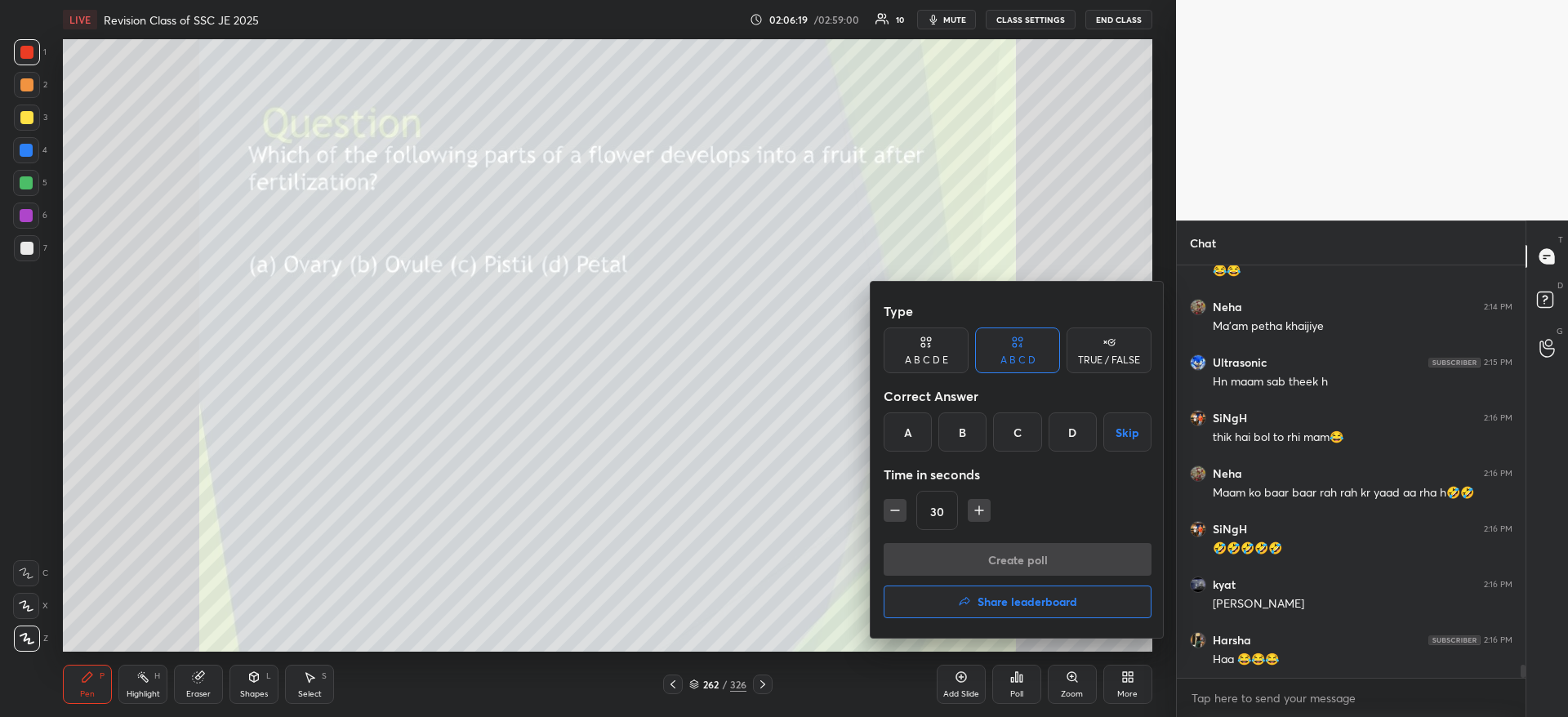
click at [901, 440] on div "A" at bounding box center [907, 432] width 49 height 40
click at [952, 560] on button "Create poll" at bounding box center [1017, 560] width 268 height 33
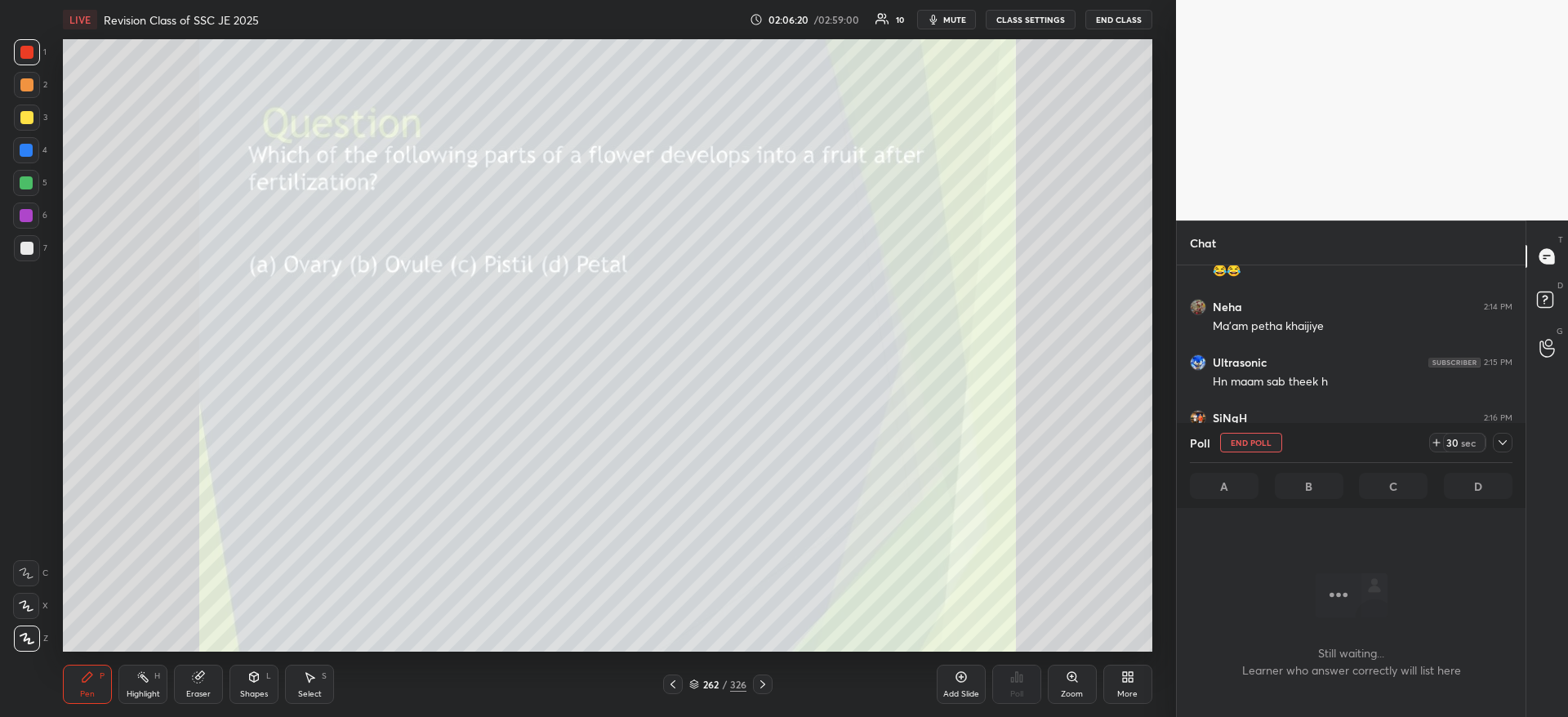
scroll to position [361, 344]
click at [1503, 442] on icon at bounding box center [1502, 443] width 13 height 13
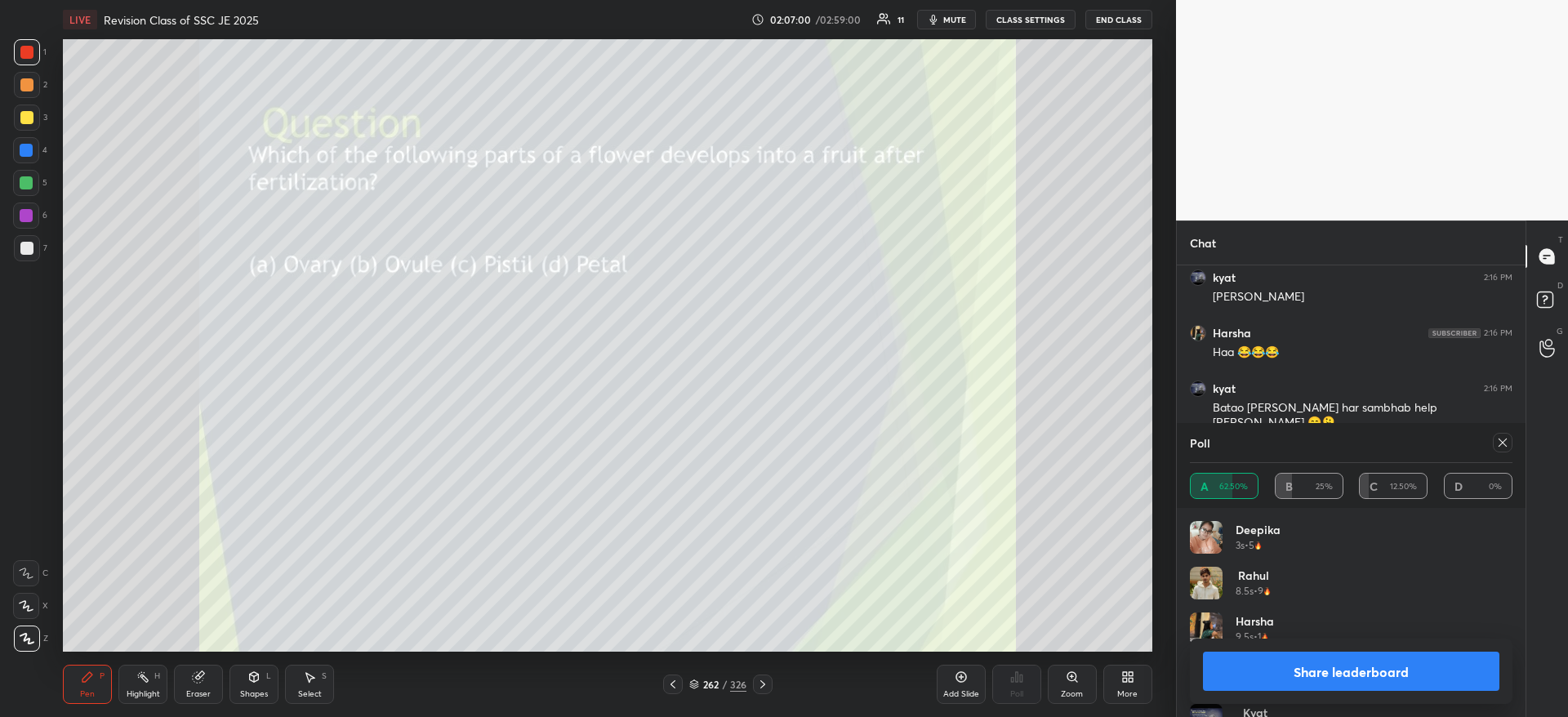
scroll to position [13080, 0]
click at [1370, 662] on button "Share leaderboard" at bounding box center [1351, 672] width 296 height 40
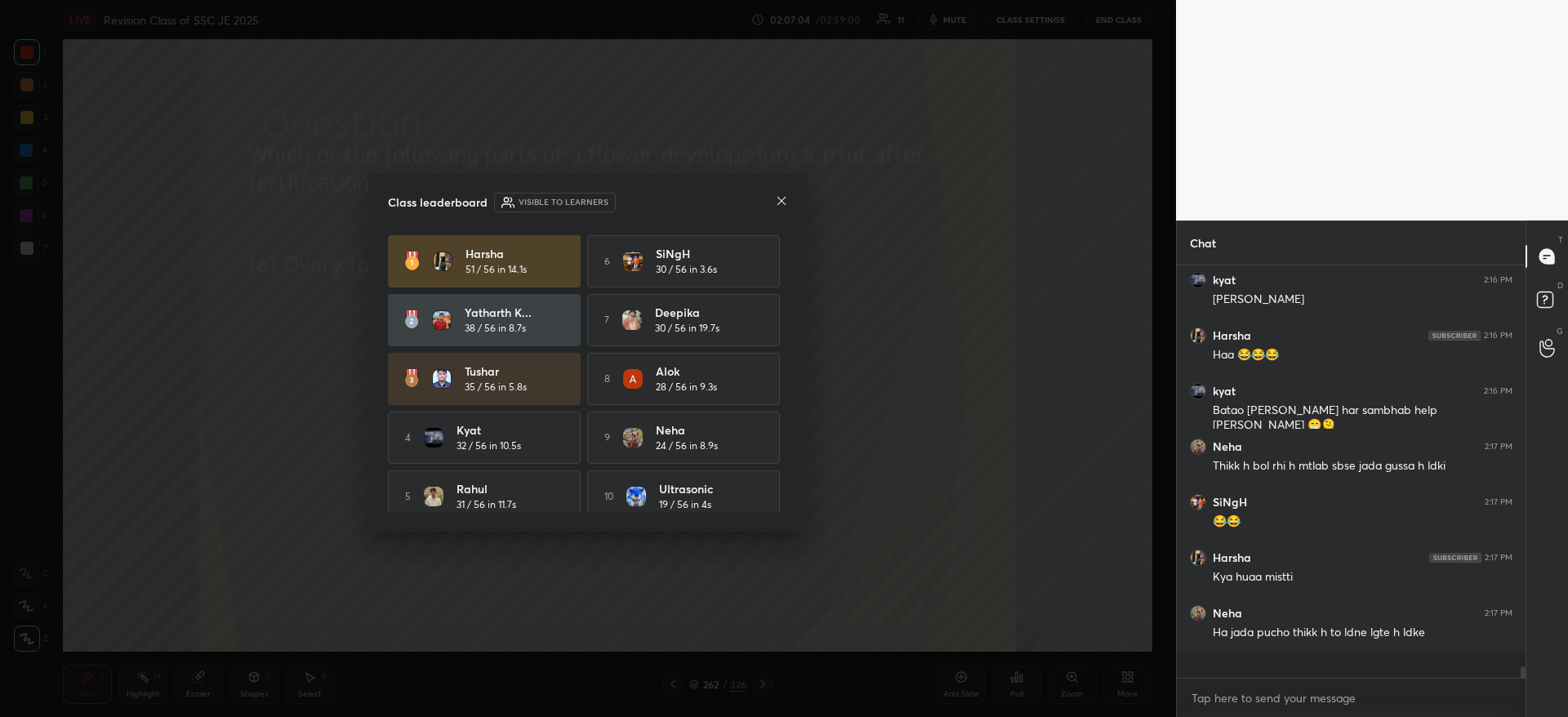
scroll to position [13003, 0]
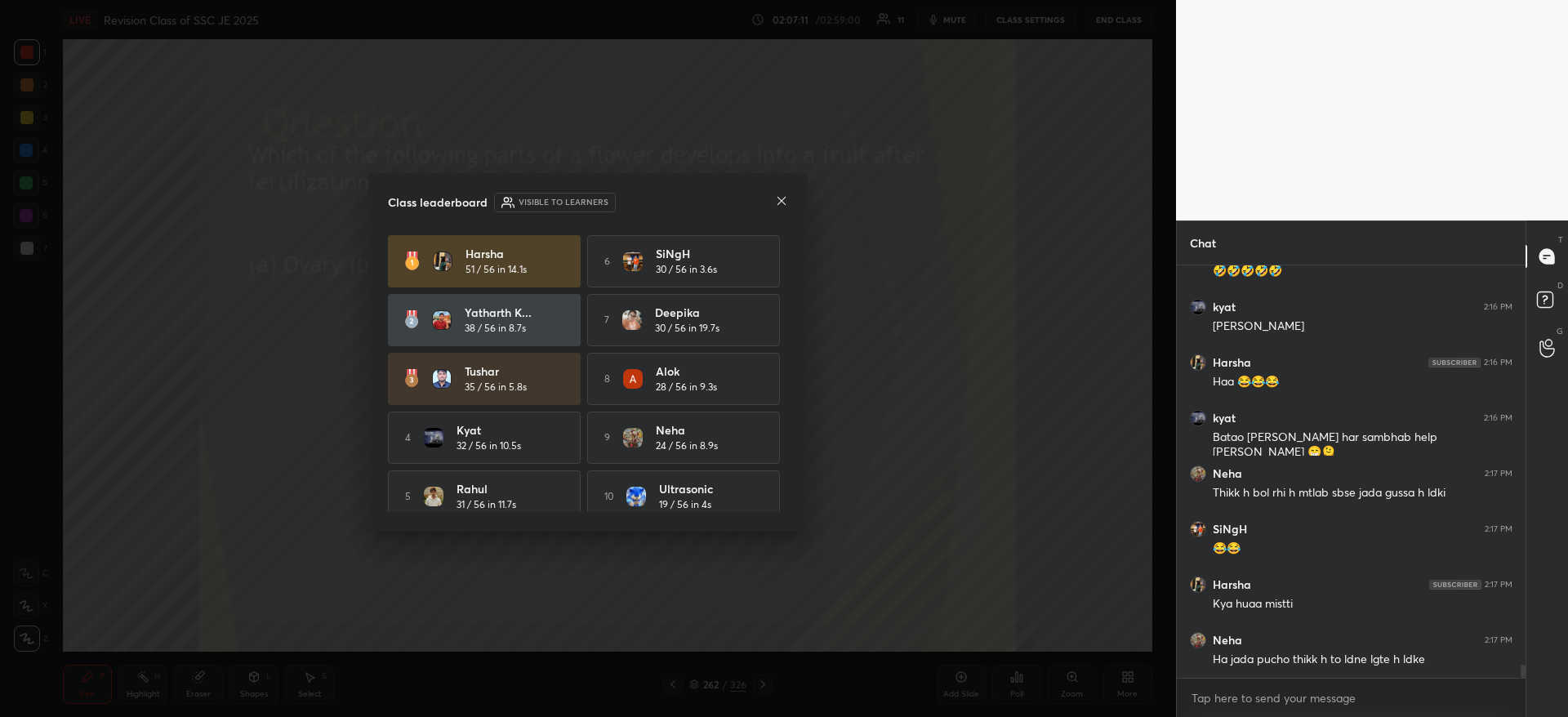
click at [788, 203] on div "Class leaderboard Visible to learners Harsha 51 / 56 in 14.1s 6 [PERSON_NAME] 3…" at bounding box center [588, 352] width 440 height 358
click at [785, 209] on div at bounding box center [781, 202] width 13 height 17
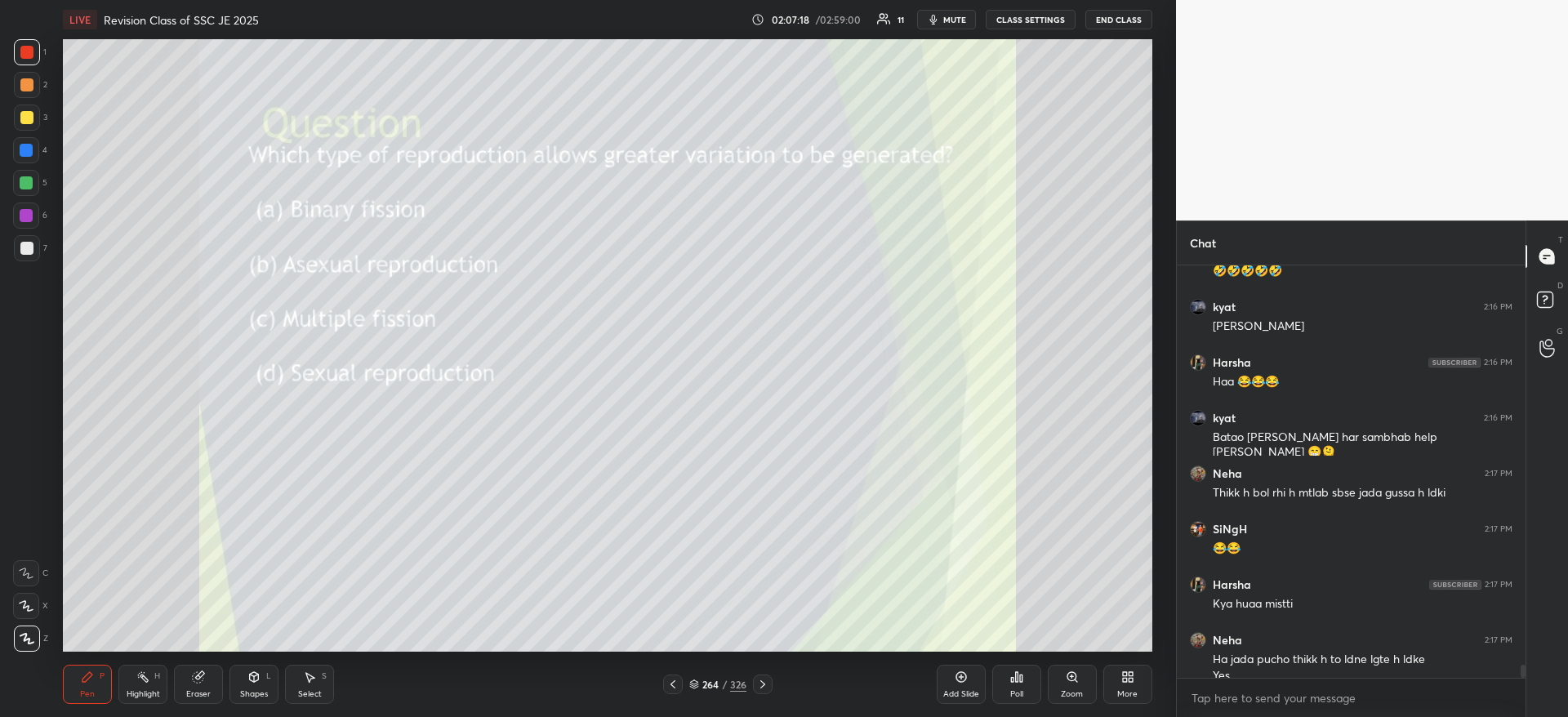
scroll to position [13011, 0]
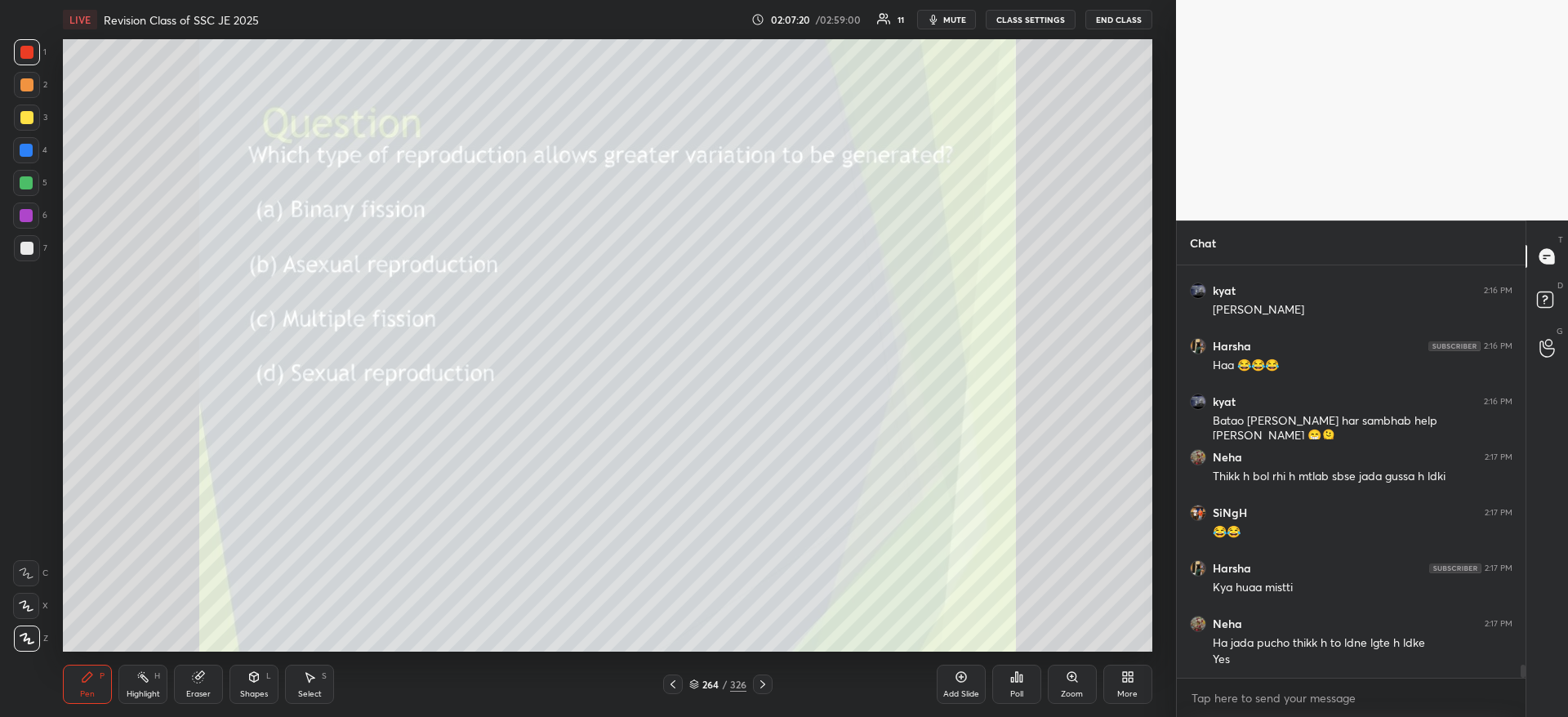
click at [1017, 691] on div "Poll" at bounding box center [1017, 694] width 13 height 8
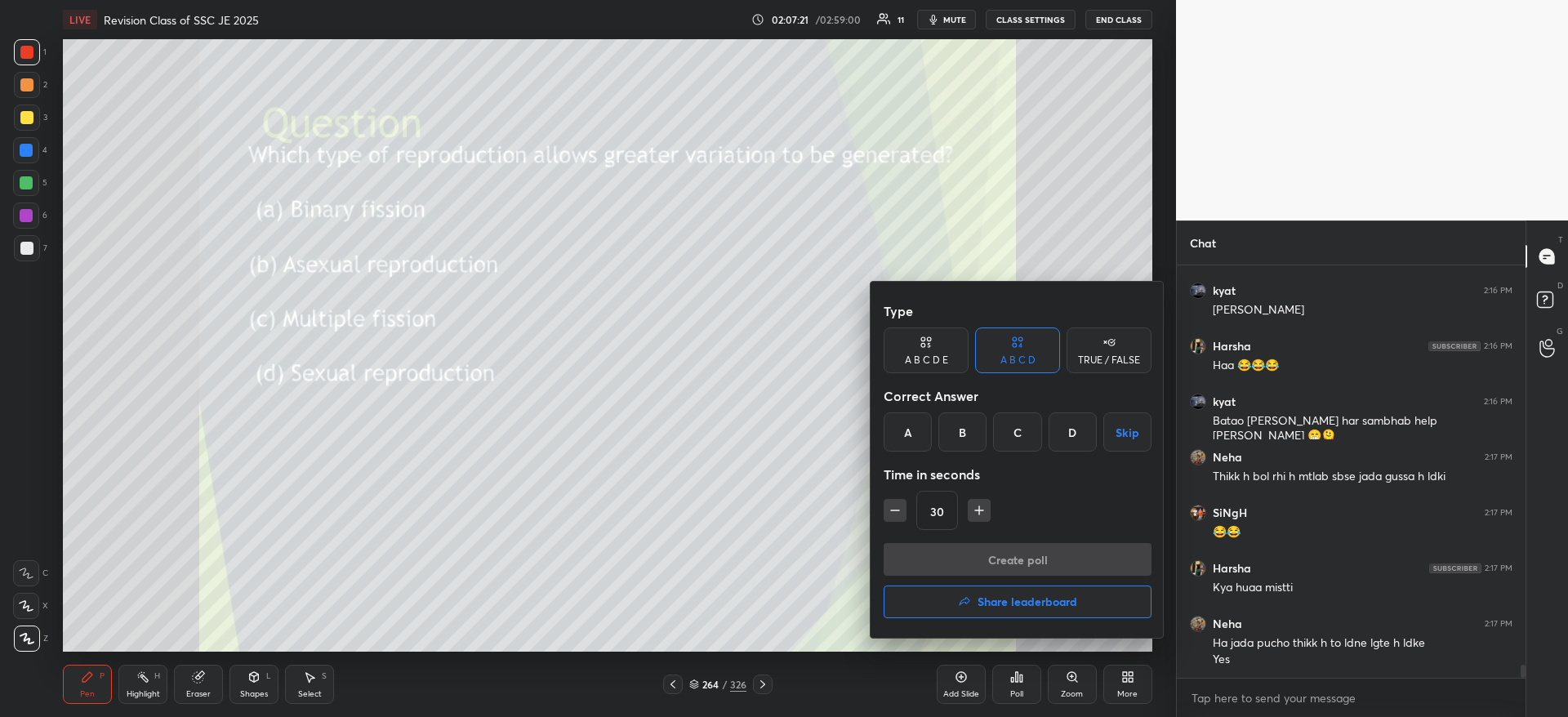
click at [1068, 423] on div "D" at bounding box center [1072, 432] width 49 height 40
click at [1037, 561] on button "Create poll" at bounding box center [1017, 560] width 268 height 33
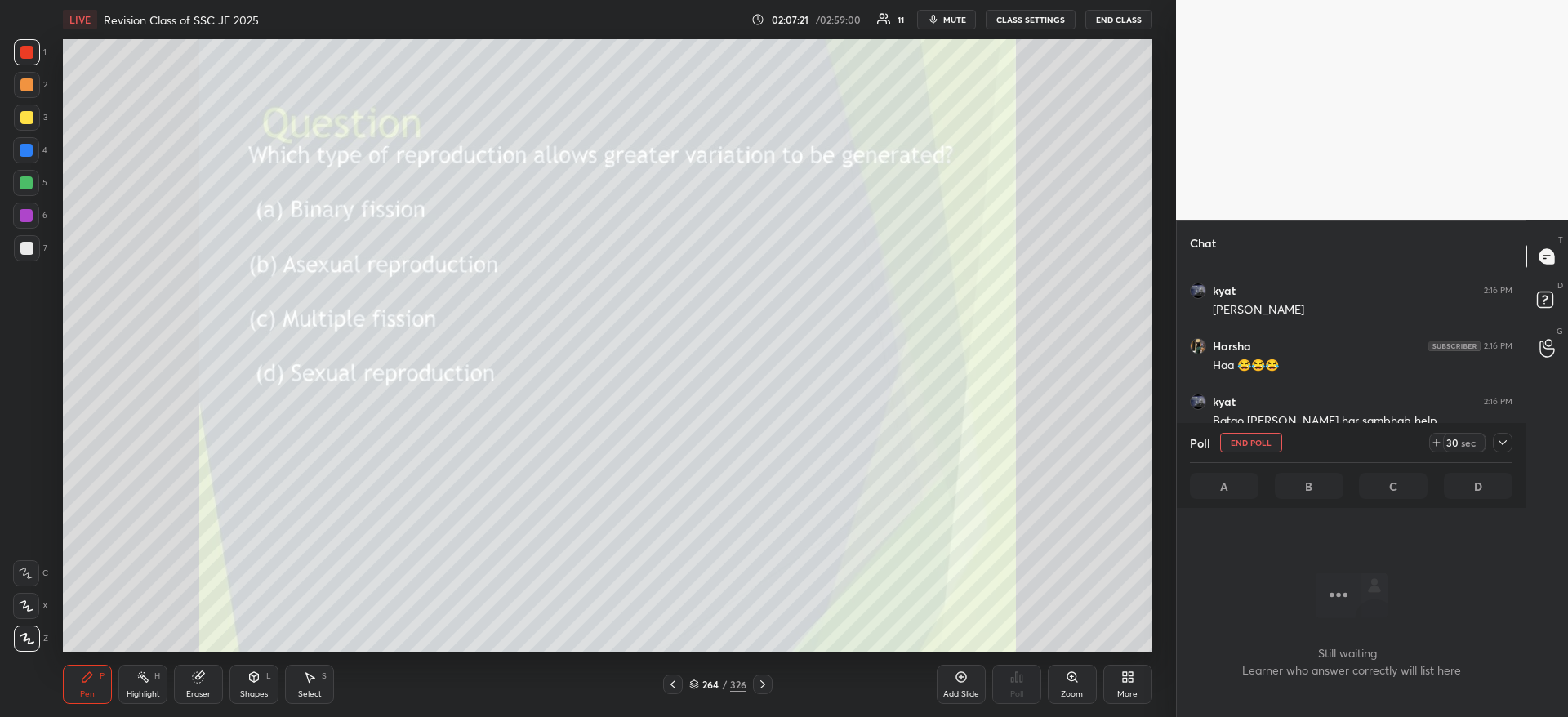
scroll to position [366, 344]
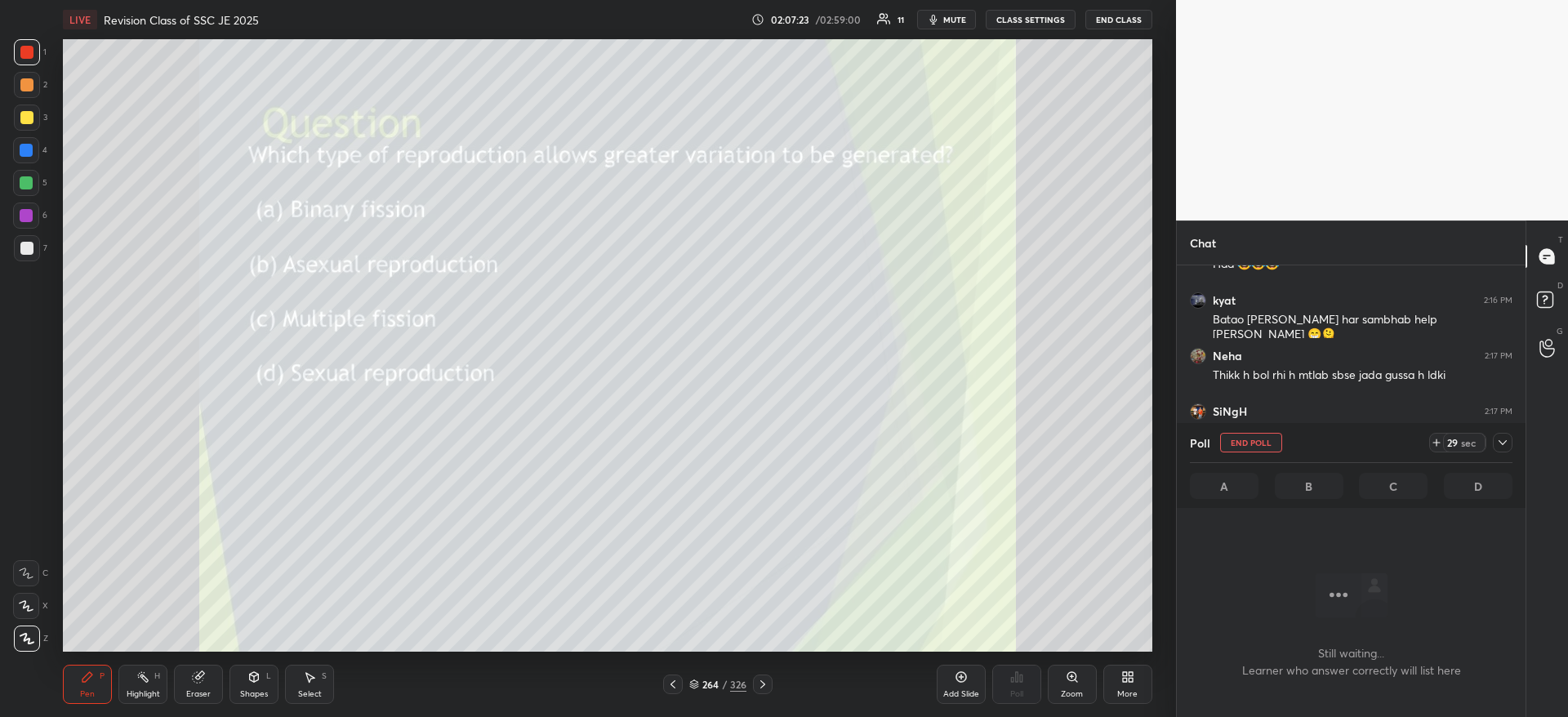
click at [1506, 443] on icon at bounding box center [1502, 443] width 13 height 13
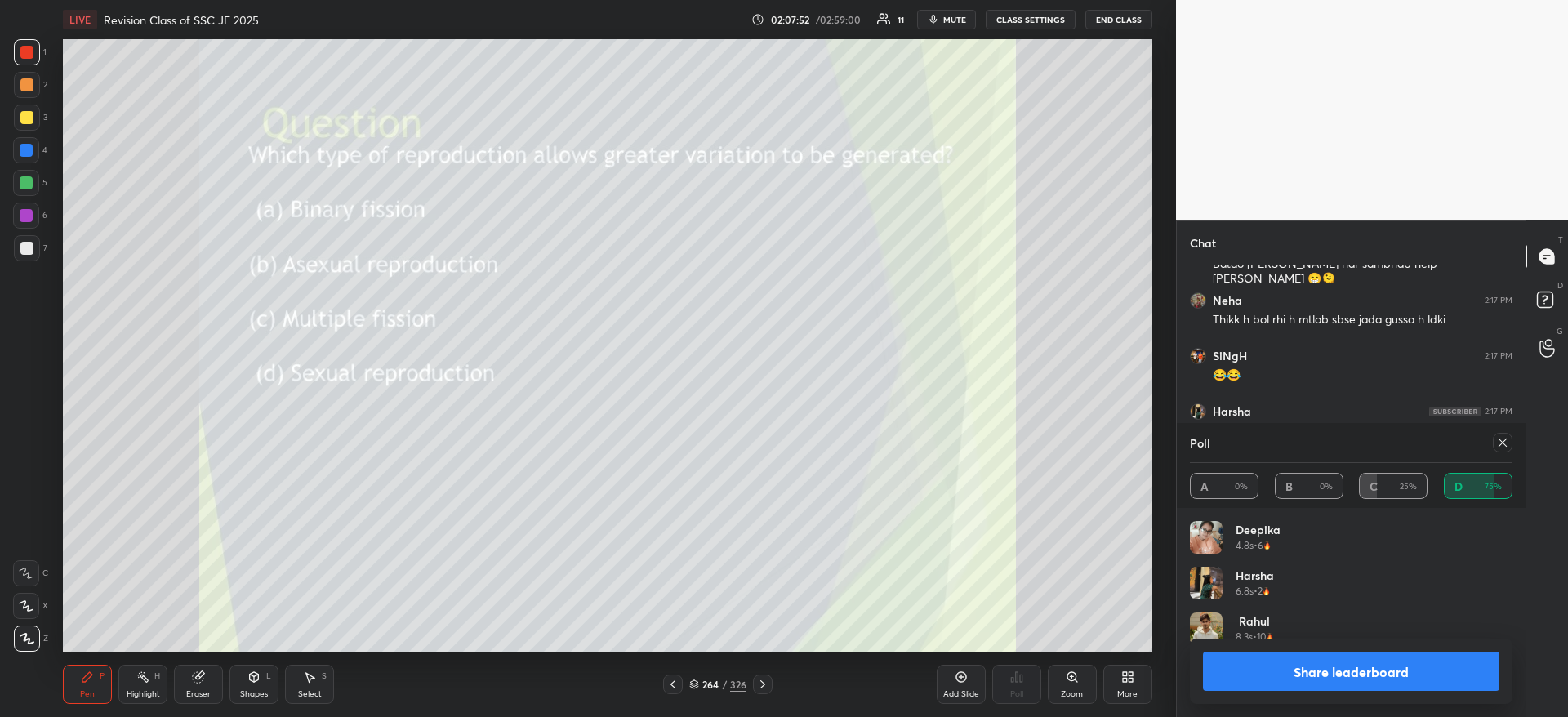
scroll to position [189, 318]
click at [1306, 663] on button "Share leaderboard" at bounding box center [1351, 672] width 296 height 40
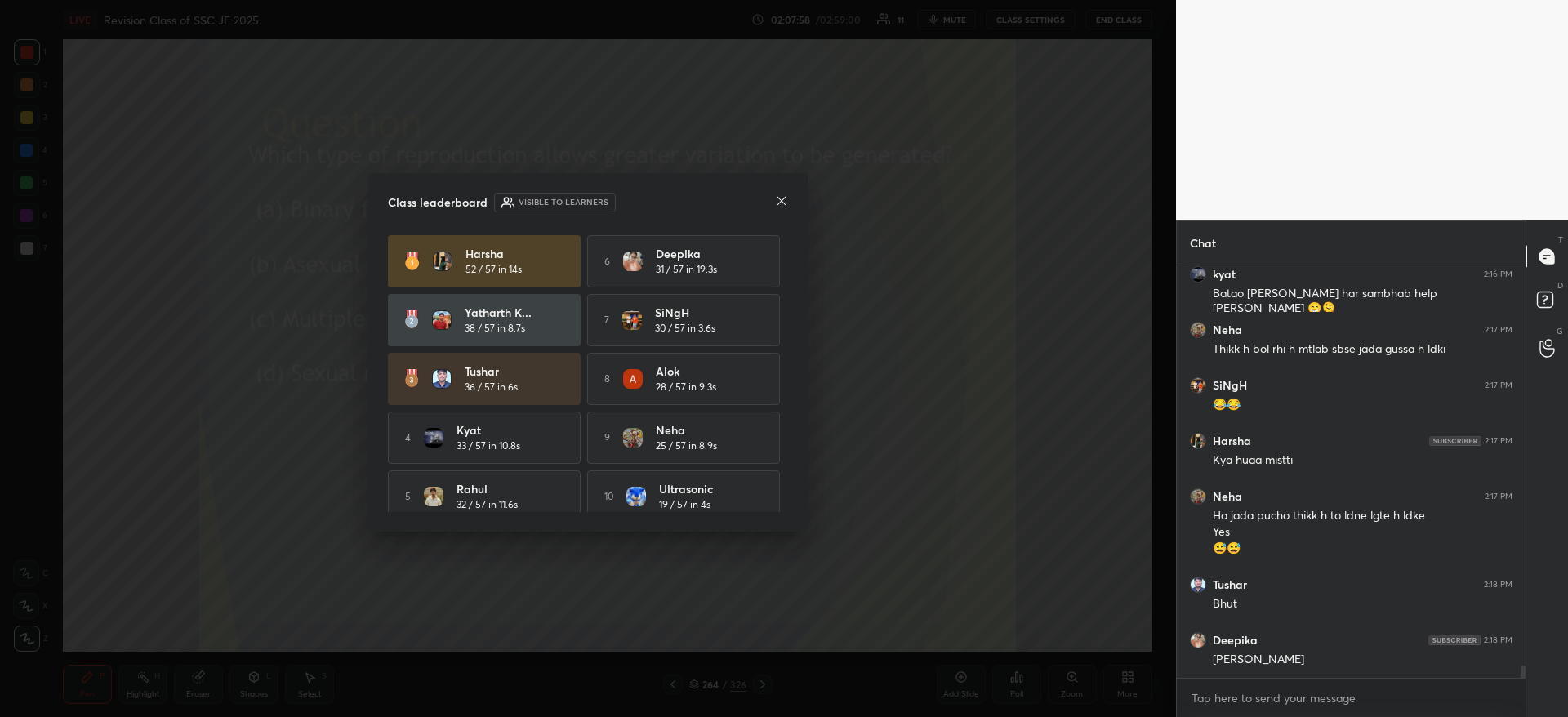
click at [788, 207] on div "Class leaderboard Visible to learners Harsha 52 / 57 in 14s 6 Deepika 31 / 57 i…" at bounding box center [588, 352] width 440 height 358
click at [782, 204] on icon at bounding box center [781, 201] width 13 height 13
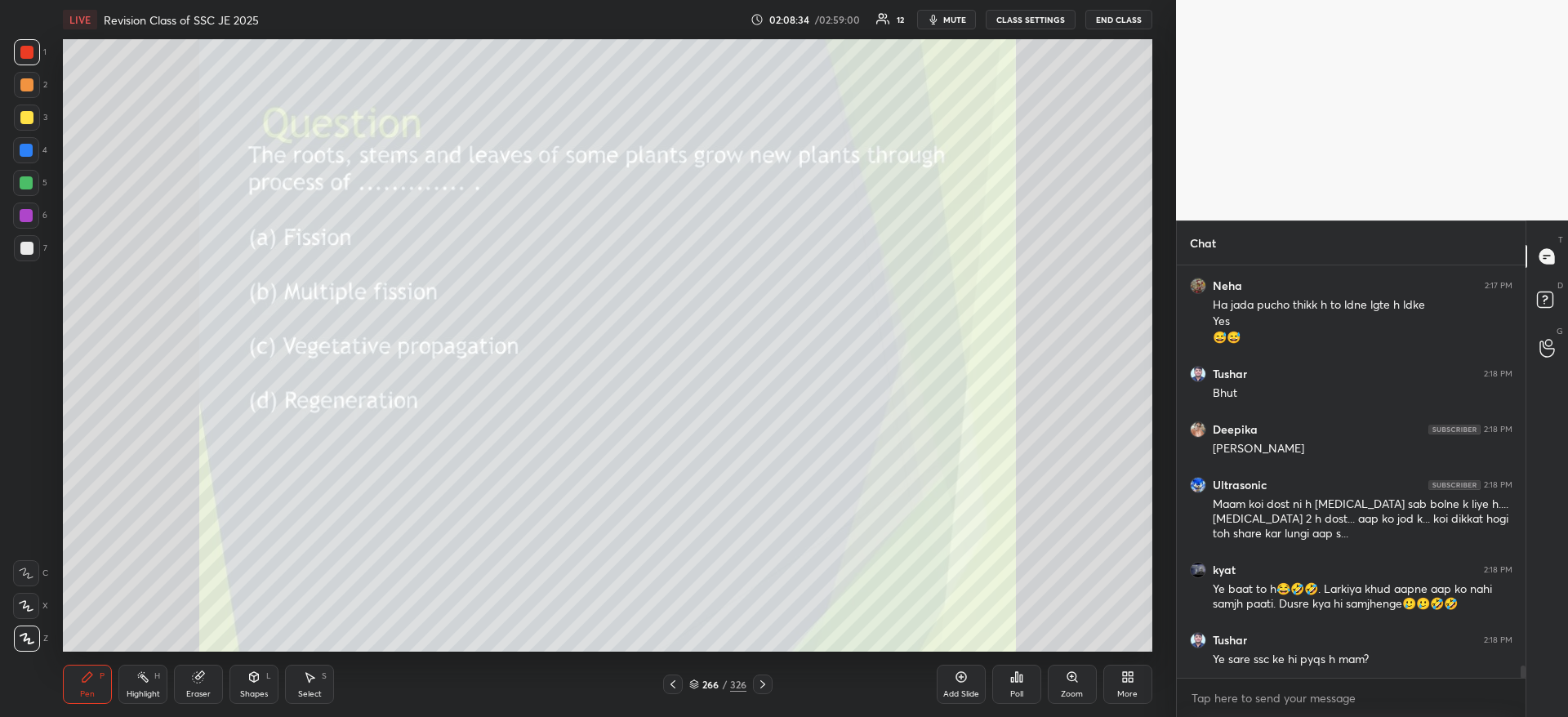
scroll to position [13405, 0]
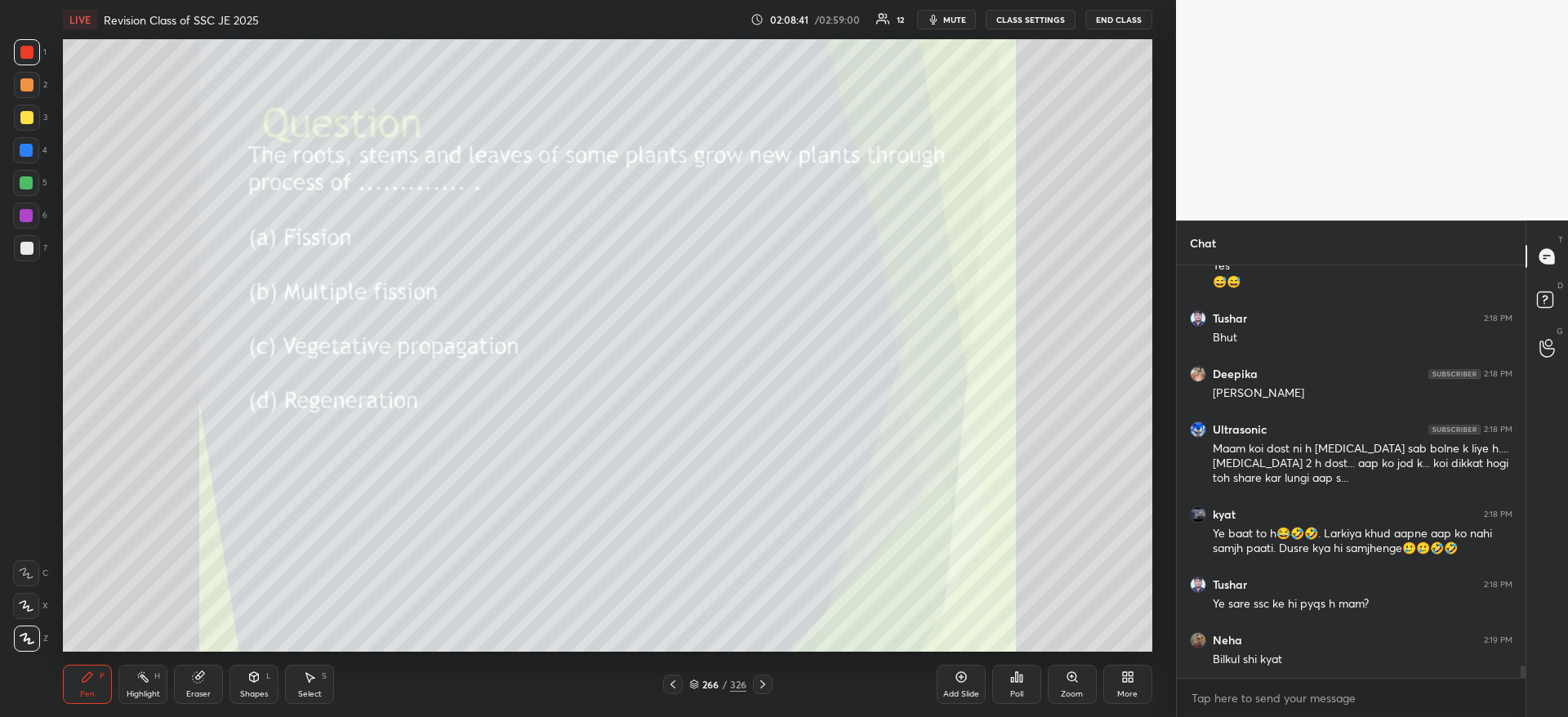
click at [1024, 698] on div "Poll" at bounding box center [1017, 684] width 49 height 40
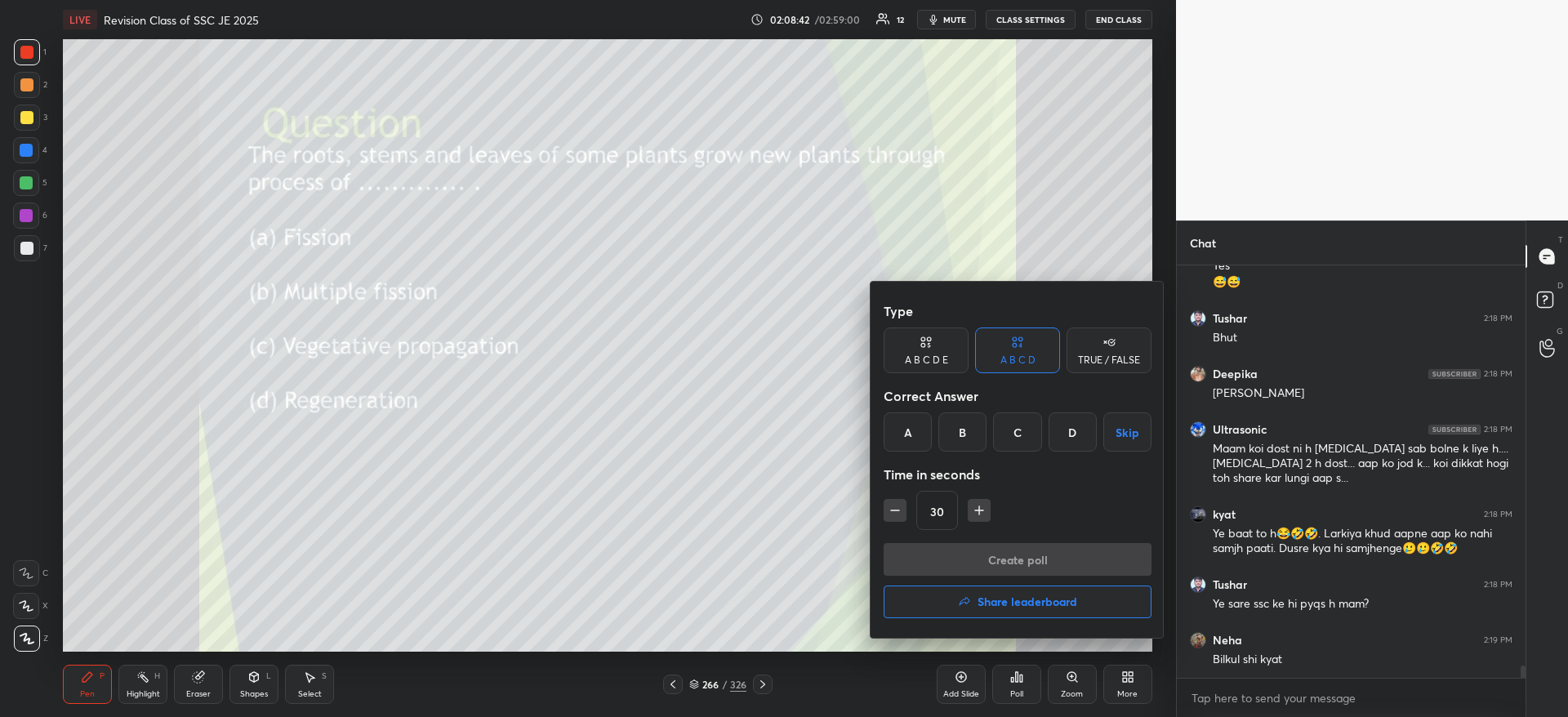
scroll to position [13460, 0]
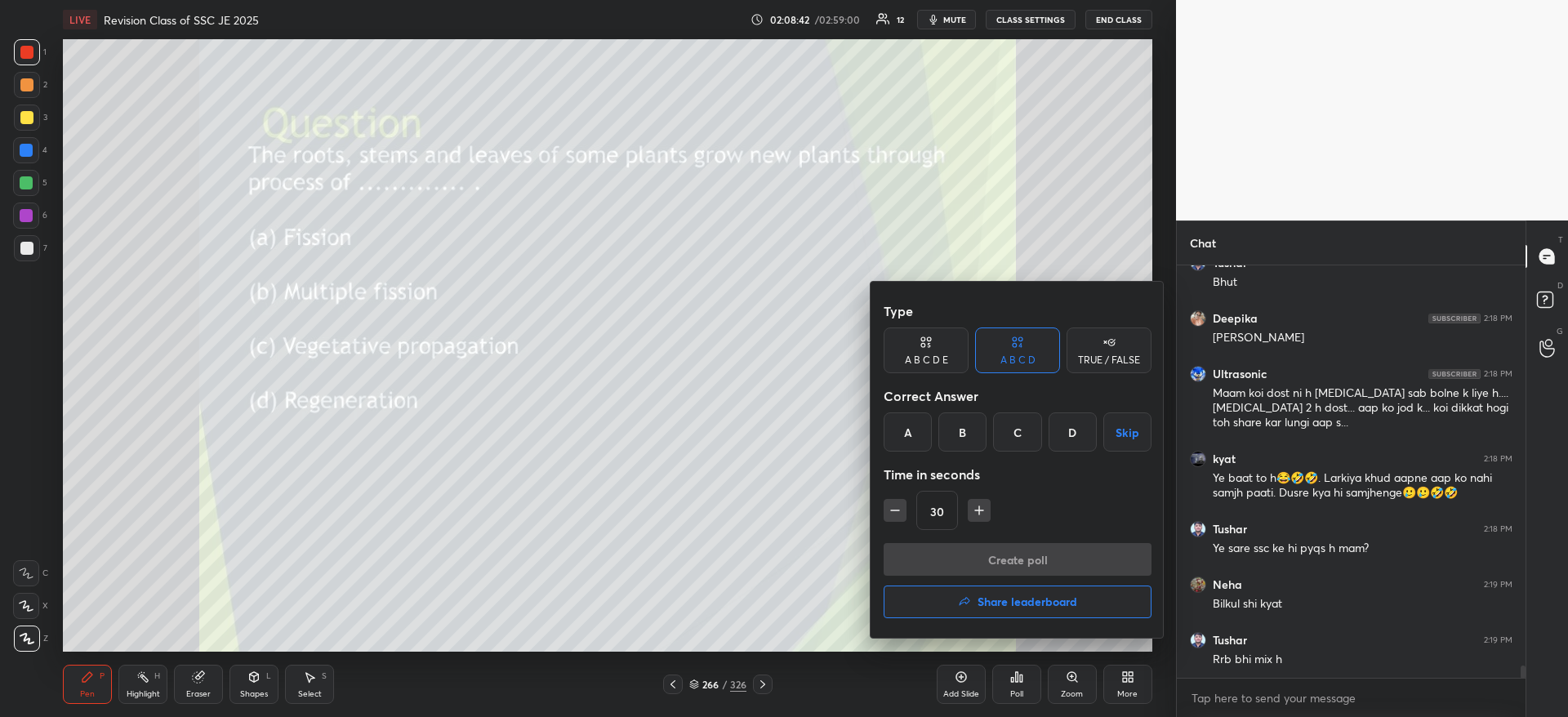
click at [1021, 423] on div "C" at bounding box center [1017, 432] width 49 height 40
click at [1030, 538] on div "Type A B C D E A B C D TRUE / FALSE Correct Answer A B C D Skip Time in seconds…" at bounding box center [1017, 419] width 268 height 249
click at [1068, 551] on button "Create poll" at bounding box center [1017, 560] width 268 height 33
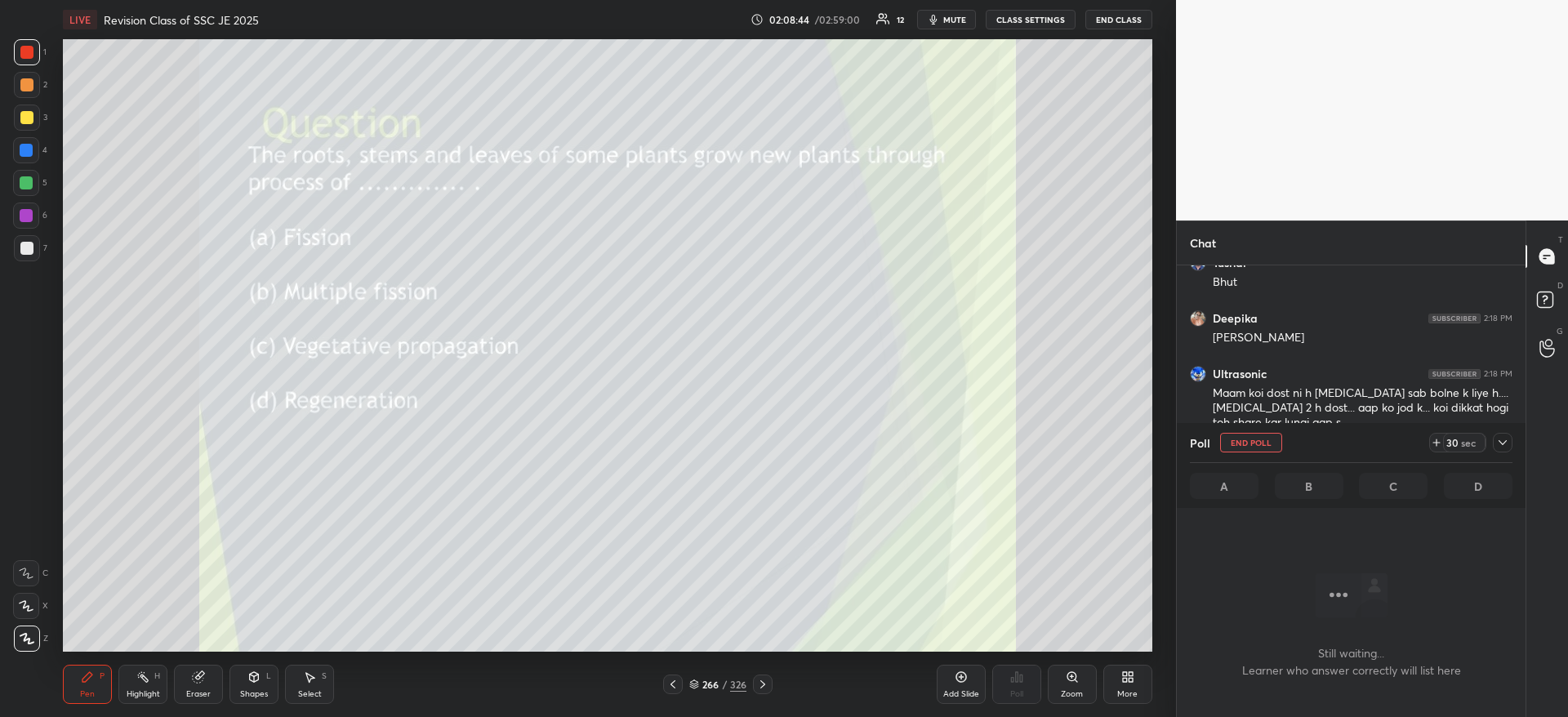
scroll to position [361, 344]
click at [1500, 446] on icon at bounding box center [1502, 443] width 13 height 13
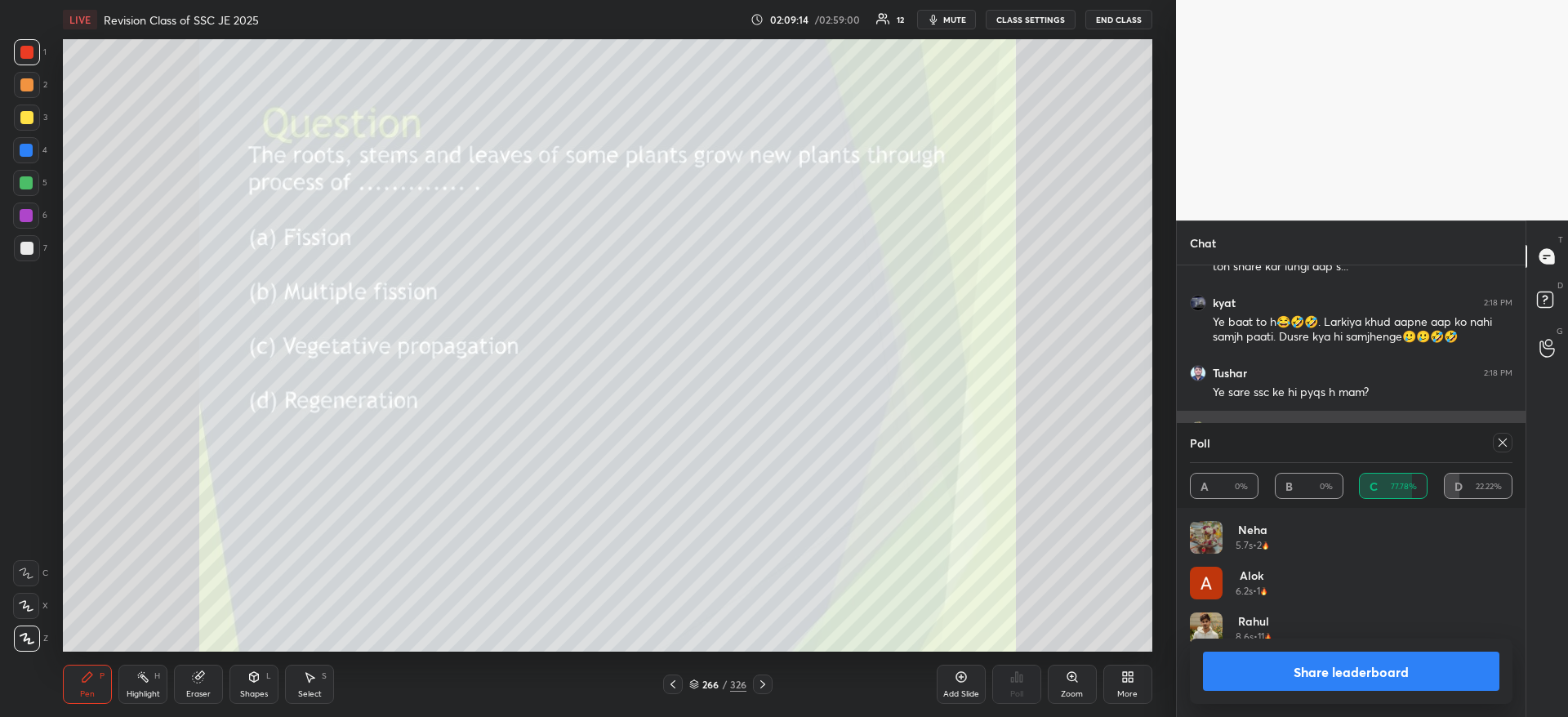
scroll to position [191, 318]
click at [1366, 673] on button "Share leaderboard" at bounding box center [1351, 672] width 296 height 40
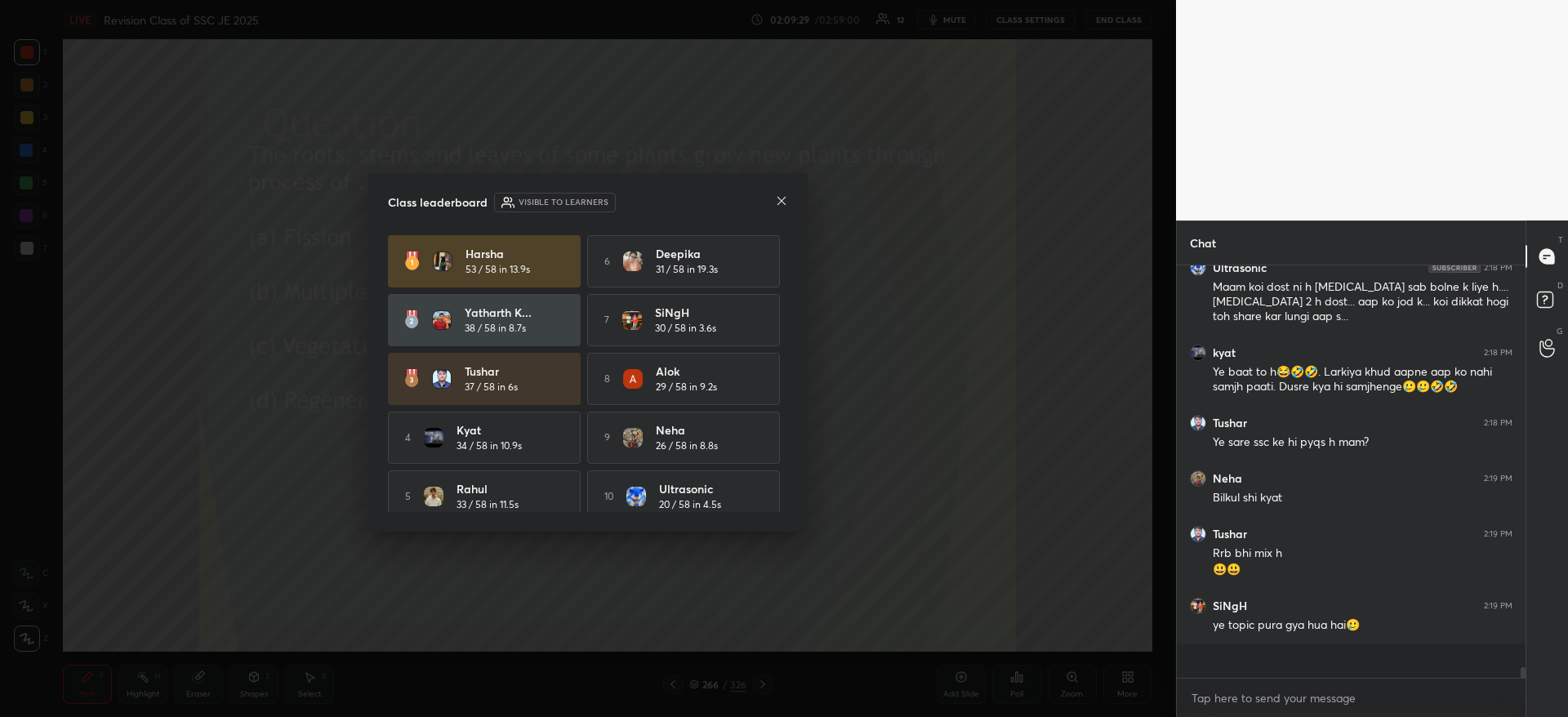
scroll to position [13546, 0]
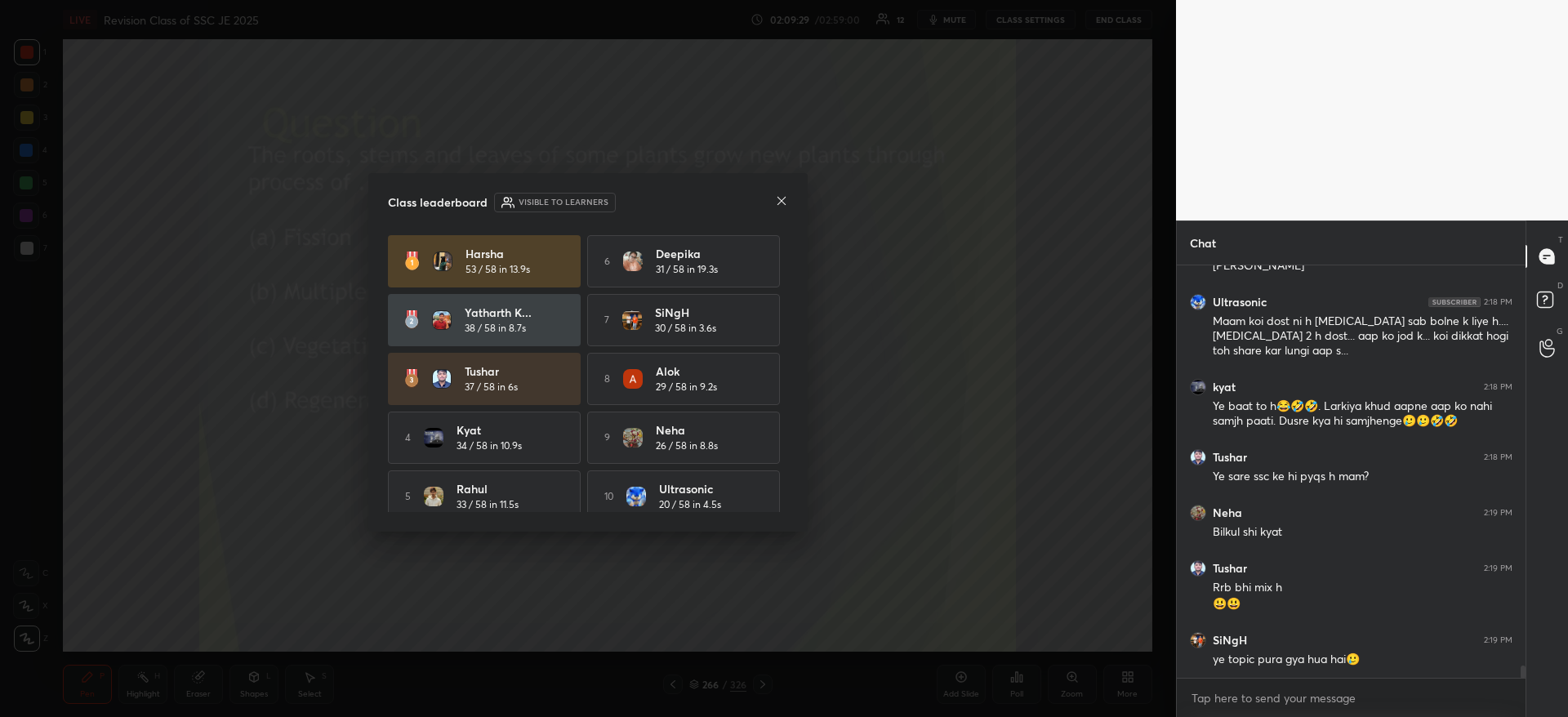
click at [784, 201] on icon at bounding box center [781, 201] width 13 height 13
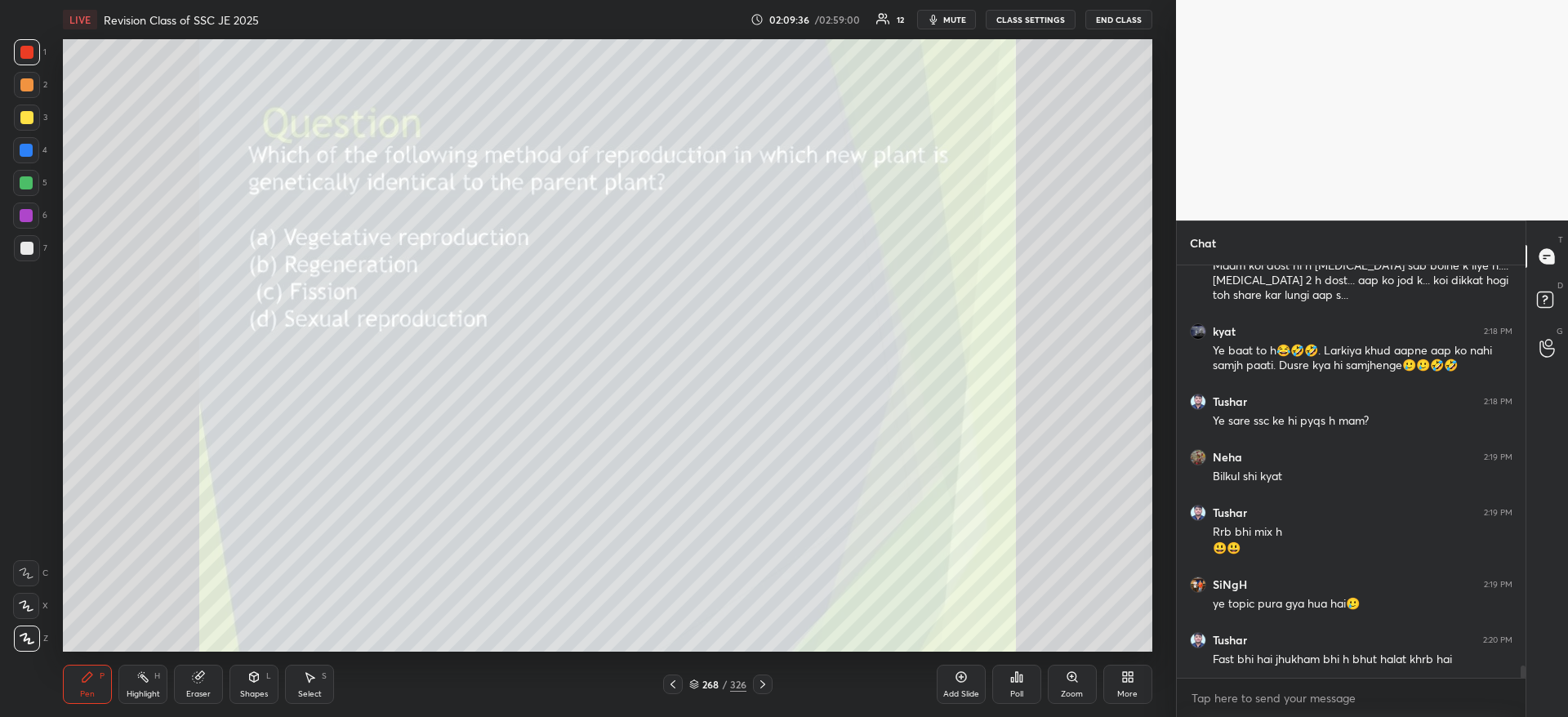
click at [1010, 675] on icon at bounding box center [1017, 677] width 13 height 13
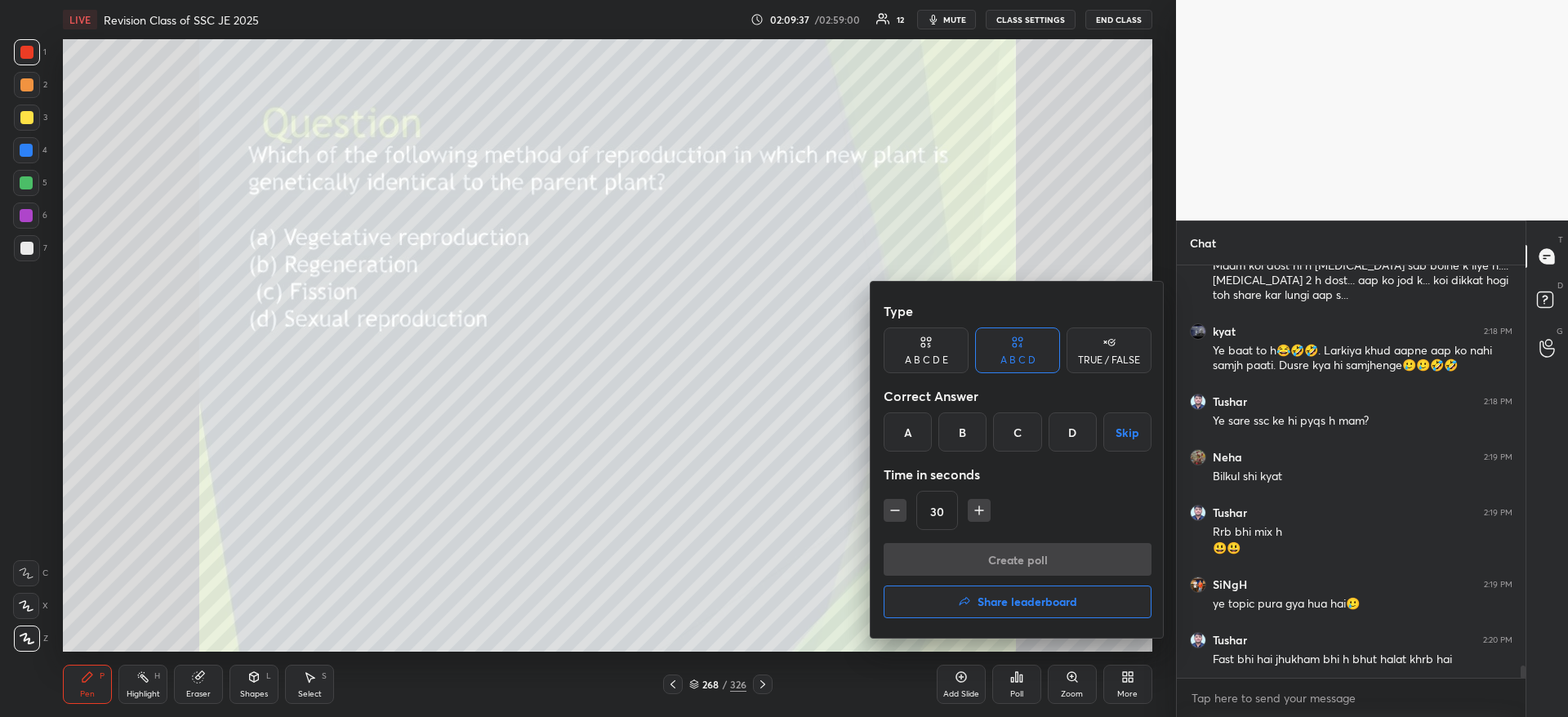
click at [910, 448] on div "A" at bounding box center [907, 432] width 49 height 40
click at [990, 563] on button "Create poll" at bounding box center [1017, 560] width 268 height 33
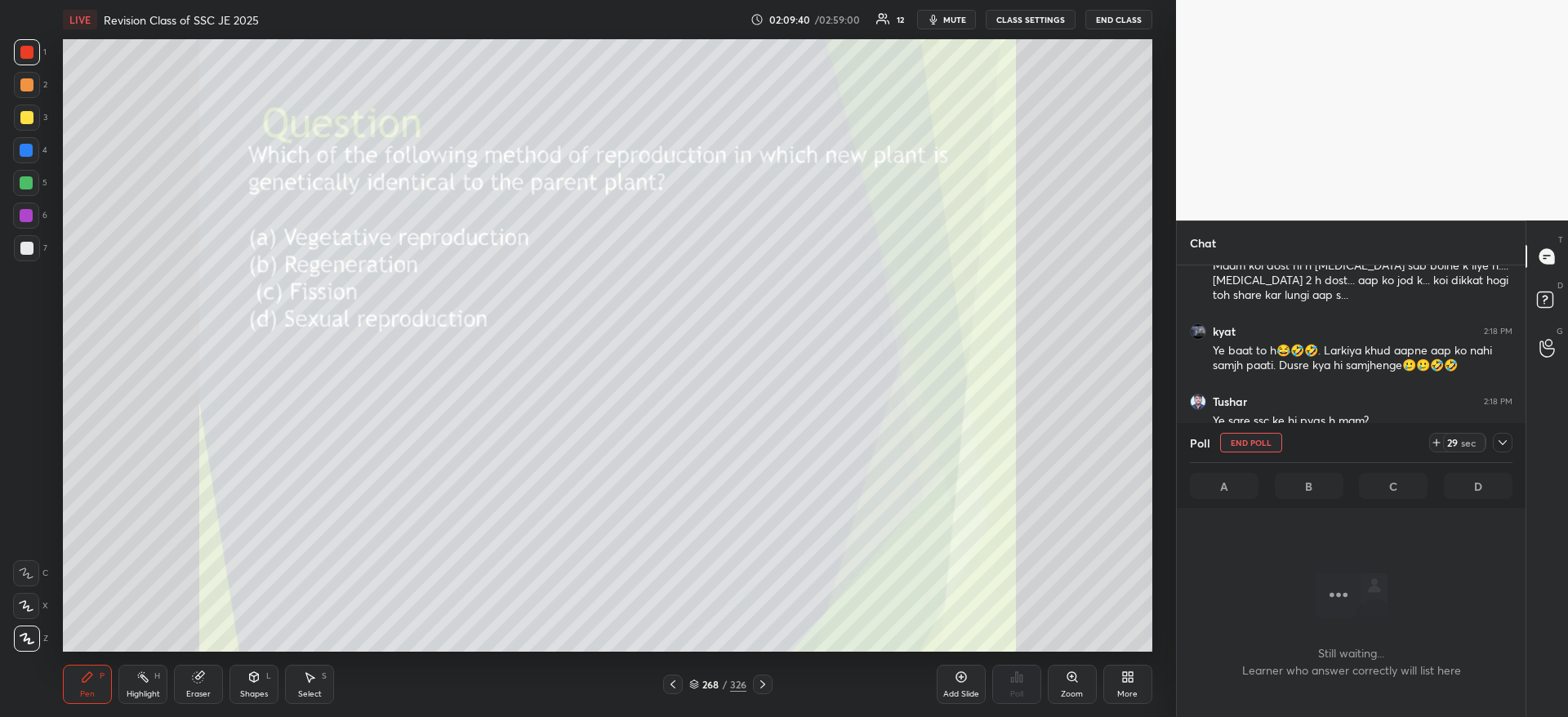
click at [1502, 436] on icon at bounding box center [1502, 443] width 13 height 13
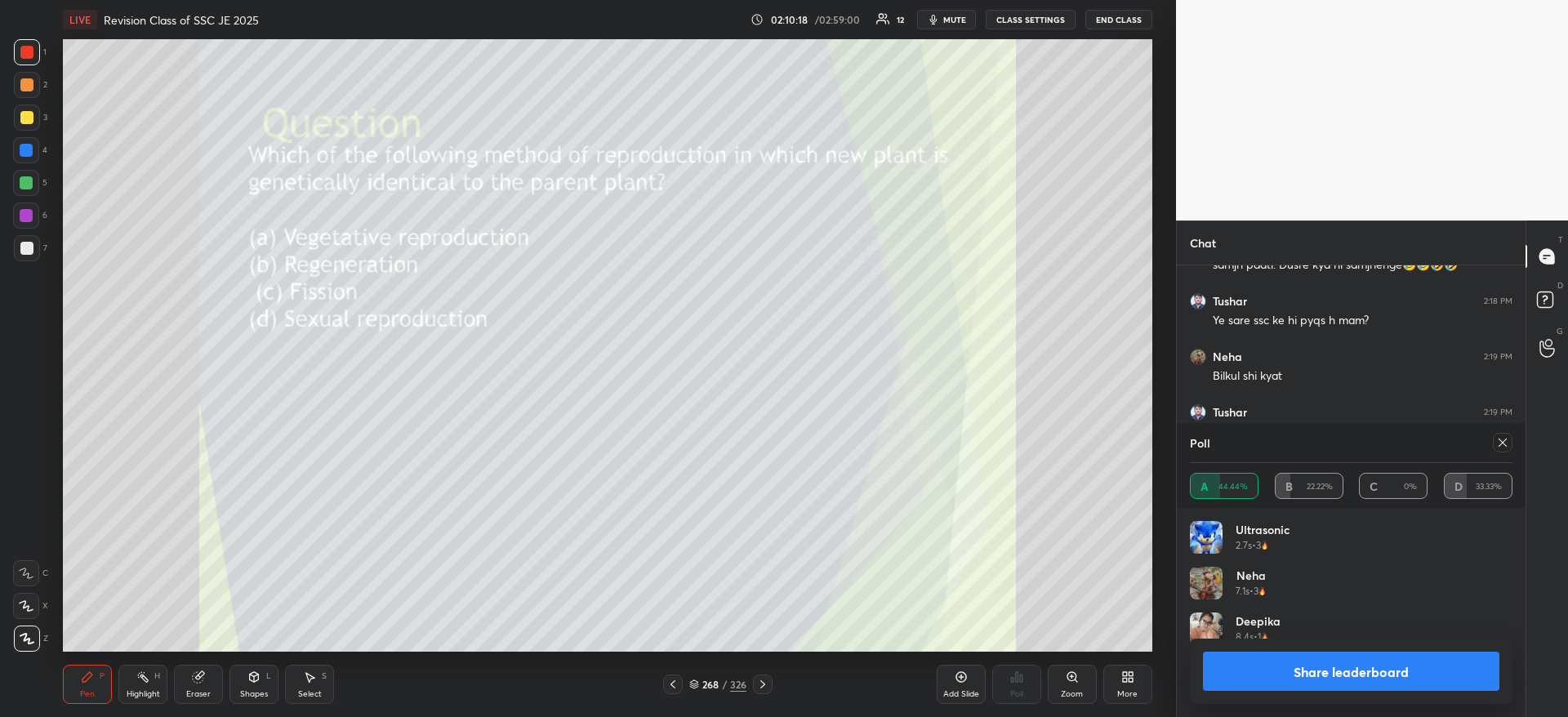
click at [1416, 655] on button "Share leaderboard" at bounding box center [1351, 672] width 296 height 40
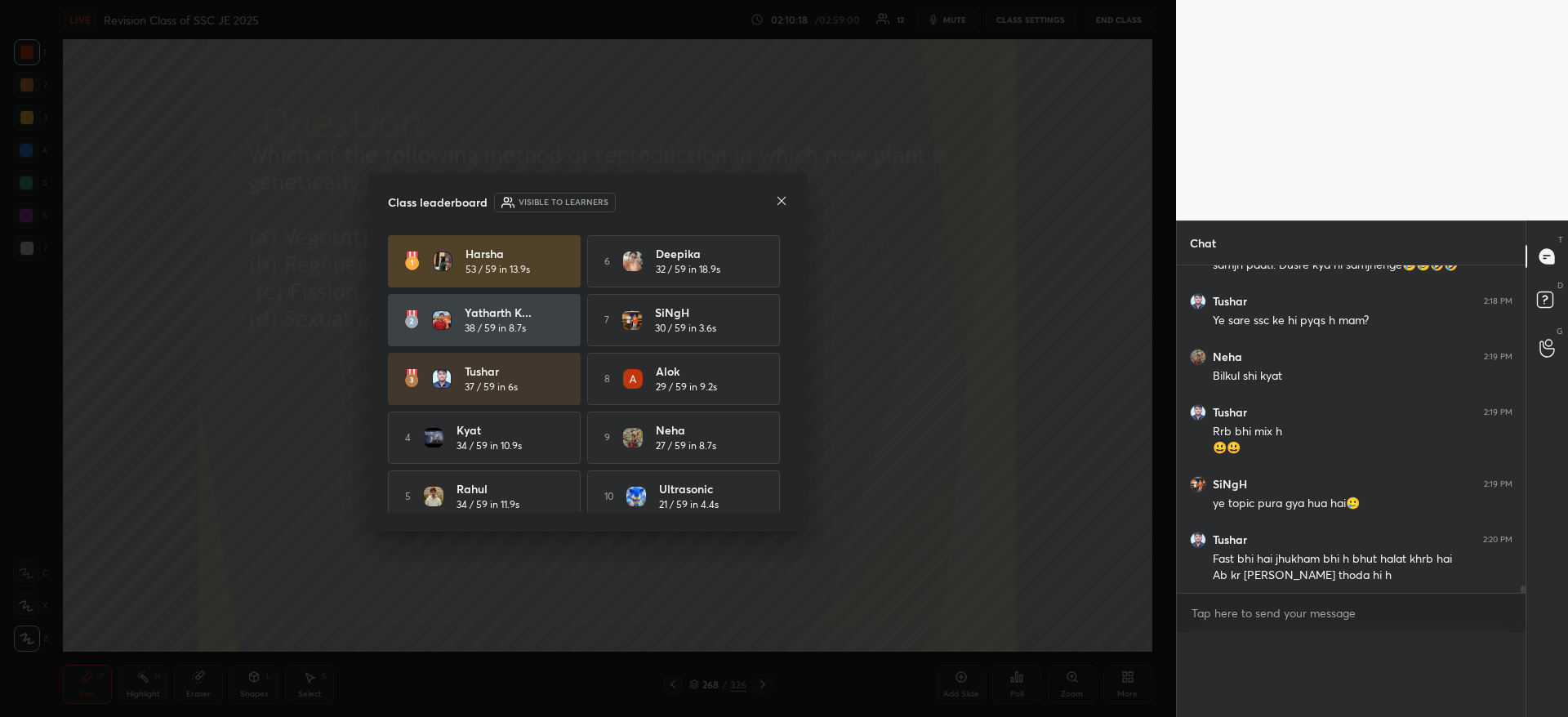
scroll to position [0, 0]
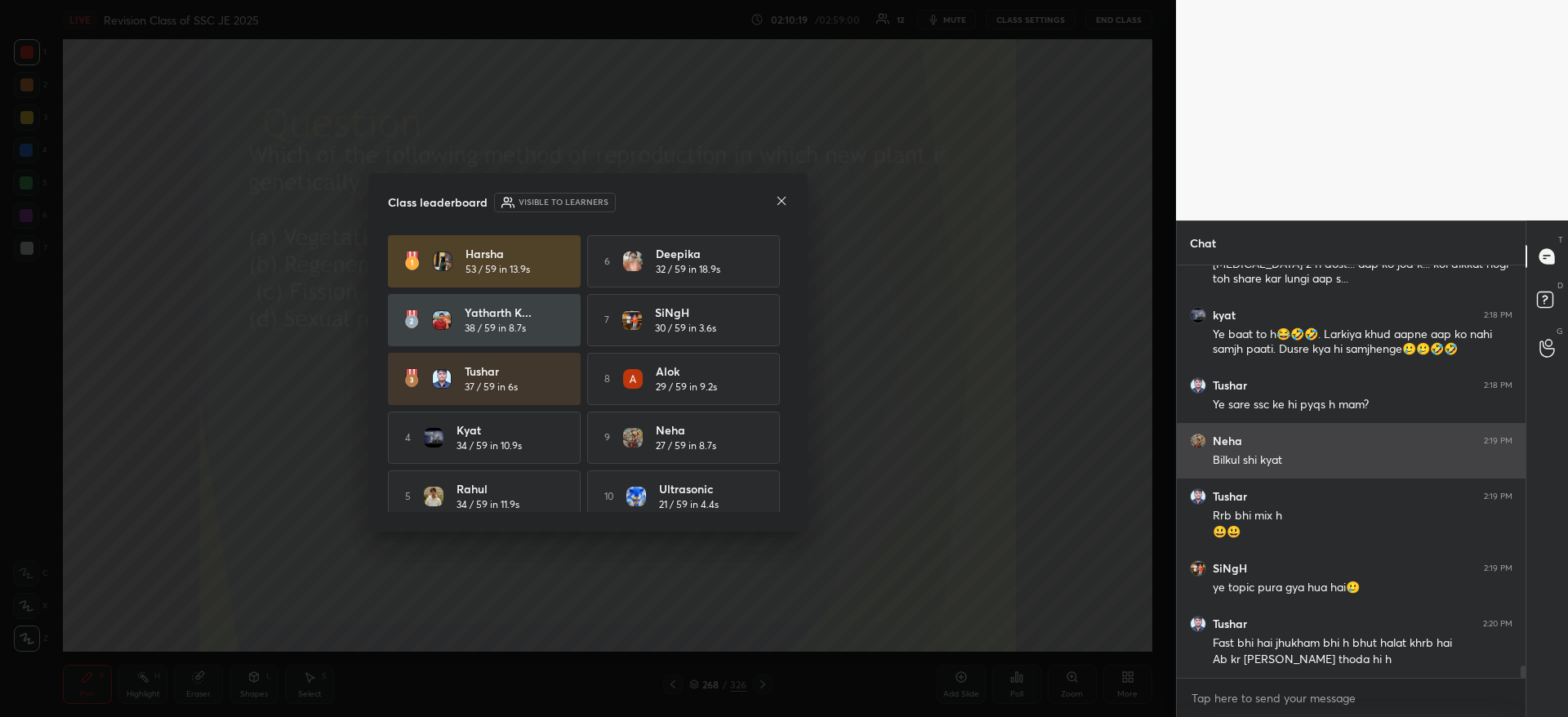
click at [779, 208] on div at bounding box center [781, 202] width 13 height 17
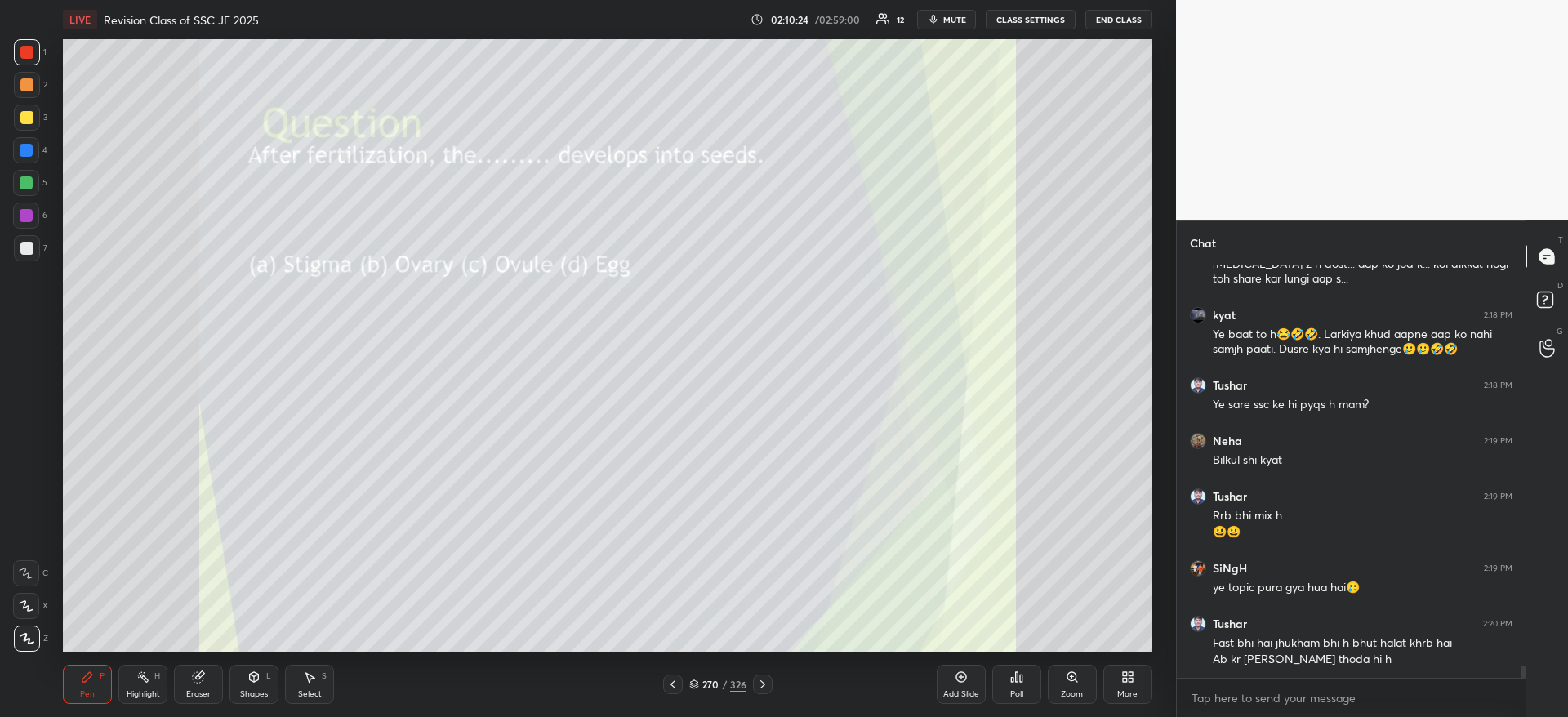
click at [1021, 679] on icon at bounding box center [1021, 677] width 2 height 7
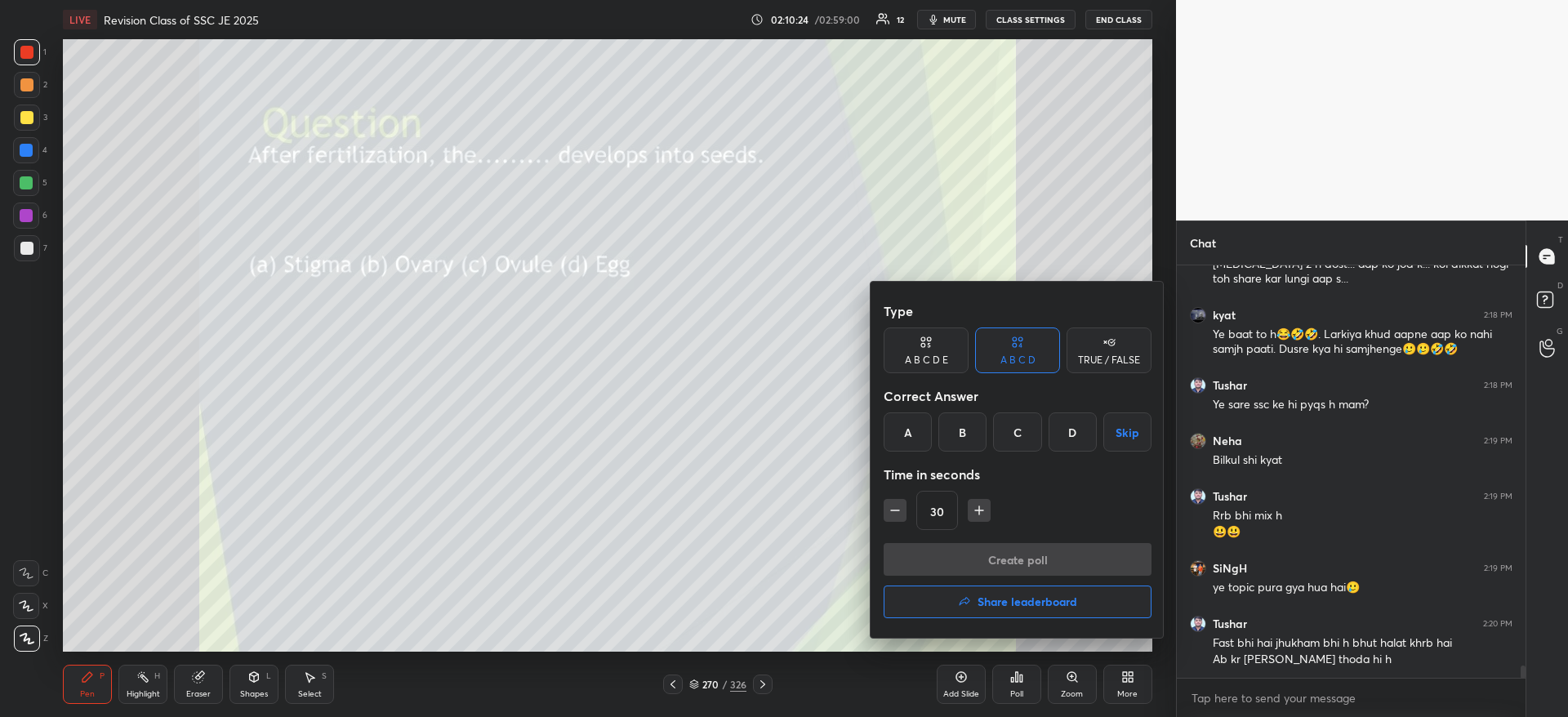
click at [1004, 437] on div "C" at bounding box center [1017, 432] width 49 height 40
click at [969, 557] on button "Create poll" at bounding box center [1017, 560] width 268 height 33
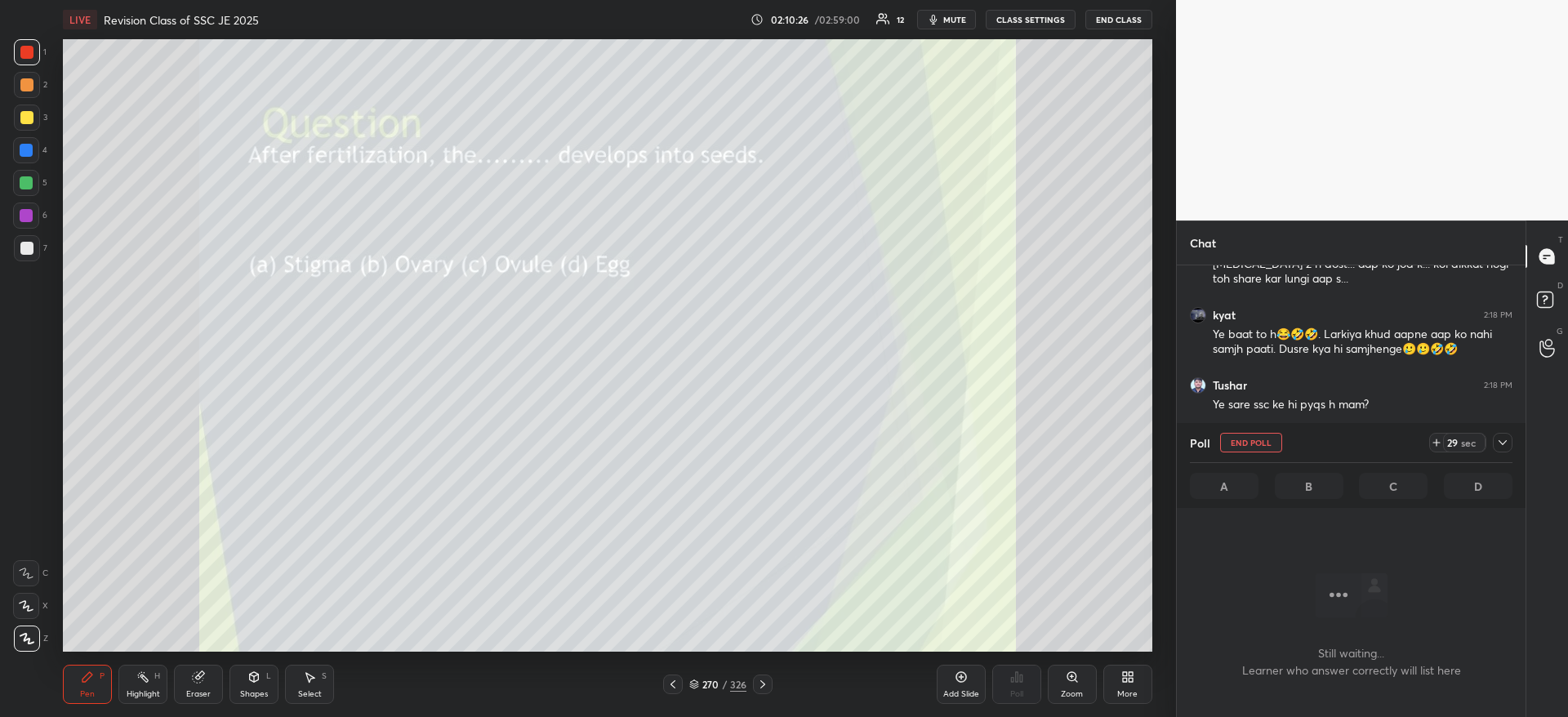
click at [1505, 445] on icon at bounding box center [1502, 443] width 13 height 13
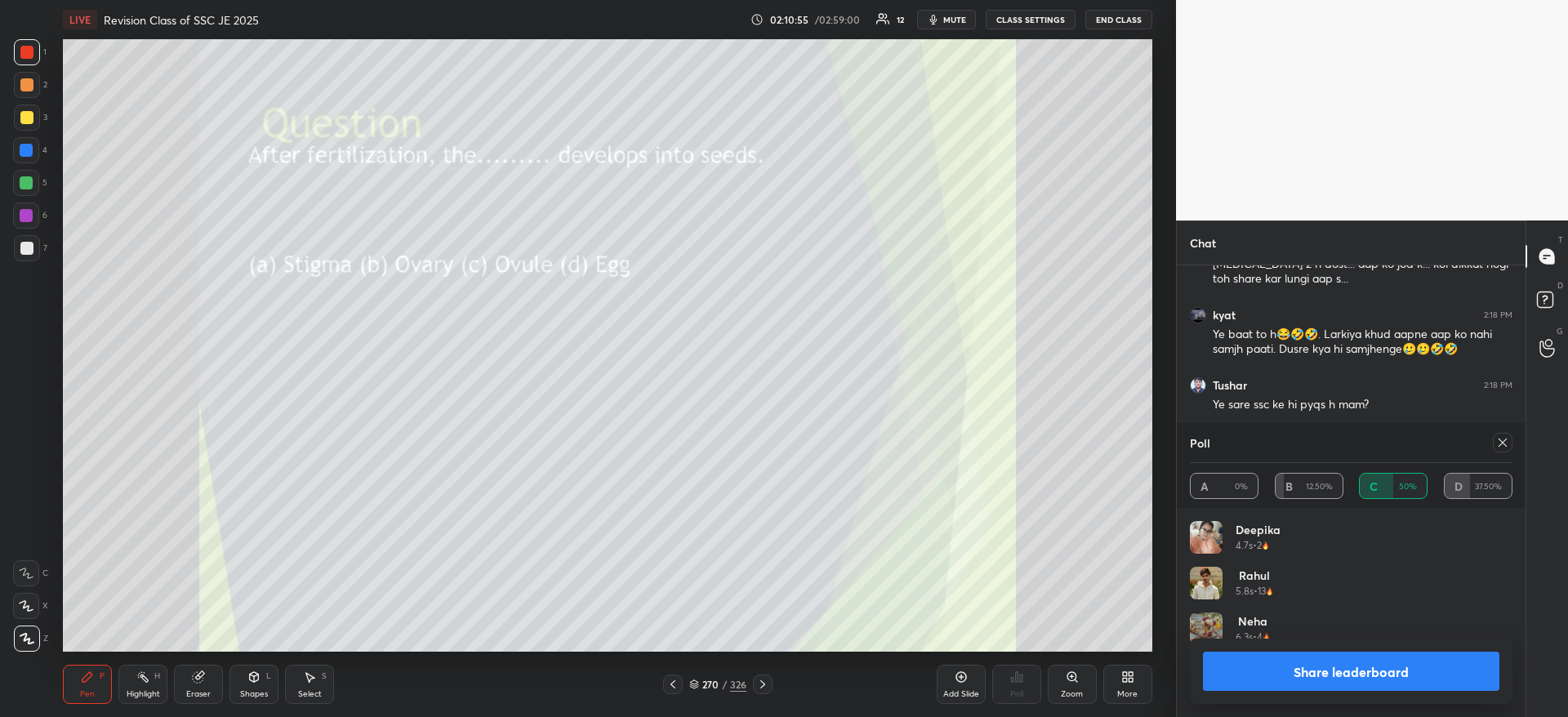
scroll to position [191, 318]
click at [1351, 680] on button "Share leaderboard" at bounding box center [1351, 672] width 296 height 40
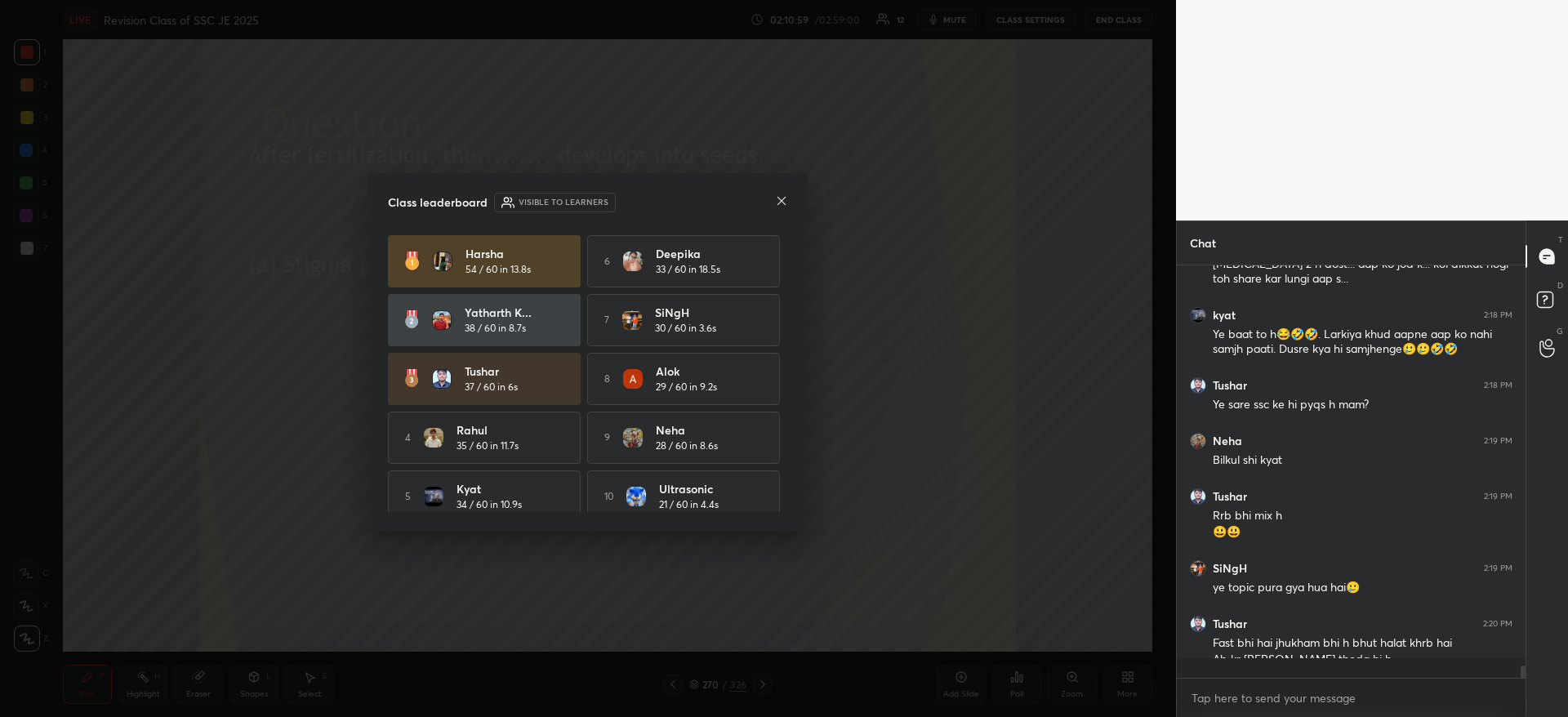
scroll to position [399, 344]
click at [781, 200] on icon at bounding box center [781, 201] width 13 height 13
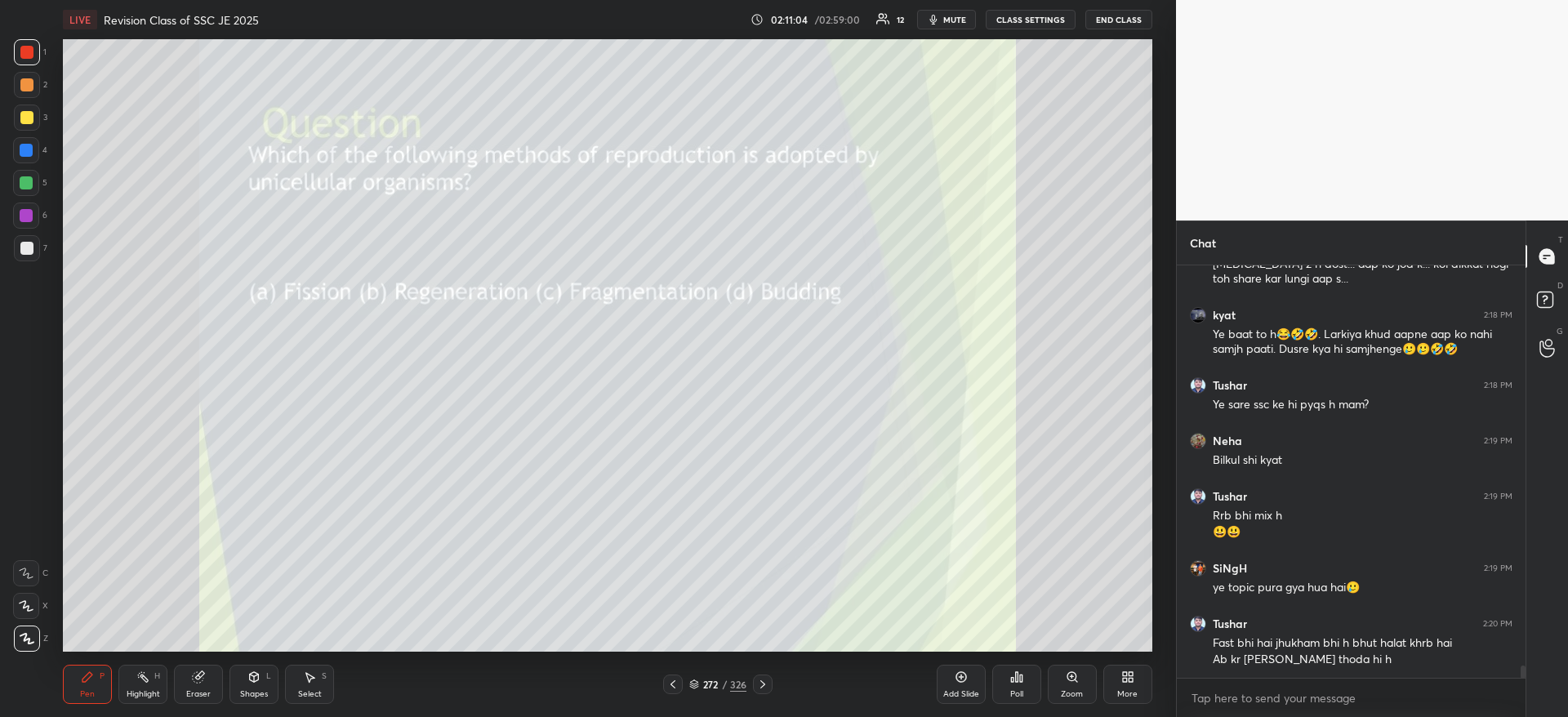
click at [1027, 691] on div "Poll" at bounding box center [1017, 684] width 49 height 40
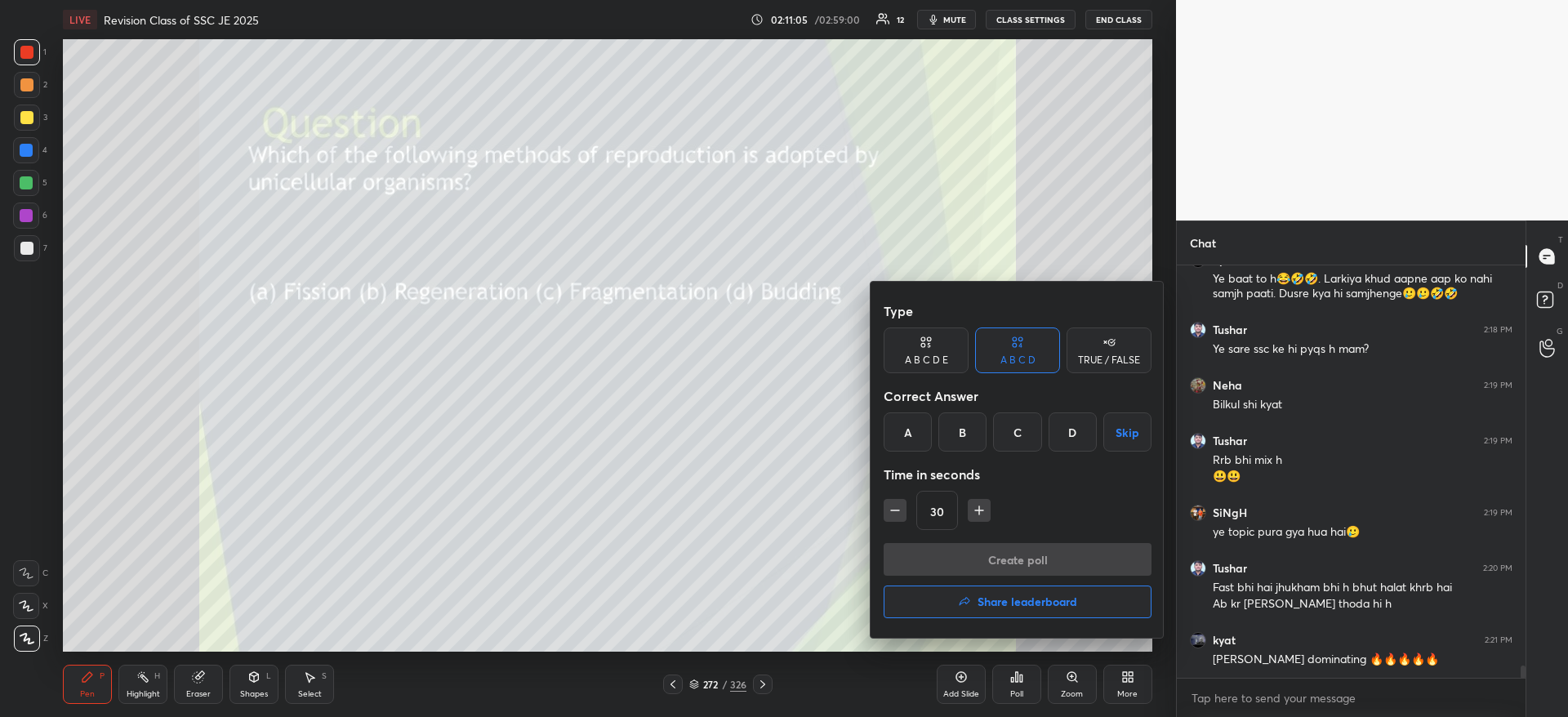
click at [896, 439] on div "A" at bounding box center [907, 432] width 49 height 40
click at [934, 566] on button "Create poll" at bounding box center [1017, 560] width 268 height 33
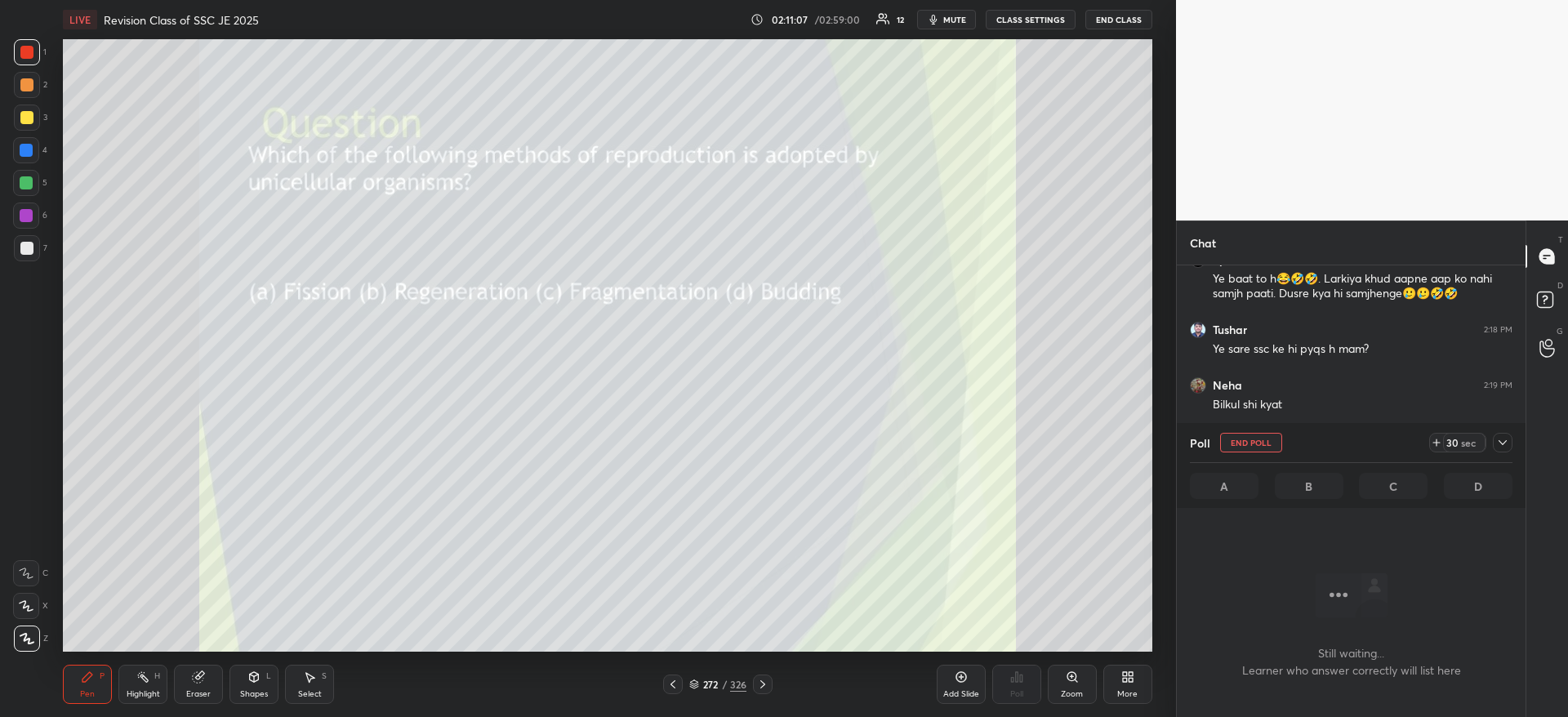
click at [1495, 439] on div at bounding box center [1502, 443] width 20 height 20
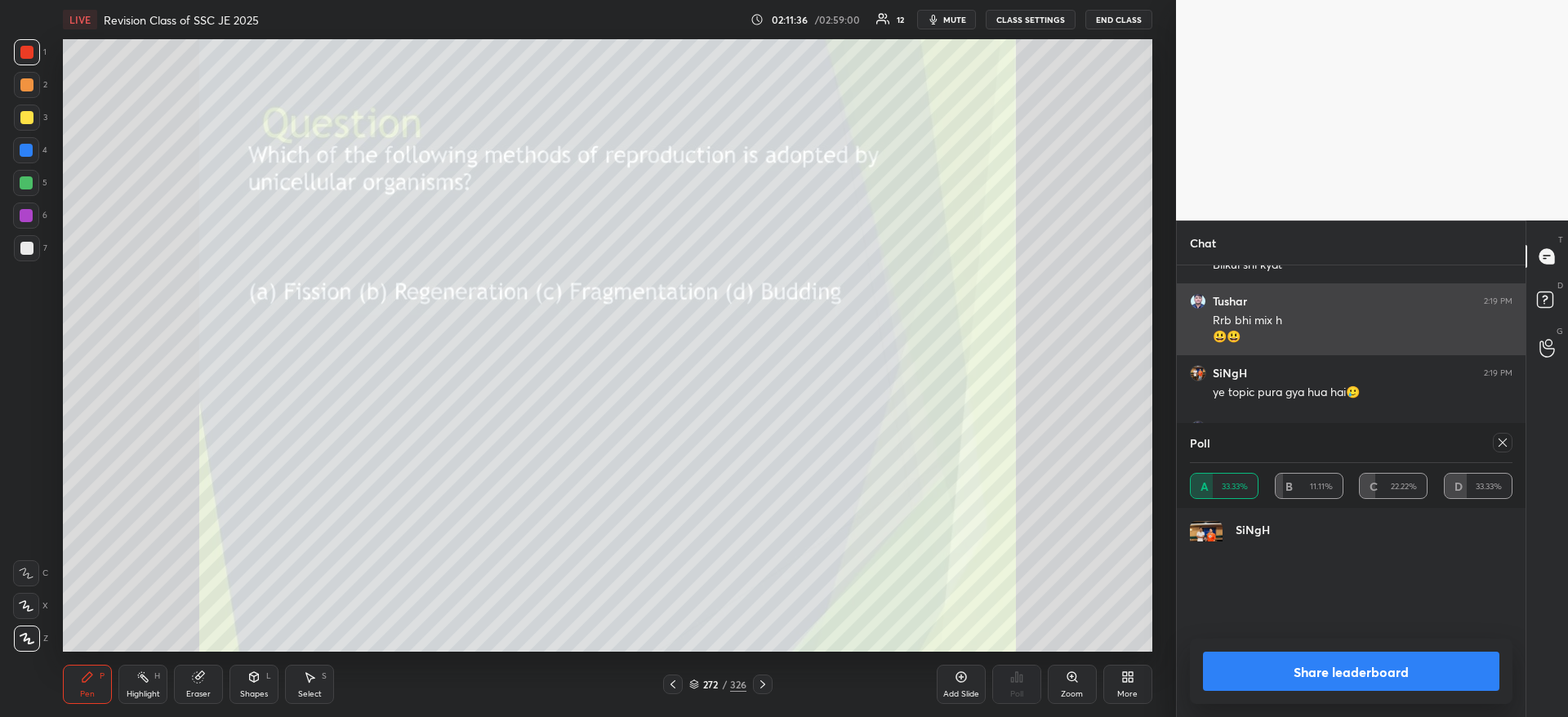
scroll to position [186, 318]
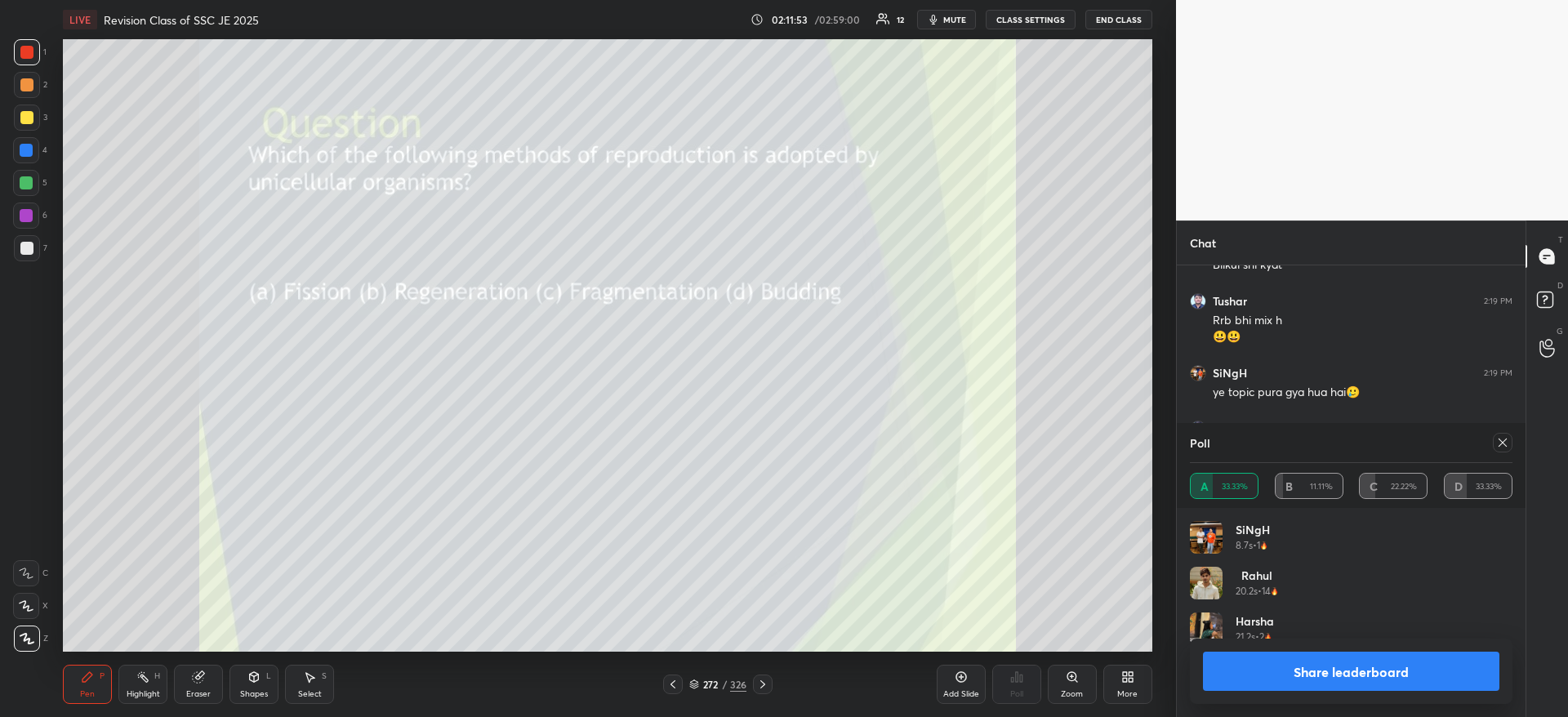
click at [1328, 676] on button "Share leaderboard" at bounding box center [1351, 672] width 296 height 40
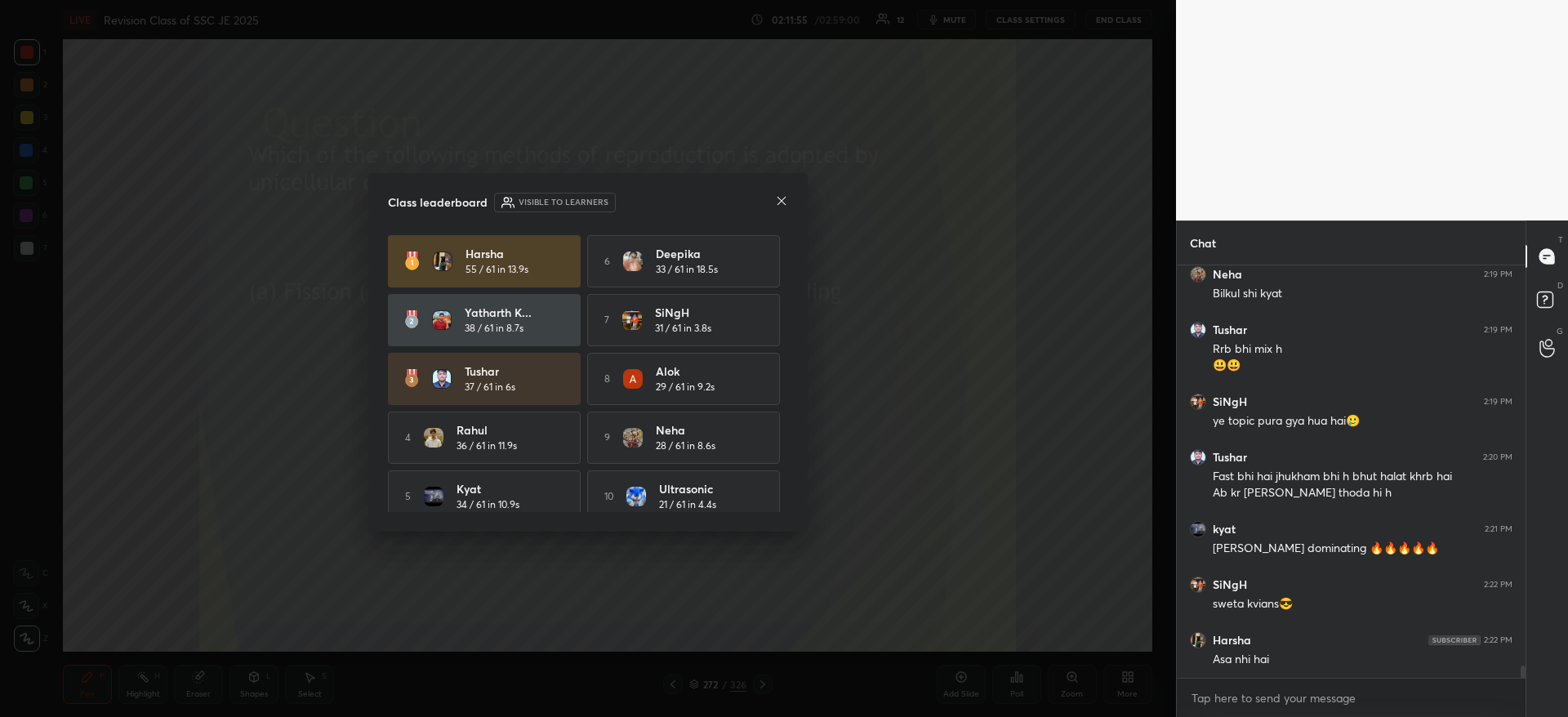
click at [783, 204] on icon at bounding box center [781, 201] width 13 height 13
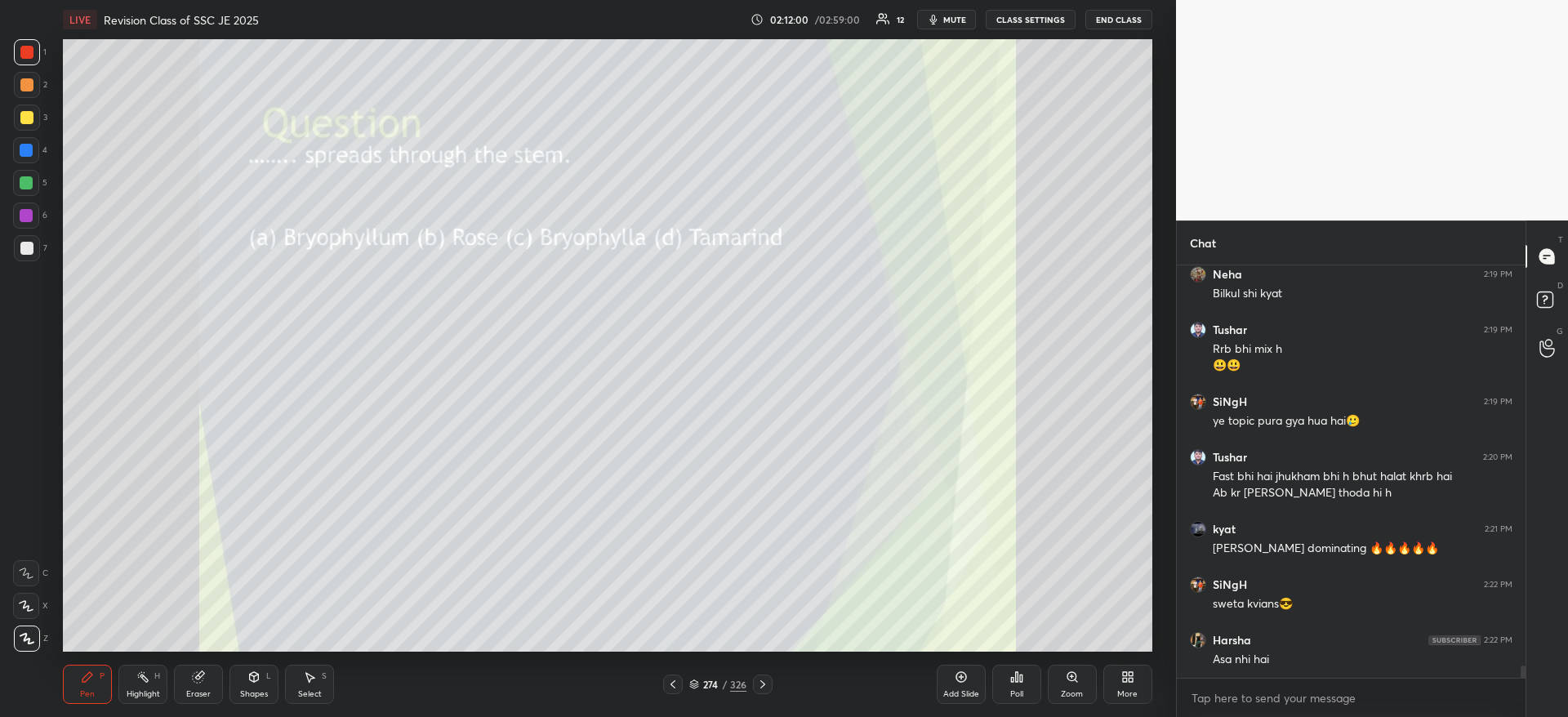
click at [1024, 678] on div "Poll" at bounding box center [1017, 684] width 49 height 40
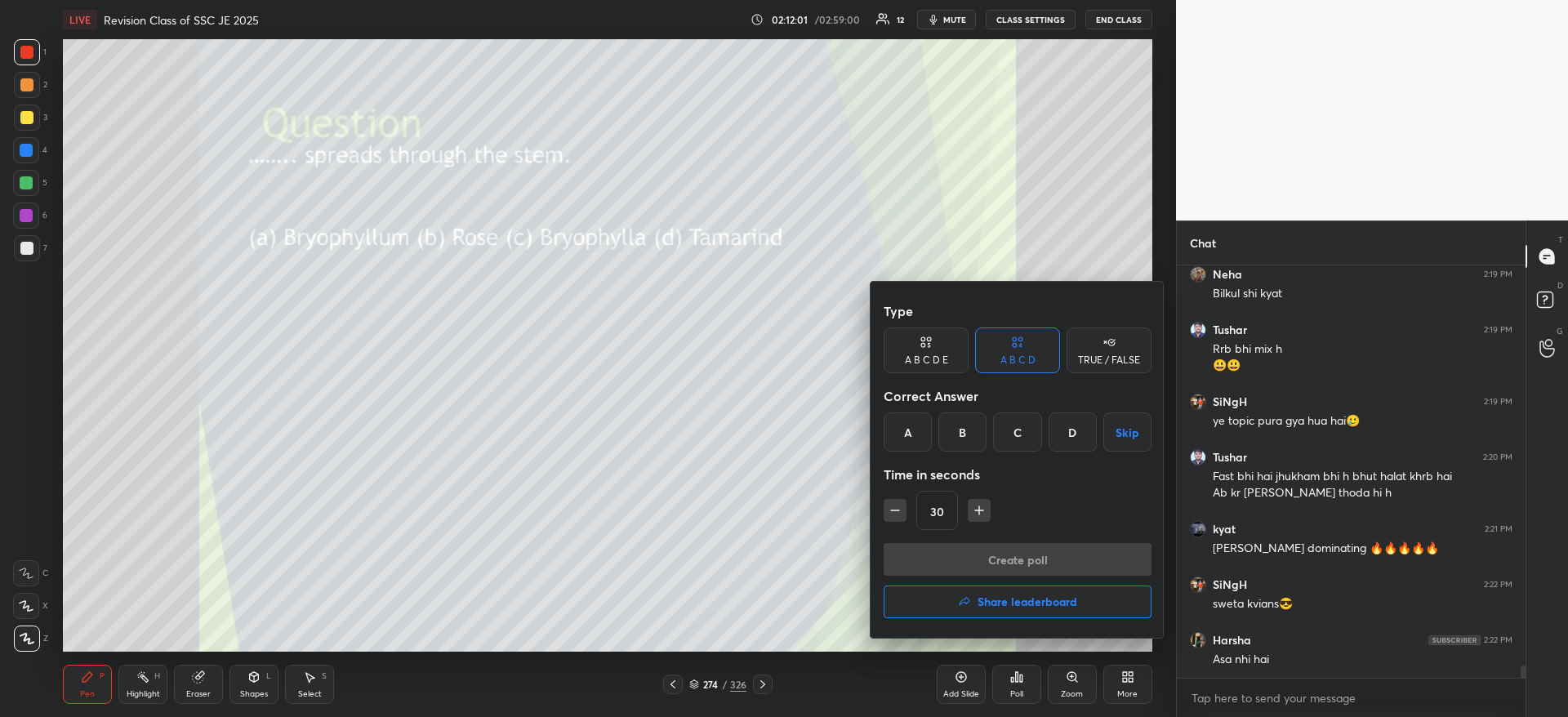
click at [955, 438] on div "B" at bounding box center [962, 432] width 49 height 40
click at [952, 547] on button "Create poll" at bounding box center [1017, 560] width 268 height 33
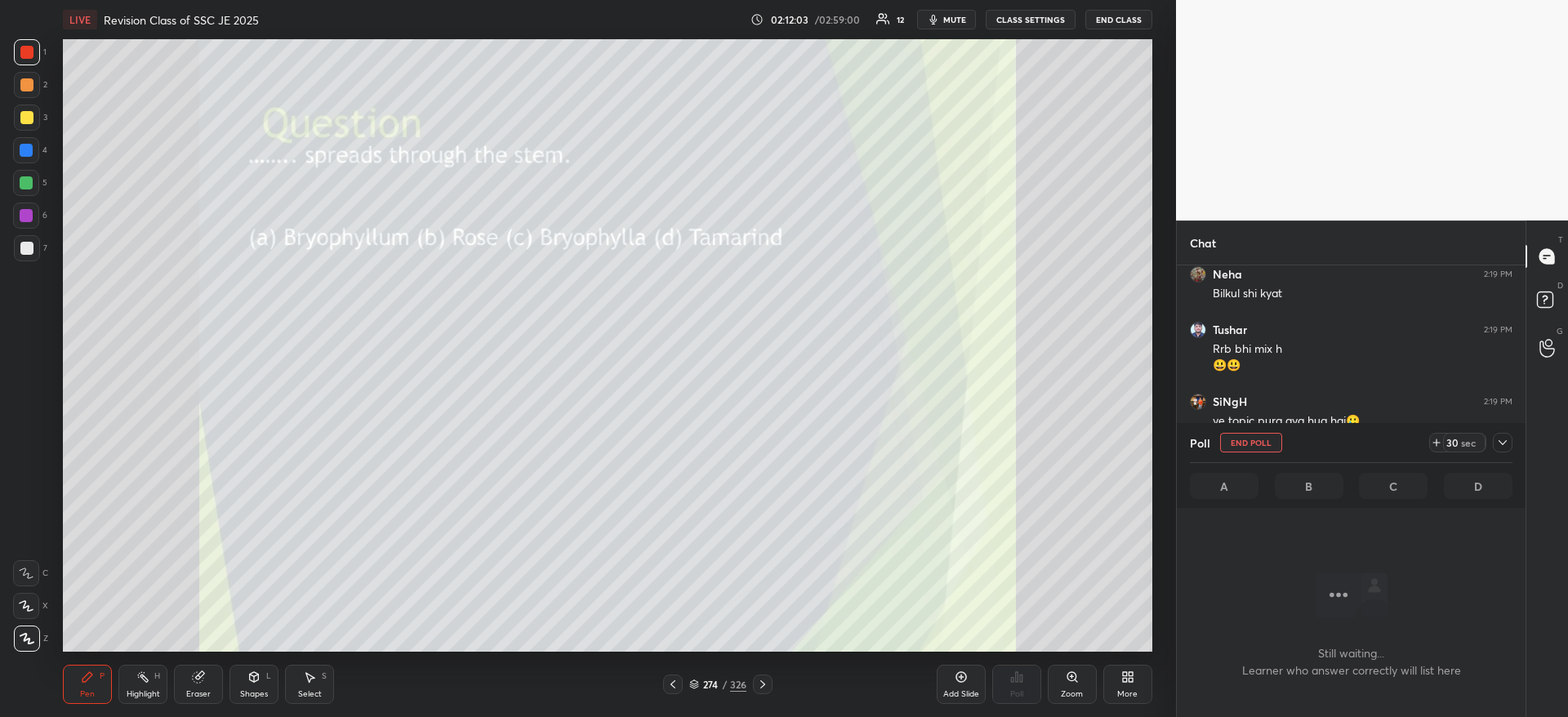
click at [1504, 437] on icon at bounding box center [1502, 443] width 13 height 13
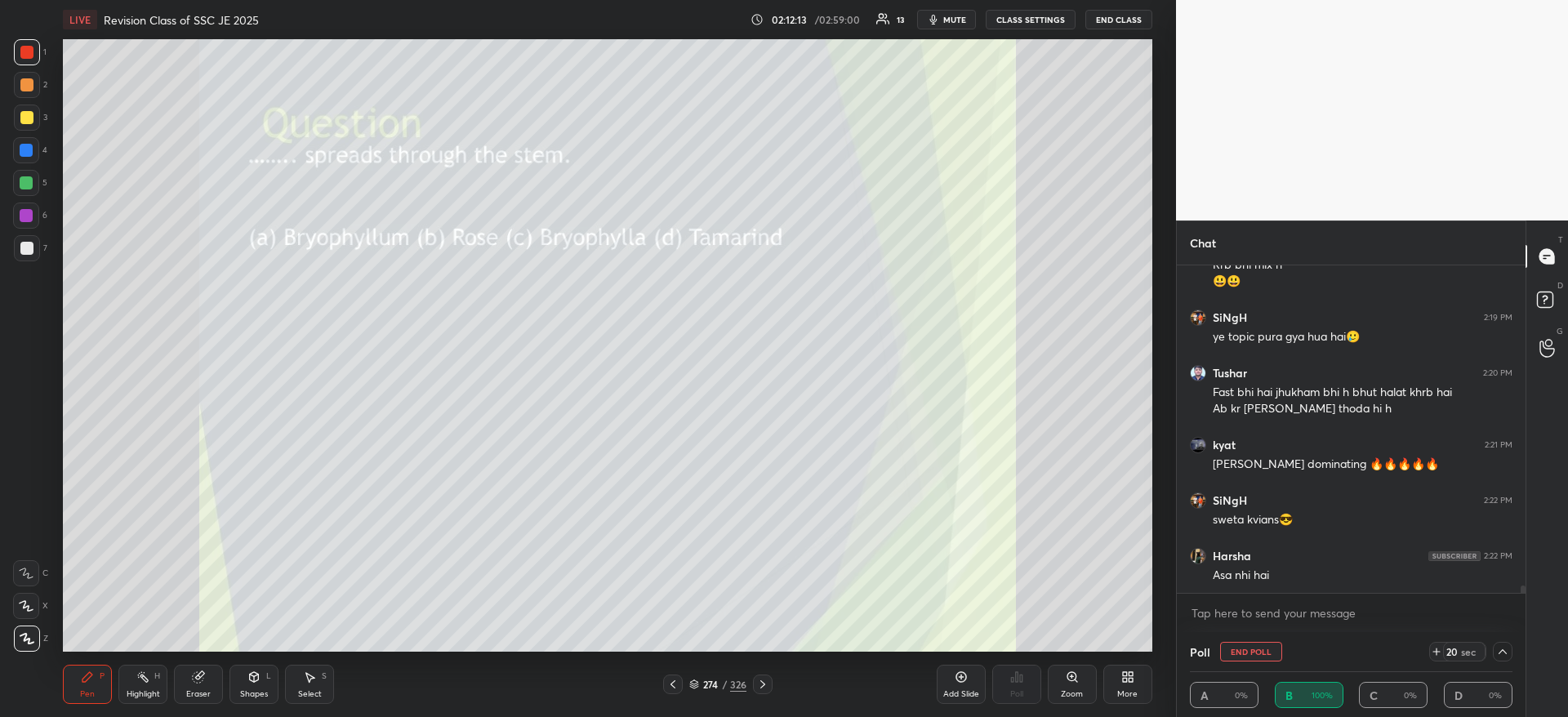
scroll to position [13914, 0]
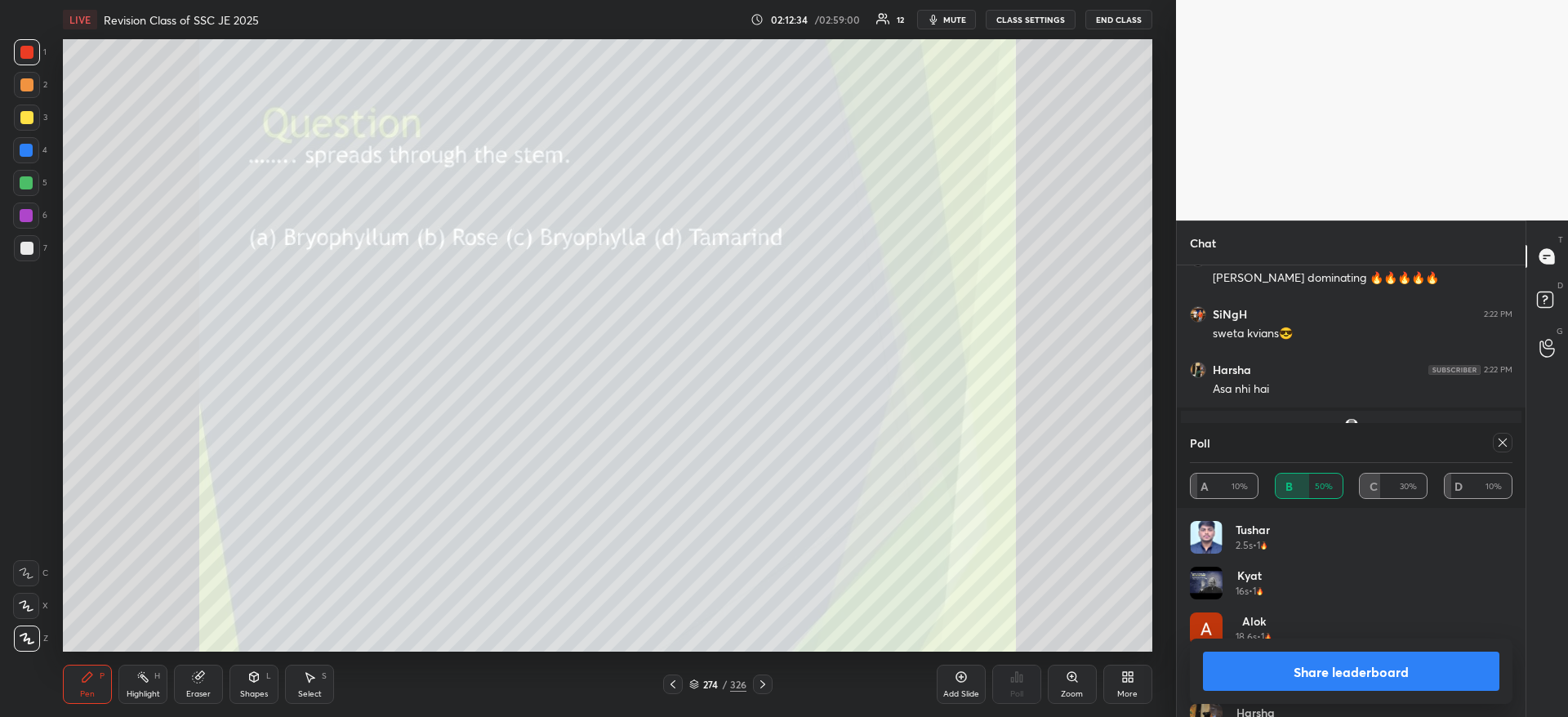
click at [953, 20] on span "mute" at bounding box center [955, 20] width 23 height 12
click at [947, 21] on span "unmute" at bounding box center [952, 20] width 35 height 12
click at [954, 23] on span "mute" at bounding box center [955, 20] width 23 height 12
click at [955, 19] on span "unmute" at bounding box center [952, 20] width 35 height 12
click at [960, 17] on span "mute" at bounding box center [955, 20] width 23 height 12
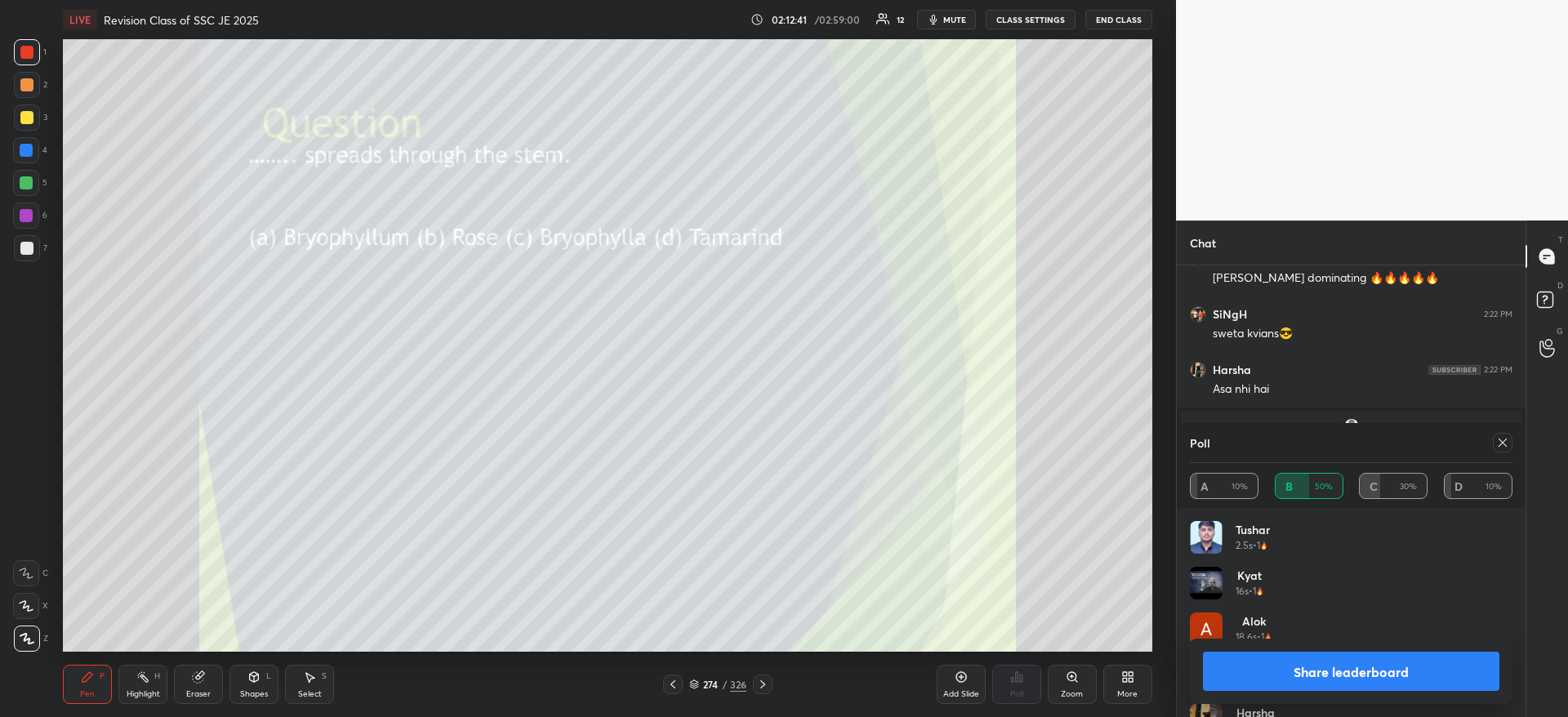
scroll to position [13476, 0]
click at [1373, 673] on button "Share leaderboard" at bounding box center [1351, 672] width 296 height 40
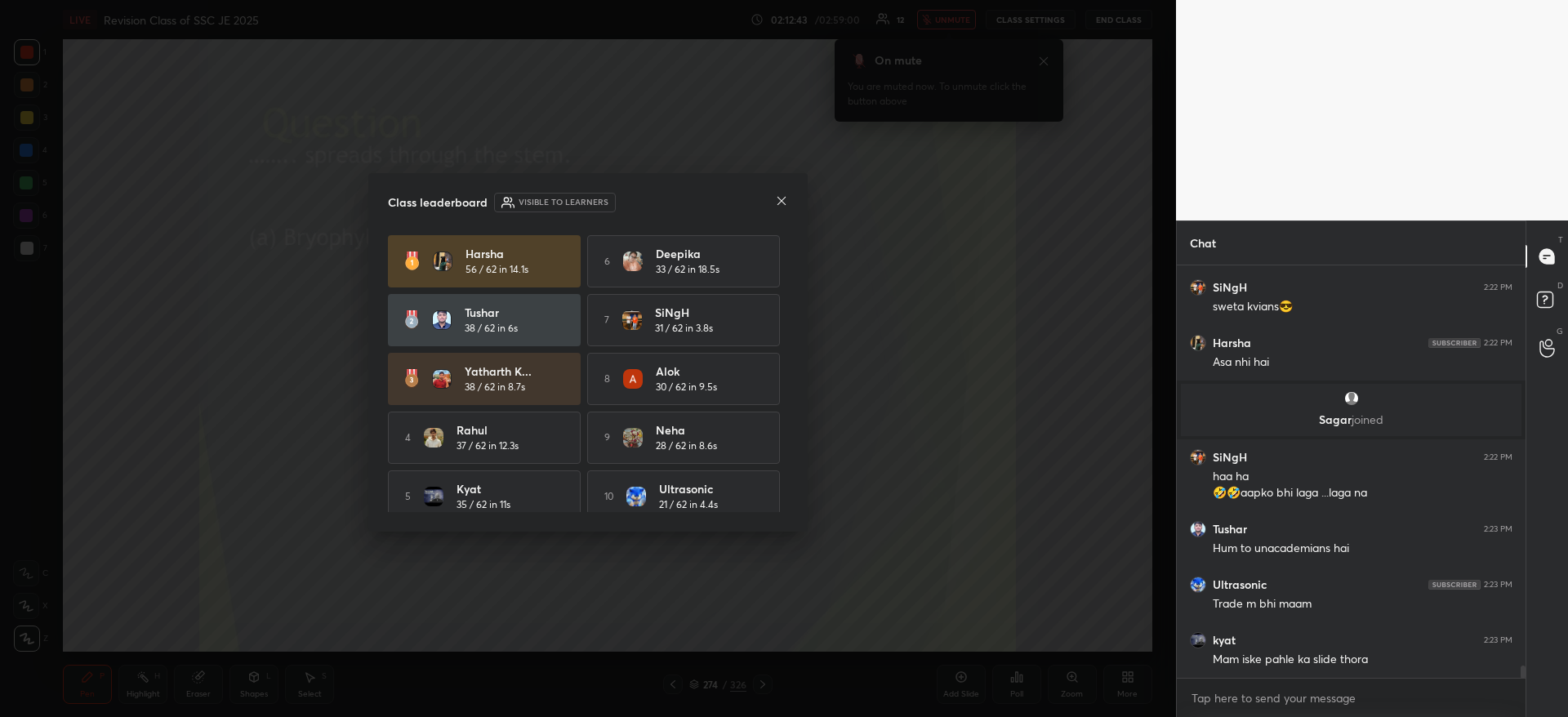
click at [783, 201] on icon at bounding box center [781, 201] width 13 height 13
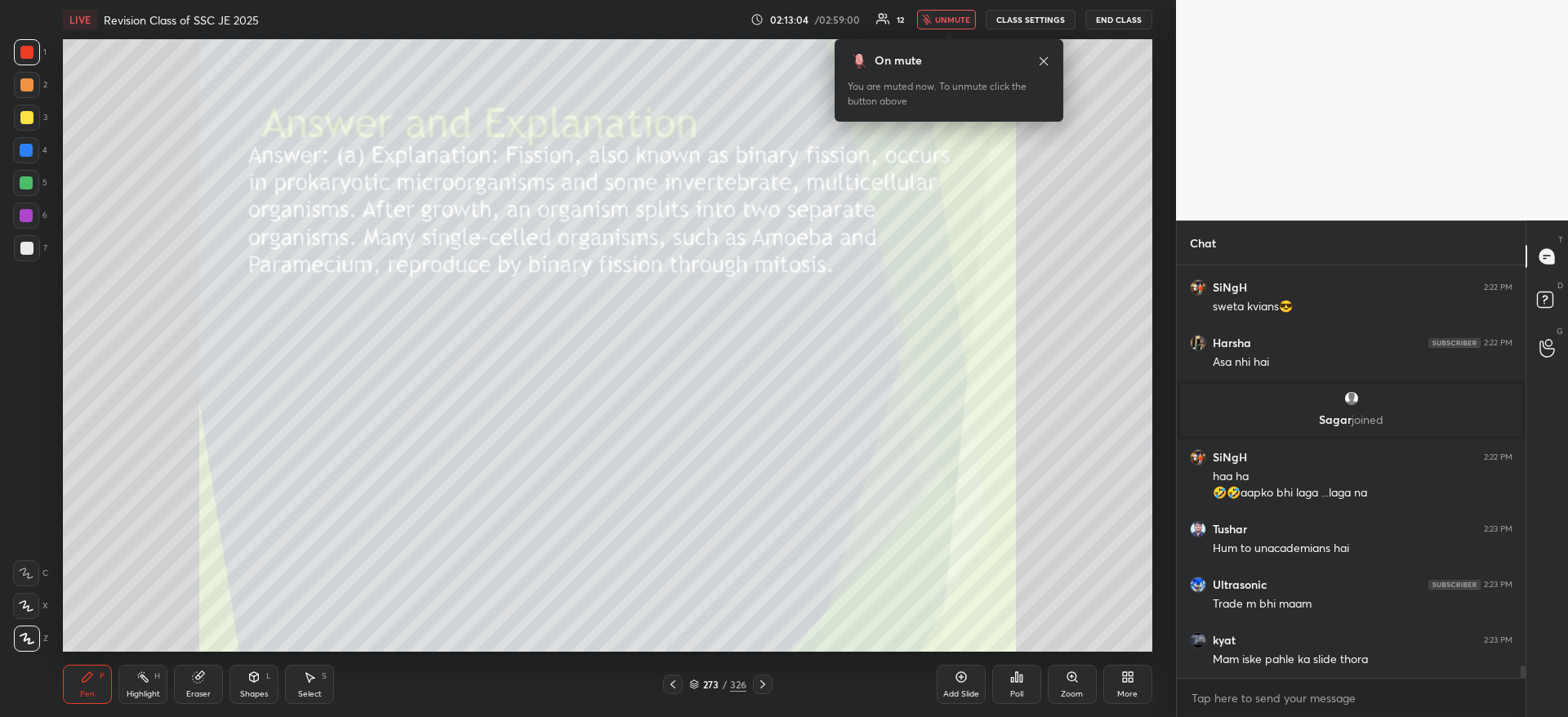
click at [957, 10] on button "unmute" at bounding box center [946, 20] width 58 height 20
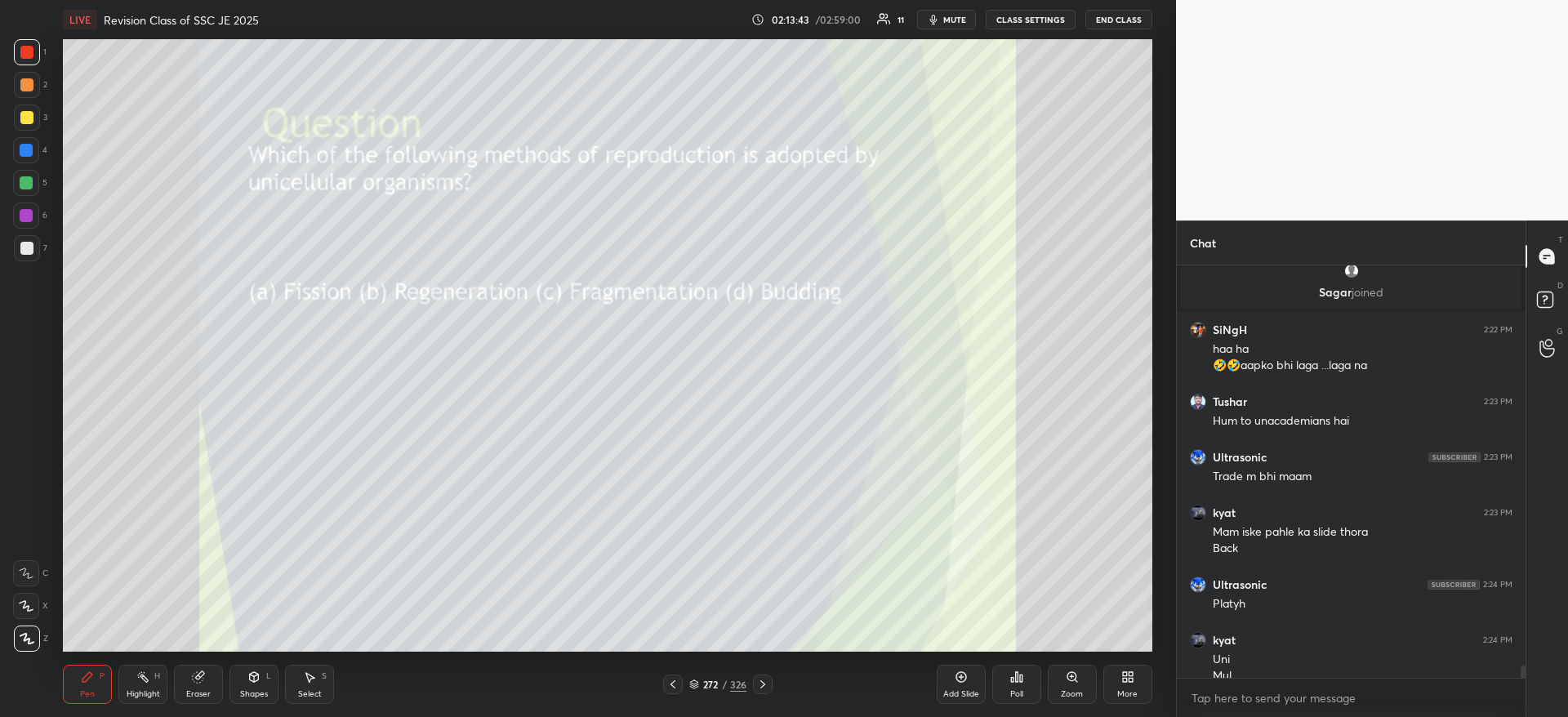
scroll to position [13591, 0]
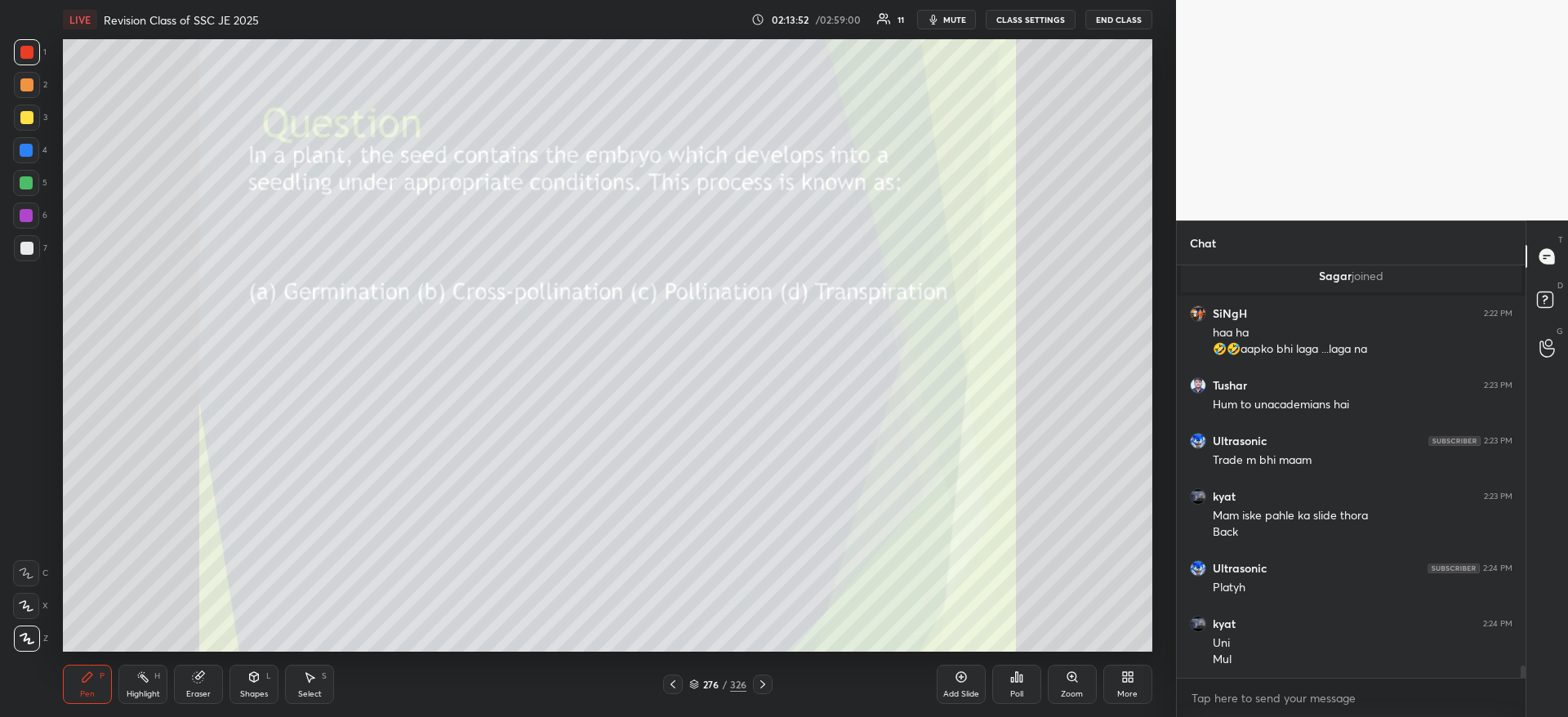
click at [1006, 690] on div "Poll" at bounding box center [1017, 684] width 49 height 40
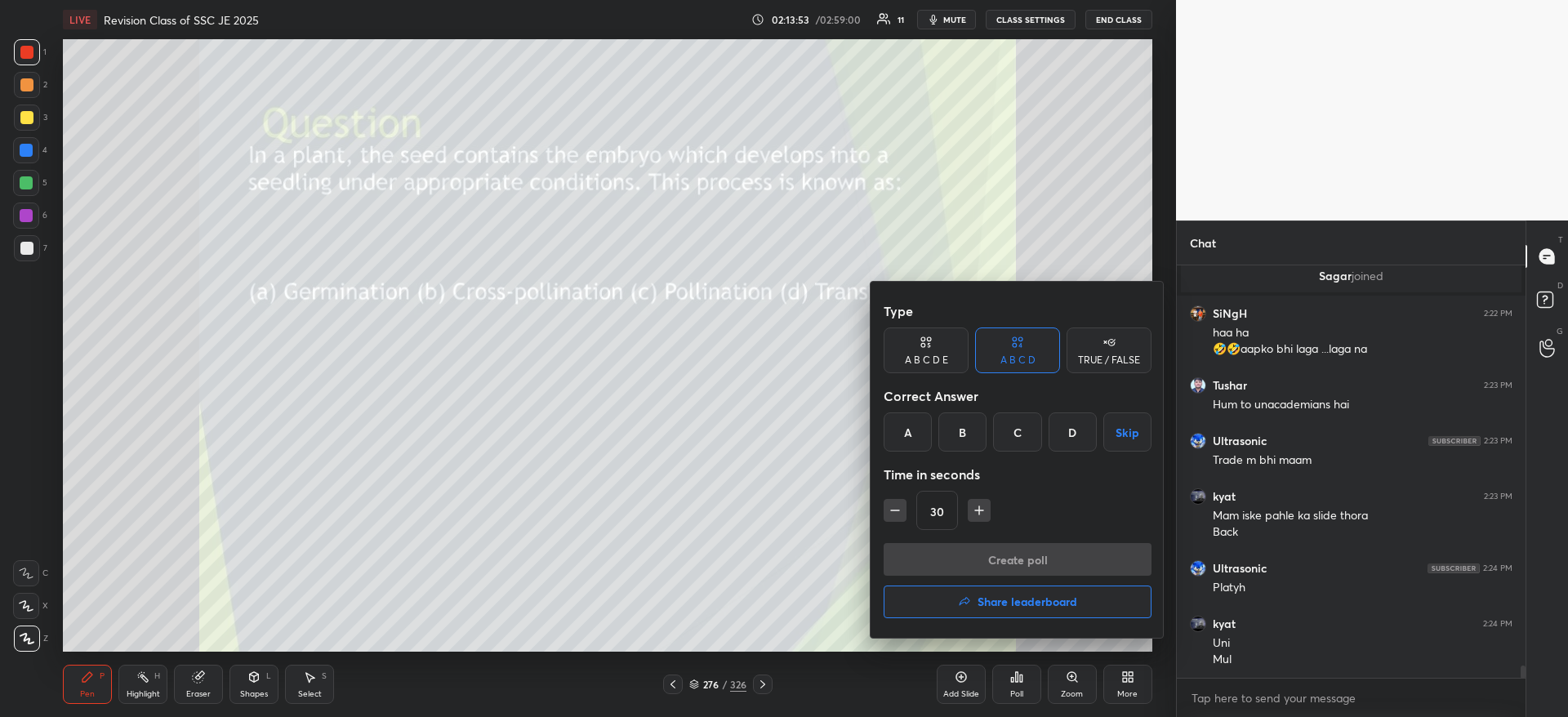
click at [1060, 431] on div "D" at bounding box center [1072, 432] width 49 height 40
click at [1050, 550] on button "Create poll" at bounding box center [1017, 560] width 268 height 33
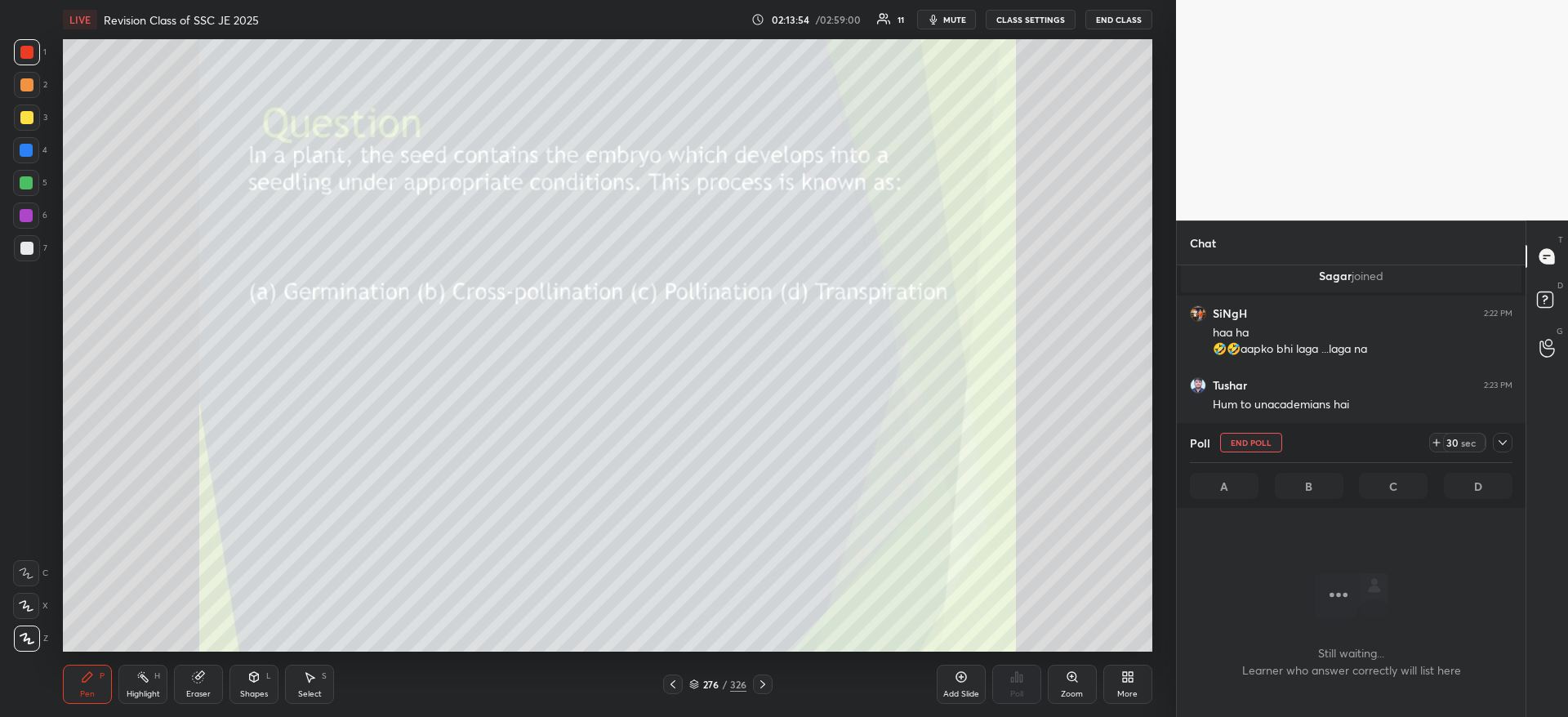
scroll to position [361, 344]
click at [1498, 442] on icon at bounding box center [1502, 443] width 13 height 13
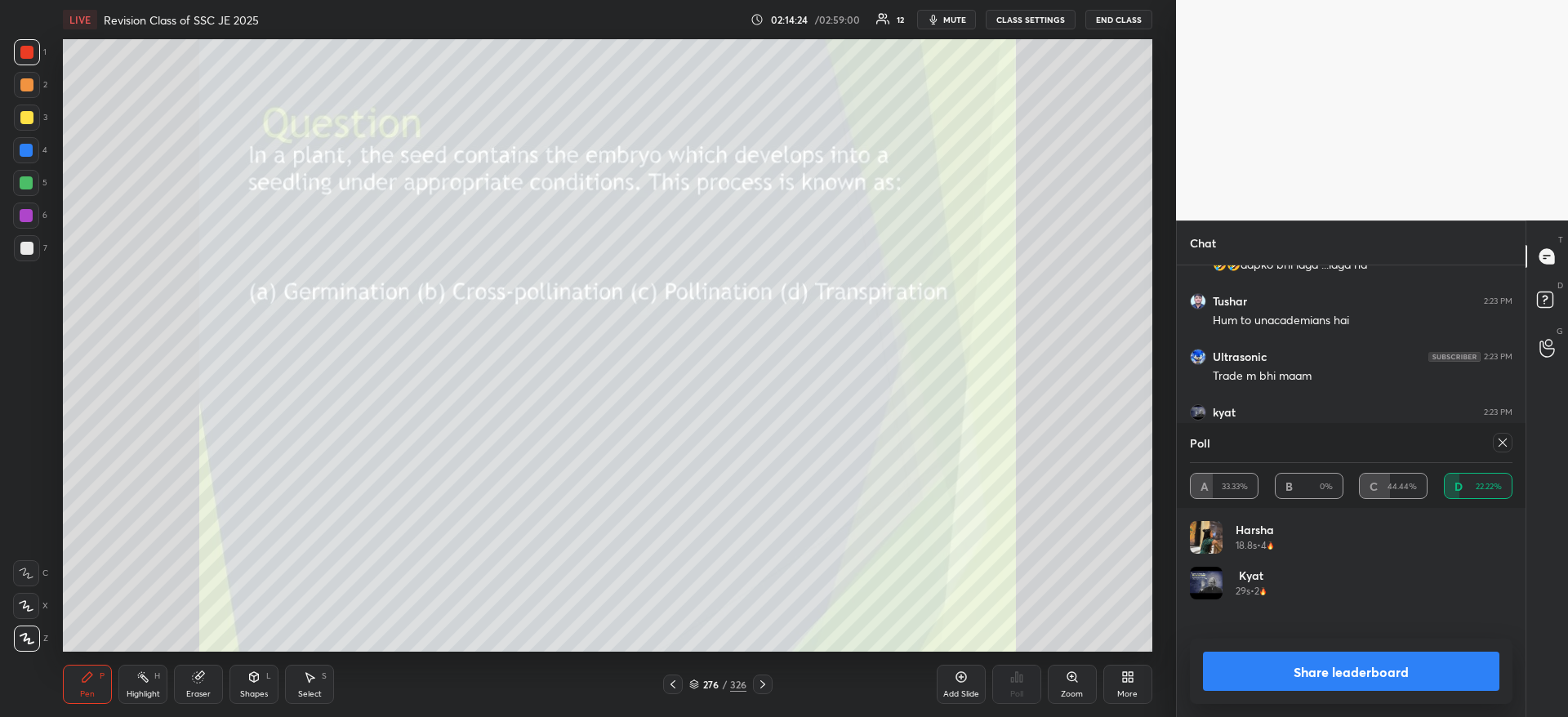
scroll to position [191, 318]
click at [1496, 449] on icon at bounding box center [1502, 443] width 13 height 13
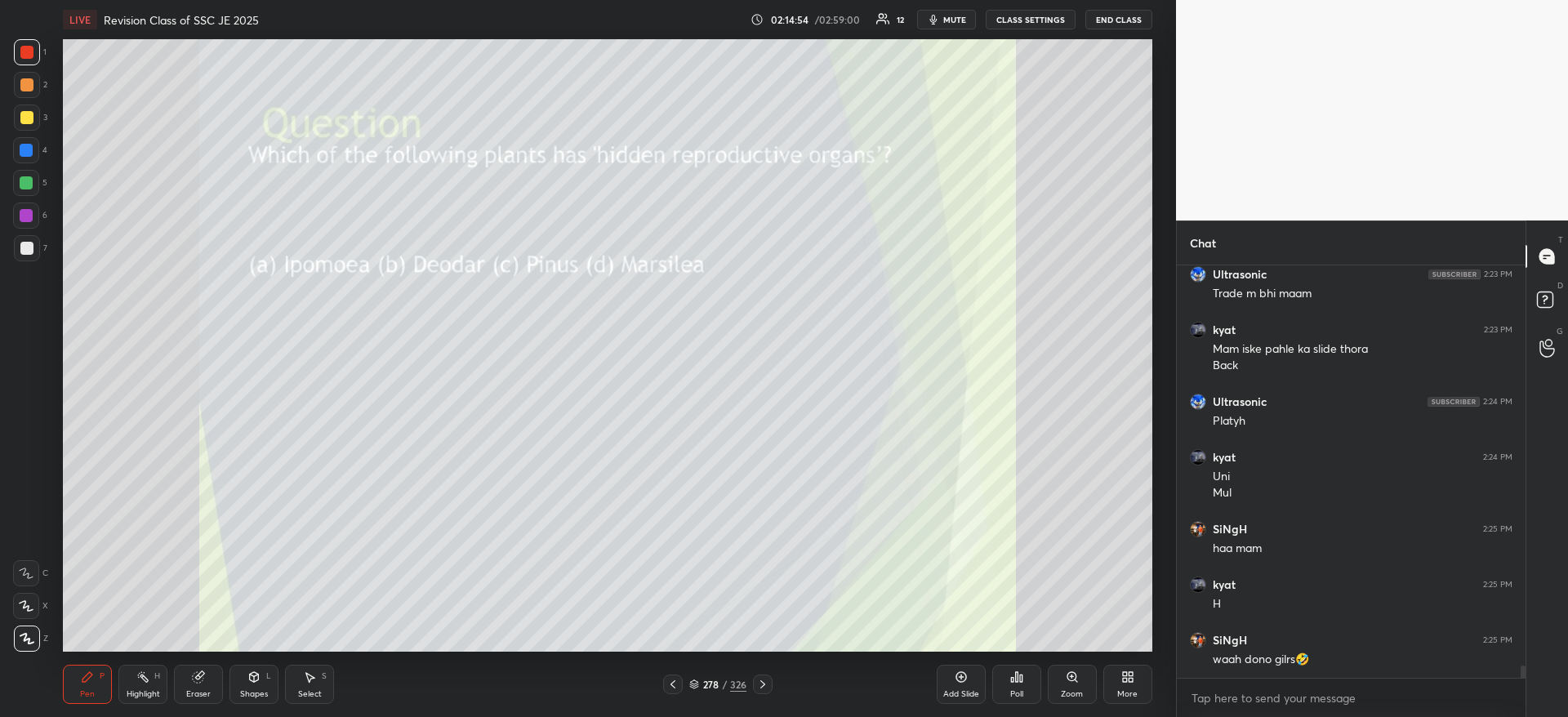
scroll to position [13813, 0]
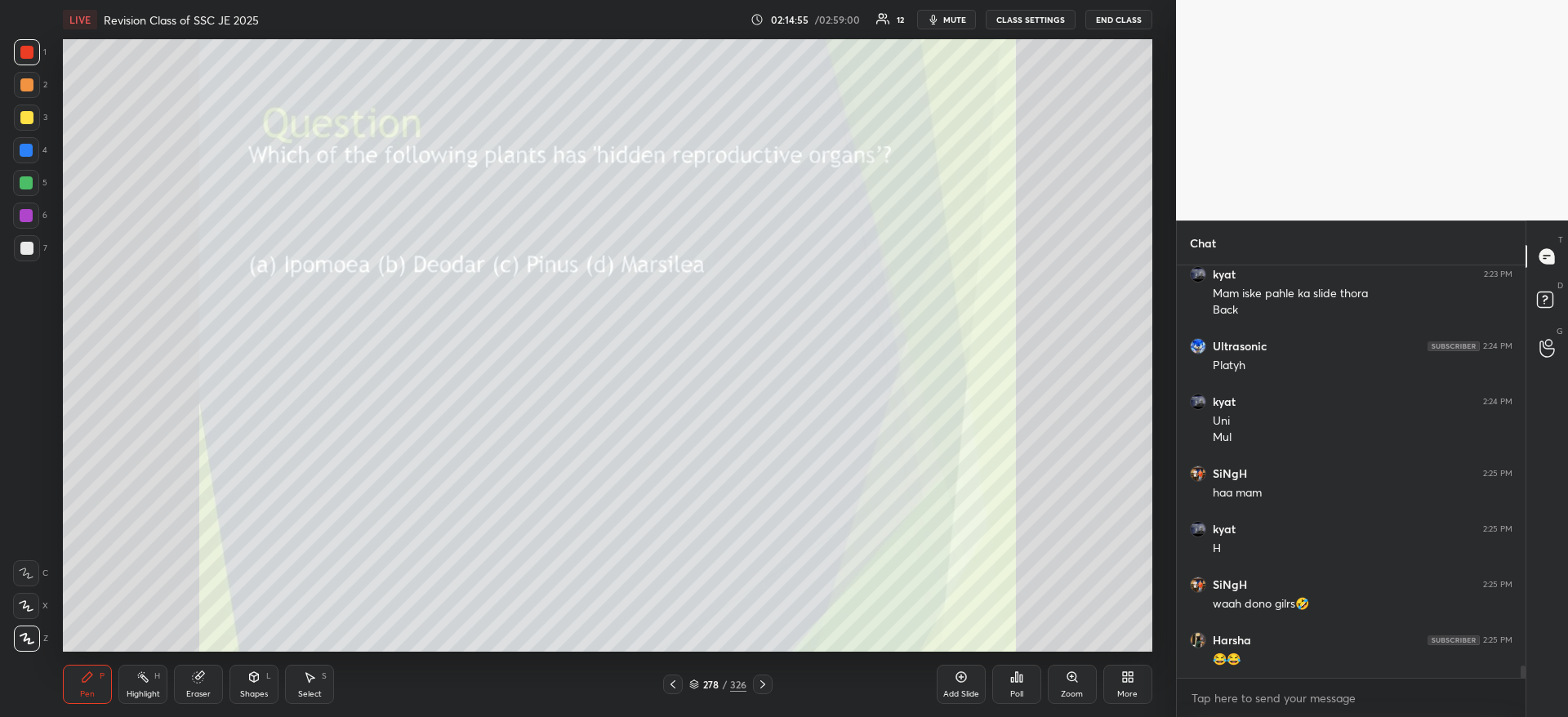
click at [1007, 681] on div "Poll" at bounding box center [1017, 684] width 49 height 40
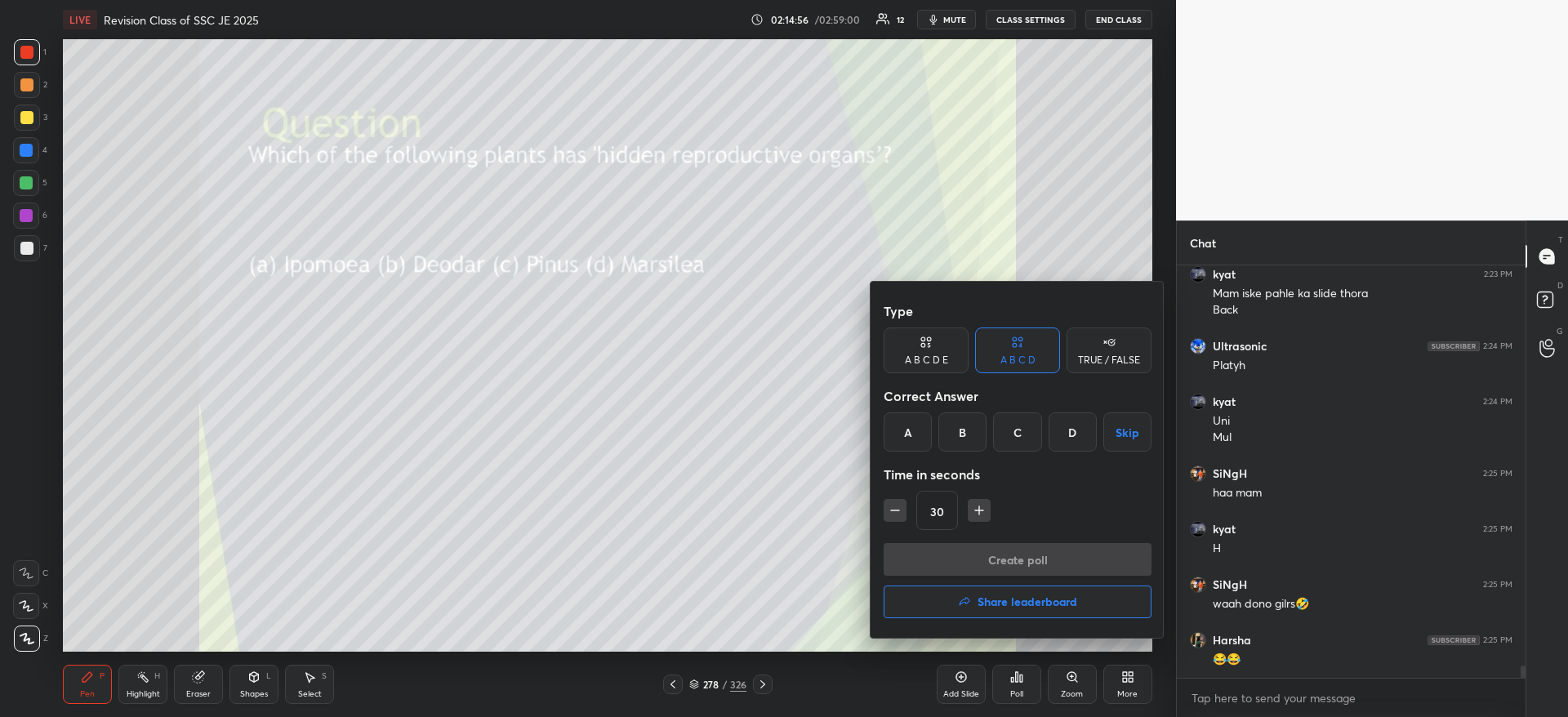
click at [1065, 431] on div "D" at bounding box center [1072, 432] width 49 height 40
click at [1057, 556] on button "Create poll" at bounding box center [1017, 560] width 268 height 33
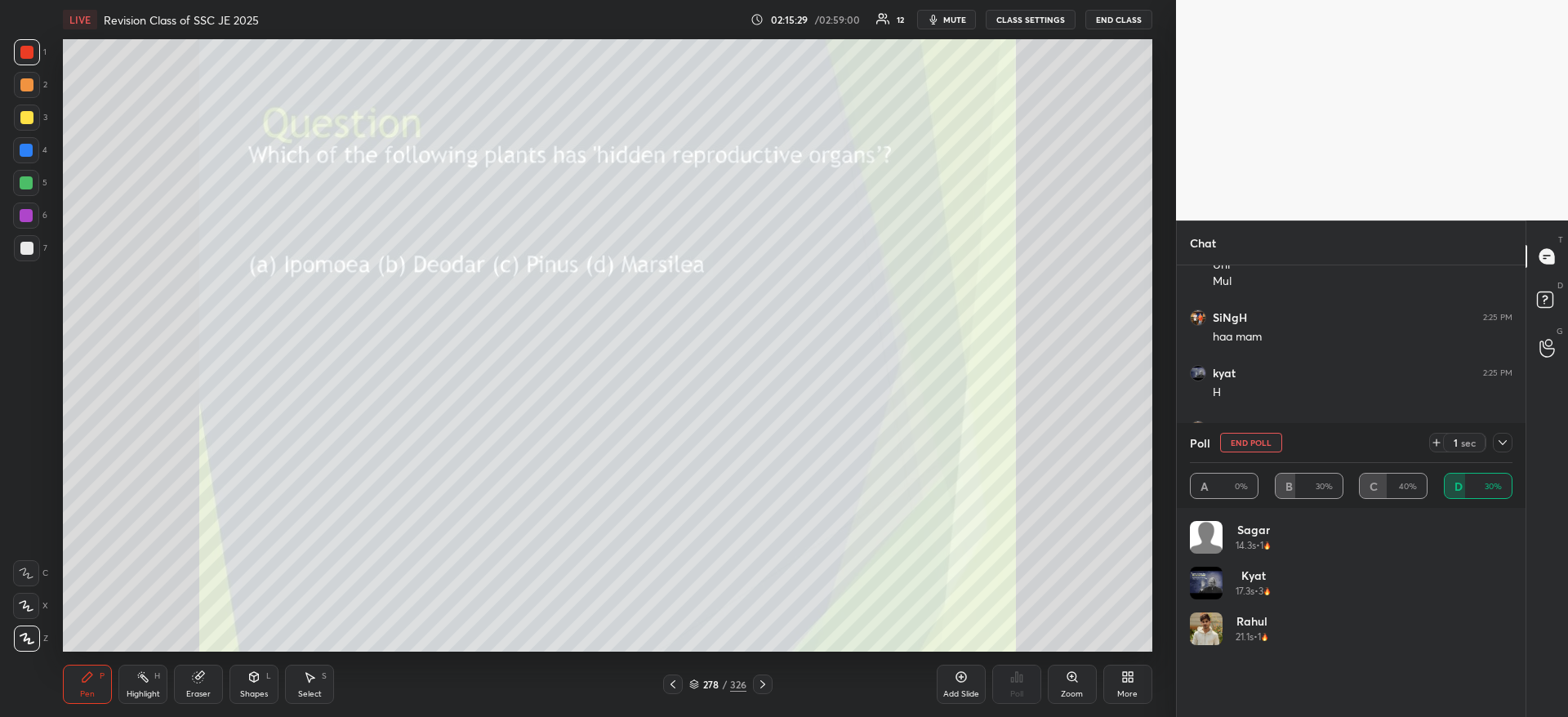
scroll to position [14024, 0]
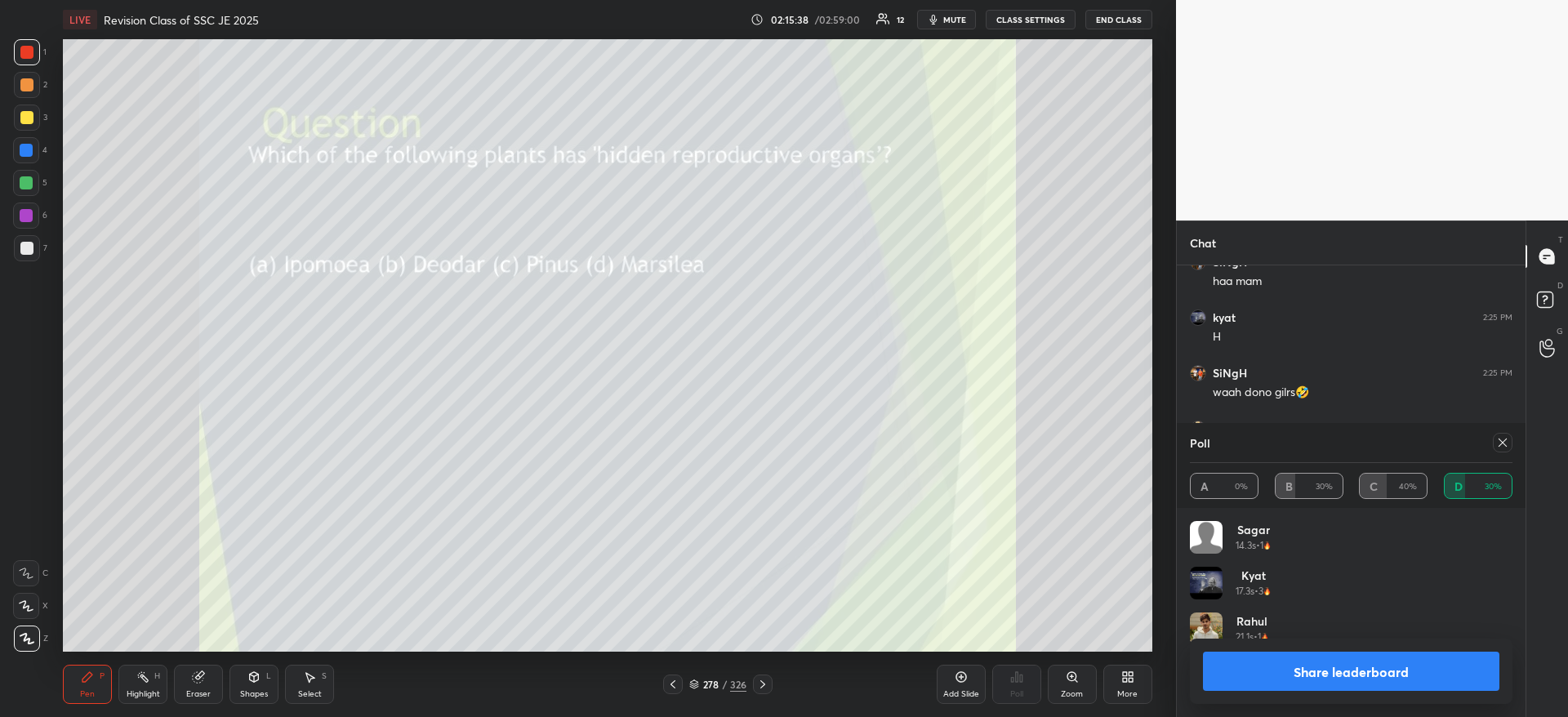
click at [1510, 438] on div at bounding box center [1502, 443] width 20 height 20
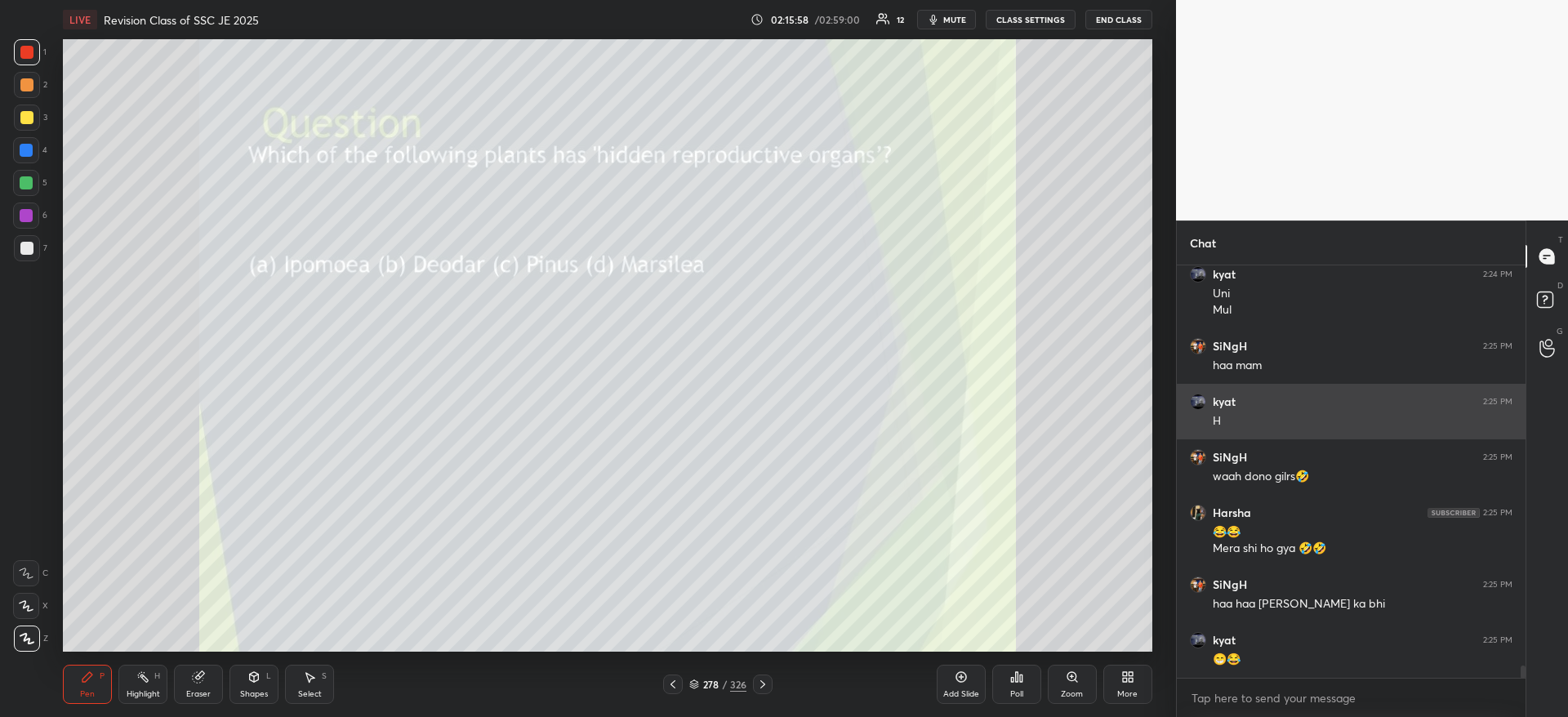
scroll to position [13996, 0]
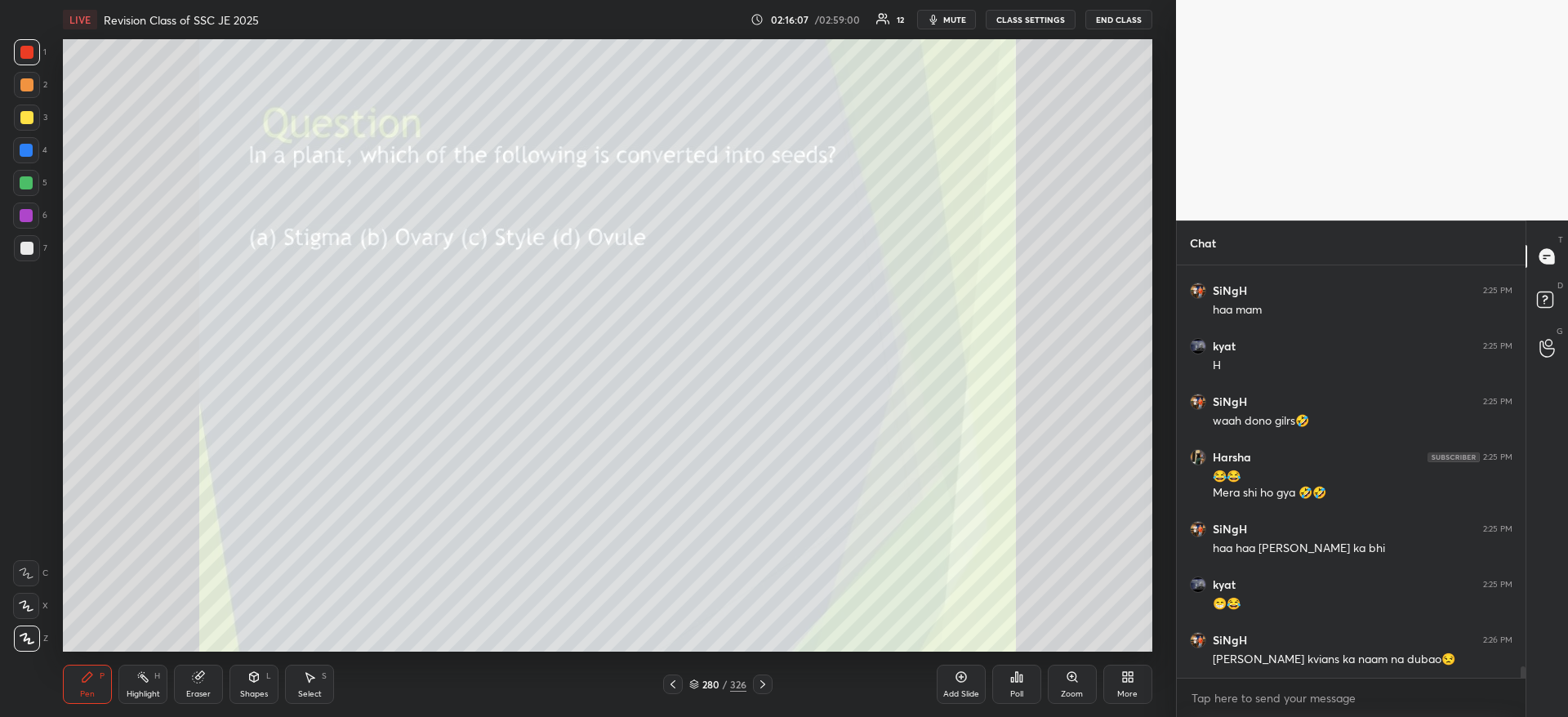
click at [1012, 685] on div "Poll" at bounding box center [1017, 684] width 49 height 40
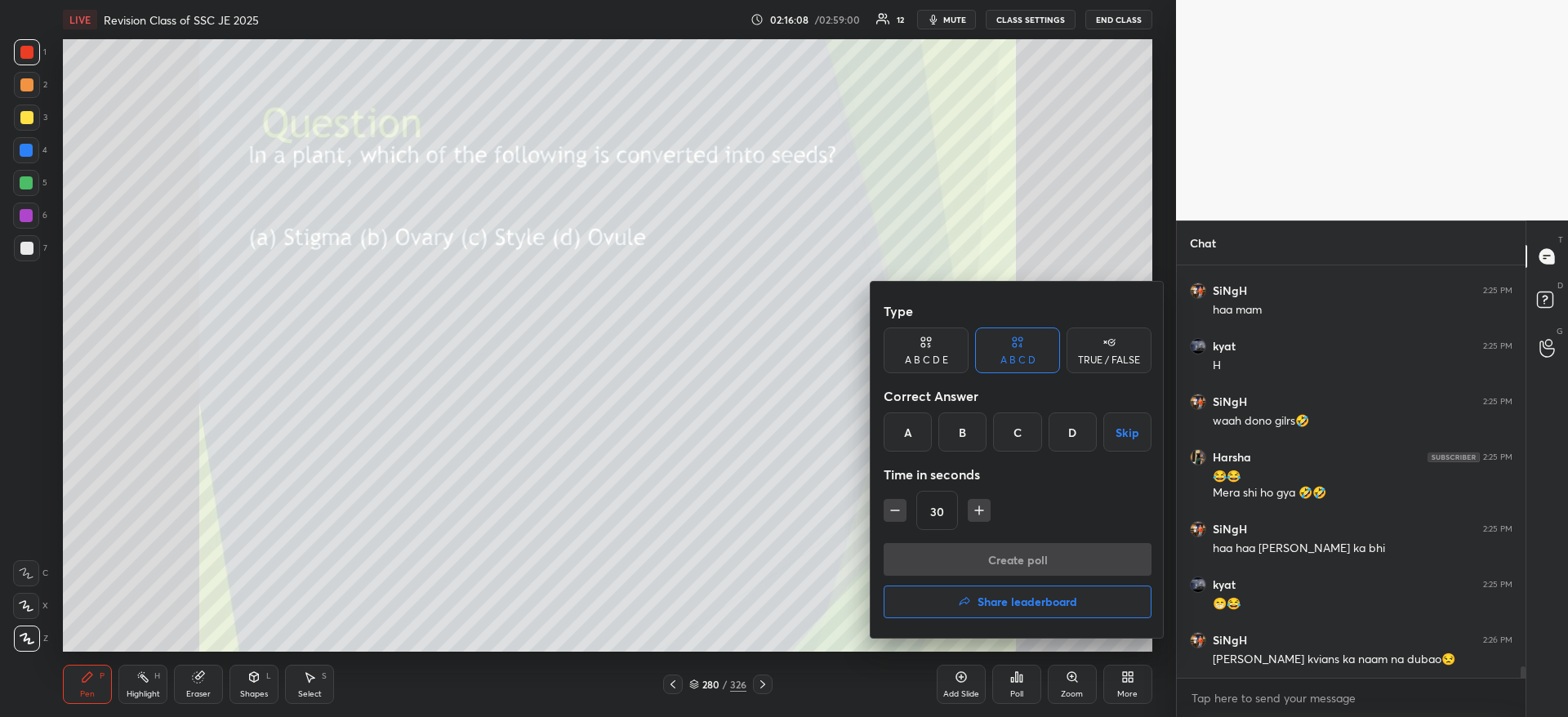
click at [1060, 433] on div "D" at bounding box center [1072, 432] width 49 height 40
click at [1049, 561] on button "Create poll" at bounding box center [1017, 560] width 268 height 33
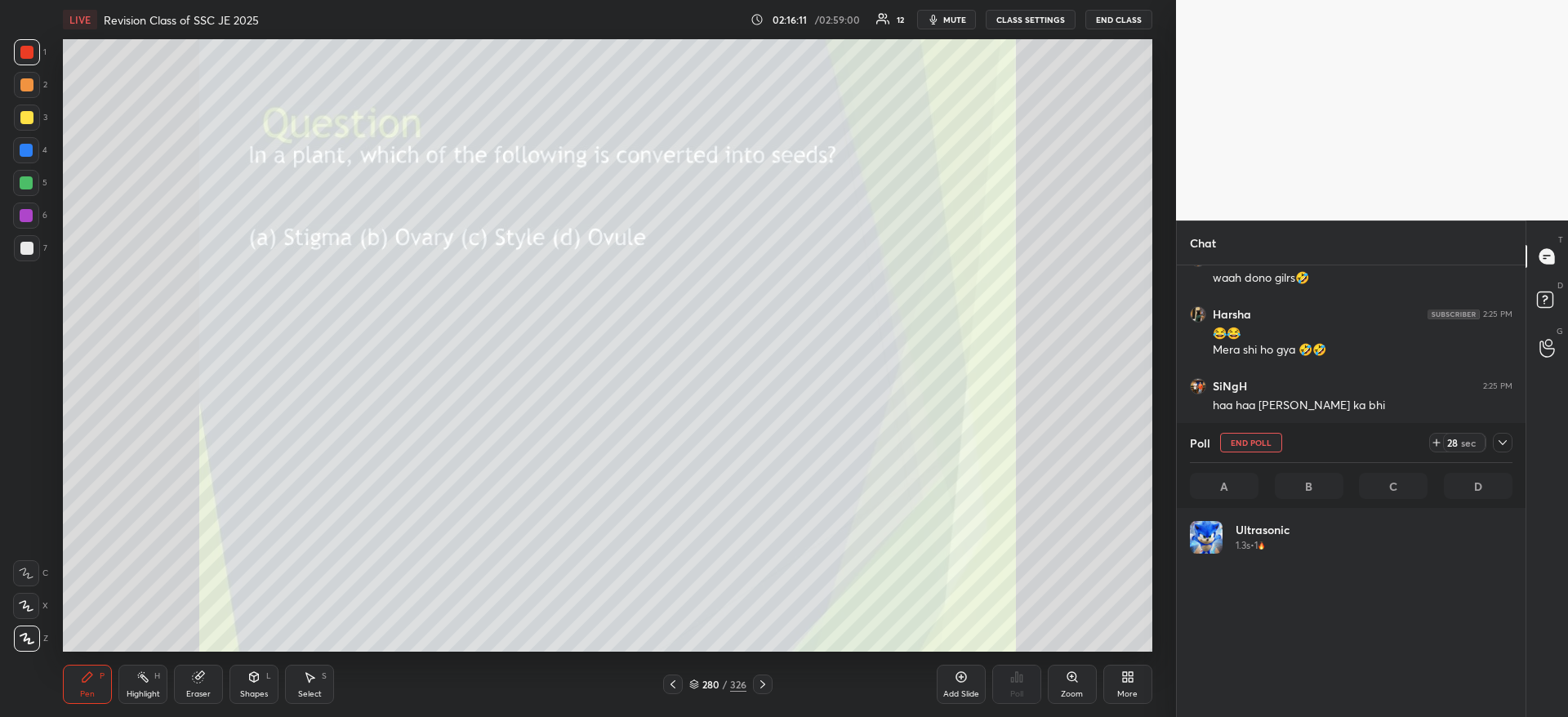
scroll to position [191, 318]
click at [965, 17] on span "mute" at bounding box center [955, 20] width 23 height 12
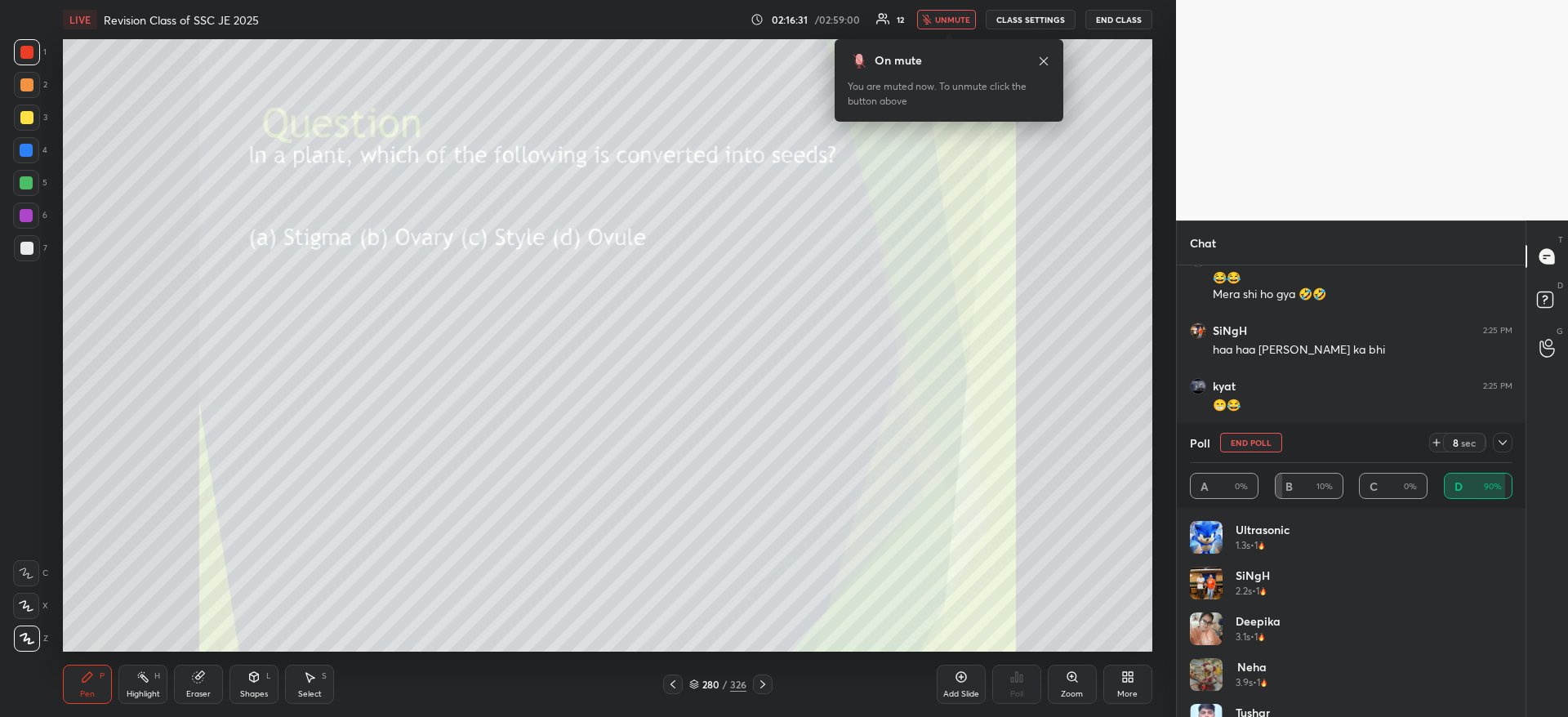
scroll to position [13920, 0]
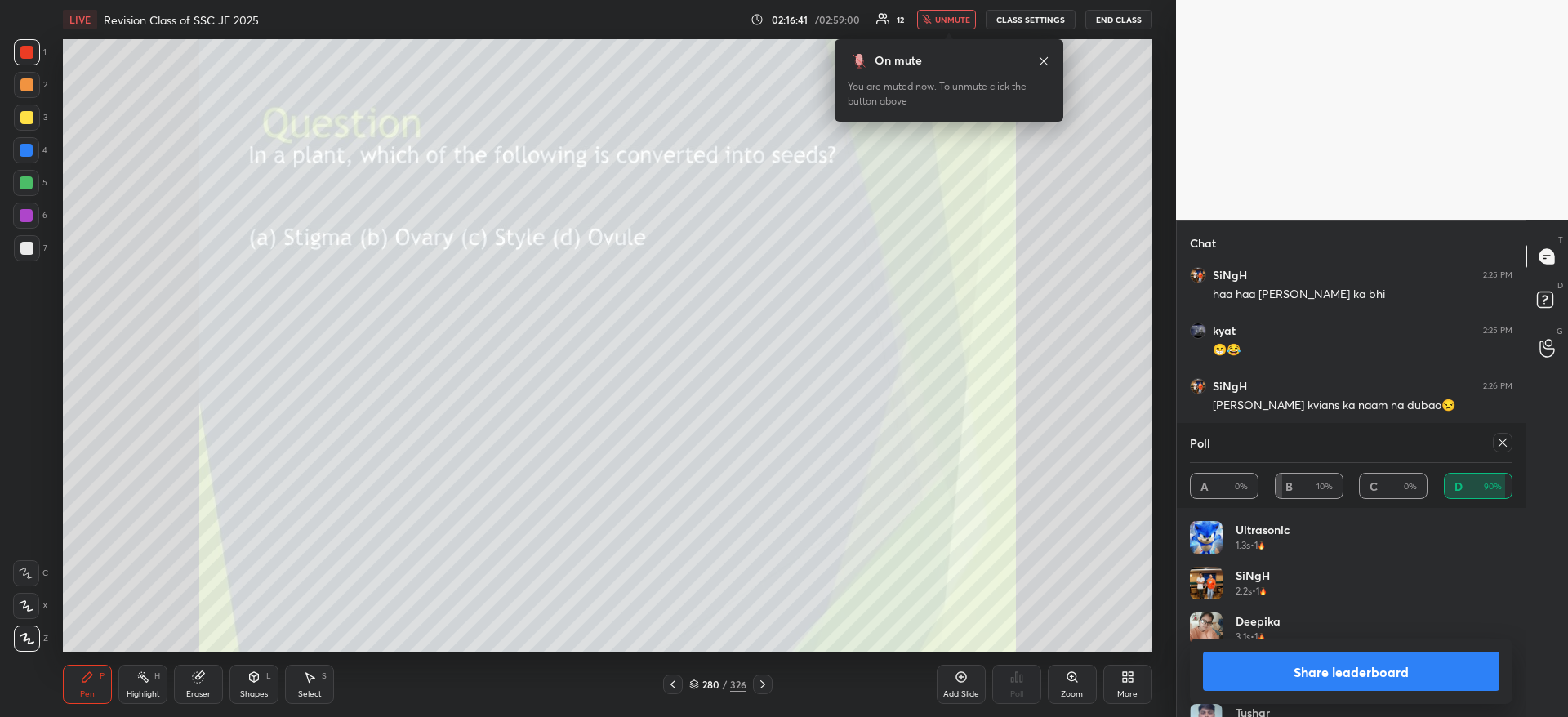
click at [1404, 681] on button "Share leaderboard" at bounding box center [1351, 672] width 296 height 40
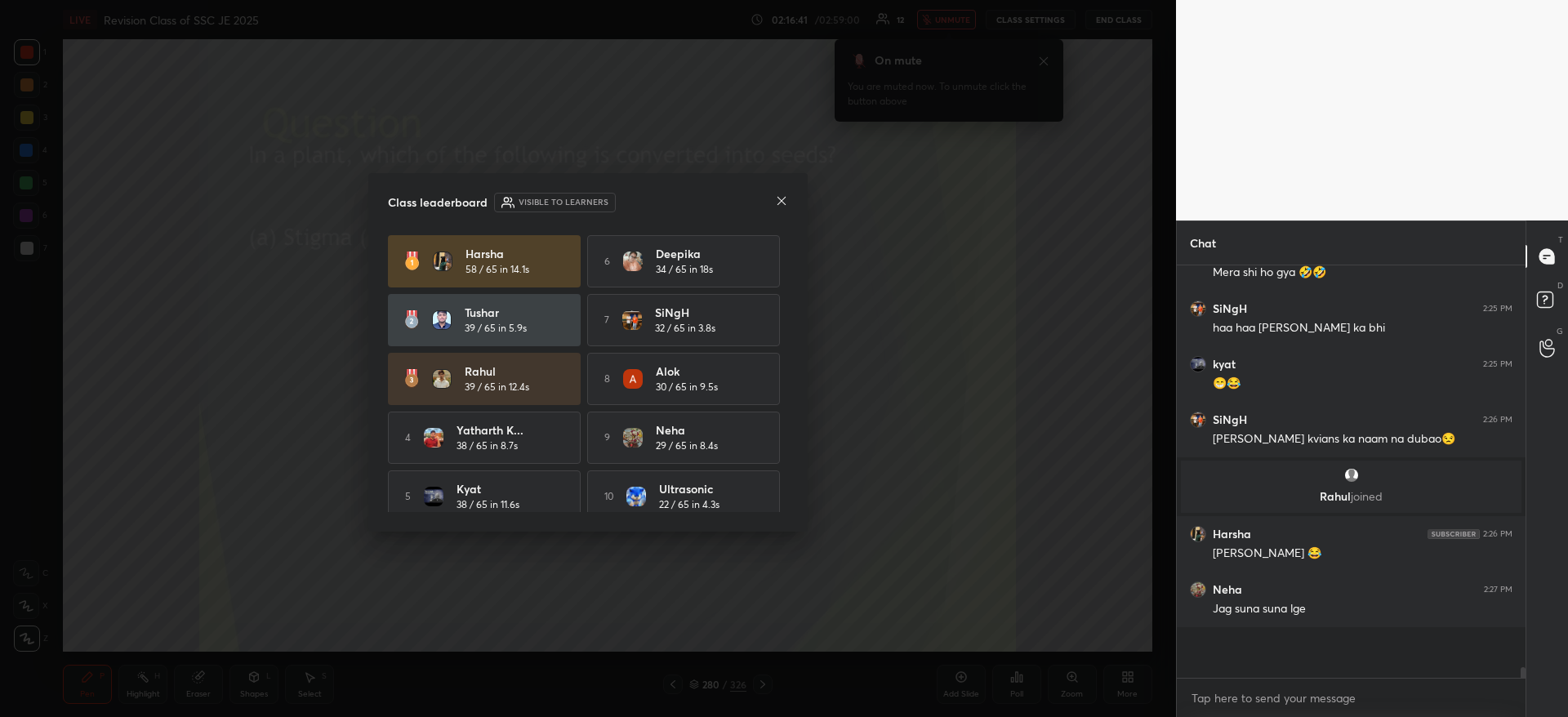
scroll to position [13835, 0]
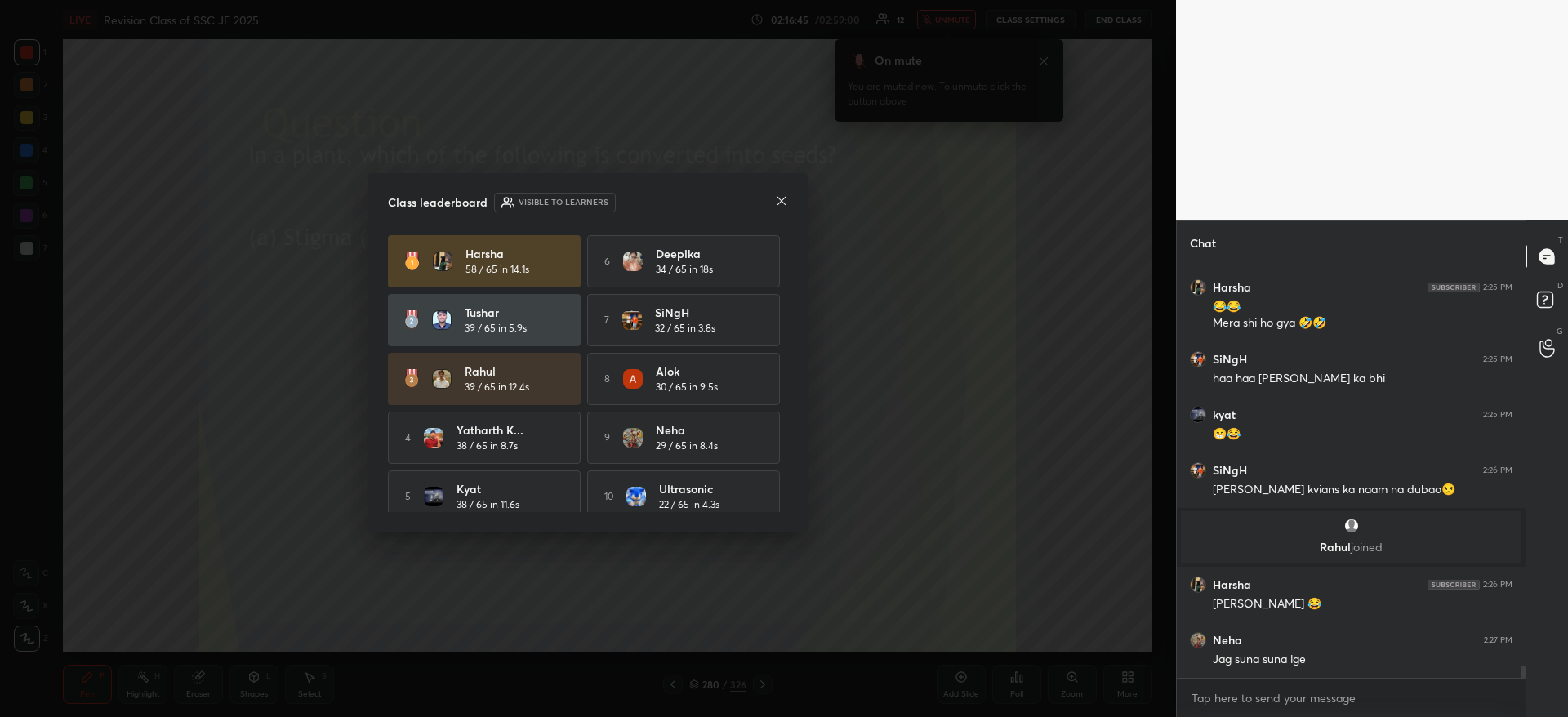
click at [780, 194] on icon at bounding box center [781, 201] width 13 height 13
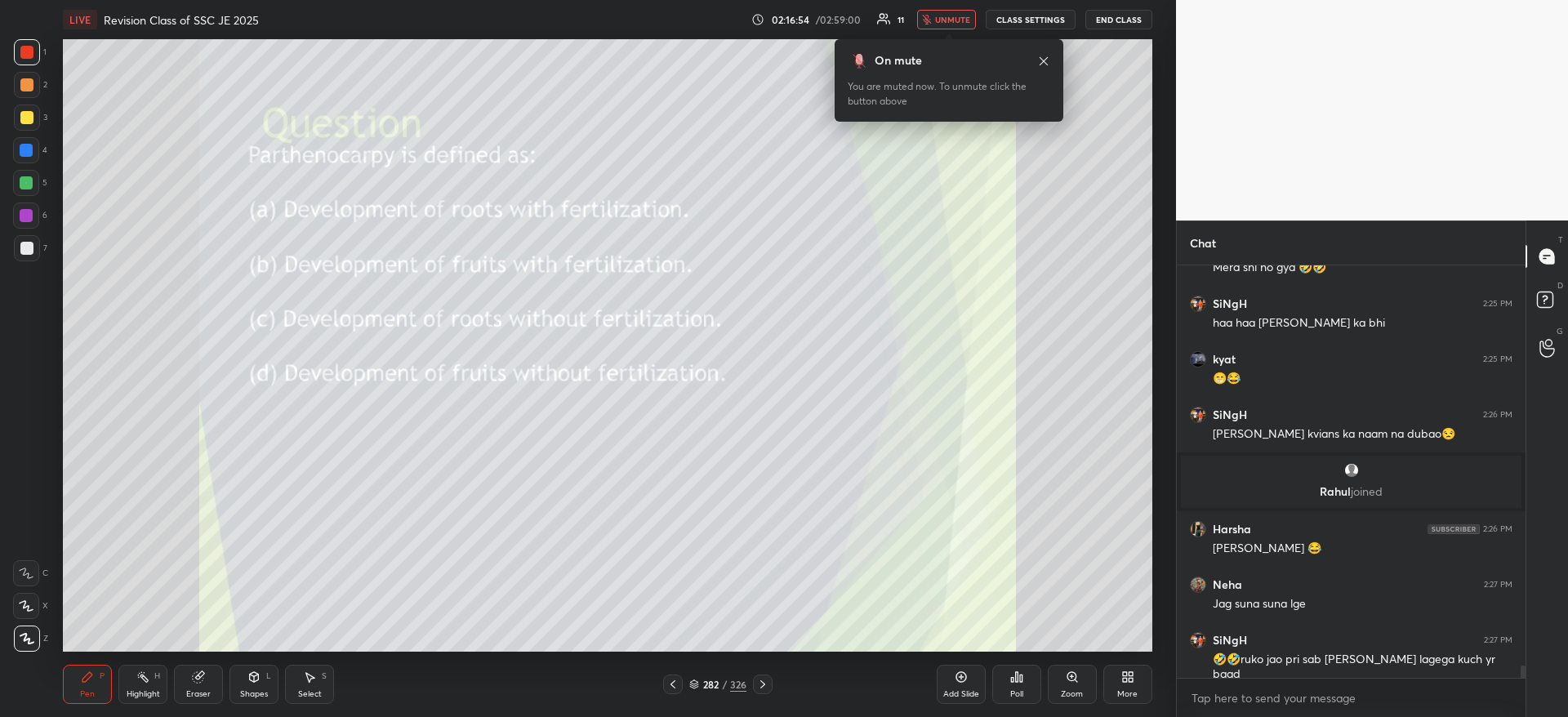
scroll to position [13947, 0]
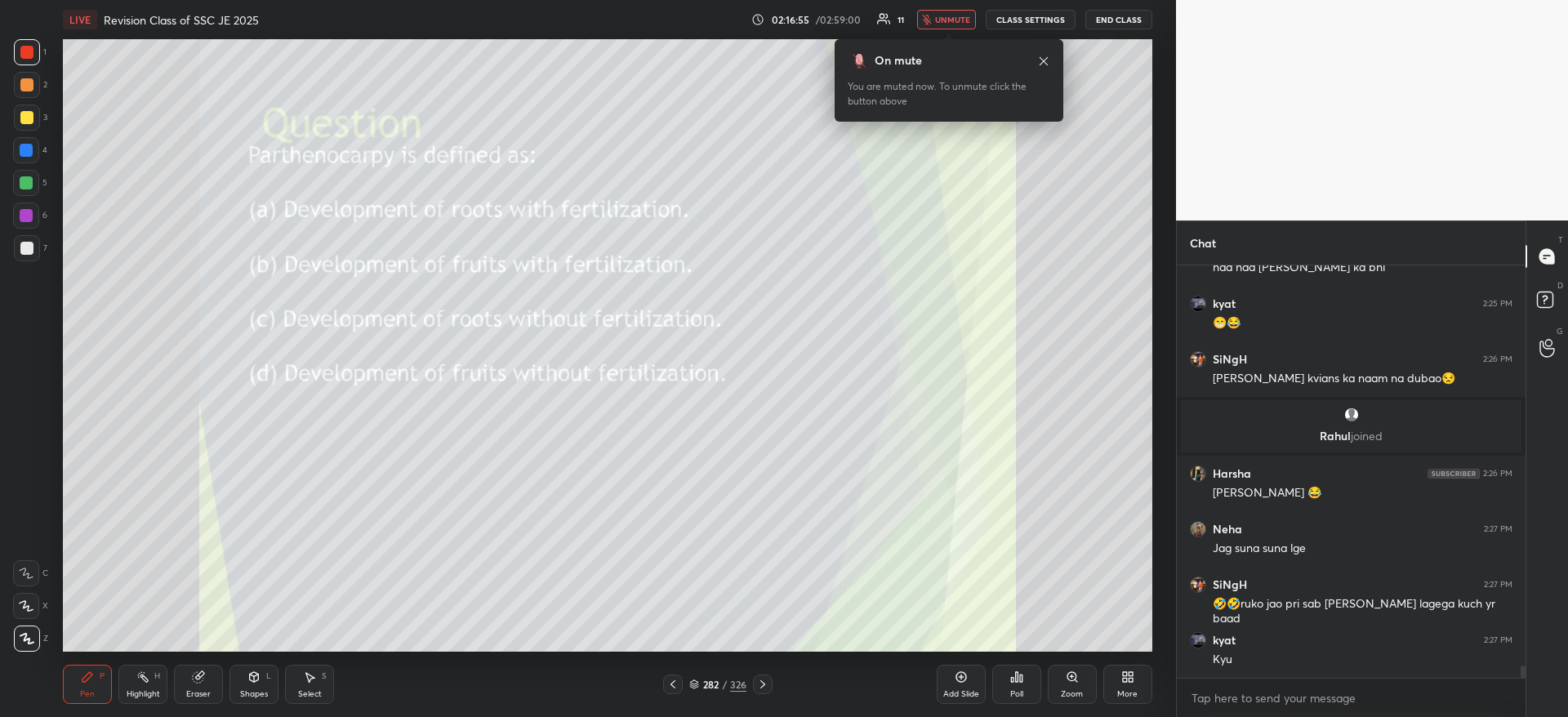
click at [1014, 682] on icon at bounding box center [1017, 677] width 13 height 13
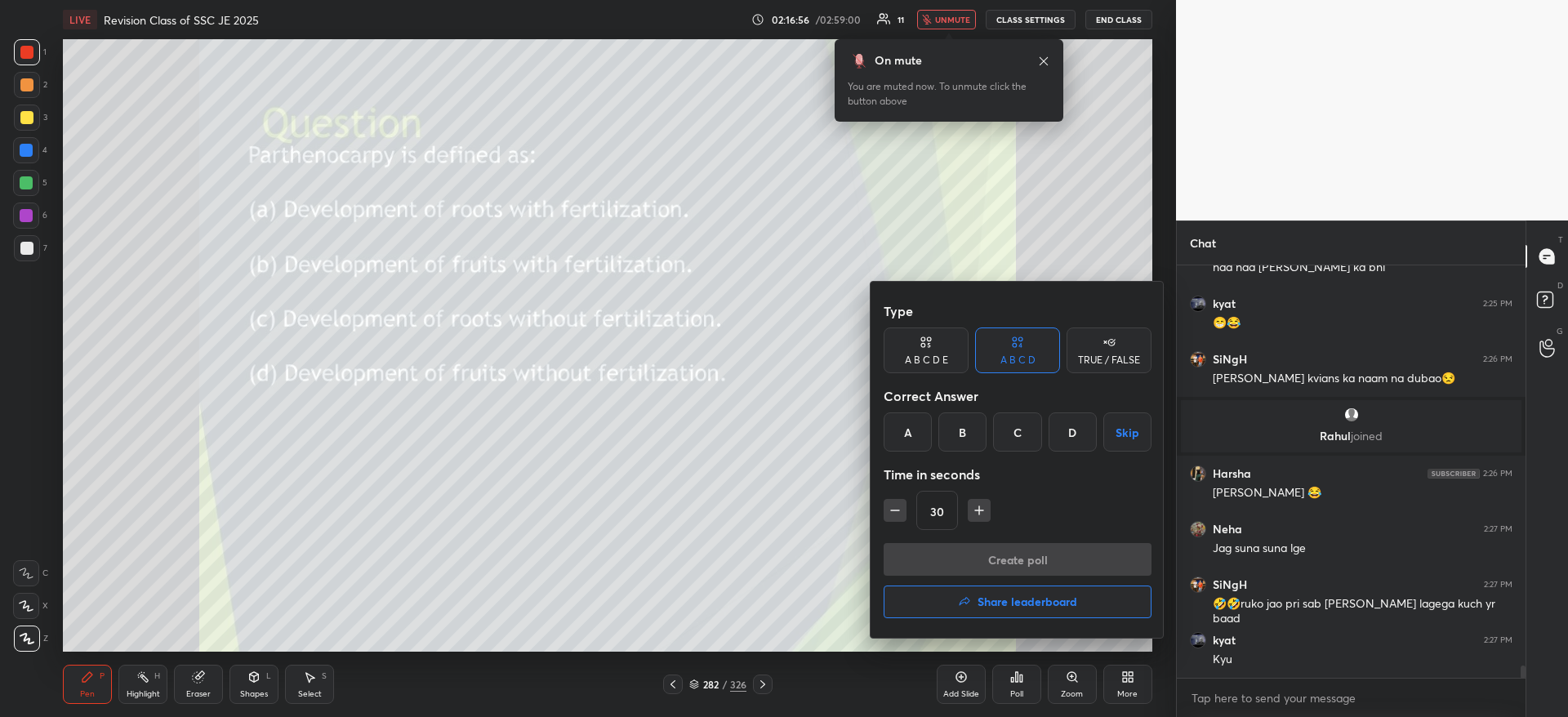
click at [1072, 427] on div "D" at bounding box center [1072, 432] width 49 height 40
click at [976, 511] on icon "button" at bounding box center [979, 510] width 16 height 16
type input "45"
click at [989, 575] on button "Create poll" at bounding box center [1017, 560] width 268 height 33
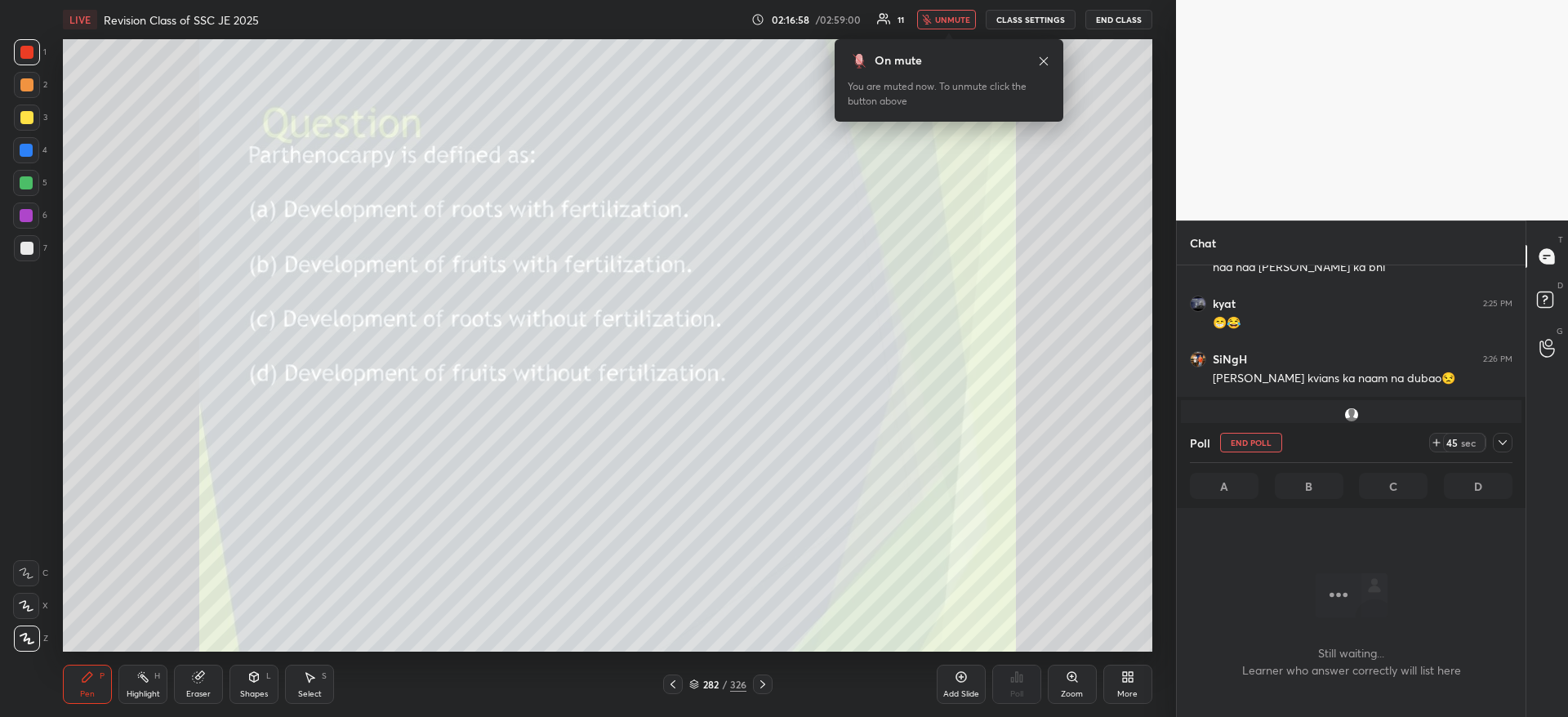
scroll to position [361, 344]
click at [1504, 441] on icon at bounding box center [1502, 443] width 13 height 13
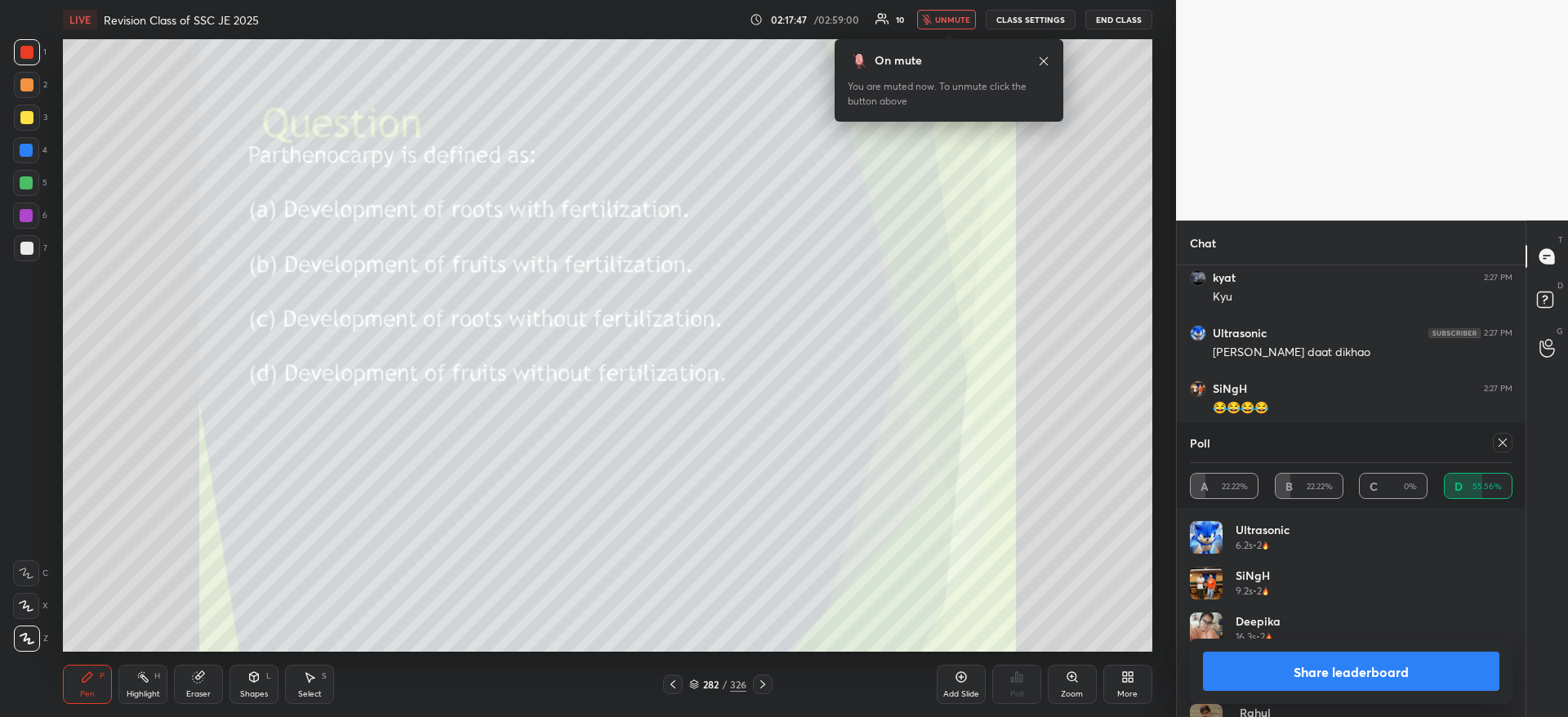
scroll to position [14365, 0]
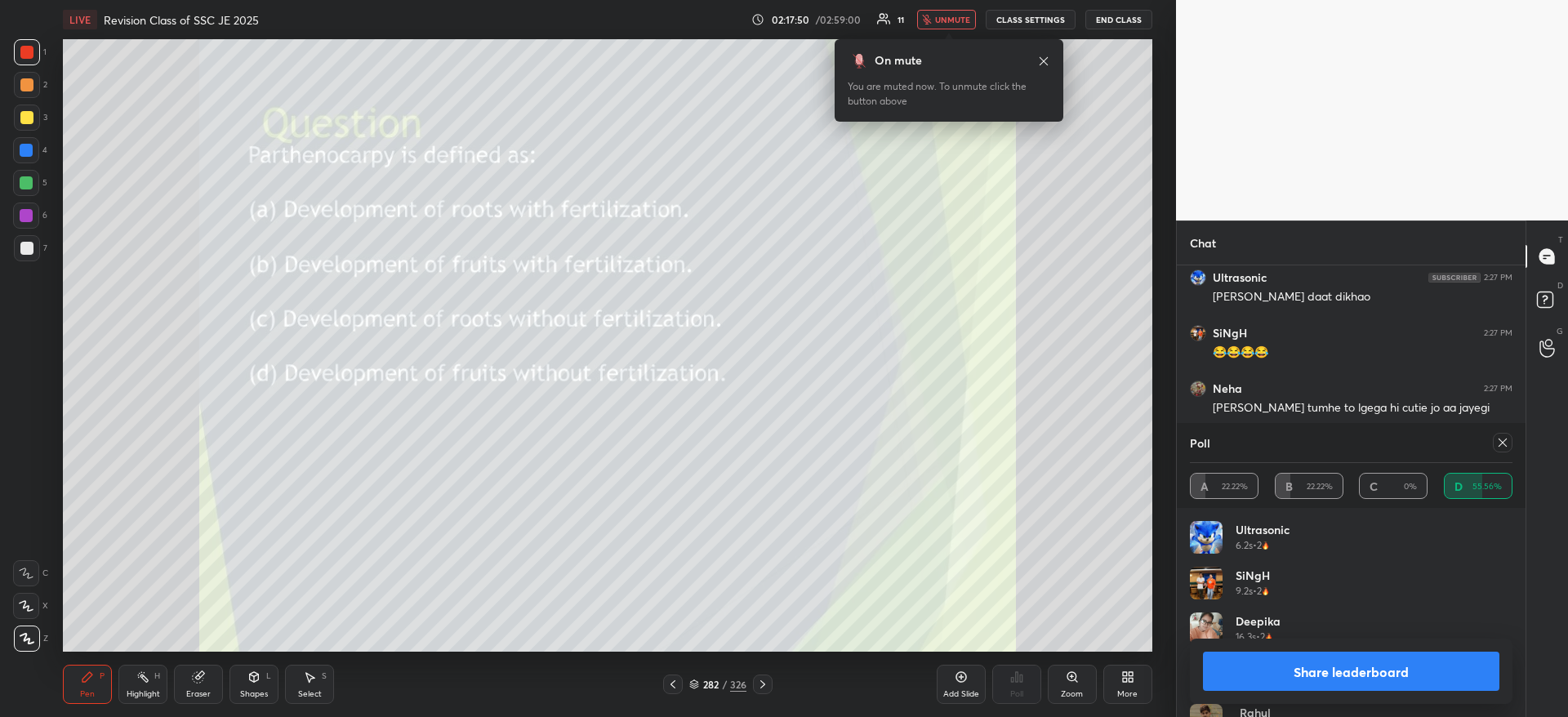
click at [1426, 677] on button "Share leaderboard" at bounding box center [1351, 672] width 296 height 40
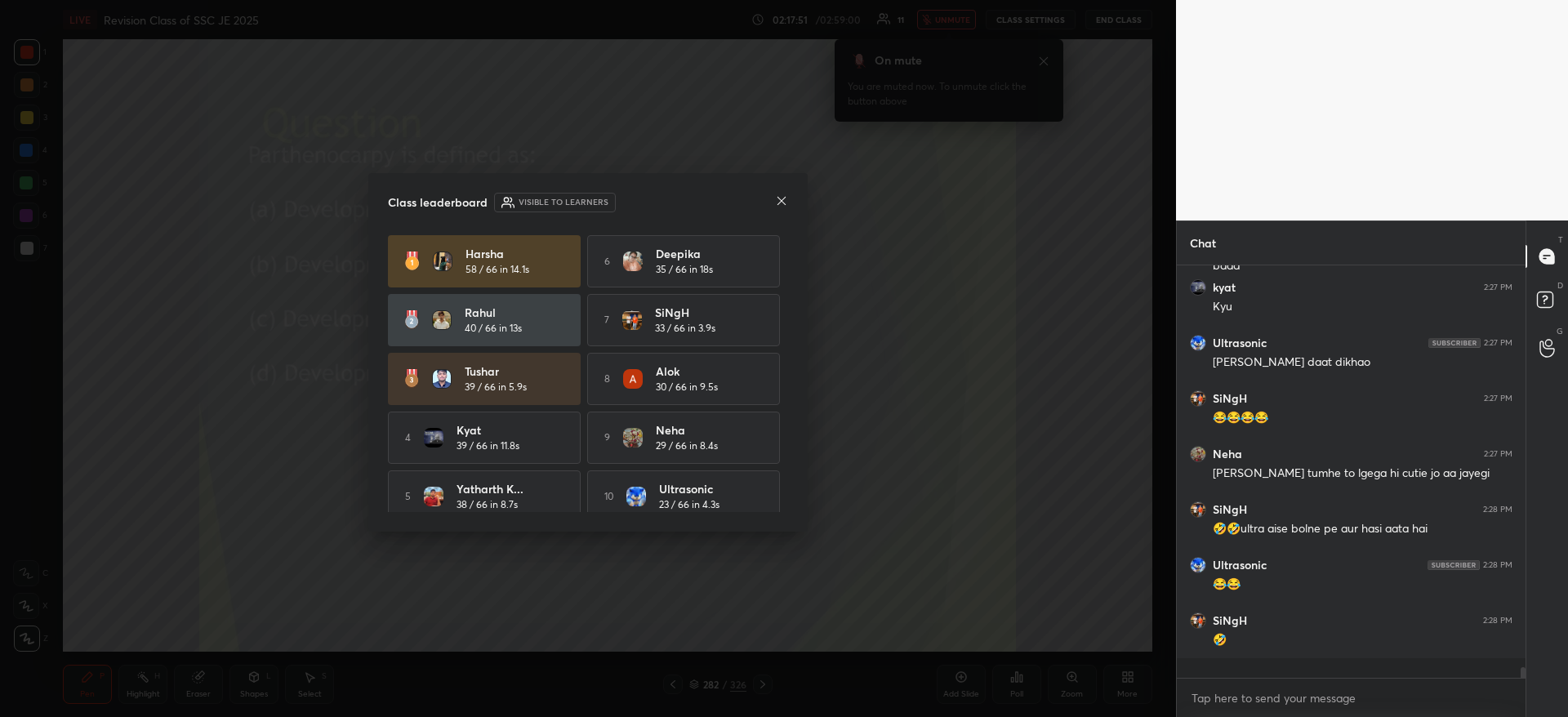
scroll to position [14289, 0]
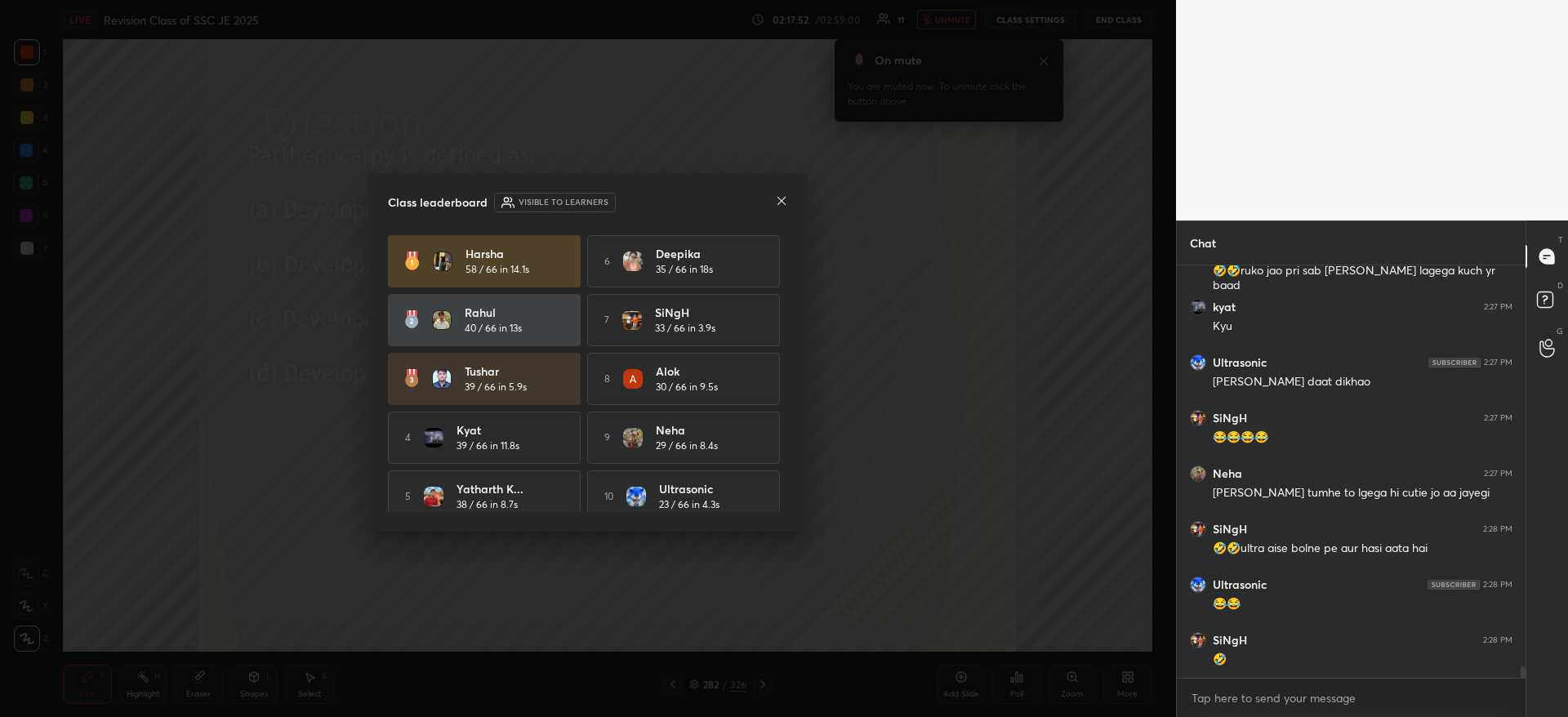
click at [784, 199] on icon at bounding box center [781, 201] width 13 height 13
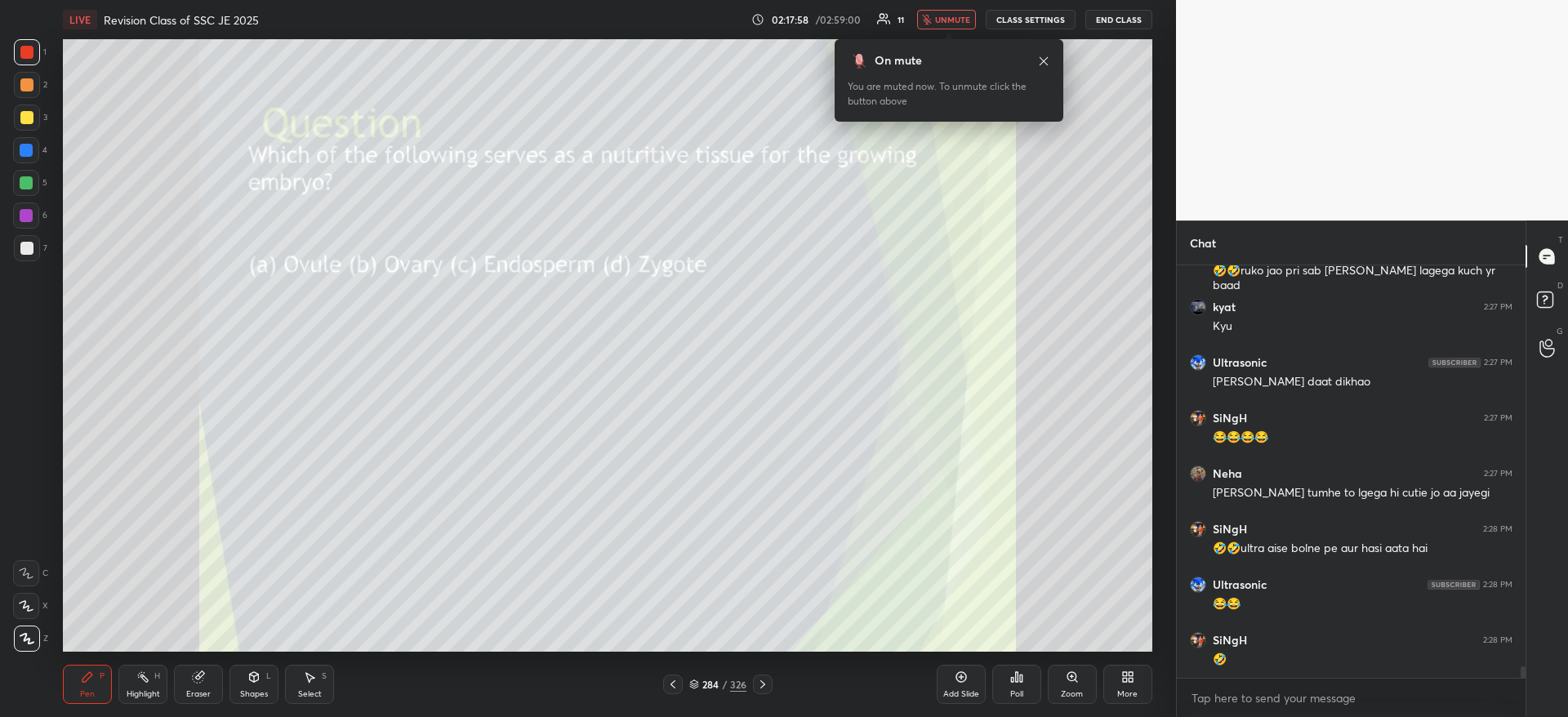
click at [1017, 679] on icon at bounding box center [1016, 677] width 2 height 10
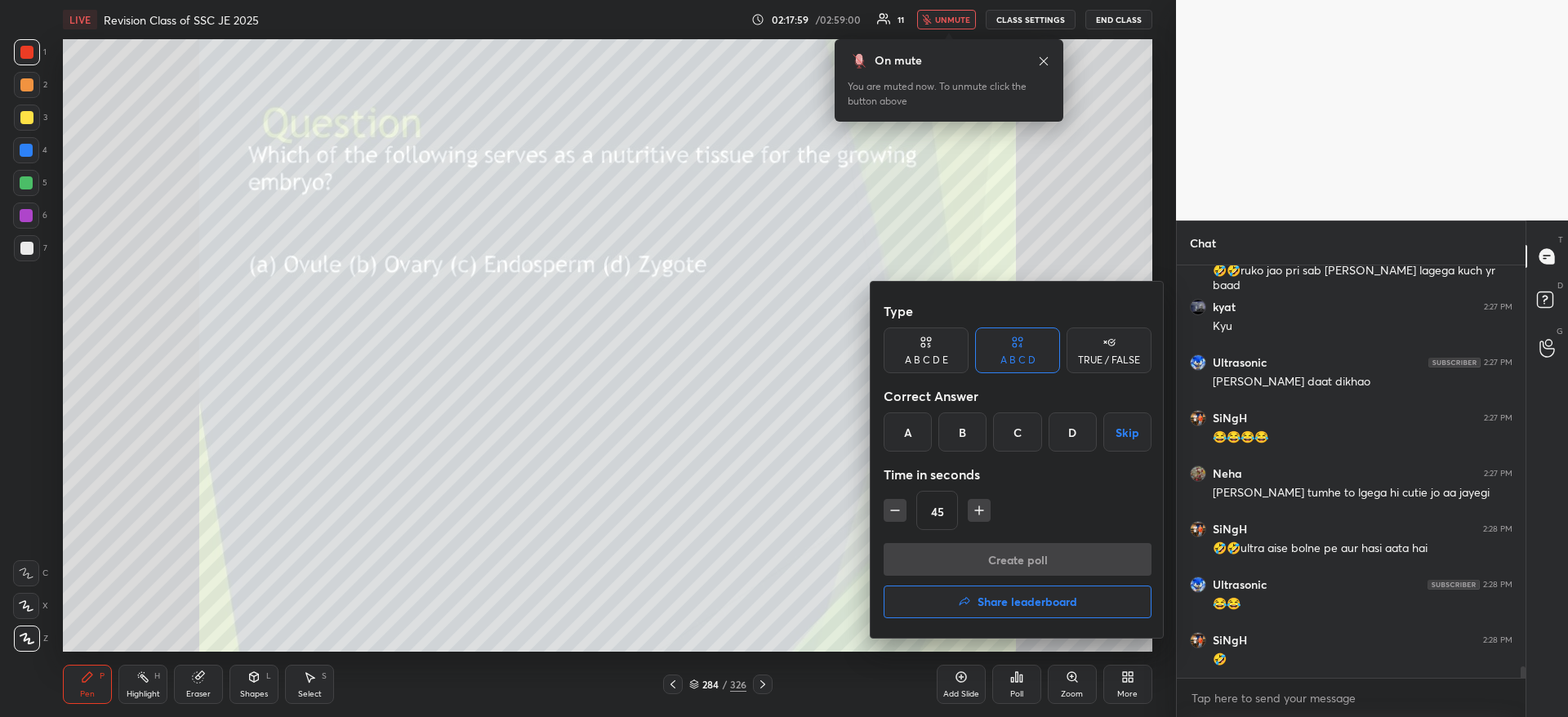
click at [1019, 435] on div "C" at bounding box center [1017, 432] width 49 height 40
click at [933, 558] on button "Create poll" at bounding box center [1017, 560] width 268 height 33
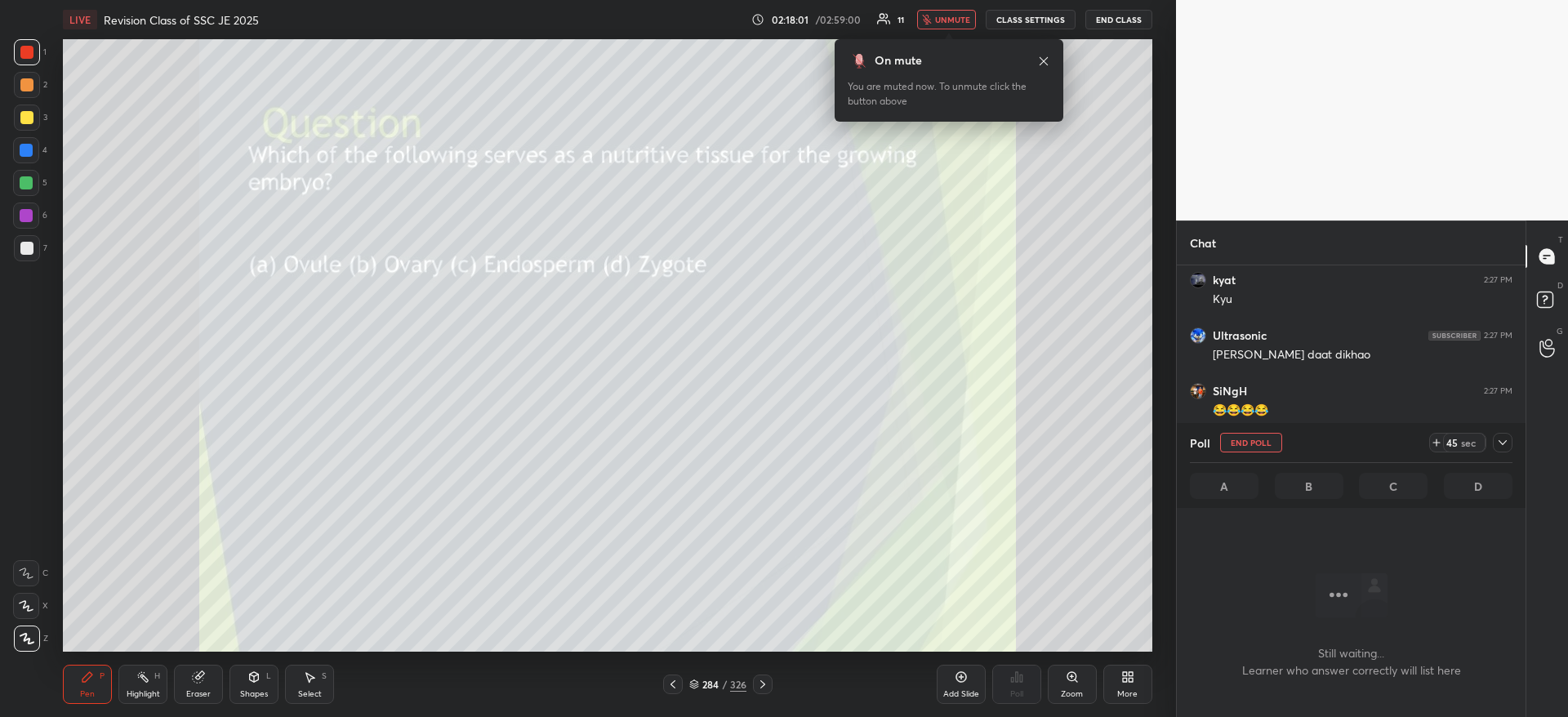
scroll to position [323, 344]
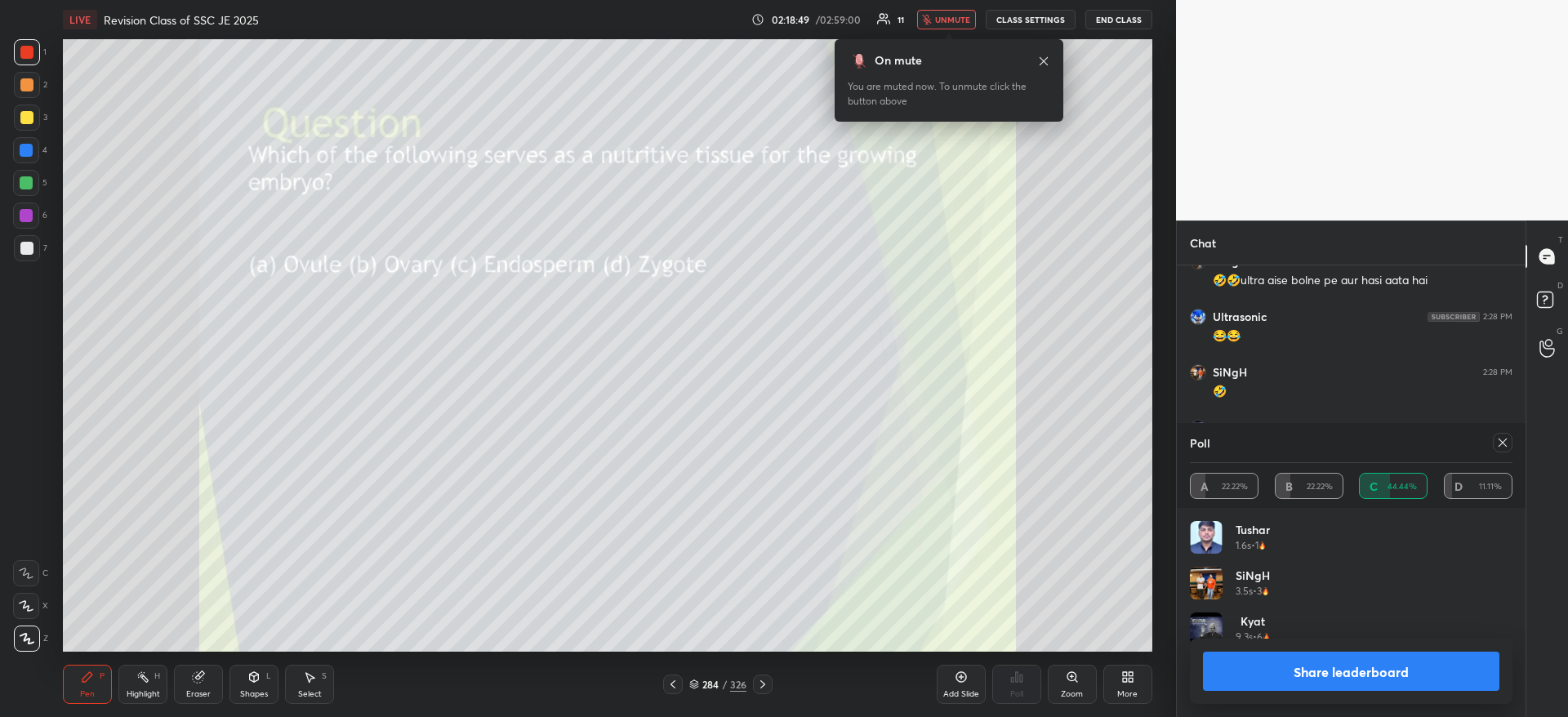
click at [968, 14] on span "unmute" at bounding box center [952, 20] width 35 height 12
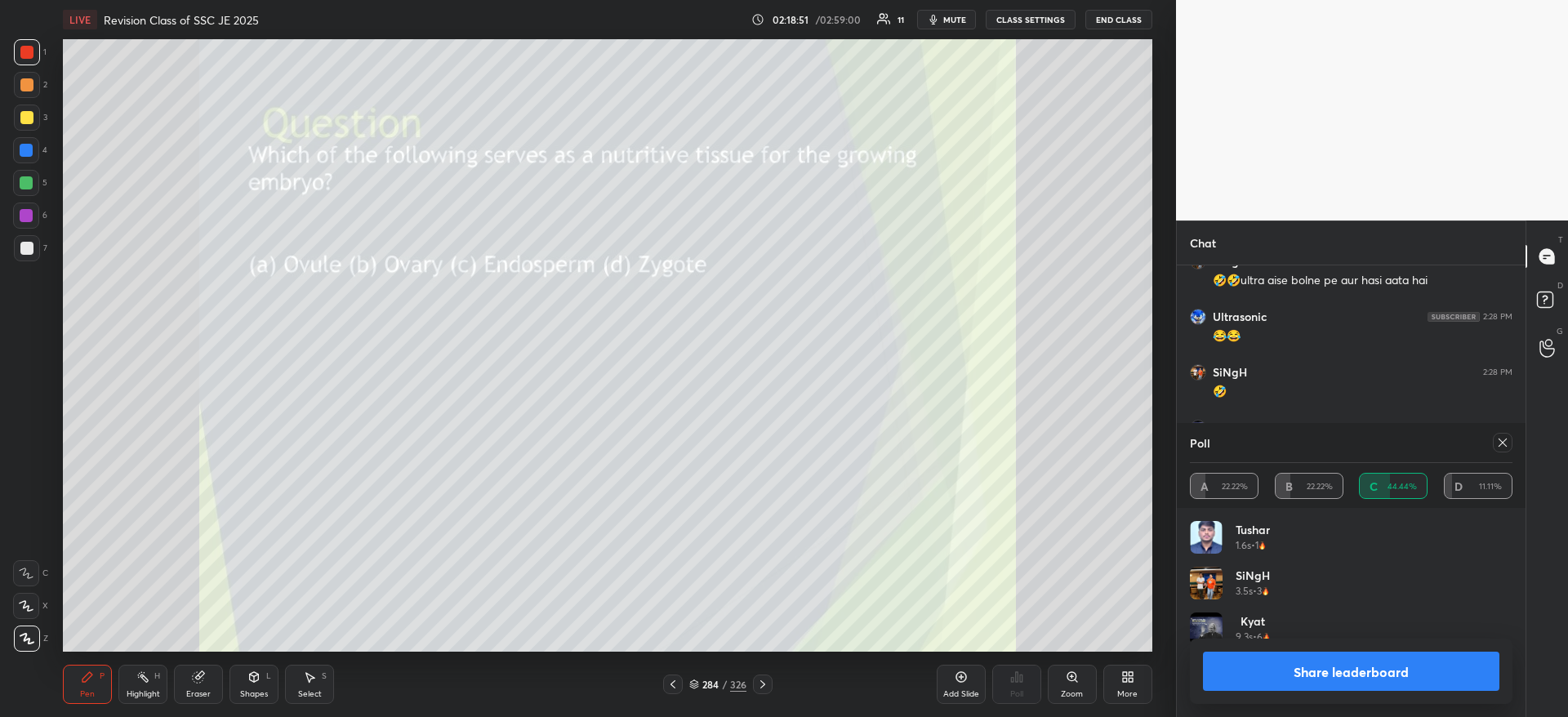
click at [1319, 676] on button "Share leaderboard" at bounding box center [1351, 672] width 296 height 40
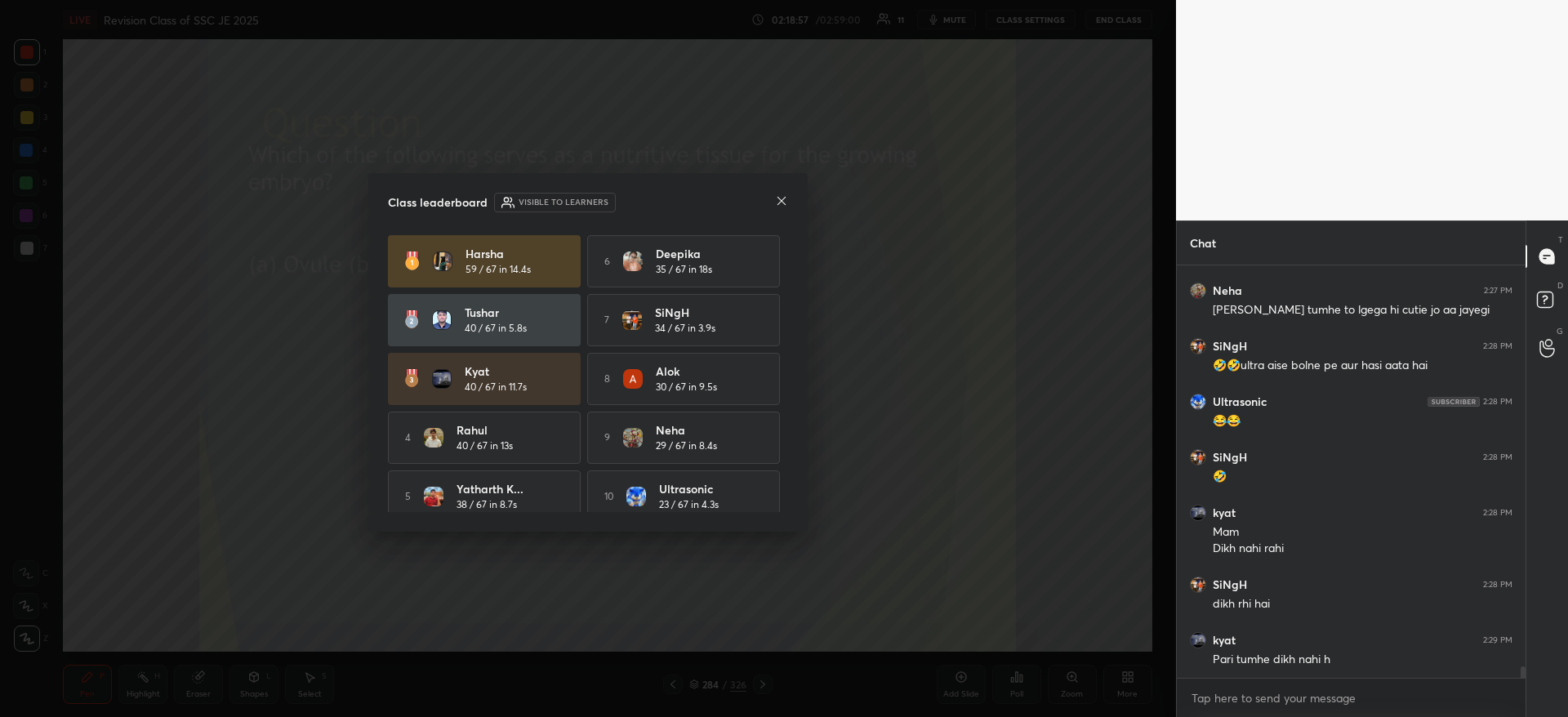
scroll to position [14519, 0]
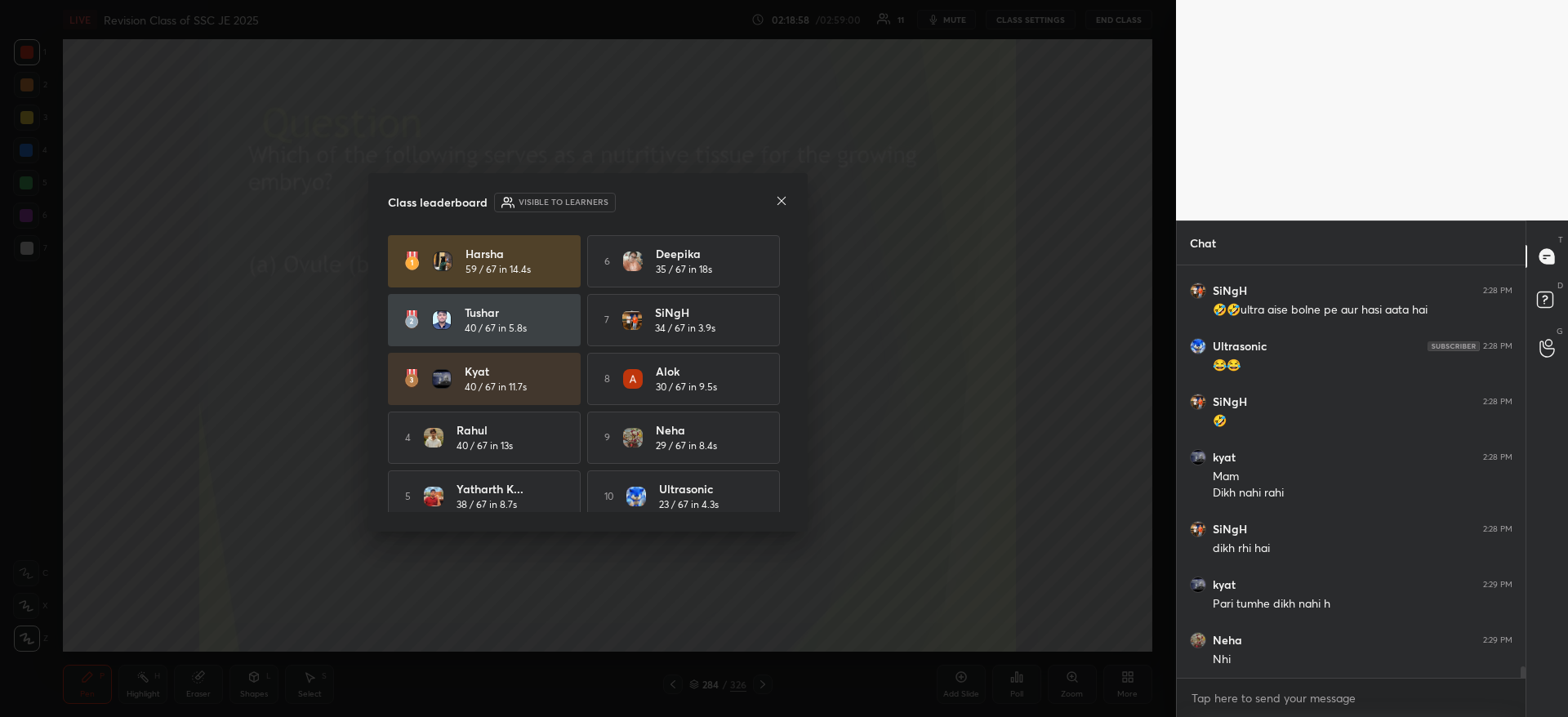
click at [778, 196] on icon at bounding box center [781, 201] width 13 height 13
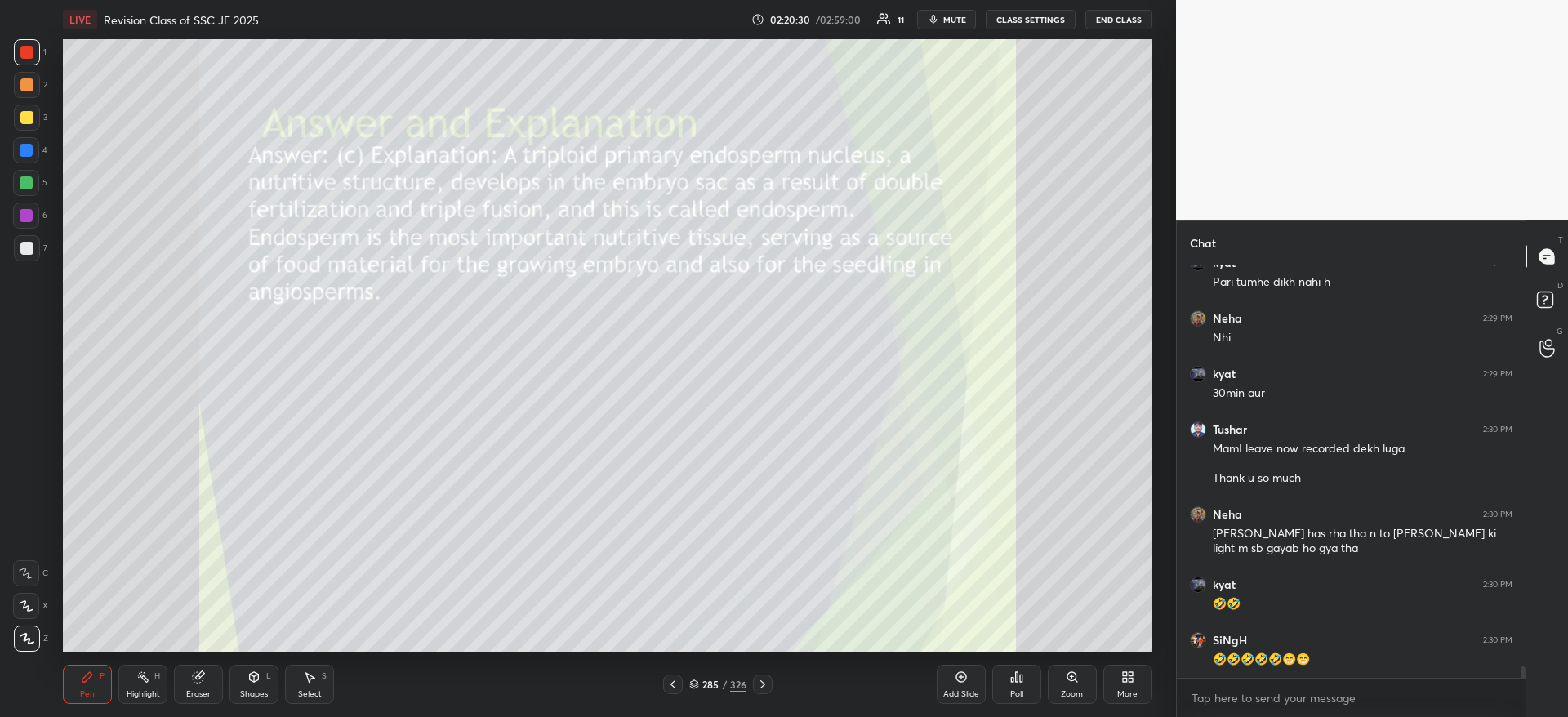
scroll to position [14896, 0]
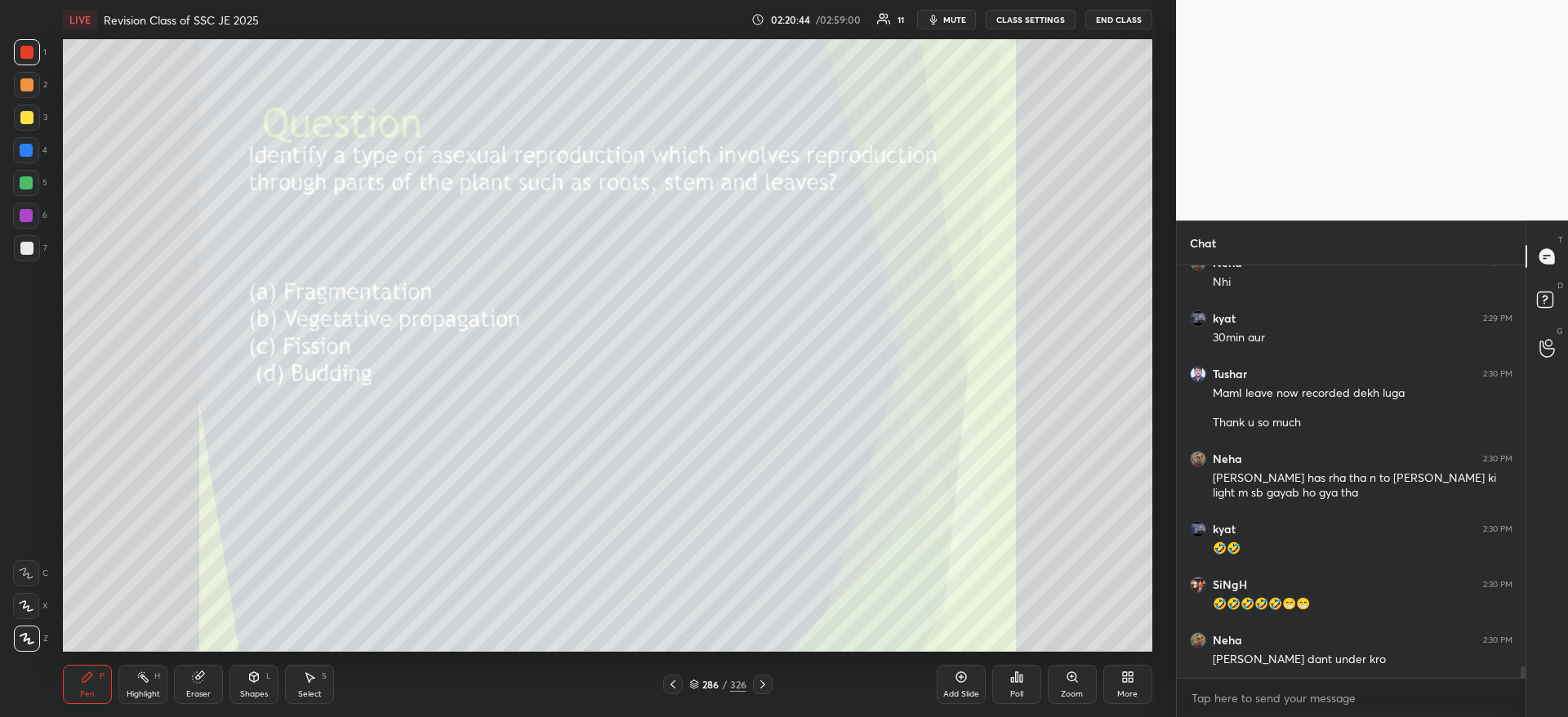
click at [1022, 684] on div "Poll" at bounding box center [1017, 684] width 49 height 40
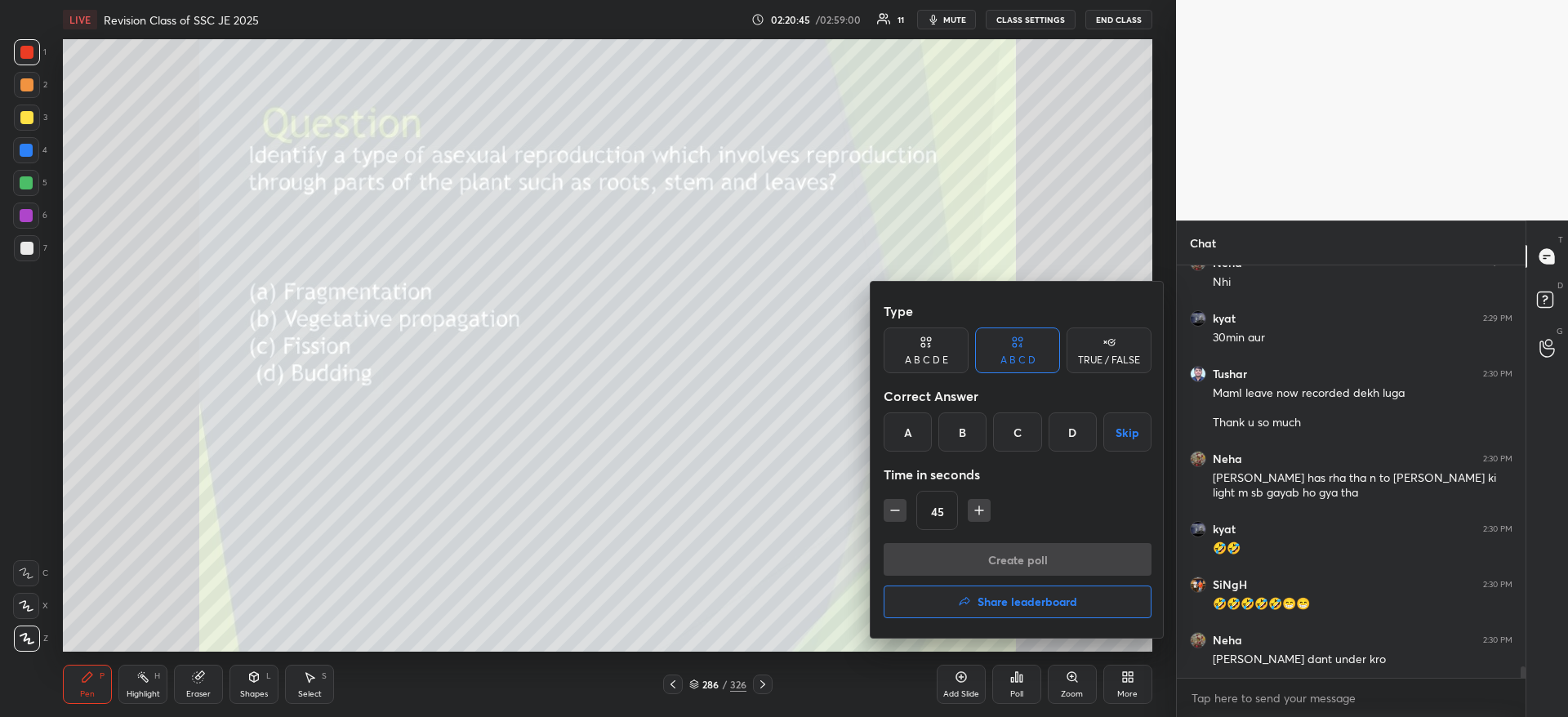
click at [963, 435] on div "B" at bounding box center [962, 432] width 49 height 40
click at [965, 559] on button "Create poll" at bounding box center [1017, 560] width 268 height 33
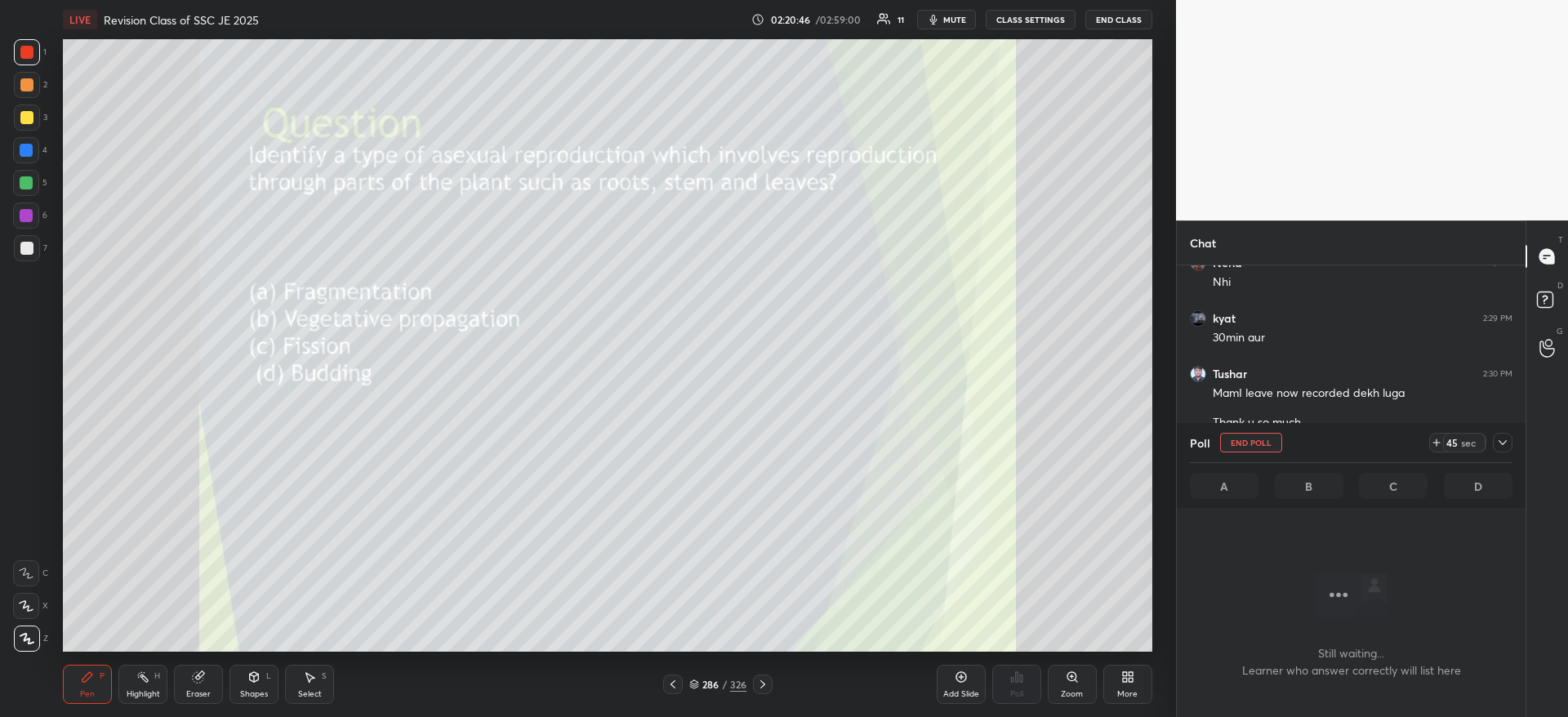
scroll to position [361, 344]
click at [1499, 439] on icon at bounding box center [1502, 443] width 13 height 13
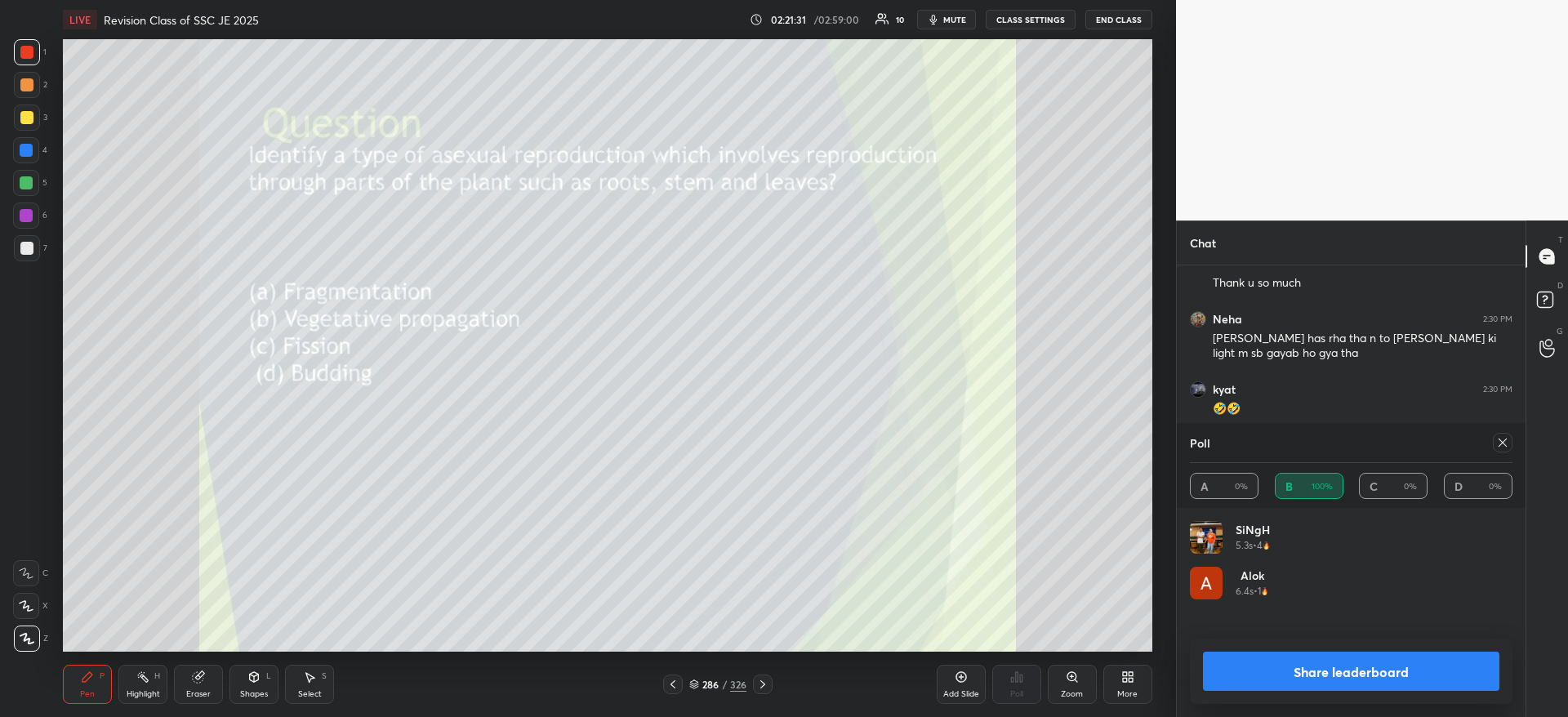
scroll to position [191, 318]
click at [1356, 669] on button "Share leaderboard" at bounding box center [1351, 672] width 296 height 40
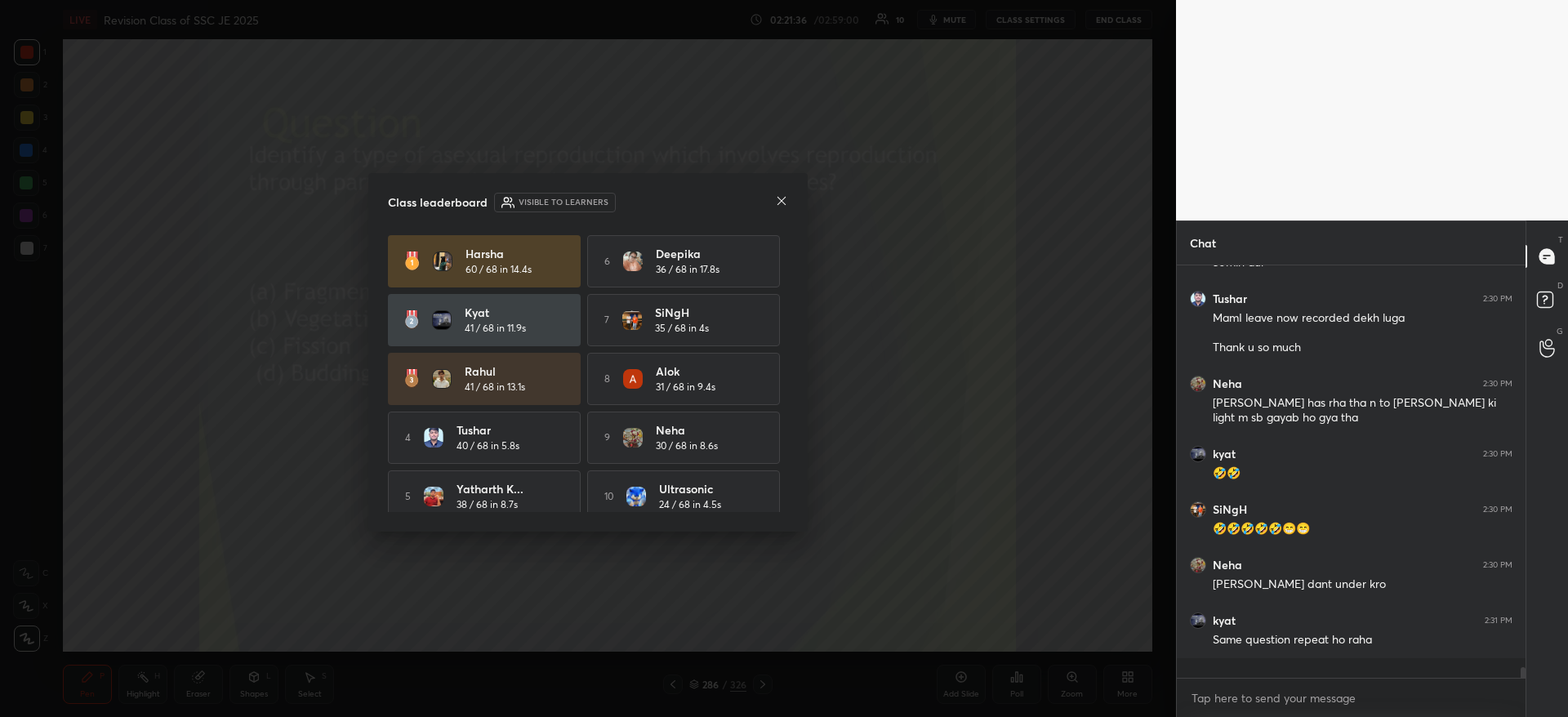
scroll to position [14956, 0]
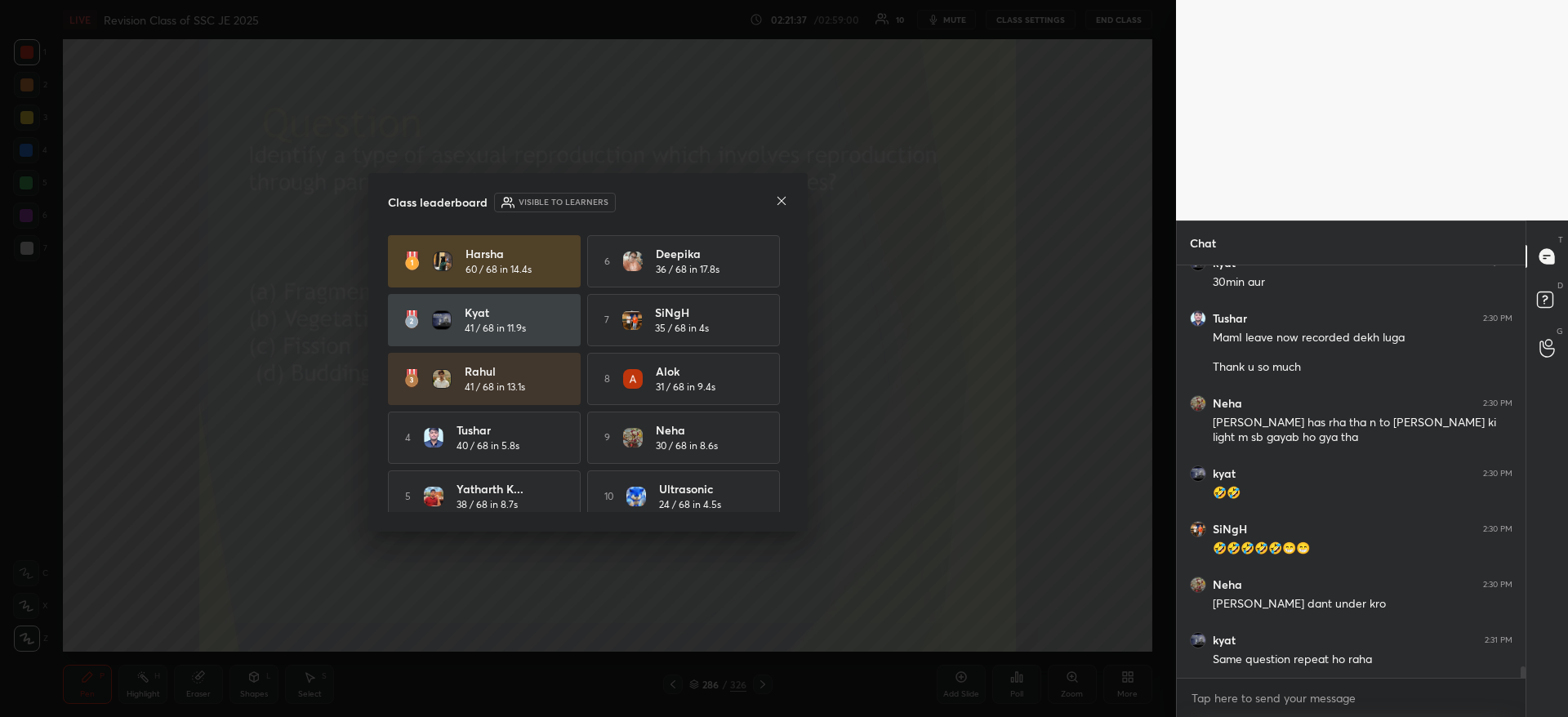
click at [786, 204] on icon at bounding box center [781, 201] width 13 height 13
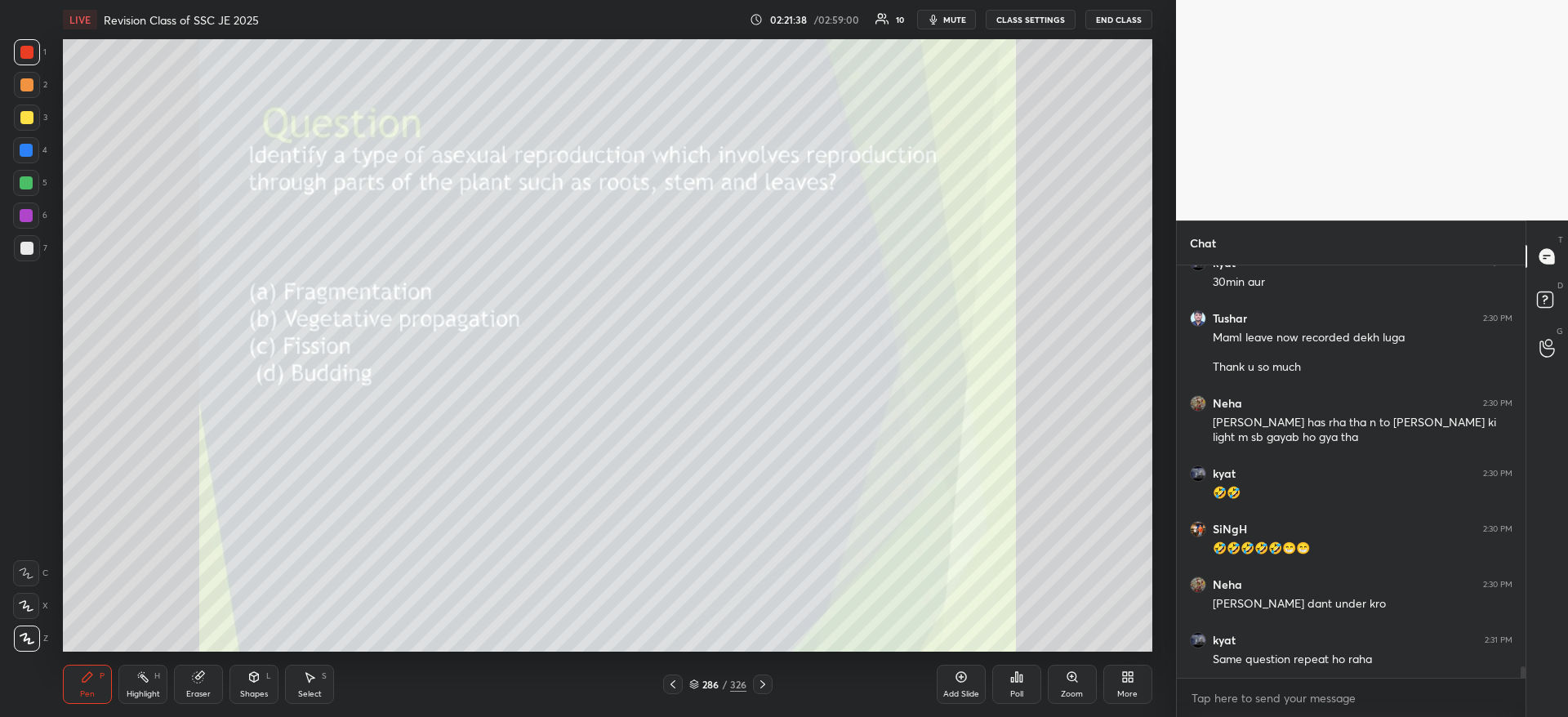
scroll to position [15022, 0]
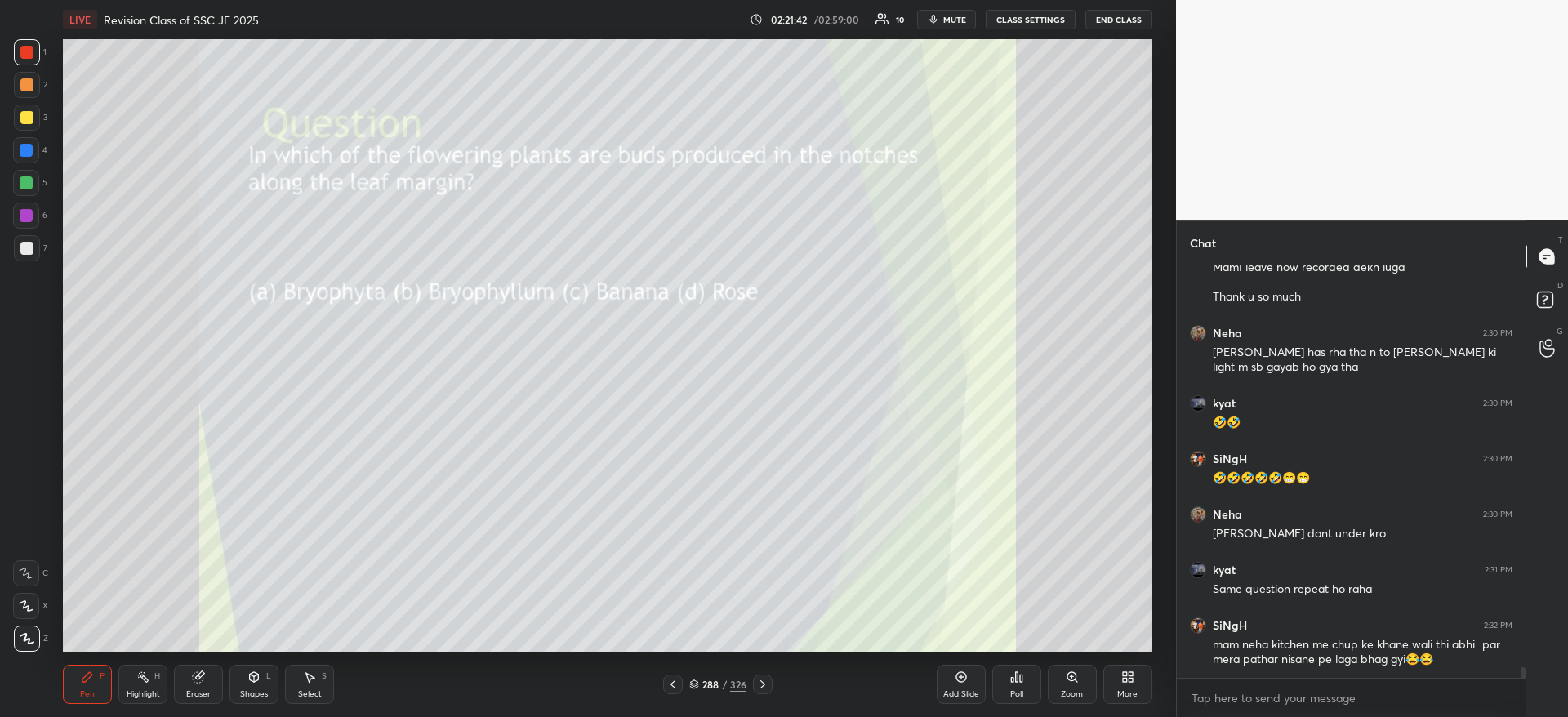
click at [1016, 682] on icon at bounding box center [1016, 677] width 2 height 10
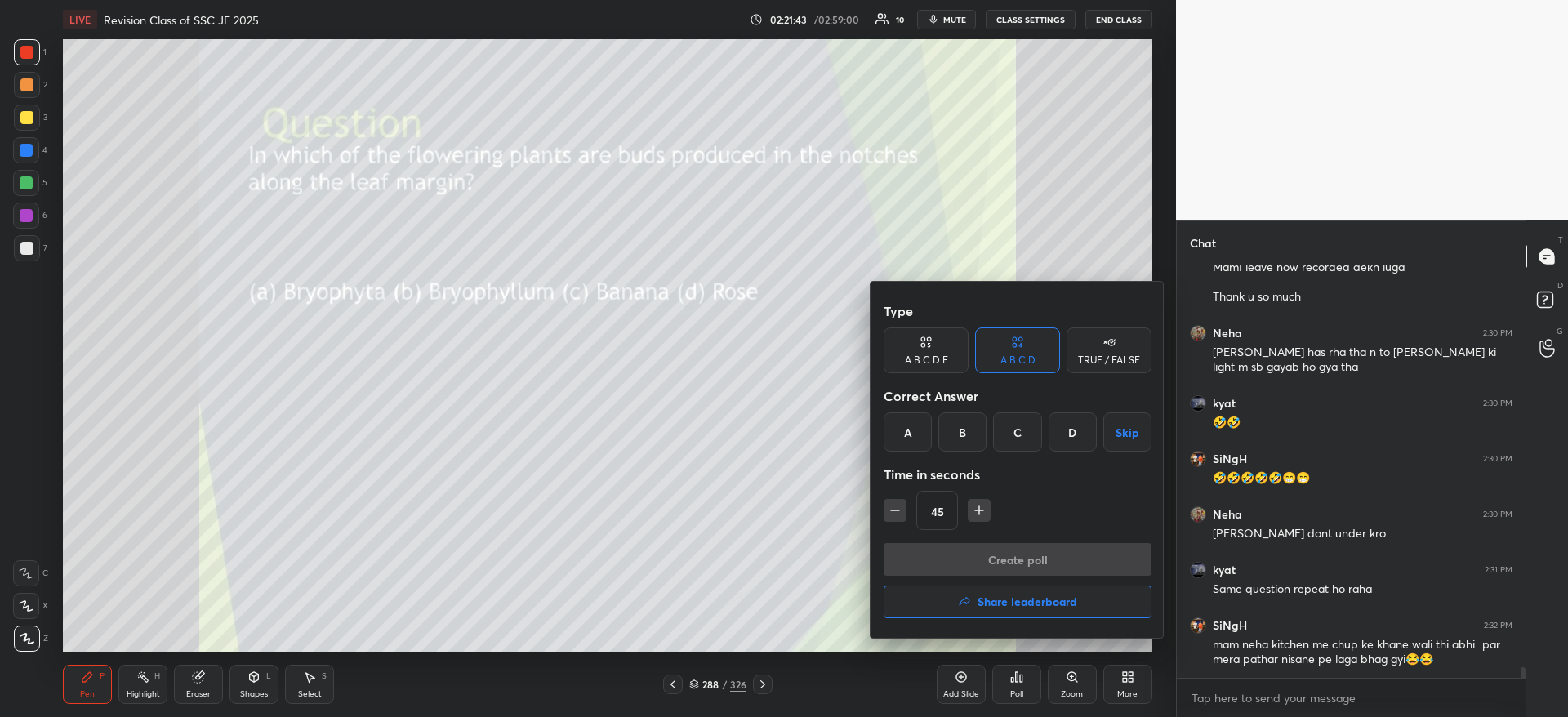
click at [944, 436] on div "B" at bounding box center [962, 432] width 49 height 40
click at [964, 556] on button "Create poll" at bounding box center [1017, 560] width 268 height 33
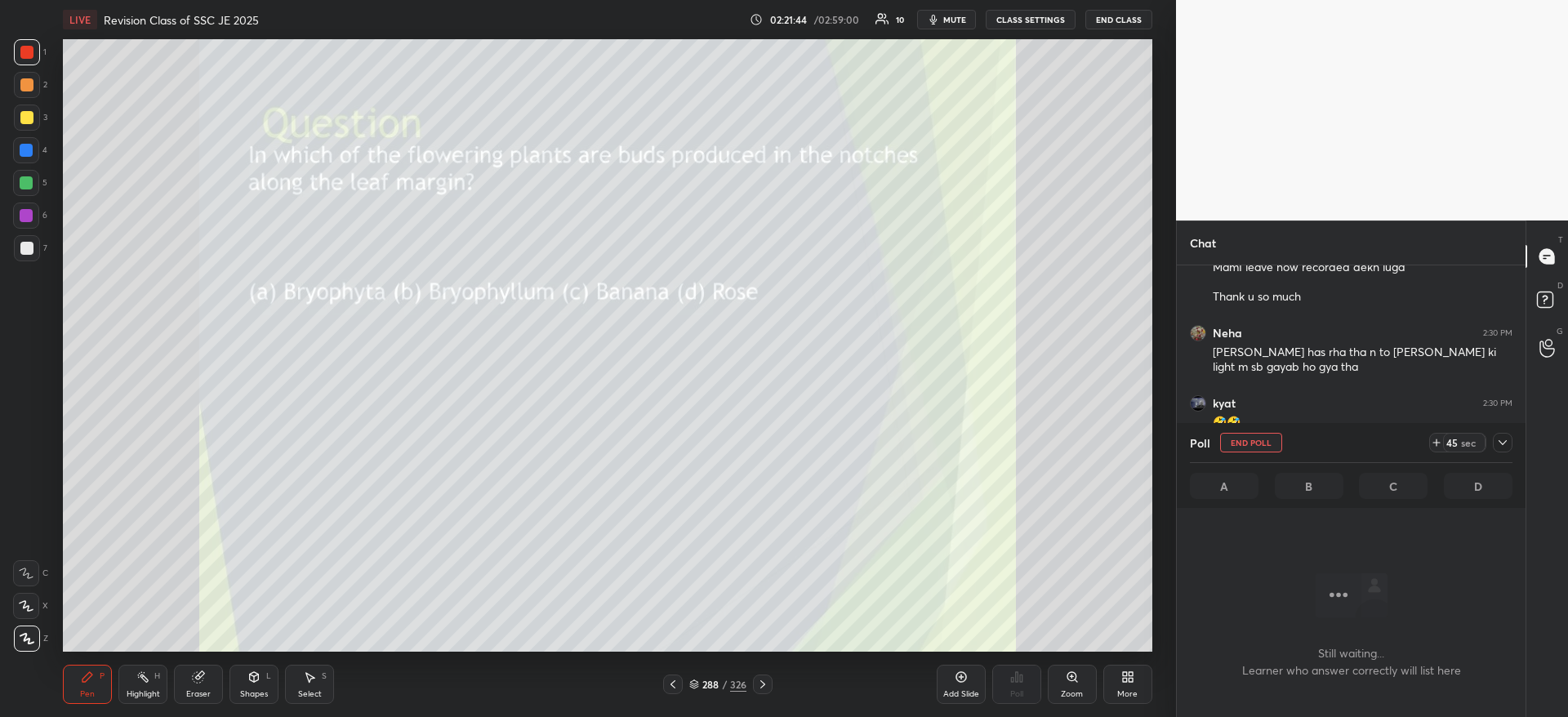
scroll to position [323, 344]
click at [1501, 443] on icon at bounding box center [1502, 443] width 13 height 13
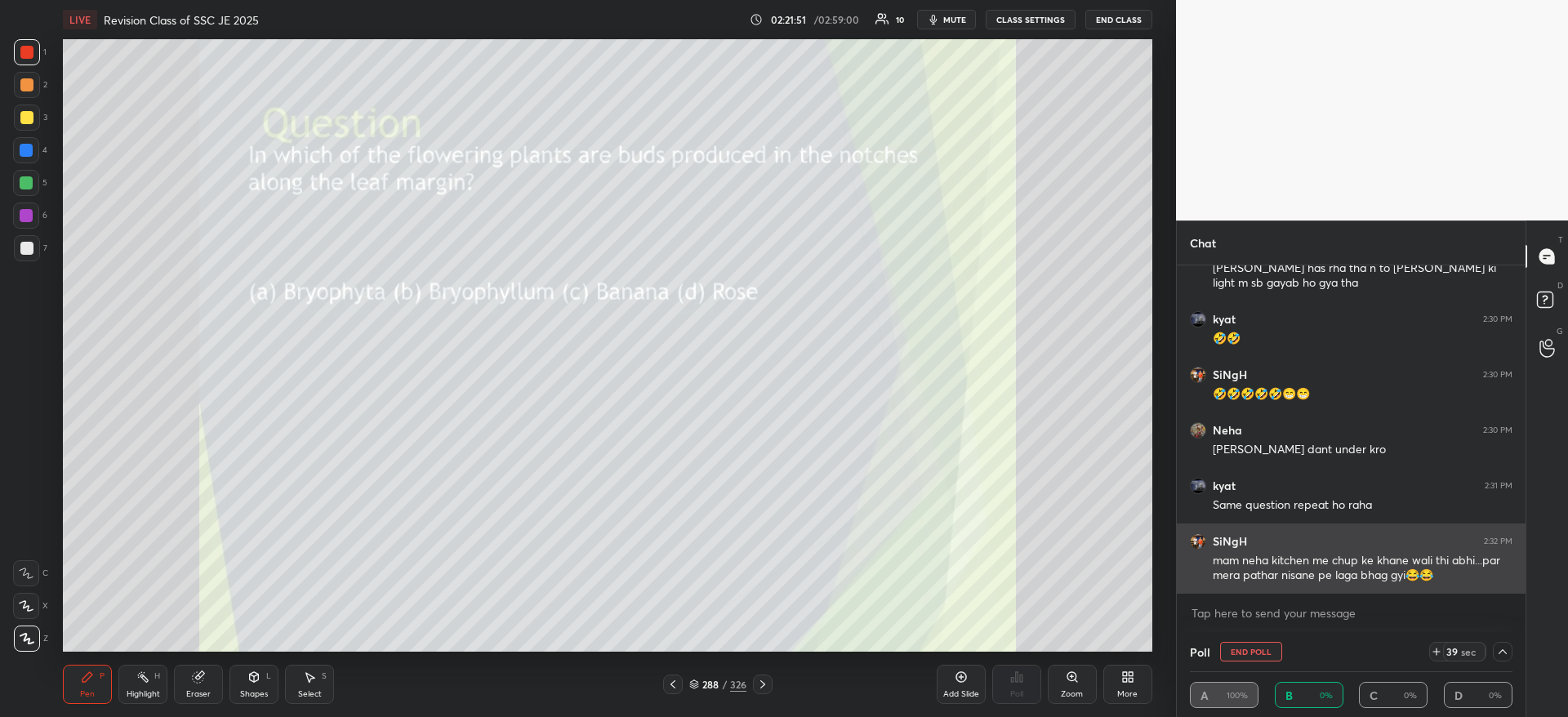
scroll to position [15164, 0]
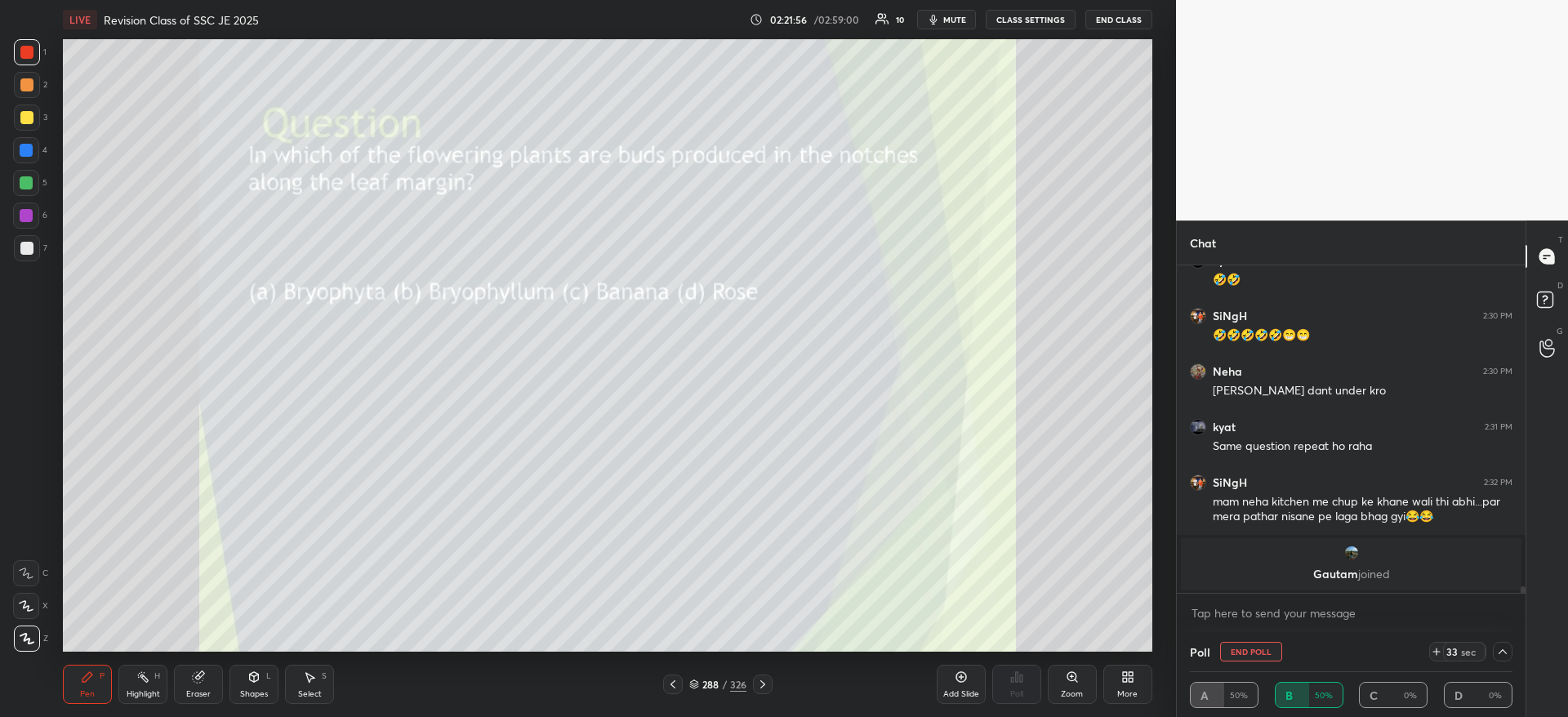
click at [1357, 555] on img "grid" at bounding box center [1352, 553] width 16 height 16
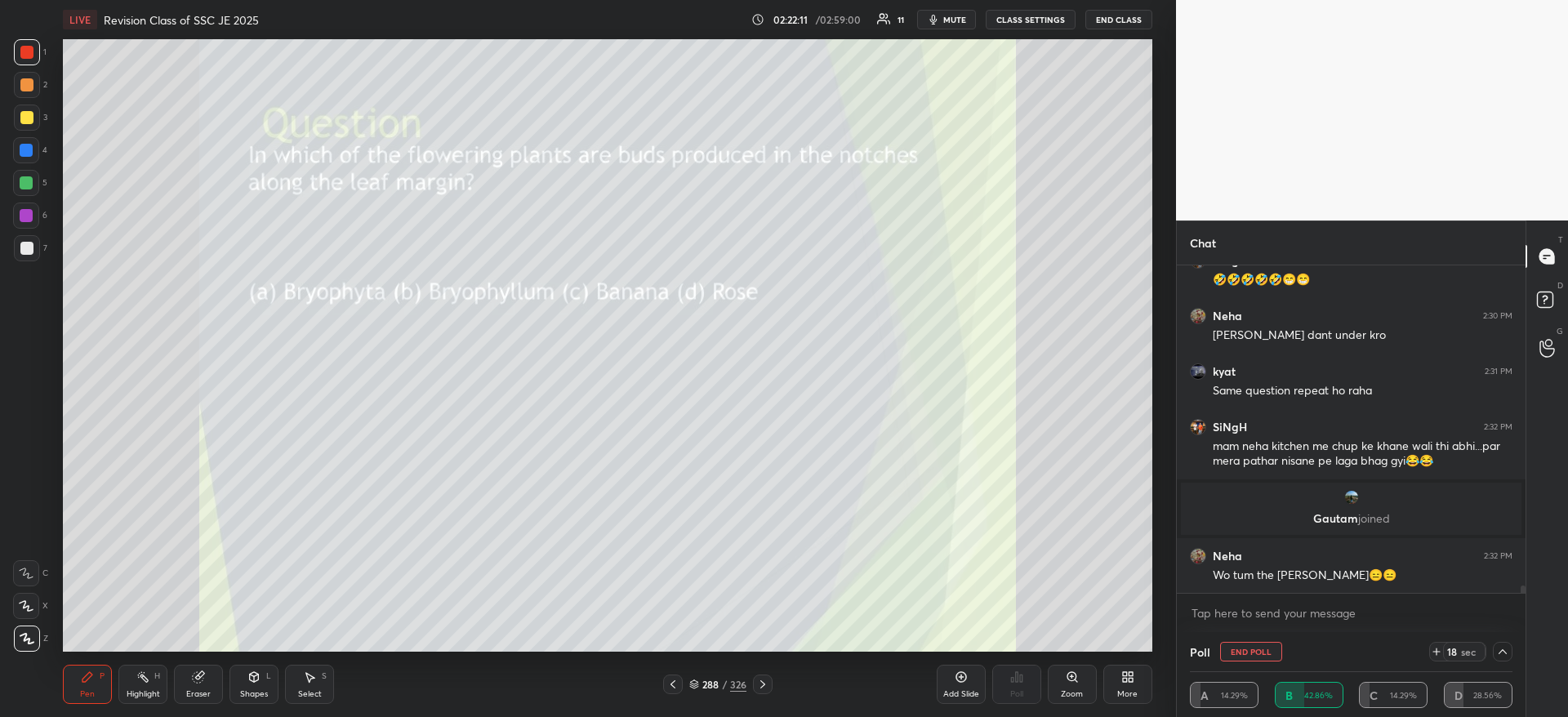
scroll to position [14850, 0]
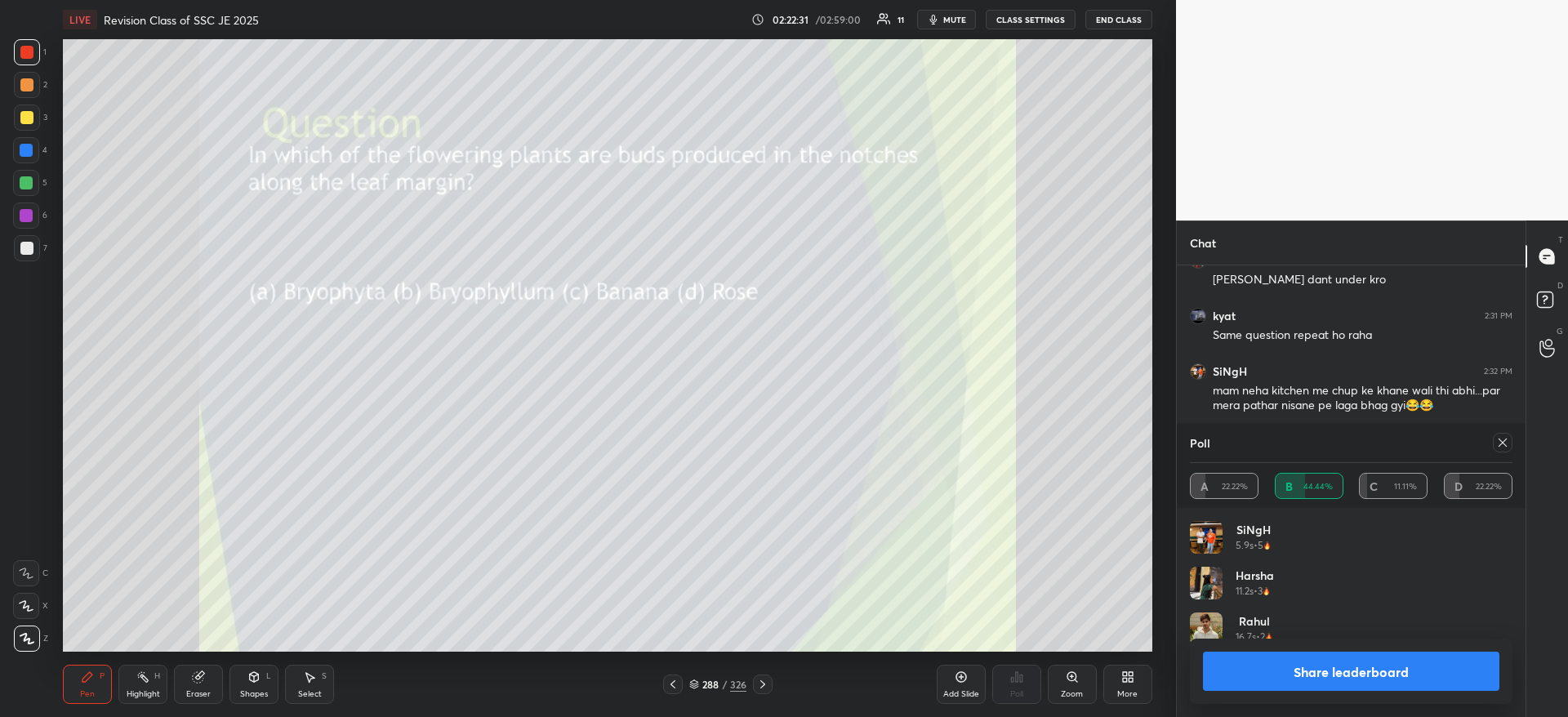
click at [1501, 444] on icon at bounding box center [1502, 443] width 13 height 13
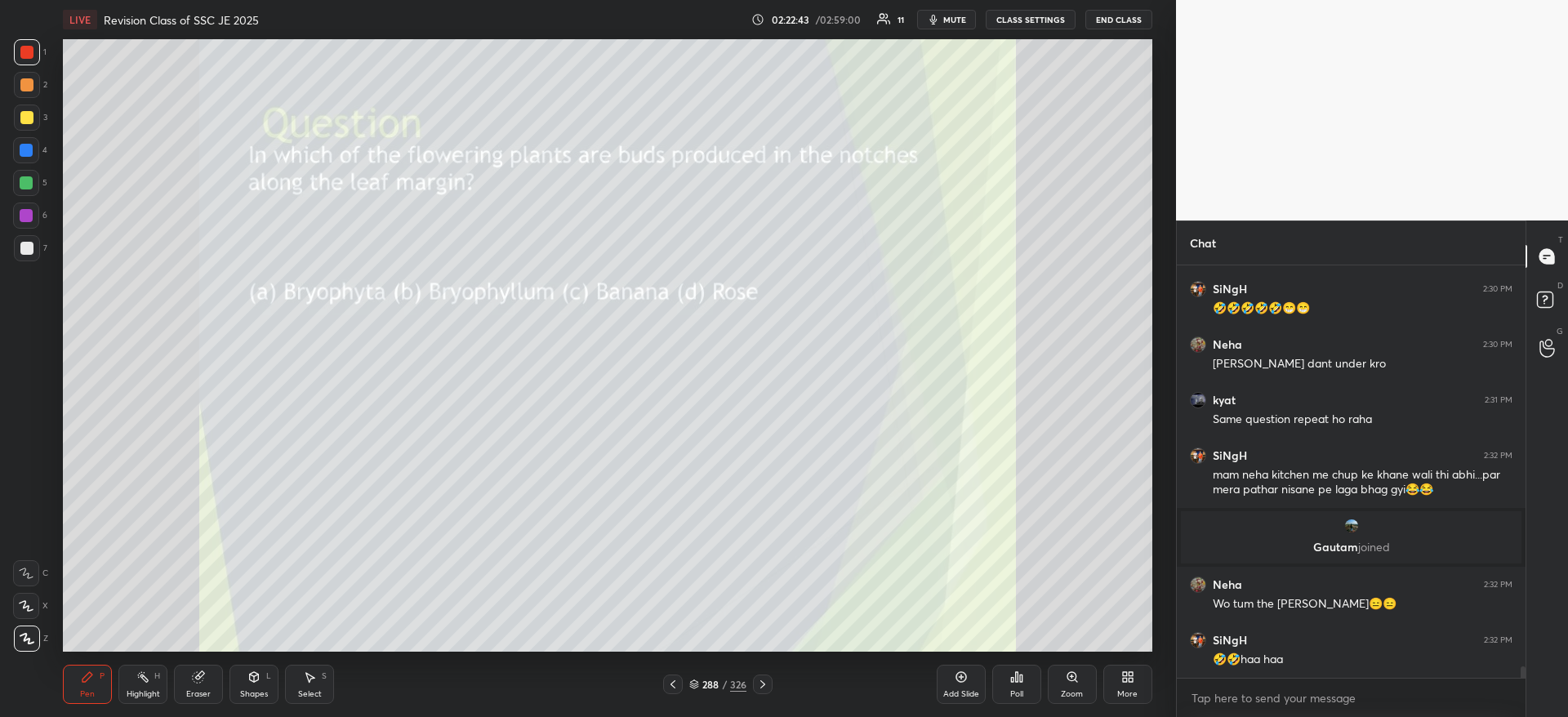
click at [21, 193] on div at bounding box center [26, 183] width 26 height 26
click at [31, 187] on div at bounding box center [26, 183] width 13 height 13
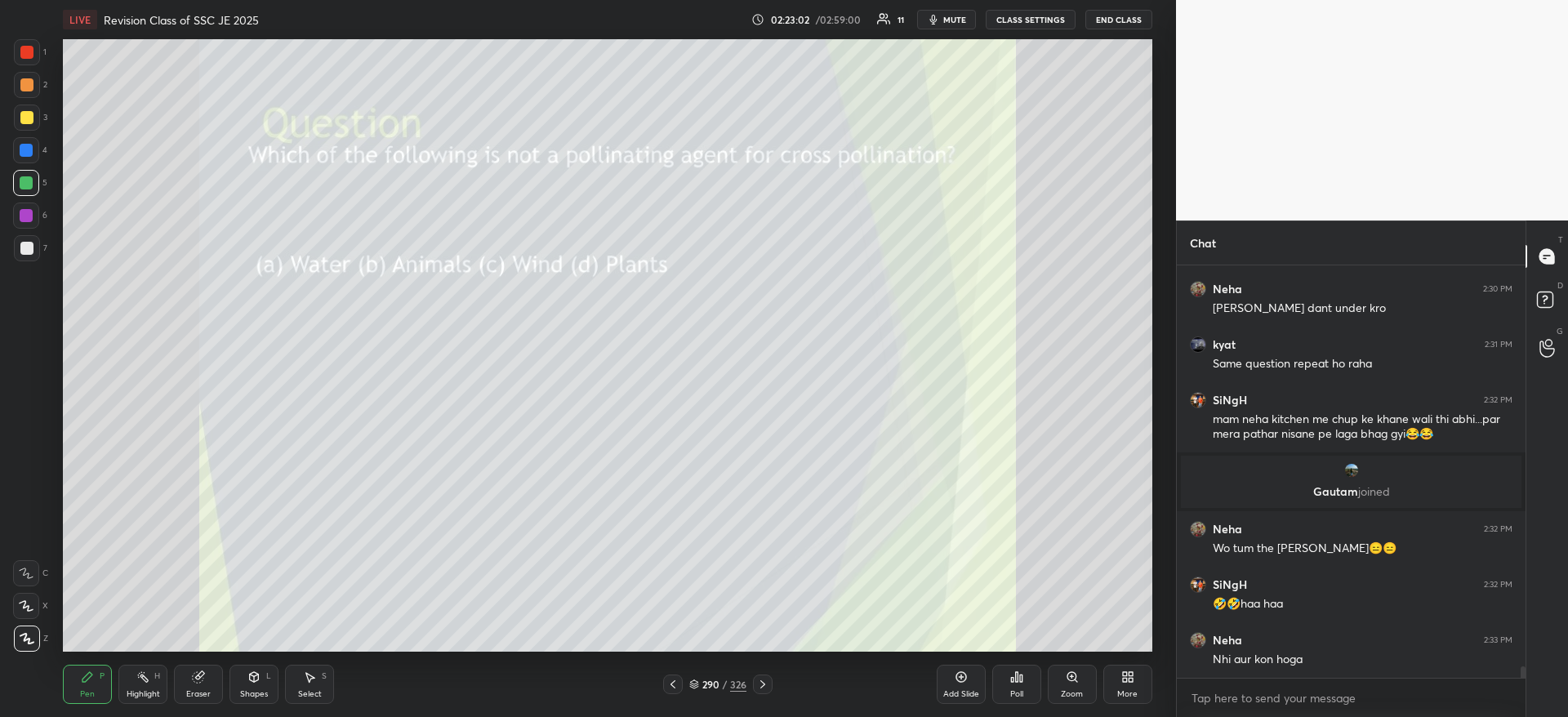
click at [1013, 690] on div "Poll" at bounding box center [1017, 694] width 13 height 8
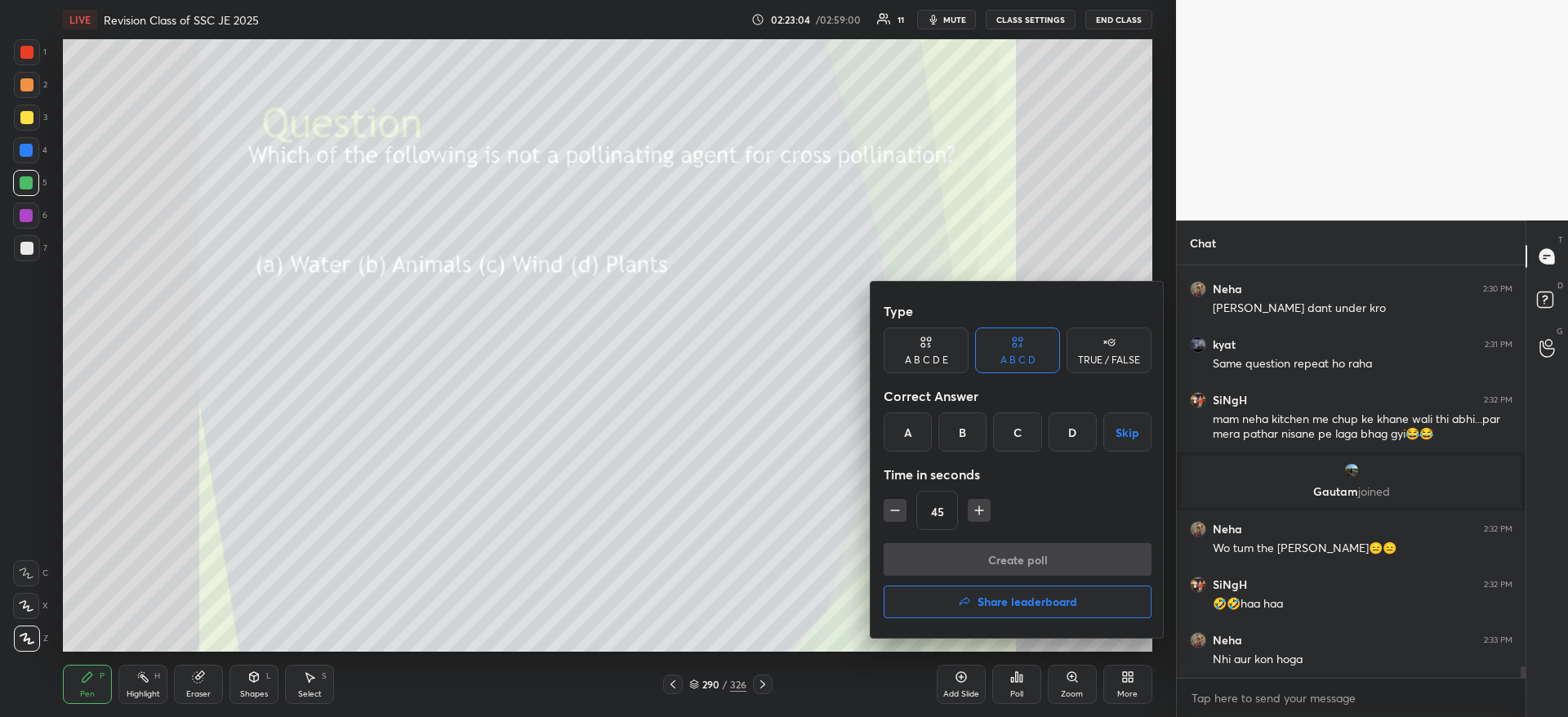
click at [1071, 427] on div "D" at bounding box center [1072, 432] width 49 height 40
click at [1045, 555] on button "Create poll" at bounding box center [1017, 560] width 268 height 33
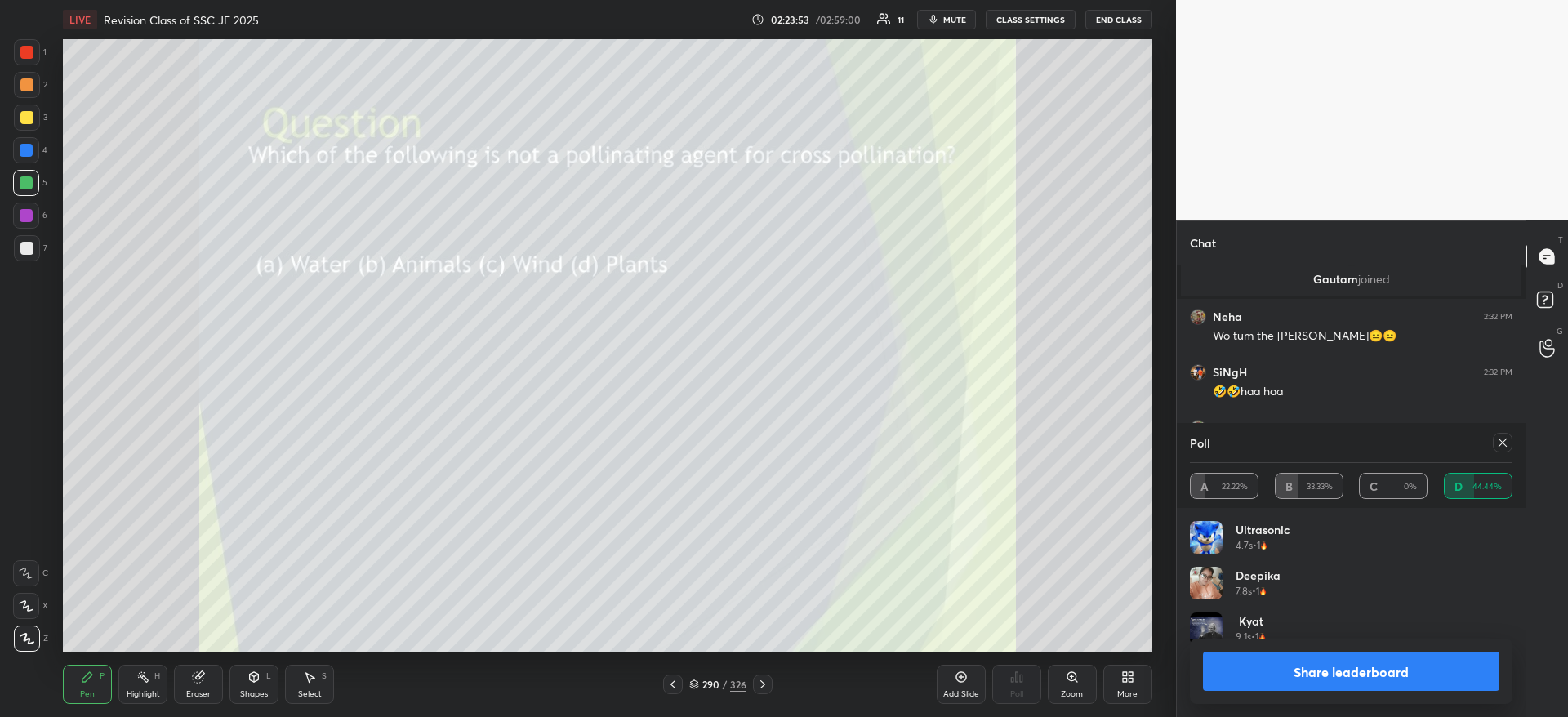
scroll to position [15090, 0]
click at [20, 54] on div at bounding box center [27, 53] width 26 height 26
click at [28, 54] on div at bounding box center [27, 53] width 13 height 13
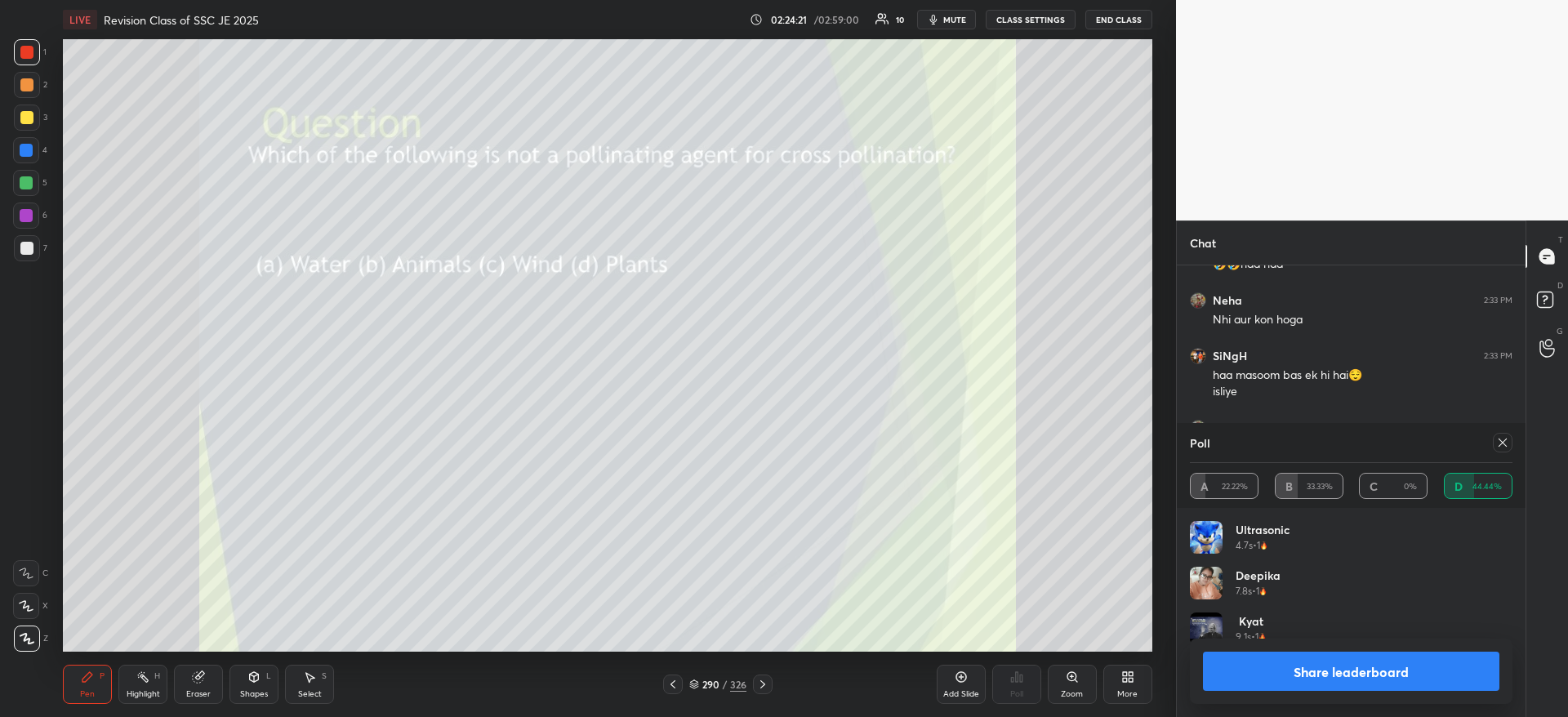
scroll to position [15218, 0]
click at [1337, 673] on button "Share leaderboard" at bounding box center [1351, 672] width 296 height 40
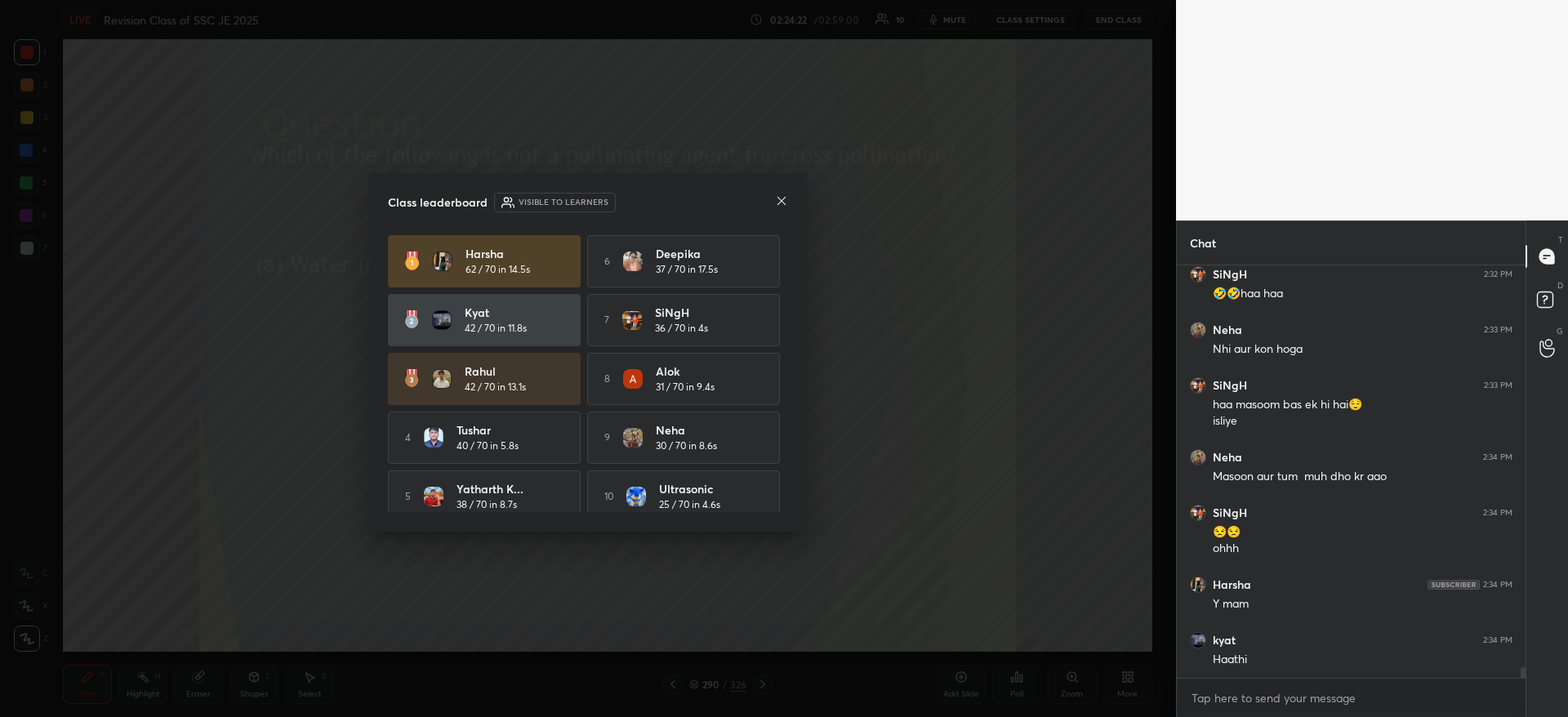
scroll to position [15133, 0]
click at [784, 206] on icon at bounding box center [781, 201] width 13 height 13
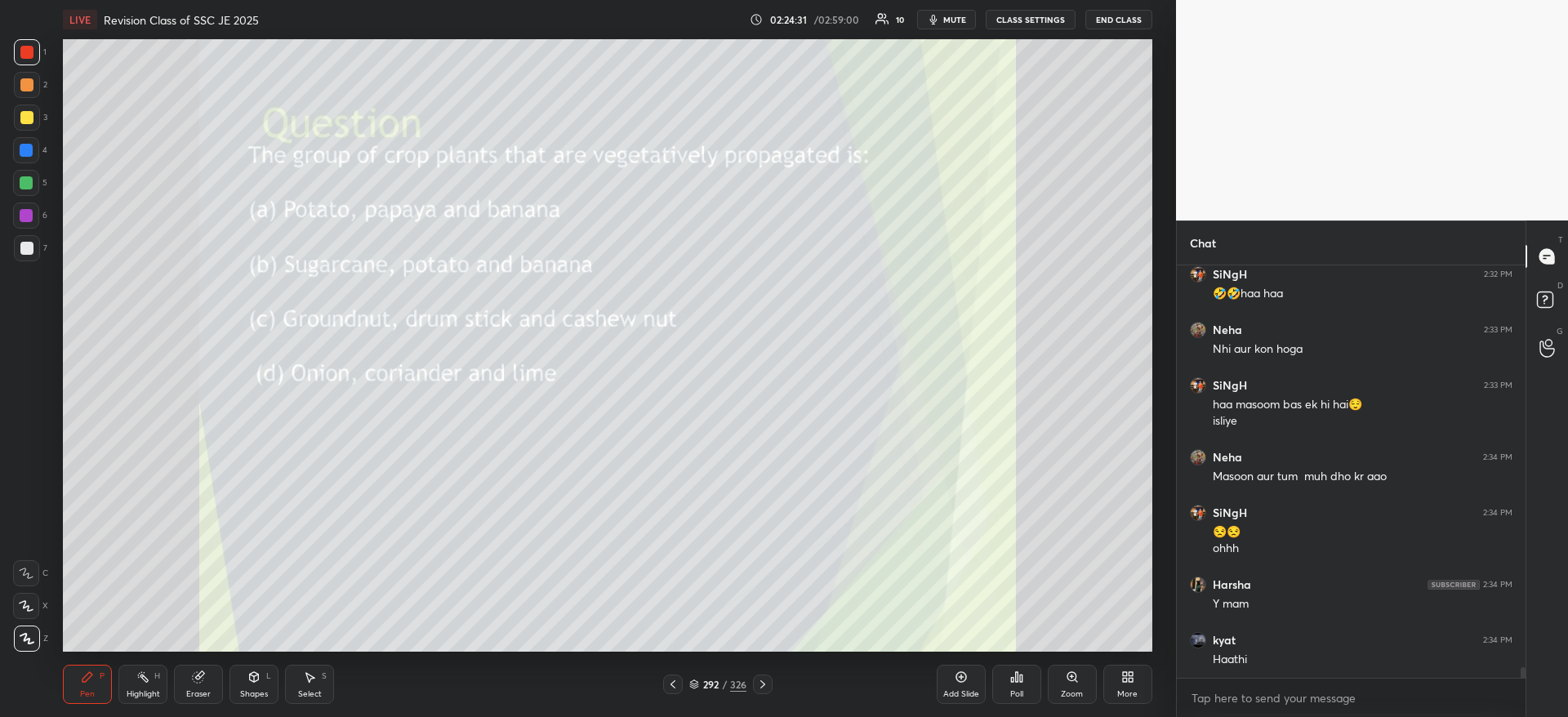
click at [1017, 690] on div "Poll" at bounding box center [1017, 694] width 13 height 8
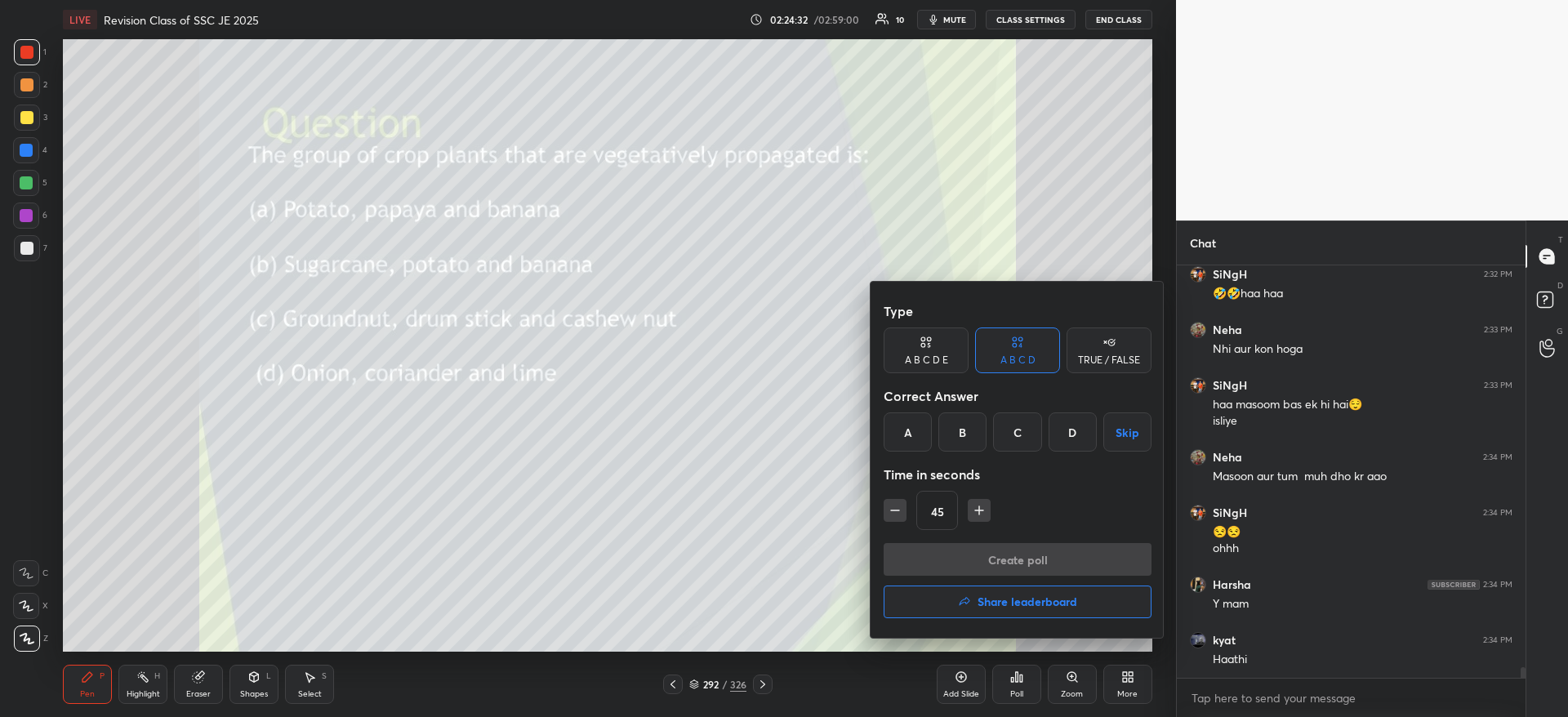
click at [978, 439] on div "B" at bounding box center [962, 432] width 49 height 40
click at [956, 563] on button "Create poll" at bounding box center [1017, 560] width 268 height 33
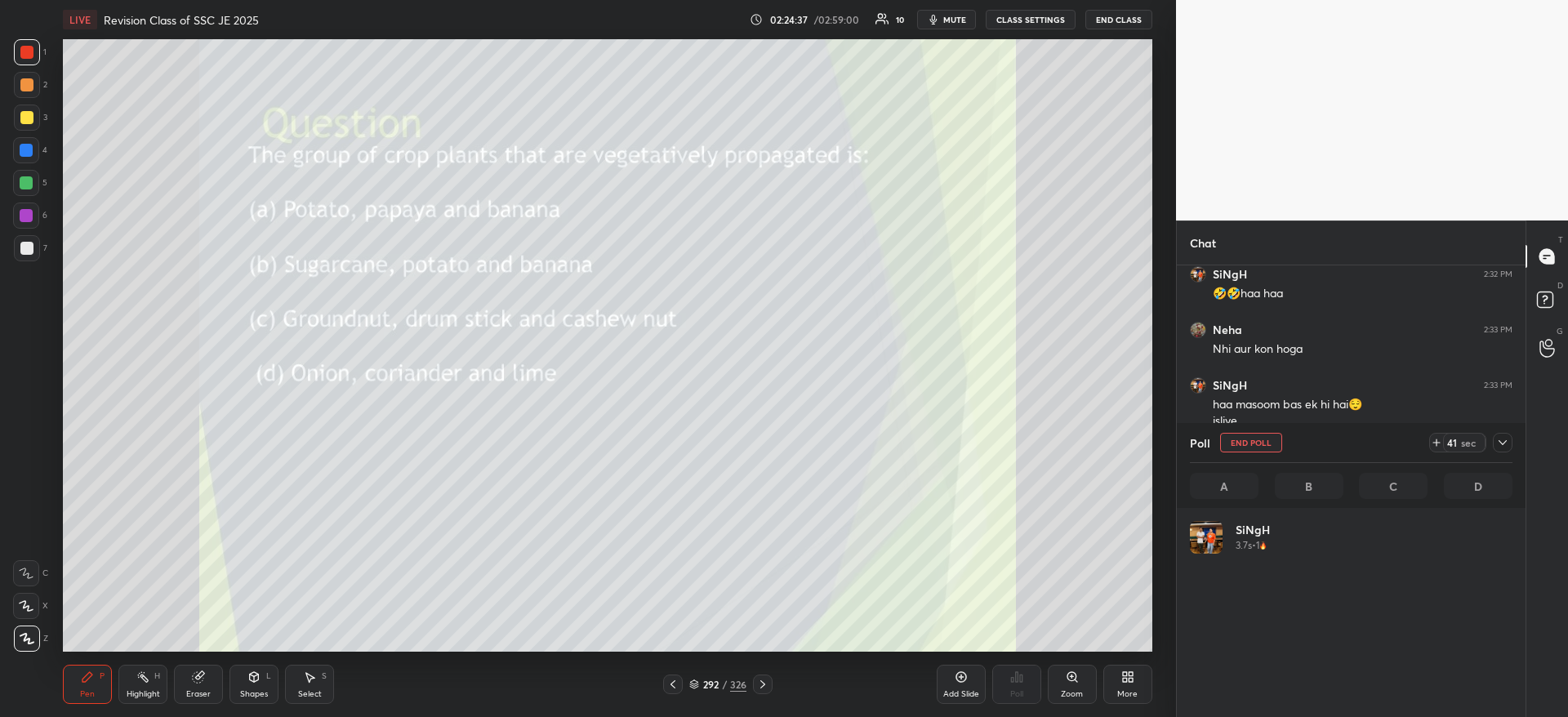
scroll to position [191, 318]
click at [1501, 437] on icon at bounding box center [1502, 443] width 13 height 13
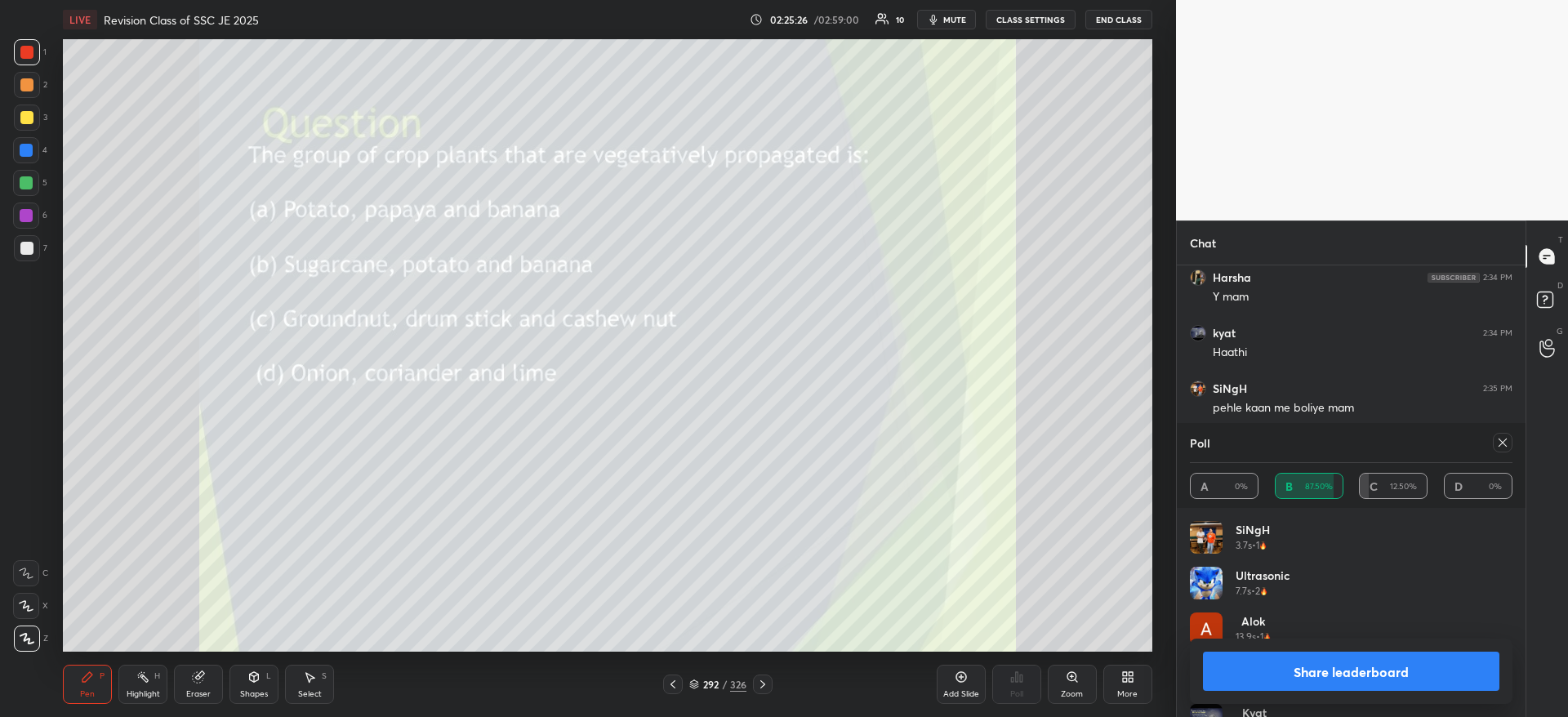
click at [1342, 659] on button "Share leaderboard" at bounding box center [1351, 672] width 296 height 40
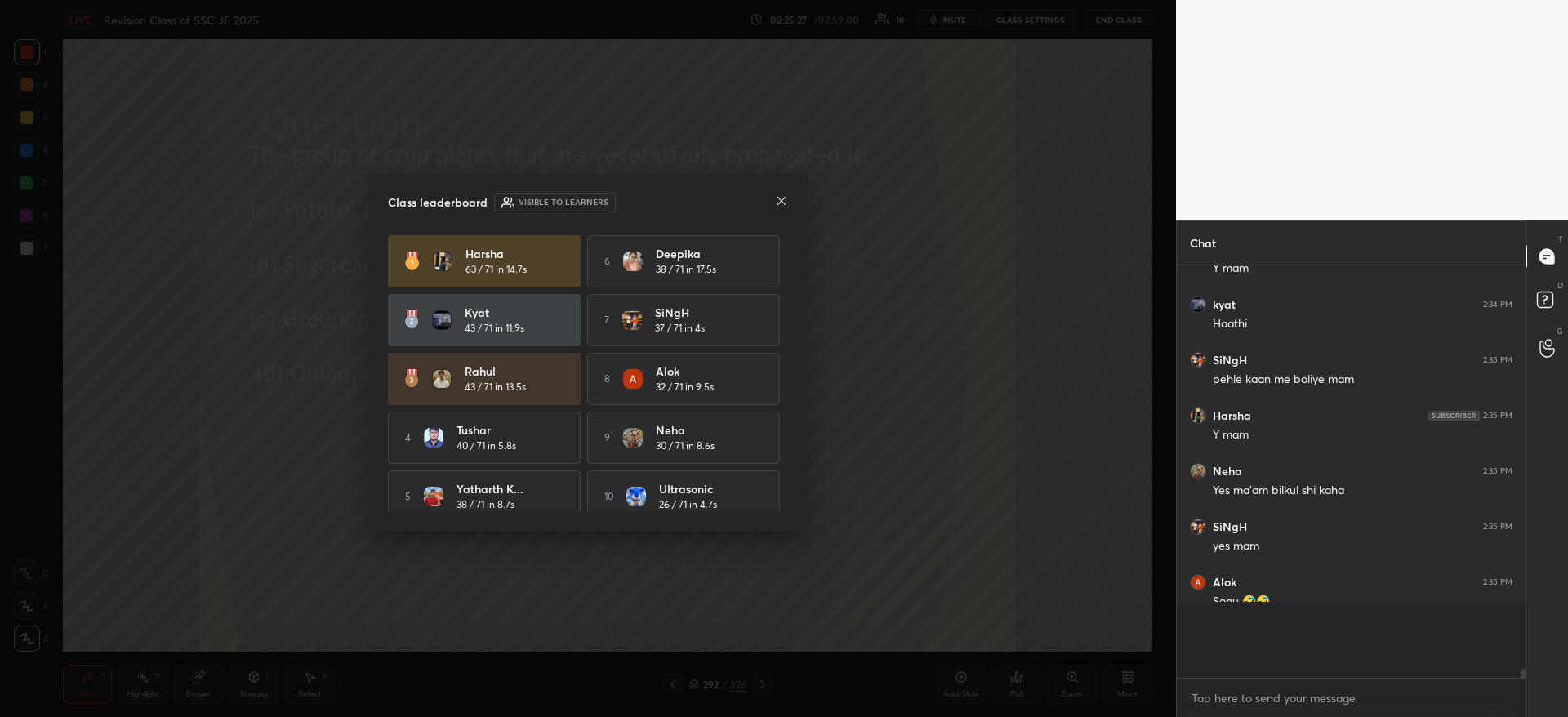
scroll to position [15419, 0]
click at [779, 203] on icon at bounding box center [781, 201] width 8 height 8
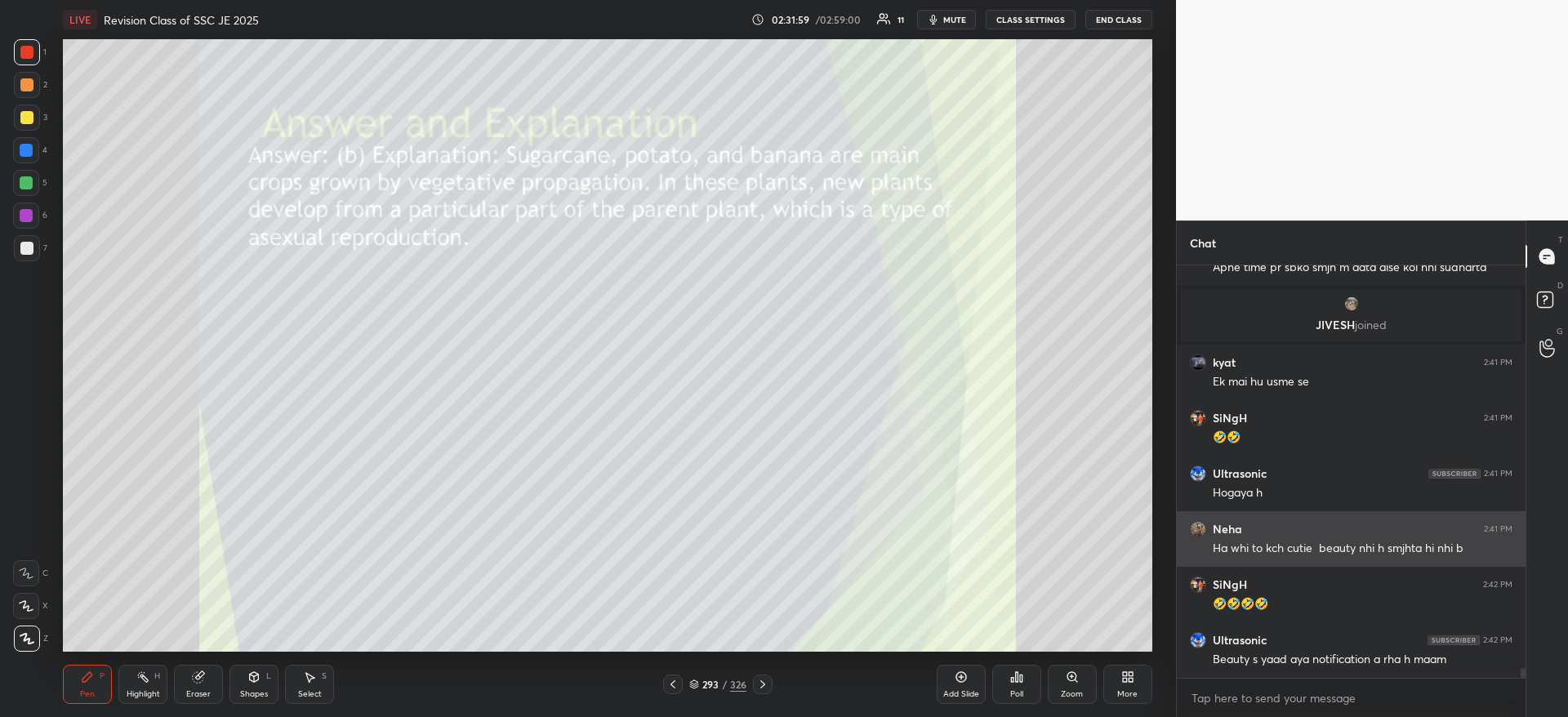
scroll to position [16705, 0]
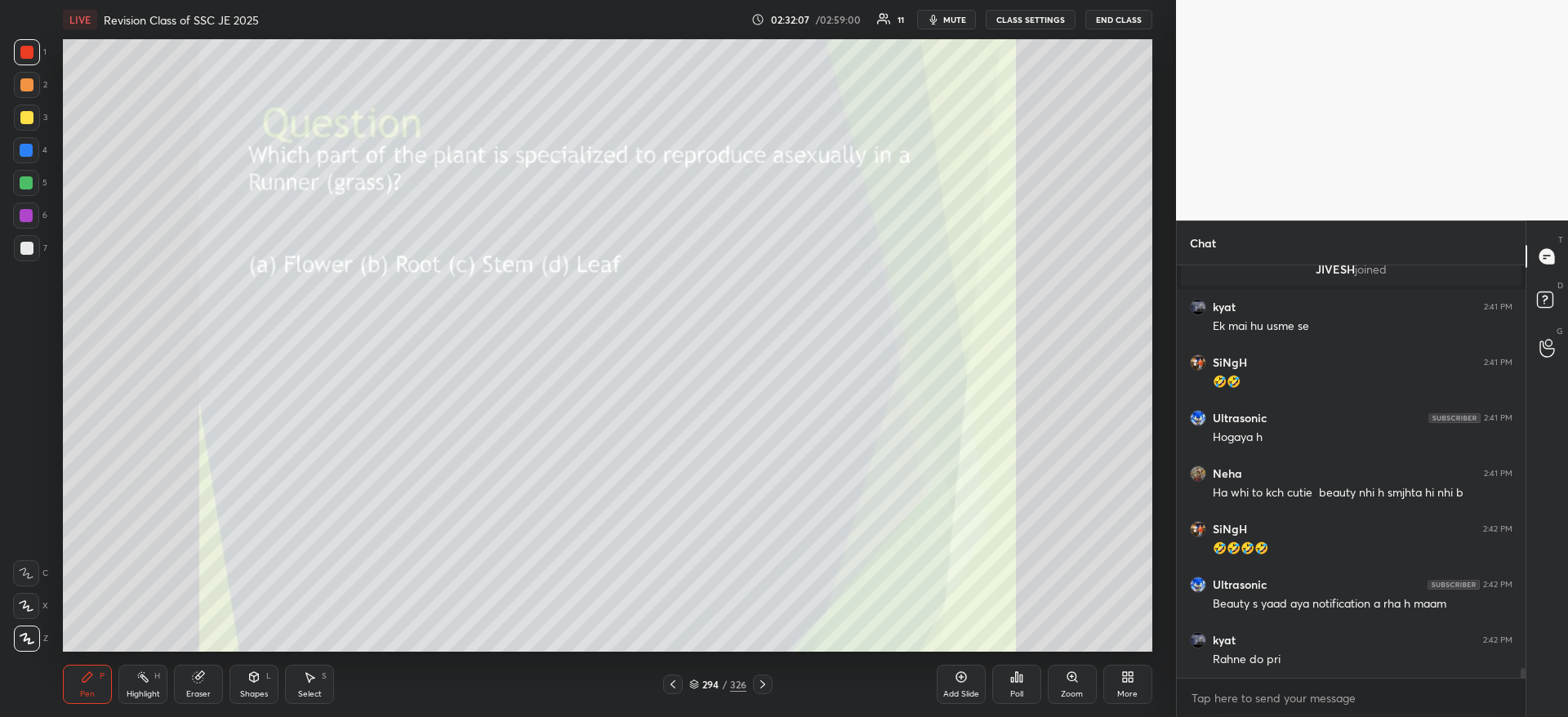
click at [1022, 690] on div "Poll" at bounding box center [1017, 694] width 13 height 8
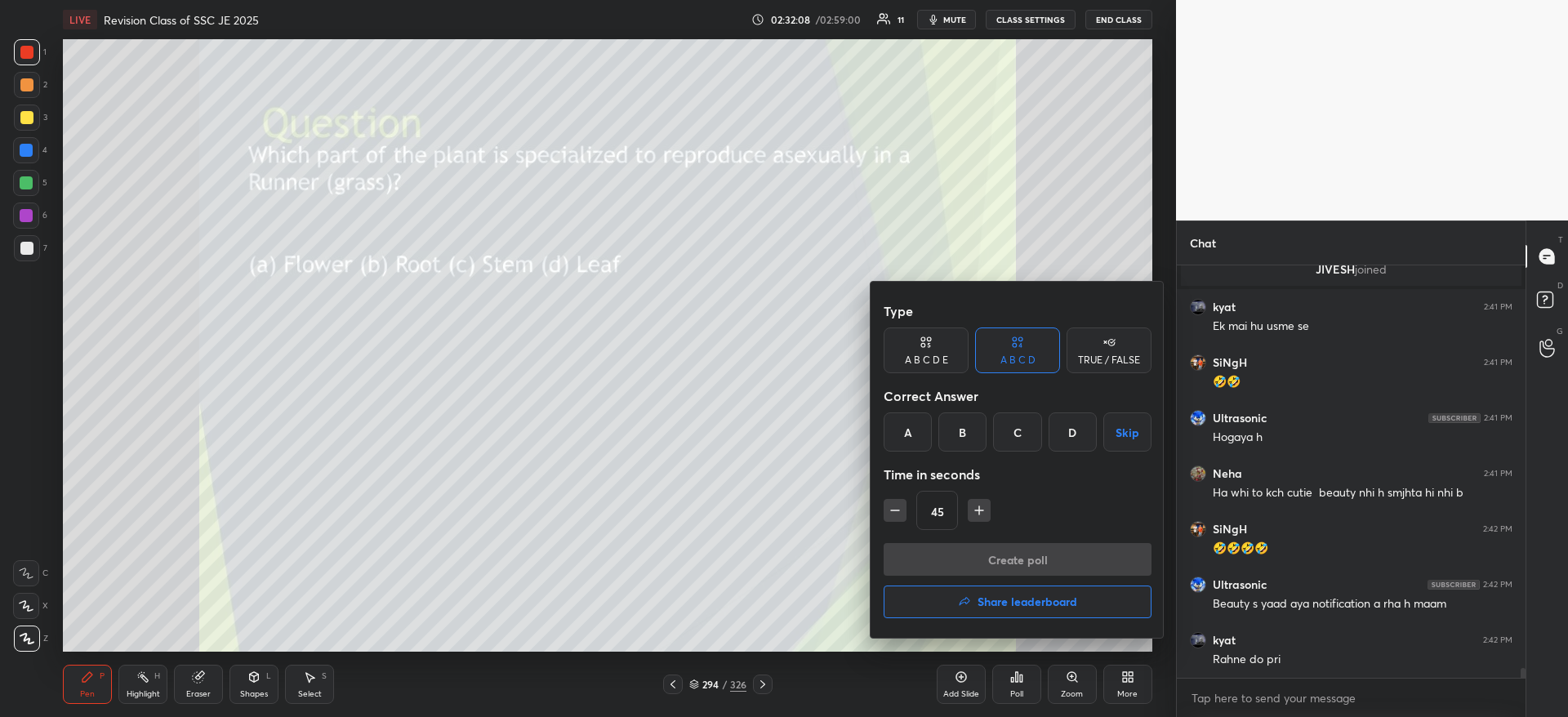
click at [1024, 438] on div "C" at bounding box center [1017, 432] width 49 height 40
click at [903, 515] on button "button" at bounding box center [895, 510] width 23 height 23
type input "30"
click at [928, 565] on button "Create poll" at bounding box center [1017, 560] width 268 height 33
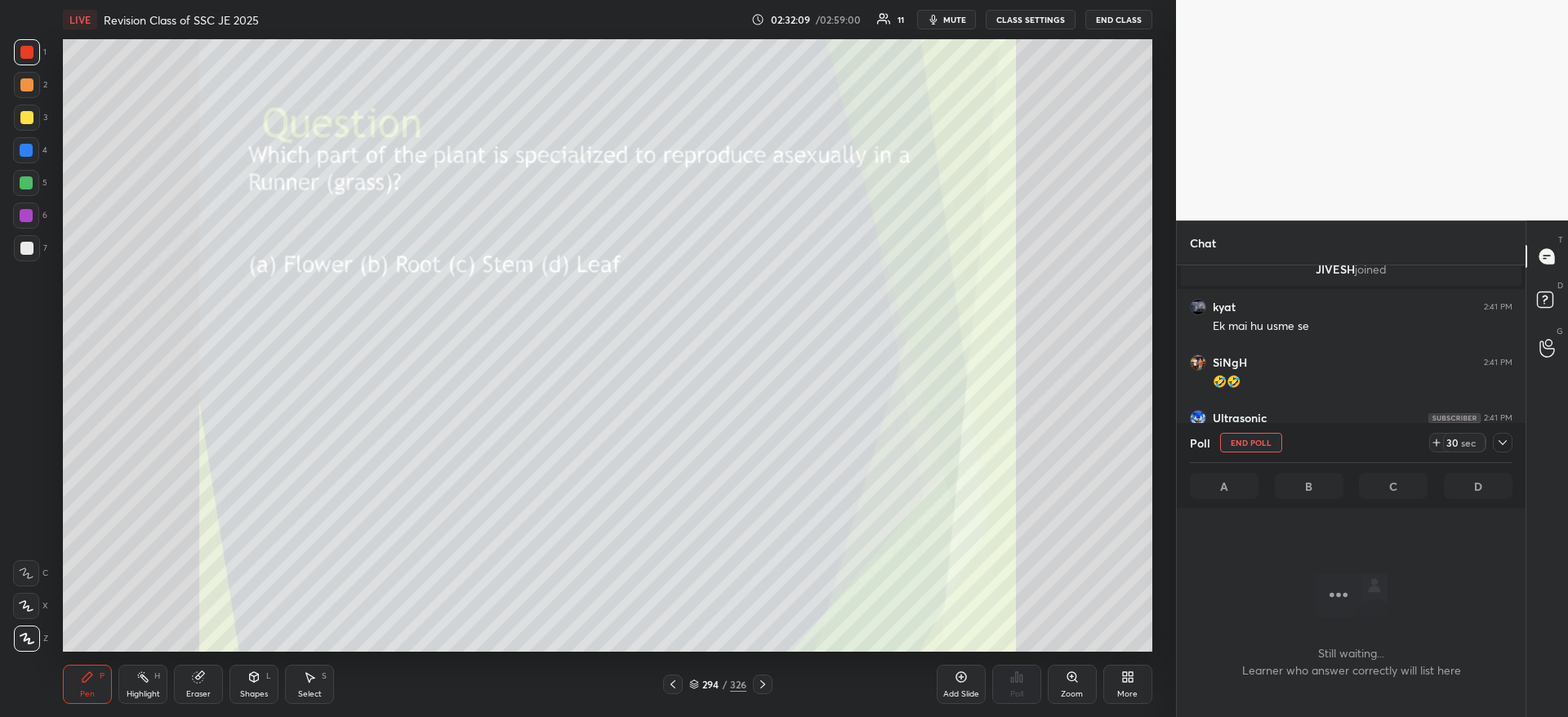
scroll to position [361, 344]
click at [1503, 448] on icon at bounding box center [1502, 443] width 13 height 13
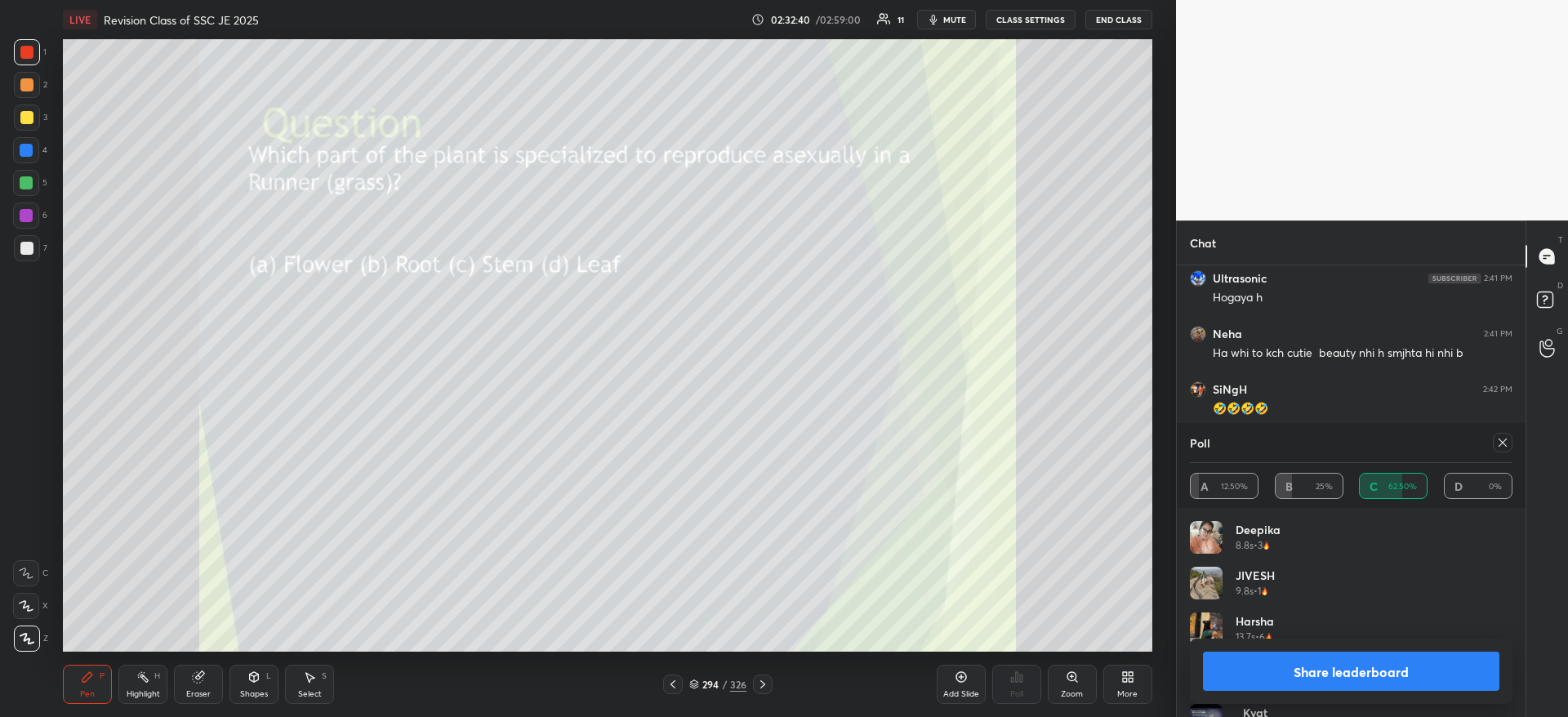
scroll to position [191, 318]
click at [1282, 677] on button "Share leaderboard" at bounding box center [1351, 672] width 296 height 40
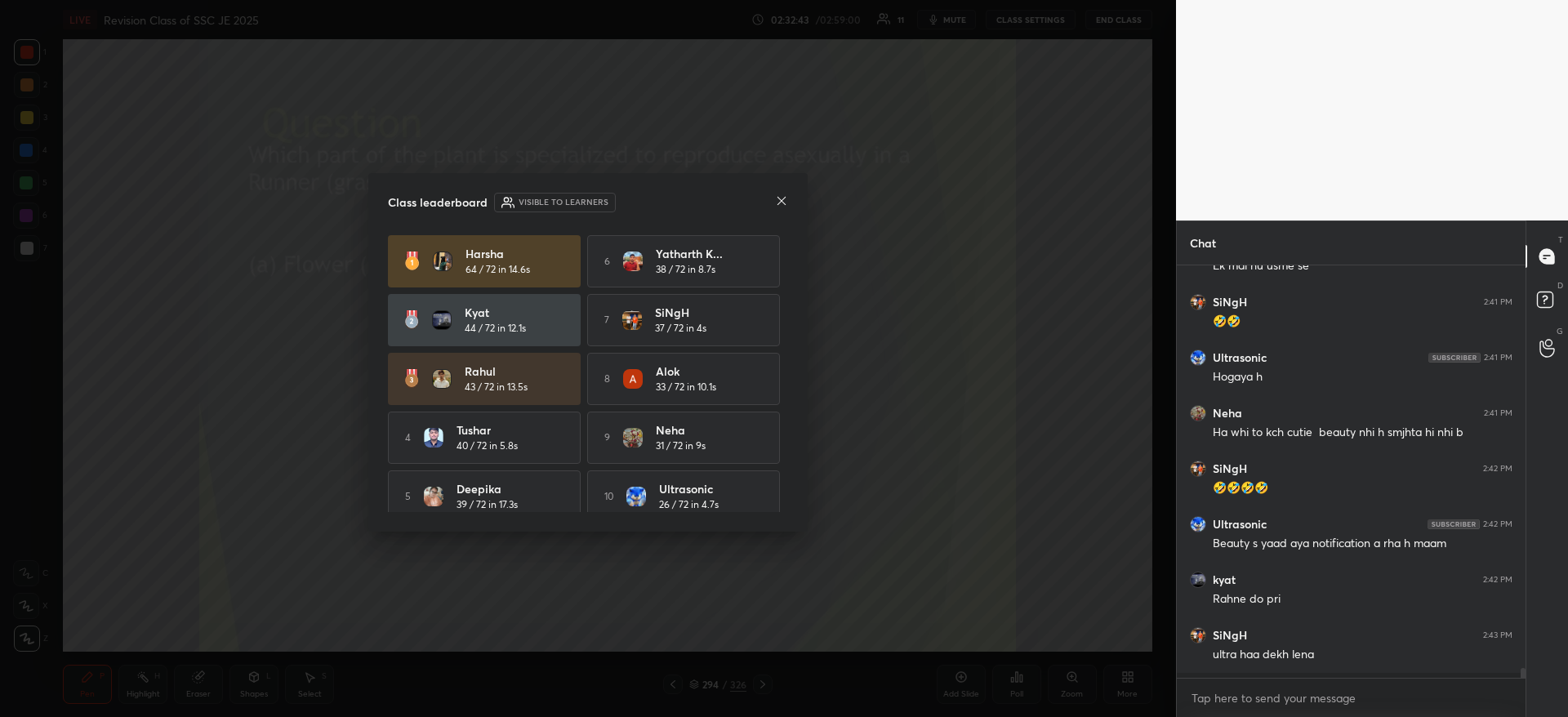
scroll to position [16763, 0]
click at [787, 204] on icon at bounding box center [781, 201] width 13 height 13
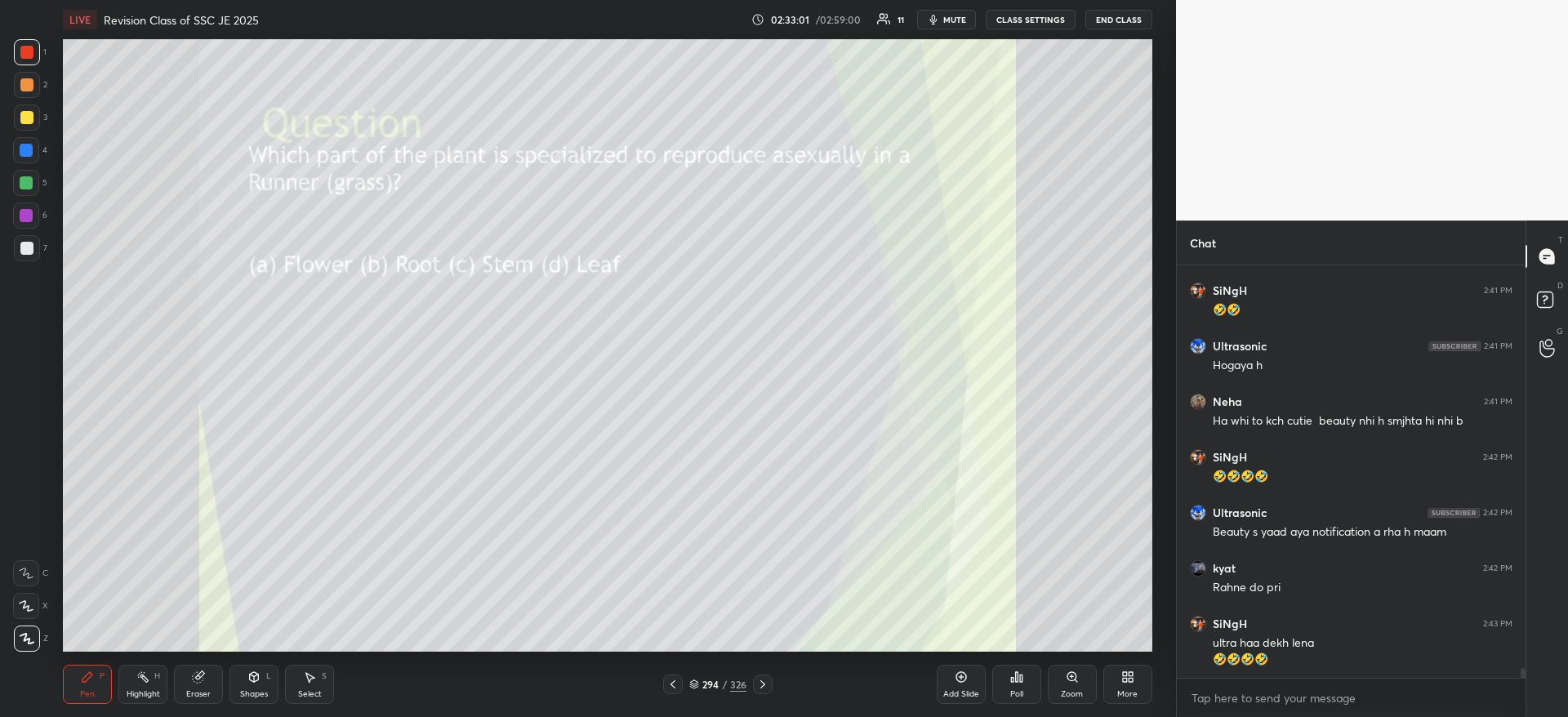
click at [26, 179] on div at bounding box center [26, 183] width 13 height 13
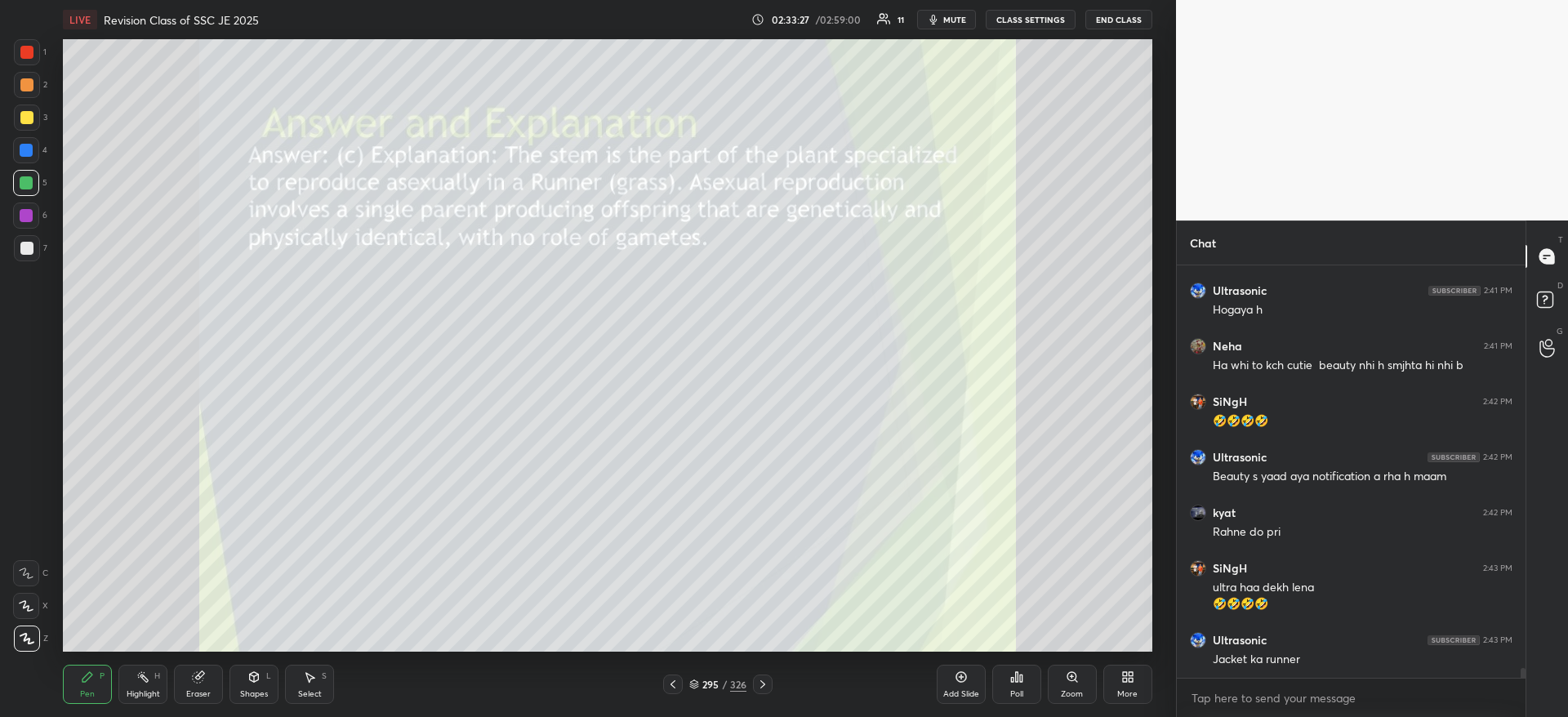
scroll to position [16891, 0]
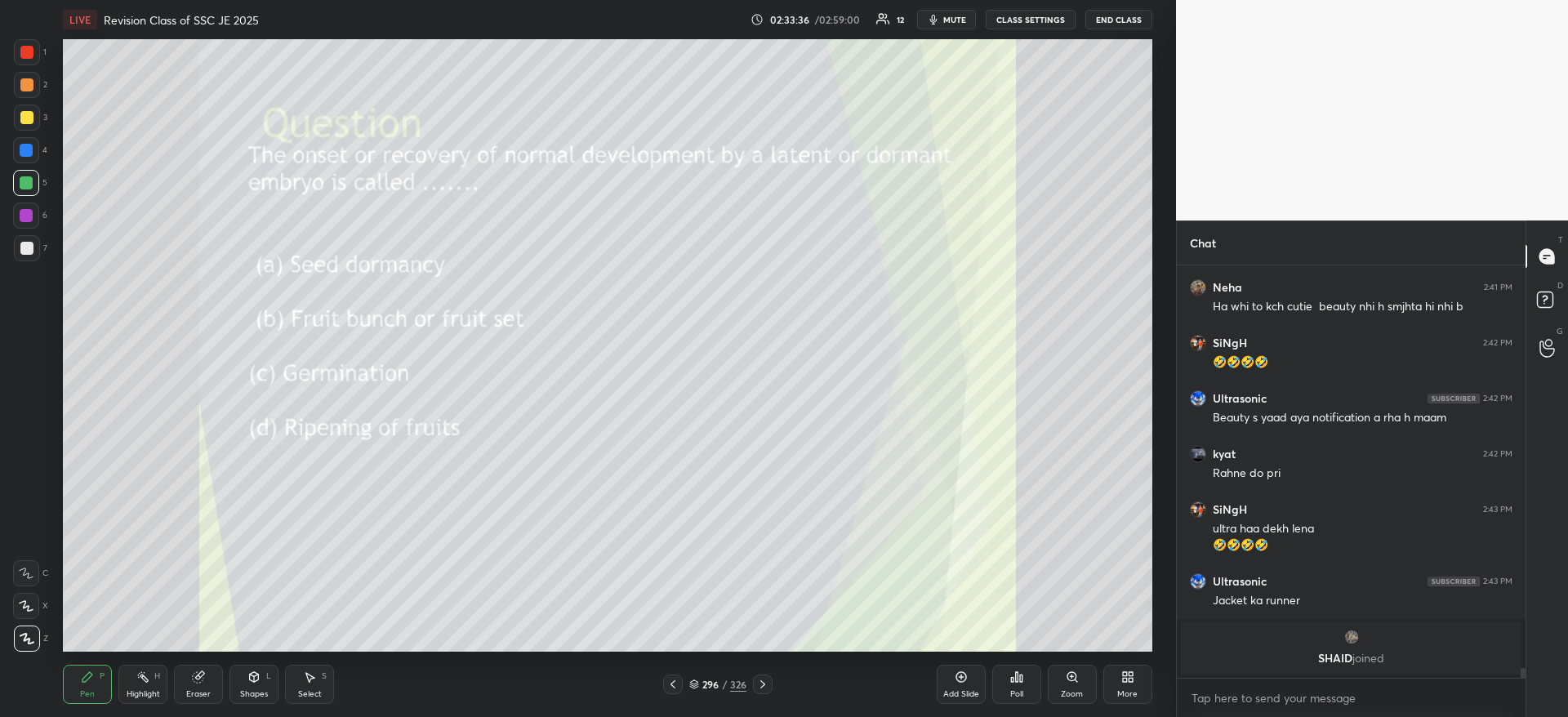
click at [1025, 670] on div "Poll" at bounding box center [1017, 684] width 49 height 40
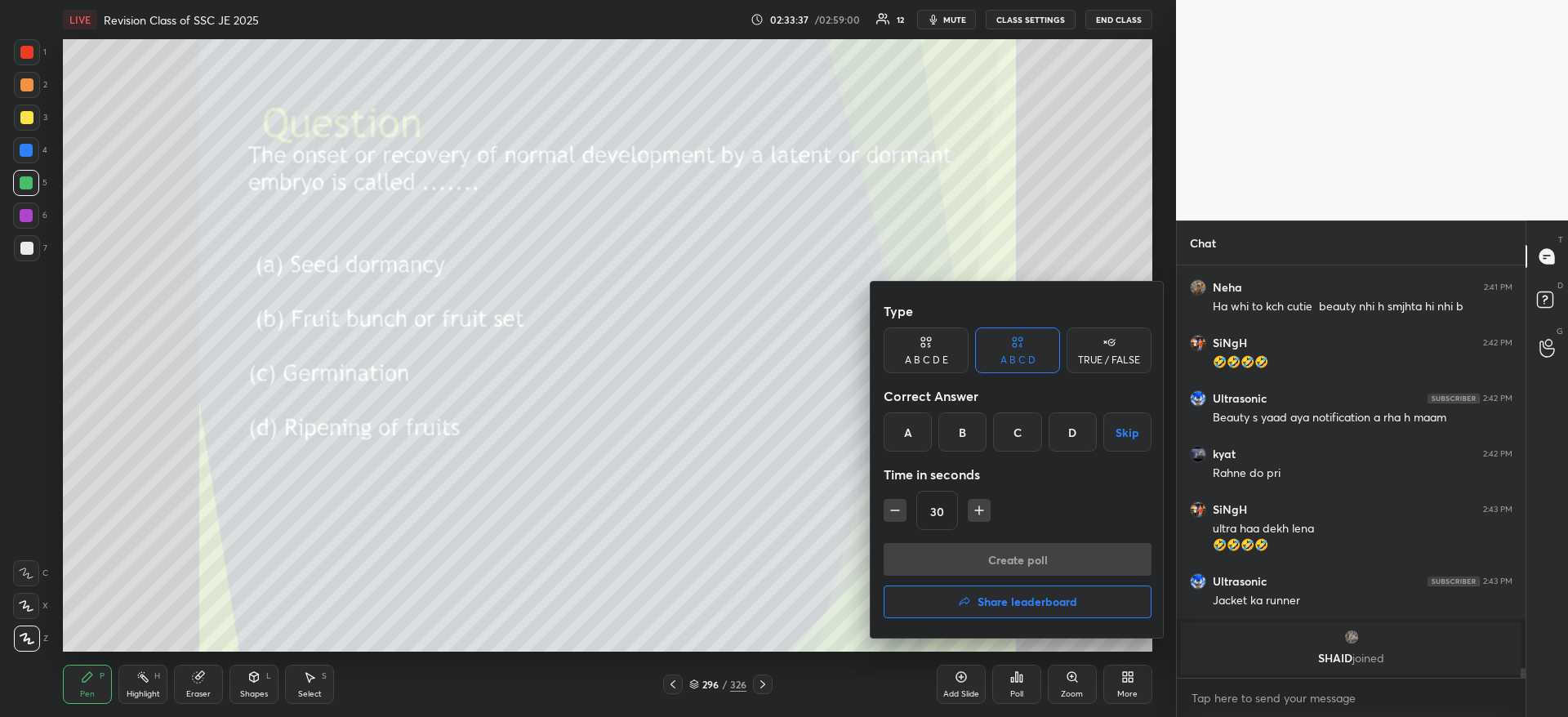
click at [1007, 434] on div "C" at bounding box center [1017, 432] width 49 height 40
click at [1027, 547] on button "Create poll" at bounding box center [1017, 560] width 268 height 33
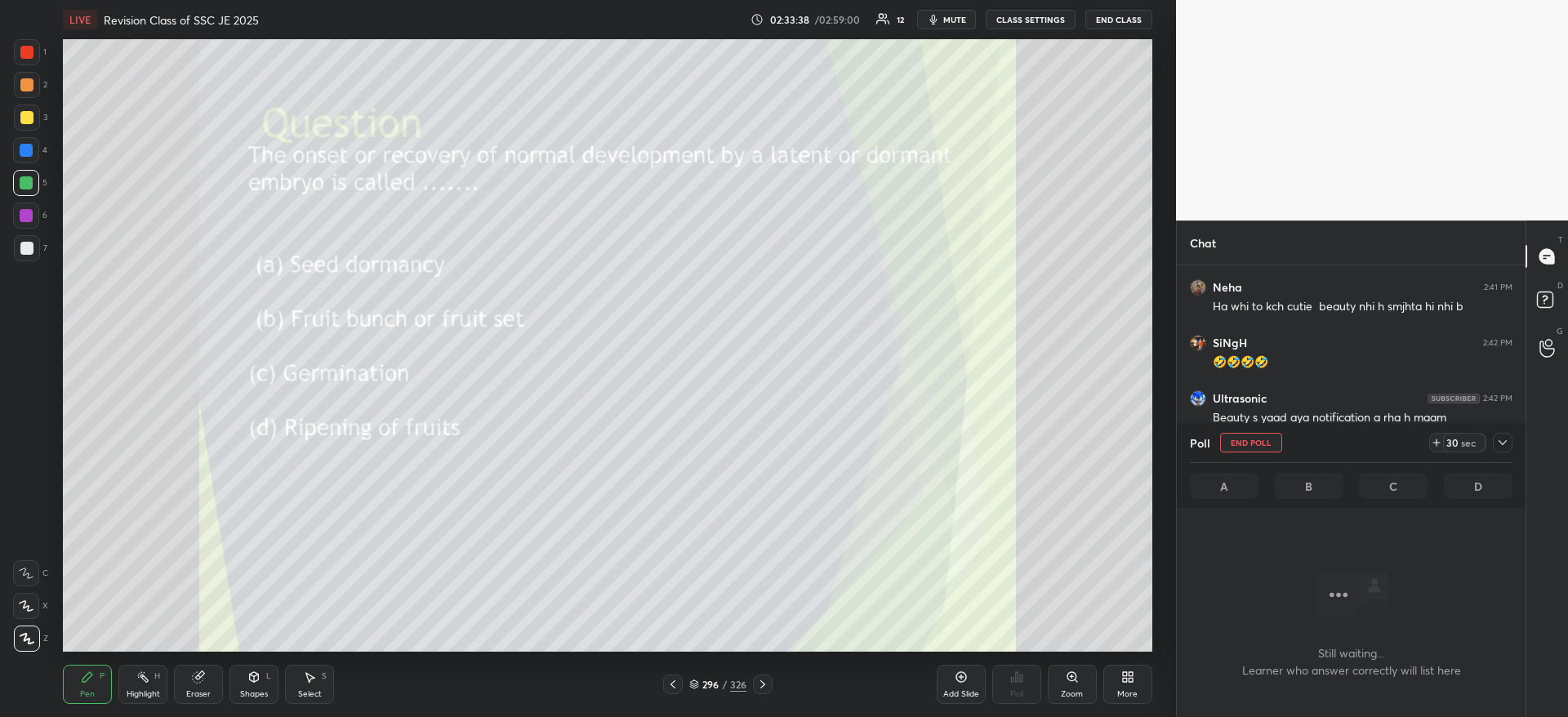
scroll to position [361, 344]
click at [1495, 445] on div at bounding box center [1502, 443] width 20 height 20
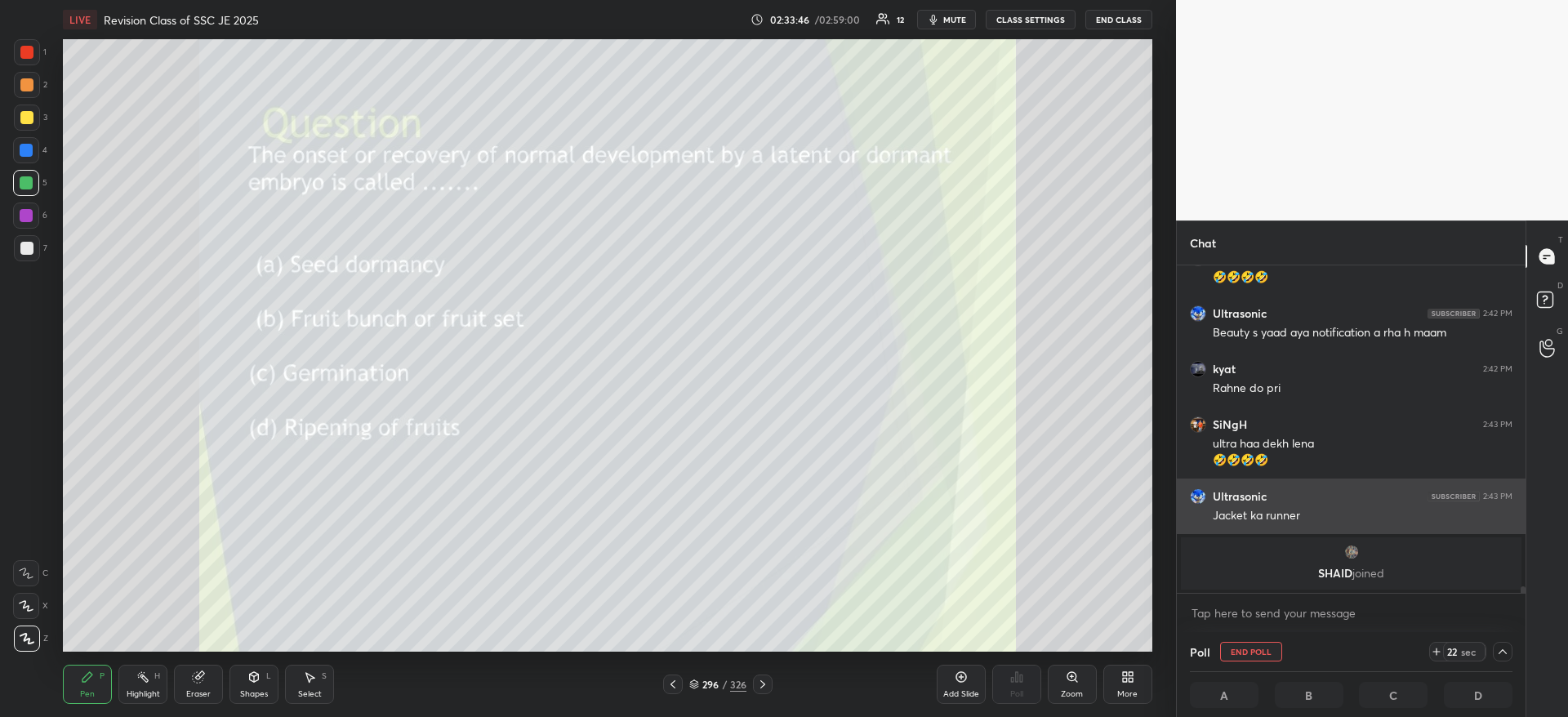
scroll to position [1, 6]
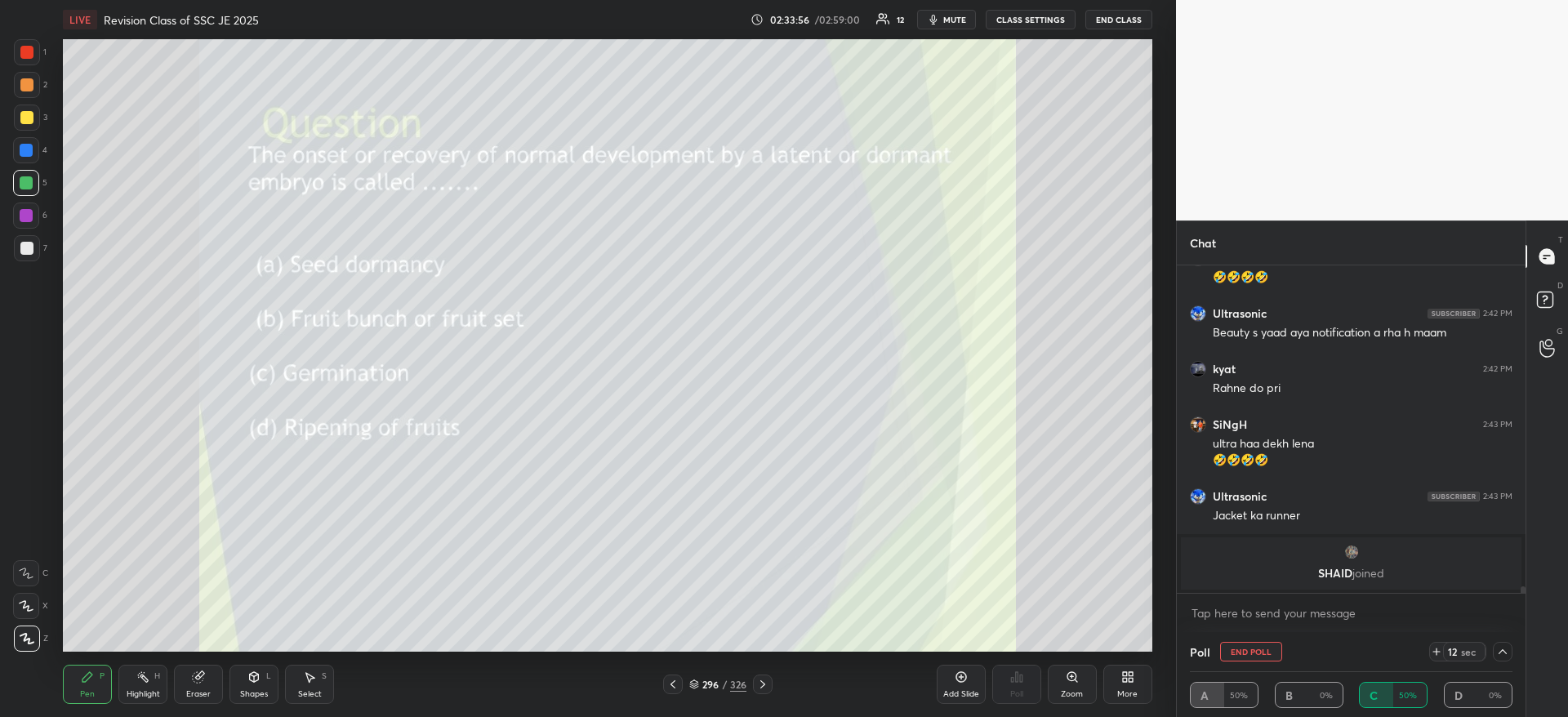
click at [1356, 553] on img "grid" at bounding box center [1352, 552] width 16 height 16
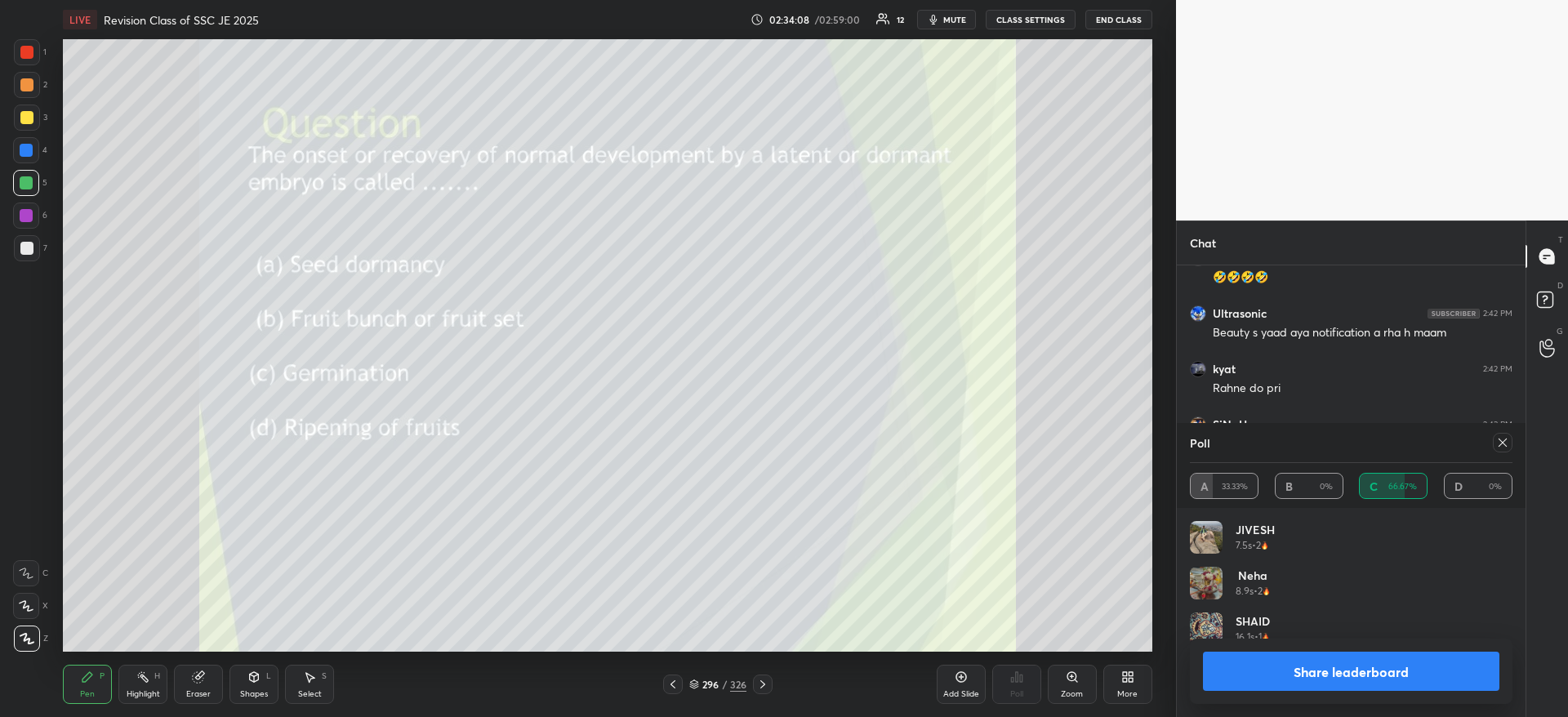
scroll to position [191, 318]
click at [1264, 678] on button "Share leaderboard" at bounding box center [1351, 672] width 296 height 40
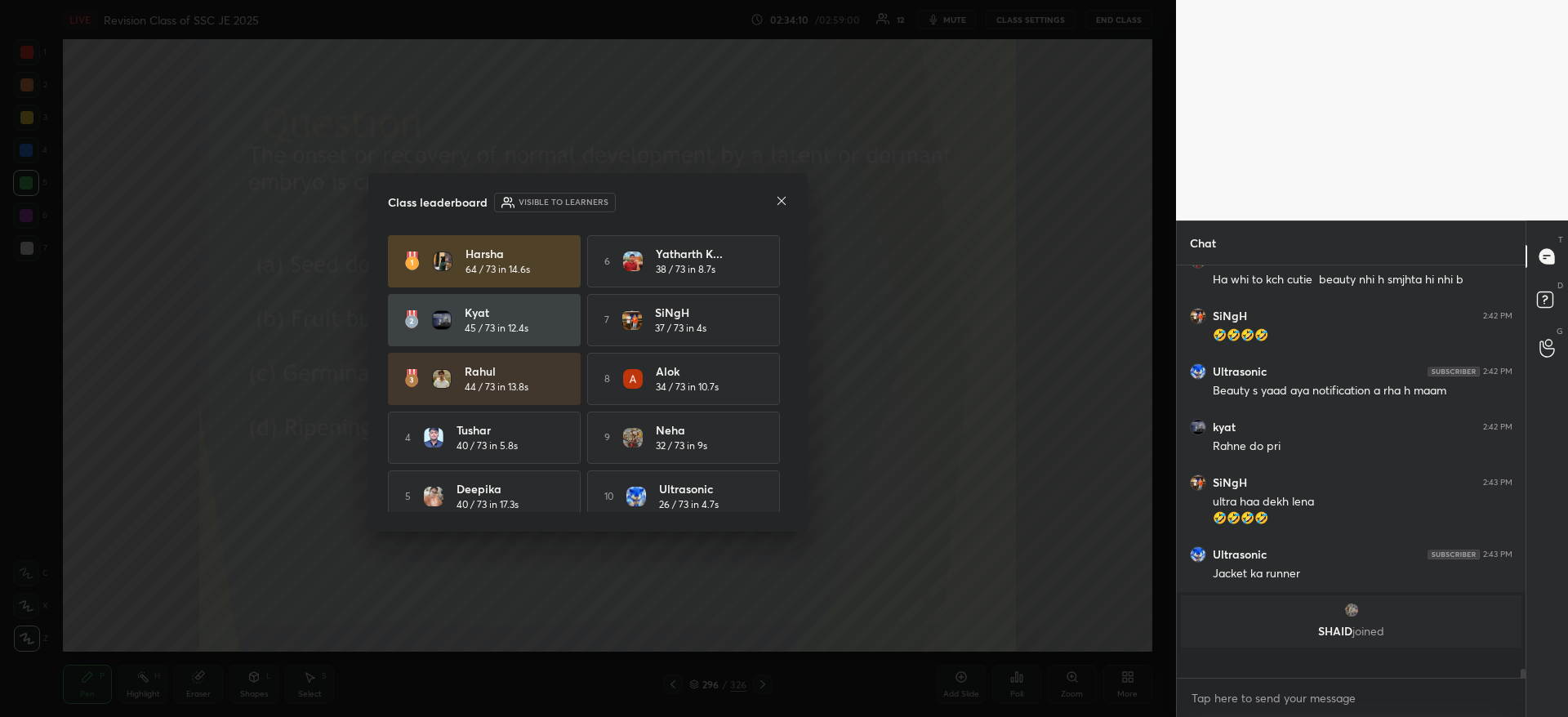
scroll to position [16900, 0]
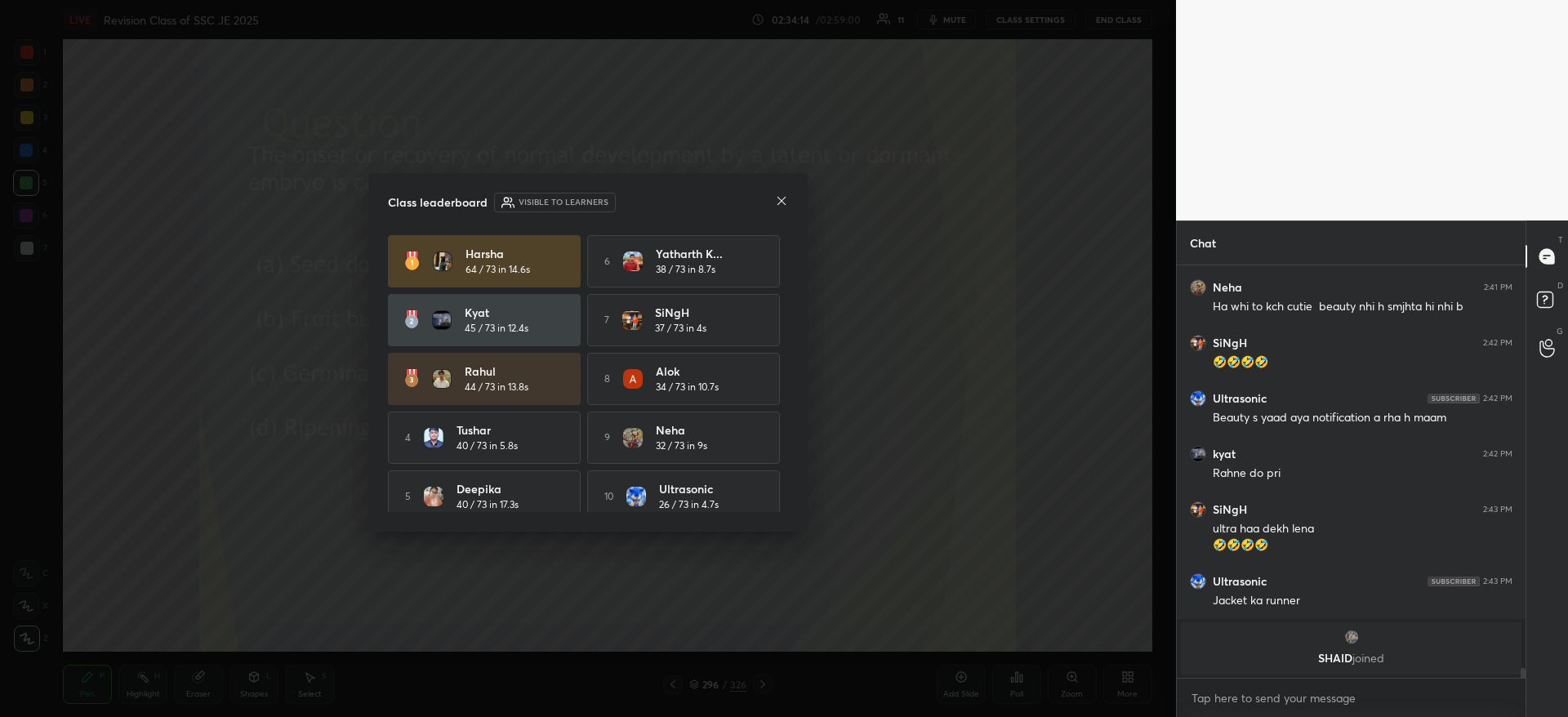
click at [784, 200] on icon at bounding box center [781, 201] width 13 height 13
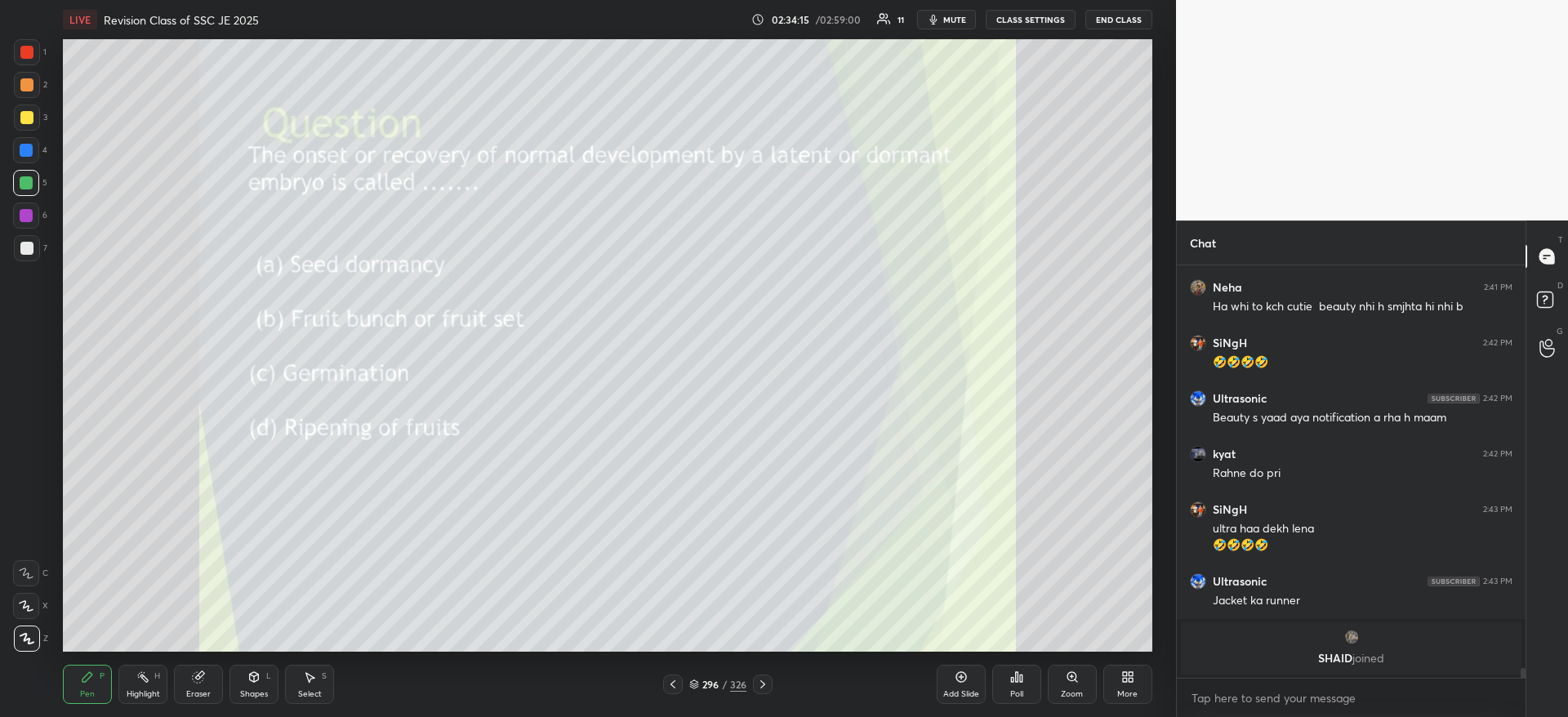
click at [1354, 635] on img "grid" at bounding box center [1352, 637] width 16 height 16
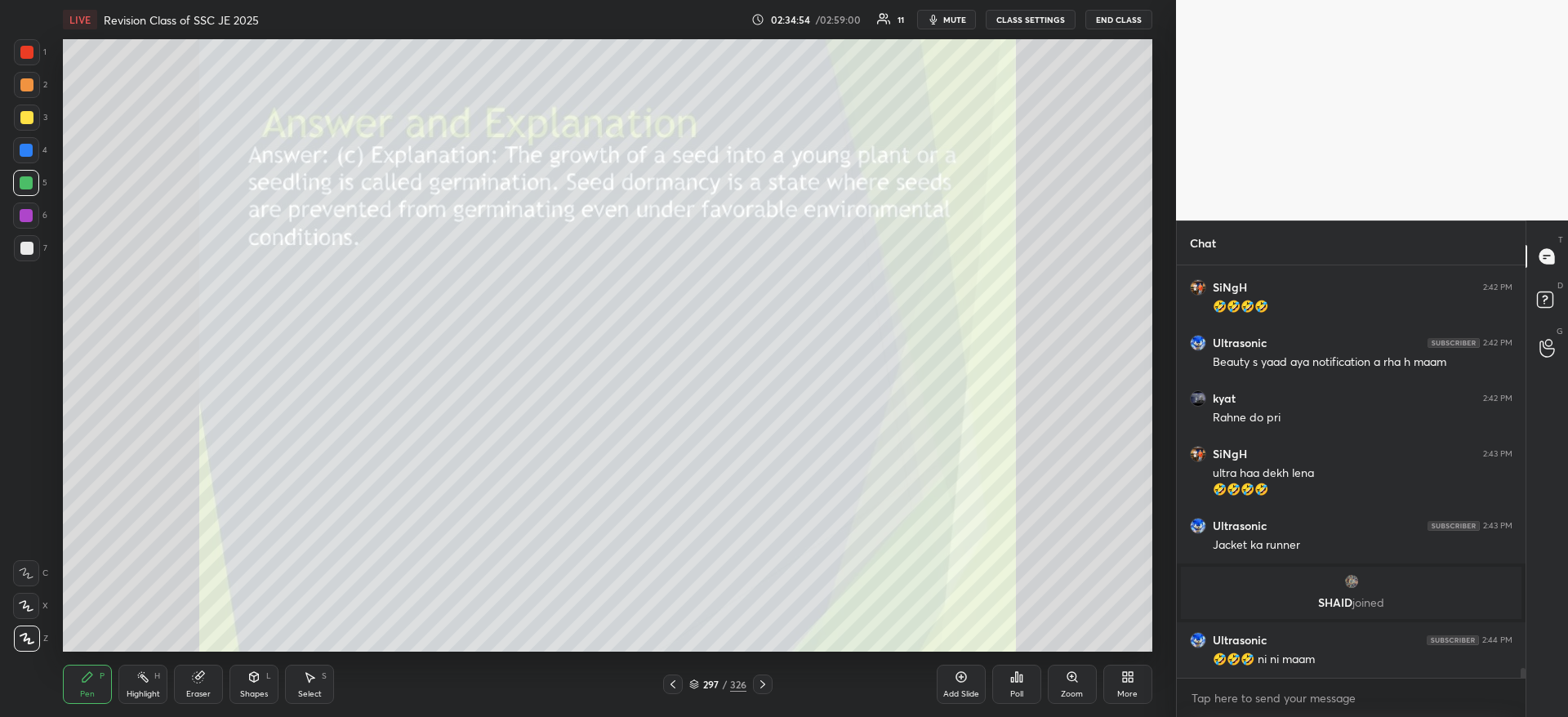
scroll to position [16733, 0]
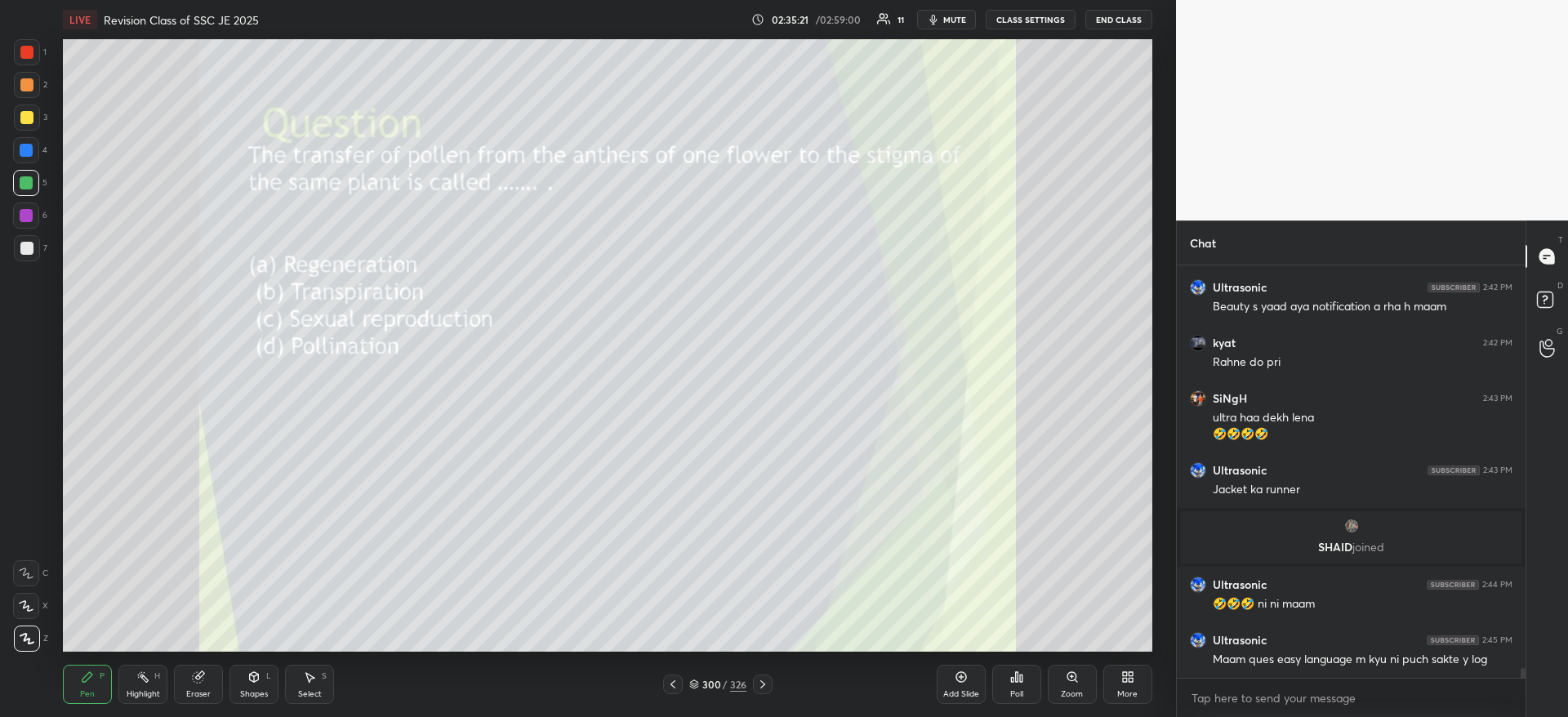
click at [1017, 674] on icon at bounding box center [1016, 677] width 2 height 10
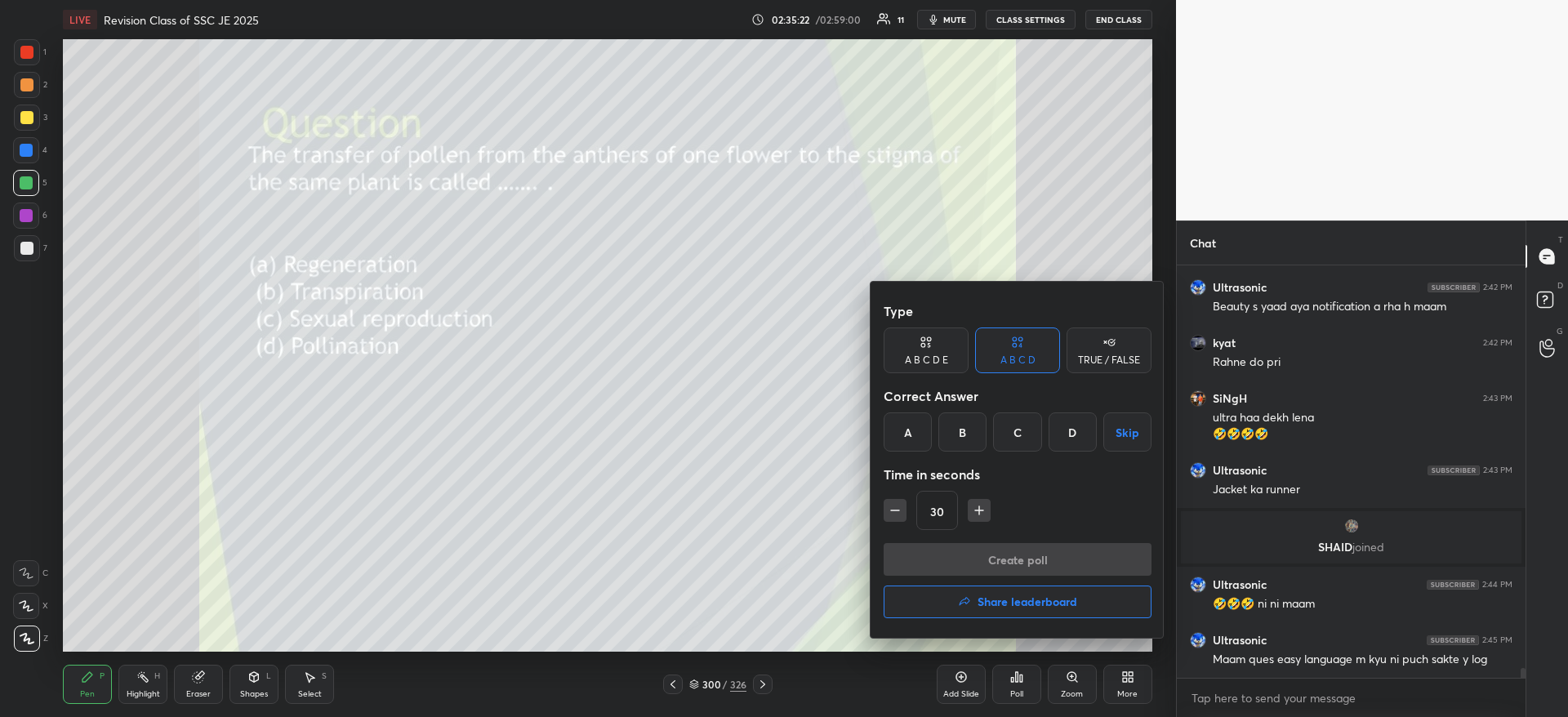
click at [1062, 431] on div "D" at bounding box center [1072, 432] width 49 height 40
click at [1027, 553] on button "Create poll" at bounding box center [1017, 560] width 268 height 33
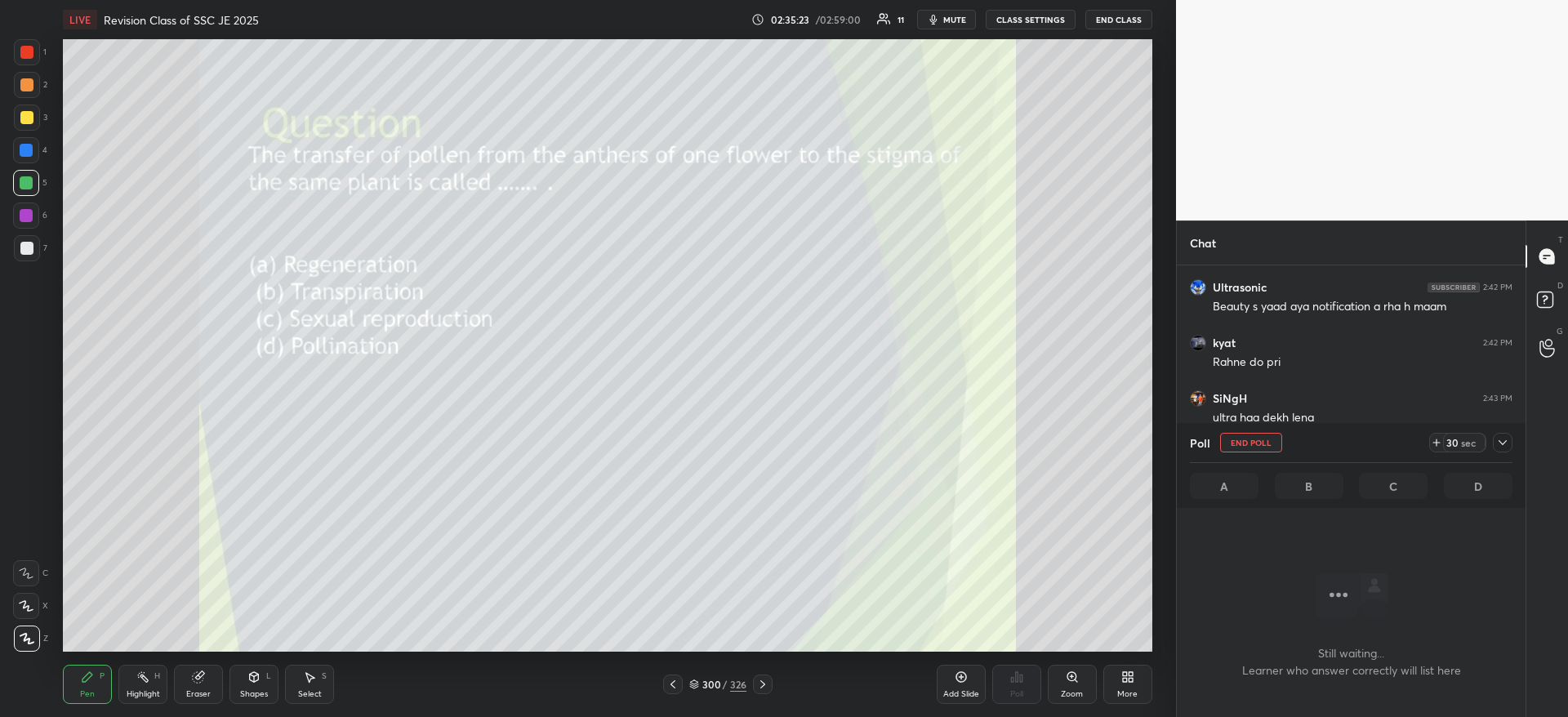
scroll to position [361, 344]
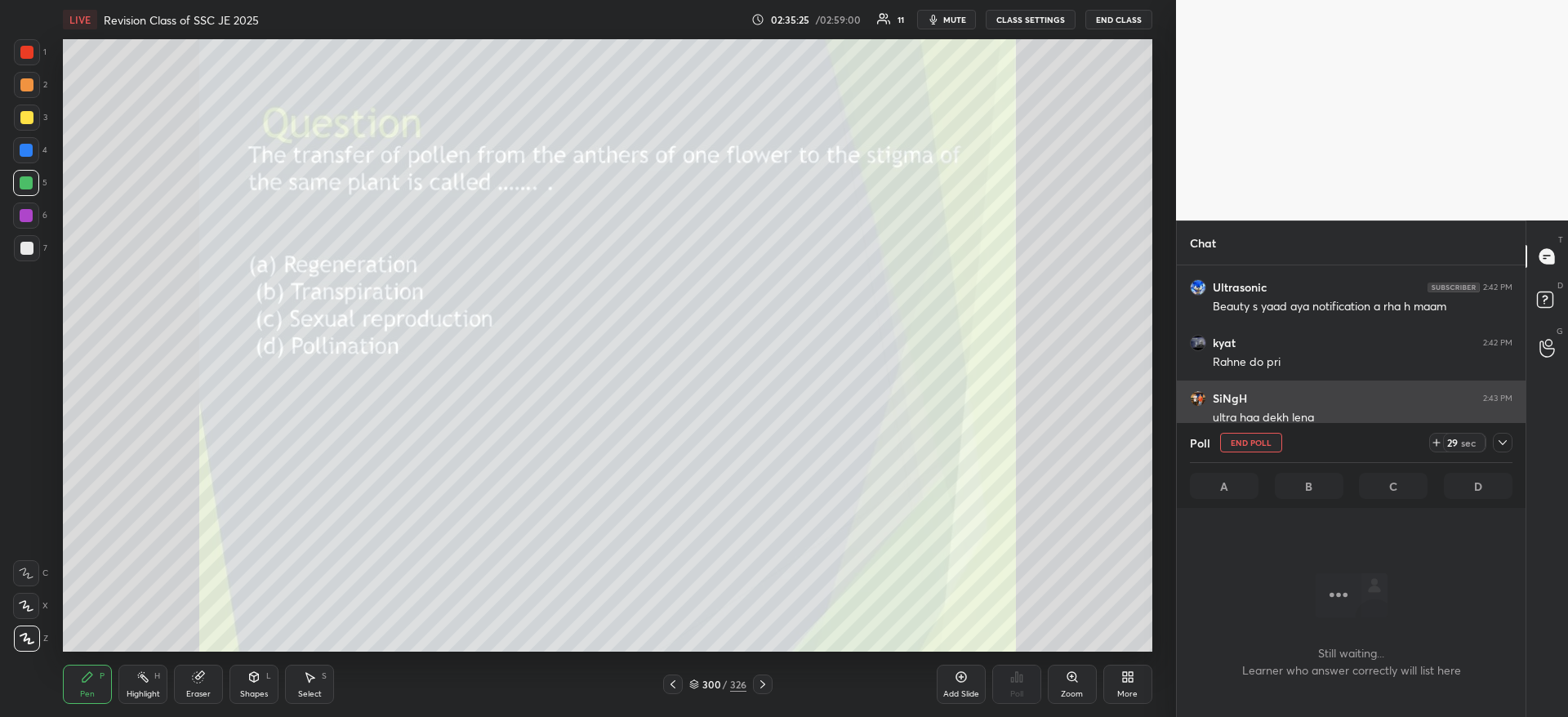
click at [1497, 448] on icon at bounding box center [1502, 443] width 13 height 13
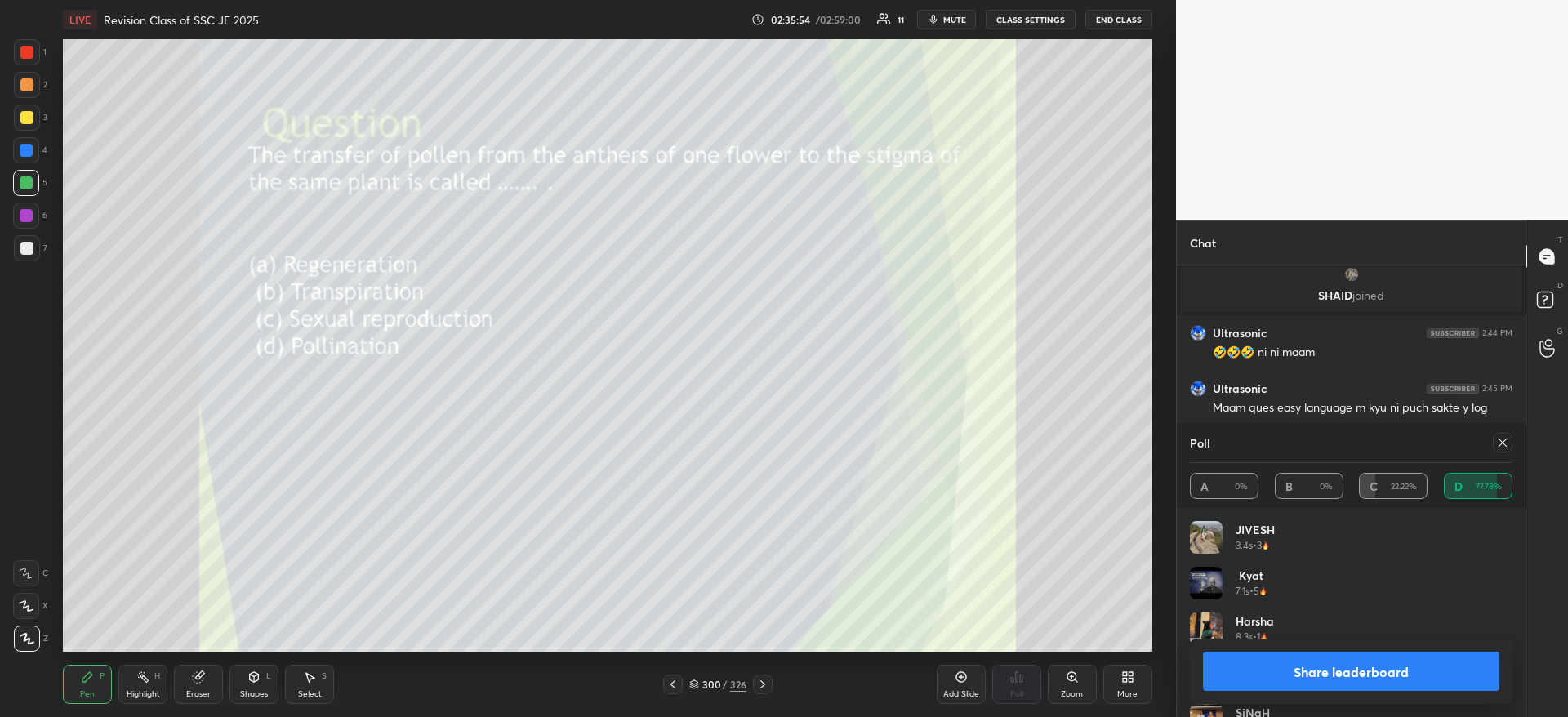
scroll to position [17040, 0]
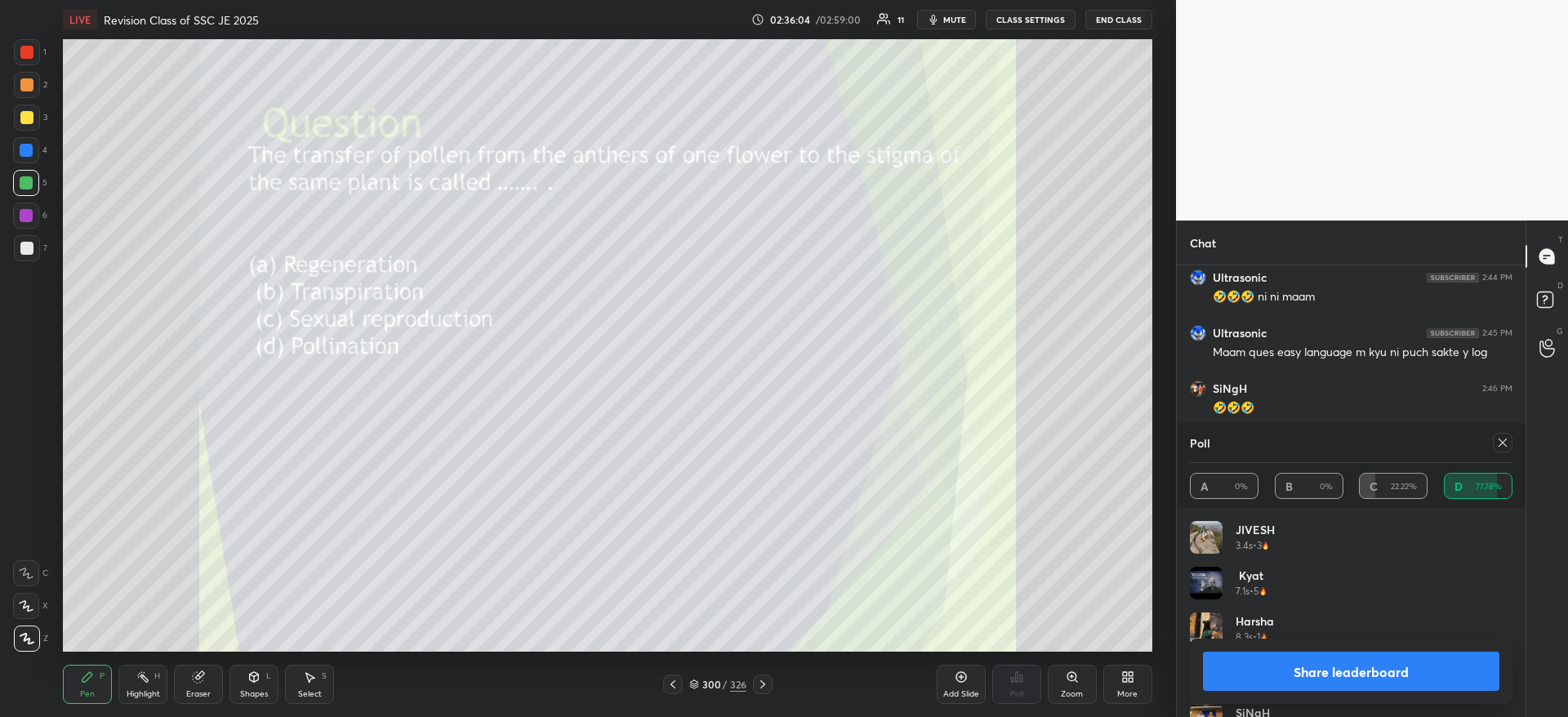
click at [1357, 673] on button "Share leaderboard" at bounding box center [1351, 672] width 296 height 40
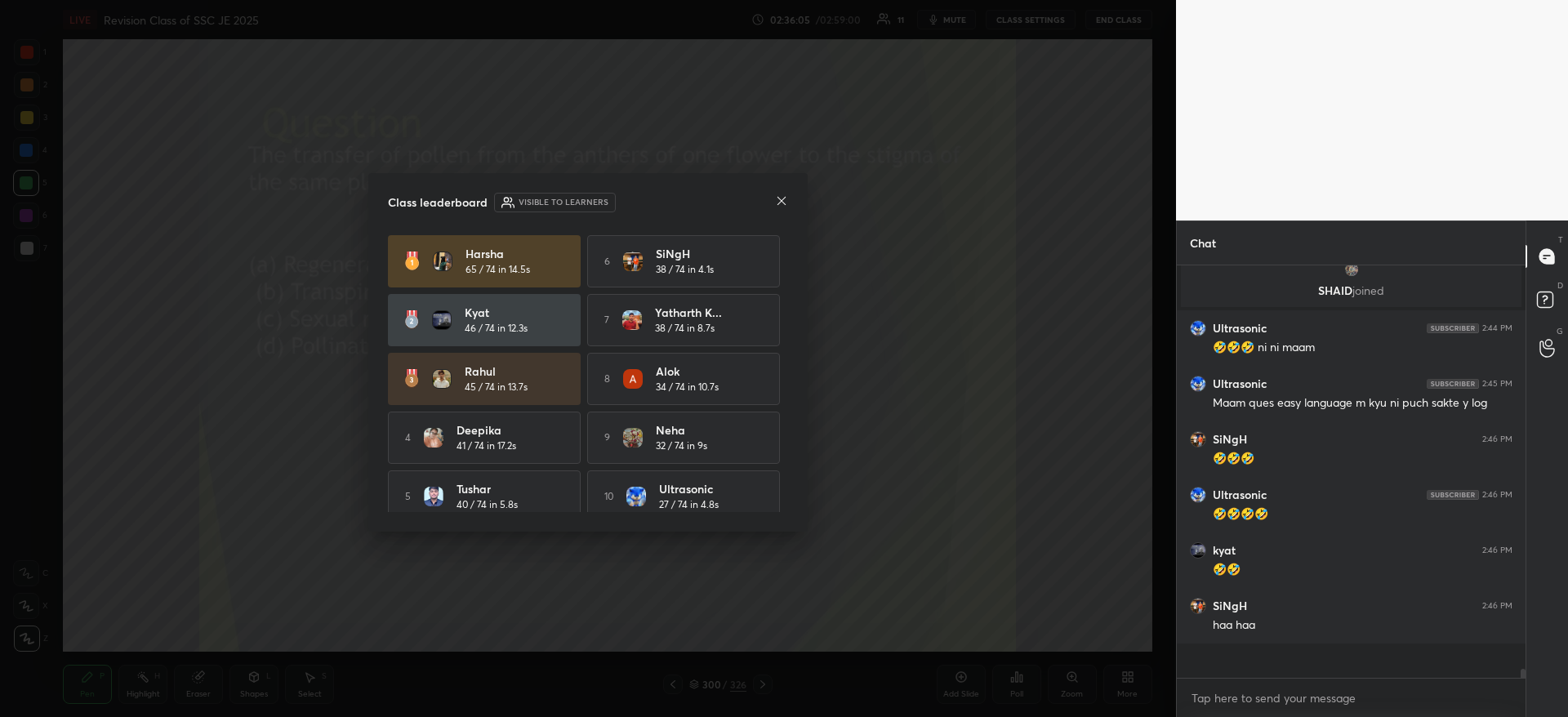
scroll to position [16969, 0]
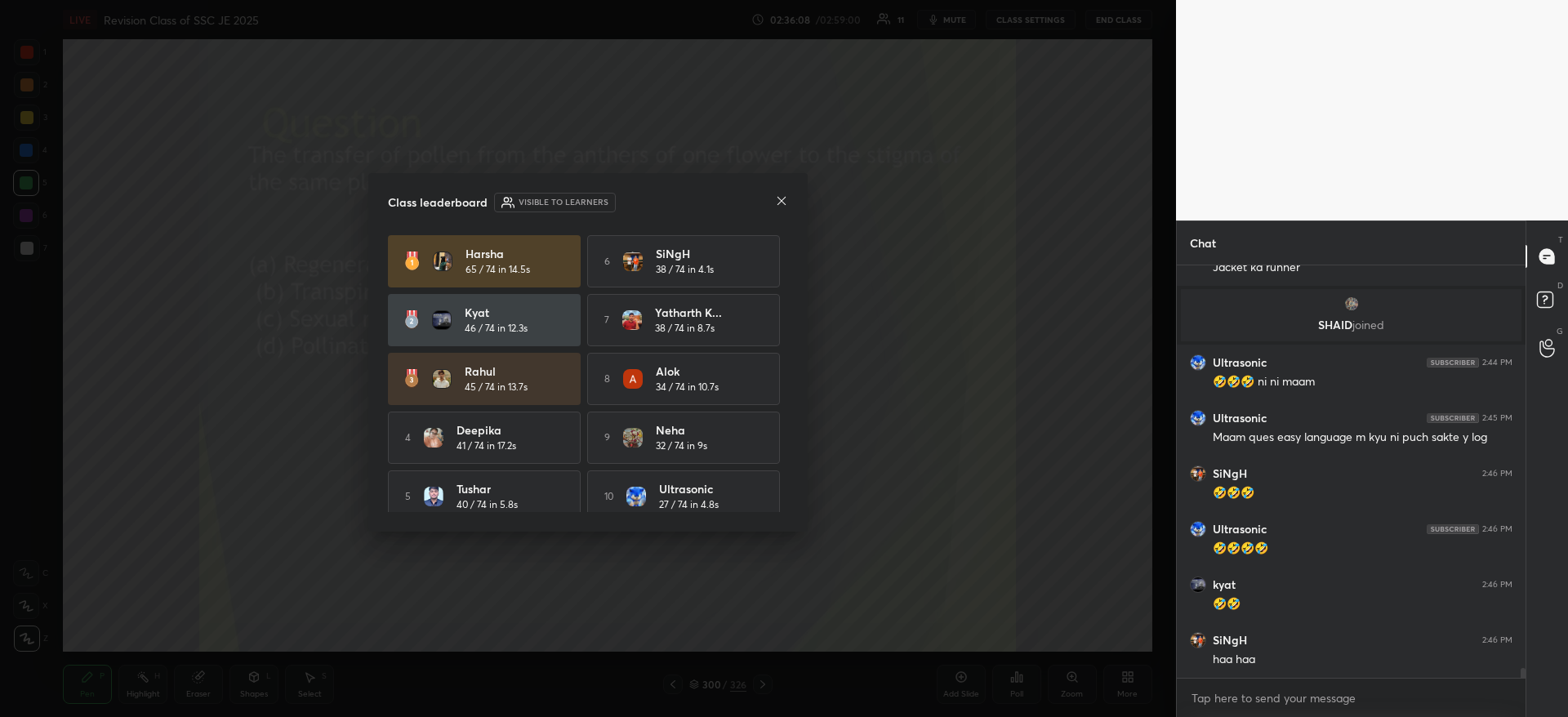
click at [787, 196] on icon at bounding box center [781, 201] width 13 height 13
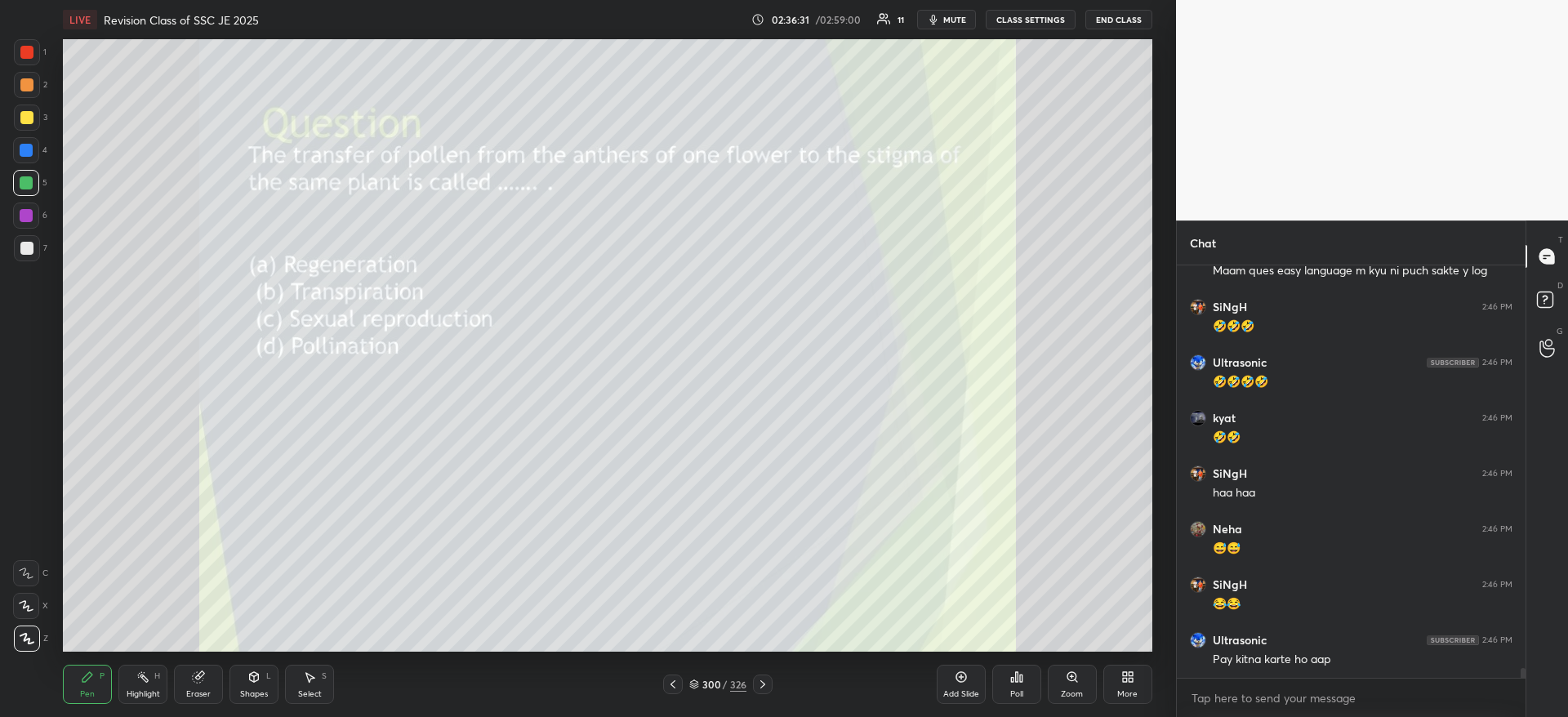
scroll to position [17181, 0]
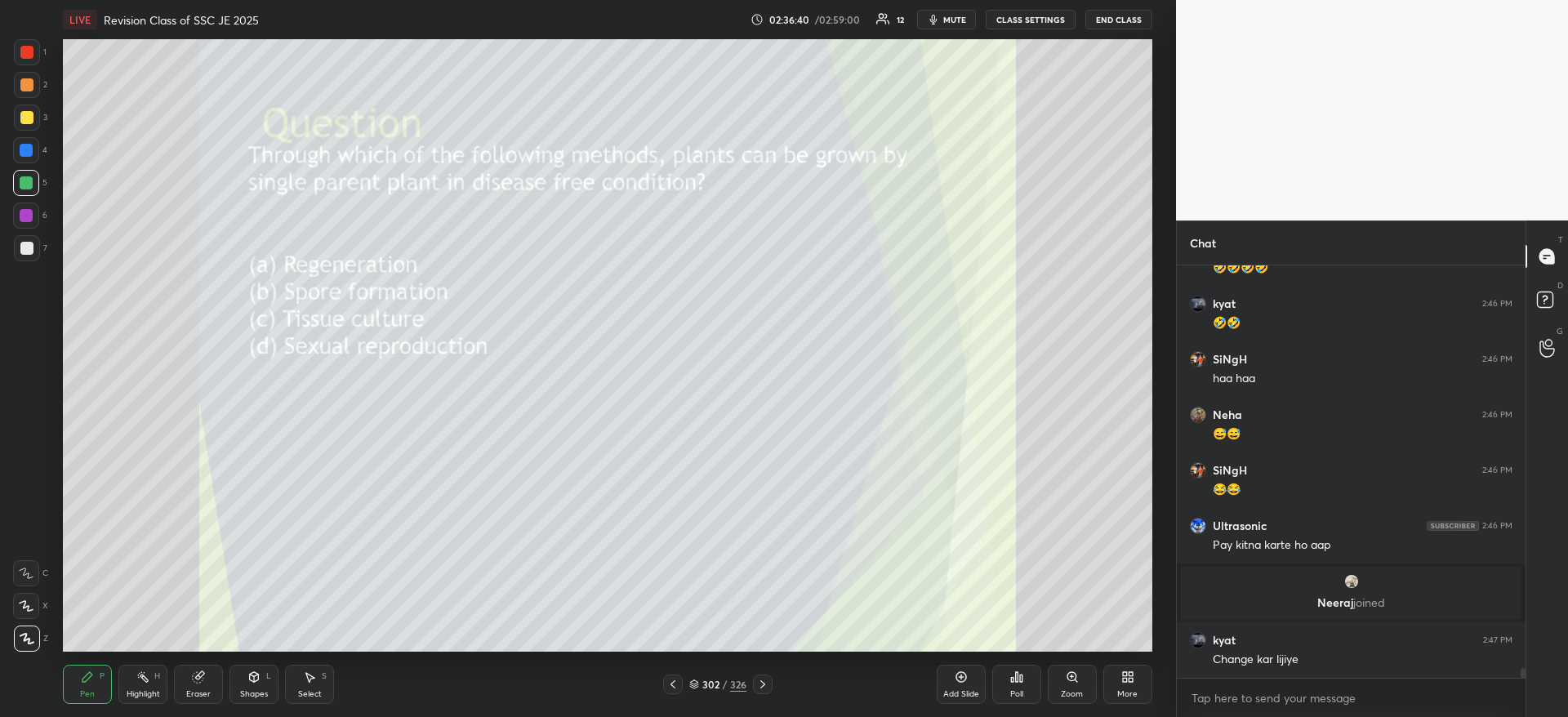
click at [1025, 682] on div "Poll" at bounding box center [1017, 684] width 49 height 40
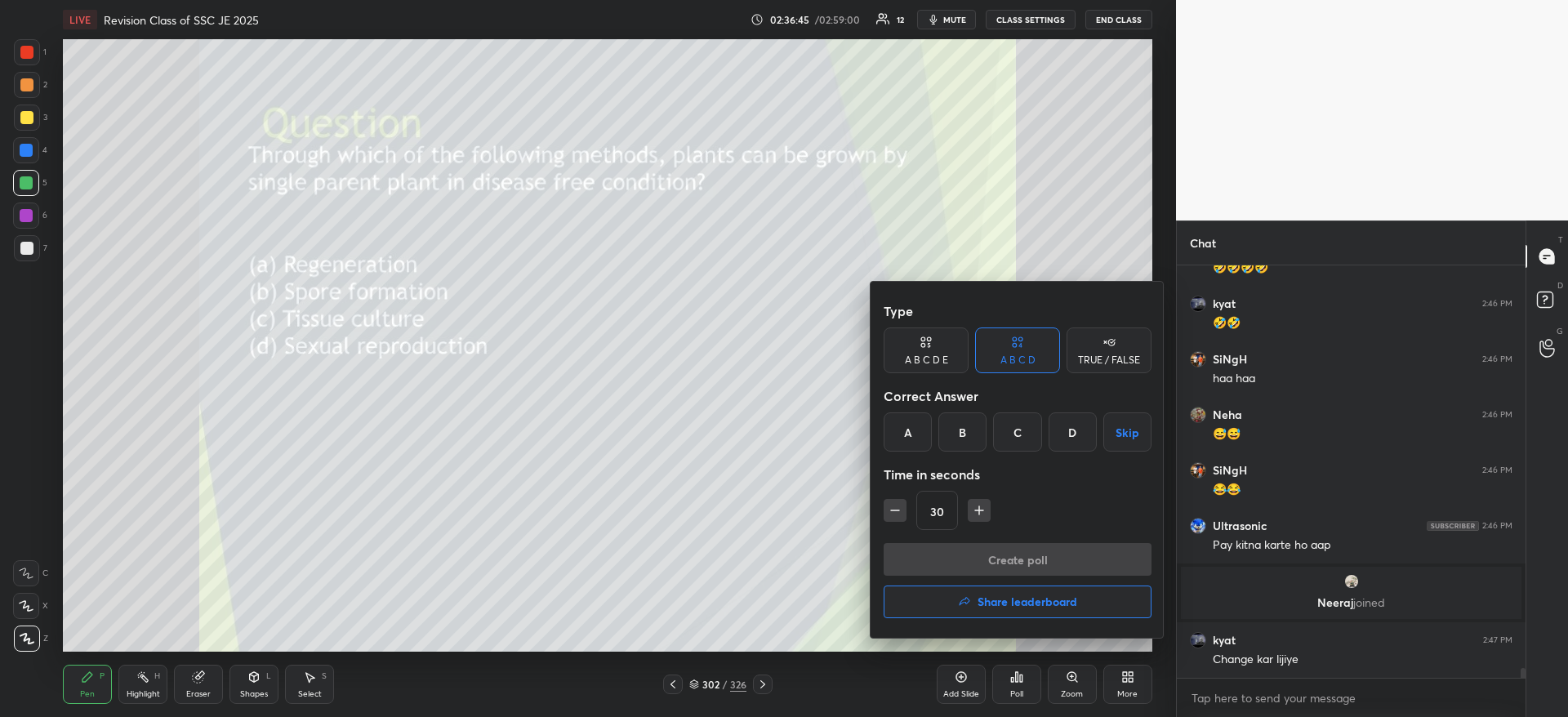
scroll to position [17123, 0]
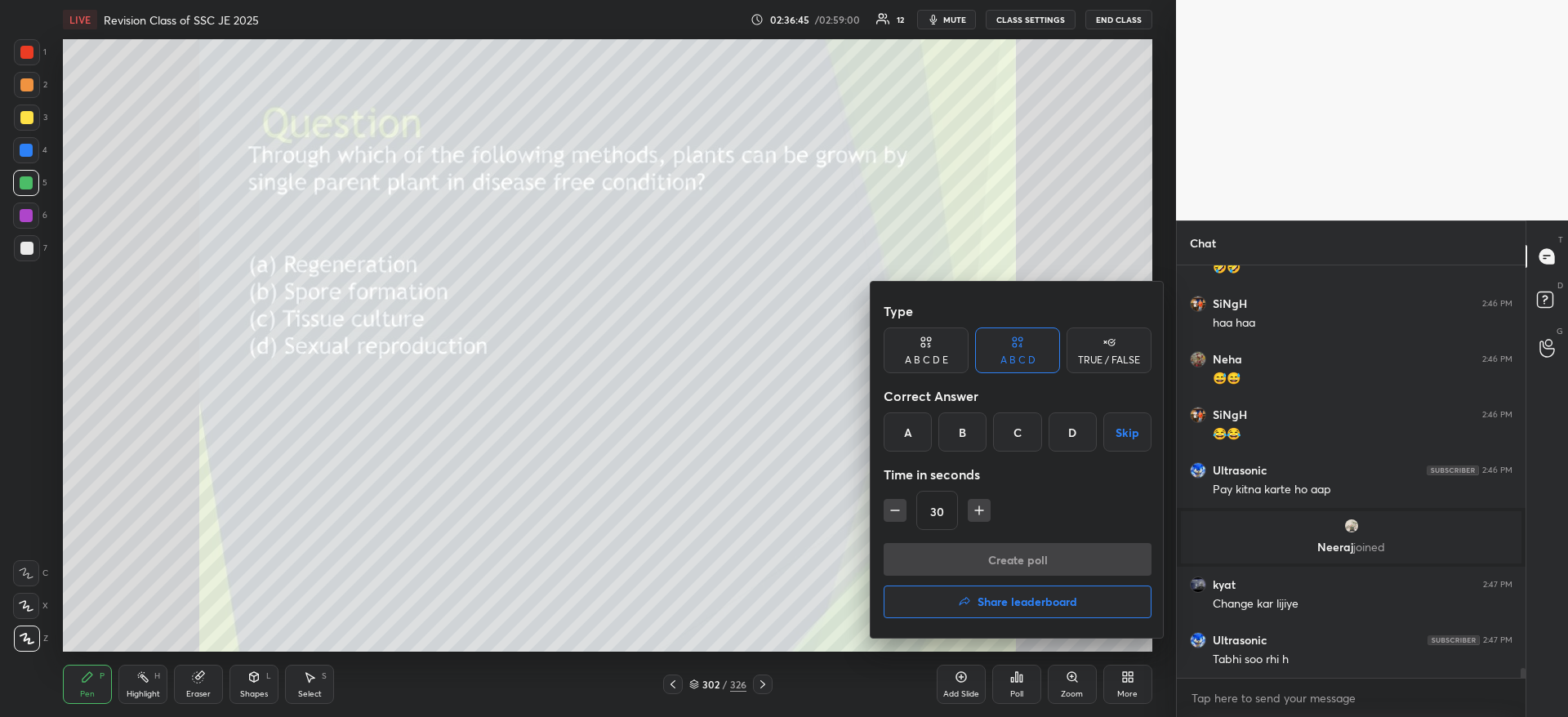
click at [1013, 429] on div "C" at bounding box center [1017, 432] width 49 height 40
click at [1001, 562] on button "Create poll" at bounding box center [1017, 560] width 268 height 33
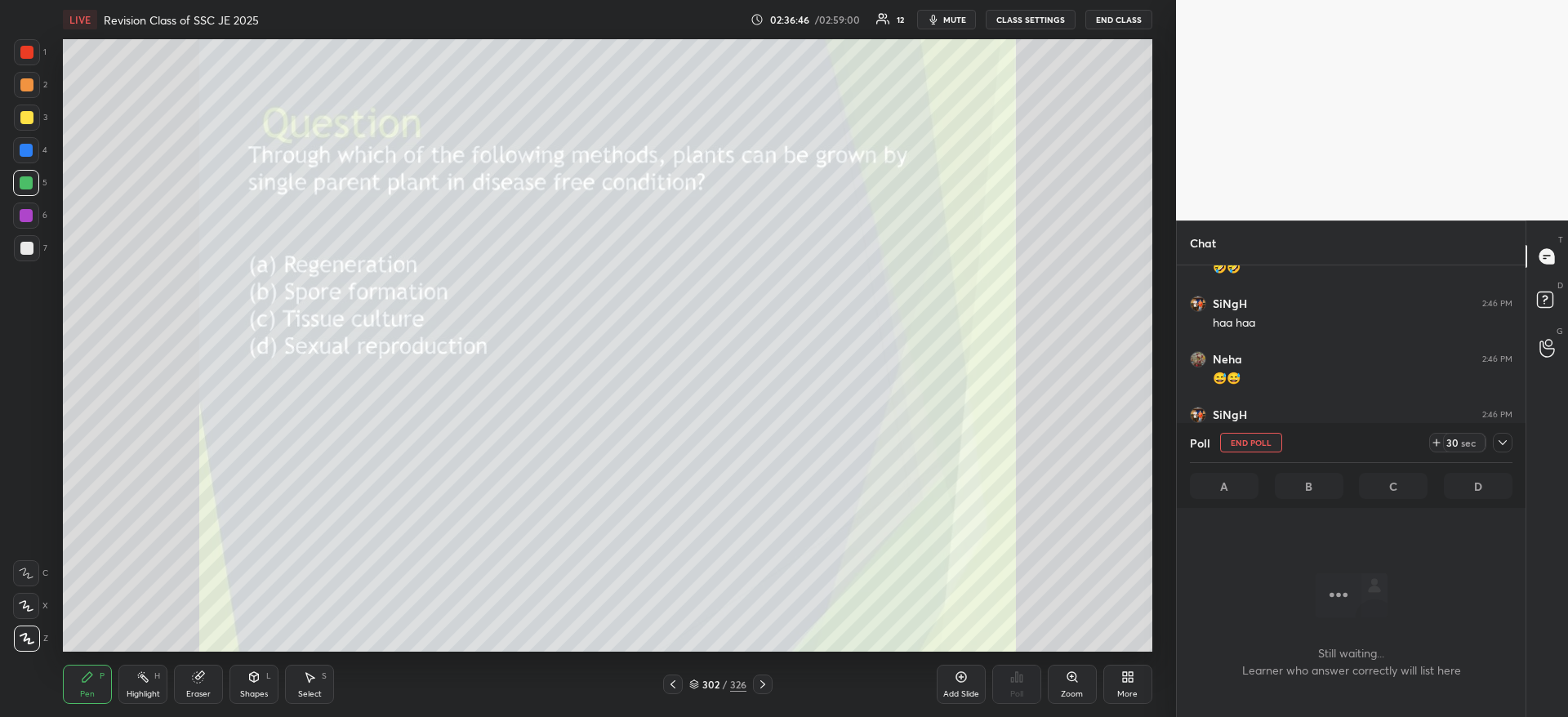
scroll to position [373, 344]
click at [1492, 445] on div at bounding box center [1502, 443] width 20 height 20
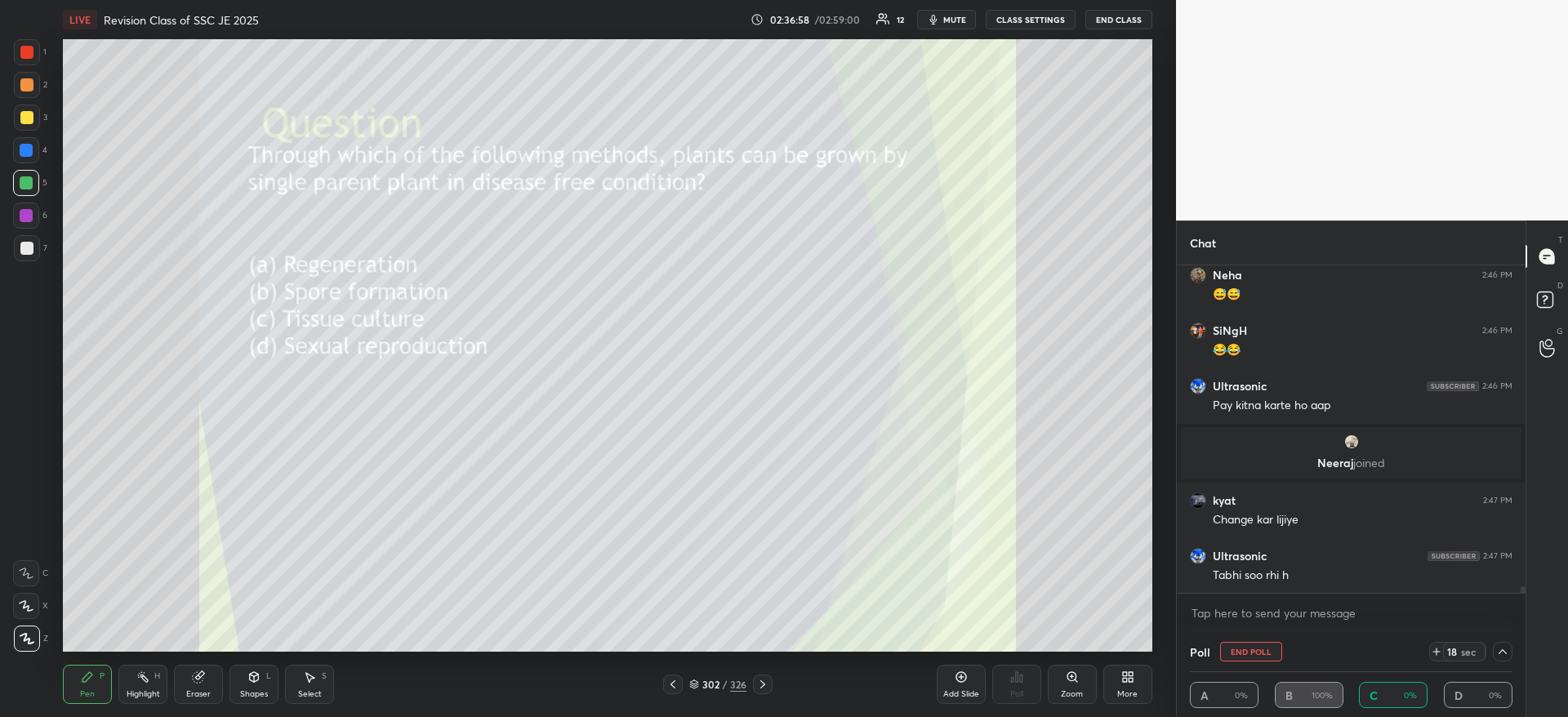
scroll to position [1, 6]
click at [957, 17] on span "mute" at bounding box center [955, 20] width 23 height 12
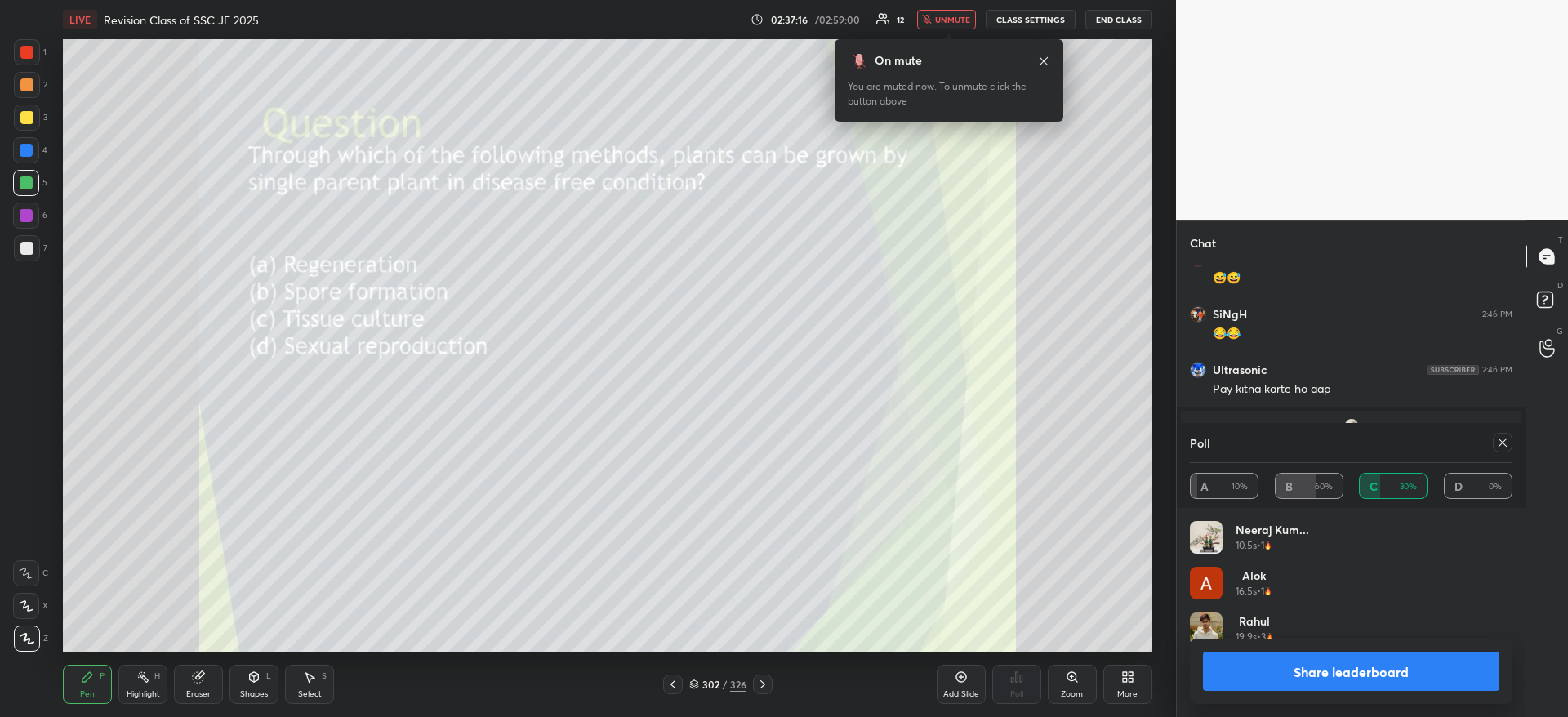
scroll to position [191, 318]
click at [952, 16] on span "unmute" at bounding box center [952, 20] width 35 height 12
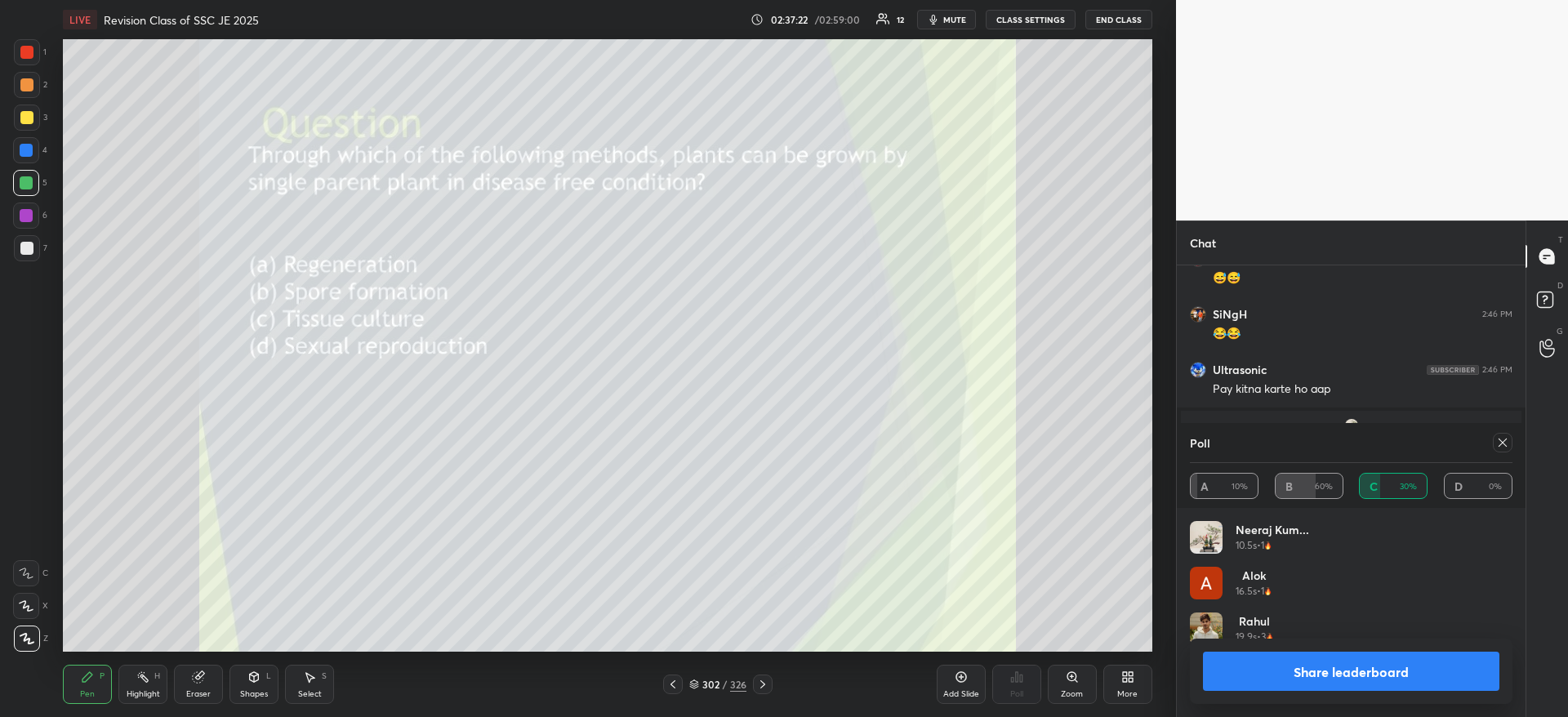
click at [1296, 663] on button "Share leaderboard" at bounding box center [1351, 672] width 296 height 40
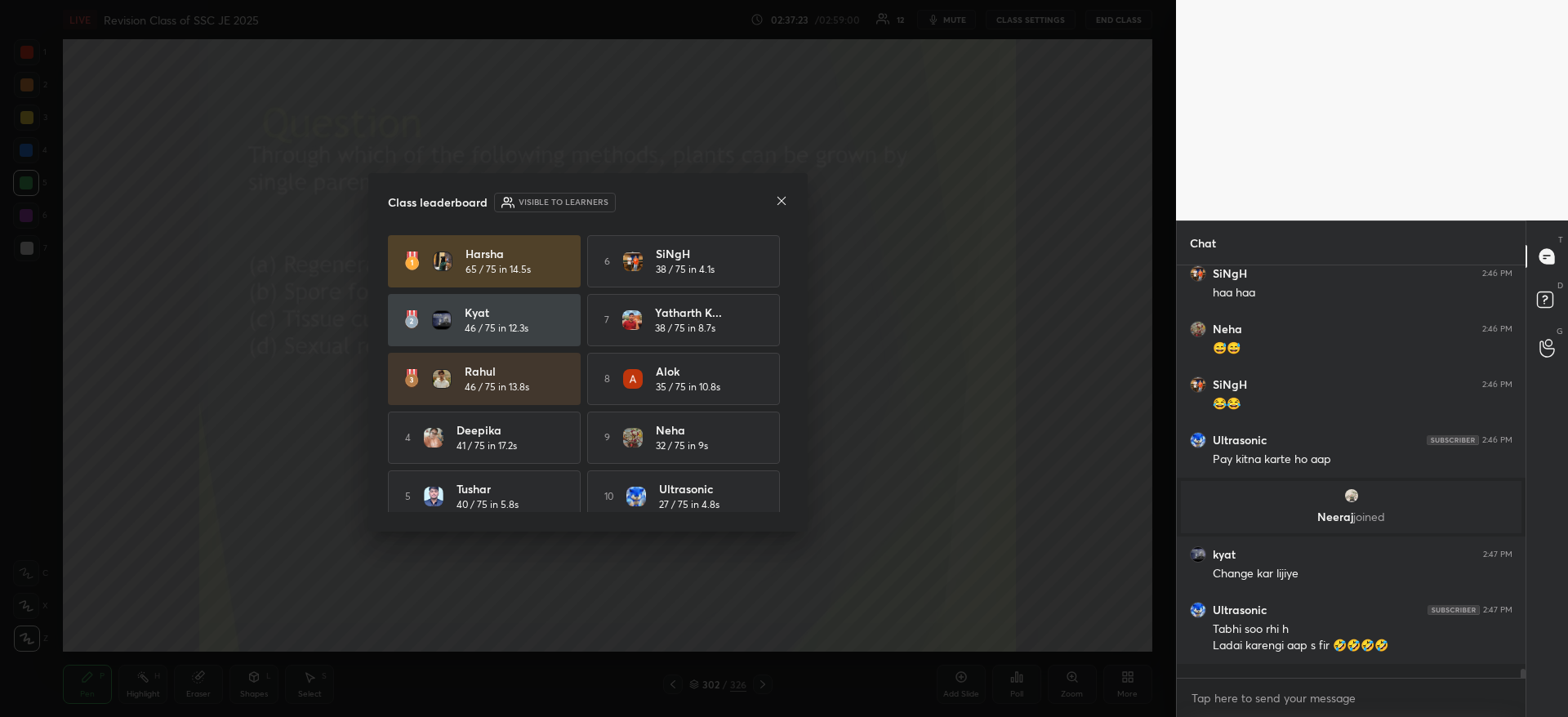
scroll to position [445, 344]
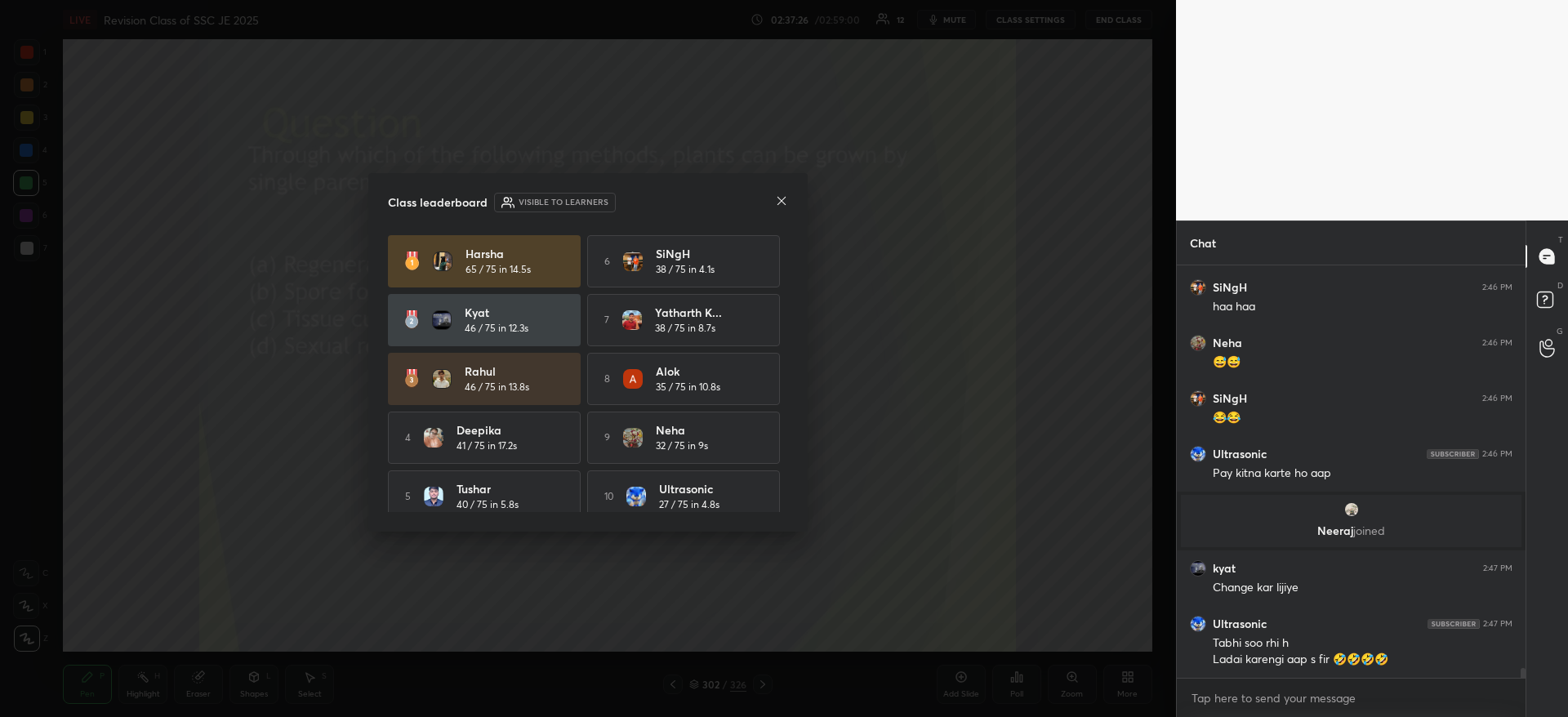
click at [786, 200] on icon at bounding box center [781, 201] width 13 height 13
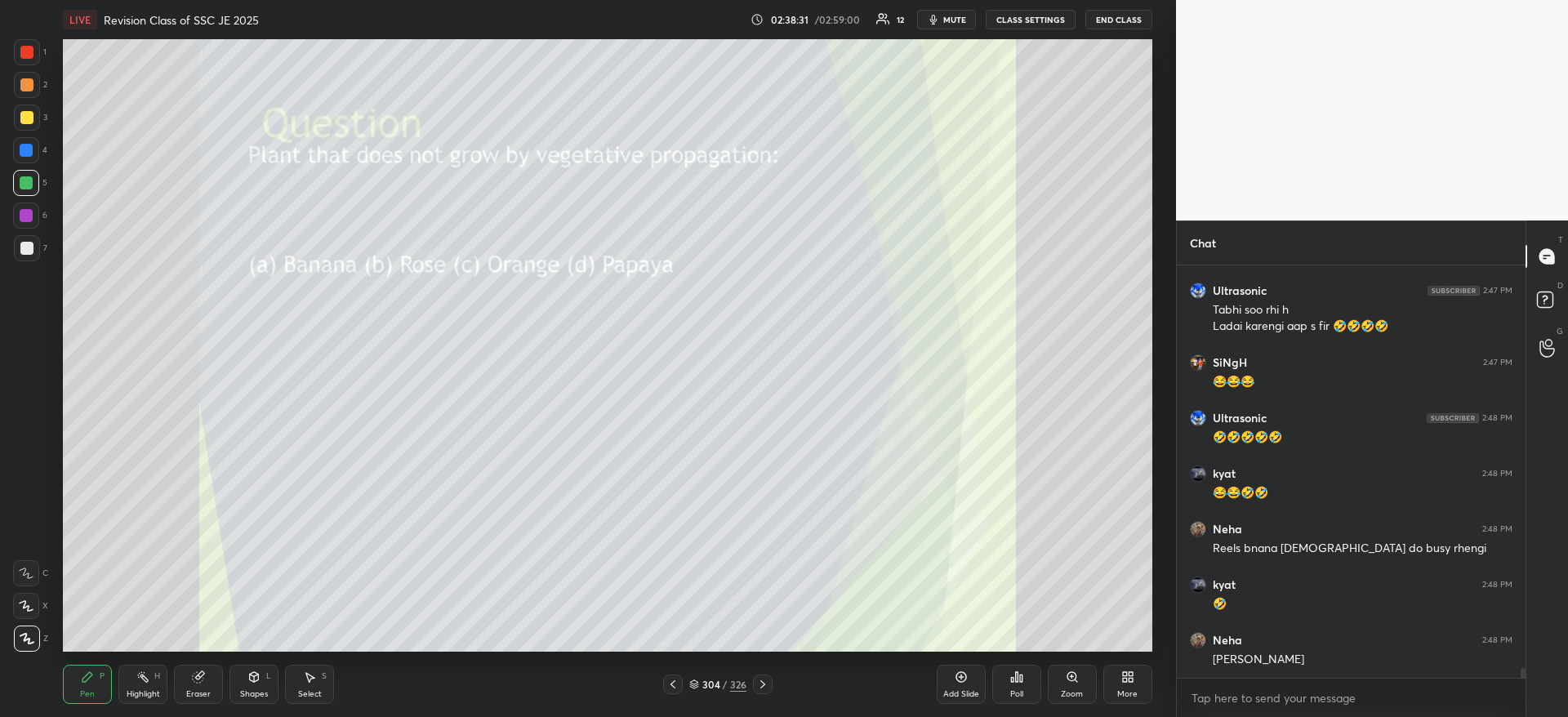
scroll to position [17528, 0]
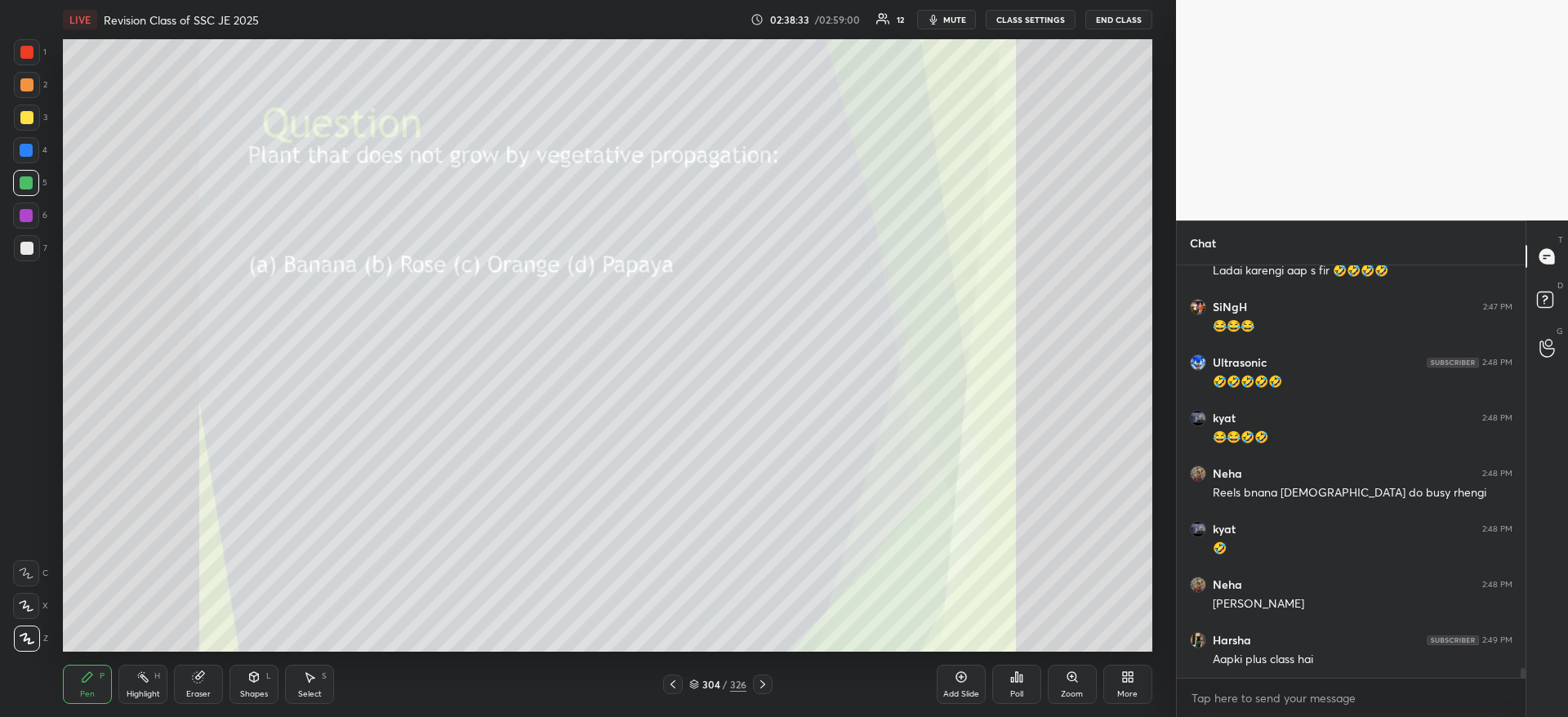
click at [1015, 677] on icon at bounding box center [1016, 677] width 2 height 10
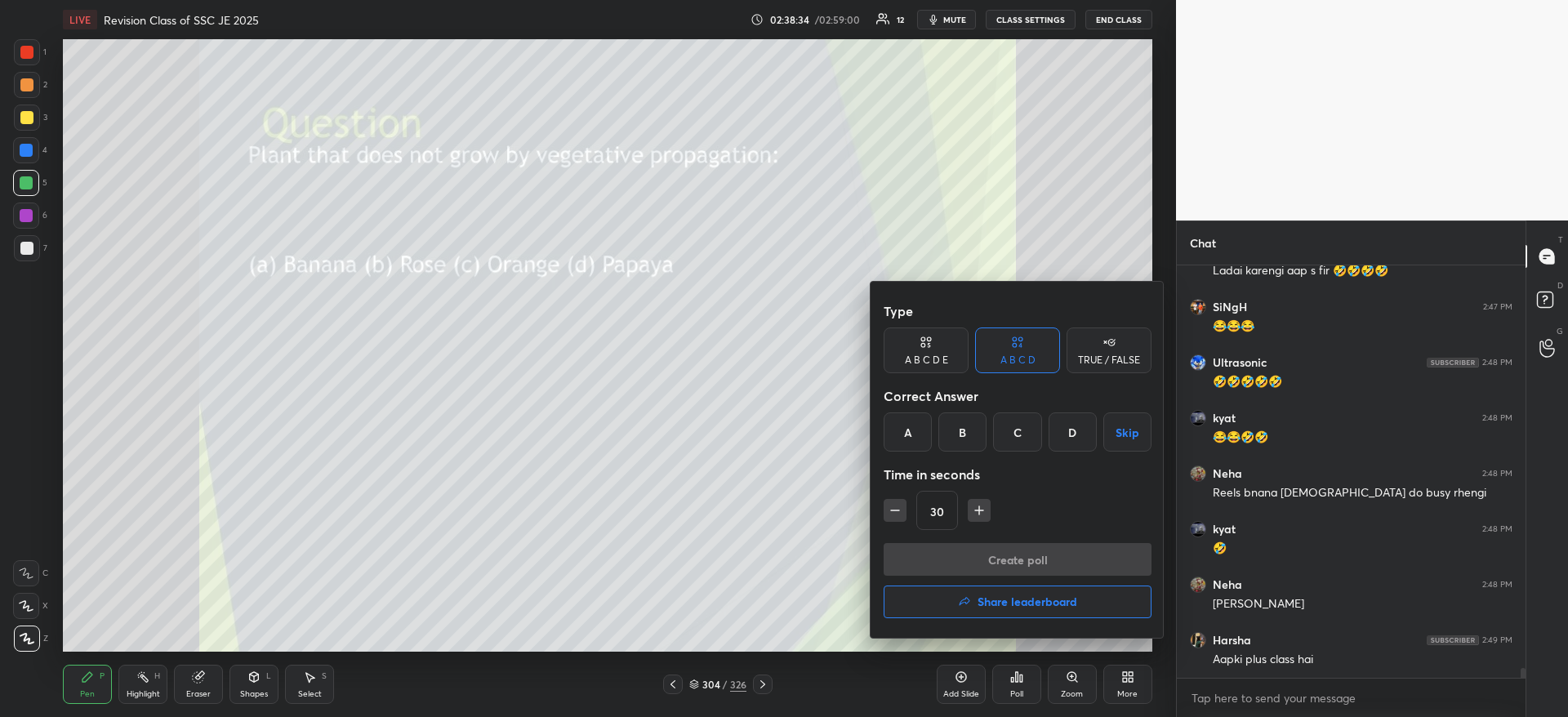
click at [1062, 425] on div "D" at bounding box center [1072, 432] width 49 height 40
click at [1028, 553] on button "Create poll" at bounding box center [1017, 560] width 268 height 33
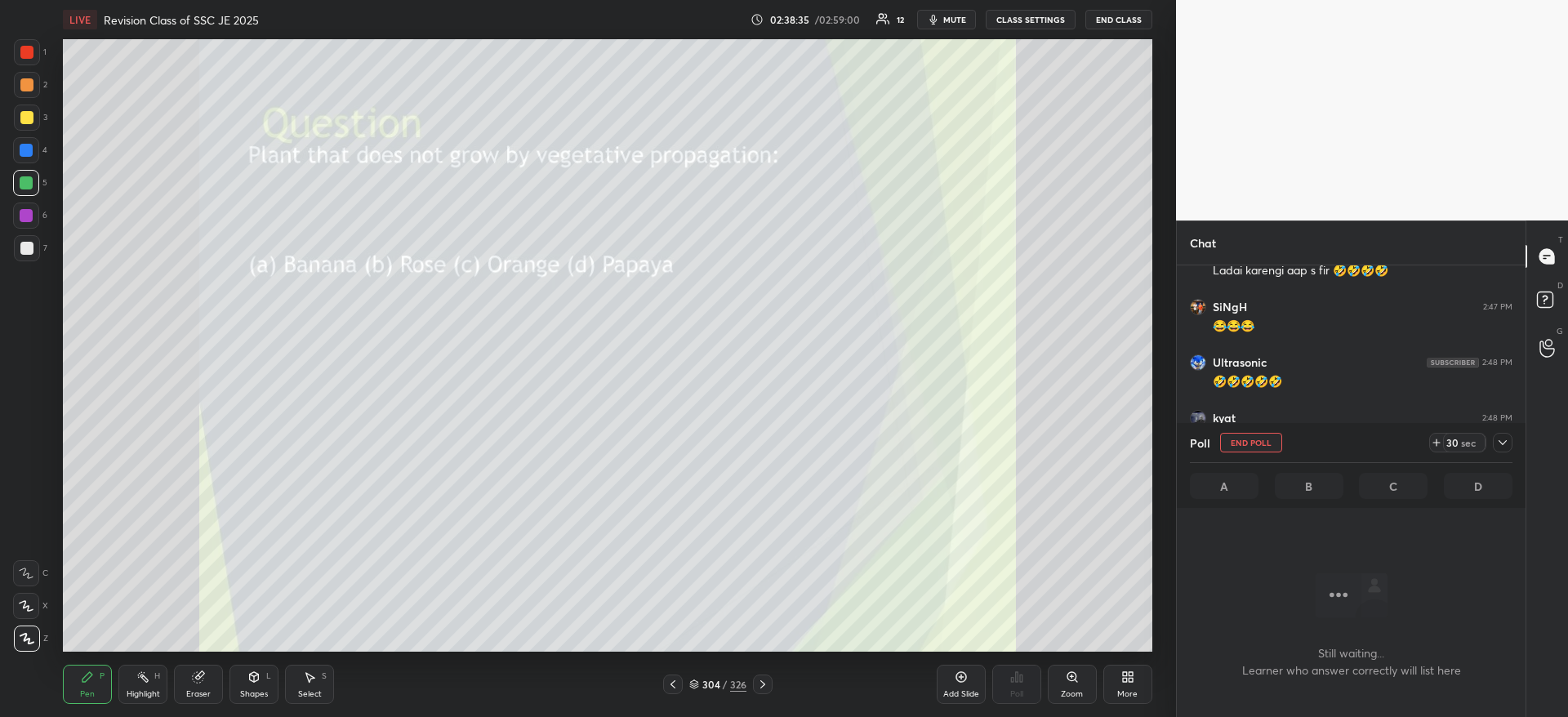
scroll to position [361, 344]
click at [1504, 441] on icon at bounding box center [1502, 443] width 13 height 13
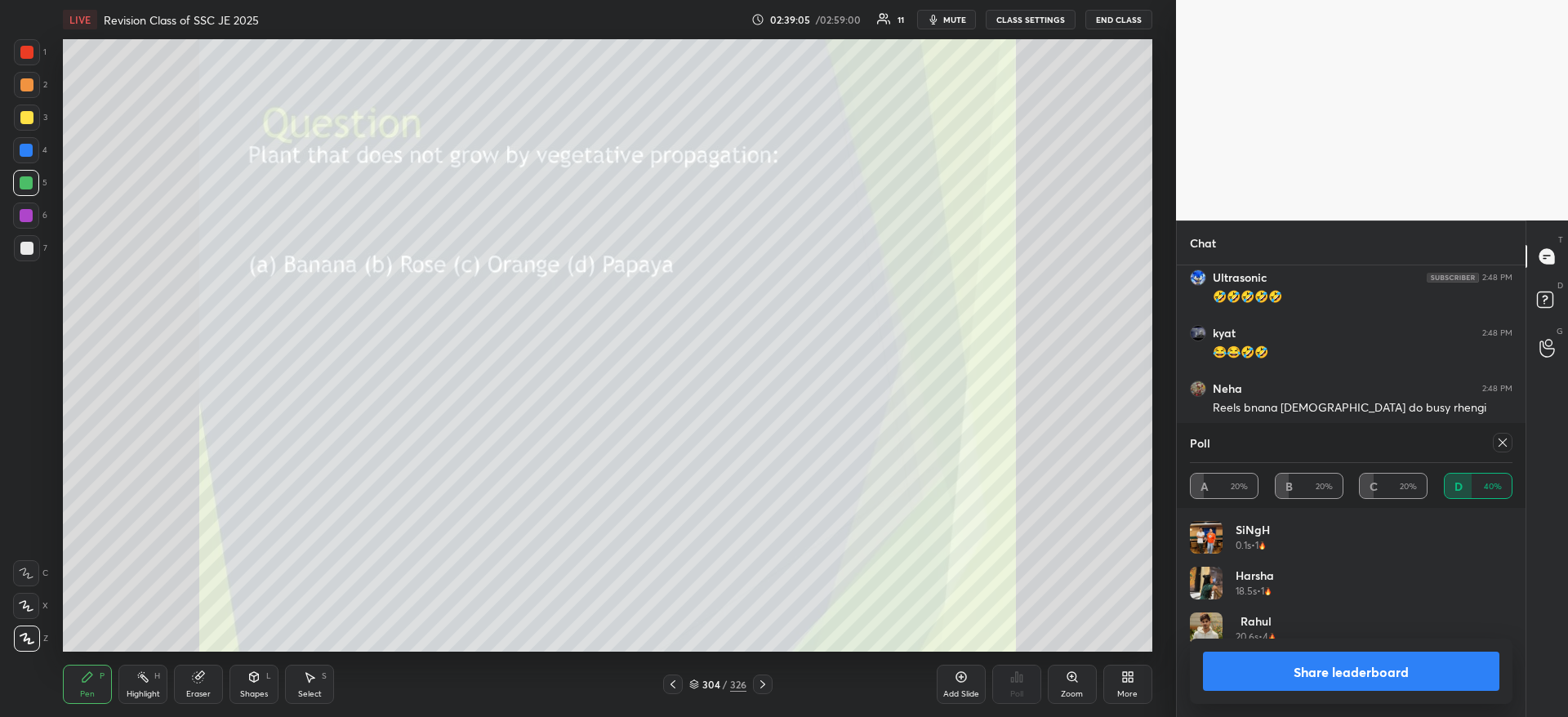
scroll to position [191, 318]
click at [1314, 678] on button "Share leaderboard" at bounding box center [1351, 672] width 296 height 40
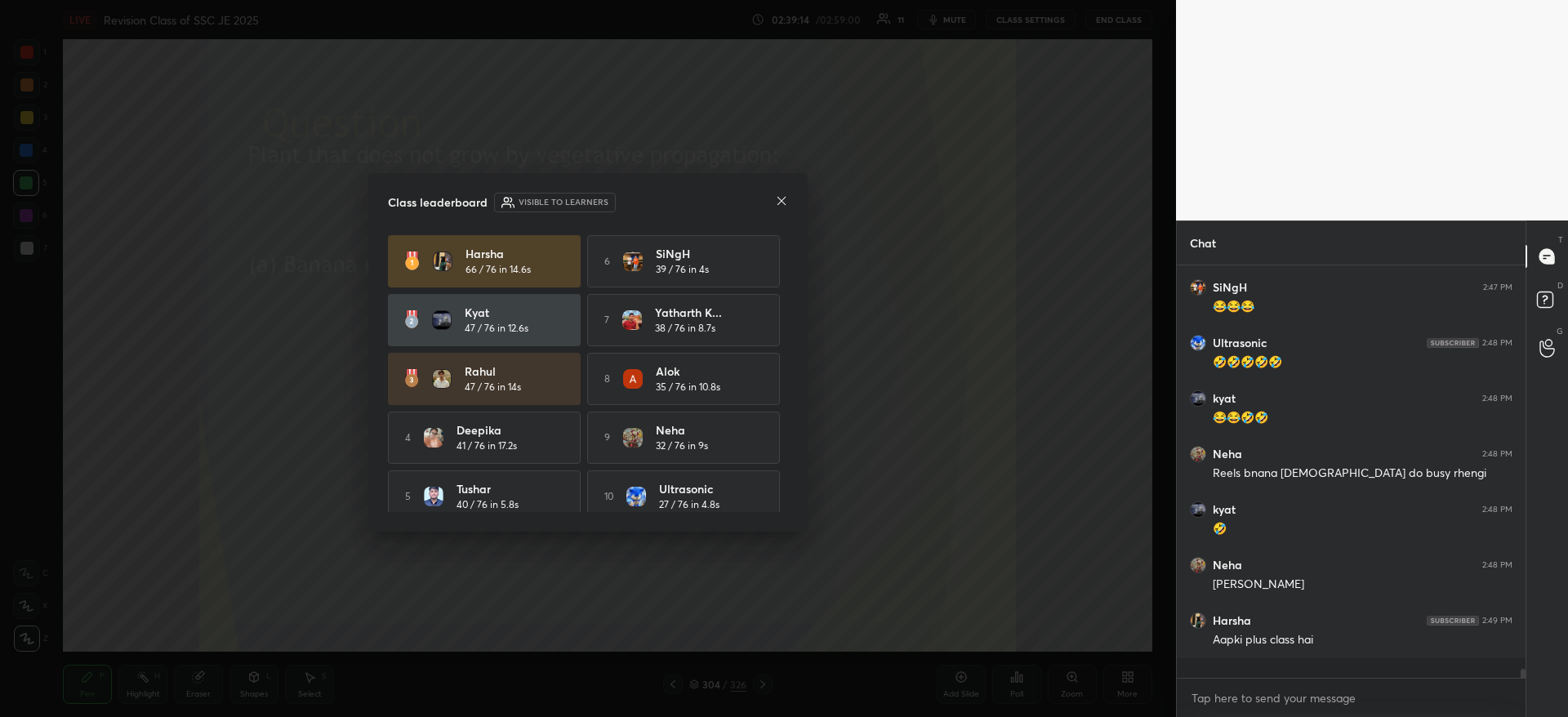
scroll to position [17533, 0]
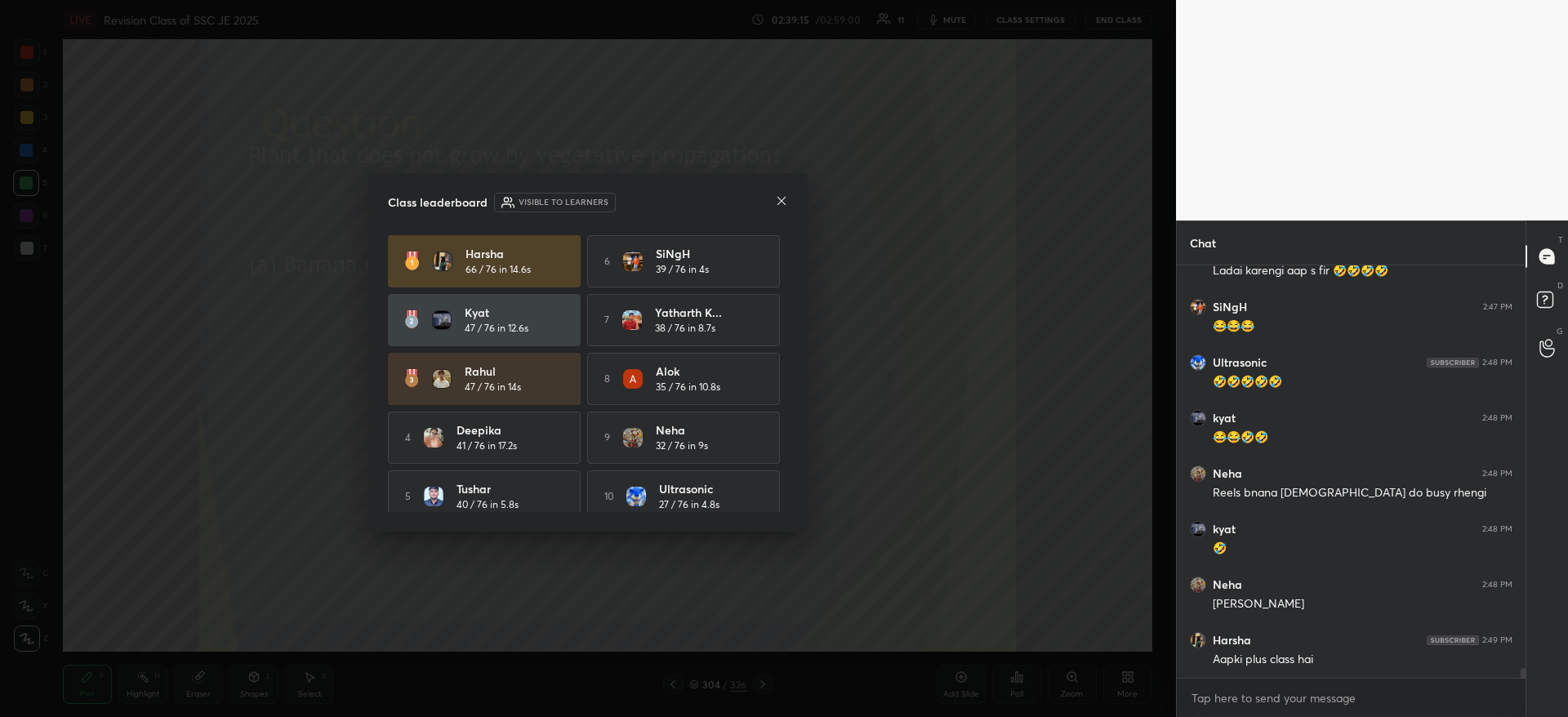
click at [785, 200] on icon at bounding box center [781, 201] width 13 height 13
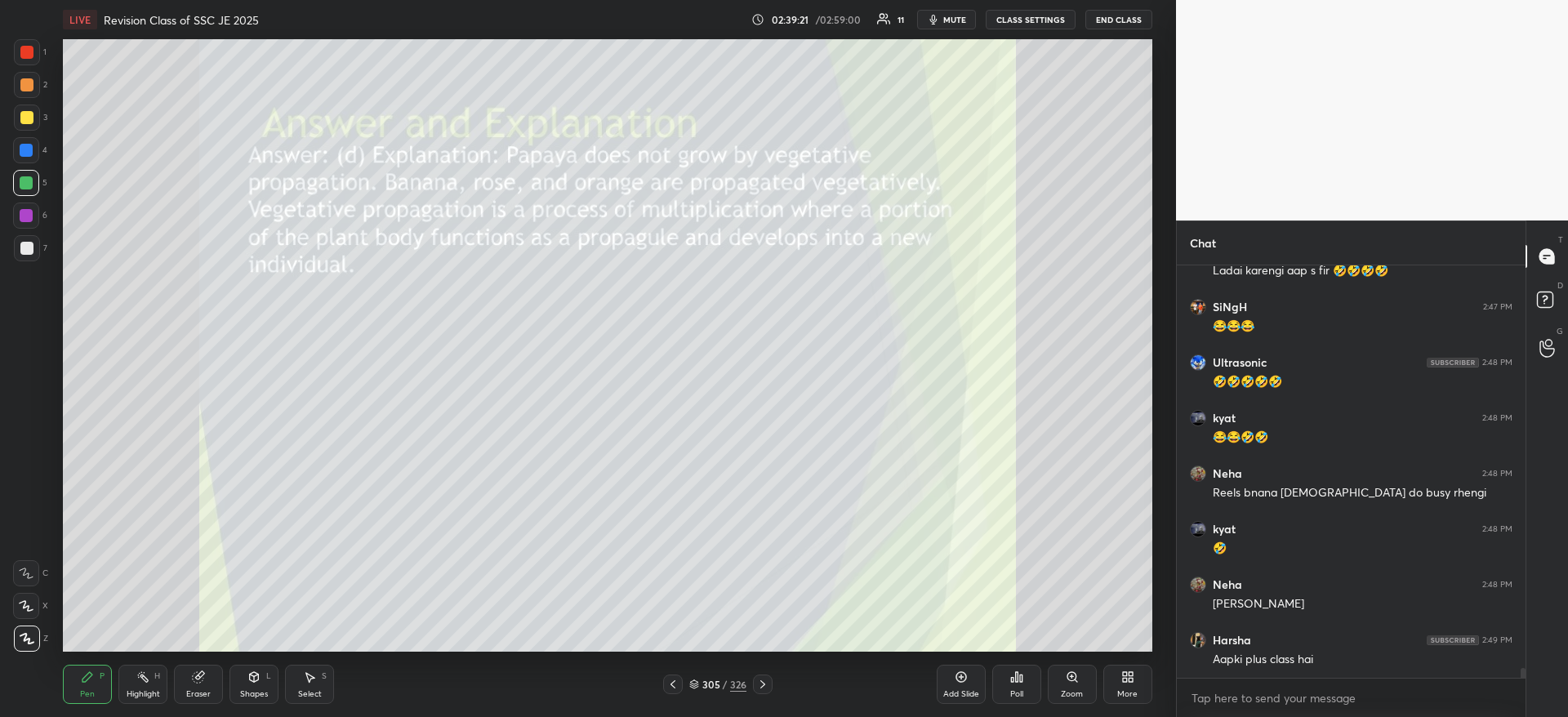
scroll to position [17584, 0]
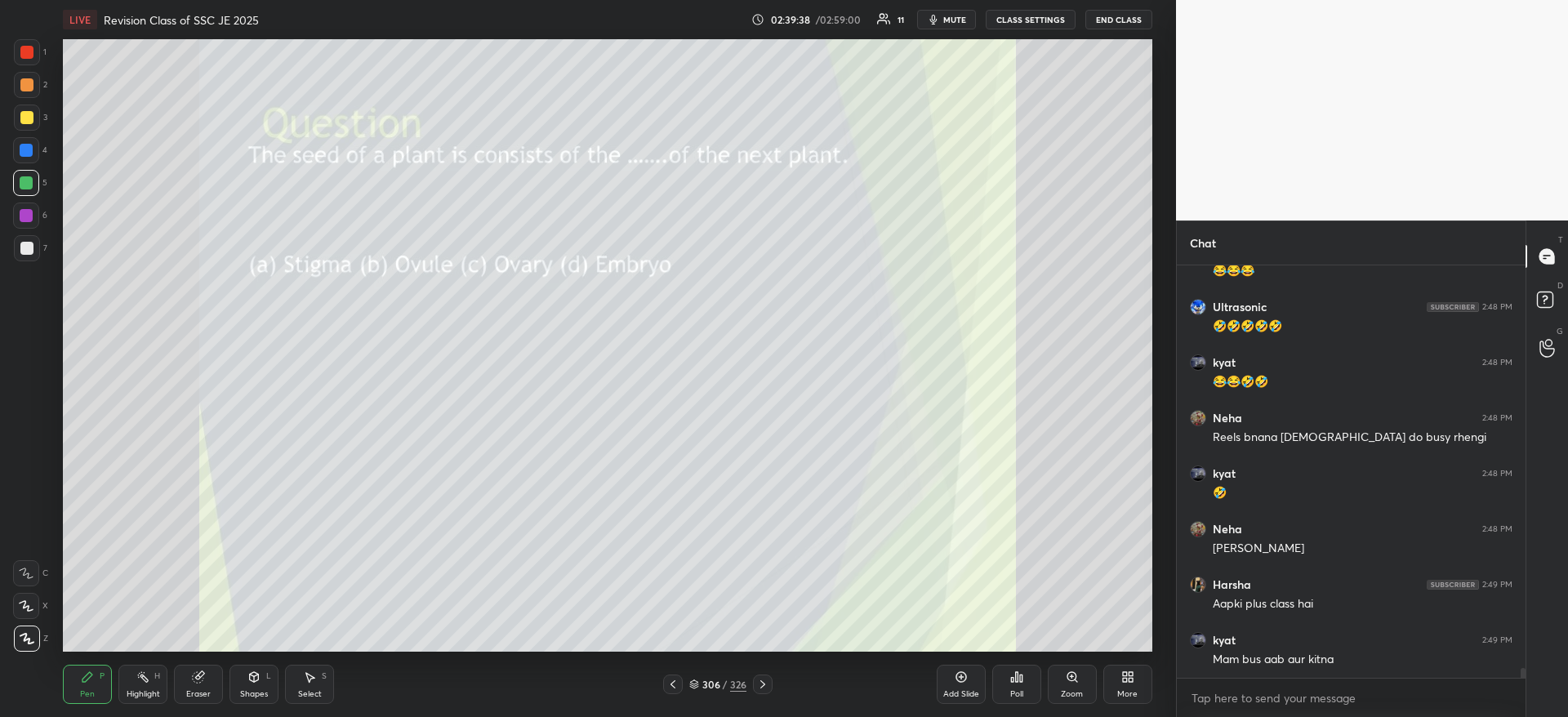
click at [1035, 664] on div "Poll" at bounding box center [1017, 684] width 49 height 40
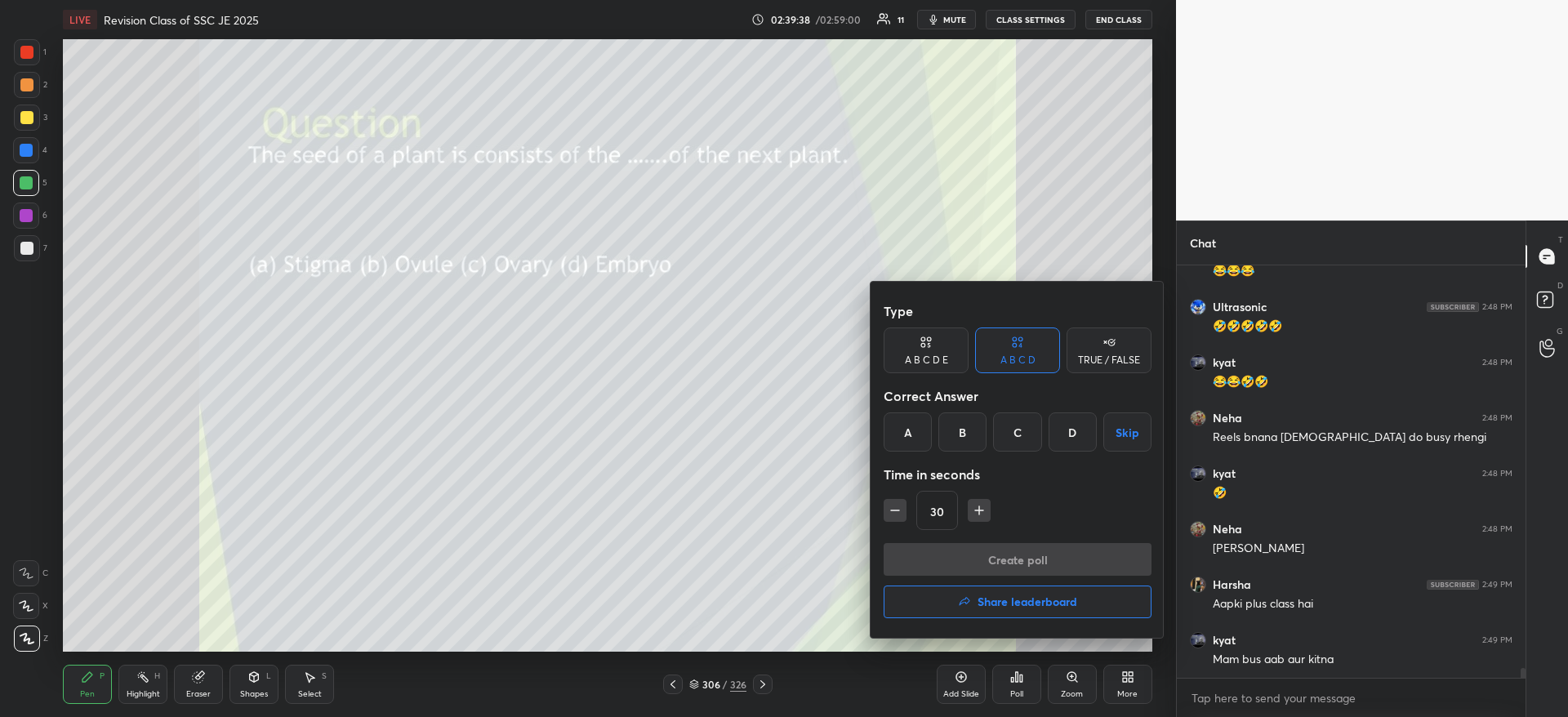
click at [1067, 420] on div "D" at bounding box center [1072, 432] width 49 height 40
click at [1056, 557] on button "Create poll" at bounding box center [1017, 560] width 268 height 33
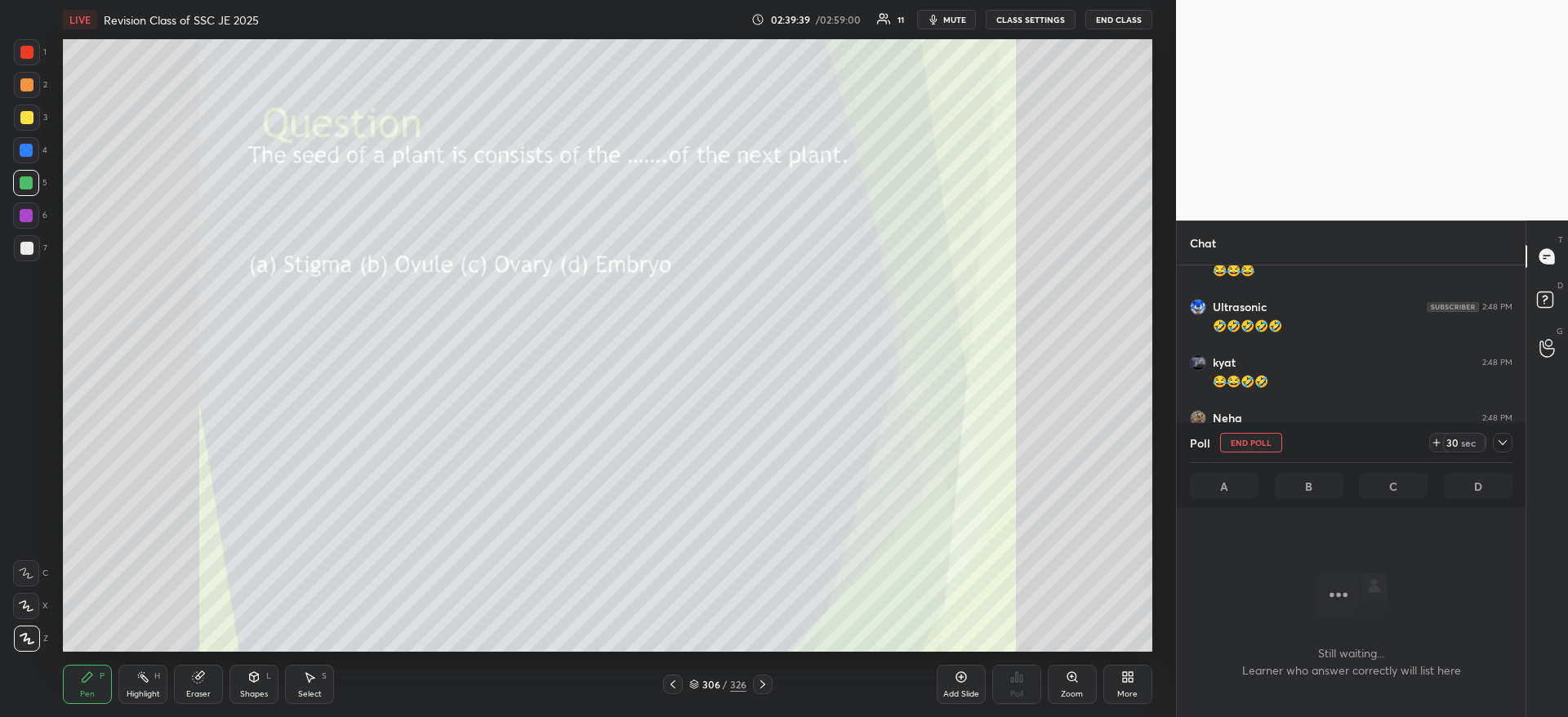
scroll to position [361, 344]
click at [1504, 438] on icon at bounding box center [1502, 443] width 13 height 13
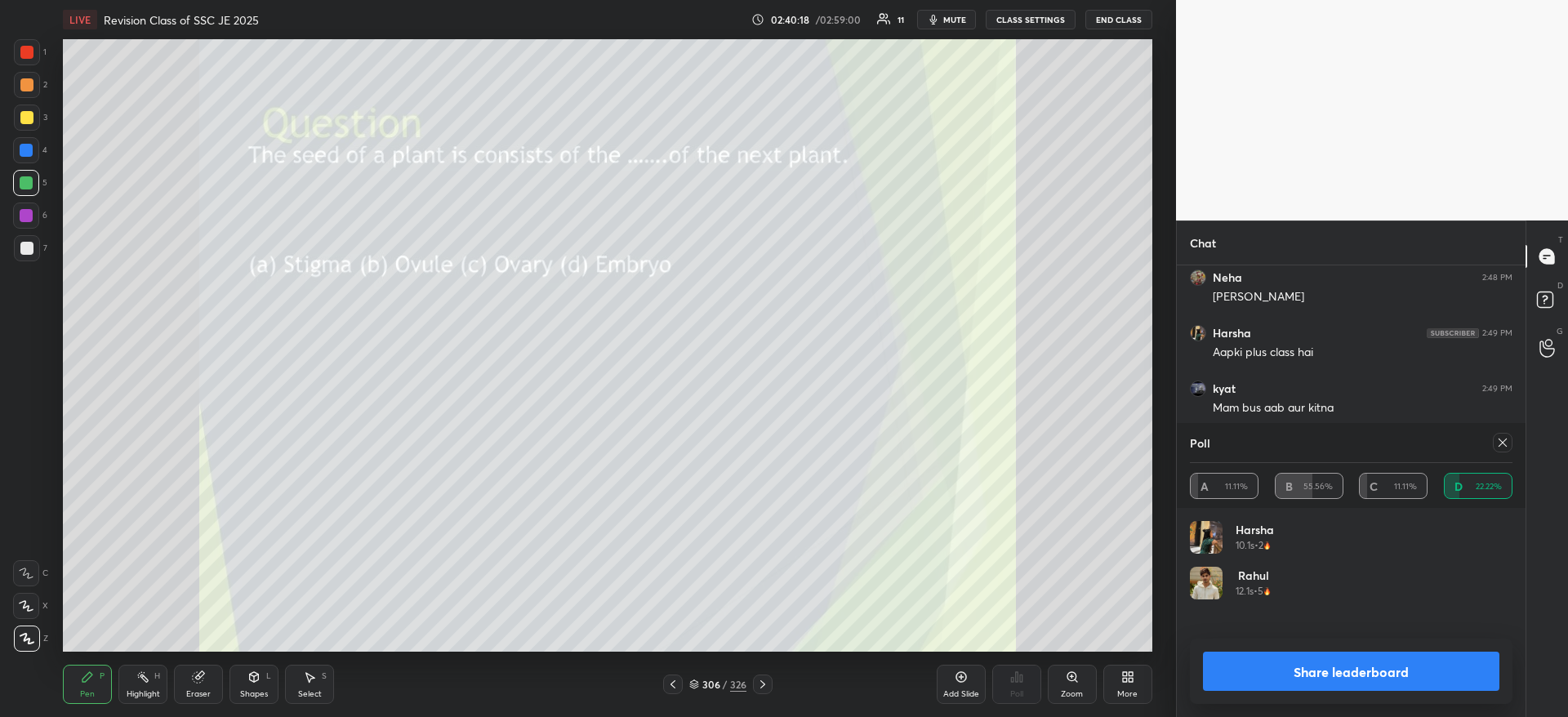
scroll to position [17891, 0]
click at [1506, 445] on icon at bounding box center [1502, 443] width 13 height 13
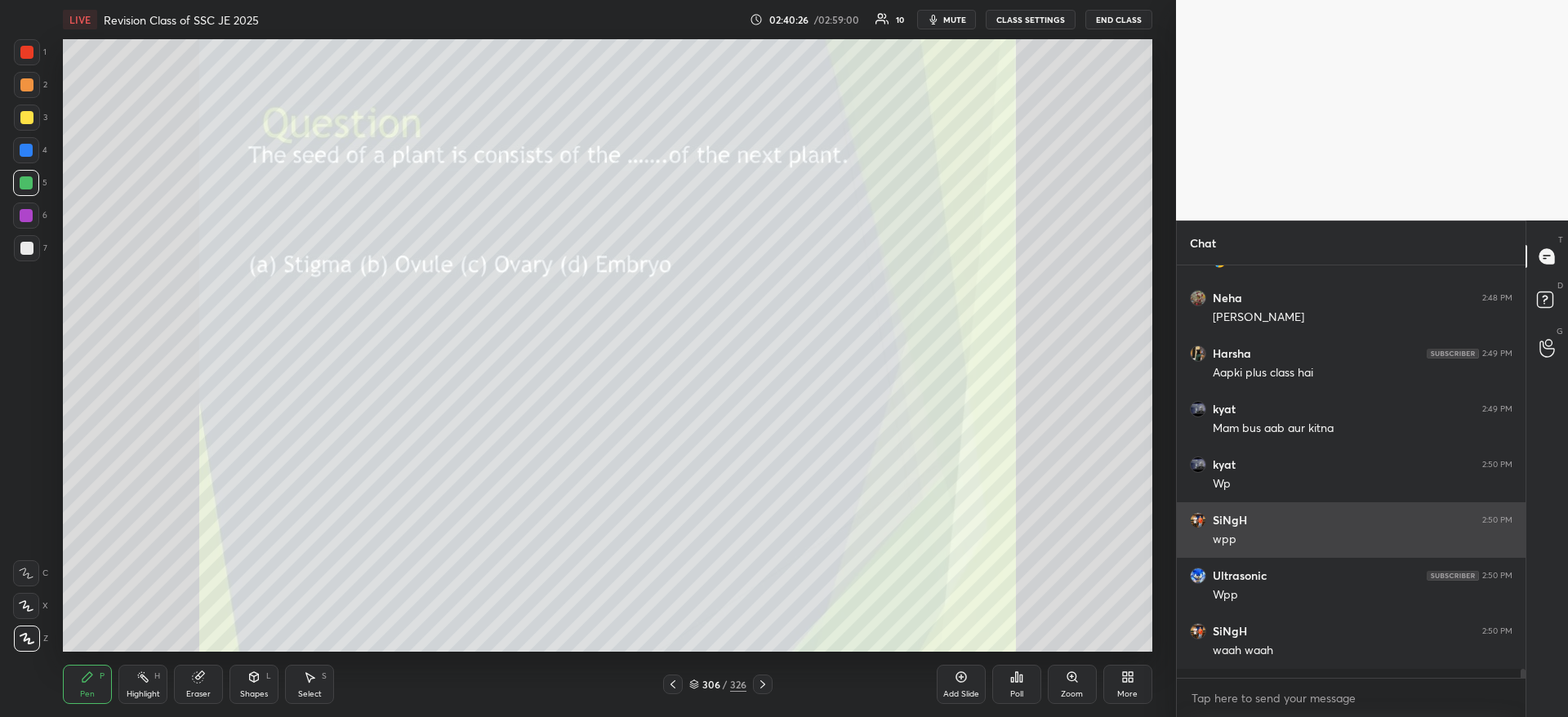
scroll to position [17811, 0]
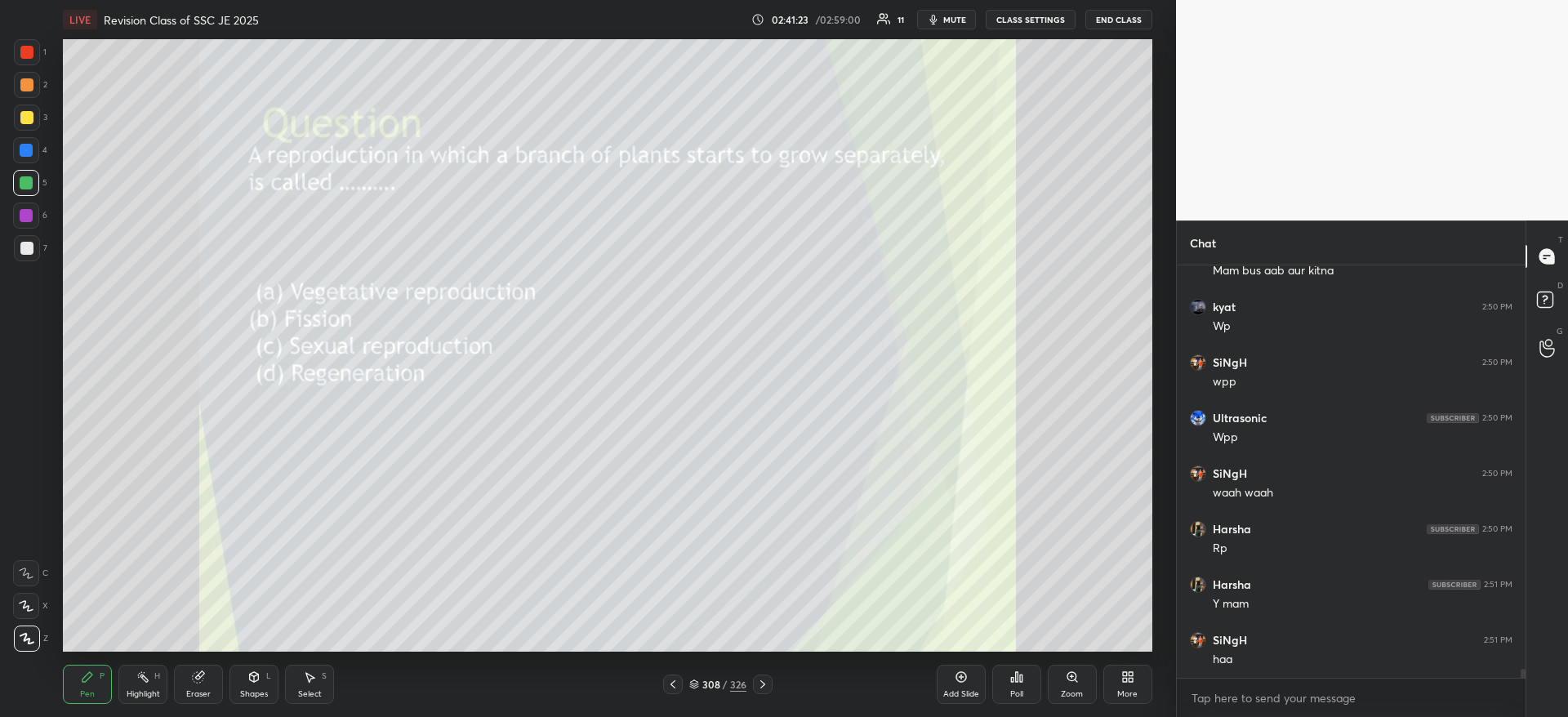
click at [1017, 679] on icon at bounding box center [1016, 677] width 2 height 10
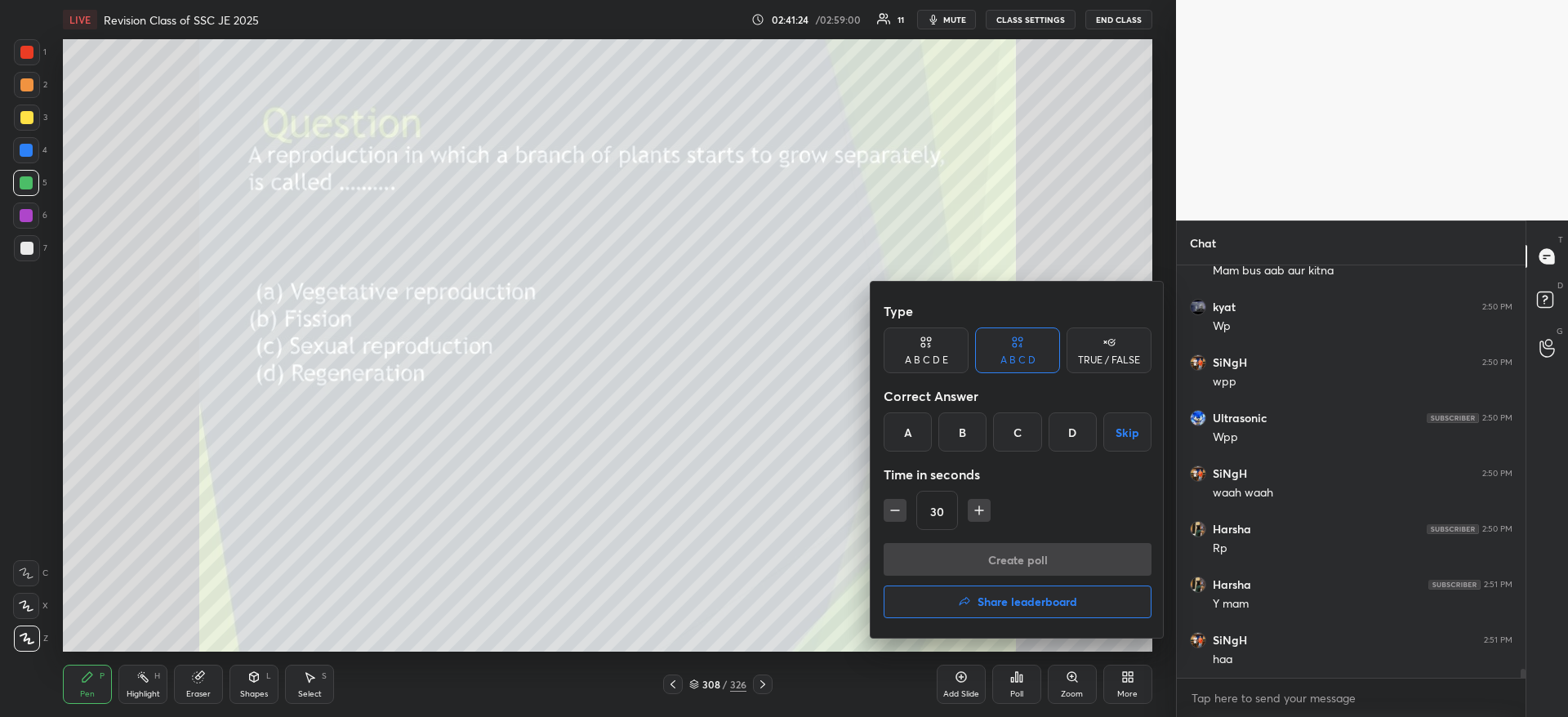
click at [900, 432] on div "A" at bounding box center [907, 432] width 49 height 40
click at [935, 542] on div "Type A B C D E A B C D TRUE / FALSE Correct Answer A B C D Skip Time in seconds…" at bounding box center [1017, 419] width 268 height 249
click at [1119, 561] on button "Create poll" at bounding box center [1017, 560] width 268 height 33
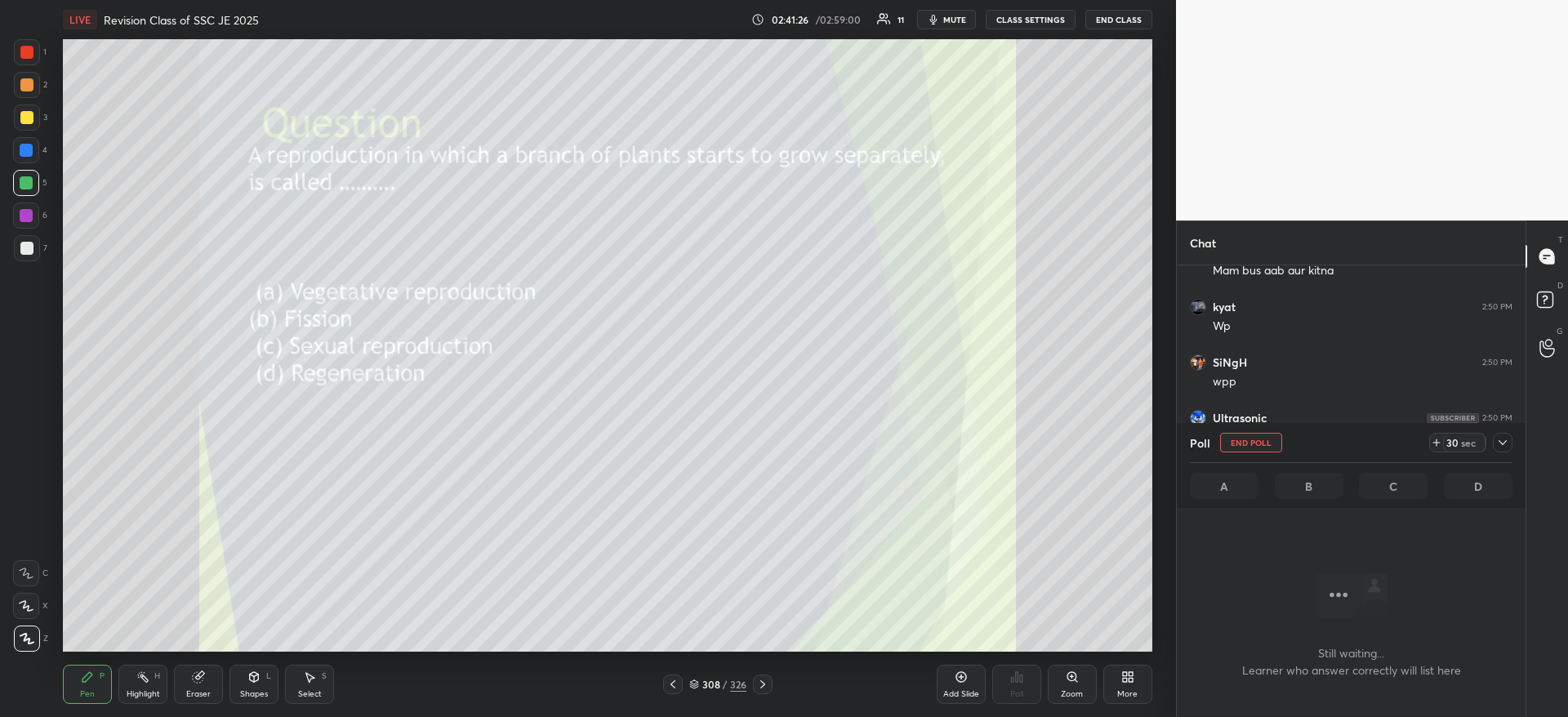
scroll to position [361, 344]
click at [1501, 443] on icon at bounding box center [1502, 443] width 8 height 5
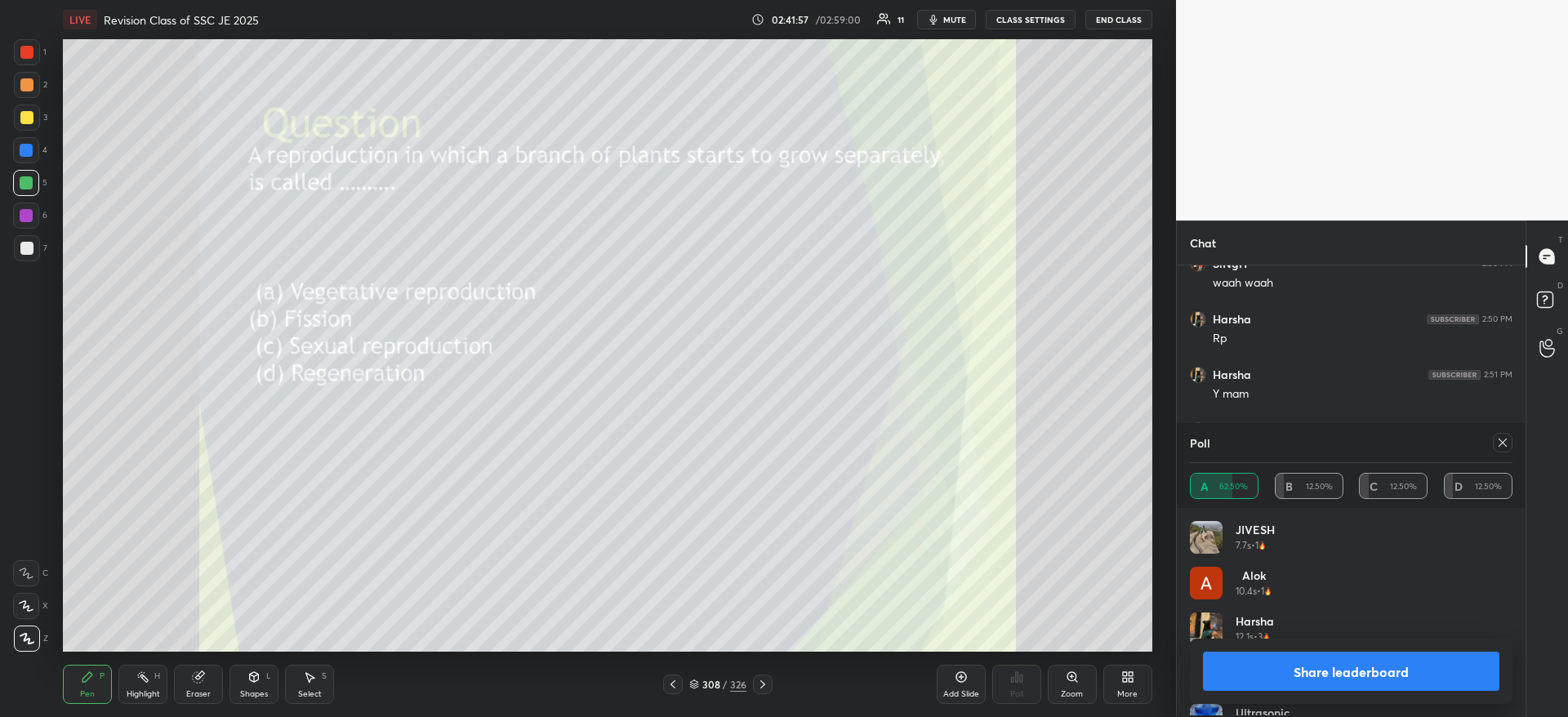
scroll to position [191, 318]
click at [1364, 656] on button "Share leaderboard" at bounding box center [1351, 672] width 296 height 40
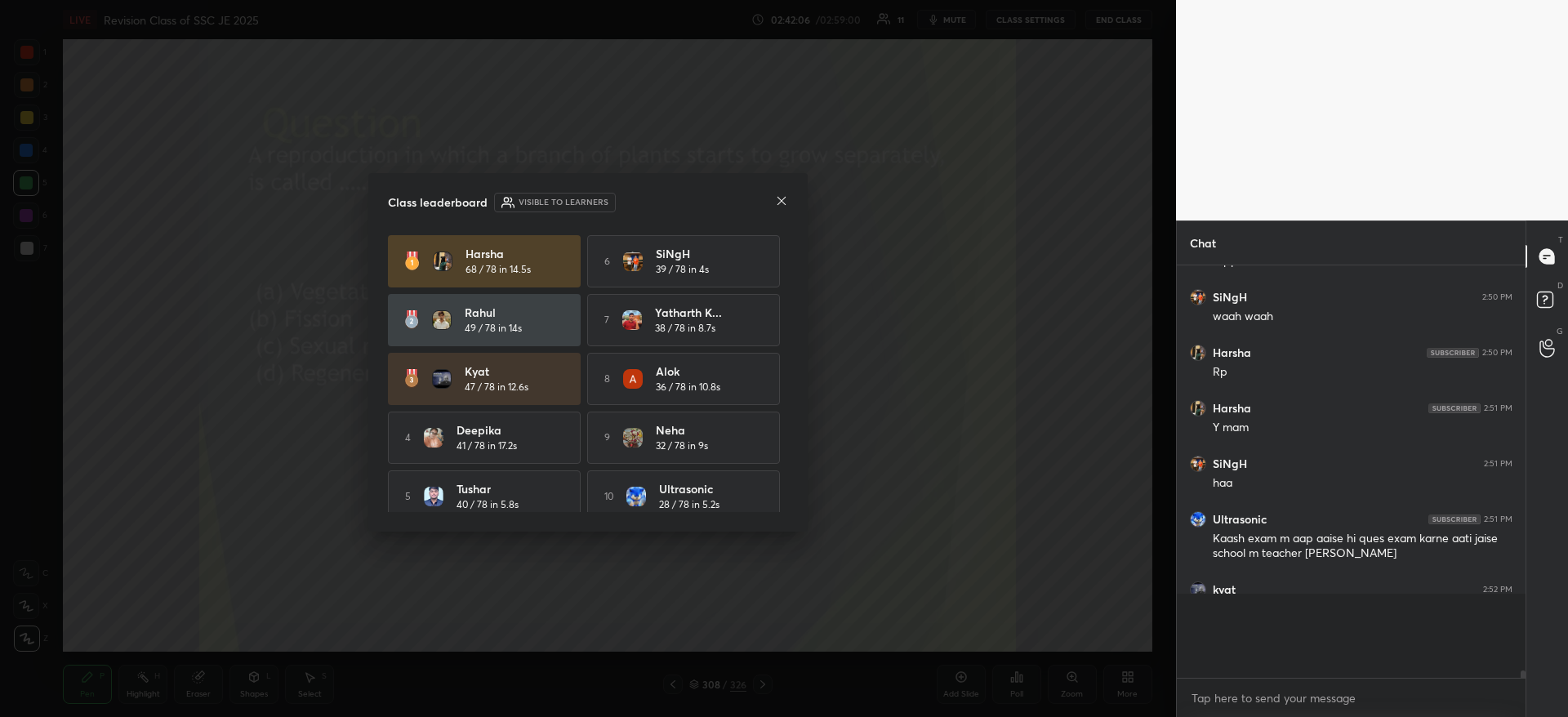
scroll to position [18103, 0]
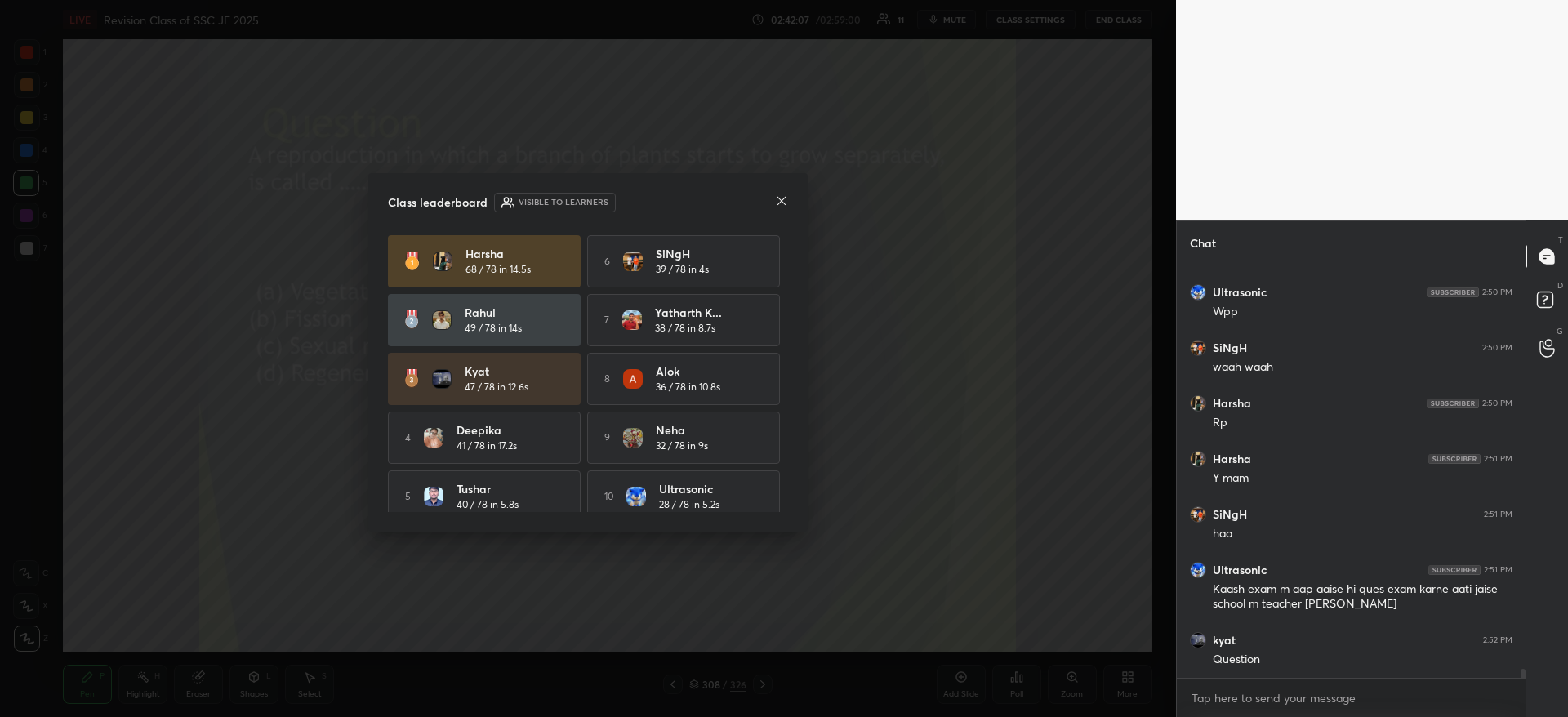
click at [782, 198] on icon at bounding box center [781, 201] width 13 height 13
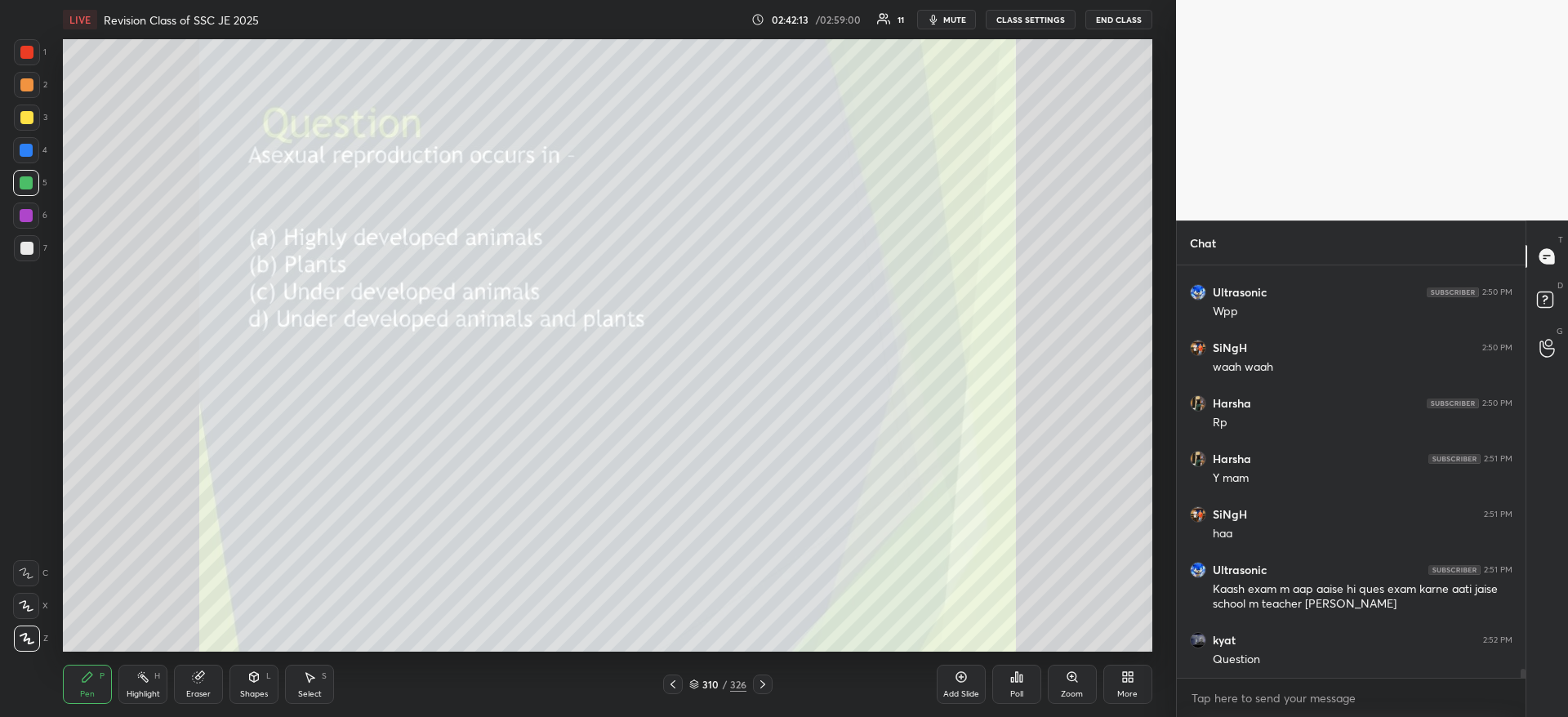
click at [1030, 682] on div "Poll" at bounding box center [1017, 684] width 49 height 40
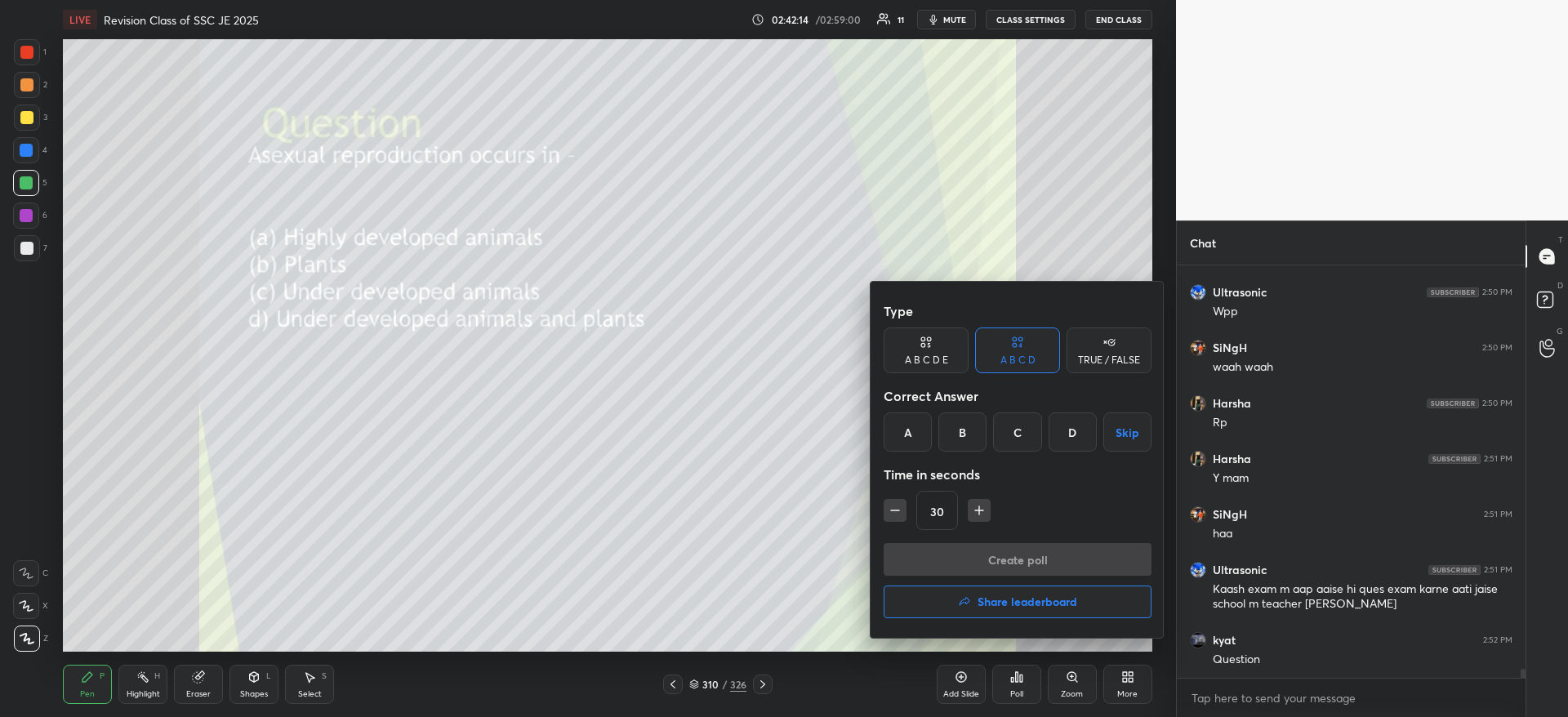
click at [1073, 421] on div "D" at bounding box center [1072, 432] width 49 height 40
click at [1031, 555] on button "Create poll" at bounding box center [1017, 560] width 268 height 33
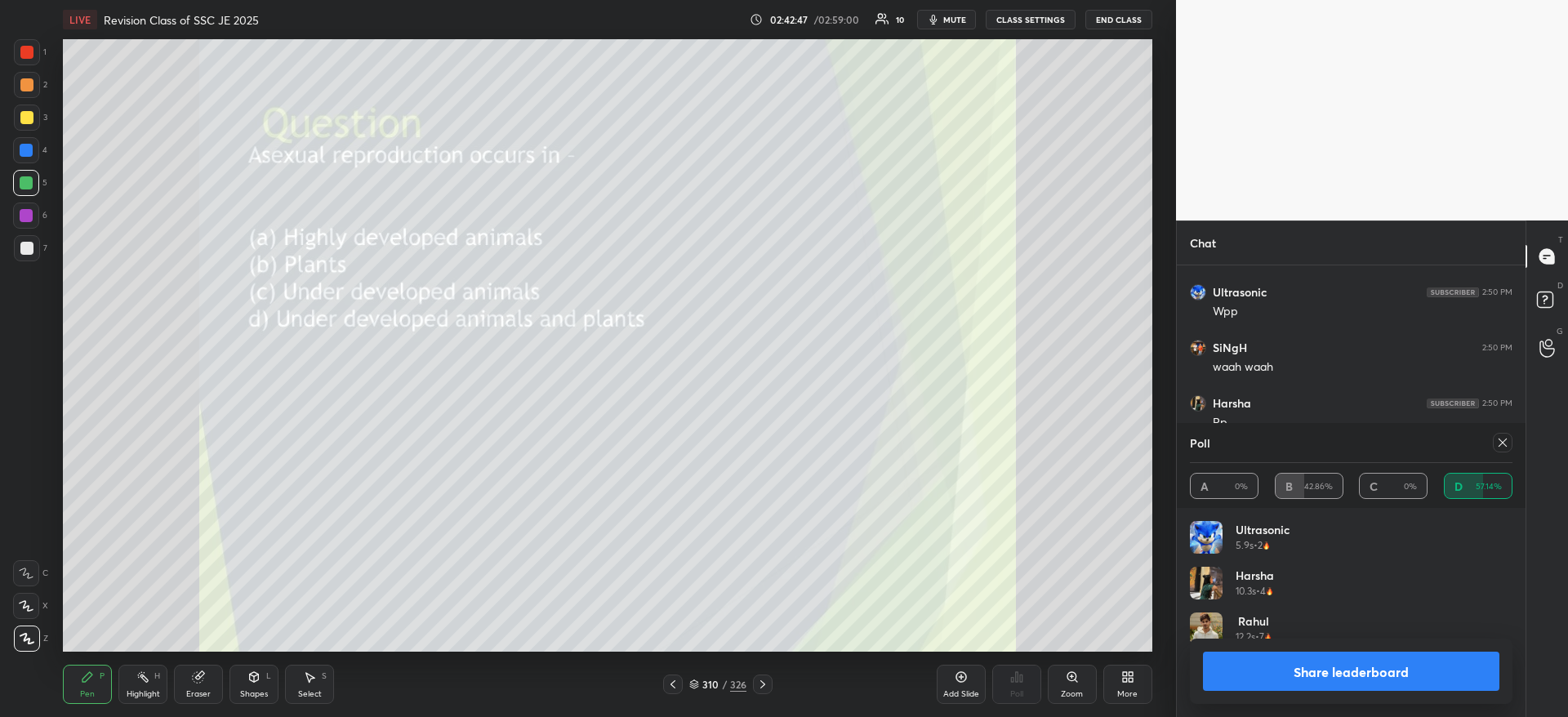
click at [1303, 656] on button "Share leaderboard" at bounding box center [1351, 672] width 296 height 40
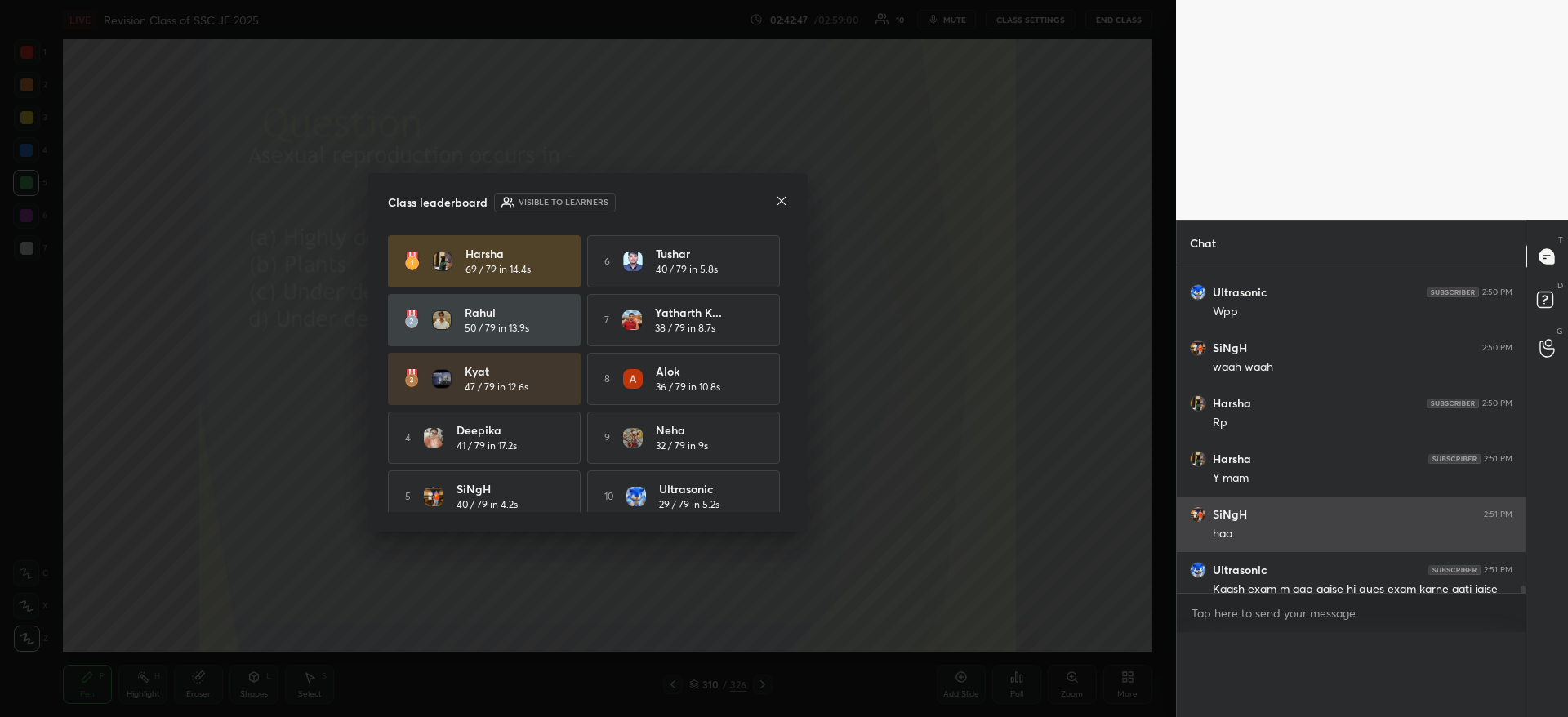
scroll to position [6, 6]
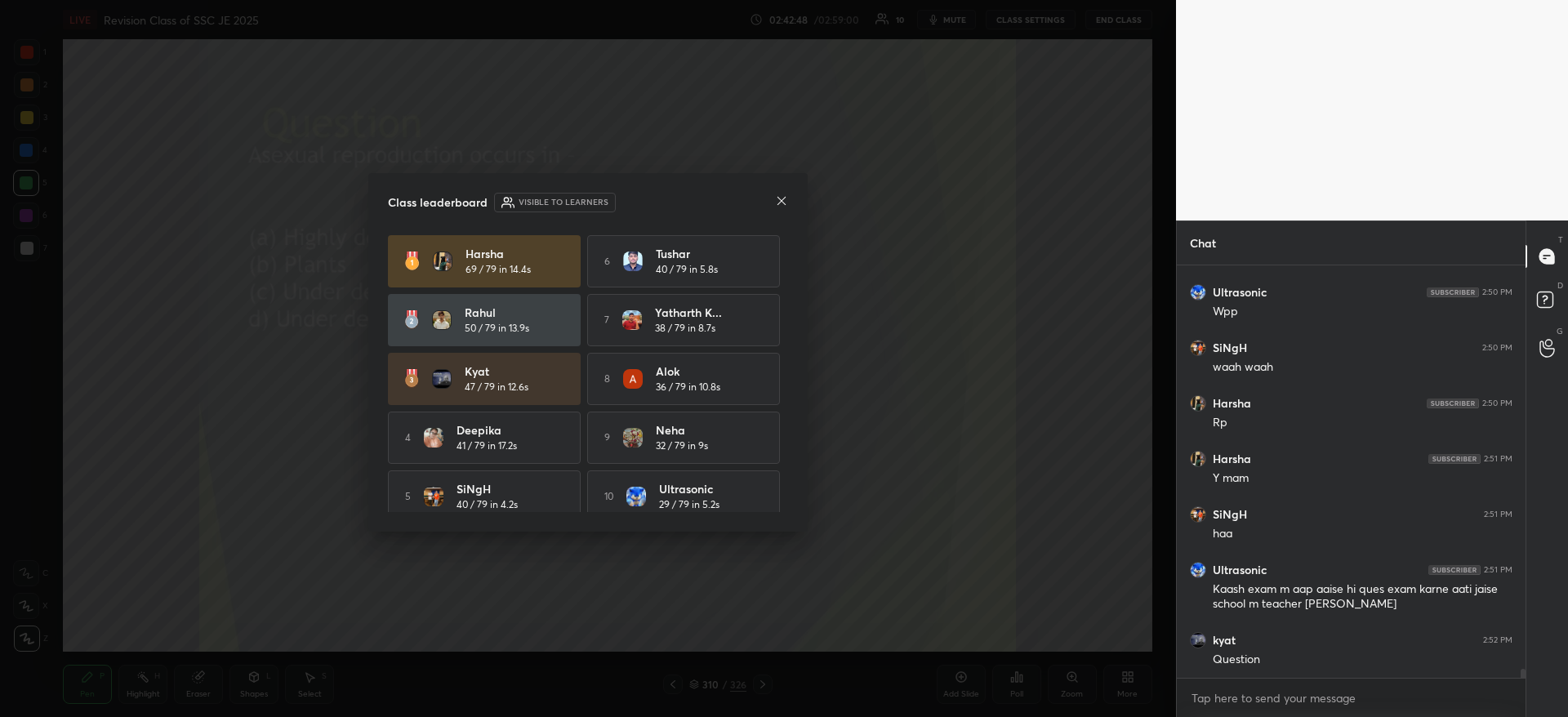
click at [788, 201] on div "Class leaderboard Visible to learners [PERSON_NAME] 69 / 79 in 14.4s 6 Tushar 4…" at bounding box center [588, 352] width 440 height 358
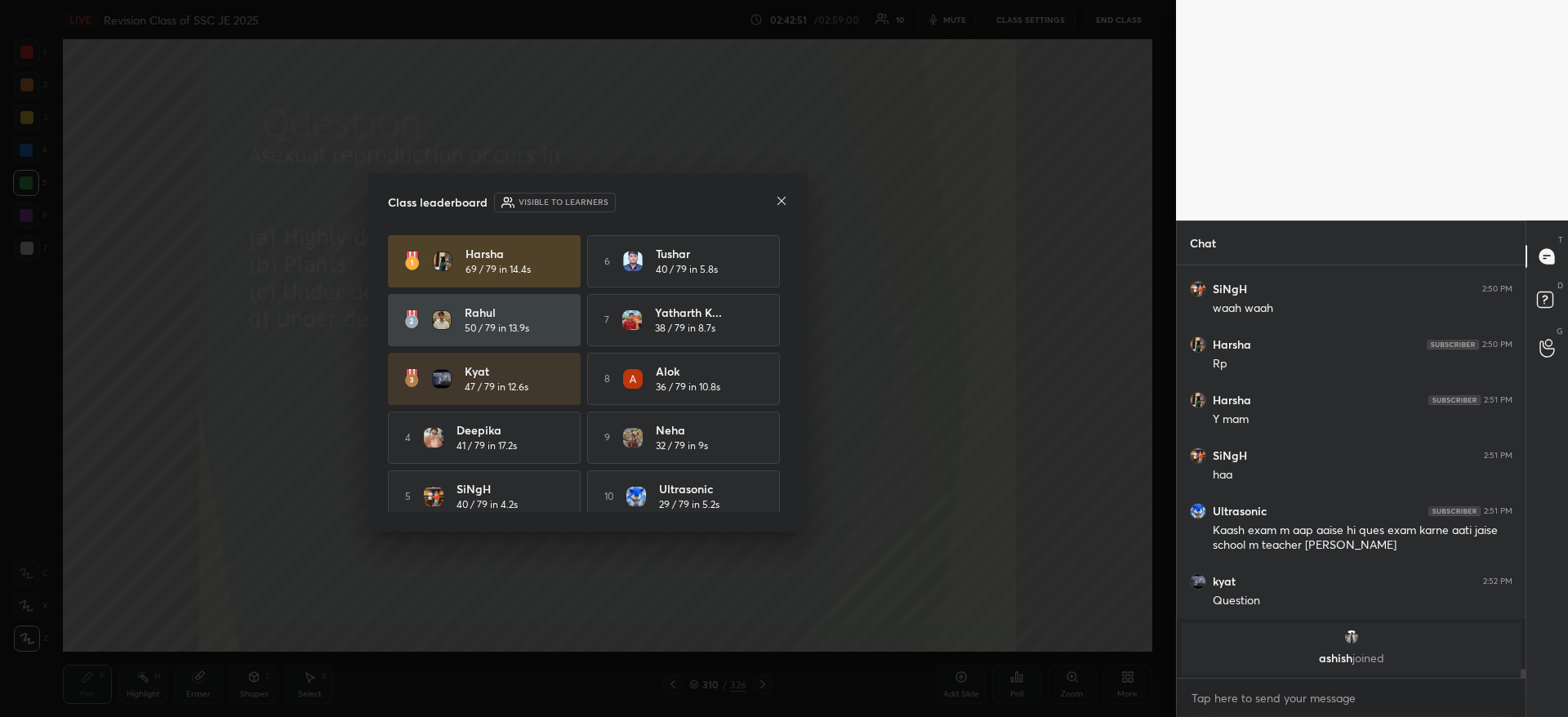
click at [777, 207] on icon at bounding box center [781, 201] width 13 height 13
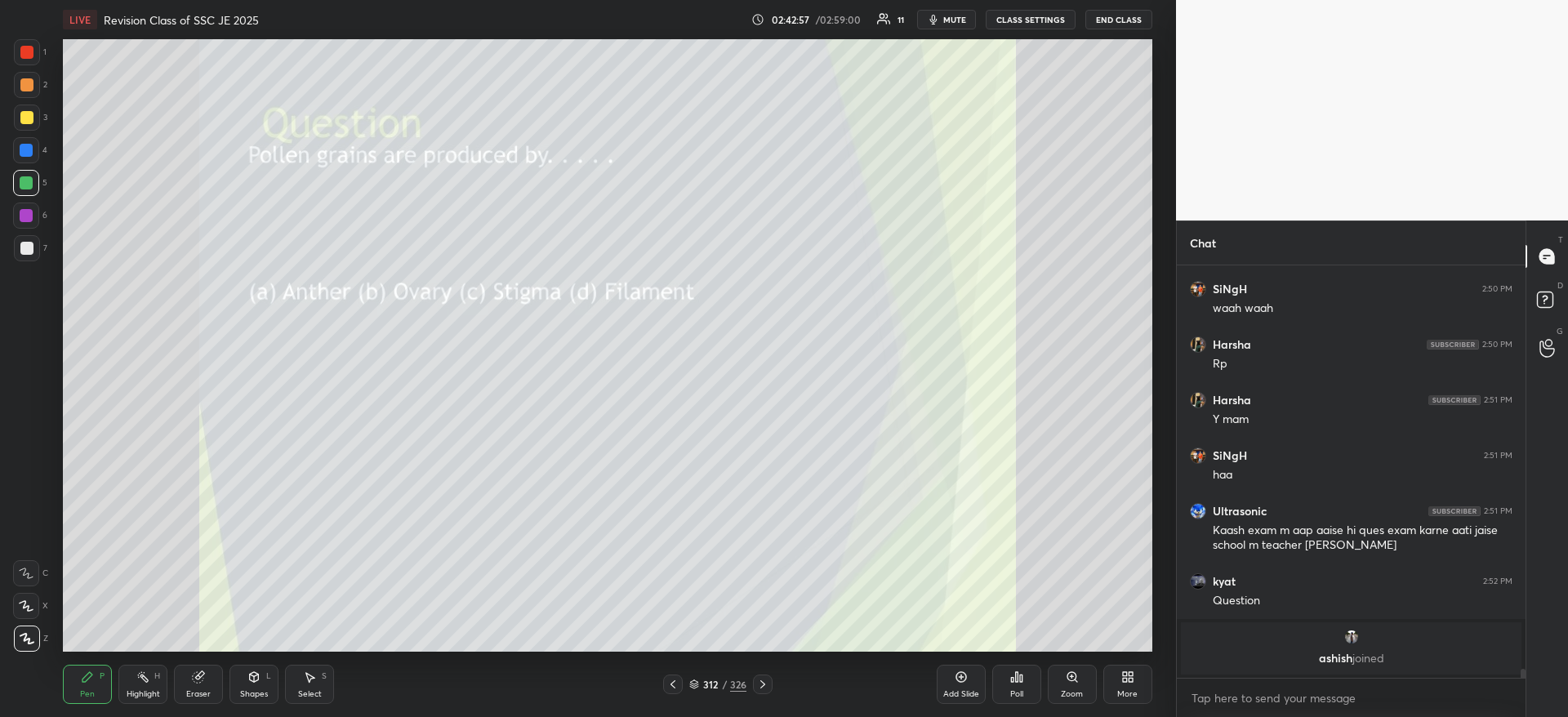
click at [1016, 685] on div "Poll" at bounding box center [1017, 684] width 49 height 40
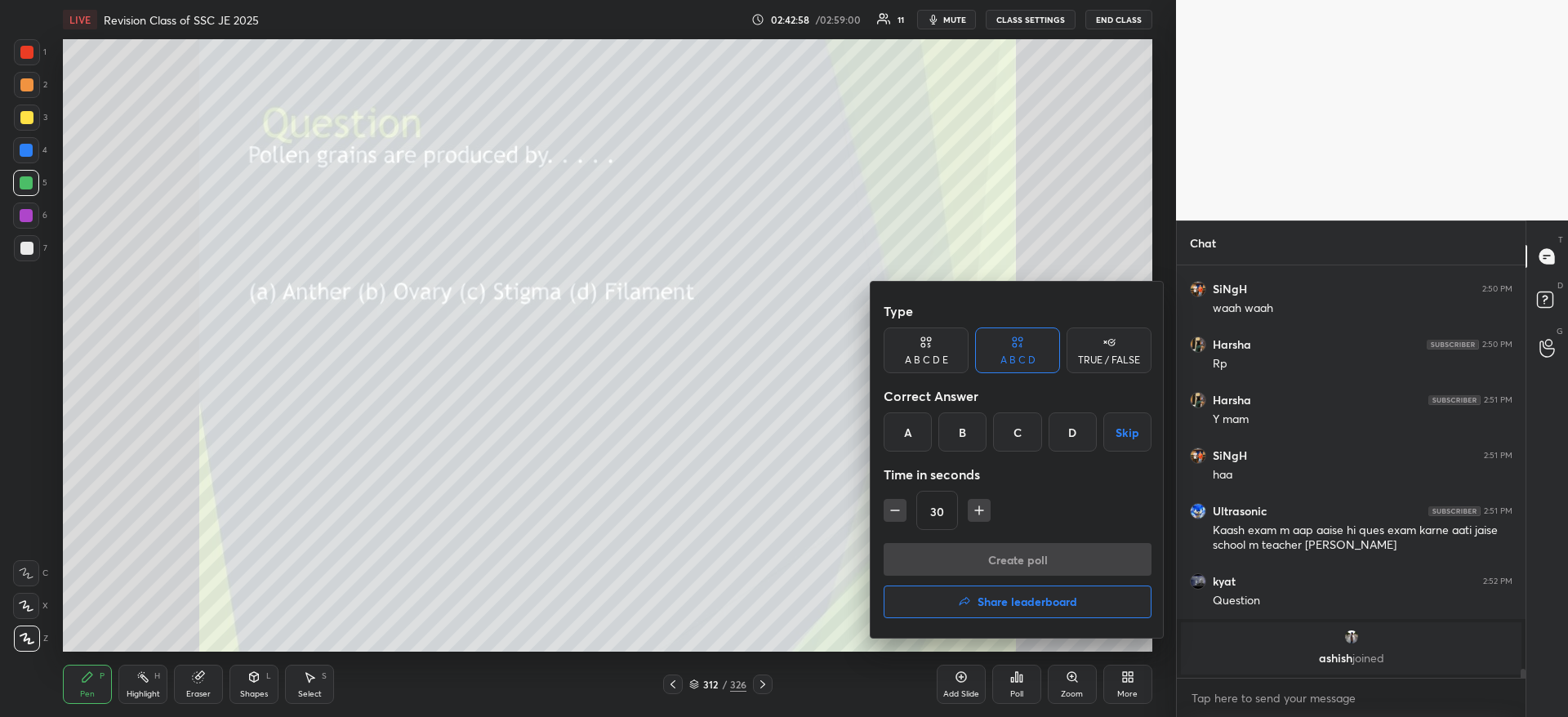
click at [908, 426] on div "A" at bounding box center [907, 432] width 49 height 40
click at [933, 564] on button "Create poll" at bounding box center [1017, 560] width 268 height 33
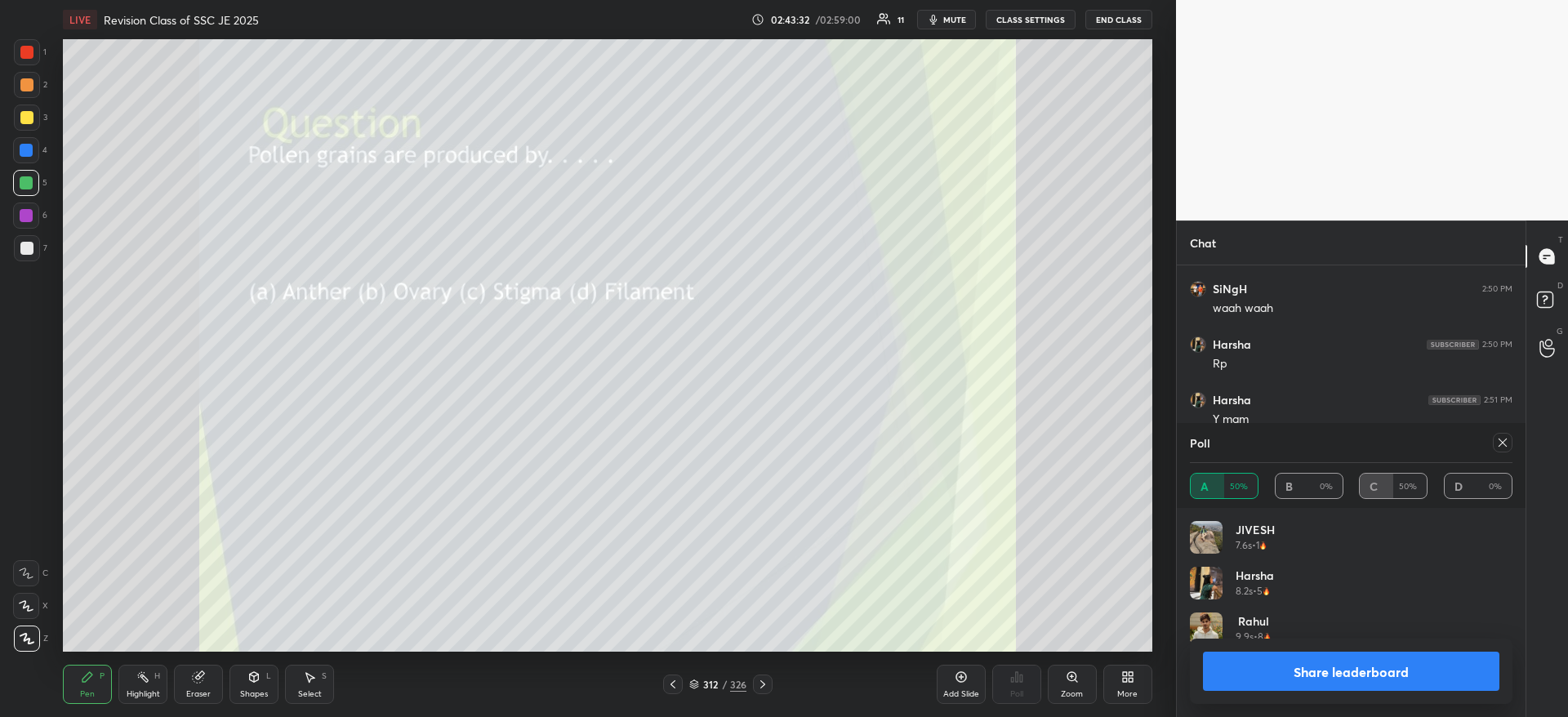
click at [1252, 663] on button "Share leaderboard" at bounding box center [1351, 672] width 296 height 40
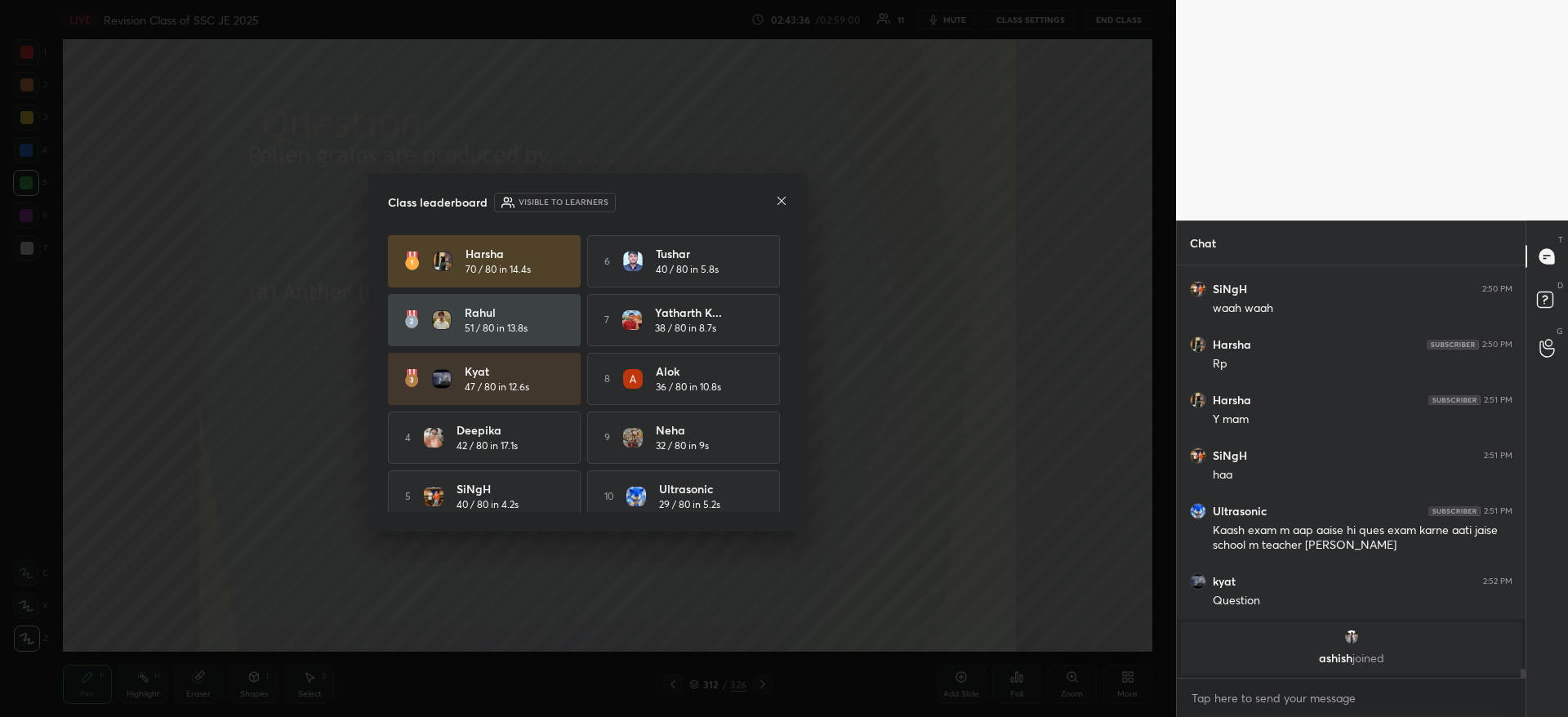
click at [780, 200] on icon at bounding box center [781, 201] width 8 height 8
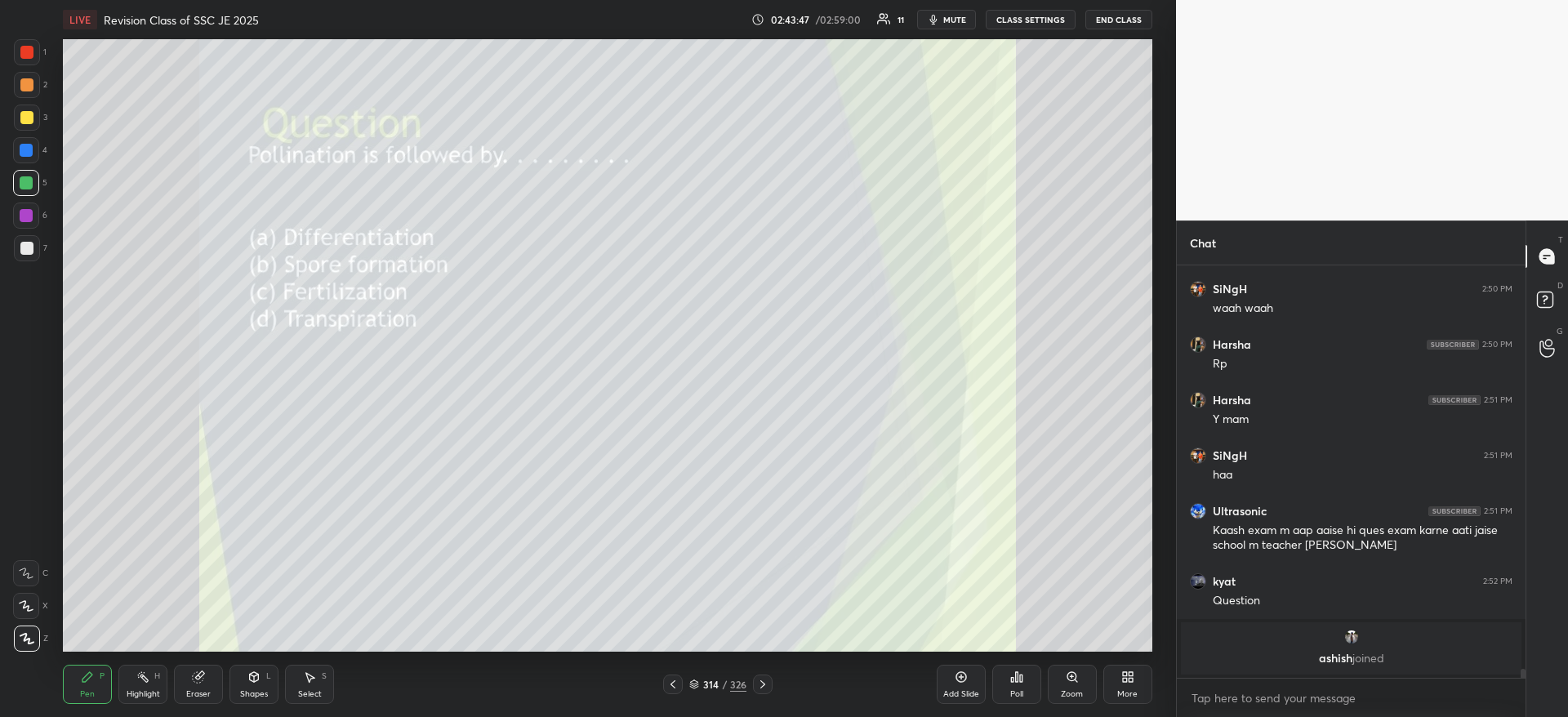
click at [1019, 674] on icon at bounding box center [1017, 677] width 13 height 13
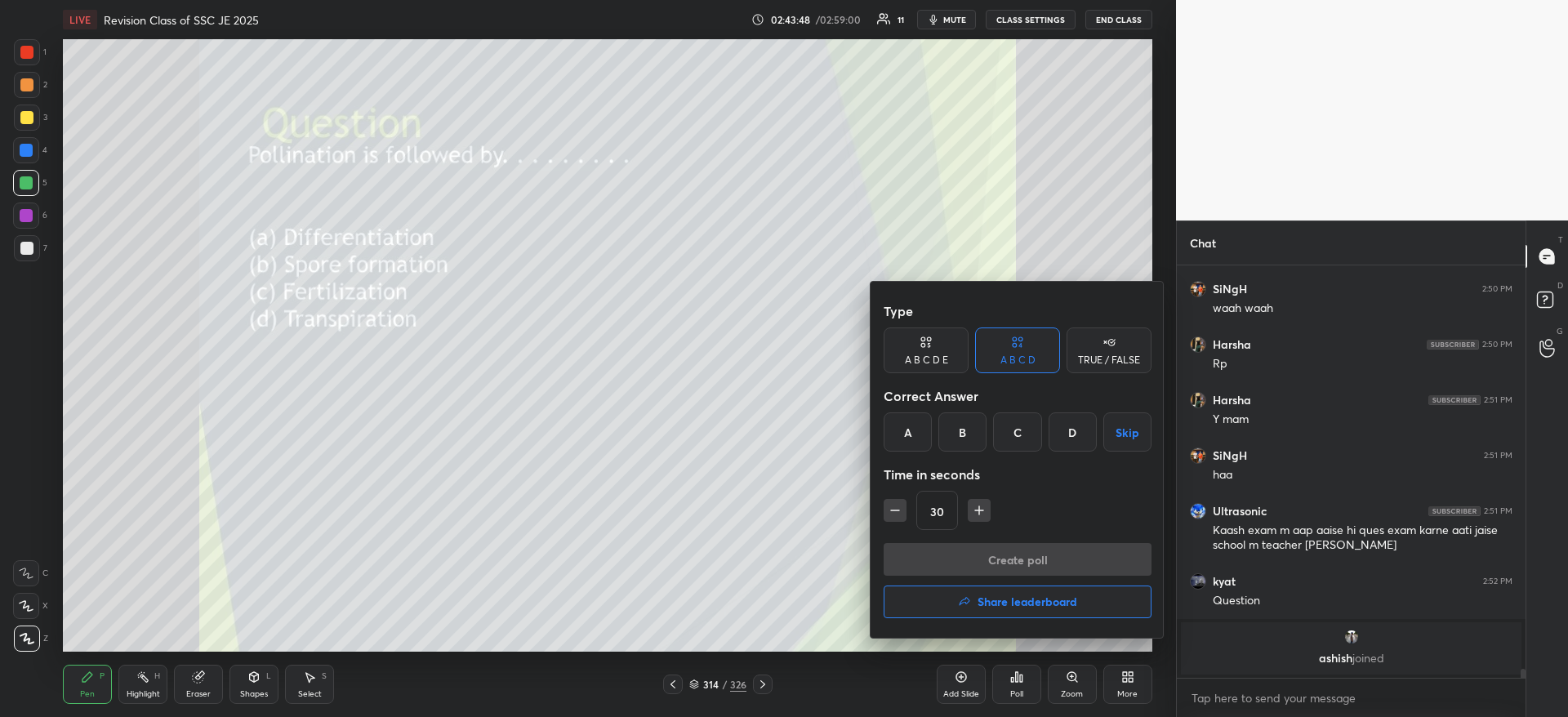
click at [1003, 431] on div "C" at bounding box center [1017, 432] width 49 height 40
click at [952, 555] on button "Create poll" at bounding box center [1017, 560] width 268 height 33
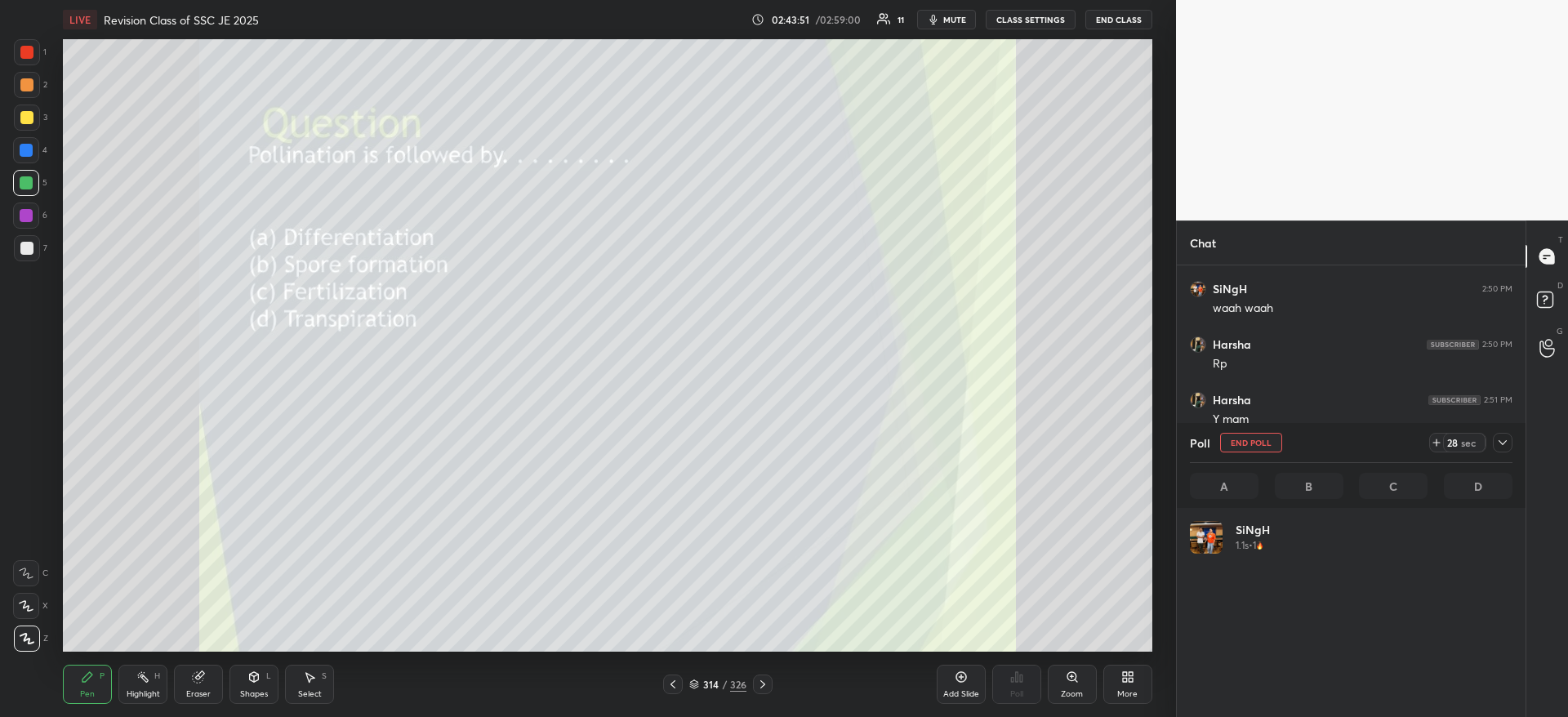
scroll to position [191, 318]
click at [1499, 440] on icon at bounding box center [1502, 443] width 13 height 13
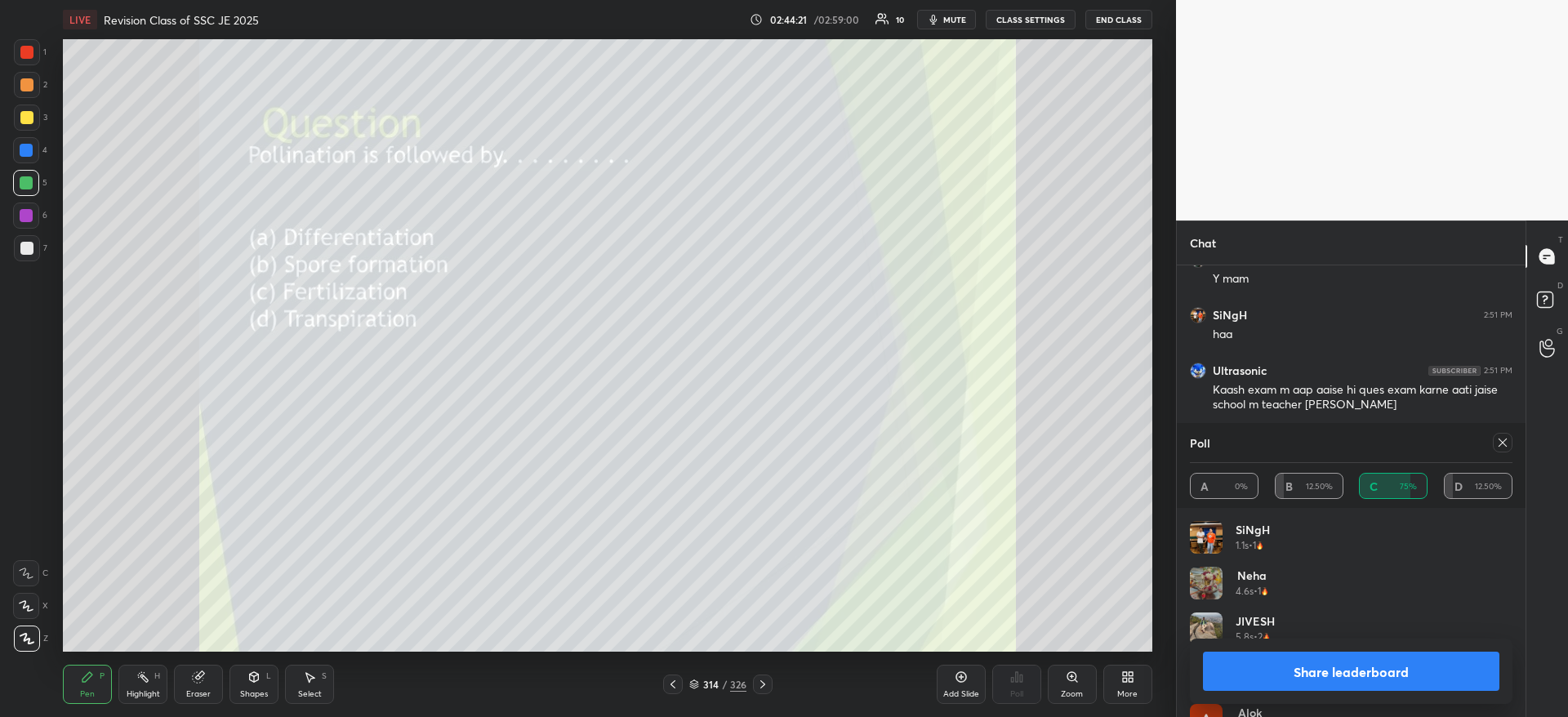
scroll to position [17966, 0]
click at [1347, 681] on button "Share leaderboard" at bounding box center [1351, 672] width 296 height 40
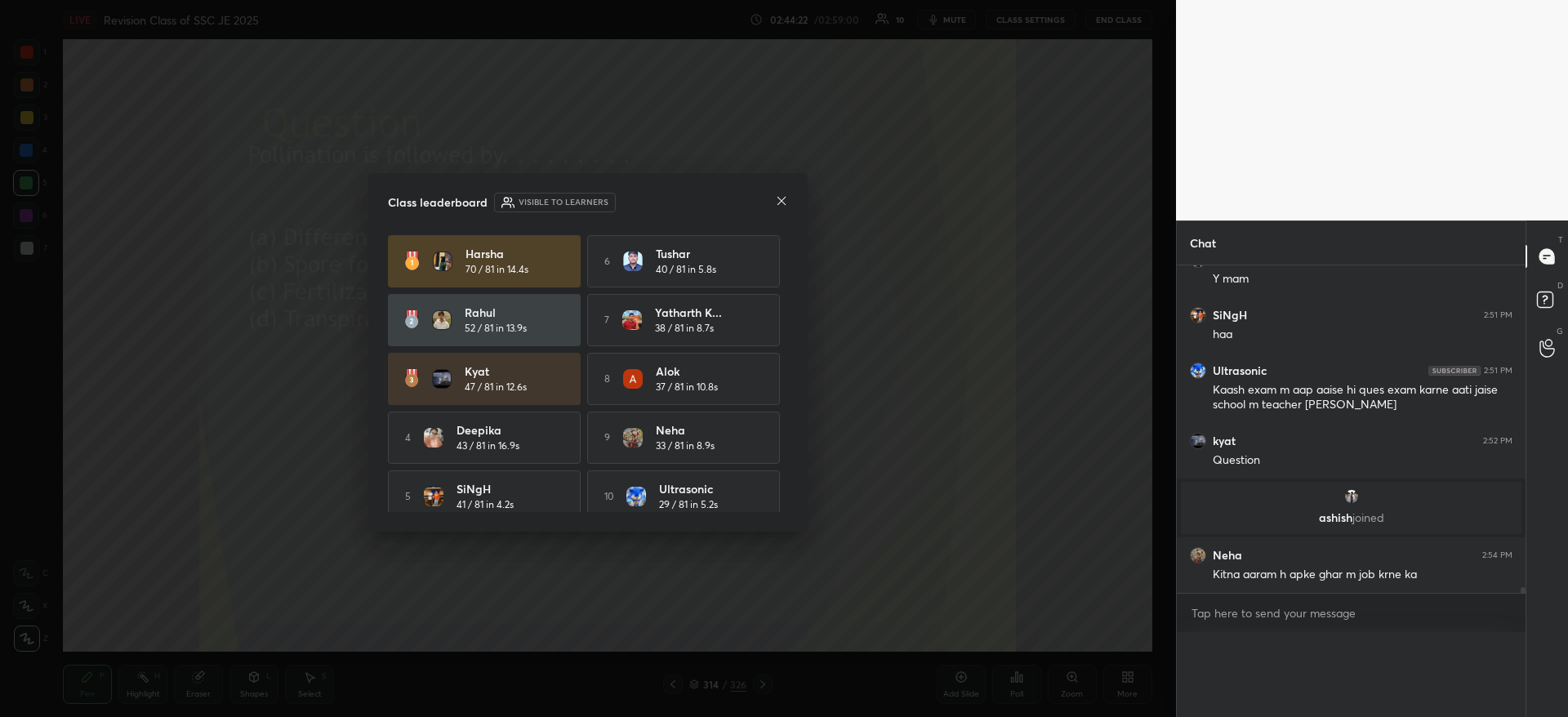
scroll to position [0, 0]
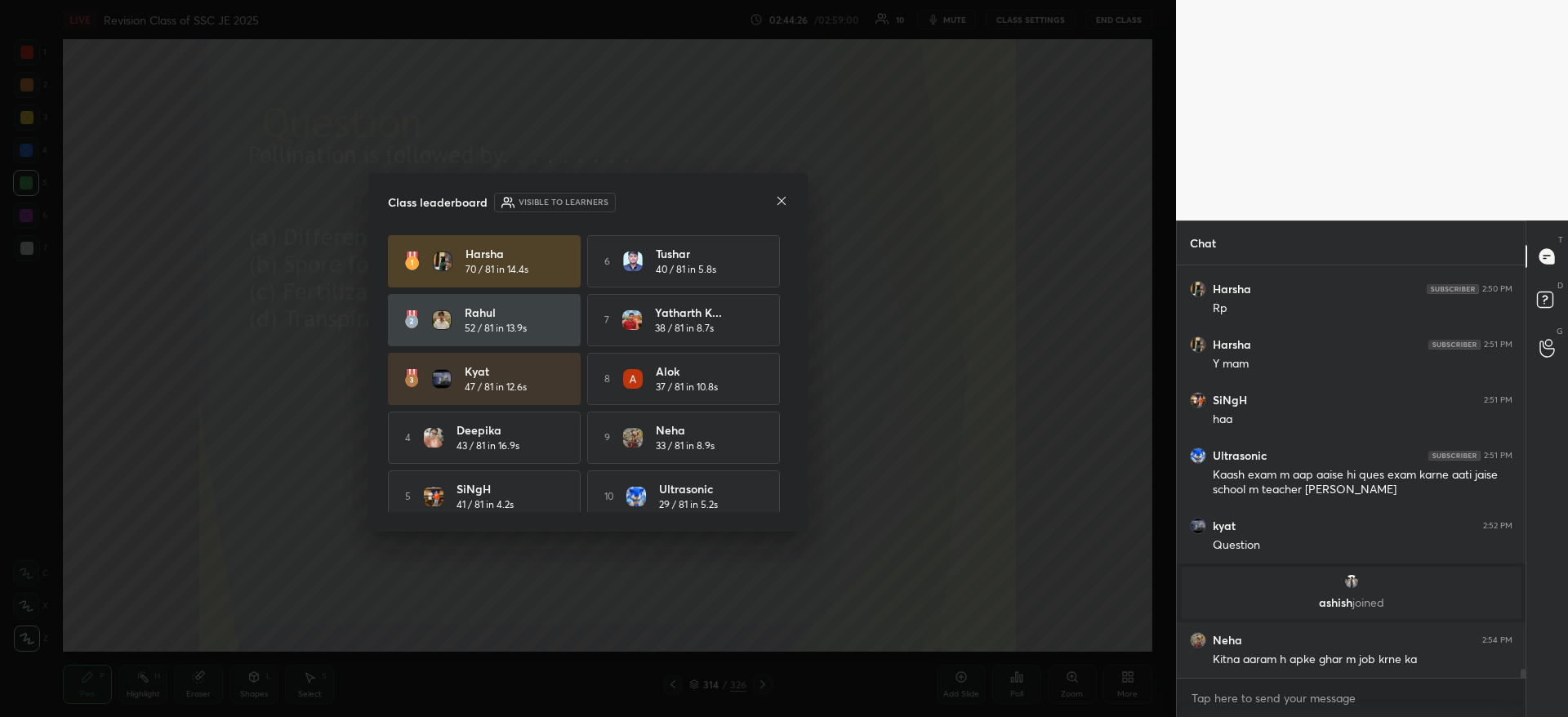
click at [782, 206] on icon at bounding box center [781, 201] width 13 height 13
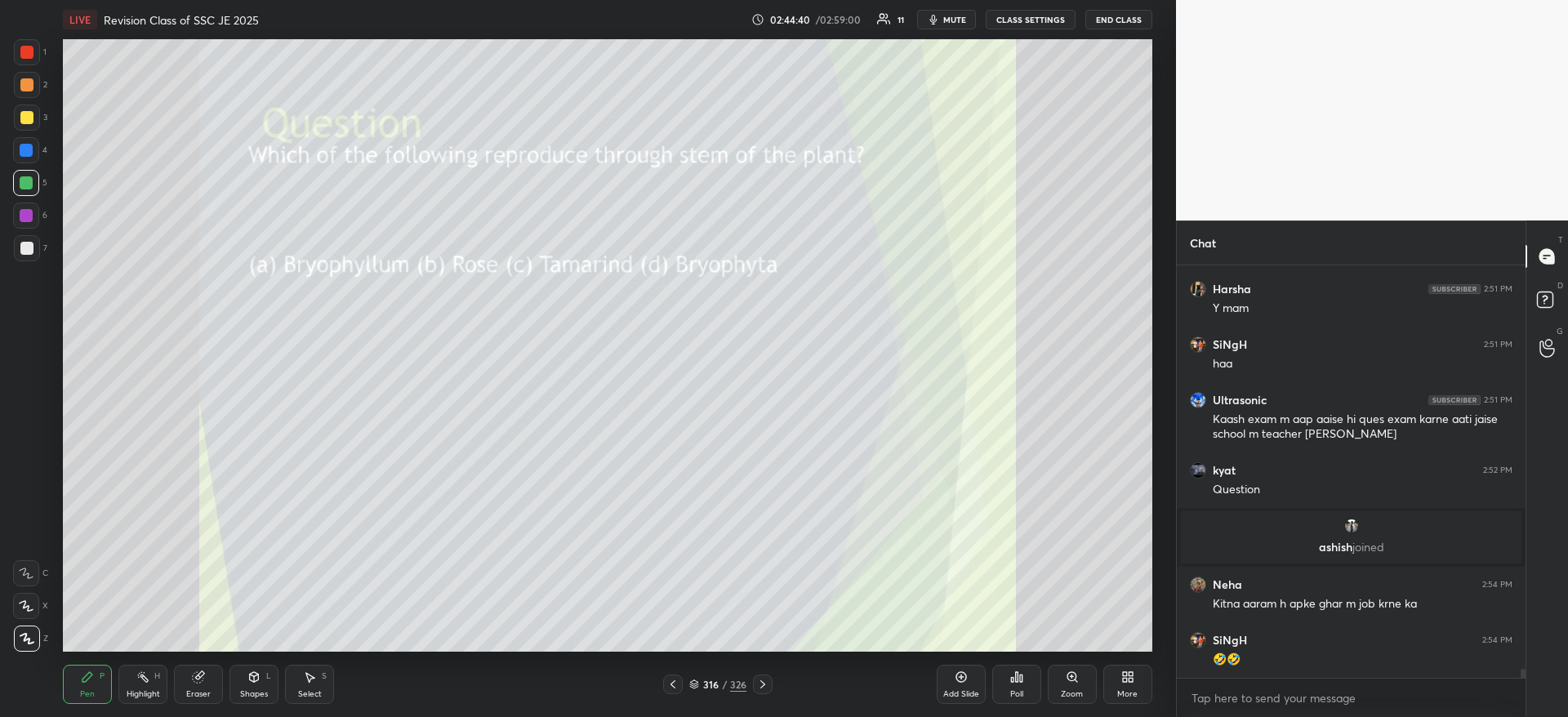
click at [1011, 686] on div "Poll" at bounding box center [1017, 684] width 49 height 40
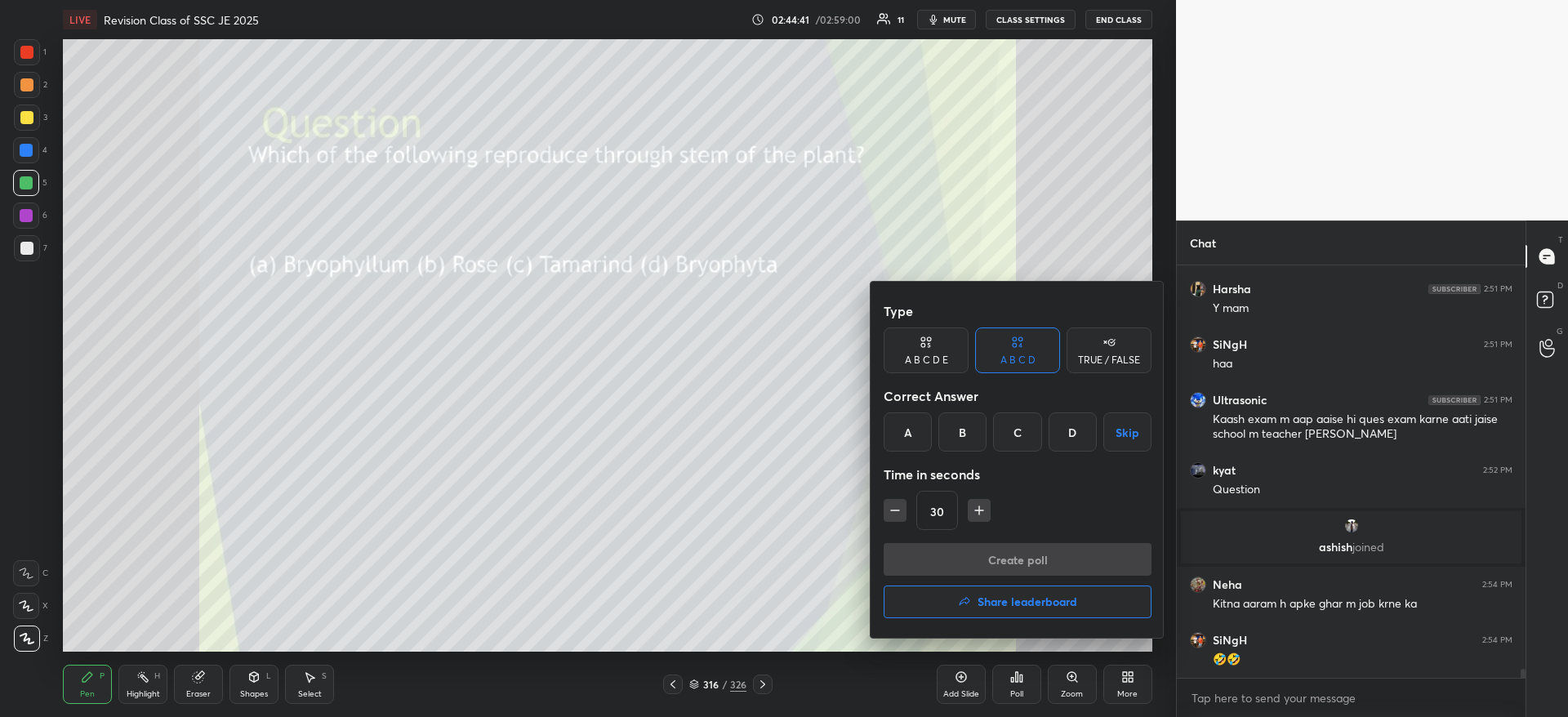
click at [956, 427] on div "B" at bounding box center [962, 432] width 49 height 40
click at [952, 547] on button "Create poll" at bounding box center [1017, 560] width 268 height 33
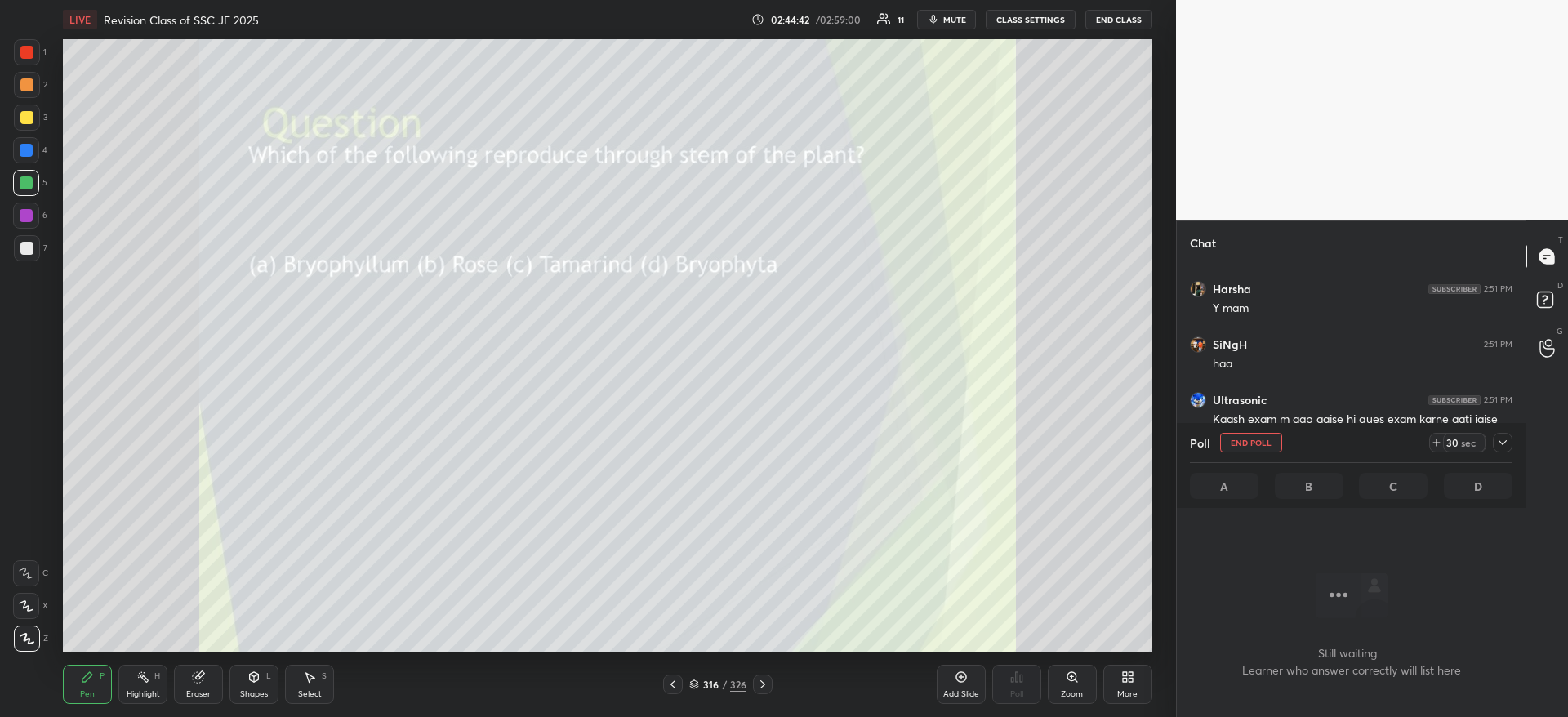
scroll to position [361, 344]
click at [1508, 447] on icon at bounding box center [1502, 443] width 13 height 13
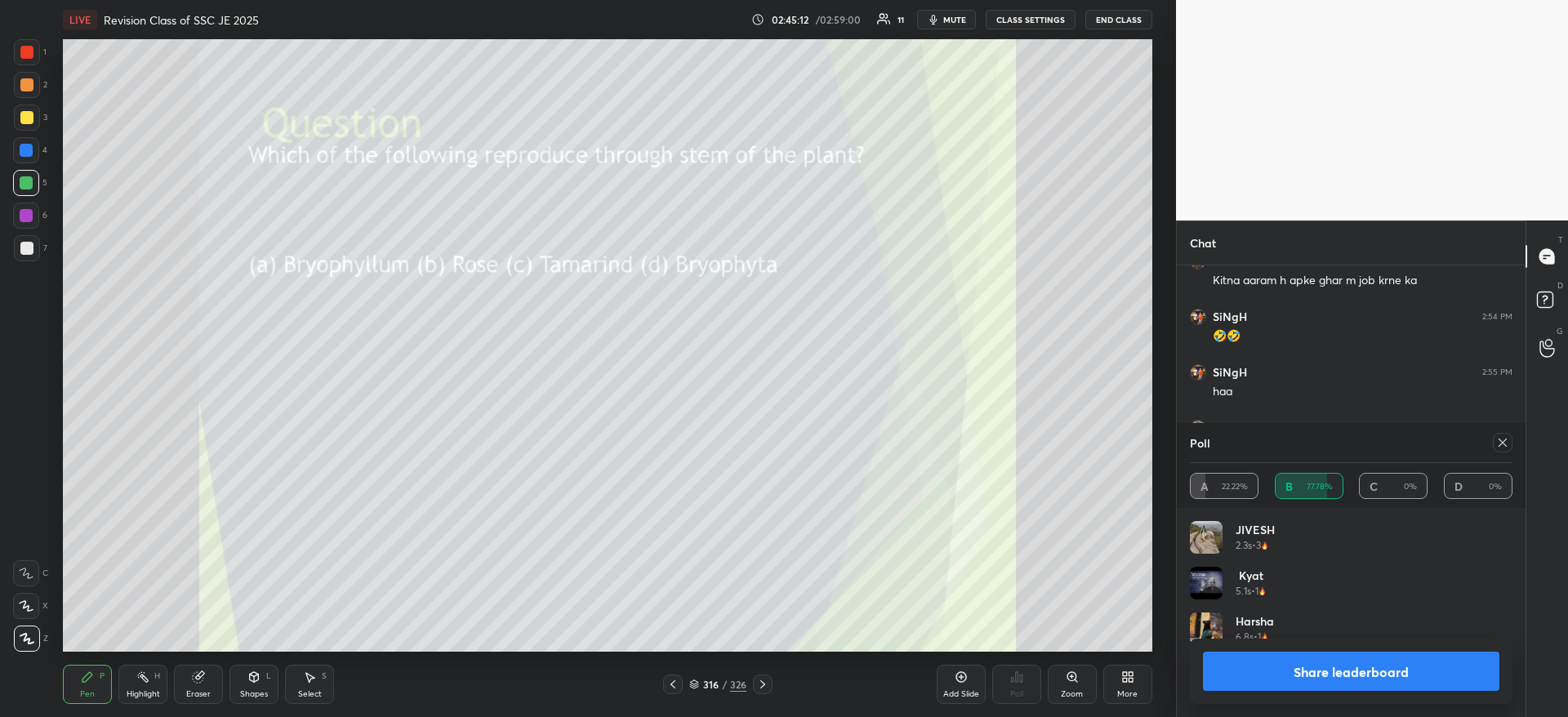
scroll to position [185, 318]
click at [1345, 676] on button "Share leaderboard" at bounding box center [1351, 672] width 296 height 40
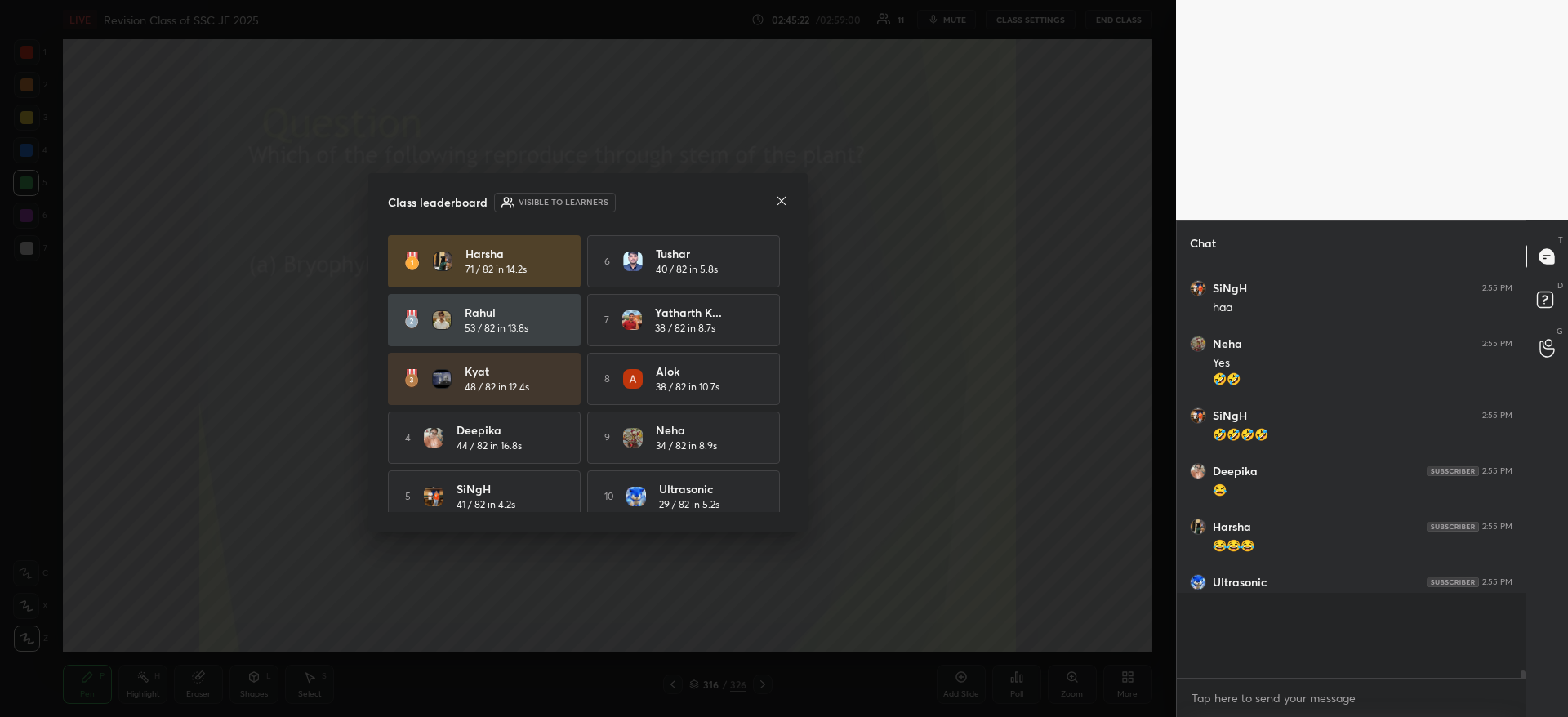
scroll to position [6, 6]
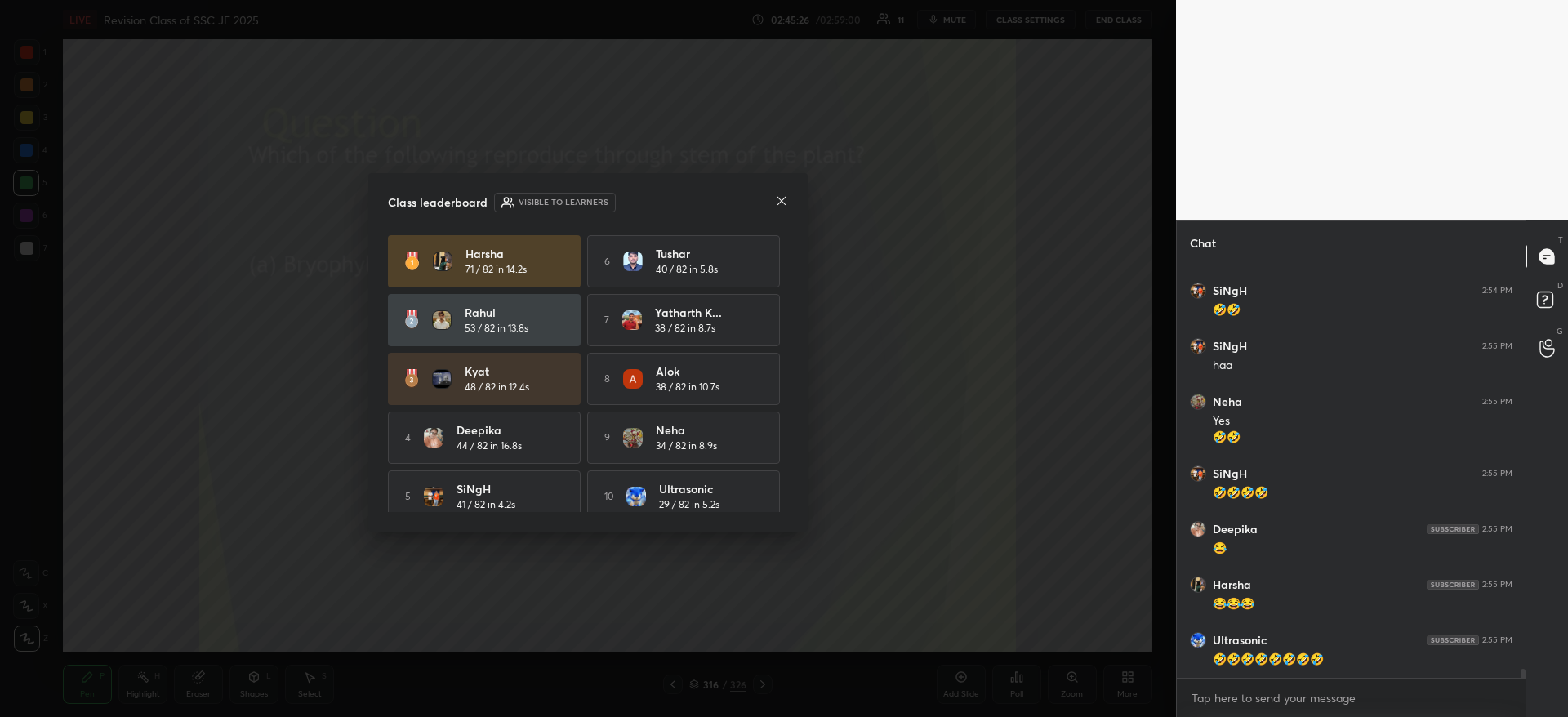
click at [788, 203] on div "Class leaderboard Visible to learners Harsha 71 / 82 in 14.2s 6 Tushar 40 / 82 …" at bounding box center [588, 352] width 440 height 358
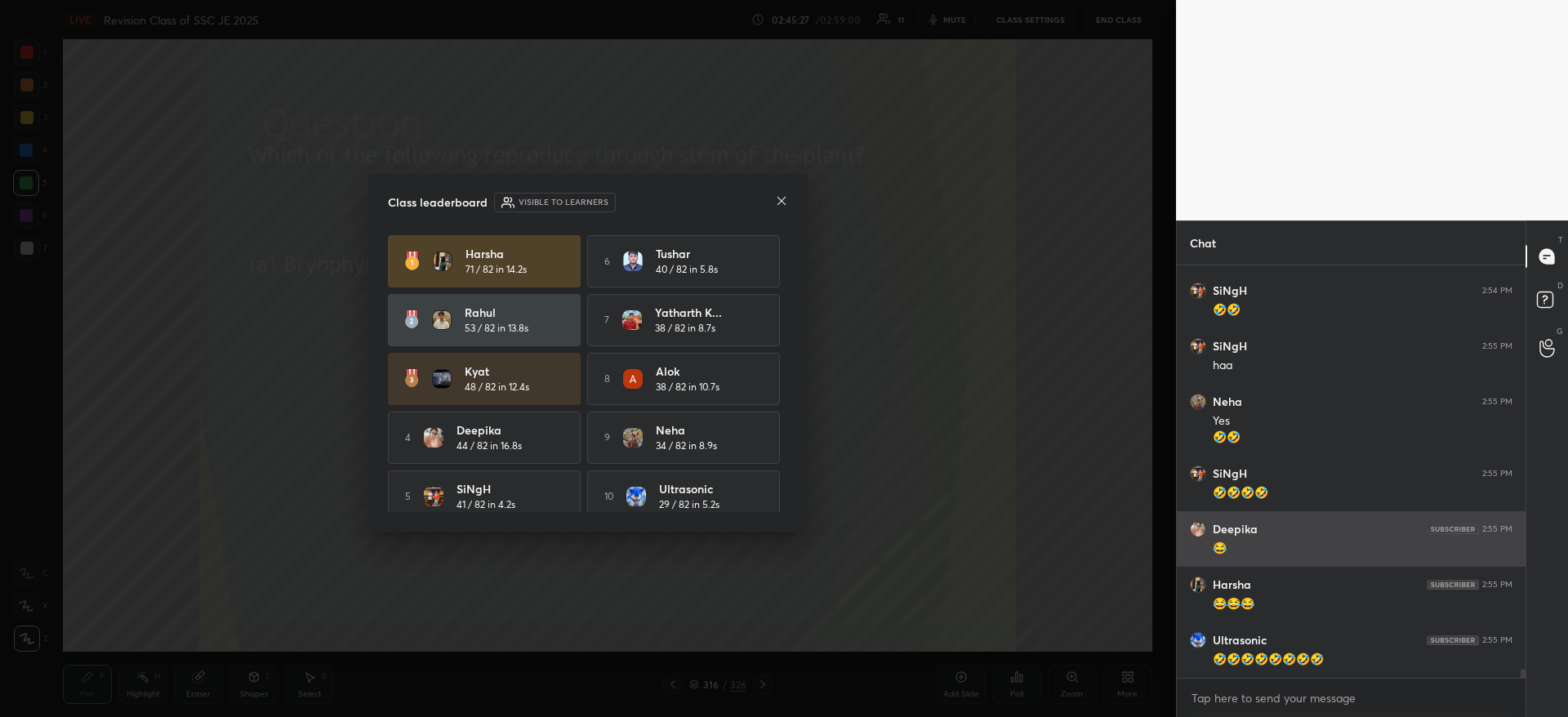
click at [781, 201] on icon at bounding box center [781, 201] width 8 height 8
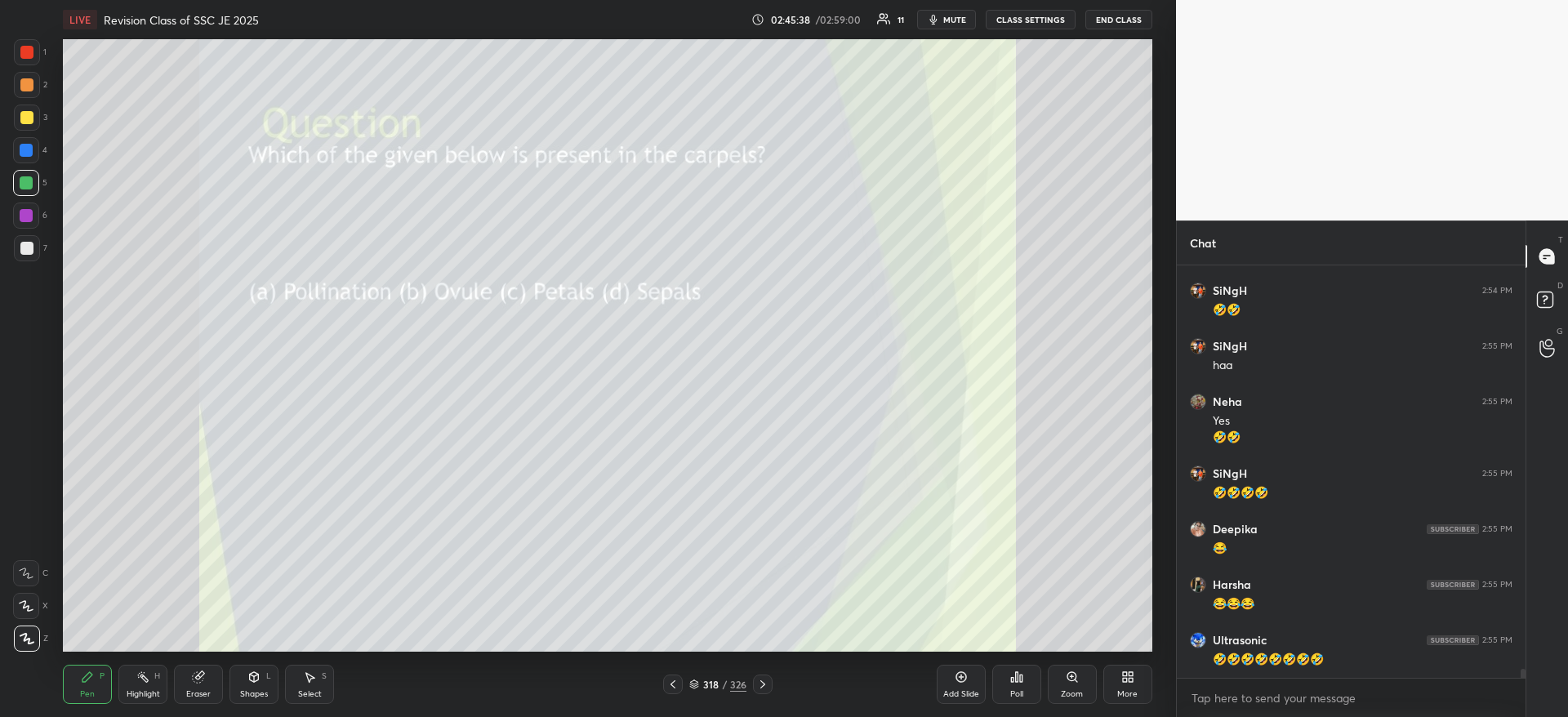
click at [1010, 676] on icon at bounding box center [1017, 677] width 13 height 13
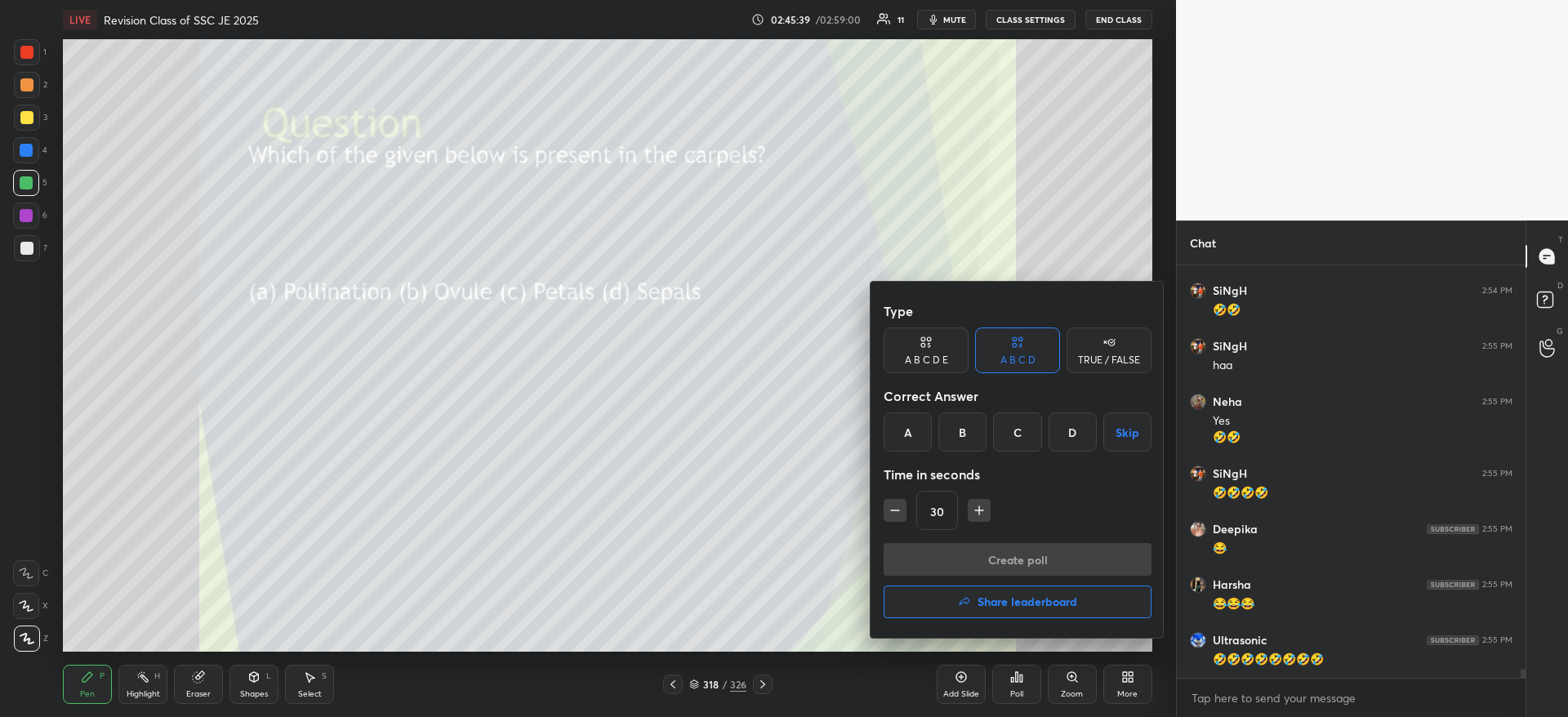
click at [949, 434] on div "B" at bounding box center [962, 432] width 49 height 40
click at [948, 562] on button "Create poll" at bounding box center [1017, 560] width 268 height 33
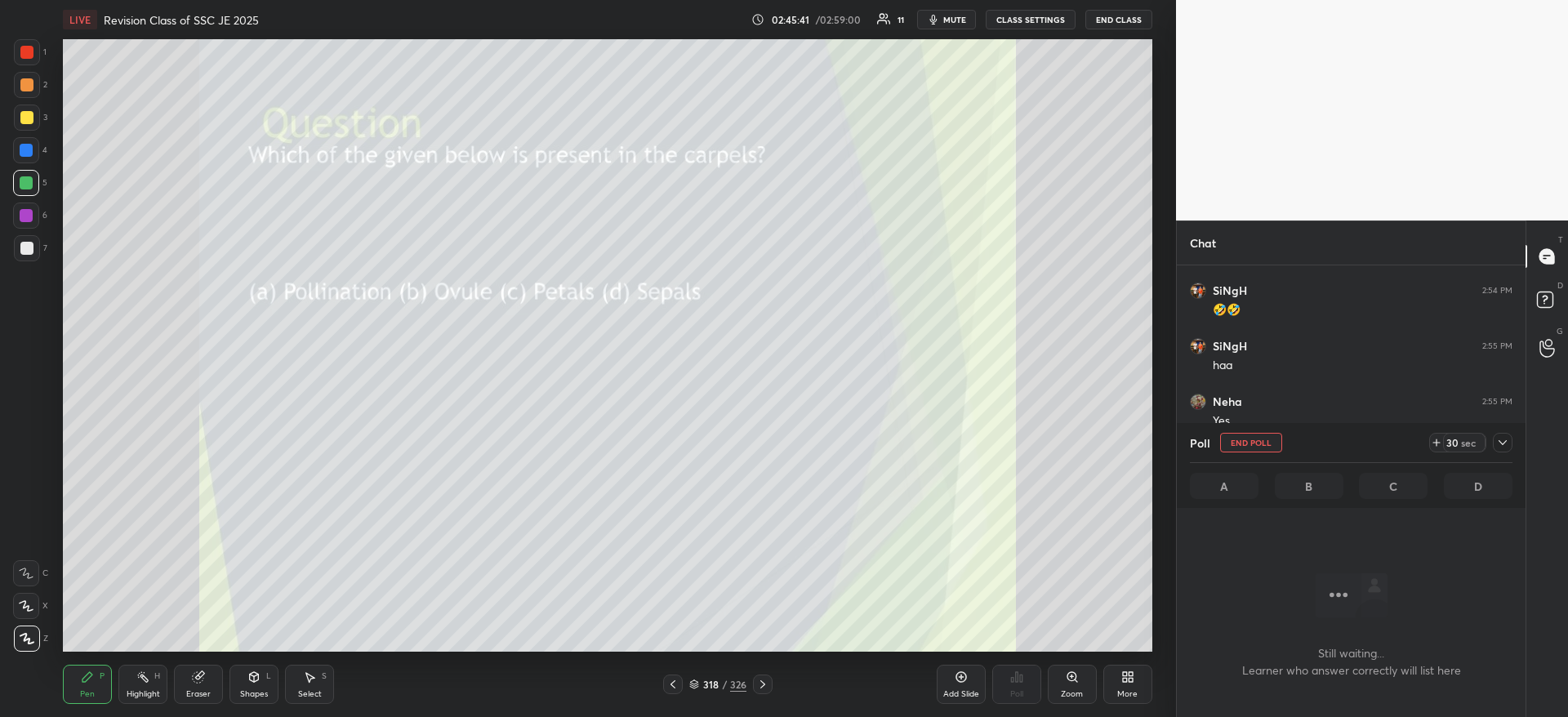
click at [1503, 443] on icon at bounding box center [1502, 443] width 13 height 13
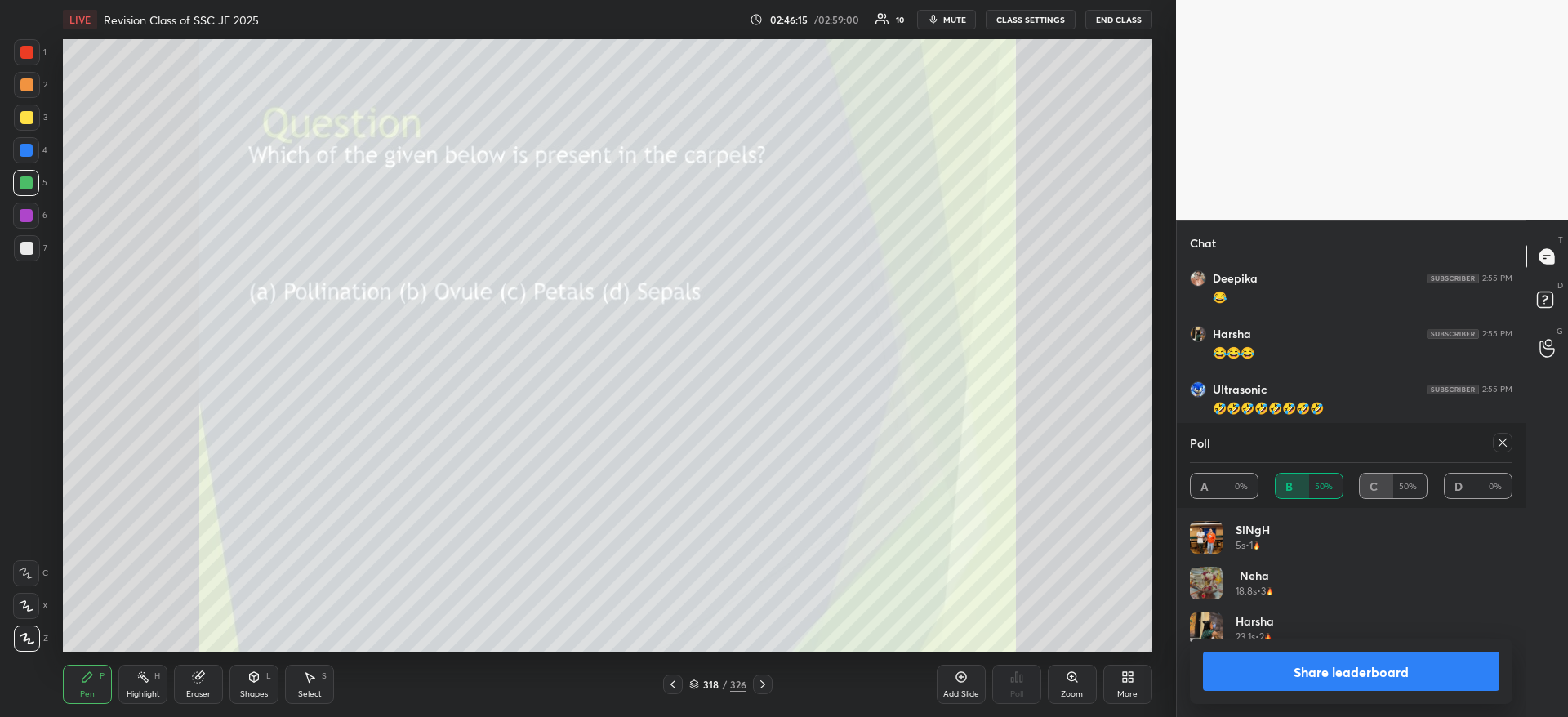
click at [1356, 673] on button "Share leaderboard" at bounding box center [1351, 672] width 296 height 40
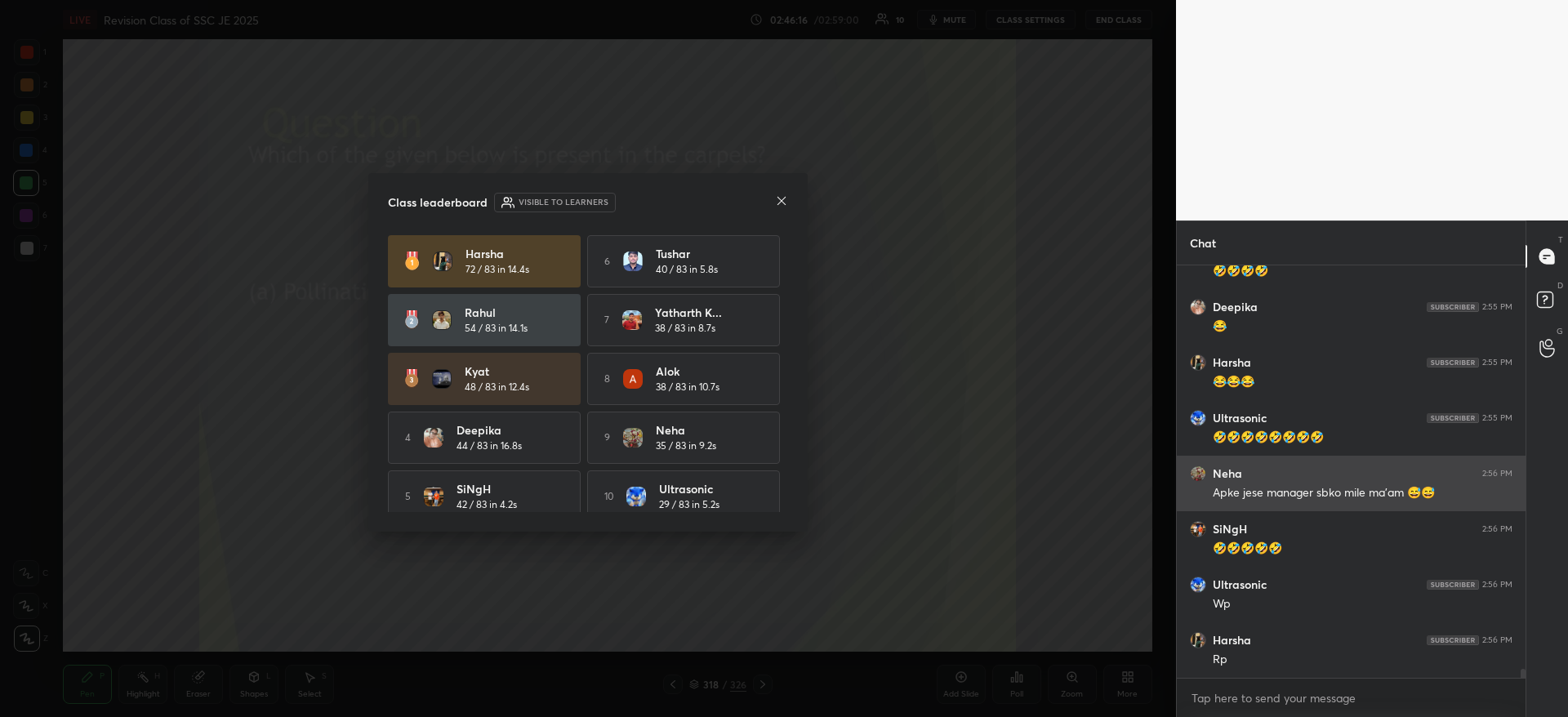
click at [784, 201] on icon at bounding box center [781, 201] width 13 height 13
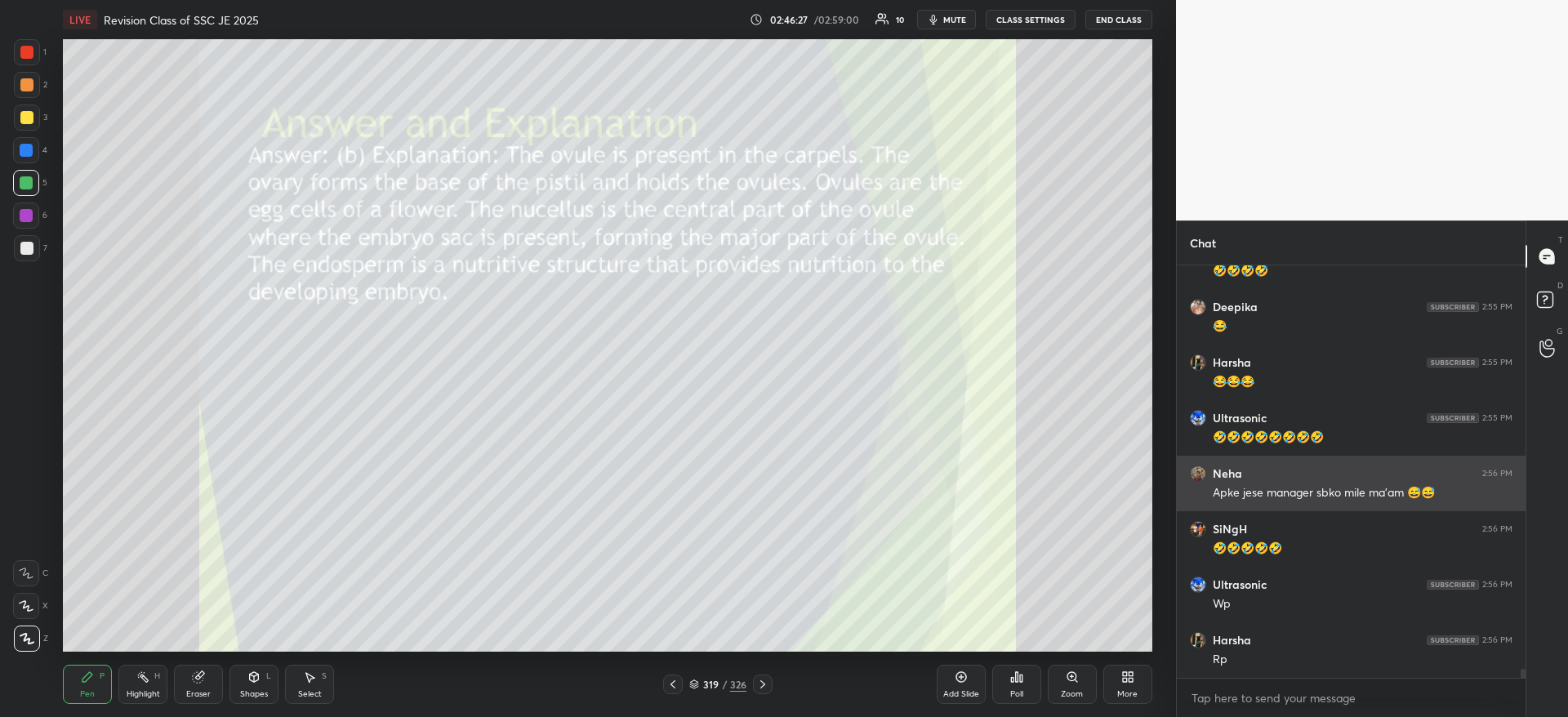
scroll to position [18564, 0]
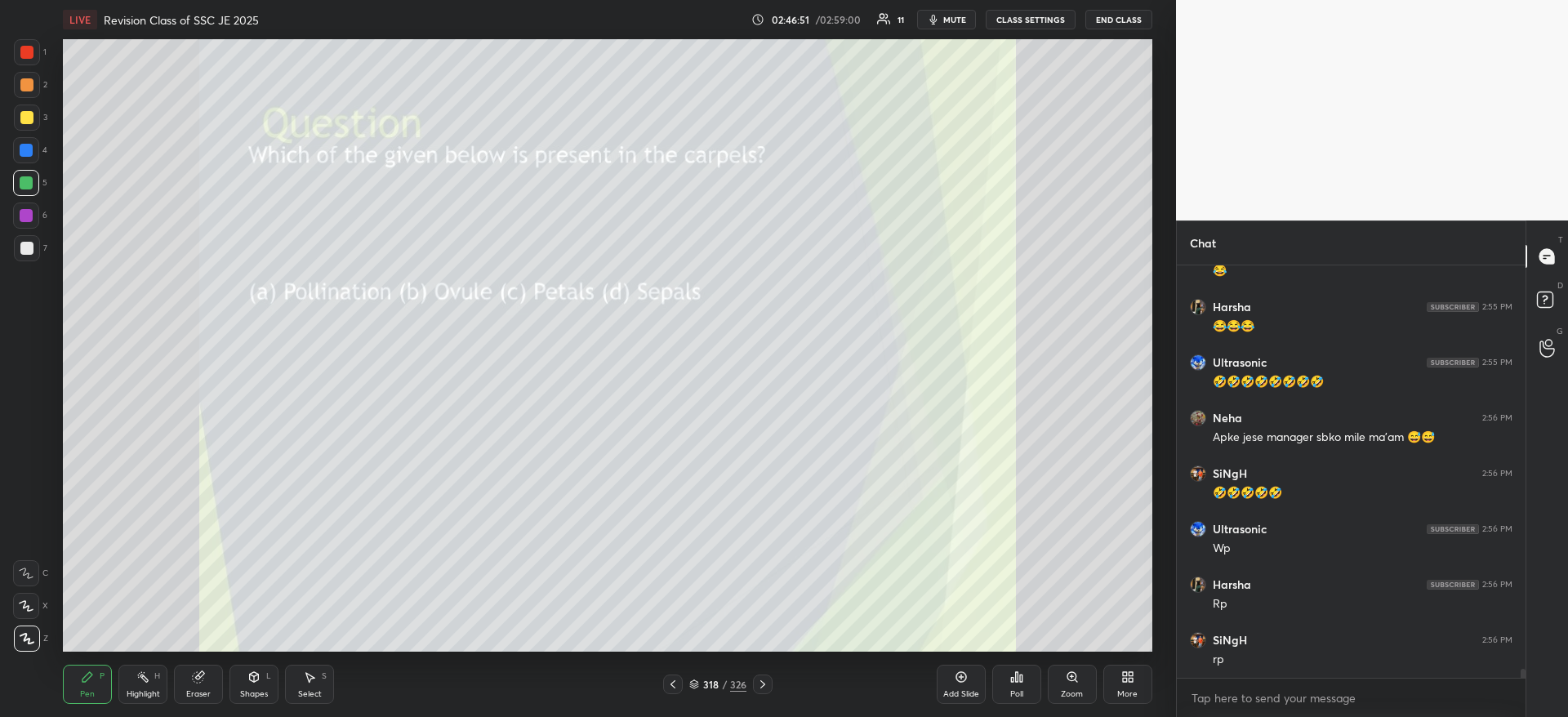
click at [29, 178] on div at bounding box center [26, 183] width 13 height 13
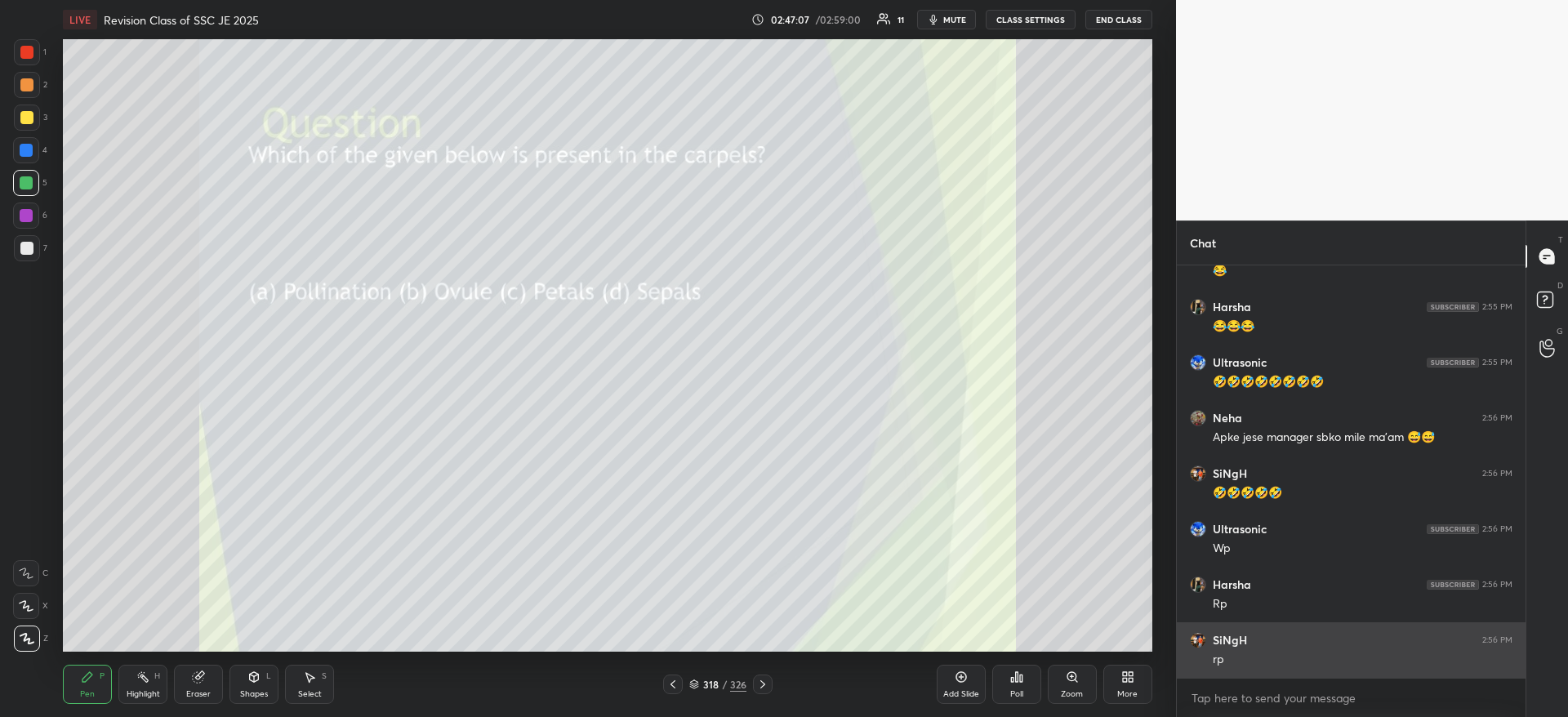
scroll to position [18619, 0]
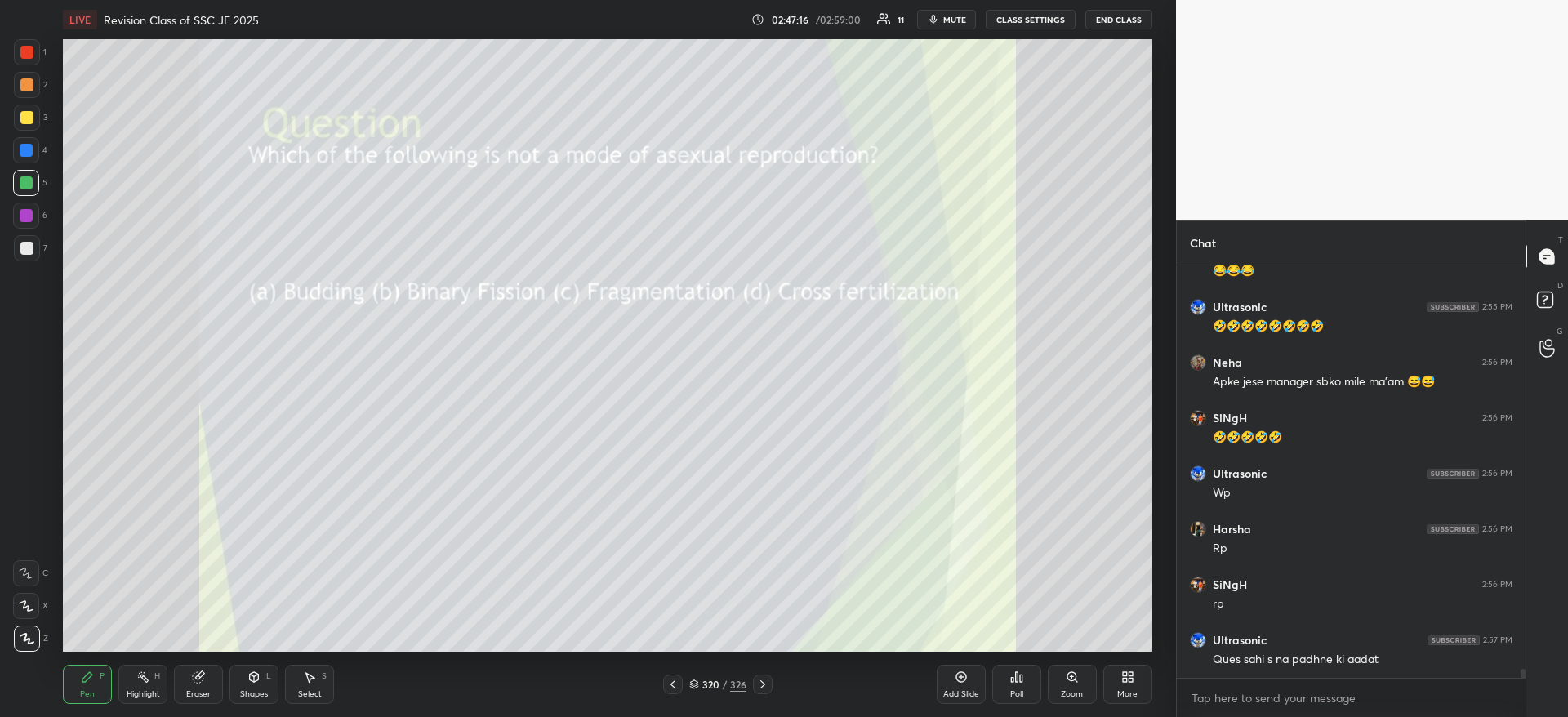
click at [1010, 677] on icon at bounding box center [1017, 677] width 13 height 13
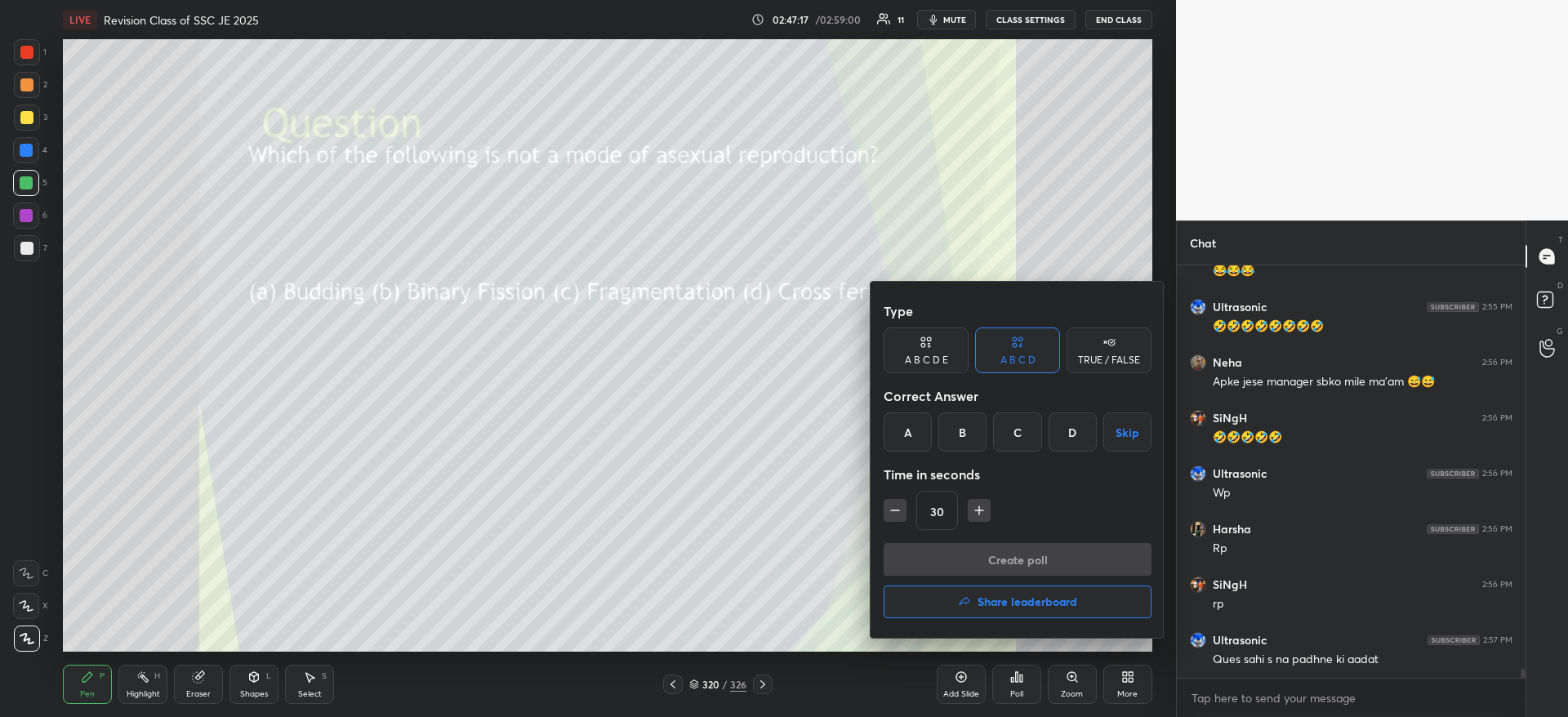
click at [1075, 434] on div "D" at bounding box center [1072, 432] width 49 height 40
click at [977, 507] on icon "button" at bounding box center [979, 510] width 16 height 16
click at [979, 508] on icon "button" at bounding box center [979, 510] width 0 height 8
click at [980, 508] on icon "button" at bounding box center [979, 510] width 16 height 16
type input "75"
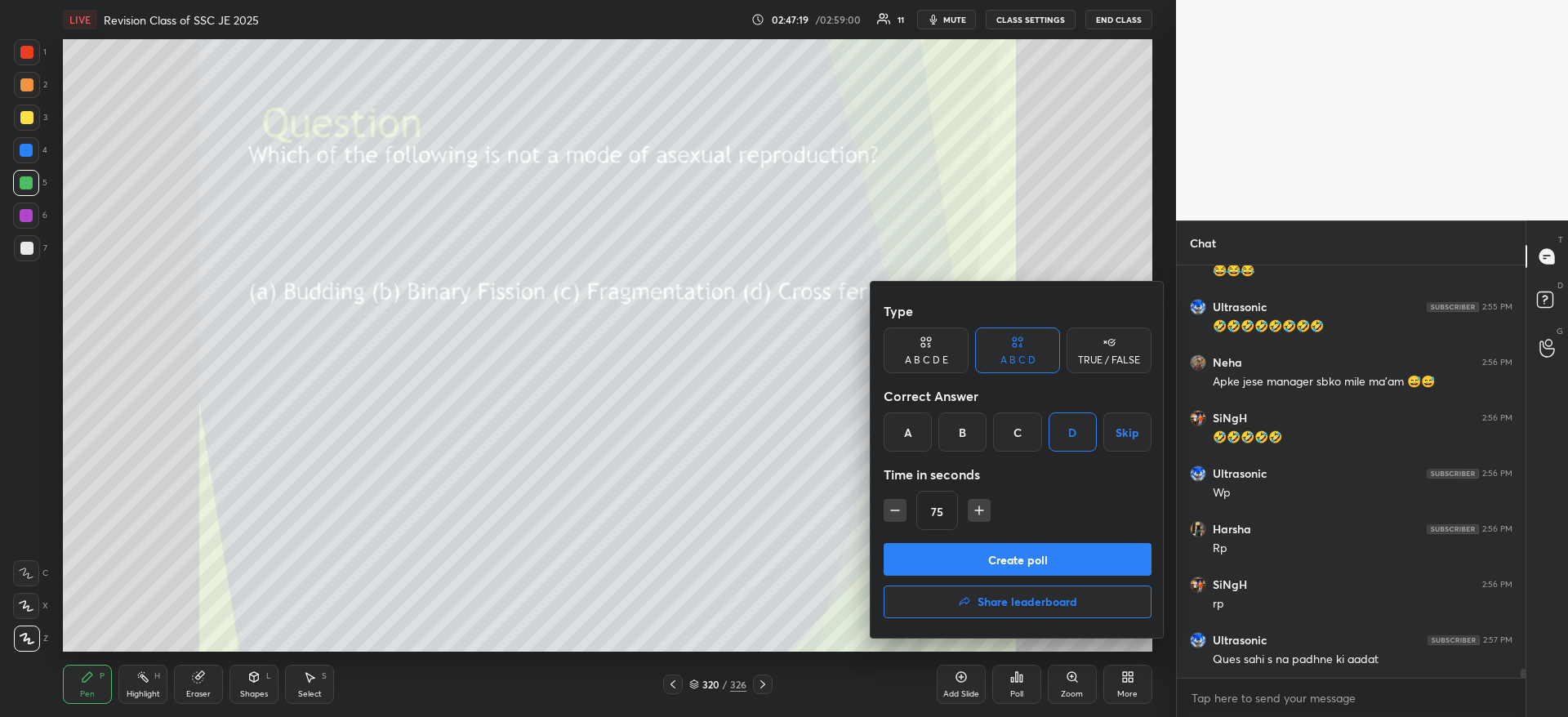
click at [998, 554] on button "Create poll" at bounding box center [1017, 560] width 268 height 33
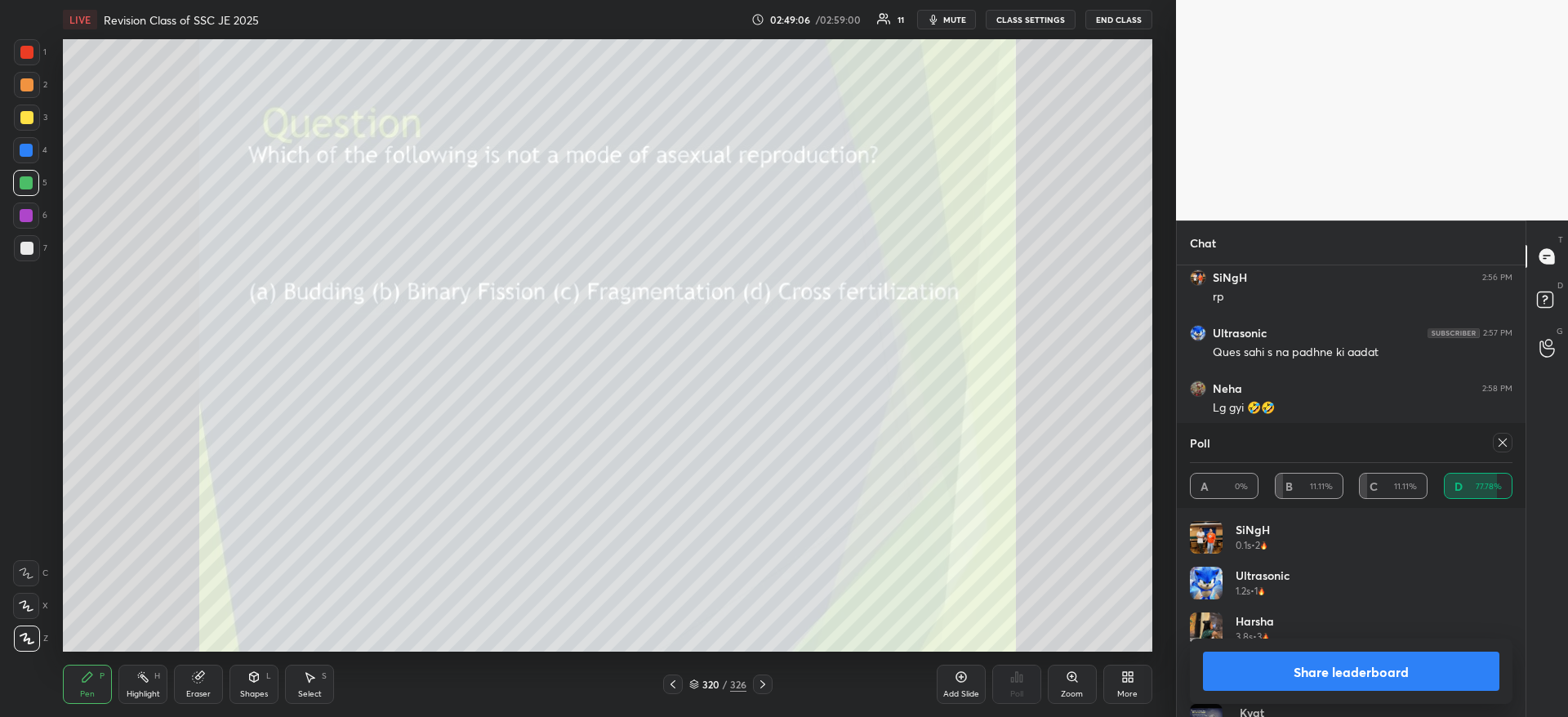
scroll to position [18982, 0]
click at [1370, 682] on button "Share leaderboard" at bounding box center [1351, 672] width 296 height 40
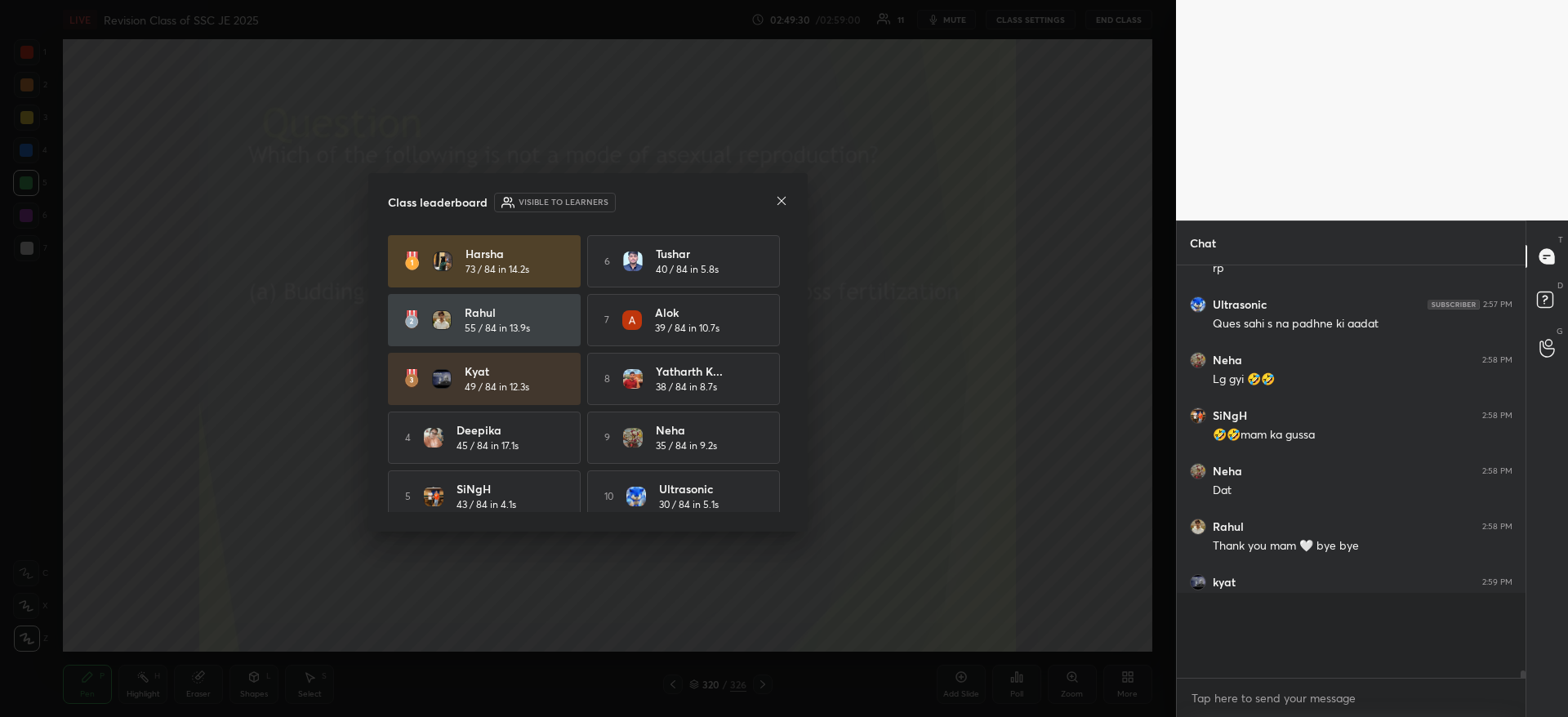
scroll to position [6, 6]
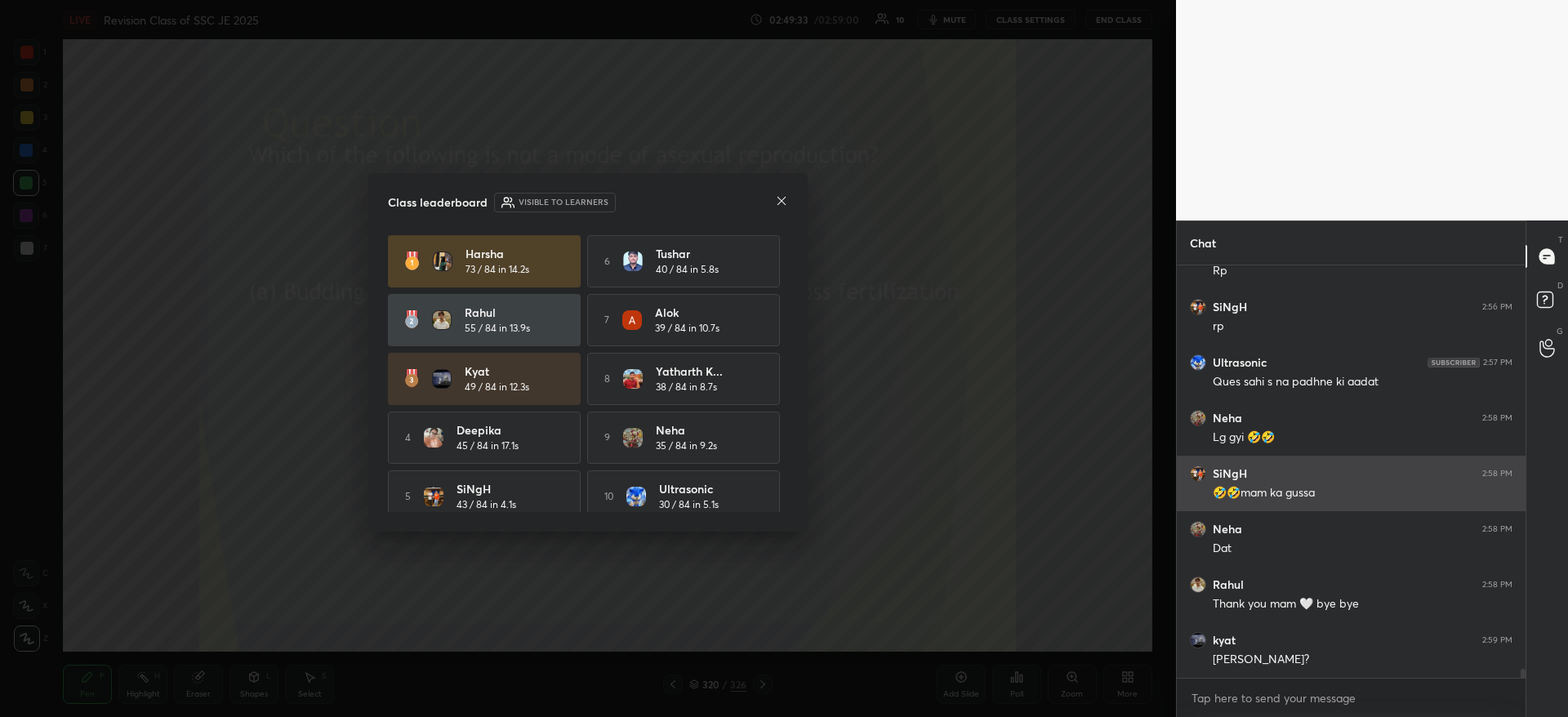
click at [783, 198] on icon at bounding box center [781, 201] width 13 height 13
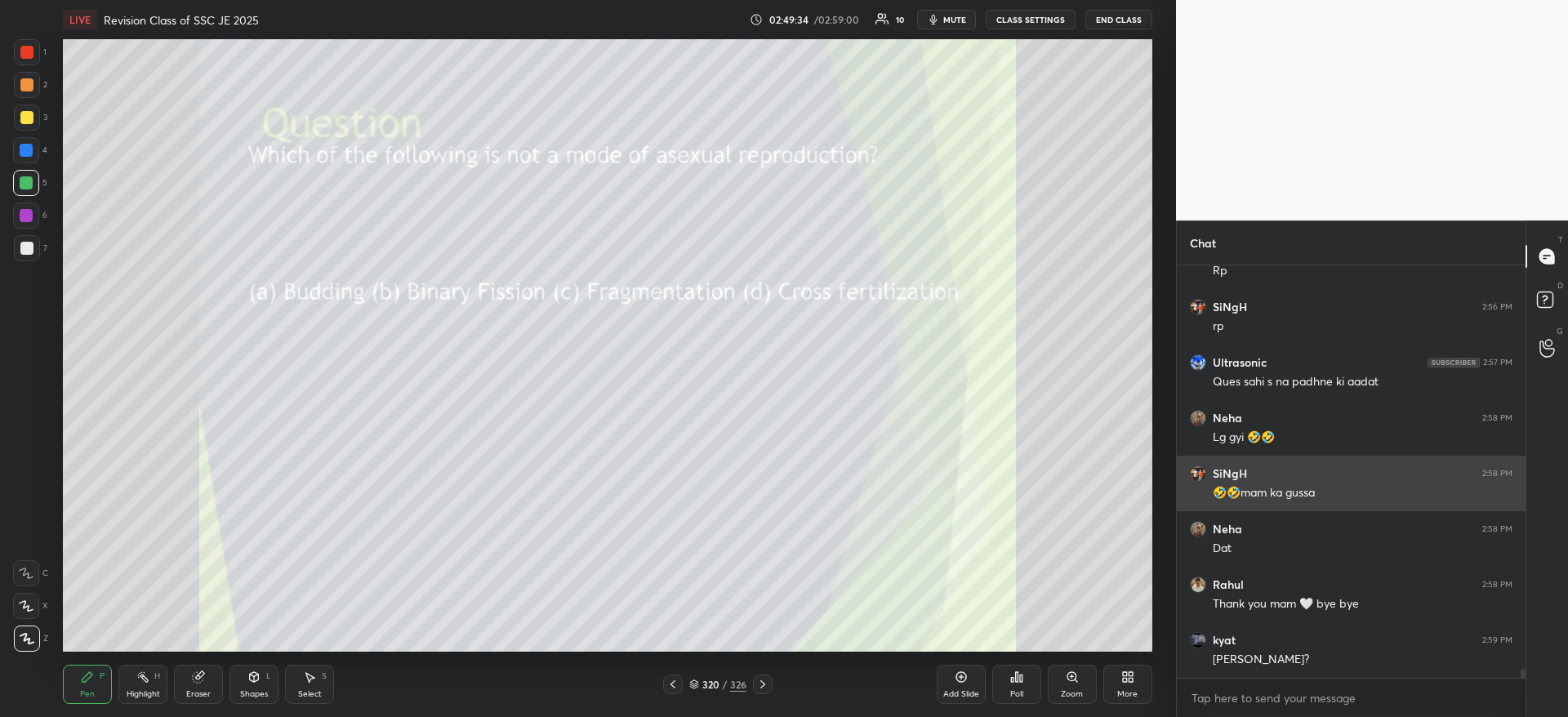
scroll to position [18952, 0]
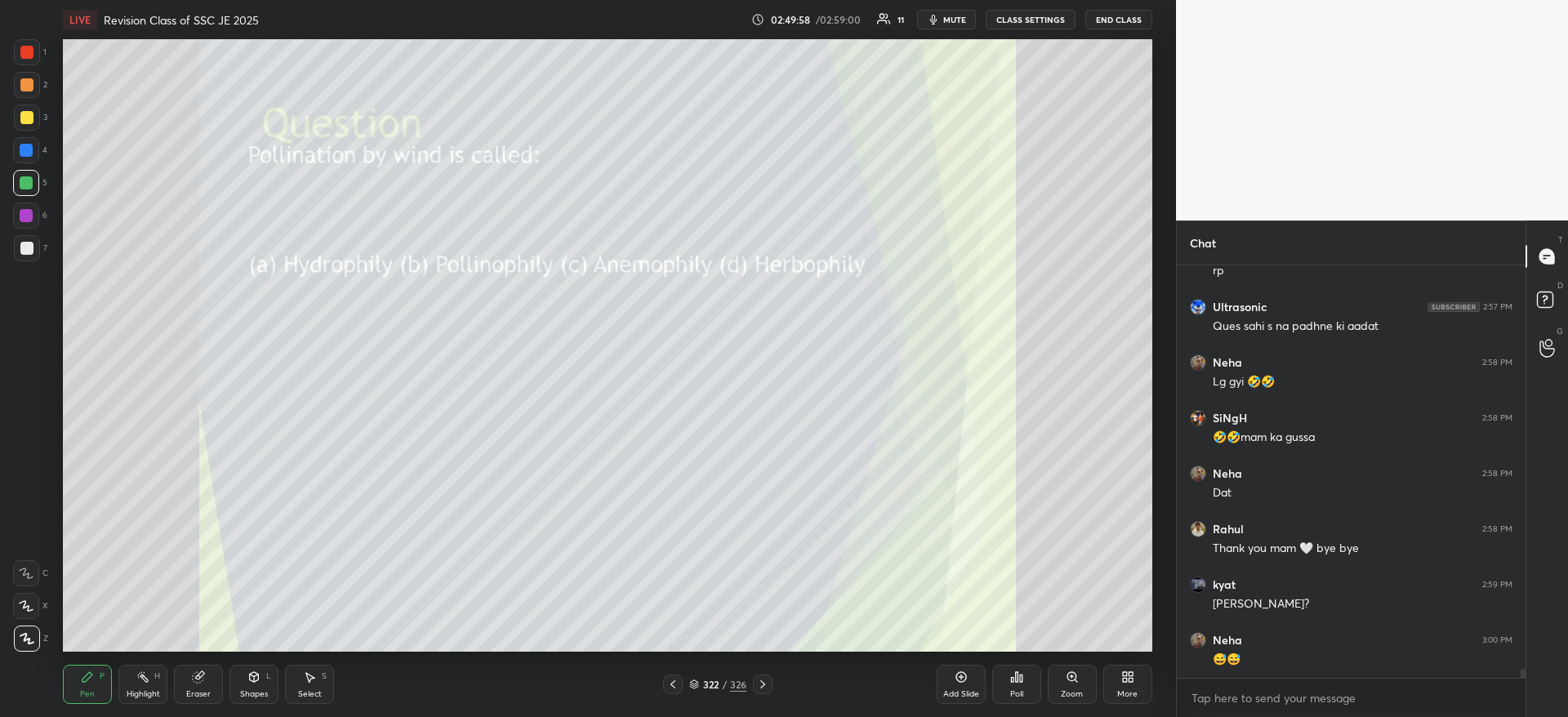
click at [1025, 680] on div "Poll" at bounding box center [1017, 684] width 49 height 40
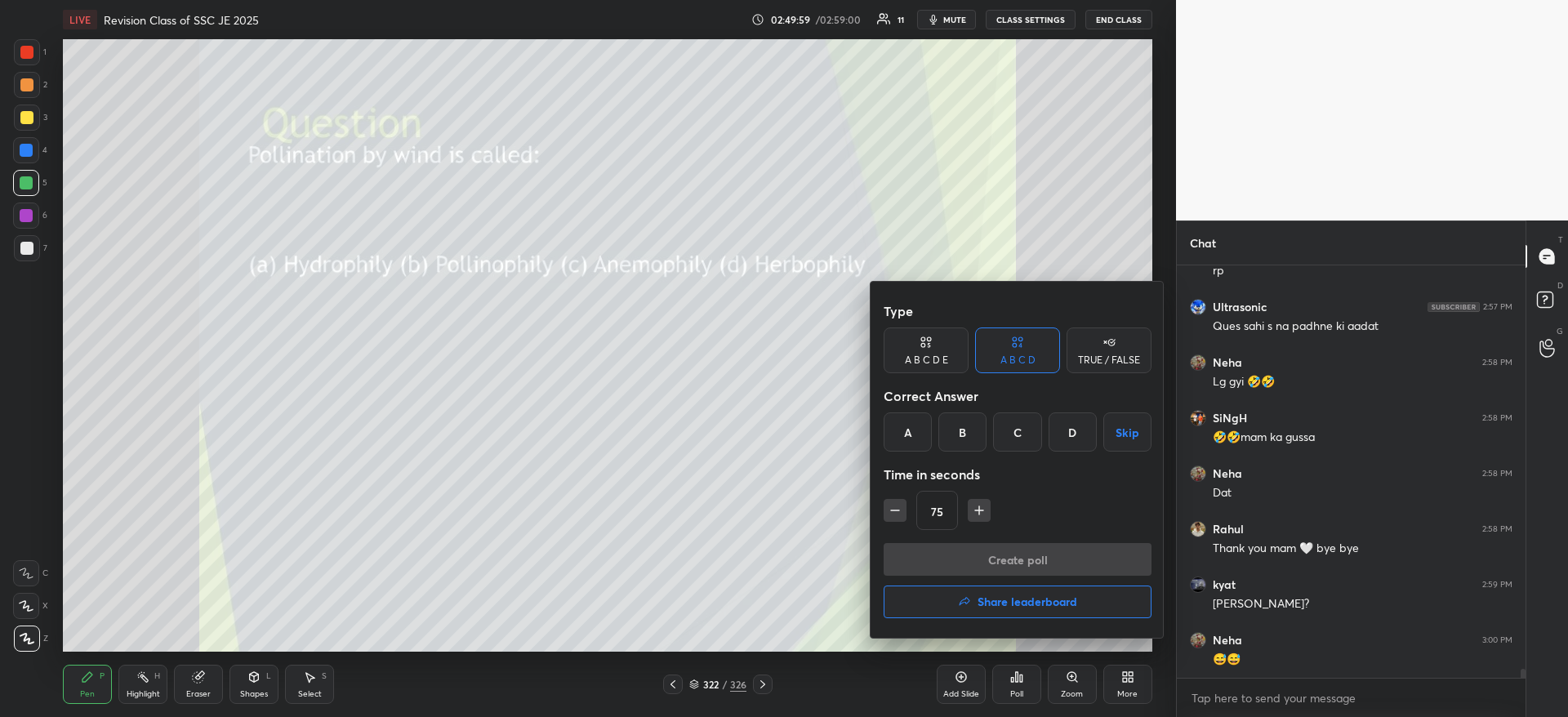
click at [1014, 434] on div "C" at bounding box center [1017, 432] width 49 height 40
click at [883, 510] on button "button" at bounding box center [895, 510] width 23 height 23
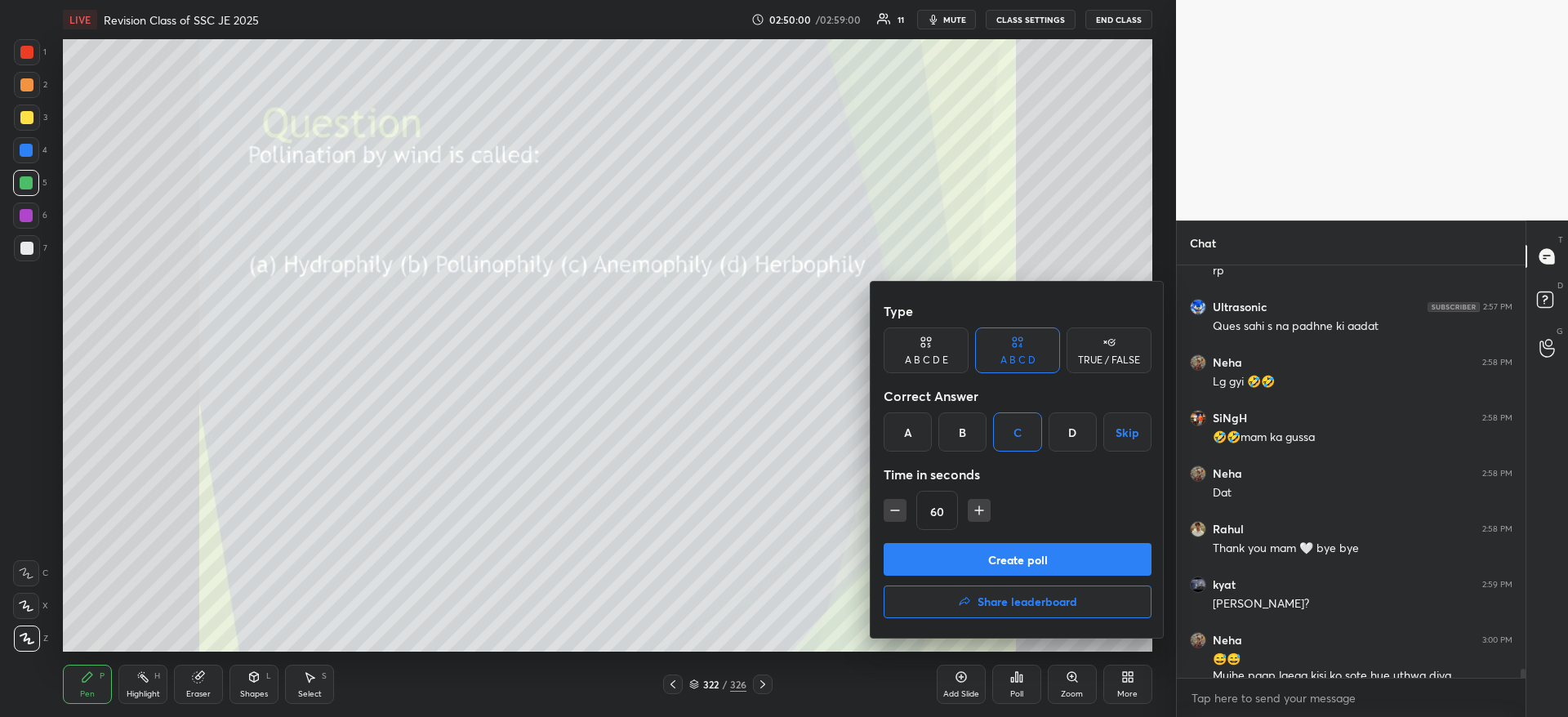
click at [889, 506] on icon "button" at bounding box center [895, 510] width 16 height 16
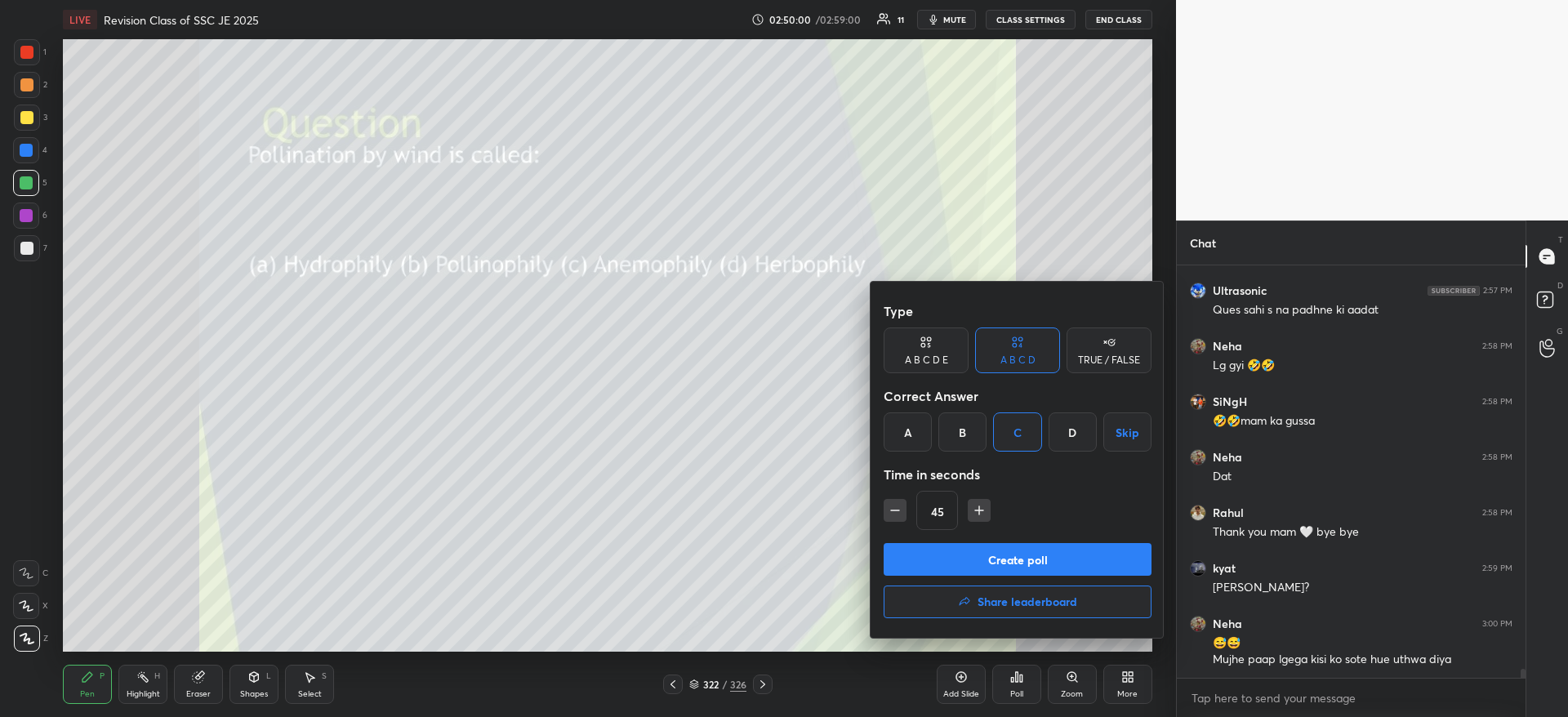
click at [887, 503] on icon "button" at bounding box center [895, 510] width 16 height 16
type input "30"
click at [930, 551] on button "Create poll" at bounding box center [1017, 560] width 268 height 33
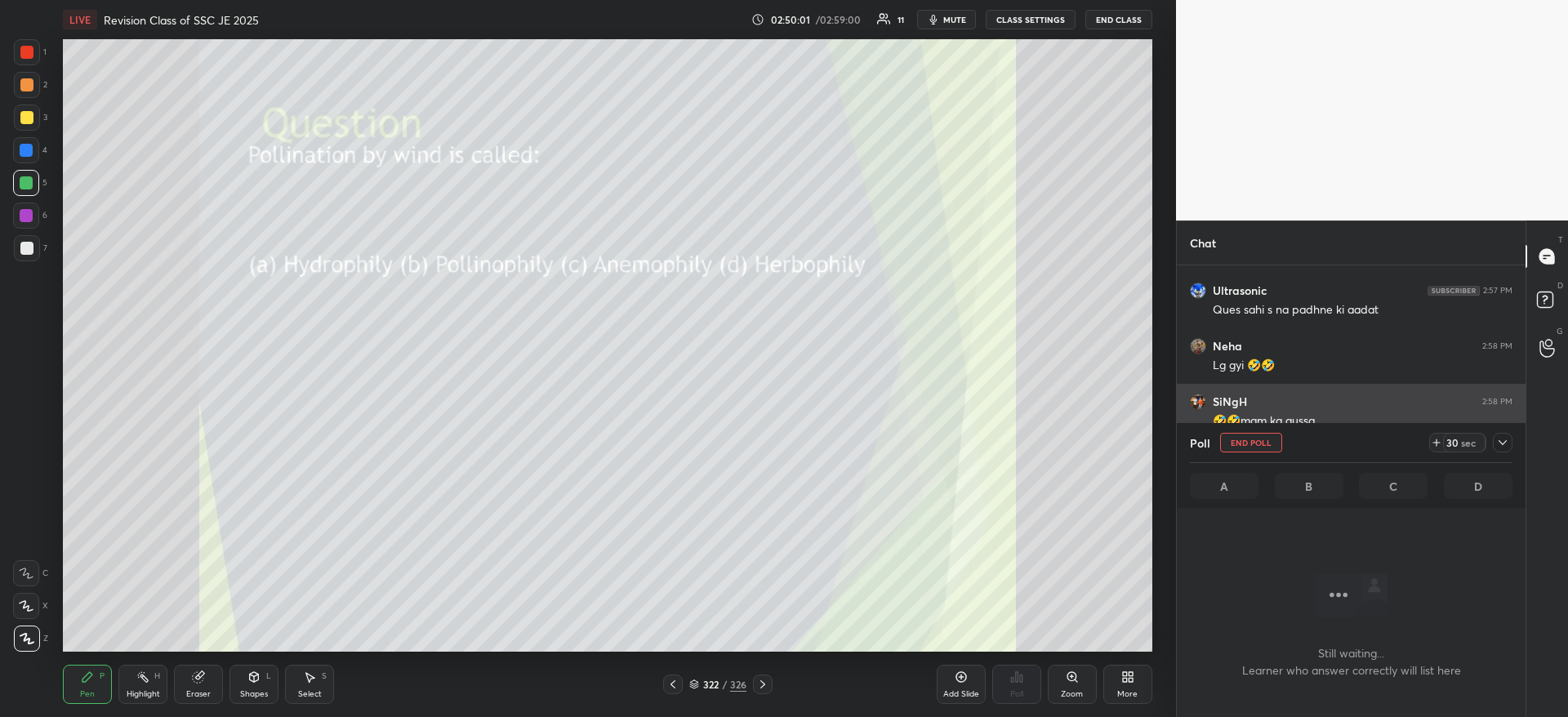
scroll to position [361, 344]
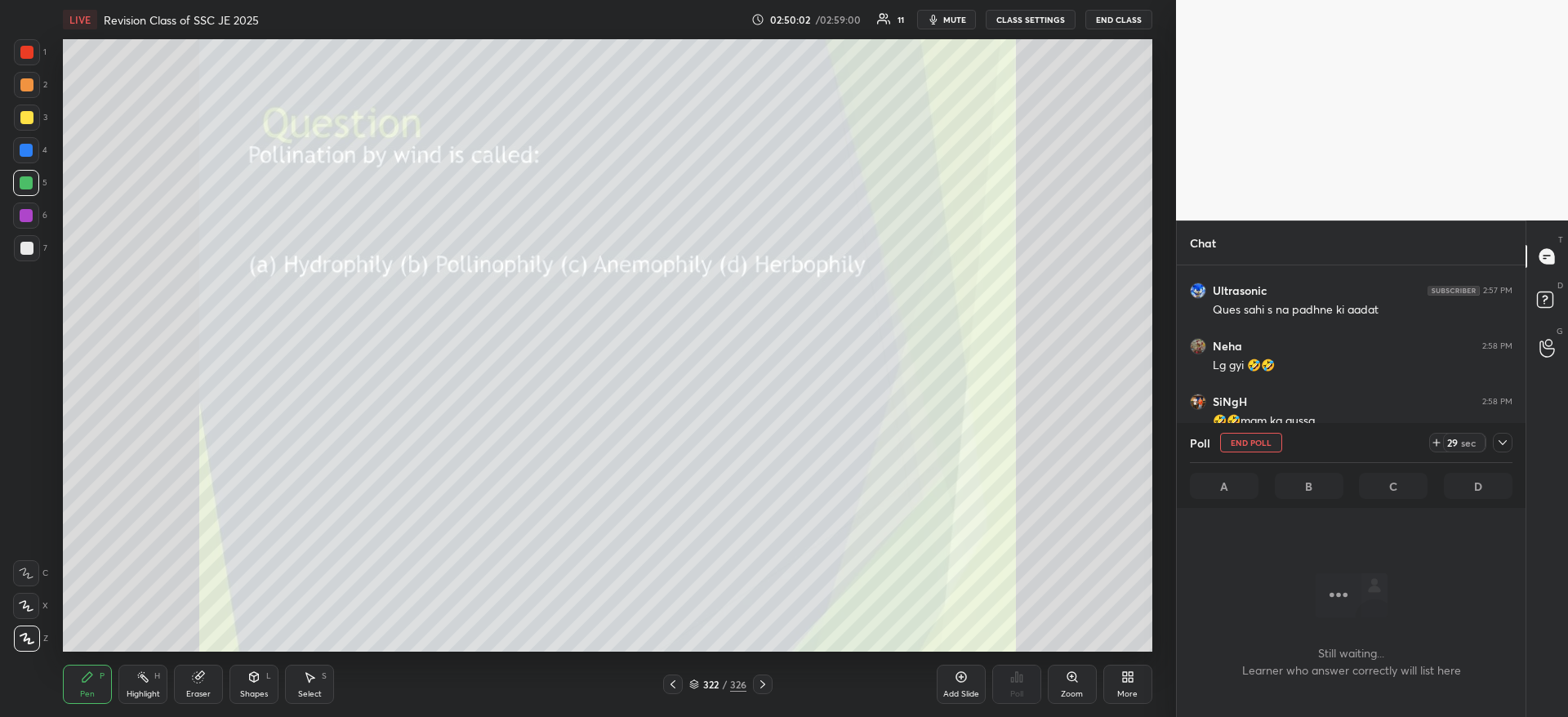
click at [1502, 440] on icon at bounding box center [1502, 443] width 13 height 13
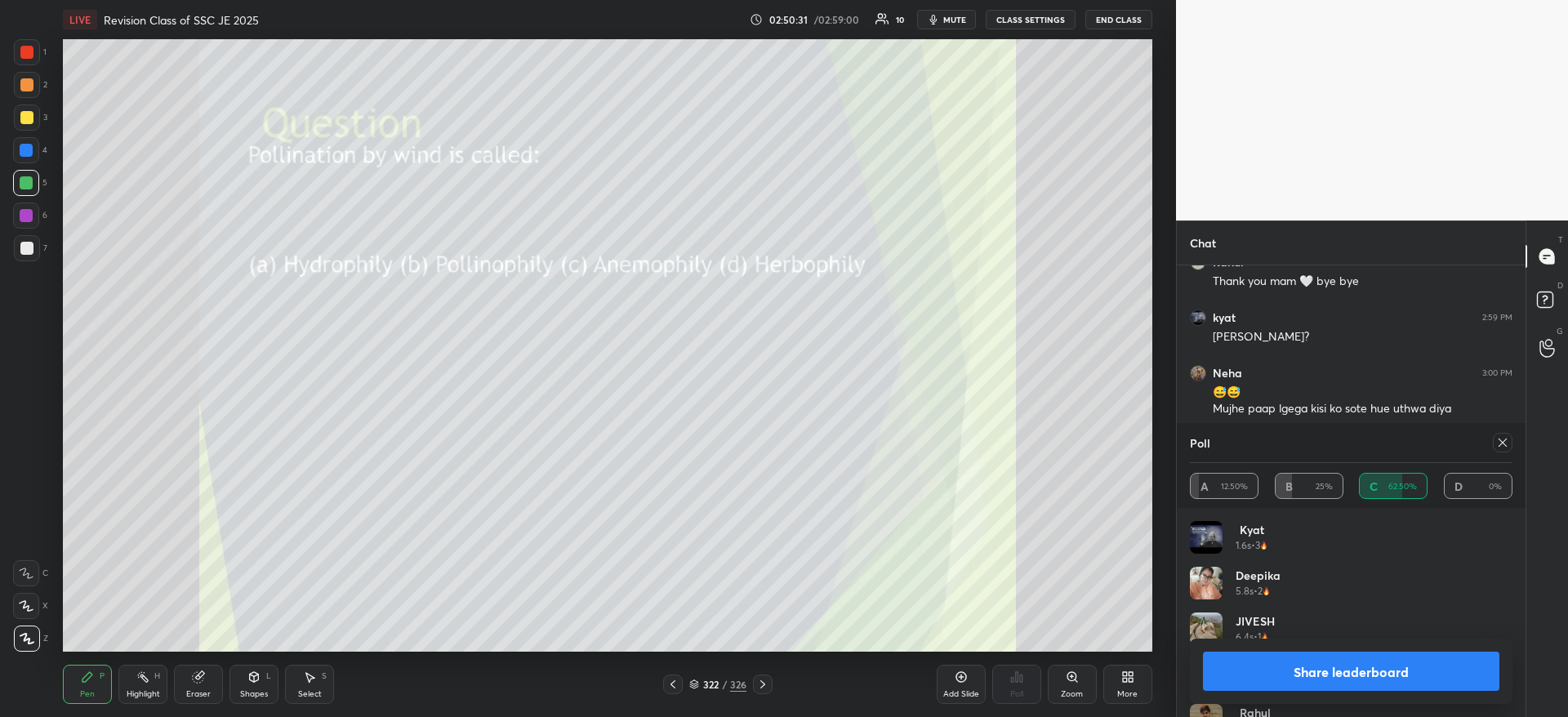
scroll to position [191, 318]
click at [1344, 673] on button "Share leaderboard" at bounding box center [1351, 672] width 296 height 40
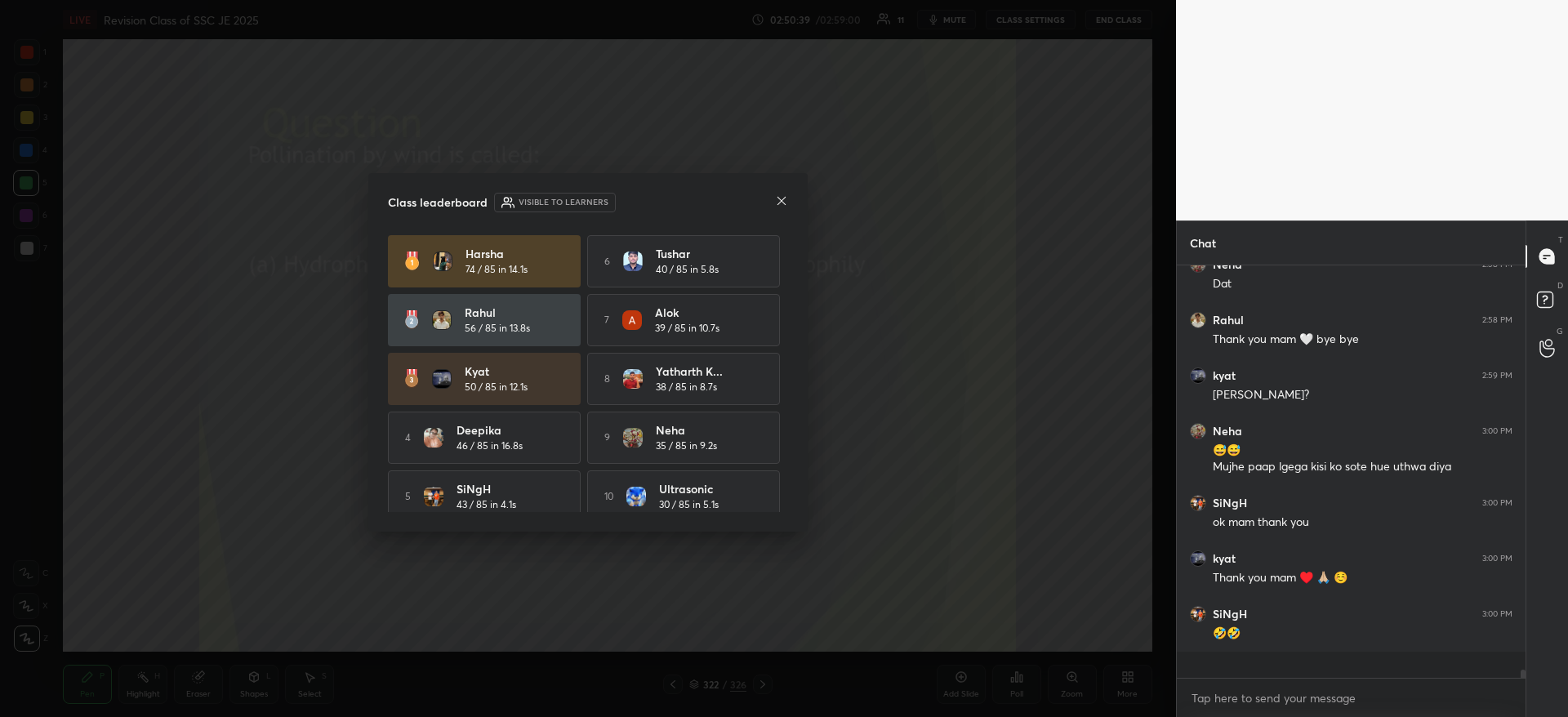
scroll to position [19143, 0]
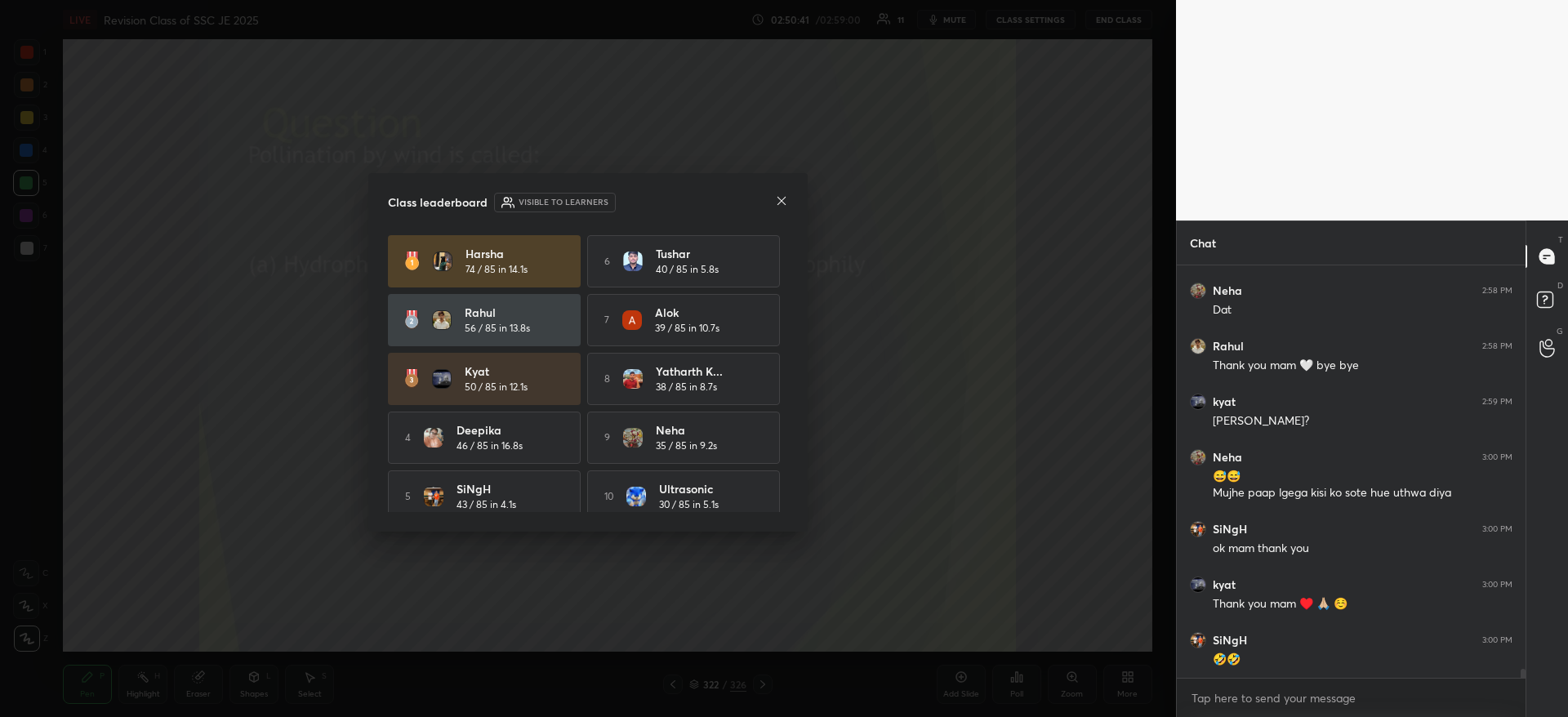
click at [784, 201] on icon at bounding box center [781, 201] width 13 height 13
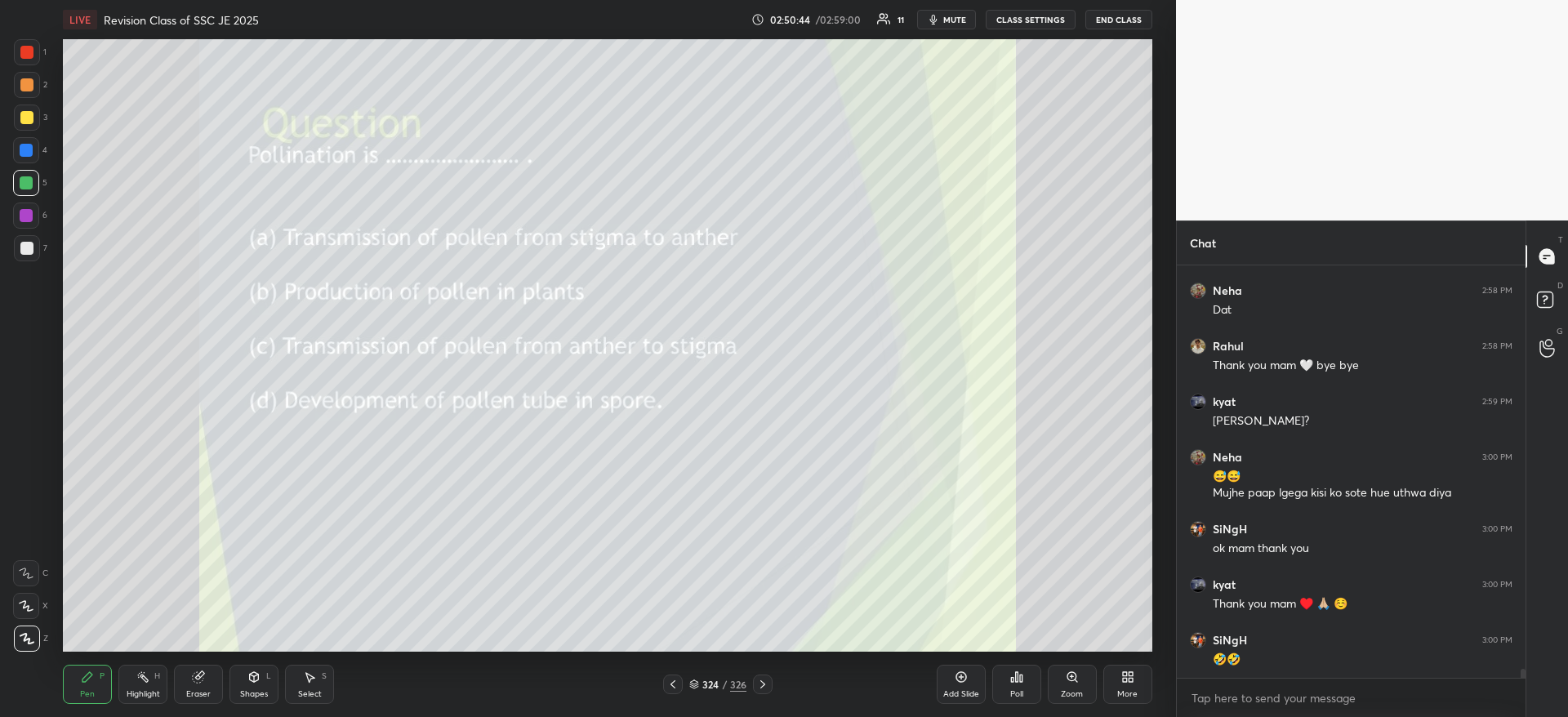
click at [1011, 677] on icon at bounding box center [1017, 677] width 13 height 13
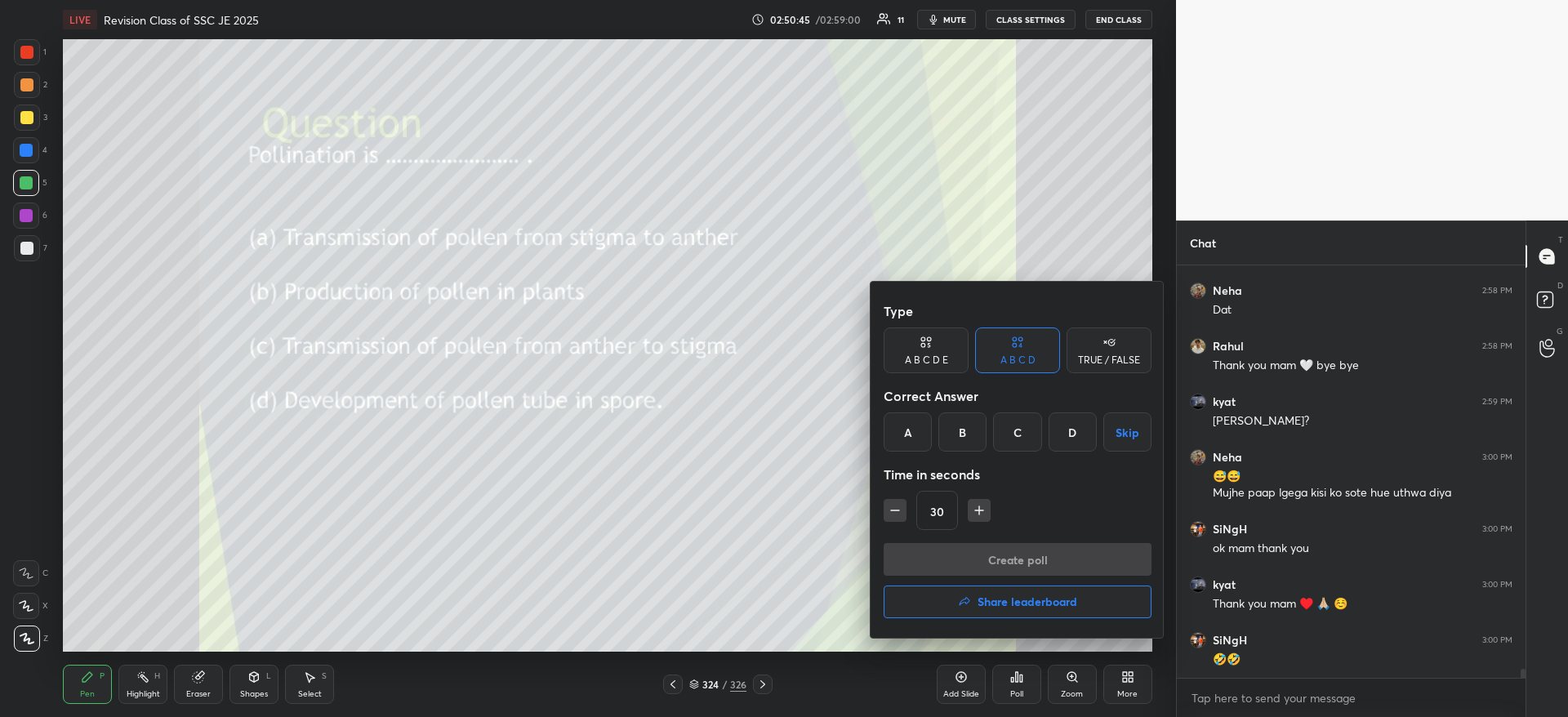
click at [1013, 431] on div "C" at bounding box center [1017, 432] width 49 height 40
click at [989, 553] on button "Create poll" at bounding box center [1017, 560] width 268 height 33
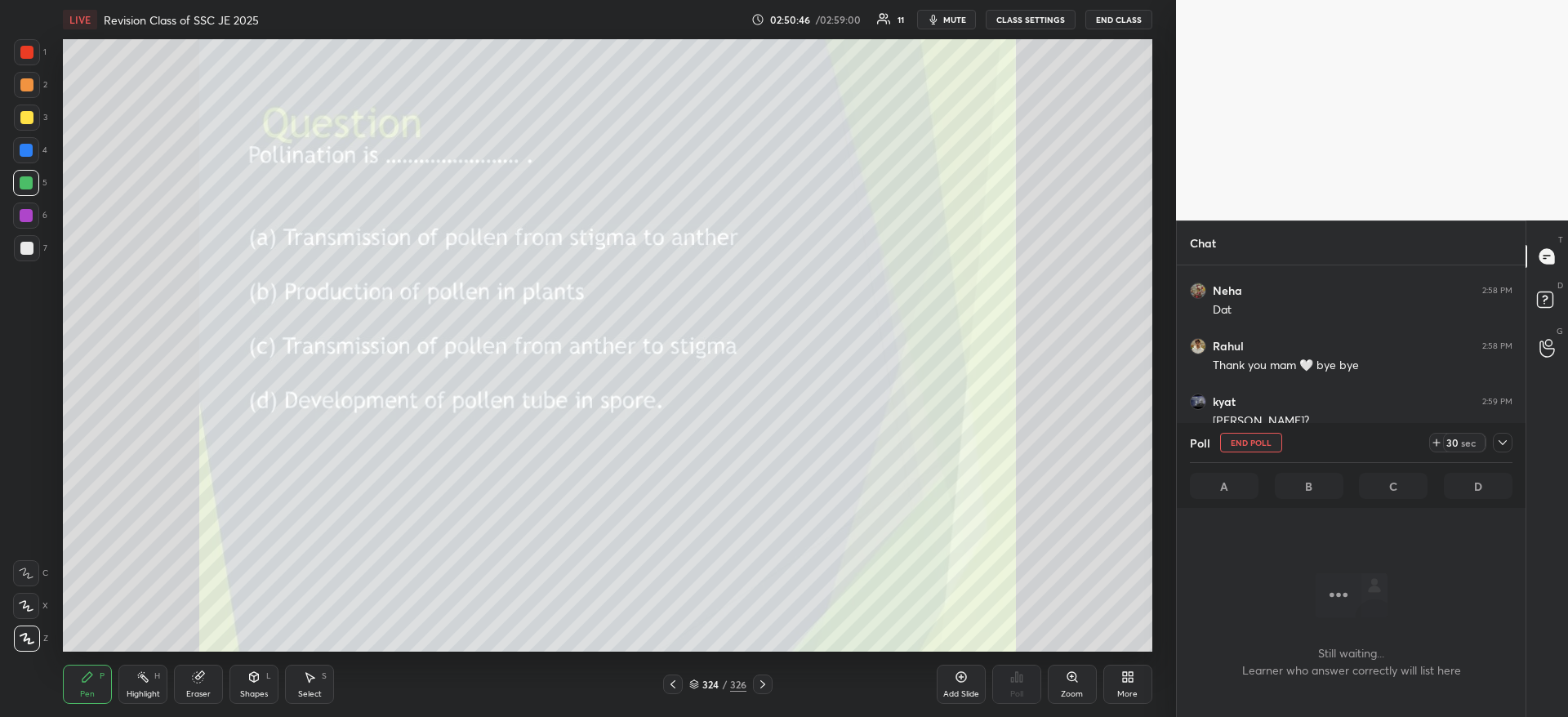
scroll to position [365, 344]
click at [1510, 443] on div at bounding box center [1502, 443] width 20 height 20
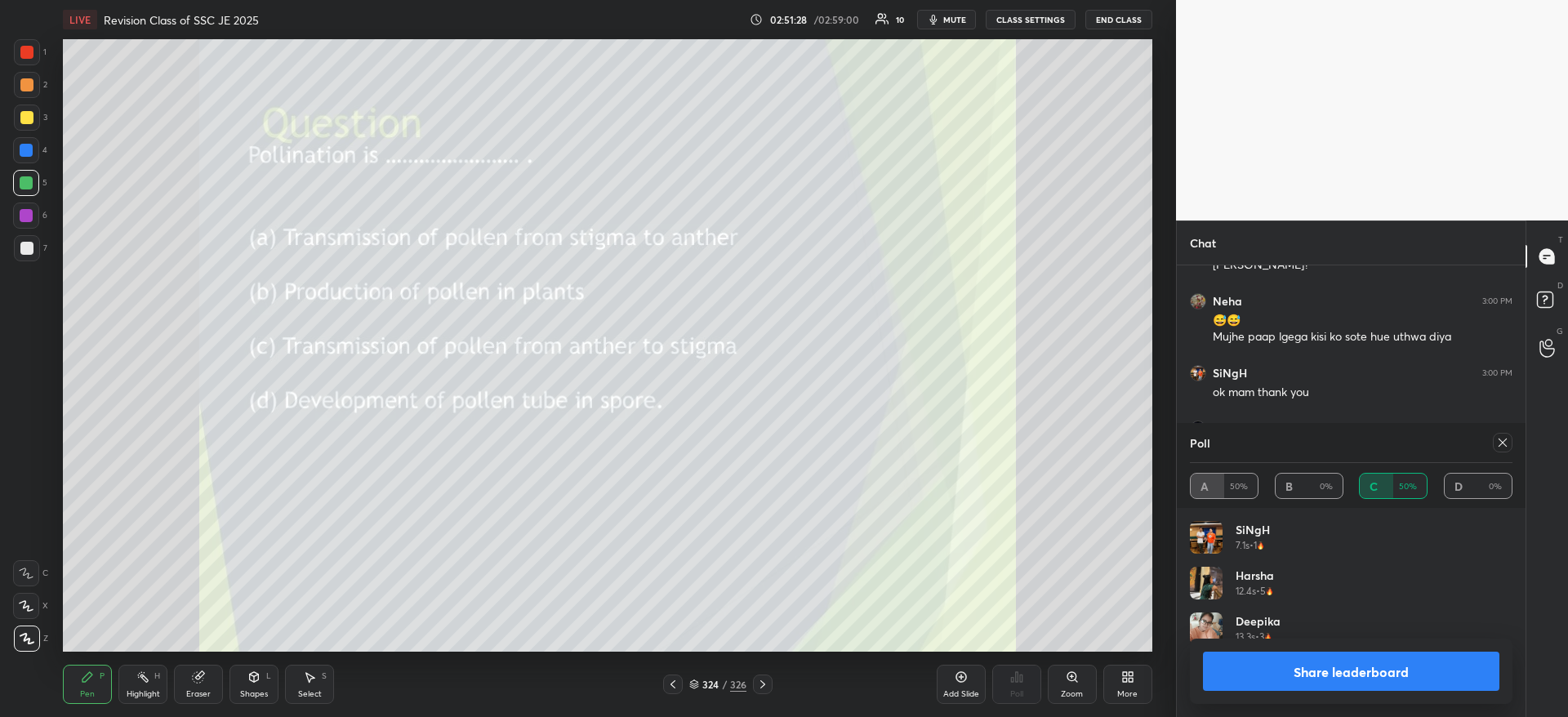
click at [1391, 674] on button "Share leaderboard" at bounding box center [1351, 672] width 296 height 40
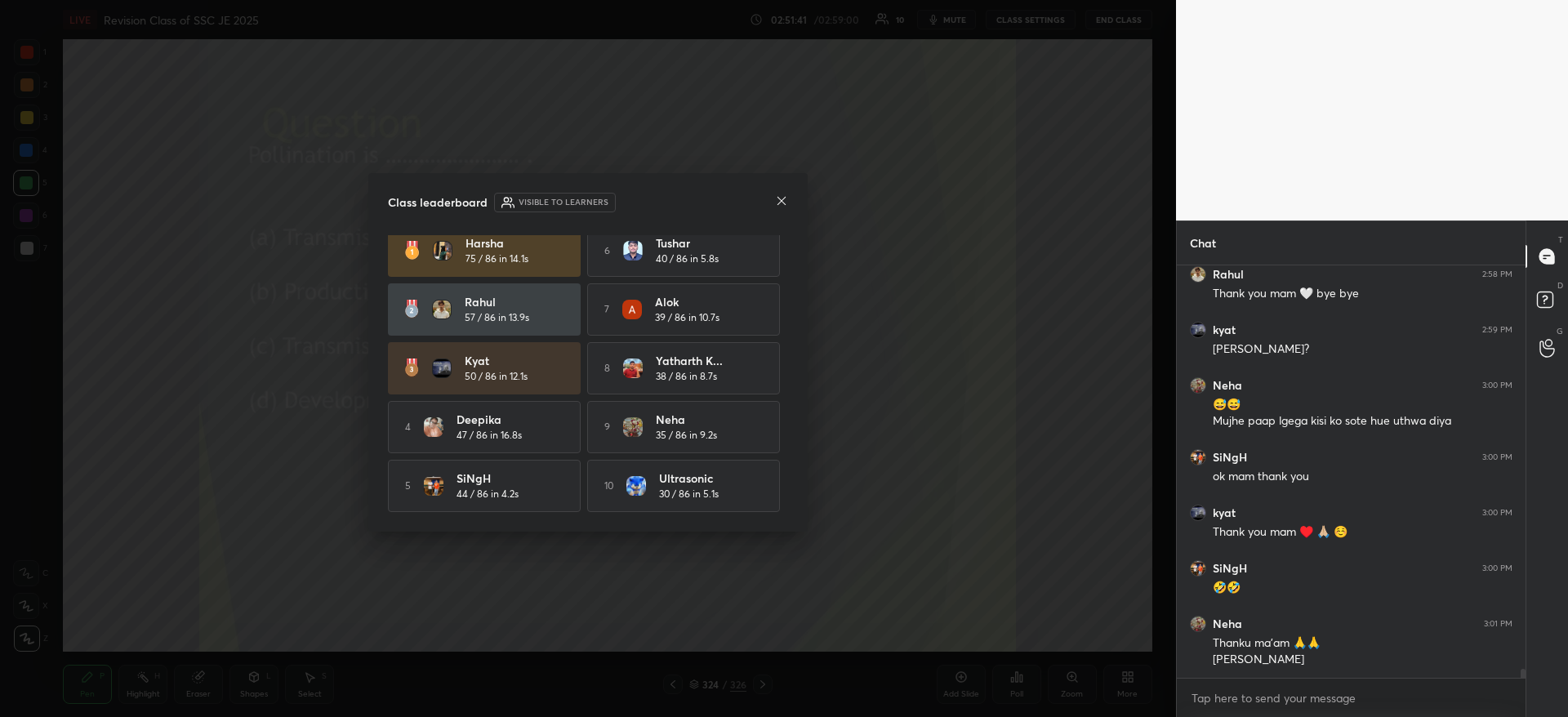
scroll to position [16, 0]
click at [779, 203] on icon at bounding box center [781, 201] width 8 height 8
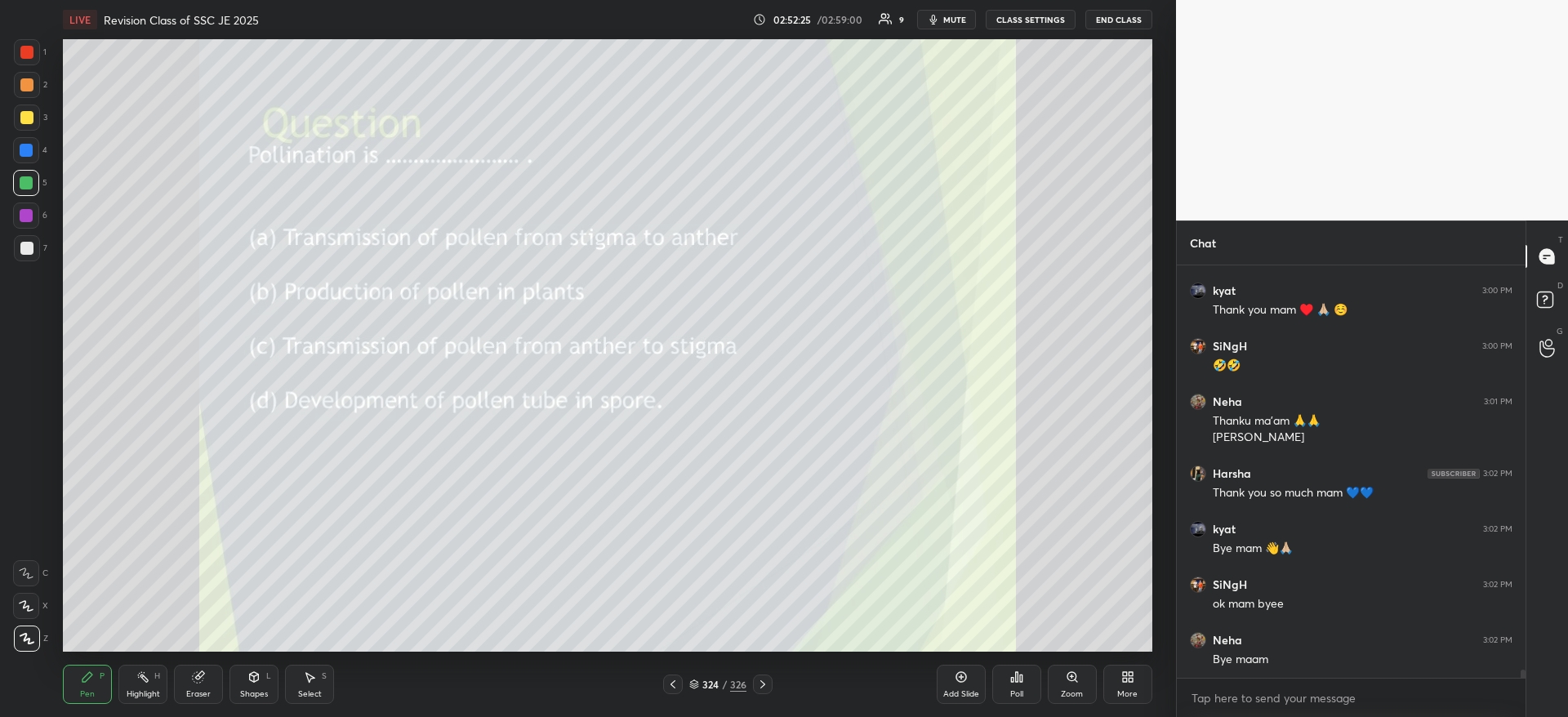
scroll to position [19485, 0]
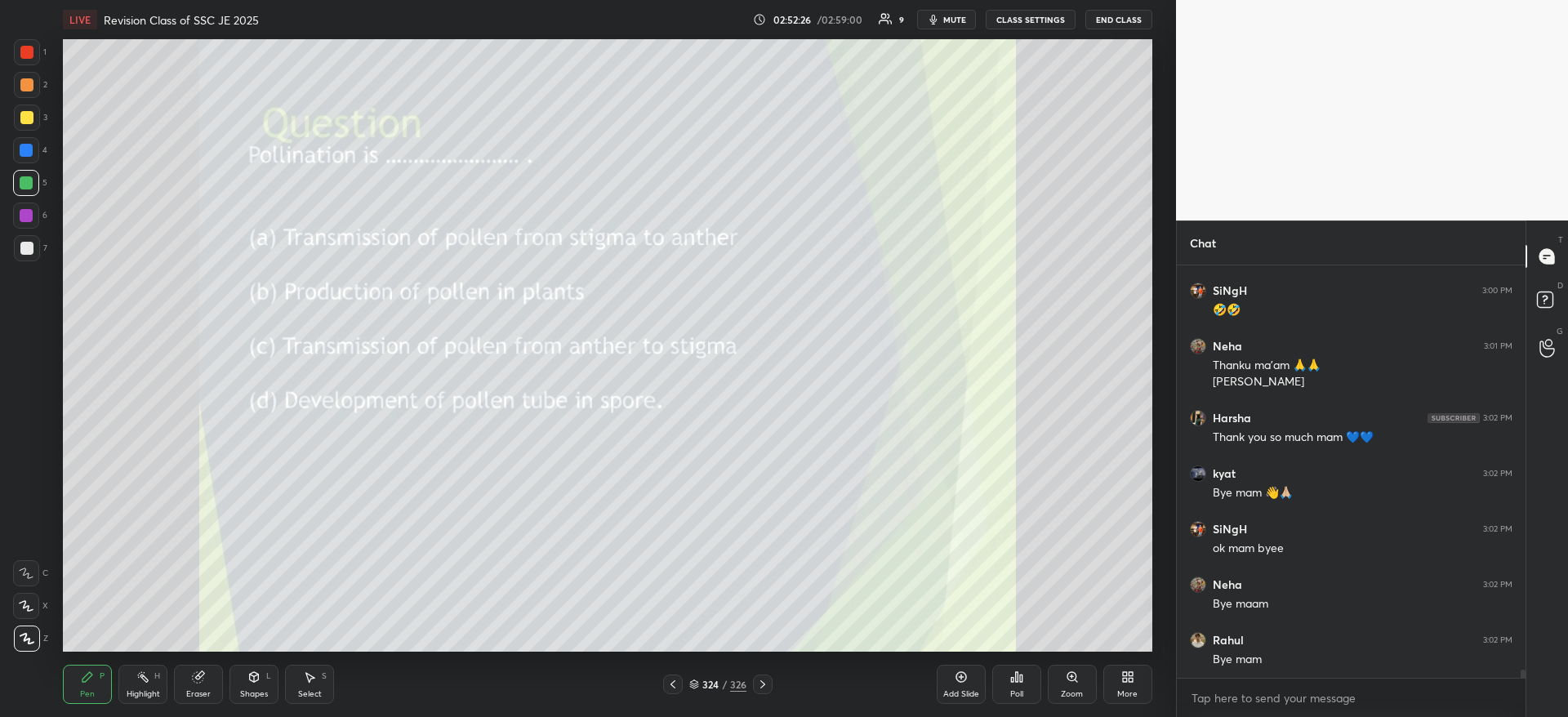
click at [975, 21] on button "mute" at bounding box center [946, 20] width 58 height 20
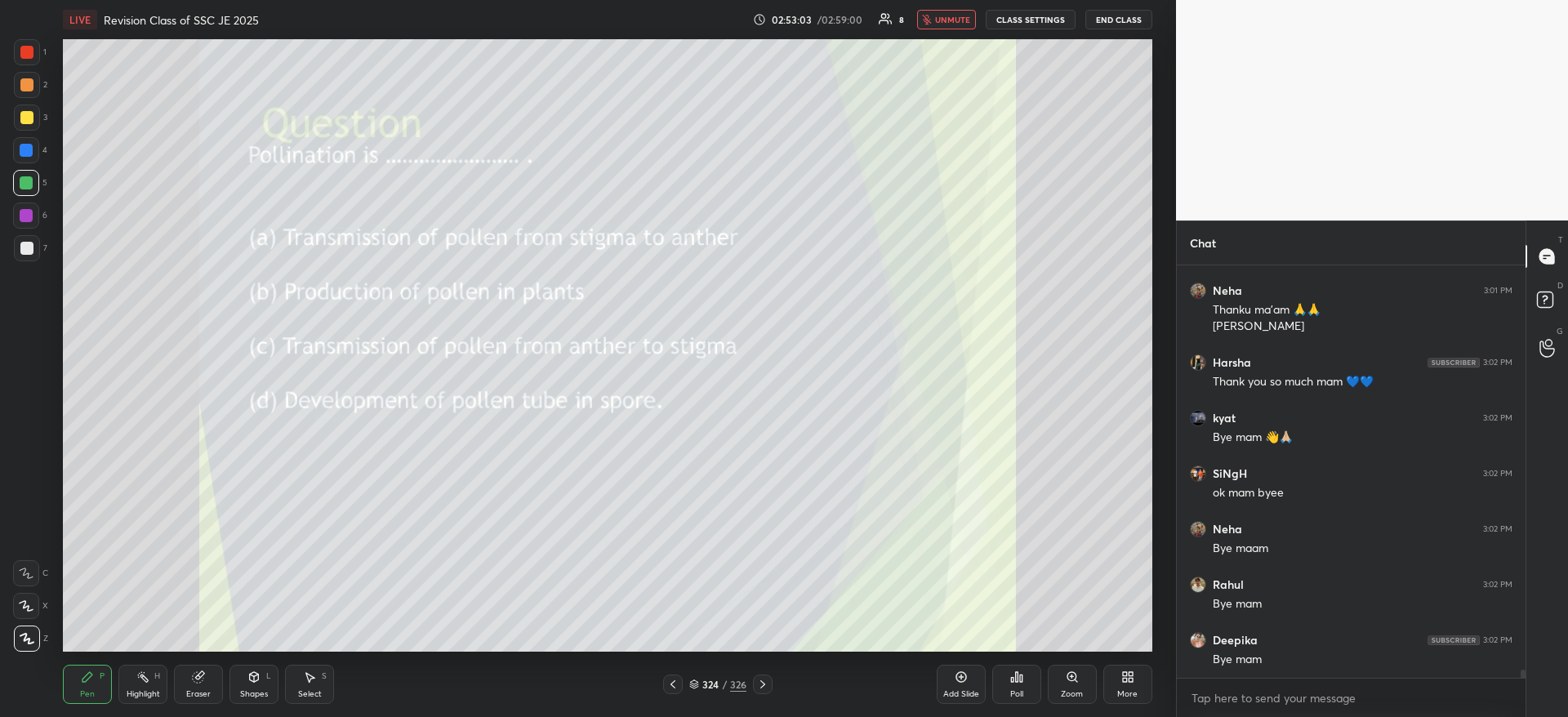
click at [1126, 15] on button "End Class" at bounding box center [1118, 20] width 67 height 20
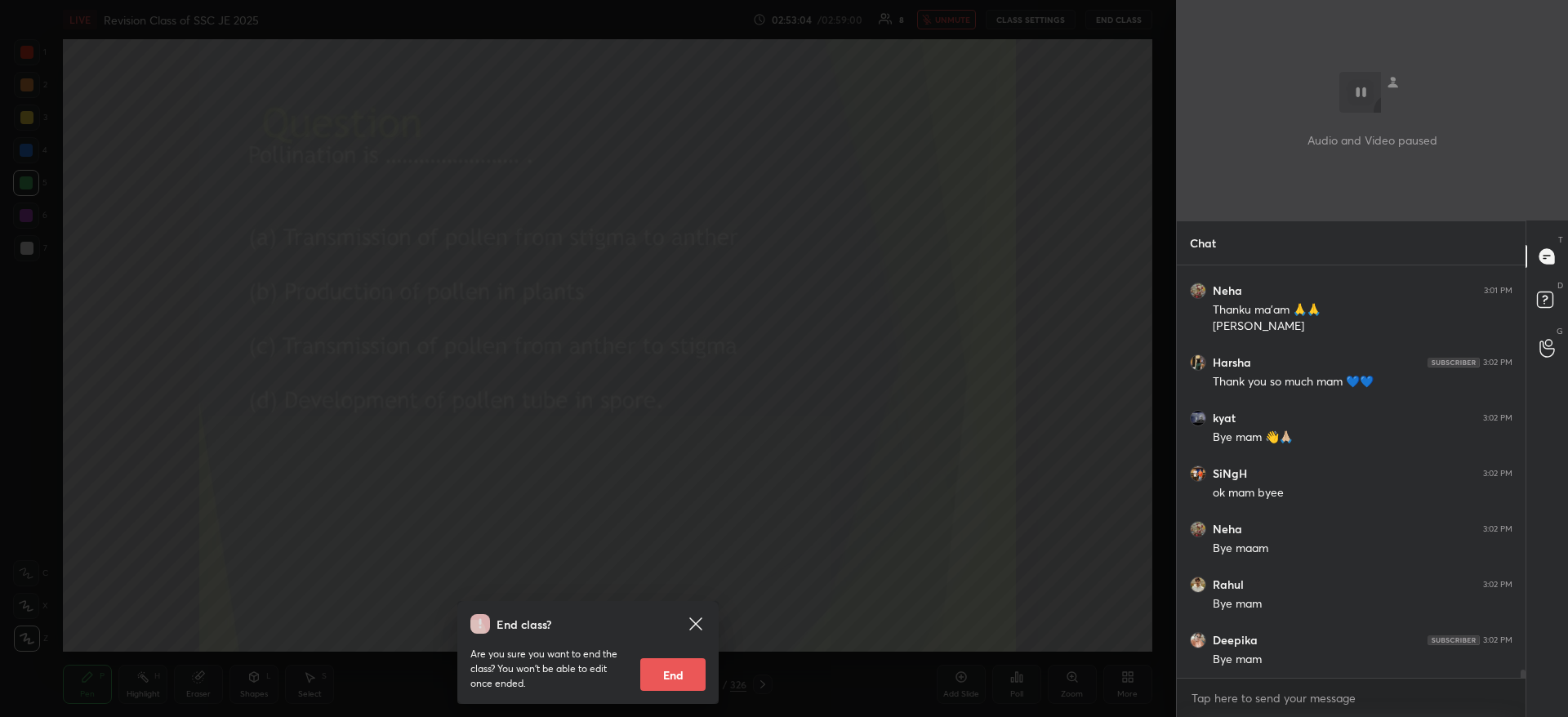
click at [675, 687] on button "End" at bounding box center [672, 675] width 65 height 33
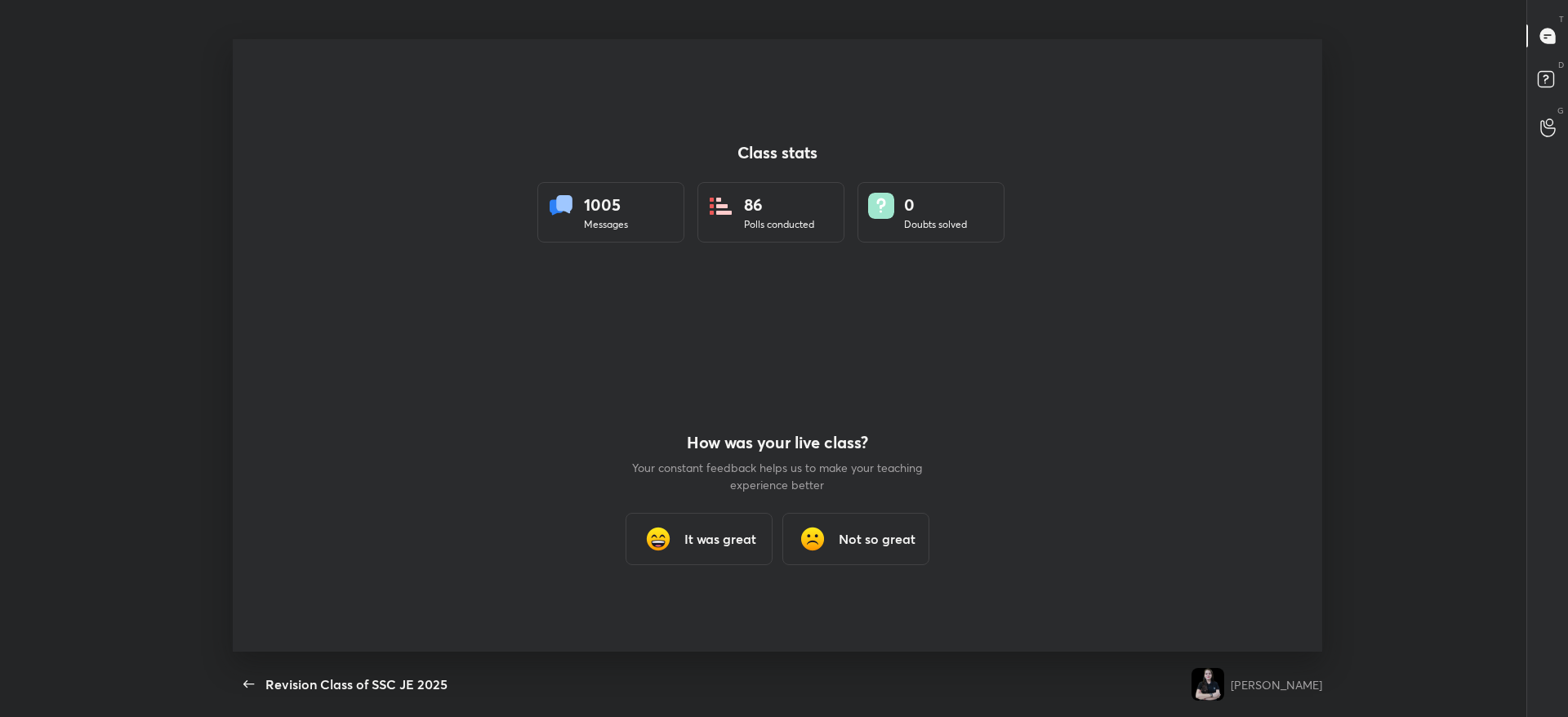
scroll to position [81047, 80096]
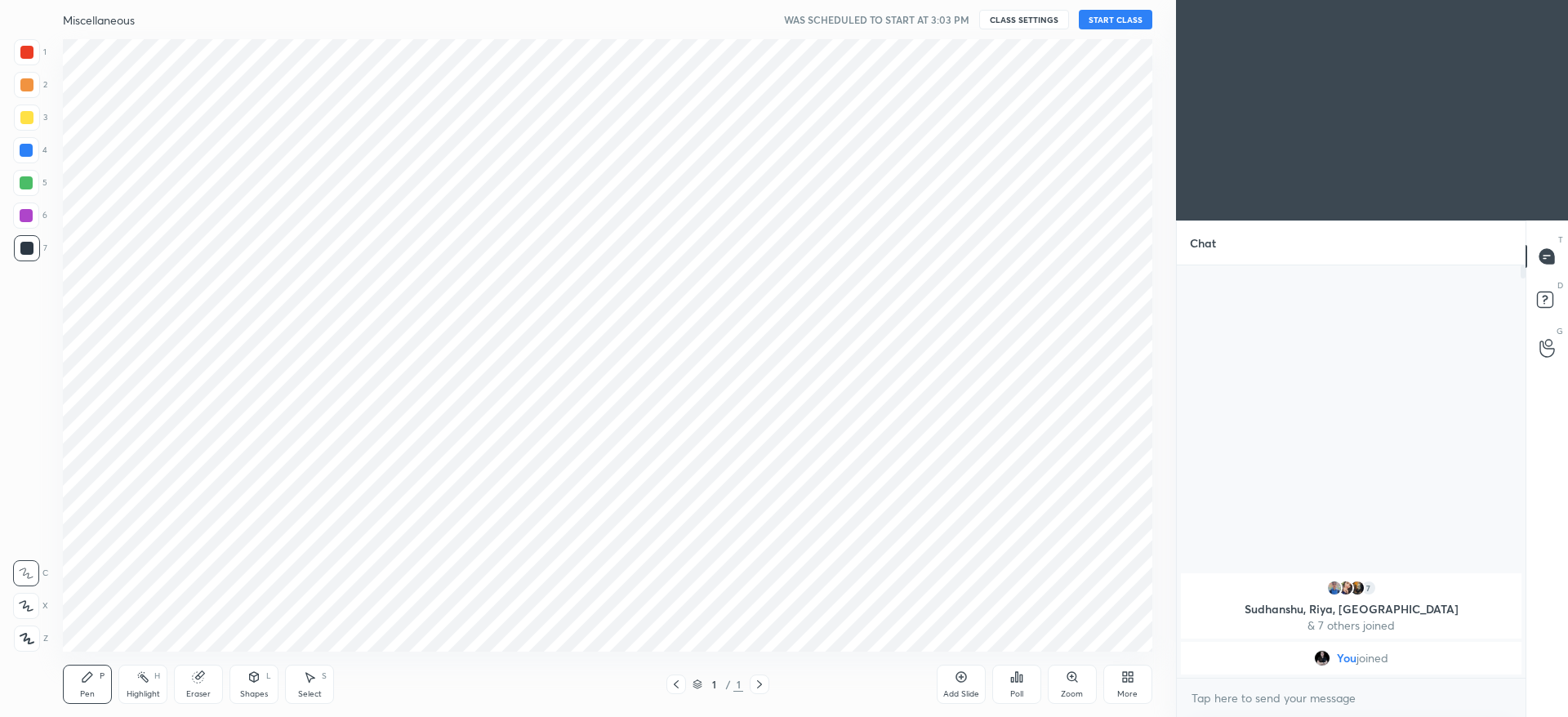
scroll to position [81047, 80540]
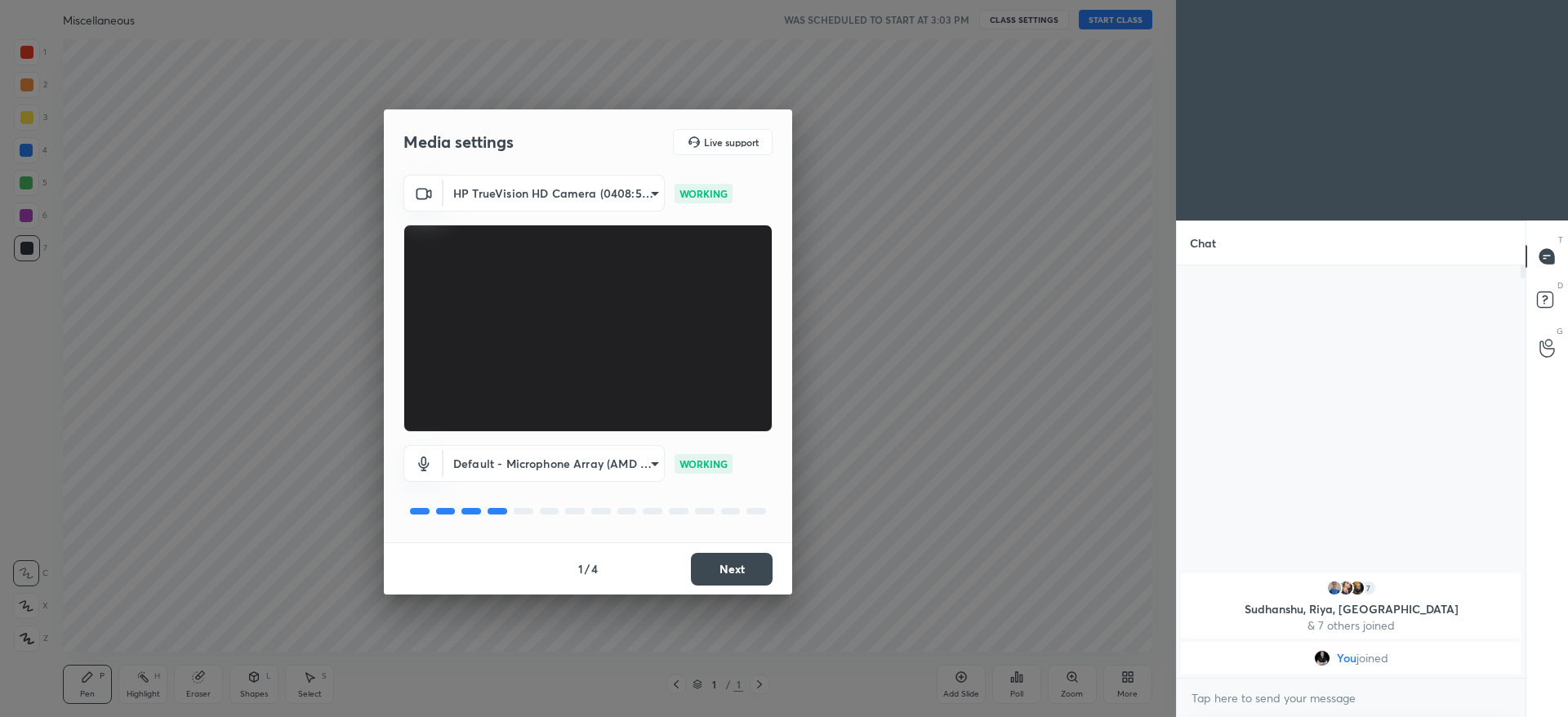
click at [727, 568] on button "Next" at bounding box center [731, 570] width 81 height 33
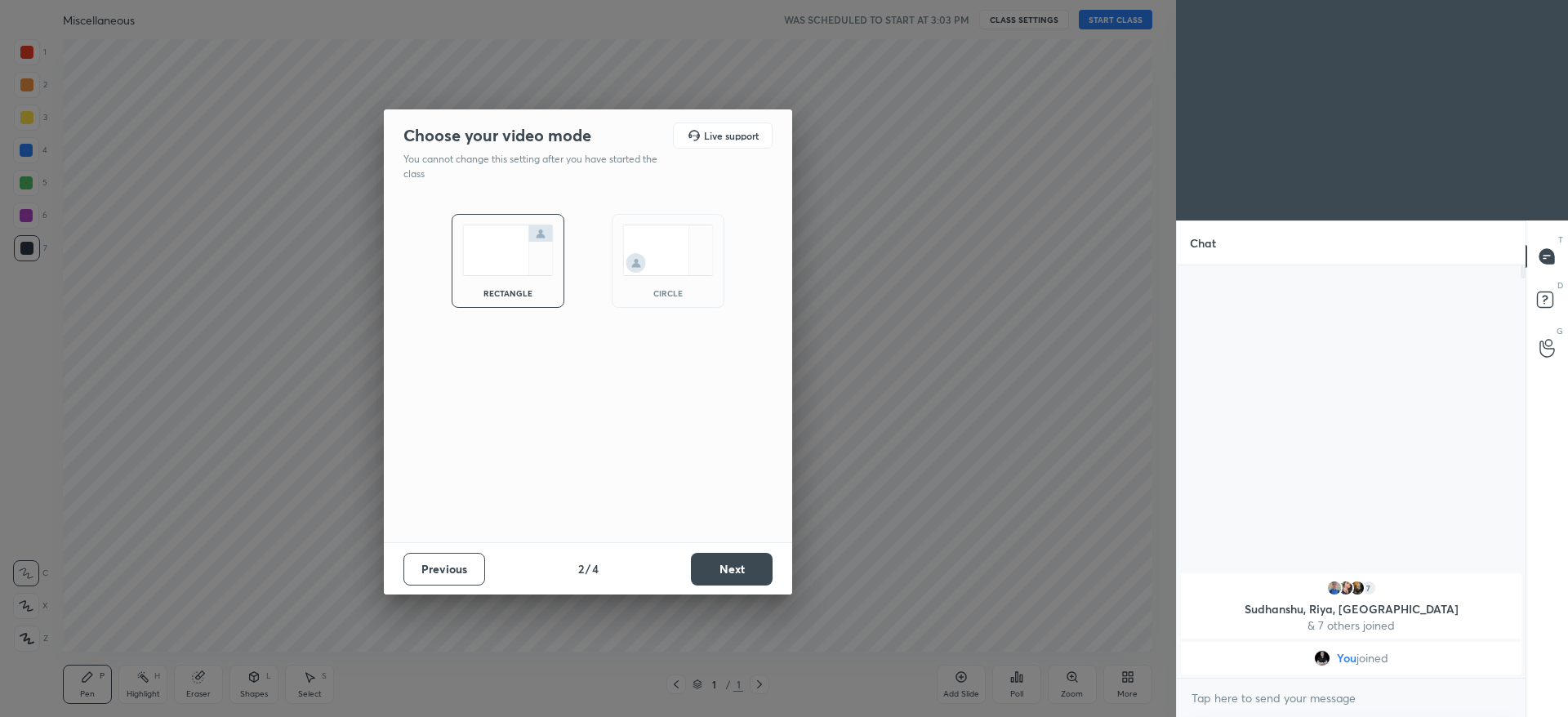
click at [727, 568] on button "Next" at bounding box center [731, 570] width 81 height 33
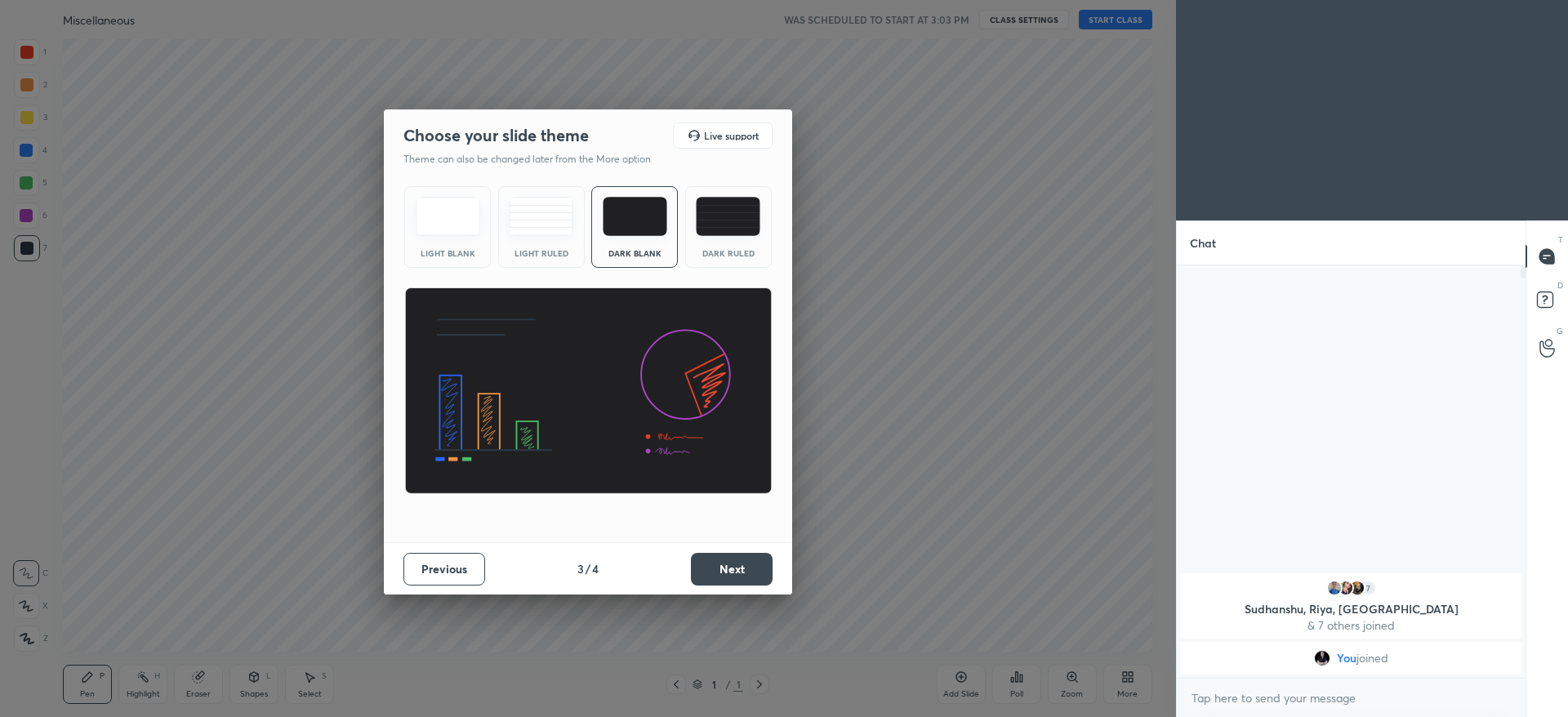
click at [727, 568] on button "Next" at bounding box center [731, 570] width 81 height 33
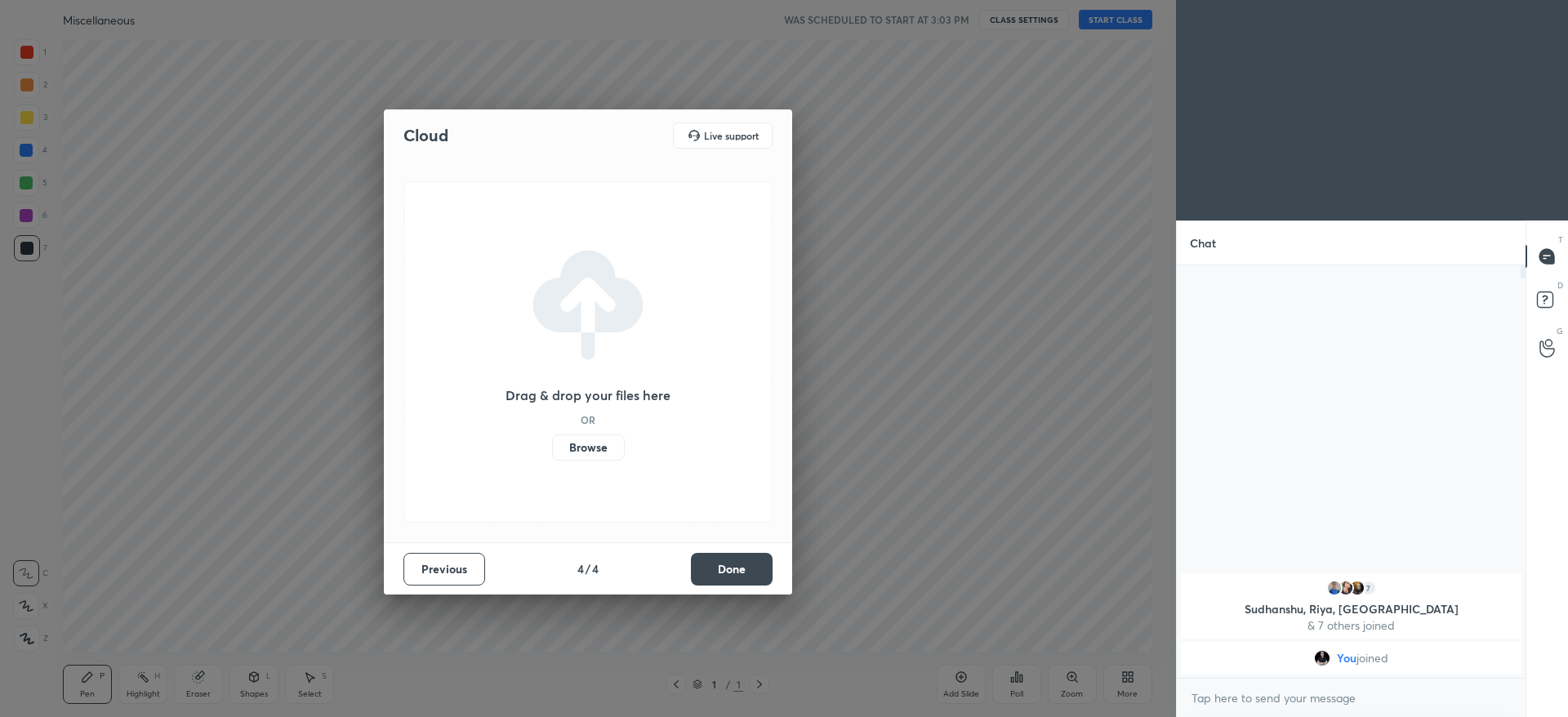
click at [727, 568] on button "Done" at bounding box center [731, 570] width 81 height 33
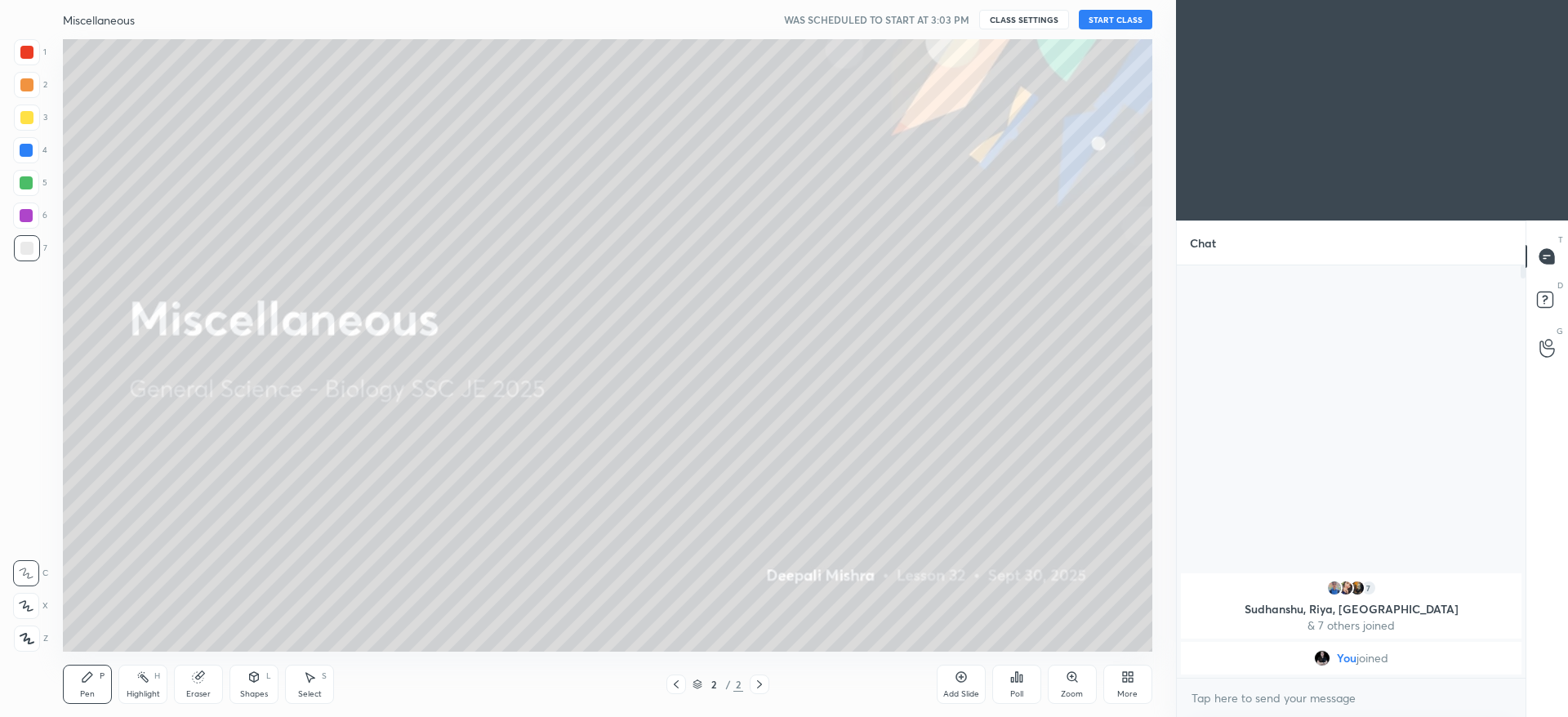
click at [33, 640] on icon at bounding box center [27, 639] width 15 height 12
click at [1109, 23] on button "START CLASS" at bounding box center [1114, 20] width 73 height 20
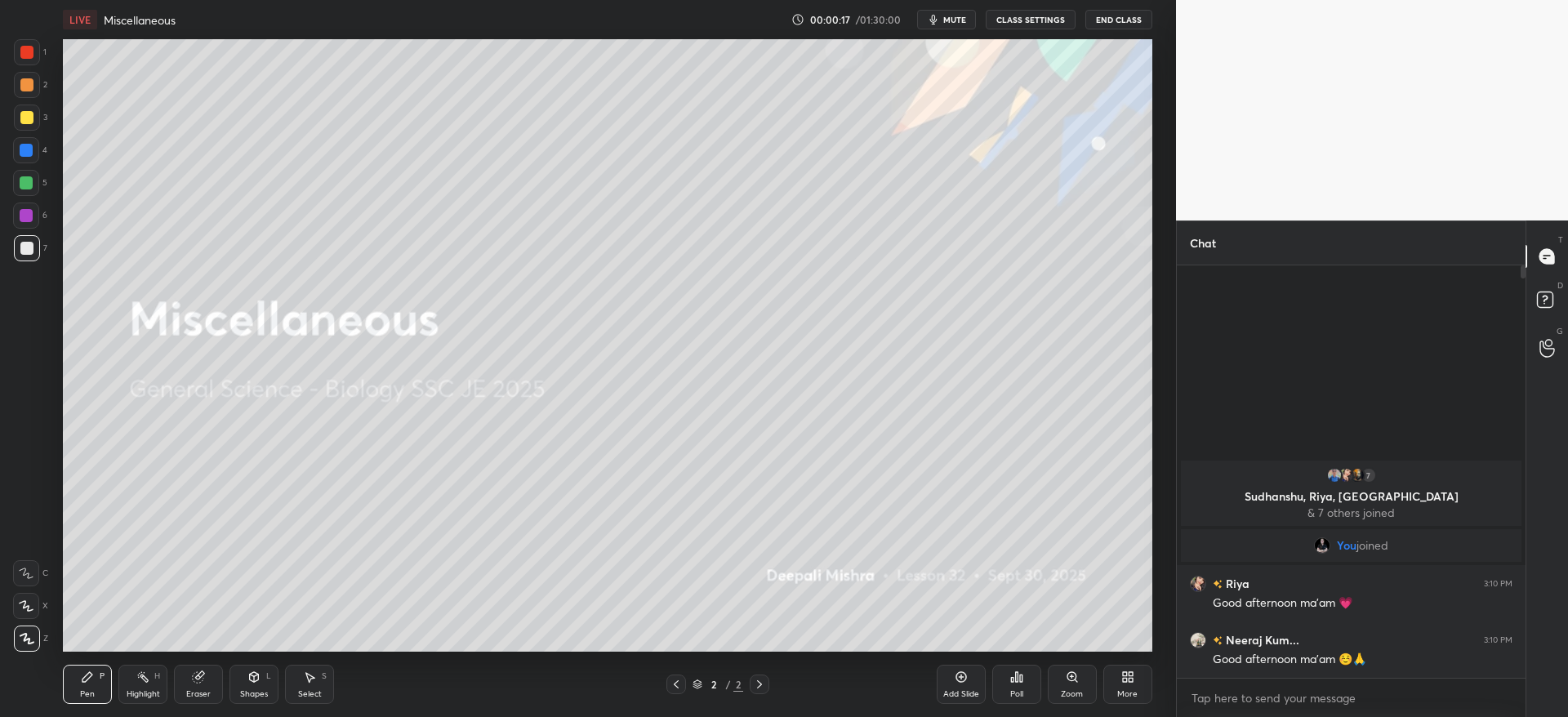
click at [21, 112] on div at bounding box center [27, 118] width 13 height 13
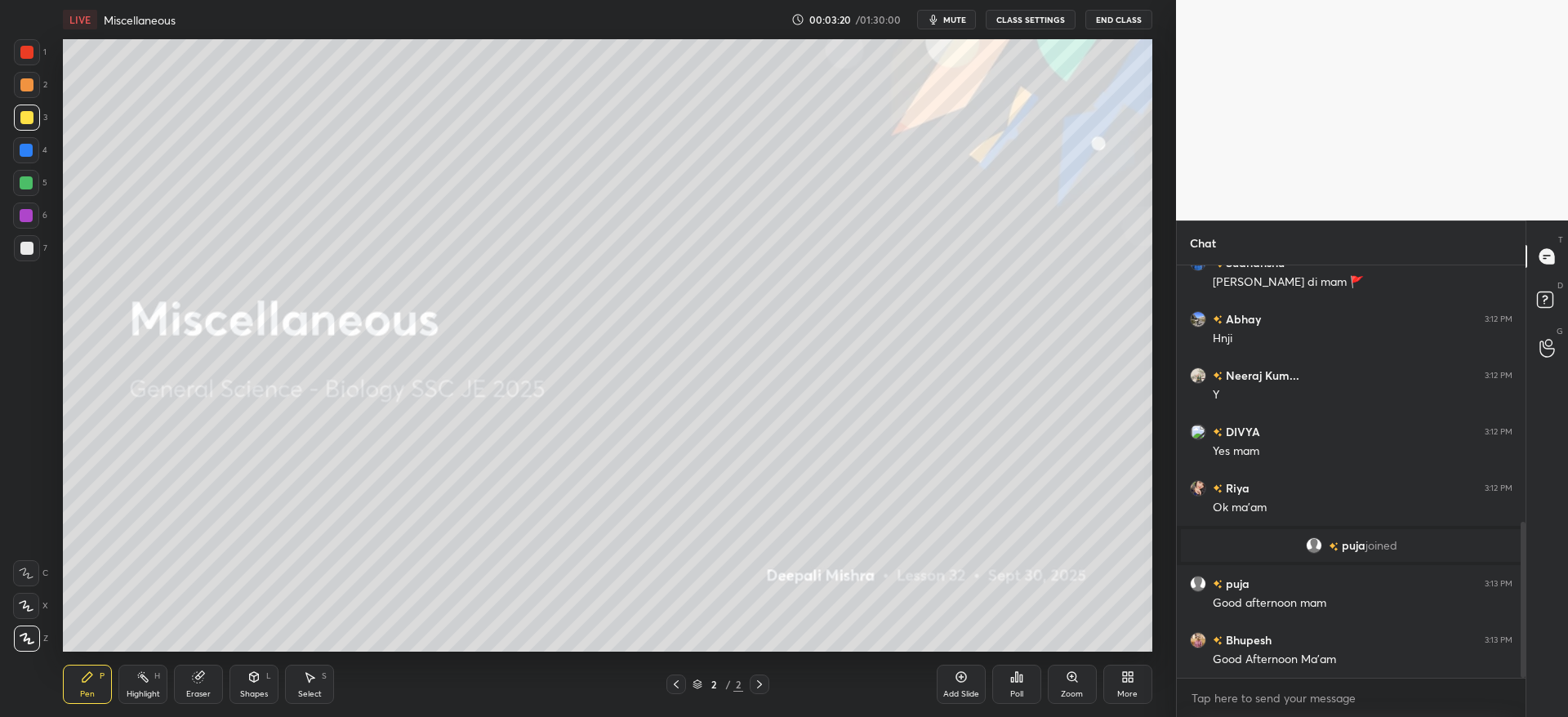
scroll to position [715, 0]
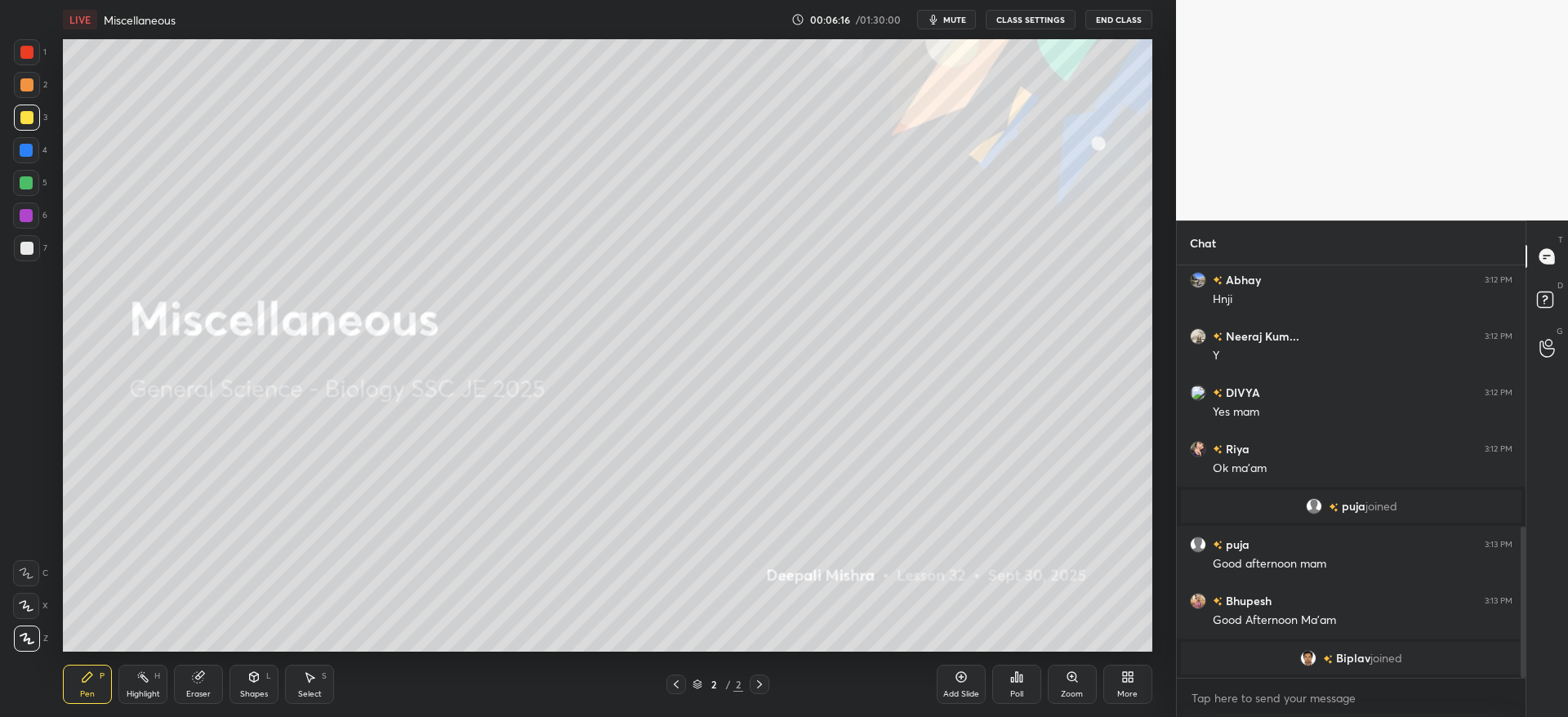
click at [1110, 675] on div "More" at bounding box center [1128, 684] width 49 height 40
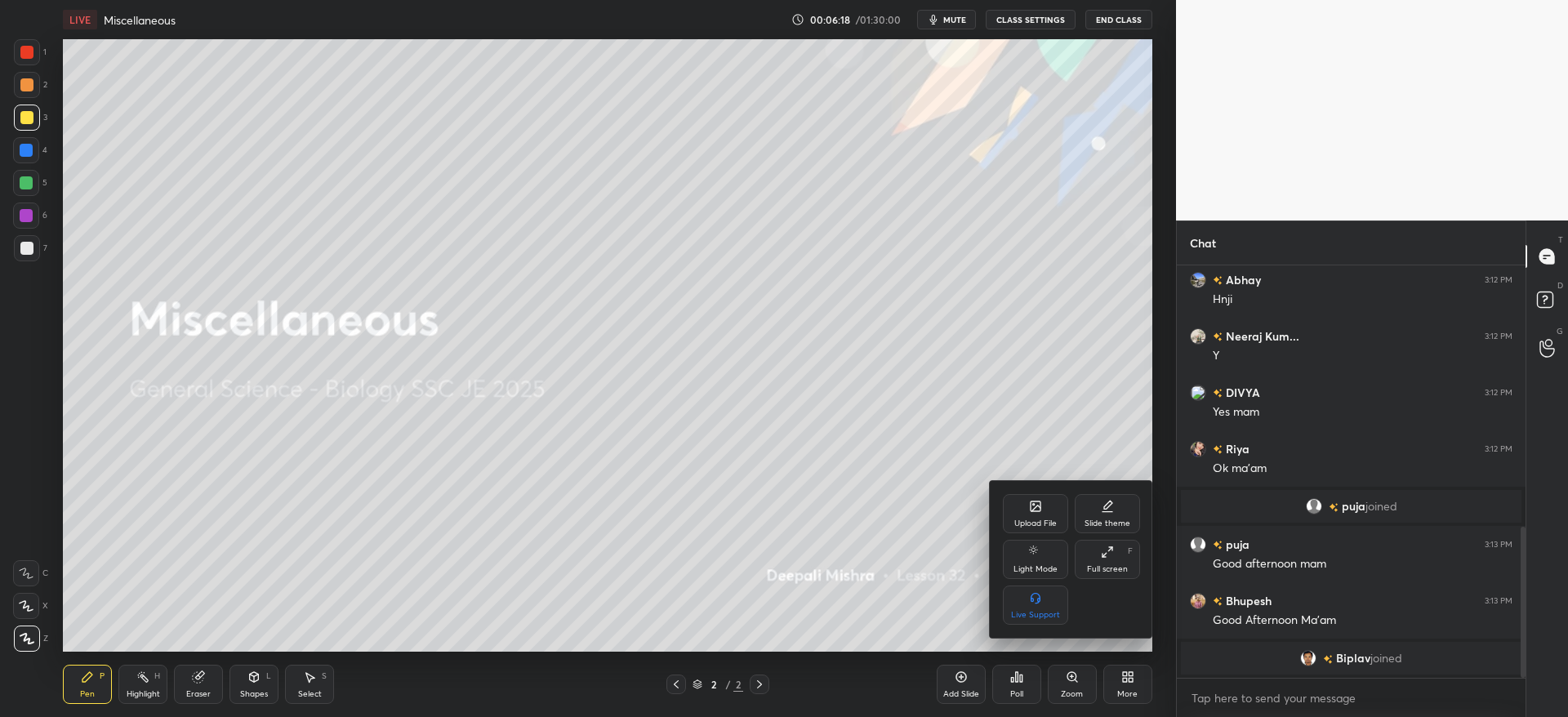
click at [1037, 516] on div "Upload File" at bounding box center [1035, 514] width 65 height 40
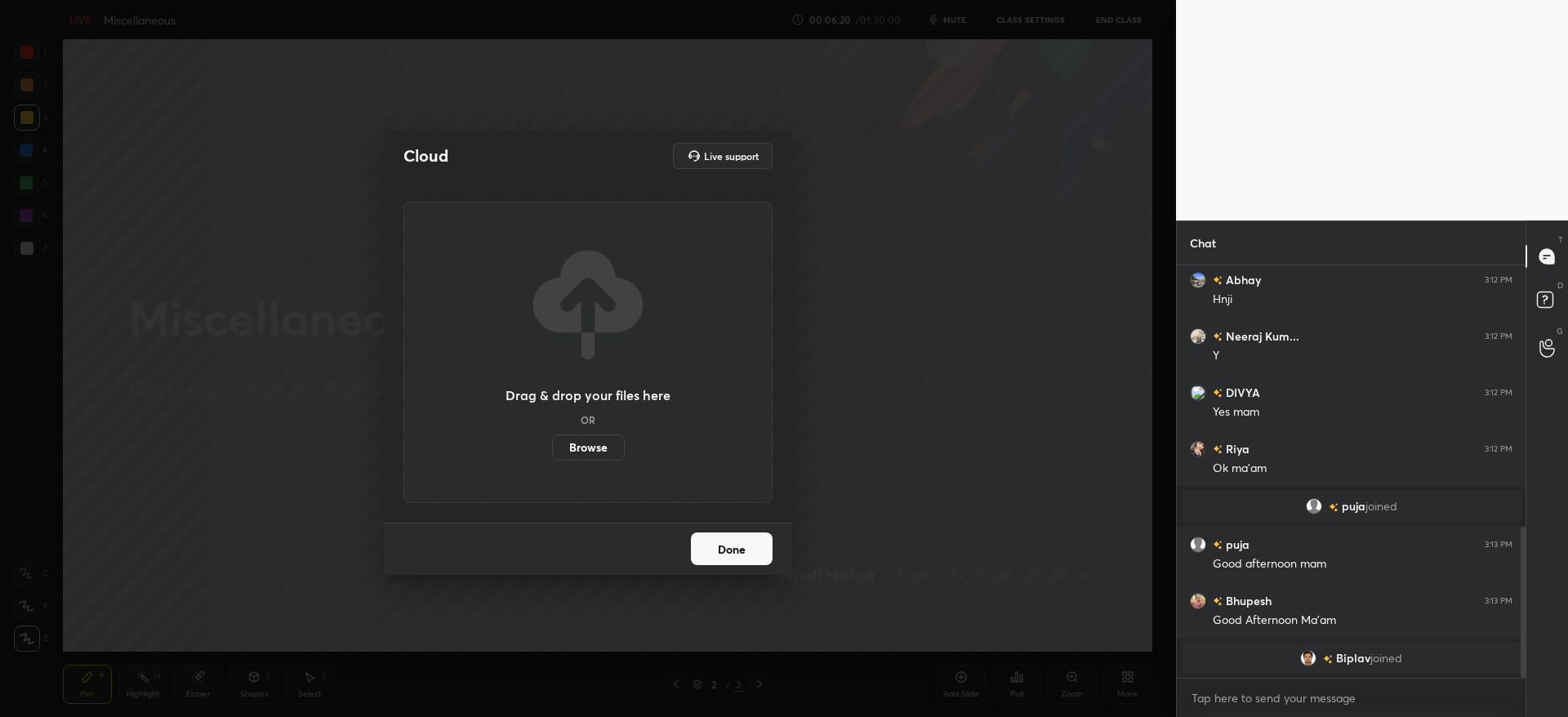
click at [972, 394] on div "Cloud Live support Drag & drop your files here OR Browse Done" at bounding box center [588, 358] width 1175 height 717
click at [737, 548] on button "Done" at bounding box center [731, 549] width 81 height 33
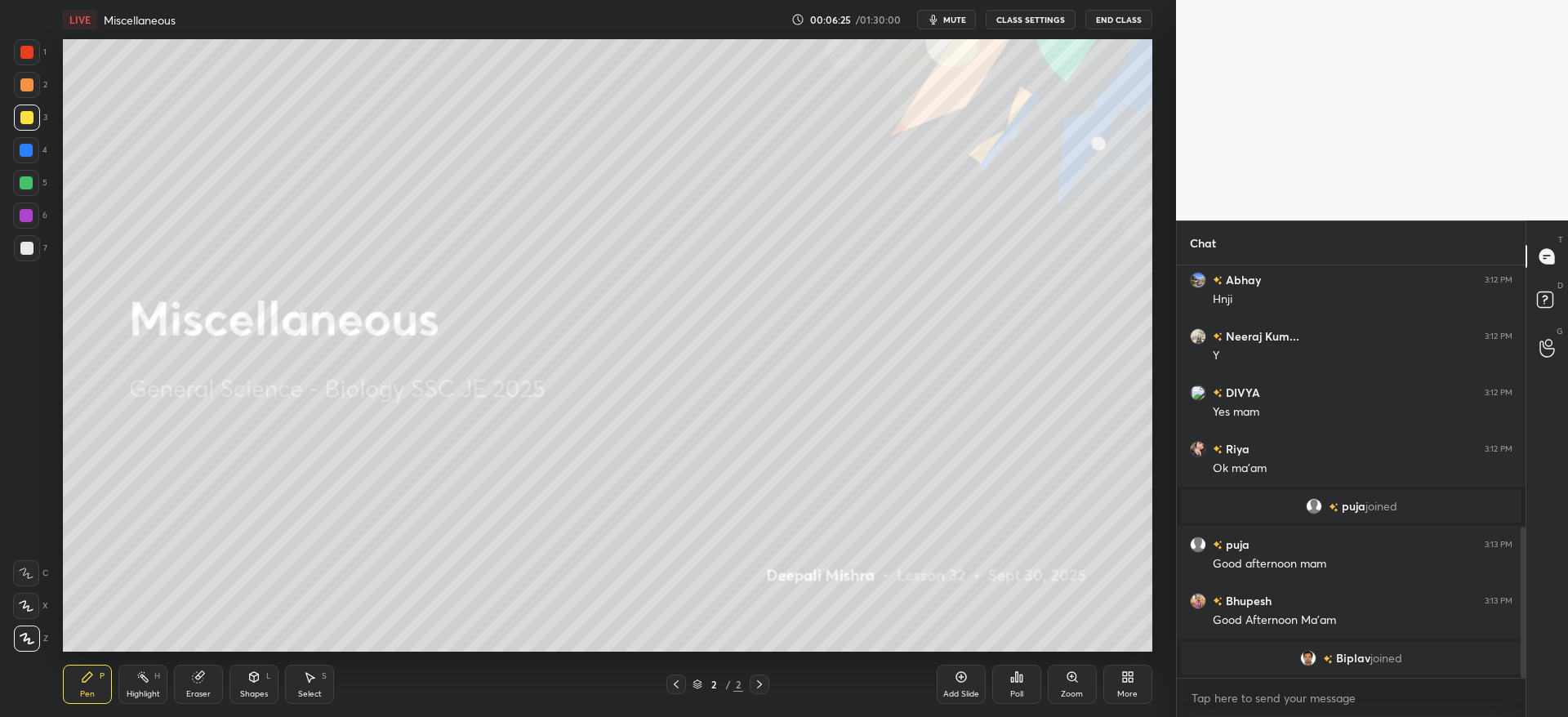
click at [966, 14] on span "mute" at bounding box center [955, 20] width 23 height 12
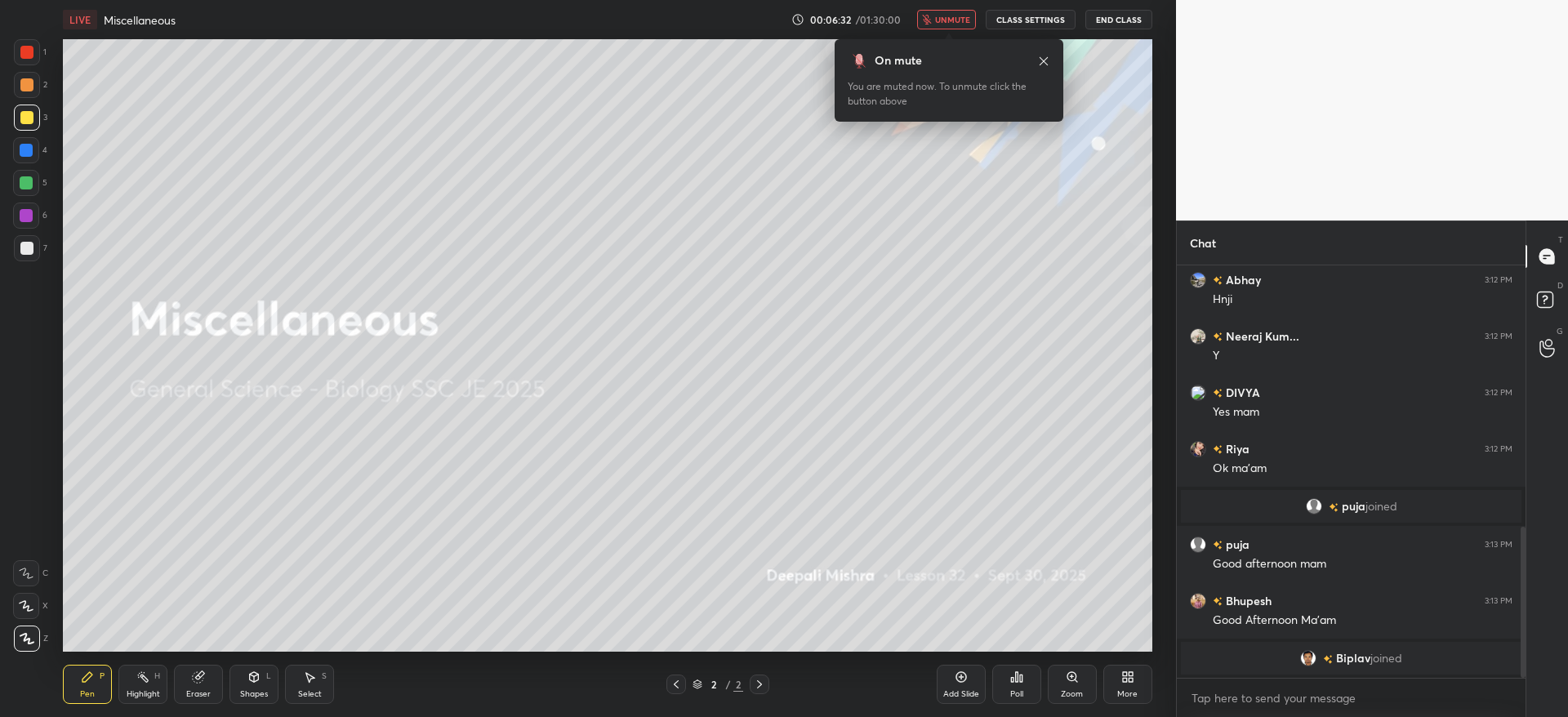
click at [1129, 673] on icon at bounding box center [1130, 673] width 4 height 4
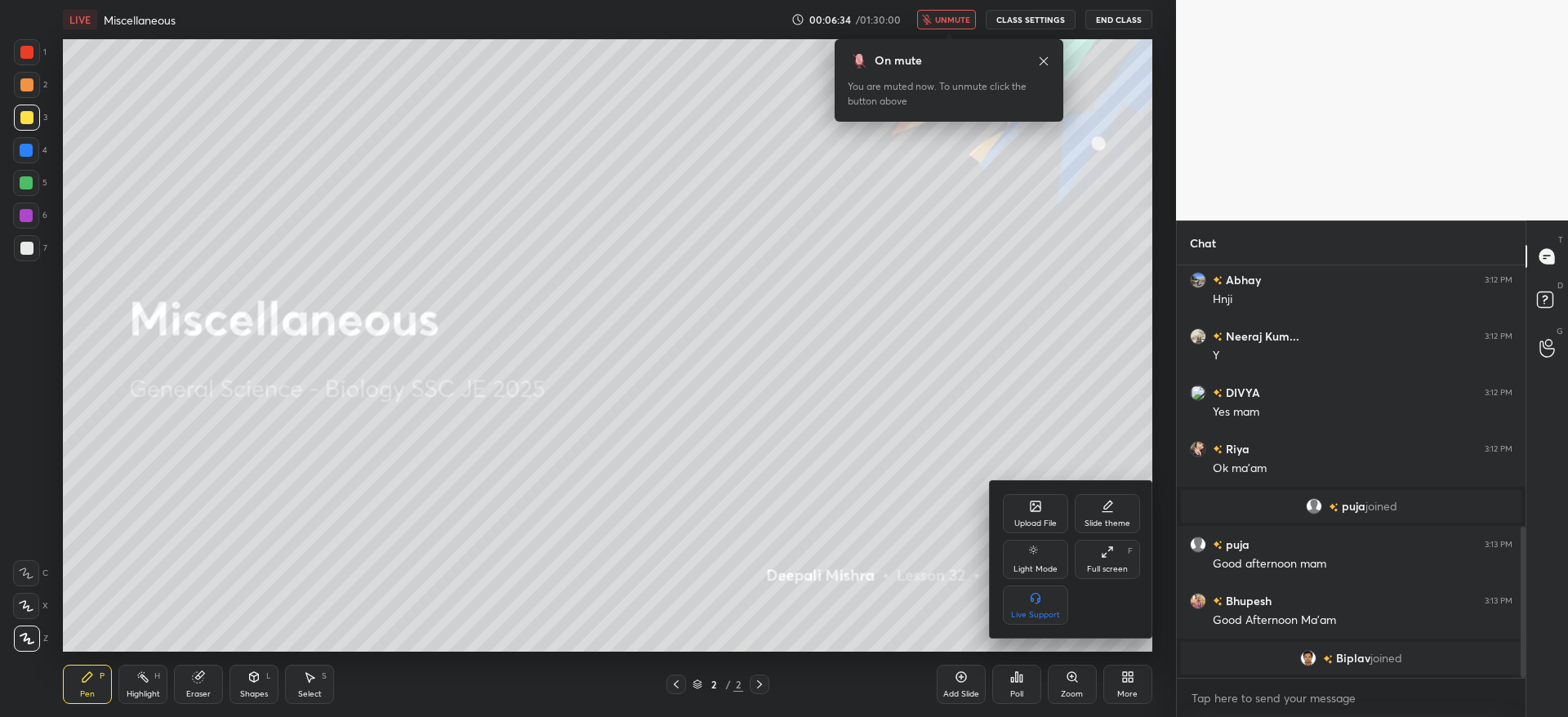
click at [1049, 508] on div "Upload File" at bounding box center [1035, 514] width 65 height 40
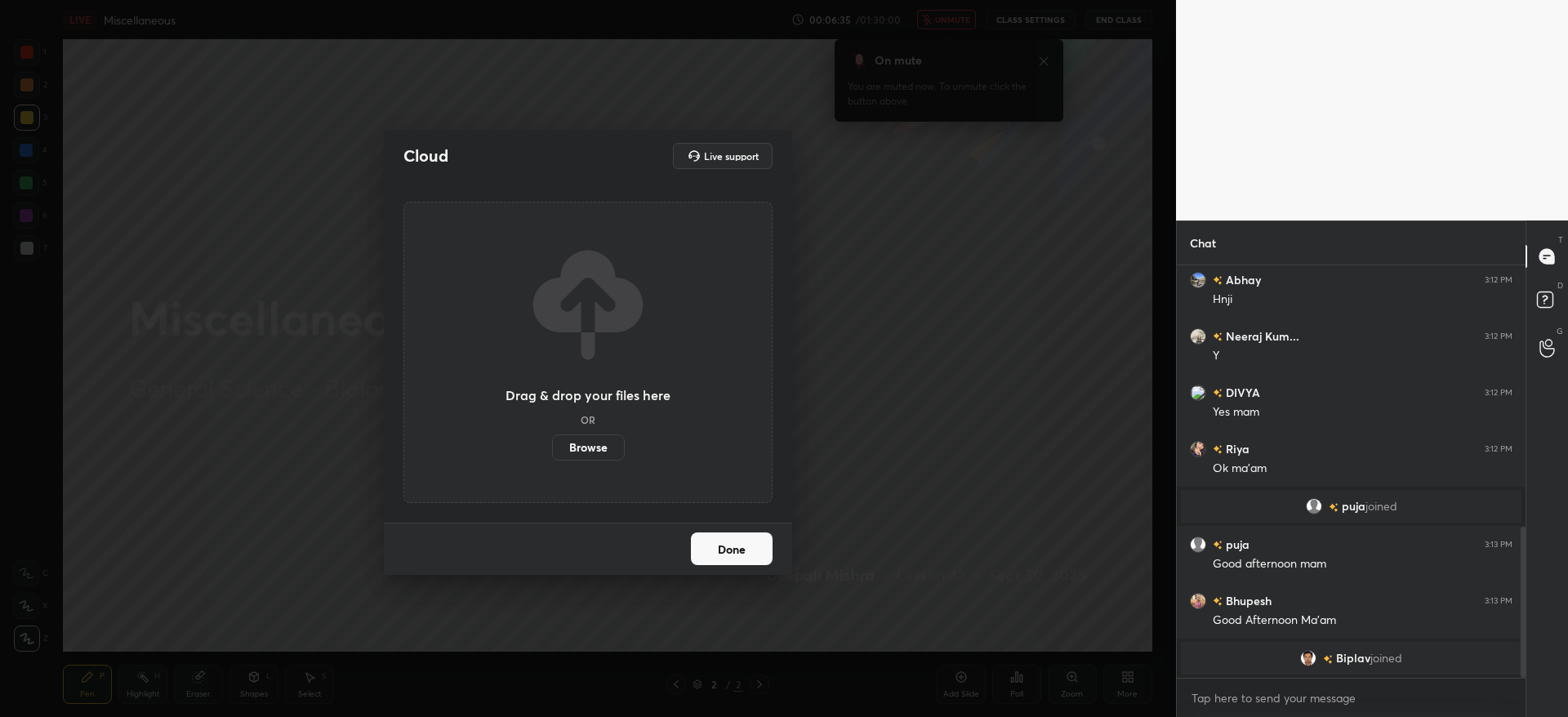
click at [593, 442] on label "Browse" at bounding box center [589, 448] width 72 height 26
click at [552, 442] on input "Browse" at bounding box center [552, 448] width 0 height 26
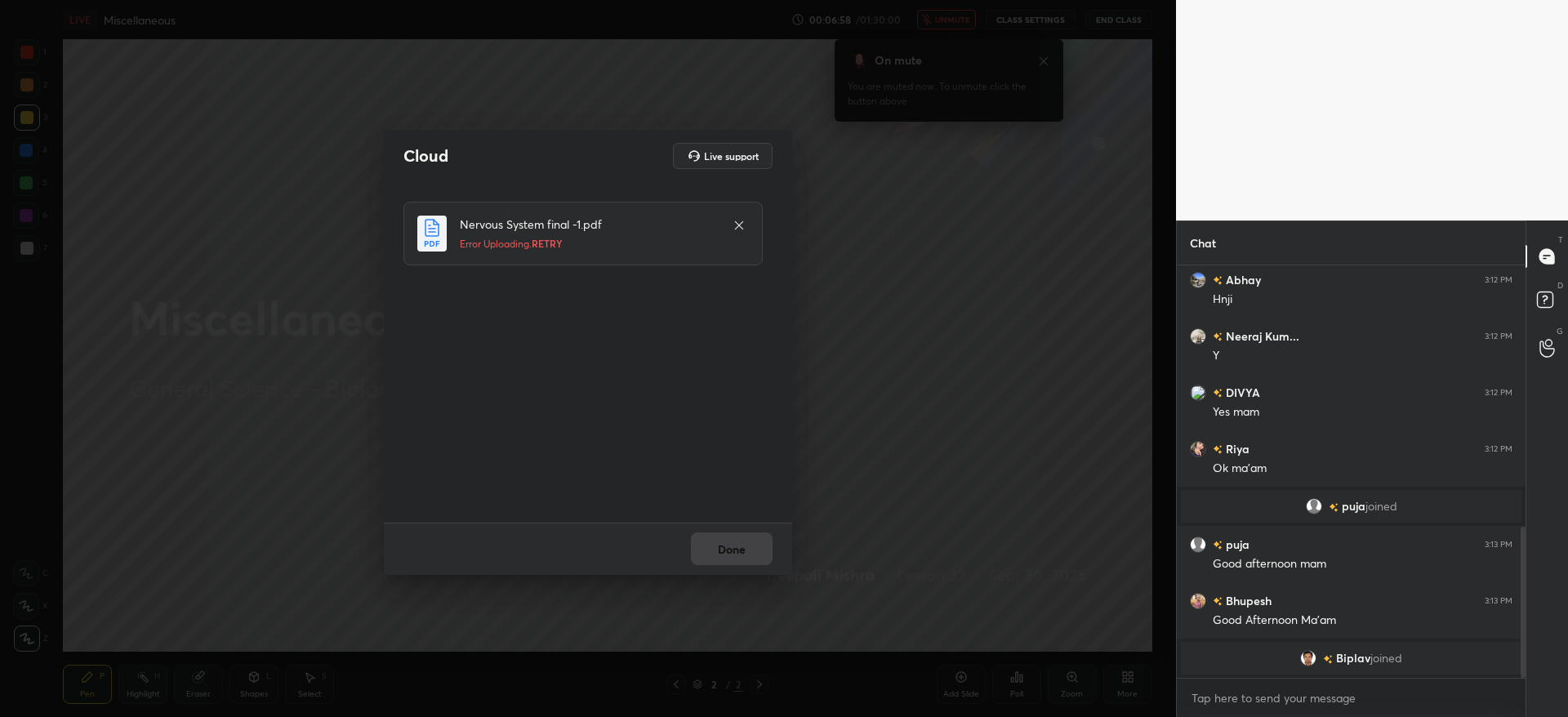
click at [738, 221] on icon at bounding box center [739, 226] width 13 height 13
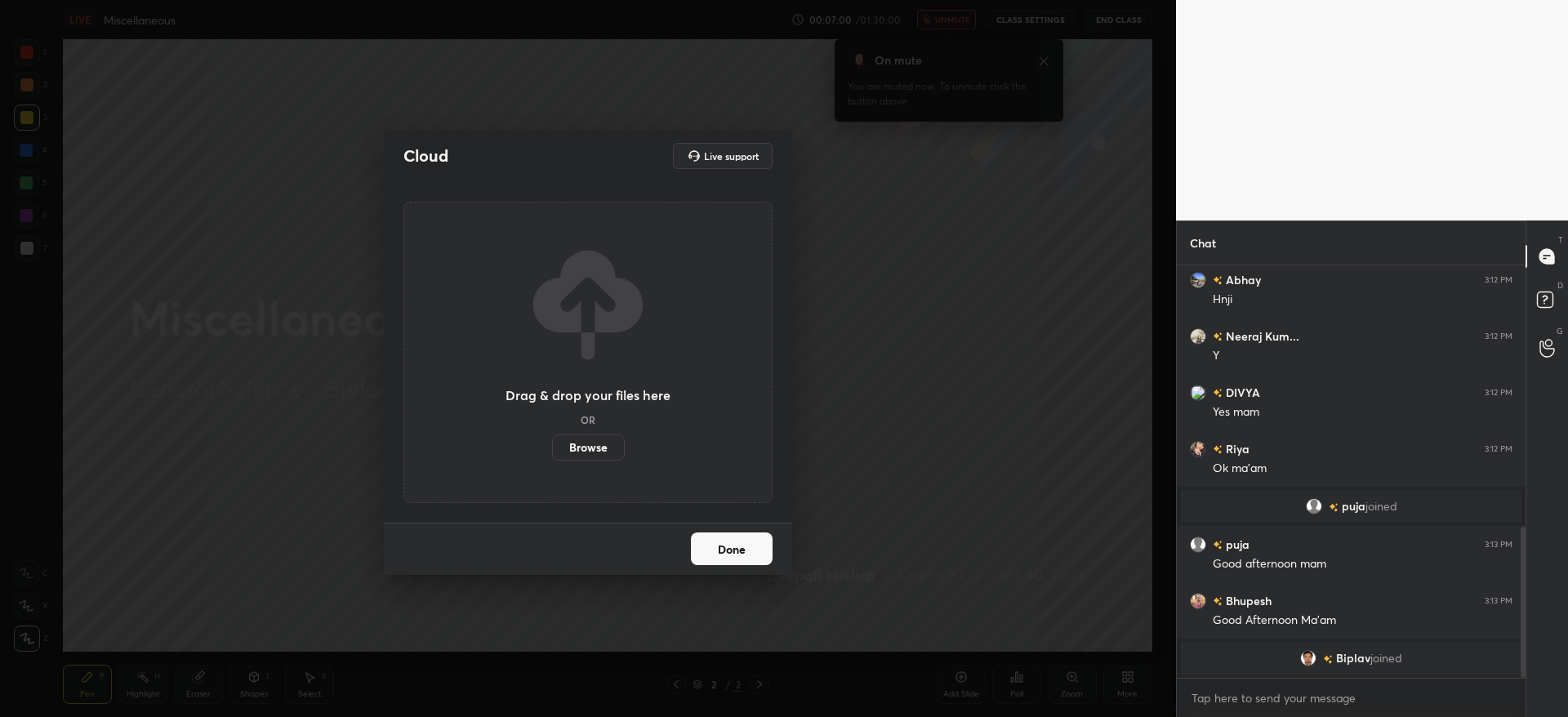
click at [592, 442] on label "Browse" at bounding box center [589, 448] width 72 height 26
click at [552, 442] on input "Browse" at bounding box center [552, 448] width 0 height 26
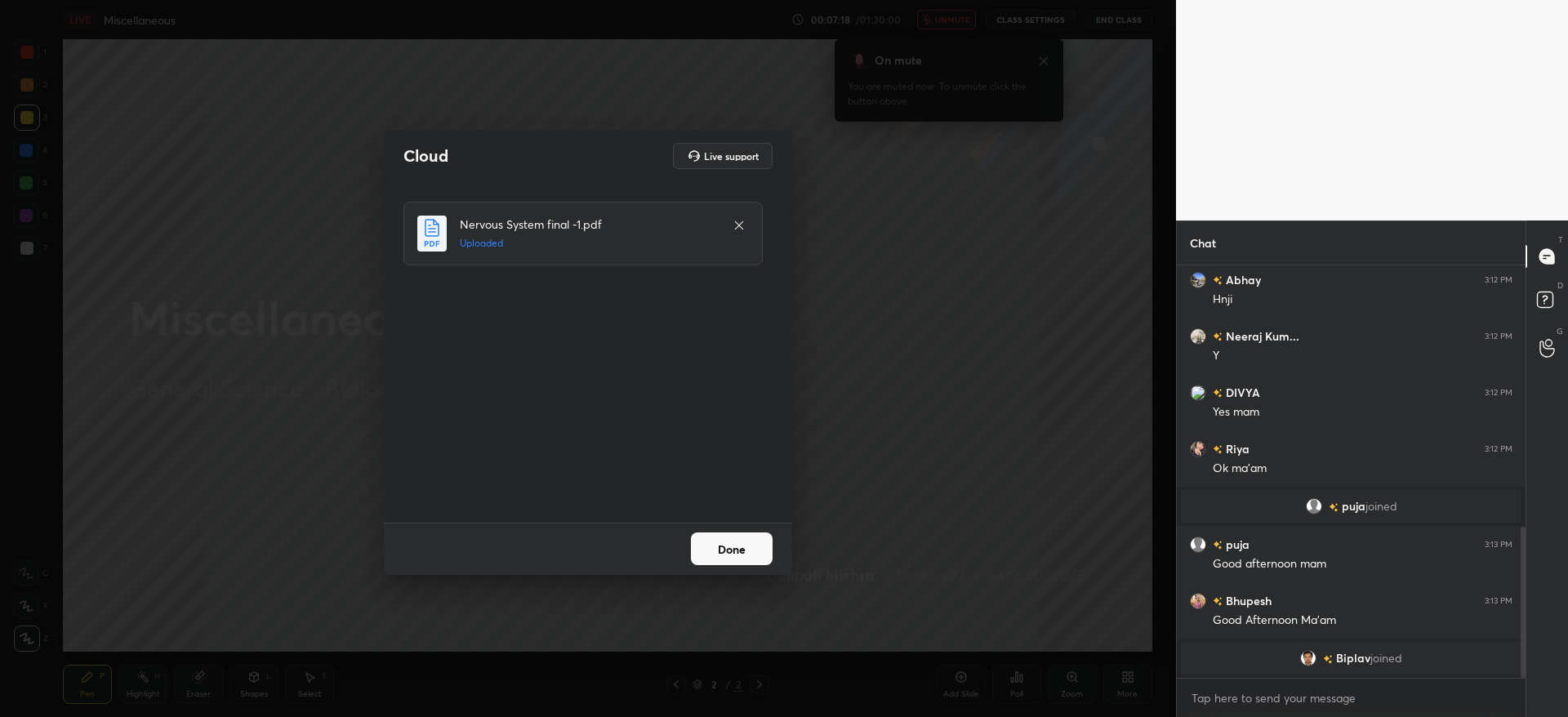
click at [751, 538] on button "Done" at bounding box center [731, 549] width 81 height 33
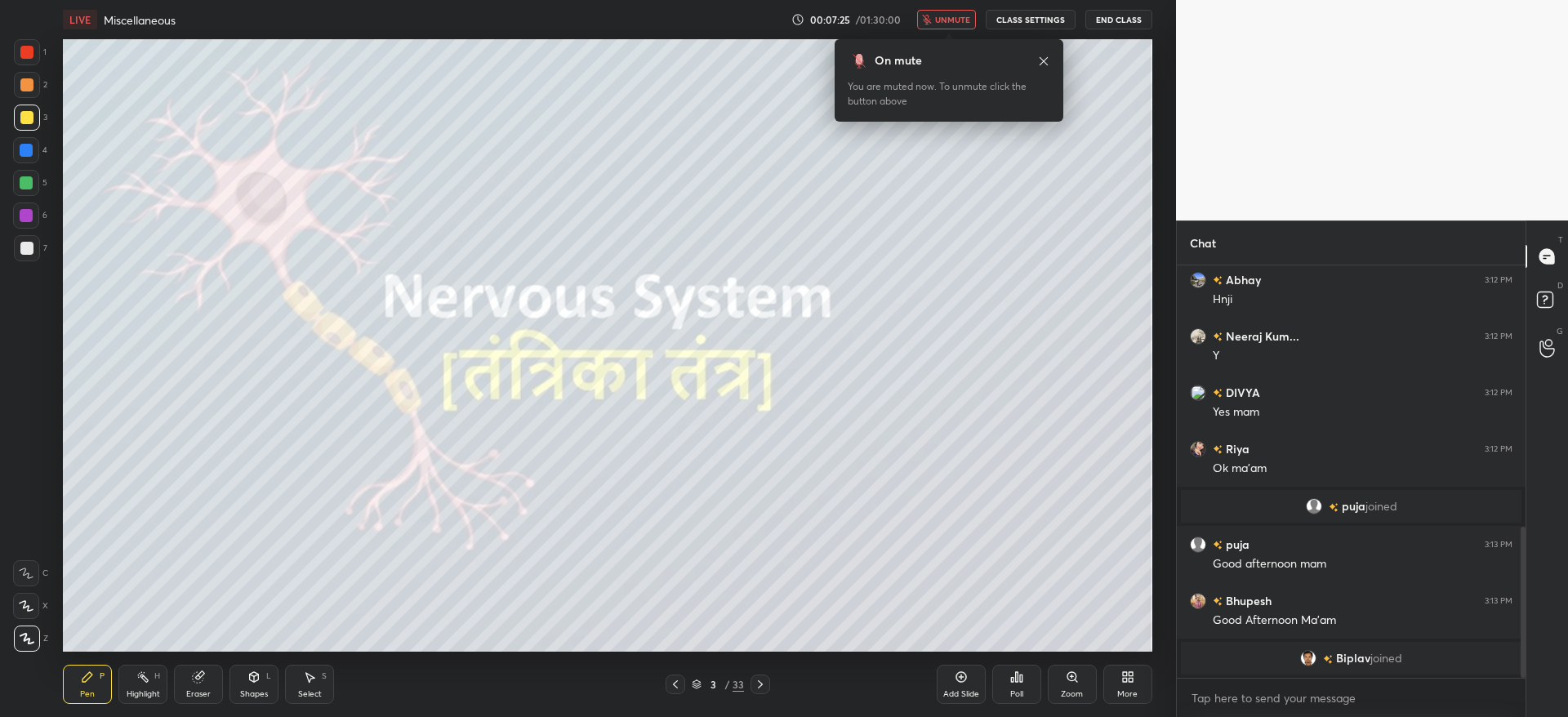
click at [697, 689] on div "3 / 33" at bounding box center [717, 684] width 52 height 15
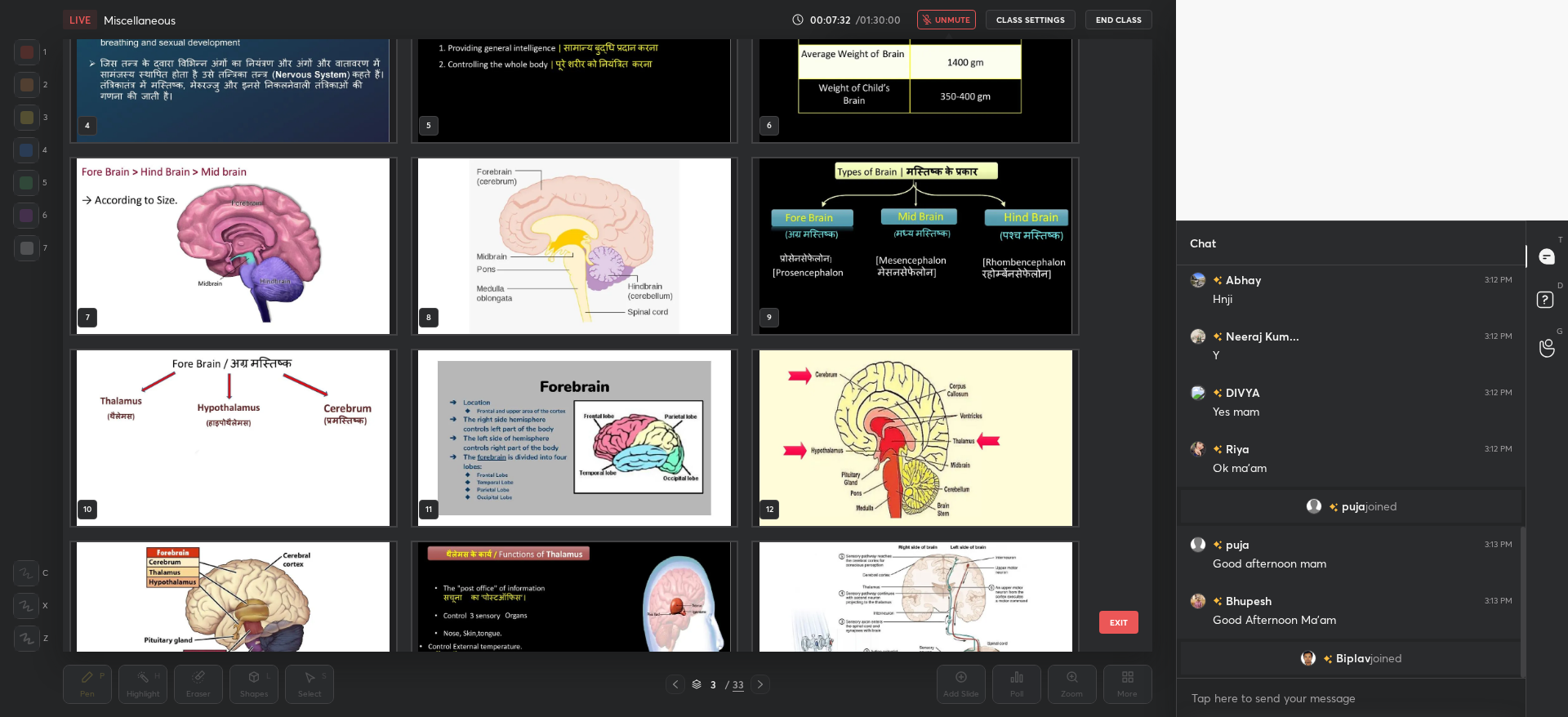
scroll to position [0, 0]
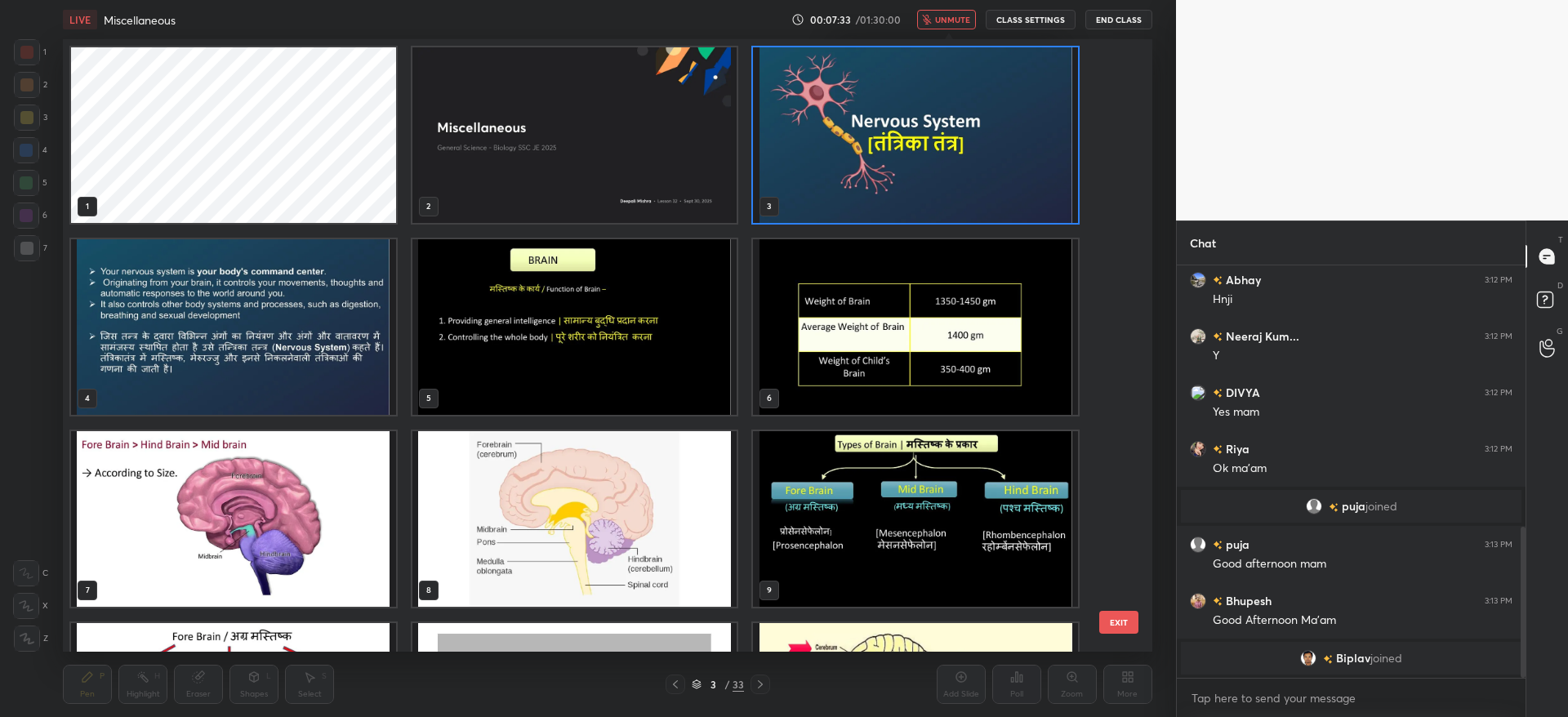
click at [950, 151] on img "grid" at bounding box center [916, 135] width 325 height 175
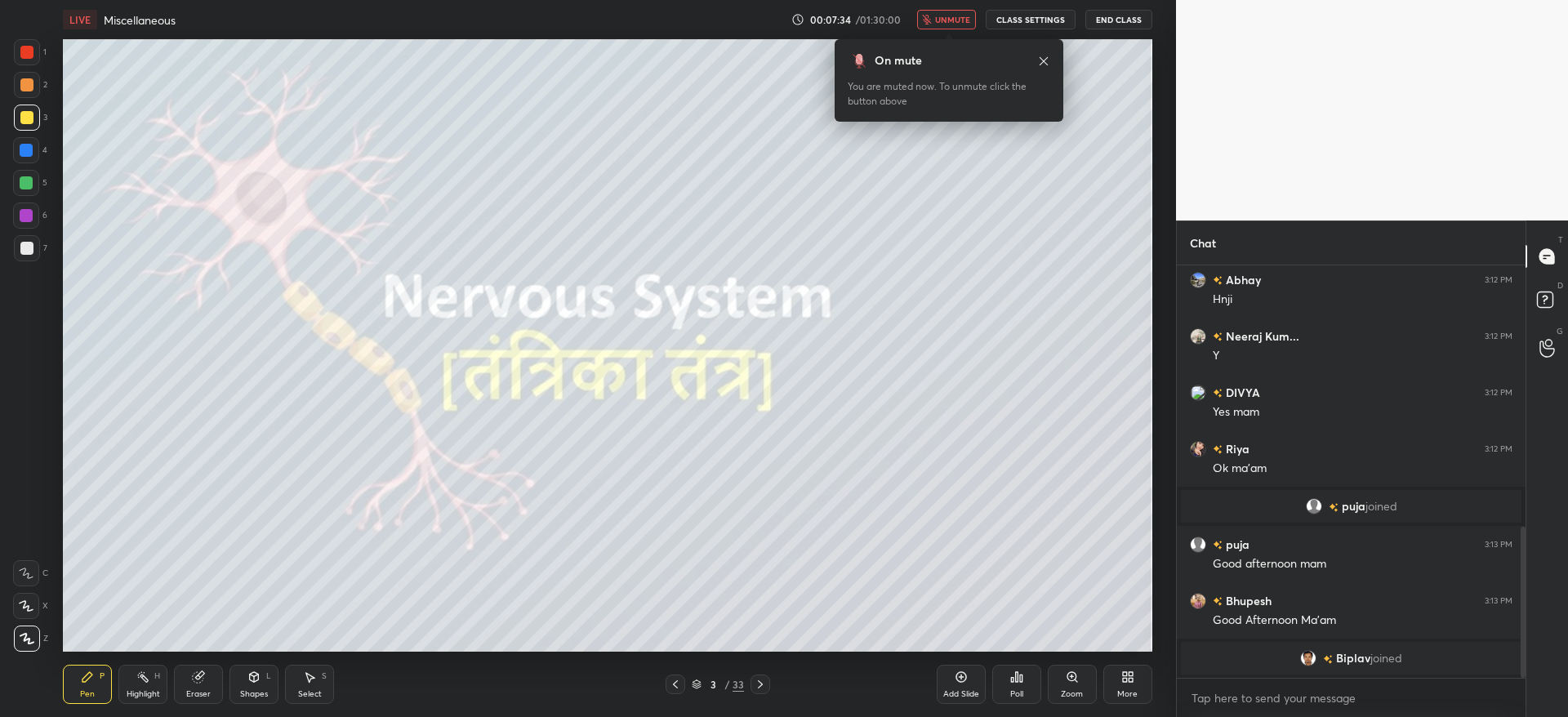
click at [950, 151] on img "grid" at bounding box center [916, 135] width 325 height 175
click at [955, 16] on span "unmute" at bounding box center [952, 20] width 35 height 12
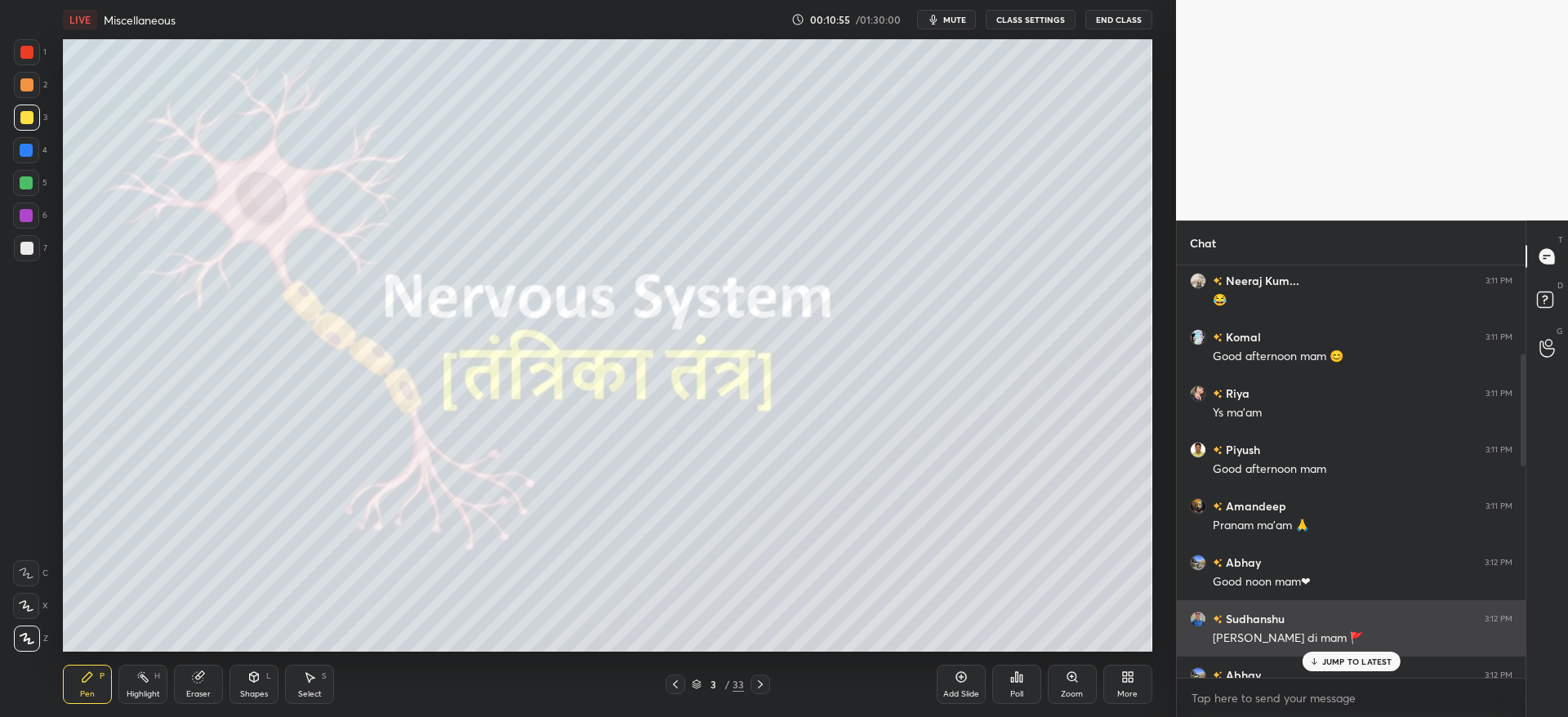
scroll to position [286, 0]
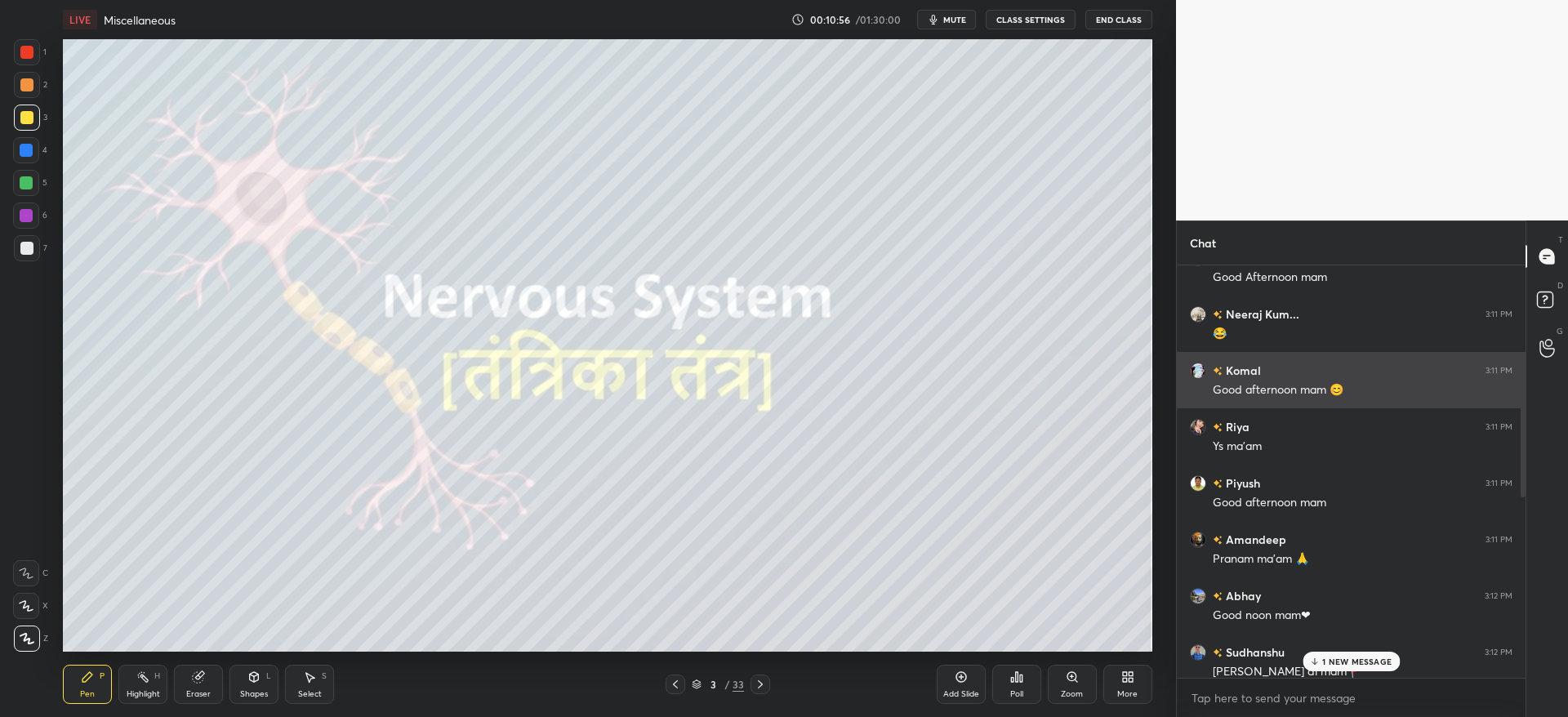
click at [1193, 378] on div "Komal" at bounding box center [1225, 370] width 71 height 17
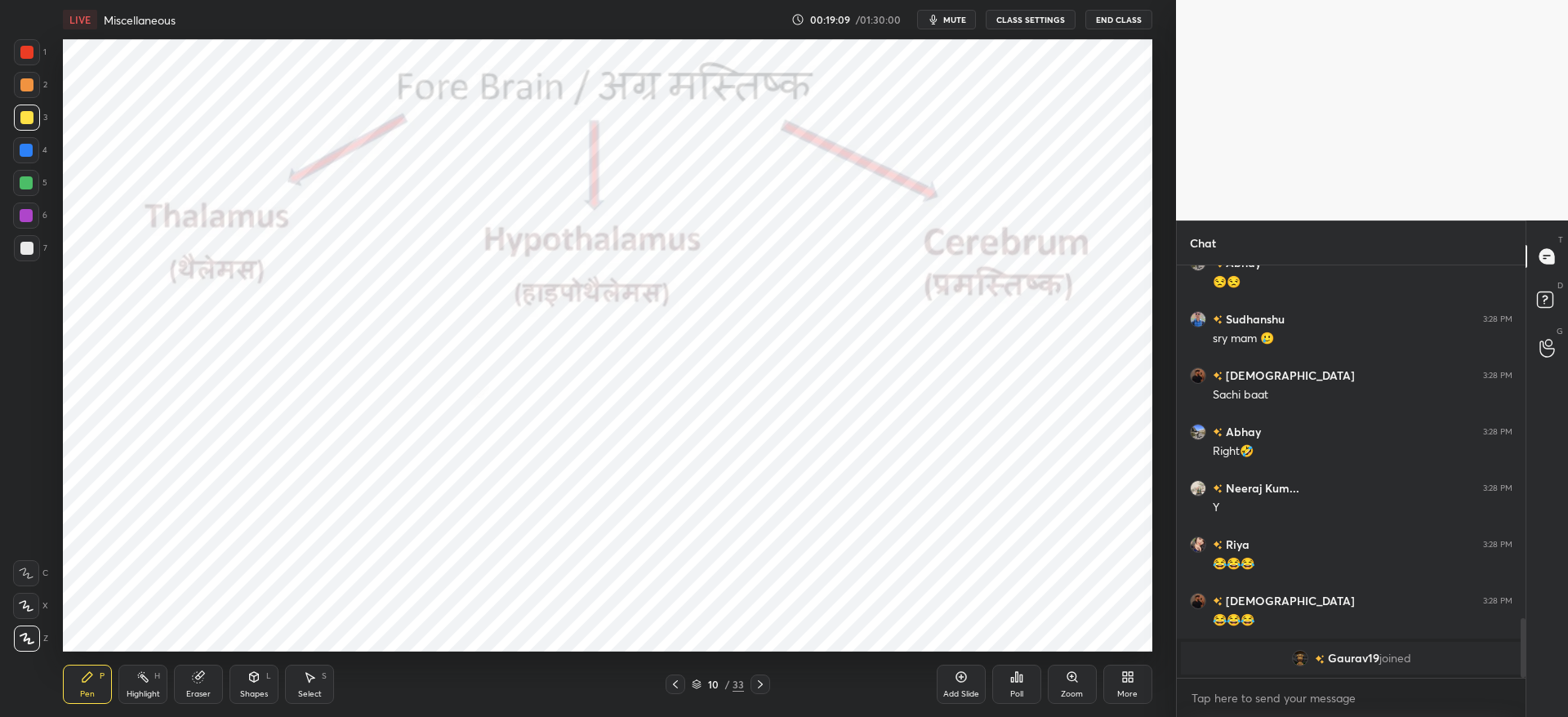
scroll to position [2060, 0]
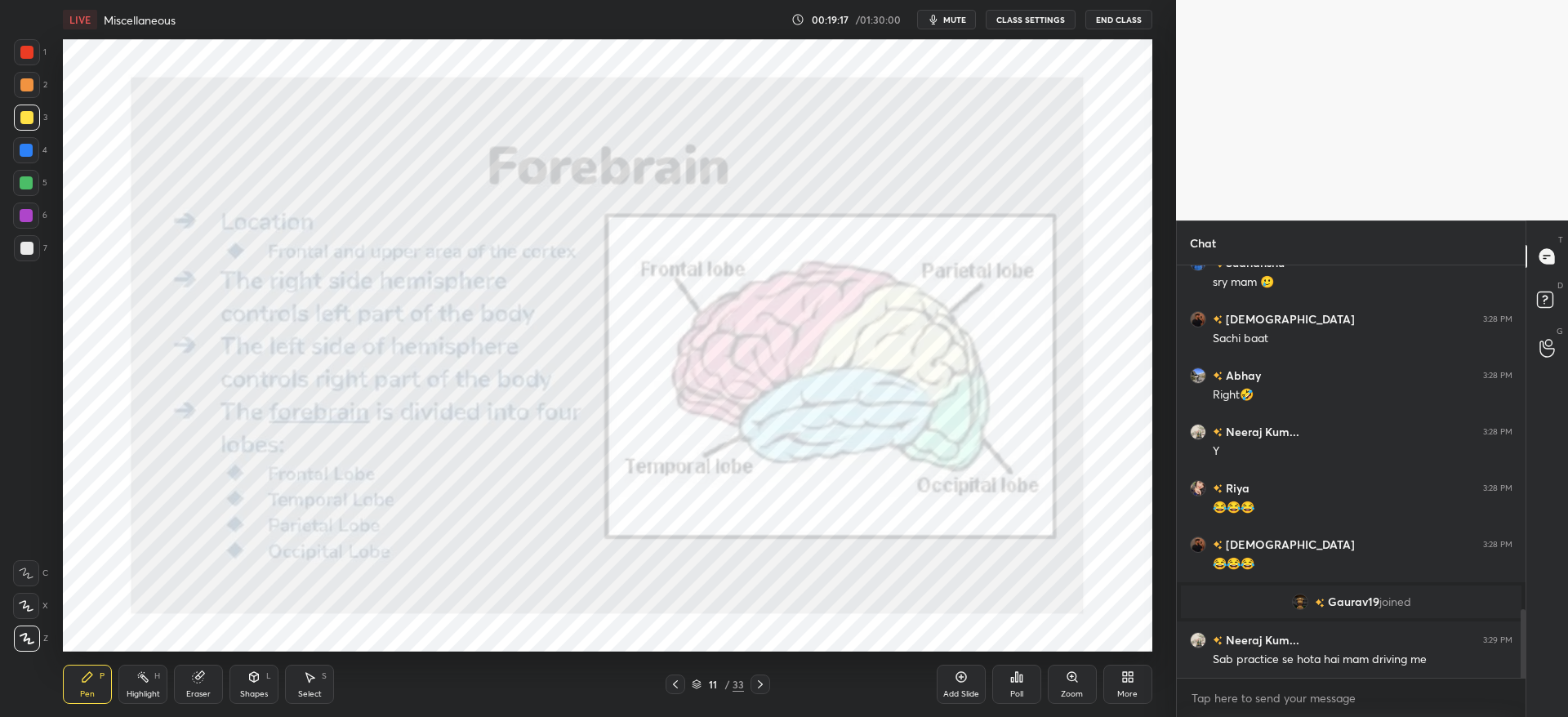
click at [26, 46] on div at bounding box center [27, 53] width 13 height 13
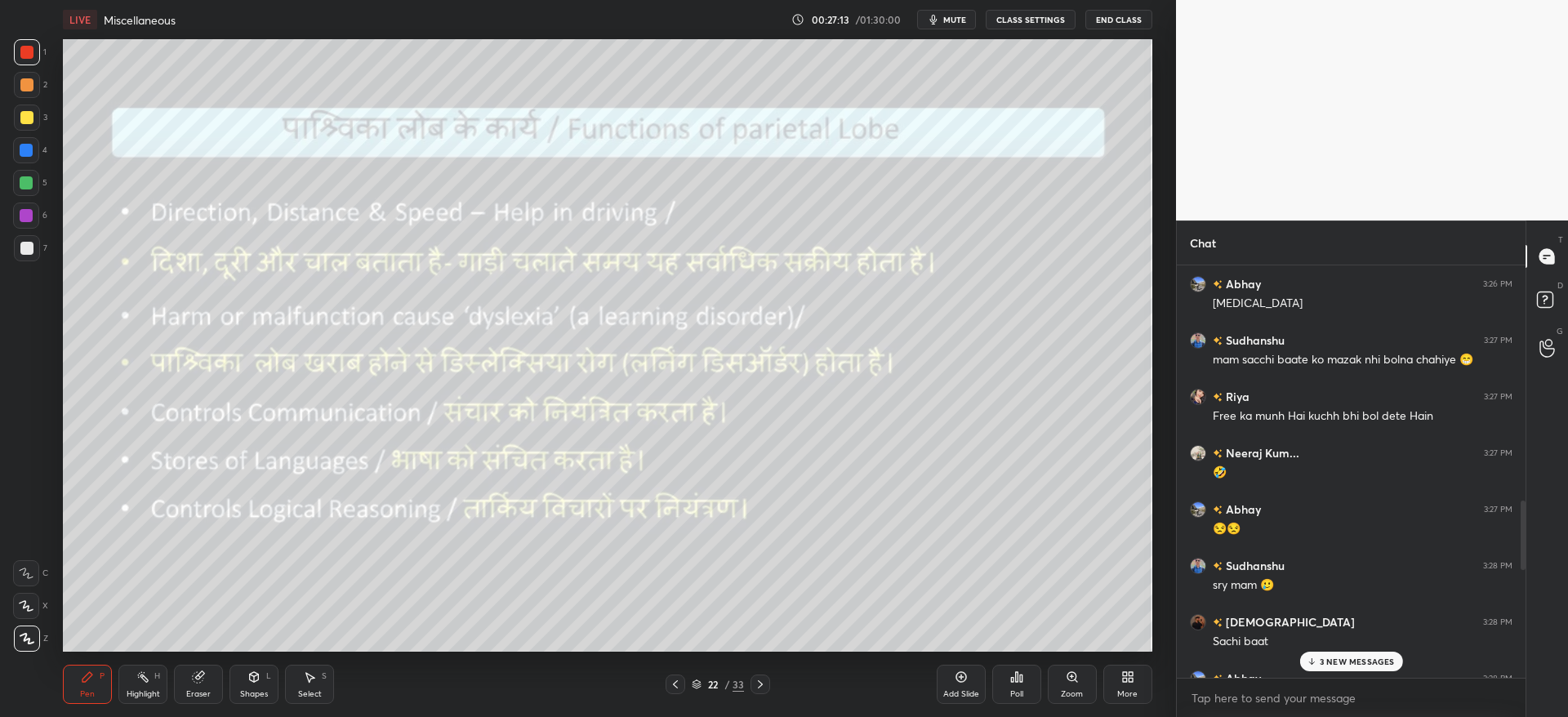
scroll to position [2246, 0]
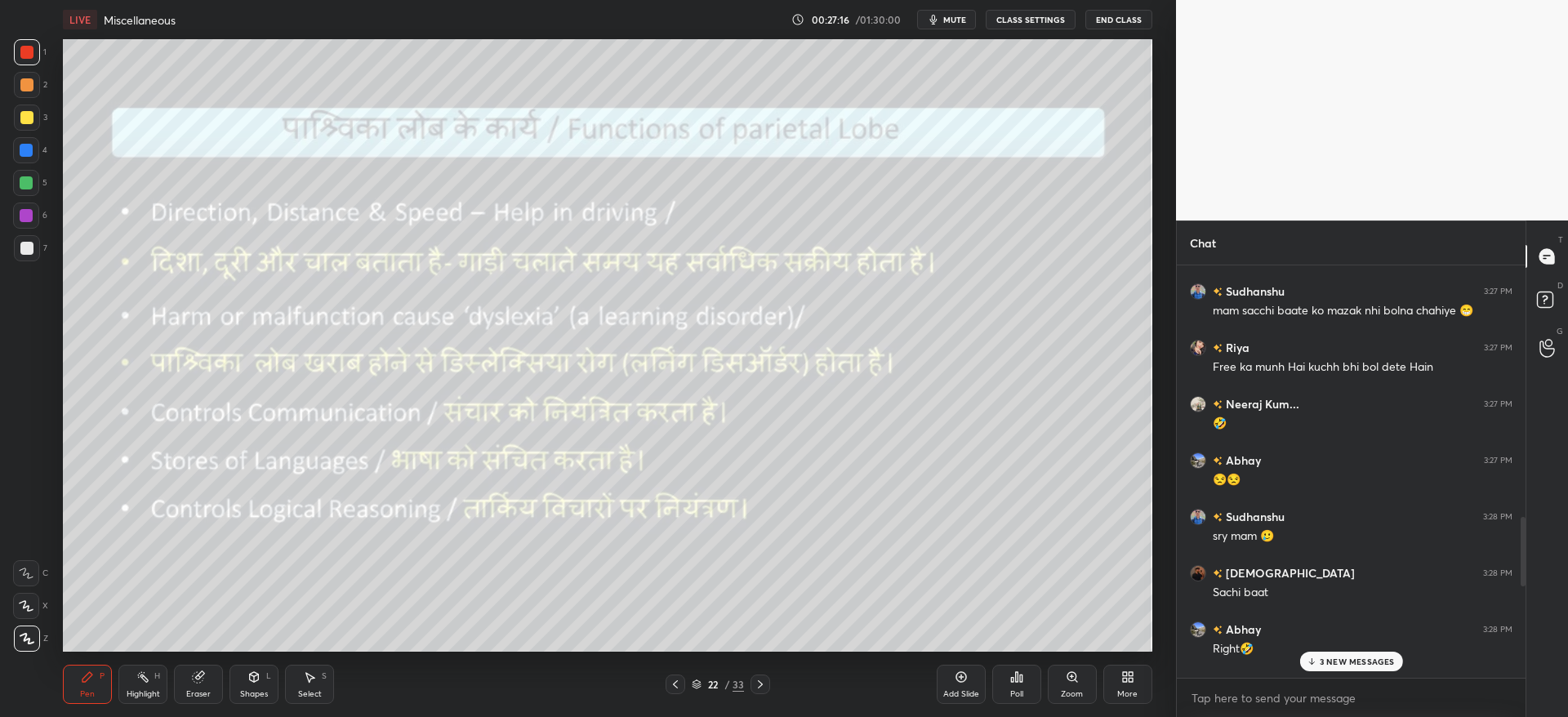
click at [1366, 658] on p "3 NEW MESSAGES" at bounding box center [1356, 662] width 75 height 10
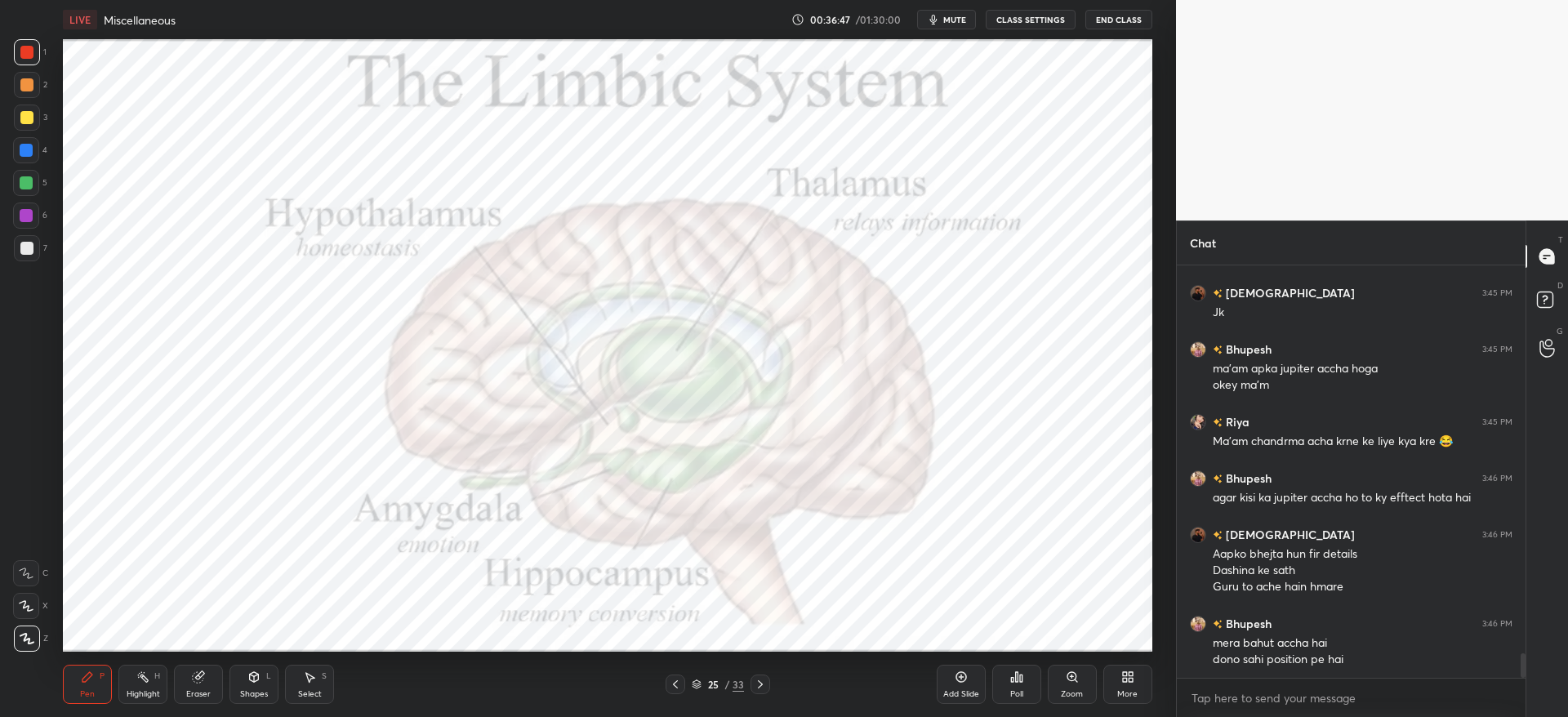
scroll to position [6465, 0]
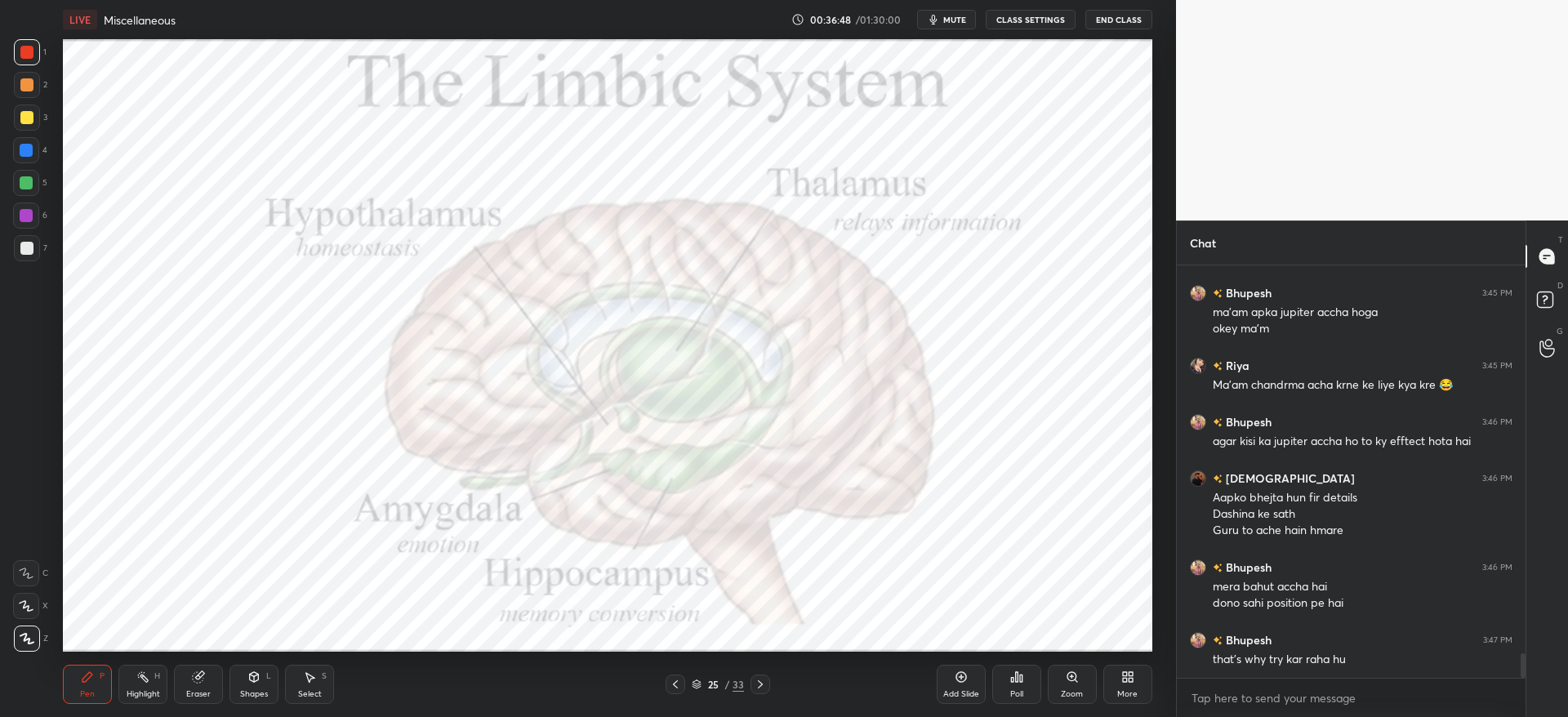
click at [21, 51] on div at bounding box center [27, 53] width 13 height 13
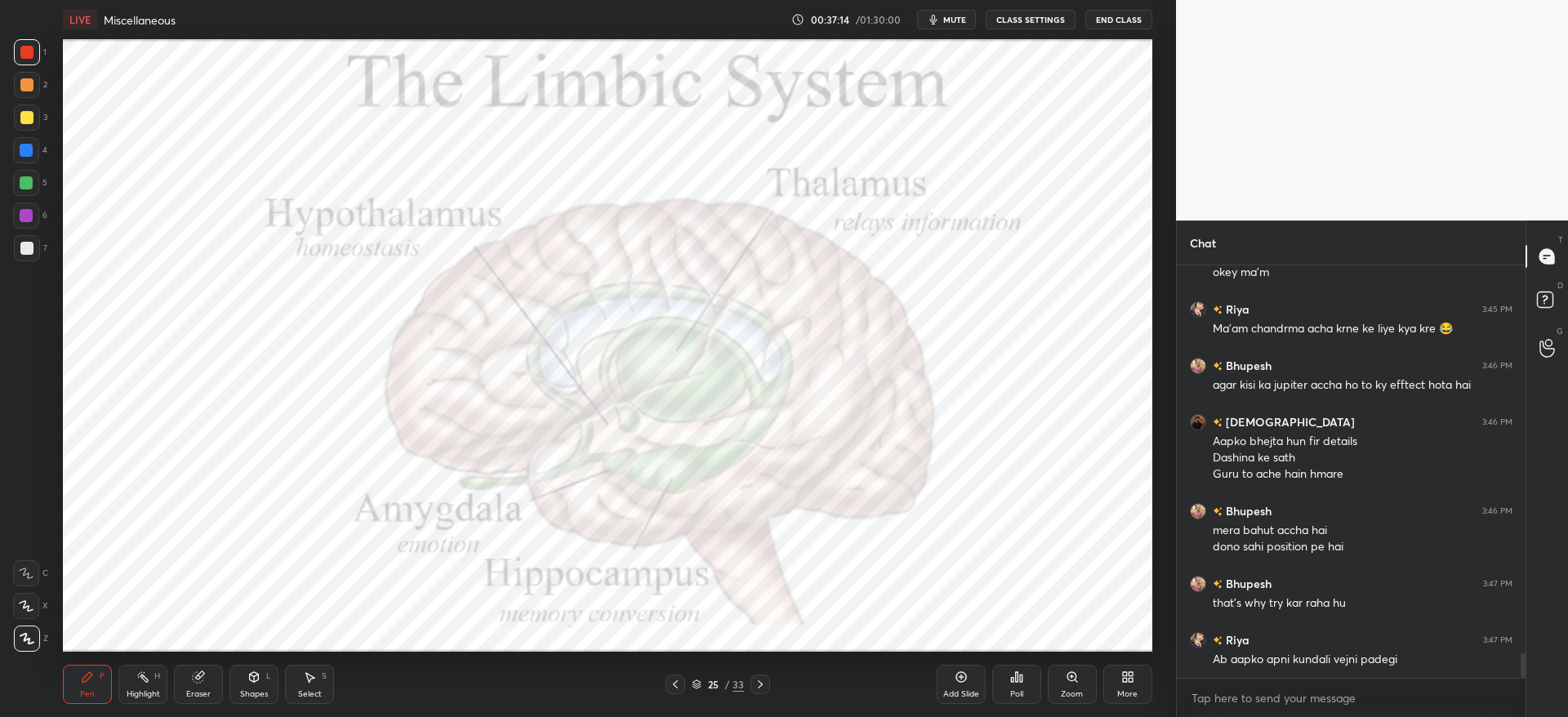
scroll to position [6577, 0]
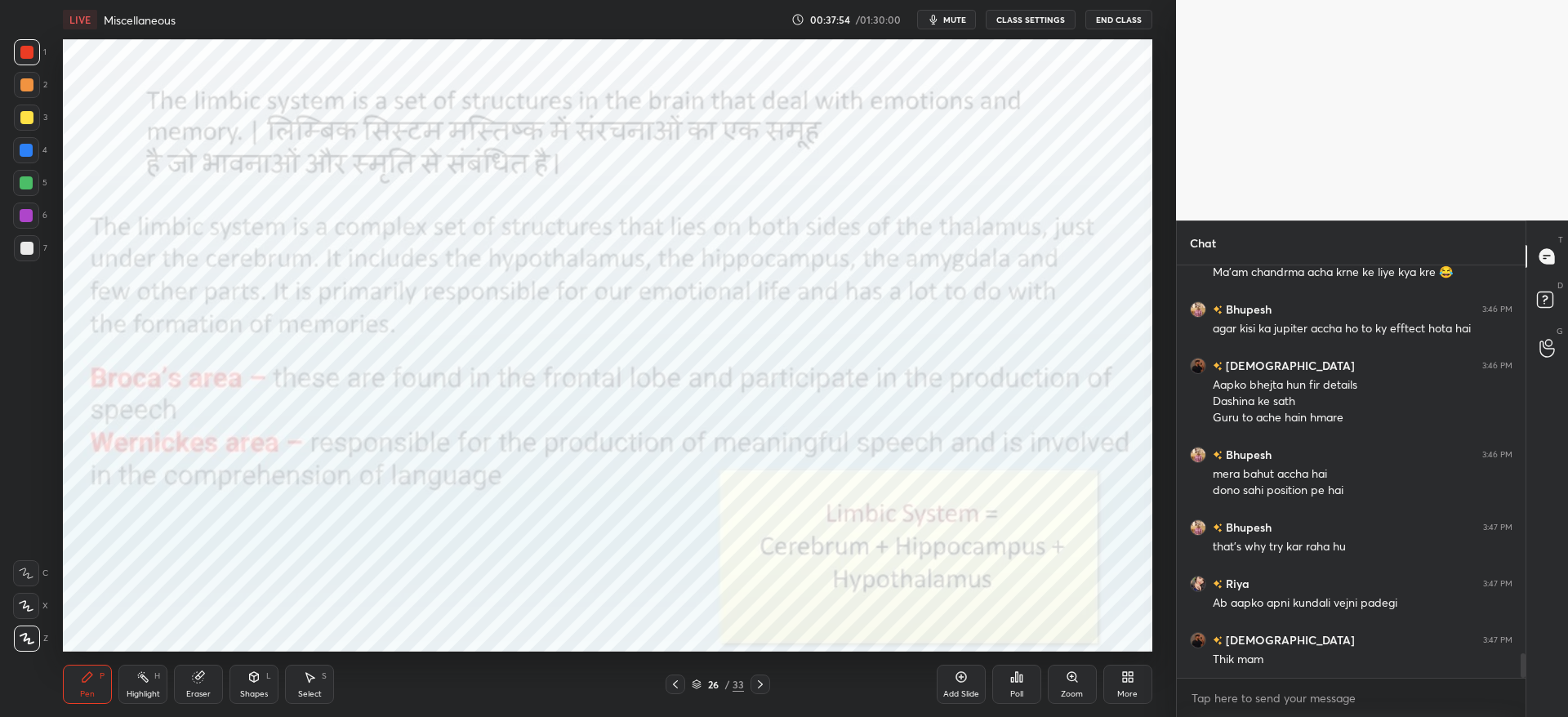
click at [952, 30] on div "LIVE Miscellaneous 00:37:54 / 01:30:00 mute CLASS SETTINGS End Class" at bounding box center [607, 20] width 1088 height 40
click at [950, 23] on span "mute" at bounding box center [955, 20] width 23 height 12
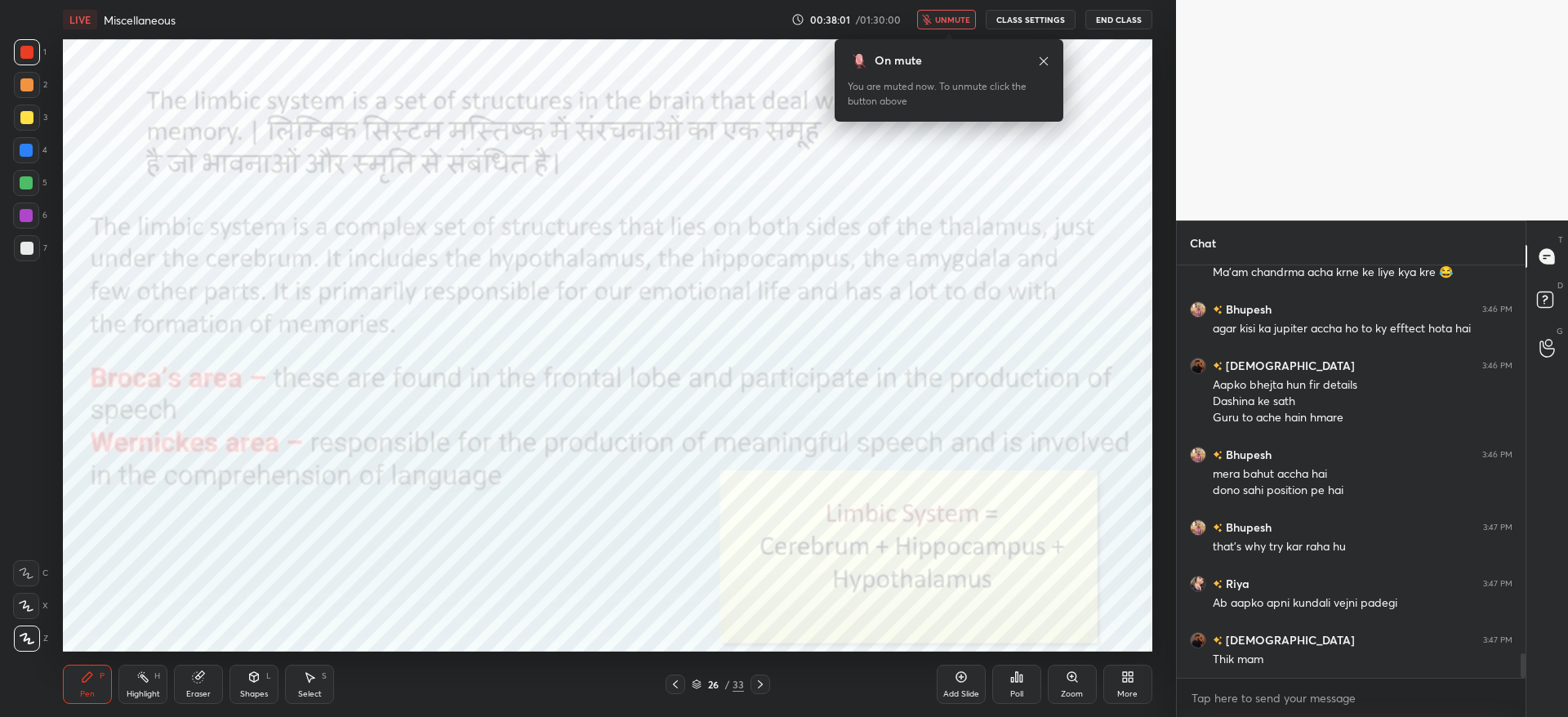
click at [959, 30] on div "On mute You are muted now. To unmute click the button above" at bounding box center [949, 76] width 229 height 92
click at [959, 15] on span "unmute" at bounding box center [952, 20] width 35 height 12
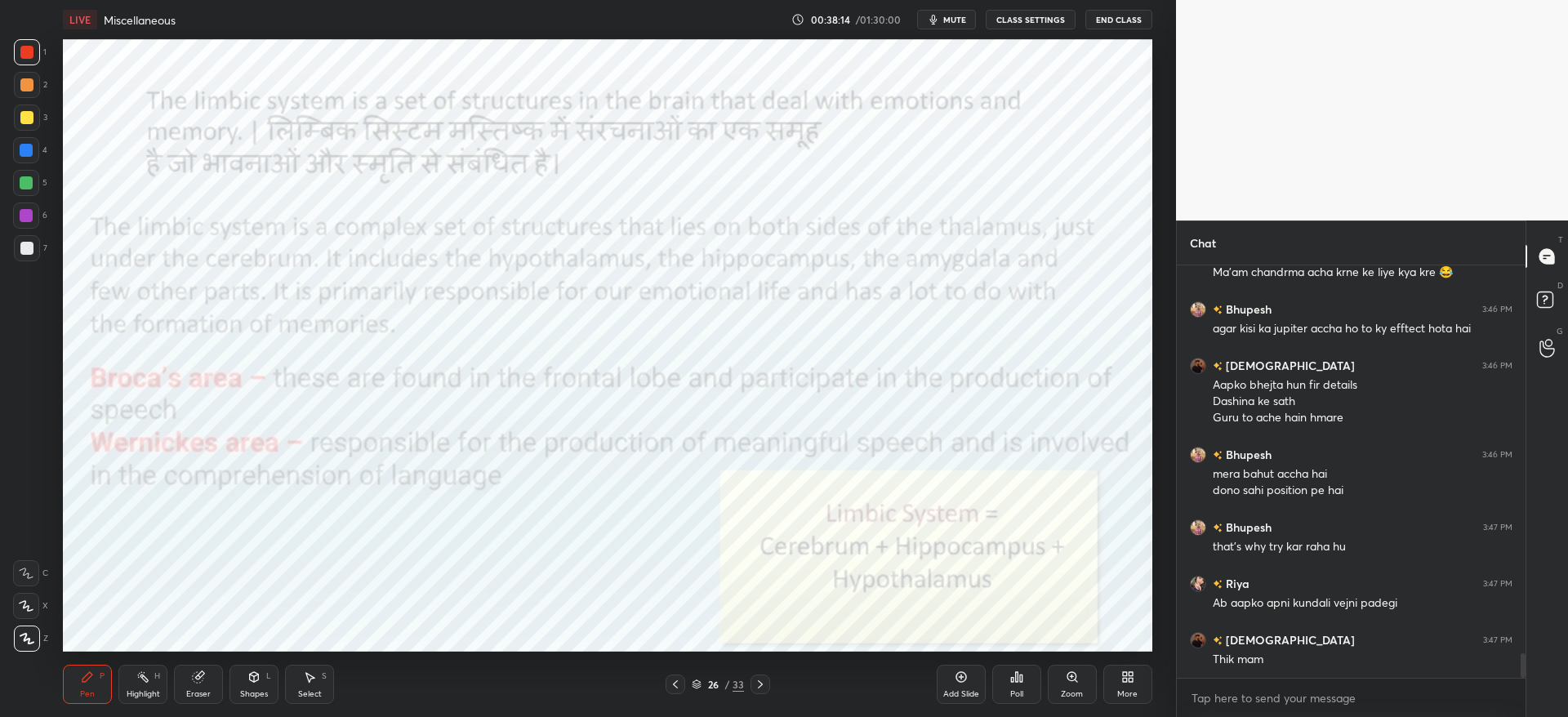
click at [15, 221] on div at bounding box center [26, 216] width 26 height 26
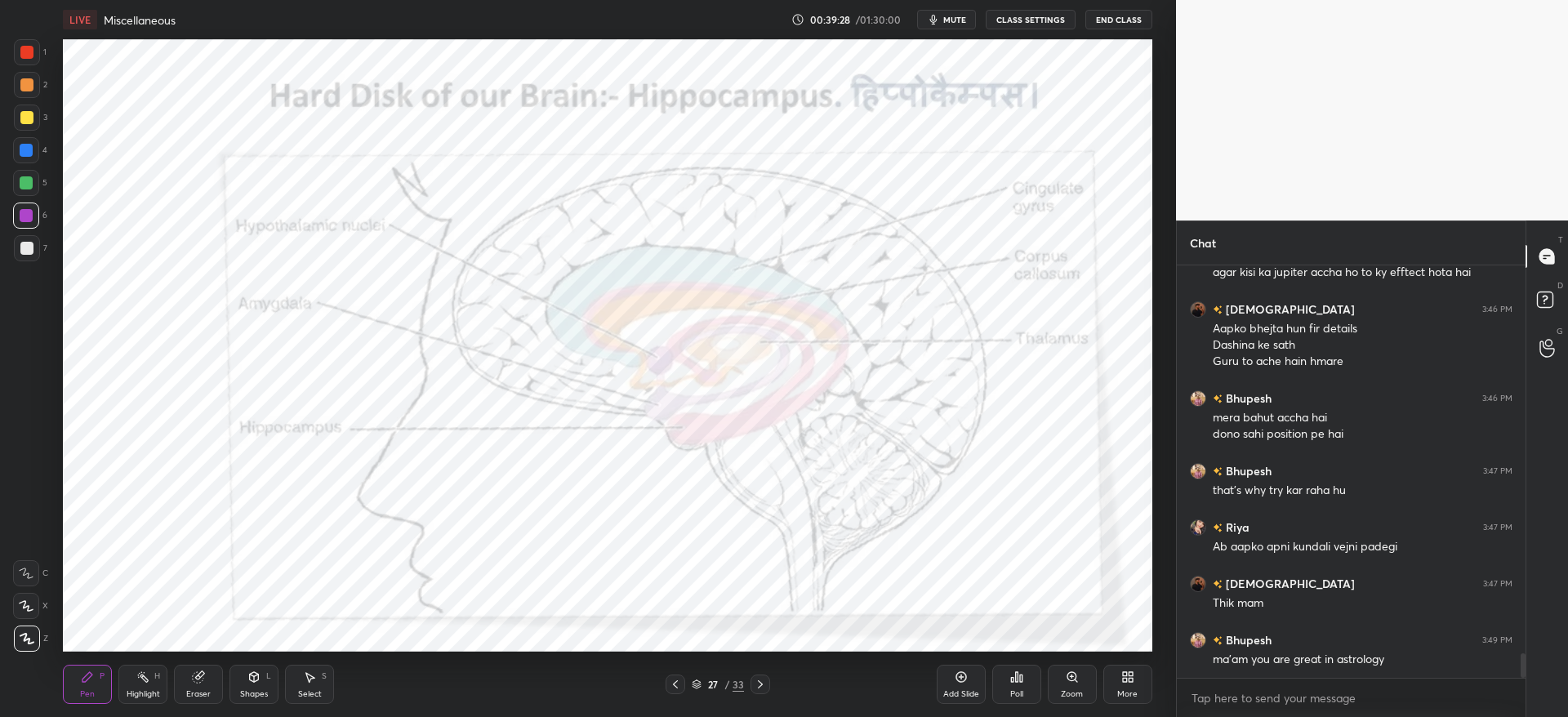
click at [262, 680] on div "Shapes L" at bounding box center [254, 684] width 49 height 40
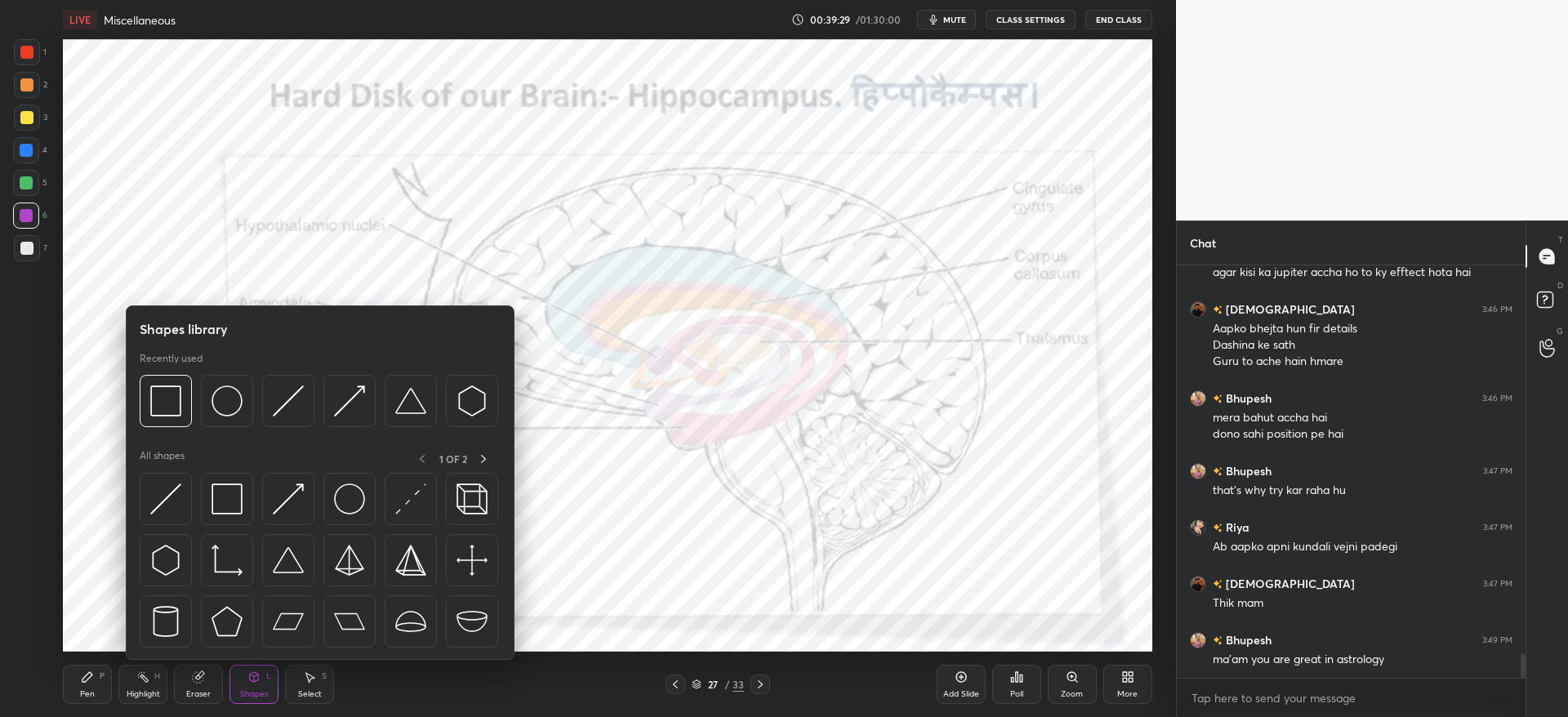
click at [239, 490] on img at bounding box center [227, 499] width 31 height 31
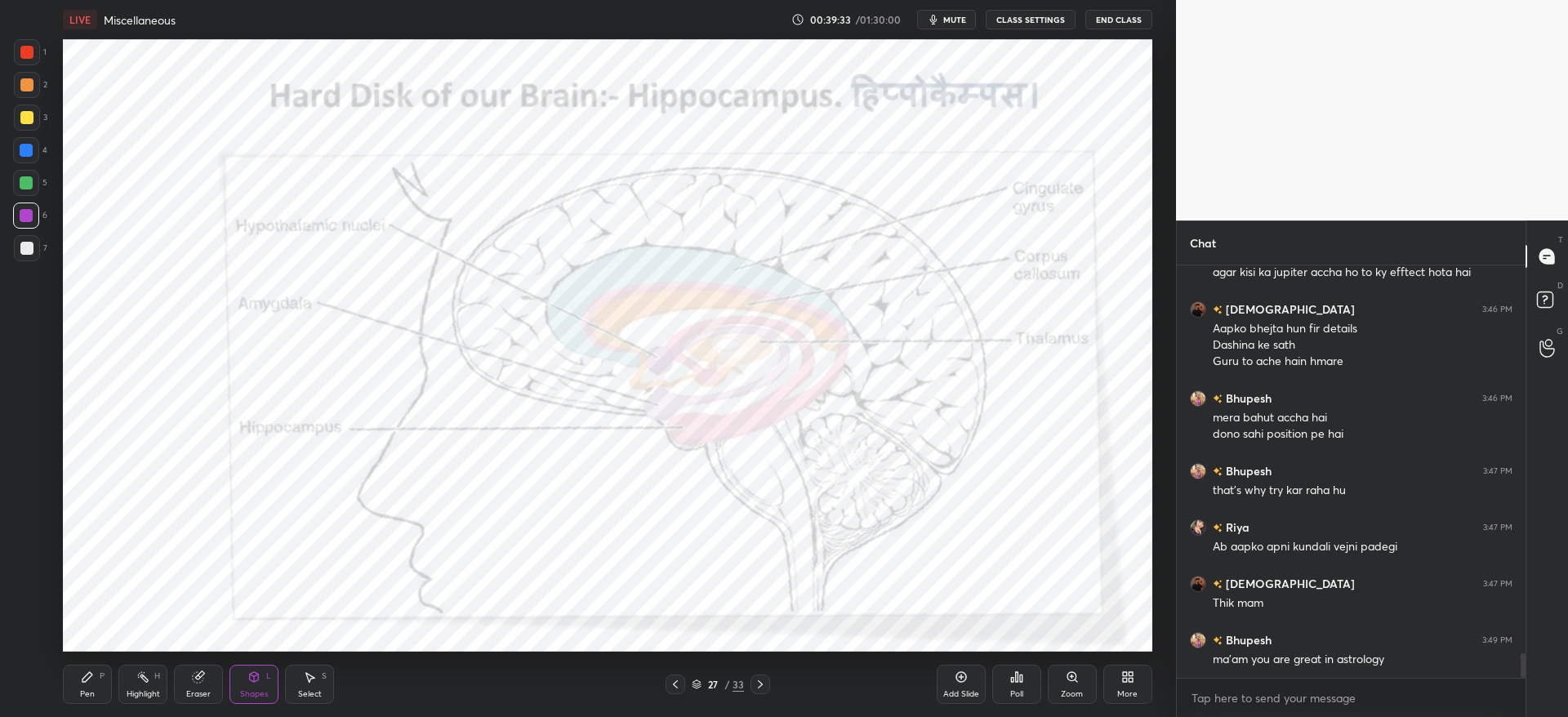
click at [25, 49] on div at bounding box center [27, 53] width 13 height 13
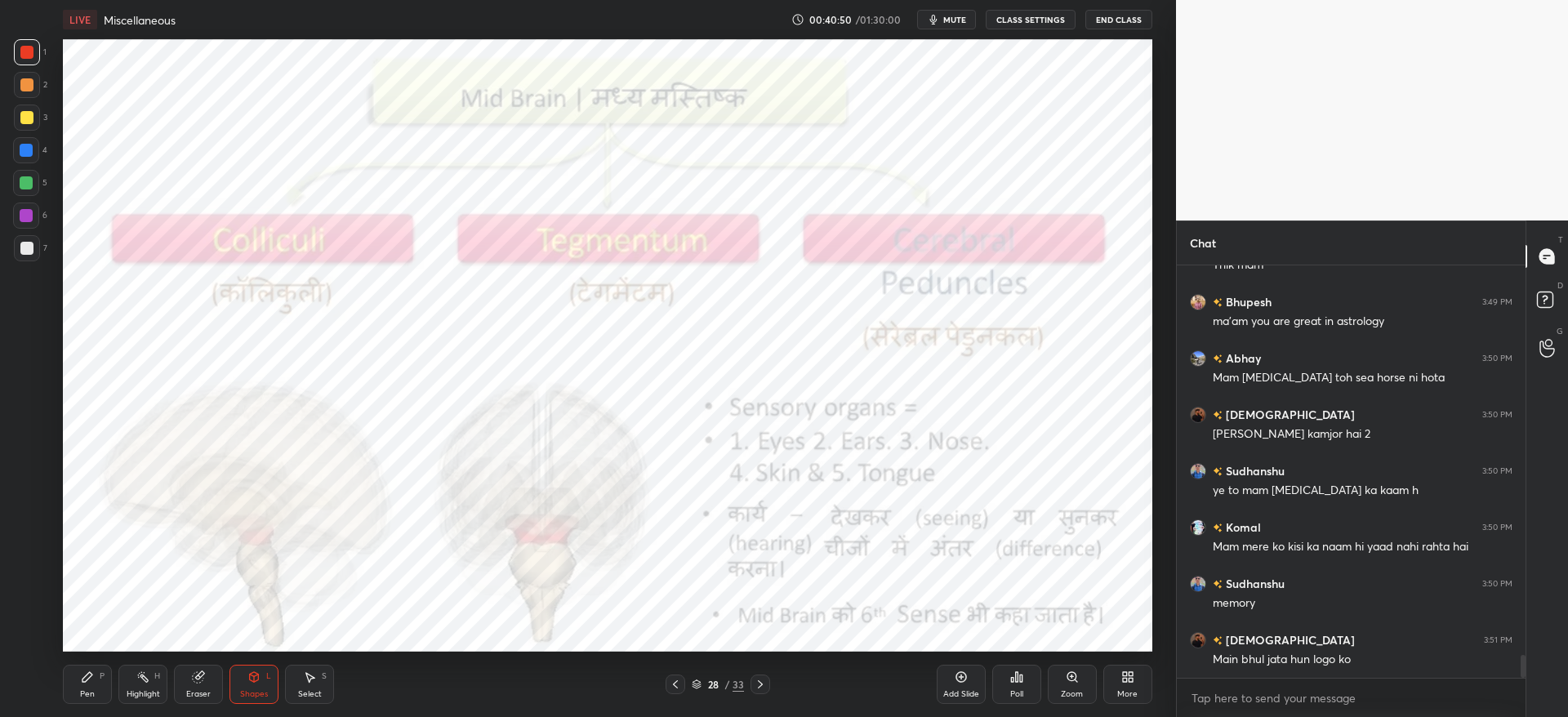
scroll to position [6987, 0]
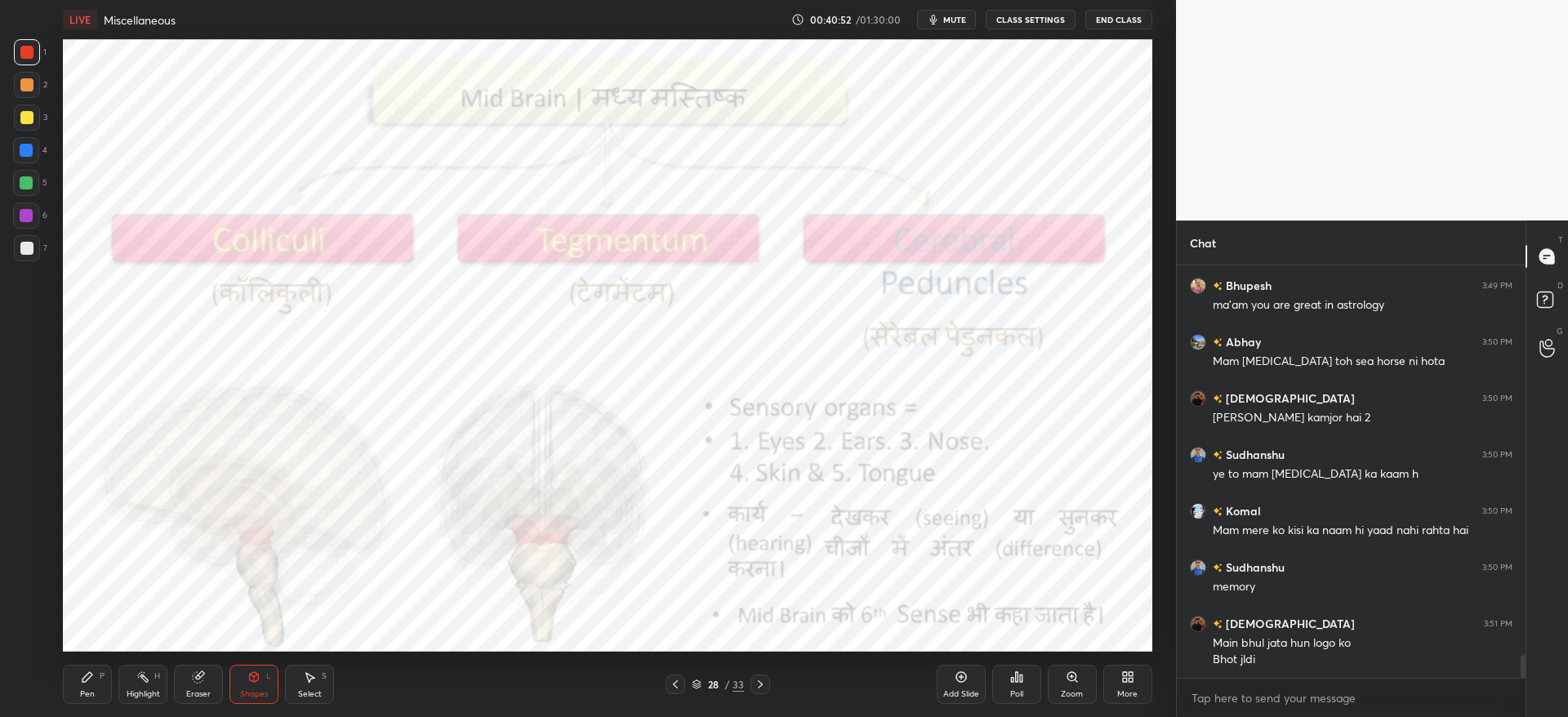
click at [81, 681] on icon at bounding box center [87, 677] width 13 height 13
click at [97, 669] on div "Pen P" at bounding box center [87, 684] width 49 height 40
click at [28, 216] on div at bounding box center [26, 216] width 13 height 13
click at [26, 216] on div at bounding box center [26, 216] width 13 height 13
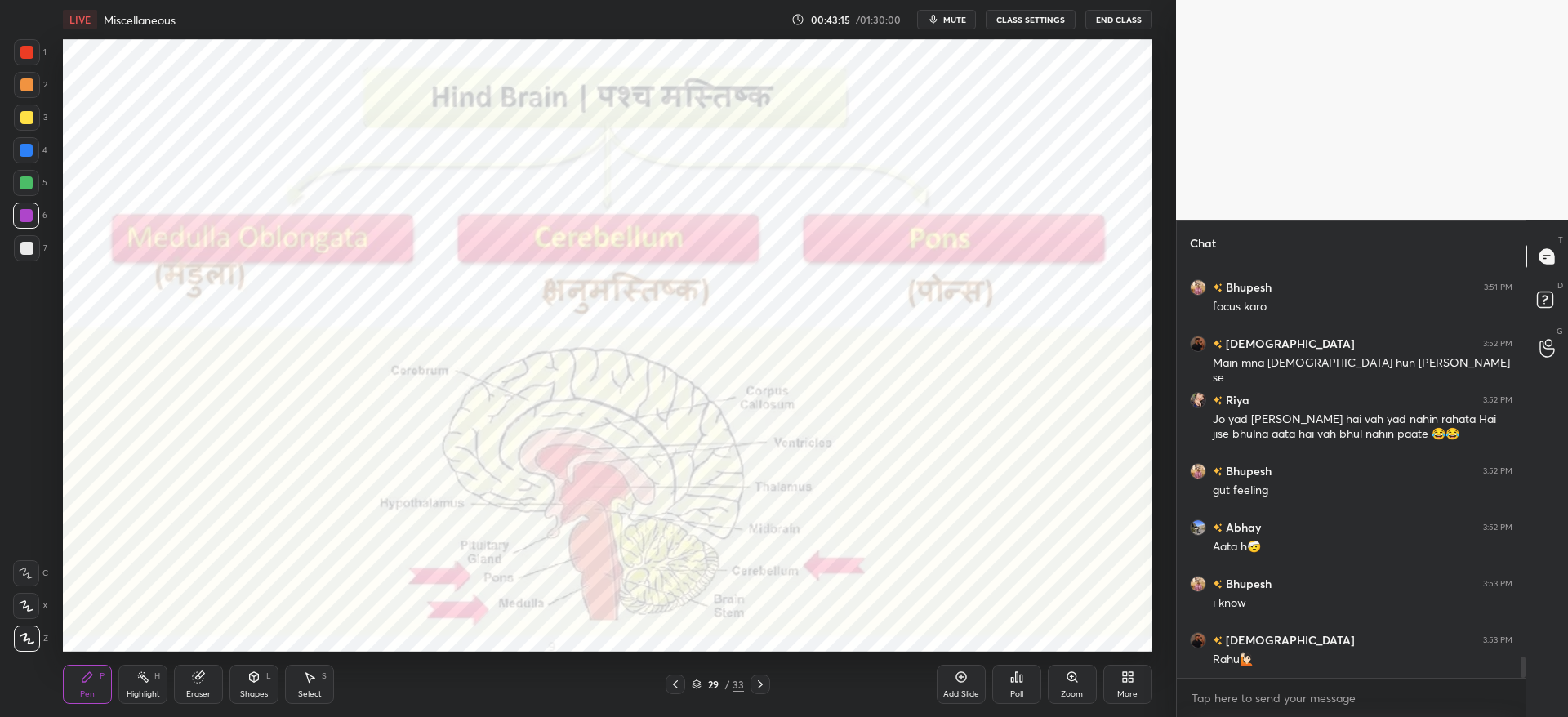
scroll to position [7605, 0]
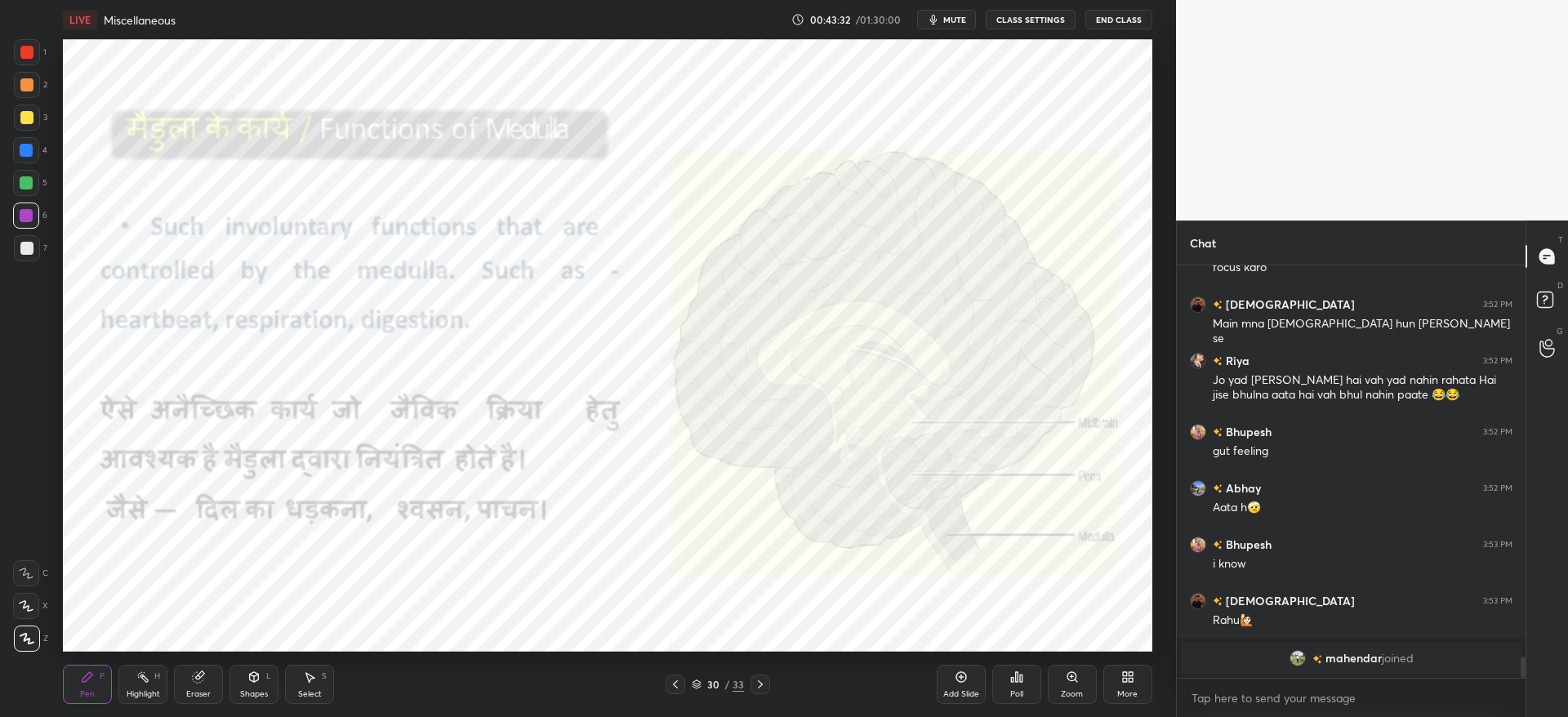
click at [1299, 656] on img "grid" at bounding box center [1297, 659] width 16 height 16
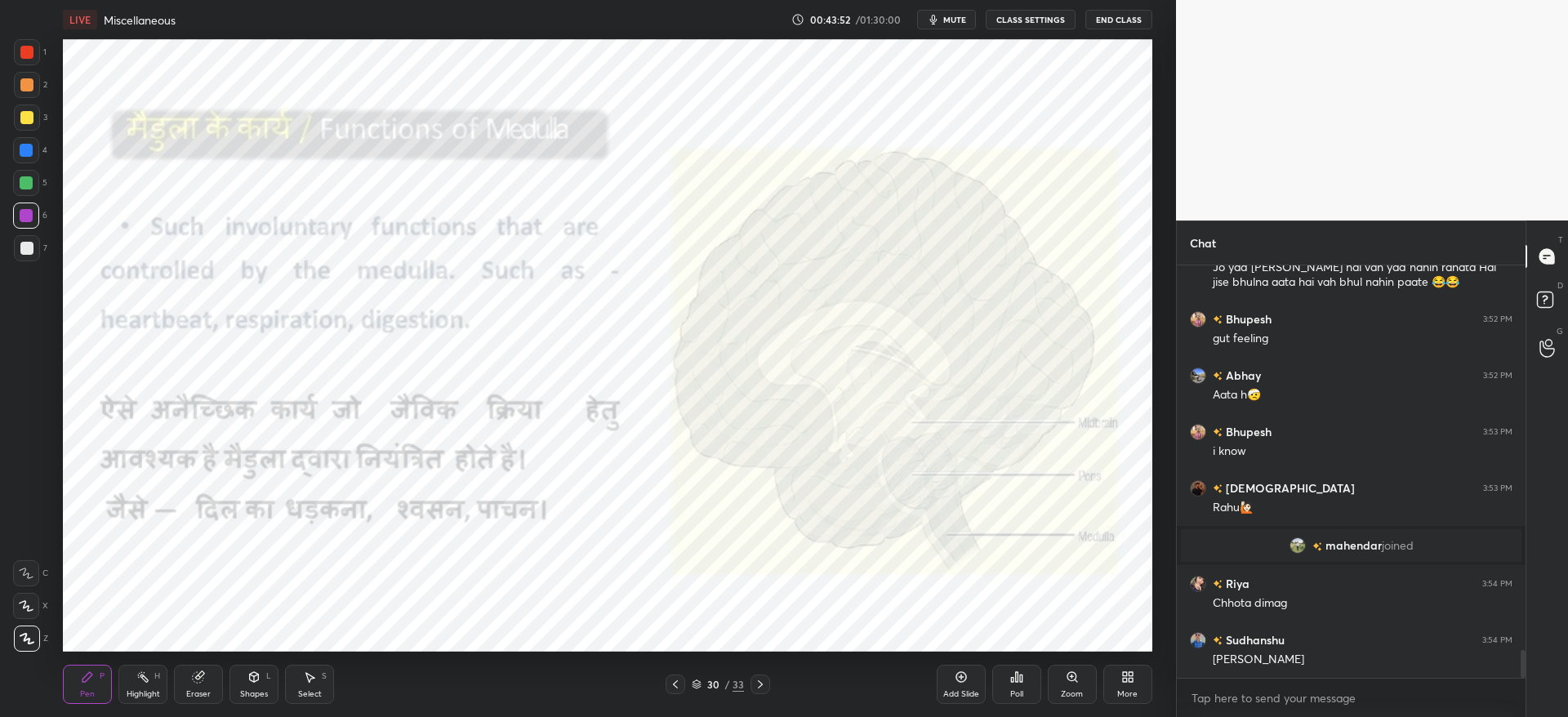
scroll to position [5797, 0]
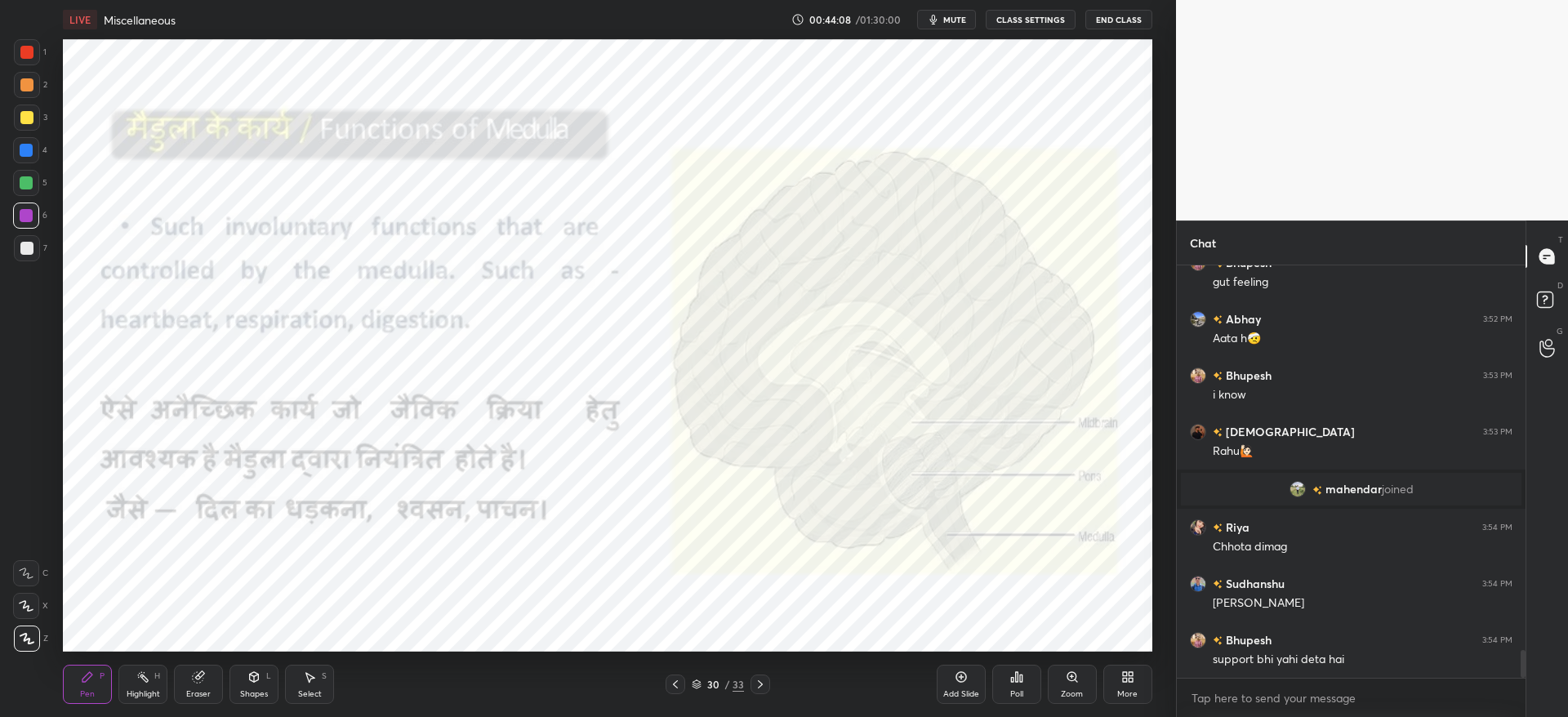
click at [947, 17] on span "mute" at bounding box center [955, 20] width 23 height 12
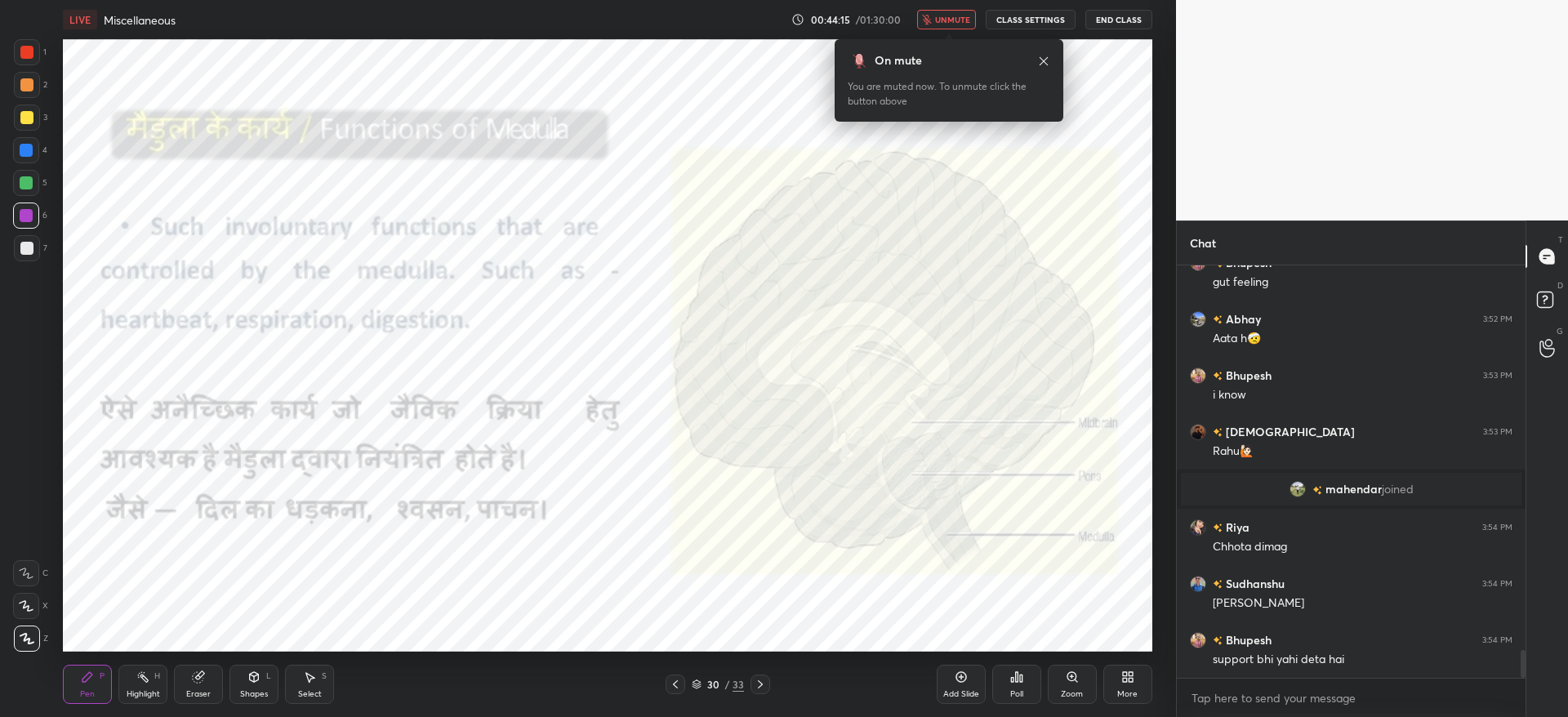
click at [947, 27] on button "unmute" at bounding box center [946, 20] width 58 height 20
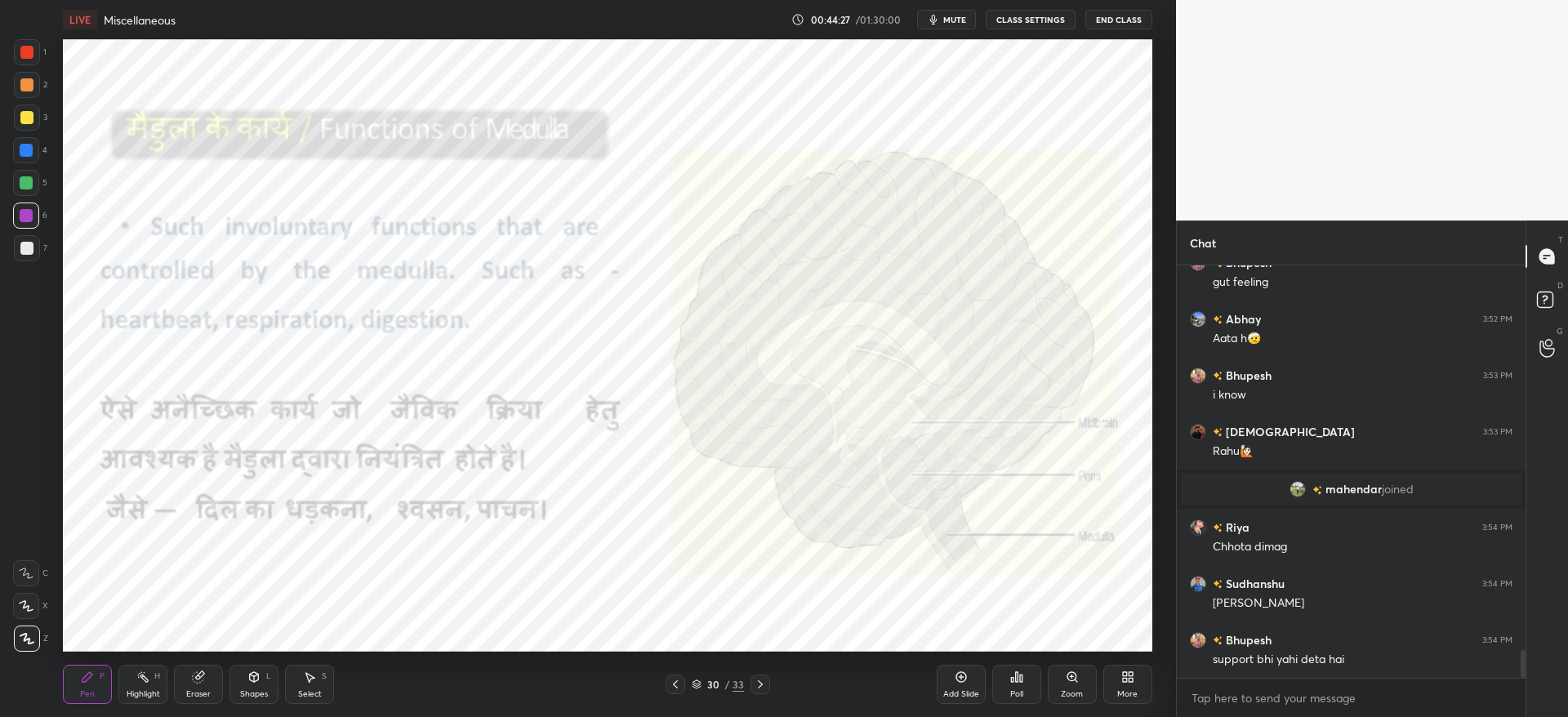
click at [27, 53] on div at bounding box center [27, 53] width 13 height 13
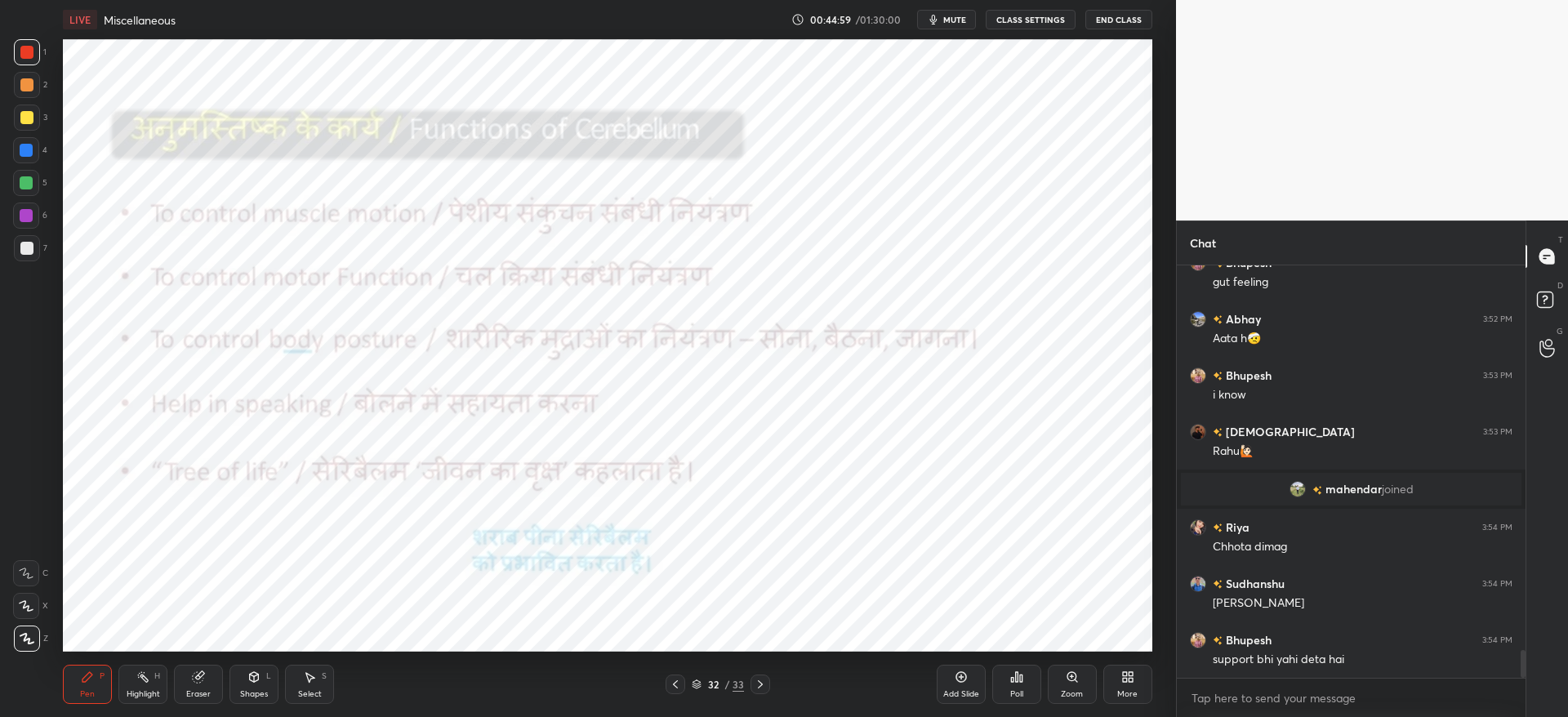
click at [257, 687] on div "Shapes L" at bounding box center [254, 684] width 49 height 40
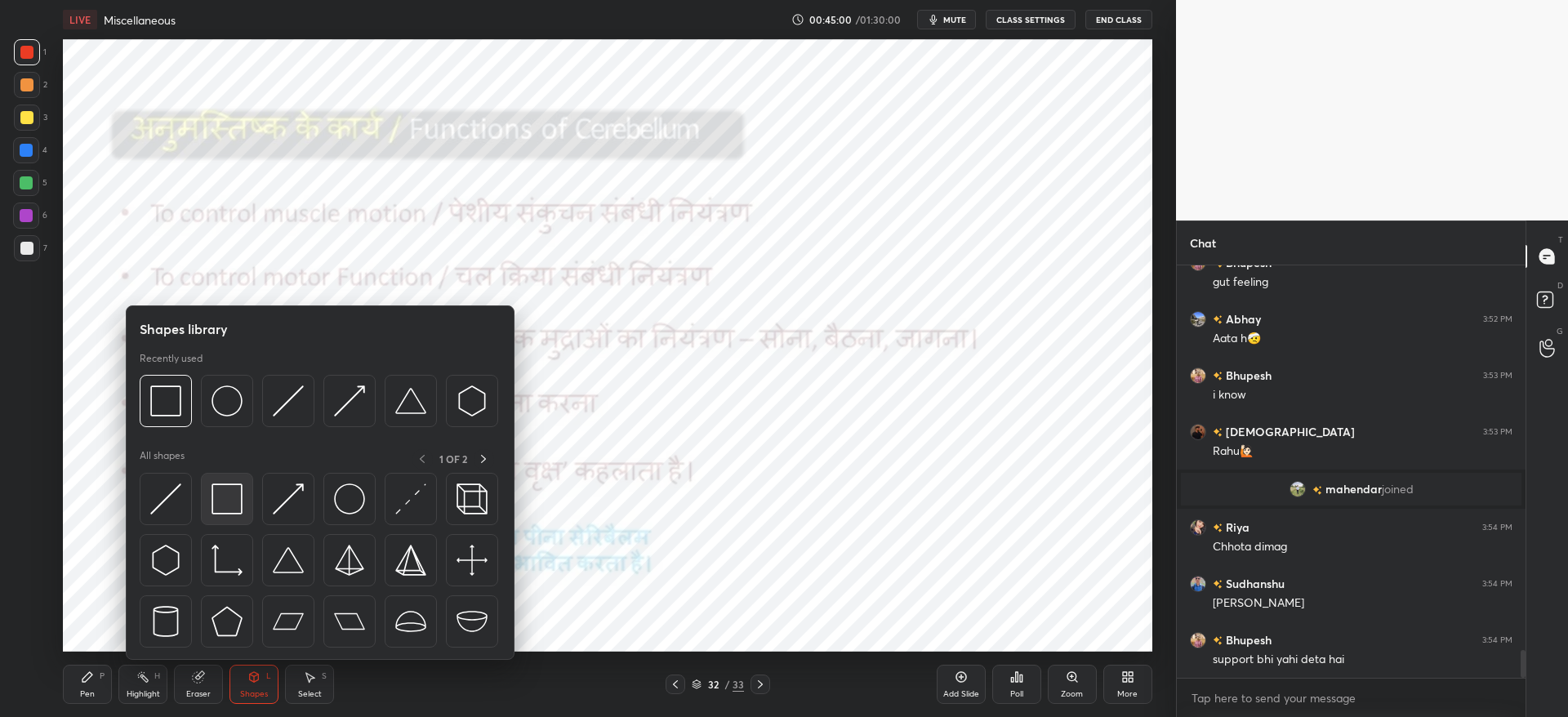
click at [224, 495] on img at bounding box center [227, 499] width 31 height 31
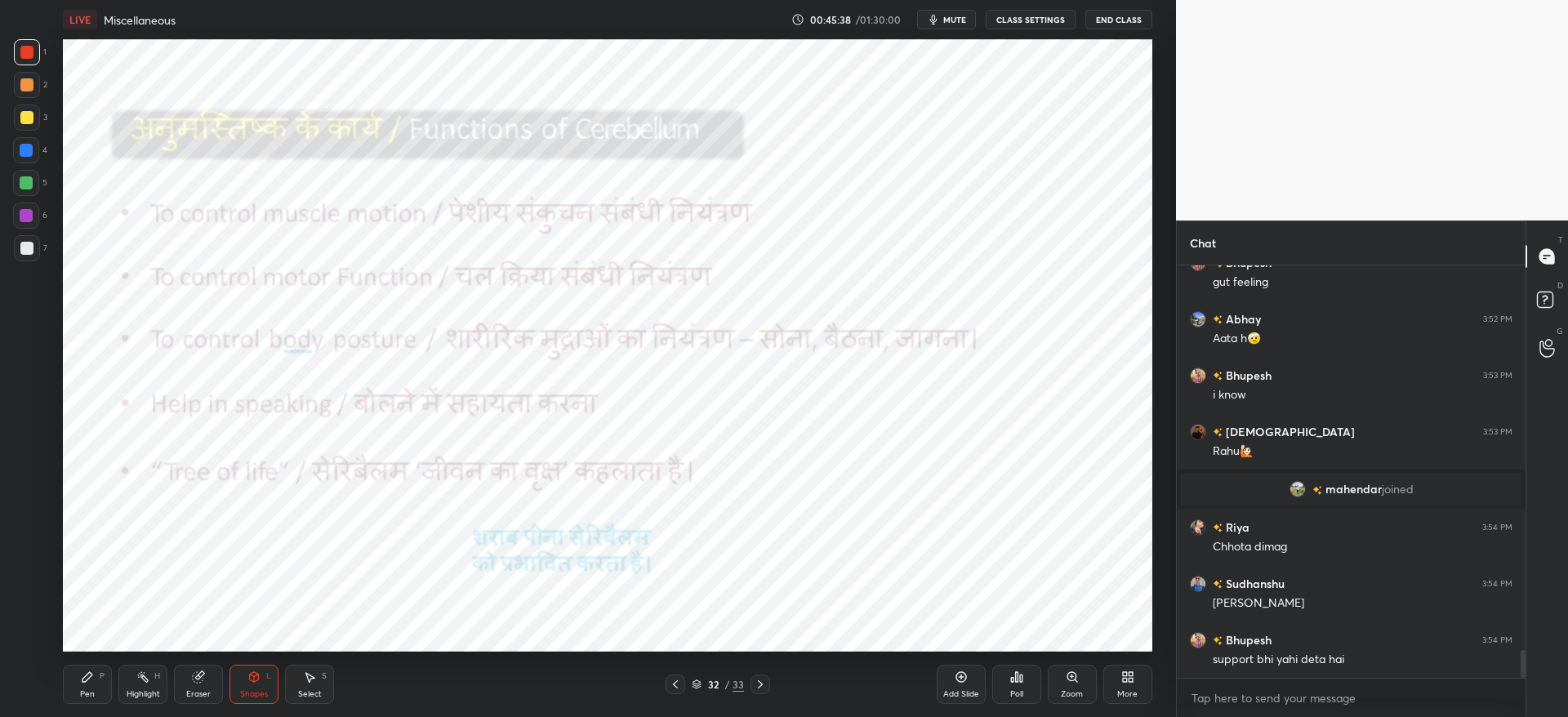
click at [78, 685] on div "Pen P" at bounding box center [87, 684] width 49 height 40
click at [87, 674] on icon at bounding box center [87, 677] width 10 height 10
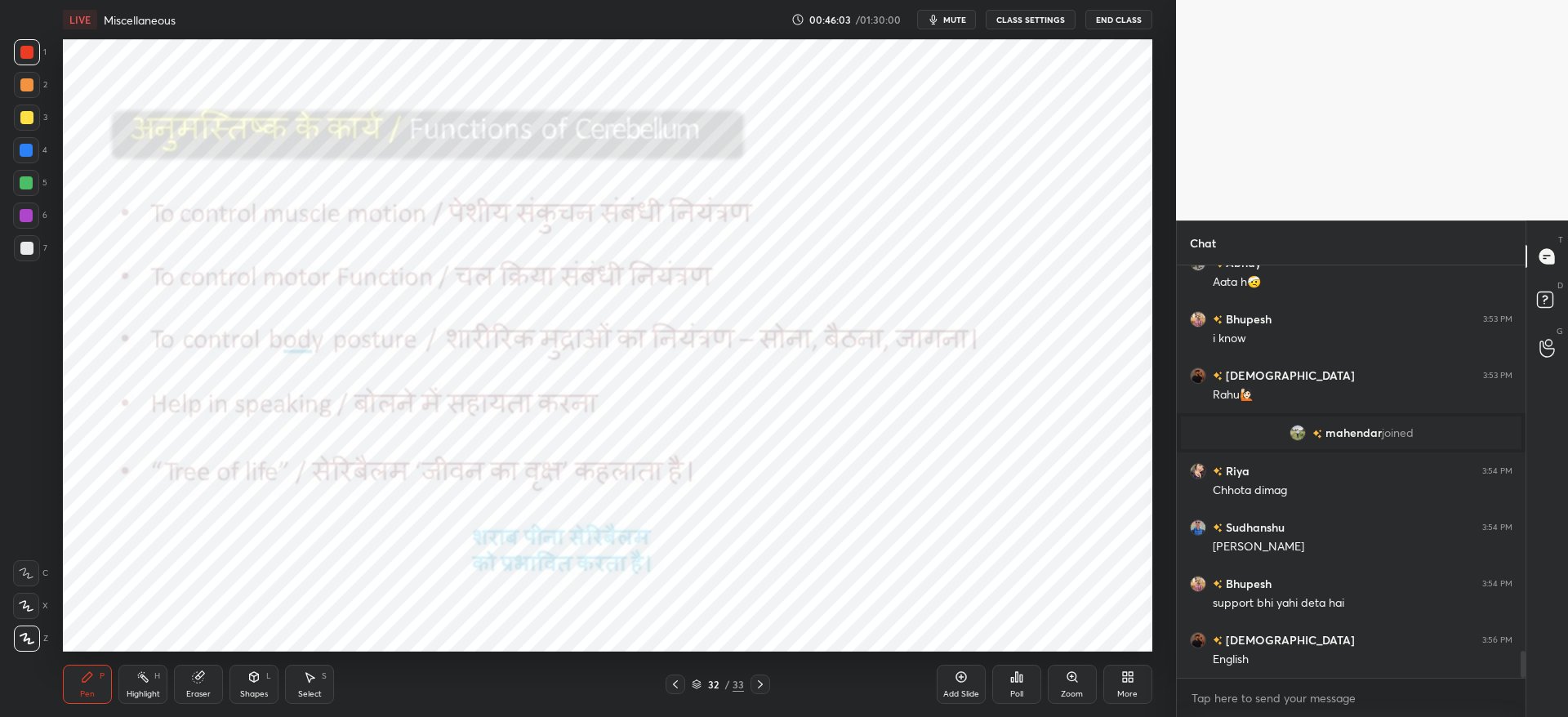
scroll to position [5910, 0]
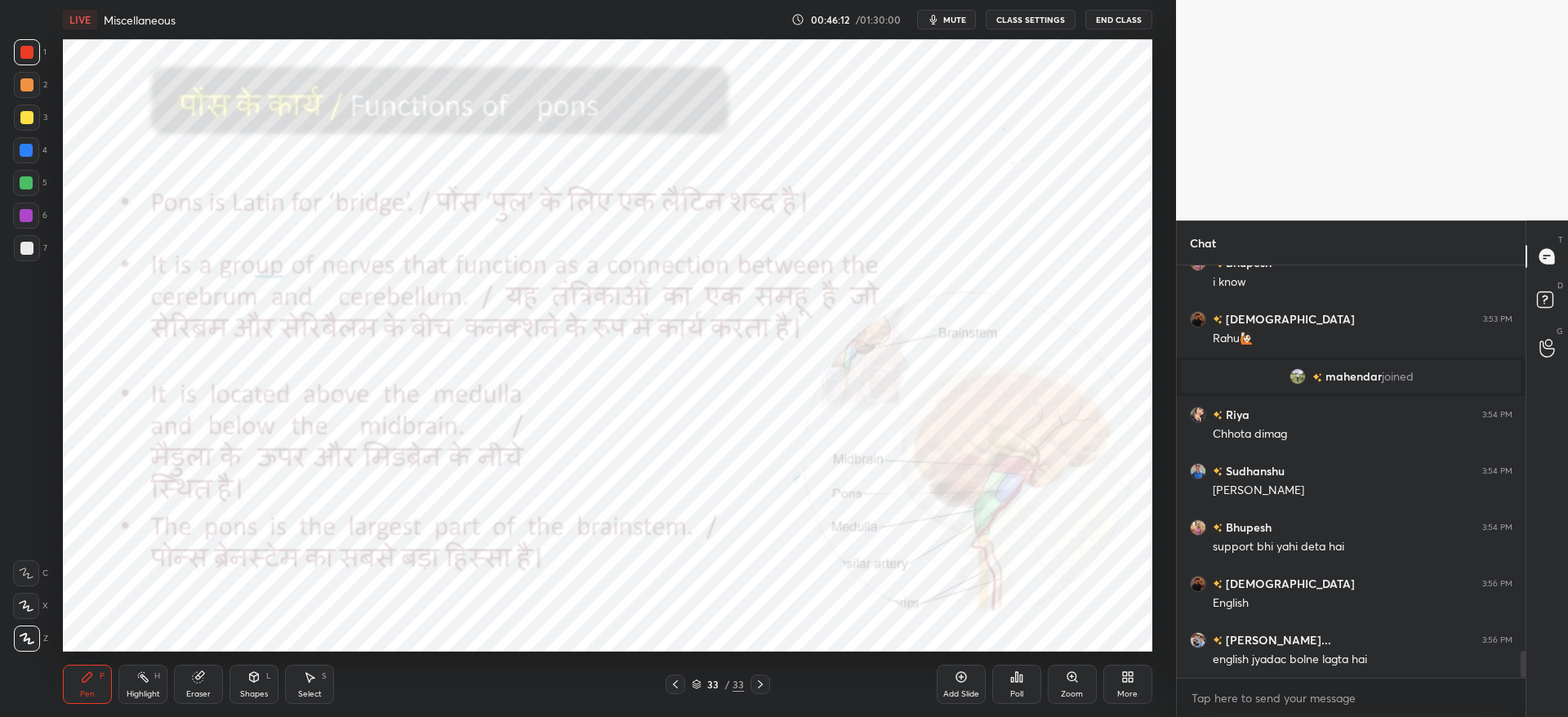
click at [32, 212] on div at bounding box center [26, 216] width 13 height 13
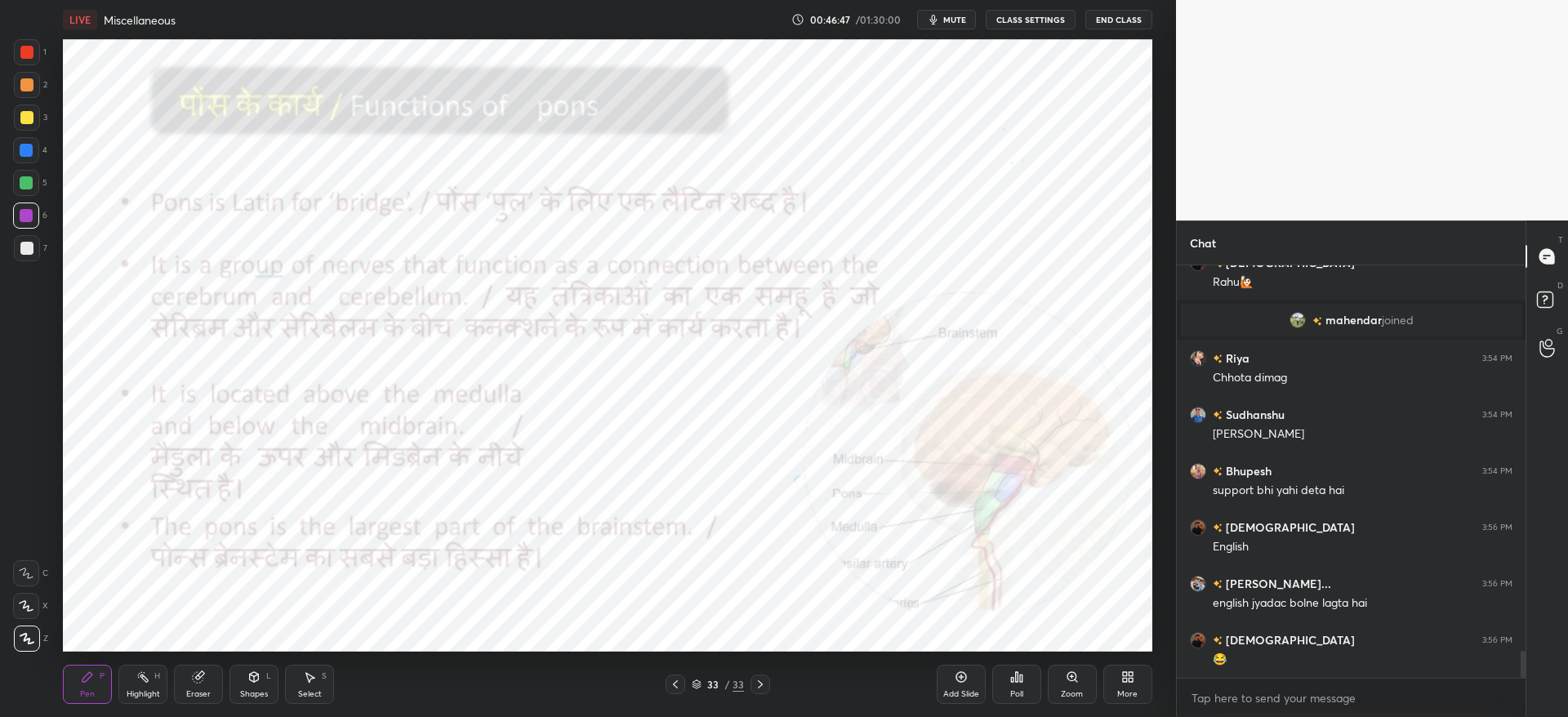
click at [1129, 672] on icon at bounding box center [1130, 673] width 4 height 4
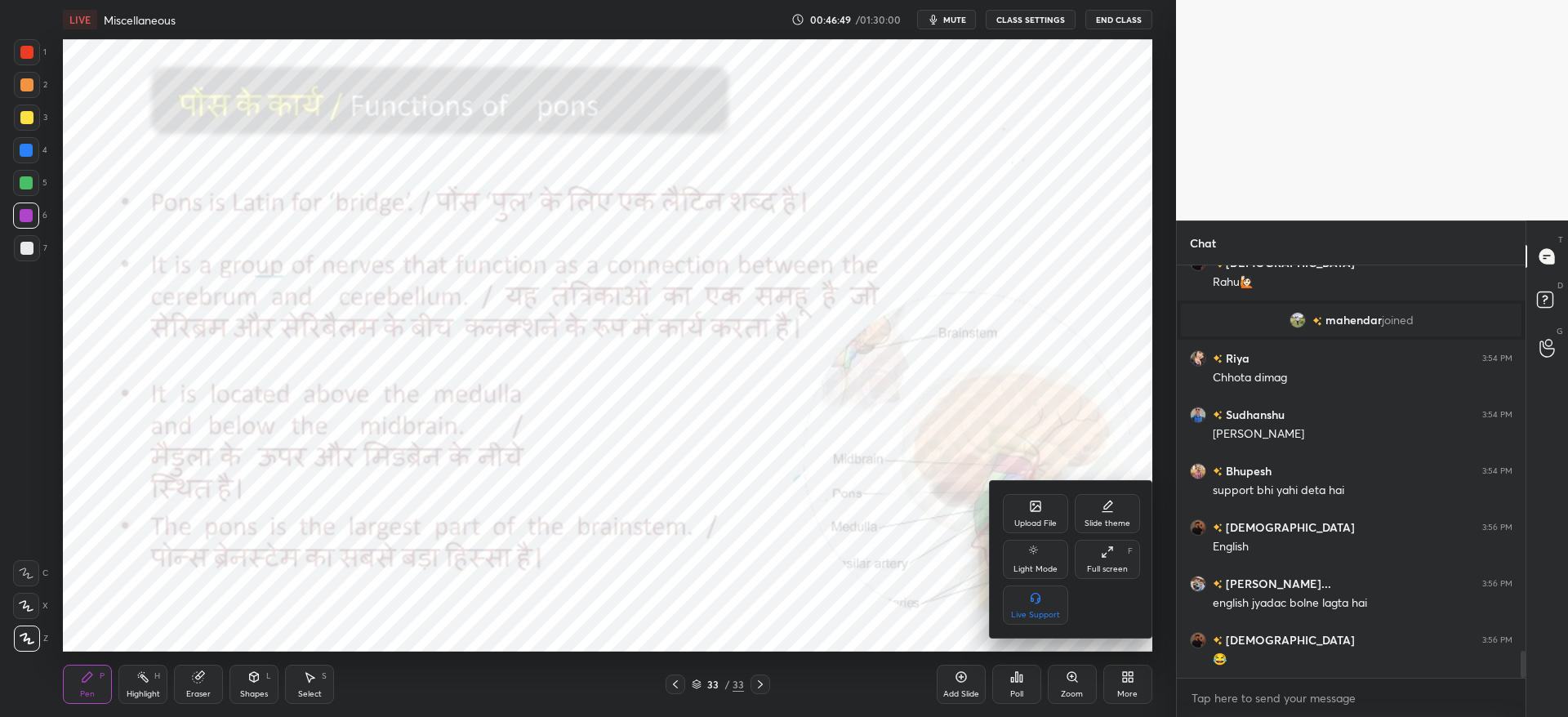
click at [1036, 516] on div "Upload File" at bounding box center [1035, 514] width 65 height 40
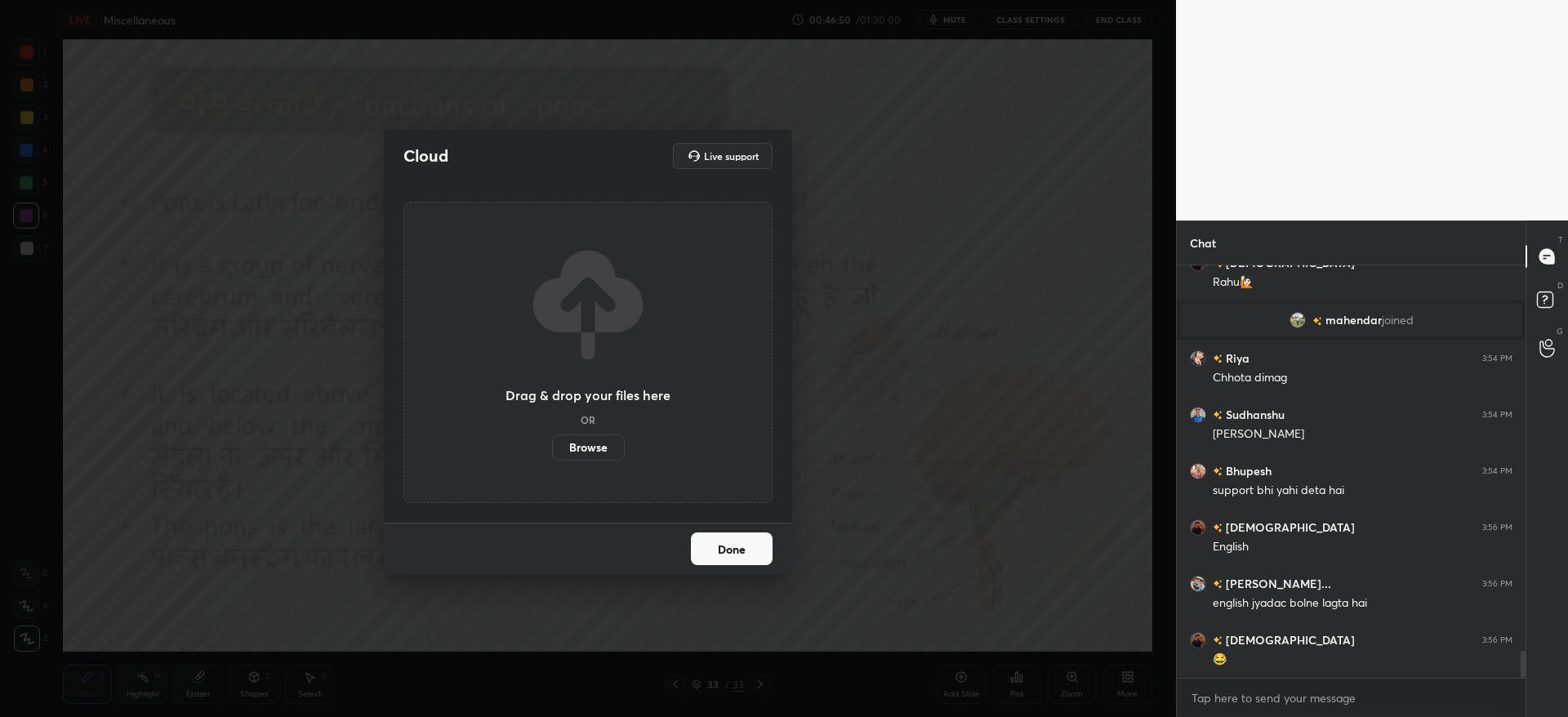
click at [593, 449] on label "Browse" at bounding box center [589, 448] width 72 height 26
click at [552, 449] on input "Browse" at bounding box center [552, 448] width 0 height 26
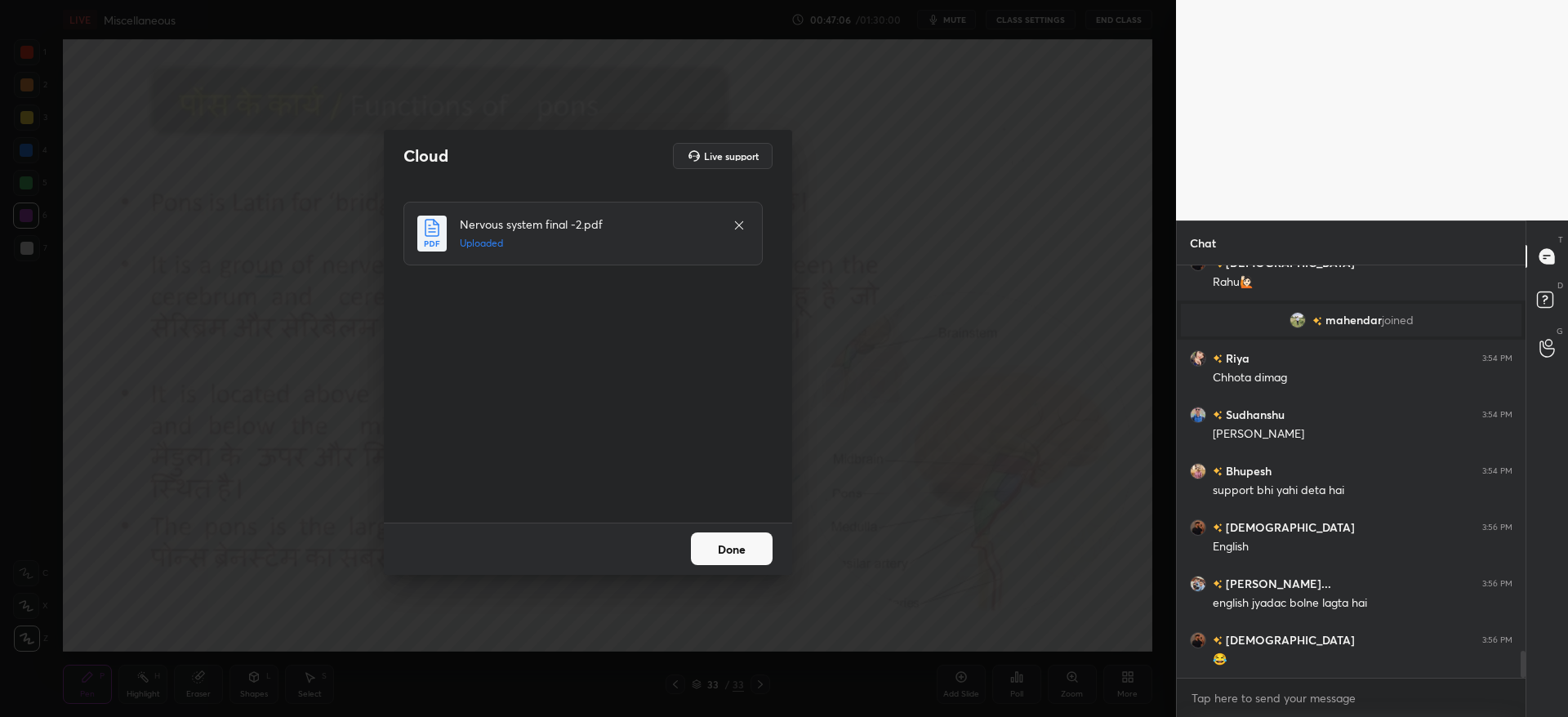
click at [702, 551] on button "Done" at bounding box center [731, 549] width 81 height 33
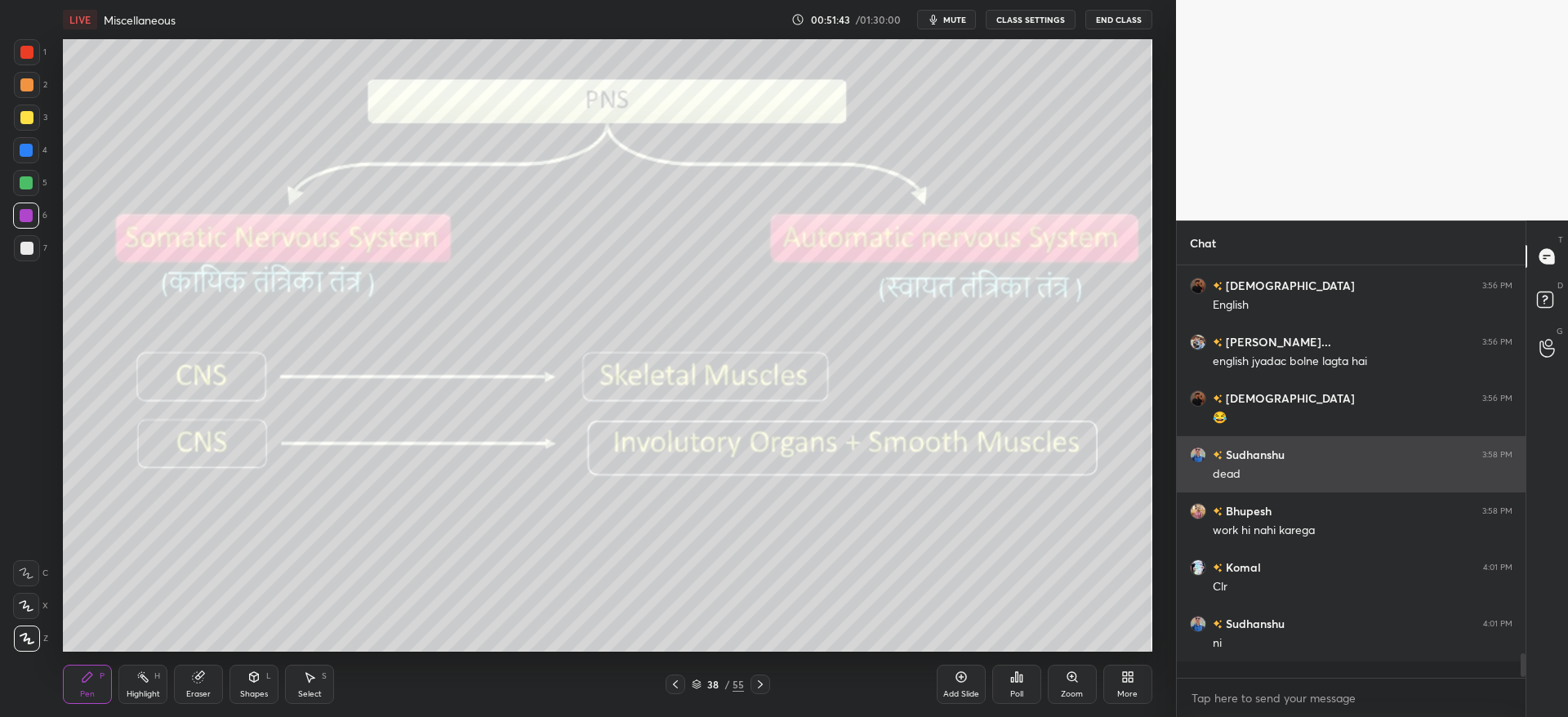
scroll to position [6191, 0]
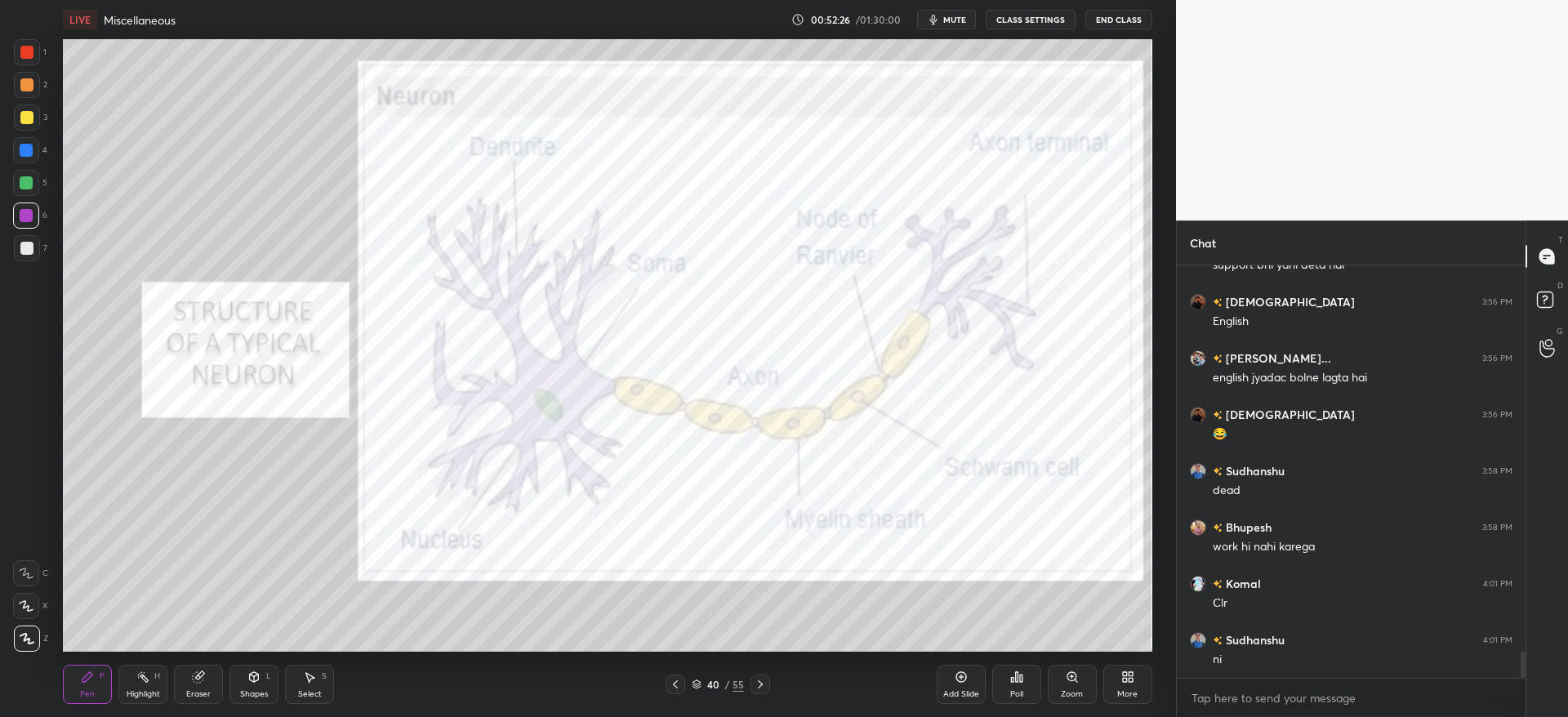
click at [31, 53] on div at bounding box center [27, 53] width 13 height 13
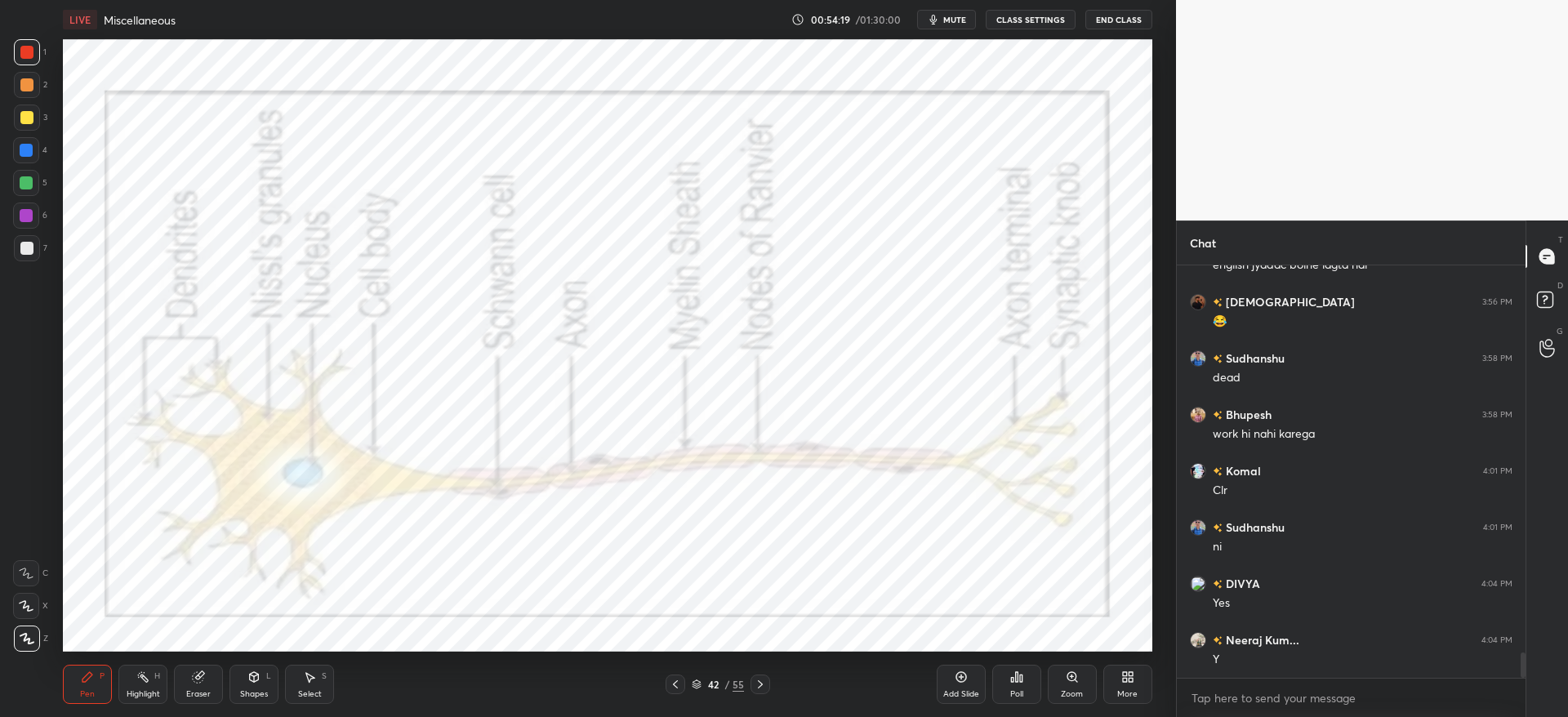
scroll to position [6361, 0]
click at [952, 18] on span "mute" at bounding box center [955, 20] width 23 height 12
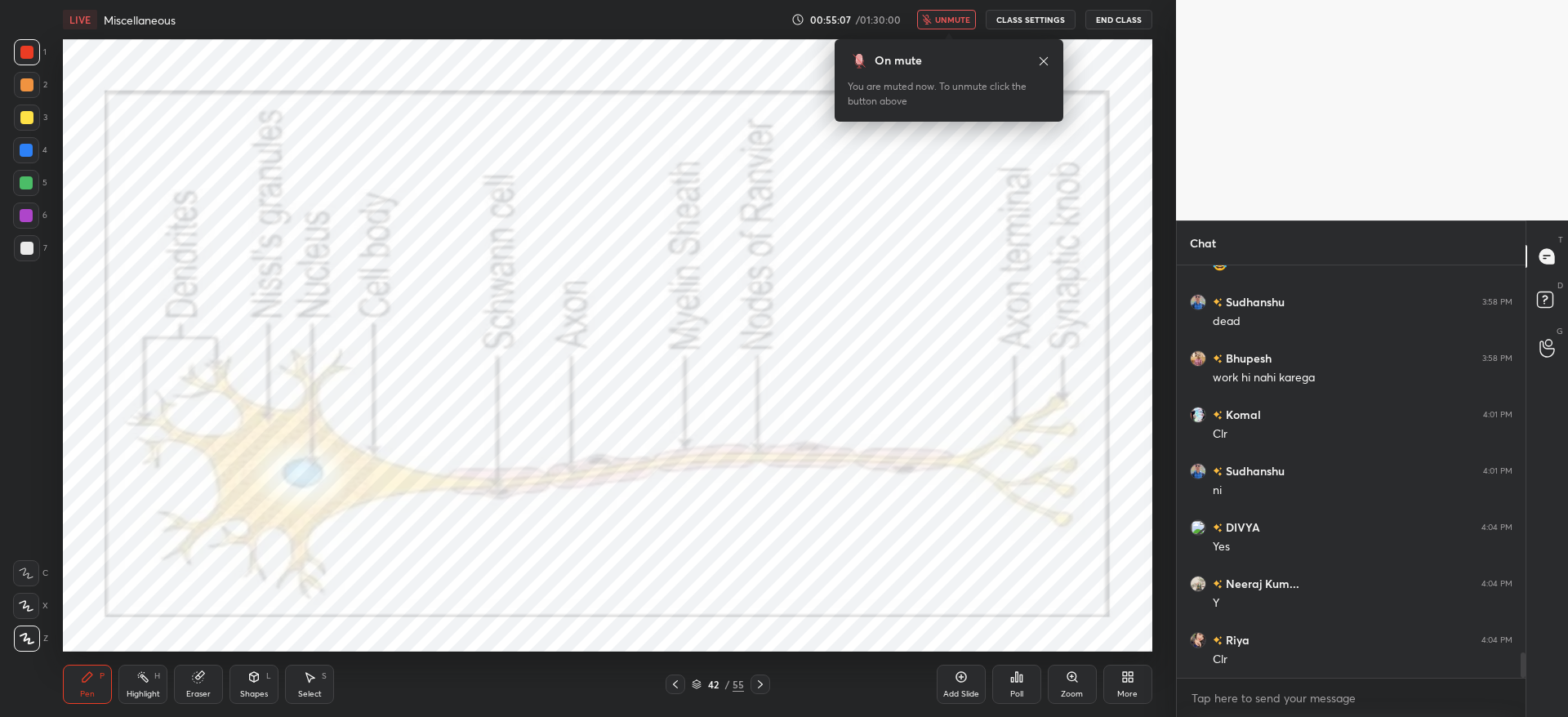
scroll to position [6399, 0]
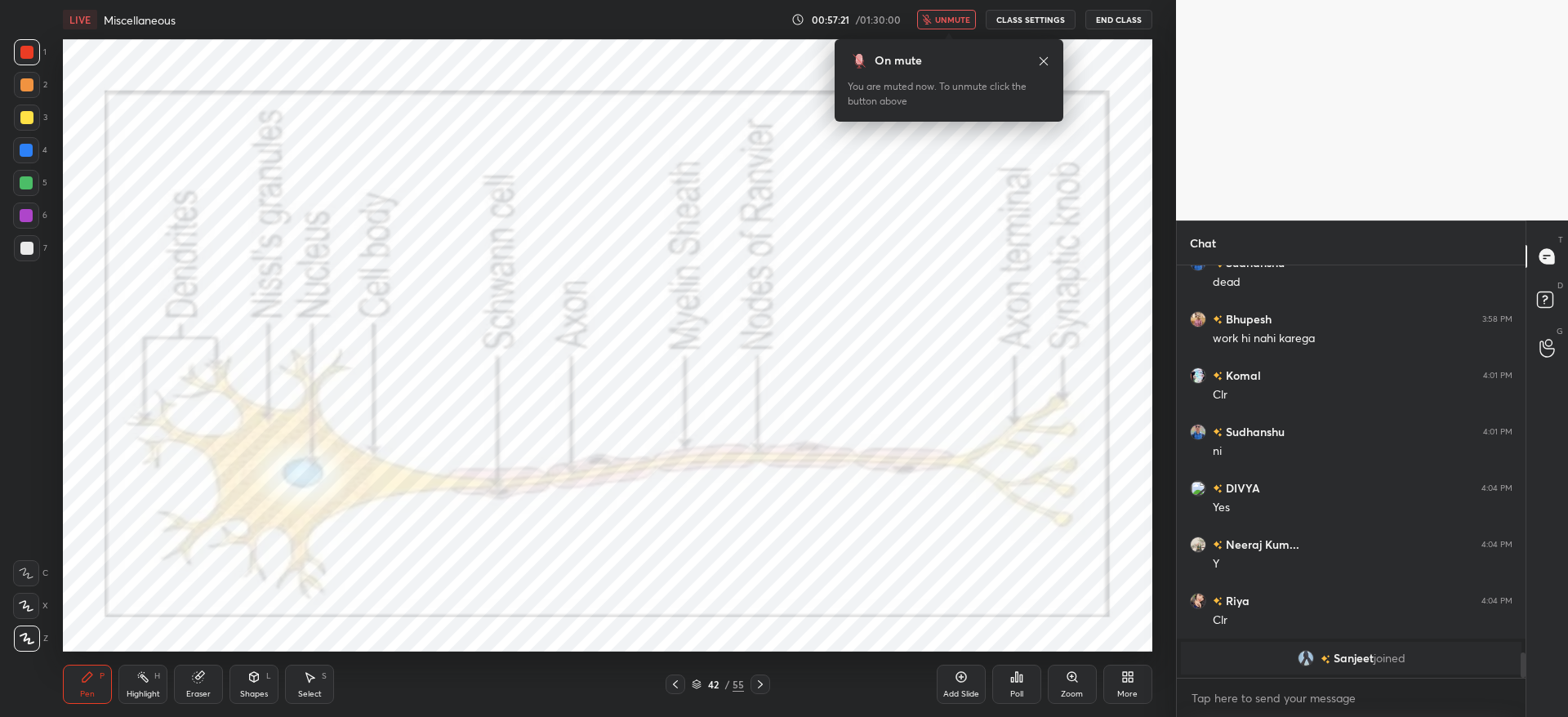
click at [961, 16] on span "unmute" at bounding box center [952, 20] width 35 height 12
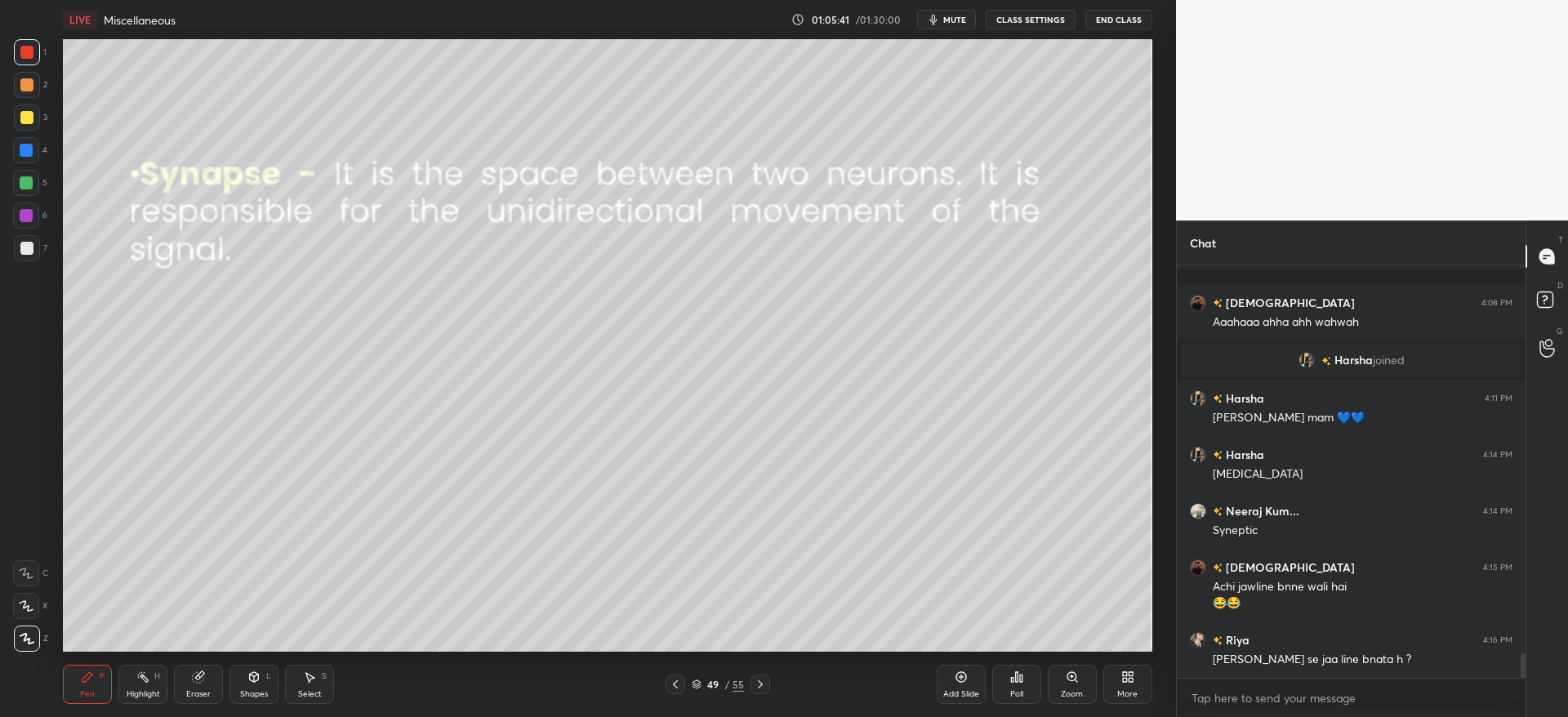
scroll to position [6585, 0]
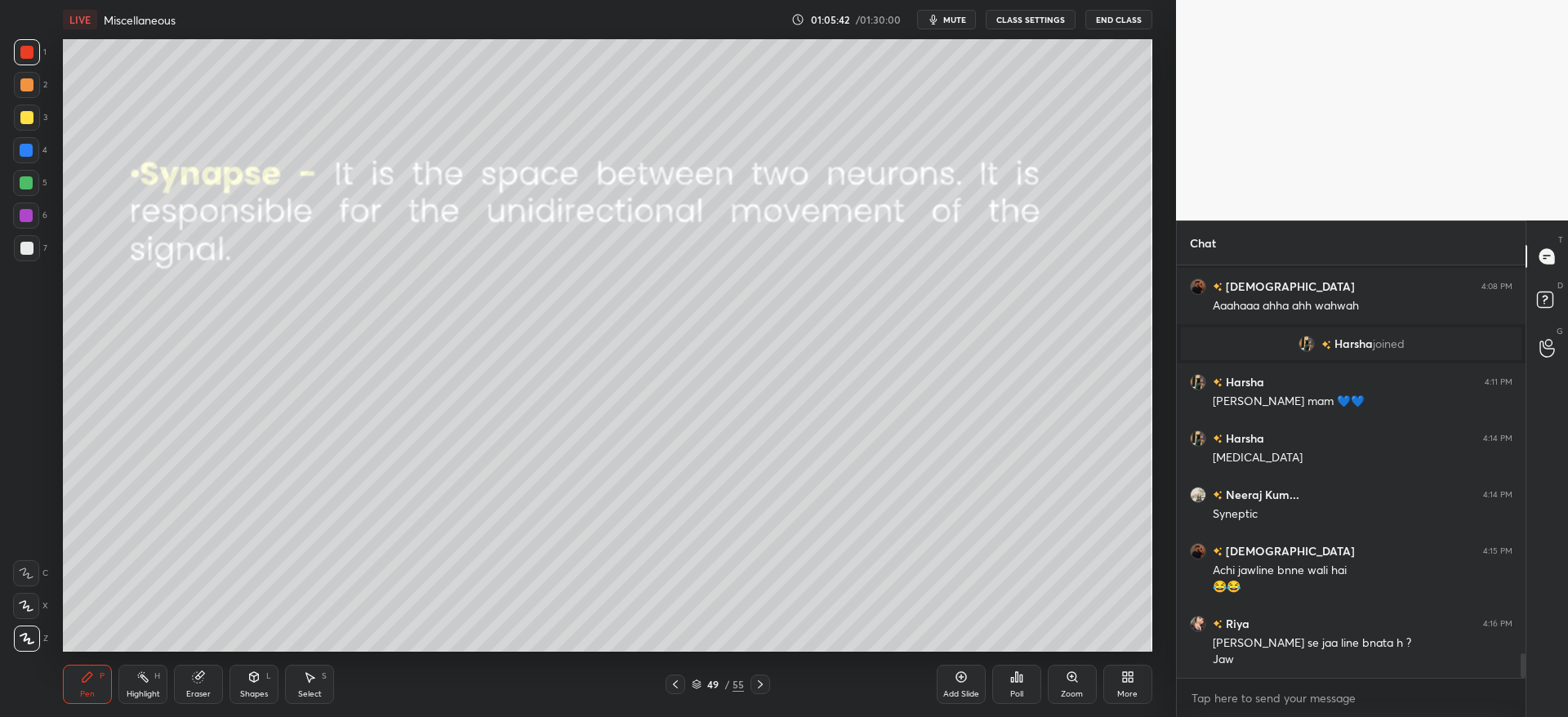
click at [32, 178] on div at bounding box center [26, 183] width 13 height 13
click at [26, 182] on div at bounding box center [26, 183] width 13 height 13
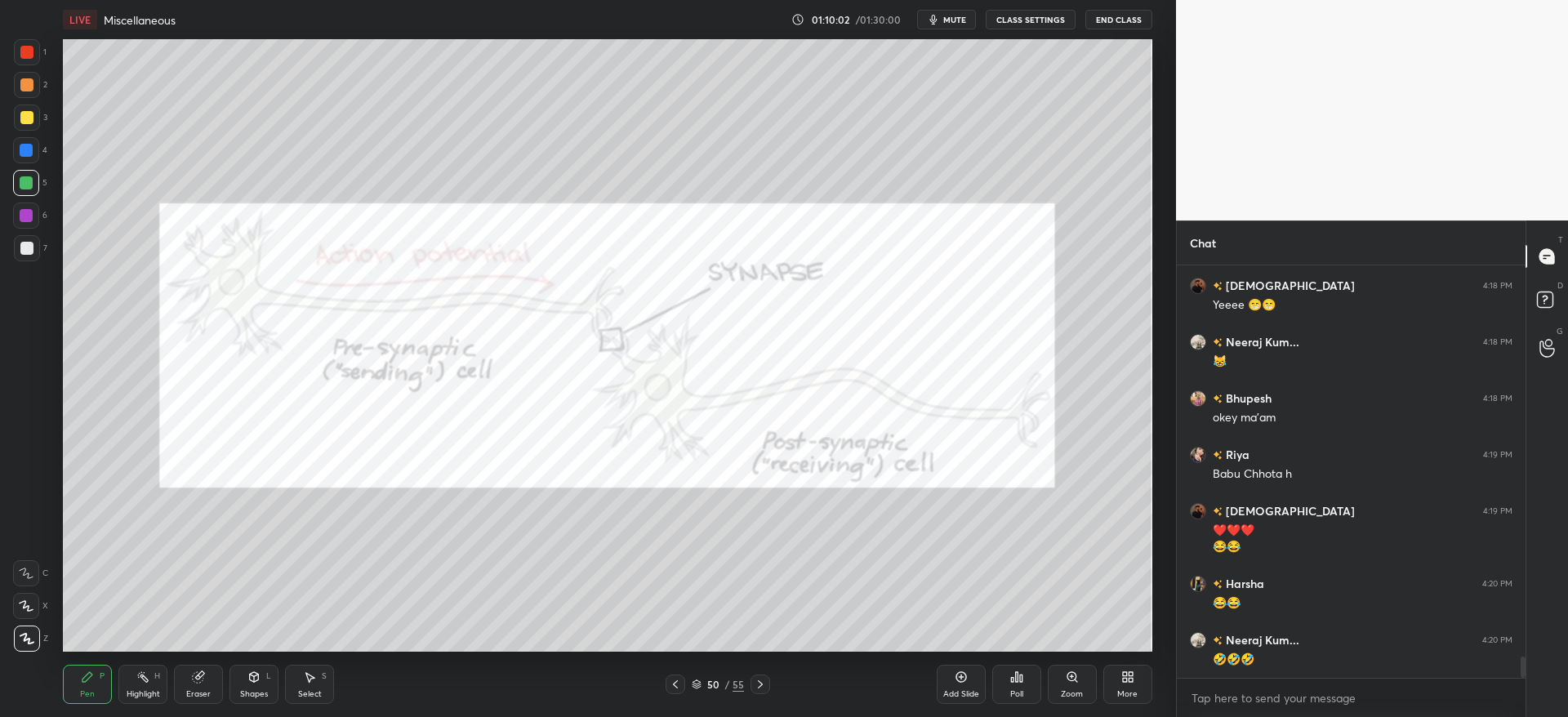
scroll to position [7517, 0]
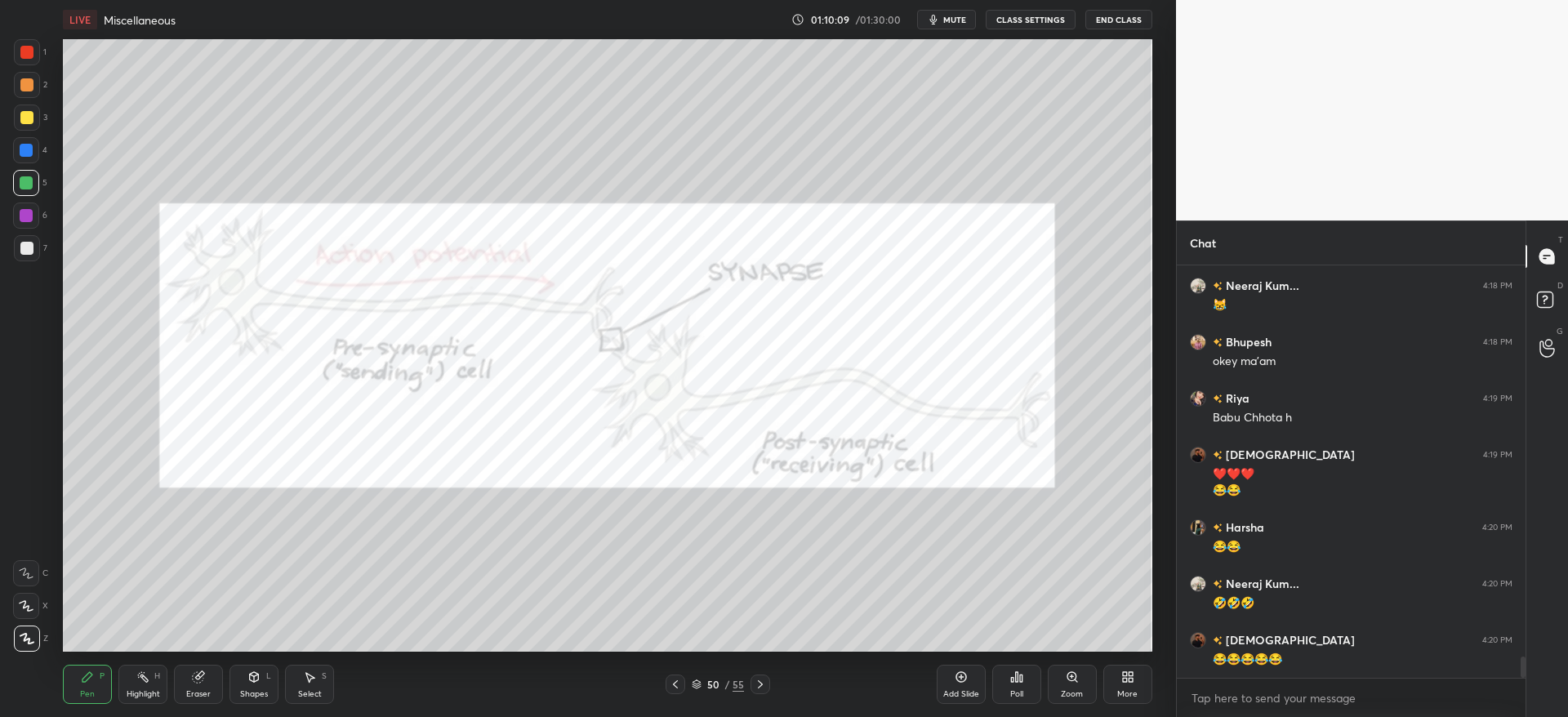
click at [25, 52] on div at bounding box center [27, 53] width 13 height 13
click at [26, 51] on div at bounding box center [27, 53] width 13 height 13
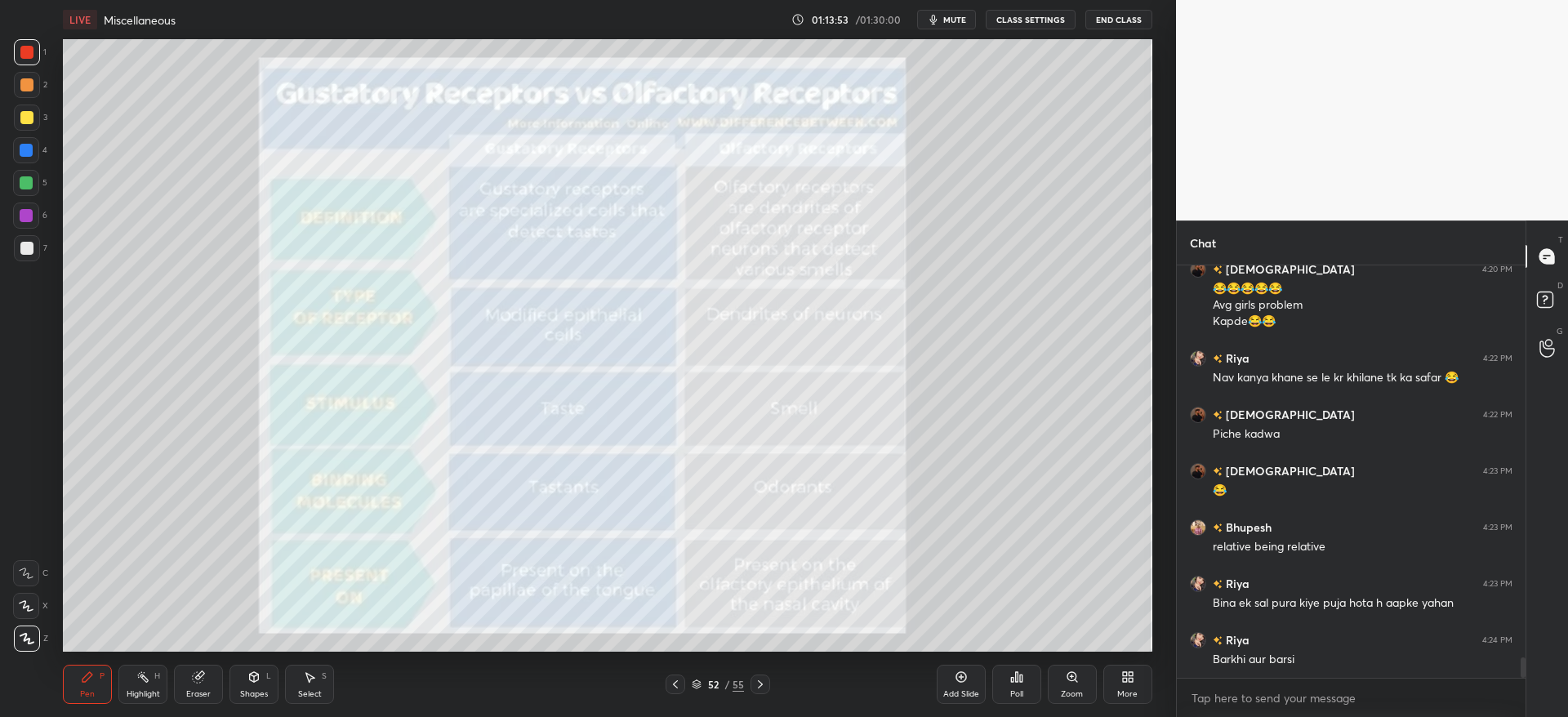
scroll to position [7945, 0]
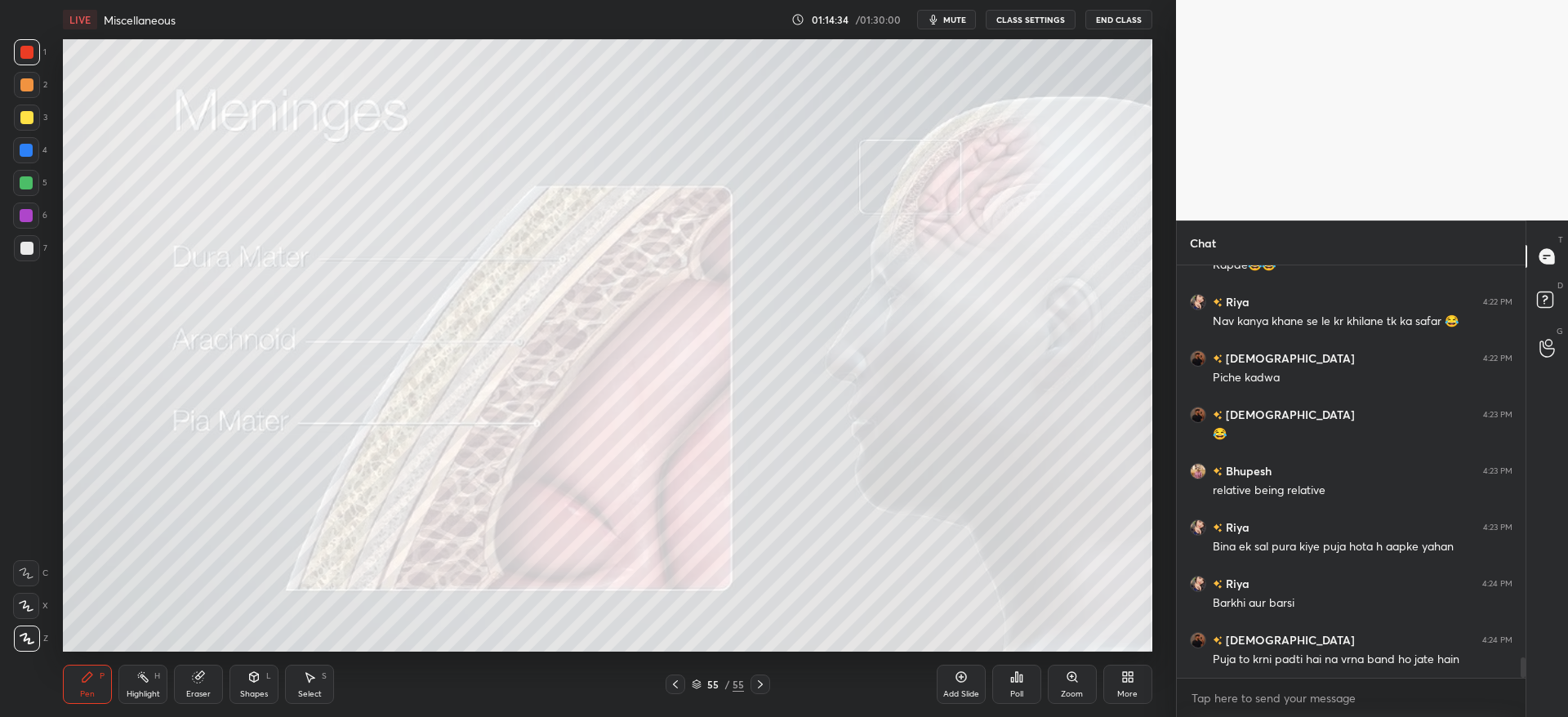
click at [28, 142] on div at bounding box center [26, 151] width 26 height 26
click at [33, 146] on div at bounding box center [26, 151] width 26 height 26
click at [35, 123] on div at bounding box center [27, 118] width 26 height 26
click at [36, 121] on div at bounding box center [27, 118] width 26 height 26
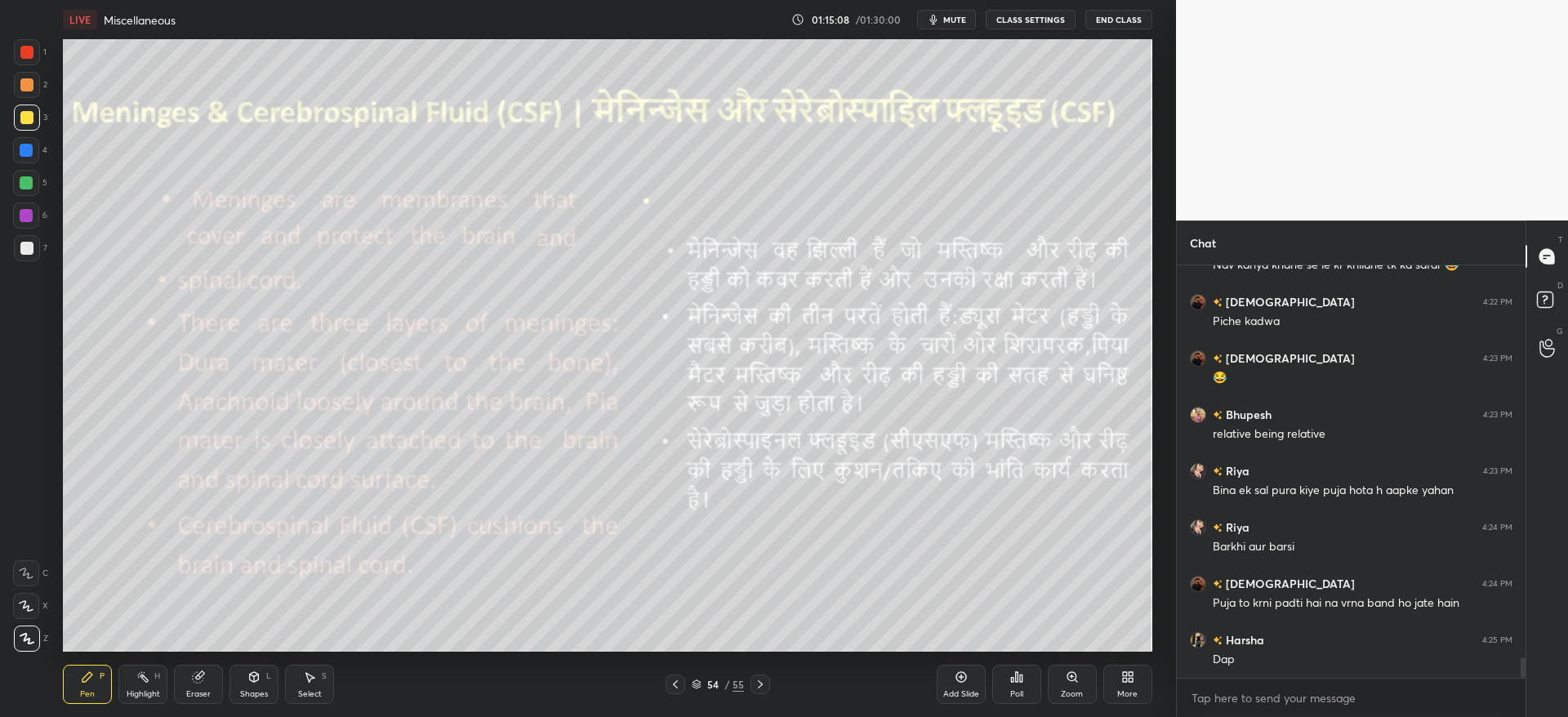
click at [29, 156] on div at bounding box center [26, 151] width 13 height 13
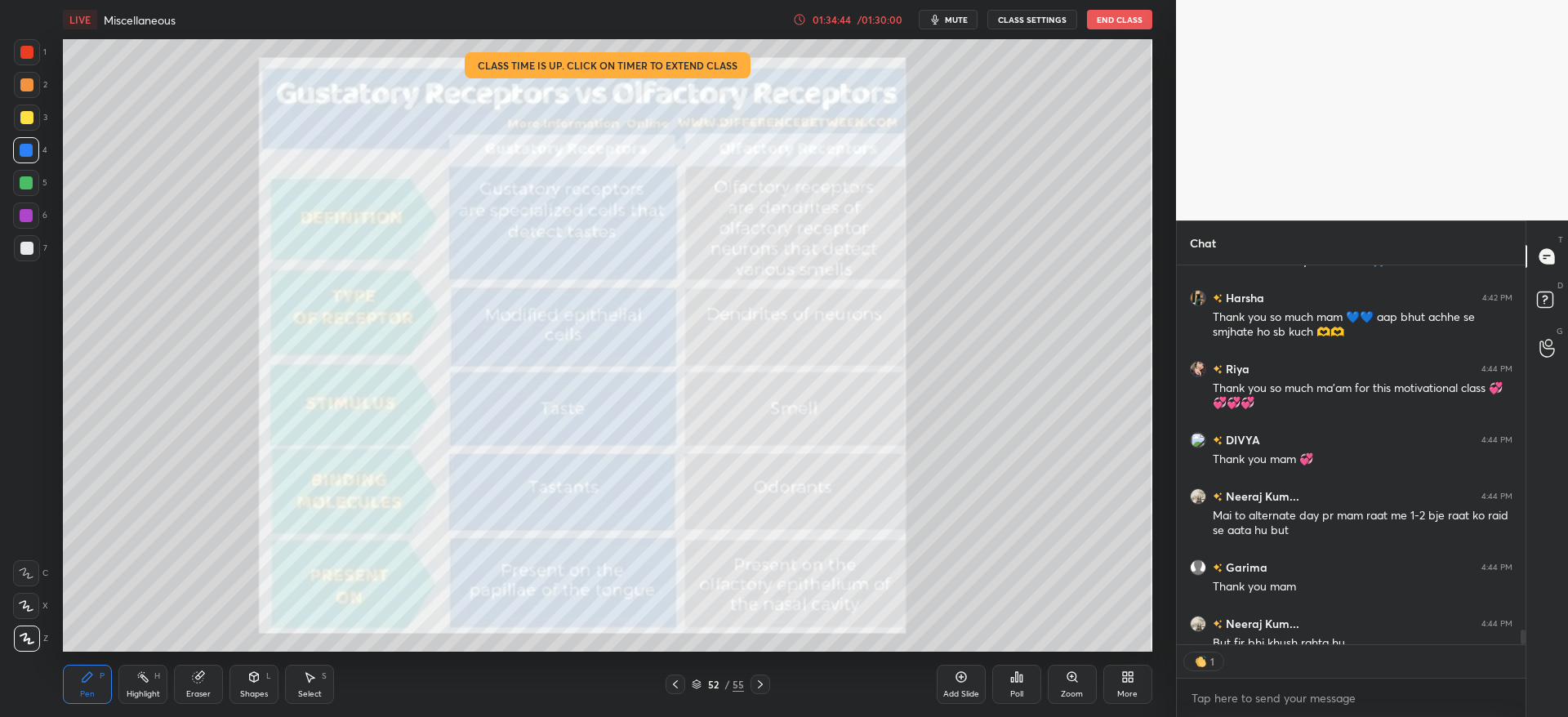
scroll to position [374, 344]
click at [1131, 20] on button "End Class" at bounding box center [1119, 20] width 65 height 20
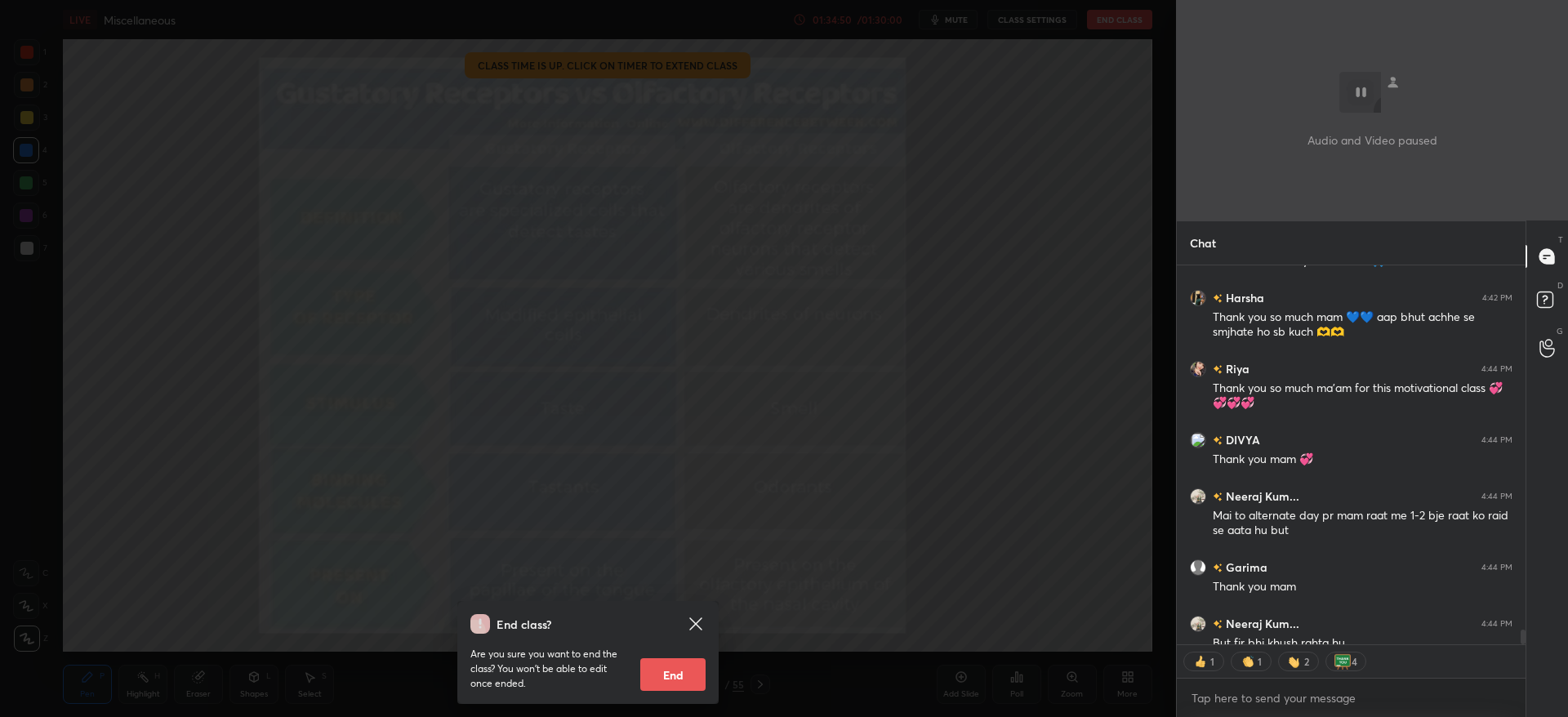
click at [686, 684] on button "End" at bounding box center [672, 675] width 65 height 33
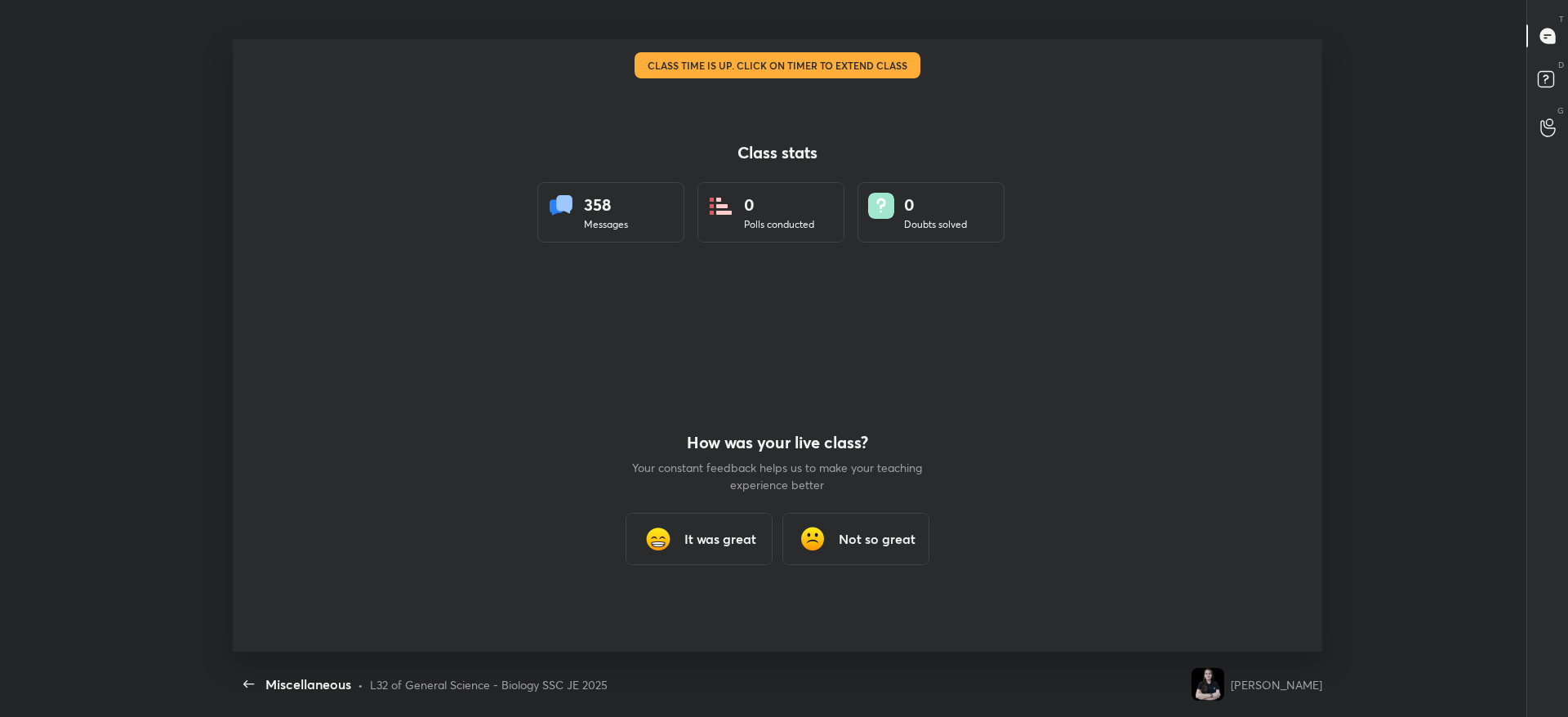
scroll to position [612, 1555]
type textarea "x"
